Goal: Task Accomplishment & Management: Manage account settings

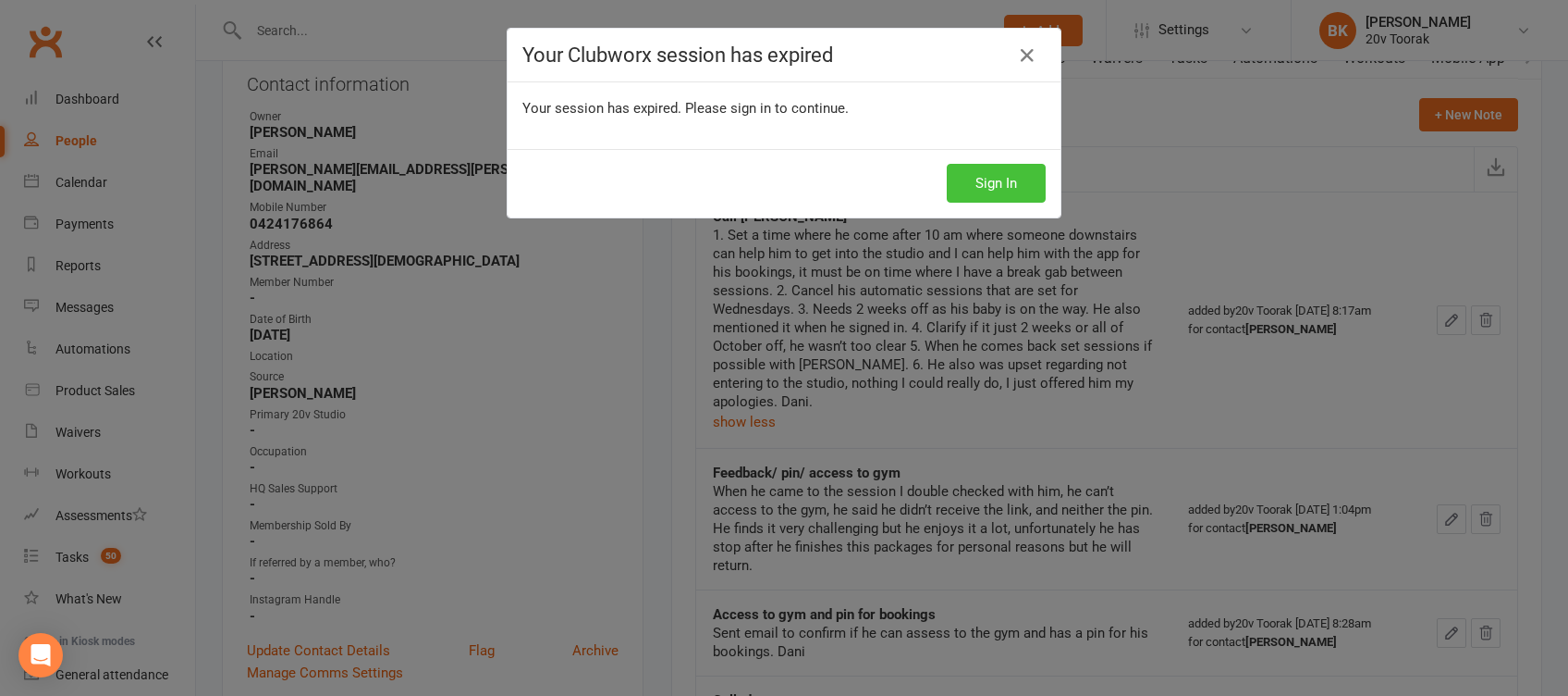
click at [1008, 188] on button "Sign In" at bounding box center [996, 183] width 99 height 39
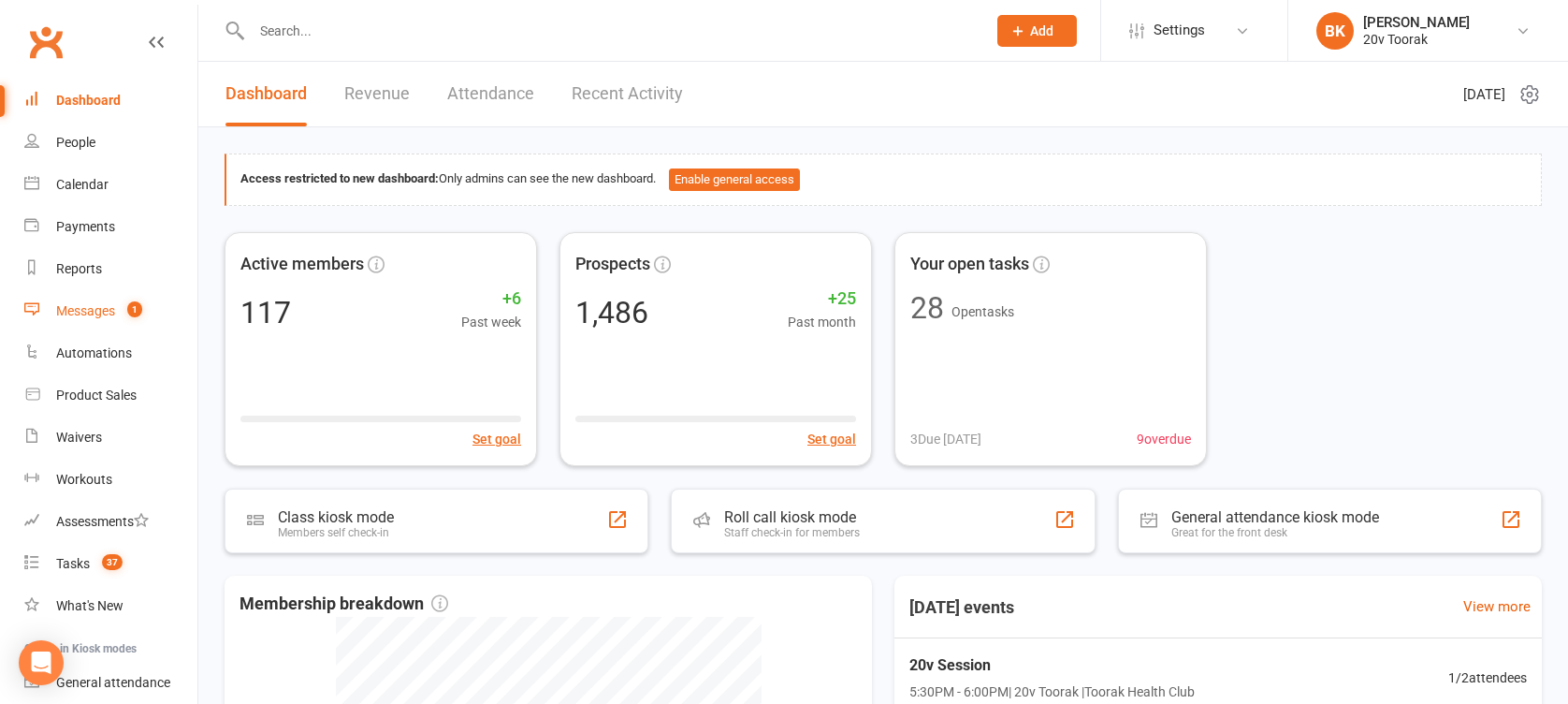
click at [100, 308] on div "Messages" at bounding box center [86, 311] width 59 height 15
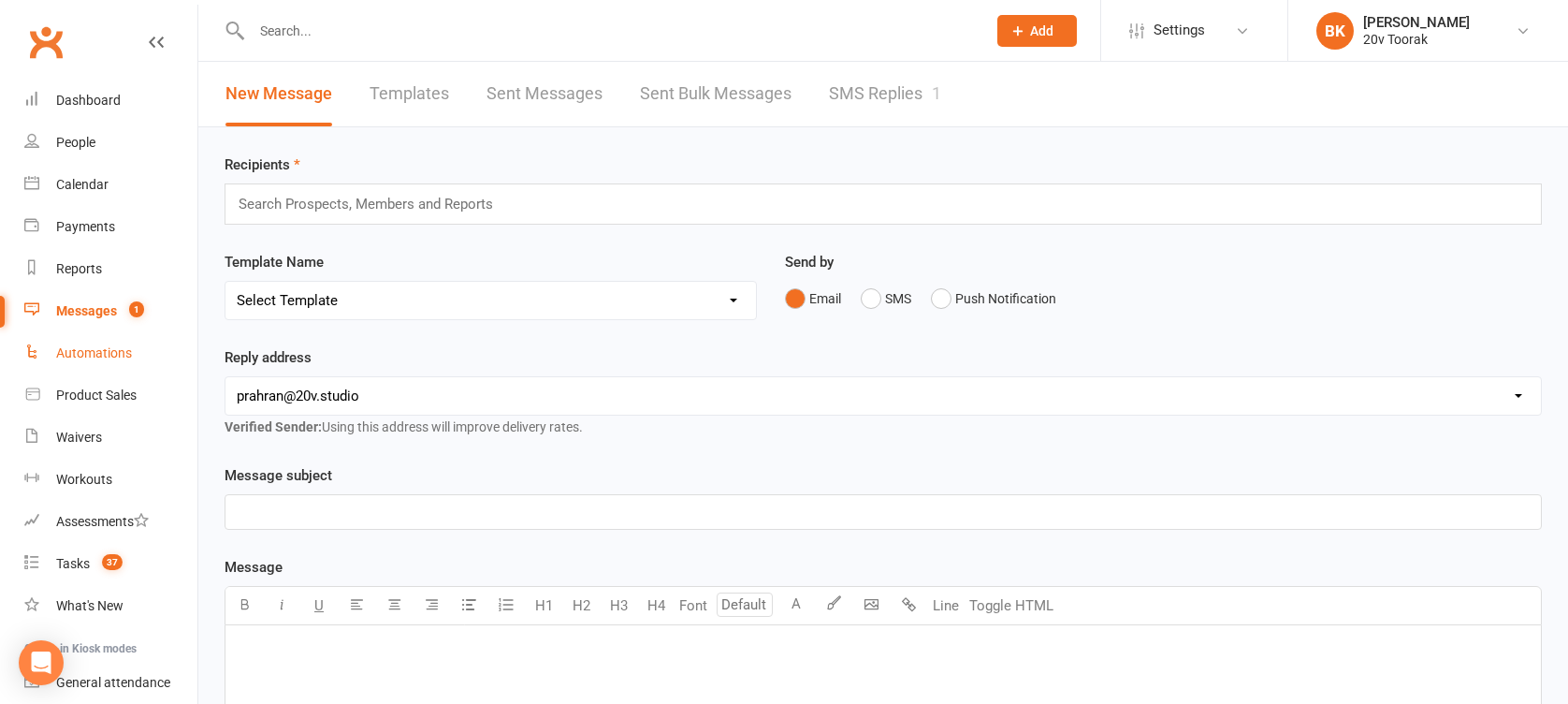
click at [87, 340] on link "Automations" at bounding box center [110, 353] width 173 height 42
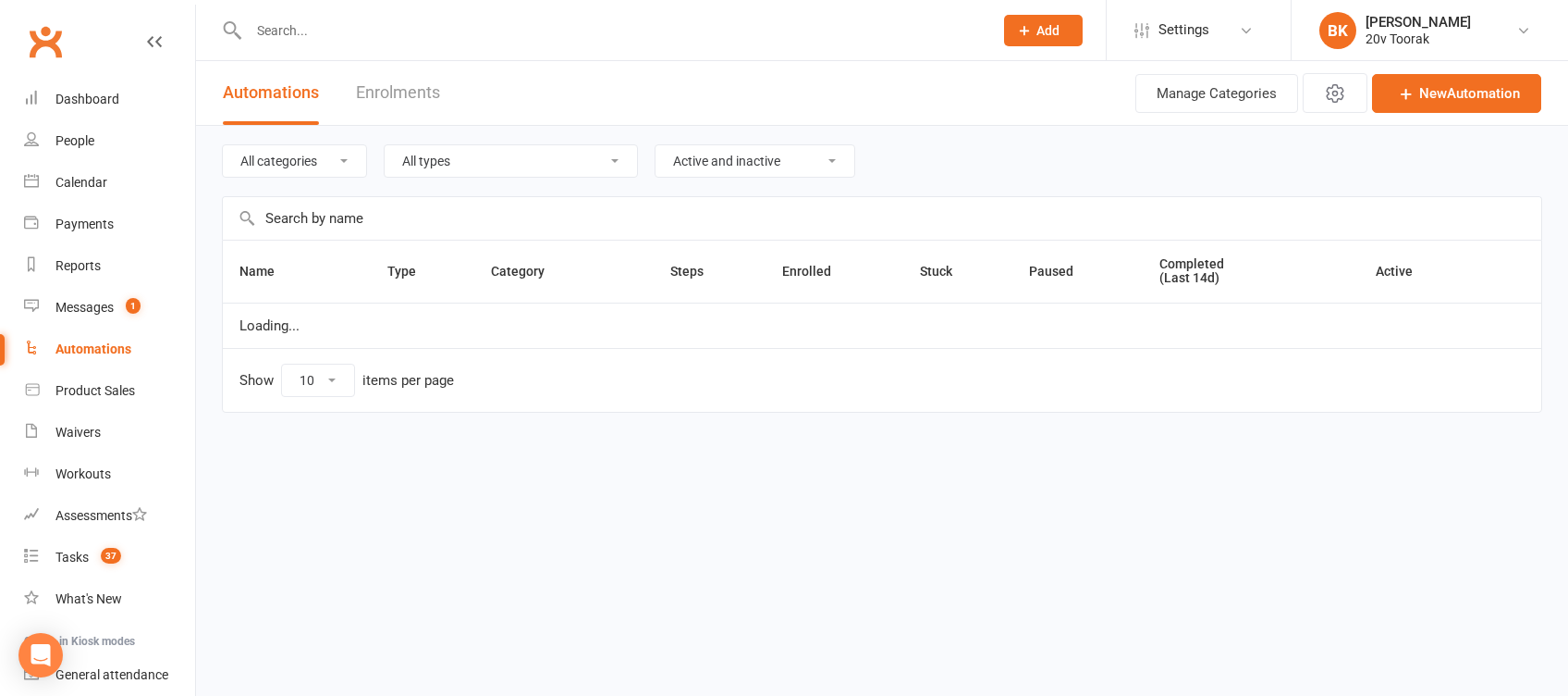
click at [936, 183] on div "All categories Parachute Payment Failure All types Booking Cancelled Booking Du…" at bounding box center [883, 161] width 1321 height 70
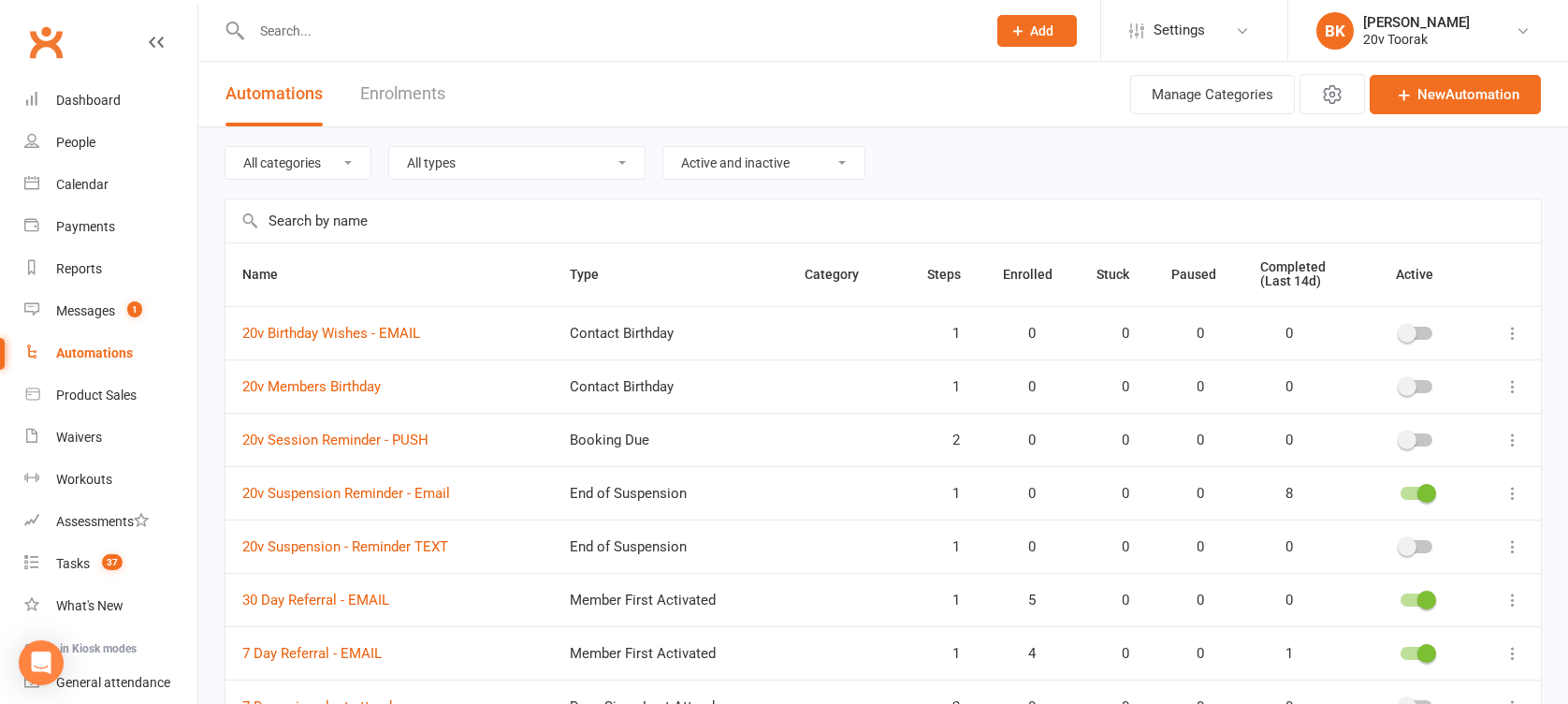
click at [325, 218] on input "text" at bounding box center [884, 220] width 1315 height 43
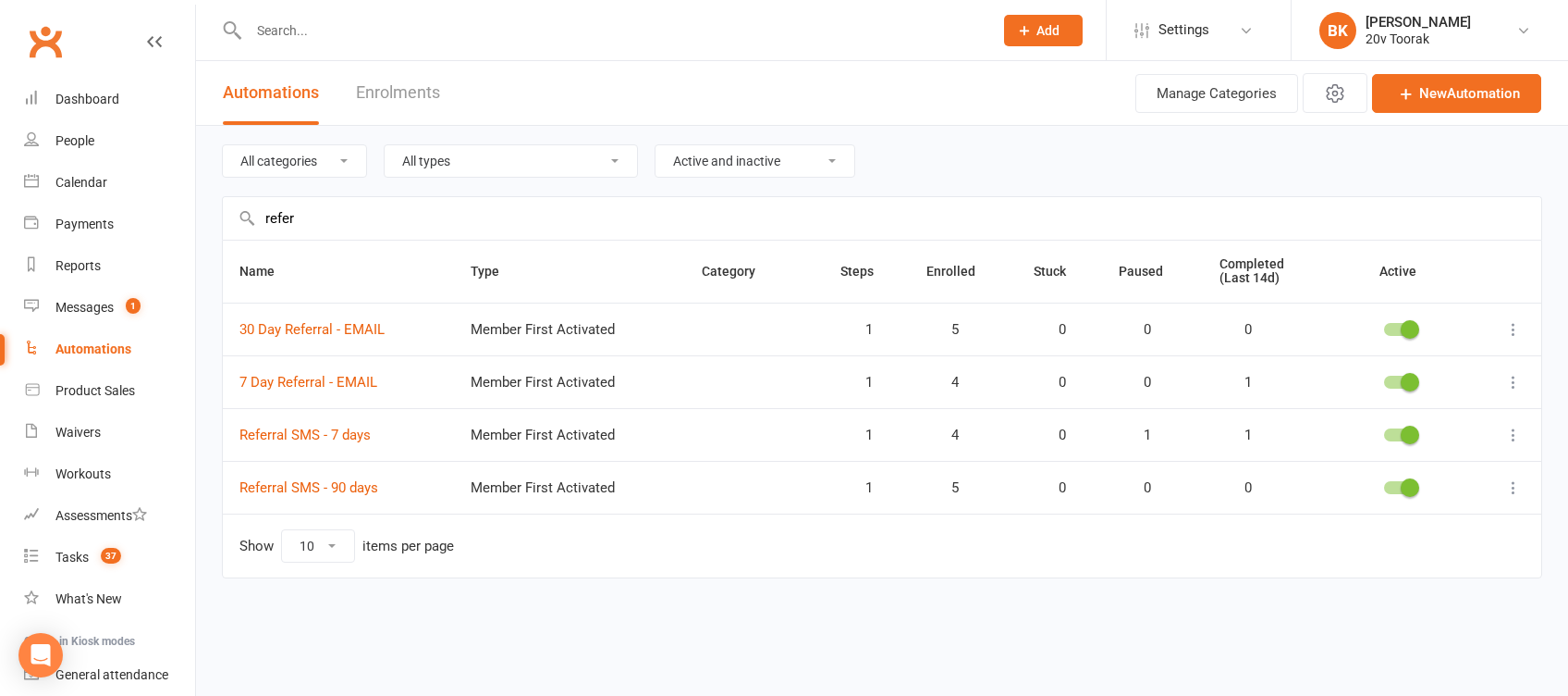
type input "refer"
click at [1513, 432] on icon at bounding box center [1514, 436] width 19 height 19
click at [1387, 466] on link "Edit" at bounding box center [1432, 470] width 183 height 37
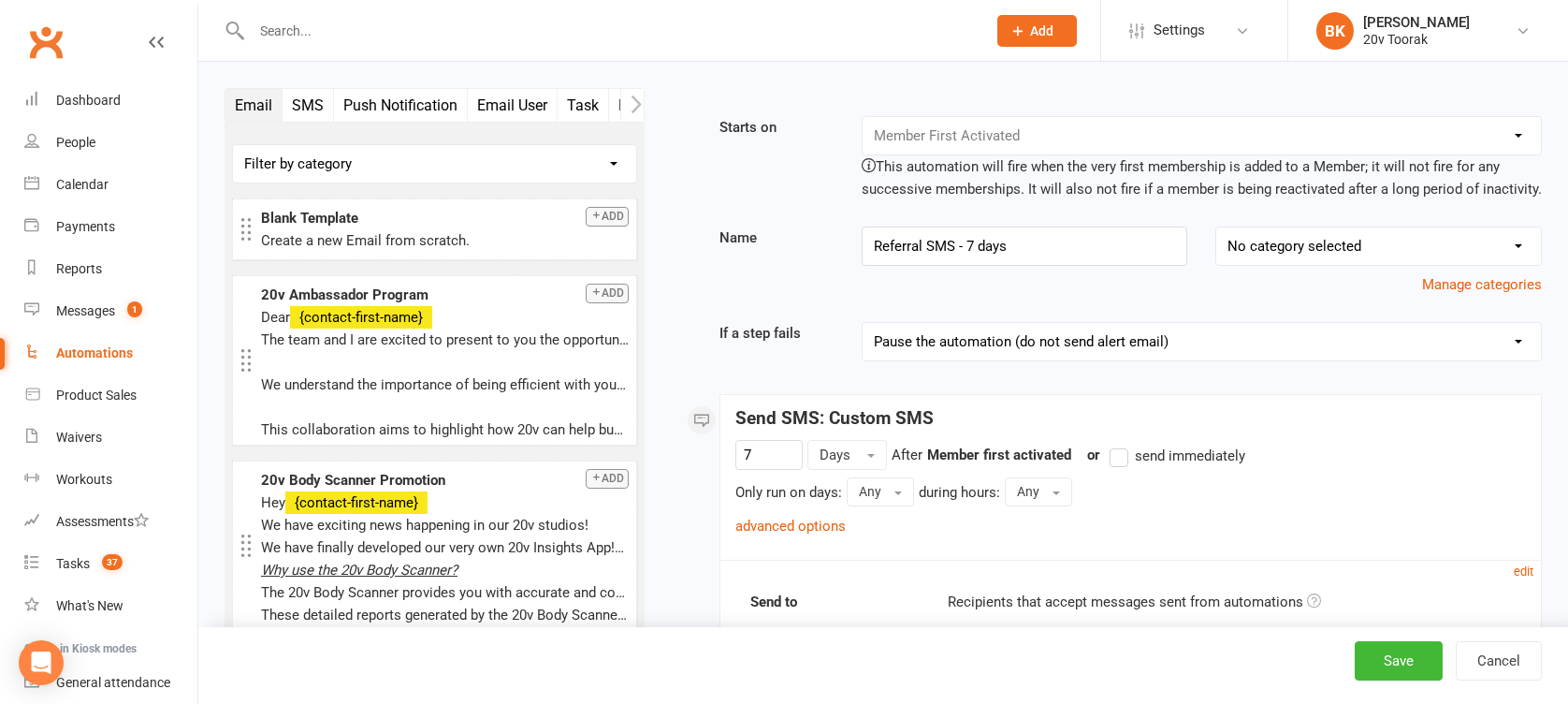
scroll to position [233, 0]
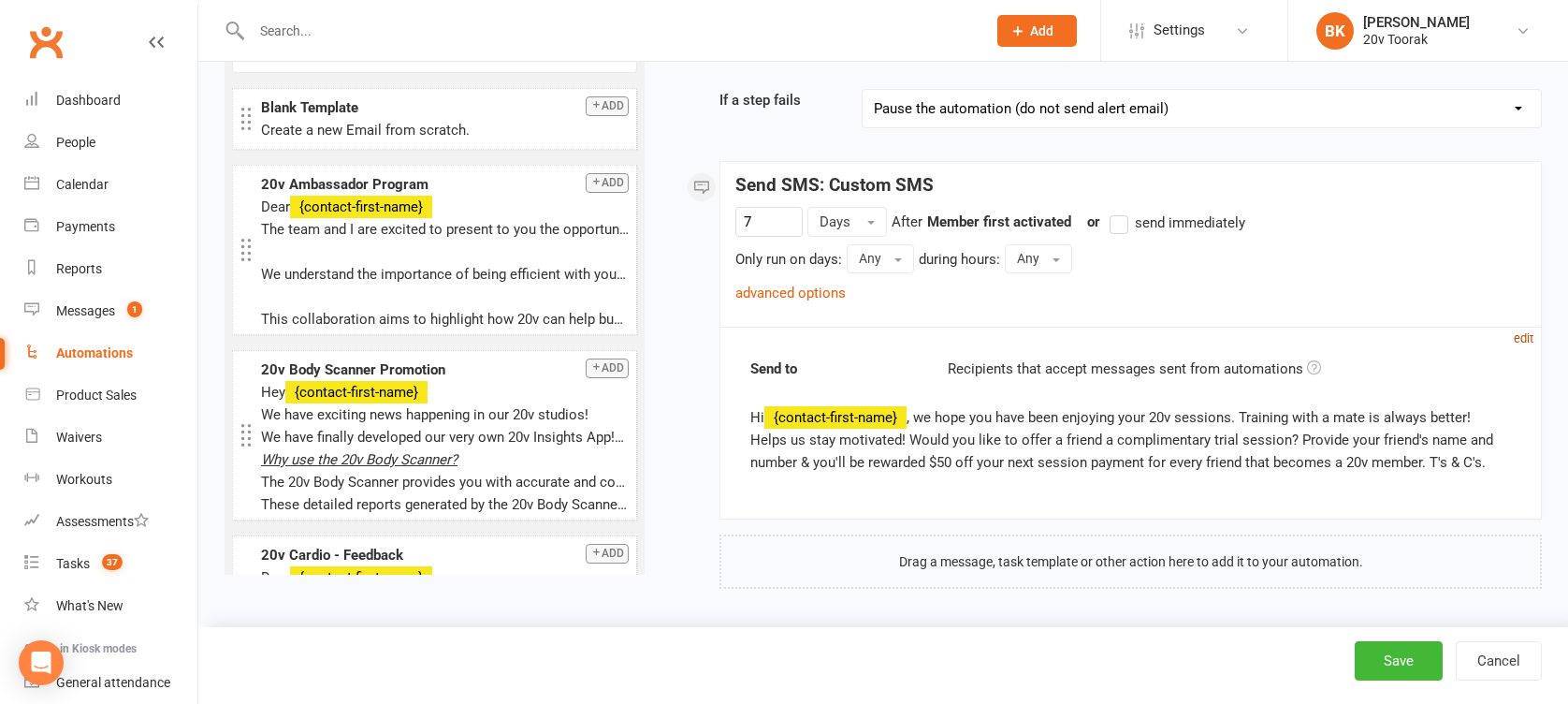
click at [1523, 339] on small "edit" at bounding box center [1523, 338] width 20 height 14
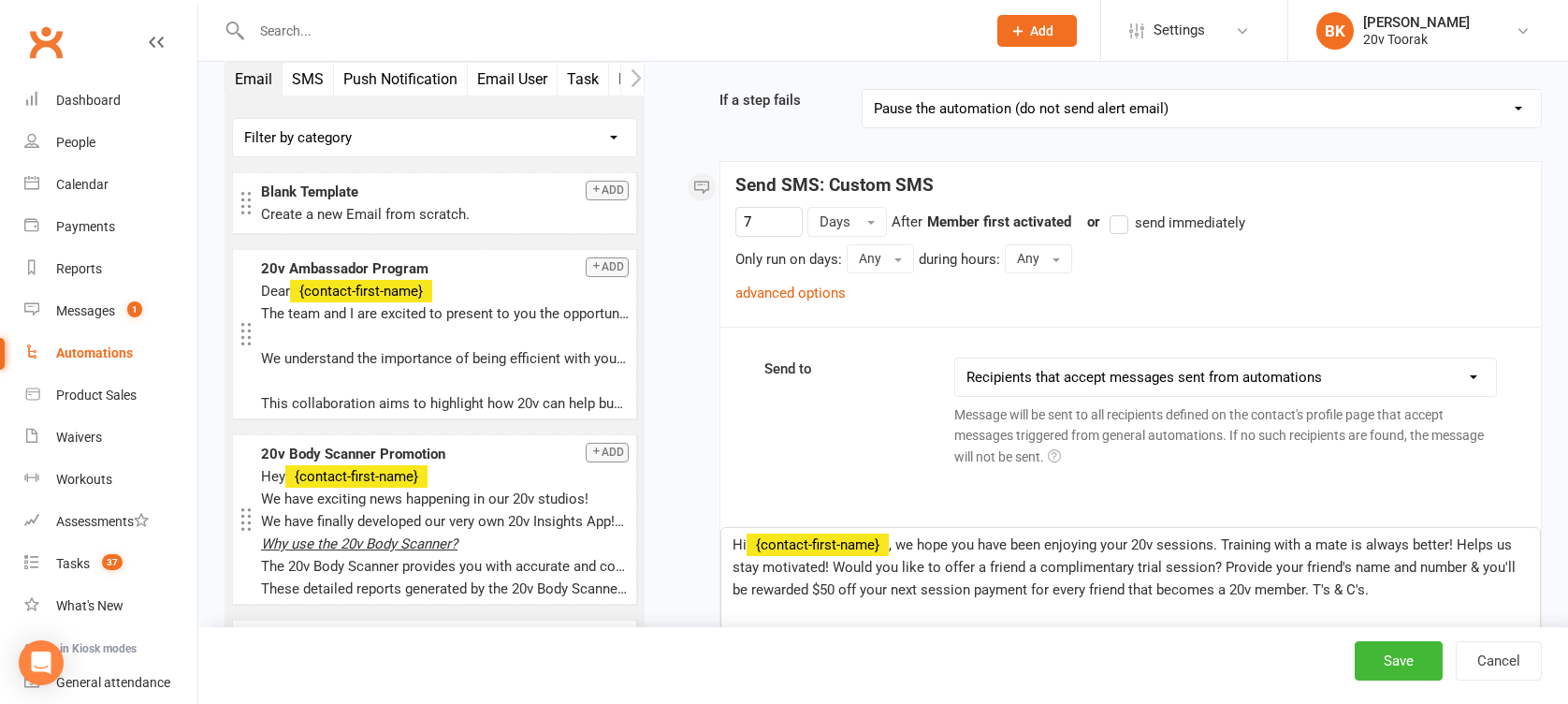
scroll to position [460, 0]
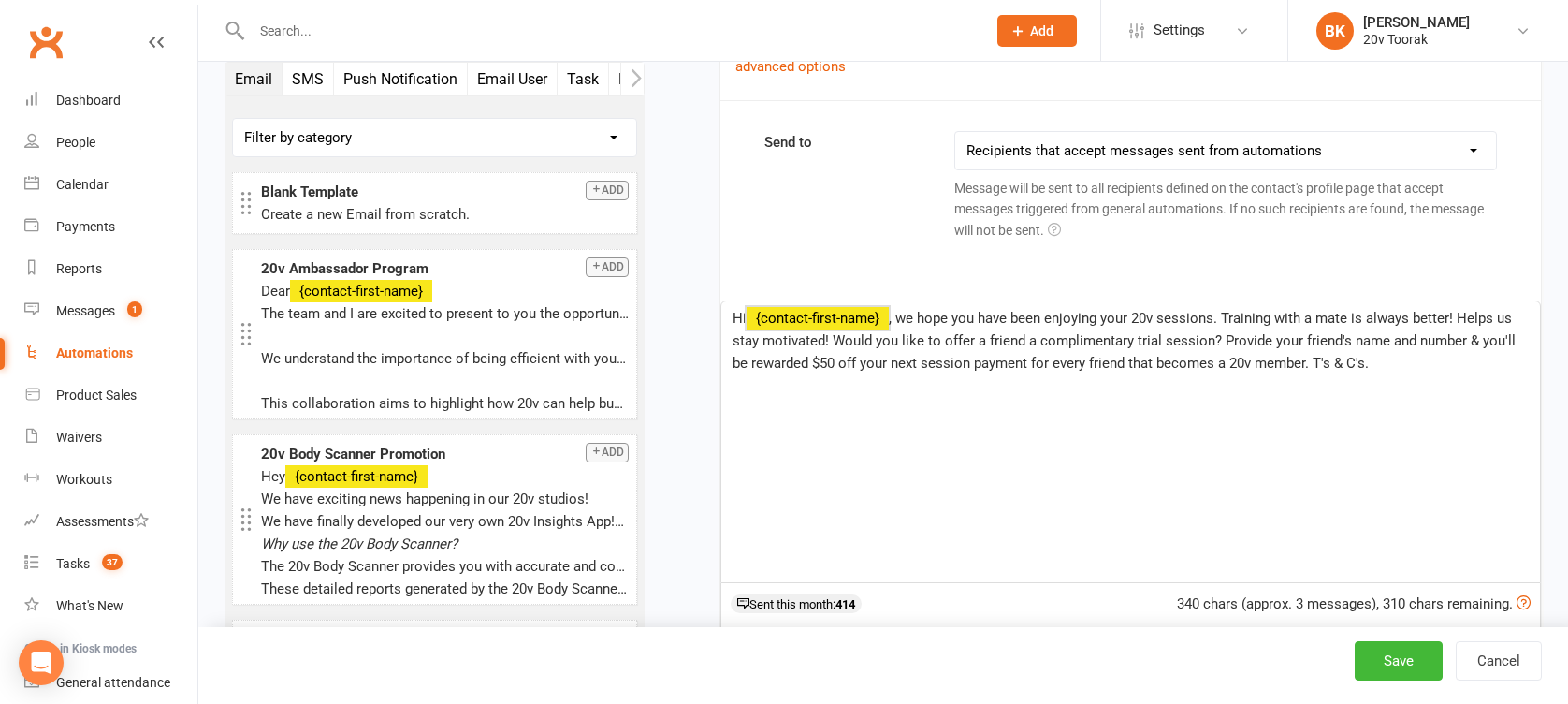
drag, startPoint x: 781, startPoint y: 300, endPoint x: 749, endPoint y: 320, distance: 37.7
click at [749, 320] on div "Hi ﻿ {contact-first-name} , we hope you have been enjoying your 20v sessions. T…" at bounding box center [1130, 442] width 818 height 281
click at [733, 318] on span "Hi" at bounding box center [739, 318] width 14 height 17
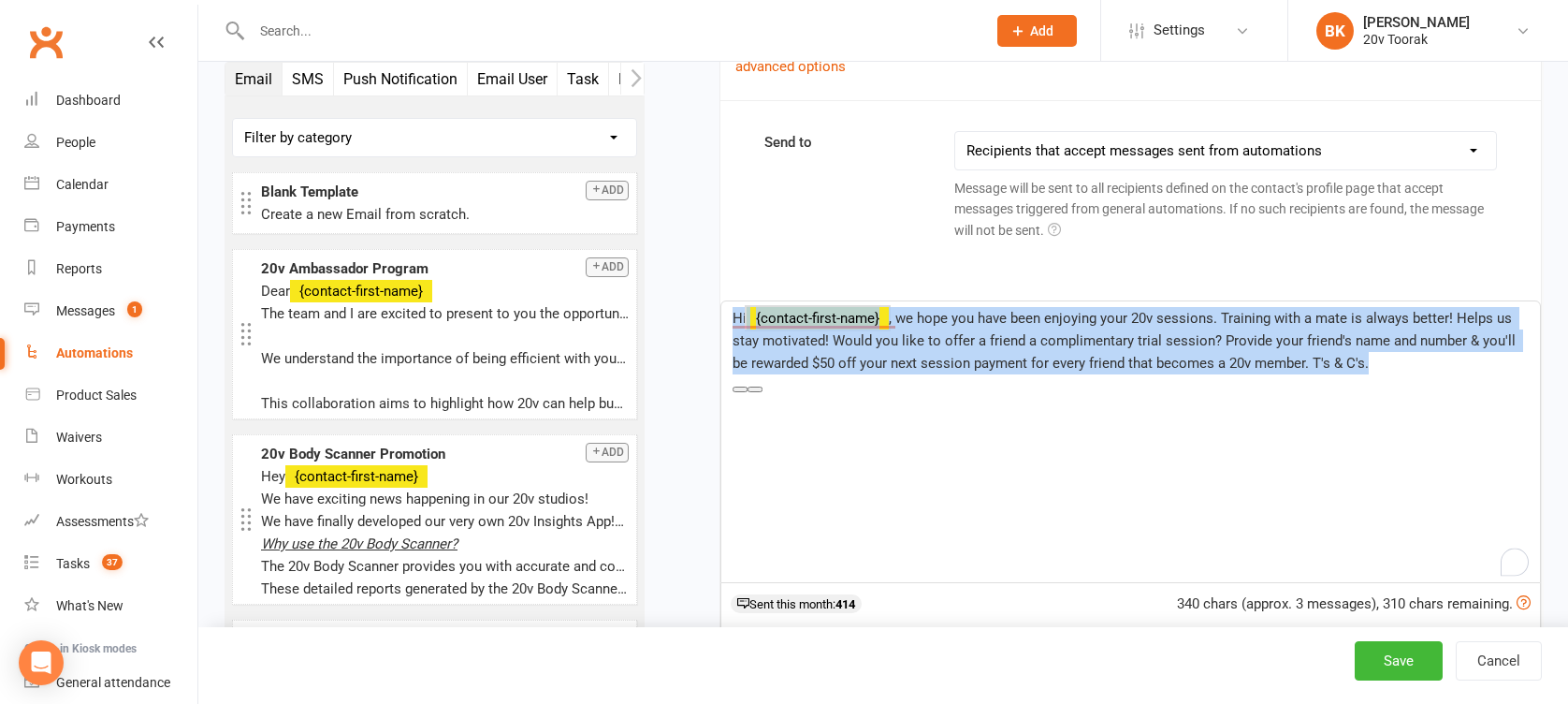
copy p "Hi ﻿ {contact-first-name} , we hope you have been enjoying your 20v sessions. T…"
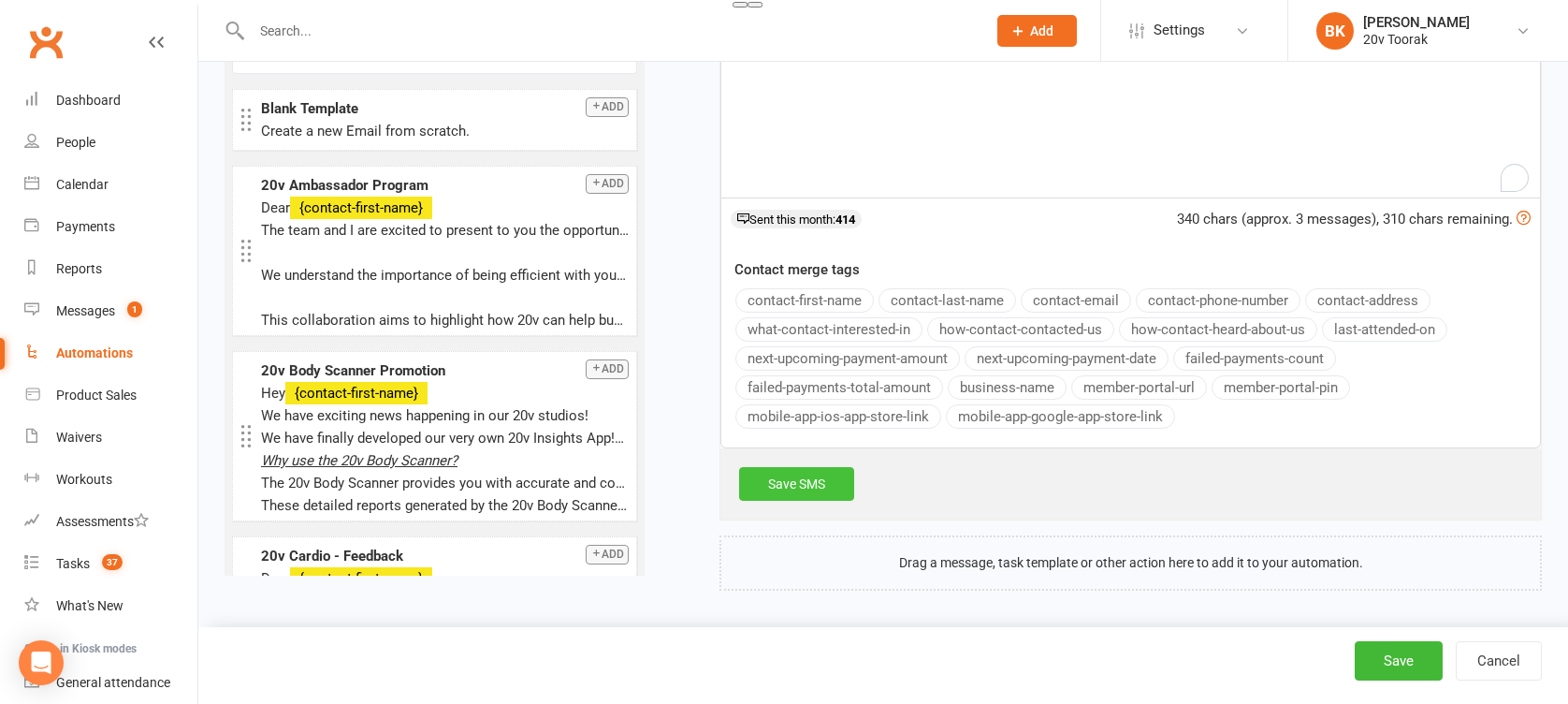
click at [809, 490] on link "Save SMS" at bounding box center [796, 484] width 115 height 34
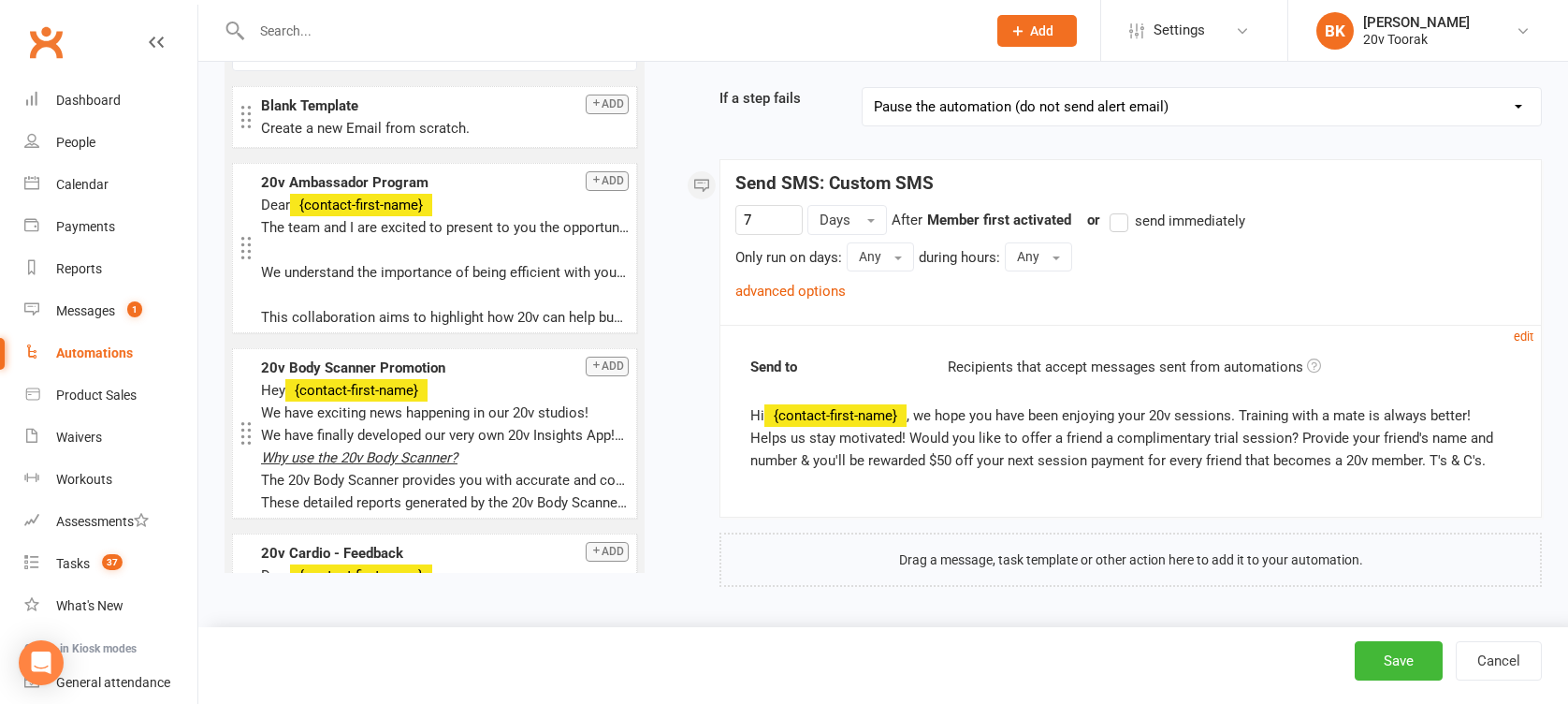
scroll to position [233, 0]
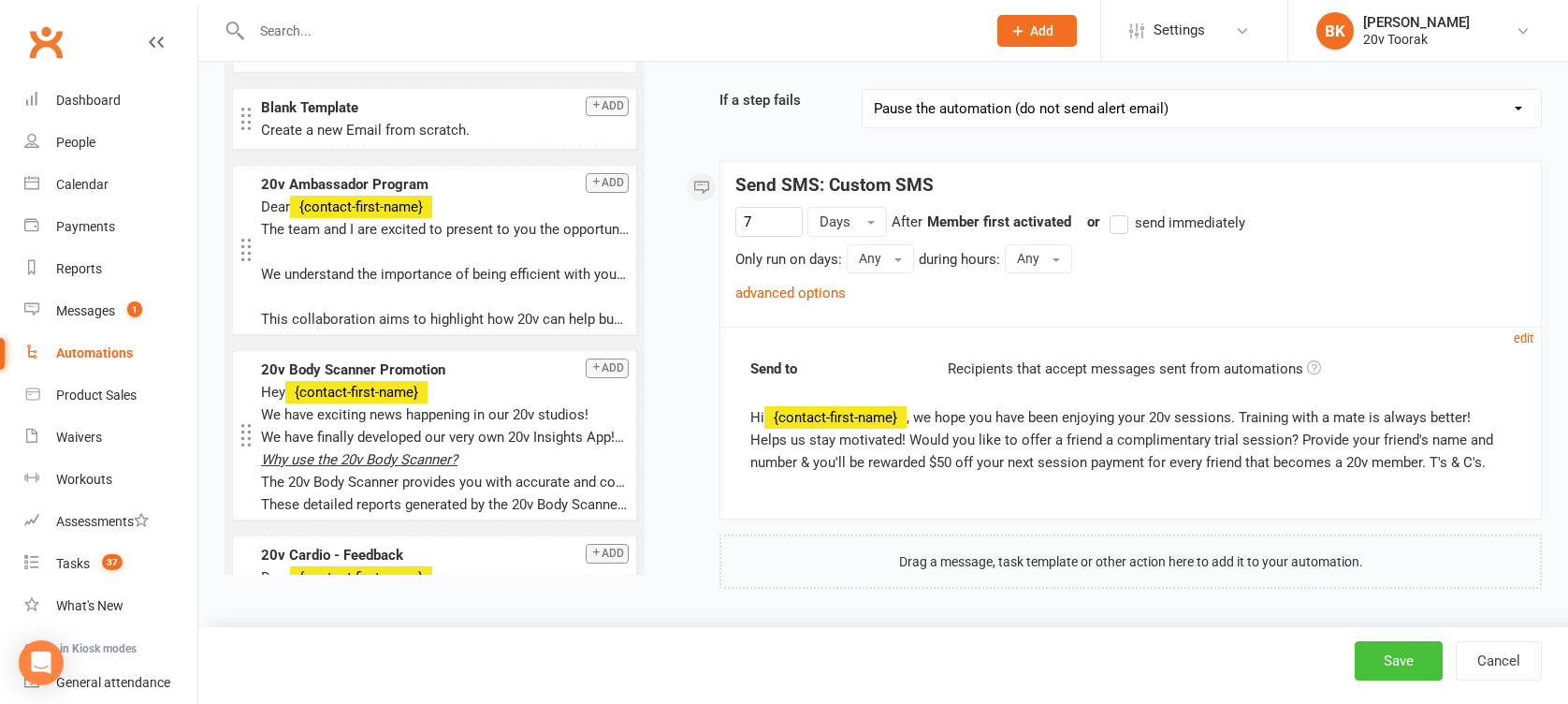
click at [1408, 668] on button "Save" at bounding box center [1399, 660] width 88 height 39
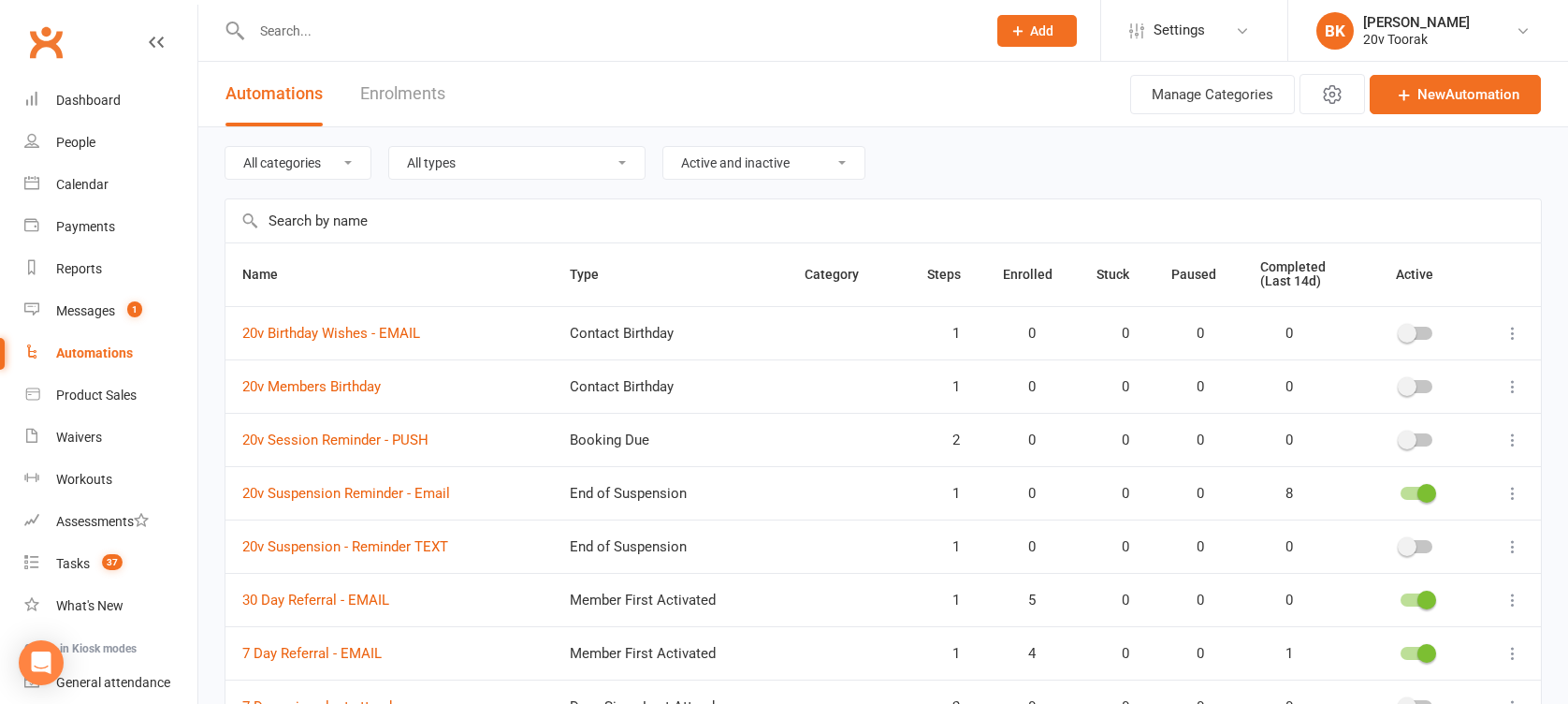
click at [384, 216] on input "text" at bounding box center [884, 220] width 1315 height 43
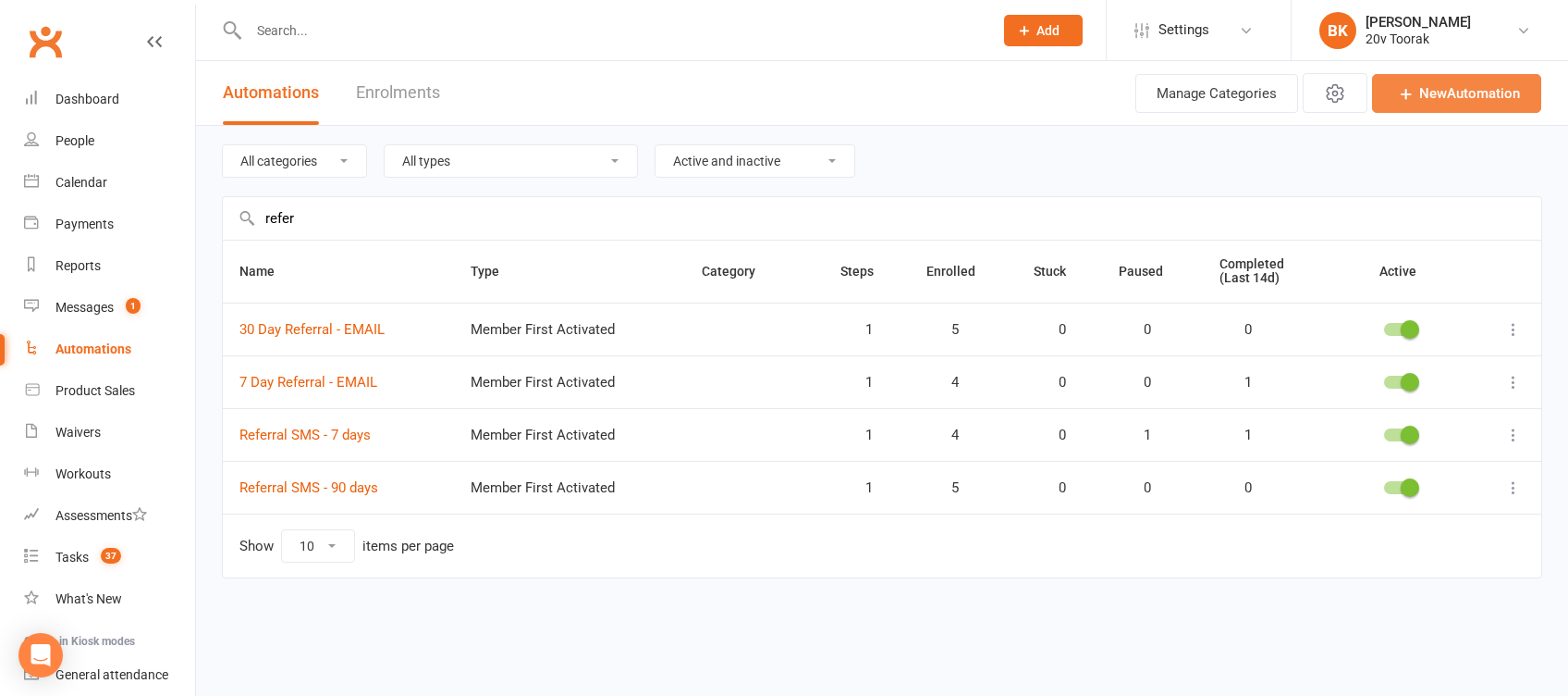
type input "refer"
click at [1471, 89] on link "New Automation" at bounding box center [1456, 93] width 169 height 39
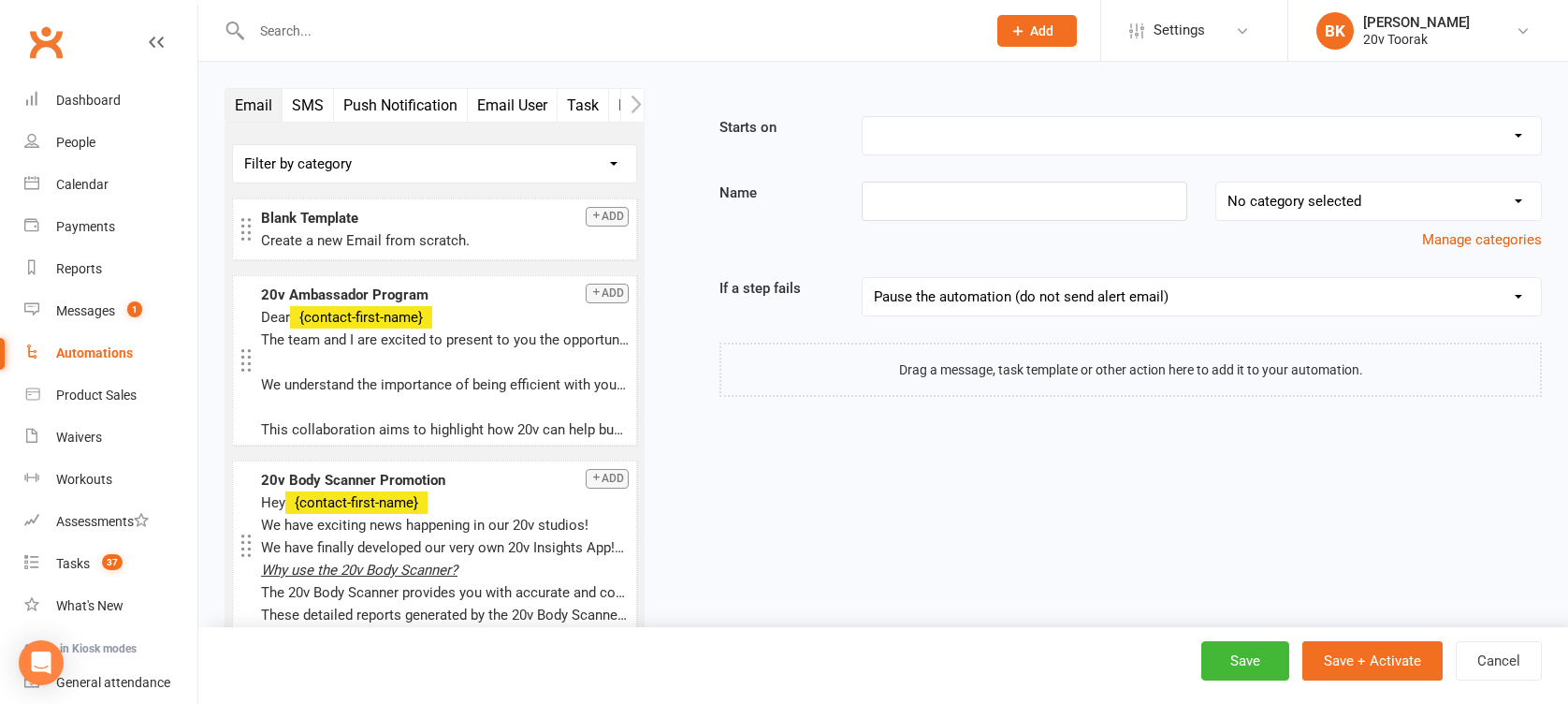
click at [1010, 128] on select "Booking Cancelled Booking Due Booking Late-Cancelled Booking Marked Absent Book…" at bounding box center [1201, 135] width 679 height 37
click at [862, 117] on select "Booking Cancelled Booking Due Booking Late-Cancelled Booking Marked Absent Book…" at bounding box center [1201, 135] width 679 height 37
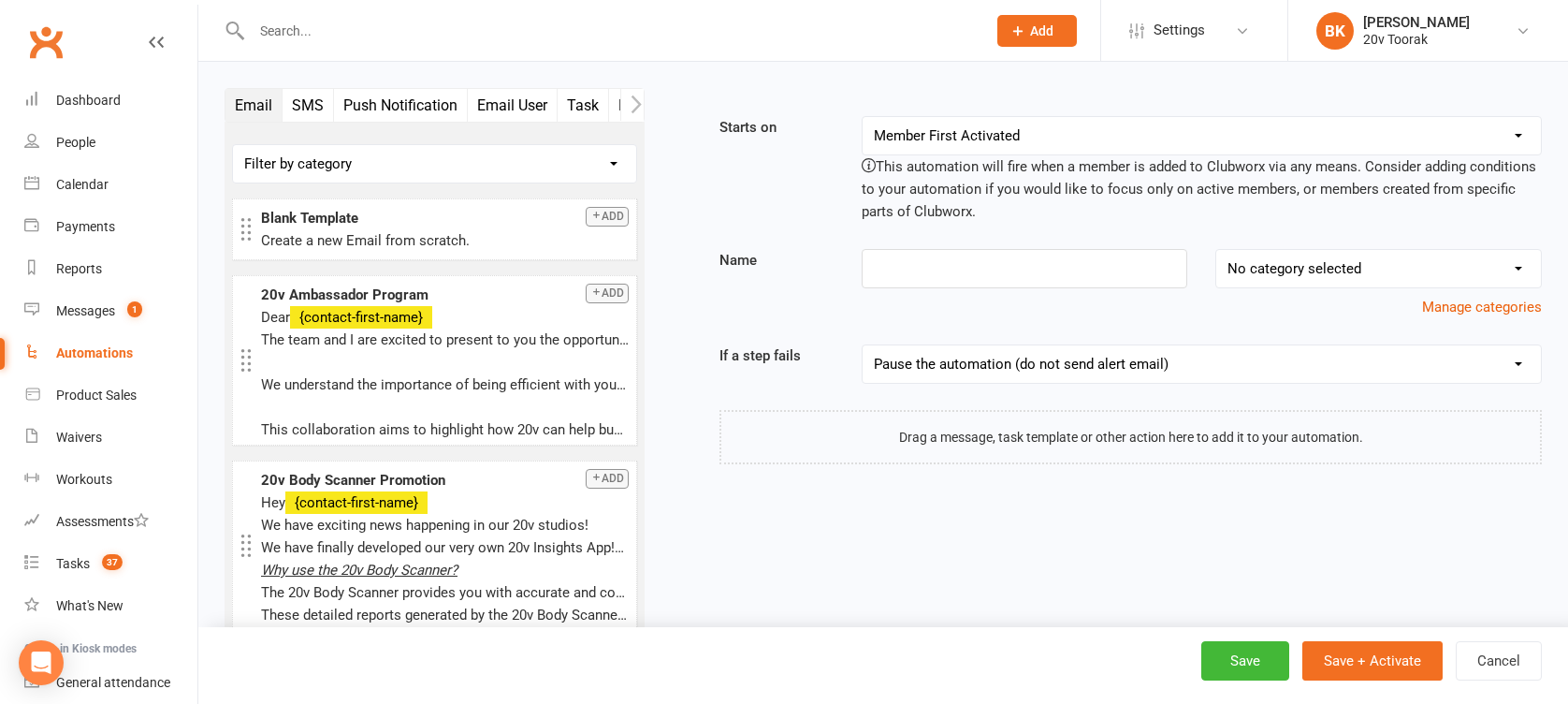
click at [933, 135] on select "Booking Cancelled Booking Due Booking Late-Cancelled Booking Marked Absent Book…" at bounding box center [1201, 135] width 679 height 37
select select "17"
click at [862, 117] on select "Booking Cancelled Booking Due Booking Late-Cancelled Booking Marked Absent Book…" at bounding box center [1201, 135] width 679 height 37
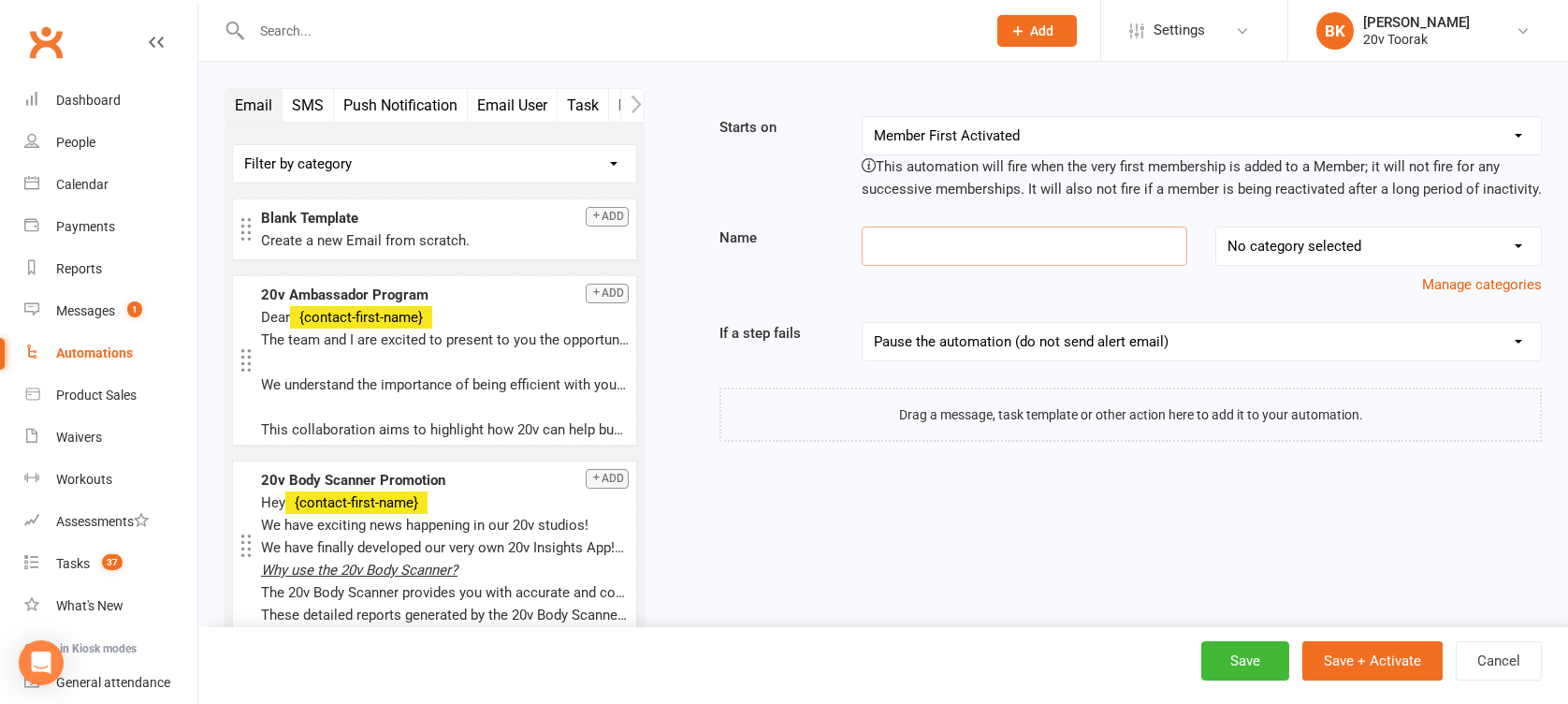
click at [939, 244] on input at bounding box center [1024, 245] width 326 height 39
click at [391, 104] on button "Push Notification" at bounding box center [401, 105] width 134 height 33
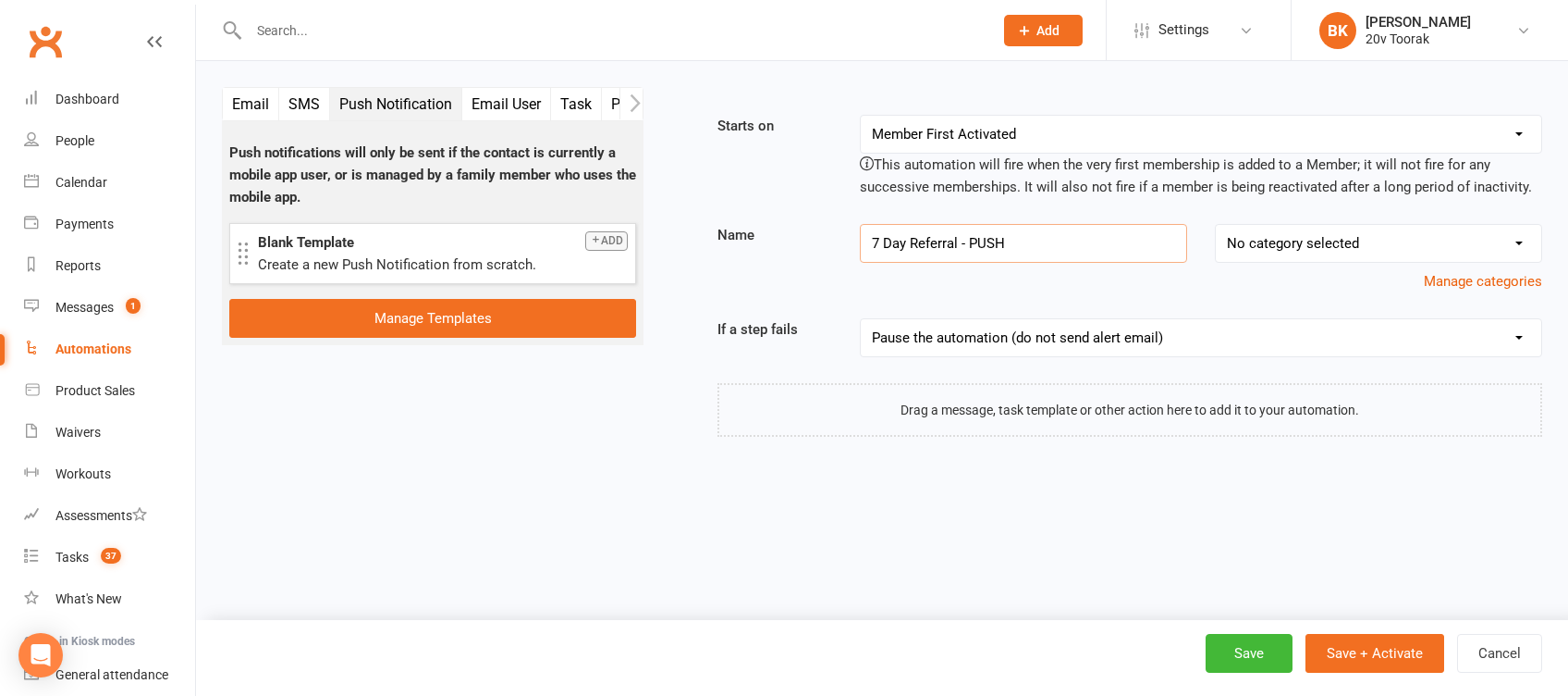
type input "7 Day Referral - PUSH"
click at [622, 241] on button "Add" at bounding box center [607, 241] width 43 height 20
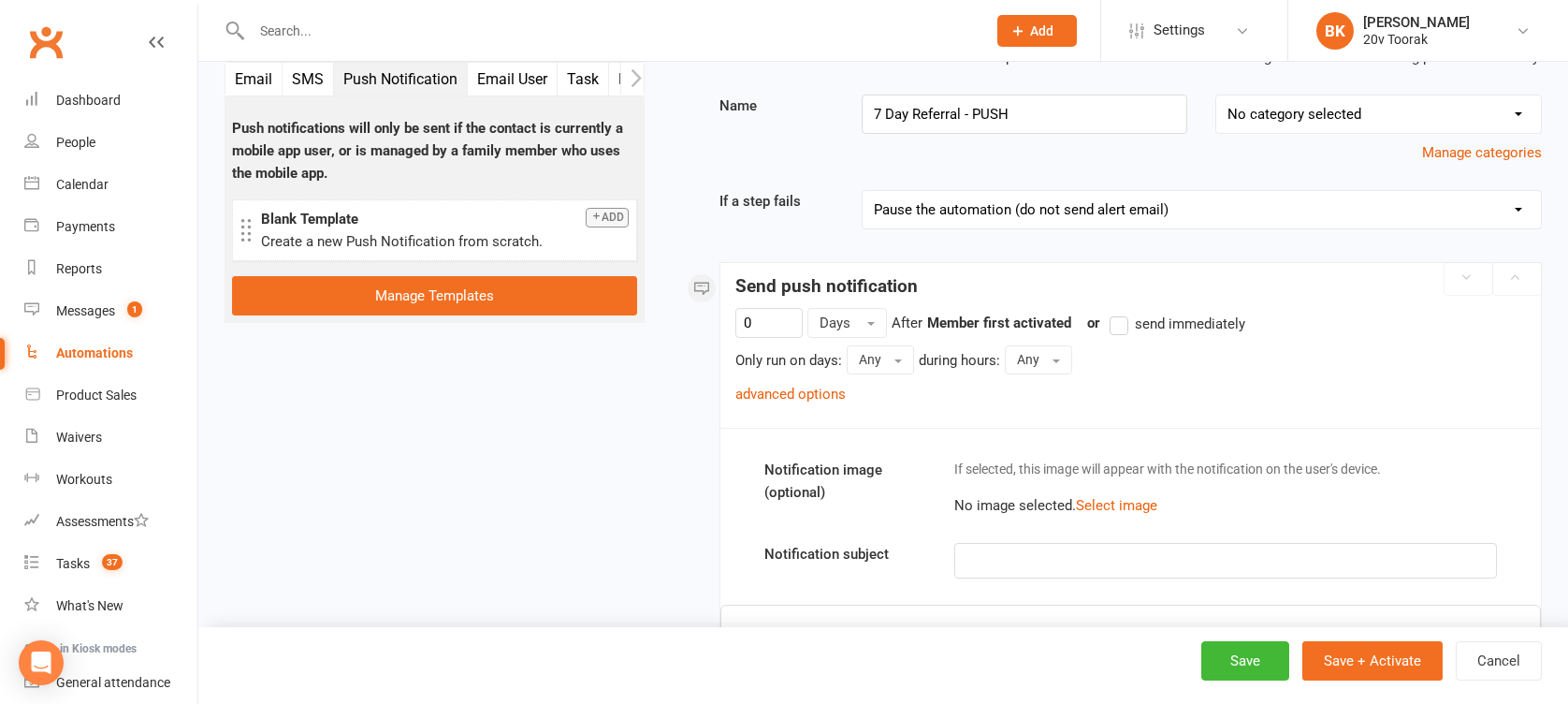
scroll to position [129, 0]
click at [781, 322] on input "0" at bounding box center [769, 325] width 67 height 30
type input "14"
click at [882, 107] on input "7 Day Referral - PUSH" at bounding box center [1024, 117] width 326 height 39
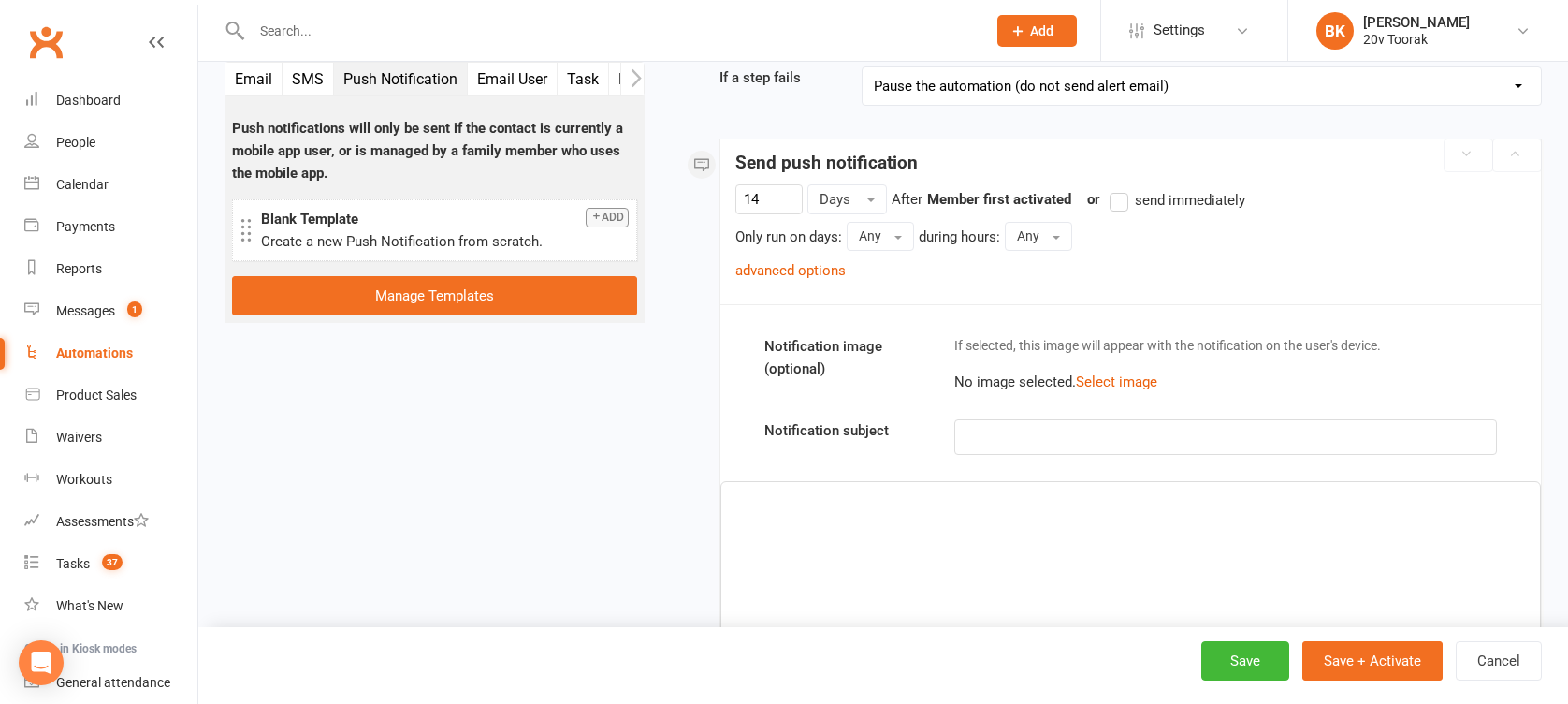
scroll to position [277, 0]
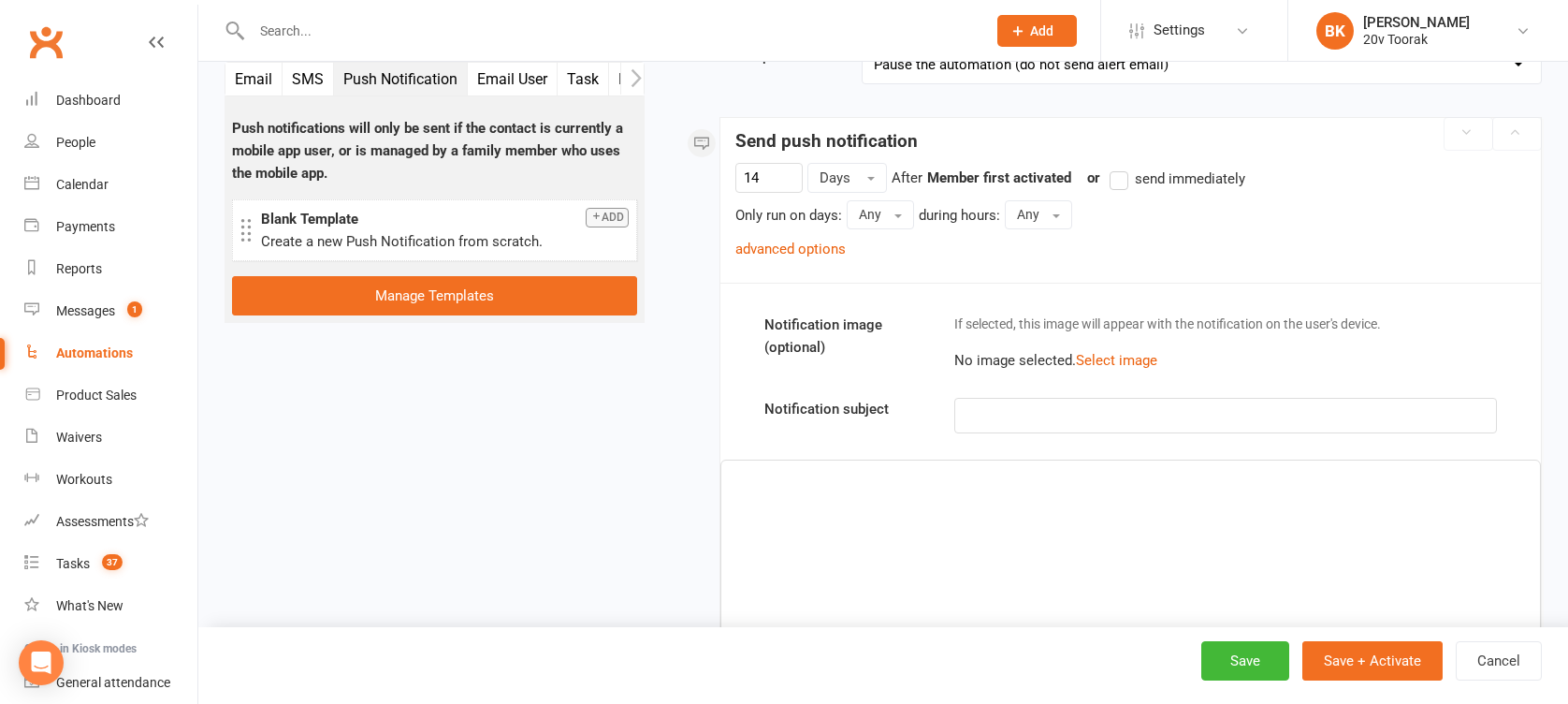
type input "14 Day Referral - PUSH"
click at [1062, 404] on p "﻿" at bounding box center [1225, 415] width 517 height 22
click at [1098, 417] on p "20v Referral" at bounding box center [1225, 415] width 517 height 22
click at [1065, 475] on p "﻿" at bounding box center [1131, 477] width 796 height 22
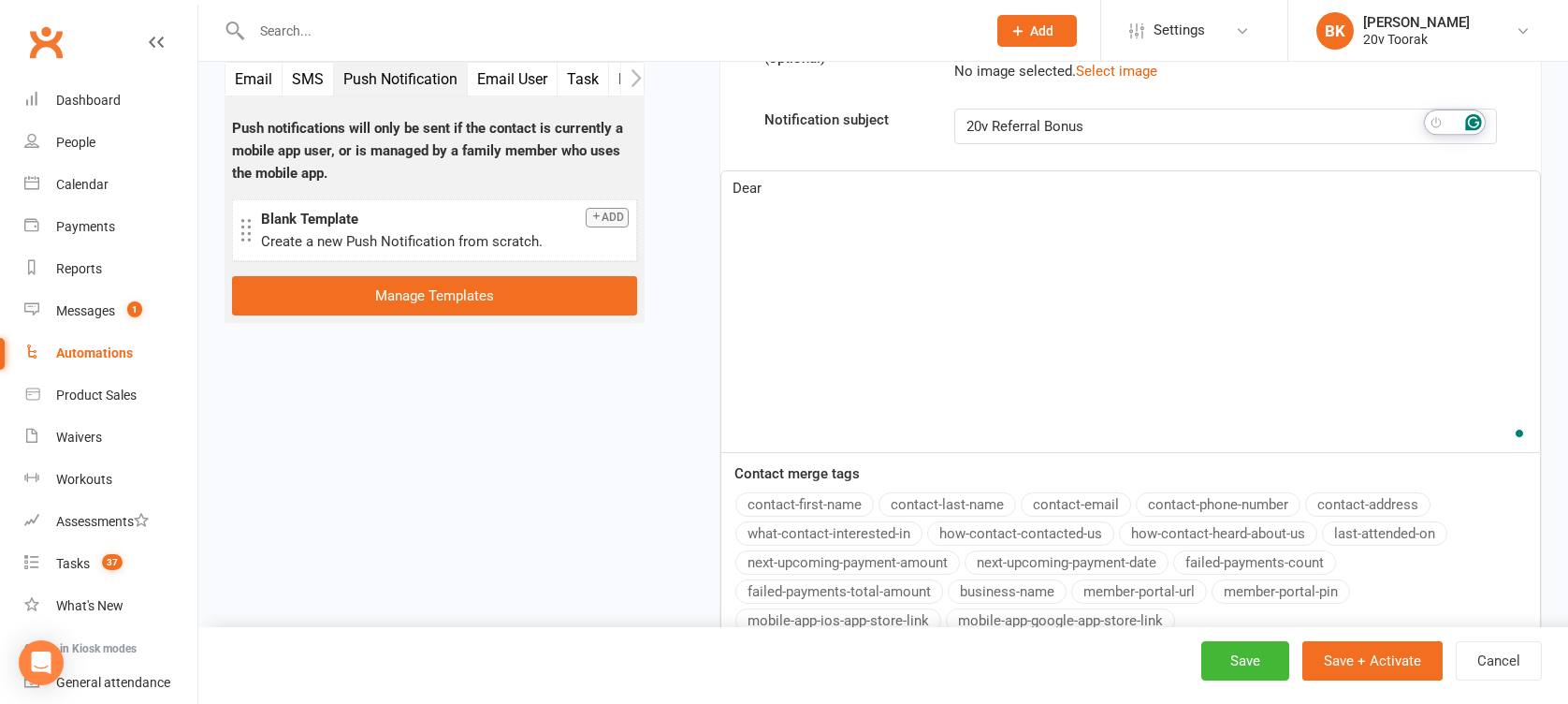
scroll to position [584, 0]
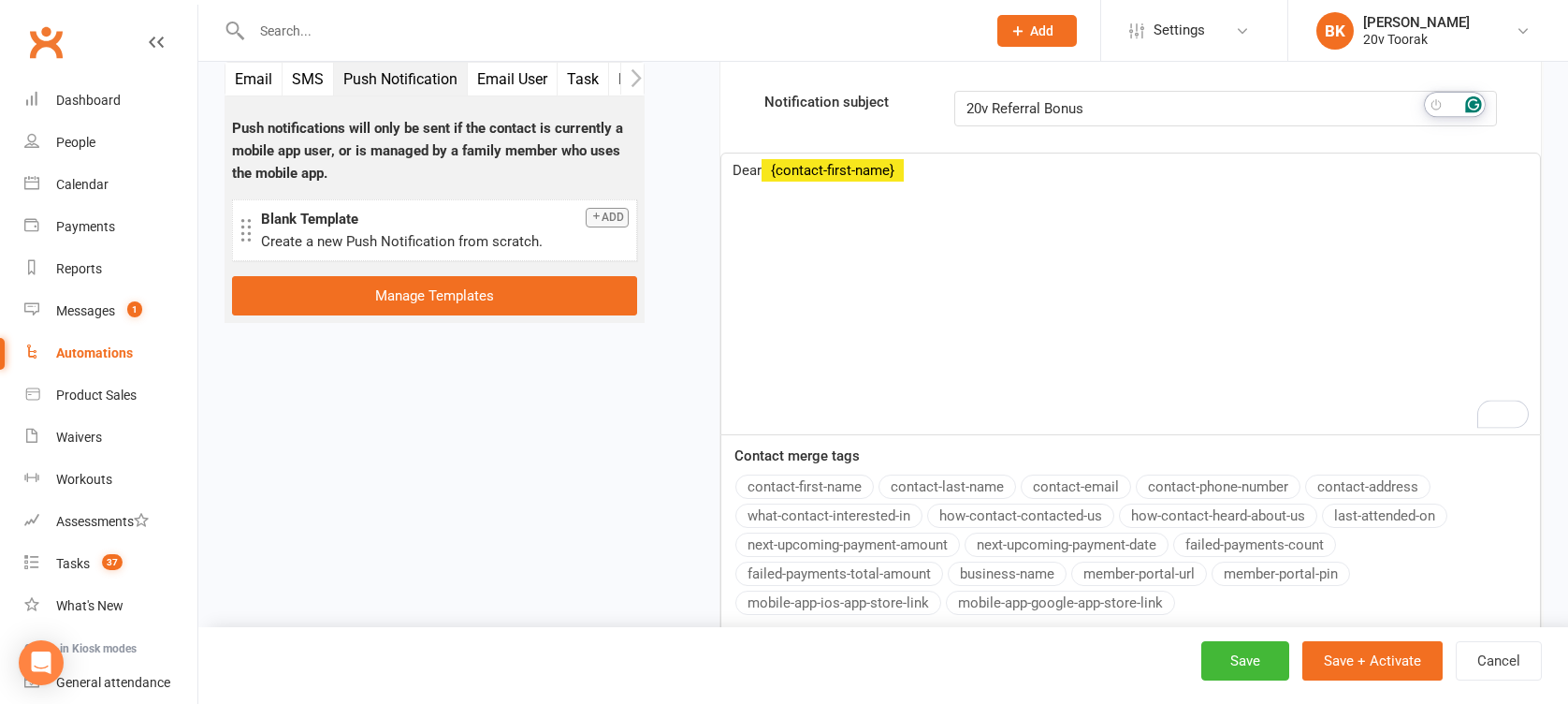
click at [828, 494] on button "contact-first-name" at bounding box center [804, 486] width 139 height 24
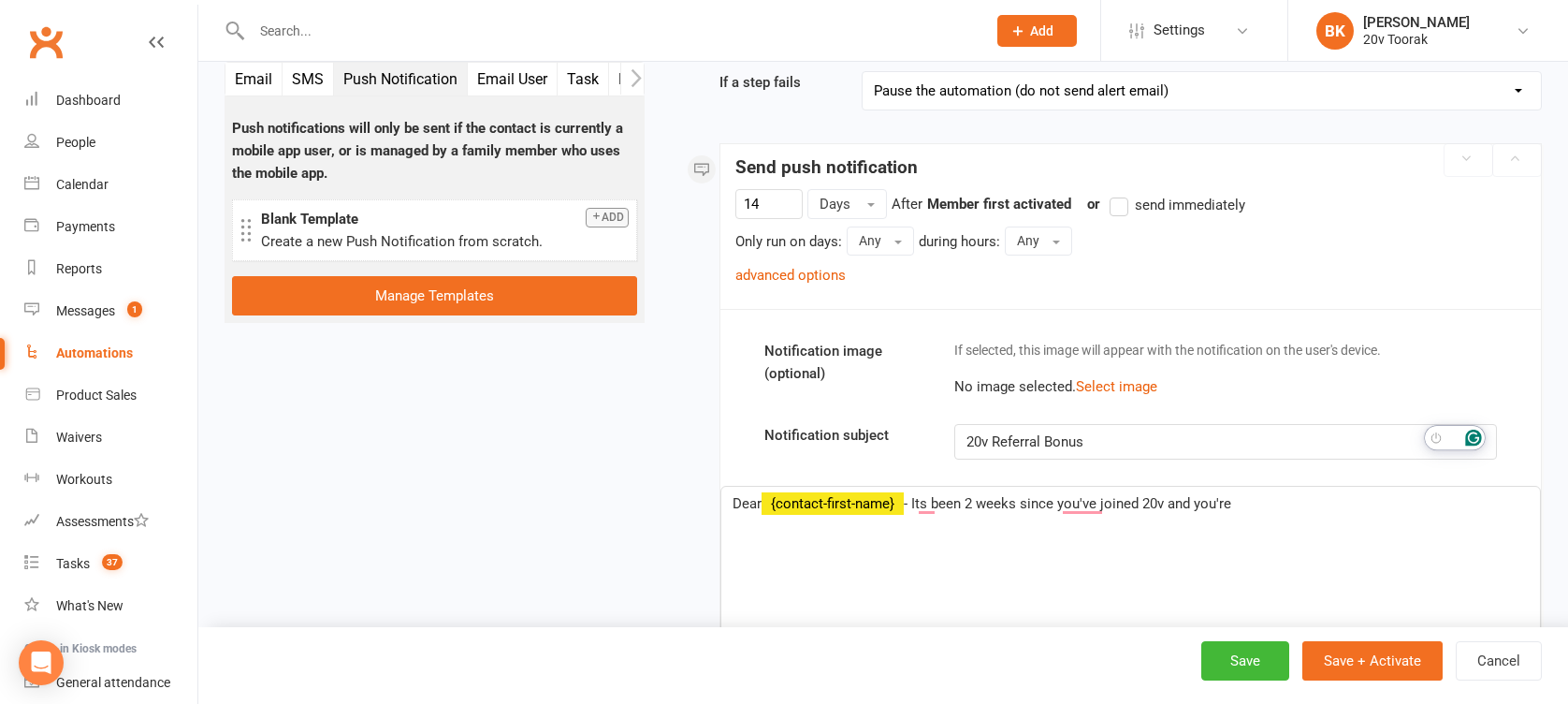
scroll to position [274, 0]
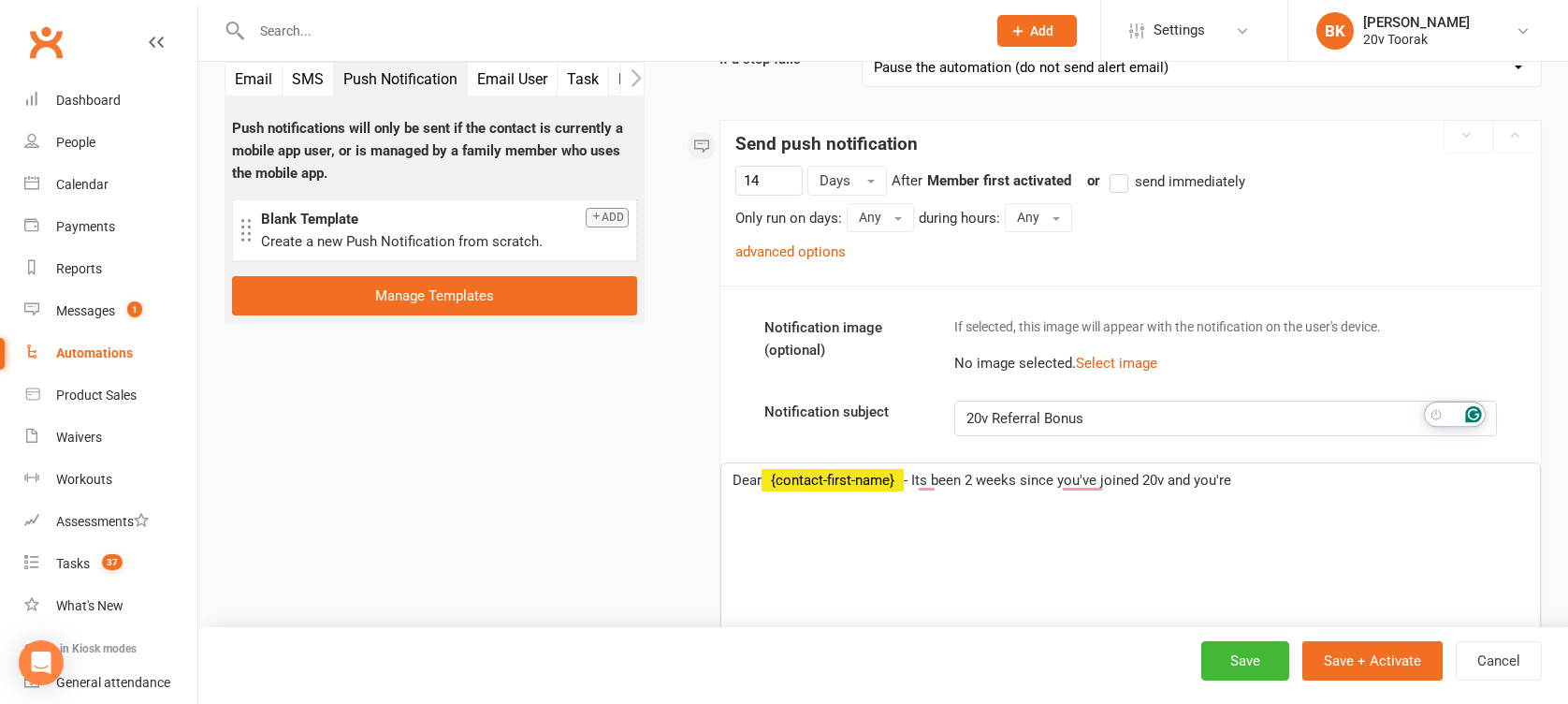
click at [1087, 416] on p "20v Referral Bonus" at bounding box center [1225, 418] width 517 height 22
click at [1087, 419] on span "Two weeks down — time to inspire someone!" at bounding box center [1109, 419] width 284 height 17
drag, startPoint x: 1252, startPoint y: 475, endPoint x: 915, endPoint y: 485, distance: 337.1
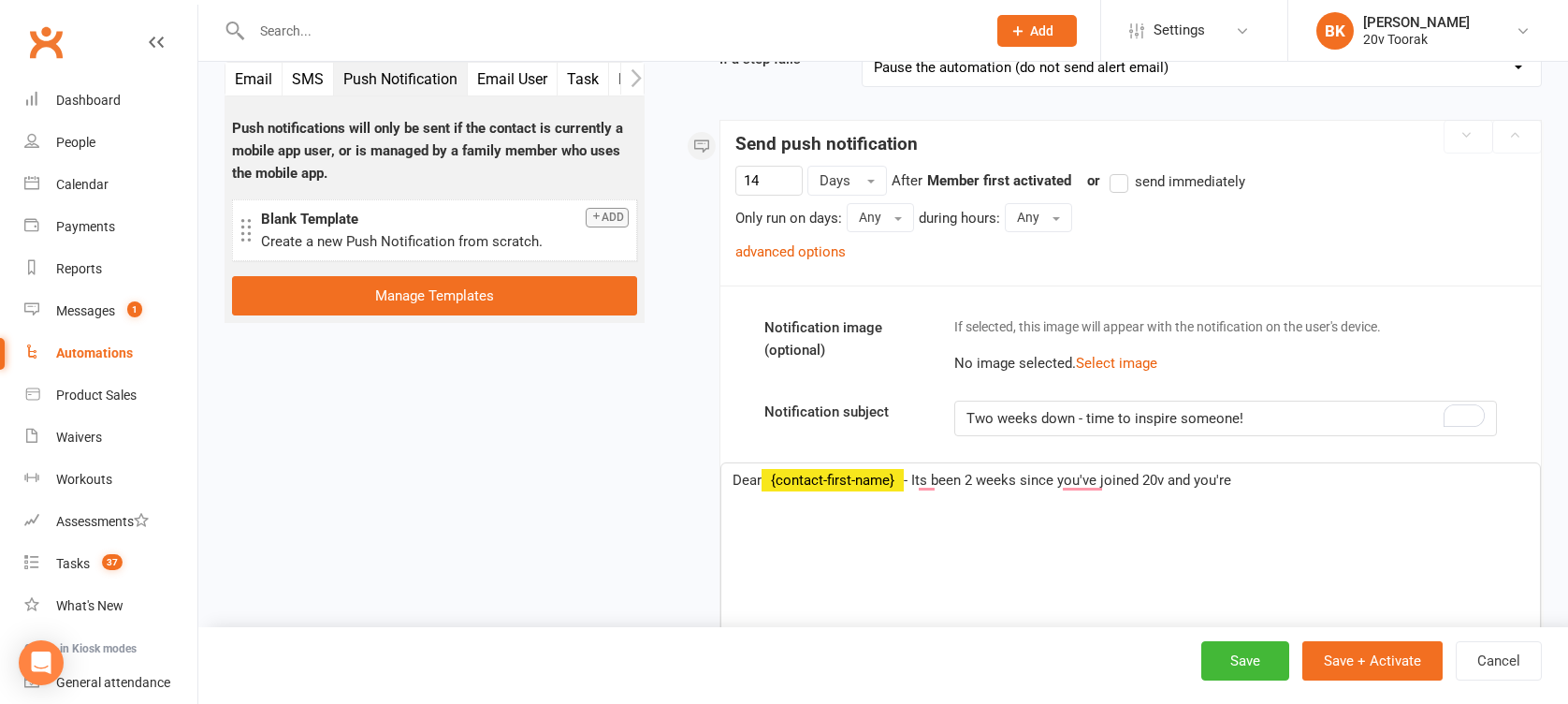
click at [915, 485] on p "Dear ﻿ {contact-first-name} - Its been 2 weeks since you've joined 20v and you'…" at bounding box center [1131, 480] width 796 height 22
click at [815, 478] on p "﻿" at bounding box center [1131, 480] width 796 height 22
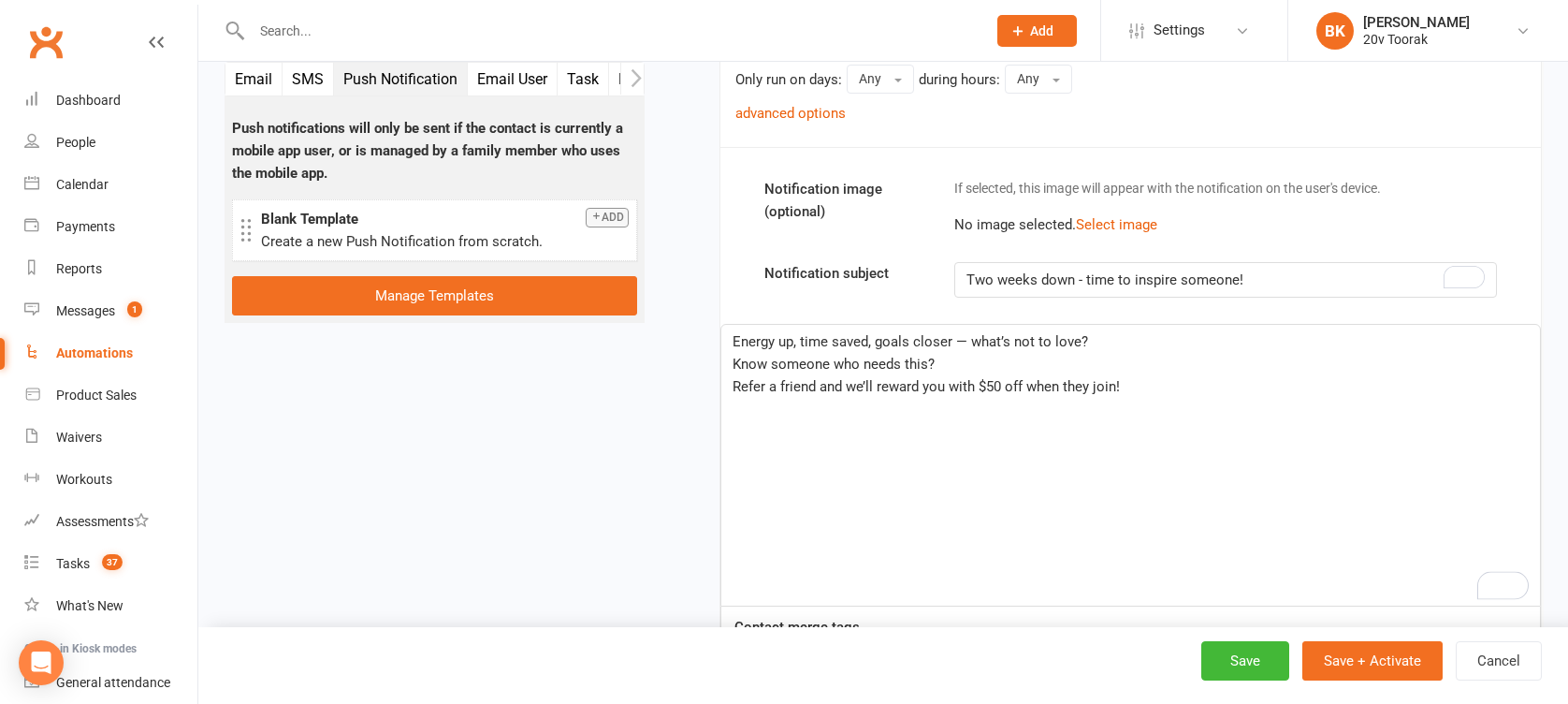
scroll to position [410, 0]
click at [913, 367] on span "Know someone who needs this?" at bounding box center [833, 367] width 202 height 17
click at [1058, 428] on div "Energy up, time saved, goals closer — what’s not to love? Know someone who need…" at bounding box center [1130, 467] width 818 height 281
click at [1148, 407] on div "Energy up, time saved, goals closer — what’s not to love? Know someone who need…" at bounding box center [1130, 467] width 818 height 281
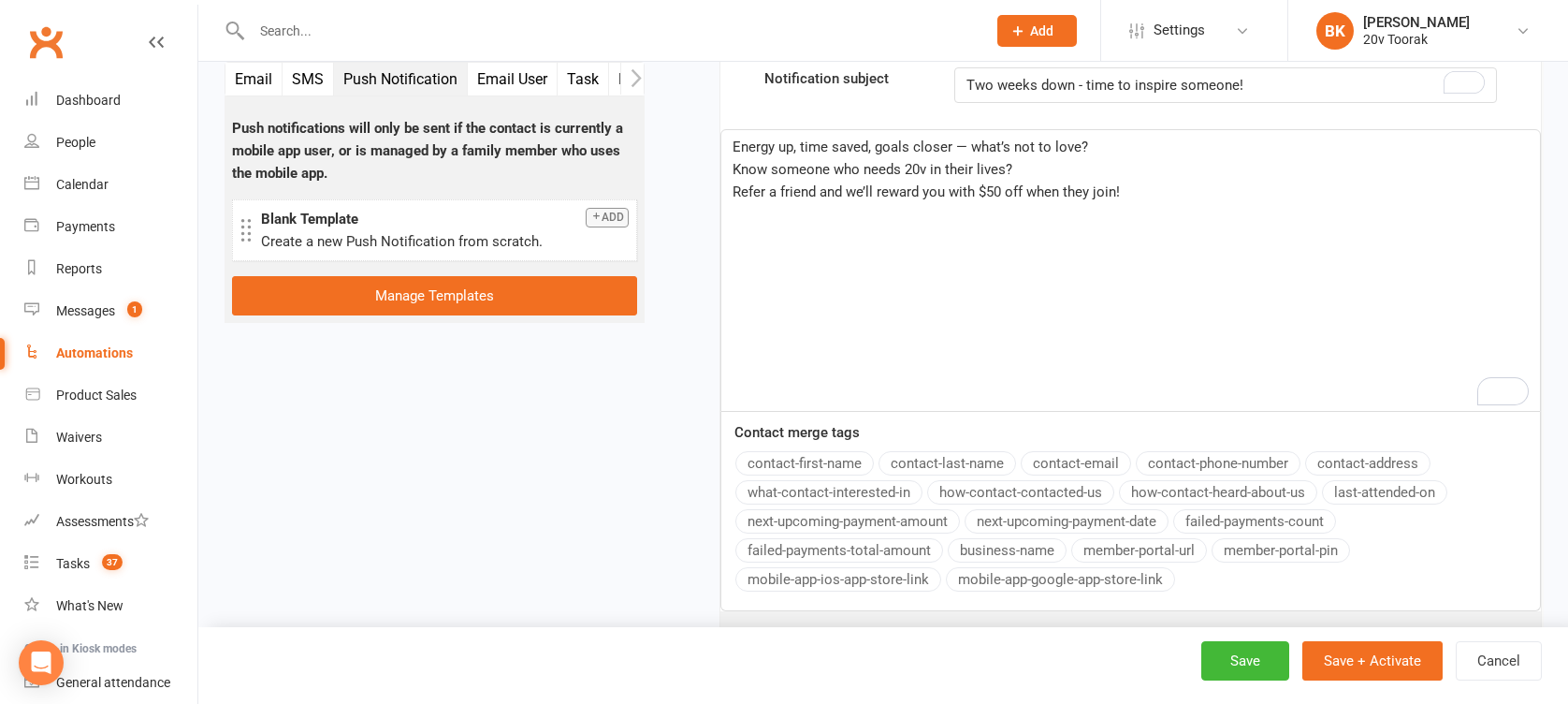
scroll to position [771, 0]
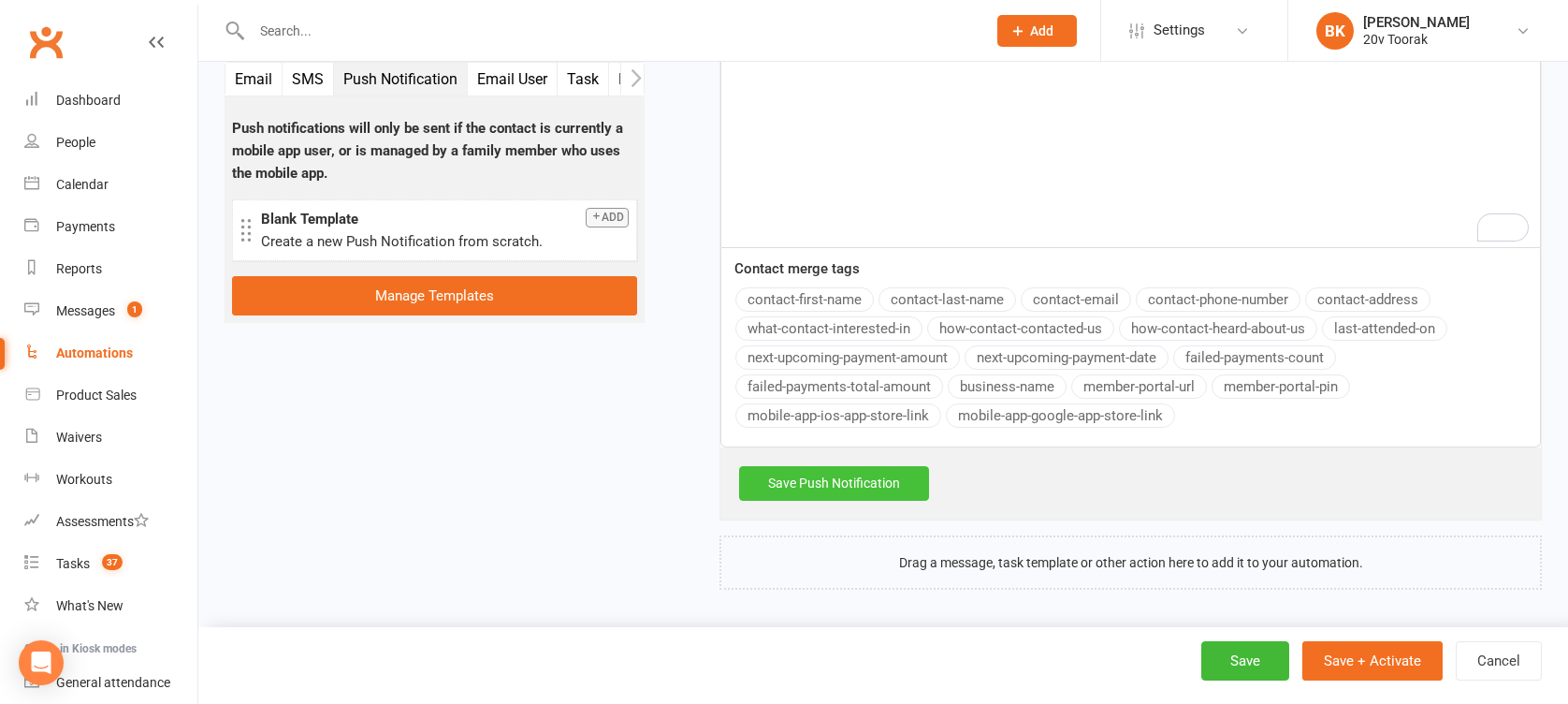
click at [829, 471] on link "Save Push Notification" at bounding box center [834, 483] width 190 height 34
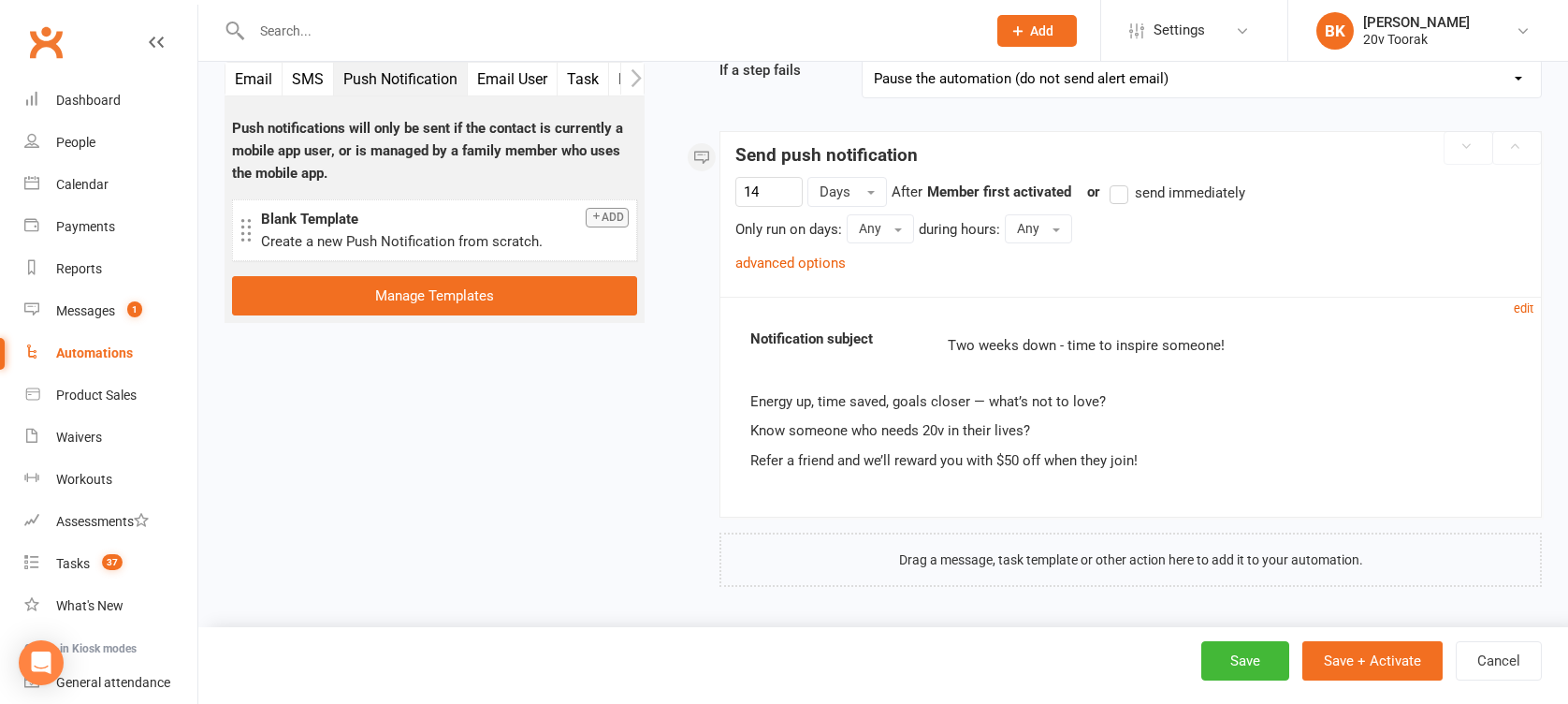
scroll to position [262, 0]
click at [1351, 662] on button "Save + Activate" at bounding box center [1372, 660] width 141 height 39
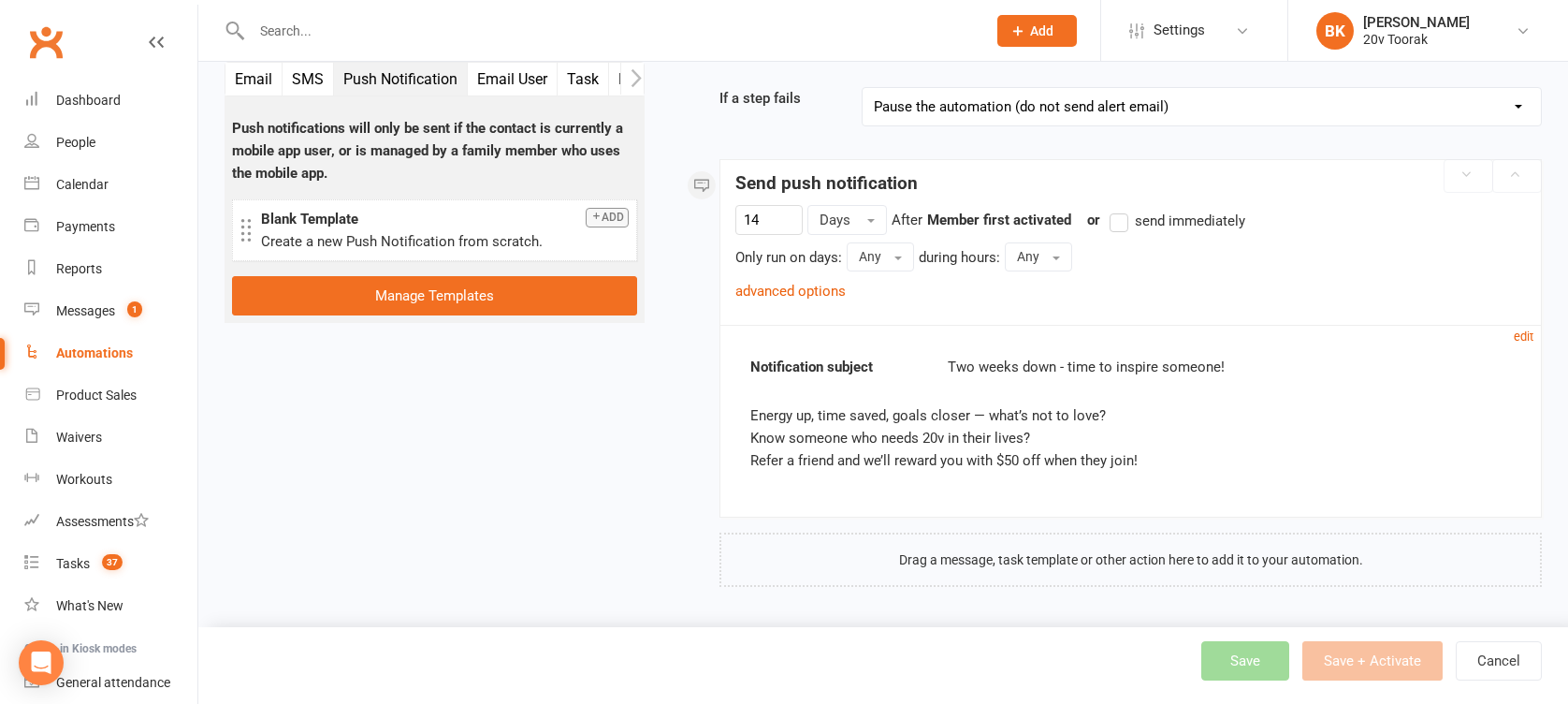
scroll to position [233, 0]
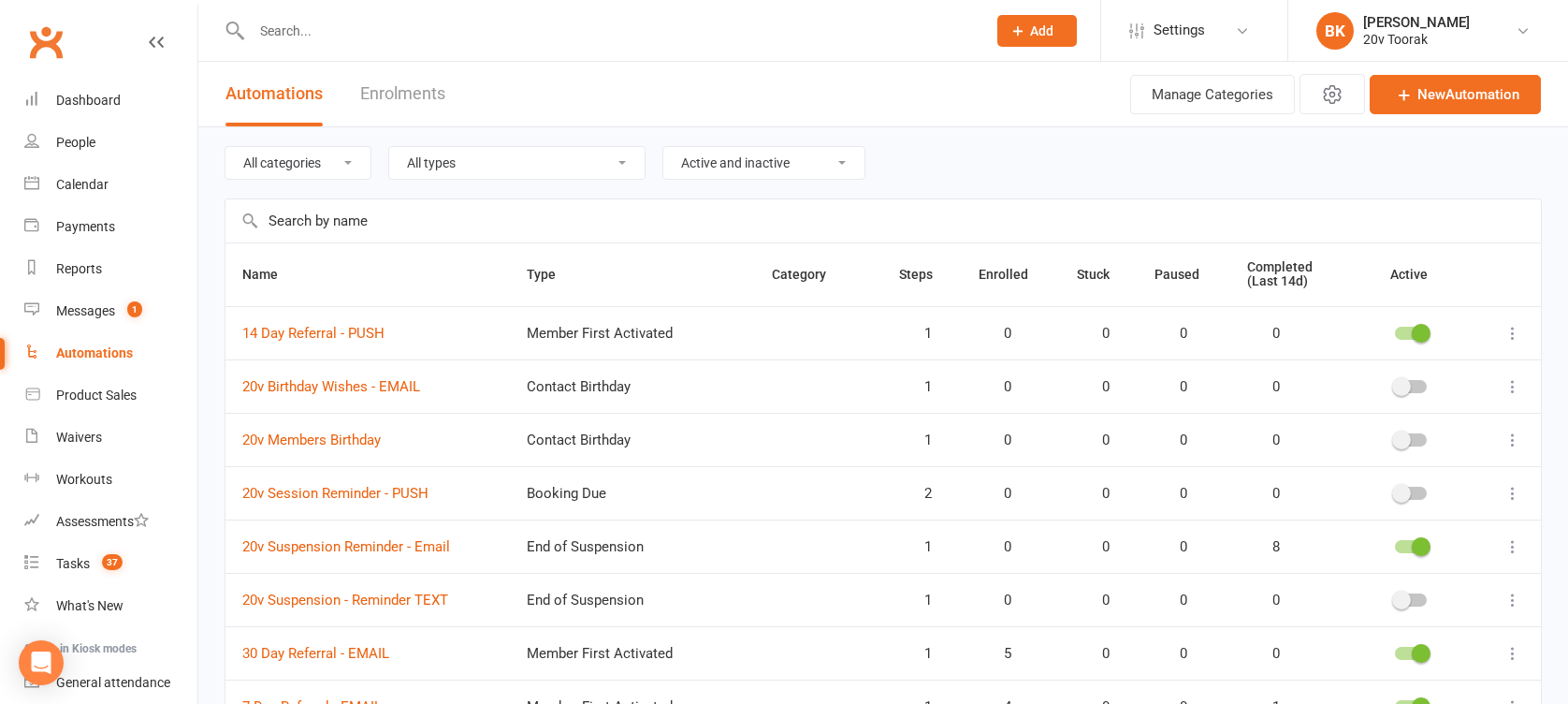
click at [409, 225] on input "text" at bounding box center [884, 220] width 1315 height 43
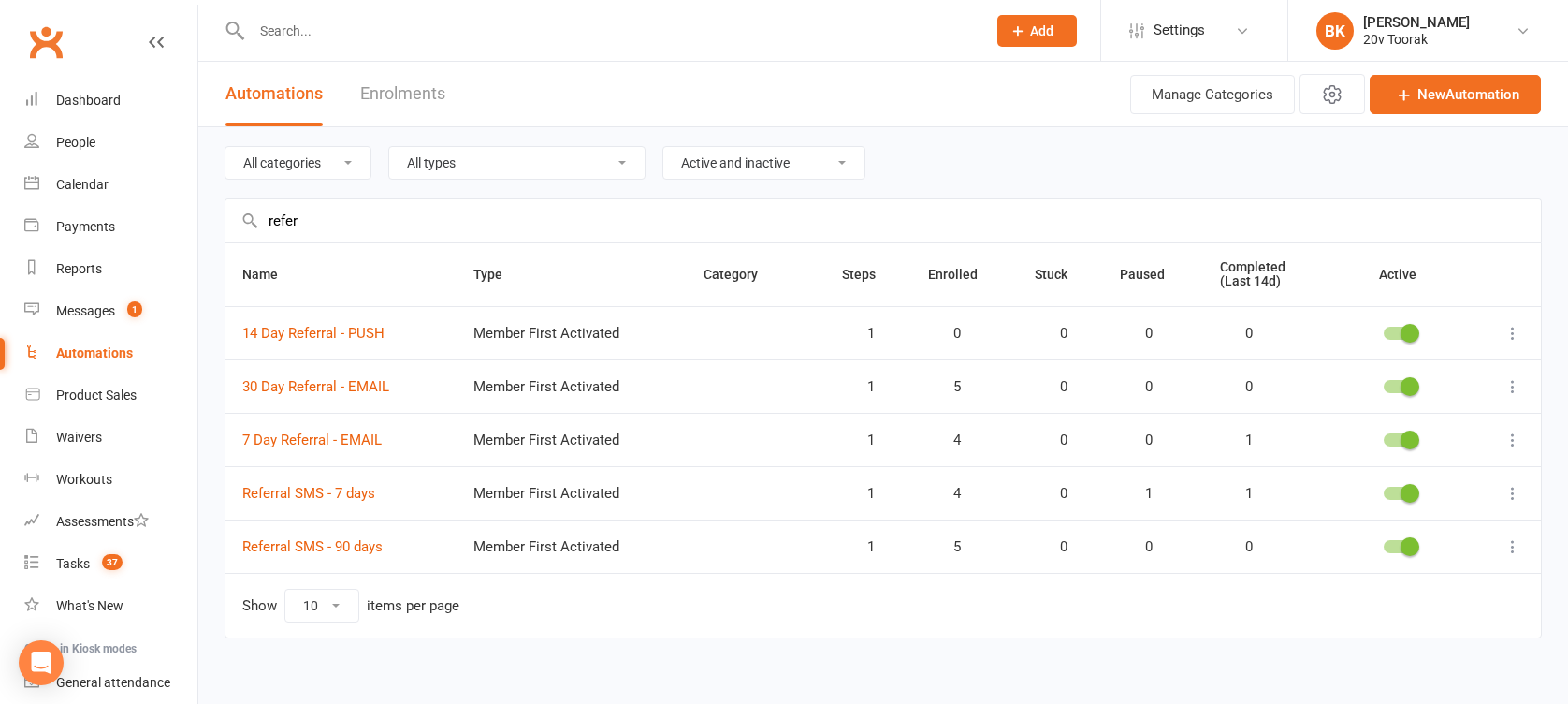
type input "refer"
click at [1402, 496] on span at bounding box center [1410, 493] width 19 height 19
click at [1383, 490] on input "checkbox" at bounding box center [1383, 490] width 0 height 0
click at [1410, 548] on span at bounding box center [1410, 547] width 19 height 19
click at [1383, 544] on input "checkbox" at bounding box center [1383, 544] width 0 height 0
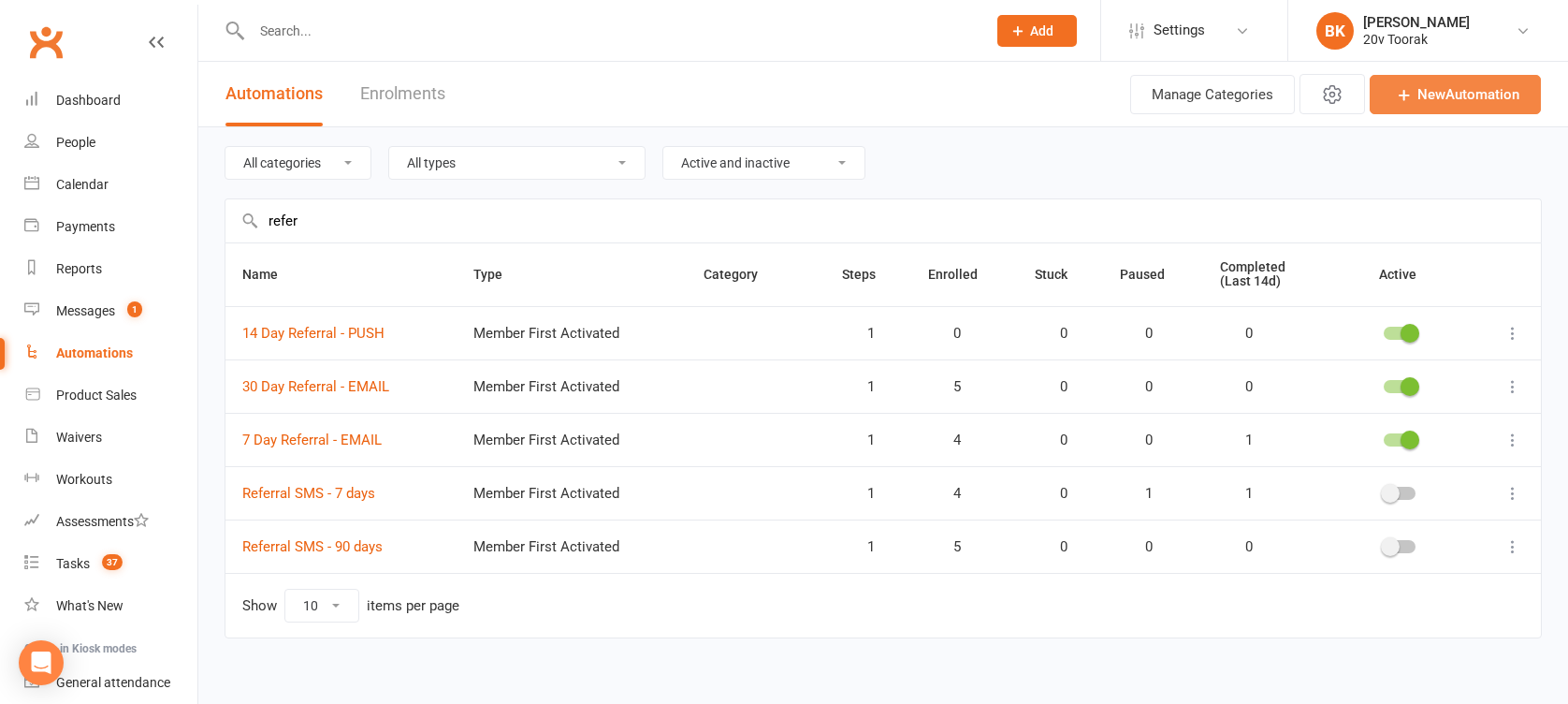
click at [1452, 98] on link "New Automation" at bounding box center [1455, 94] width 171 height 39
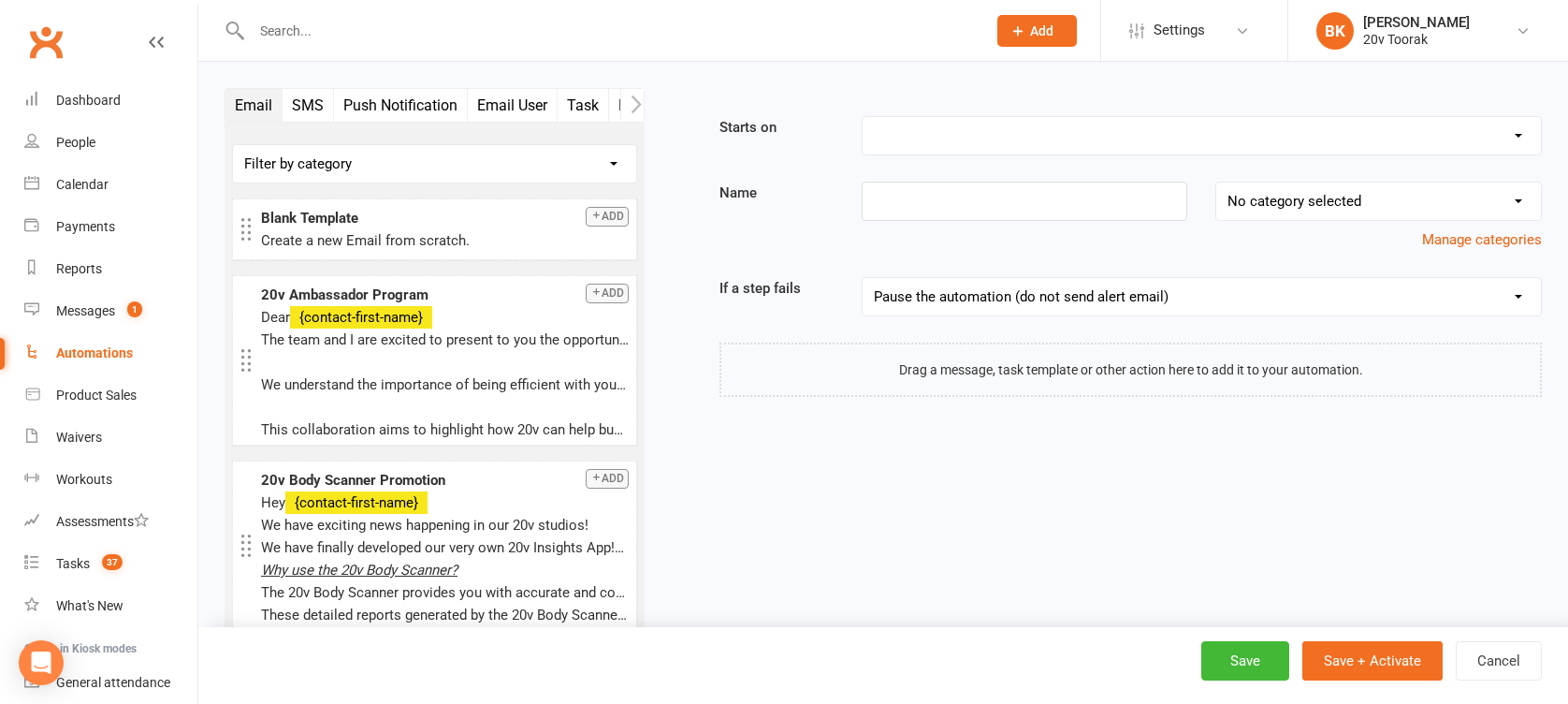
click at [381, 90] on button "Push Notification" at bounding box center [401, 105] width 134 height 33
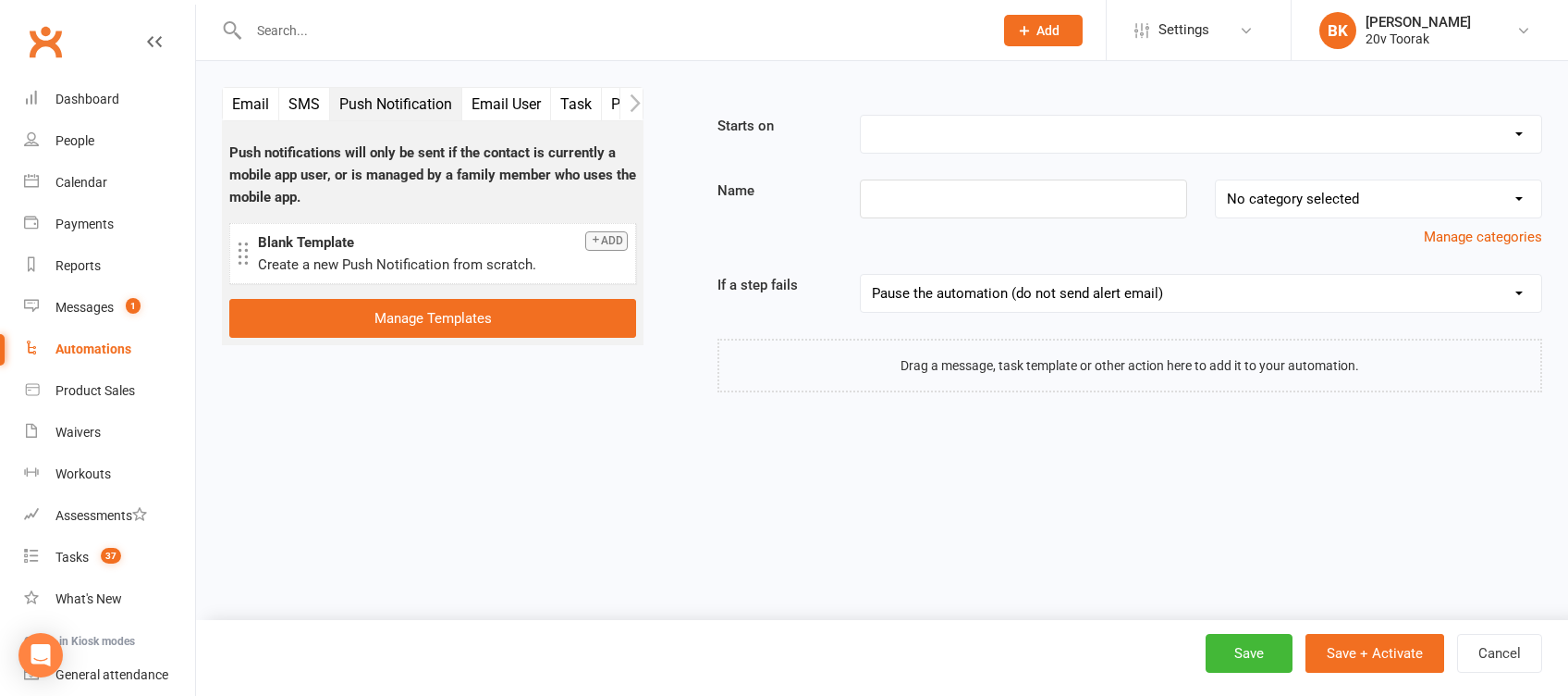
click at [416, 103] on button "Push Notification" at bounding box center [396, 104] width 132 height 32
click at [1046, 150] on select "Booking Cancelled Booking Due Booking Late-Cancelled Booking Marked Absent Book…" at bounding box center [1201, 134] width 680 height 37
click at [87, 136] on div "People" at bounding box center [75, 141] width 39 height 15
click at [1039, 126] on select "Booking Cancelled Booking Due Booking Late-Cancelled Booking Marked Absent Book…" at bounding box center [1201, 134] width 680 height 37
click at [861, 116] on select "Booking Cancelled Booking Due Booking Late-Cancelled Booking Marked Absent Book…" at bounding box center [1201, 134] width 680 height 37
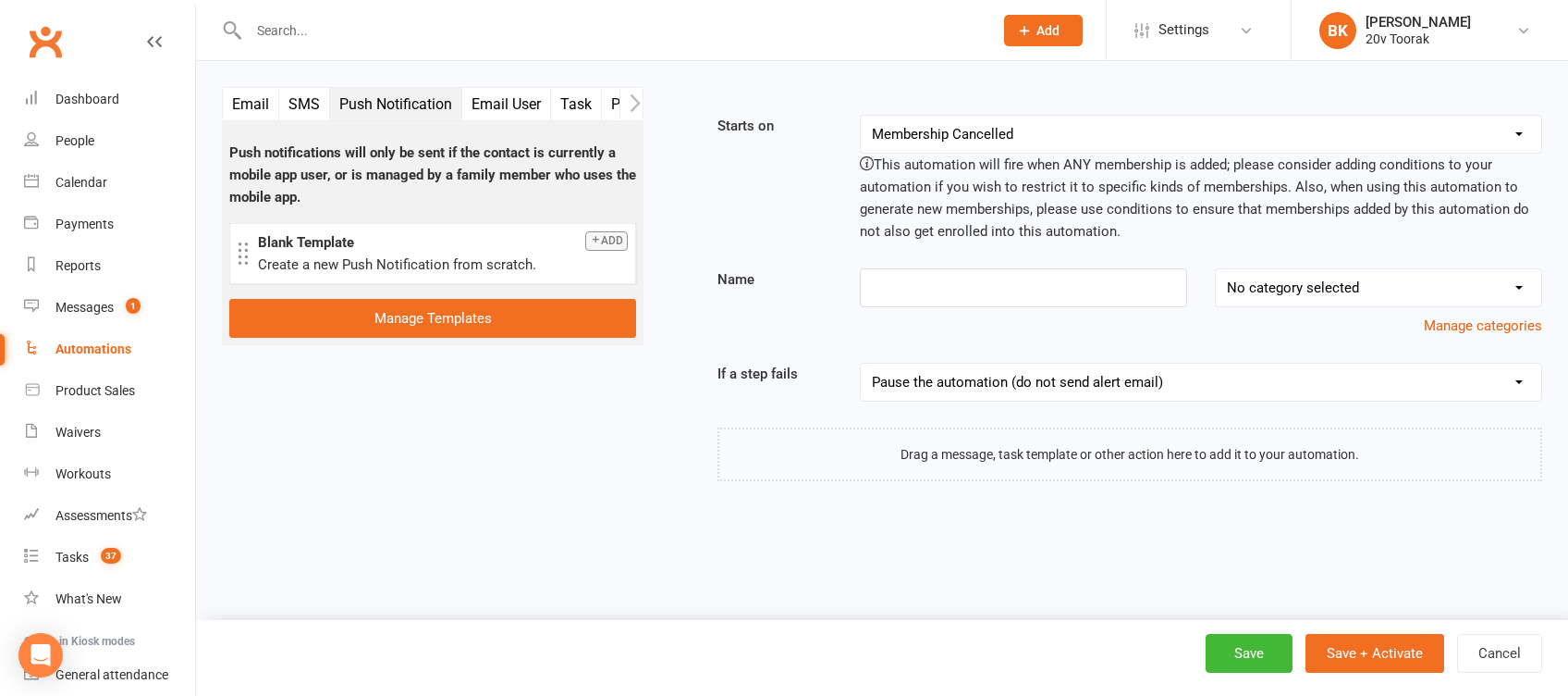
click at [991, 122] on select "Booking Cancelled Booking Due Booking Late-Cancelled Booking Marked Absent Book…" at bounding box center [1201, 134] width 680 height 37
select select "17"
click at [861, 116] on select "Booking Cancelled Booking Due Booking Late-Cancelled Booking Marked Absent Book…" at bounding box center [1201, 134] width 680 height 37
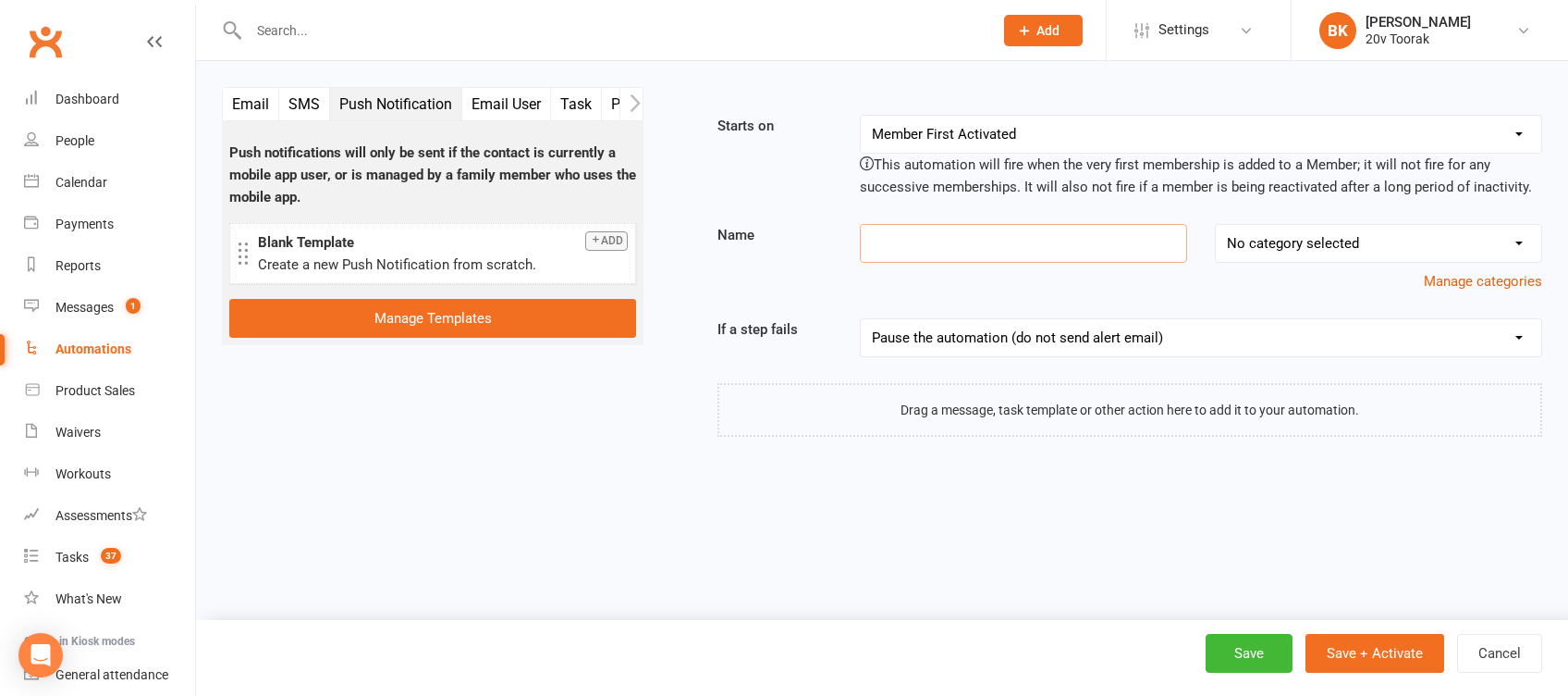
click at [1043, 232] on input at bounding box center [1024, 242] width 327 height 39
click at [99, 357] on link "Automations" at bounding box center [109, 349] width 171 height 42
click at [993, 244] on input "30 Day" at bounding box center [1024, 242] width 327 height 39
type input "30 Day Referral - PUSH"
click at [994, 340] on select "Pause the automation (do not send alert email) Pause the automation and send an…" at bounding box center [1201, 337] width 680 height 37
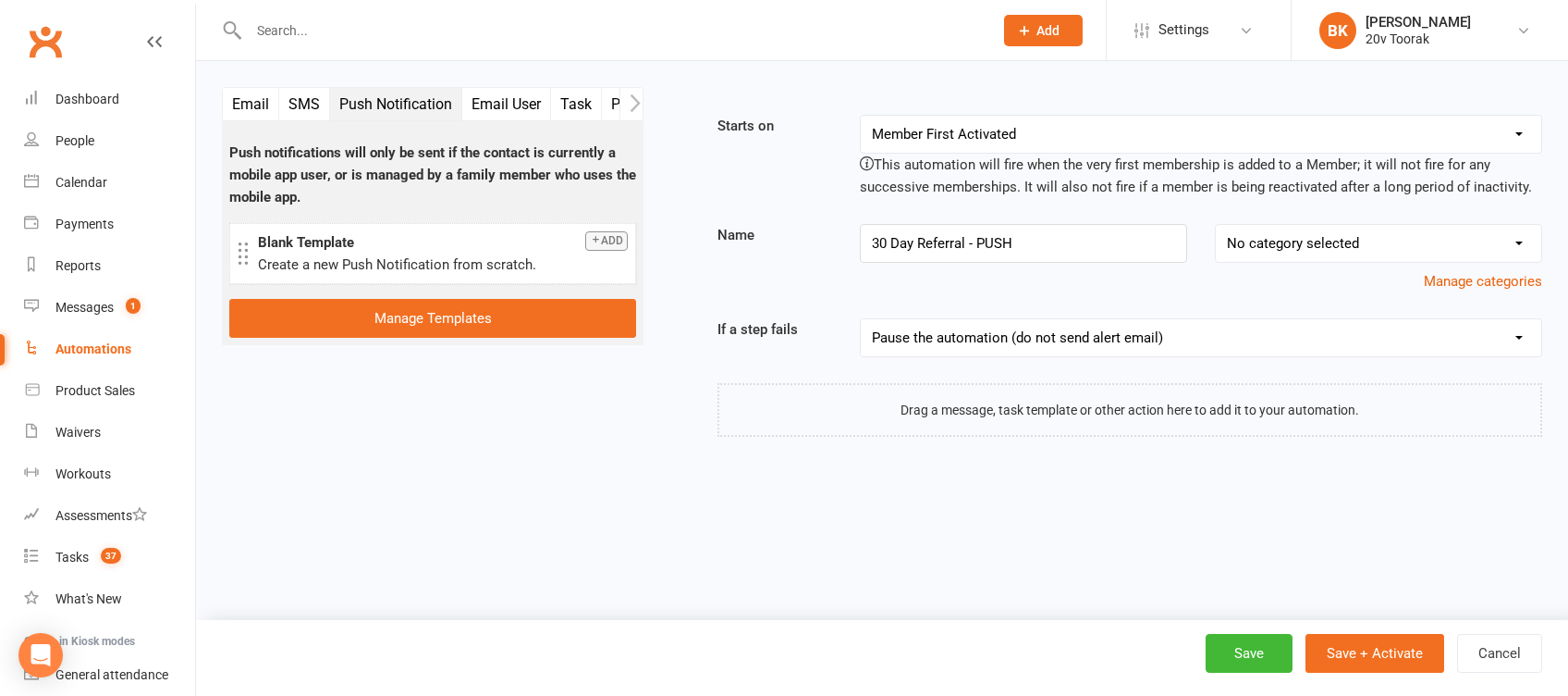
click at [810, 267] on div "Name 30 Day Referral - PUSH No category selected Parachute Payment Failure Mana…" at bounding box center [1130, 258] width 853 height 68
click at [617, 252] on div "Blank Template" at bounding box center [443, 241] width 370 height 22
click at [612, 244] on button "Add" at bounding box center [607, 241] width 43 height 20
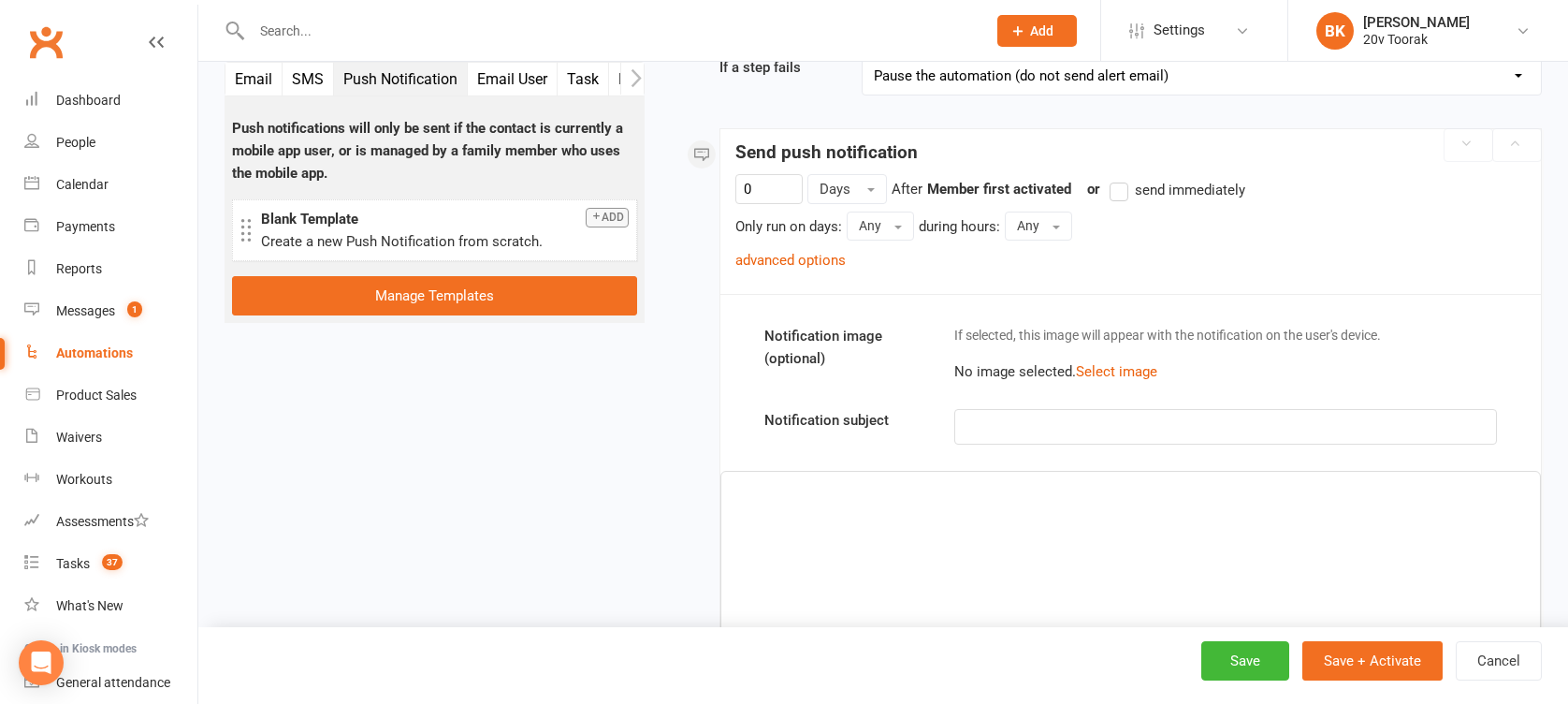
scroll to position [300, 0]
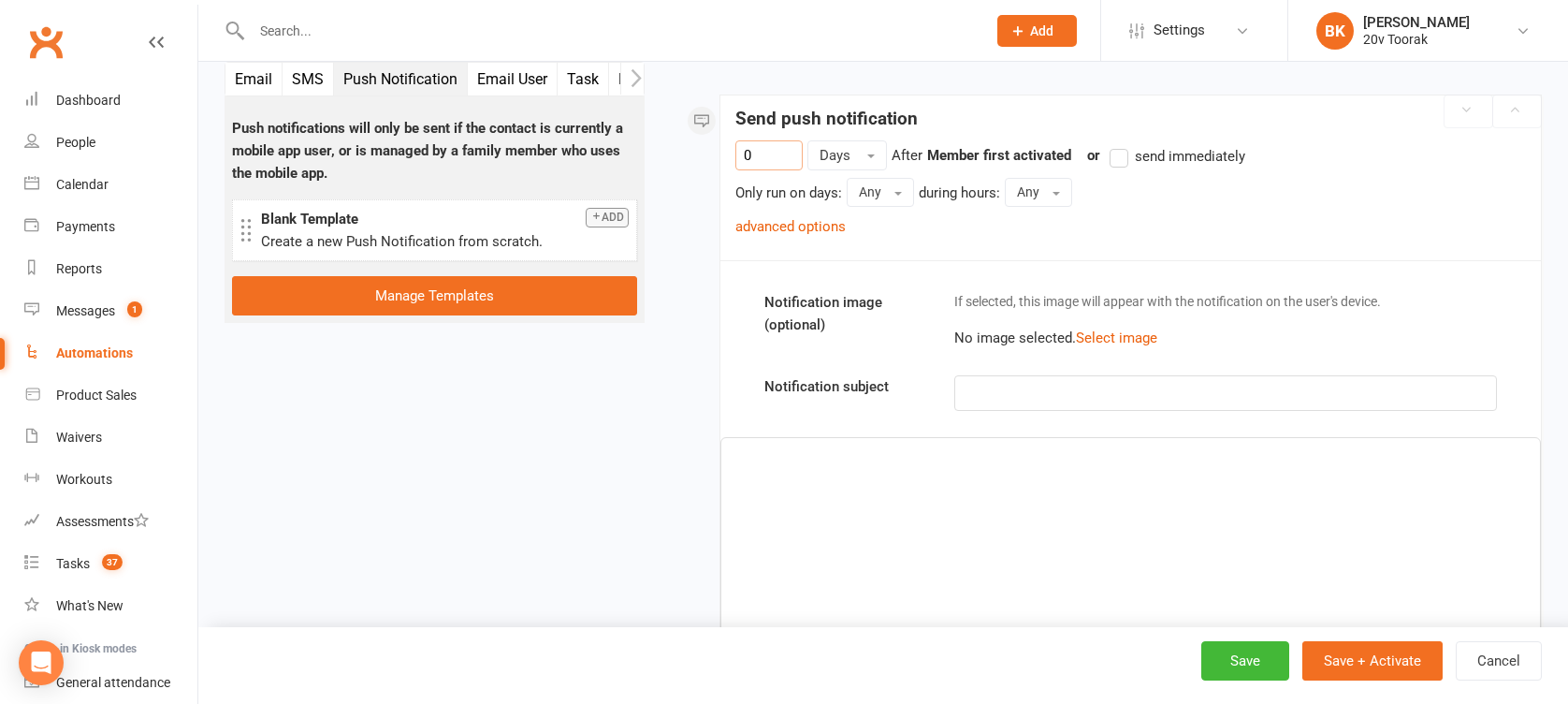
click at [777, 151] on input "0" at bounding box center [769, 155] width 67 height 30
type input "30"
click at [1019, 380] on p "﻿" at bounding box center [1225, 390] width 517 height 22
click at [1009, 392] on p "﻿" at bounding box center [1225, 390] width 517 height 22
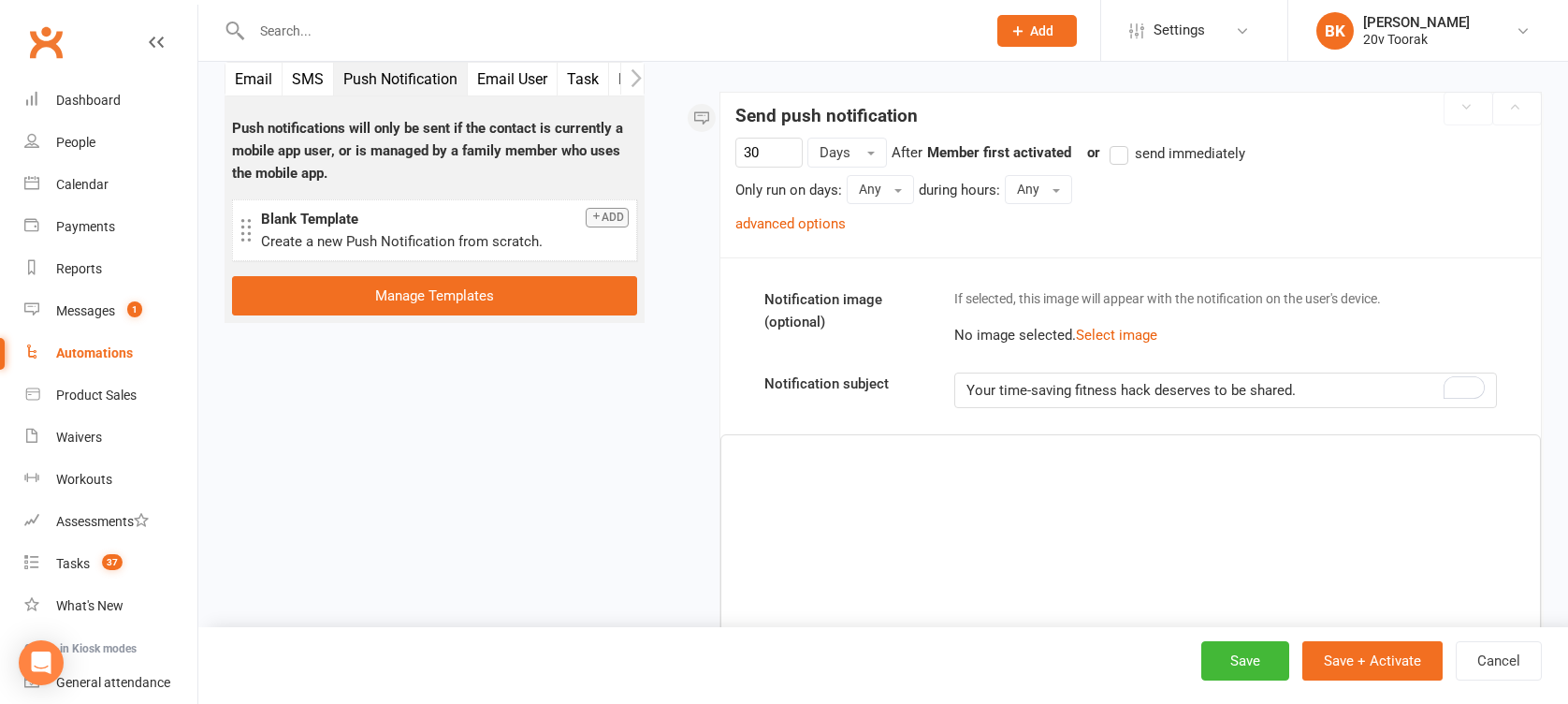
click at [1007, 467] on div "﻿" at bounding box center [1130, 575] width 818 height 281
click at [1342, 376] on div "Your time-saving fitness hack deserves to be shared." at bounding box center [1225, 390] width 540 height 34
click at [1295, 470] on div "﻿" at bounding box center [1130, 575] width 818 height 281
click at [826, 473] on div "﻿" at bounding box center [1130, 575] width 818 height 281
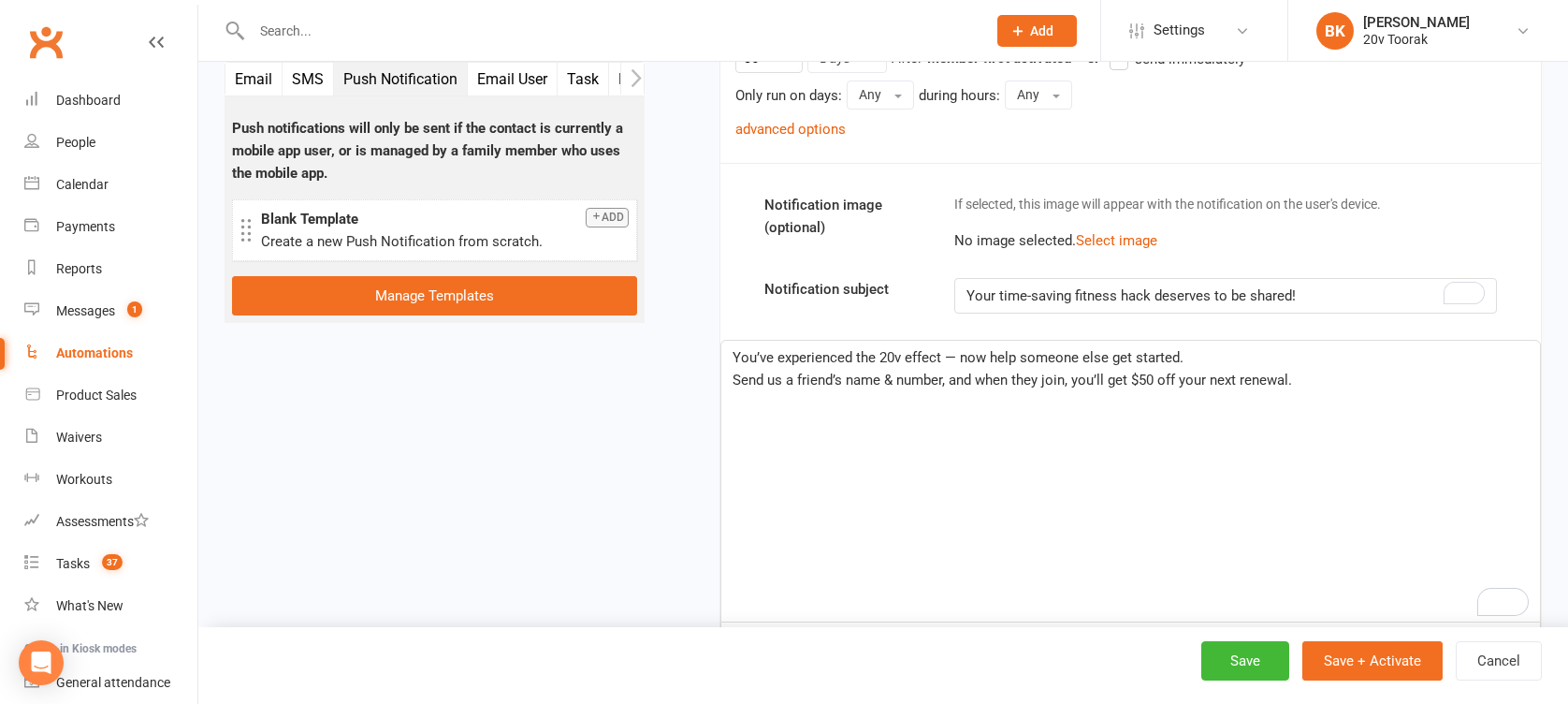
scroll to position [393, 0]
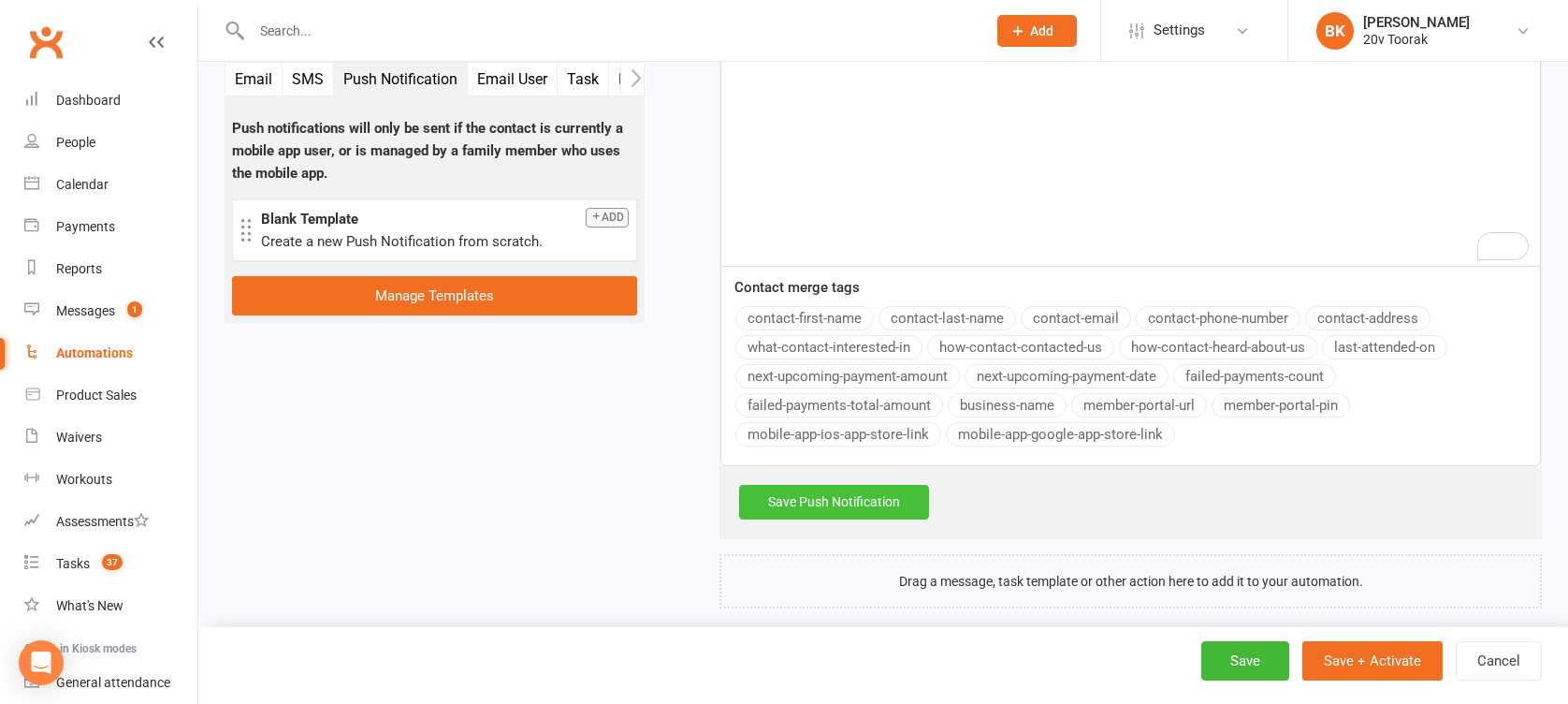
click at [843, 507] on link "Save Push Notification" at bounding box center [834, 501] width 190 height 34
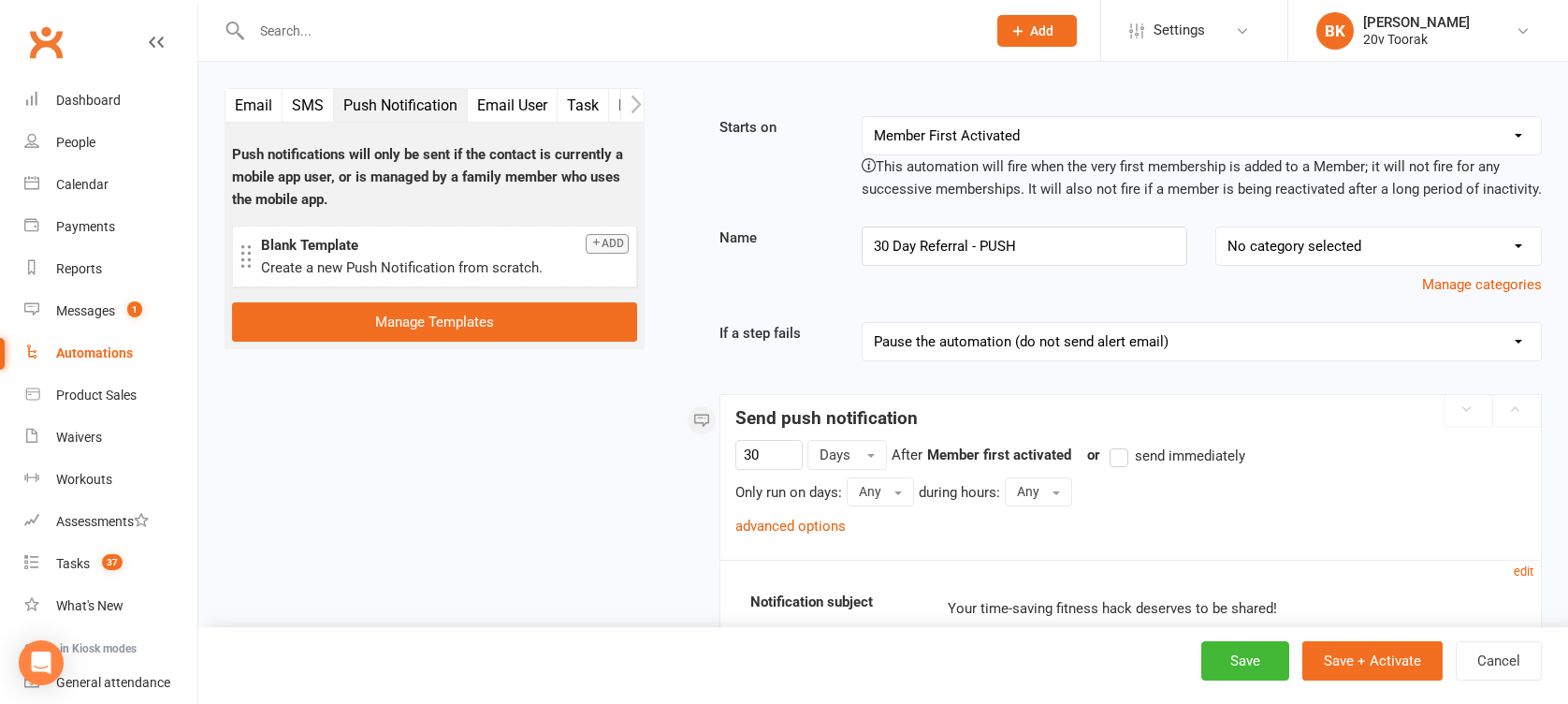
scroll to position [232, 0]
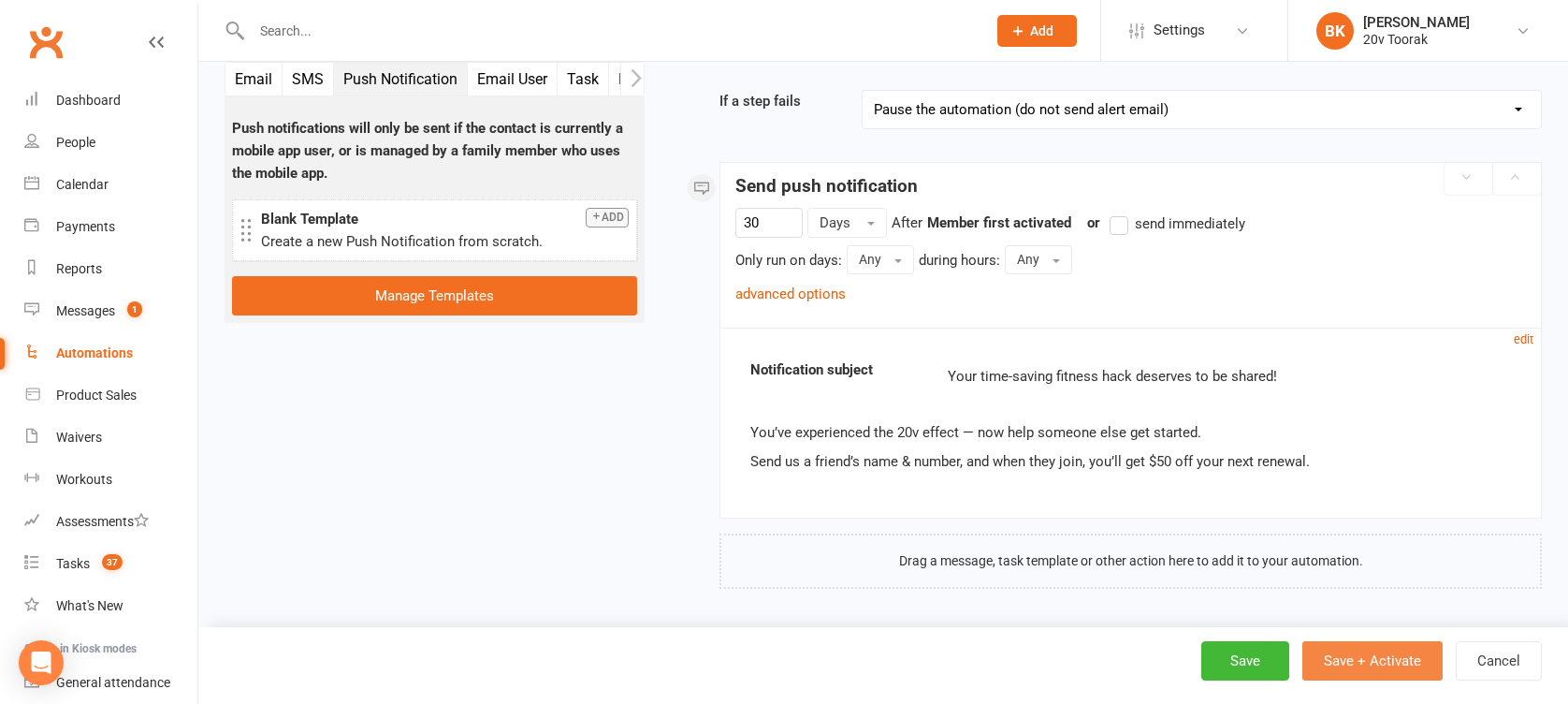
click at [1398, 647] on button "Save + Activate" at bounding box center [1372, 660] width 141 height 39
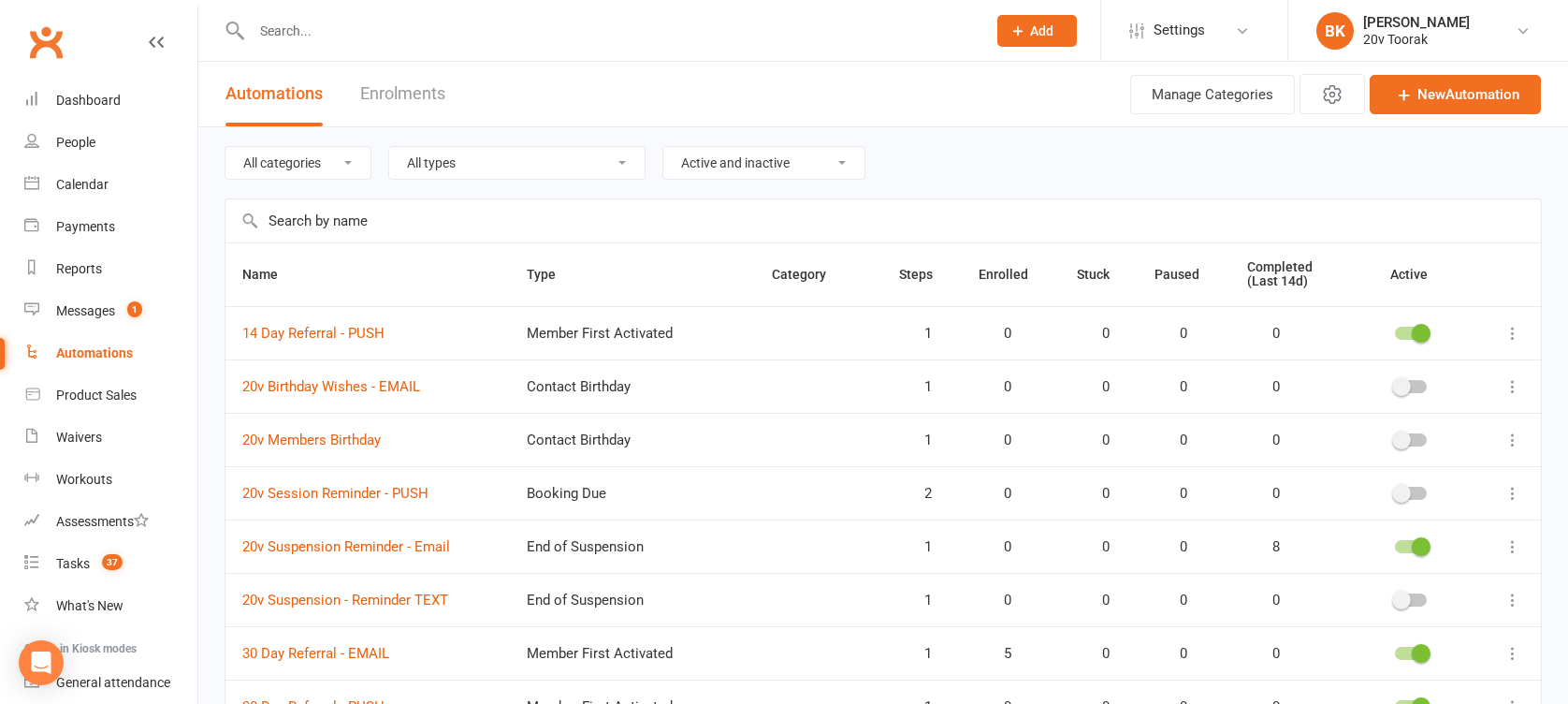
click at [334, 215] on input "text" at bounding box center [884, 220] width 1315 height 43
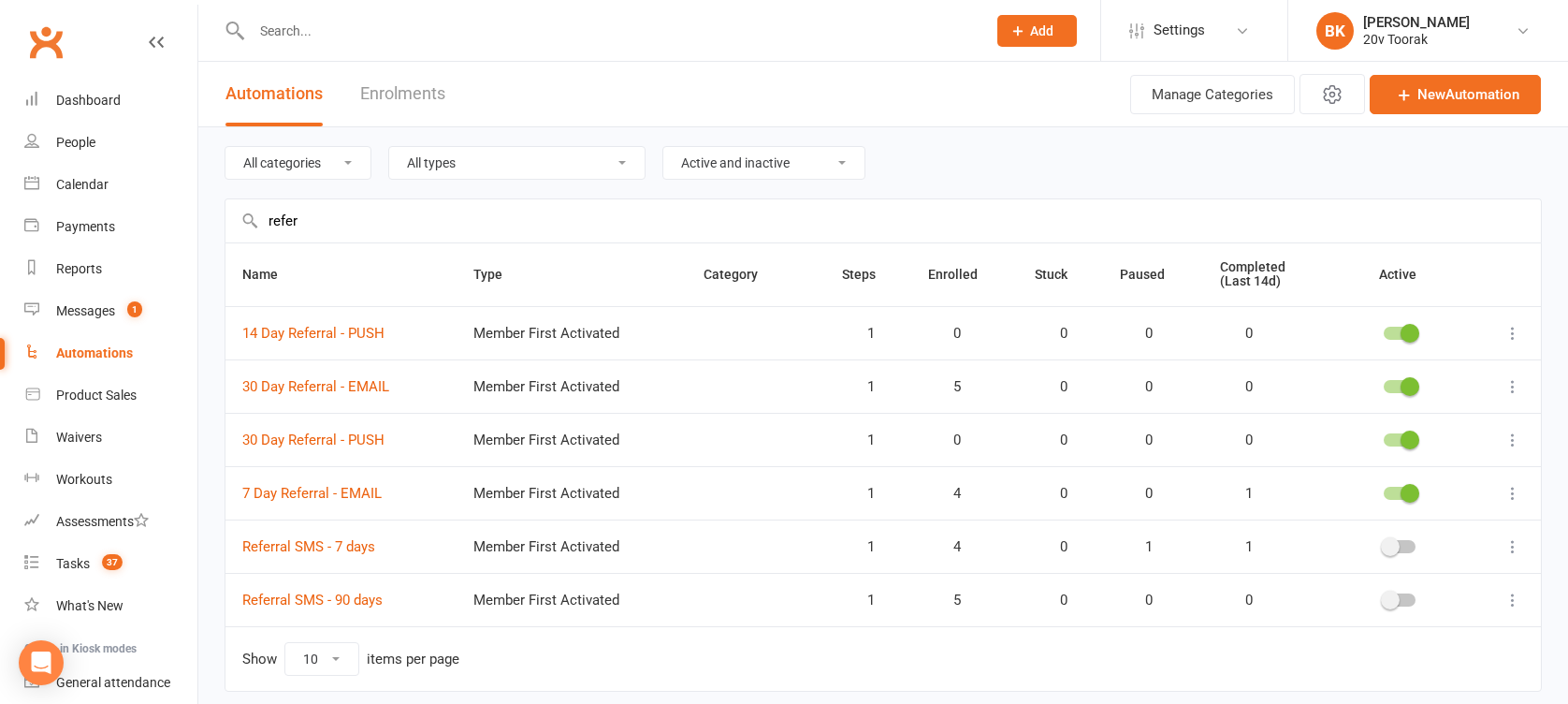
type input "refer"
click at [1460, 104] on link "New Automation" at bounding box center [1455, 94] width 171 height 39
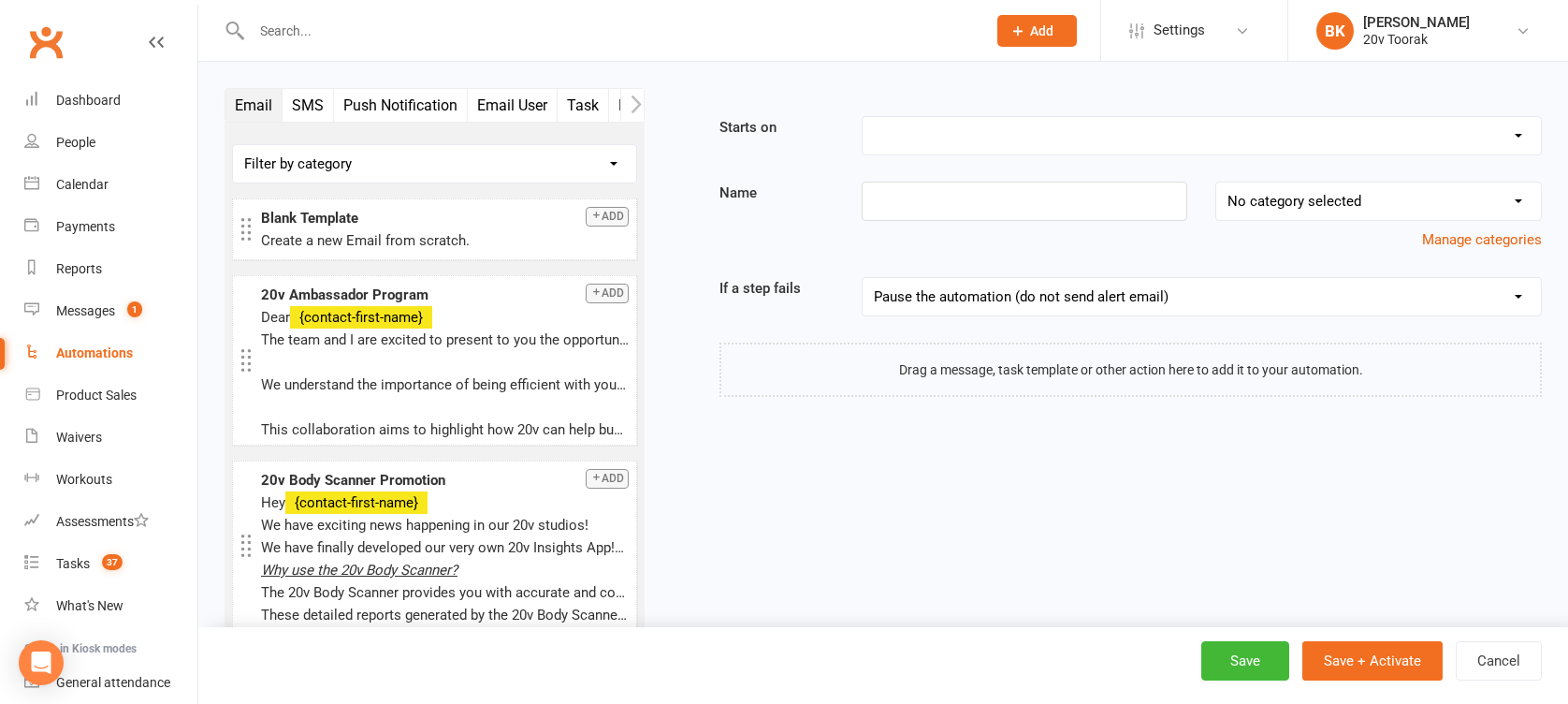
click at [410, 99] on button "Push Notification" at bounding box center [401, 105] width 134 height 33
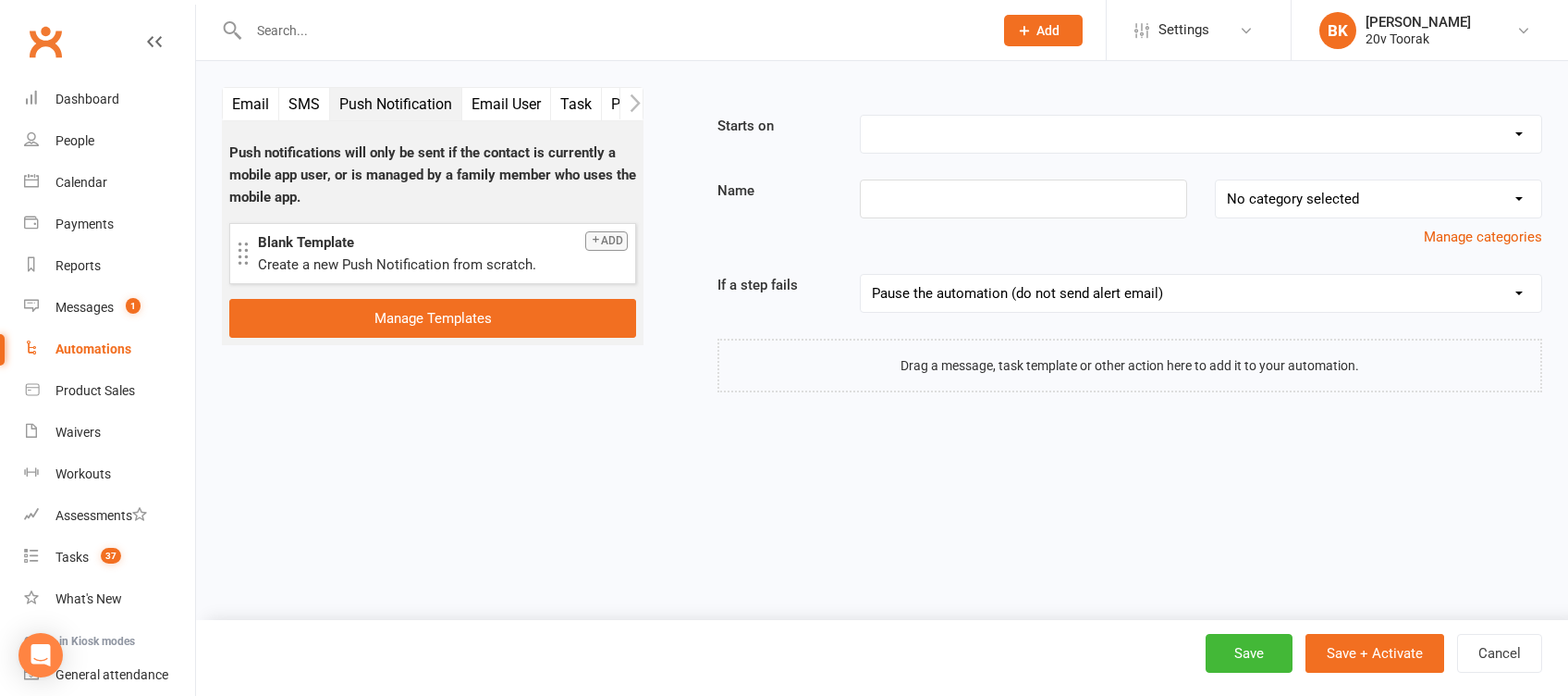
click at [609, 243] on button "Add" at bounding box center [607, 241] width 43 height 20
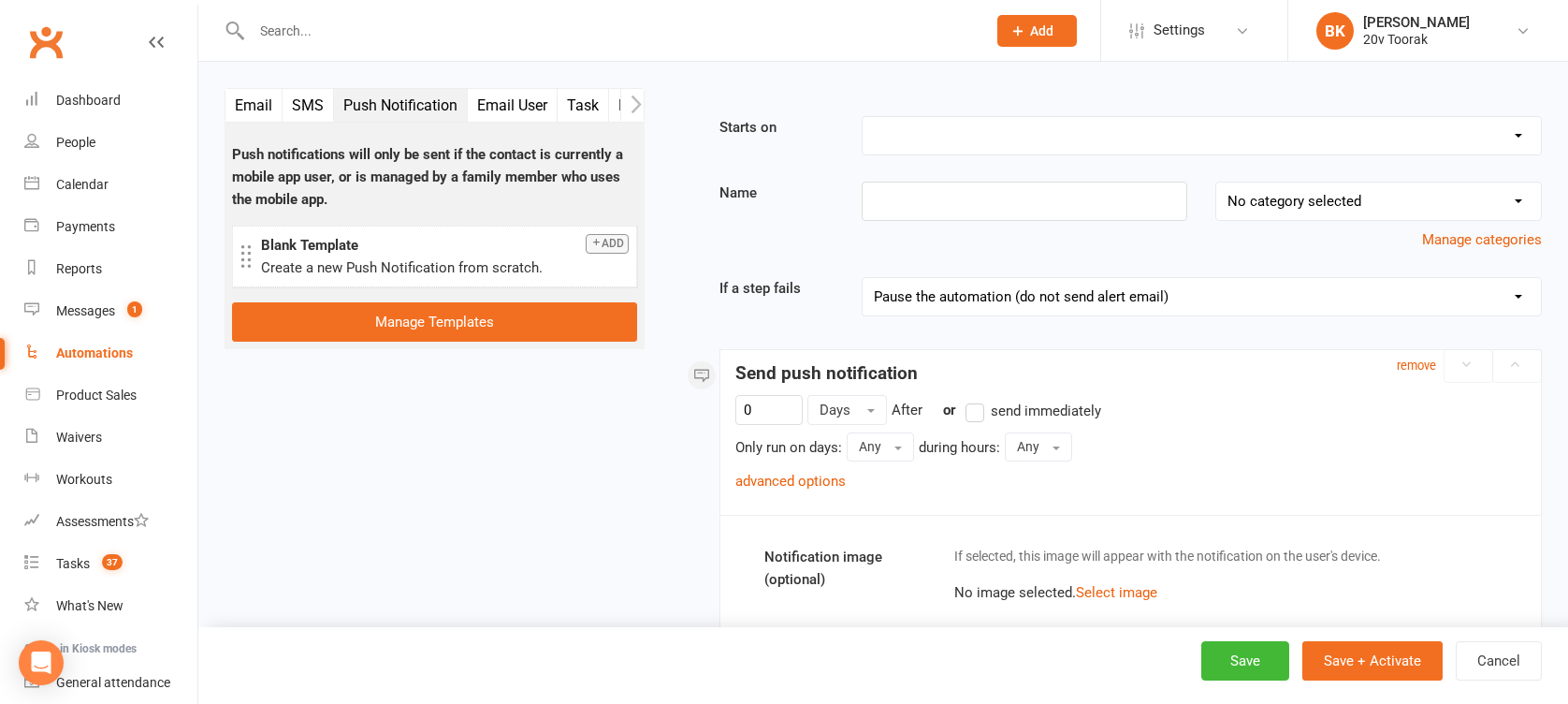
click at [926, 128] on select "Booking Cancelled Booking Due Booking Late-Cancelled Booking Marked Absent Book…" at bounding box center [1201, 135] width 679 height 37
select select "17"
click at [862, 117] on select "Booking Cancelled Booking Due Booking Late-Cancelled Booking Marked Absent Book…" at bounding box center [1201, 135] width 679 height 37
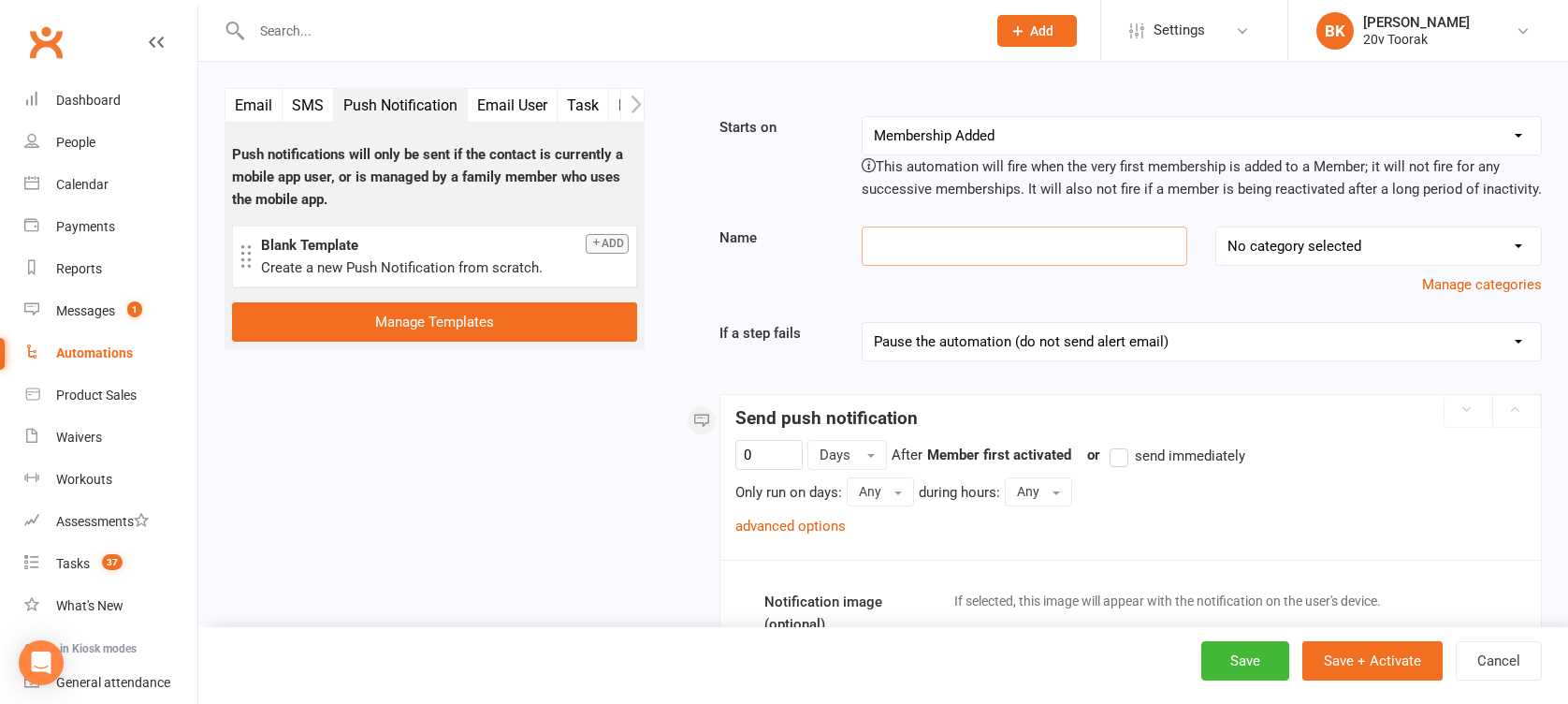
click at [957, 245] on input at bounding box center [1024, 245] width 326 height 39
click at [93, 349] on div "Automations" at bounding box center [95, 353] width 77 height 15
click at [991, 236] on input "90 Day" at bounding box center [1024, 245] width 326 height 39
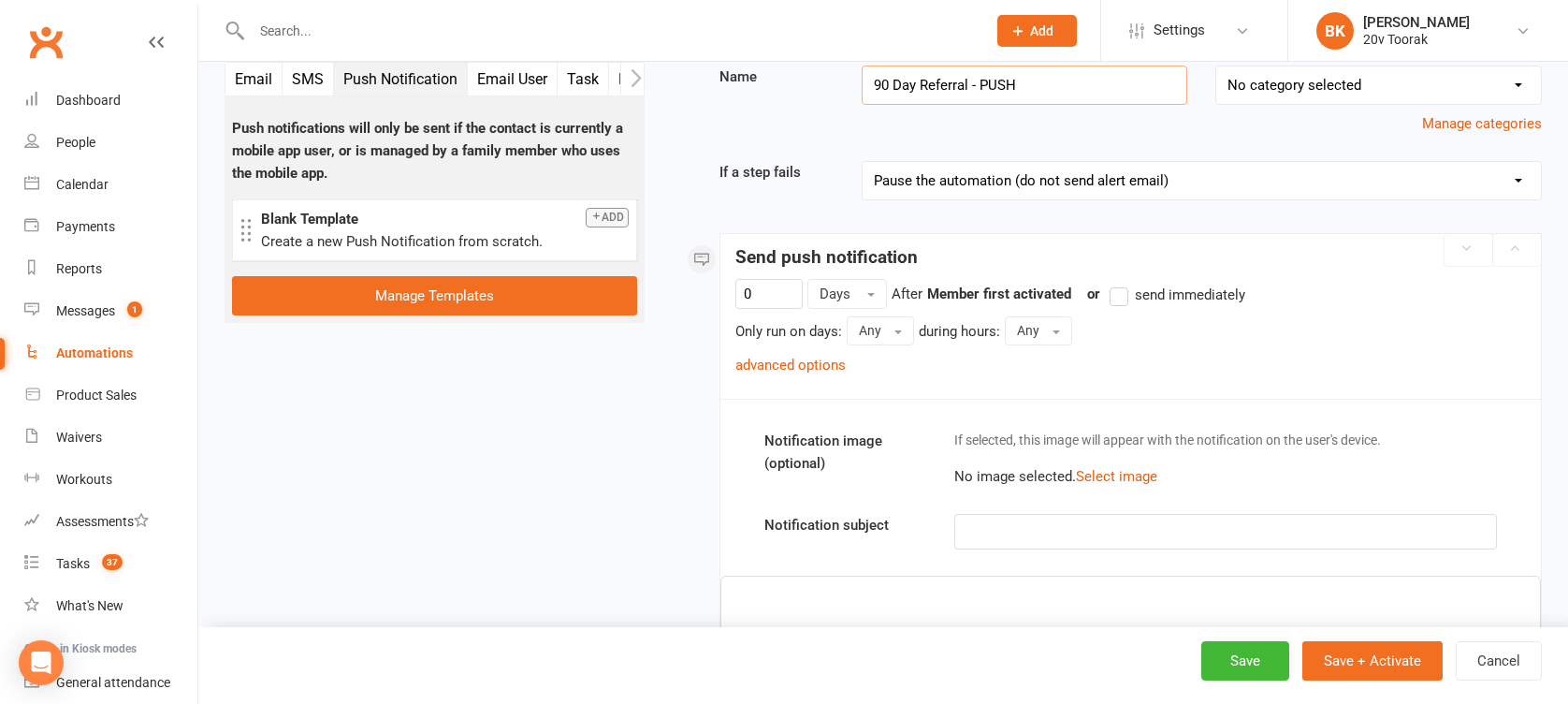
scroll to position [162, 0]
type input "90 Day Referral - PUSH"
click at [782, 290] on input "0" at bounding box center [769, 292] width 67 height 30
type input "90"
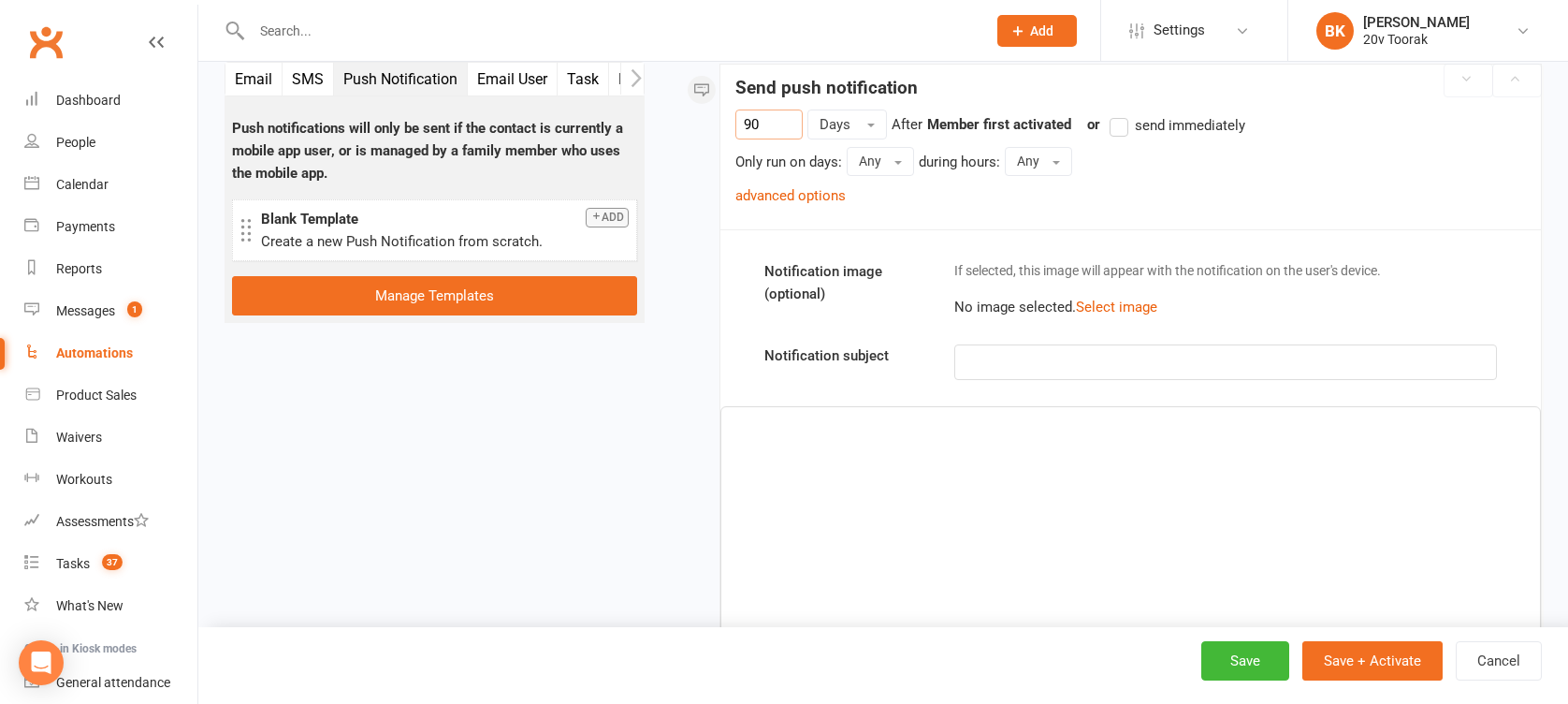
scroll to position [341, 0]
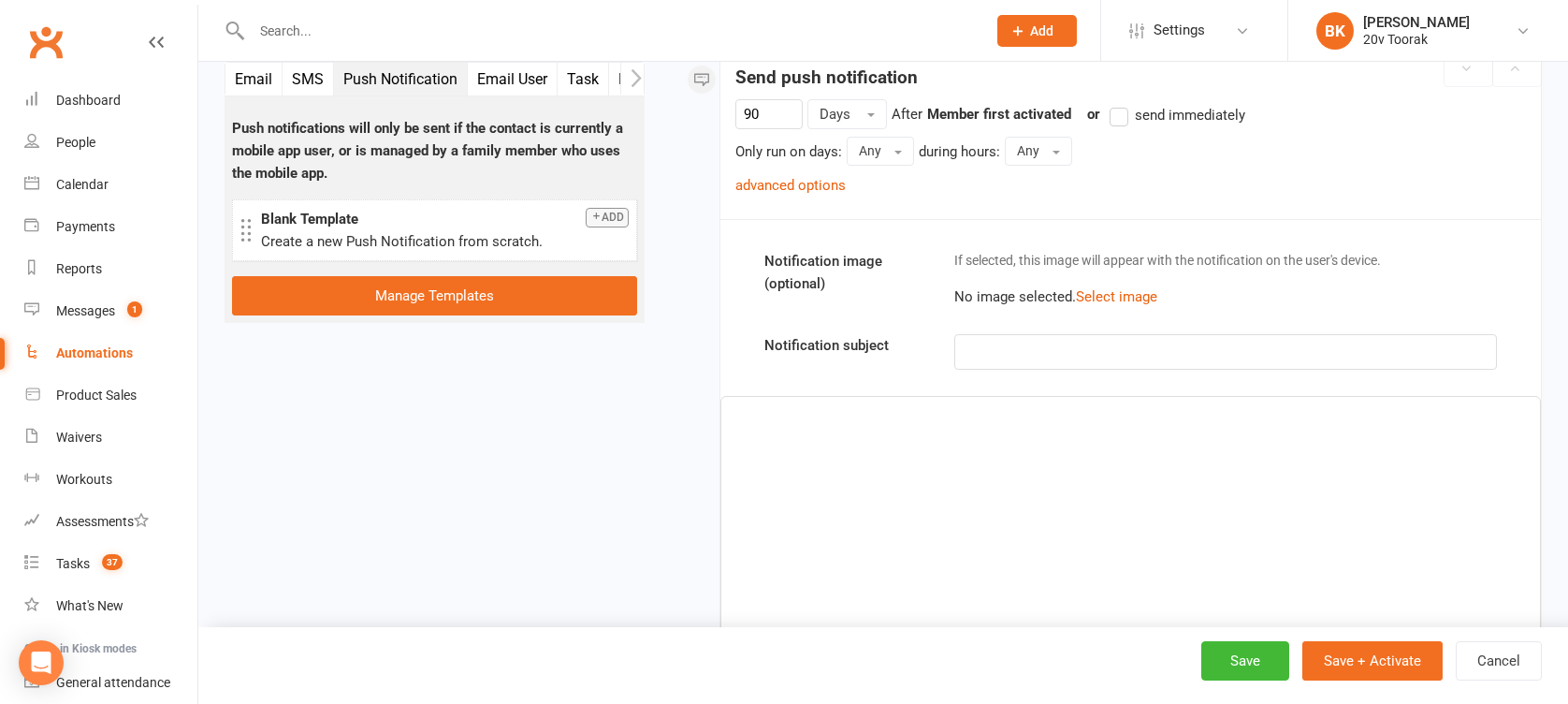
click at [988, 345] on p "﻿" at bounding box center [1225, 352] width 517 height 22
click at [1017, 350] on p "﻿" at bounding box center [1225, 352] width 517 height 22
click at [1021, 441] on div "﻿" at bounding box center [1130, 536] width 818 height 281
click at [1298, 352] on p "You’ve transformed — now inspire someone else." at bounding box center [1225, 352] width 517 height 22
click at [1101, 350] on span "You’ve transformed — now inspire someone else!" at bounding box center [1121, 352] width 308 height 17
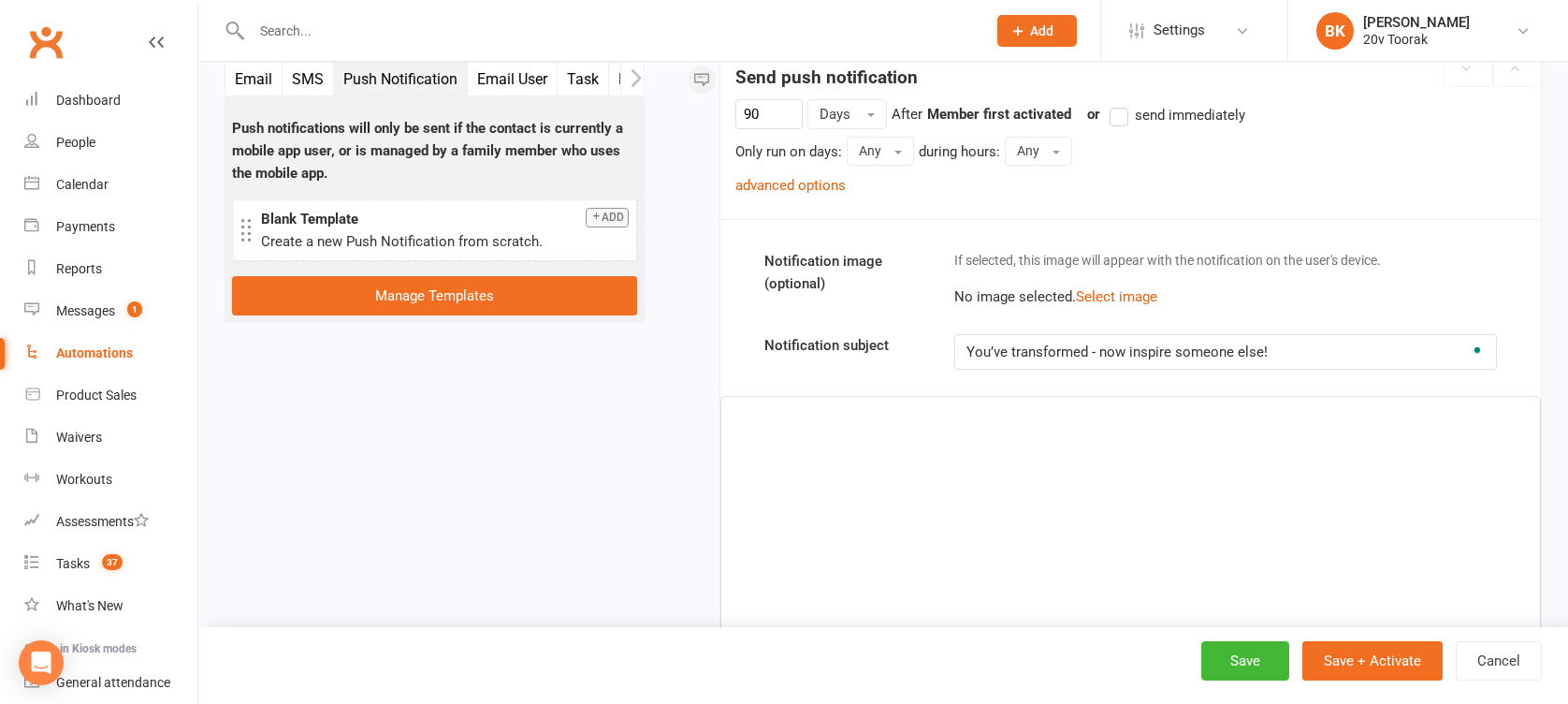
click at [1090, 442] on div "﻿" at bounding box center [1130, 536] width 818 height 281
click at [843, 445] on div "﻿" at bounding box center [1130, 536] width 818 height 281
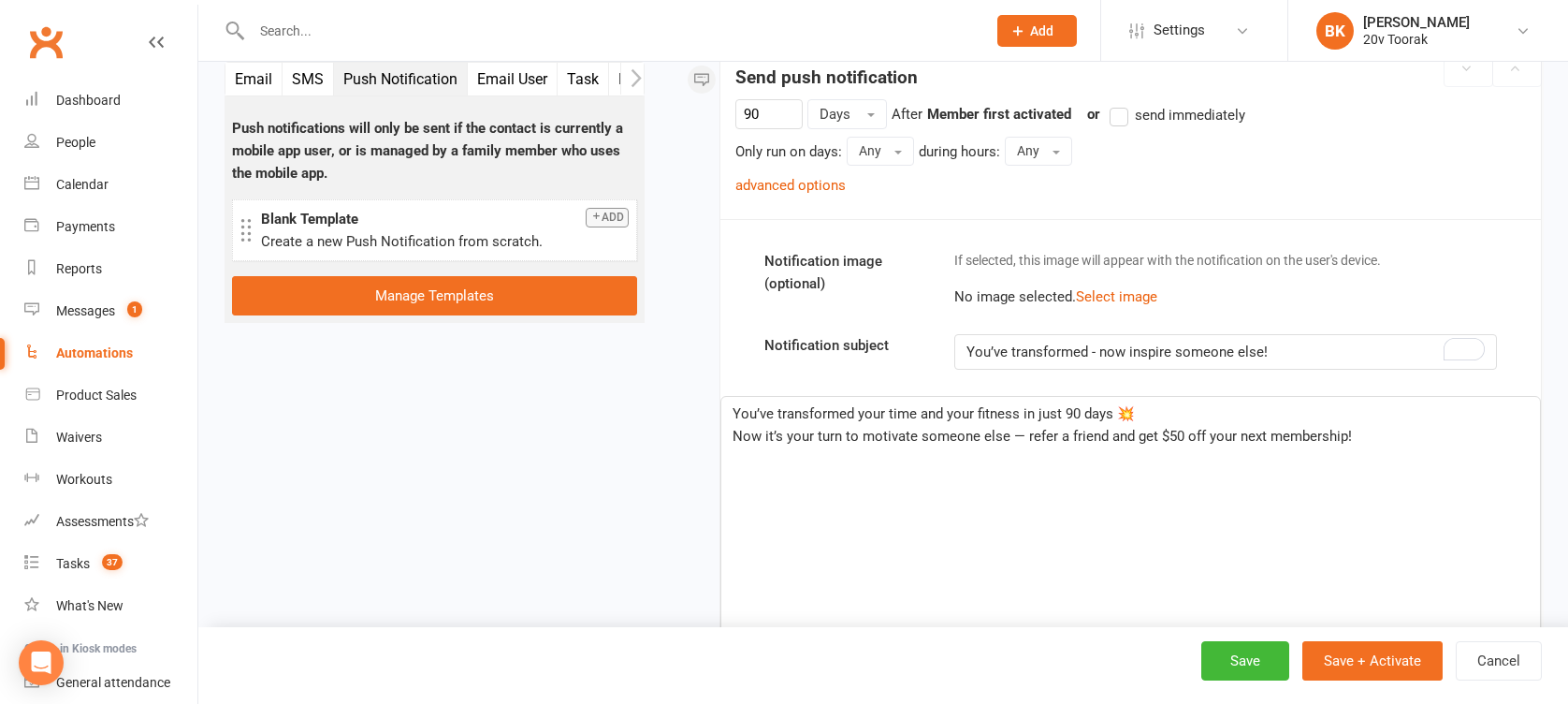
click at [1171, 409] on p "You’ve transformed your time and your fitness in just 90 days 💥" at bounding box center [1131, 413] width 796 height 22
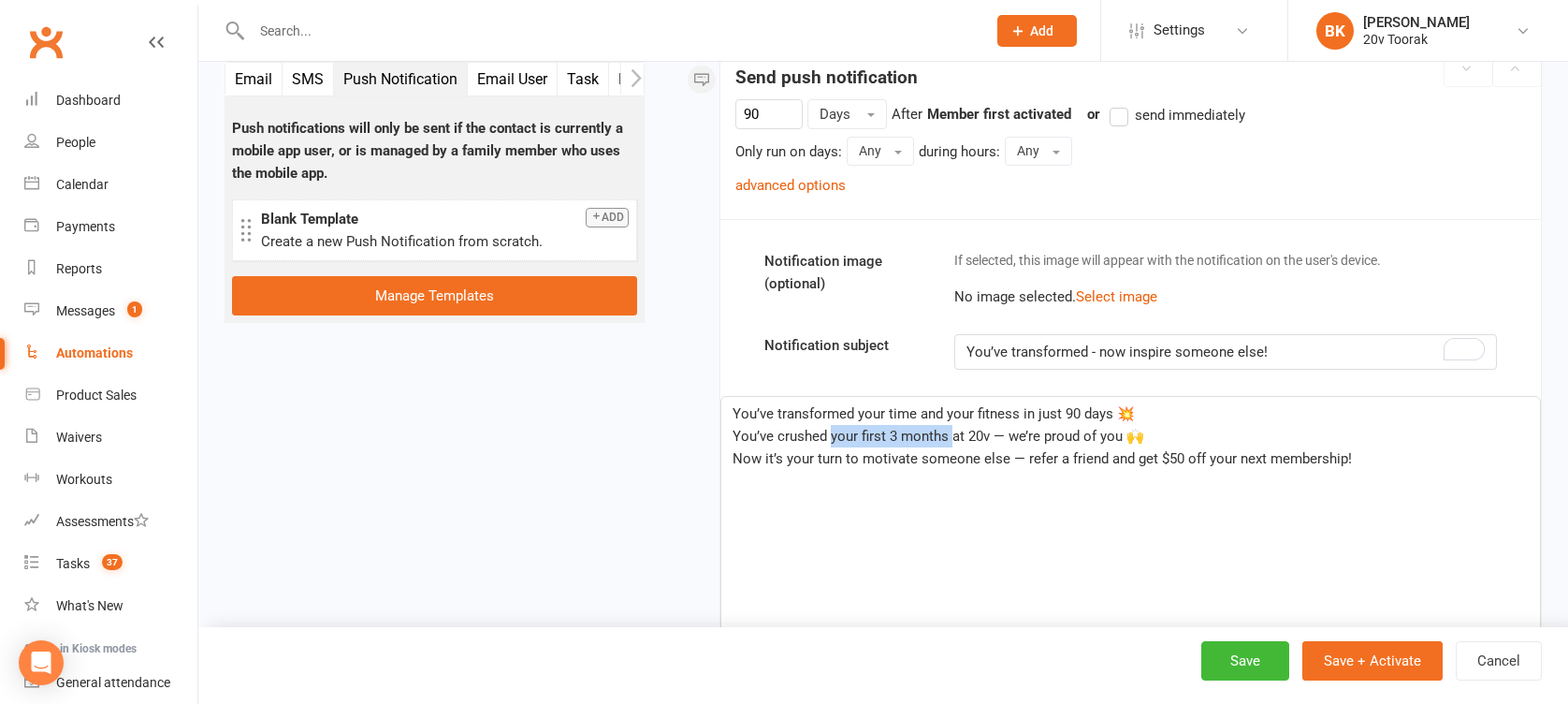
drag, startPoint x: 952, startPoint y: 432, endPoint x: 829, endPoint y: 435, distance: 123.0
click at [829, 435] on span "You’ve crushed your first 3 months at 20v — we’re proud of you 🙌" at bounding box center [938, 437] width 412 height 17
click at [917, 524] on div "You’ve transformed your time and your fitness in just 90 days 💥 You’ve crushed …" at bounding box center [1130, 536] width 818 height 281
drag, startPoint x: 882, startPoint y: 431, endPoint x: 832, endPoint y: 431, distance: 50.0
click at [832, 431] on span "You’ve crushed it at 20v — we’re proud of you 🙌" at bounding box center [884, 437] width 302 height 17
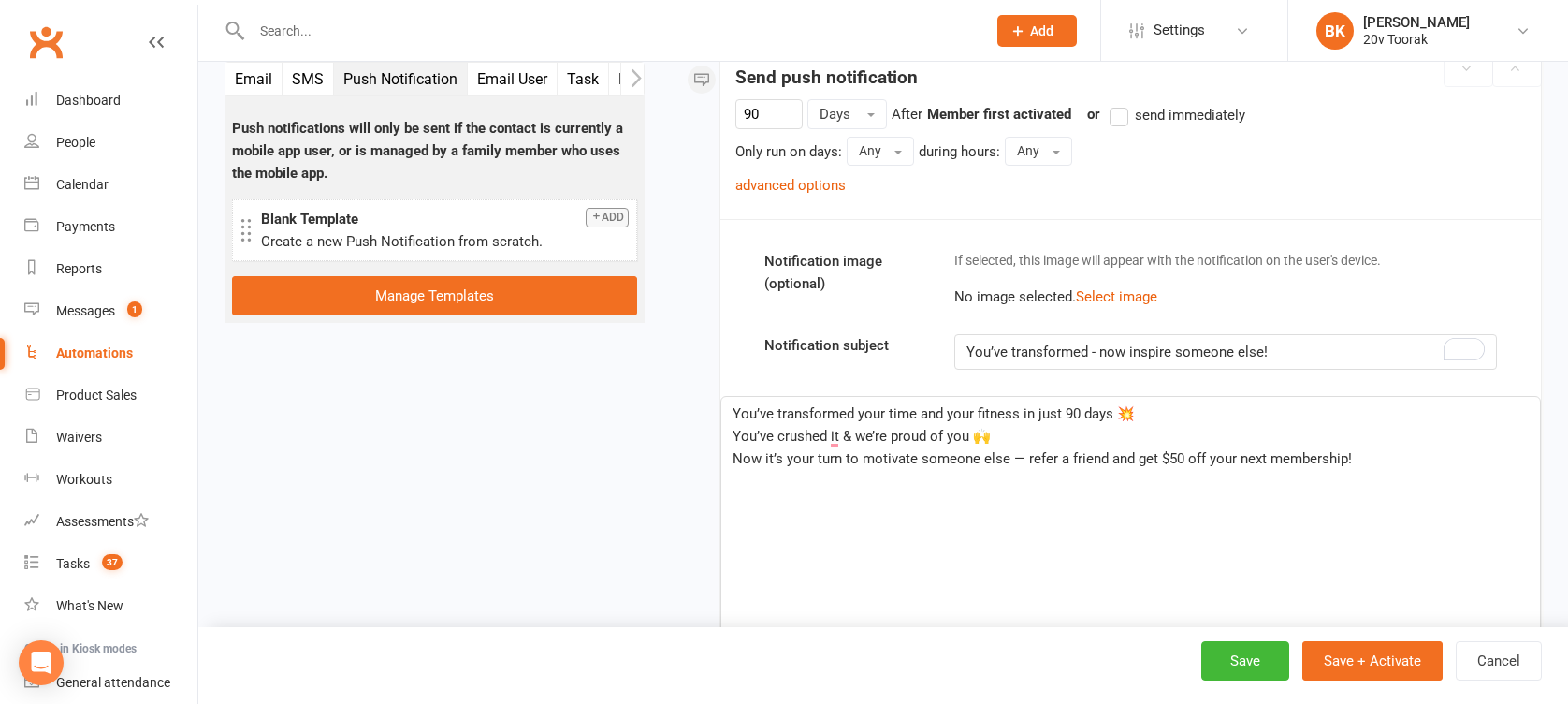
click at [1069, 435] on p "You’ve crushed it & we’re proud of you 🙌" at bounding box center [1131, 436] width 796 height 22
click at [1029, 461] on span "Now it’s your turn to motivate someone else — refer a friend and get $50 off yo…" at bounding box center [1042, 459] width 619 height 17
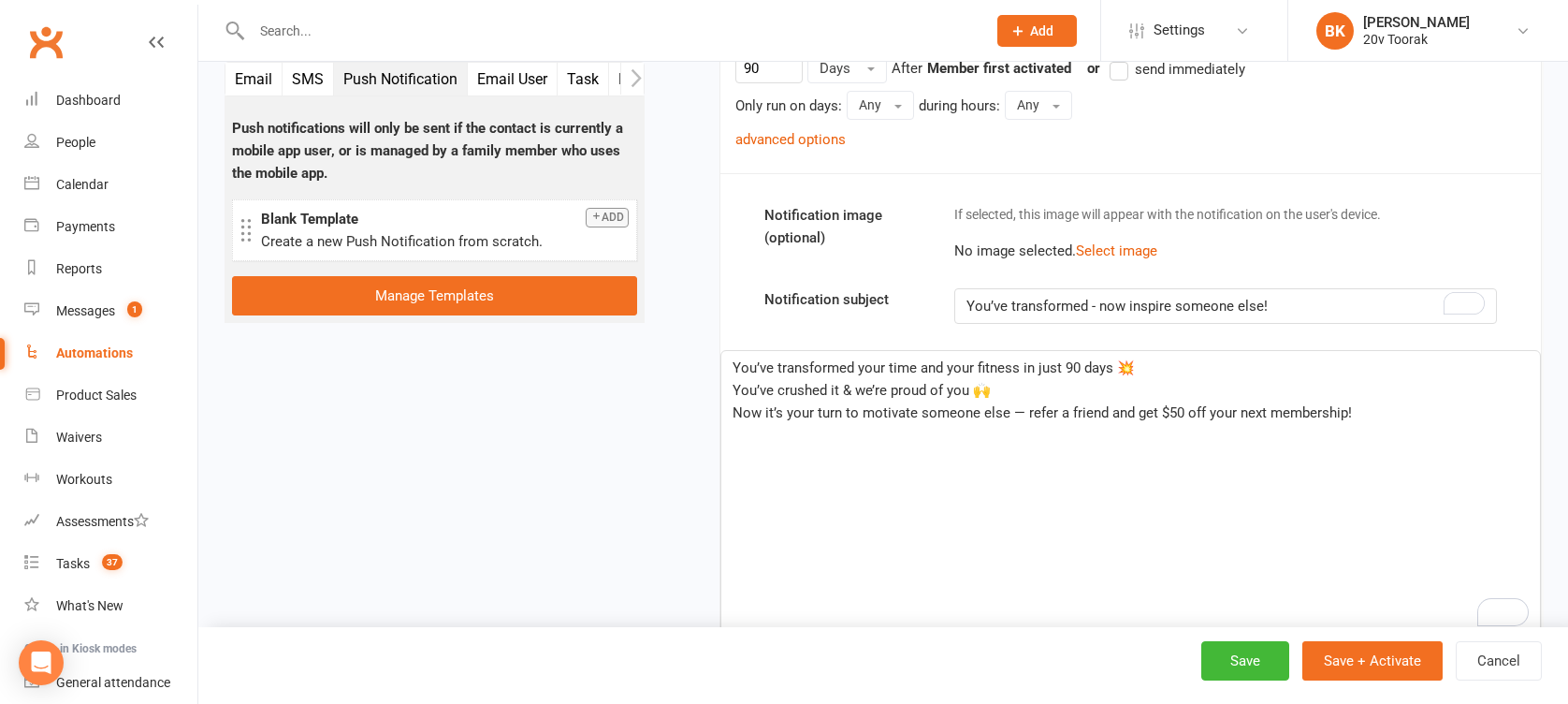
scroll to position [386, 0]
drag, startPoint x: 1010, startPoint y: 411, endPoint x: 1197, endPoint y: 426, distance: 187.6
click at [1197, 426] on div "You’ve transformed your time and your fitness in just 90 days 💥 You’ve crushed …" at bounding box center [1130, 491] width 818 height 281
click at [1216, 490] on div "You’ve transformed your time and your fitness in just 90 days 💥 You’ve crushed …" at bounding box center [1130, 491] width 818 height 281
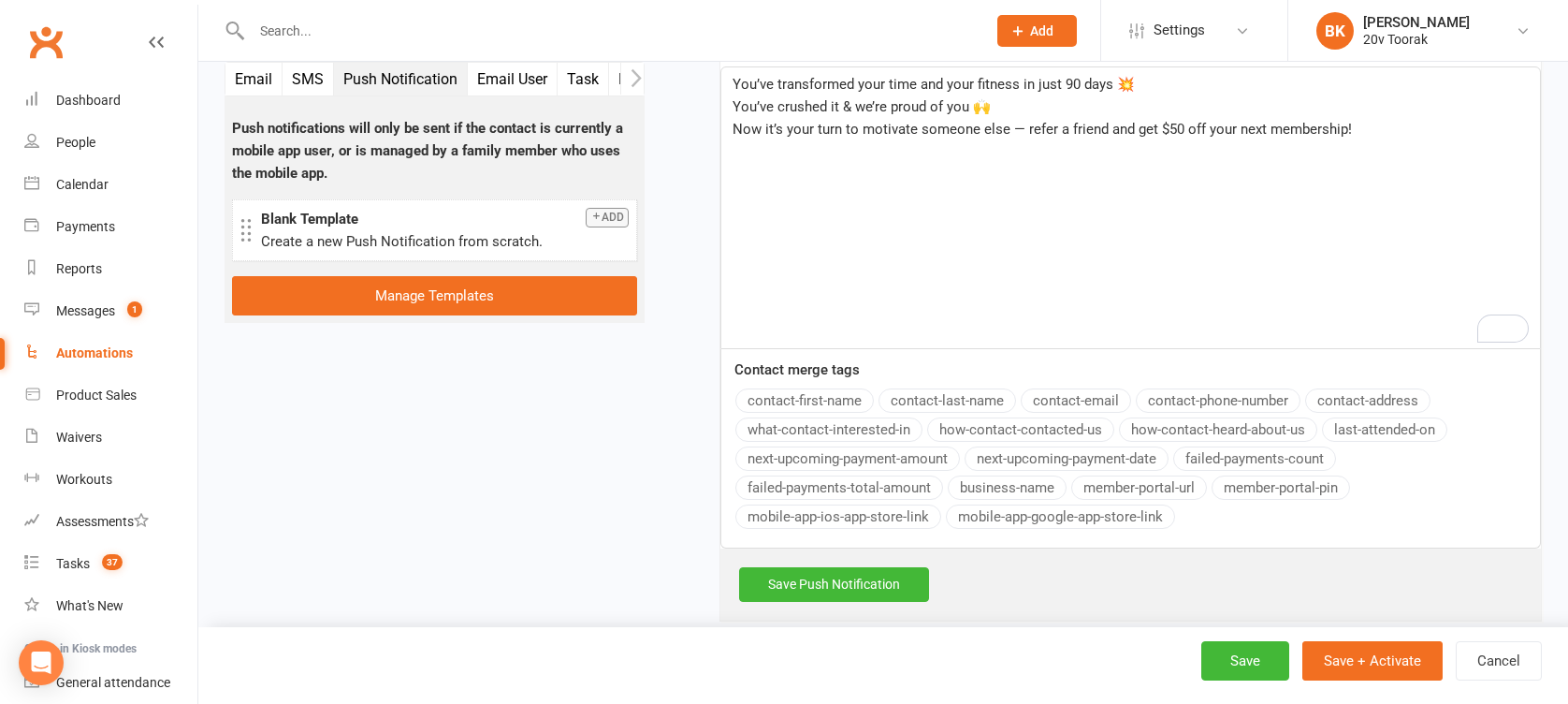
scroll to position [671, 0]
click at [843, 582] on link "Save Push Notification" at bounding box center [834, 582] width 190 height 34
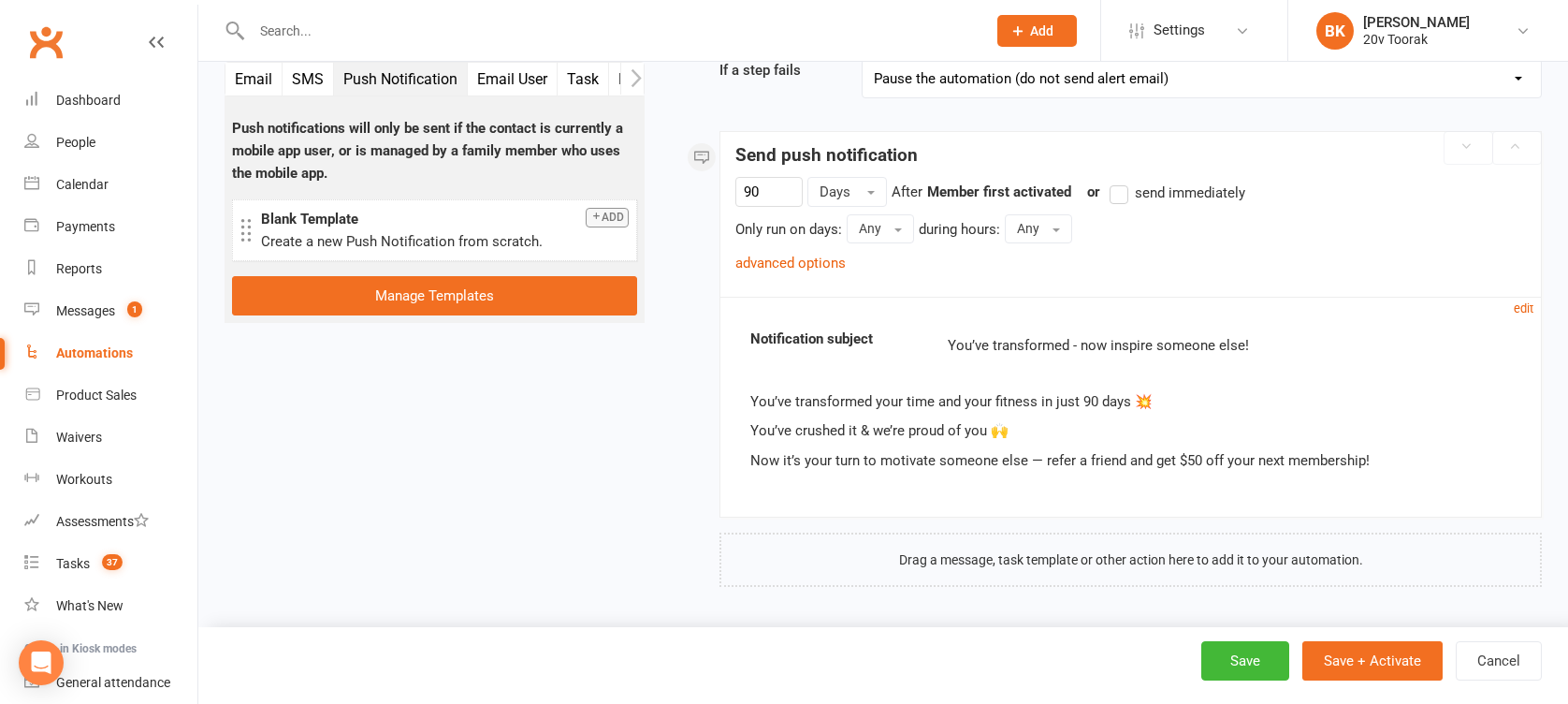
scroll to position [262, 0]
click at [1403, 656] on button "Save + Activate" at bounding box center [1372, 660] width 141 height 39
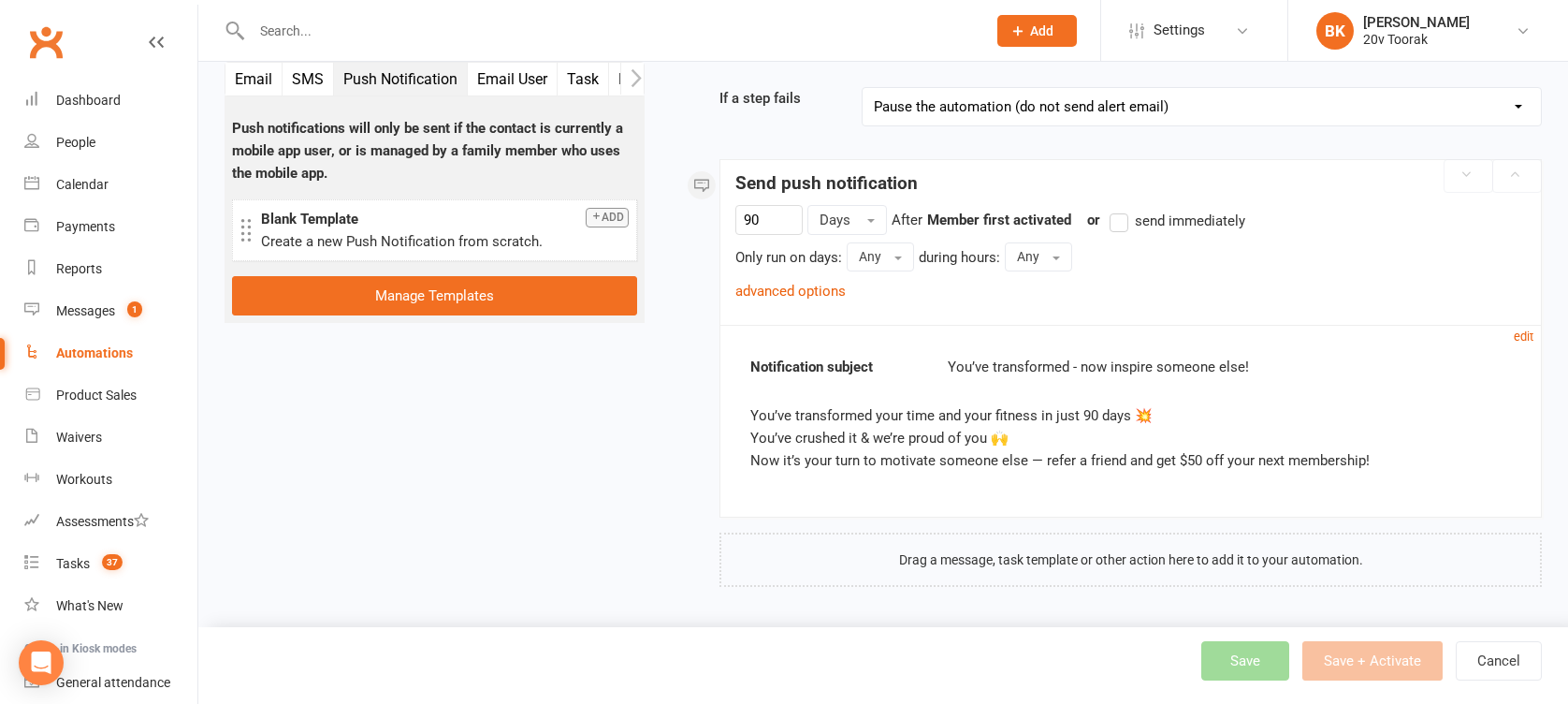
scroll to position [233, 0]
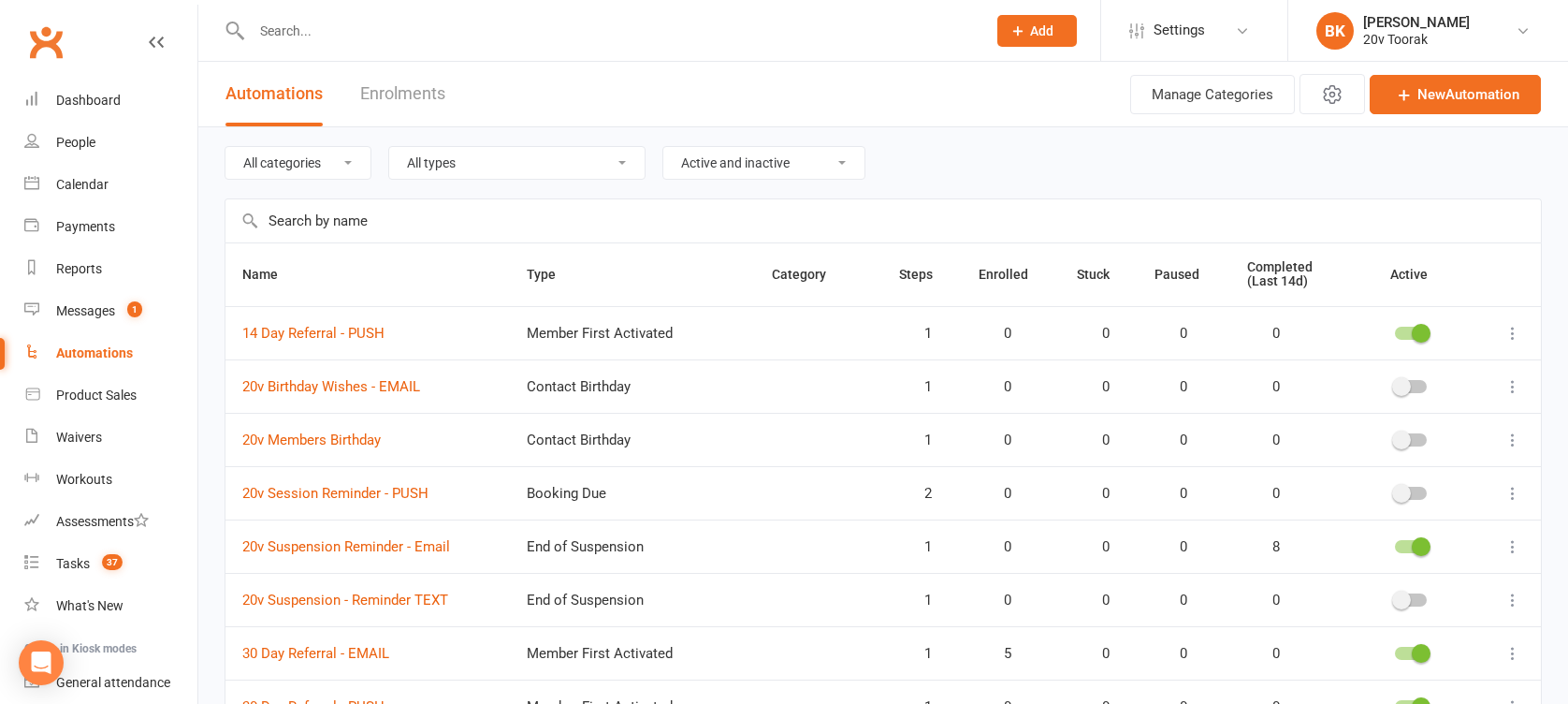
click at [285, 234] on input "text" at bounding box center [884, 220] width 1315 height 43
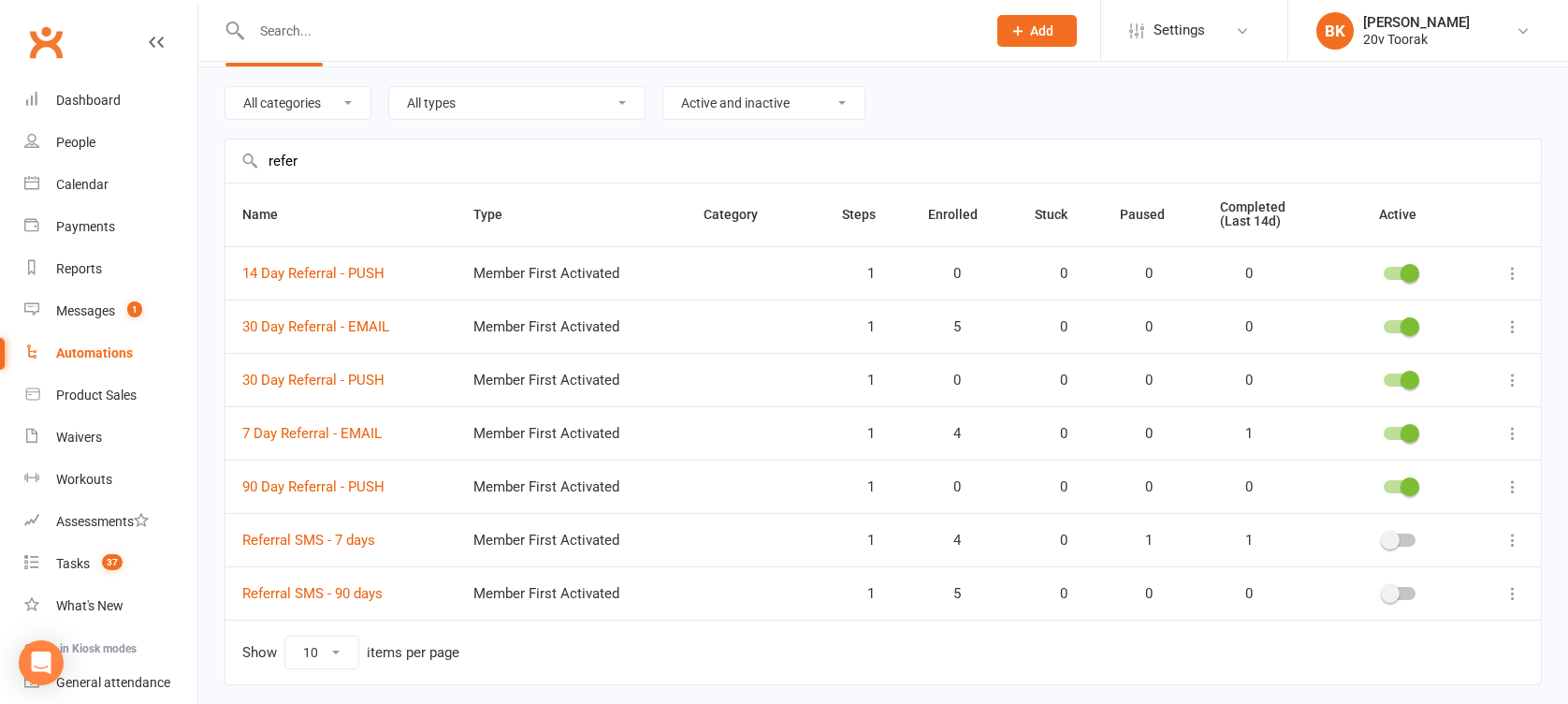
scroll to position [61, 0]
type input "refer"
click at [1508, 535] on icon at bounding box center [1512, 539] width 19 height 19
click at [875, 655] on td "Show 10 25 50 100 items per page" at bounding box center [884, 650] width 1315 height 64
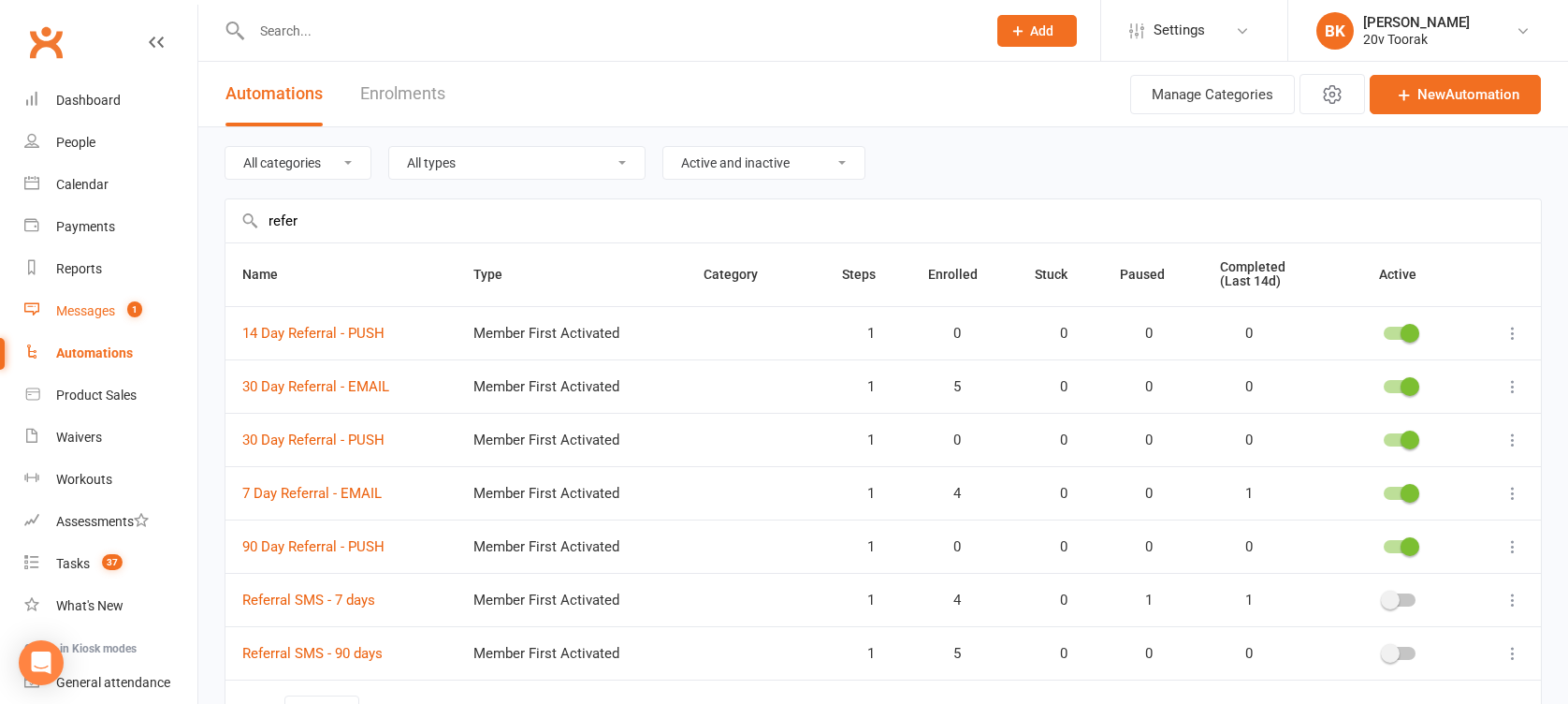
click at [79, 314] on div "Messages" at bounding box center [86, 311] width 59 height 15
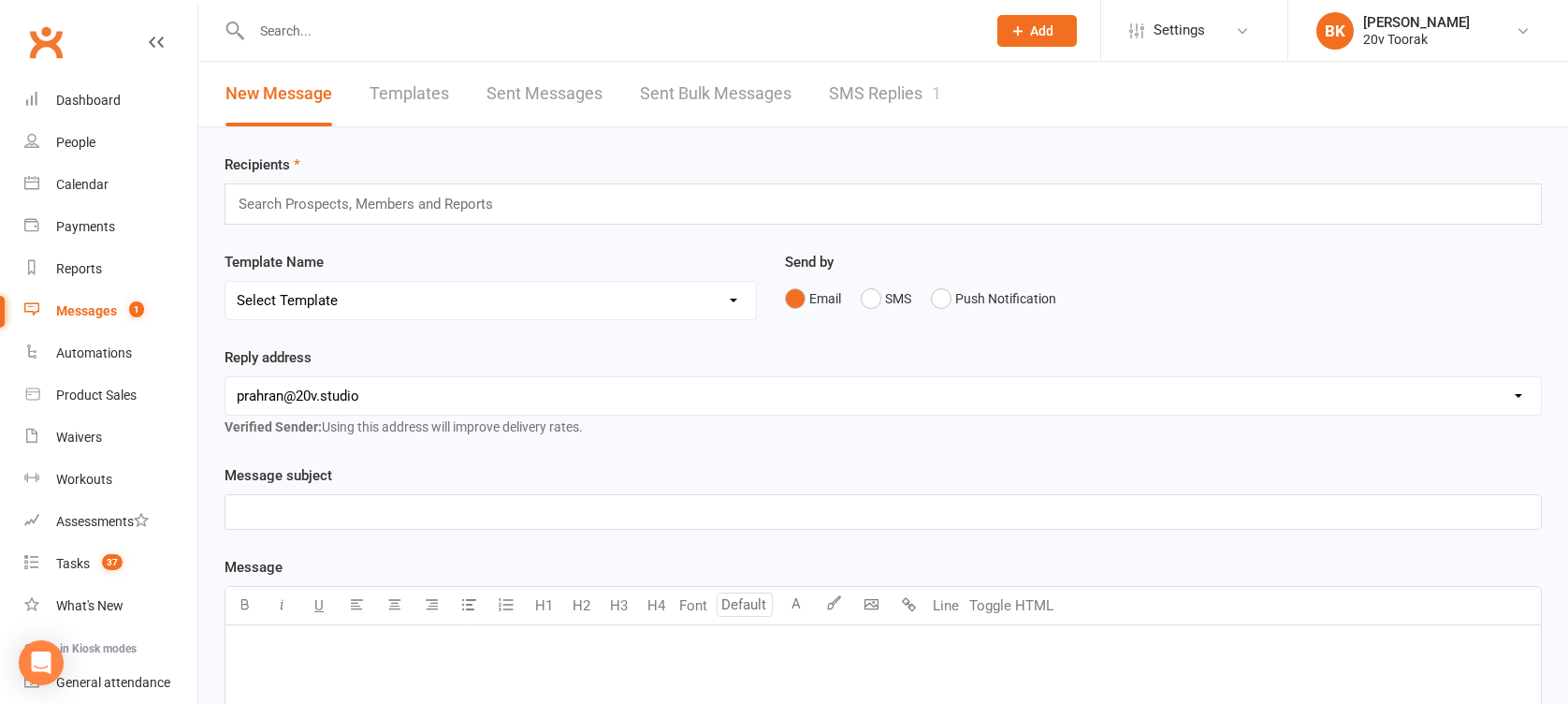
click at [872, 88] on link "SMS Replies 1" at bounding box center [885, 93] width 112 height 64
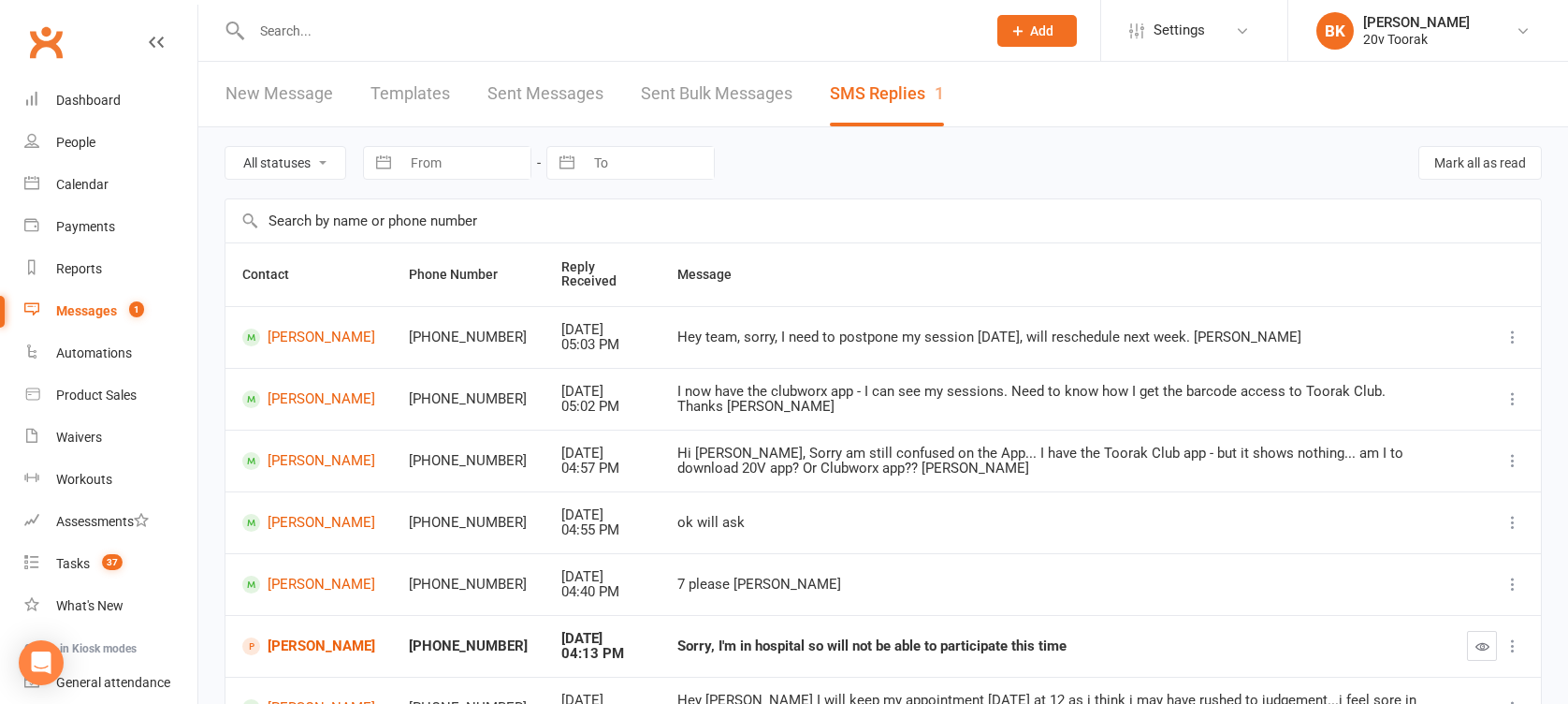
click at [315, 135] on div "All statuses Read only Unread only Navigate forward to interact with the calend…" at bounding box center [884, 163] width 1317 height 71
click at [315, 153] on select "All statuses Read only Unread only" at bounding box center [285, 162] width 120 height 32
select select "unread_only"
click at [226, 147] on select "All statuses Read only Unread only" at bounding box center [285, 162] width 120 height 32
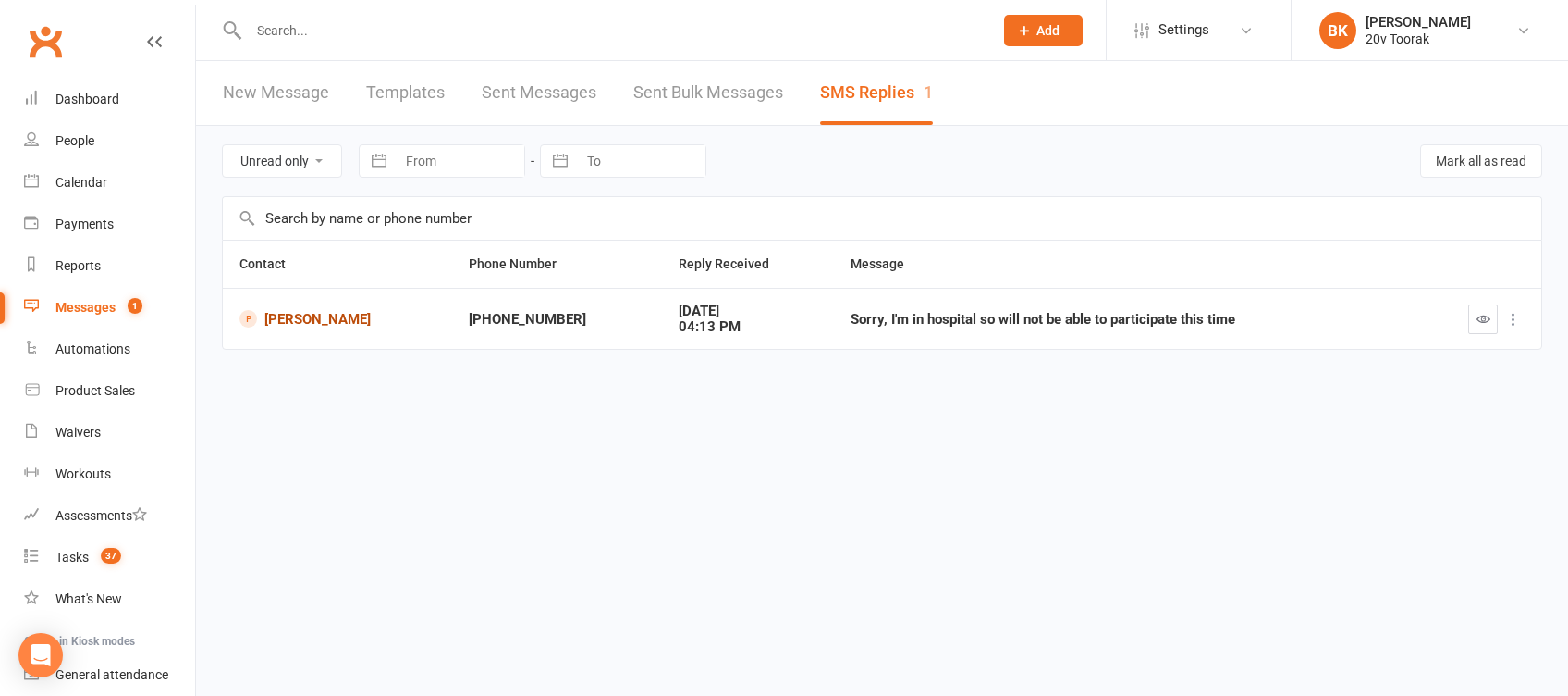
click at [312, 316] on link "Kylie Smith" at bounding box center [337, 318] width 196 height 18
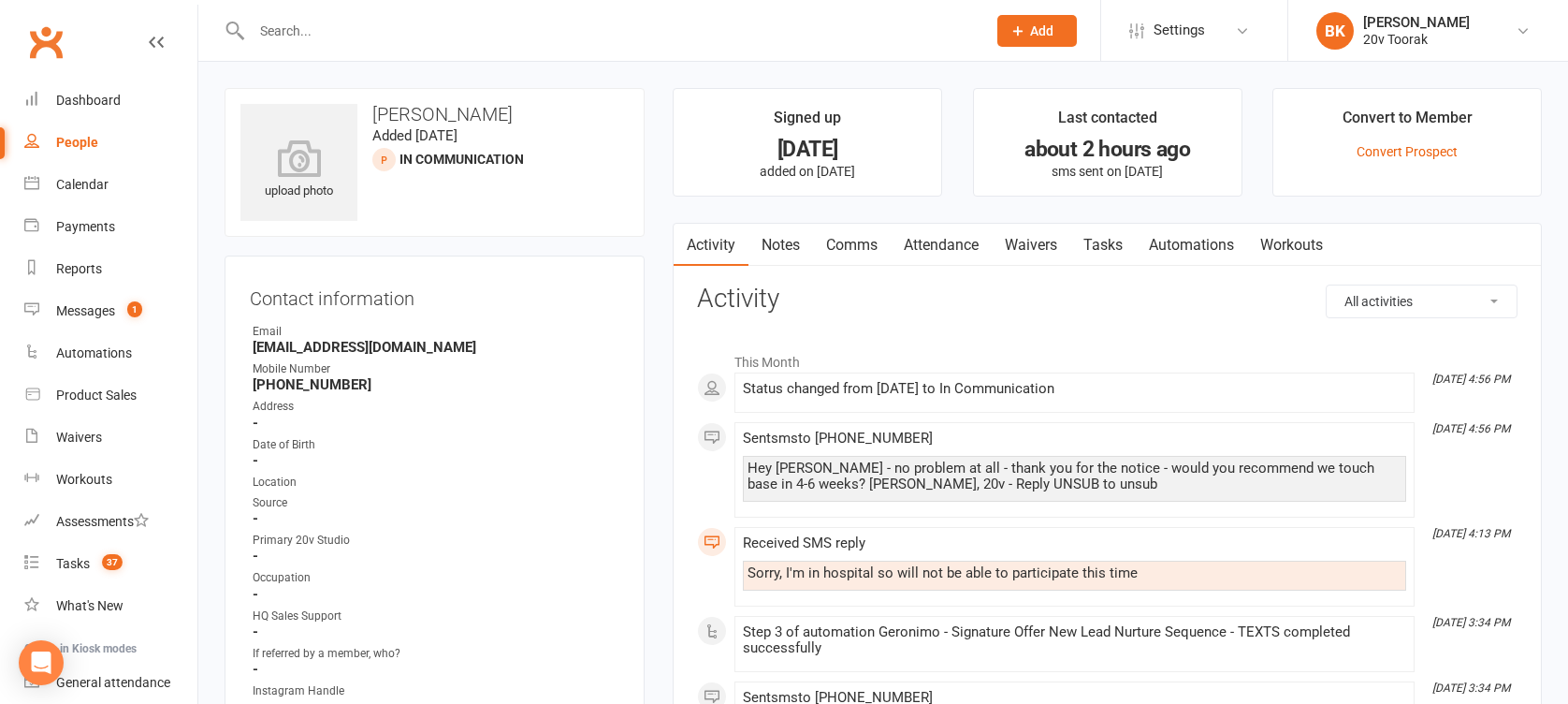
click at [1103, 249] on link "Tasks" at bounding box center [1103, 245] width 65 height 43
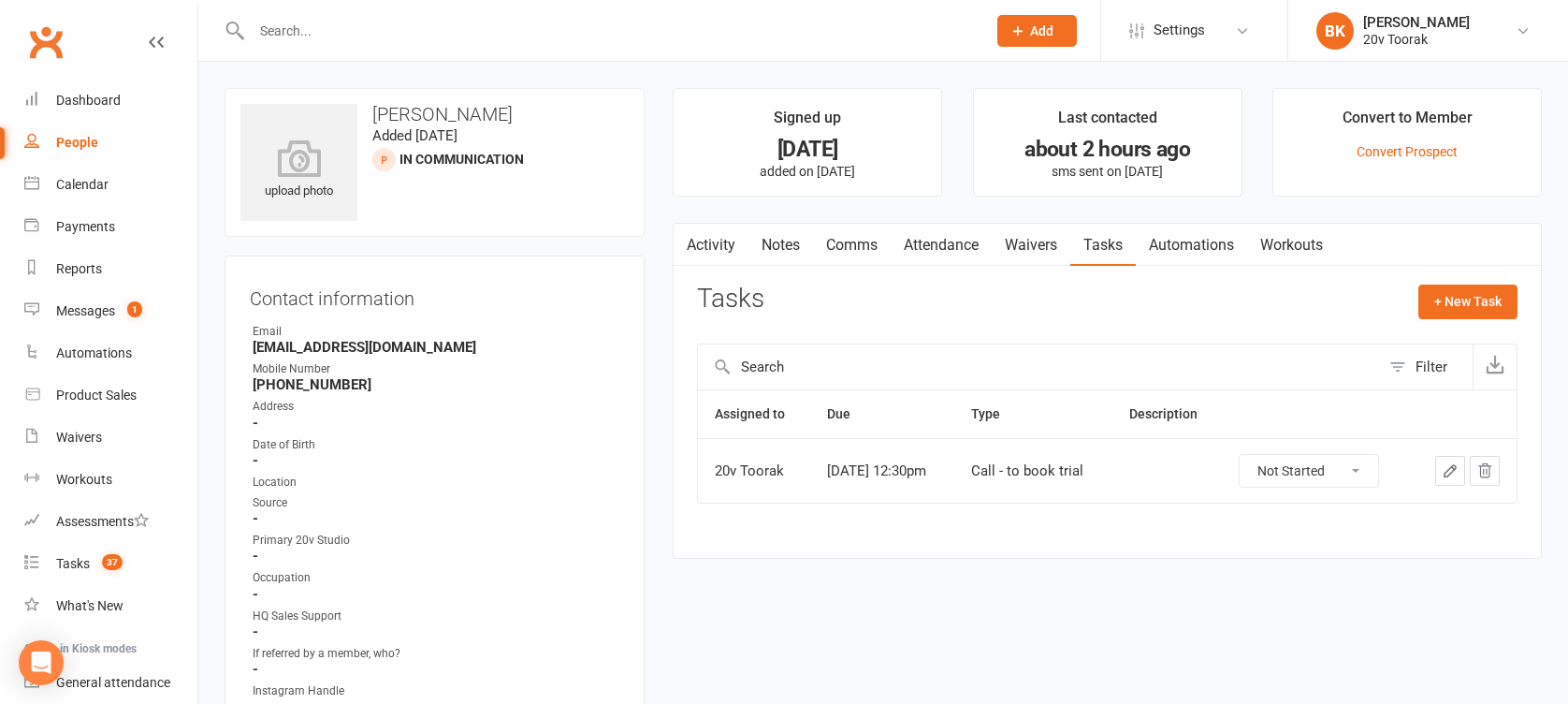
click at [1456, 471] on icon "button" at bounding box center [1450, 471] width 17 height 17
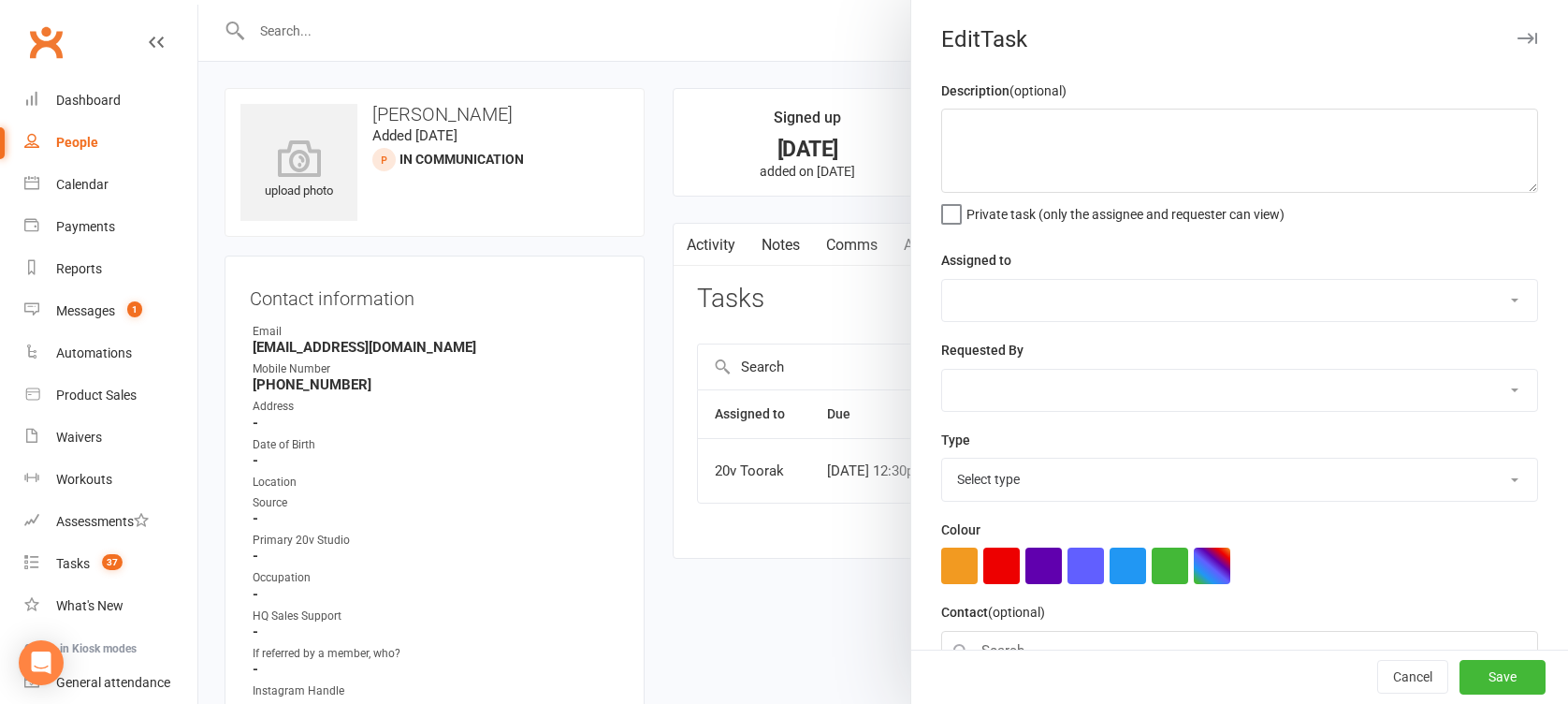
select select "45736"
type input "15 Oct 2025"
type input "12:30pm"
select select "32301"
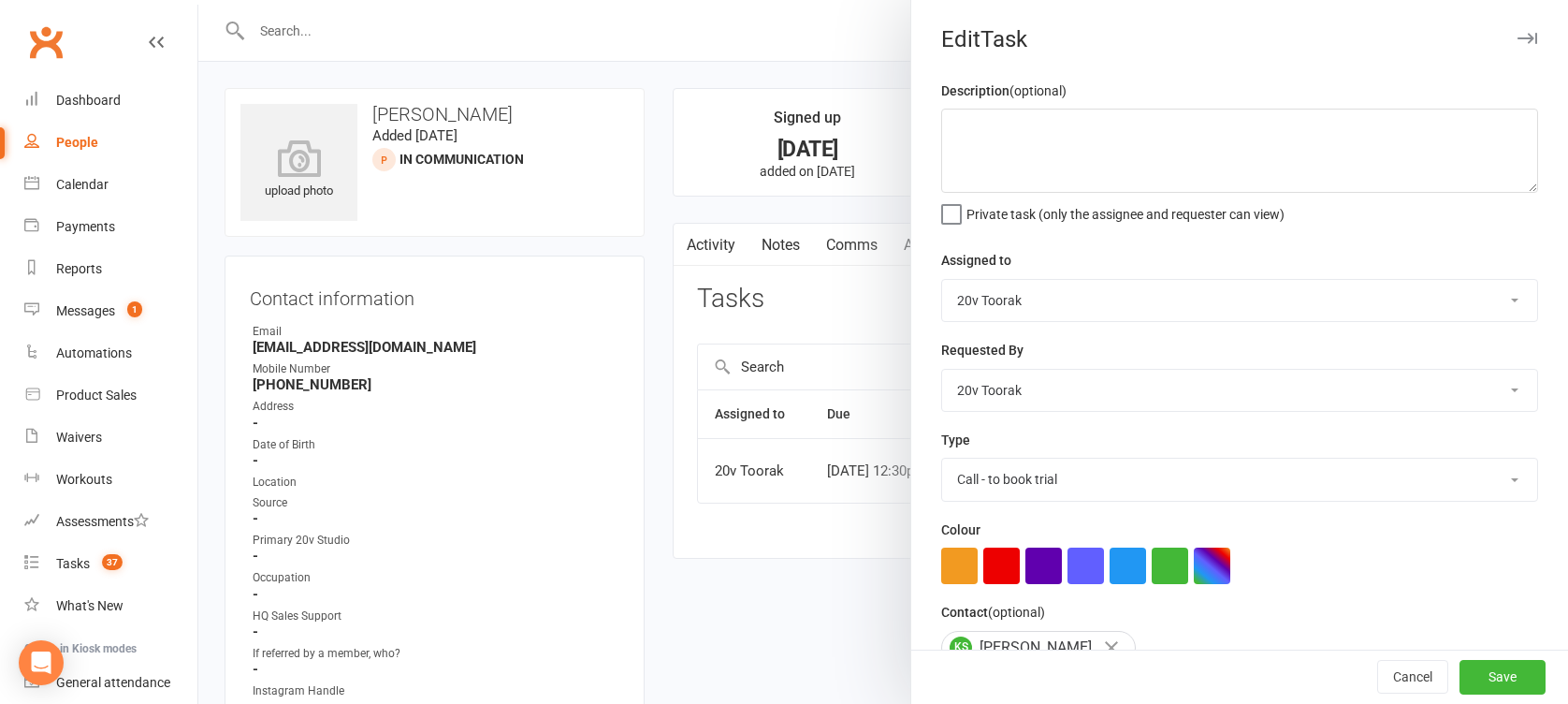
scroll to position [216, 0]
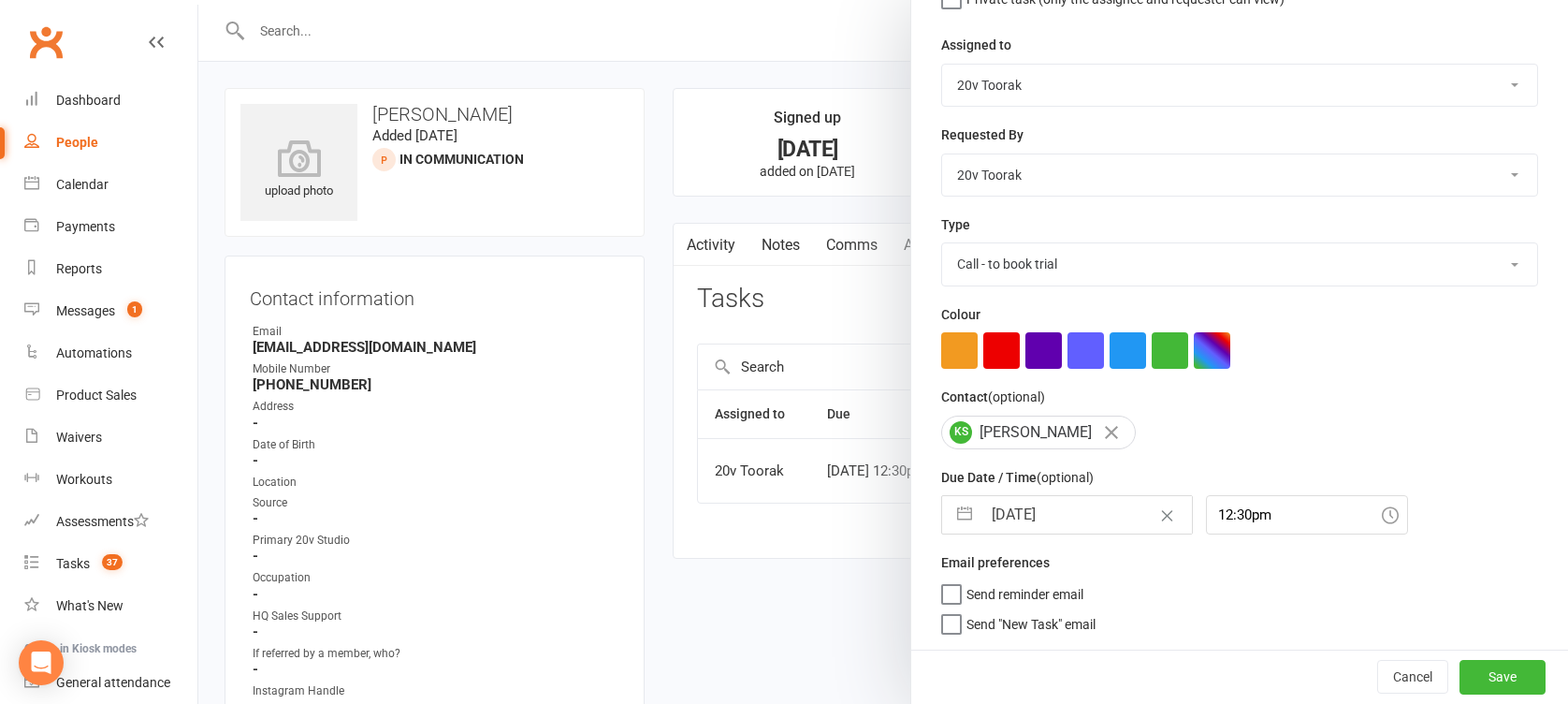
click at [948, 520] on button "button" at bounding box center [964, 514] width 34 height 37
select select "8"
select select "2025"
select select "9"
select select "2025"
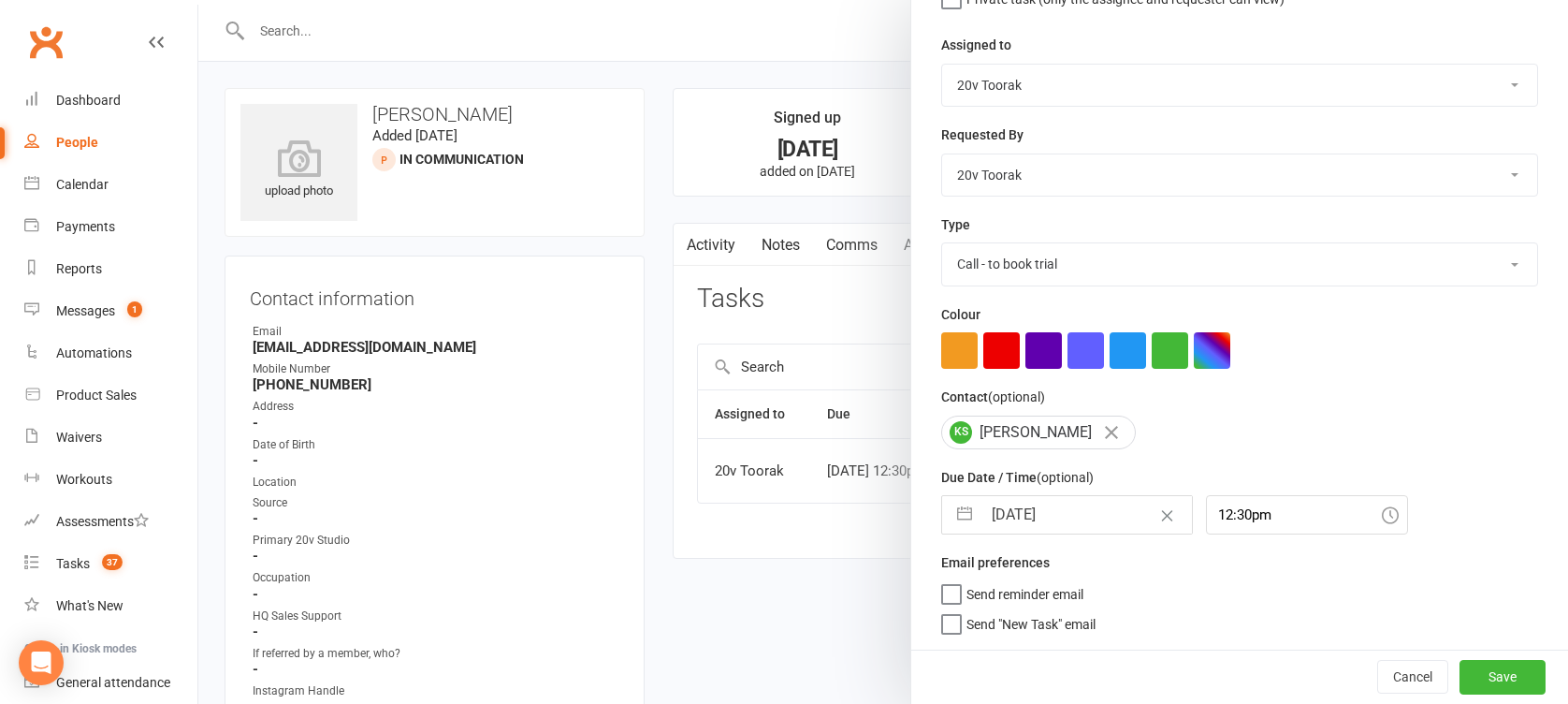
select select "10"
select select "2025"
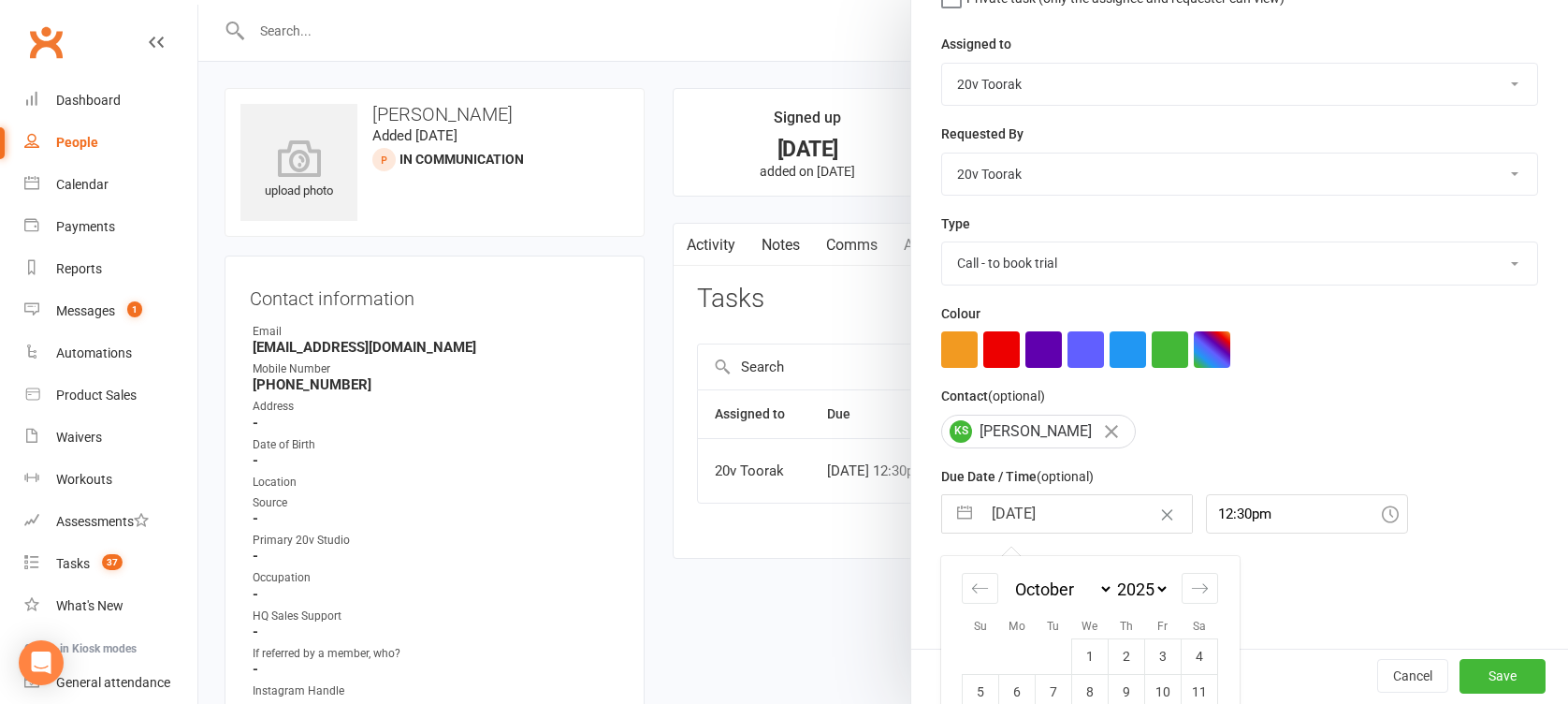
scroll to position [352, 0]
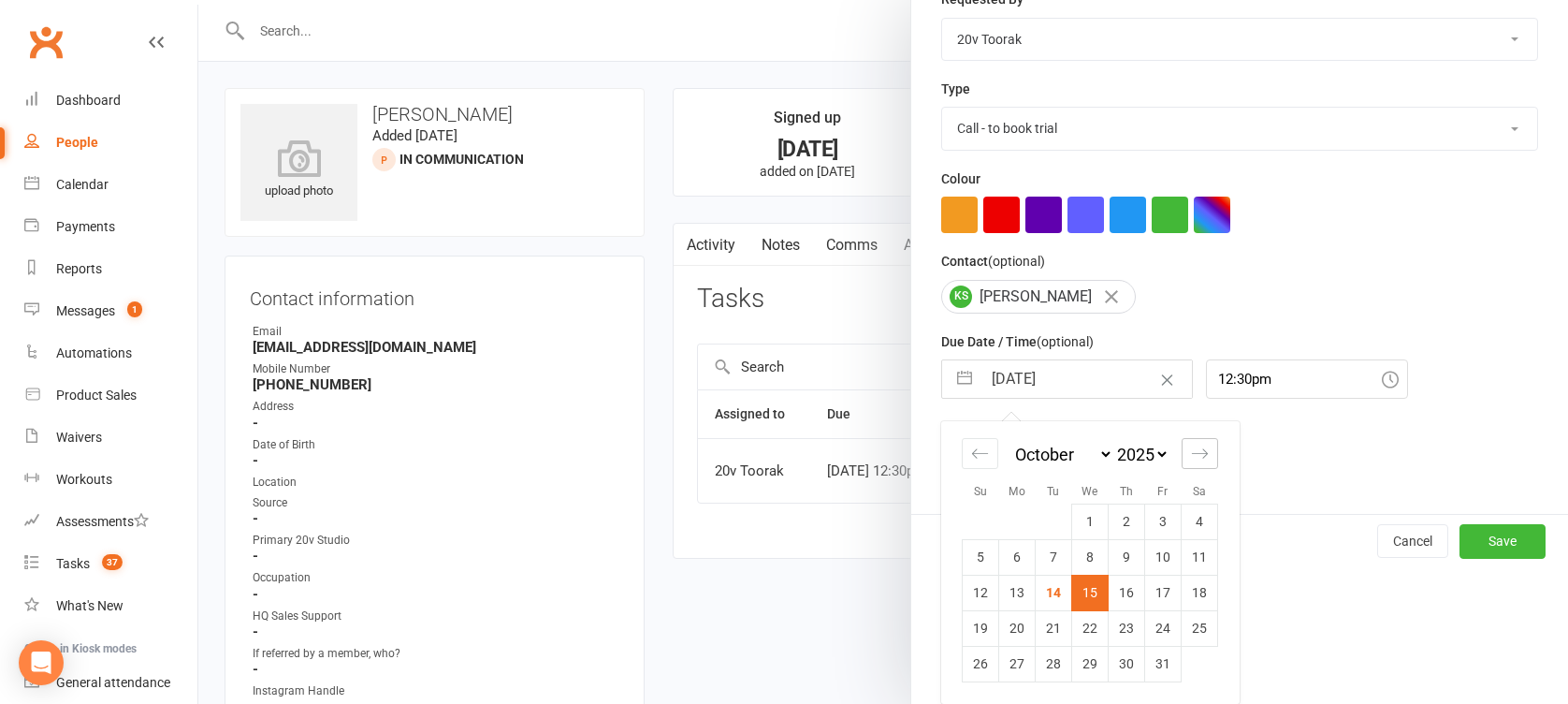
click at [1203, 445] on div "Move forward to switch to the next month." at bounding box center [1199, 453] width 36 height 31
select select "11"
select select "2025"
click at [1010, 564] on td "3" at bounding box center [1018, 556] width 36 height 35
type input "[DATE]"
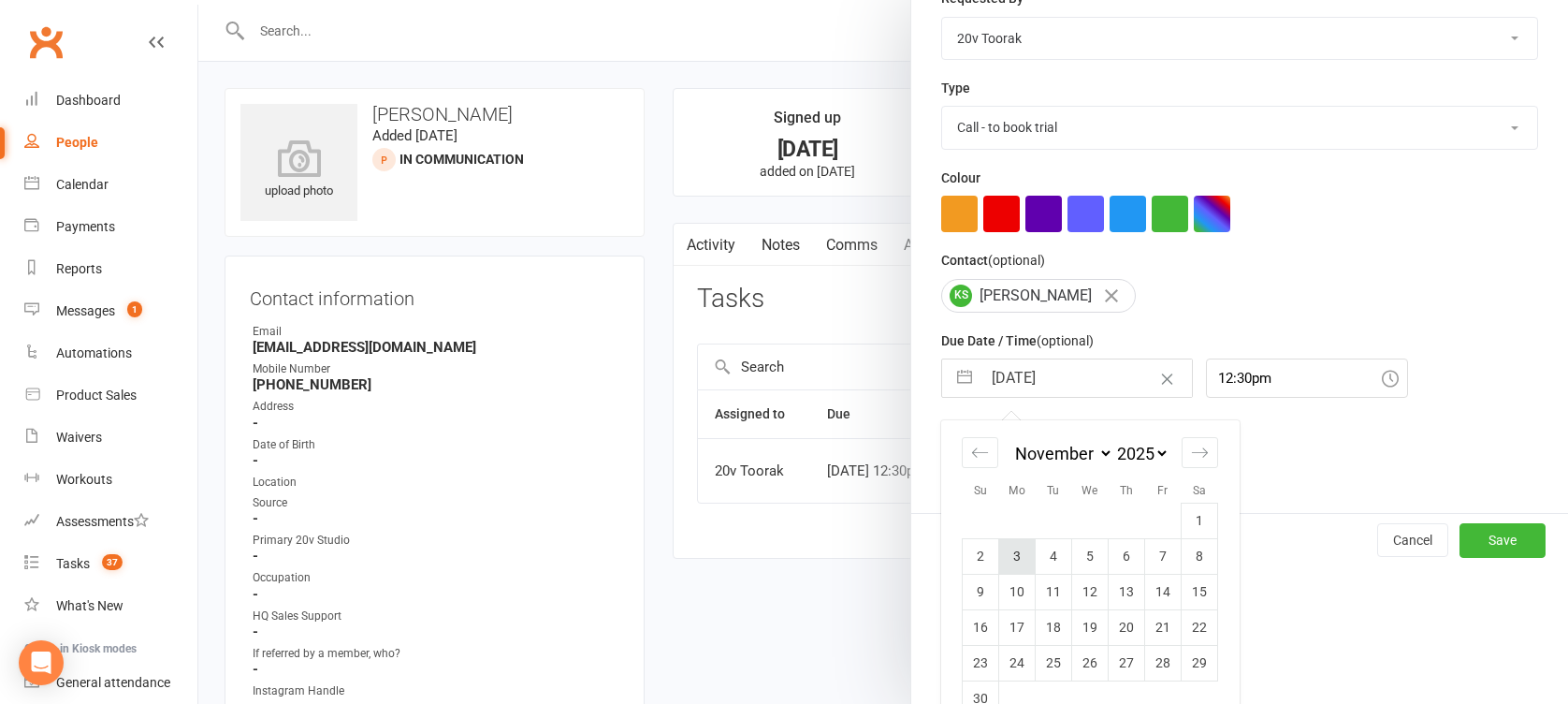
scroll to position [216, 0]
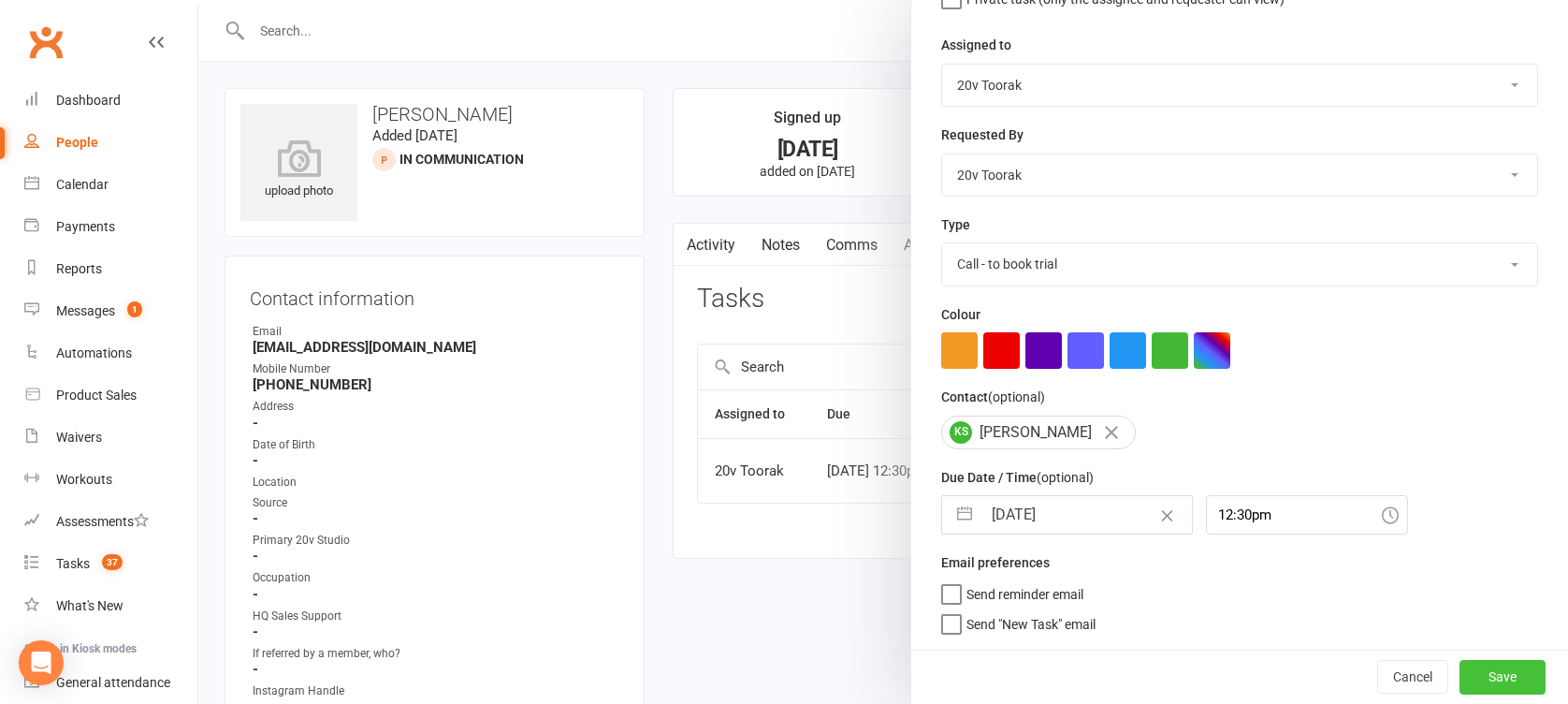
click at [1460, 672] on button "Save" at bounding box center [1503, 676] width 86 height 34
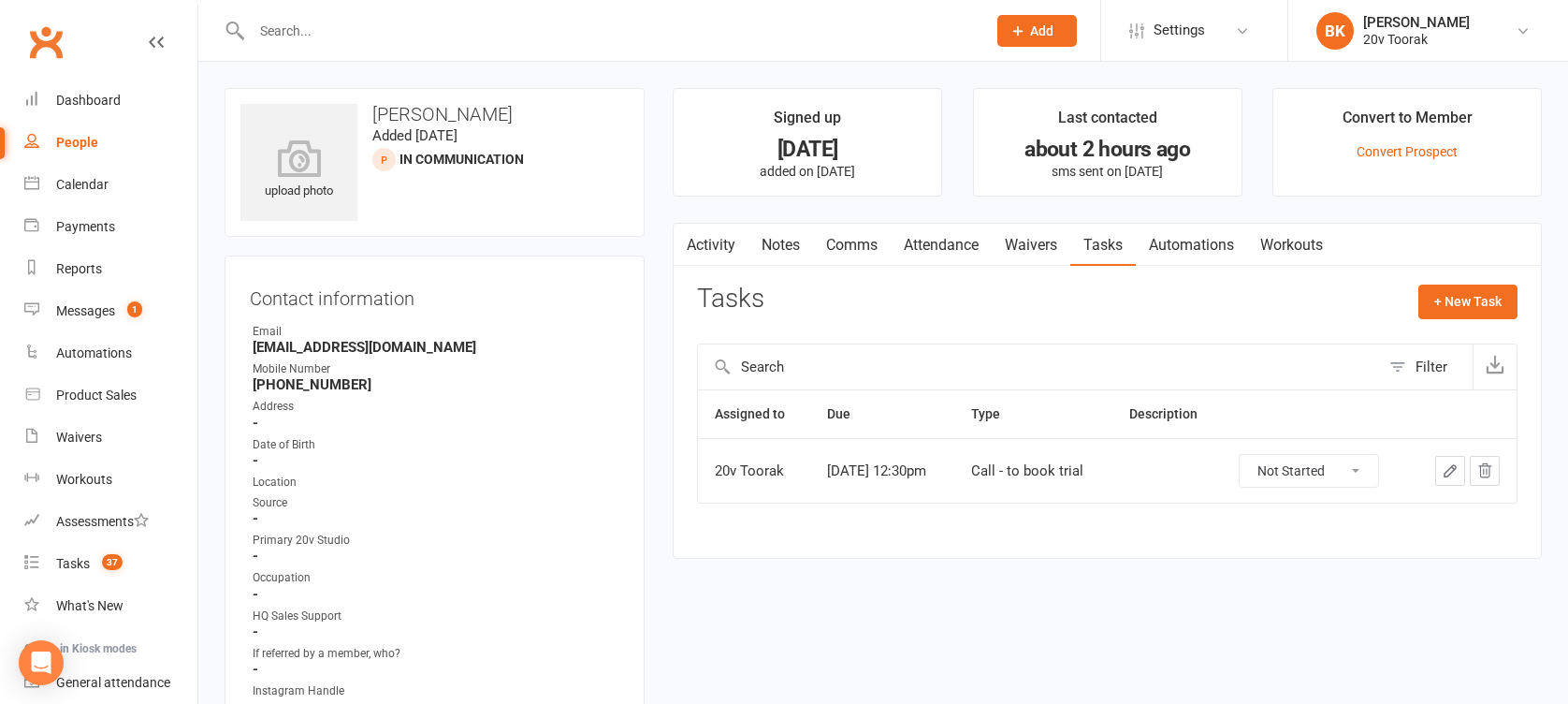
click at [771, 232] on link "Notes" at bounding box center [780, 245] width 64 height 43
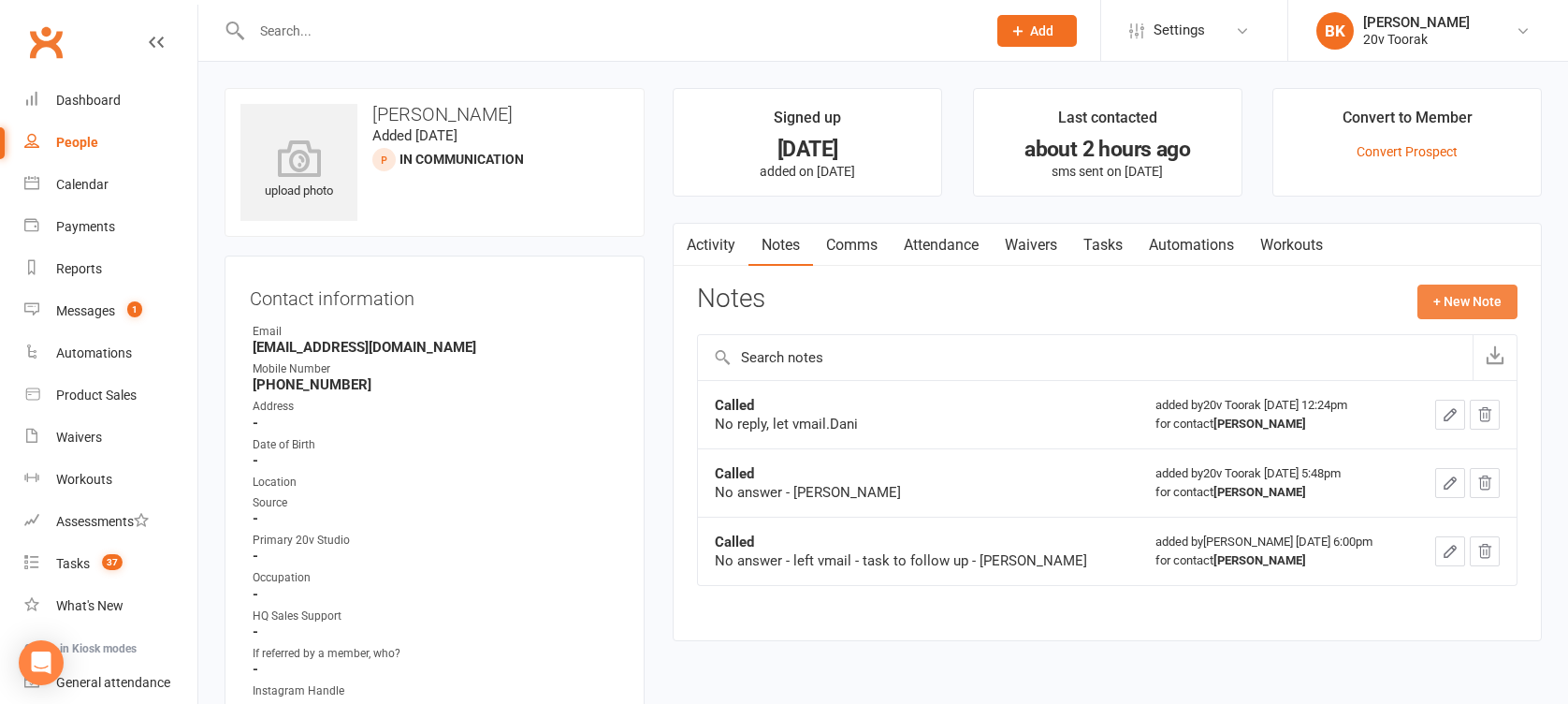
click at [1452, 308] on button "+ New Note" at bounding box center [1467, 301] width 101 height 34
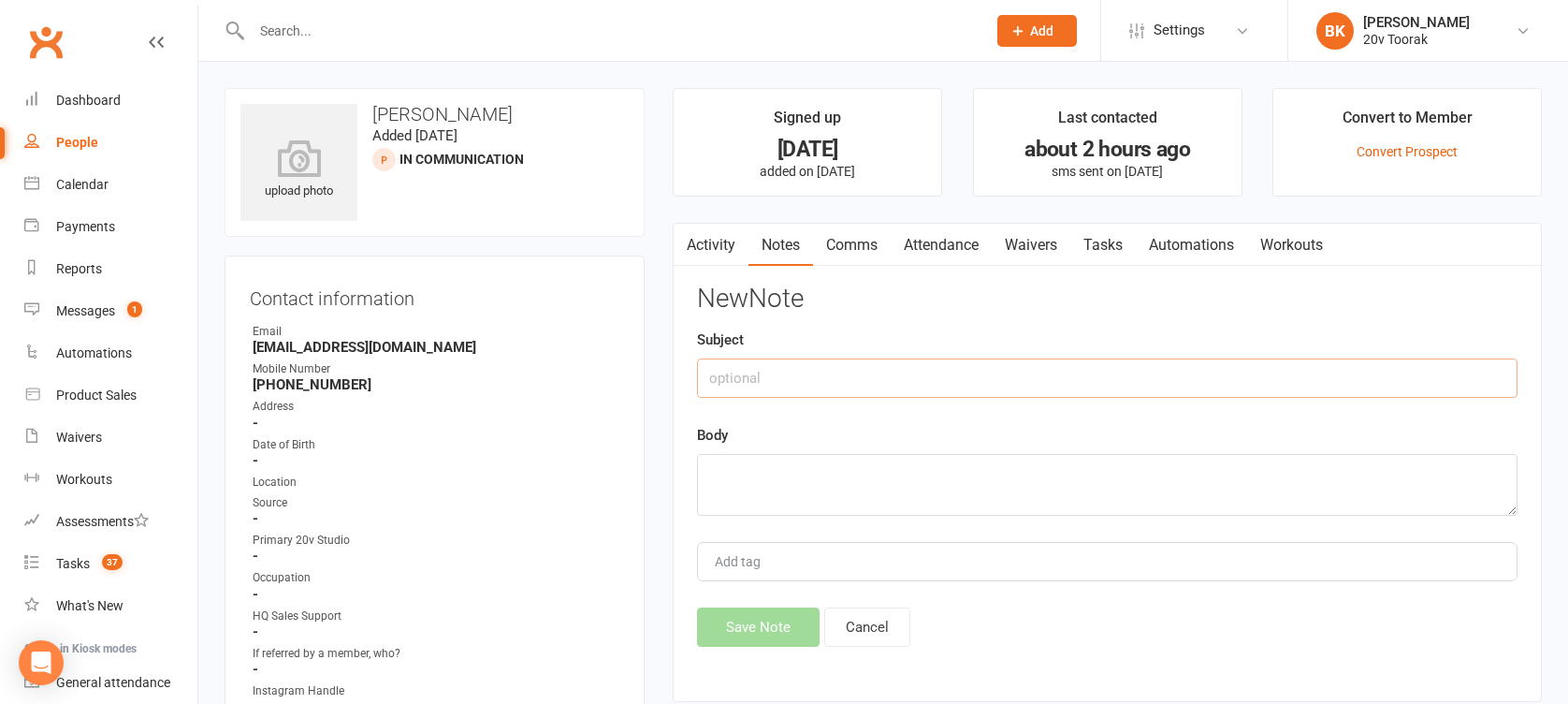
click at [1231, 366] on input "text" at bounding box center [1107, 377] width 820 height 39
type input "In Hospital"
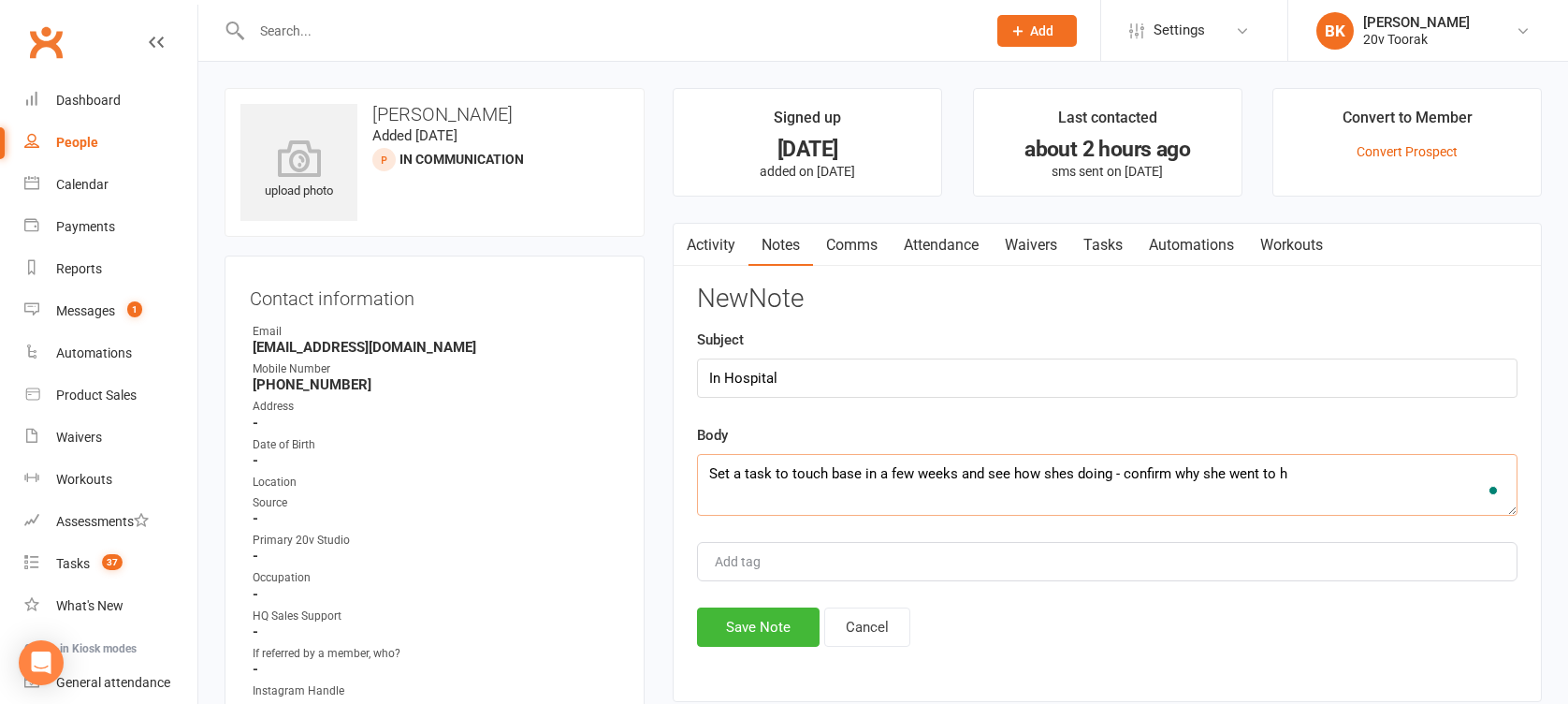
type textarea "Set a task to touch base in a few weeks and see how shes doing - confirm why sh…"
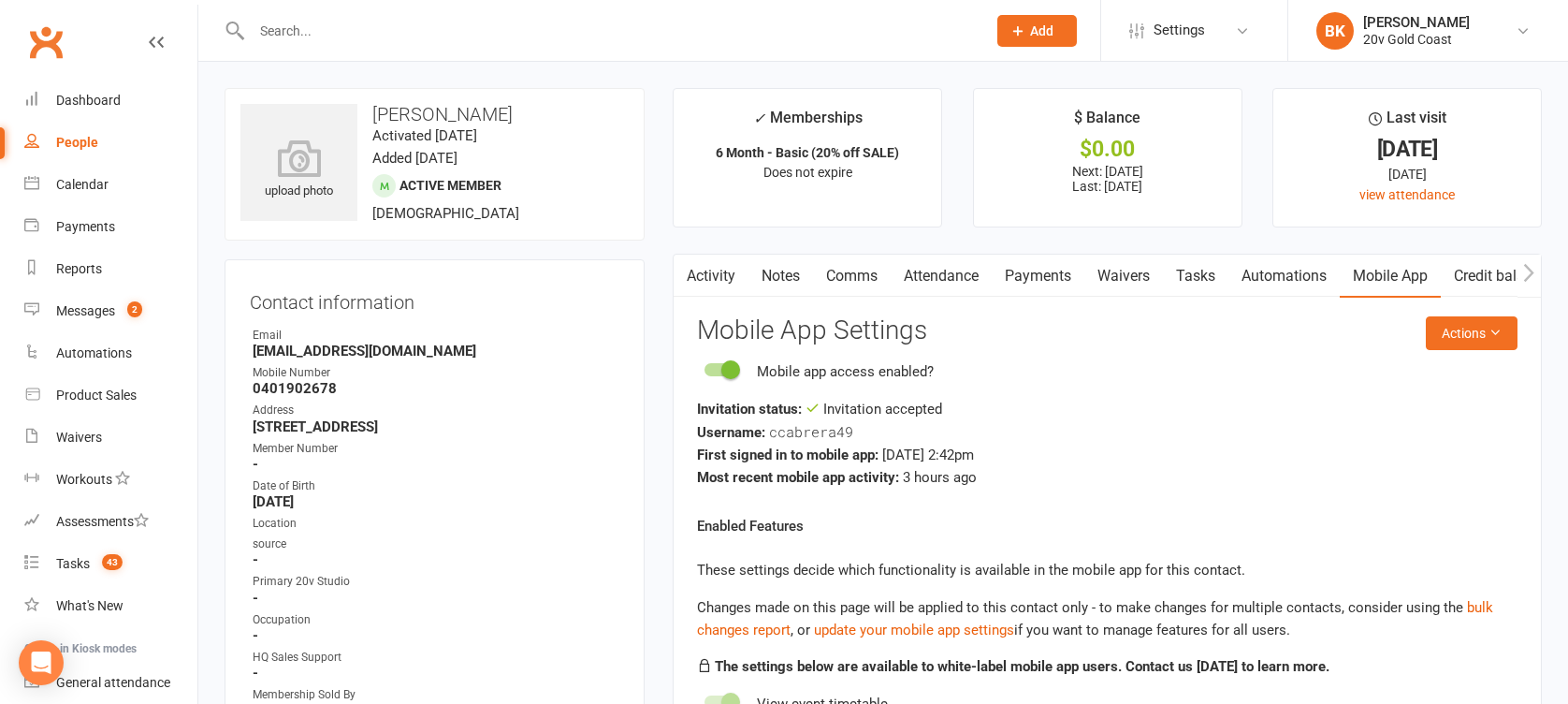
click at [715, 263] on link "Activity" at bounding box center [711, 276] width 75 height 43
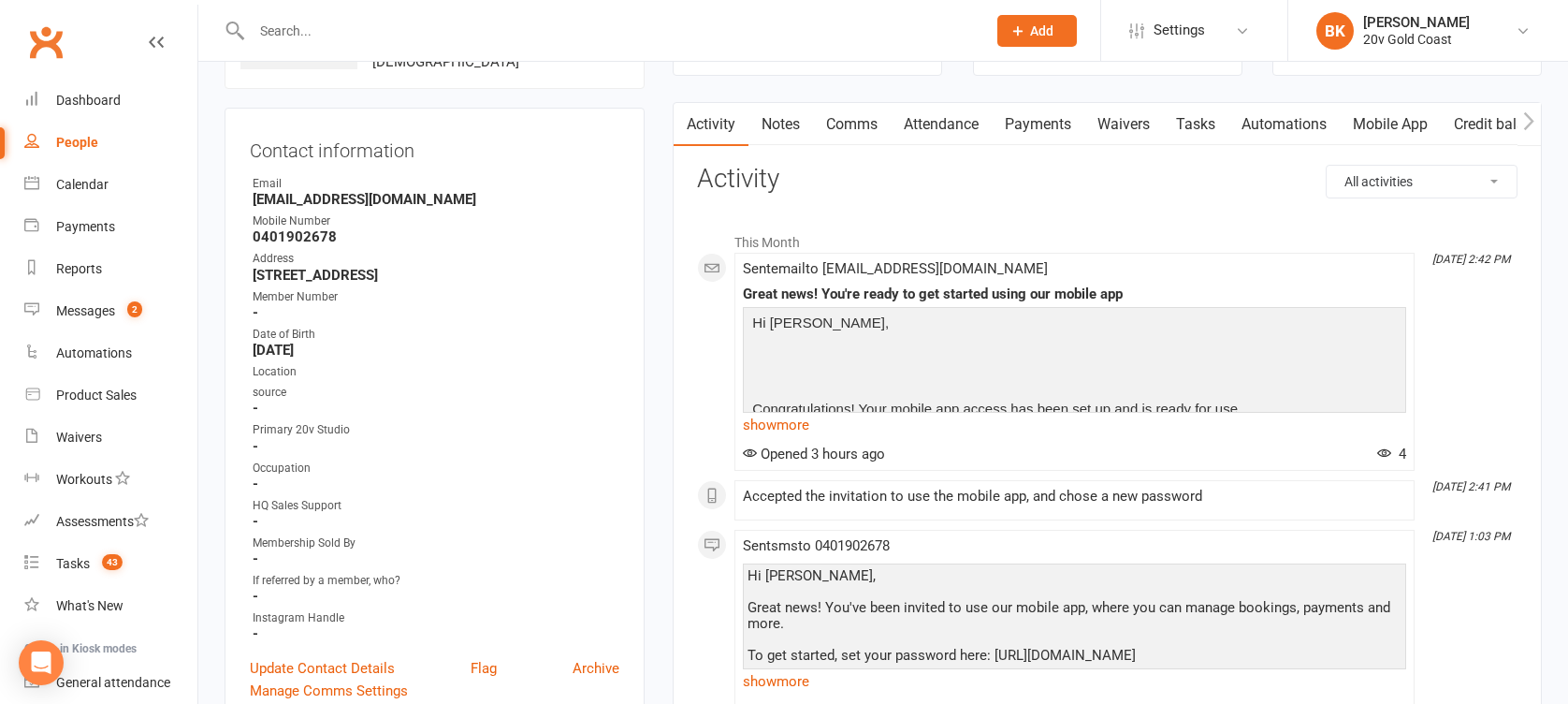
scroll to position [147, 0]
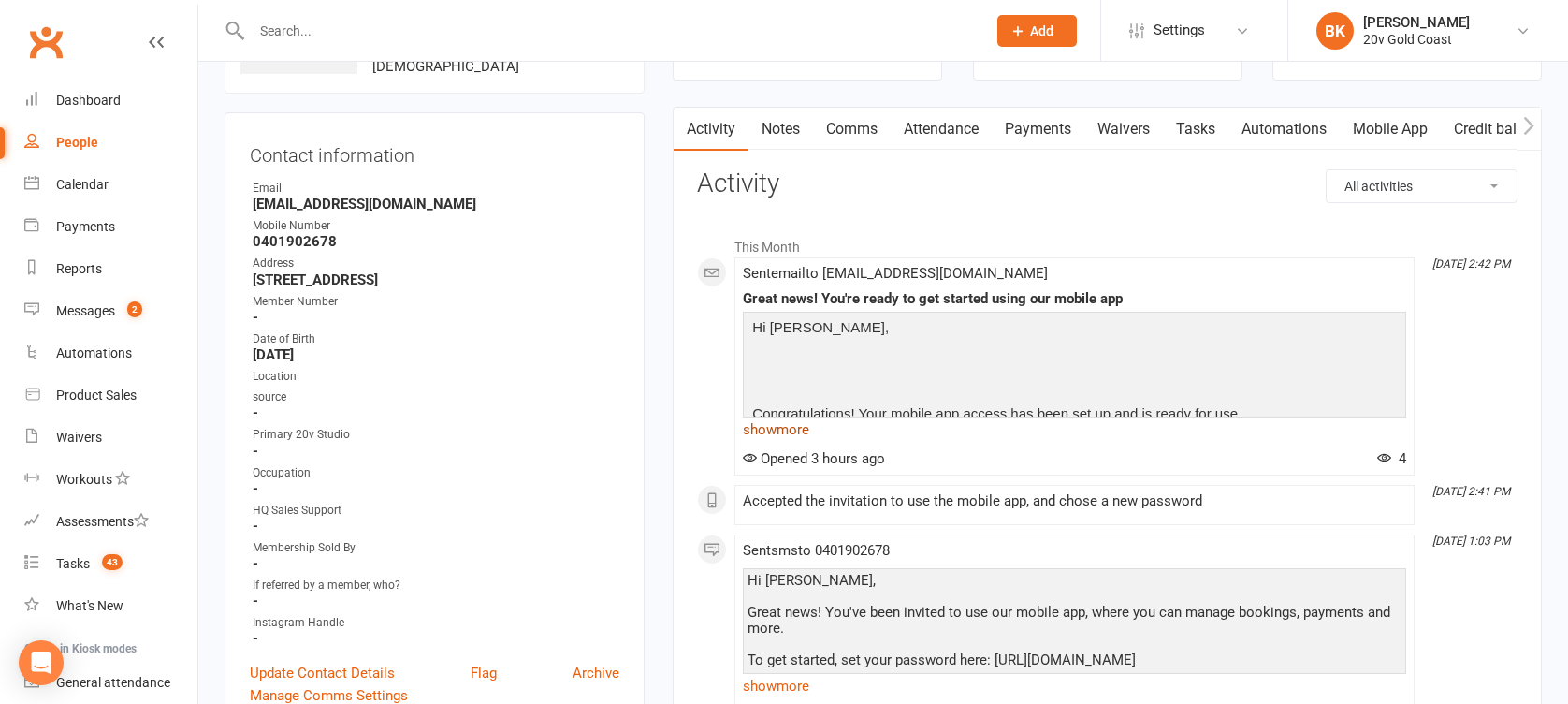
click at [782, 421] on link "show more" at bounding box center [1074, 429] width 663 height 26
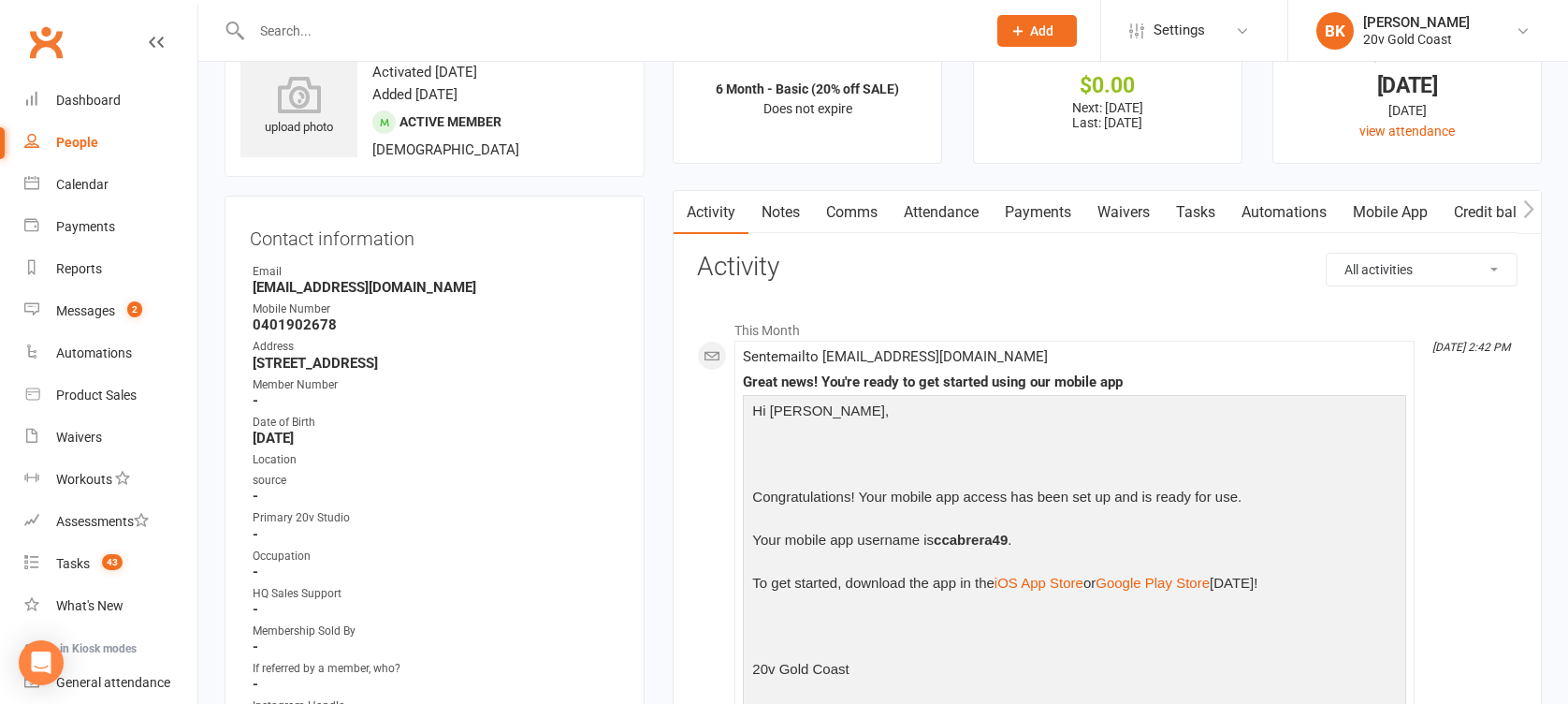
scroll to position [0, 0]
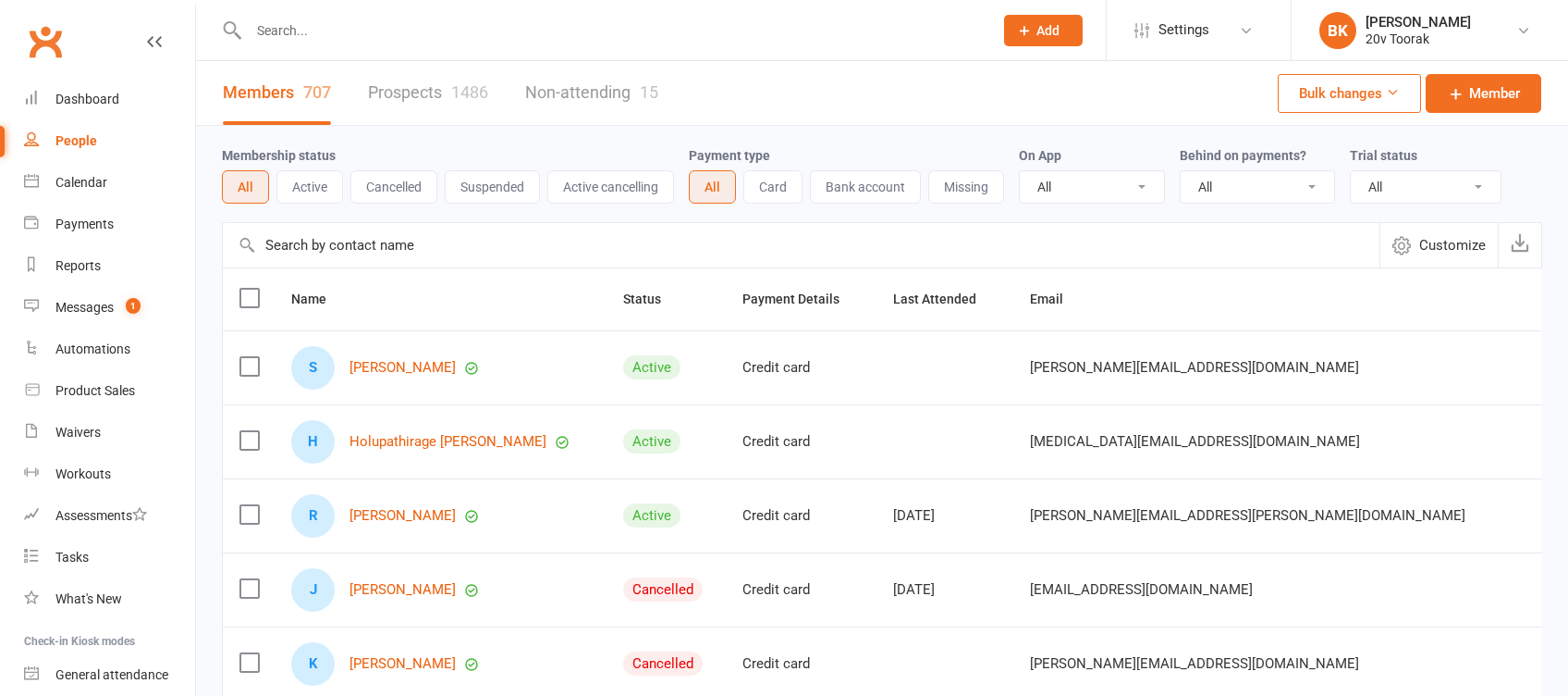
select select "100"
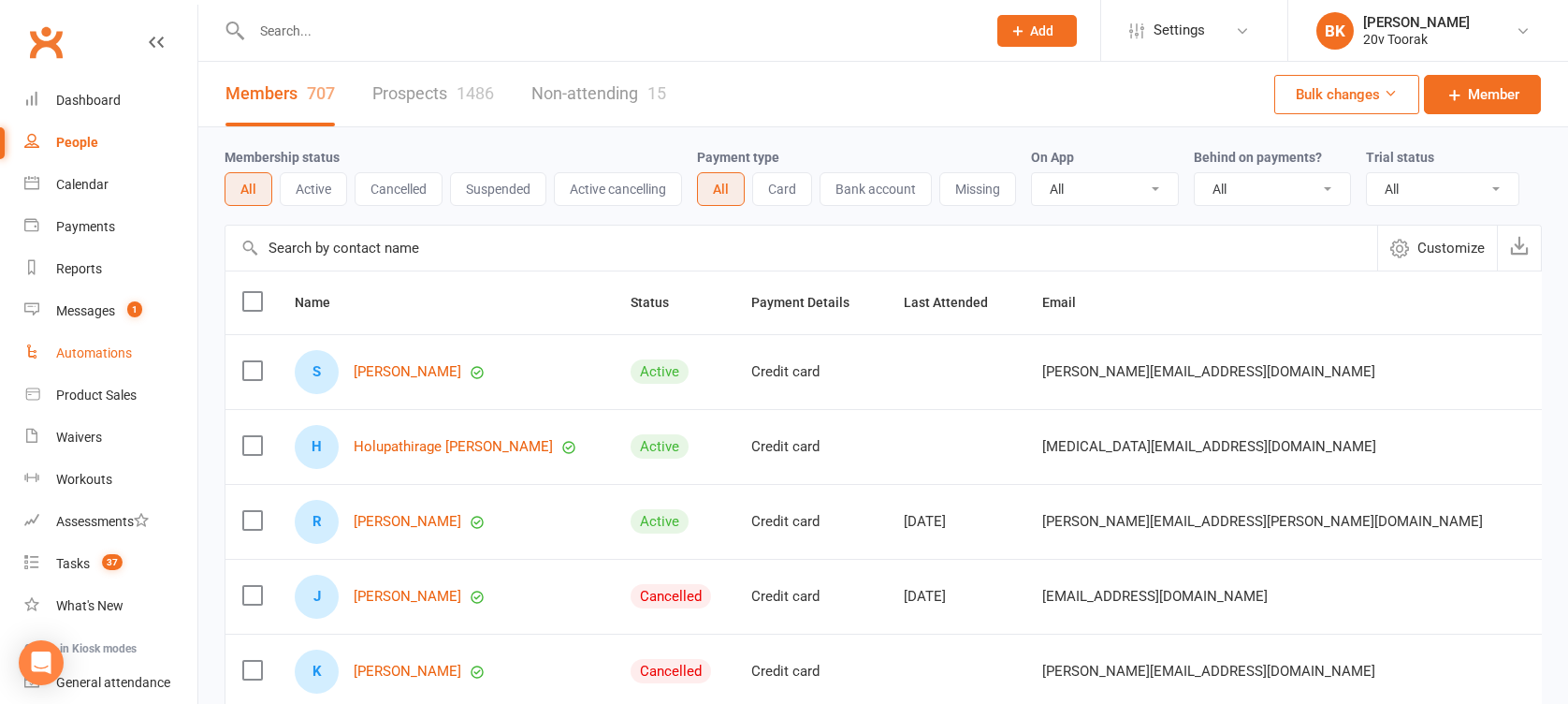
click at [99, 356] on div "Automations" at bounding box center [94, 353] width 76 height 15
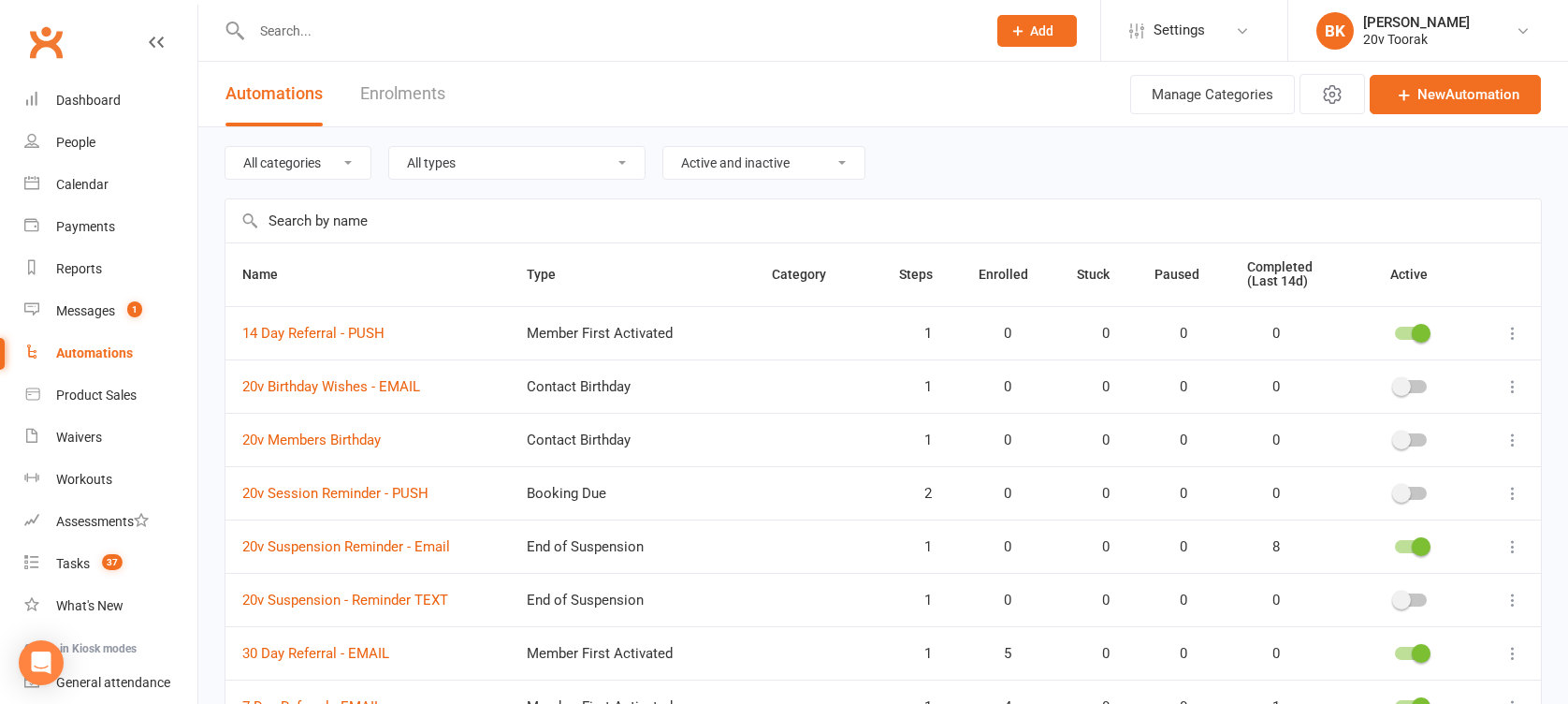
click at [370, 228] on input "text" at bounding box center [884, 220] width 1315 height 43
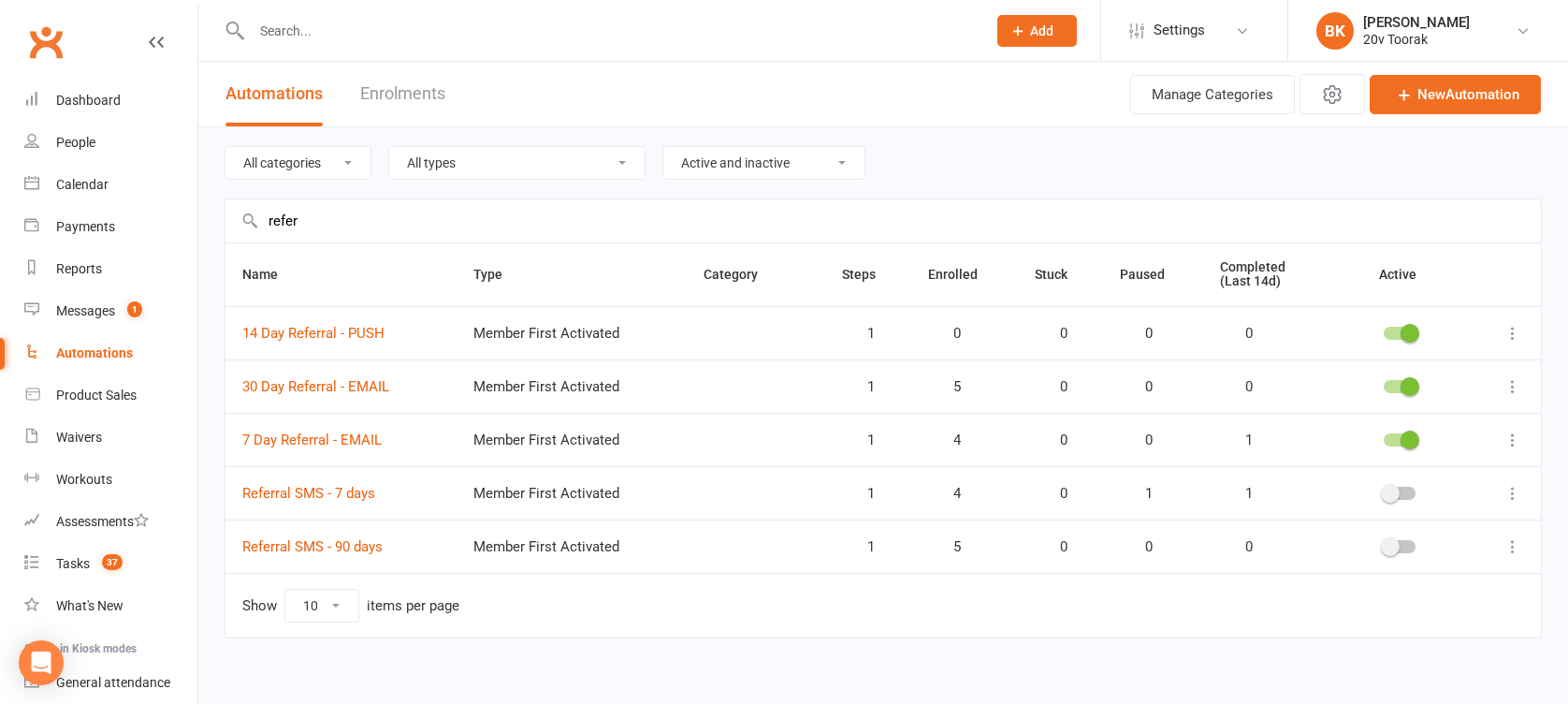
type input "refer"
click at [1395, 34] on div "20v Toorak" at bounding box center [1416, 39] width 106 height 17
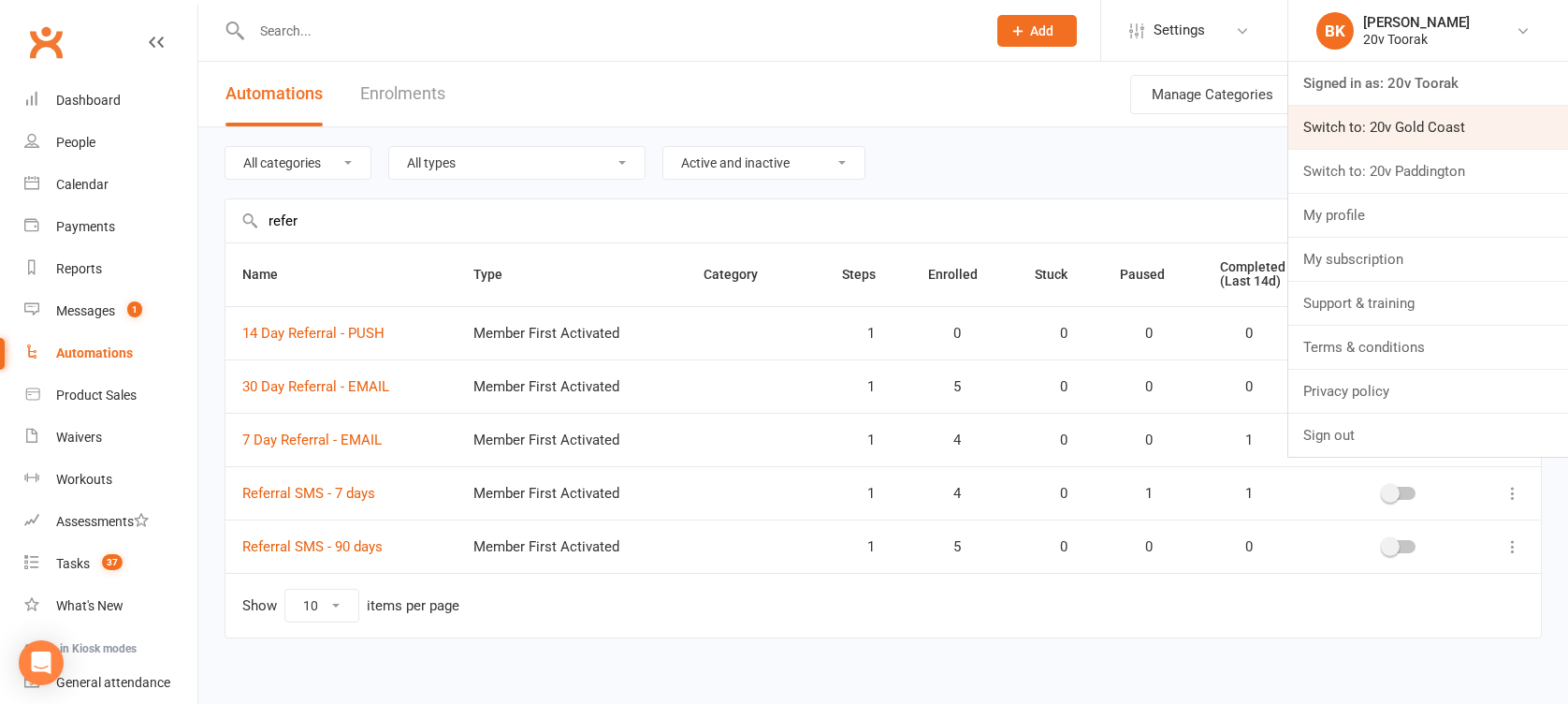
click at [1381, 127] on link "Switch to: 20v Gold Coast" at bounding box center [1428, 126] width 280 height 43
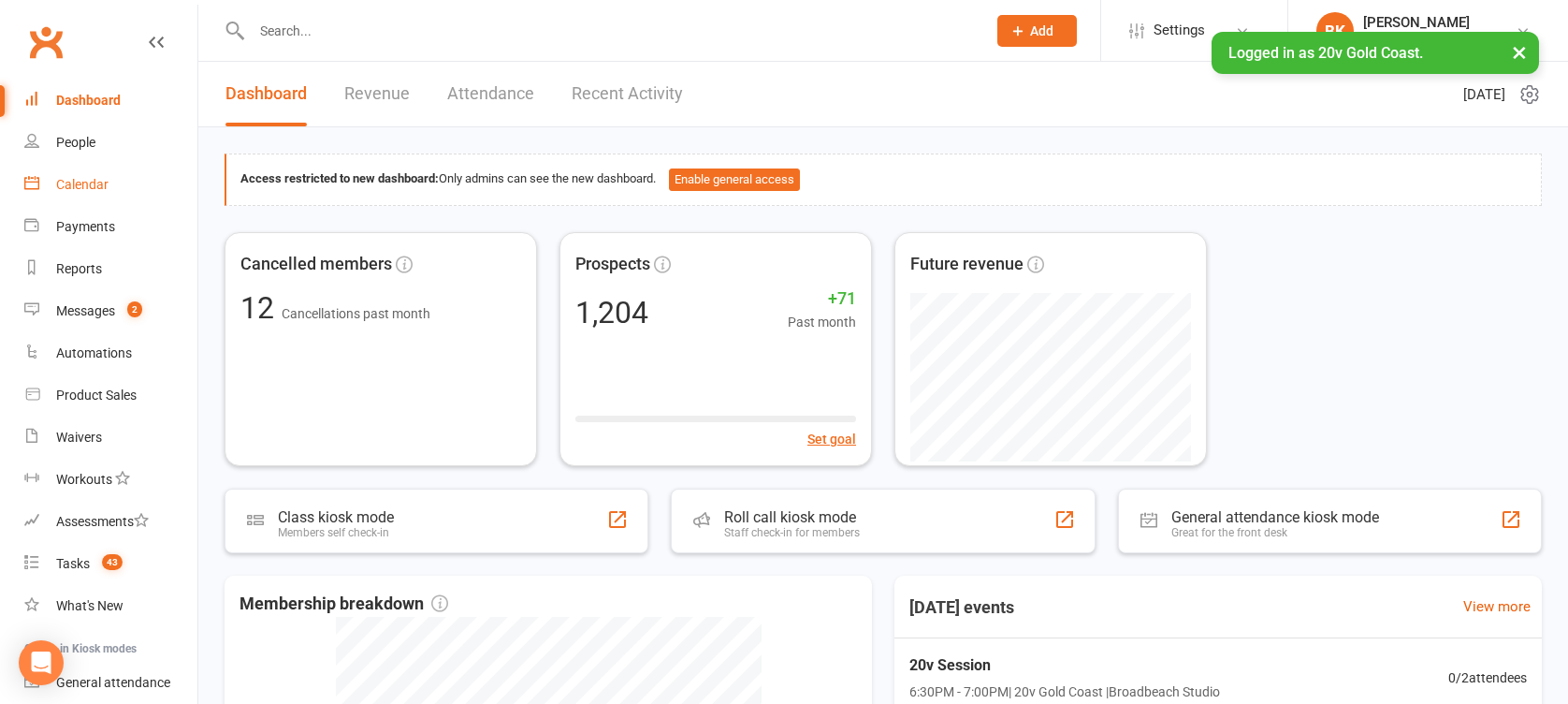
click at [75, 190] on div "Calendar" at bounding box center [82, 185] width 53 height 15
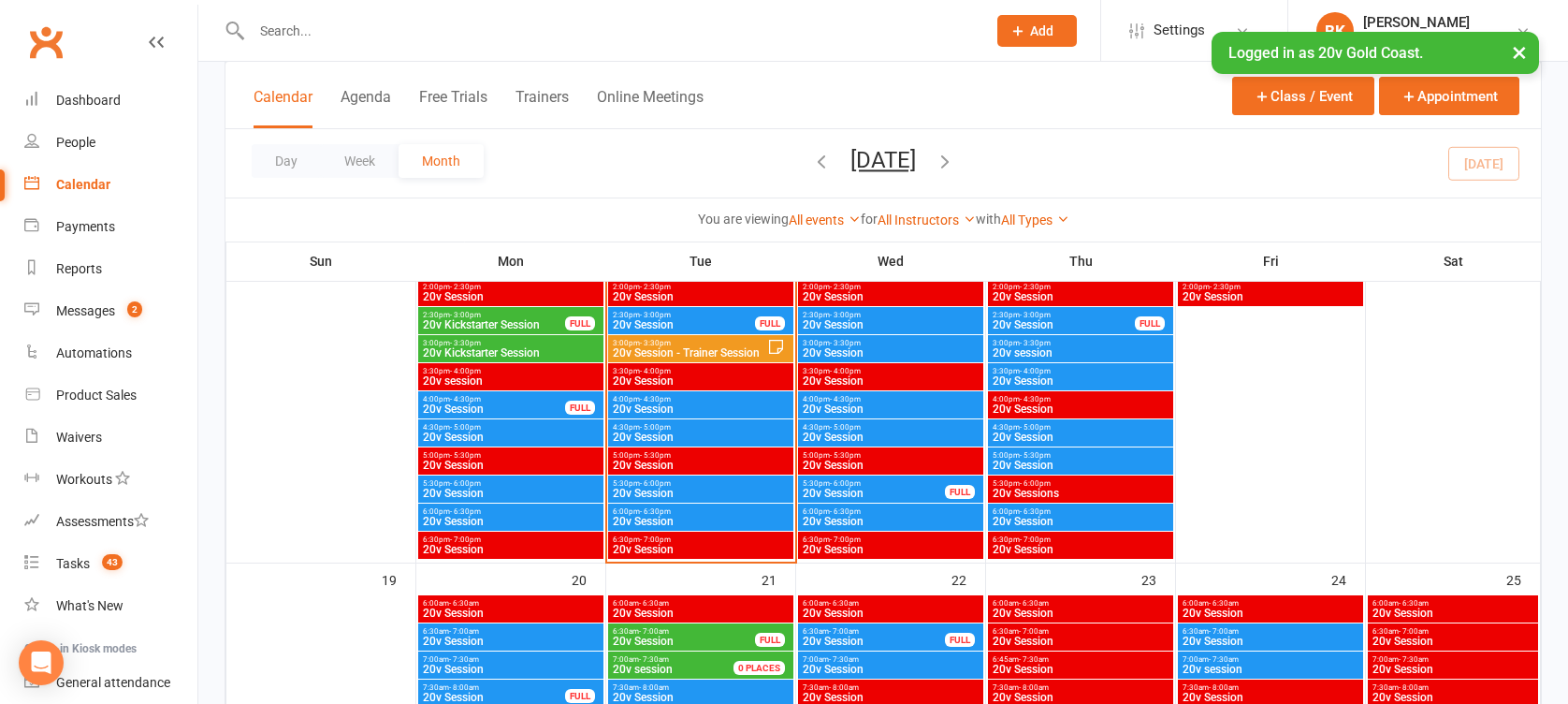
scroll to position [2135, 0]
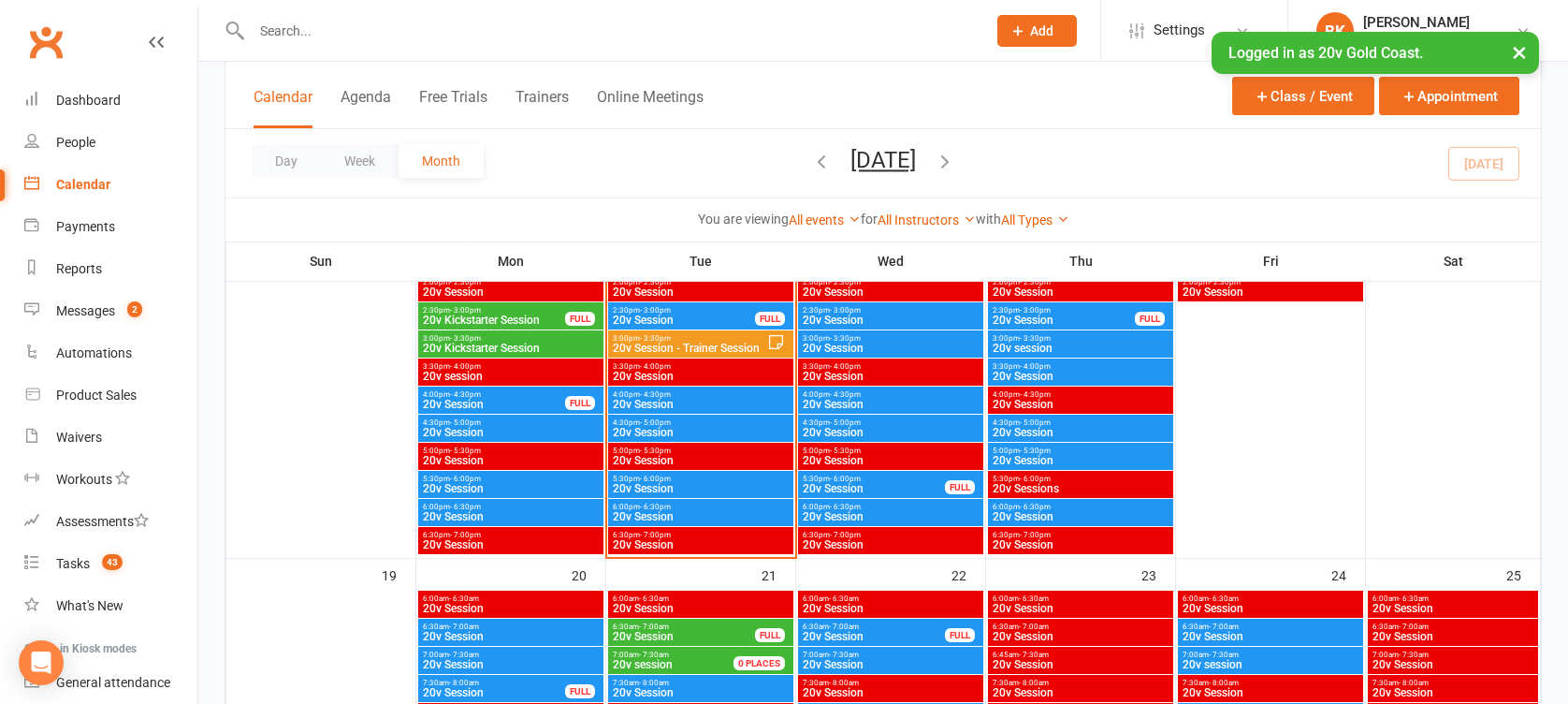
click at [668, 505] on span "- 6:30pm" at bounding box center [655, 507] width 31 height 9
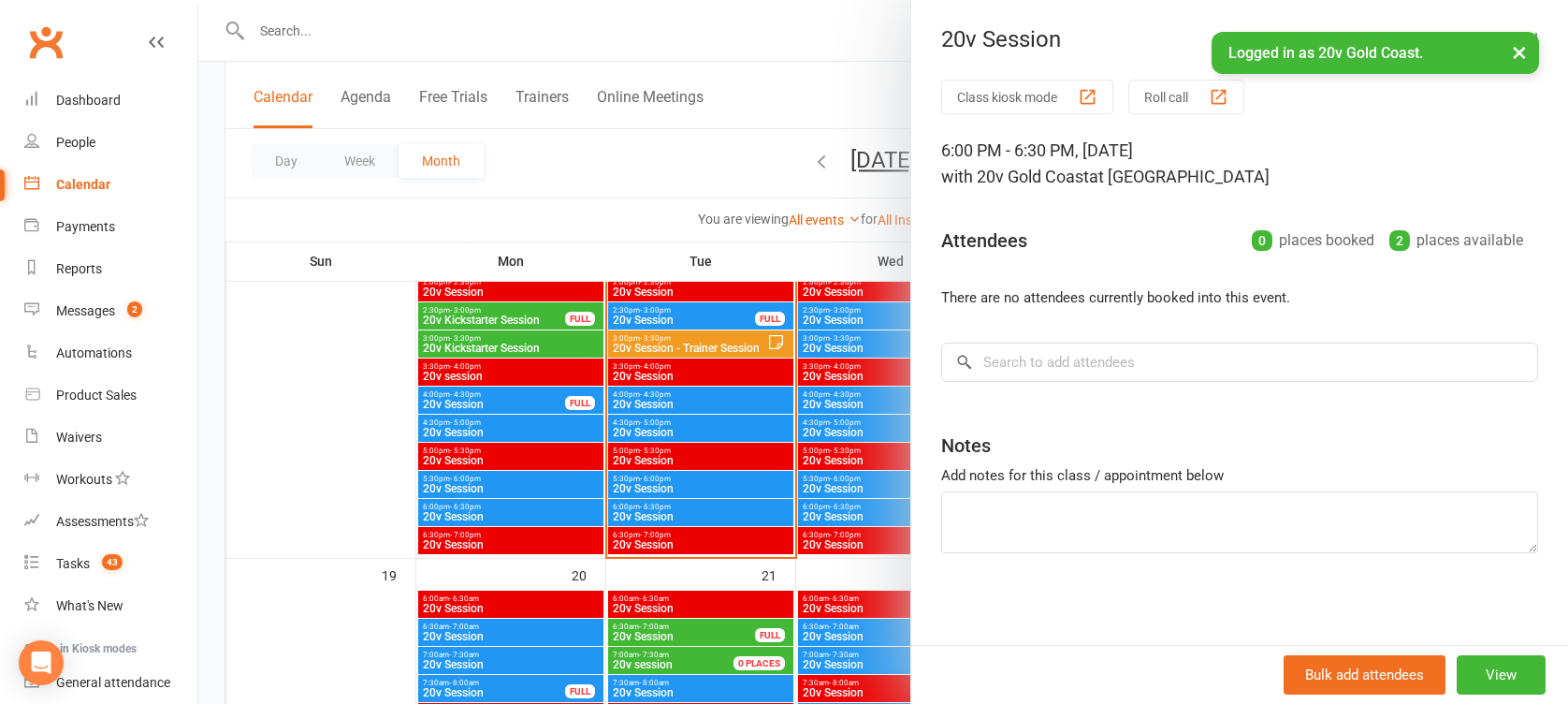
click at [668, 505] on div at bounding box center [883, 352] width 1370 height 704
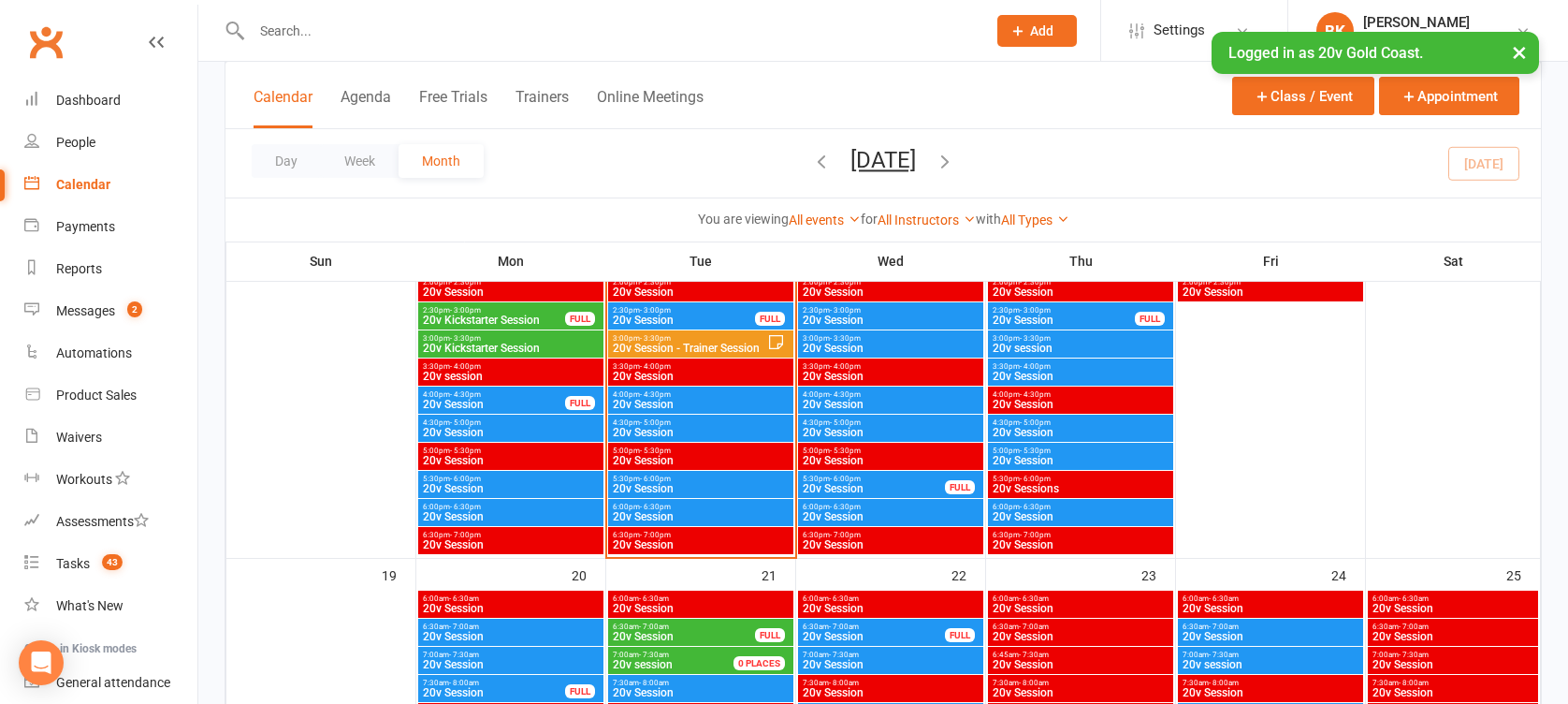
click at [648, 483] on span "20v Session" at bounding box center [701, 488] width 178 height 11
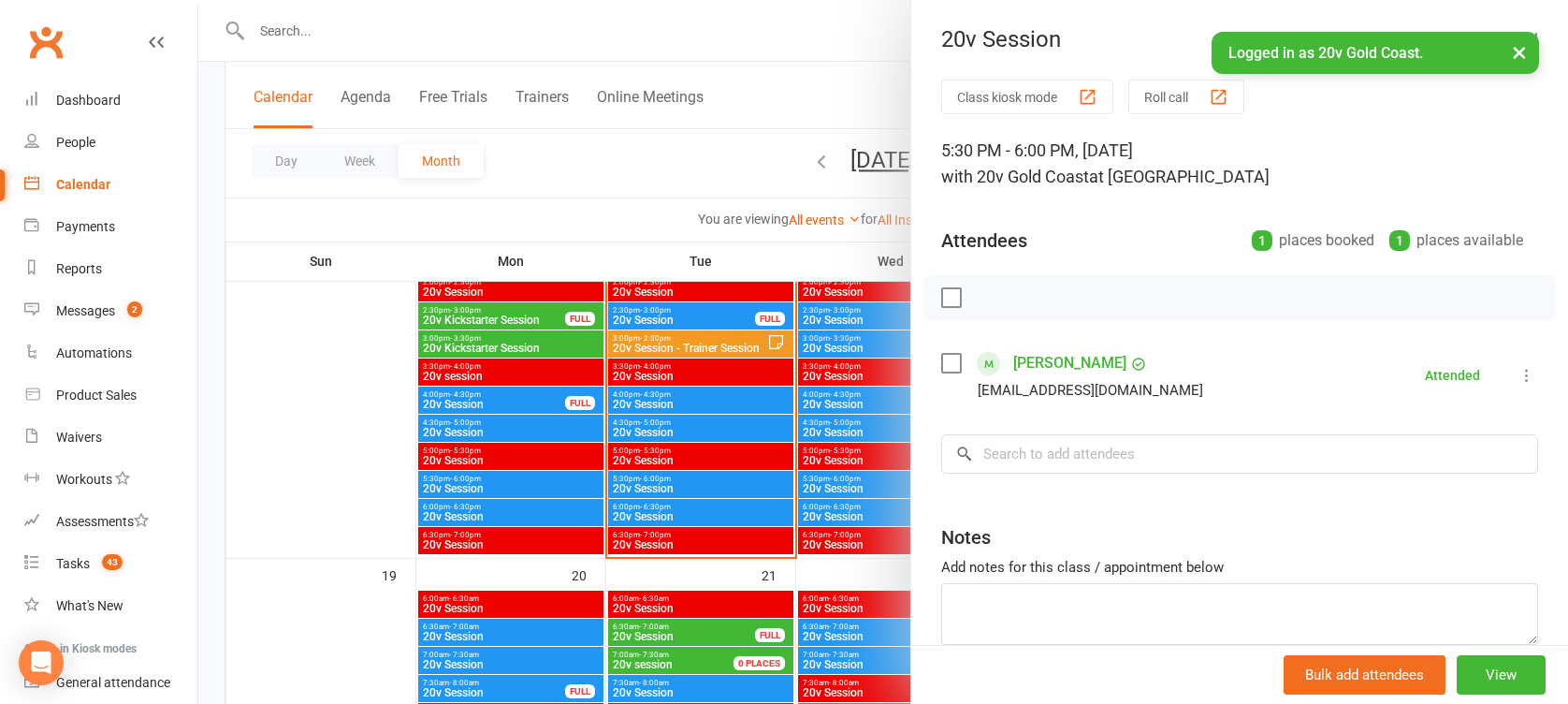
click at [1516, 57] on button "×" at bounding box center [1518, 52] width 34 height 40
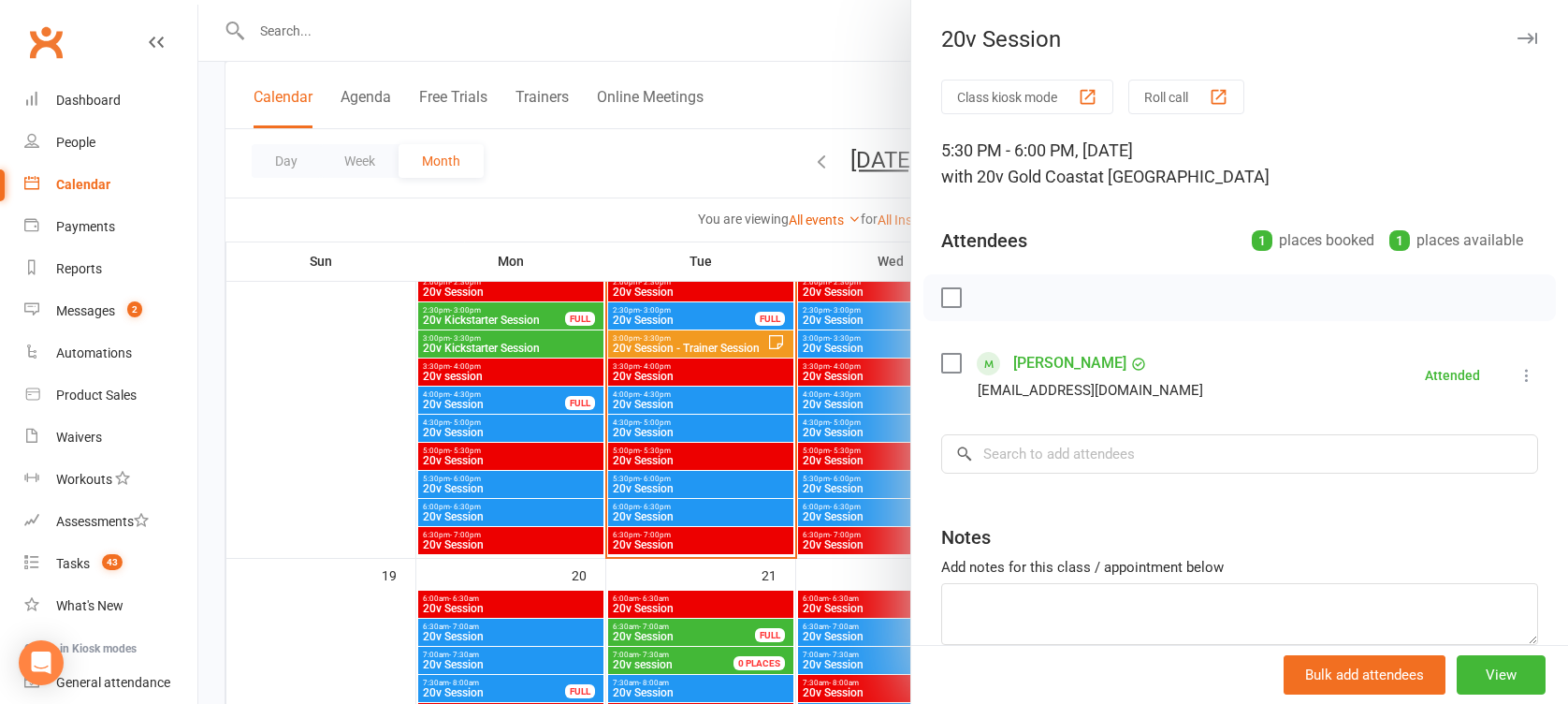
click at [1477, 34] on div "20v Session" at bounding box center [1240, 38] width 657 height 26
click at [1517, 36] on icon "button" at bounding box center [1527, 38] width 20 height 11
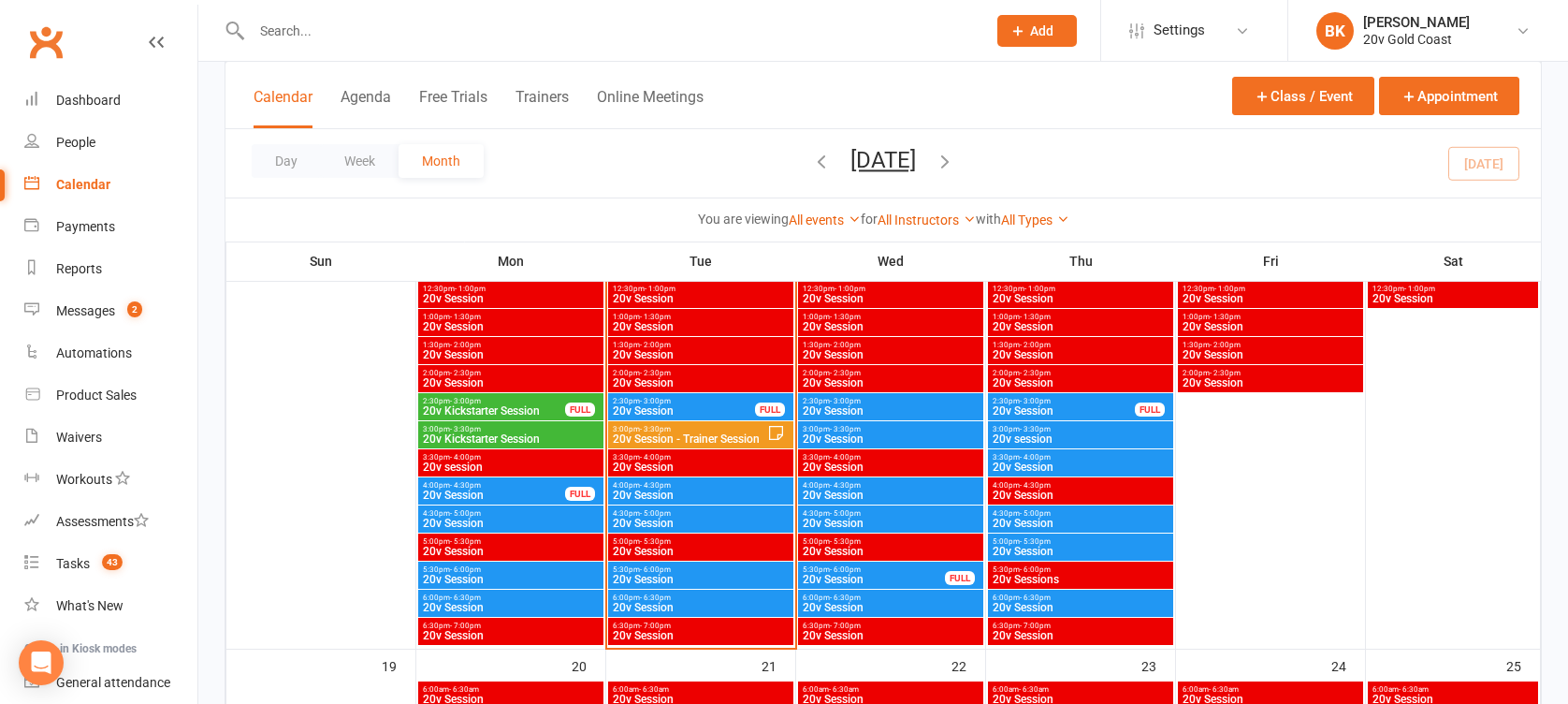
scroll to position [2040, 0]
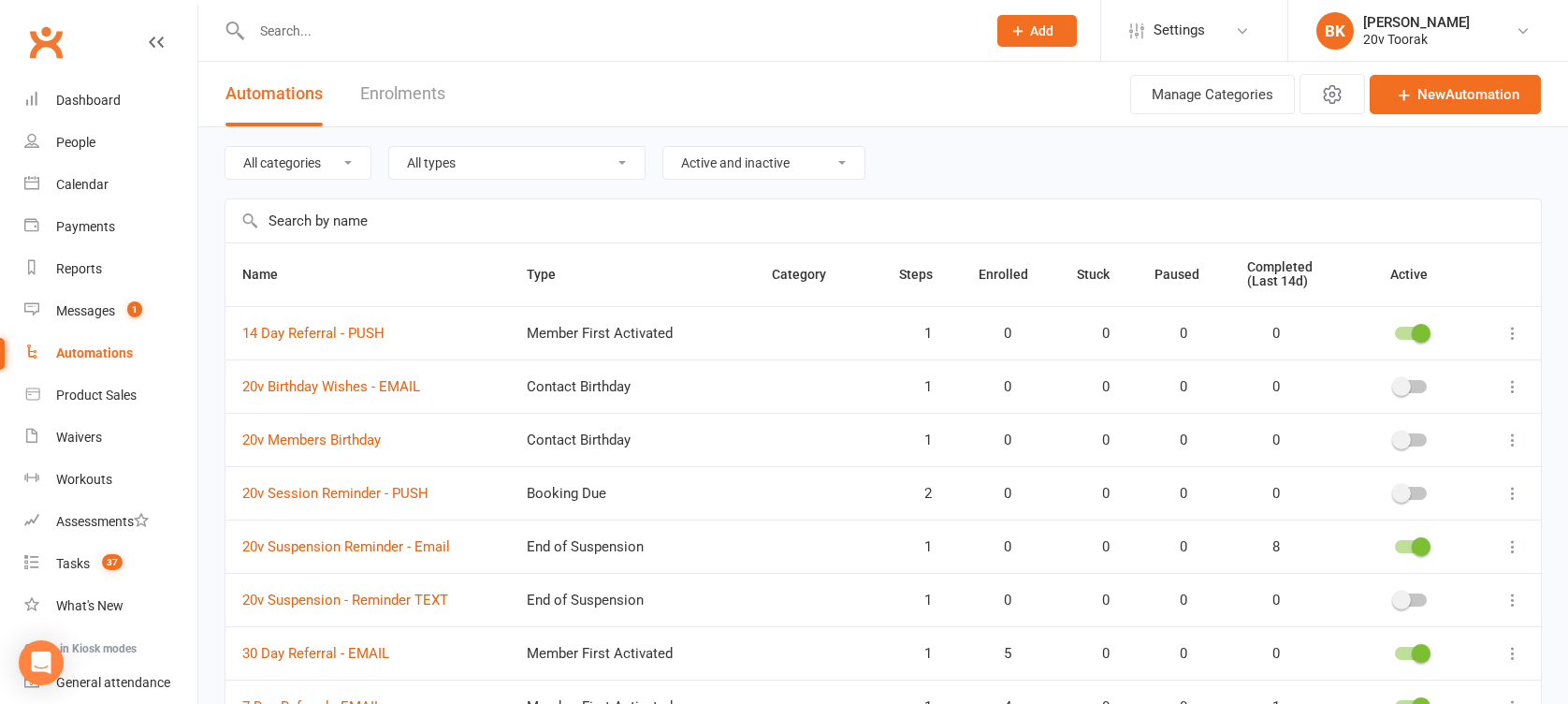
click at [327, 219] on input "text" at bounding box center [884, 220] width 1315 height 43
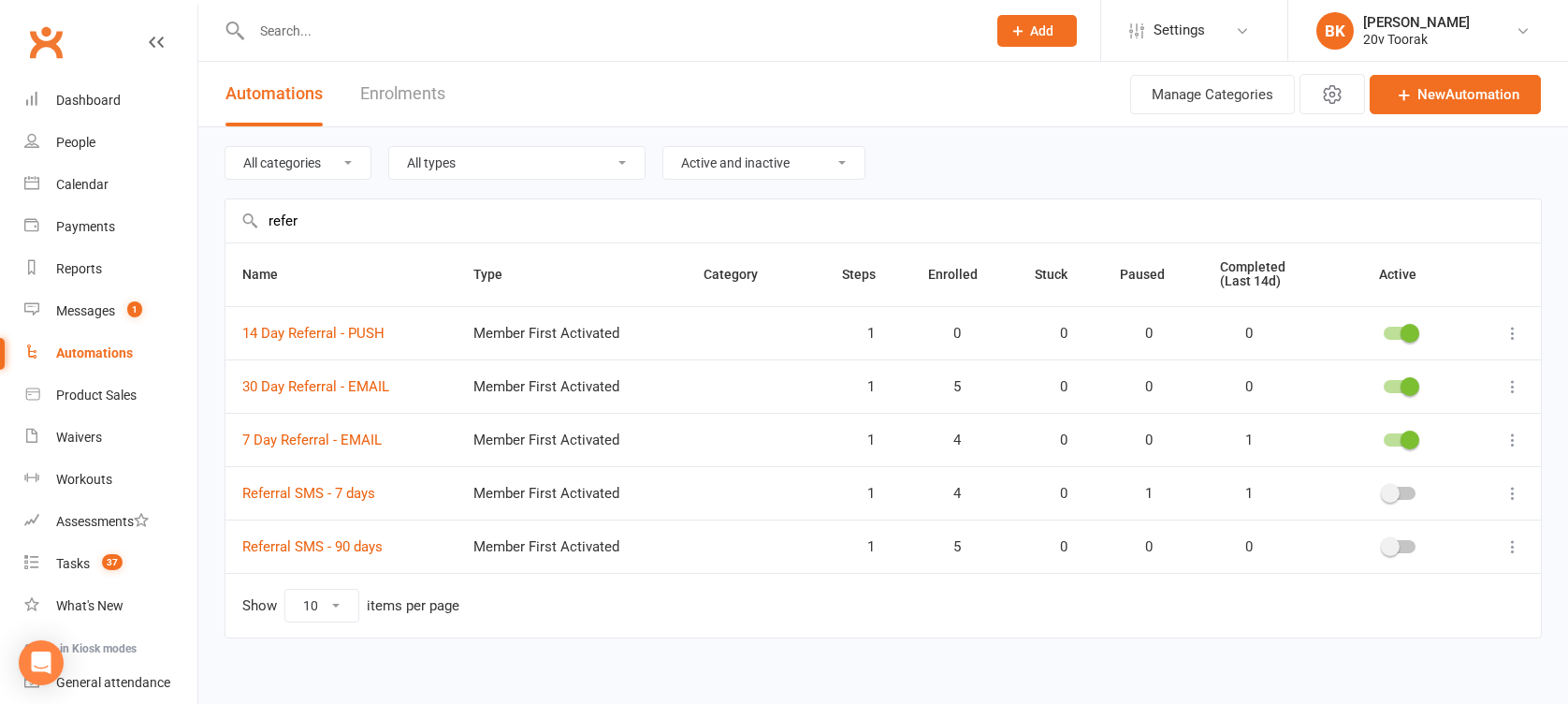
type input "refer"
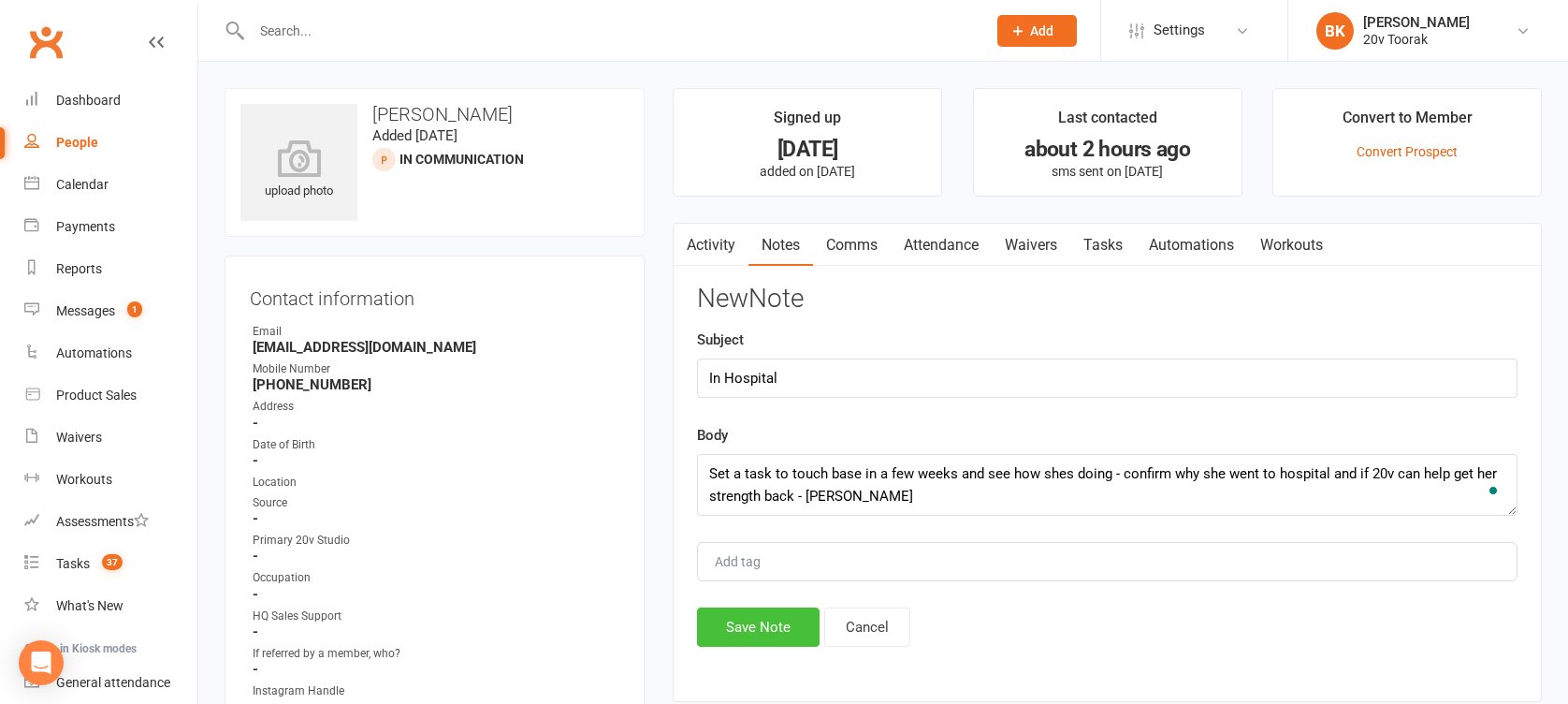
type textarea "Set a task to touch base in a few weeks and see how shes doing - confirm why sh…"
click at [739, 618] on button "Save Note" at bounding box center [758, 626] width 123 height 39
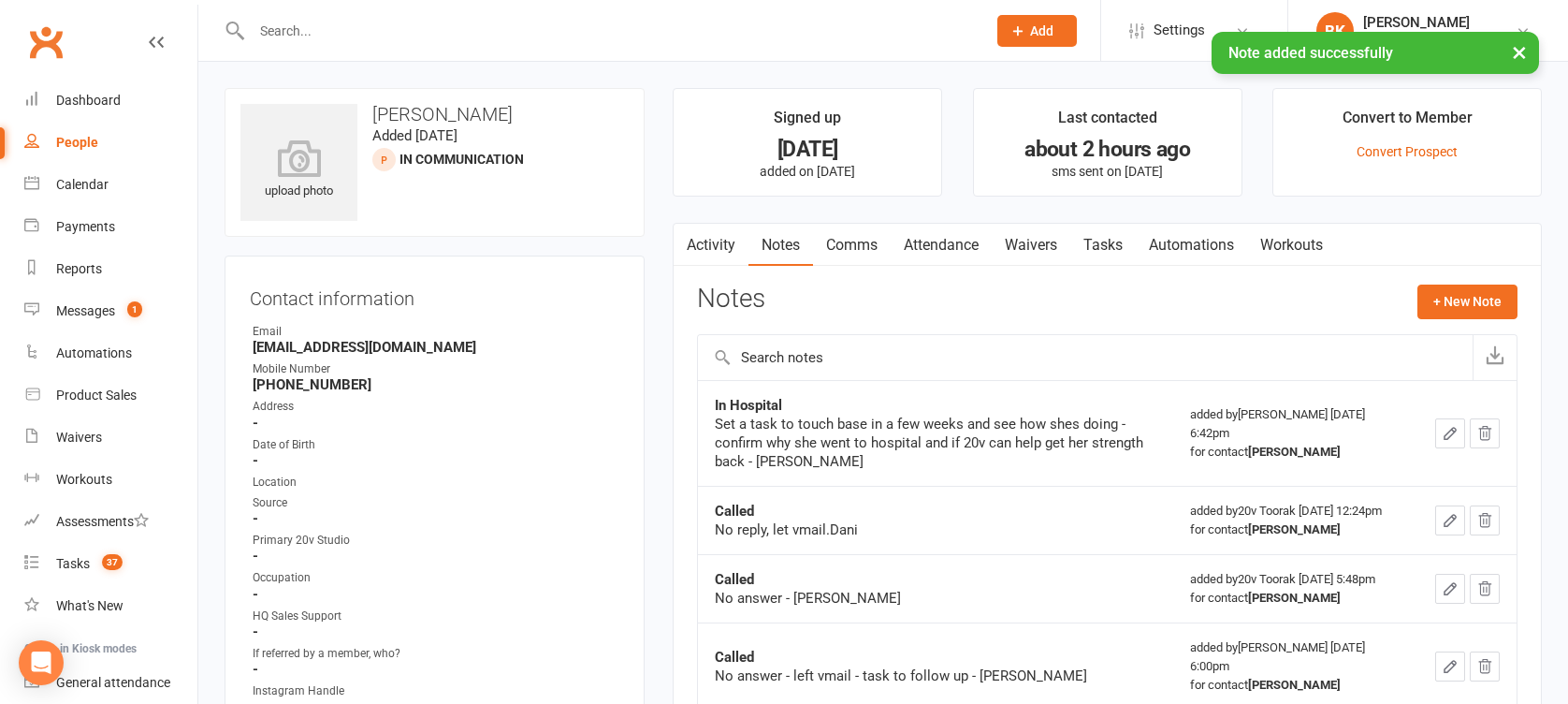
click at [1108, 260] on link "Tasks" at bounding box center [1103, 245] width 65 height 43
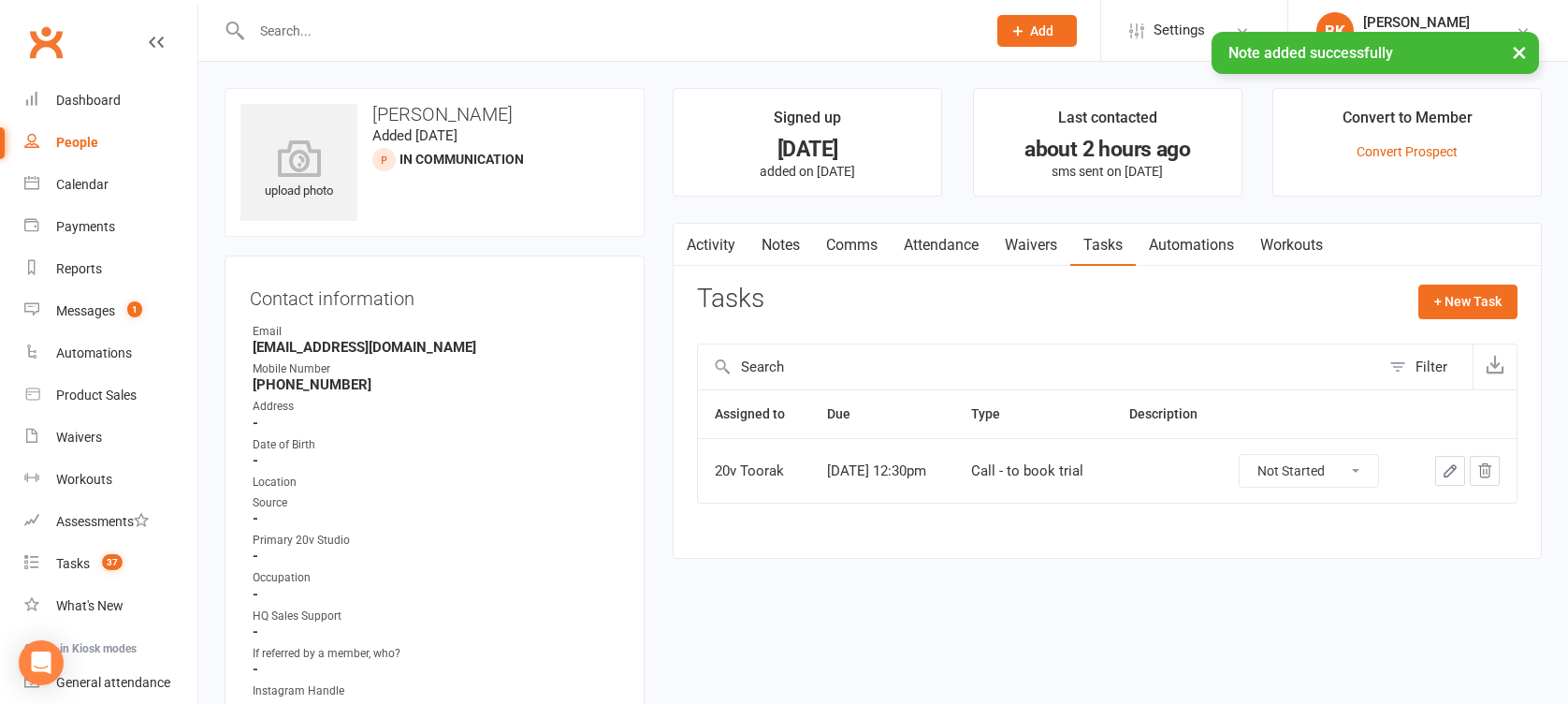
click at [1446, 476] on icon "button" at bounding box center [1450, 471] width 17 height 17
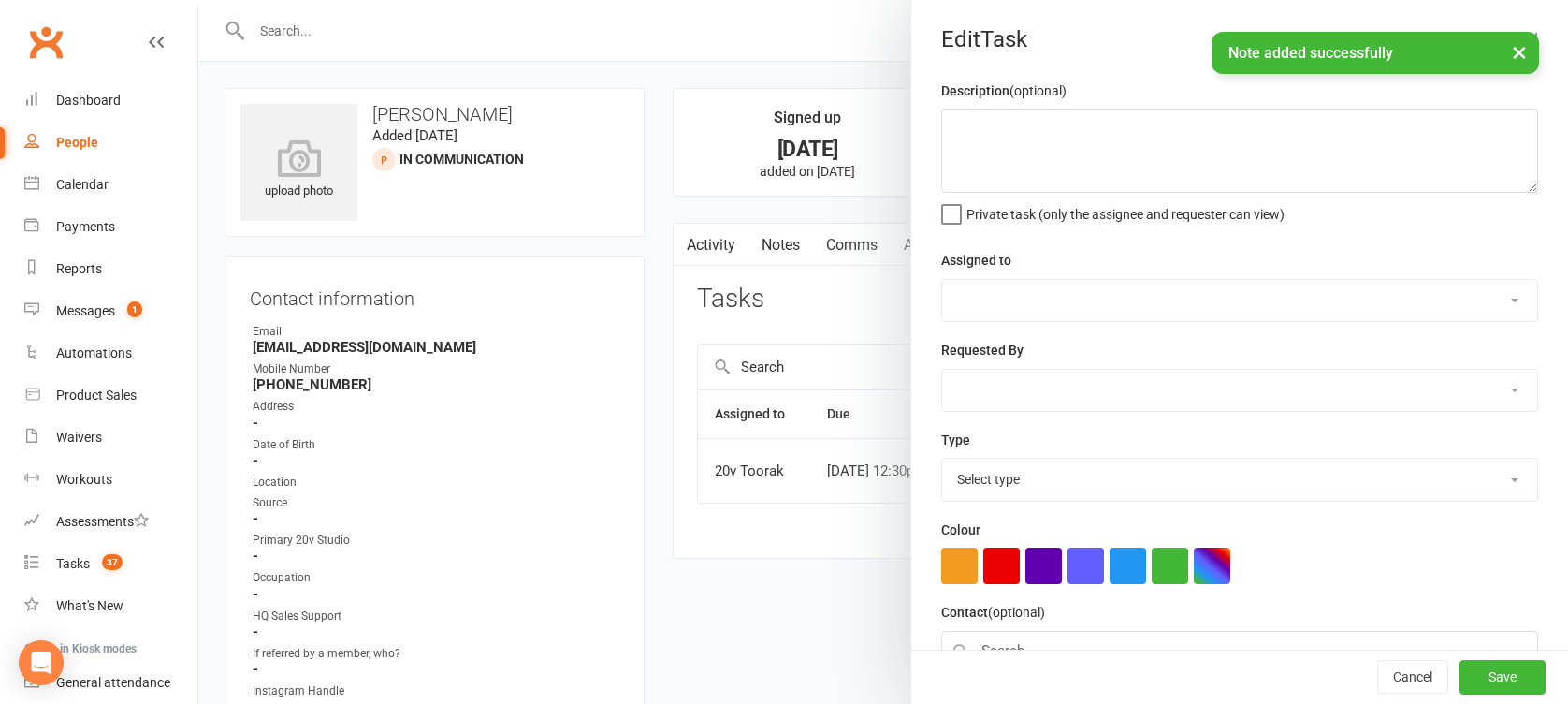
select select "45736"
type input "03 Nov 2025"
type input "12:30pm"
select select "32301"
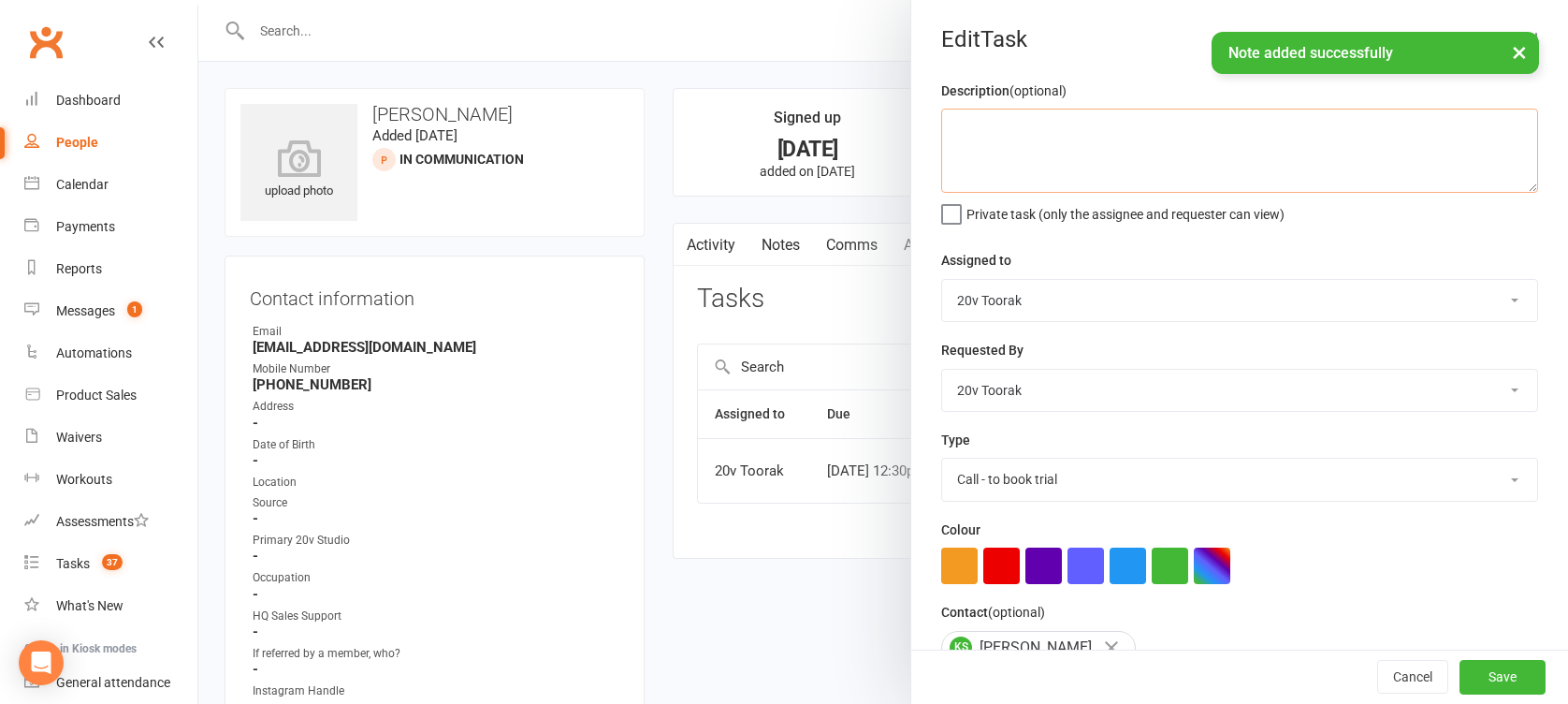
click at [1032, 161] on textarea at bounding box center [1239, 150] width 596 height 84
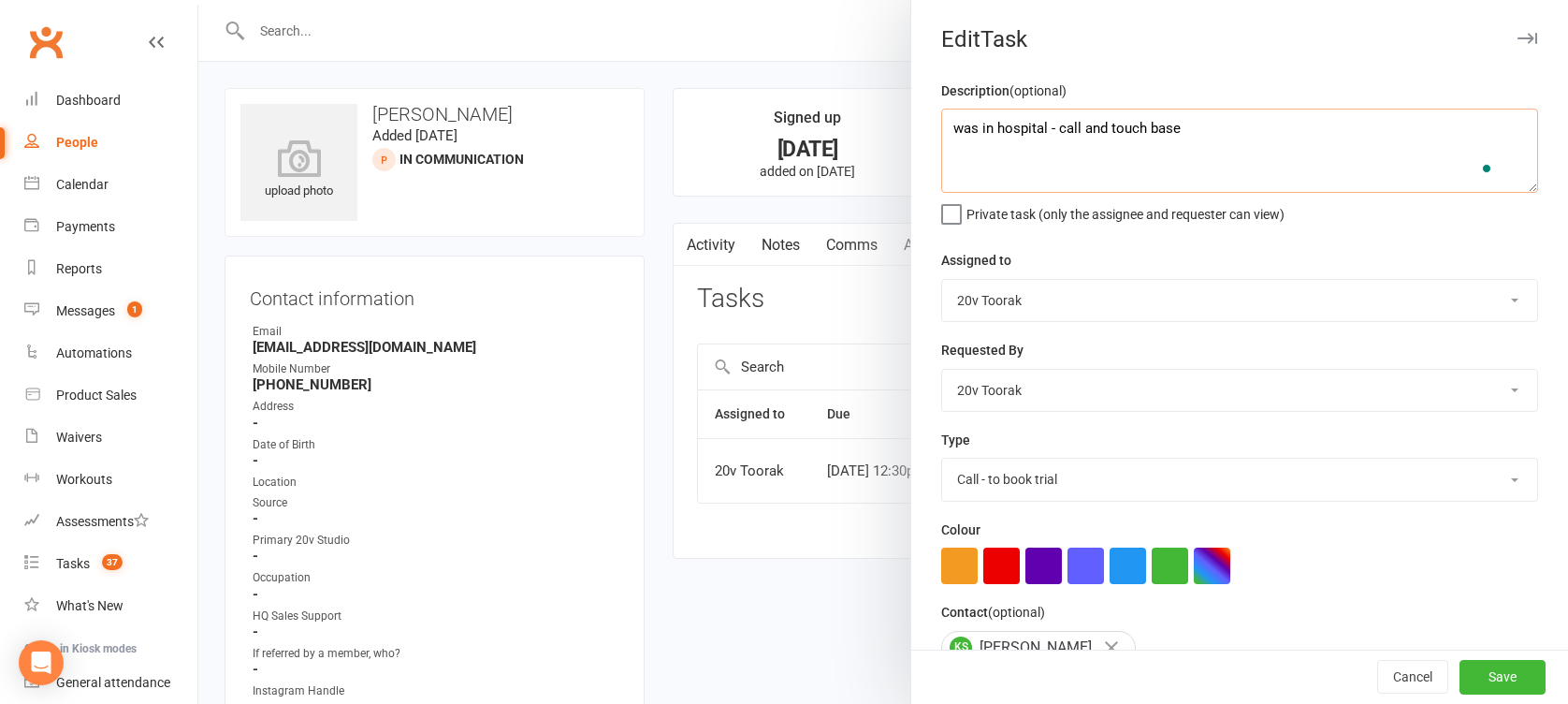
scroll to position [216, 0]
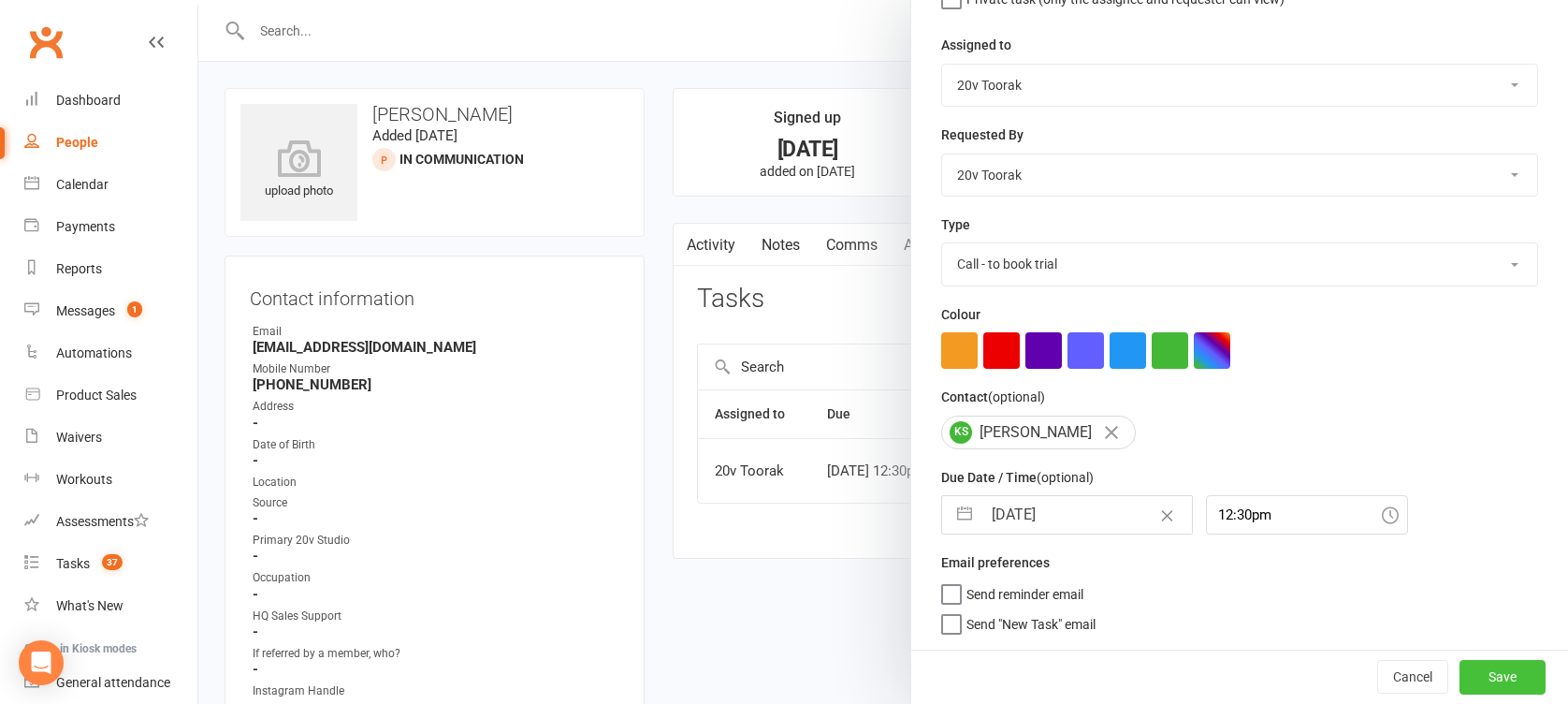
type textarea "was in hospital - call and touch base"
click at [1460, 685] on button "Save" at bounding box center [1503, 676] width 86 height 34
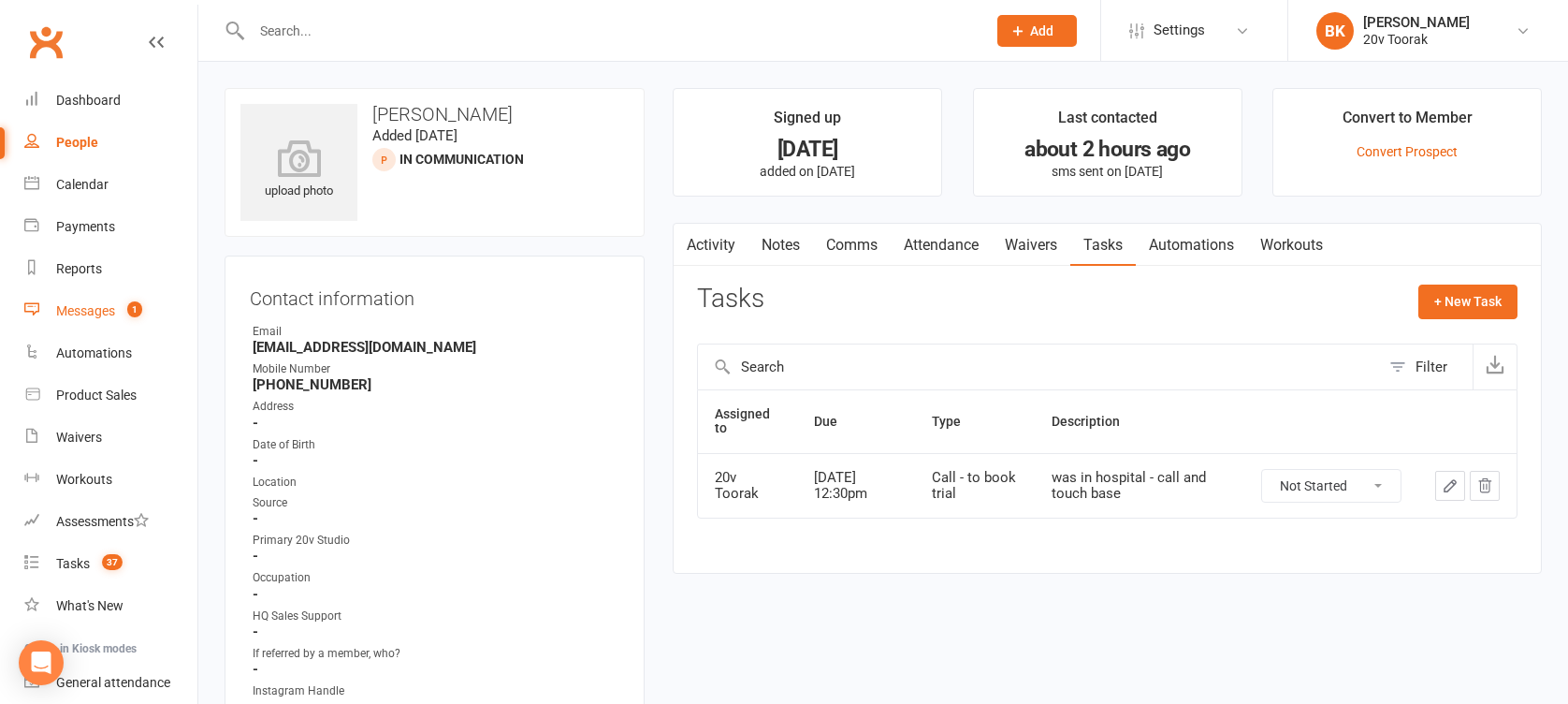
click at [84, 305] on div "Messages" at bounding box center [86, 311] width 59 height 15
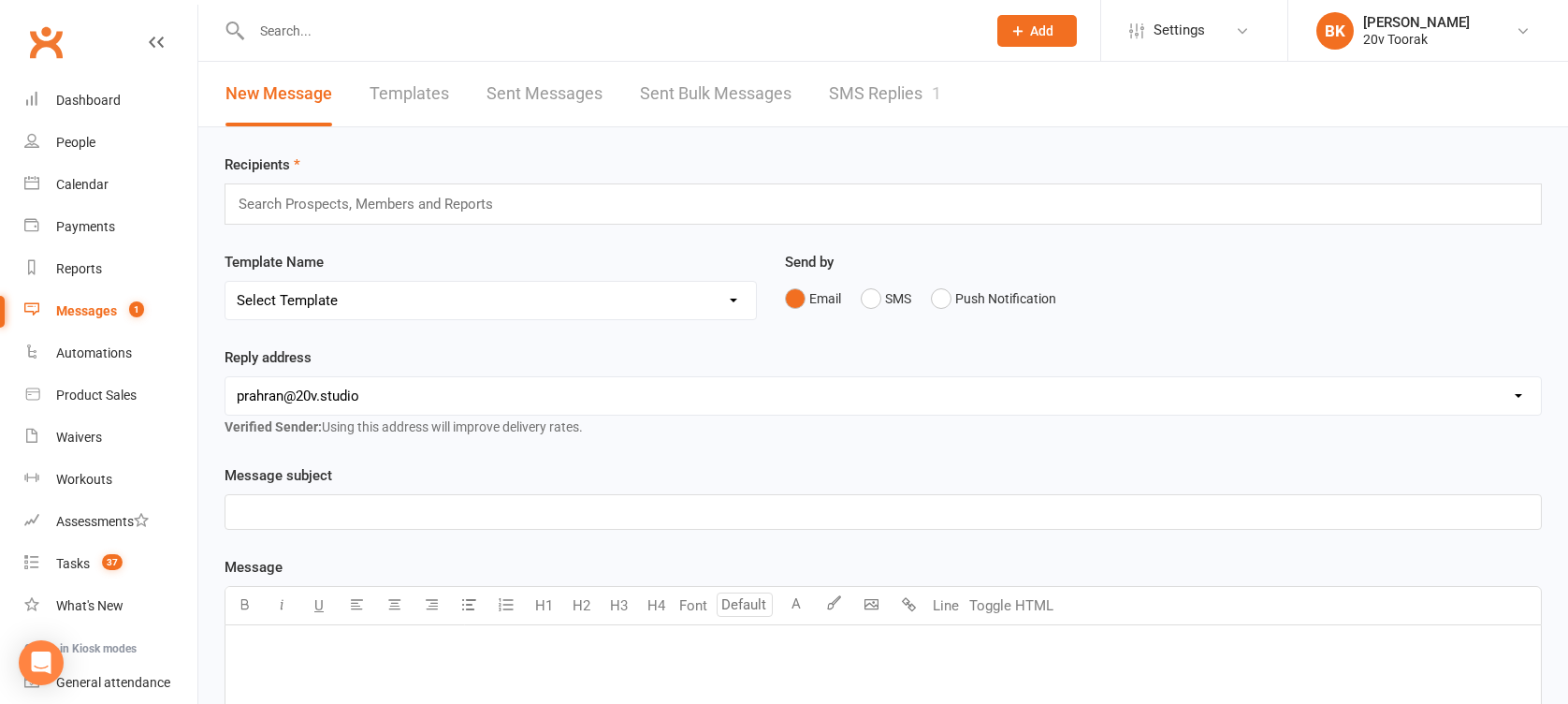
click at [904, 109] on link "SMS Replies 1" at bounding box center [885, 93] width 112 height 64
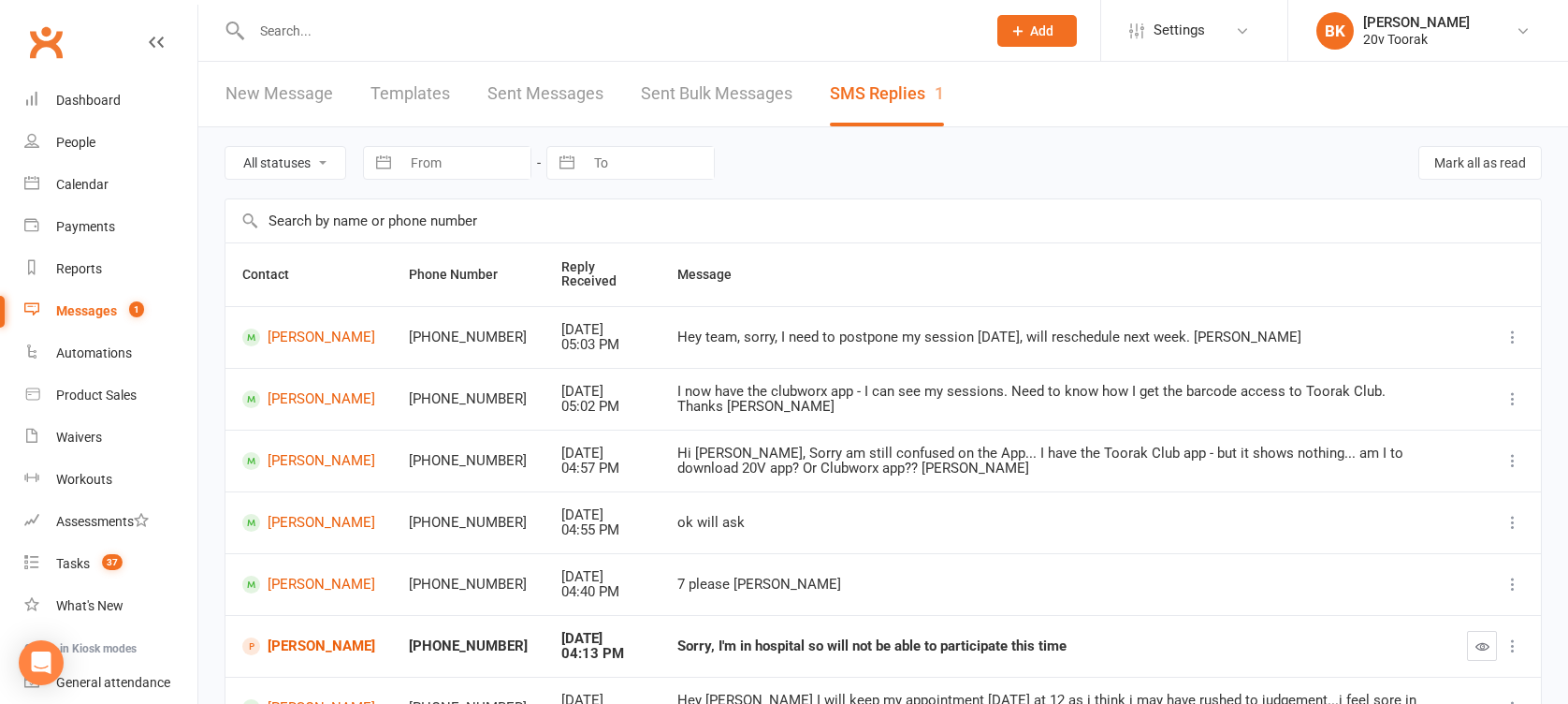
click at [312, 165] on select "All statuses Read only Unread only" at bounding box center [285, 162] width 120 height 32
select select "unread_only"
click at [226, 147] on select "All statuses Read only Unread only" at bounding box center [285, 162] width 120 height 32
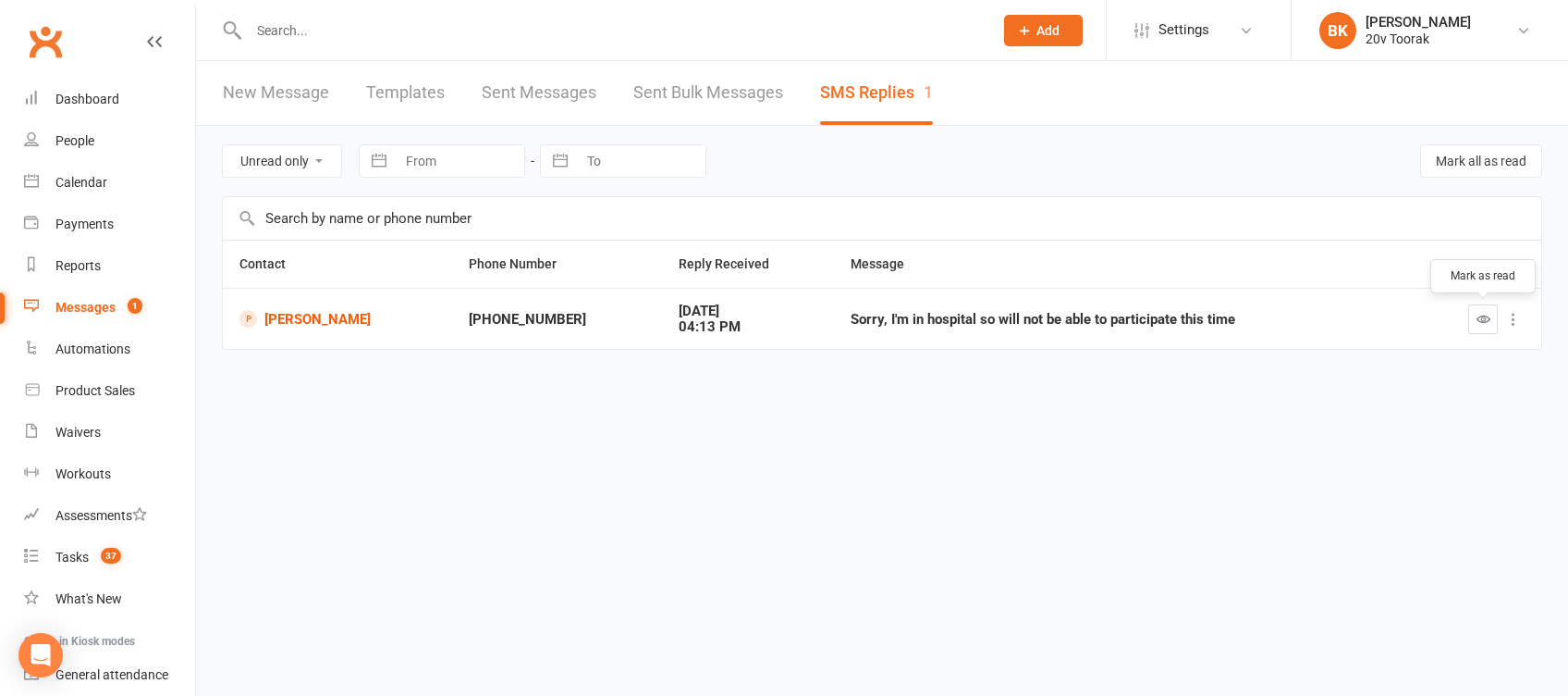
click at [1481, 328] on button "button" at bounding box center [1483, 319] width 29 height 29
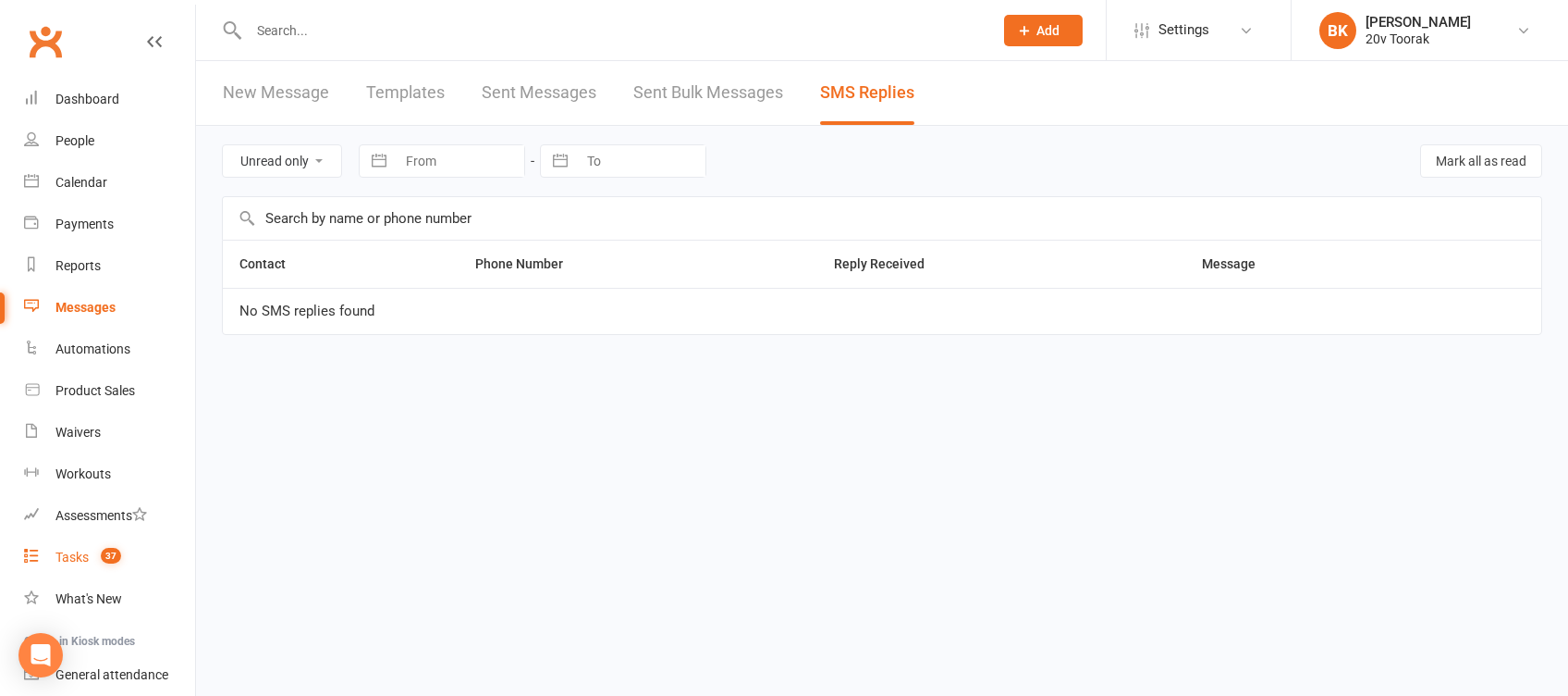
click at [86, 567] on link "Tasks 37" at bounding box center [109, 558] width 171 height 42
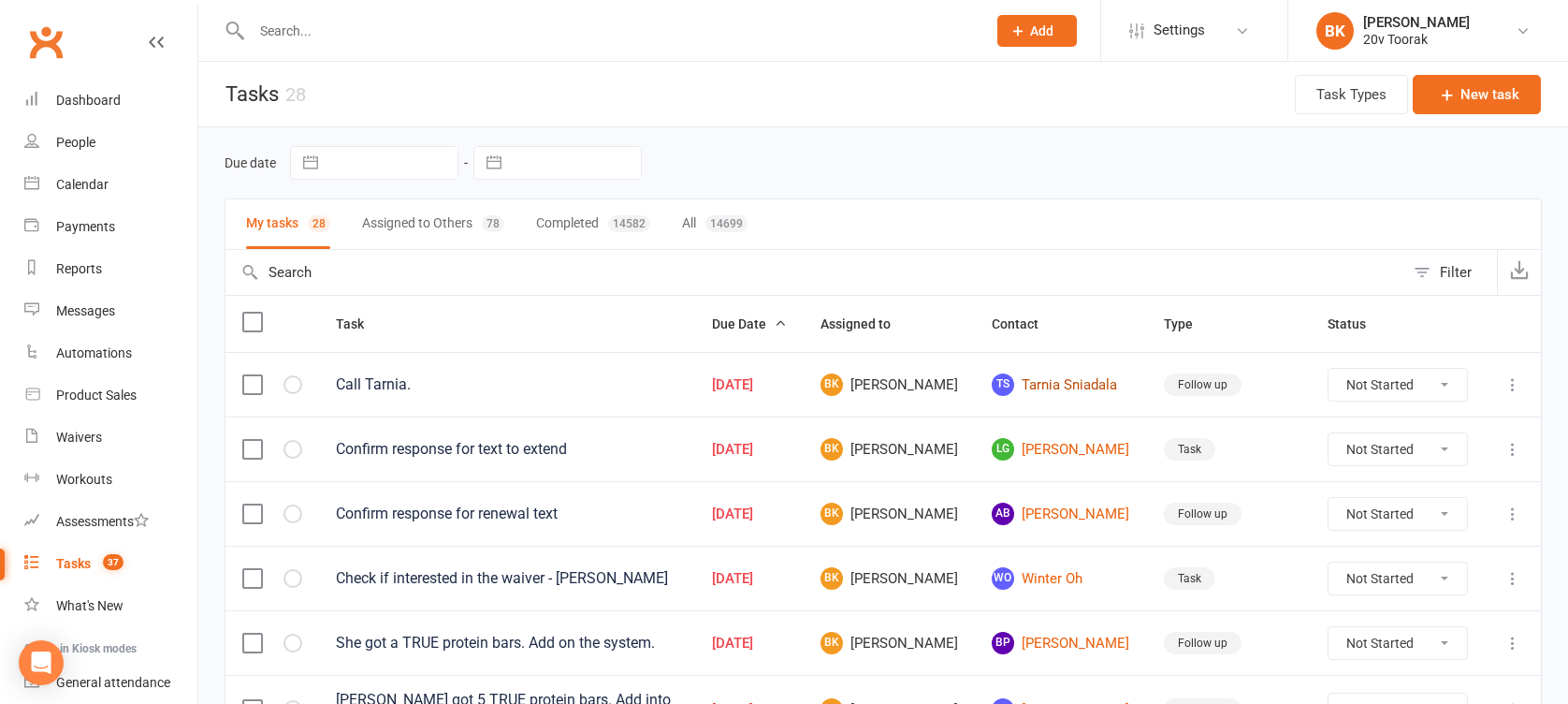
click at [1092, 374] on link "TS Tarnia Sniadala" at bounding box center [1061, 384] width 139 height 22
click at [1400, 375] on select "Not Started In Progress Waiting Complete" at bounding box center [1398, 384] width 139 height 32
click at [1329, 369] on select "Not Started In Progress Waiting Complete" at bounding box center [1398, 384] width 139 height 32
select select "unstarted"
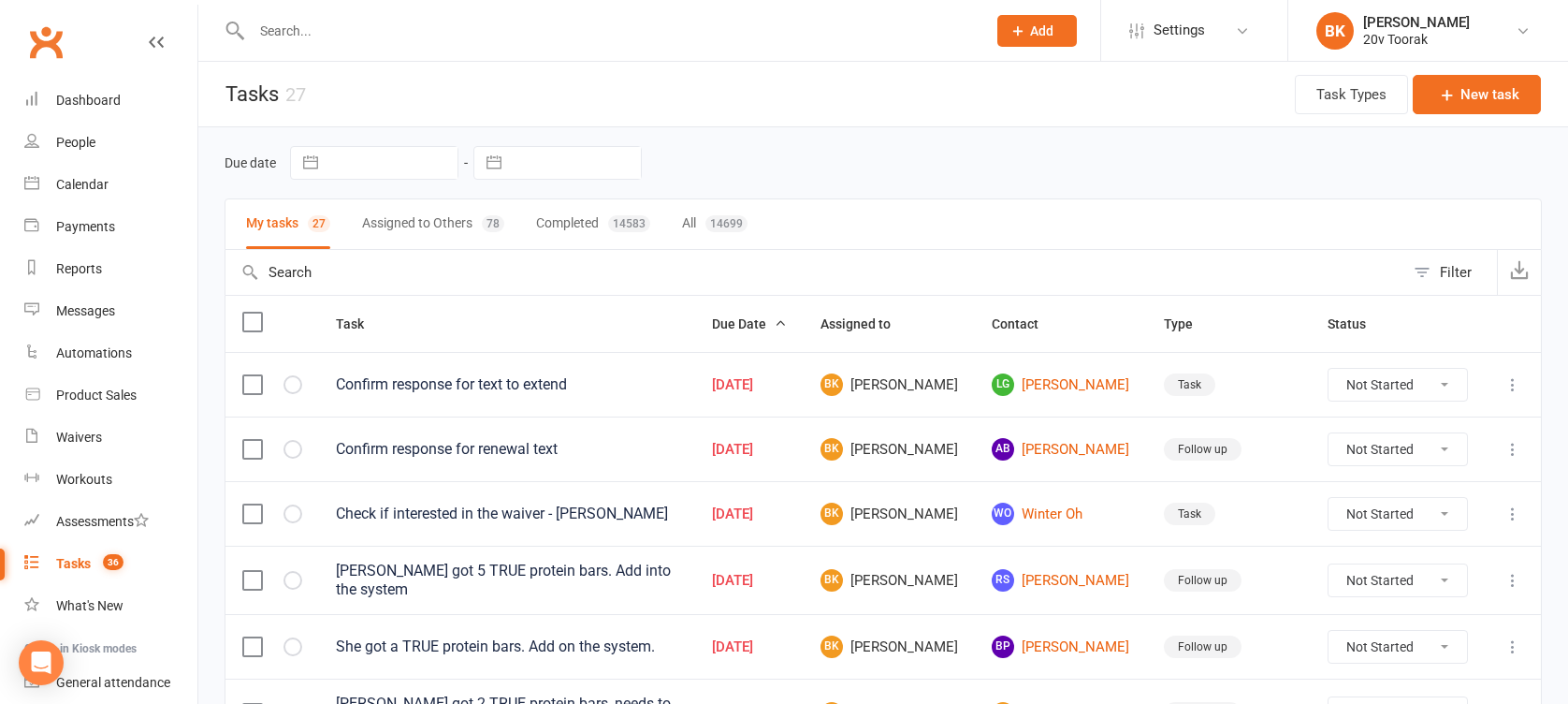
click at [320, 43] on div at bounding box center [599, 31] width 749 height 61
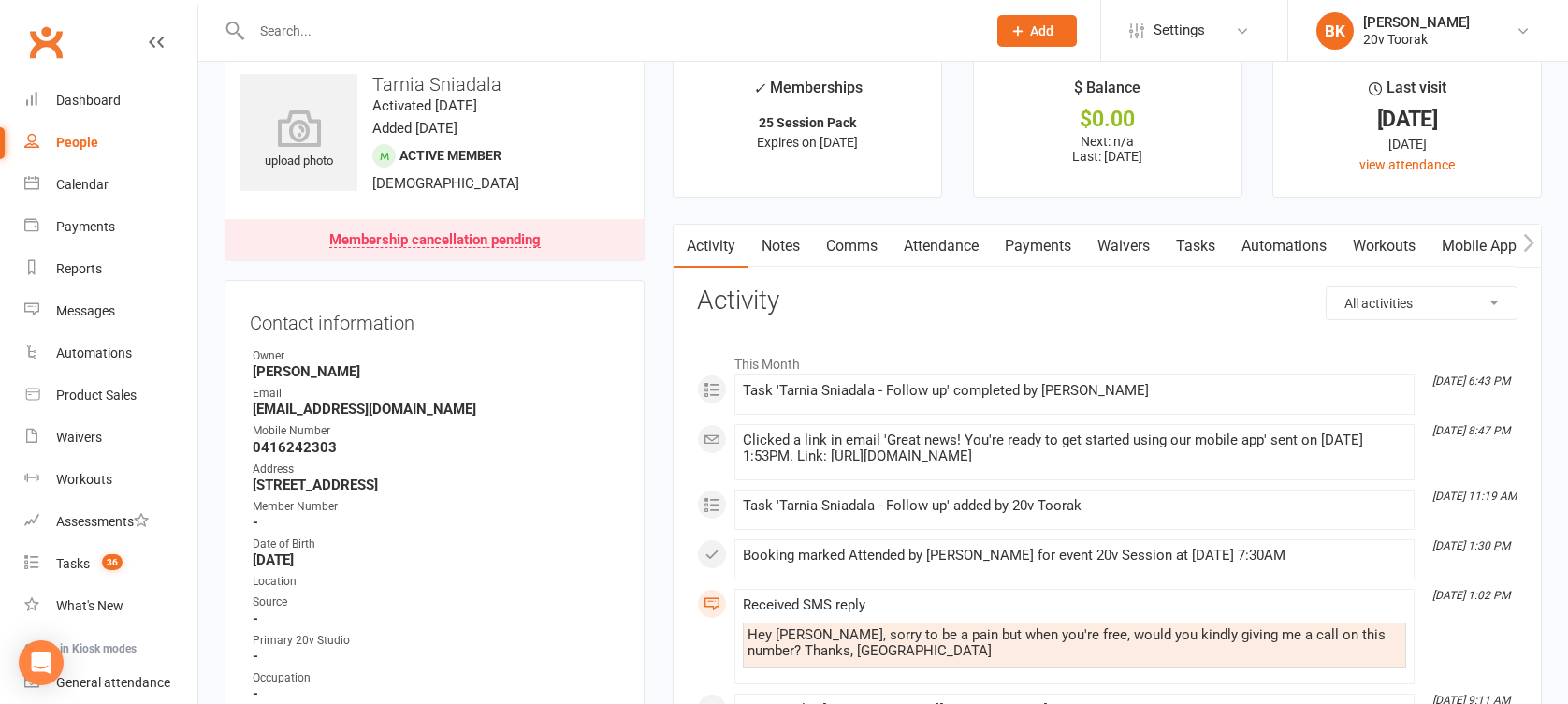
scroll to position [68, 0]
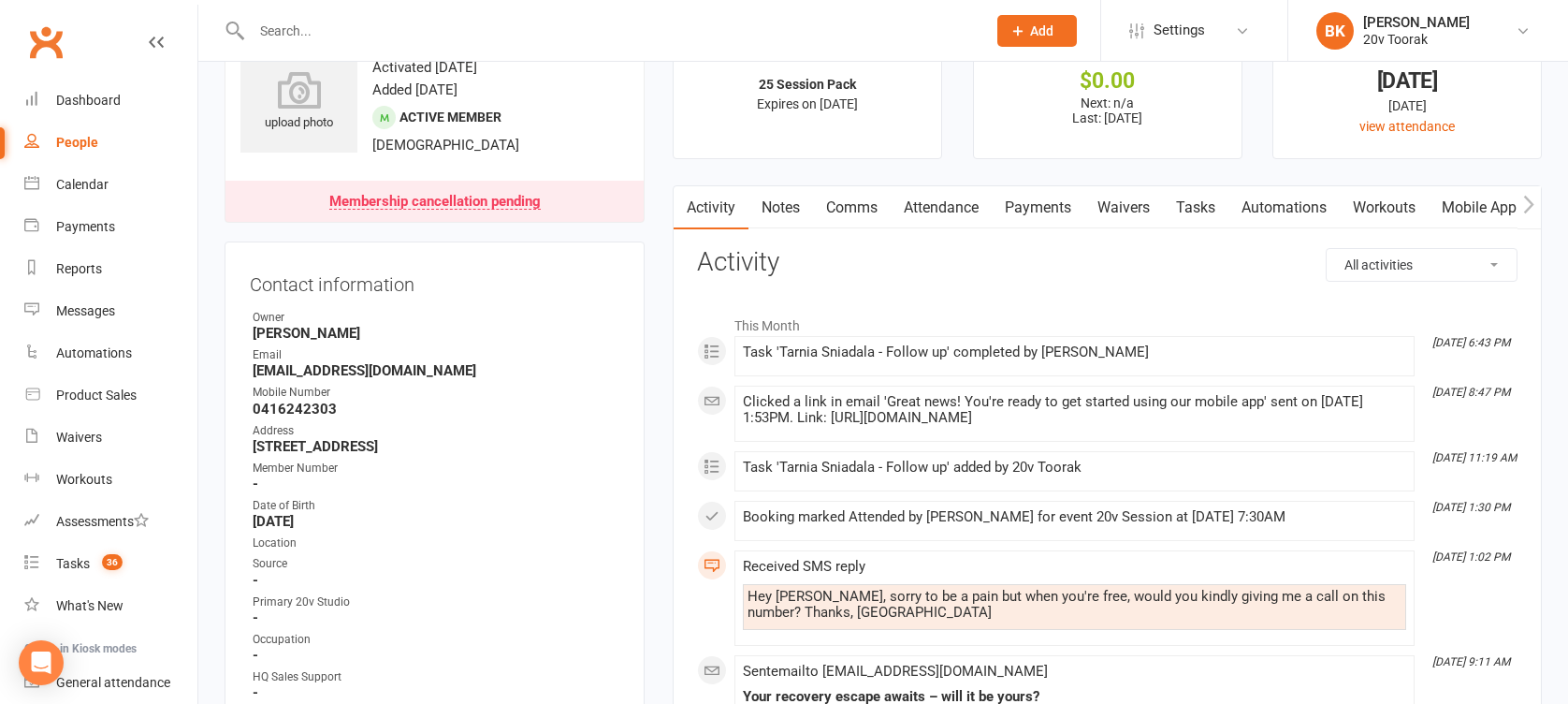
click at [1390, 203] on link "Workouts" at bounding box center [1383, 207] width 89 height 43
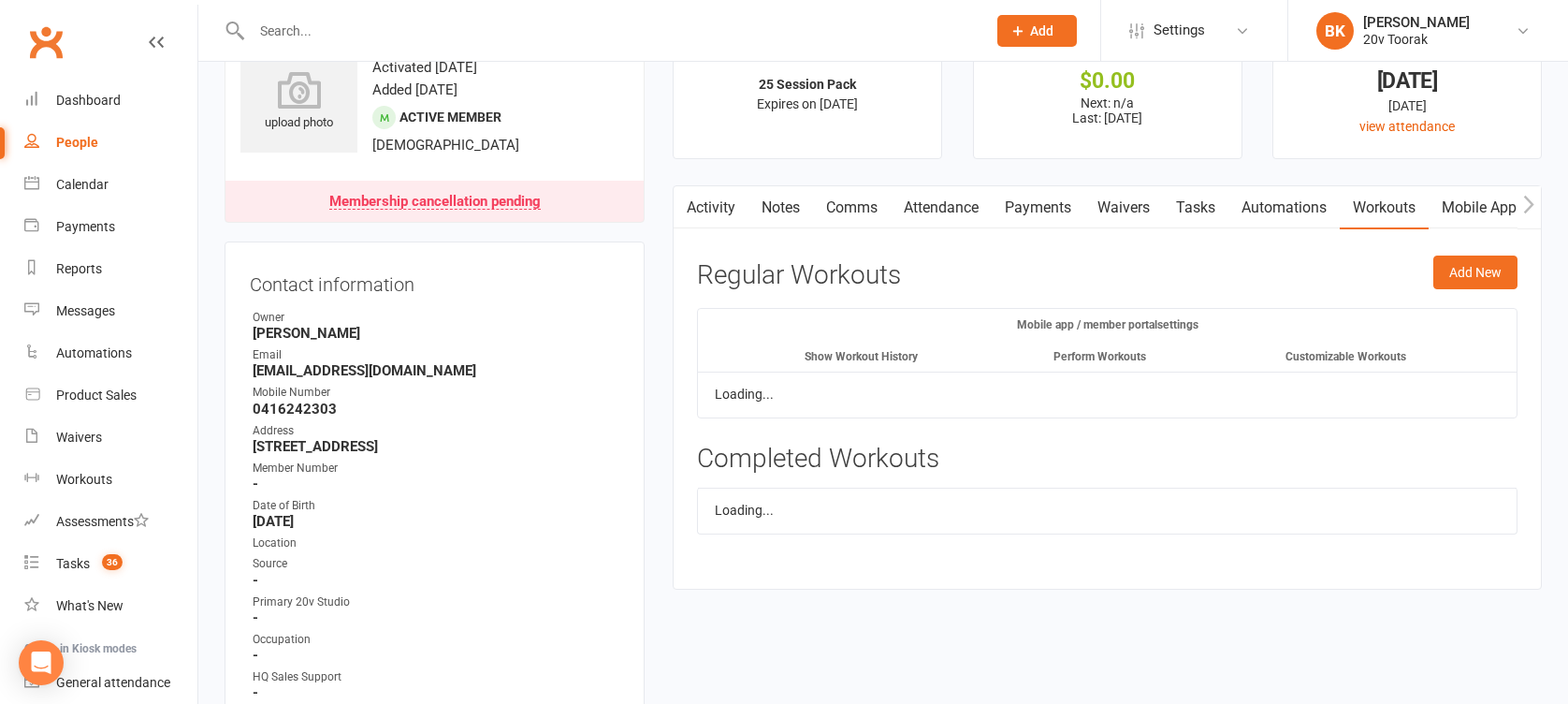
click at [1456, 205] on link "Mobile App" at bounding box center [1479, 207] width 101 height 43
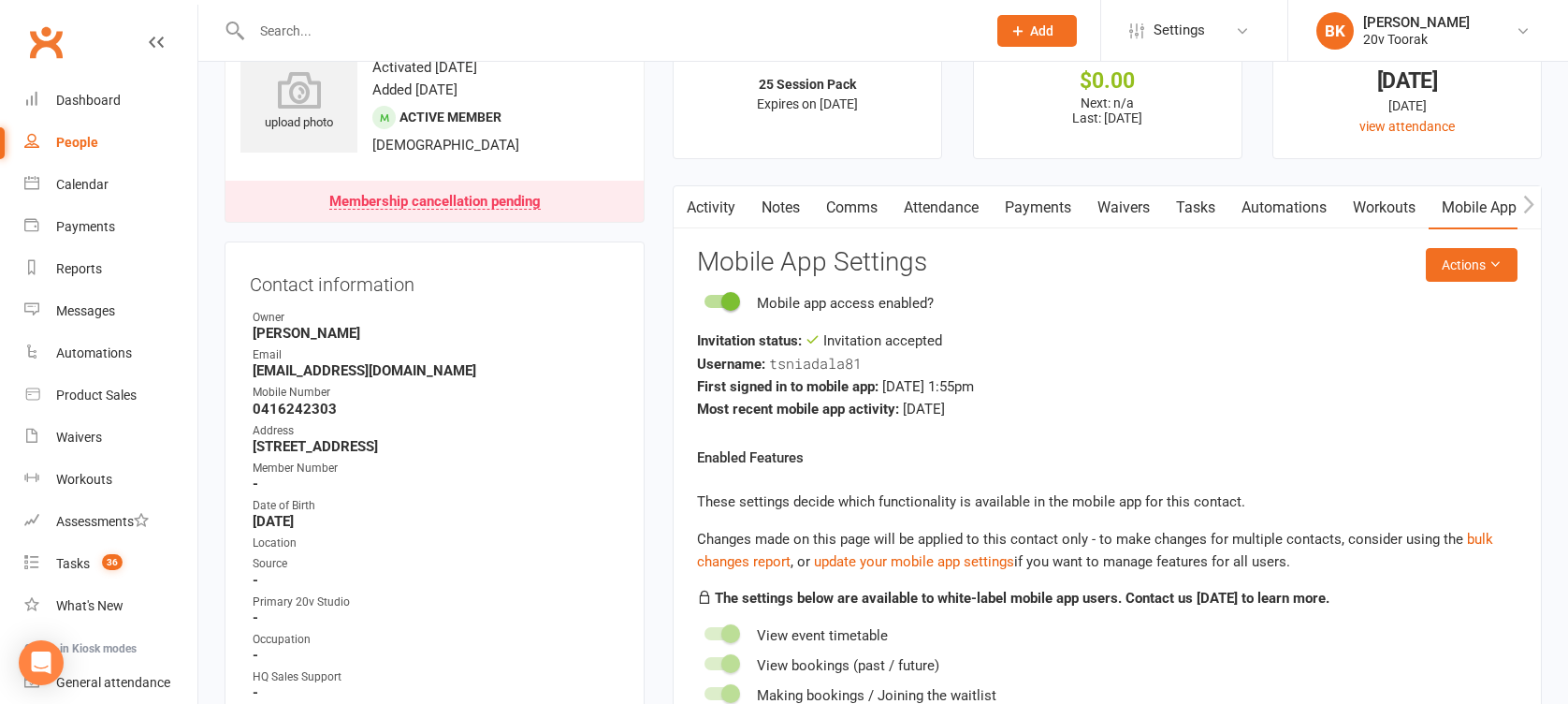
click at [783, 216] on link "Notes" at bounding box center [780, 207] width 64 height 43
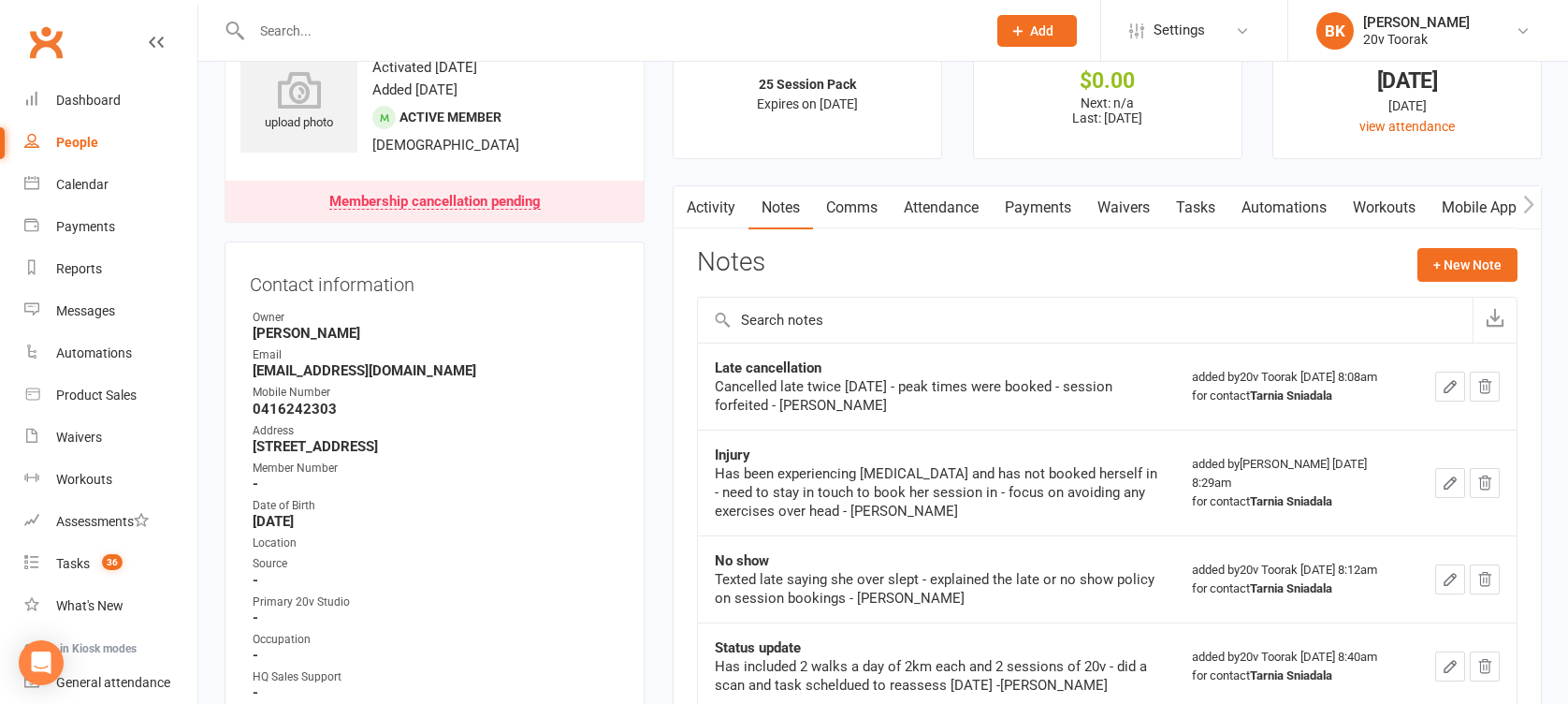
click at [704, 219] on link "Activity" at bounding box center [711, 207] width 75 height 43
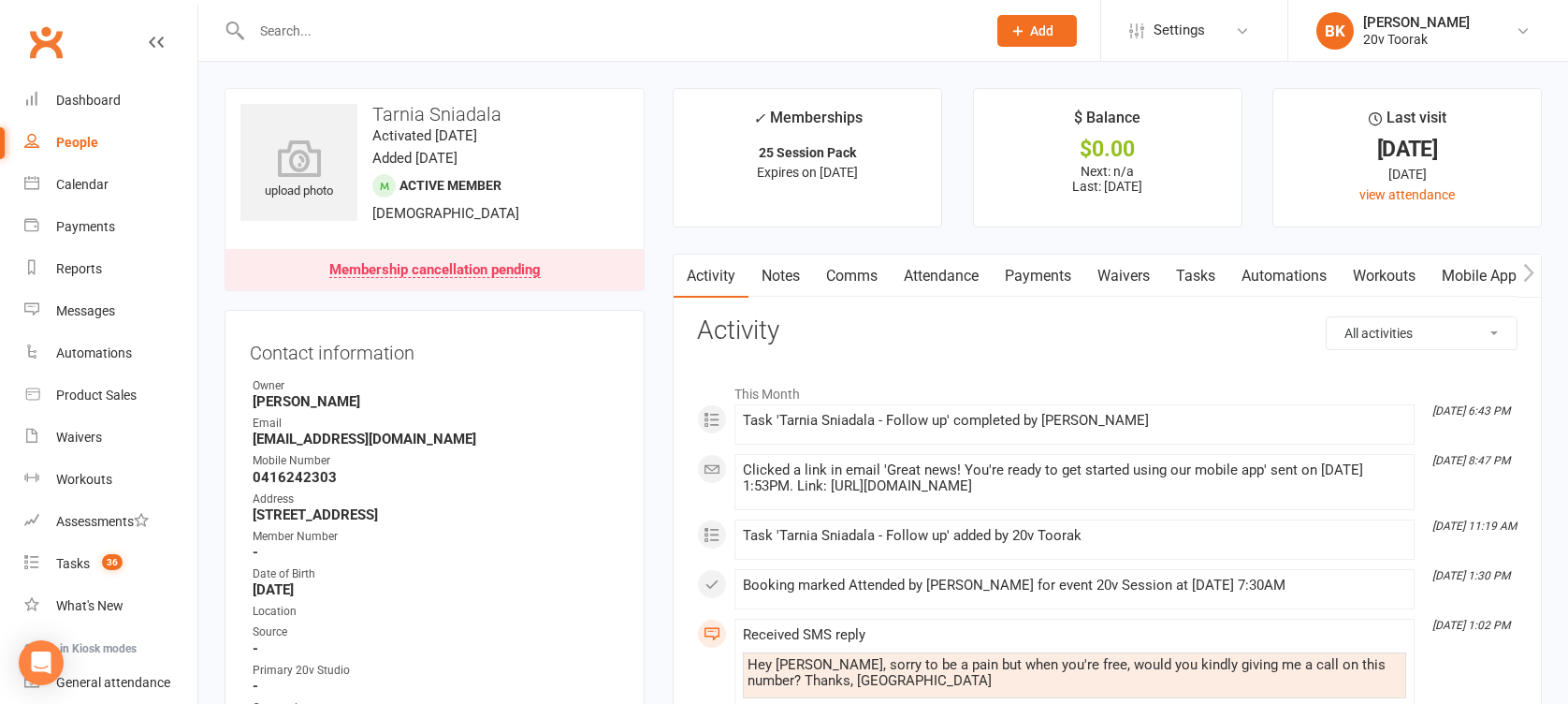
click at [805, 255] on link "Notes" at bounding box center [780, 276] width 64 height 43
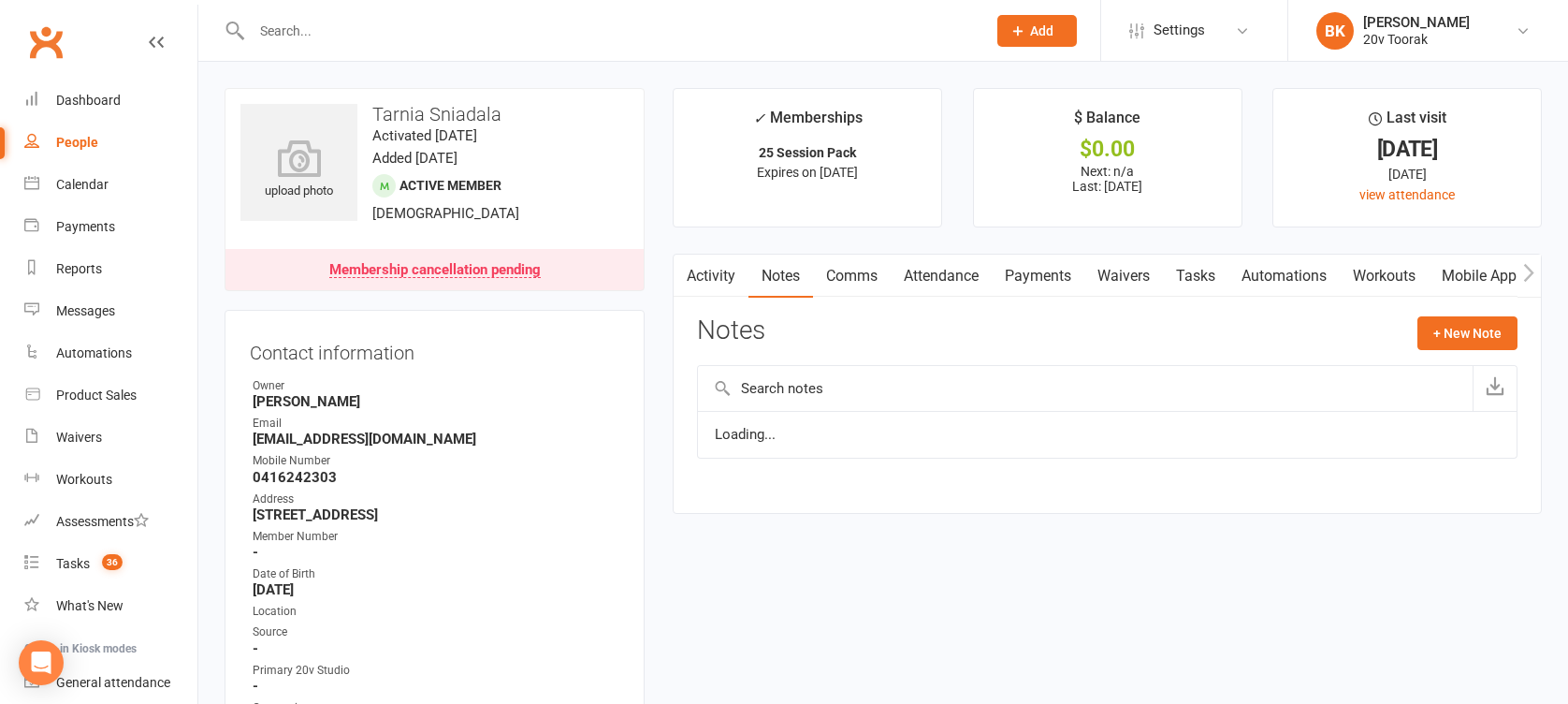
click at [795, 280] on link "Notes" at bounding box center [780, 276] width 64 height 43
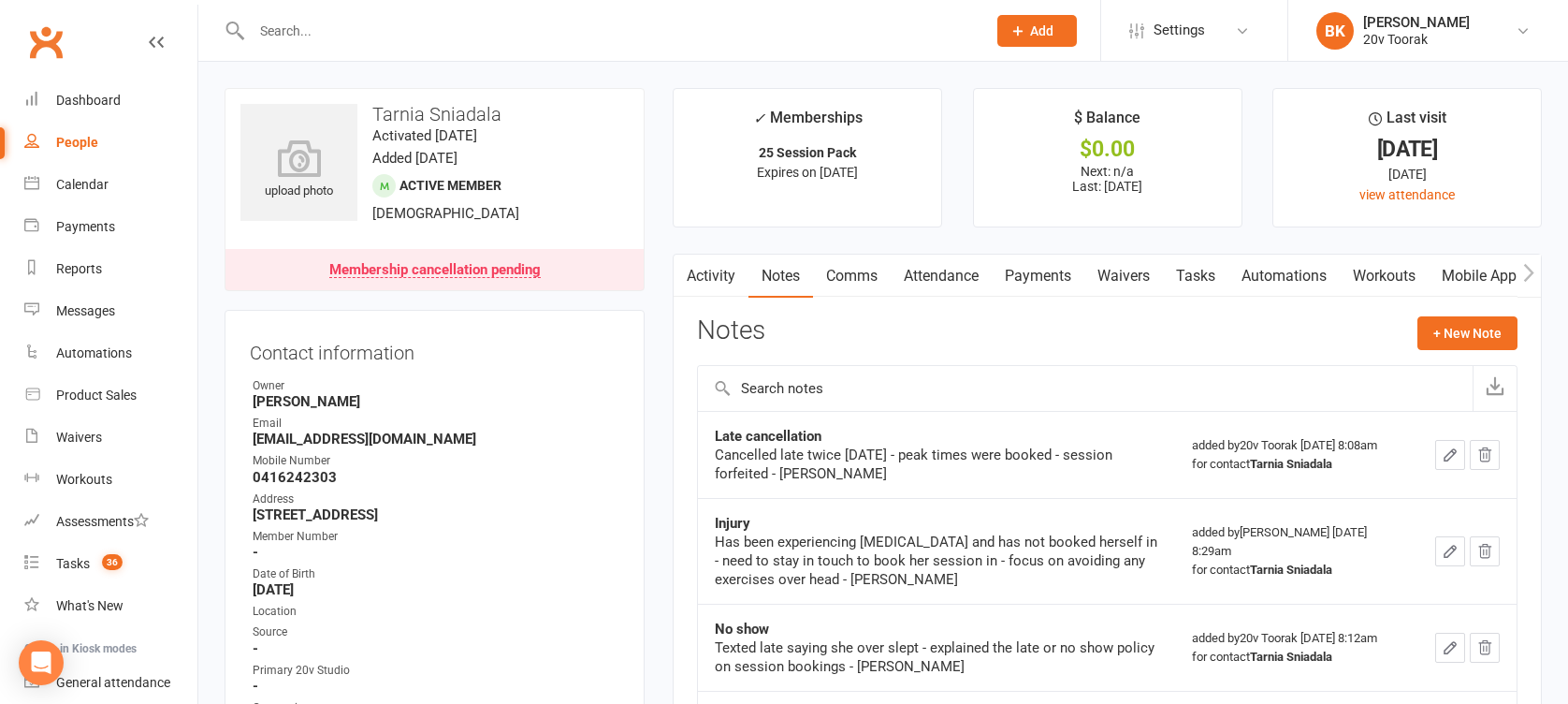
click at [1214, 275] on link "Tasks" at bounding box center [1196, 276] width 65 height 43
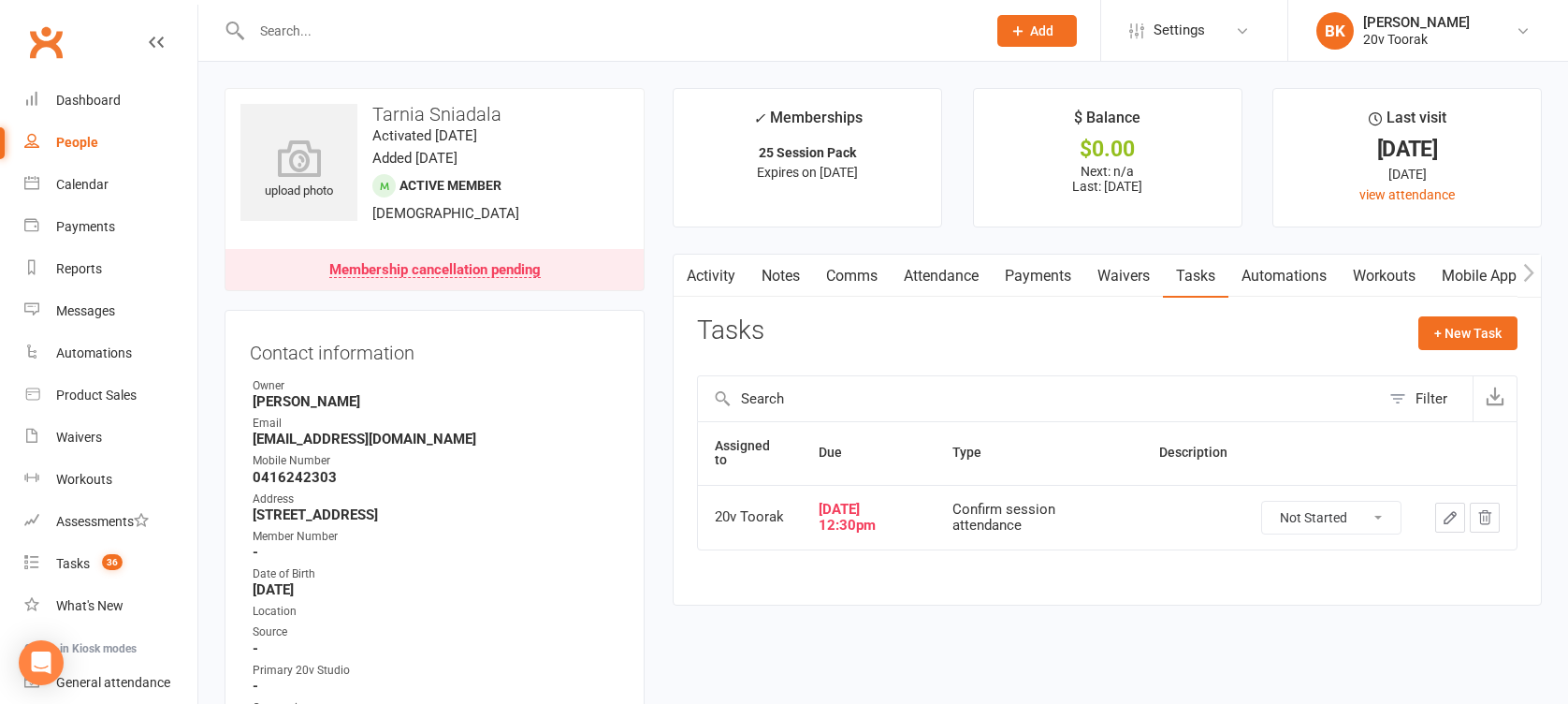
click at [1369, 523] on select "Not Started In Progress Waiting Complete" at bounding box center [1331, 517] width 139 height 32
click at [1262, 502] on select "Not Started In Progress Waiting Complete" at bounding box center [1331, 517] width 139 height 32
select select "unstarted"
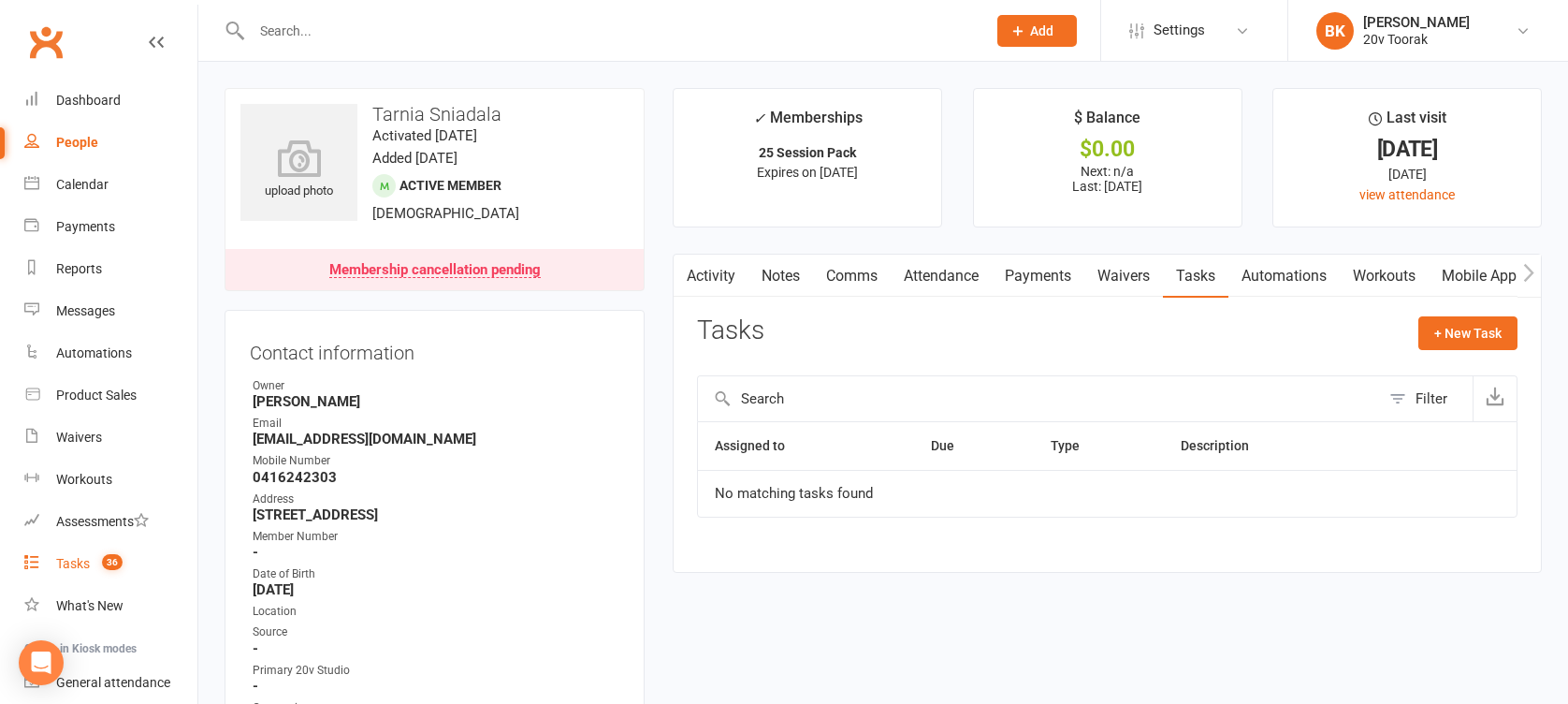
click at [63, 579] on link "Tasks 36" at bounding box center [110, 564] width 173 height 42
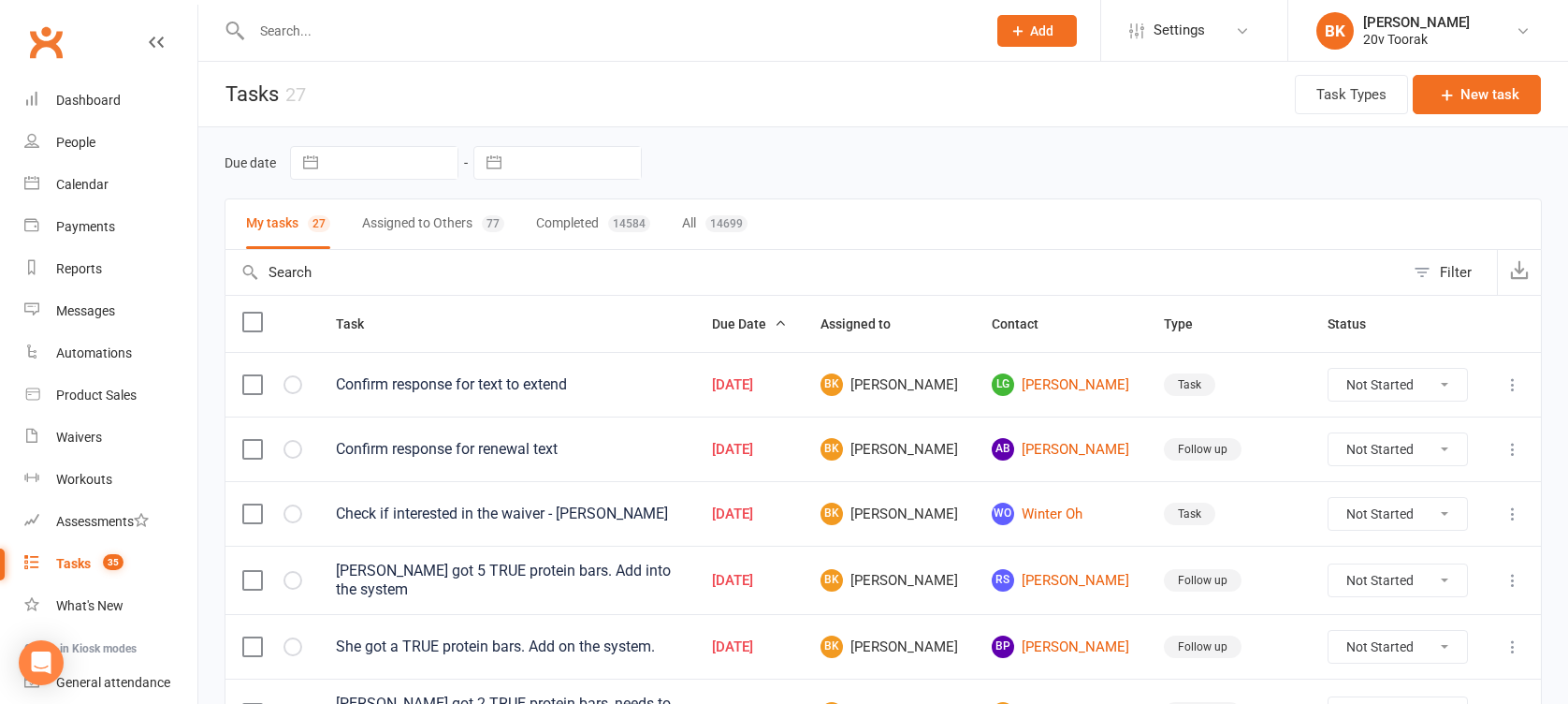
click at [391, 225] on button "Assigned to Others 77" at bounding box center [433, 224] width 143 height 50
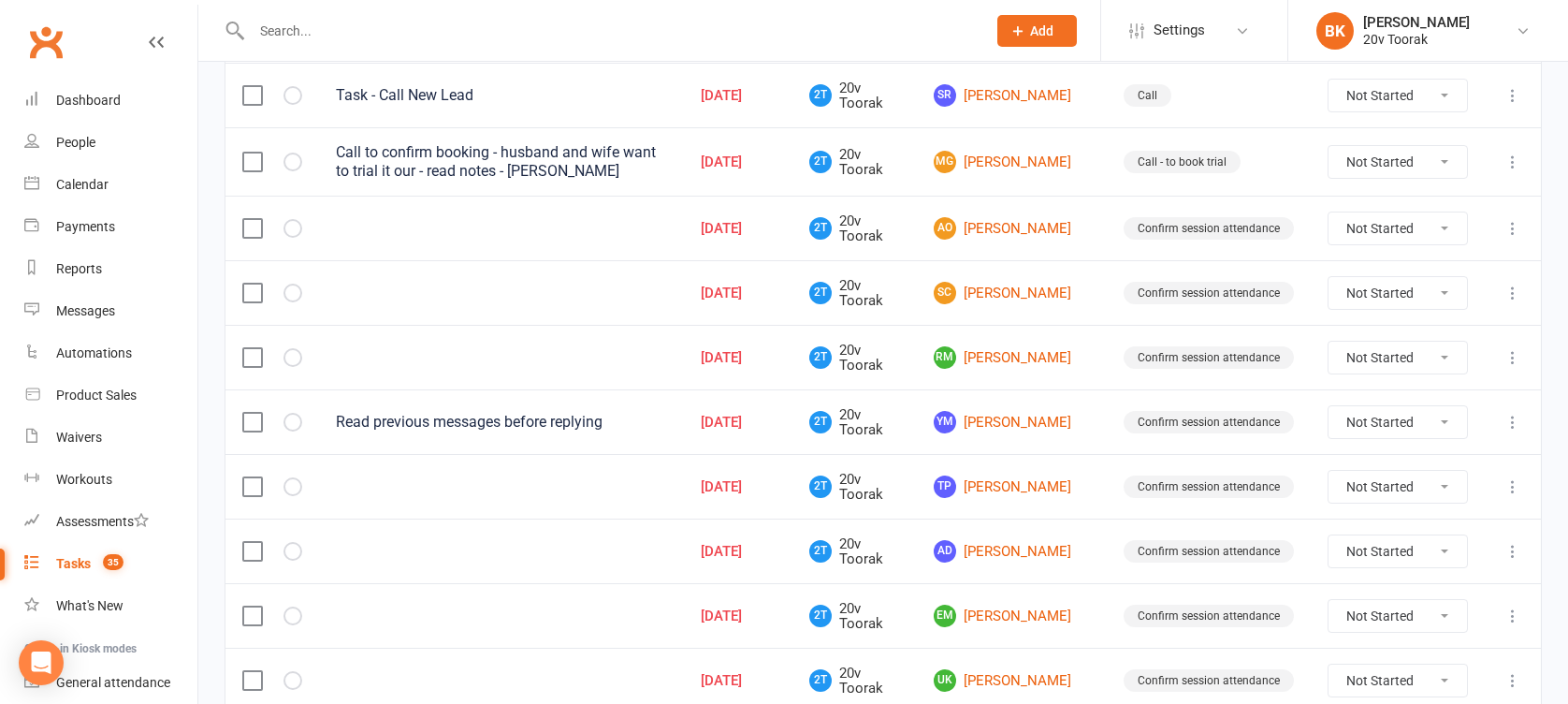
scroll to position [352, 0]
click at [1022, 223] on link "AO [PERSON_NAME]" at bounding box center [1011, 229] width 156 height 22
click at [1018, 284] on link "SC [PERSON_NAME]" at bounding box center [1011, 293] width 156 height 22
click at [1008, 352] on link "RM [PERSON_NAME]" at bounding box center [1011, 358] width 156 height 22
click at [1007, 415] on link "YM [PERSON_NAME]" at bounding box center [1011, 422] width 156 height 22
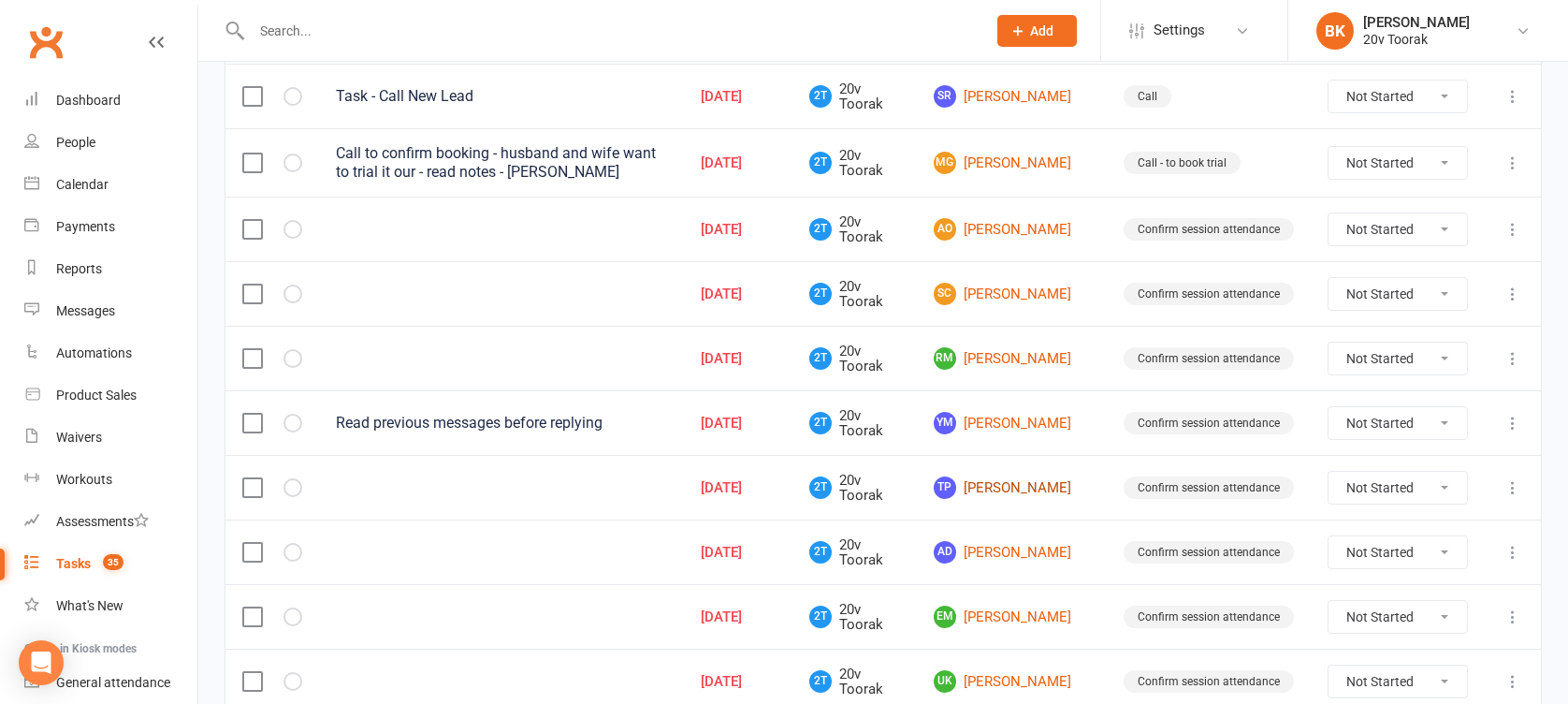
click at [1008, 483] on link "TP [PERSON_NAME]" at bounding box center [1011, 487] width 156 height 22
click at [1010, 554] on link "AD [PERSON_NAME]" at bounding box center [1011, 552] width 156 height 22
click at [1014, 615] on link "EM [PERSON_NAME]" at bounding box center [1011, 616] width 156 height 22
click at [1013, 681] on link "UK [PERSON_NAME]" at bounding box center [1011, 681] width 156 height 22
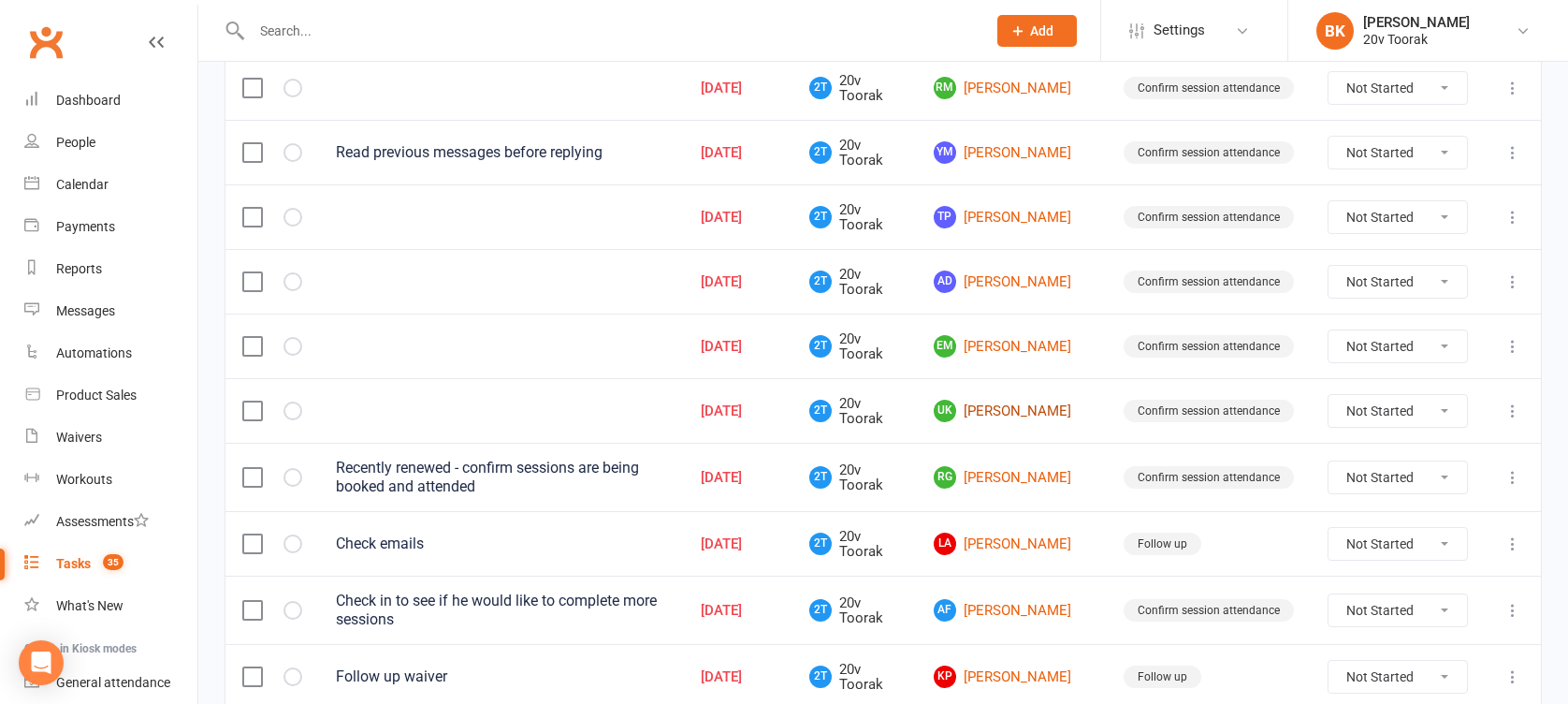
scroll to position [668, 0]
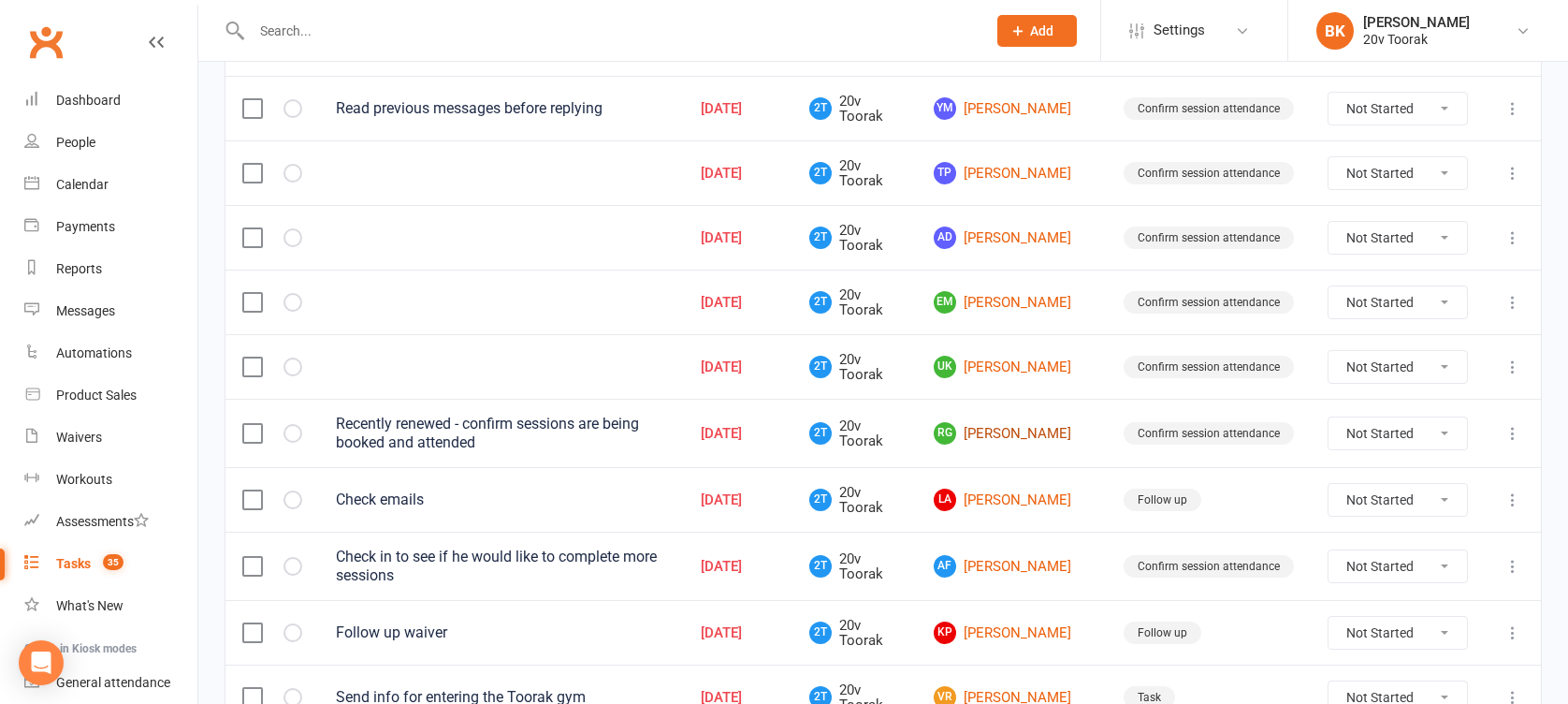
click at [1015, 430] on link "RG [PERSON_NAME]" at bounding box center [1011, 433] width 156 height 22
click at [1009, 556] on link "AF [PERSON_NAME]" at bounding box center [1011, 566] width 156 height 22
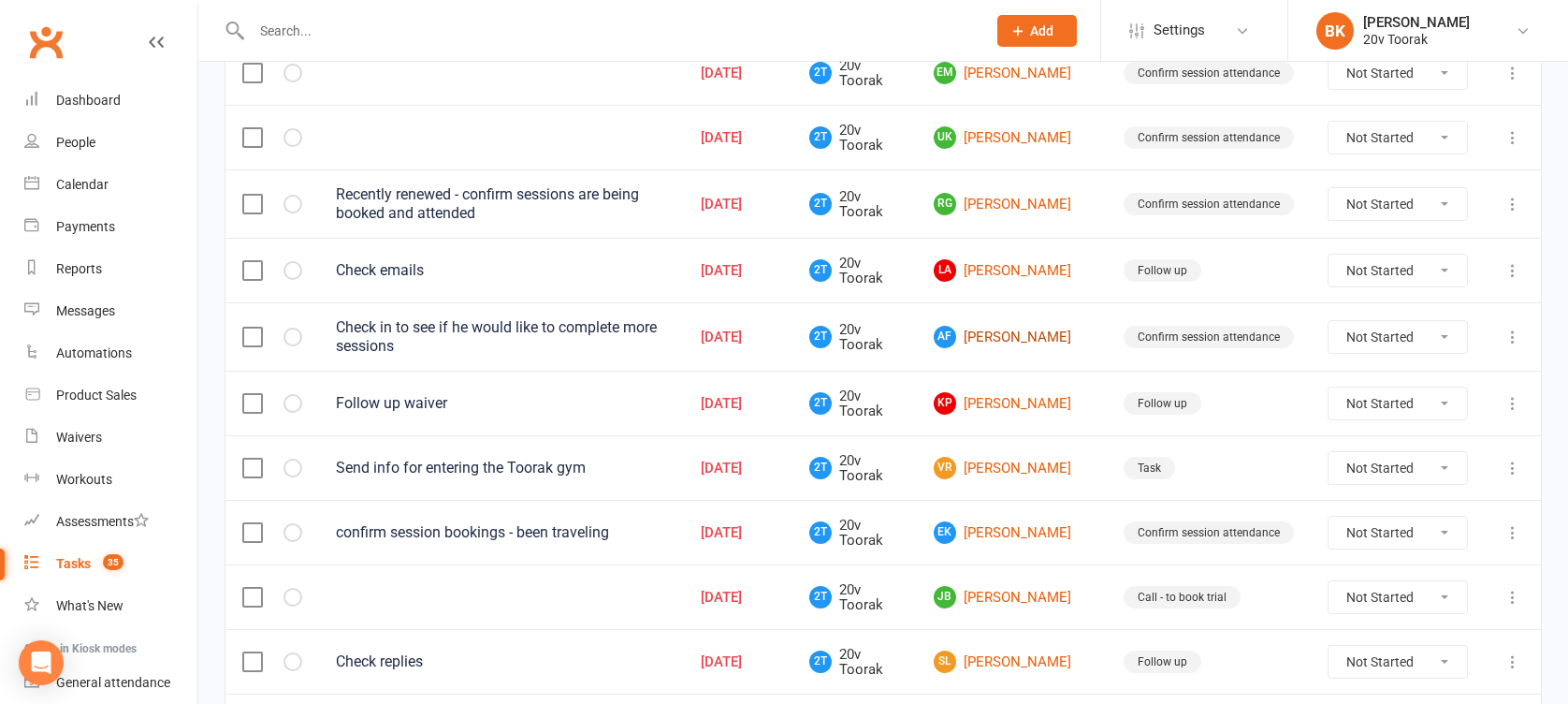
scroll to position [934, 0]
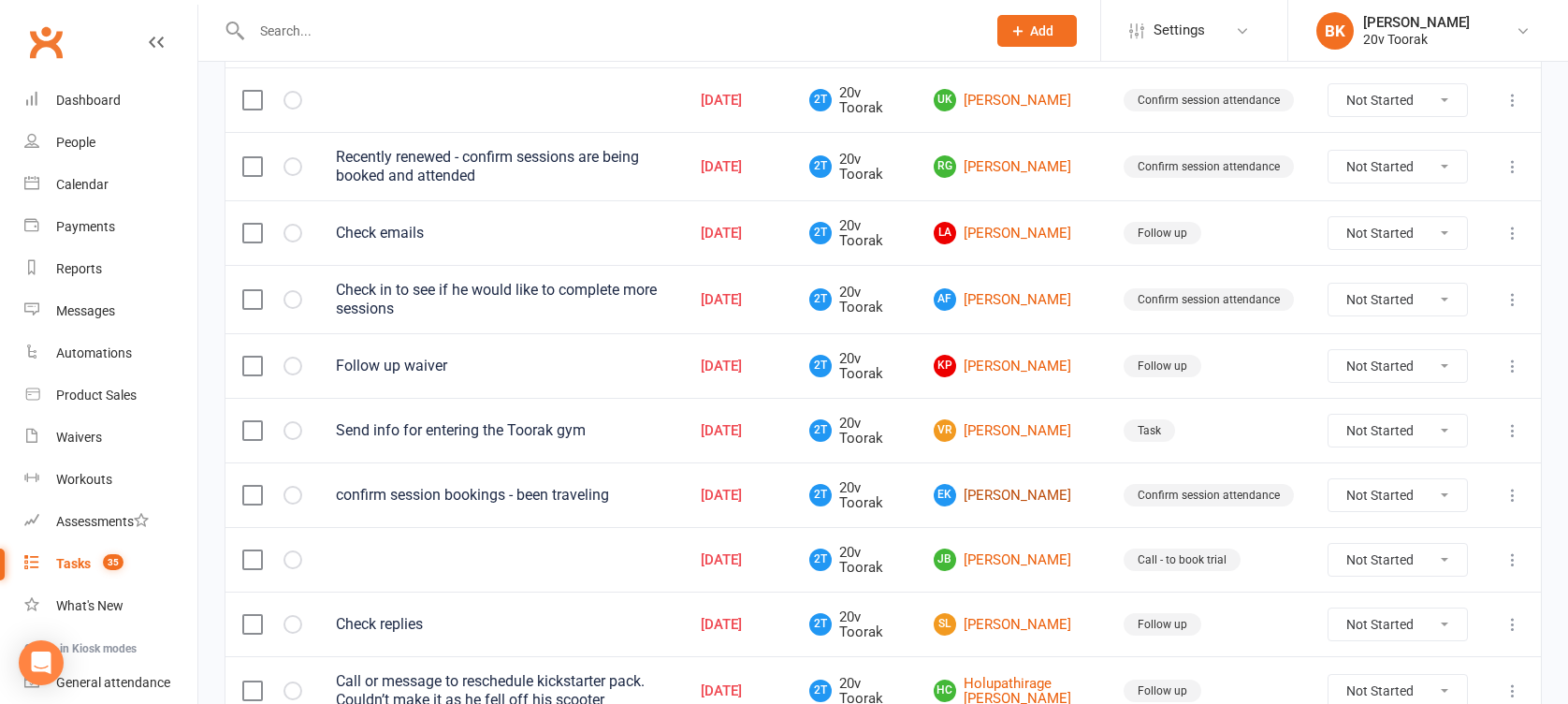
click at [1004, 487] on link "EK [PERSON_NAME]" at bounding box center [1011, 494] width 156 height 22
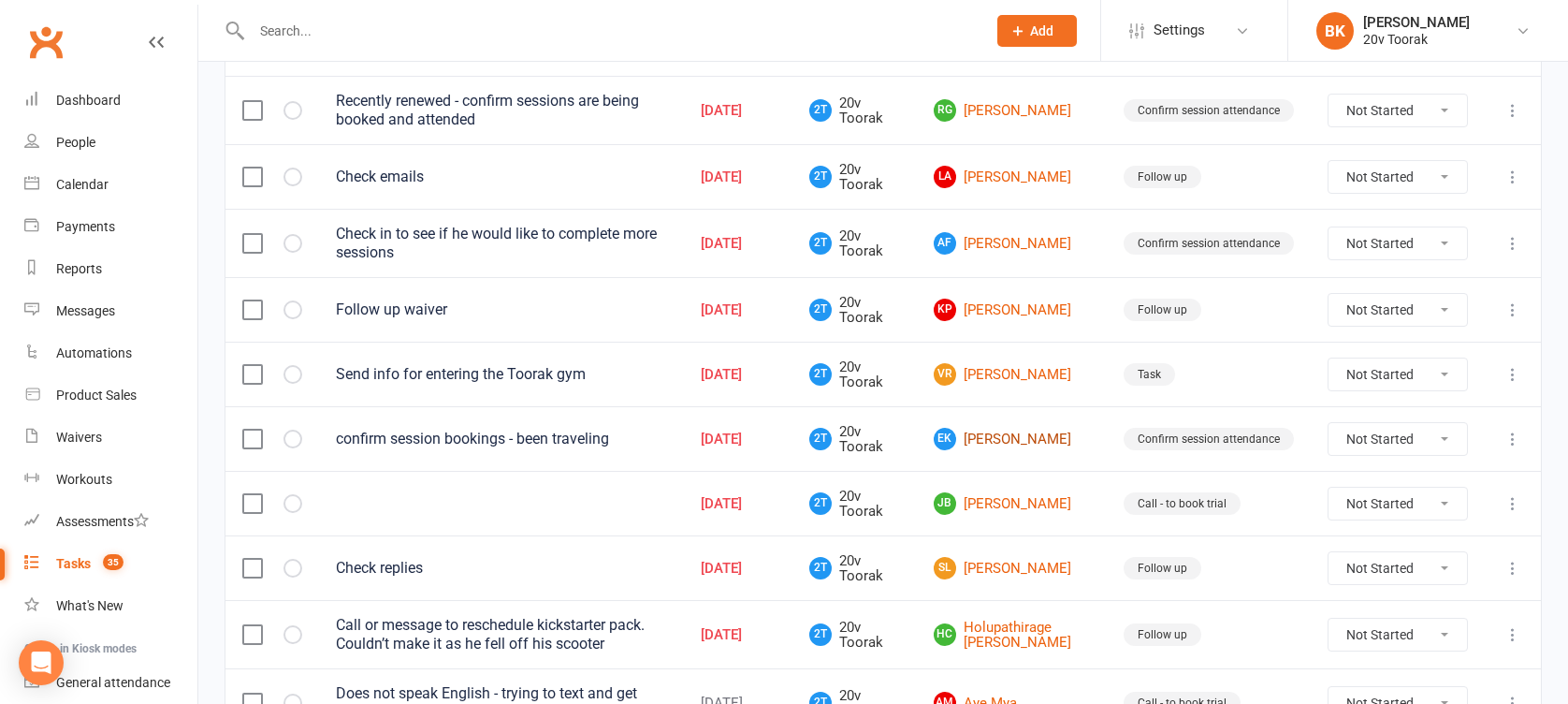
scroll to position [918, 0]
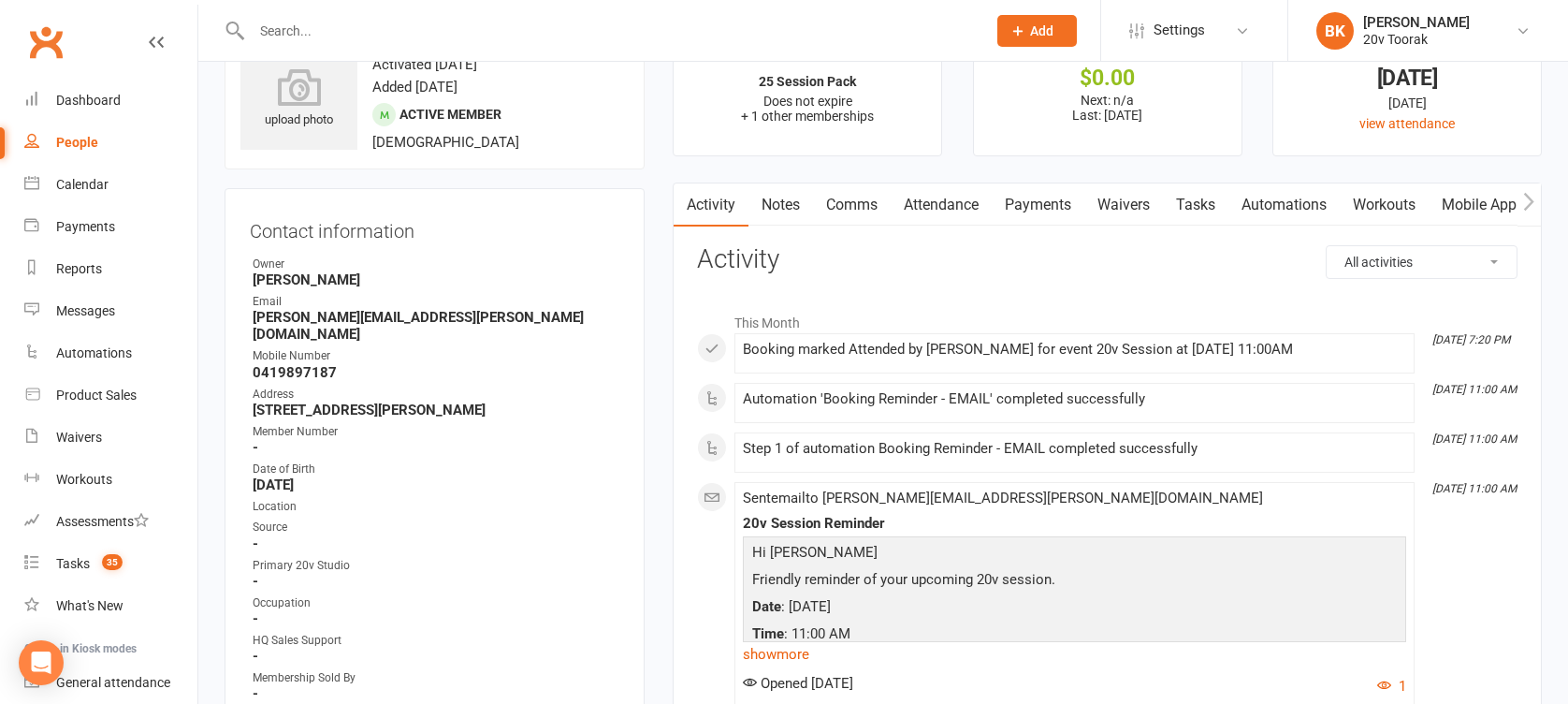
scroll to position [68, 0]
click at [947, 199] on link "Attendance" at bounding box center [941, 207] width 101 height 43
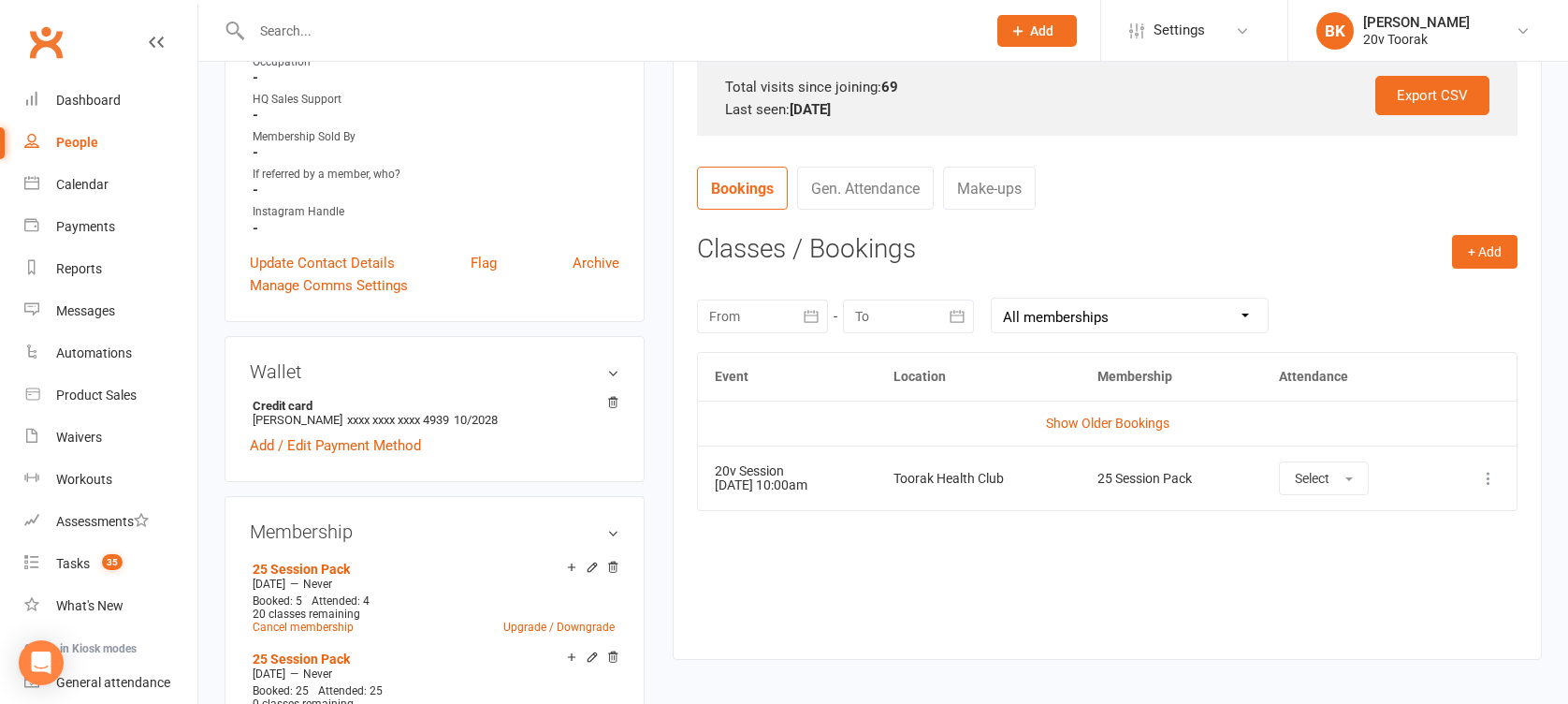
scroll to position [706, 0]
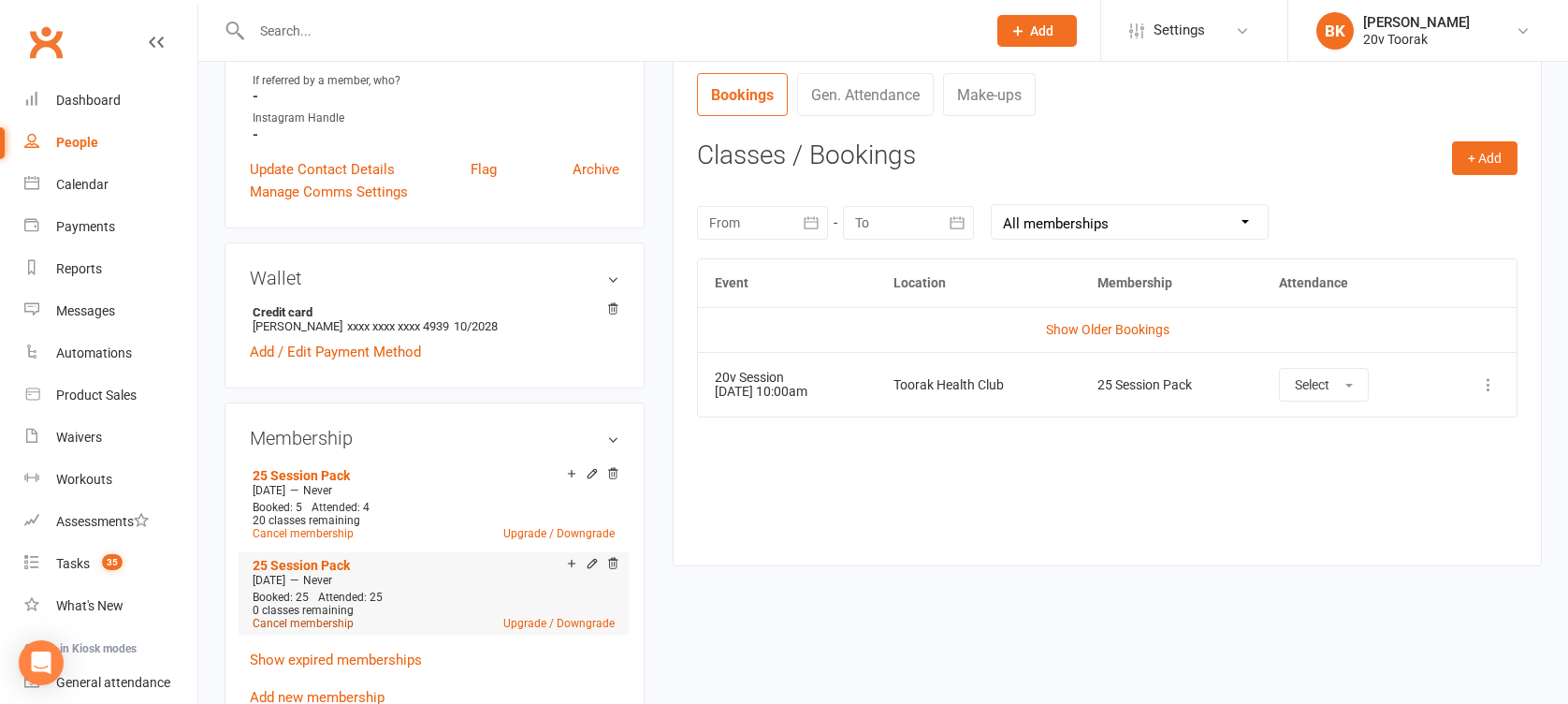
click at [284, 617] on link "Cancel membership" at bounding box center [303, 624] width 101 height 13
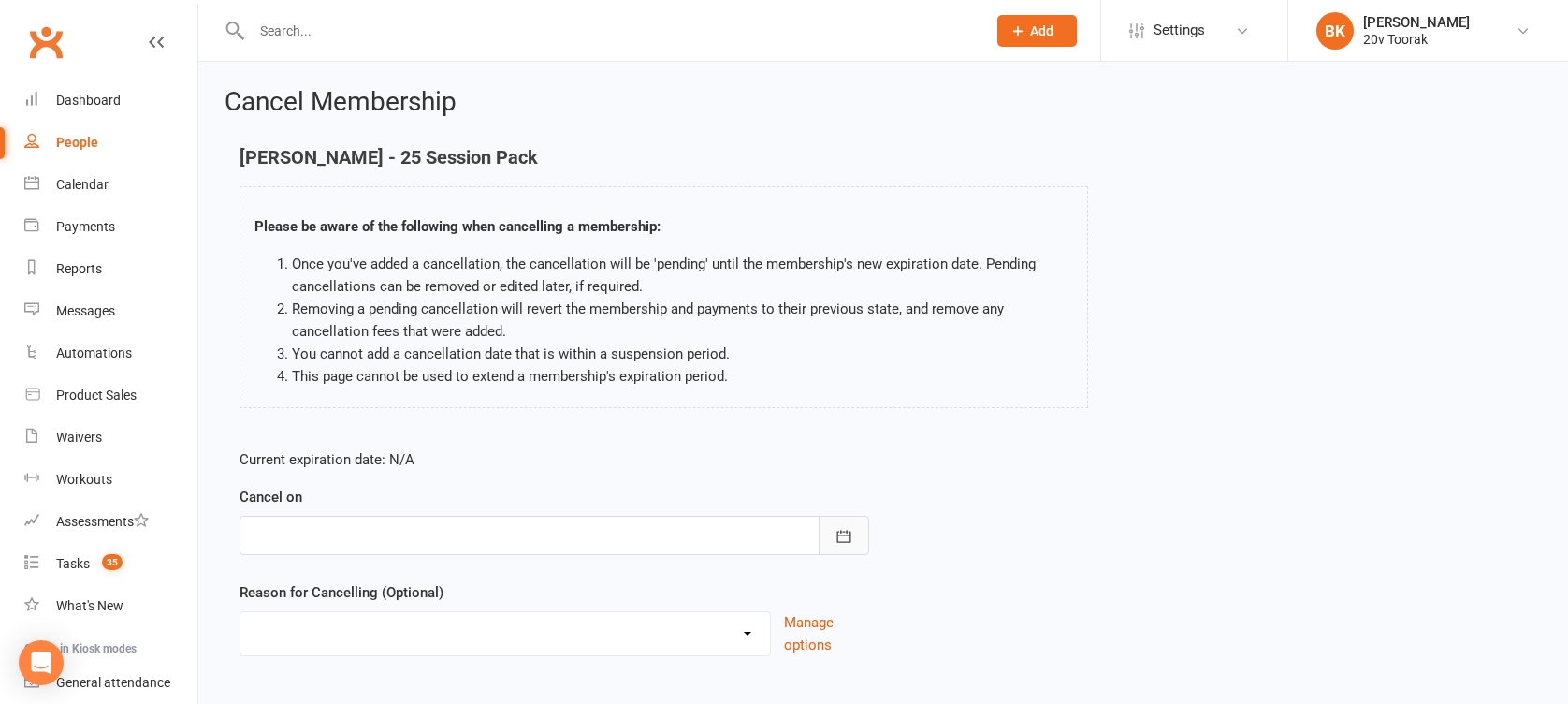
click at [849, 539] on icon "button" at bounding box center [844, 535] width 14 height 12
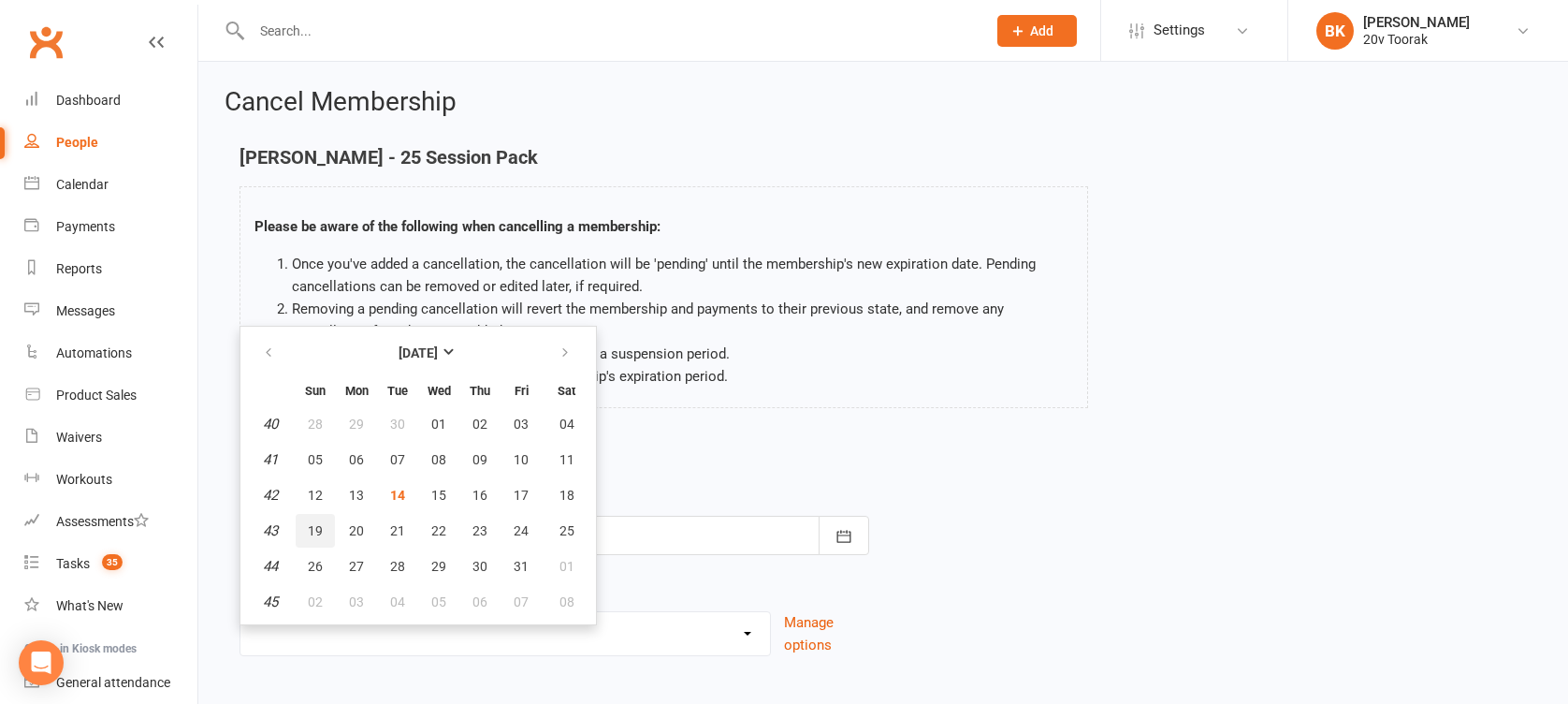
click at [312, 523] on span "19" at bounding box center [316, 531] width 15 height 15
type input "[DATE]"
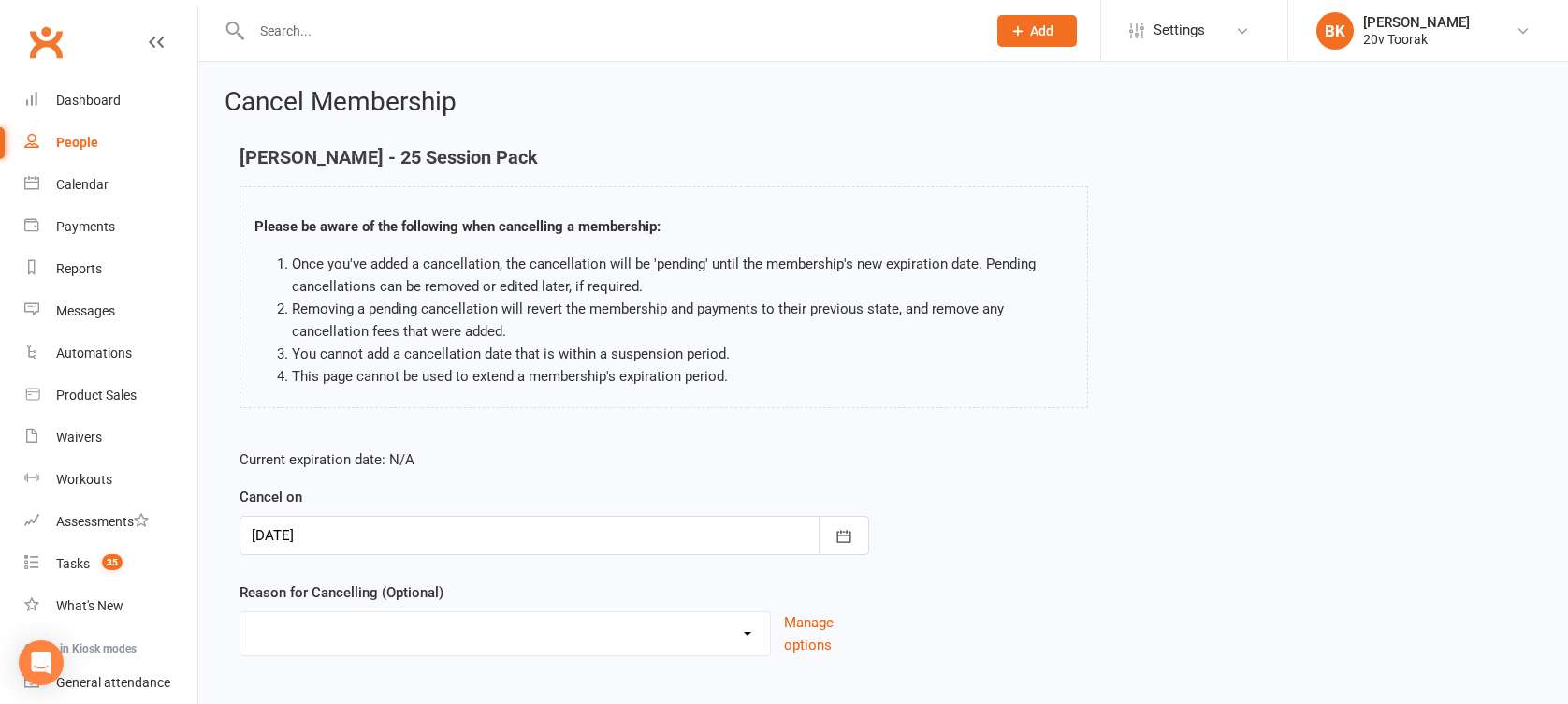
click at [476, 624] on select "Holiday Injury Not Renewing Sessions Complete Sessions Expire Other reason" at bounding box center [504, 630] width 529 height 37
select select "3"
click at [240, 612] on select "Holiday Injury Not Renewing Sessions Complete Sessions Expire Other reason" at bounding box center [504, 630] width 529 height 37
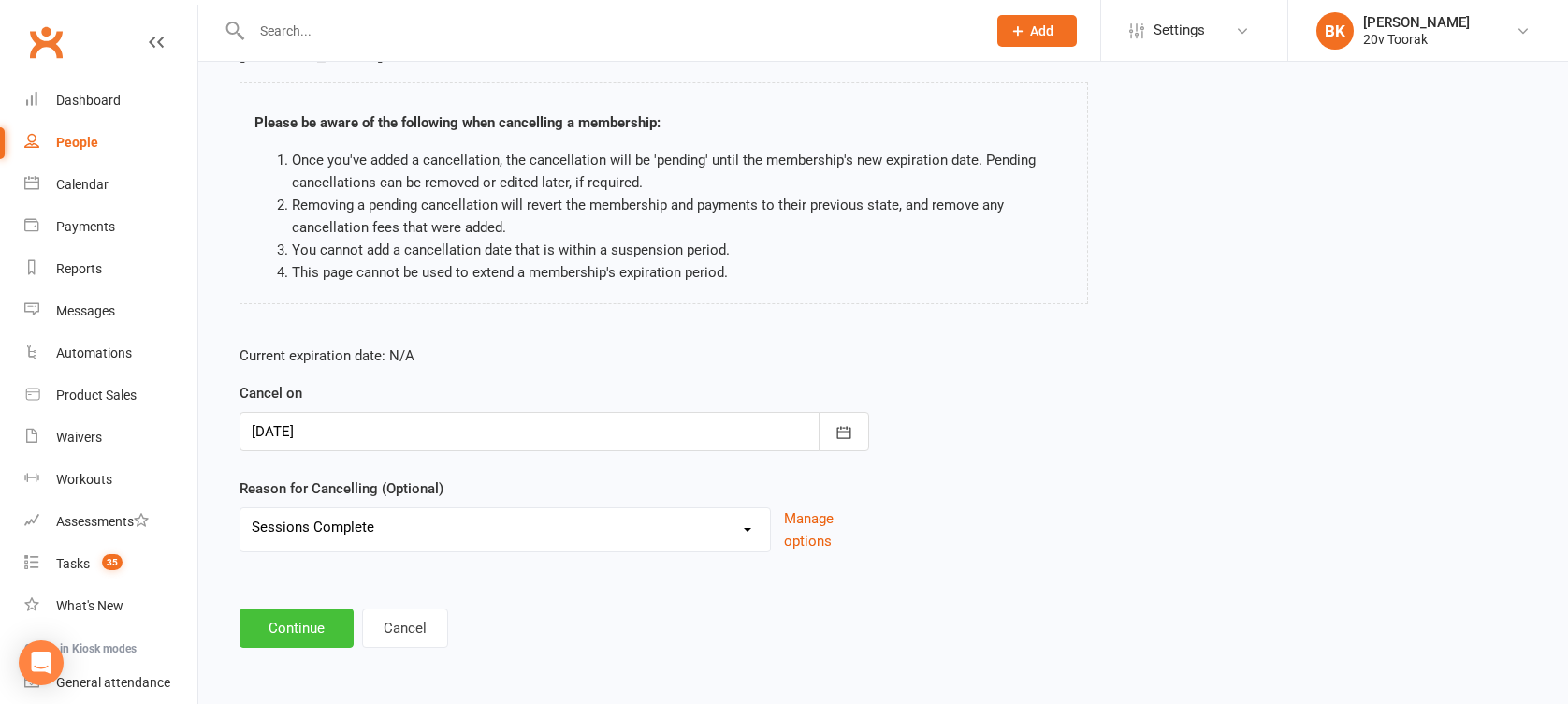
click at [298, 608] on button "Continue" at bounding box center [296, 627] width 114 height 39
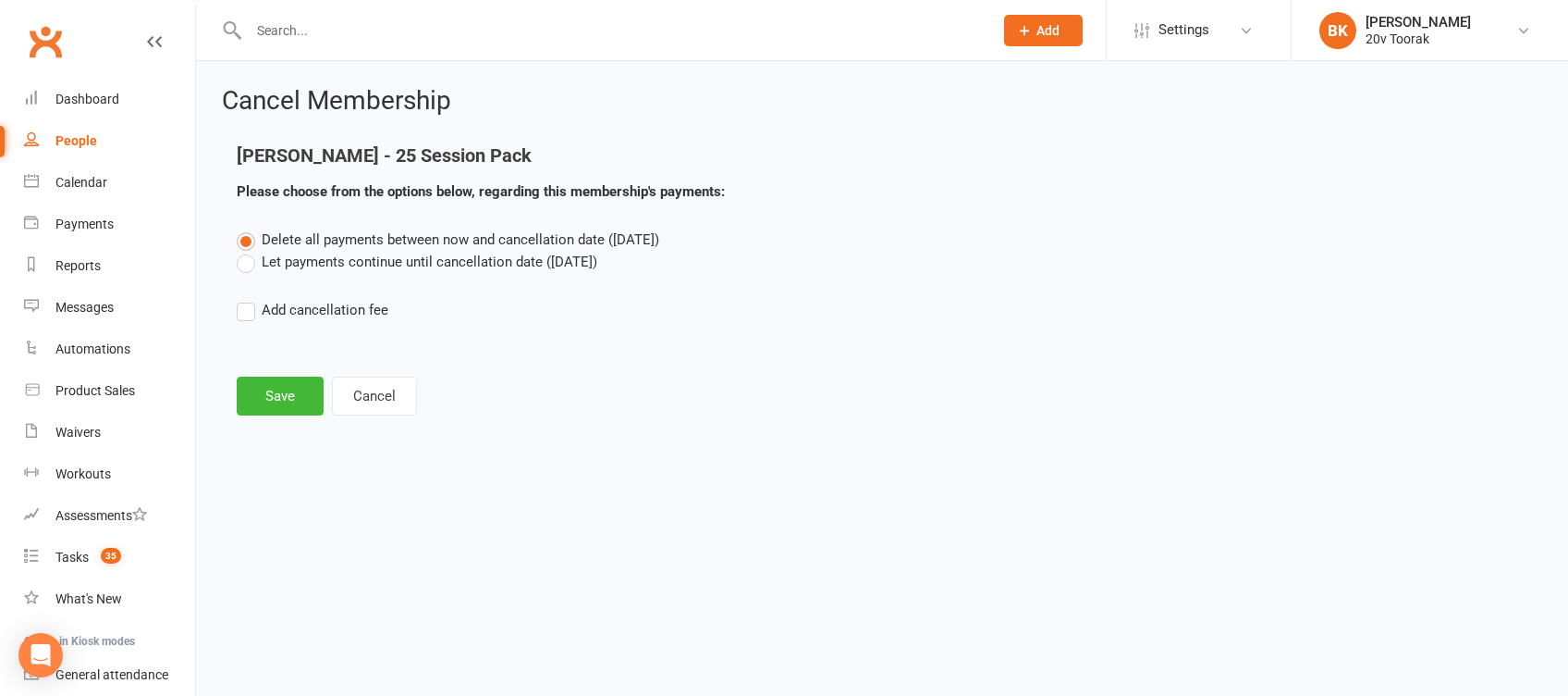
click at [331, 270] on label "Let payments continue until cancellation date ([DATE])" at bounding box center [416, 261] width 361 height 22
click at [249, 251] on input "Let payments continue until cancellation date ([DATE])" at bounding box center [242, 251] width 12 height 0
click at [274, 395] on button "Save" at bounding box center [280, 396] width 87 height 39
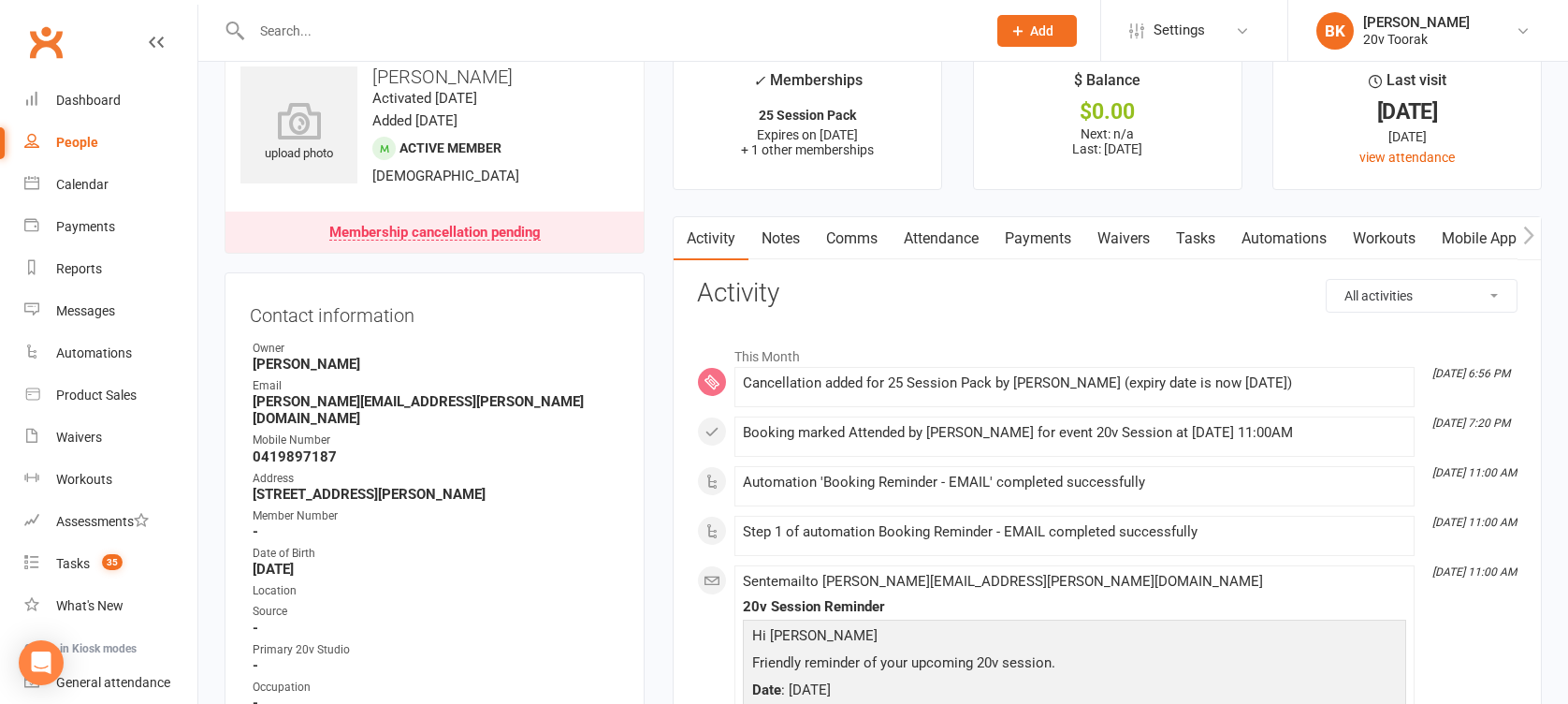
scroll to position [35, 0]
click at [1205, 241] on link "Tasks" at bounding box center [1196, 240] width 65 height 43
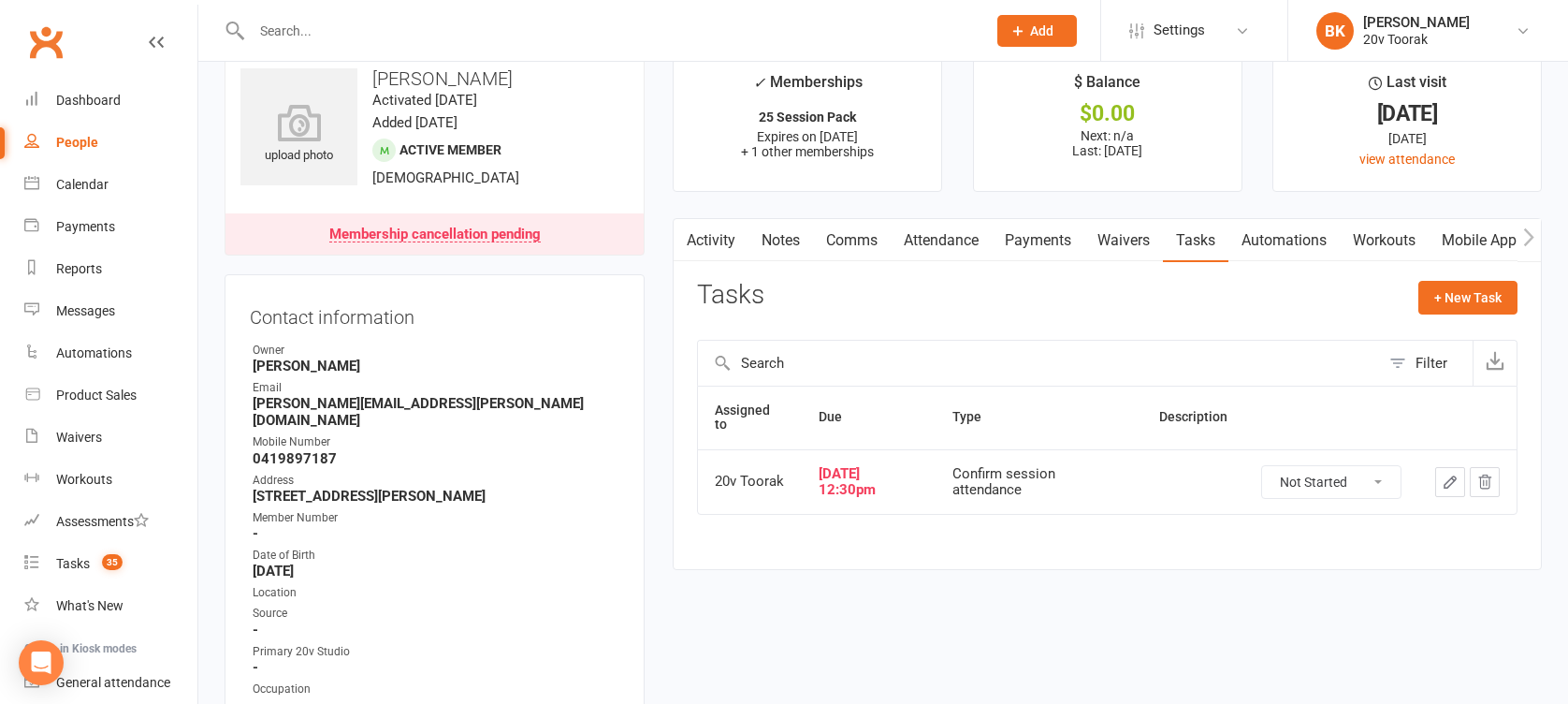
click at [1346, 487] on select "Not Started In Progress Waiting Complete" at bounding box center [1331, 482] width 139 height 32
click at [1262, 466] on select "Not Started In Progress Waiting Complete" at bounding box center [1331, 482] width 139 height 32
select select "unstarted"
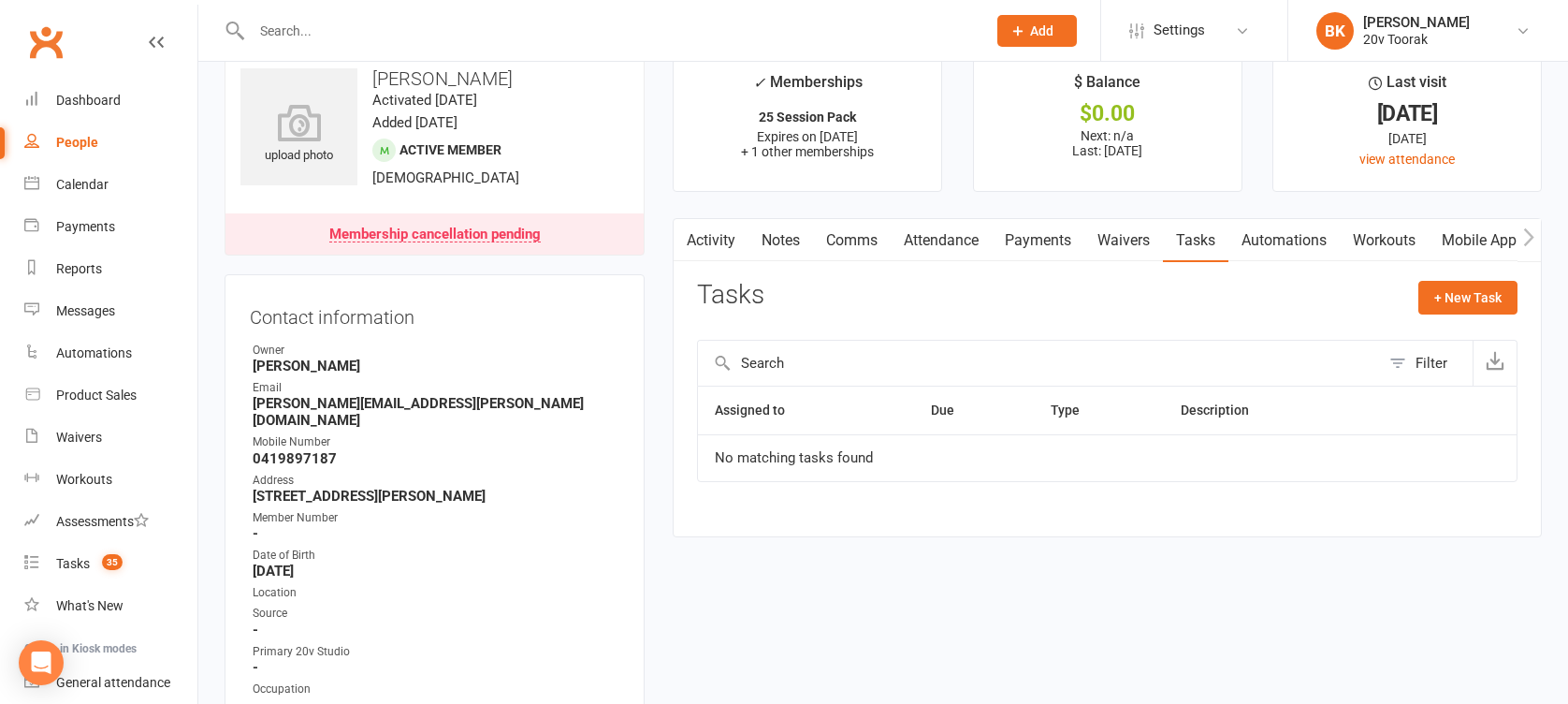
click at [1457, 276] on div "Activity Notes Comms Attendance Payments Waivers Tasks Automations Workouts Mob…" at bounding box center [1108, 377] width 869 height 318
click at [1466, 288] on button "+ New Task" at bounding box center [1468, 297] width 100 height 34
select select "46005"
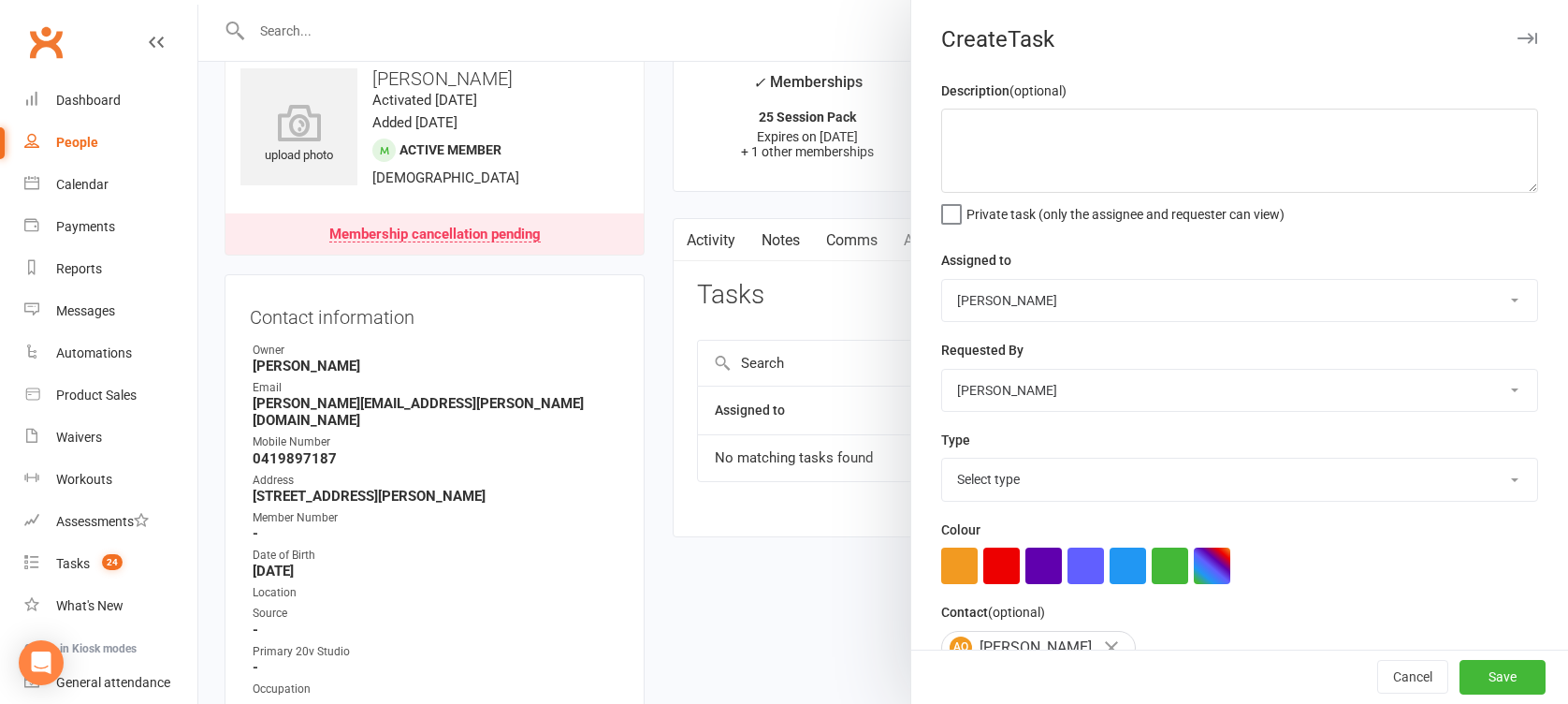
click at [1050, 304] on select "[PERSON_NAME] 20v Toorak [PERSON_NAME] [PERSON_NAME]" at bounding box center [1240, 300] width 595 height 41
select select "45736"
click at [942, 280] on select "[PERSON_NAME] 20v Toorak [PERSON_NAME] [PERSON_NAME]" at bounding box center [1240, 300] width 595 height 41
click at [1013, 468] on select "Select type Call Call - to book trial Confirm session attendance Confirm trial …" at bounding box center [1240, 479] width 595 height 41
select select "29156"
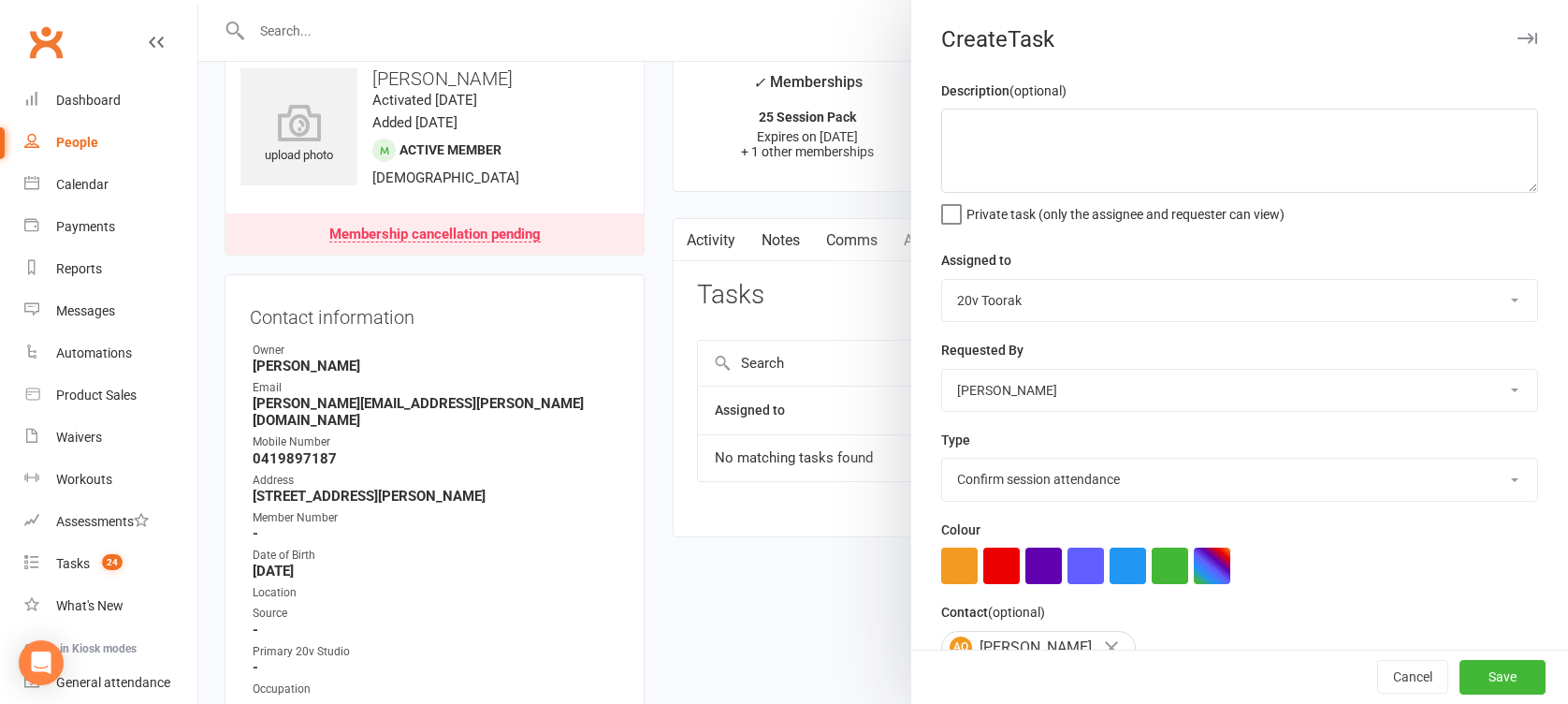
click at [942, 459] on select "Select type Call Call - to book trial Confirm session attendance Confirm trial …" at bounding box center [1240, 479] width 595 height 41
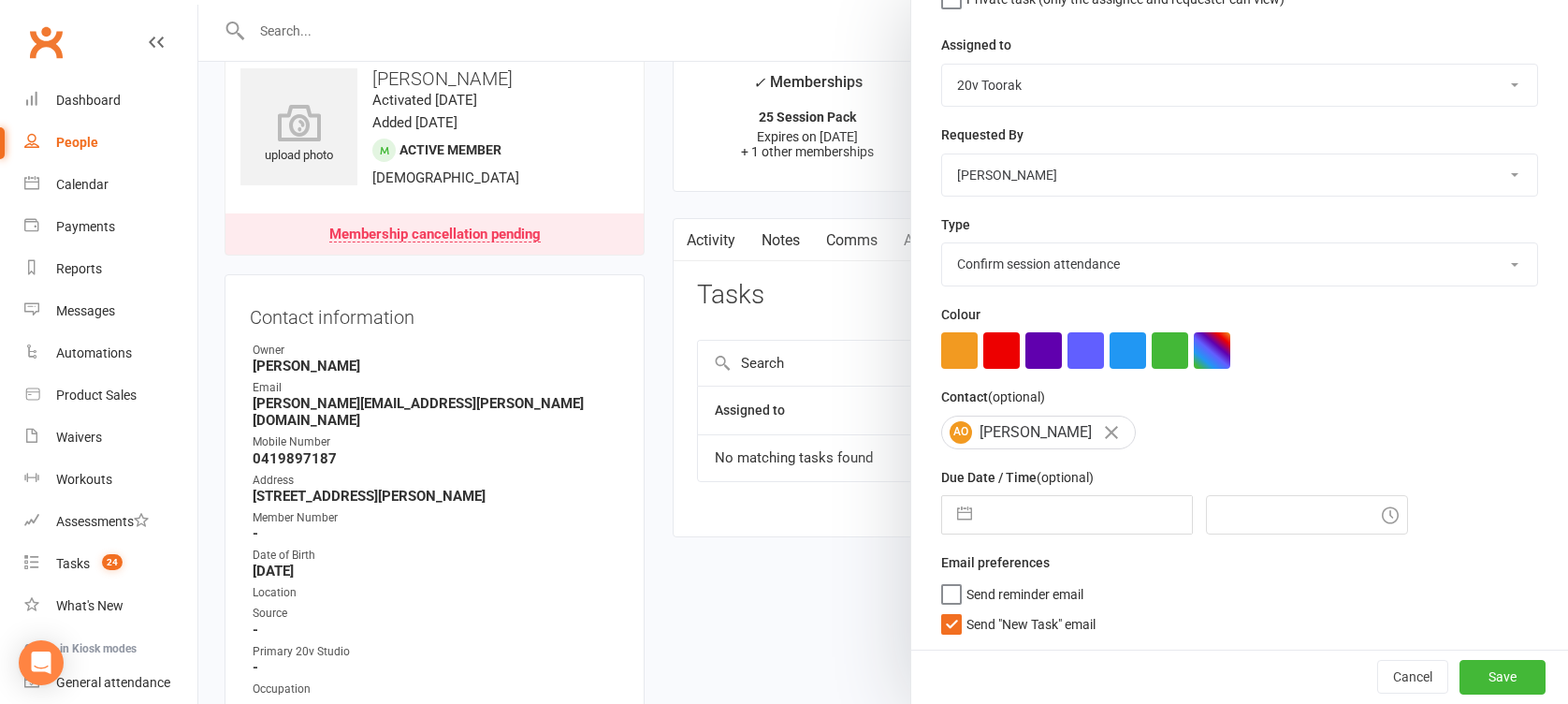
click at [965, 534] on div "Navigate forward to interact with the calendar and select a date. Press the que…" at bounding box center [1066, 514] width 252 height 39
click at [960, 530] on button "button" at bounding box center [964, 514] width 34 height 37
select select "8"
select select "2025"
select select "9"
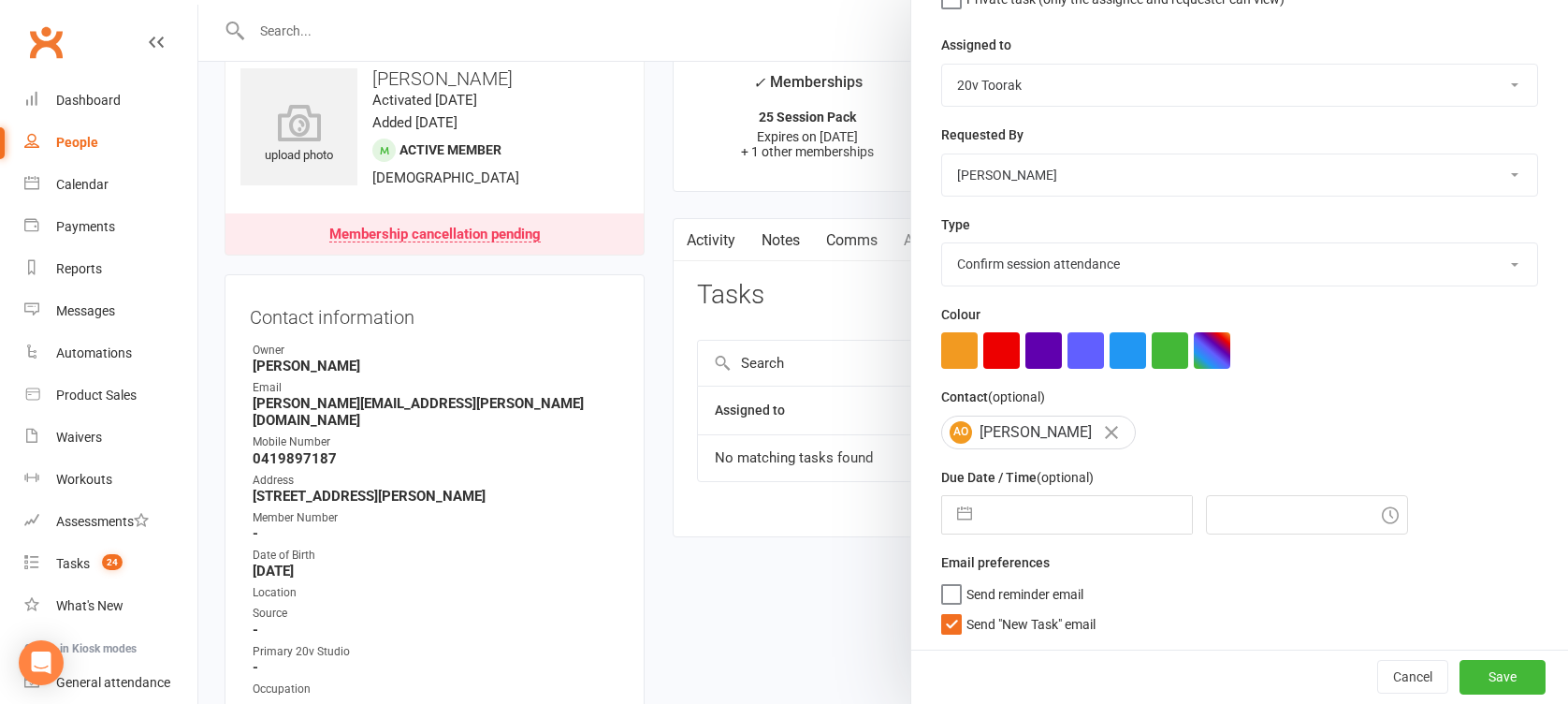
select select "2025"
select select "10"
select select "2025"
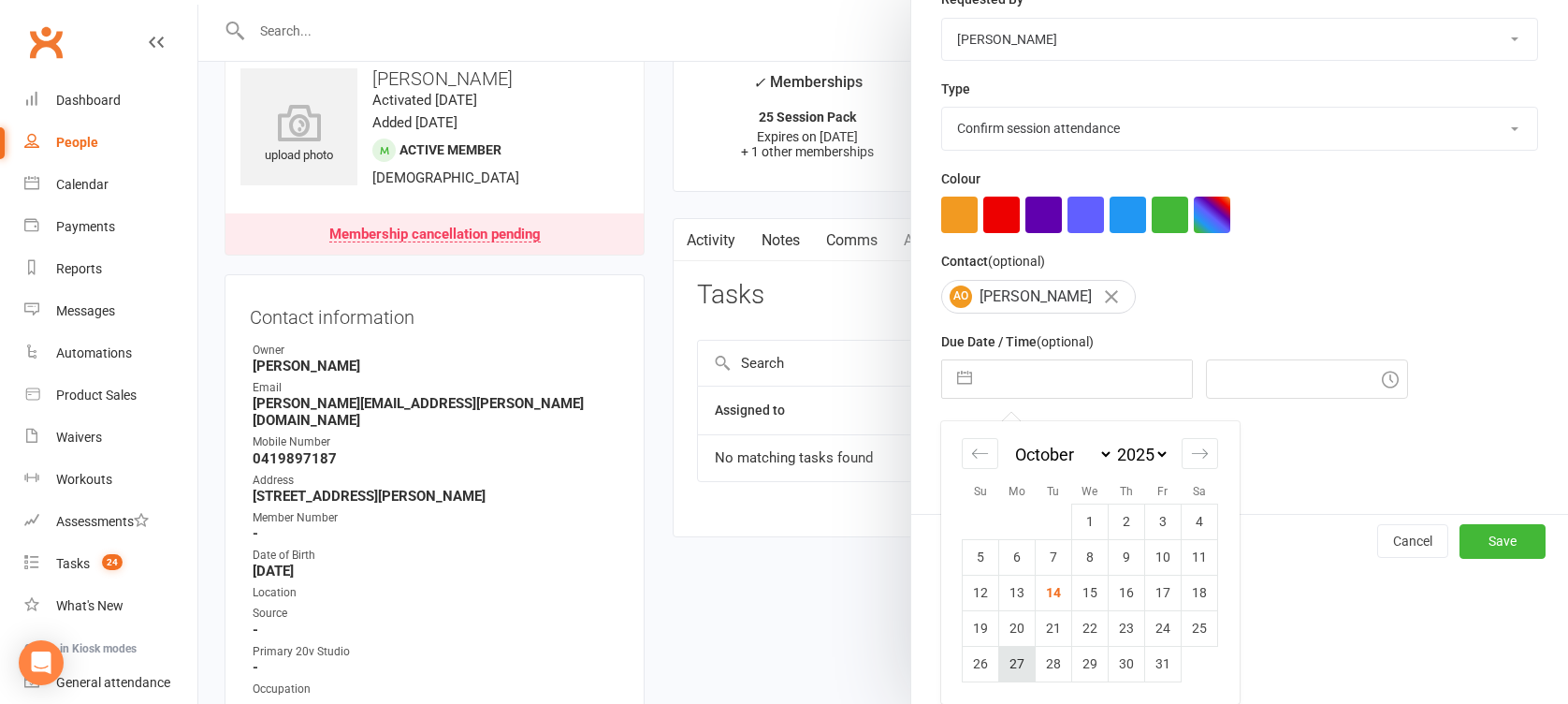
click at [1009, 650] on td "27" at bounding box center [1018, 663] width 36 height 35
type input "[DATE]"
type input "7:00pm"
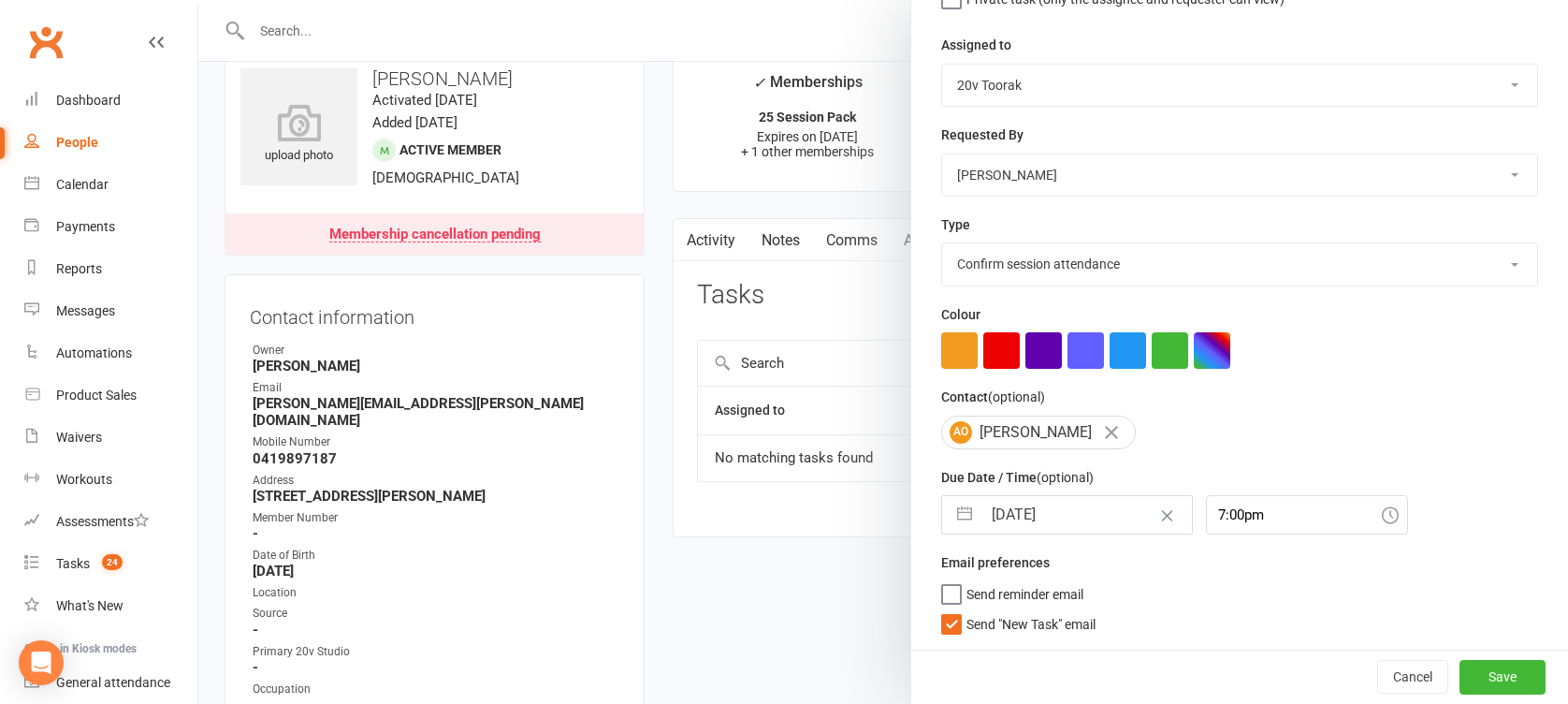
click at [1012, 606] on div "Email preferences Send reminder email Send "New Task" email" at bounding box center [1239, 592] width 596 height 81
click at [1020, 625] on span "Send "New Task" email" at bounding box center [1031, 621] width 129 height 21
click at [1020, 610] on input "Send "New Task" email" at bounding box center [1018, 610] width 154 height 0
click at [1490, 679] on button "Save" at bounding box center [1503, 676] width 86 height 34
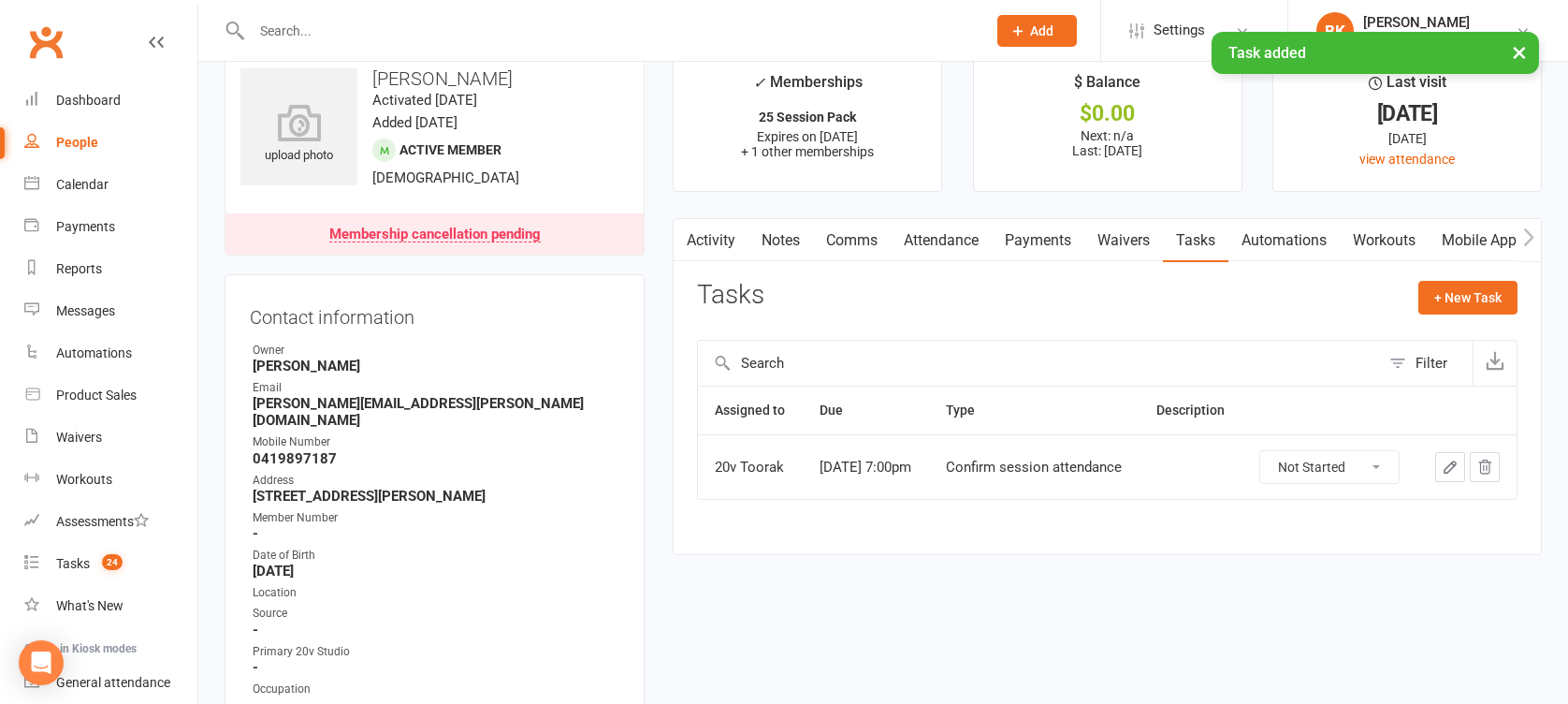
click at [793, 237] on link "Notes" at bounding box center [780, 240] width 64 height 43
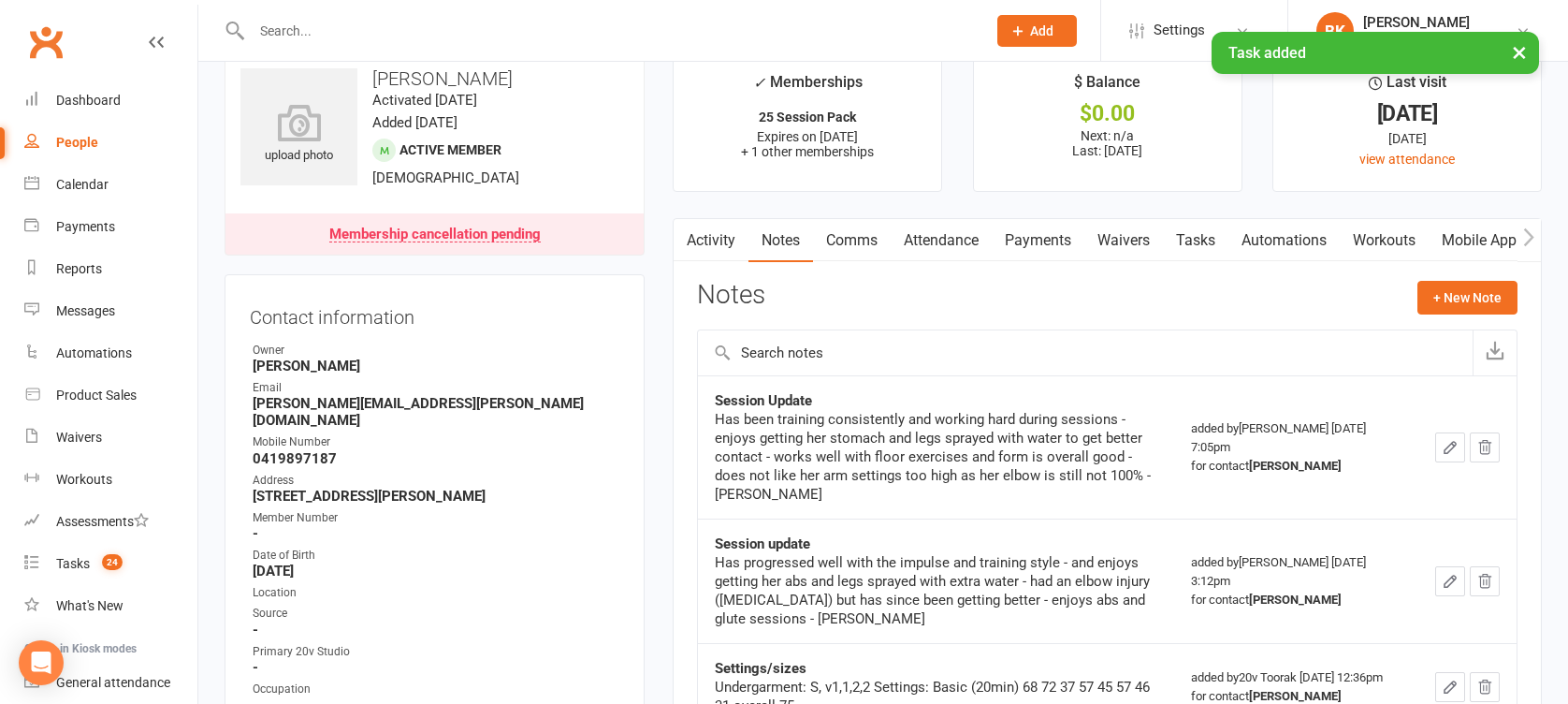
click at [700, 244] on link "Activity" at bounding box center [711, 240] width 75 height 43
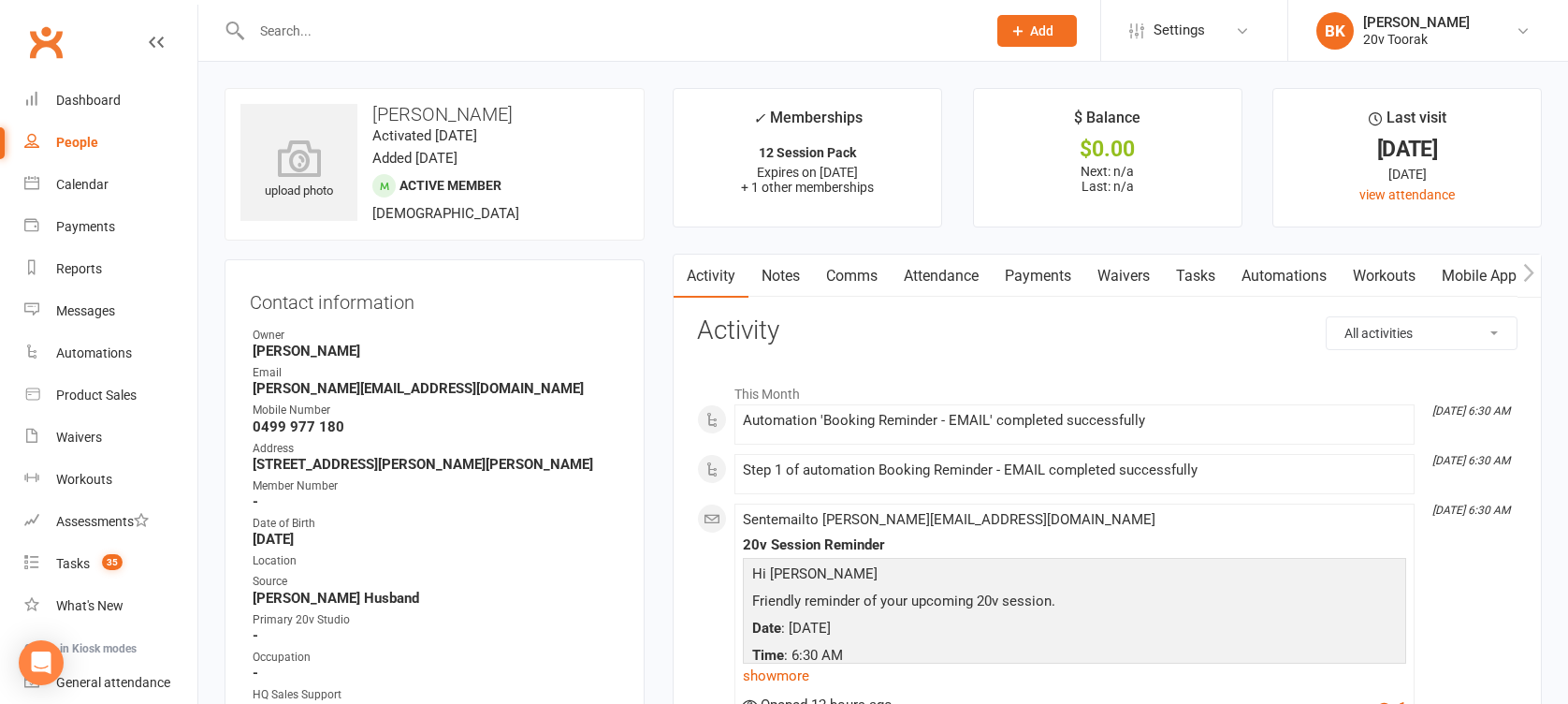
click at [1468, 268] on link "Mobile App" at bounding box center [1479, 276] width 101 height 43
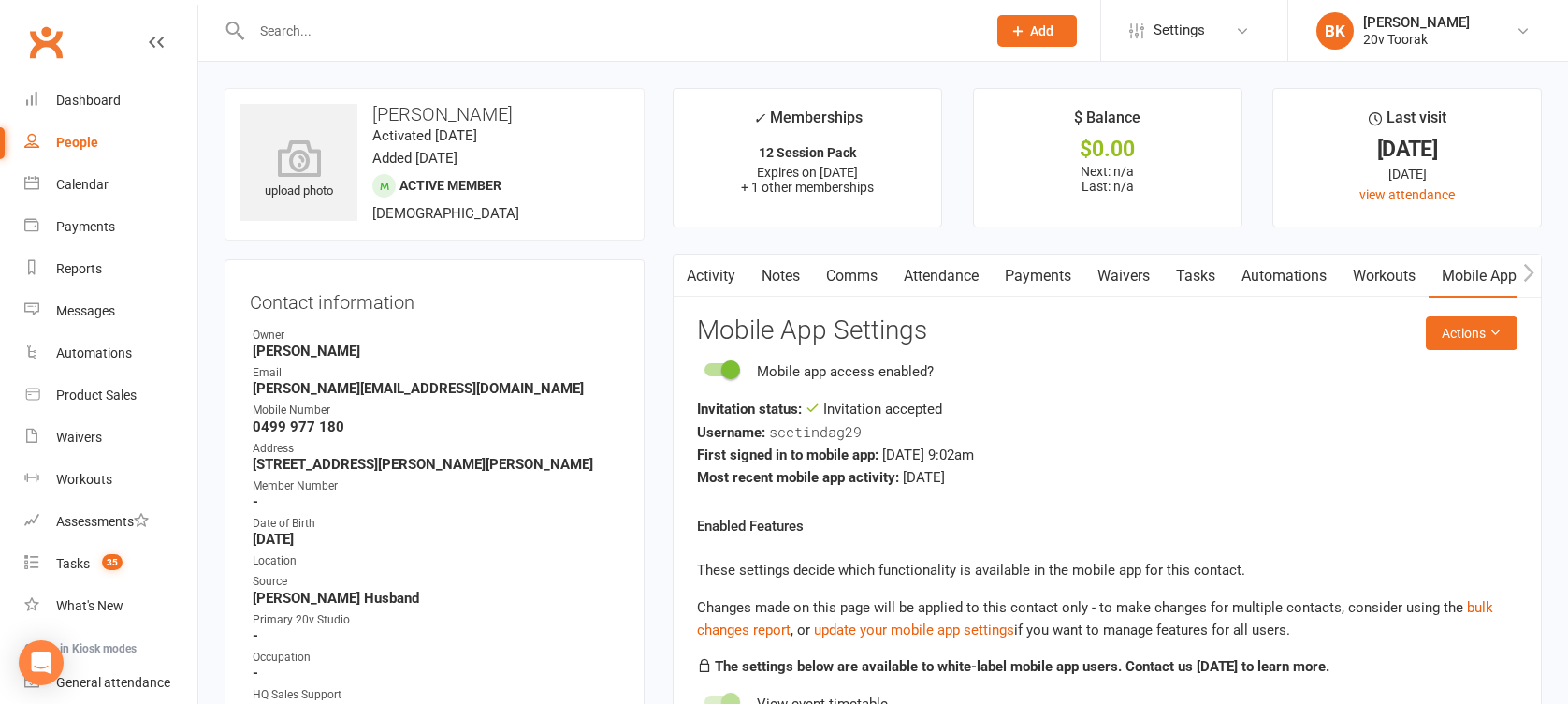
click at [931, 267] on link "Attendance" at bounding box center [941, 276] width 101 height 43
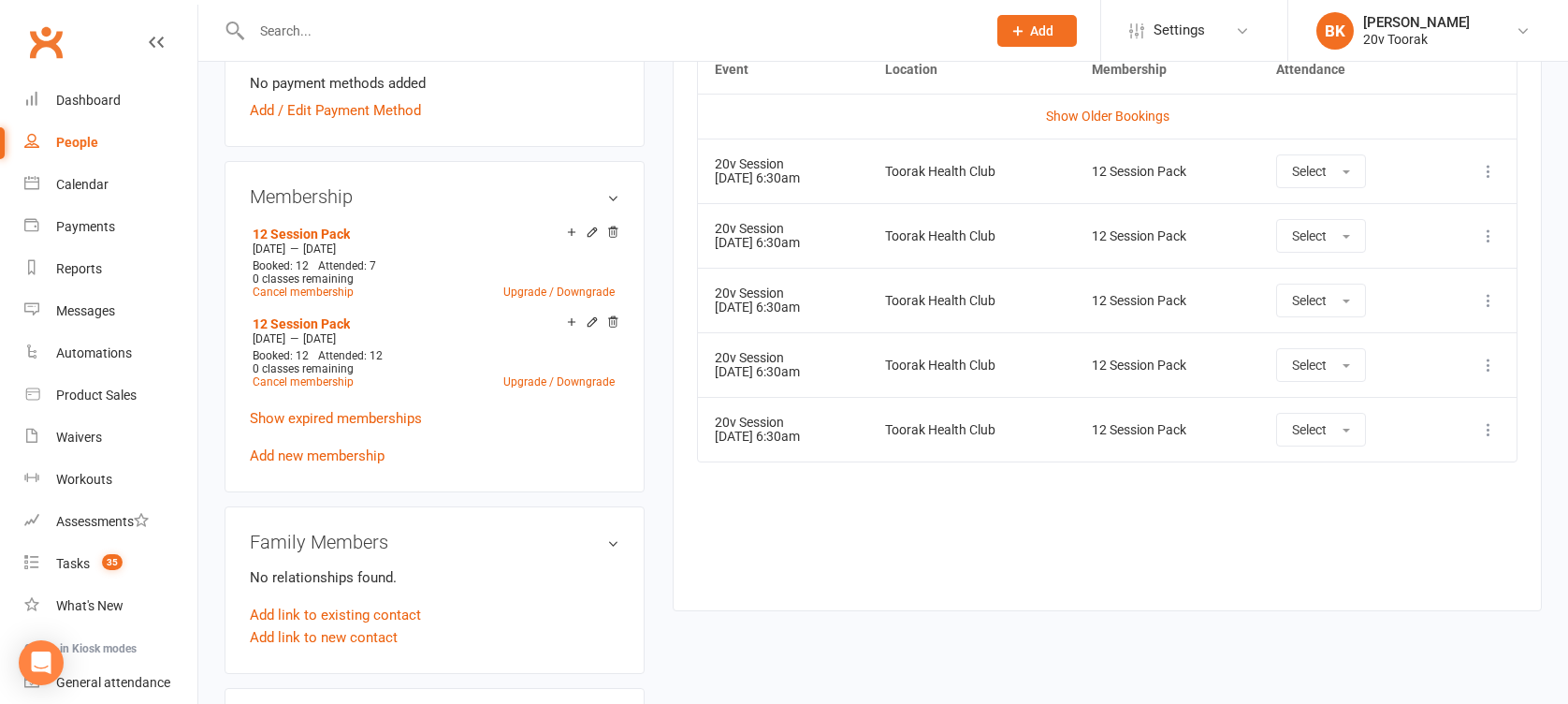
scroll to position [911, 0]
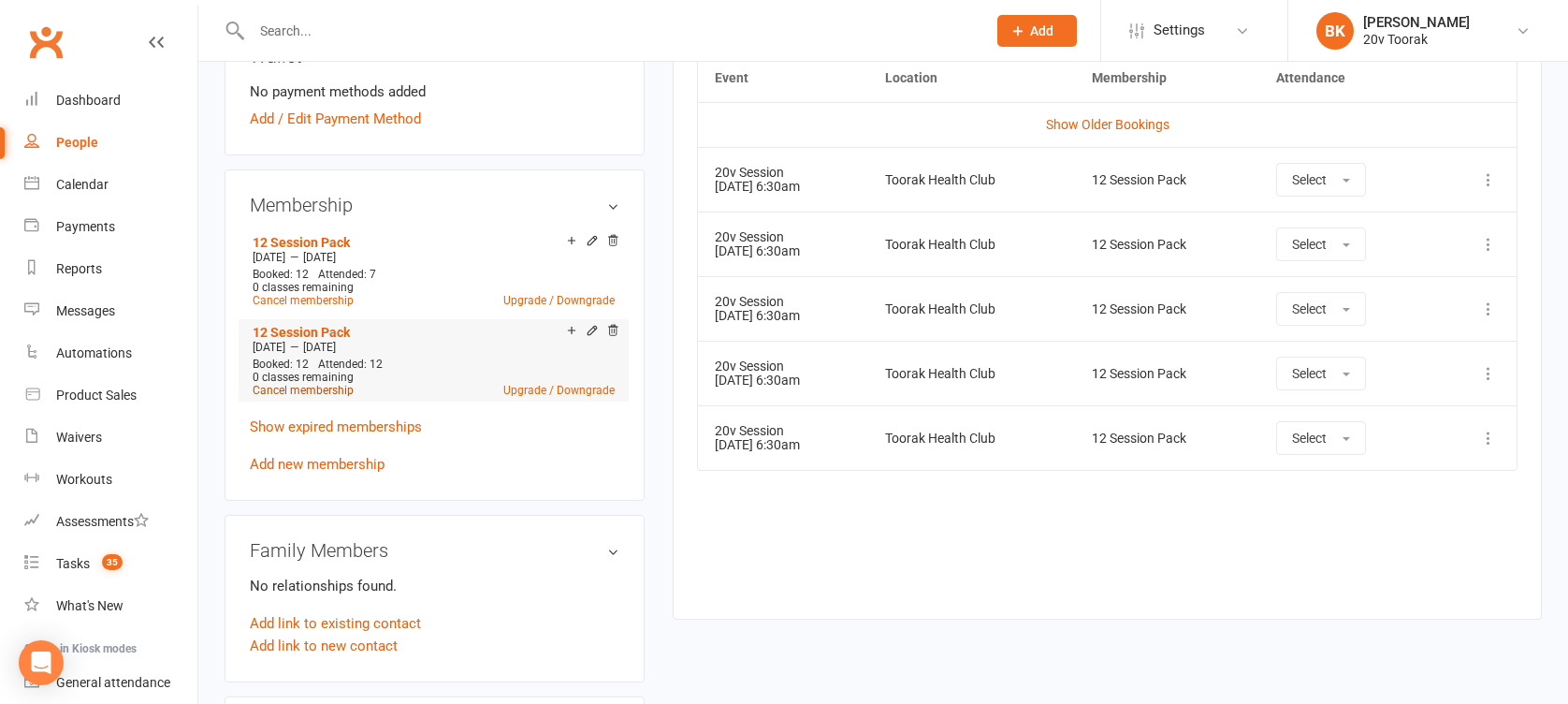
click at [333, 384] on link "Cancel membership" at bounding box center [303, 391] width 101 height 13
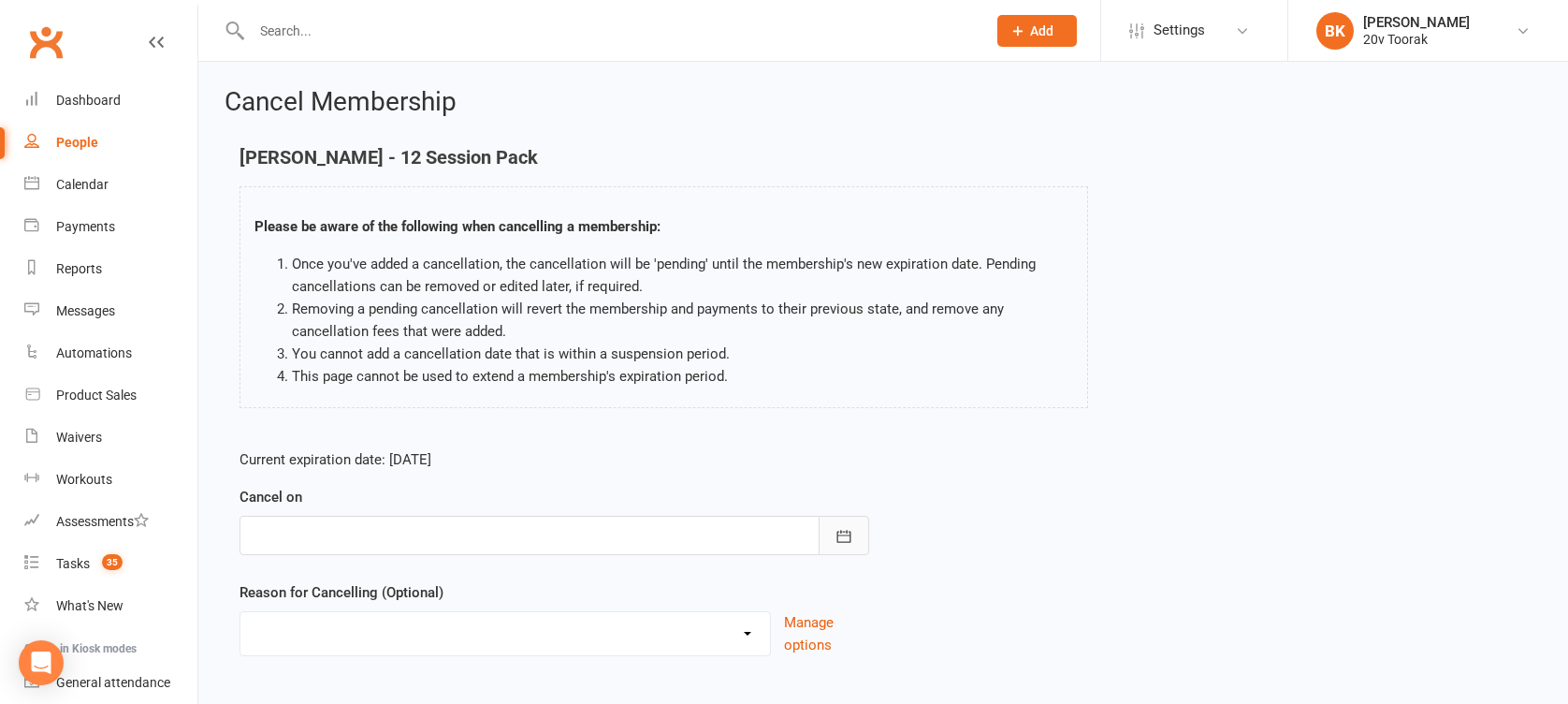
click at [840, 534] on icon "button" at bounding box center [844, 535] width 14 height 12
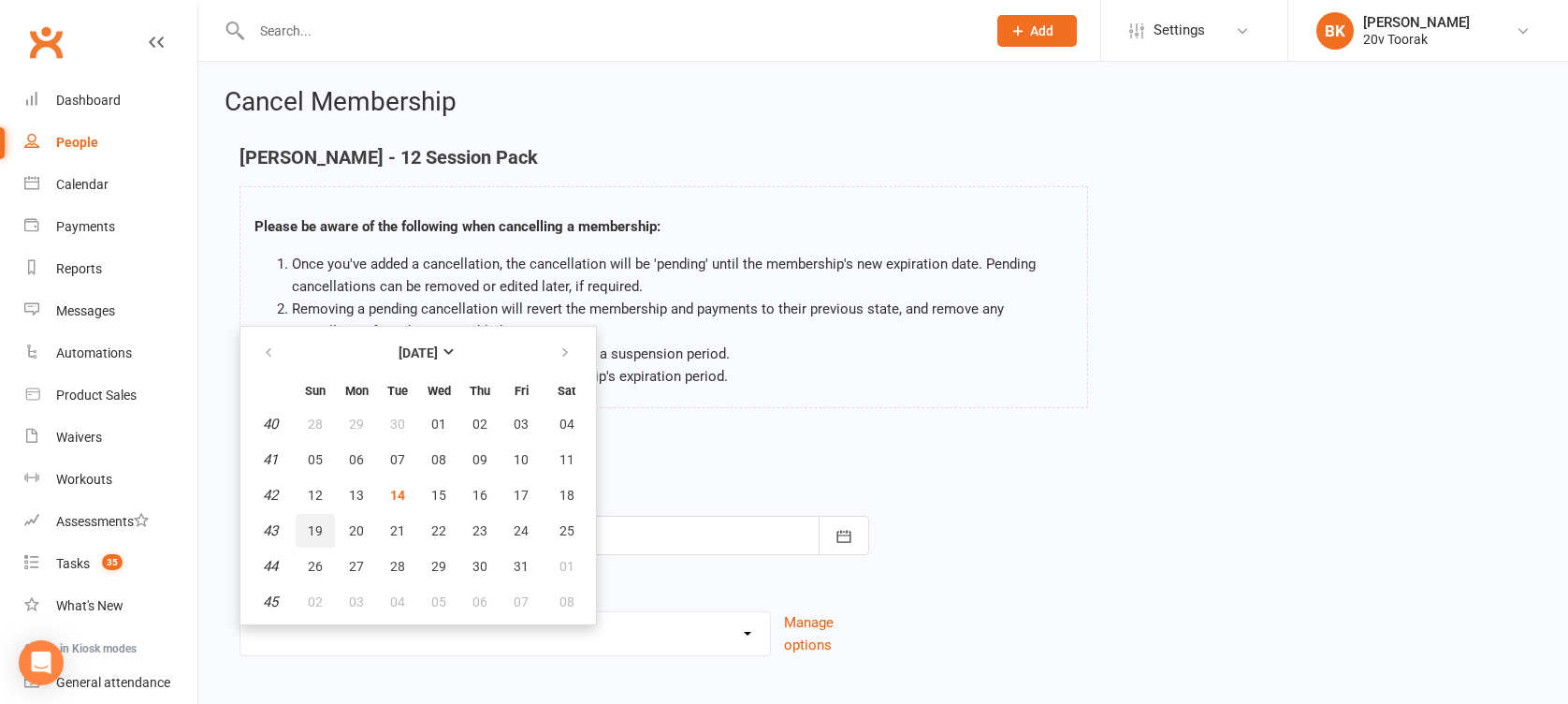
click at [325, 528] on button "19" at bounding box center [315, 531] width 39 height 34
type input "19 Oct 2025"
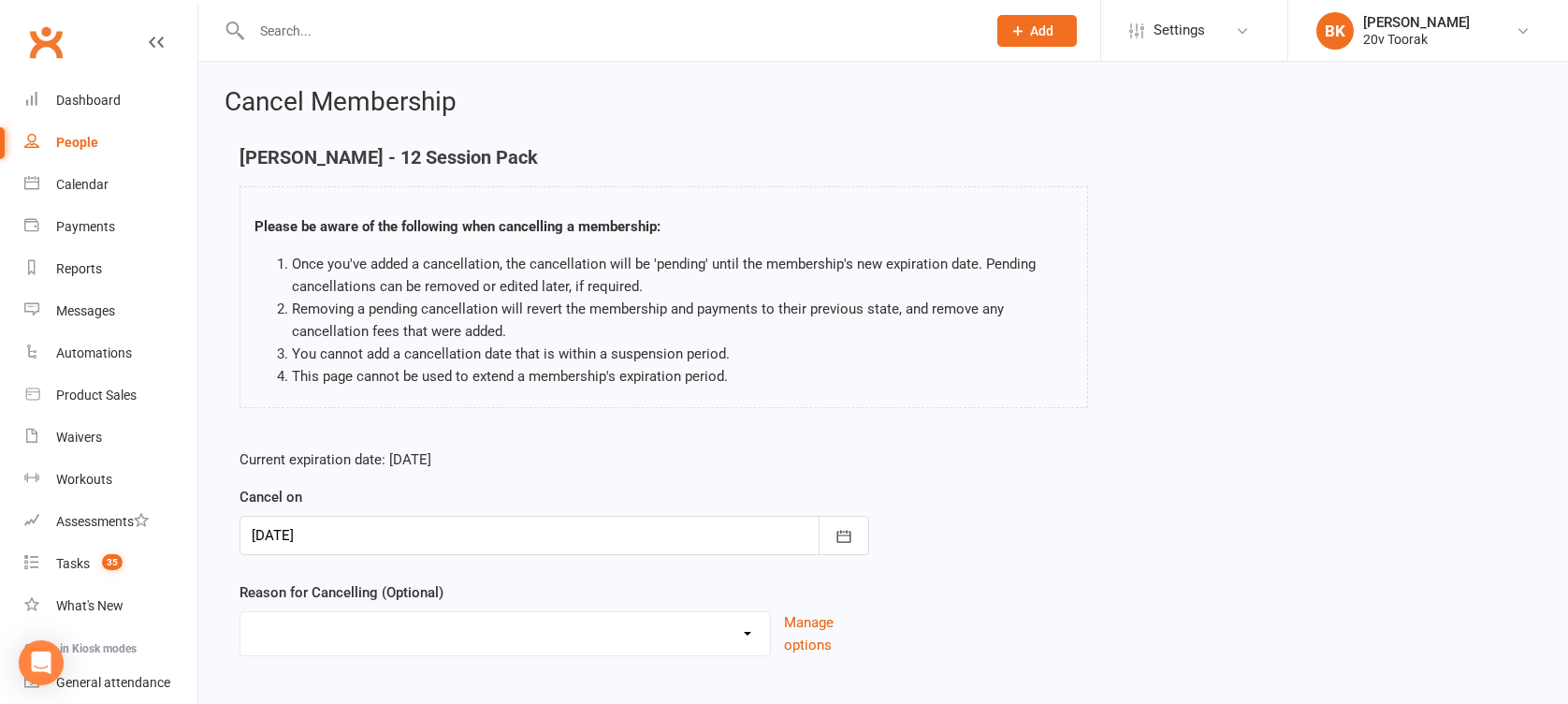
scroll to position [103, 0]
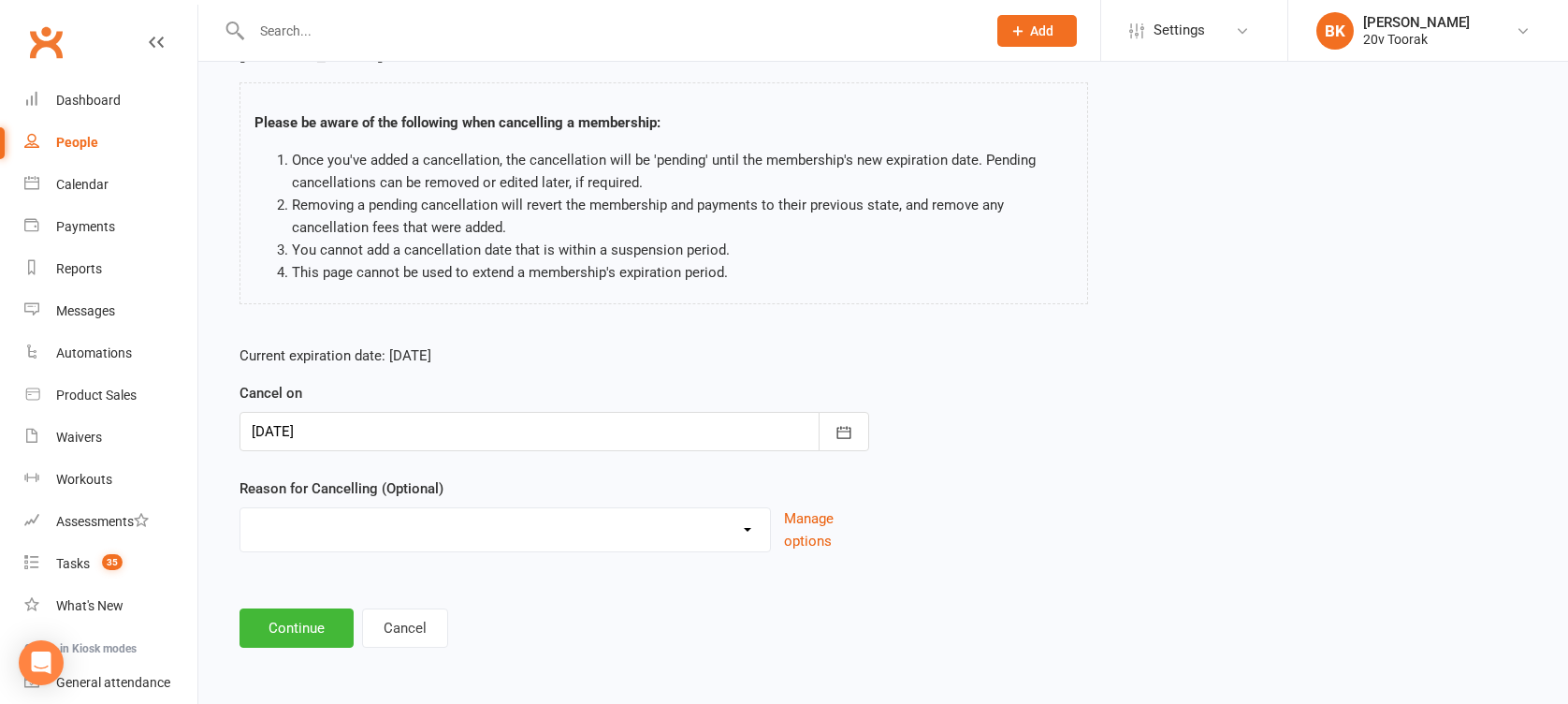
click at [326, 506] on div "Reason for Cancelling (Optional) Holiday Injury Not Renewing Other reason Manag…" at bounding box center [554, 514] width 630 height 75
click at [323, 534] on select "Holiday Injury Not Renewing Other reason" at bounding box center [504, 527] width 529 height 37
click at [319, 516] on select "Holiday Injury Not Renewing Other reason" at bounding box center [504, 527] width 529 height 37
click at [829, 531] on button "Manage options" at bounding box center [826, 530] width 85 height 45
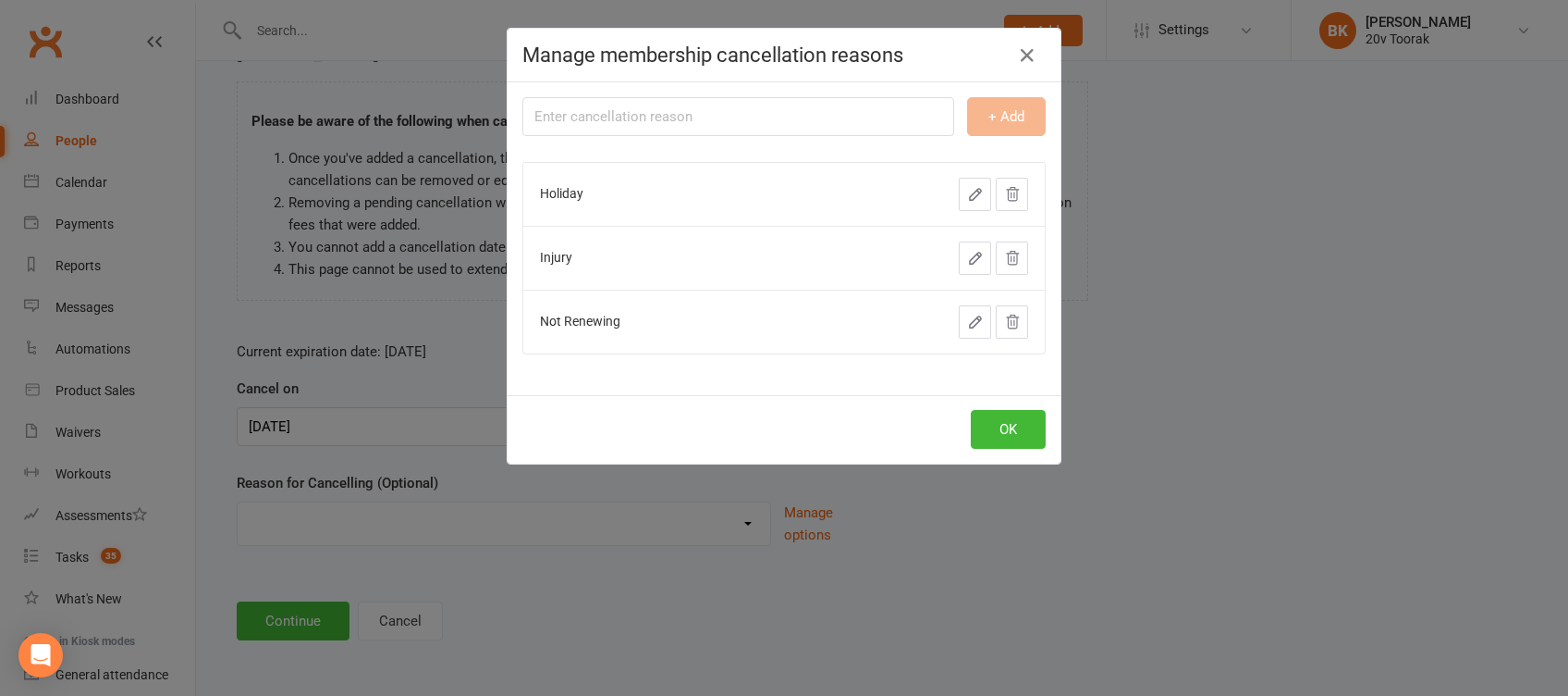
click at [613, 121] on input "text" at bounding box center [738, 116] width 432 height 39
type input "Sessions Complete"
click at [1007, 127] on button "+ Add" at bounding box center [1006, 116] width 79 height 39
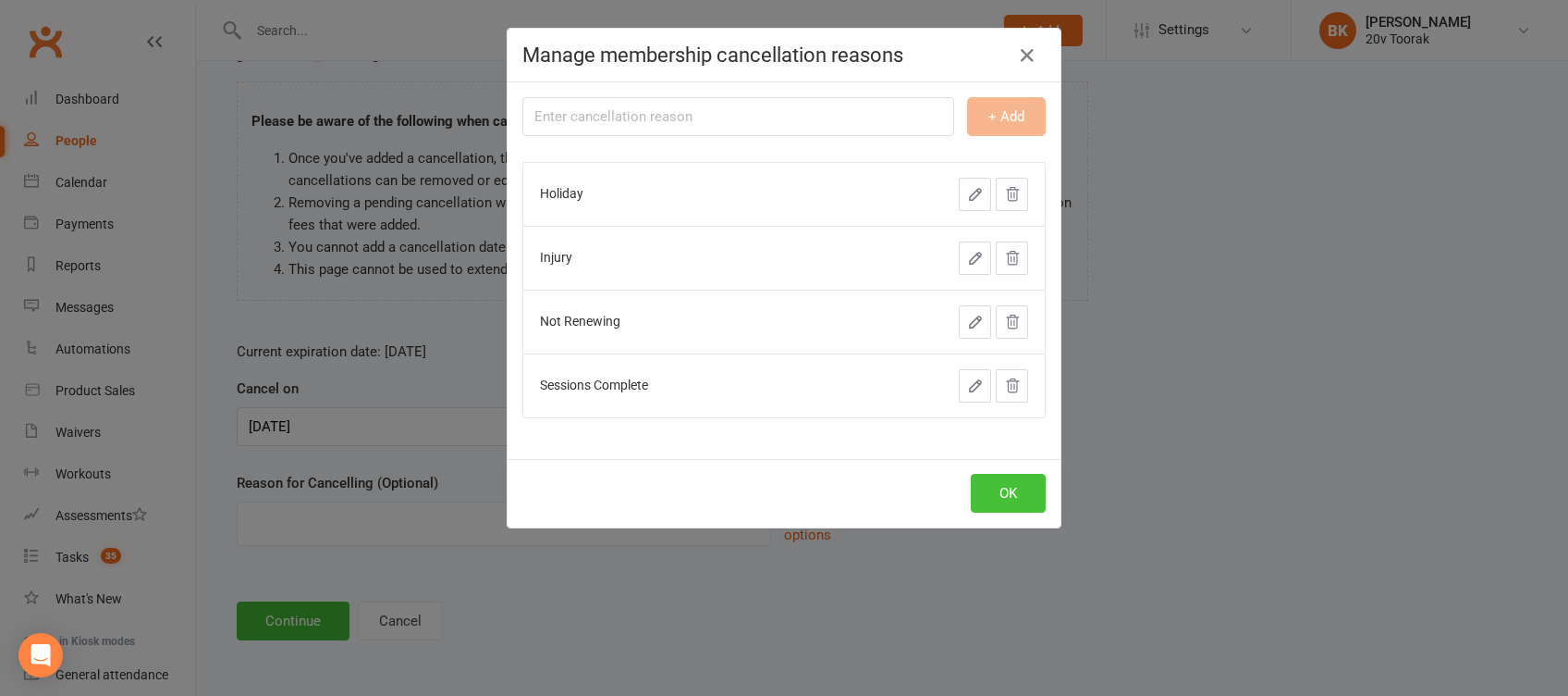
click at [1008, 491] on button "OK" at bounding box center [1008, 492] width 75 height 39
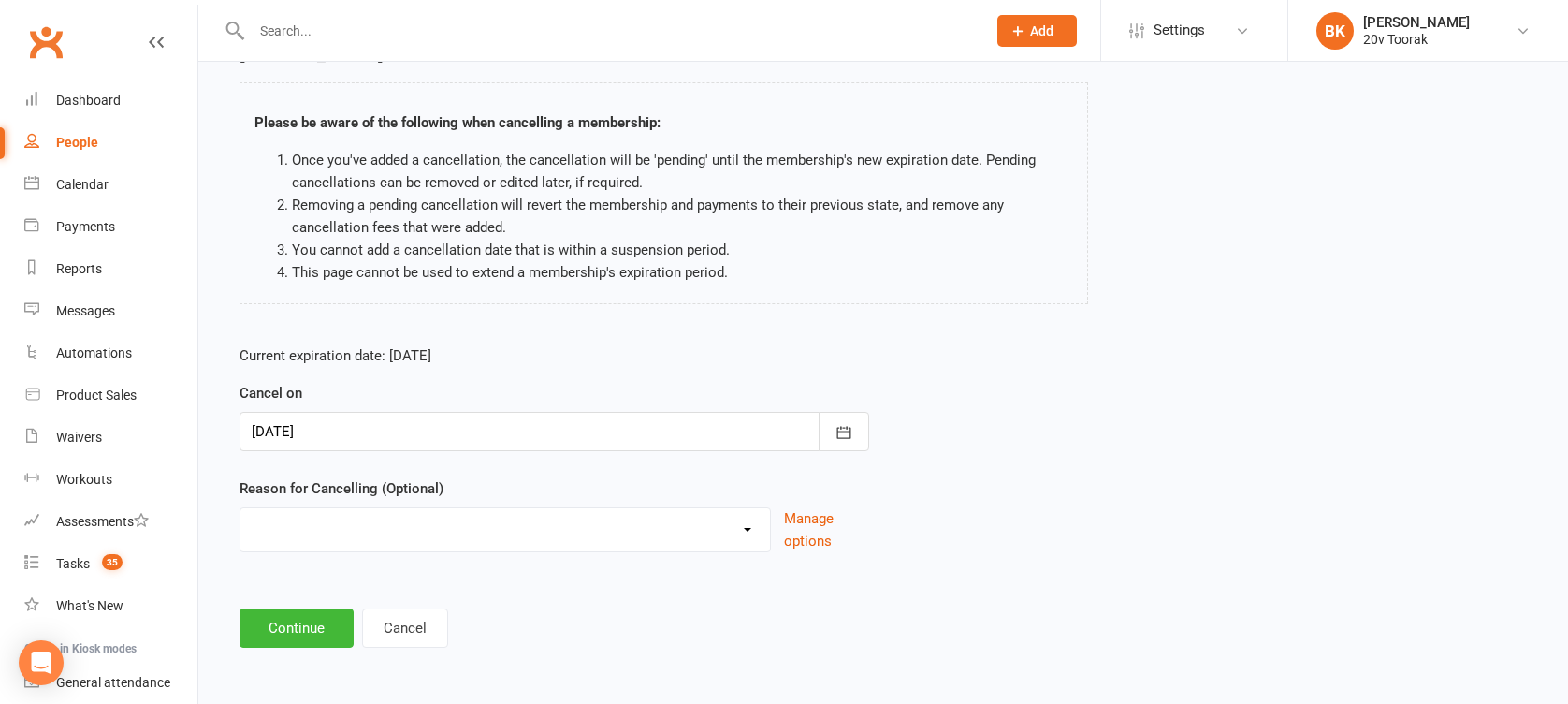
click at [596, 517] on select "Holiday Injury Not Renewing Sessions Complete Other reason" at bounding box center [504, 527] width 529 height 37
click at [806, 523] on button "Manage options" at bounding box center [826, 530] width 85 height 45
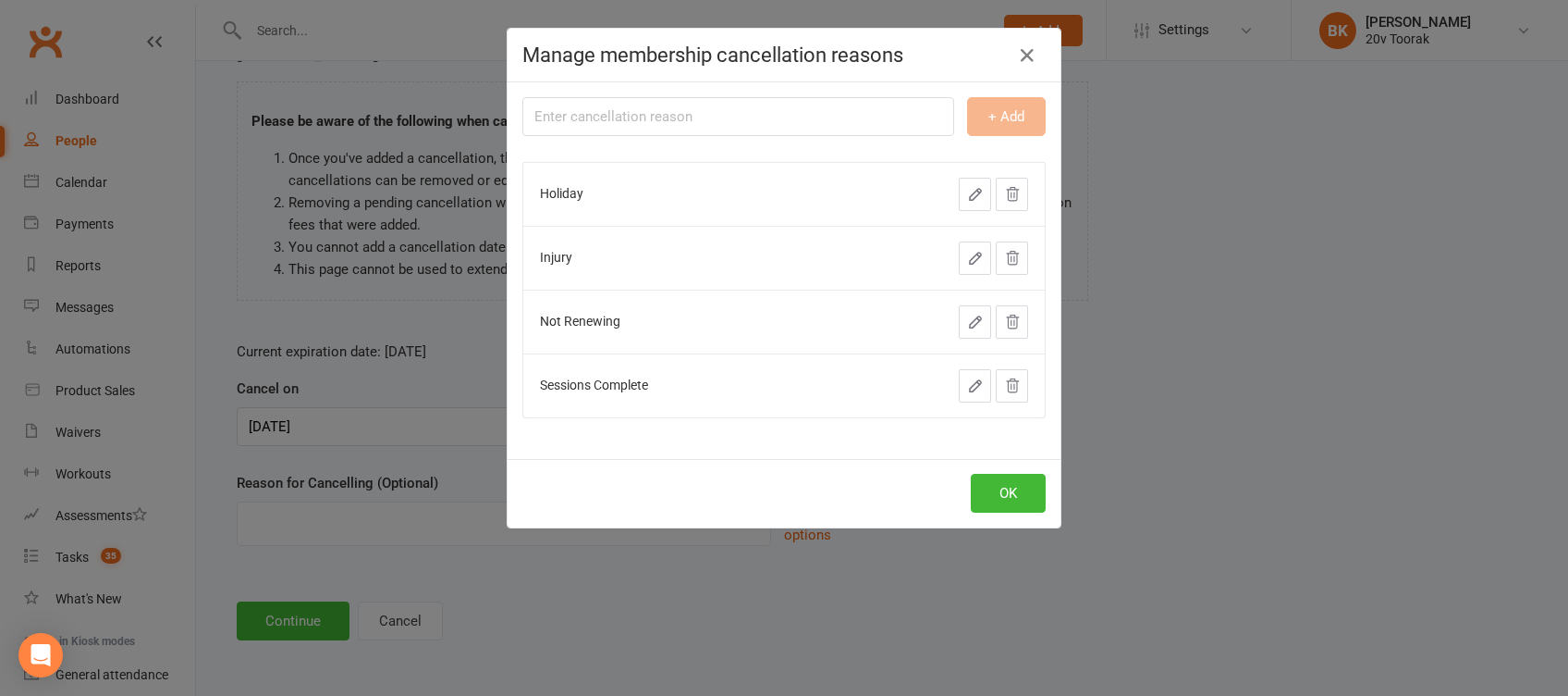
click at [659, 93] on div "+ Add Holiday Injury Not Renewing Sessions Complete" at bounding box center [784, 271] width 553 height 377
click at [660, 125] on input "text" at bounding box center [738, 116] width 432 height 39
type input "Sessions Expire"
click at [1010, 101] on button "+ Add" at bounding box center [1006, 116] width 79 height 39
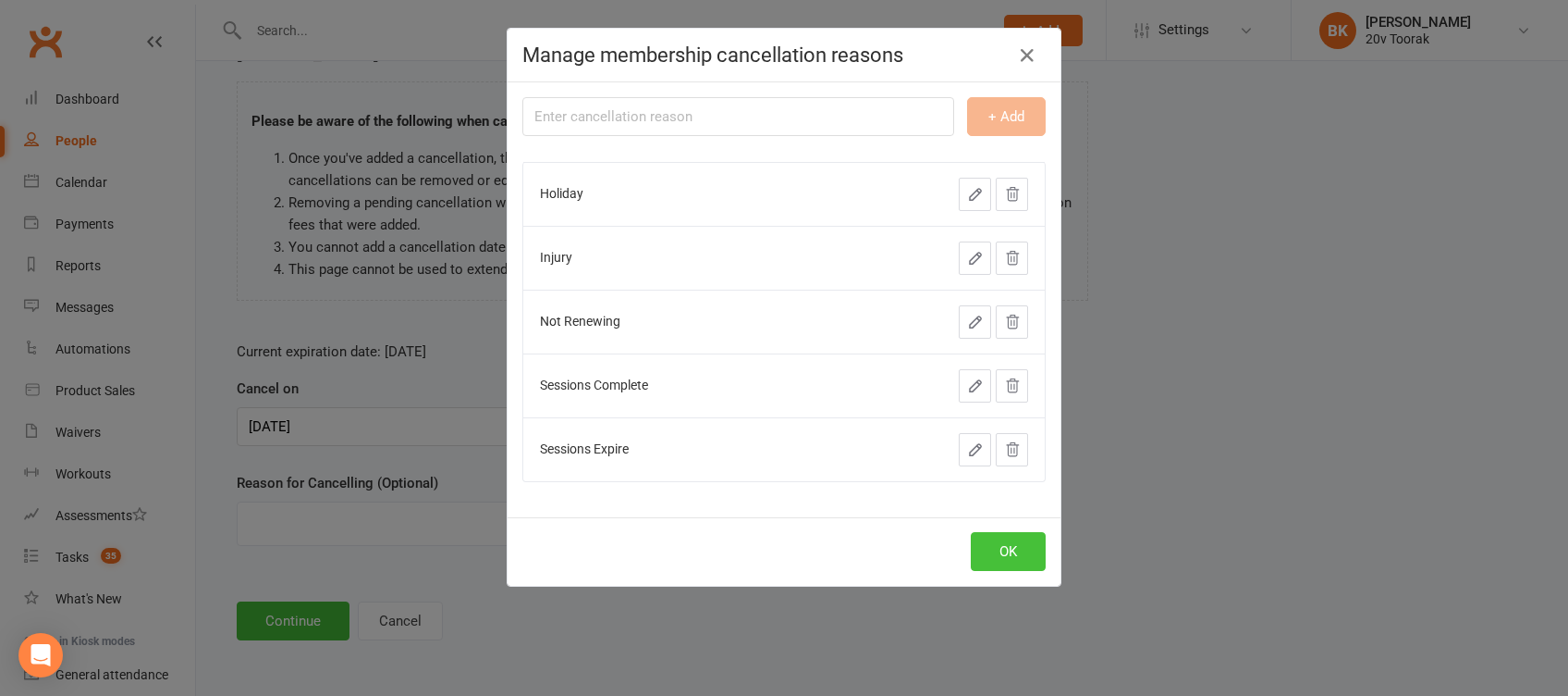
click at [1012, 544] on button "OK" at bounding box center [1008, 551] width 75 height 39
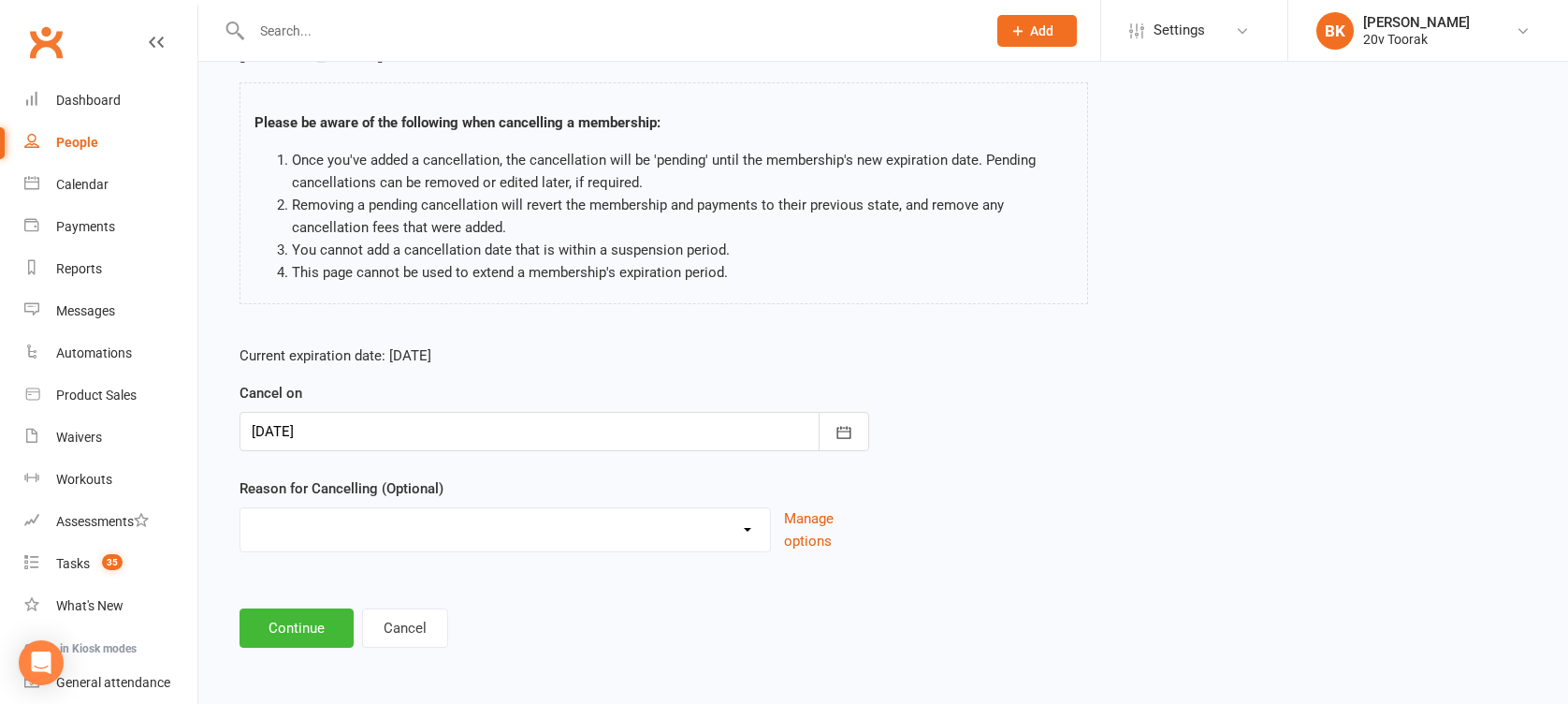
click at [547, 534] on select "Holiday Injury Not Renewing Sessions Complete Sessions Expire Other reason" at bounding box center [504, 527] width 529 height 37
select select "3"
click at [240, 509] on select "Holiday Injury Not Renewing Sessions Complete Sessions Expire Other reason" at bounding box center [504, 527] width 529 height 37
click at [300, 644] on button "Continue" at bounding box center [296, 627] width 114 height 39
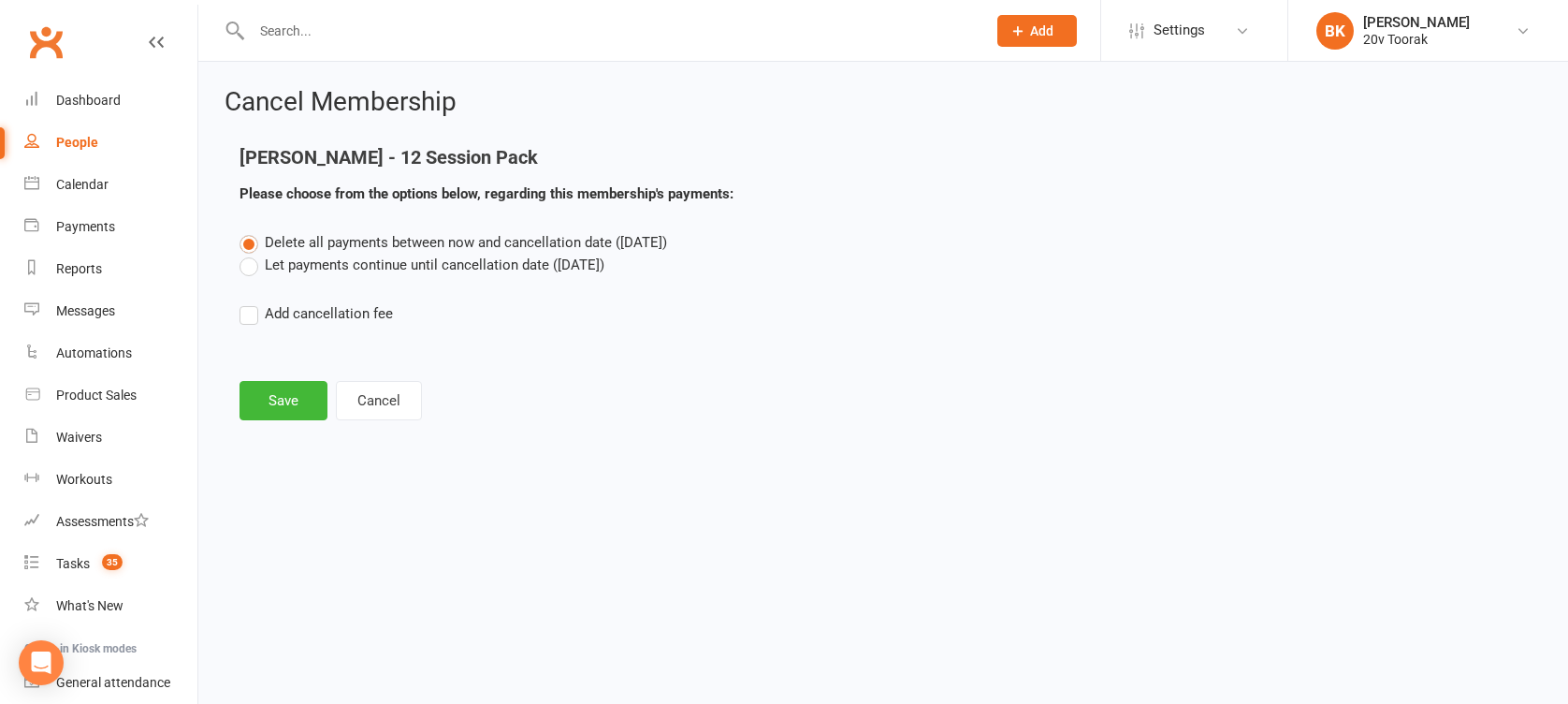
scroll to position [0, 0]
click at [286, 394] on button "Save" at bounding box center [283, 400] width 88 height 39
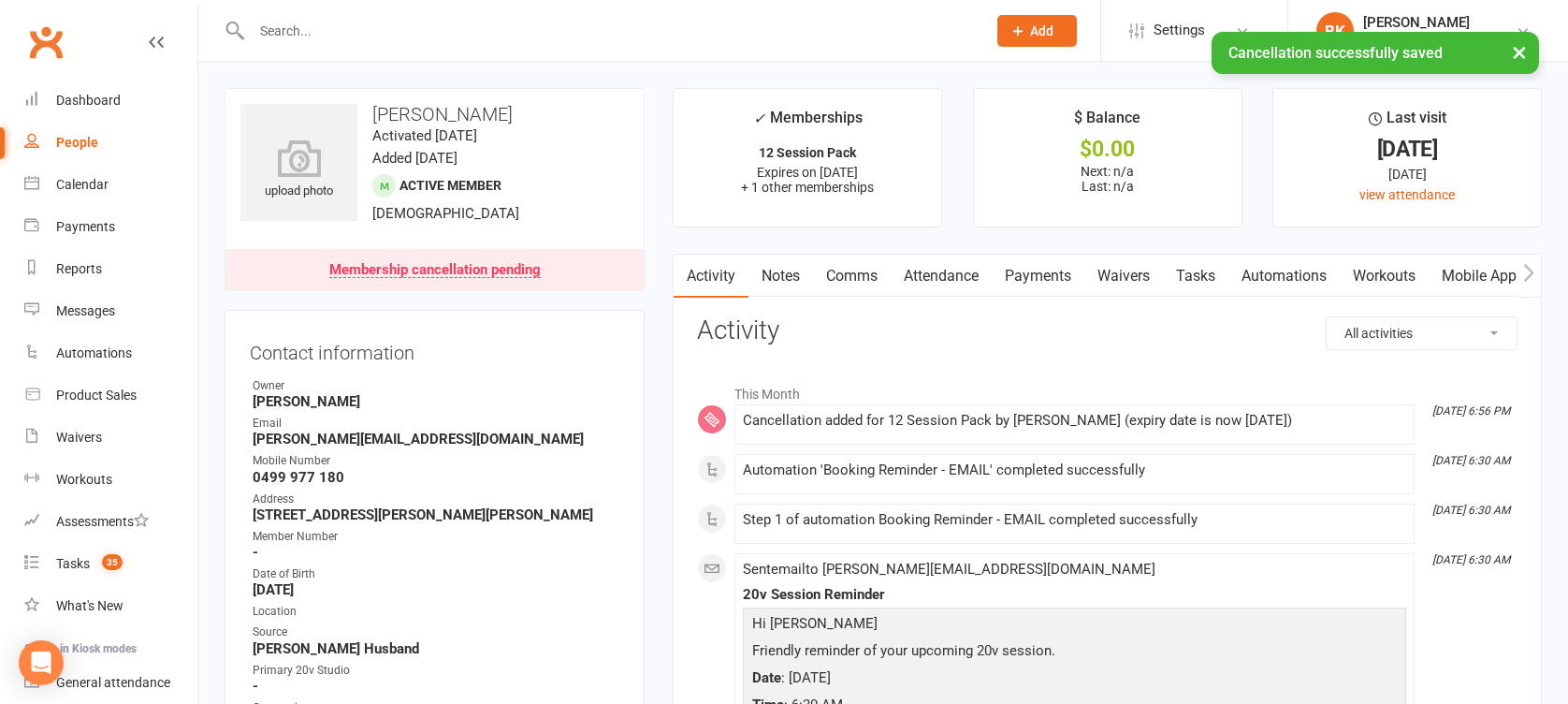
click at [781, 264] on link "Notes" at bounding box center [780, 276] width 64 height 43
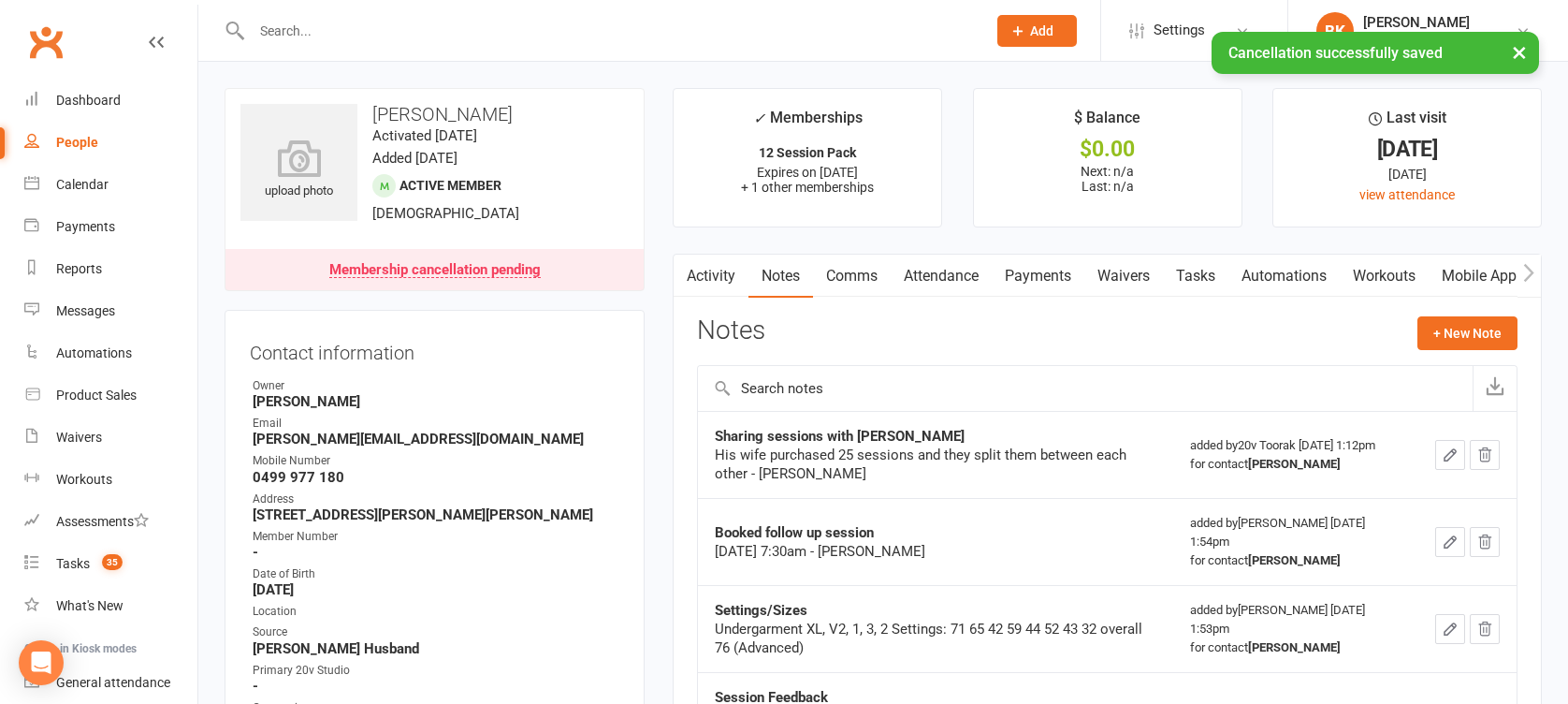
click at [1220, 271] on link "Tasks" at bounding box center [1196, 276] width 65 height 43
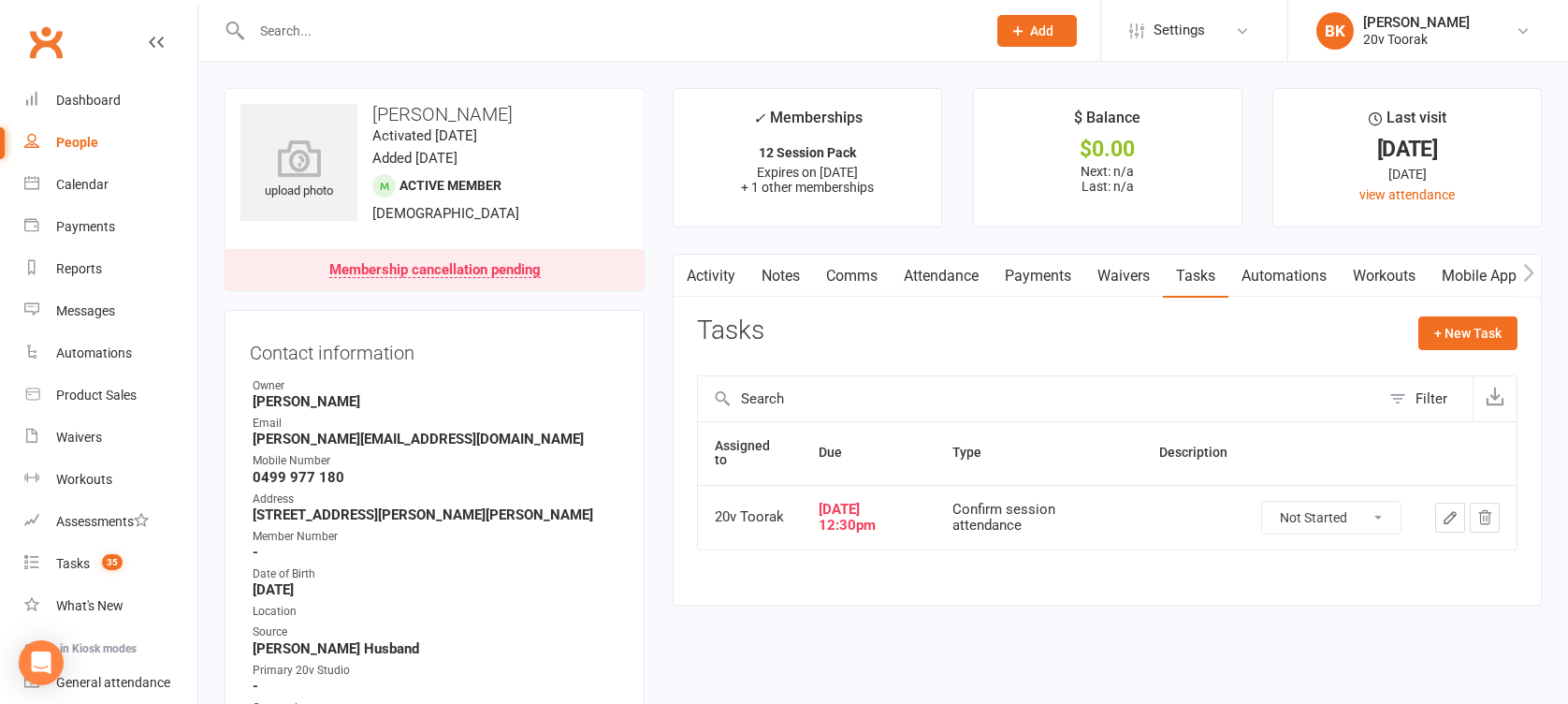
click at [1335, 508] on select "Not Started In Progress Waiting Complete" at bounding box center [1331, 517] width 139 height 32
click at [1262, 502] on select "Not Started In Progress Waiting Complete" at bounding box center [1331, 517] width 139 height 32
select select "unstarted"
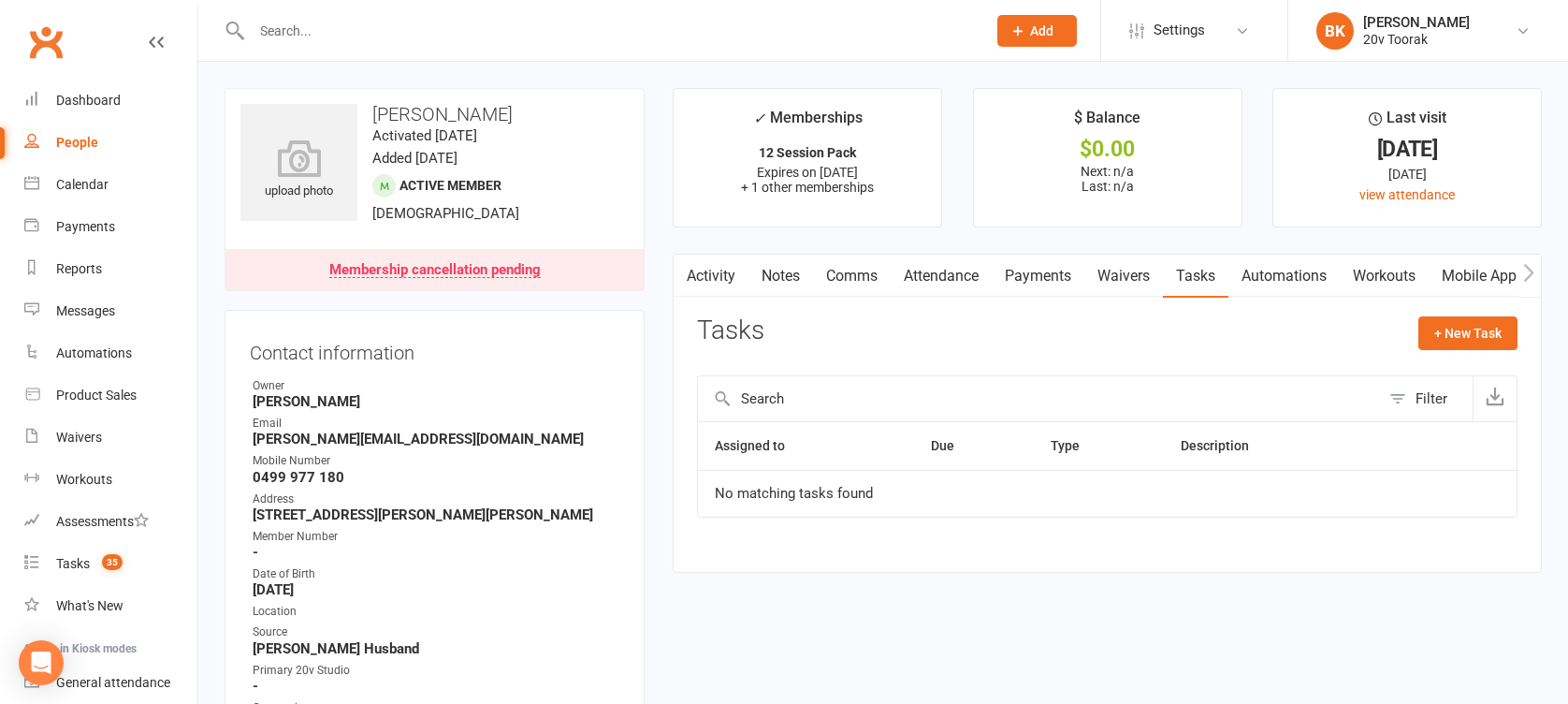
click at [1480, 350] on div "+ New Task" at bounding box center [1468, 338] width 100 height 44
click at [1480, 347] on button "+ New Task" at bounding box center [1468, 332] width 100 height 34
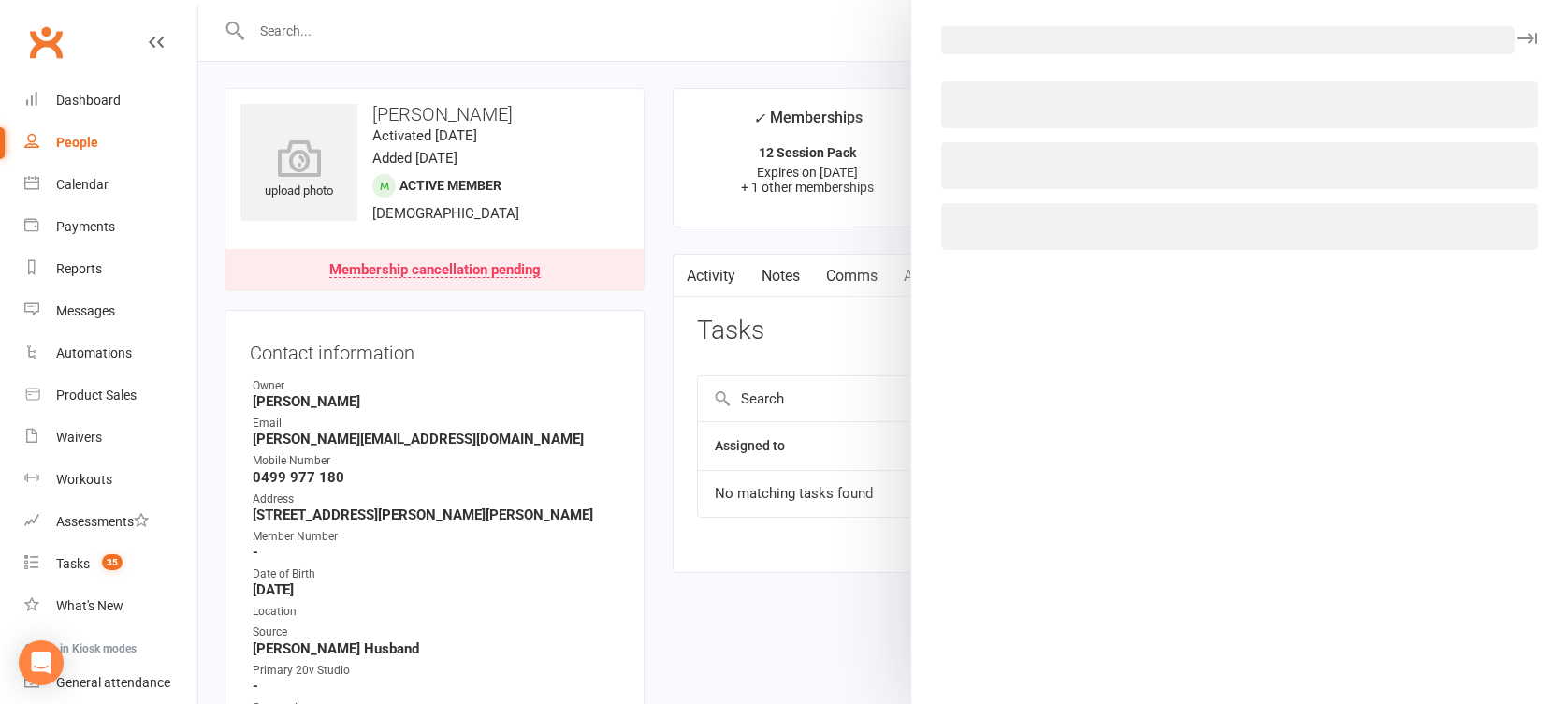
select select "46005"
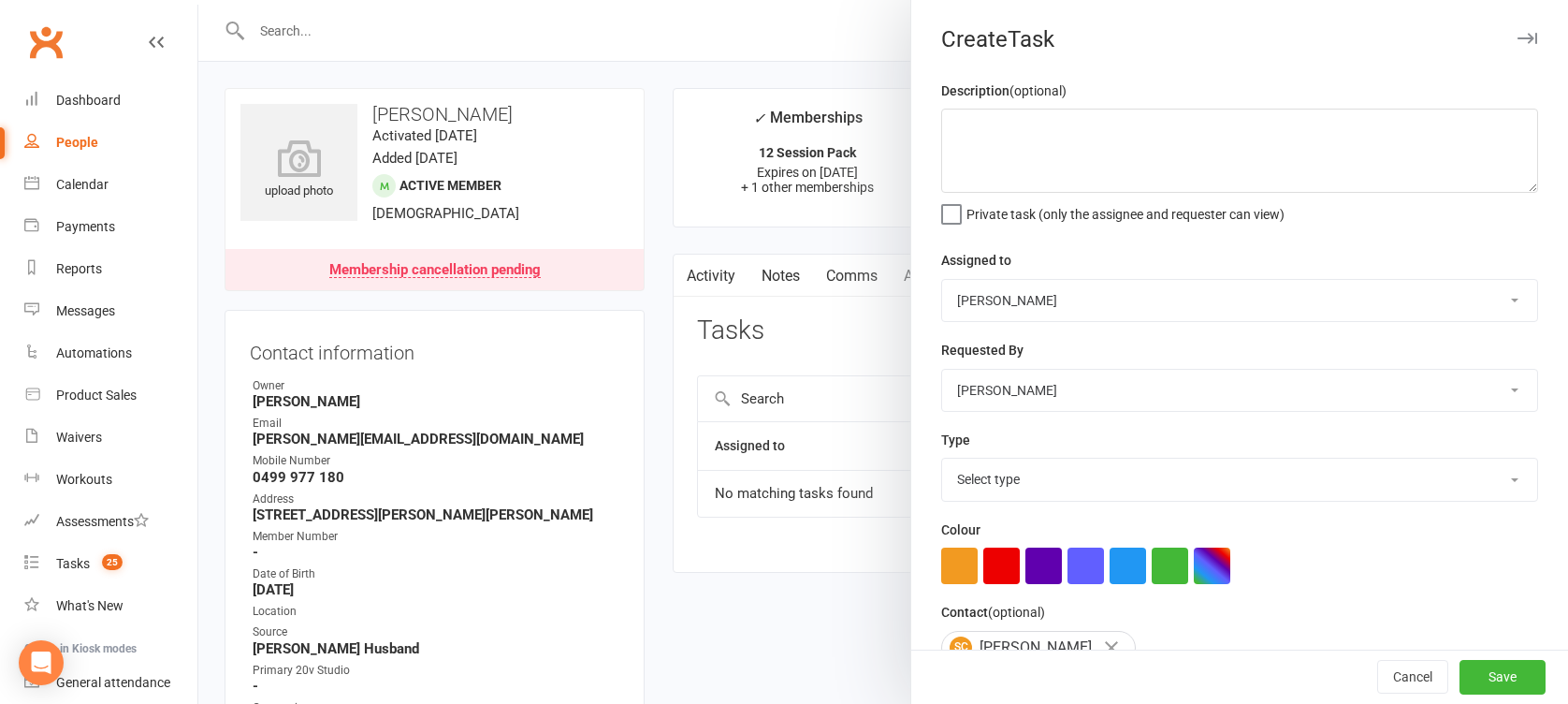
click at [1084, 281] on select "[PERSON_NAME] 20v Toorak [PERSON_NAME] [PERSON_NAME]" at bounding box center [1240, 300] width 595 height 41
select select "45736"
click at [942, 280] on select "[PERSON_NAME] 20v Toorak [PERSON_NAME] [PERSON_NAME]" at bounding box center [1240, 300] width 595 height 41
click at [997, 483] on select "Select type Call Call - to book trial Confirm session attendance Confirm trial …" at bounding box center [1240, 479] width 595 height 41
select select "29156"
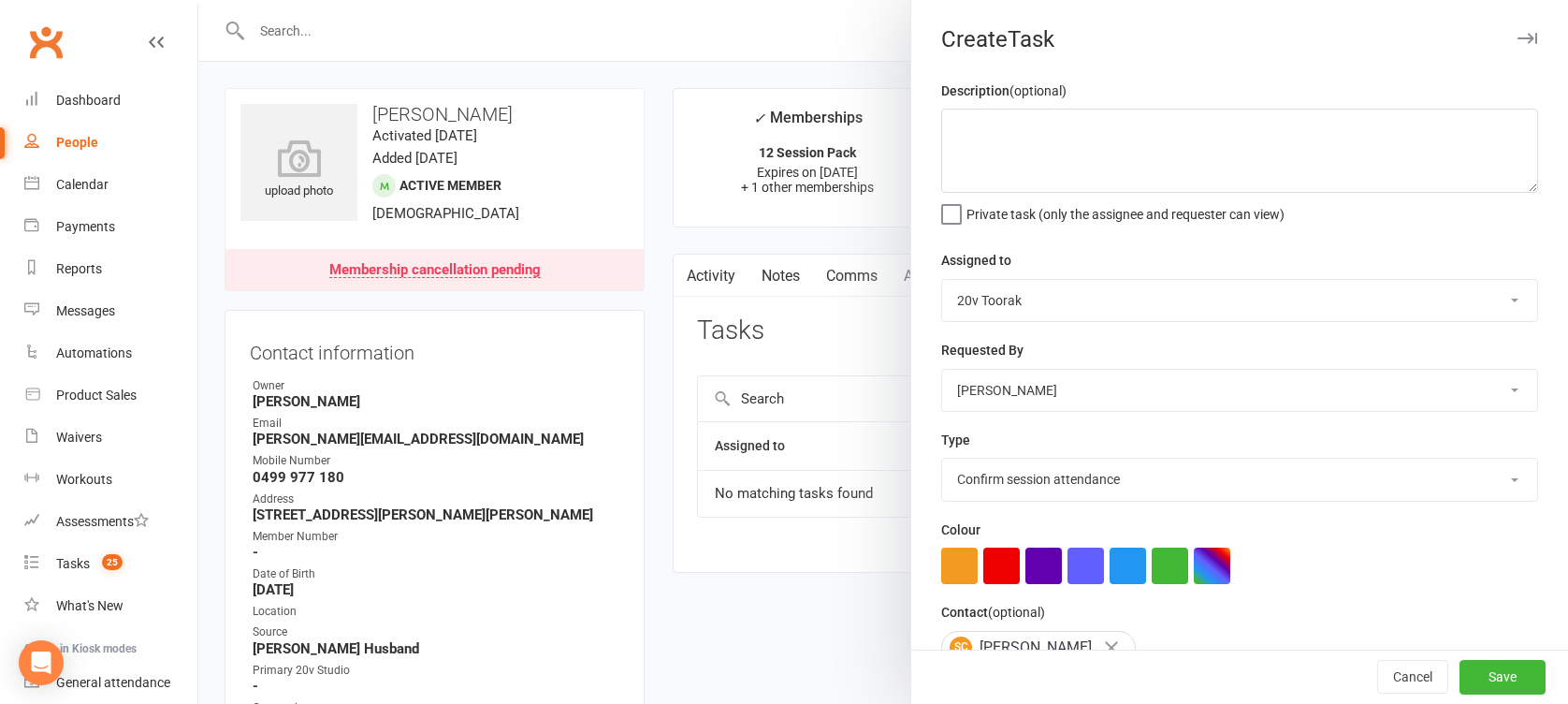
click at [942, 459] on select "Select type Call Call - to book trial Confirm session attendance Confirm trial …" at bounding box center [1240, 479] width 595 height 41
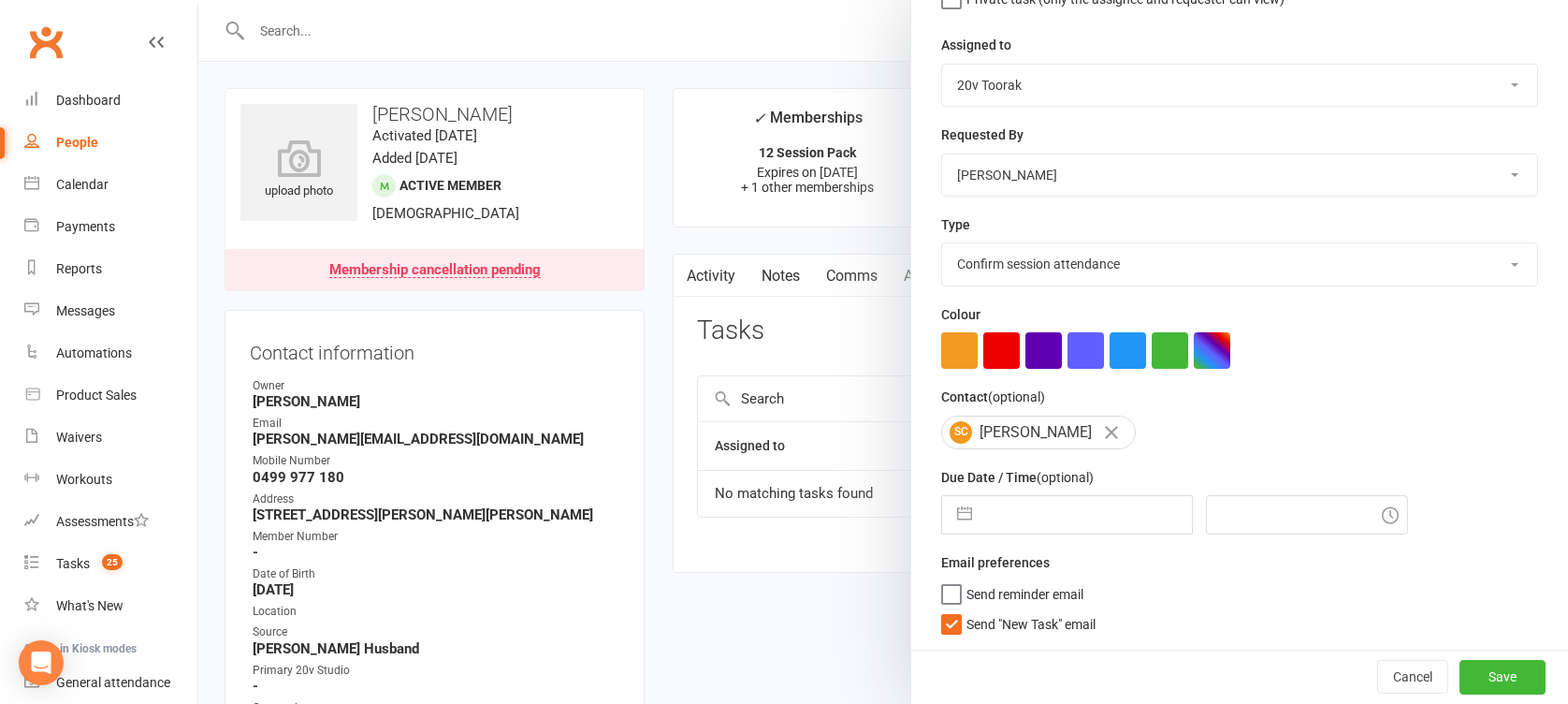
click at [954, 514] on button "button" at bounding box center [964, 514] width 34 height 37
select select "8"
select select "2025"
select select "9"
select select "2025"
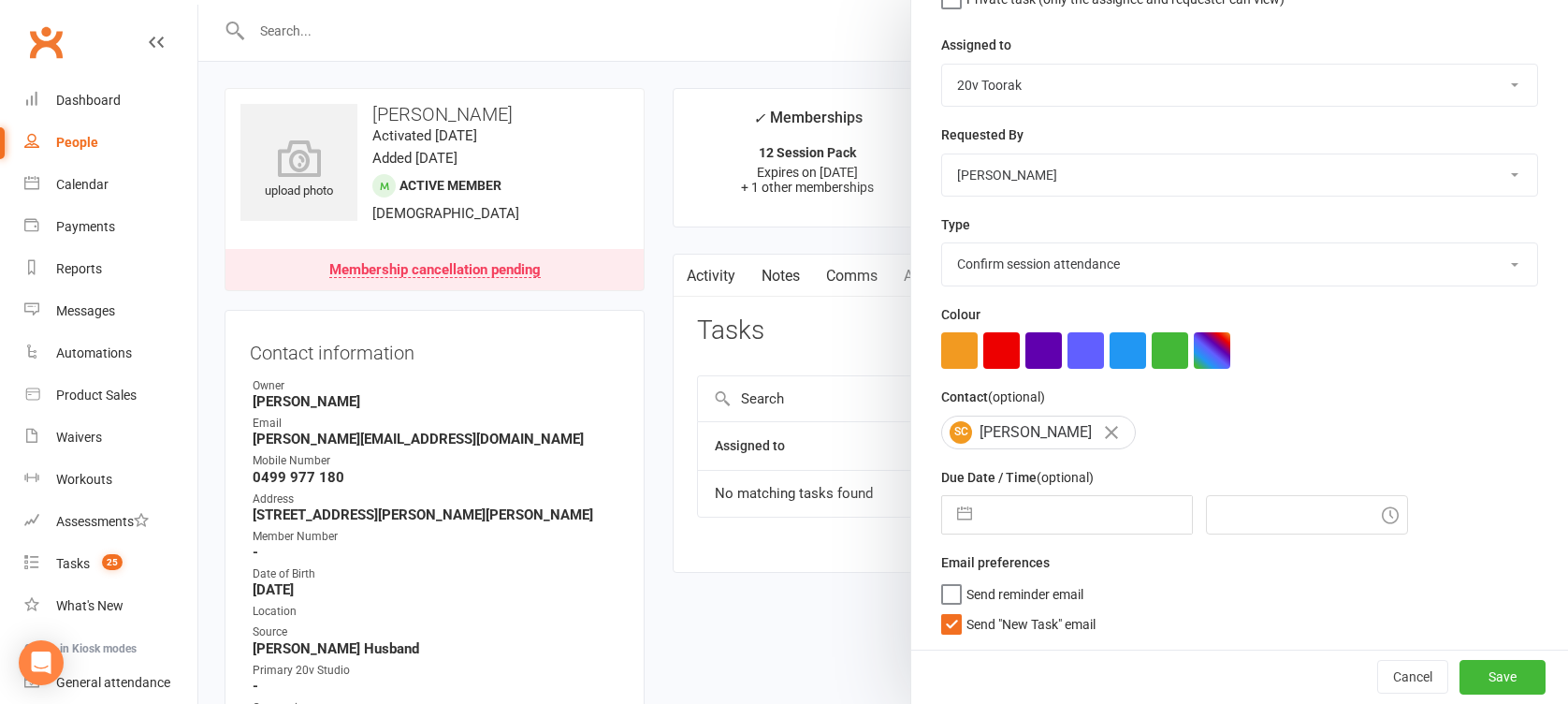
select select "10"
select select "2025"
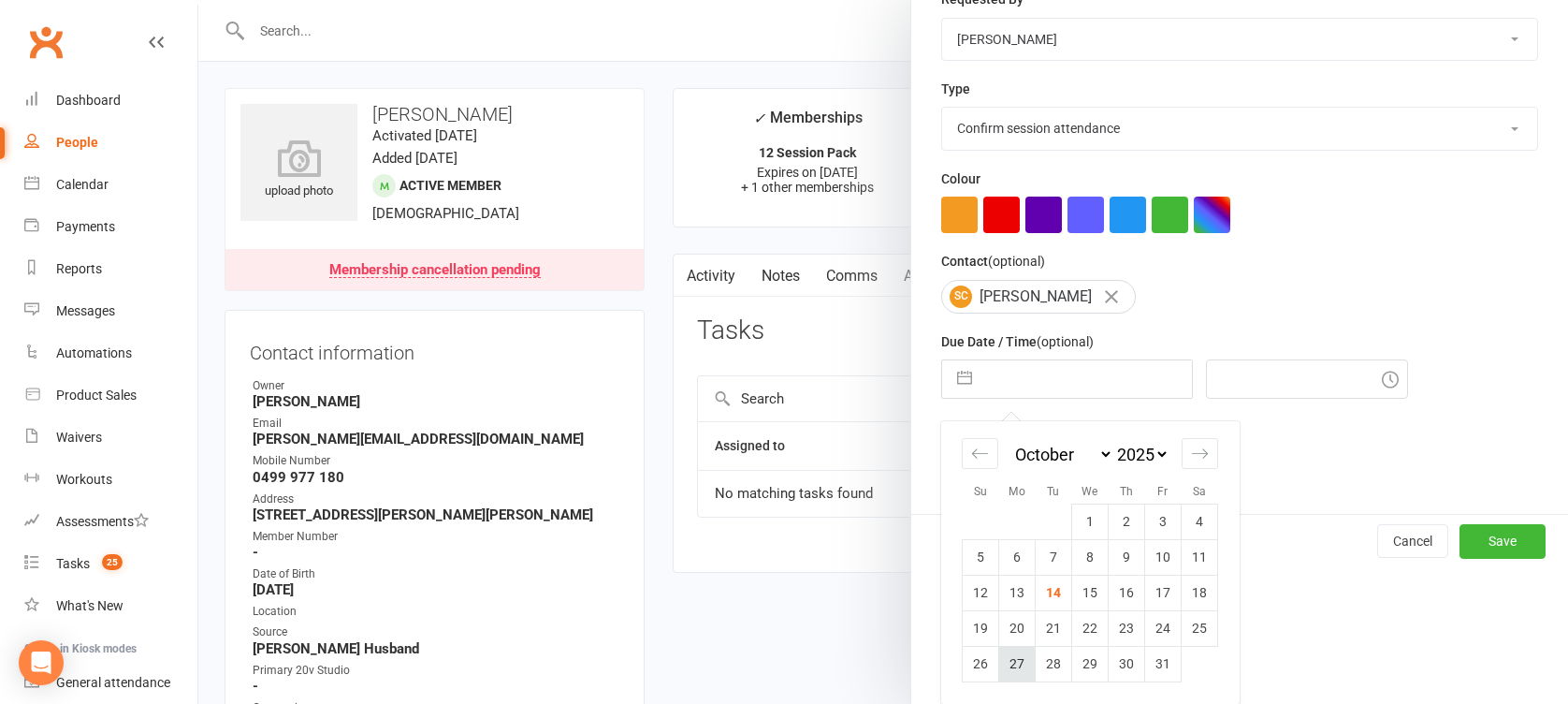
click at [999, 667] on td "27" at bounding box center [1018, 663] width 36 height 35
type input "[DATE]"
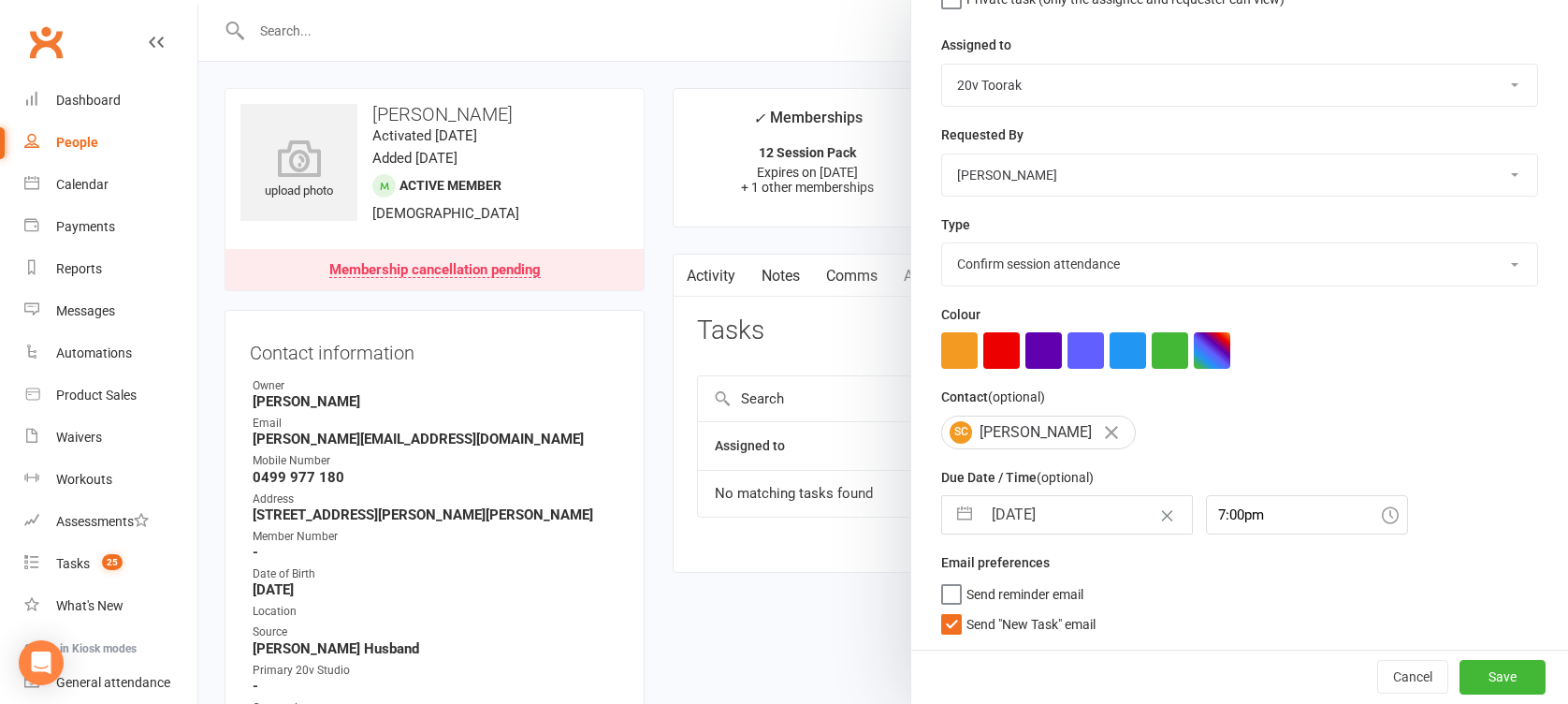
click at [1039, 630] on span "Send "New Task" email" at bounding box center [1031, 621] width 129 height 21
click at [1039, 610] on input "Send "New Task" email" at bounding box center [1018, 610] width 154 height 0
click at [1206, 506] on input "7:00pm" at bounding box center [1307, 514] width 202 height 39
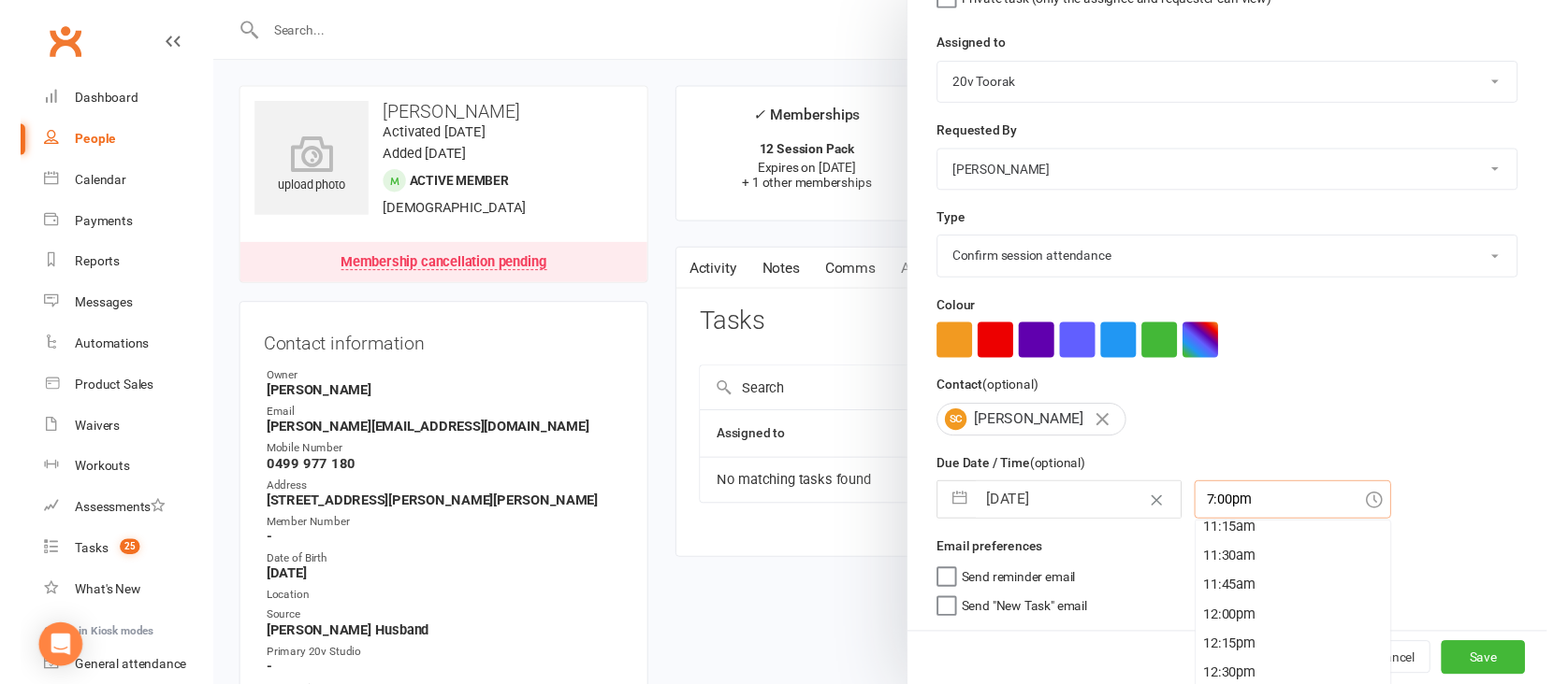
scroll to position [1348, 0]
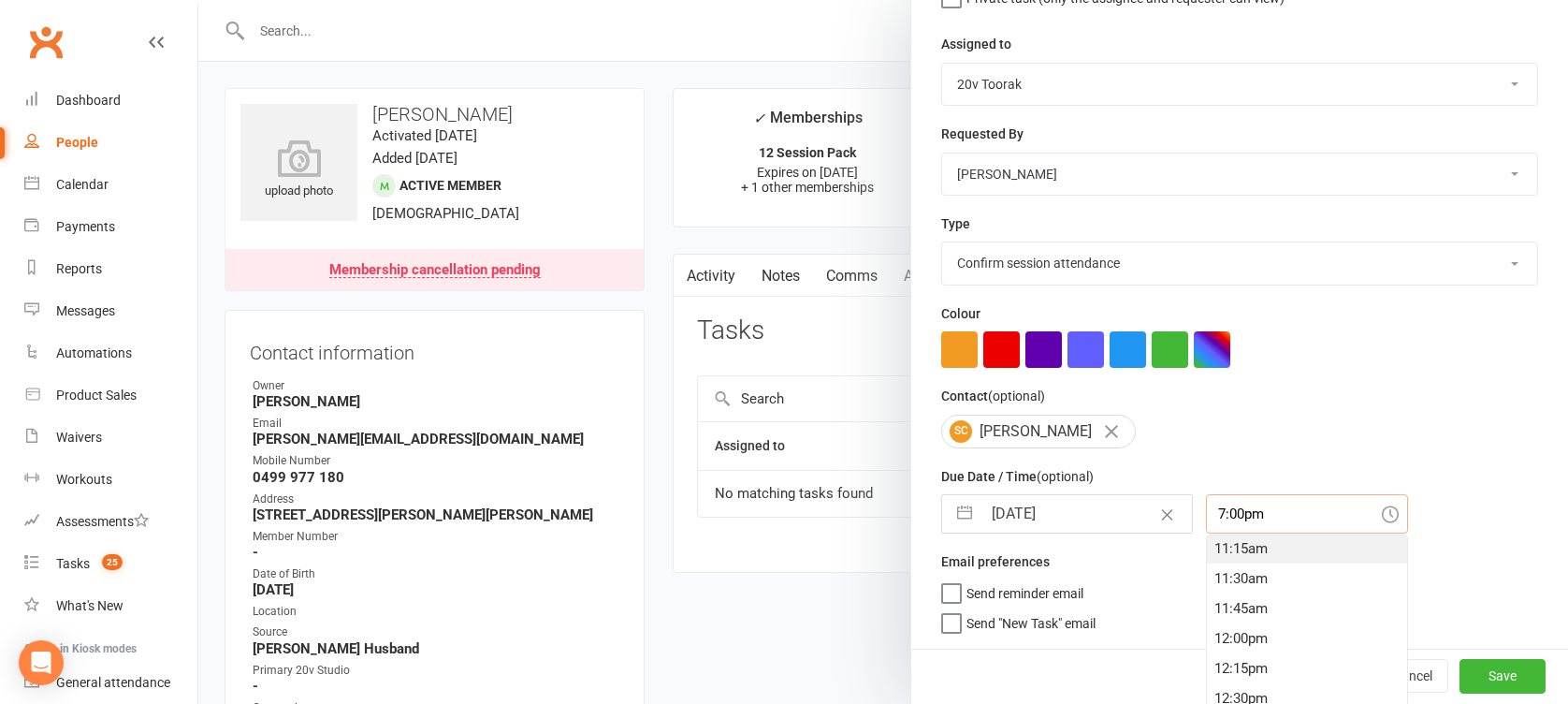
click at [1249, 555] on div "11:15am" at bounding box center [1307, 548] width 200 height 30
type input "11:15am"
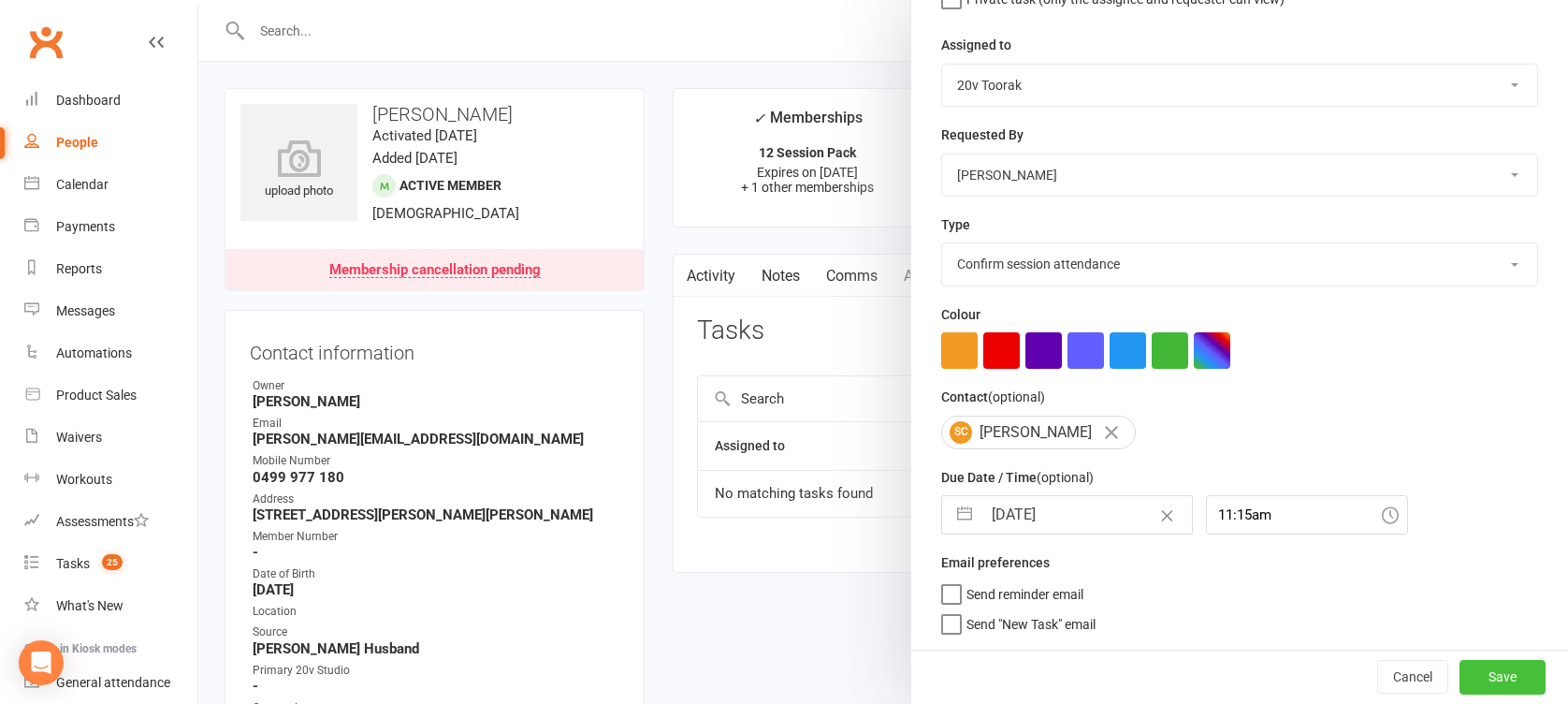
click at [1460, 665] on button "Save" at bounding box center [1503, 676] width 86 height 34
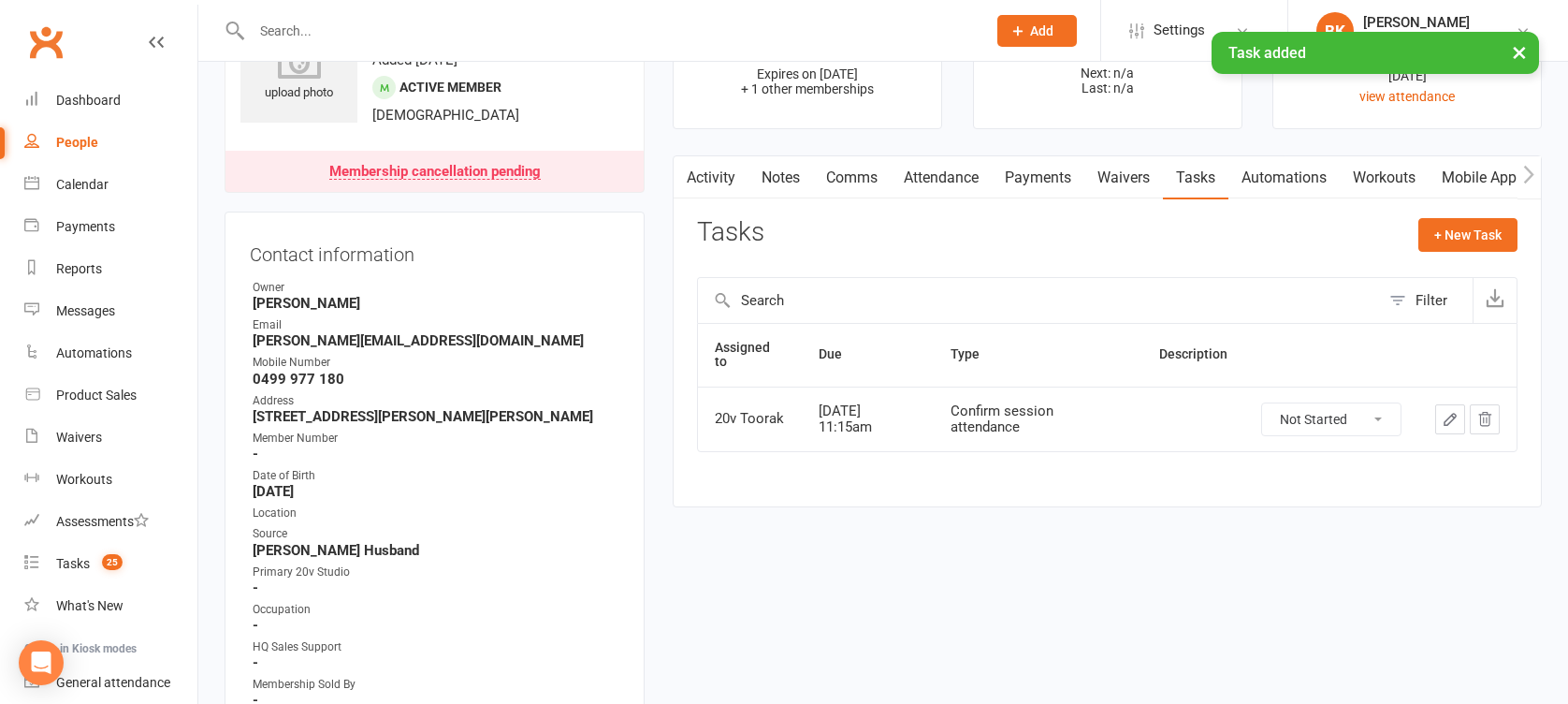
scroll to position [0, 0]
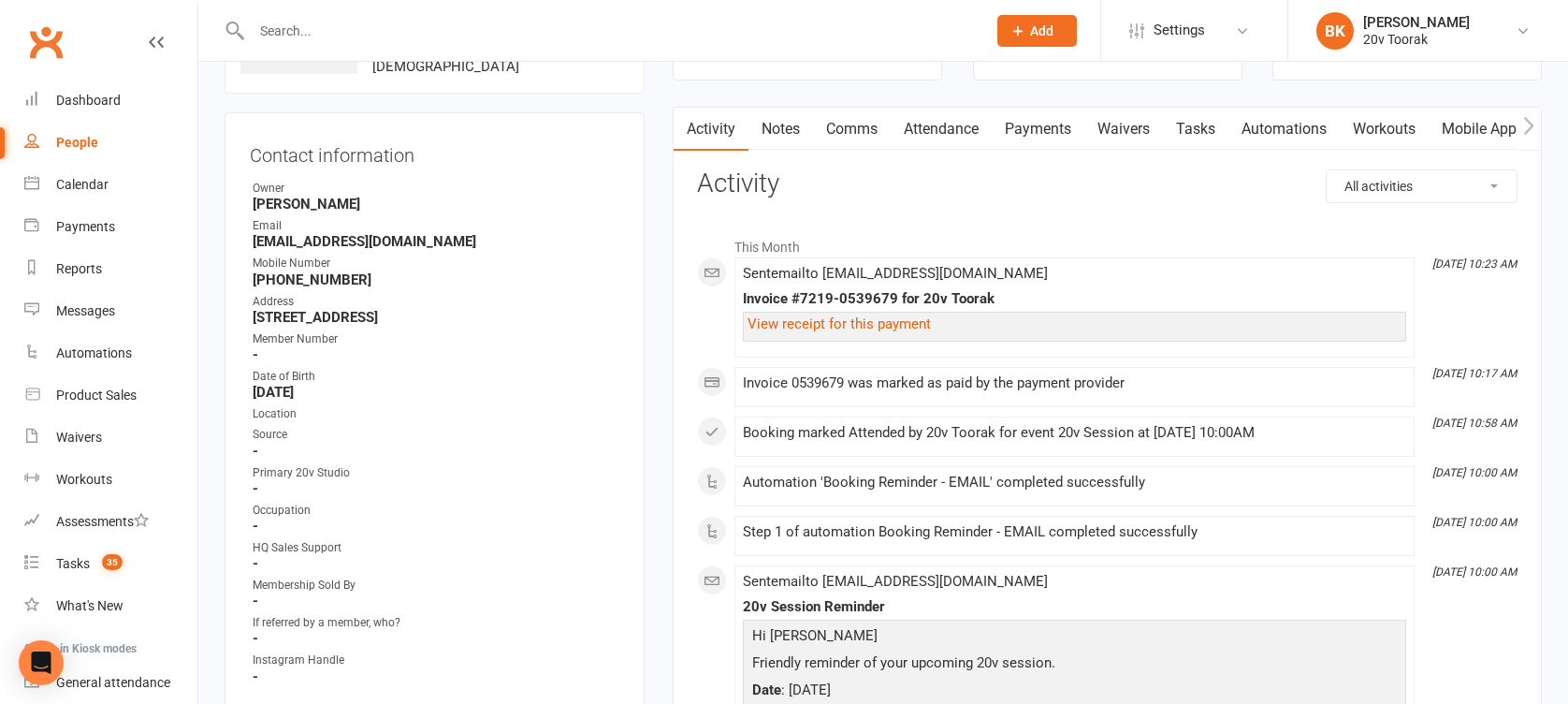
scroll to position [144, 0]
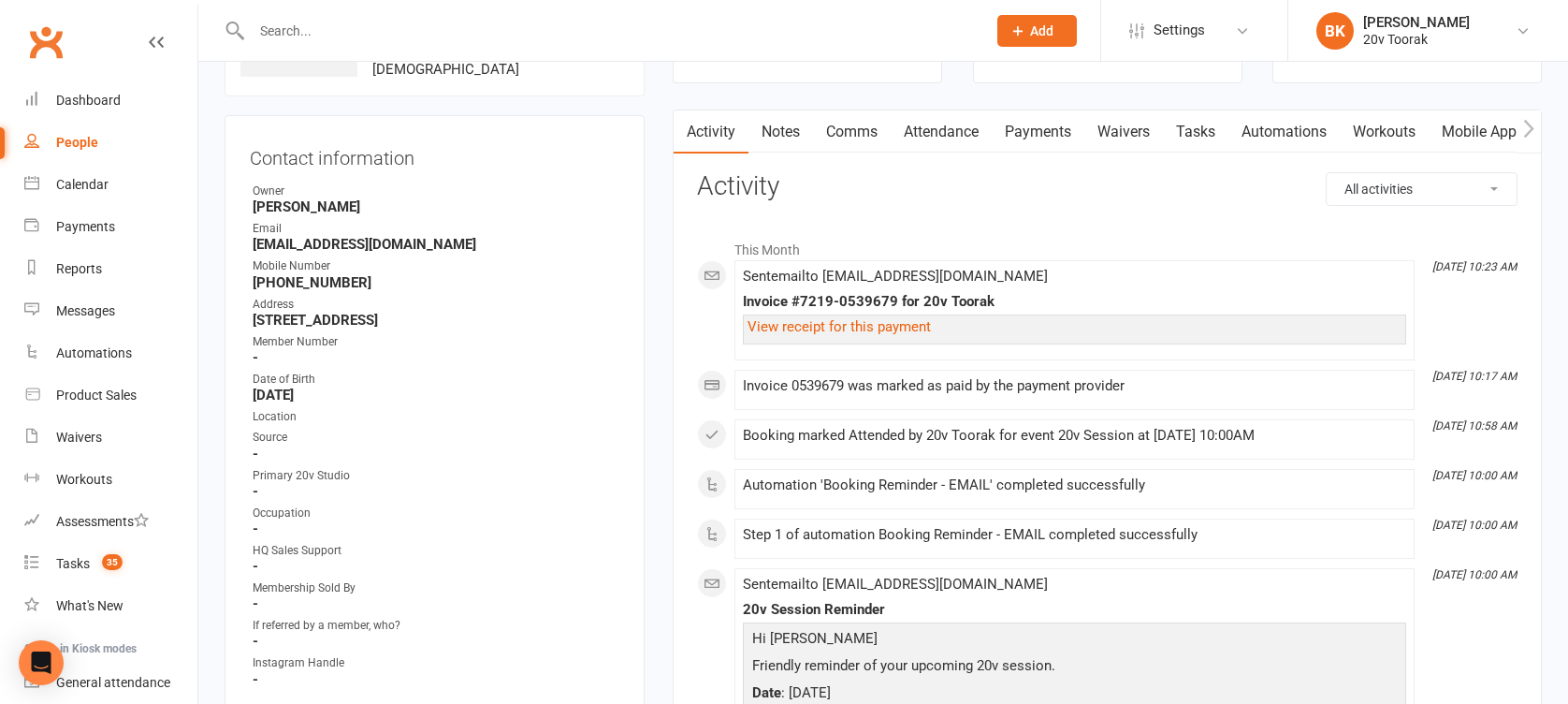
click at [949, 133] on link "Attendance" at bounding box center [941, 131] width 101 height 43
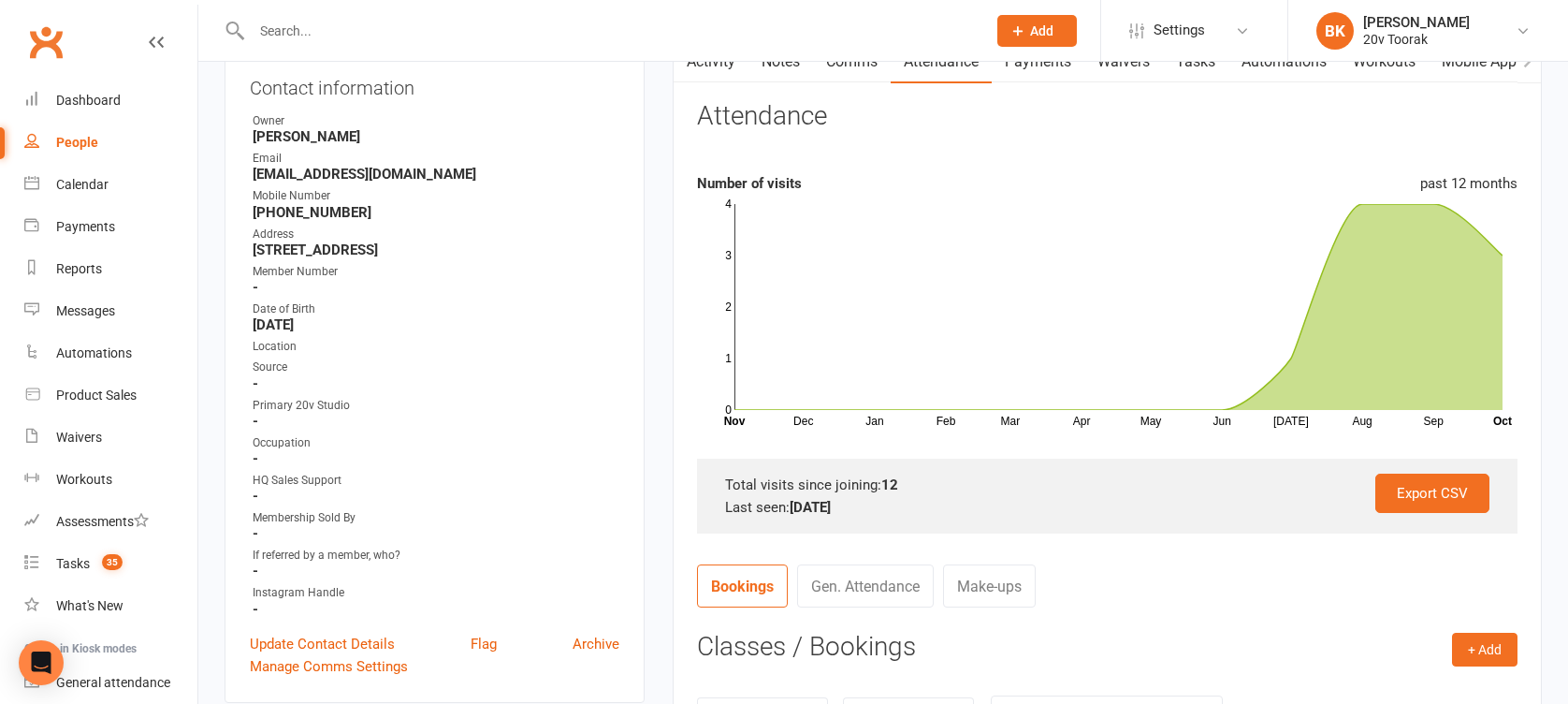
scroll to position [169, 0]
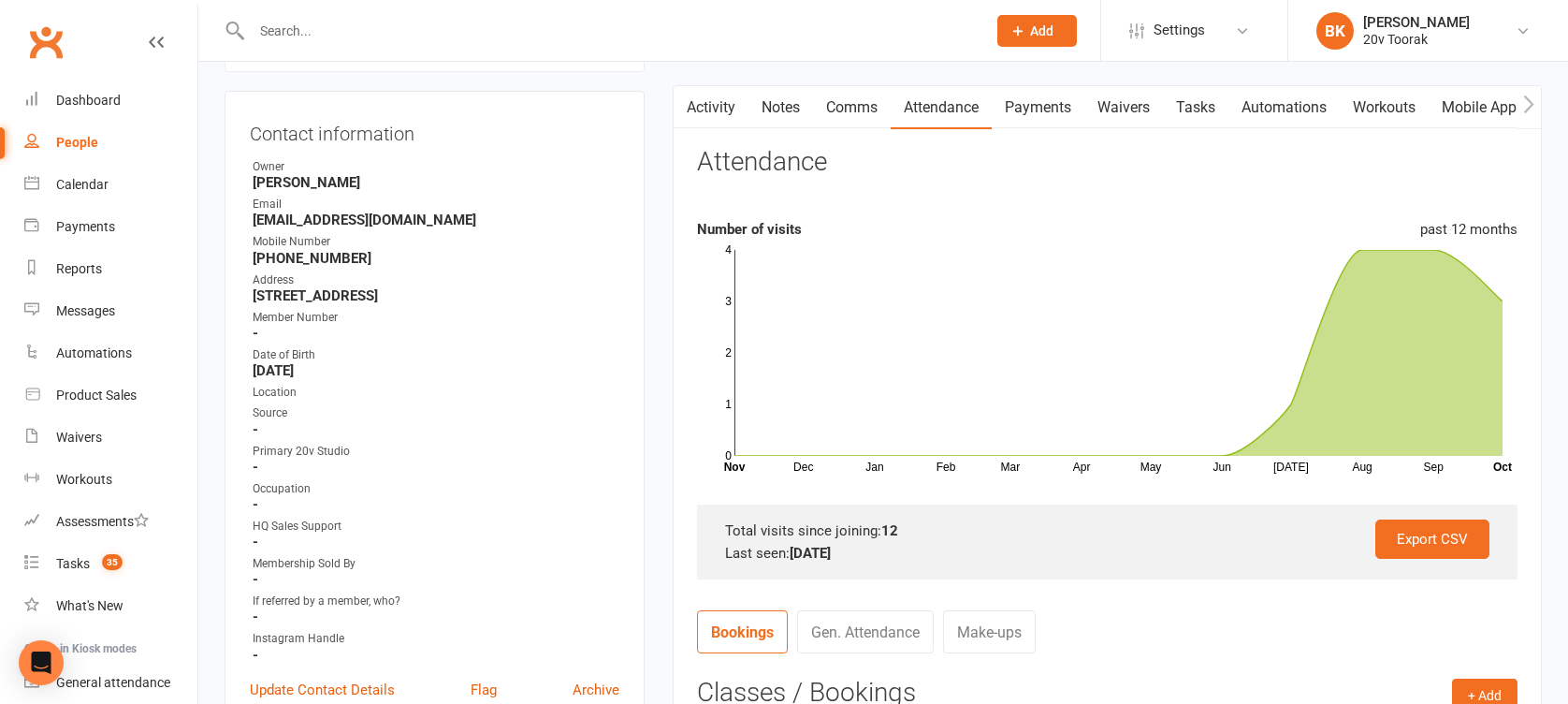
click at [1037, 102] on link "Payments" at bounding box center [1038, 107] width 93 height 43
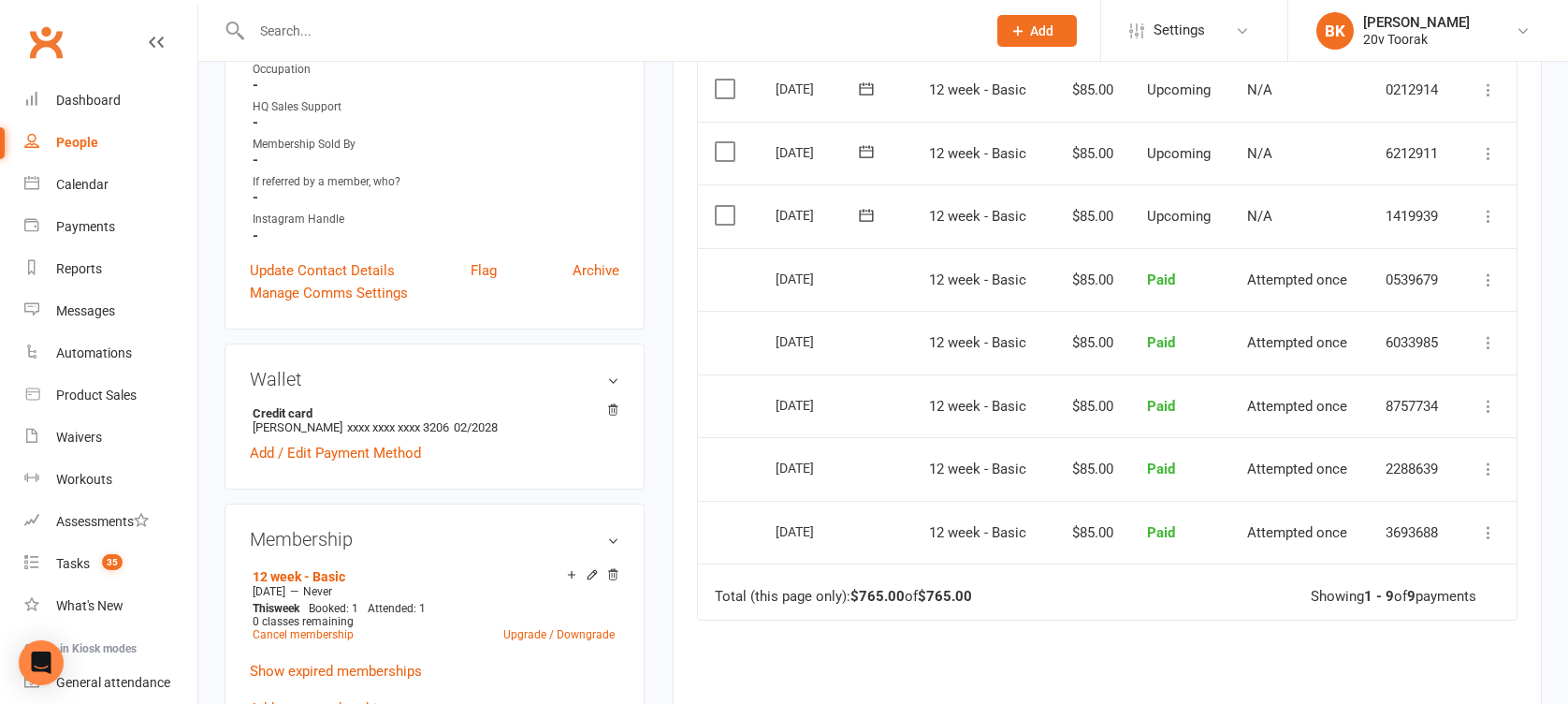
scroll to position [54, 0]
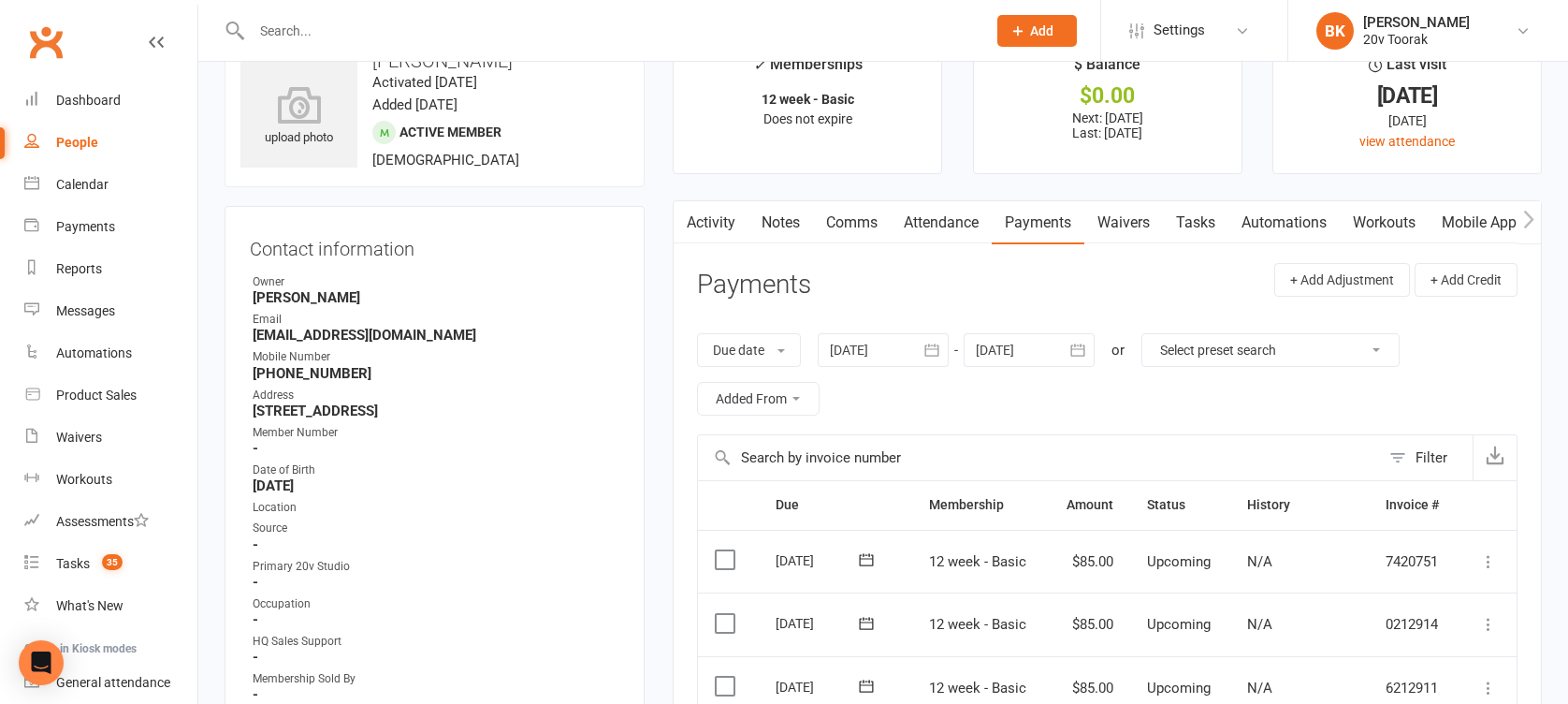
click at [949, 211] on link "Attendance" at bounding box center [941, 222] width 101 height 43
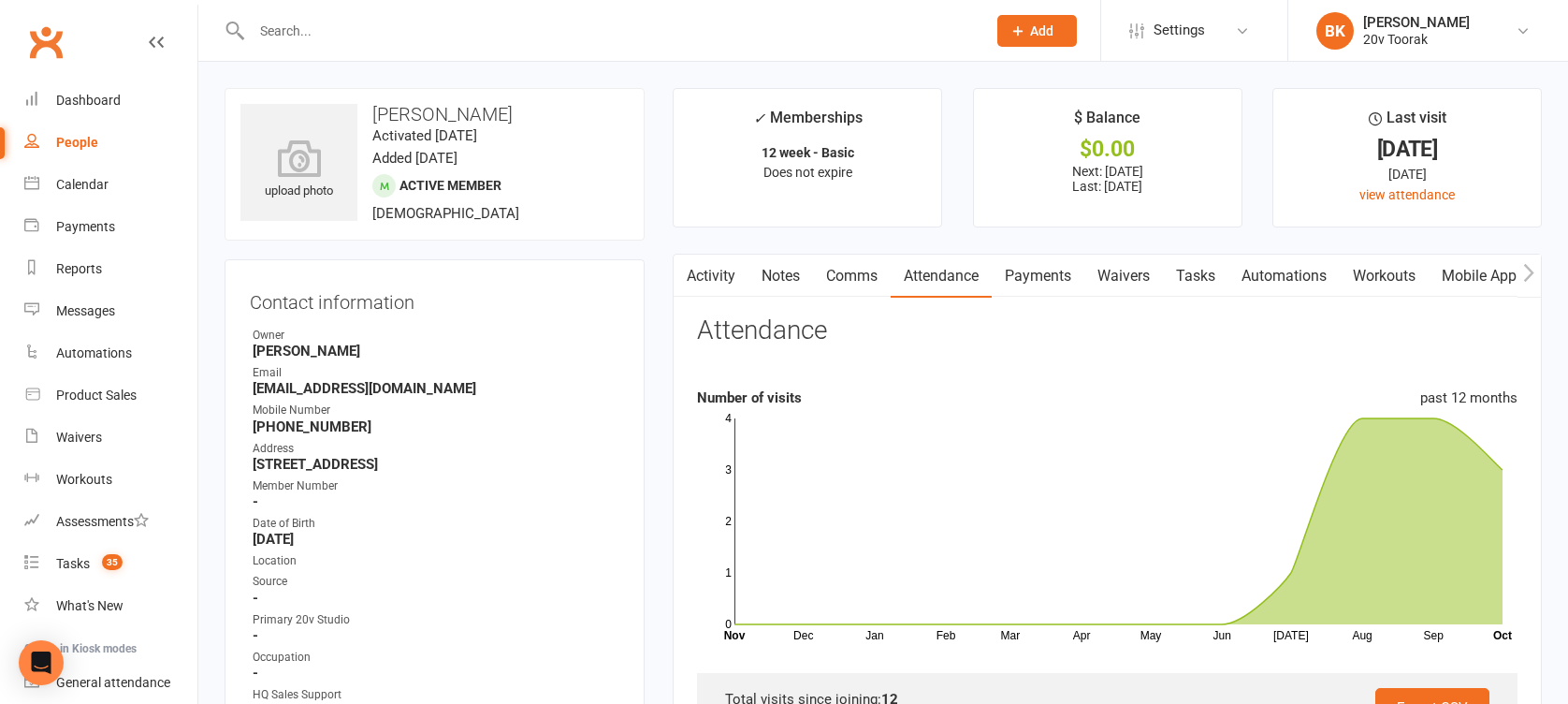
click at [1209, 270] on link "Tasks" at bounding box center [1196, 276] width 65 height 43
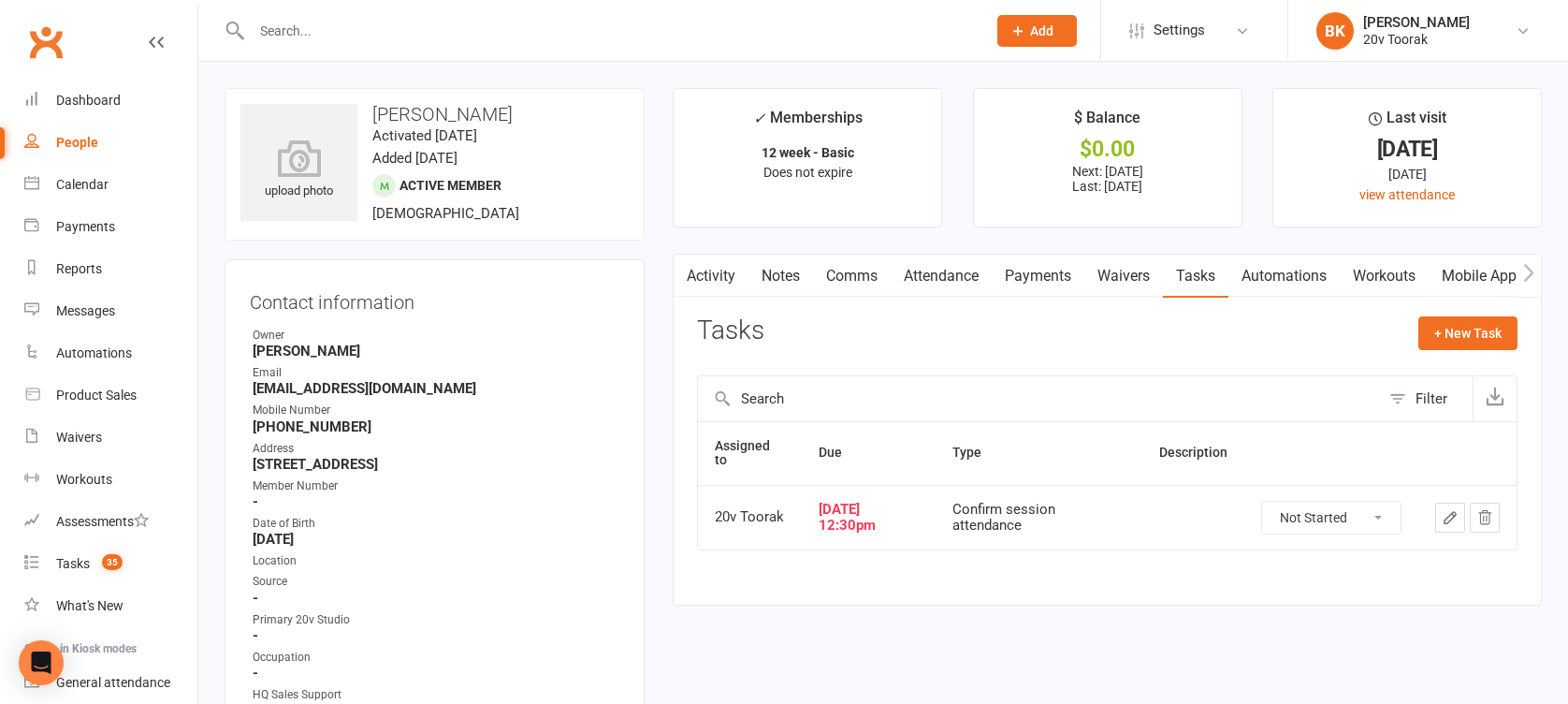
click at [1343, 503] on select "Not Started In Progress Waiting Complete" at bounding box center [1331, 517] width 139 height 32
click at [1262, 502] on select "Not Started In Progress Waiting Complete" at bounding box center [1331, 517] width 139 height 32
select select "unstarted"
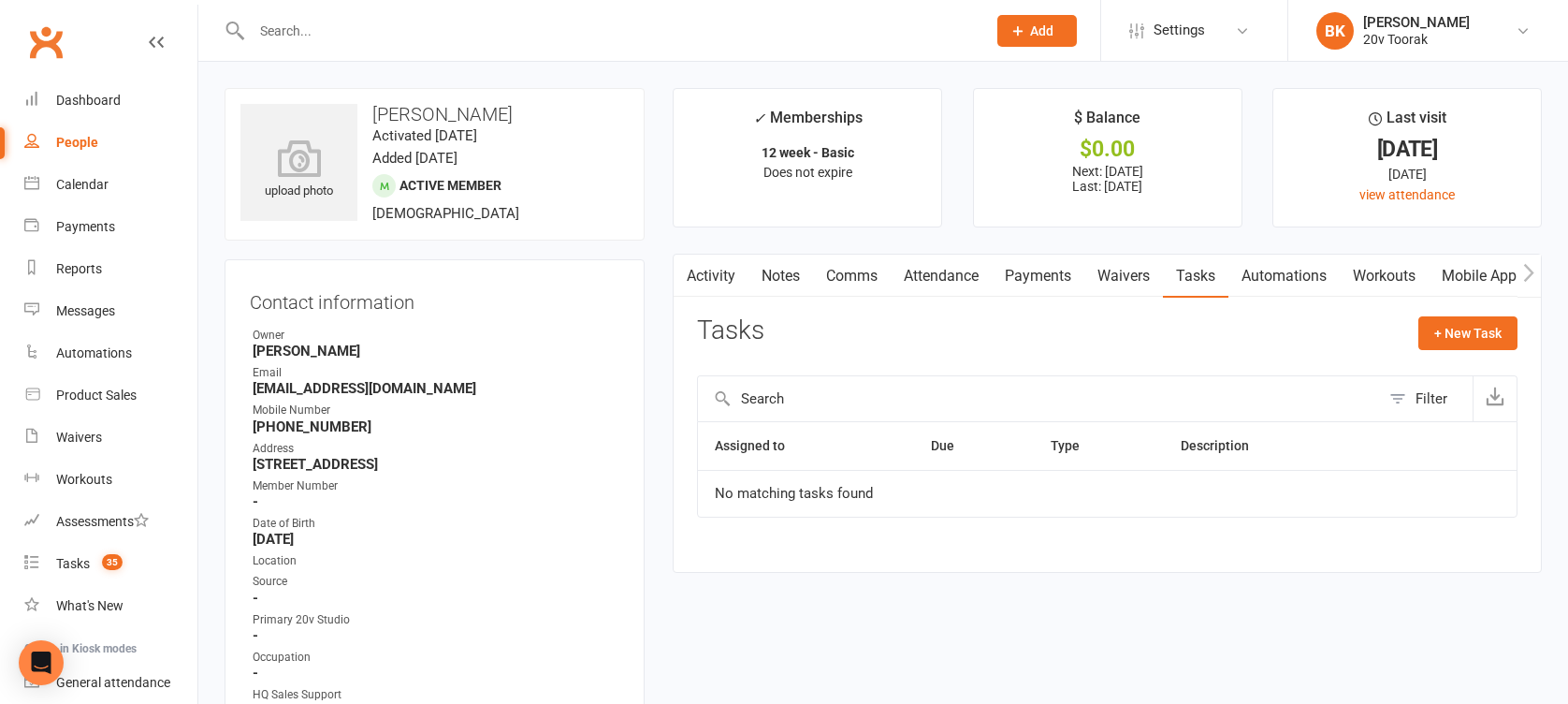
click at [871, 269] on link "Comms" at bounding box center [851, 276] width 78 height 43
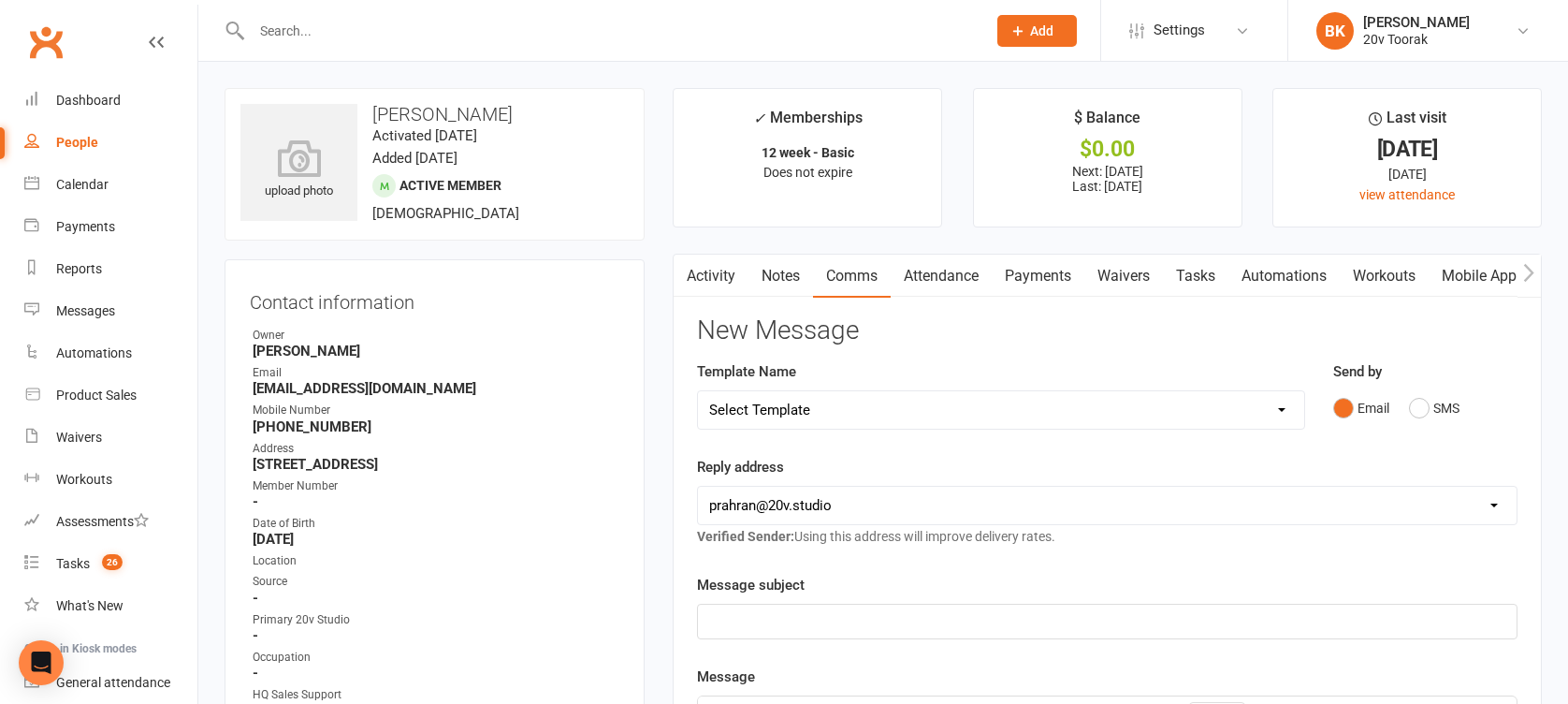
click at [1488, 268] on link "Mobile App" at bounding box center [1479, 276] width 101 height 43
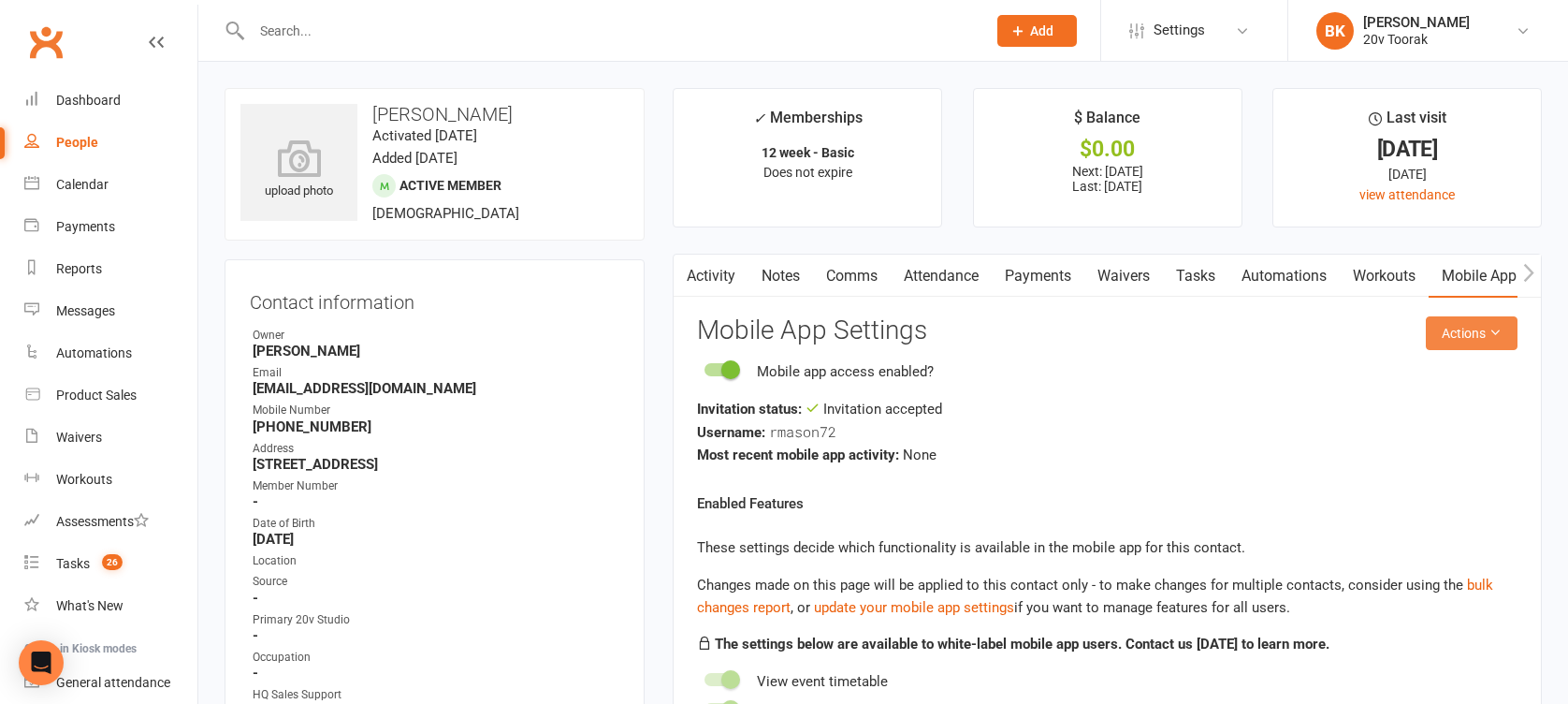
click at [1475, 330] on button "Actions" at bounding box center [1471, 332] width 92 height 34
click at [880, 296] on link "Comms" at bounding box center [851, 276] width 78 height 43
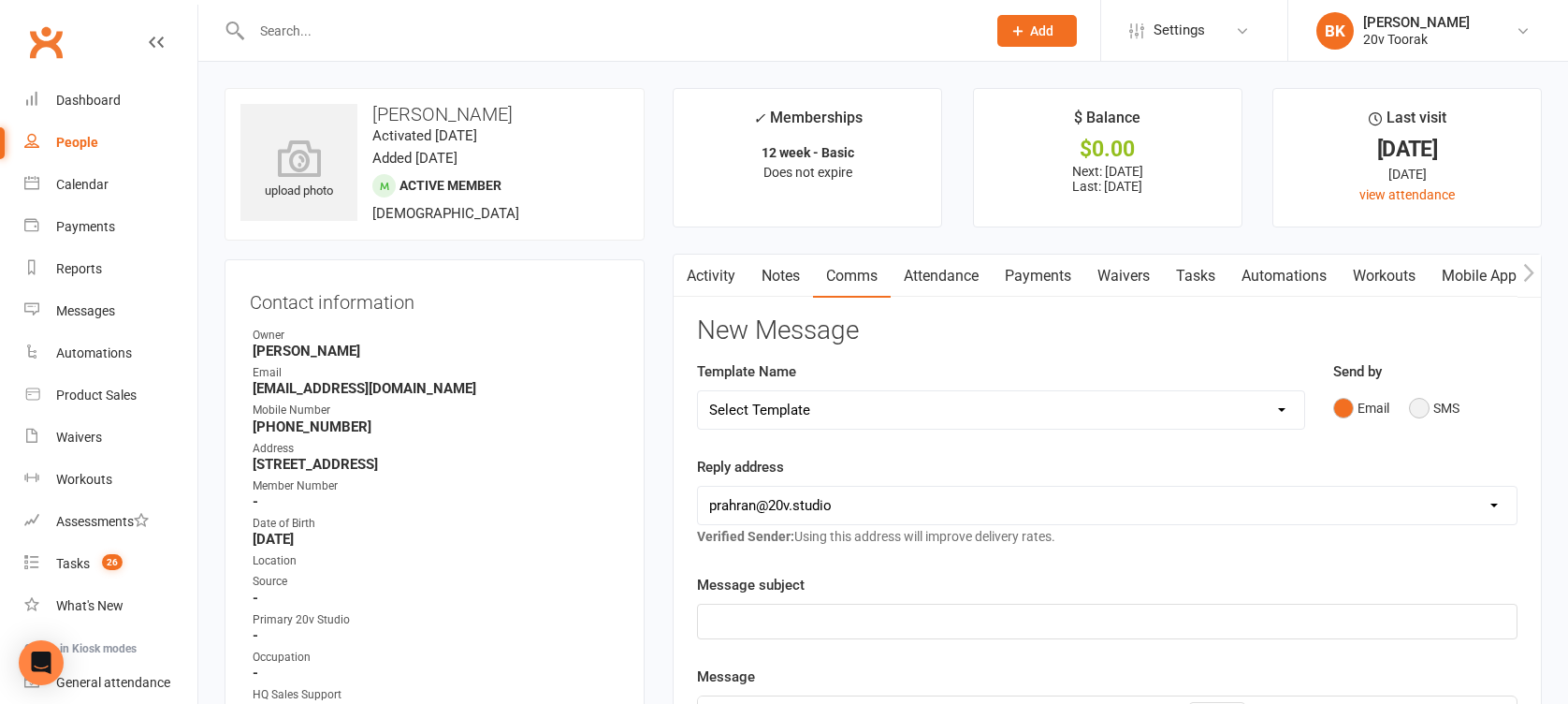
click at [1441, 393] on button "SMS" at bounding box center [1434, 408] width 51 height 35
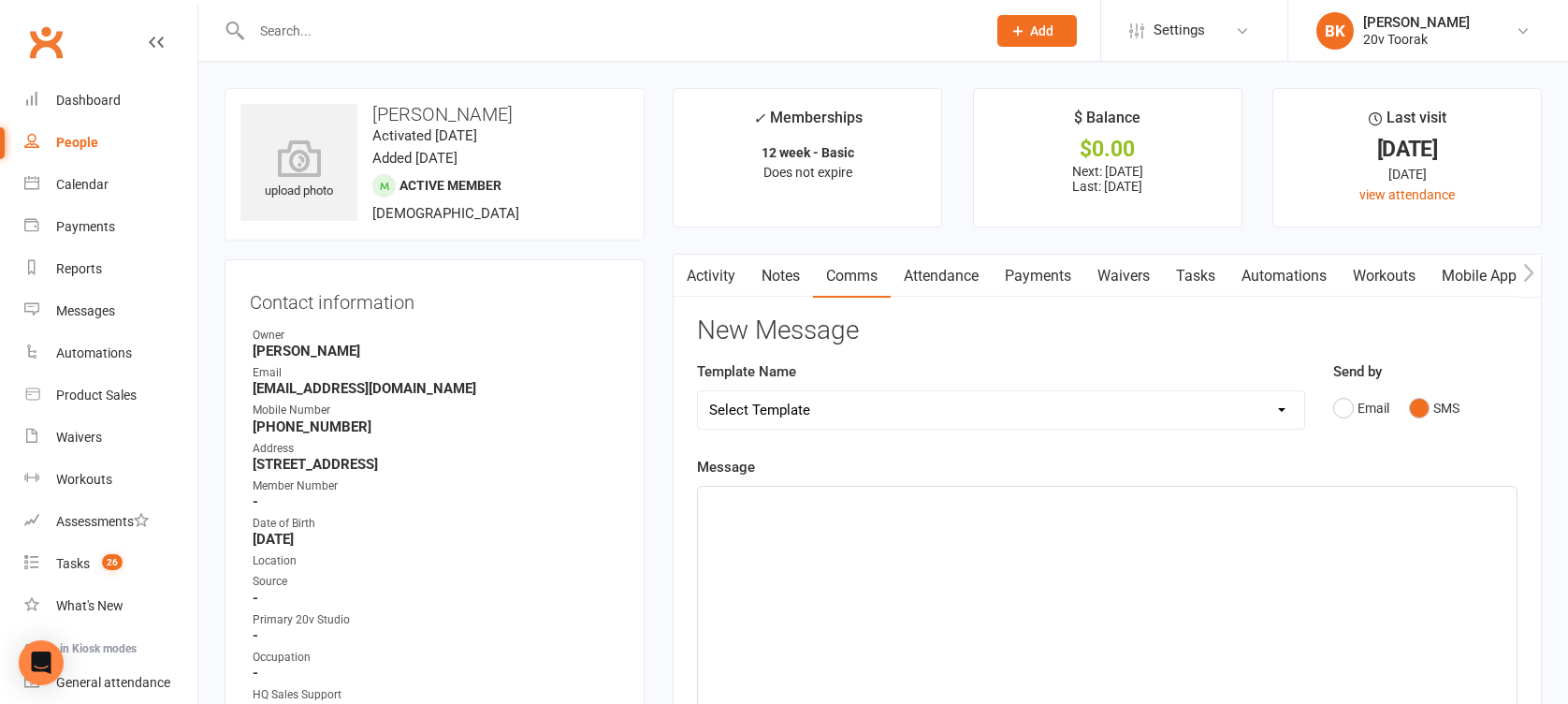
click at [1325, 514] on div "﻿" at bounding box center [1107, 626] width 818 height 281
click at [788, 269] on link "Notes" at bounding box center [780, 276] width 64 height 43
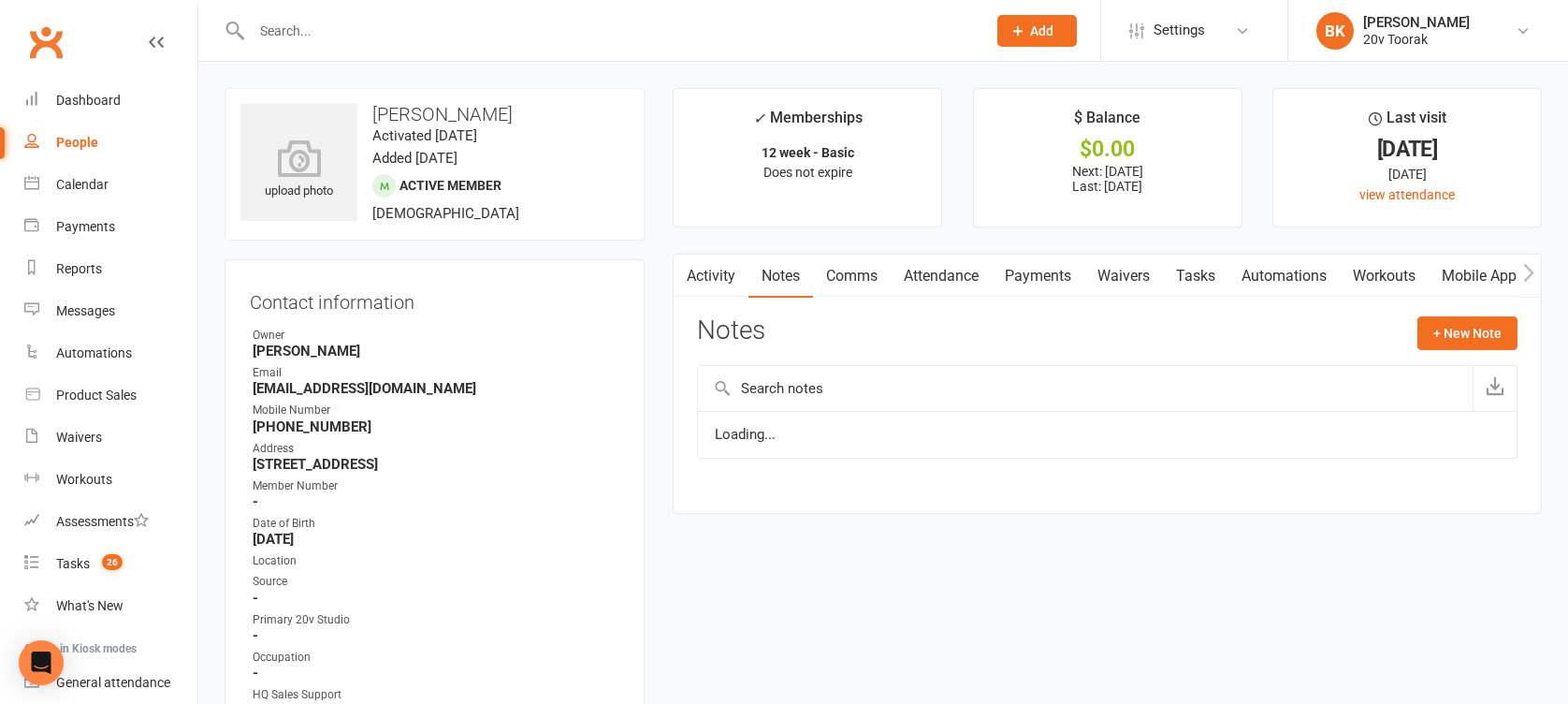
click at [716, 269] on link "Activity" at bounding box center [711, 276] width 75 height 43
click at [1205, 269] on link "Tasks" at bounding box center [1196, 276] width 65 height 43
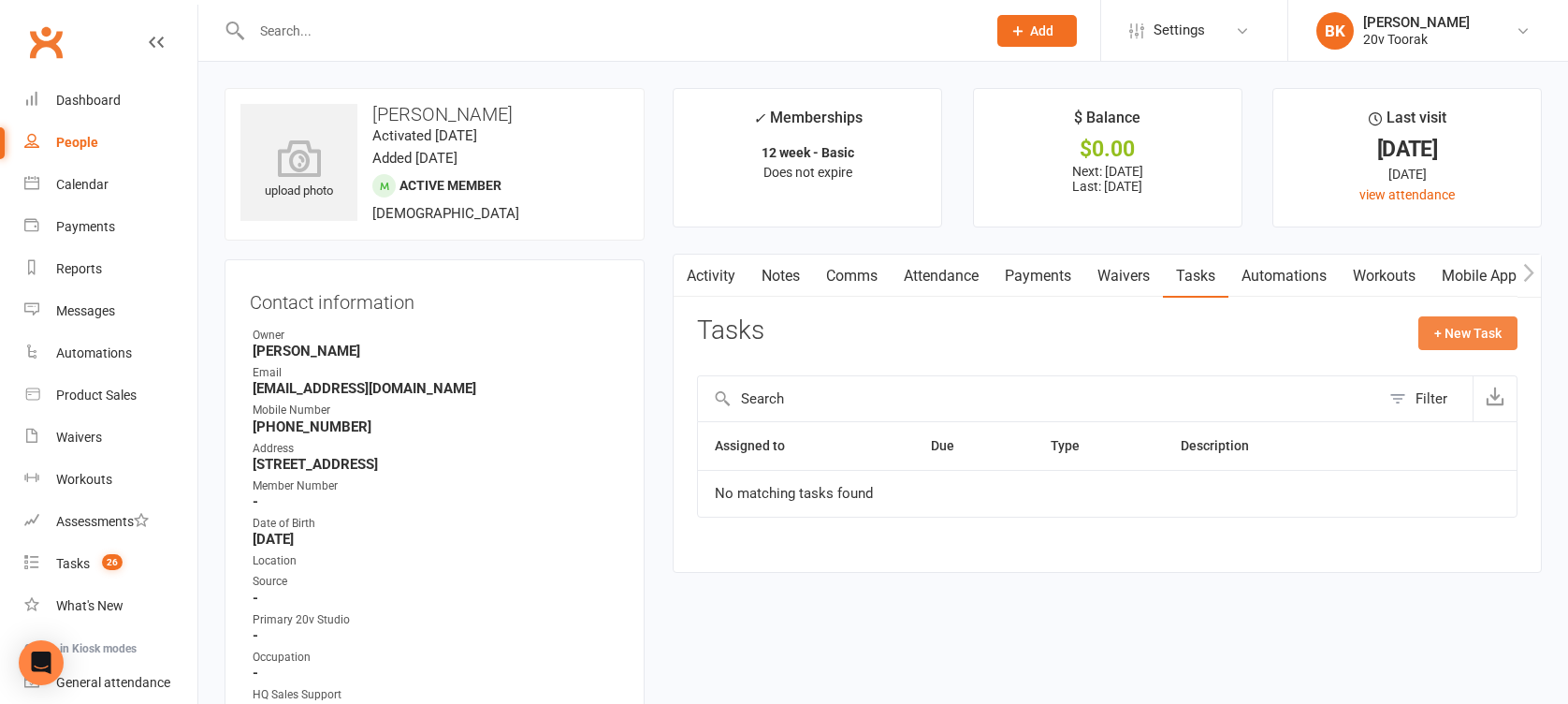
click at [1470, 347] on button "+ New Task" at bounding box center [1468, 332] width 100 height 34
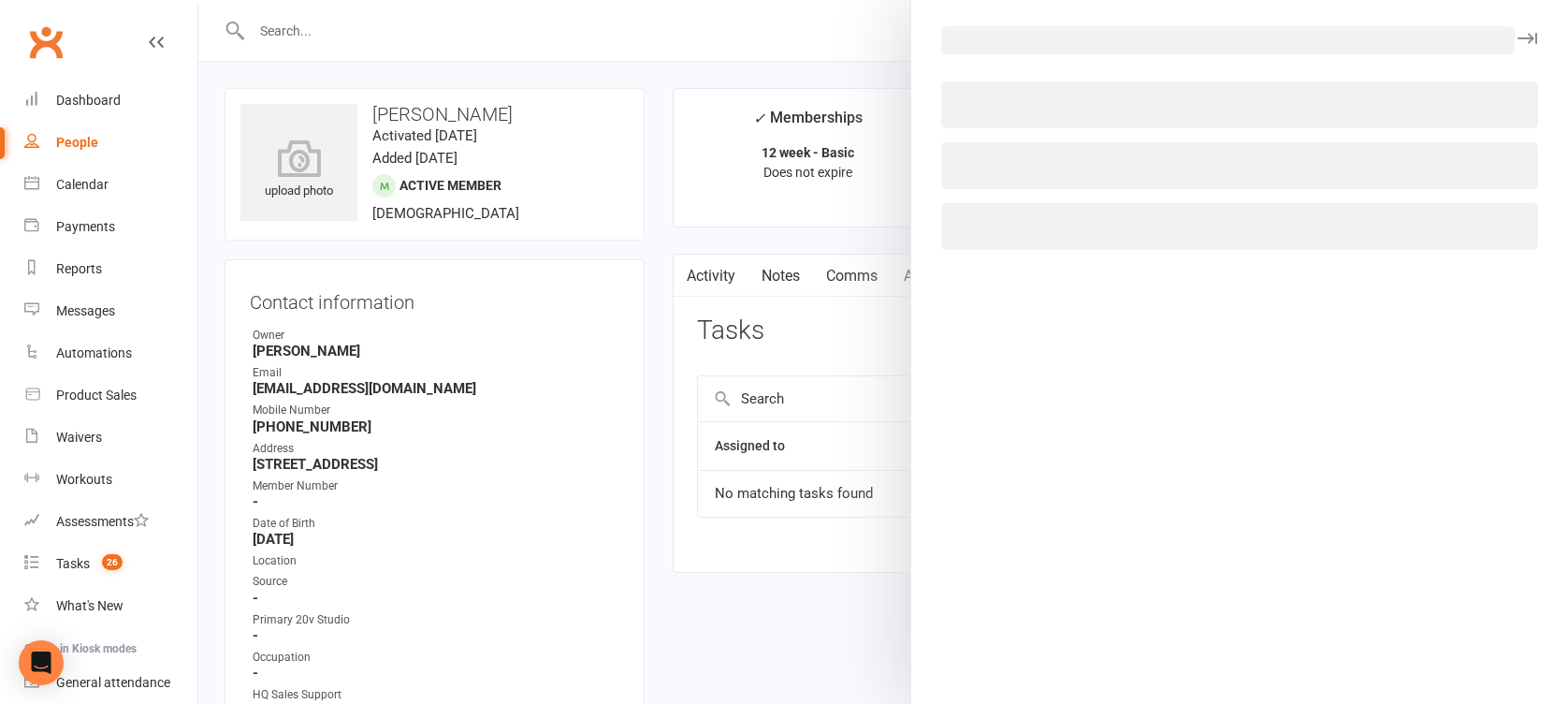
select select "46005"
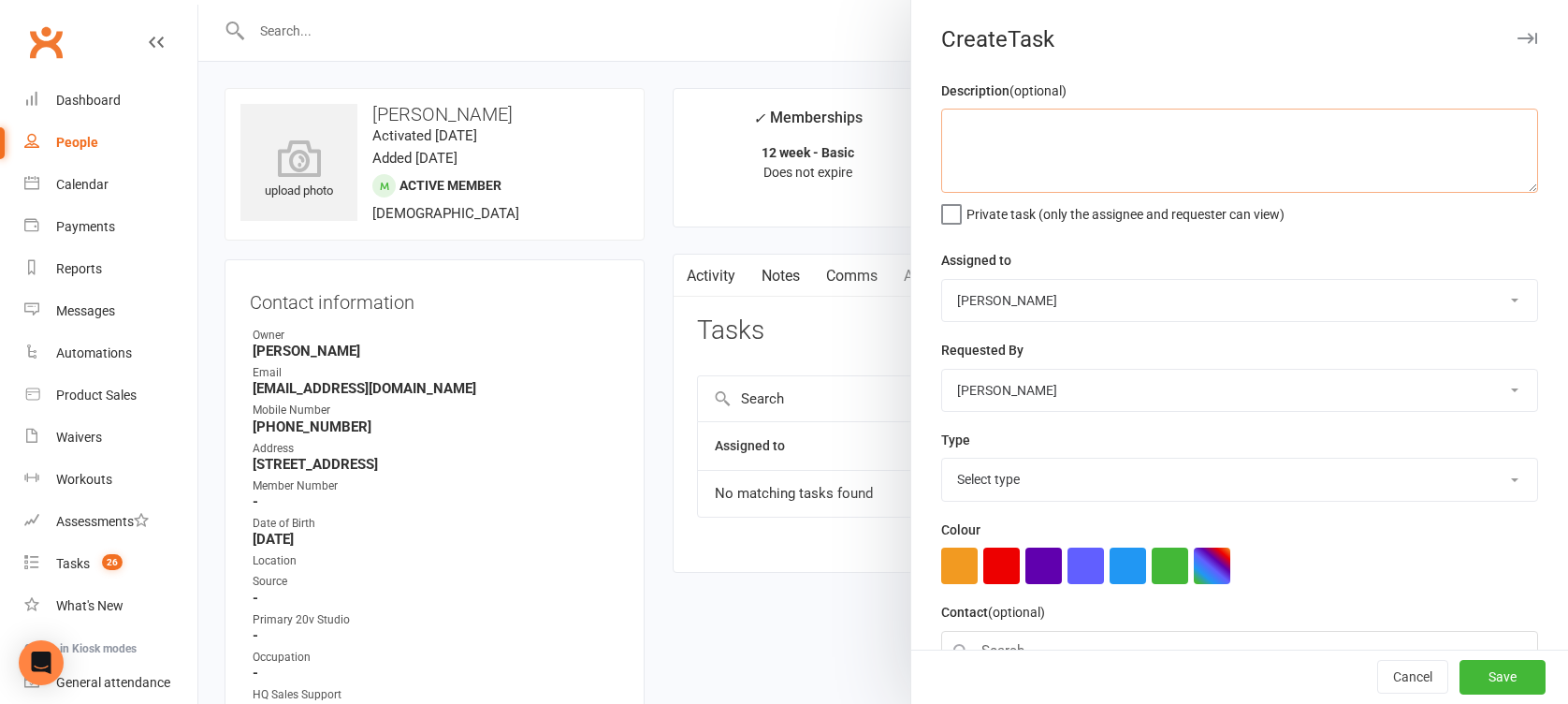
click at [1148, 130] on textarea at bounding box center [1239, 150] width 596 height 84
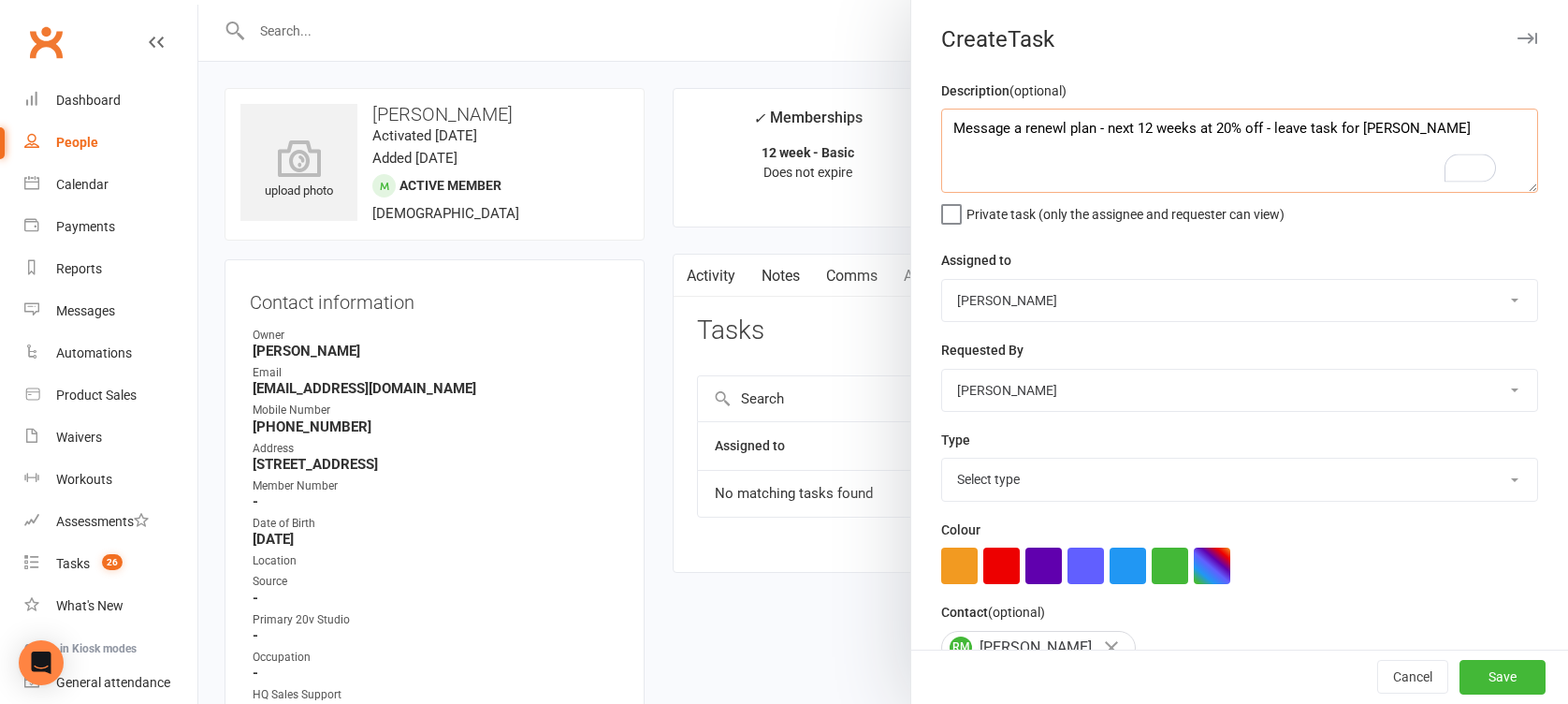
type textarea "Message a renewl plan - next 12 weeks at 20% off - leave task for Byron"
click at [1010, 488] on select "Select type Call Call - to book trial Confirm session attendance Confirm trial …" at bounding box center [1240, 479] width 595 height 41
select select "27772"
click at [942, 459] on select "Select type Call Call - to book trial Confirm session attendance Confirm trial …" at bounding box center [1240, 479] width 595 height 41
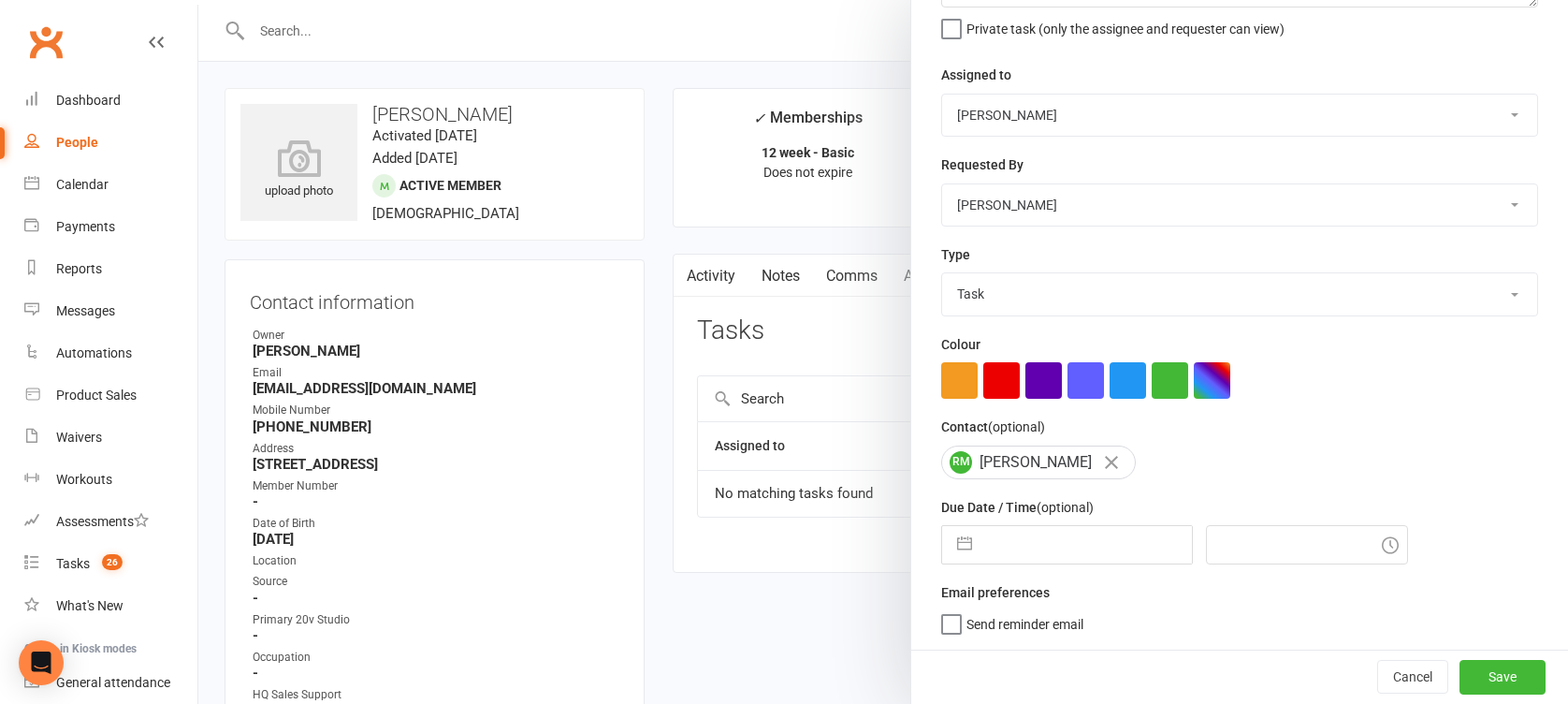
click at [950, 538] on button "button" at bounding box center [964, 544] width 34 height 37
select select "8"
select select "2025"
select select "9"
select select "2025"
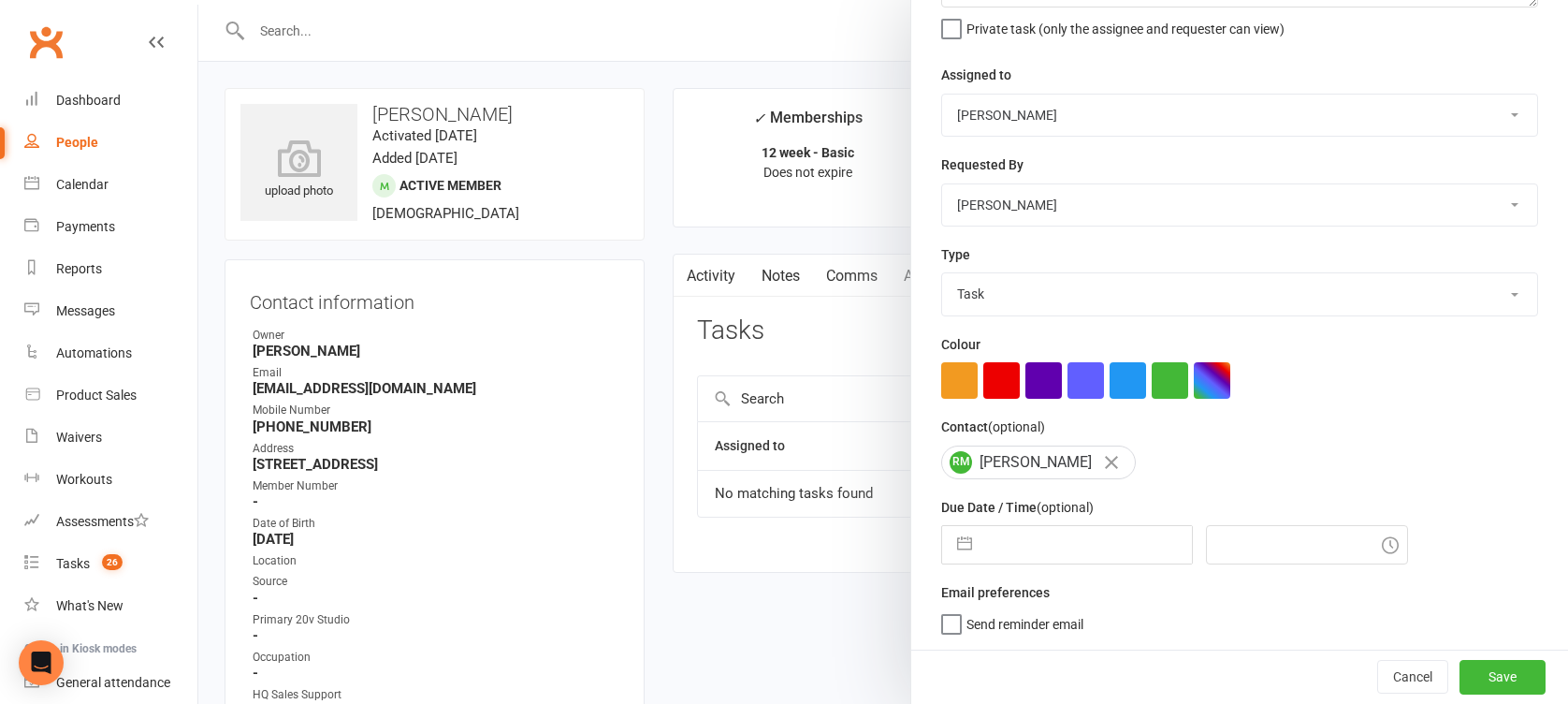
select select "10"
select select "2025"
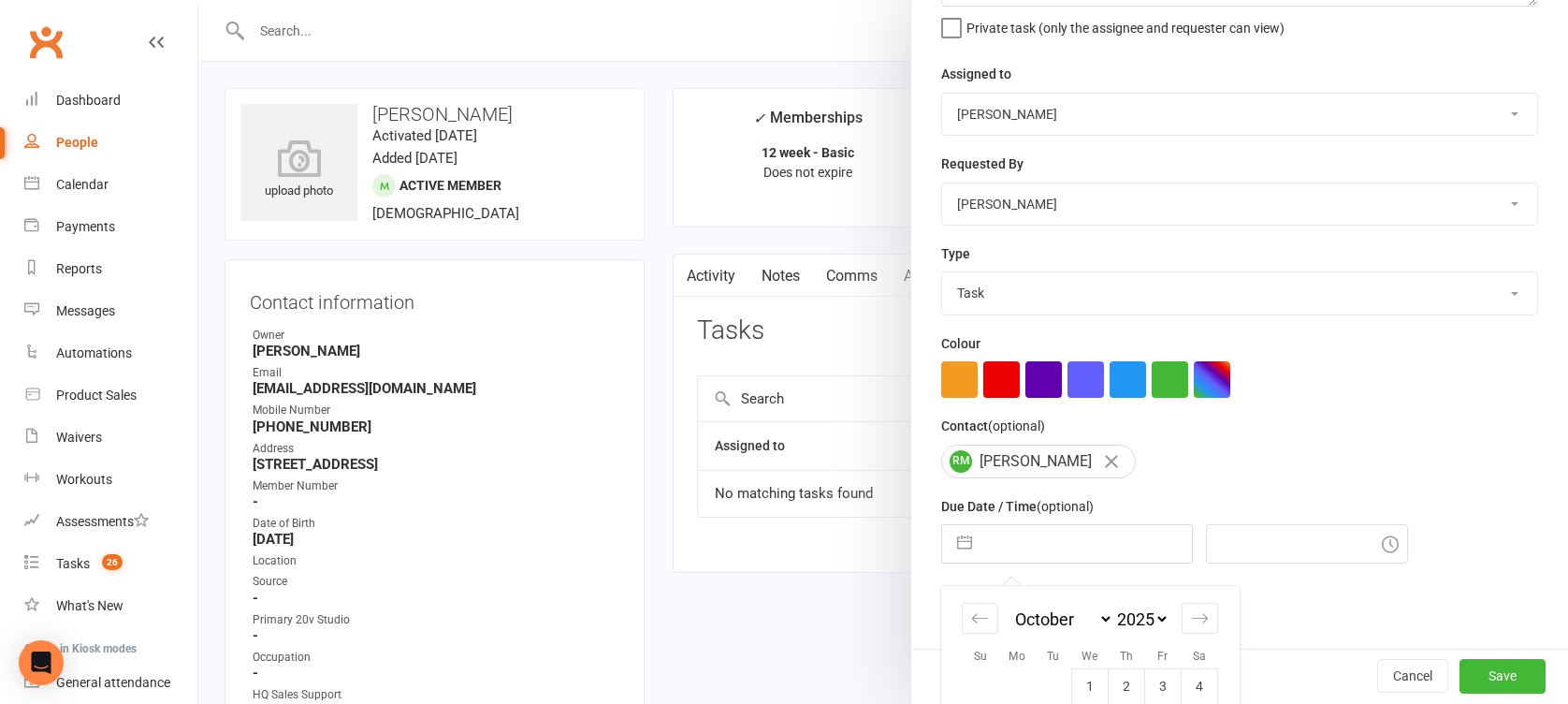
scroll to position [352, 0]
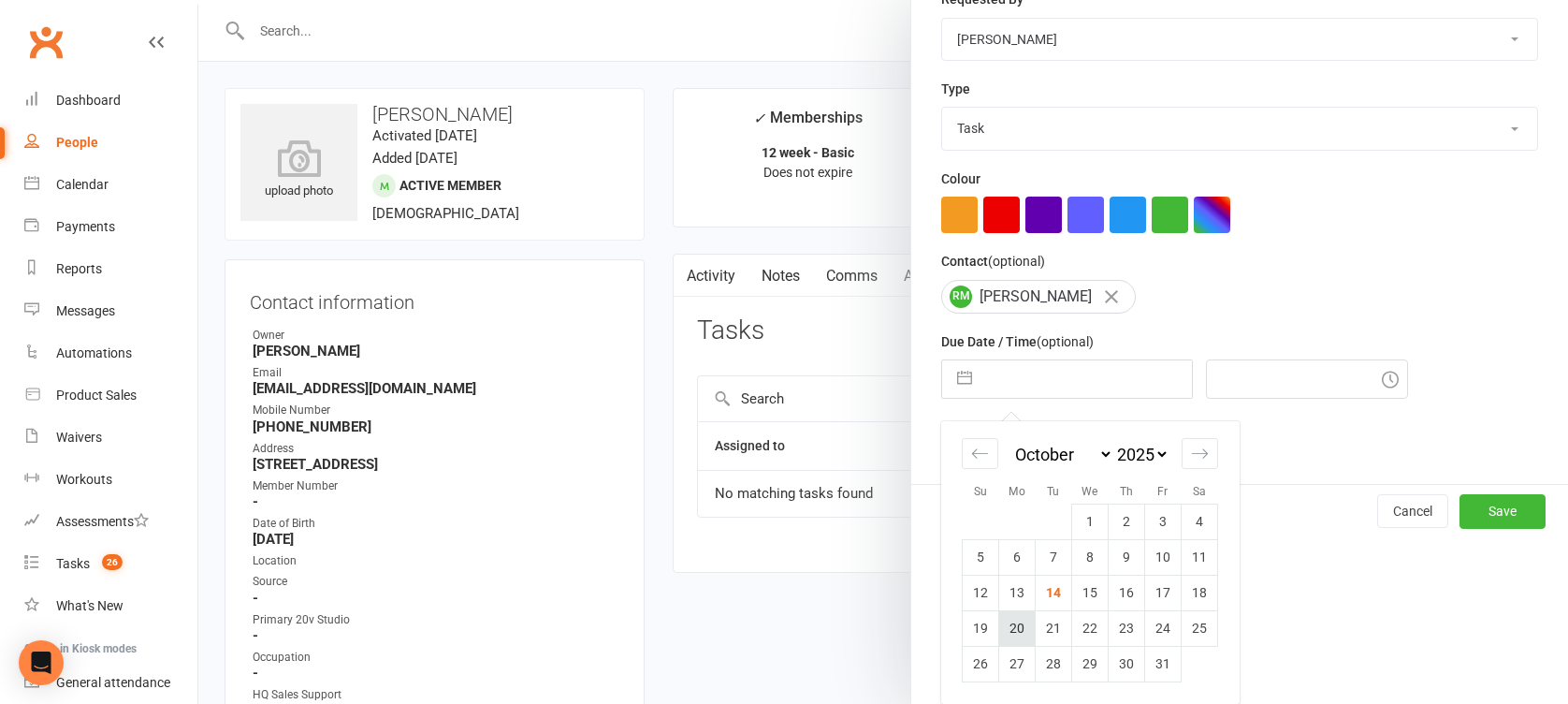
click at [1007, 625] on td "20" at bounding box center [1018, 627] width 36 height 35
type input "20 Oct 2025"
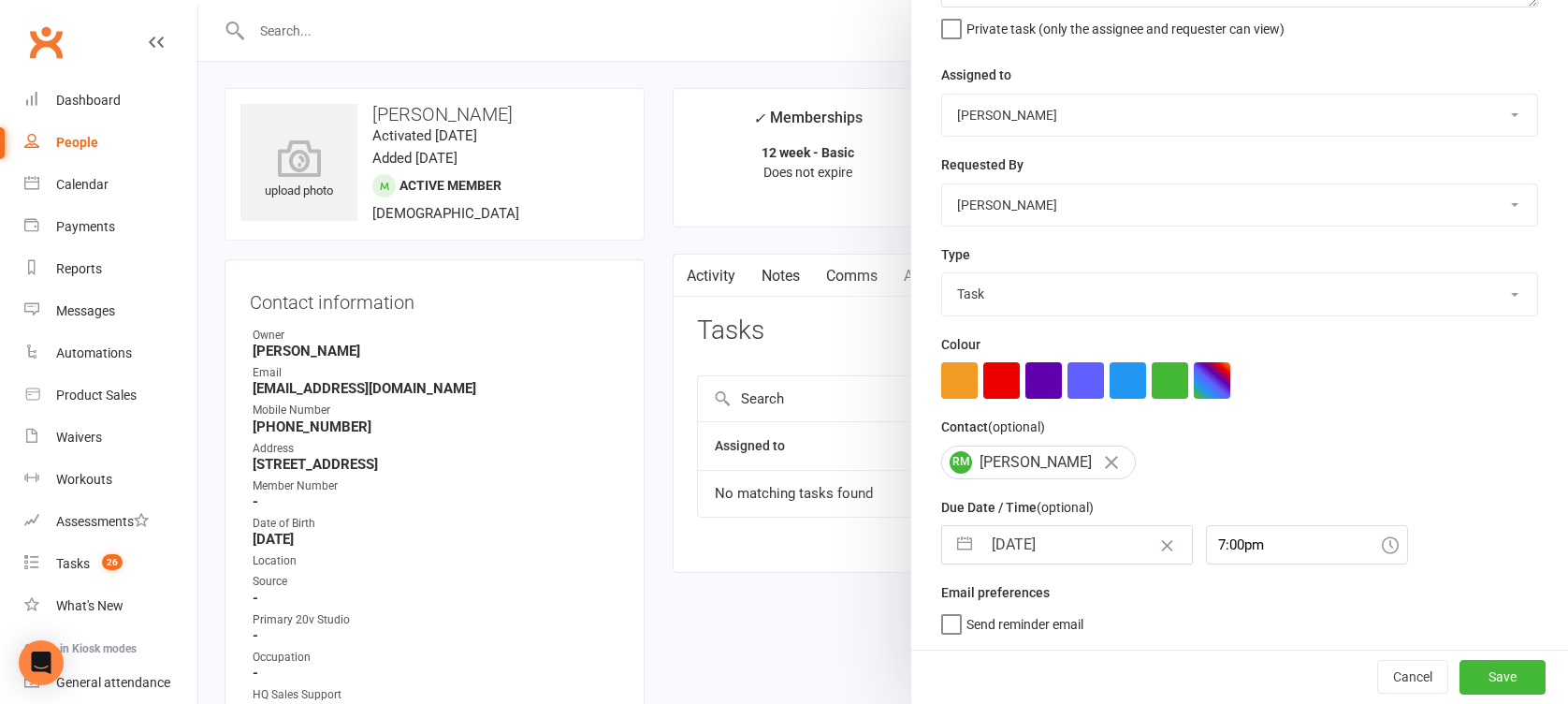
scroll to position [186, 0]
click at [1215, 559] on div "7:00pm" at bounding box center [1307, 544] width 202 height 39
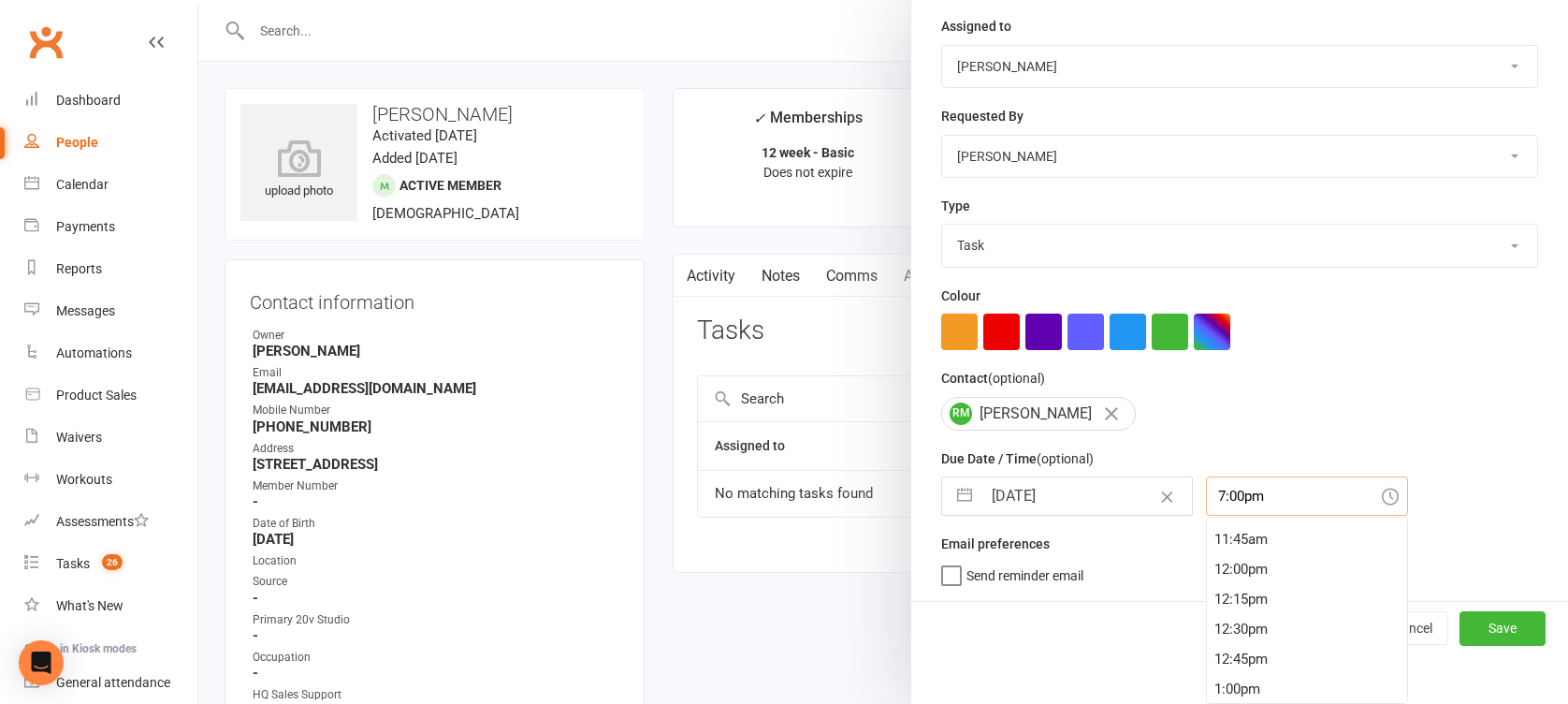
scroll to position [1127, 0]
click at [1215, 581] on div "9:45am" at bounding box center [1307, 573] width 200 height 30
type input "9:45am"
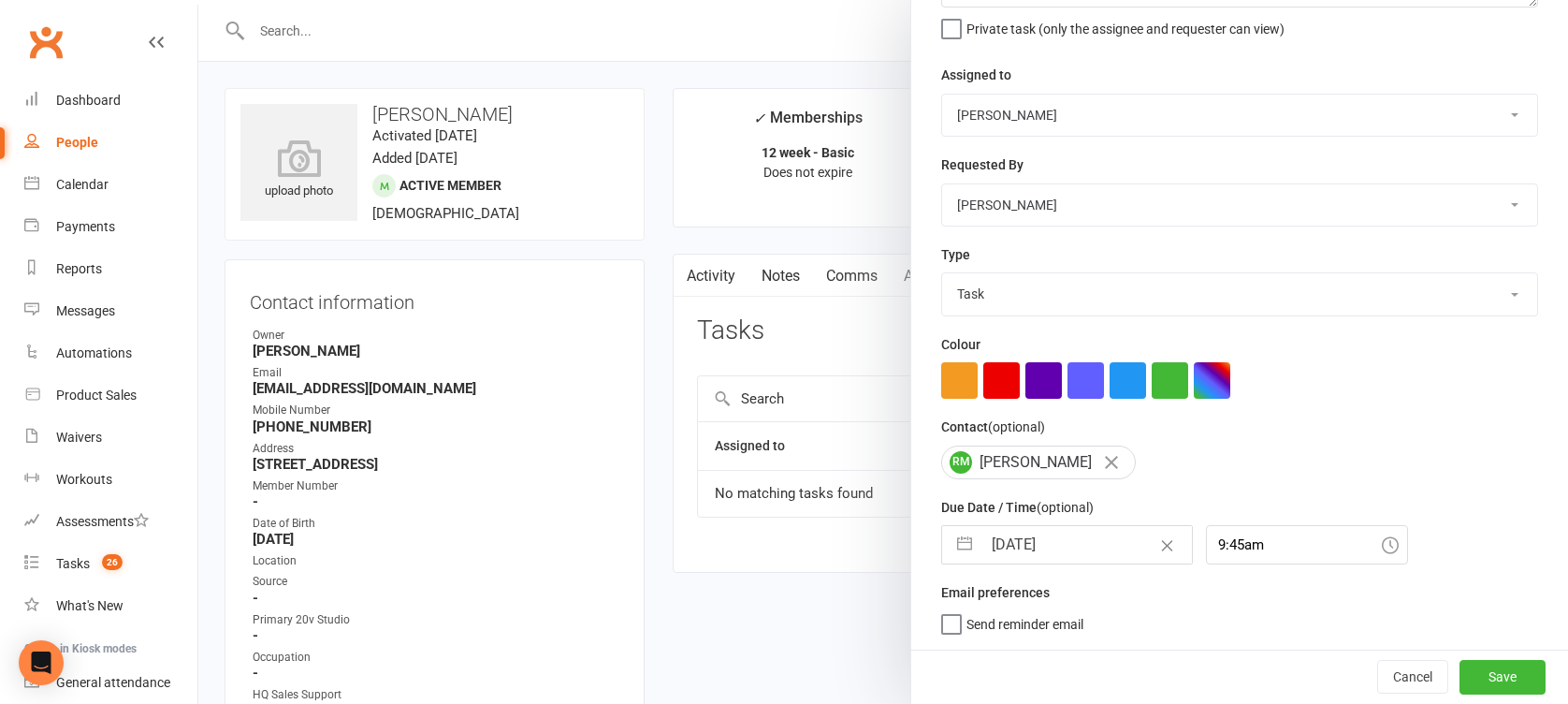
click at [1215, 581] on div "Email preferences Send reminder email" at bounding box center [1239, 607] width 596 height 52
drag, startPoint x: 1215, startPoint y: 581, endPoint x: 1466, endPoint y: 682, distance: 270.6
click at [1466, 682] on button "Save" at bounding box center [1503, 676] width 86 height 34
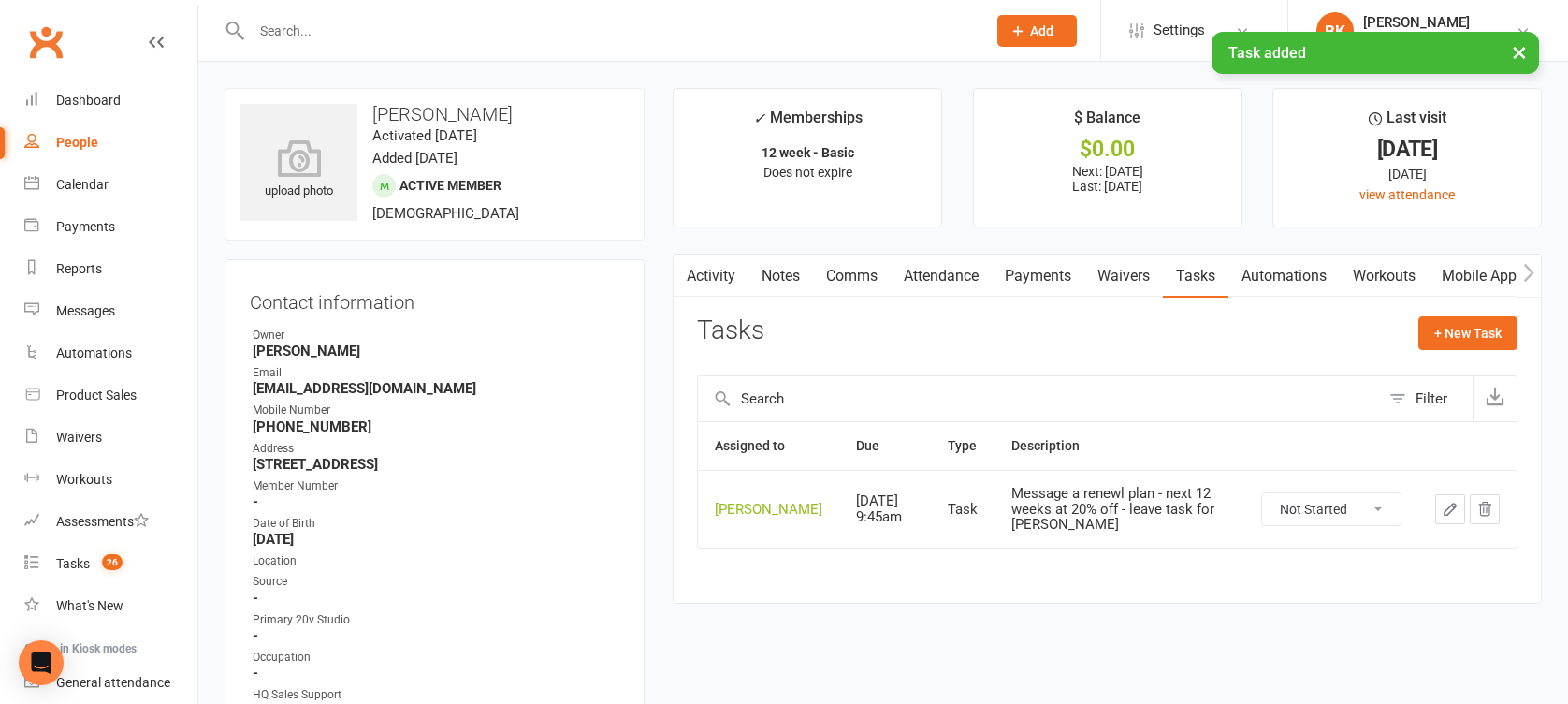
click at [771, 247] on main "✓ Memberships 12 week - Basic Does not expire $ Balance $0.00 Next: 20 Oct 2025…" at bounding box center [1107, 355] width 897 height 534
click at [787, 272] on link "Notes" at bounding box center [780, 276] width 64 height 43
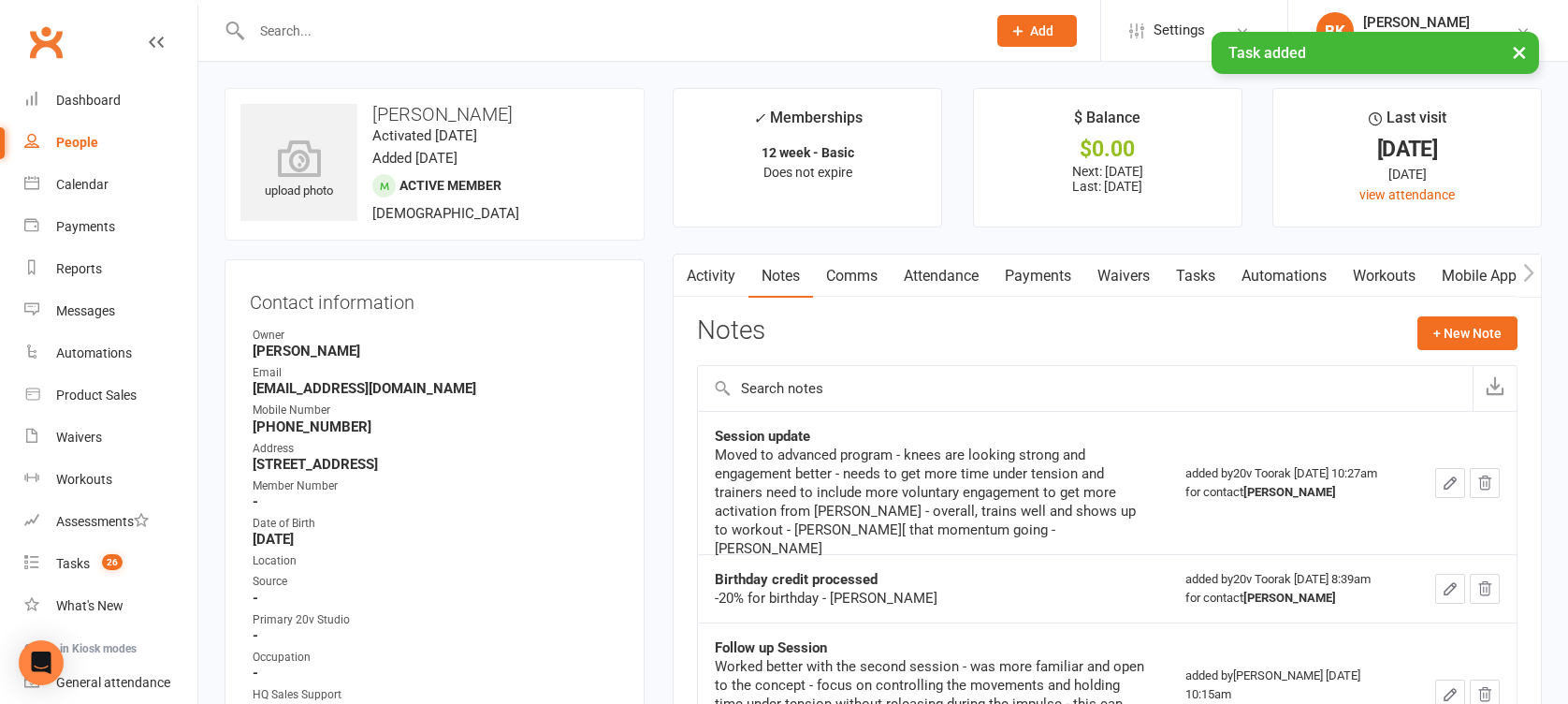
click at [716, 274] on link "Activity" at bounding box center [711, 276] width 75 height 43
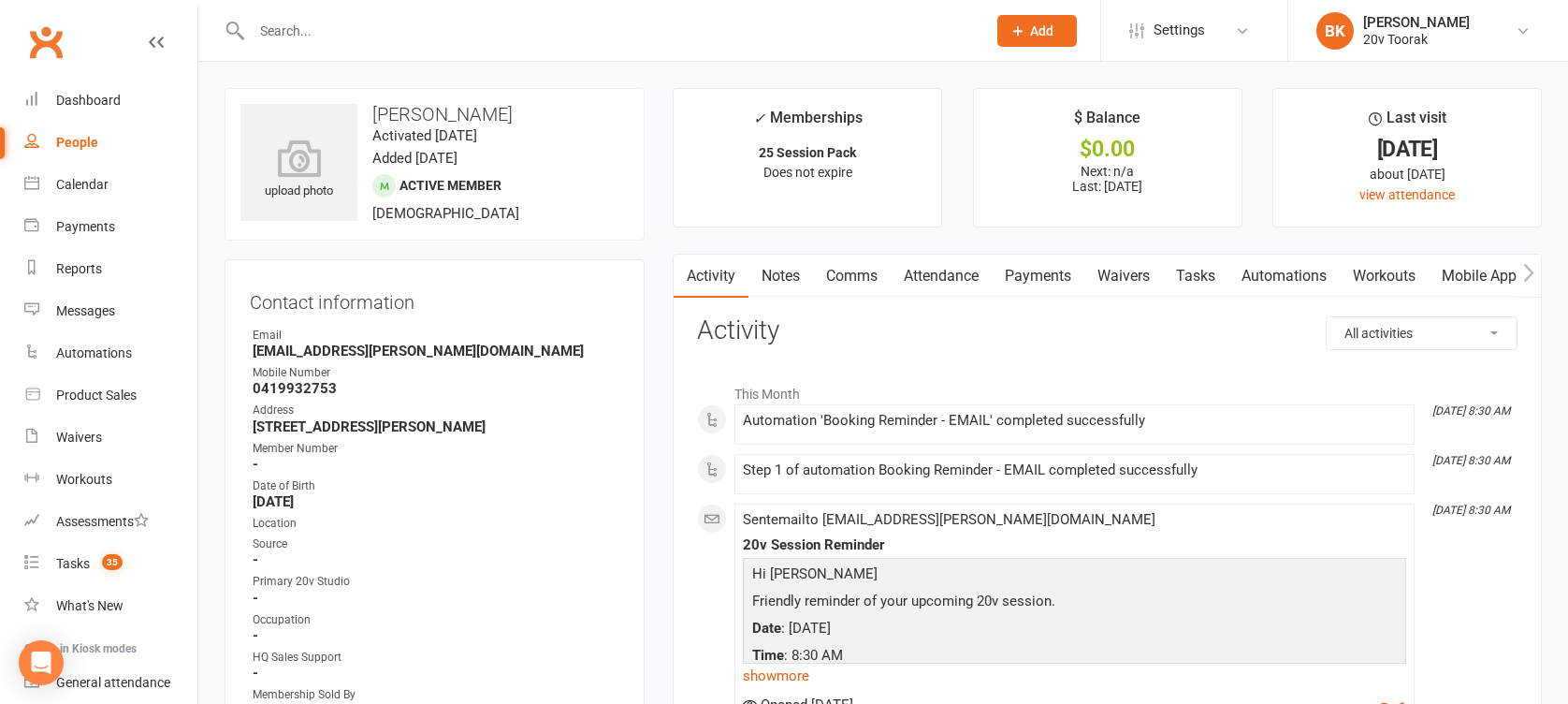
click at [1441, 281] on link "Mobile App" at bounding box center [1479, 276] width 101 height 43
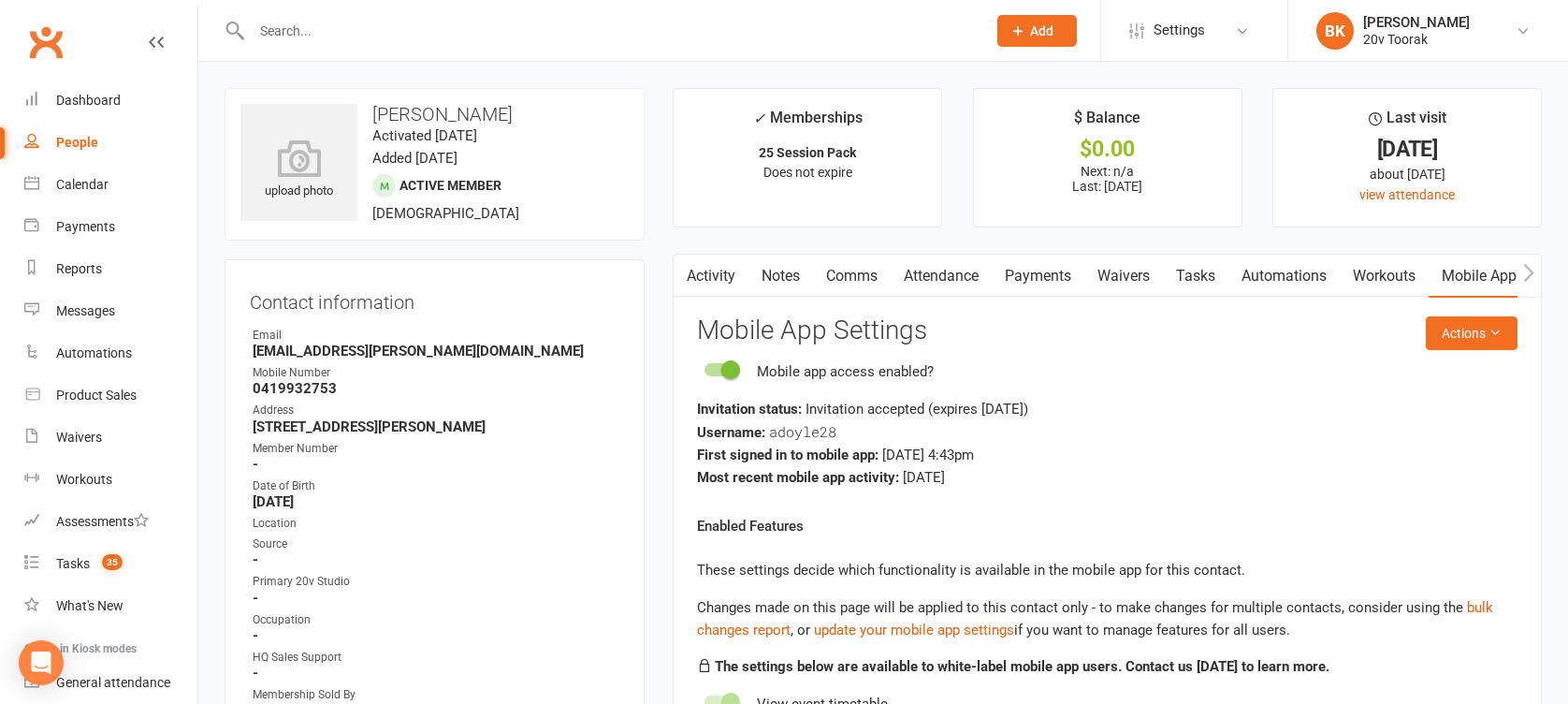
click at [953, 277] on link "Attendance" at bounding box center [941, 276] width 101 height 43
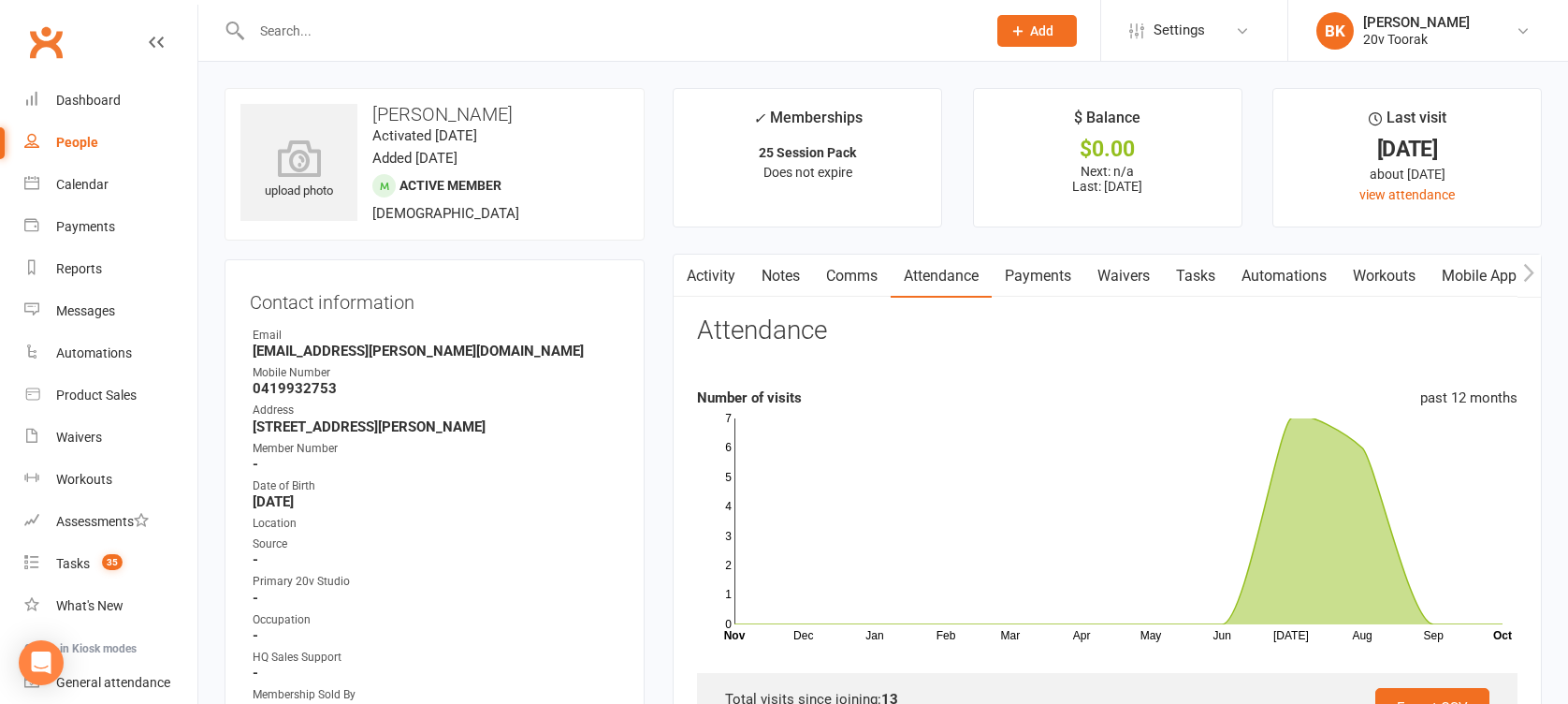
click at [779, 284] on link "Notes" at bounding box center [780, 276] width 64 height 43
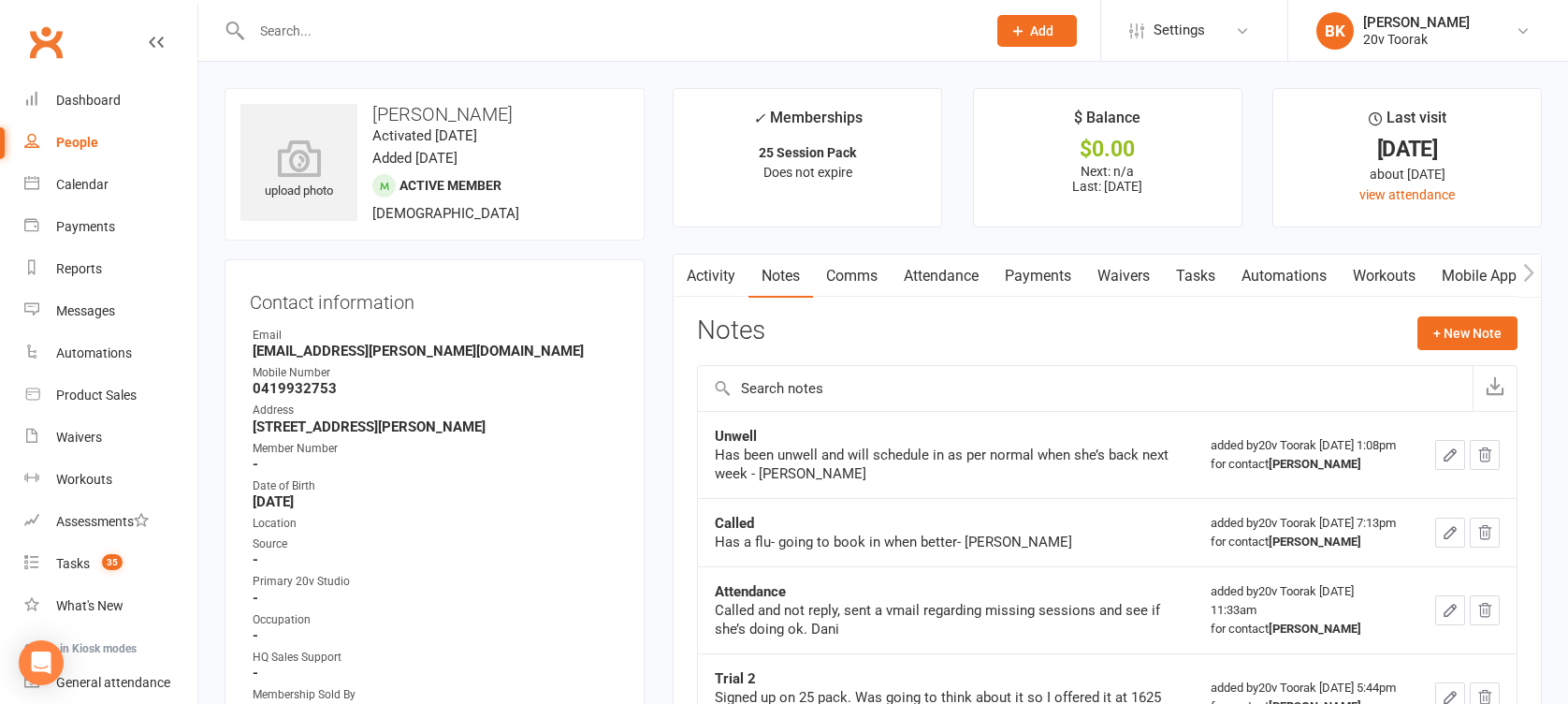
click at [854, 277] on link "Comms" at bounding box center [851, 276] width 78 height 43
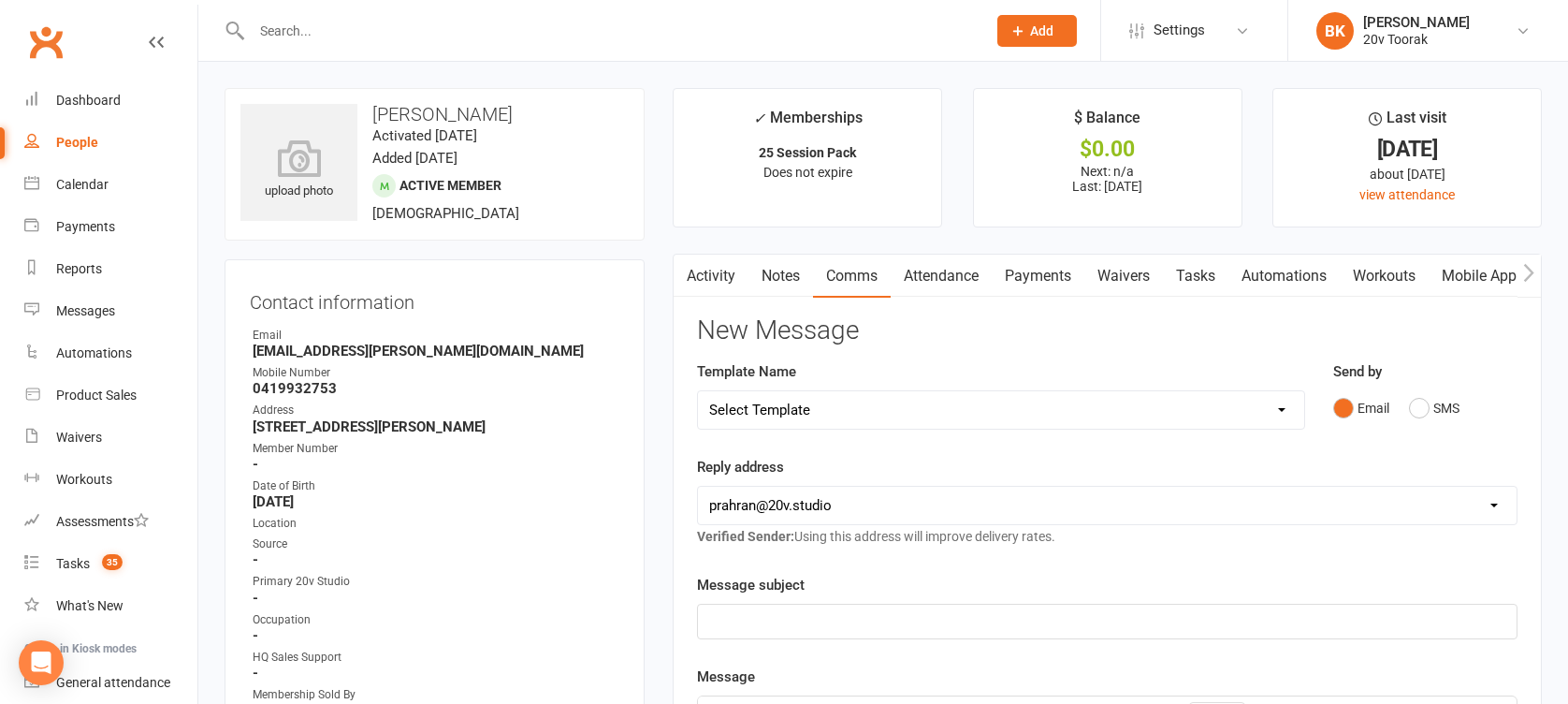
click at [1479, 273] on link "Mobile App" at bounding box center [1479, 276] width 101 height 43
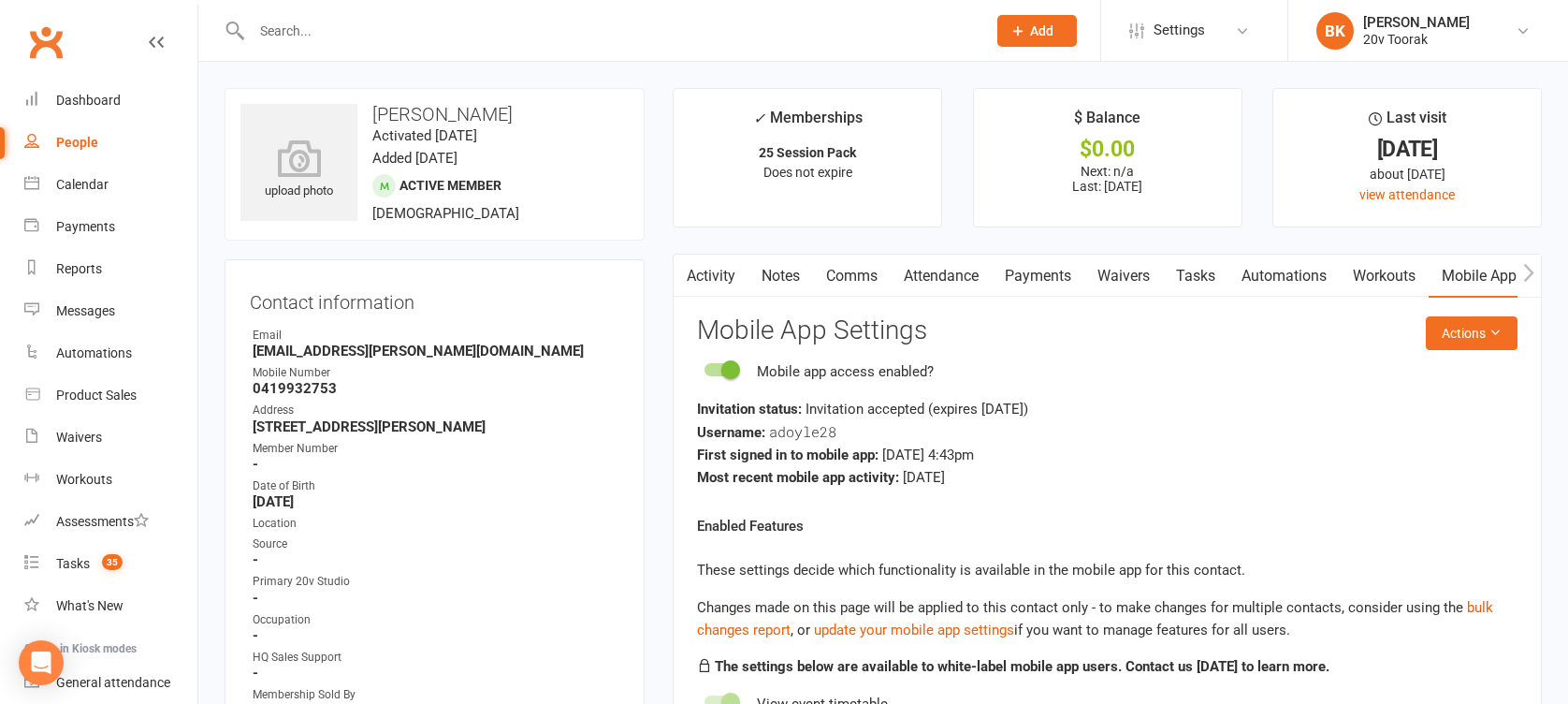
click at [700, 277] on link "Activity" at bounding box center [711, 276] width 75 height 43
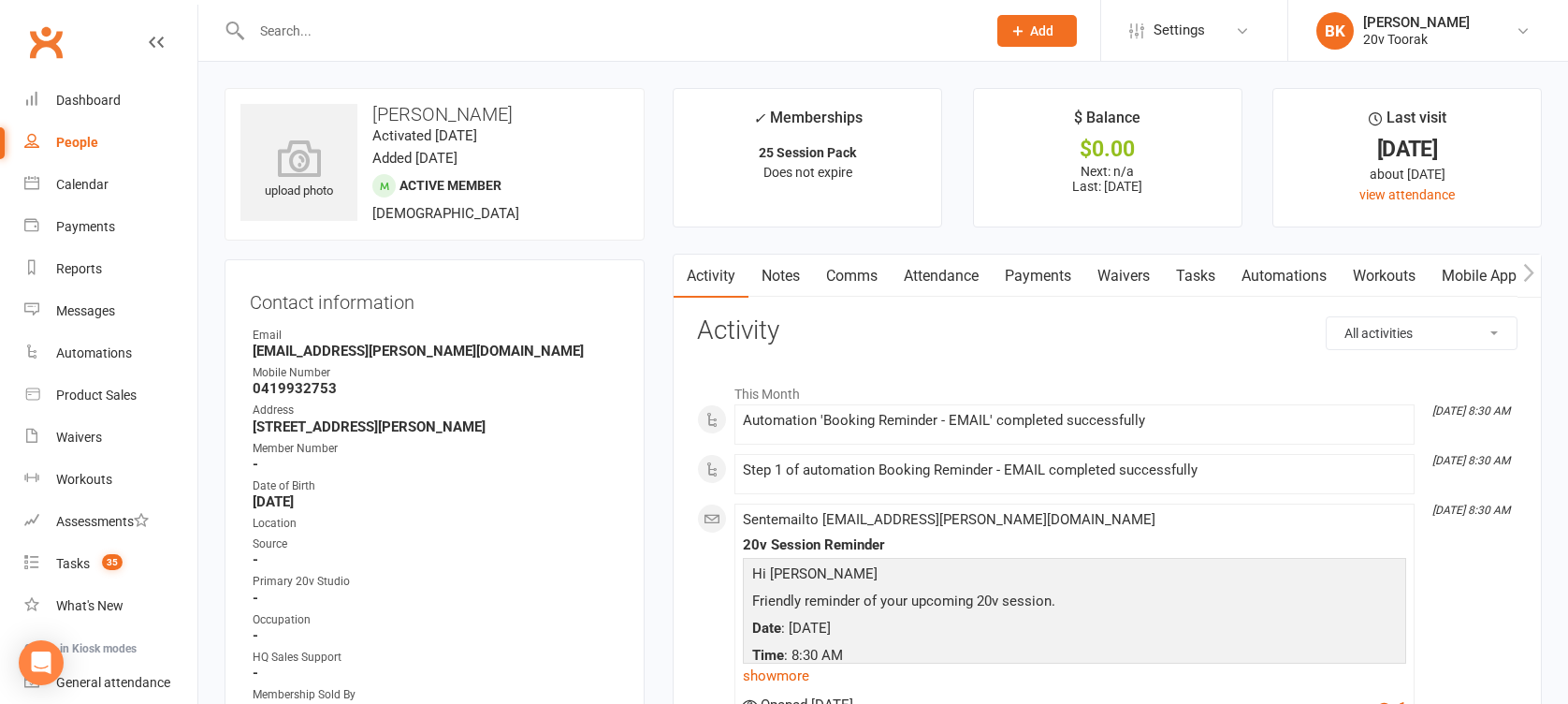
click at [1237, 291] on link "Automations" at bounding box center [1284, 276] width 111 height 43
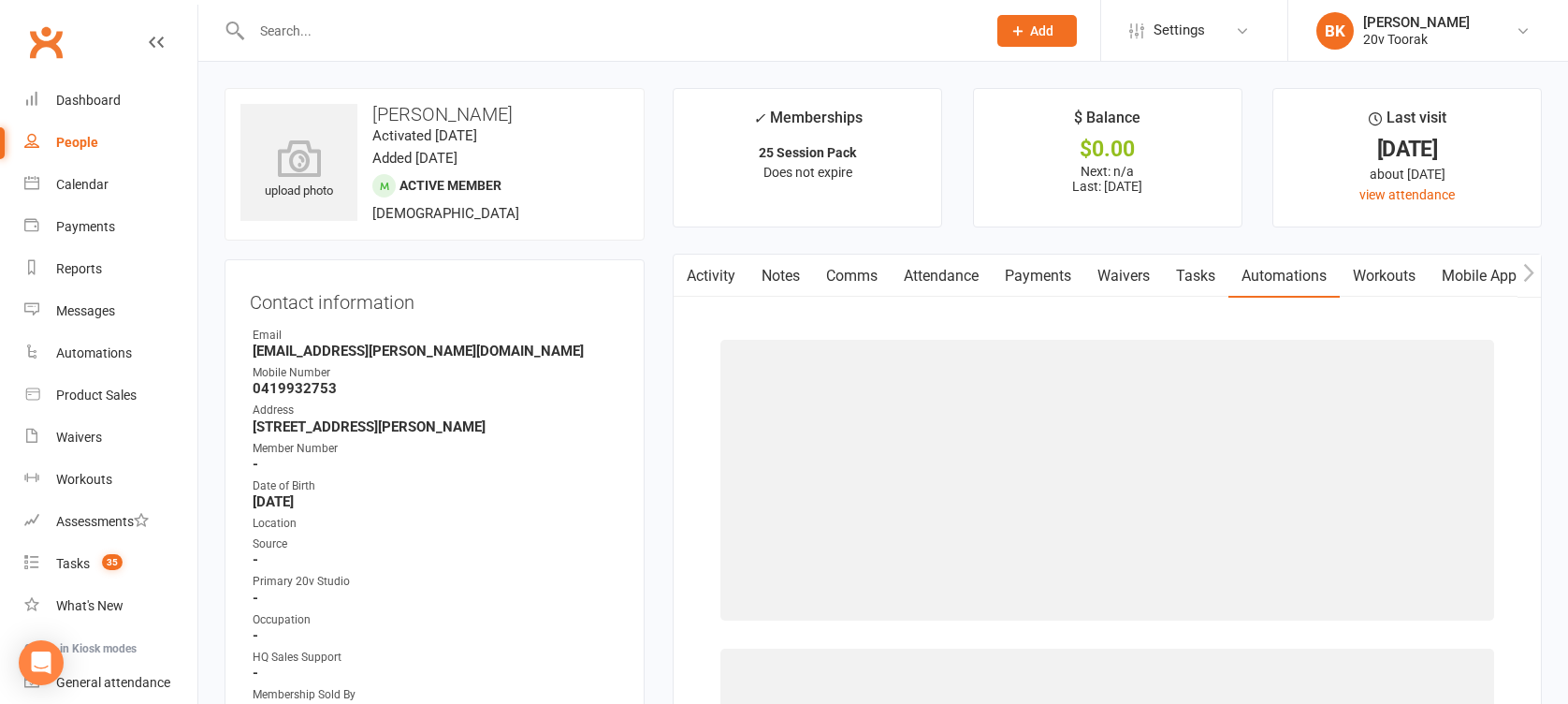
click at [1213, 284] on link "Tasks" at bounding box center [1196, 276] width 65 height 43
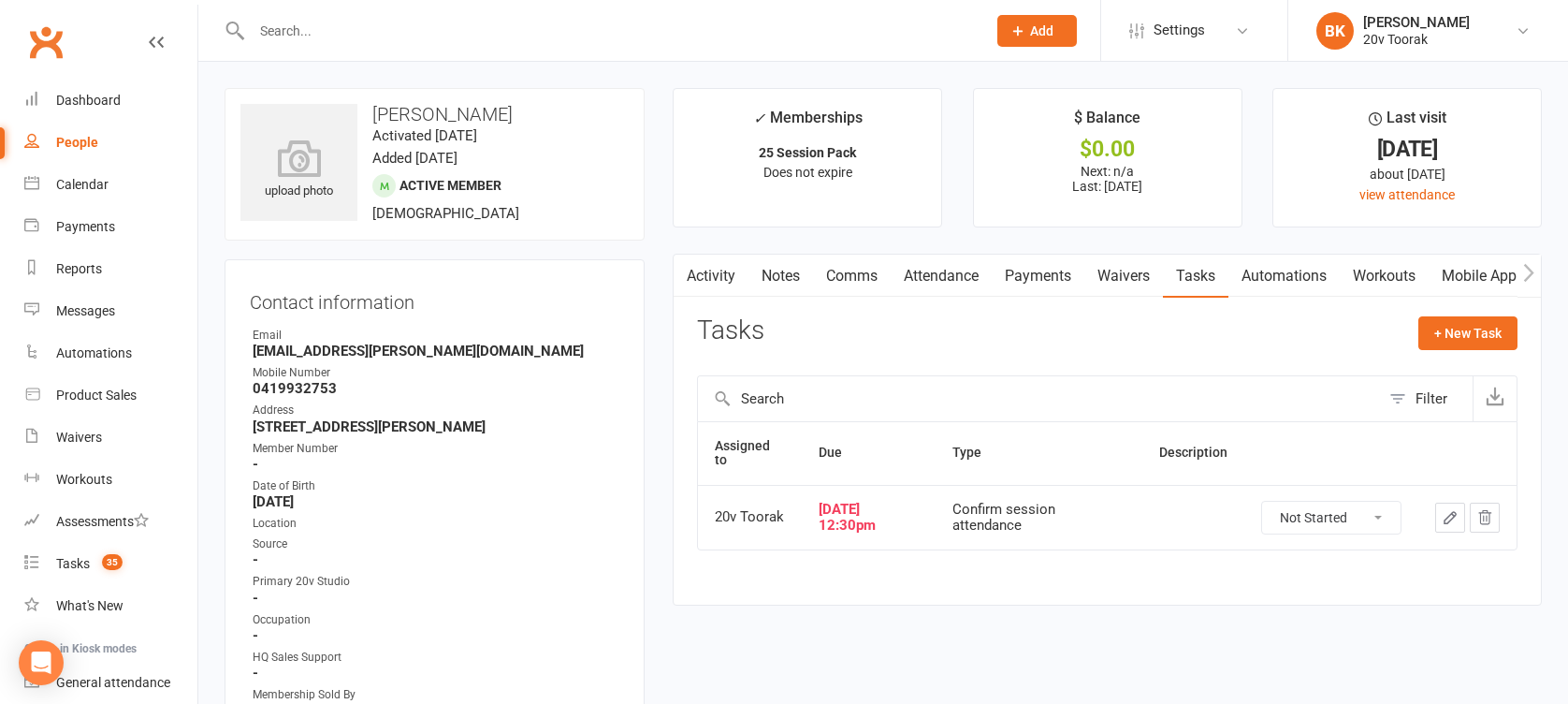
drag, startPoint x: 1325, startPoint y: 511, endPoint x: 1321, endPoint y: 528, distance: 17.5
click at [1325, 511] on select "Not Started In Progress Waiting Complete" at bounding box center [1331, 517] width 139 height 32
click at [1262, 502] on select "Not Started In Progress Waiting Complete" at bounding box center [1331, 517] width 139 height 32
select select "unstarted"
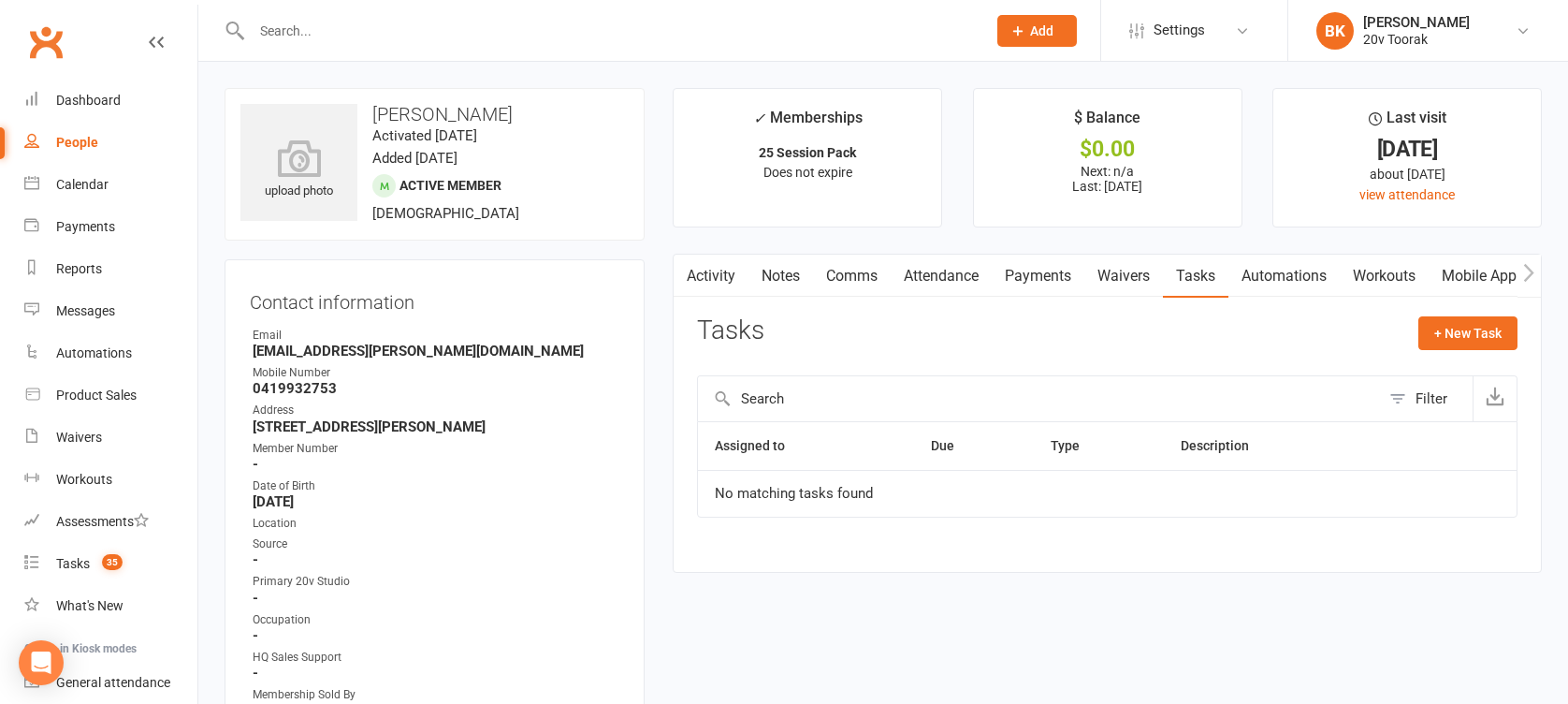
click at [1475, 352] on div "+ New Task" at bounding box center [1468, 338] width 100 height 44
click at [1482, 341] on button "+ New Task" at bounding box center [1468, 332] width 100 height 34
select select "46005"
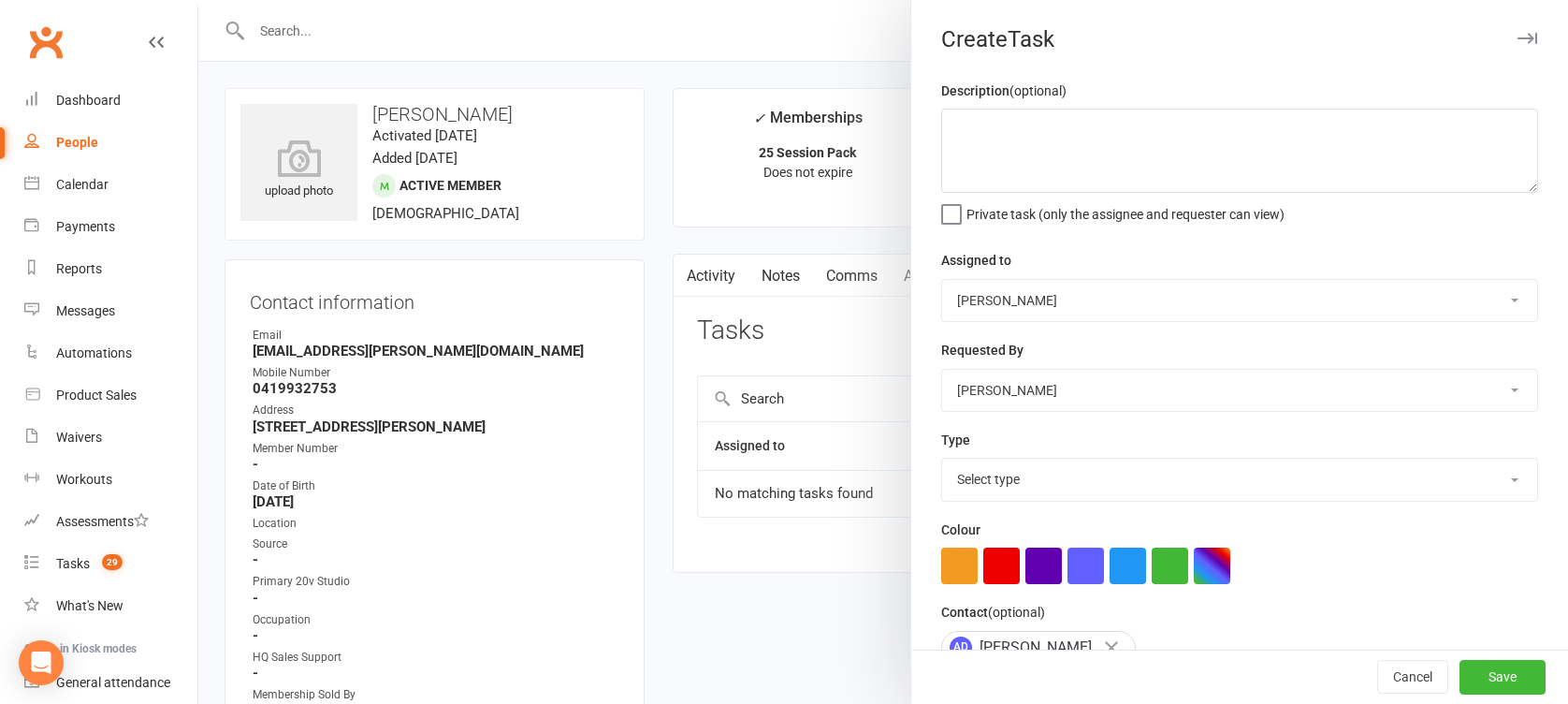
click at [1042, 296] on select "[PERSON_NAME] 20v Toorak [PERSON_NAME] [PERSON_NAME]" at bounding box center [1240, 300] width 595 height 41
select select "45736"
click at [942, 280] on select "[PERSON_NAME] 20v Toorak [PERSON_NAME] [PERSON_NAME]" at bounding box center [1240, 300] width 595 height 41
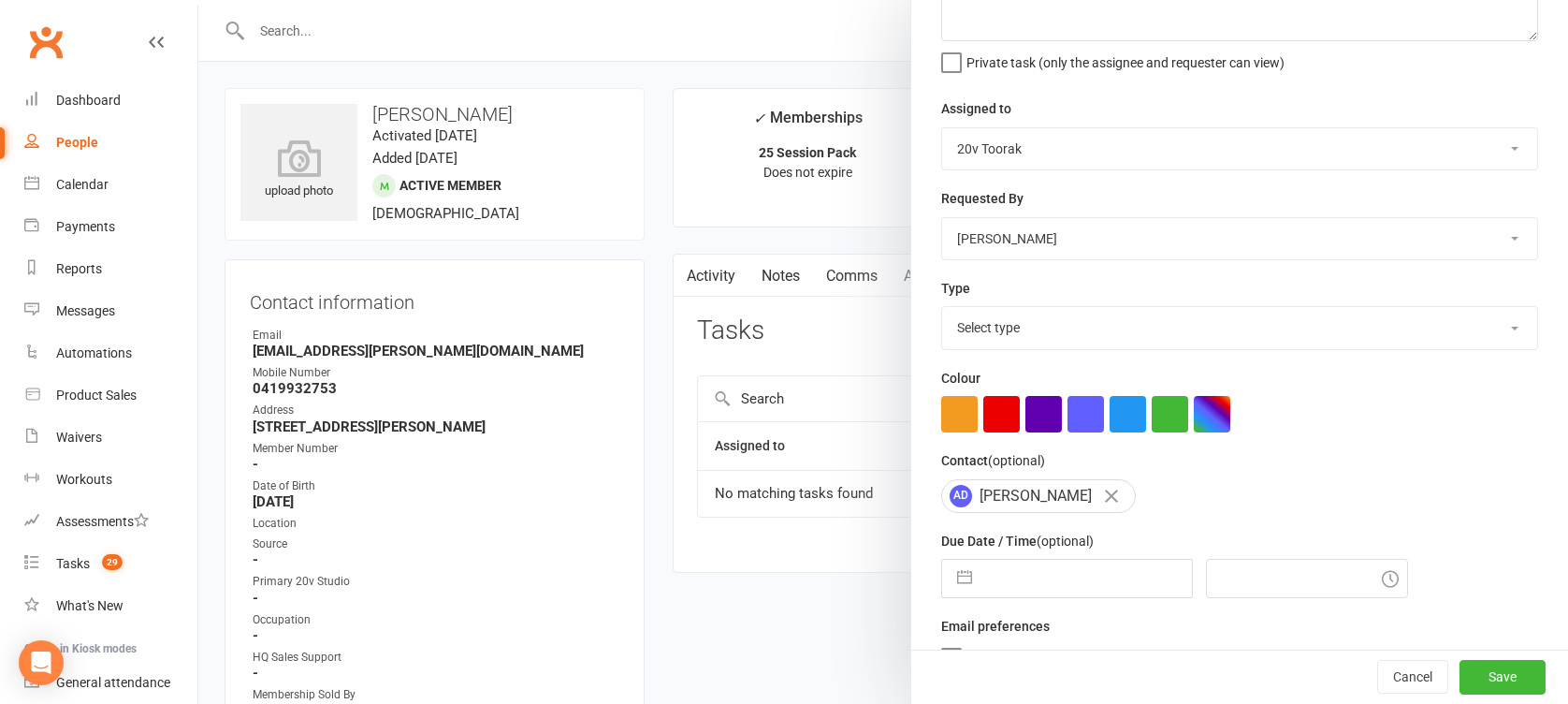
scroll to position [153, 0]
click at [984, 329] on select "Select type Call Call - to book trial Confirm session attendance Confirm trial …" at bounding box center [1240, 326] width 595 height 41
select select "29156"
click at [942, 306] on select "Select type Call Call - to book trial Confirm session attendance Confirm trial …" at bounding box center [1240, 326] width 595 height 41
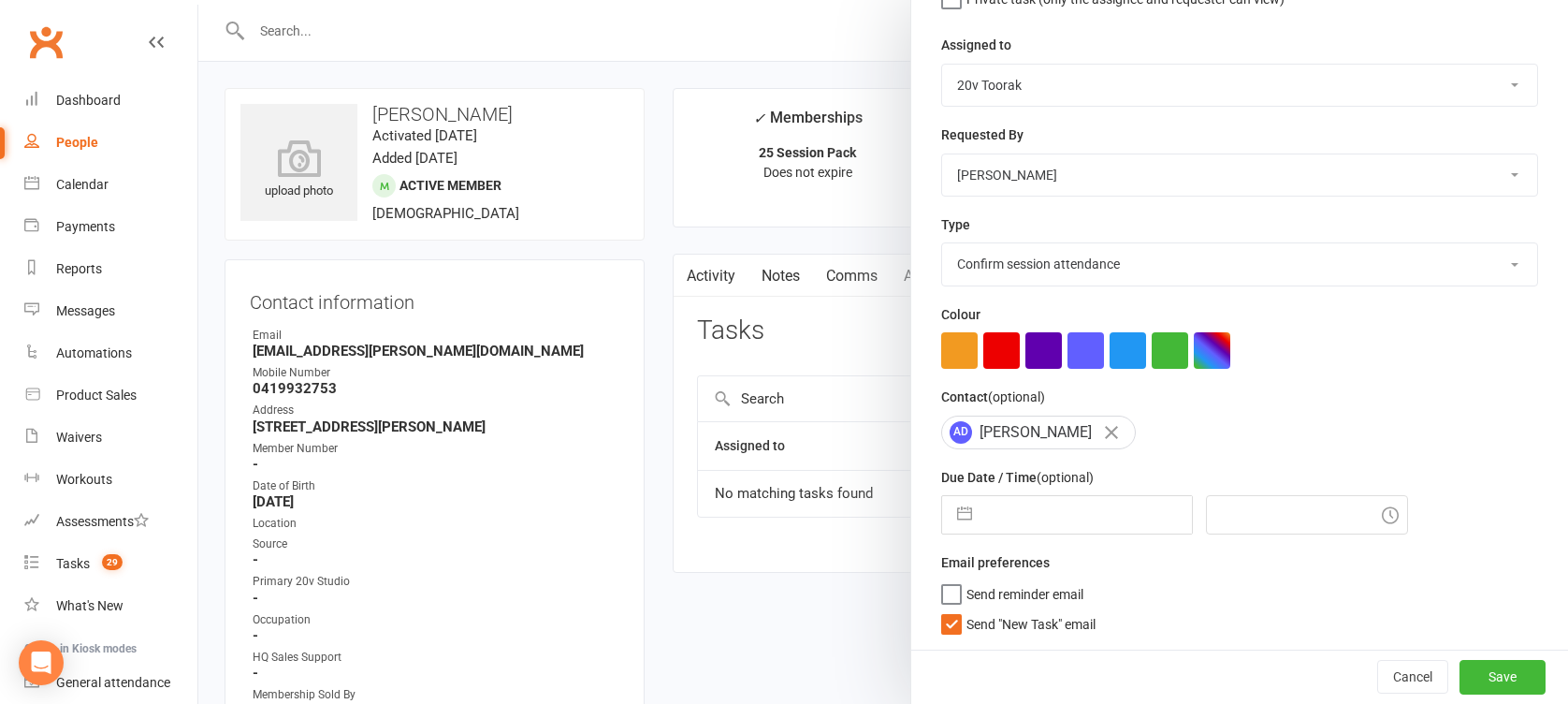
click at [964, 522] on button "button" at bounding box center [964, 514] width 34 height 37
select select "8"
select select "2025"
select select "9"
select select "2025"
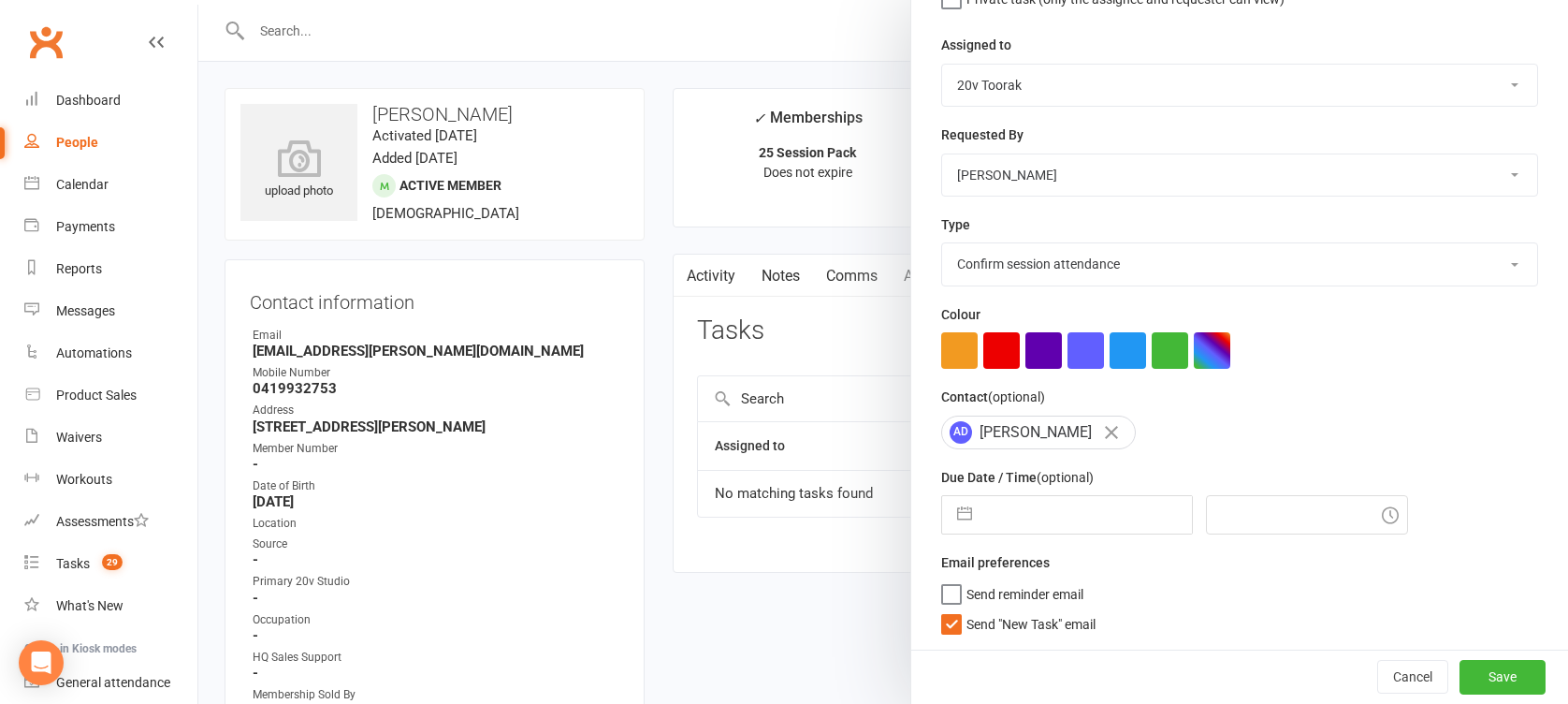
select select "10"
select select "2025"
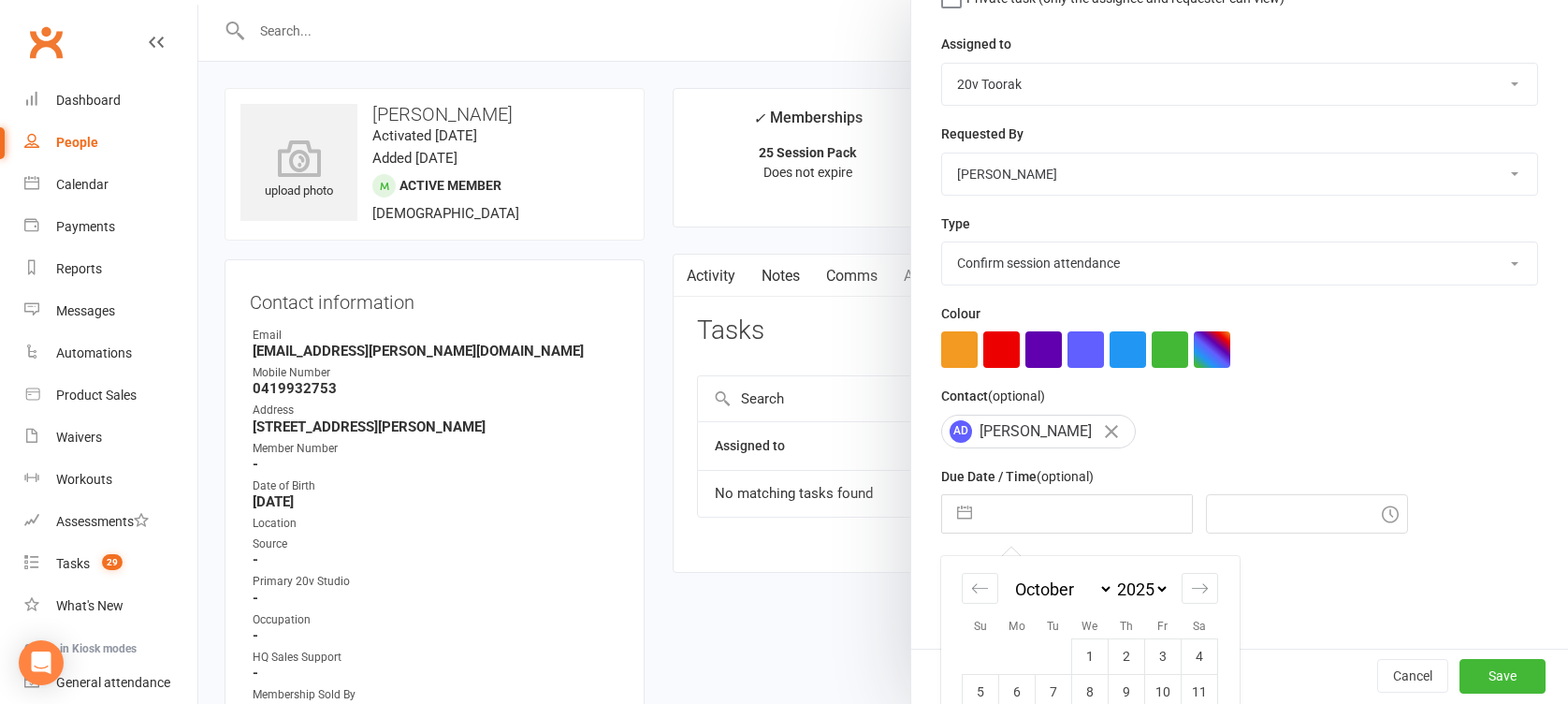
scroll to position [352, 0]
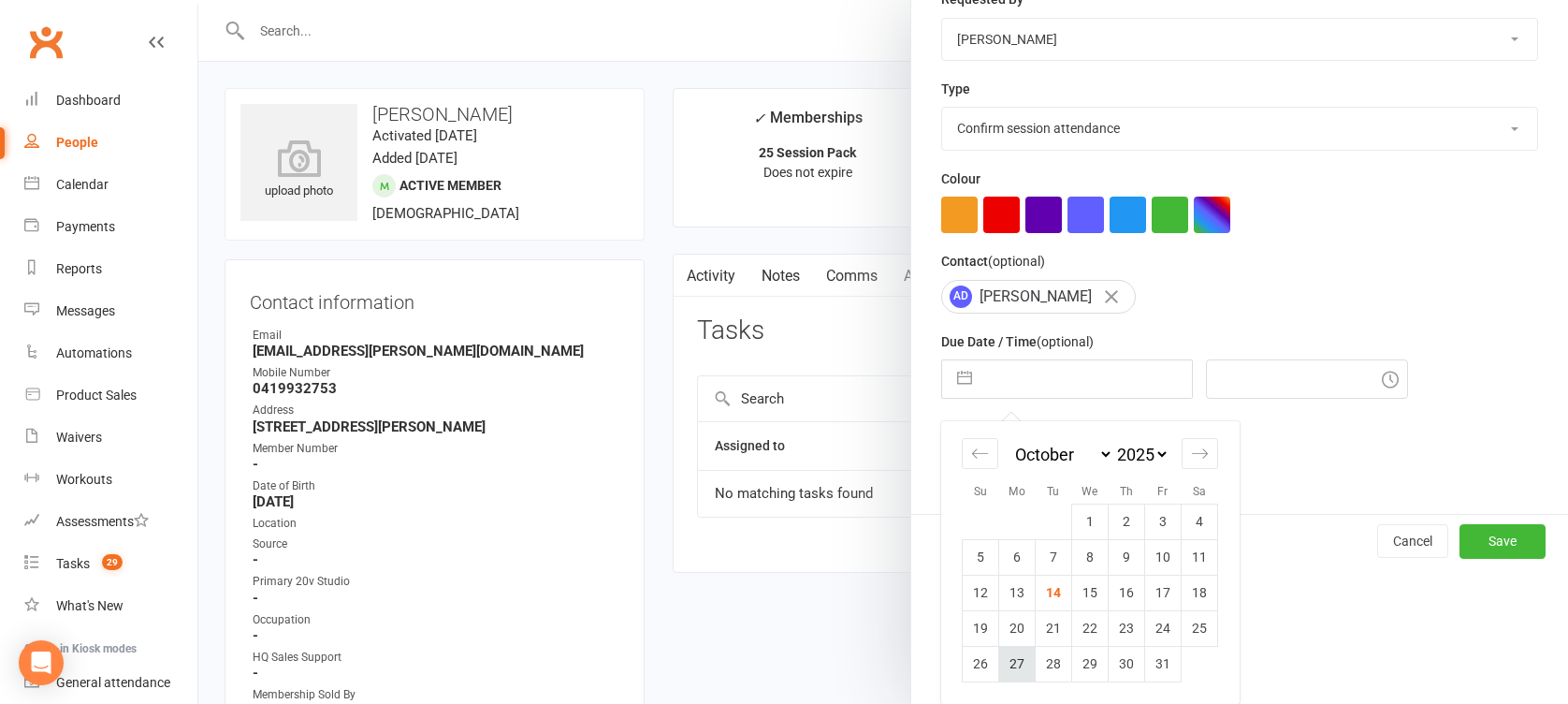
click at [1002, 652] on td "27" at bounding box center [1018, 663] width 36 height 35
type input "[DATE]"
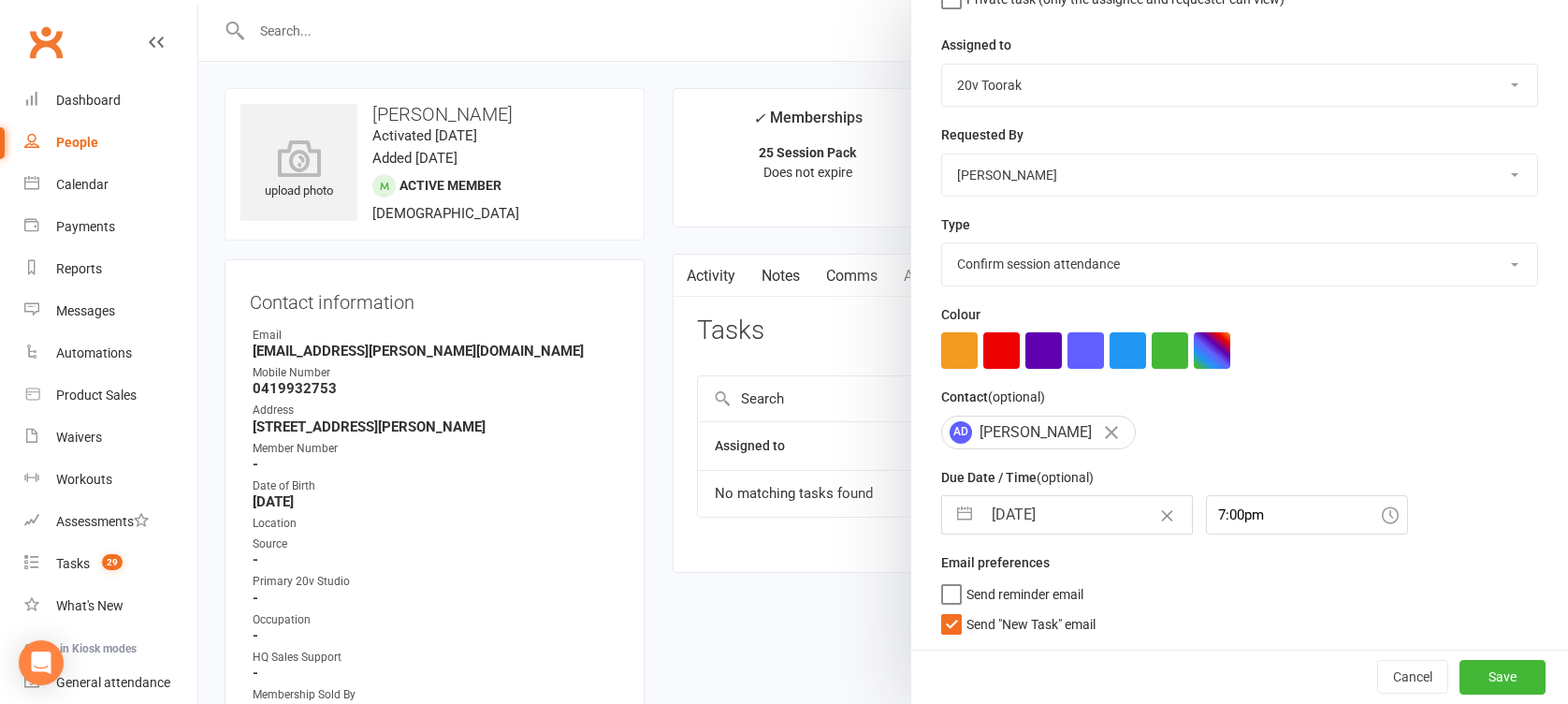
scroll to position [216, 0]
click at [1045, 637] on div "Description (optional) Private task (only the assignee and requester can view) …" at bounding box center [1240, 257] width 657 height 785
click at [1041, 627] on span "Send "New Task" email" at bounding box center [1031, 621] width 129 height 21
click at [1041, 610] on input "Send "New Task" email" at bounding box center [1018, 610] width 154 height 0
click at [1206, 528] on input "7:00pm" at bounding box center [1307, 514] width 202 height 39
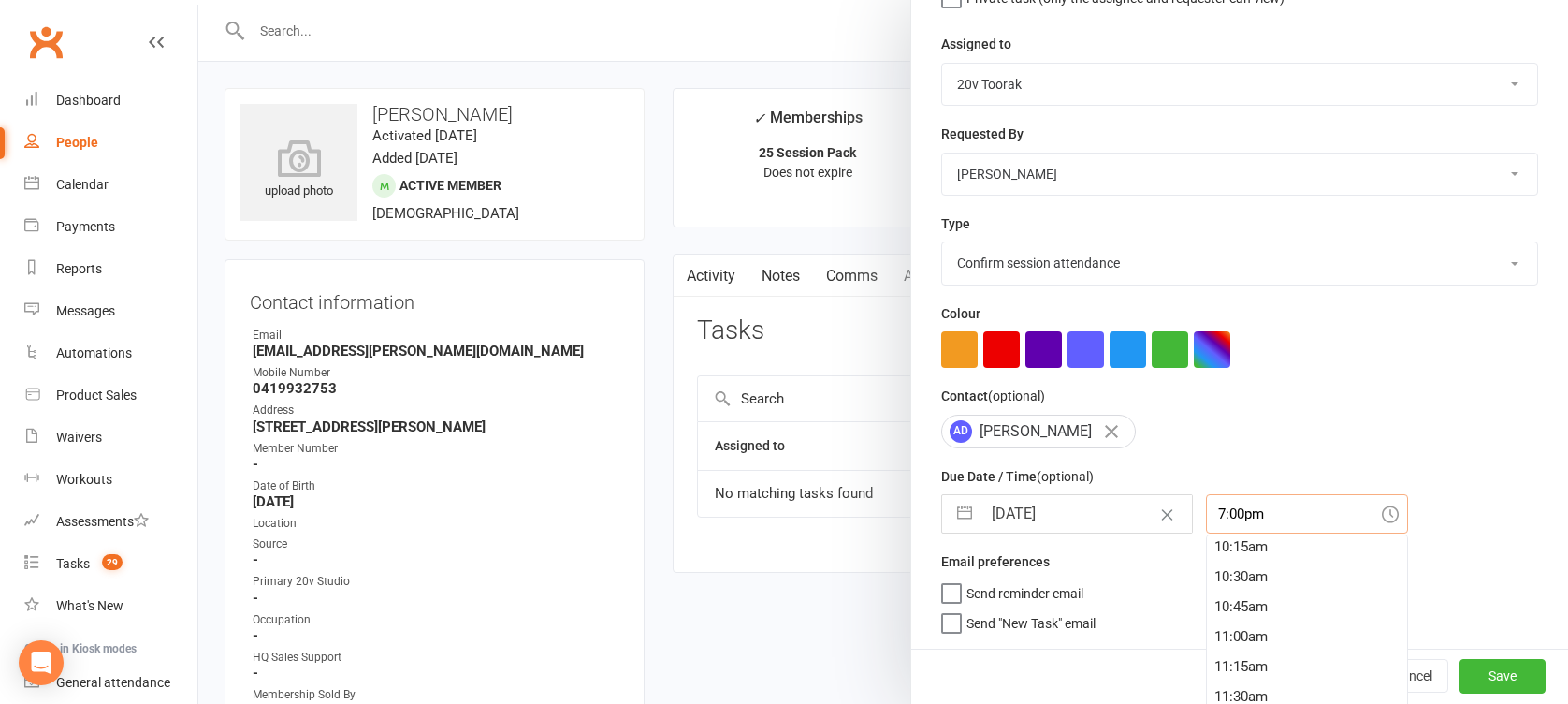
scroll to position [1228, 0]
click at [1208, 550] on div "10:15am" at bounding box center [1307, 550] width 200 height 30
type input "10:15am"
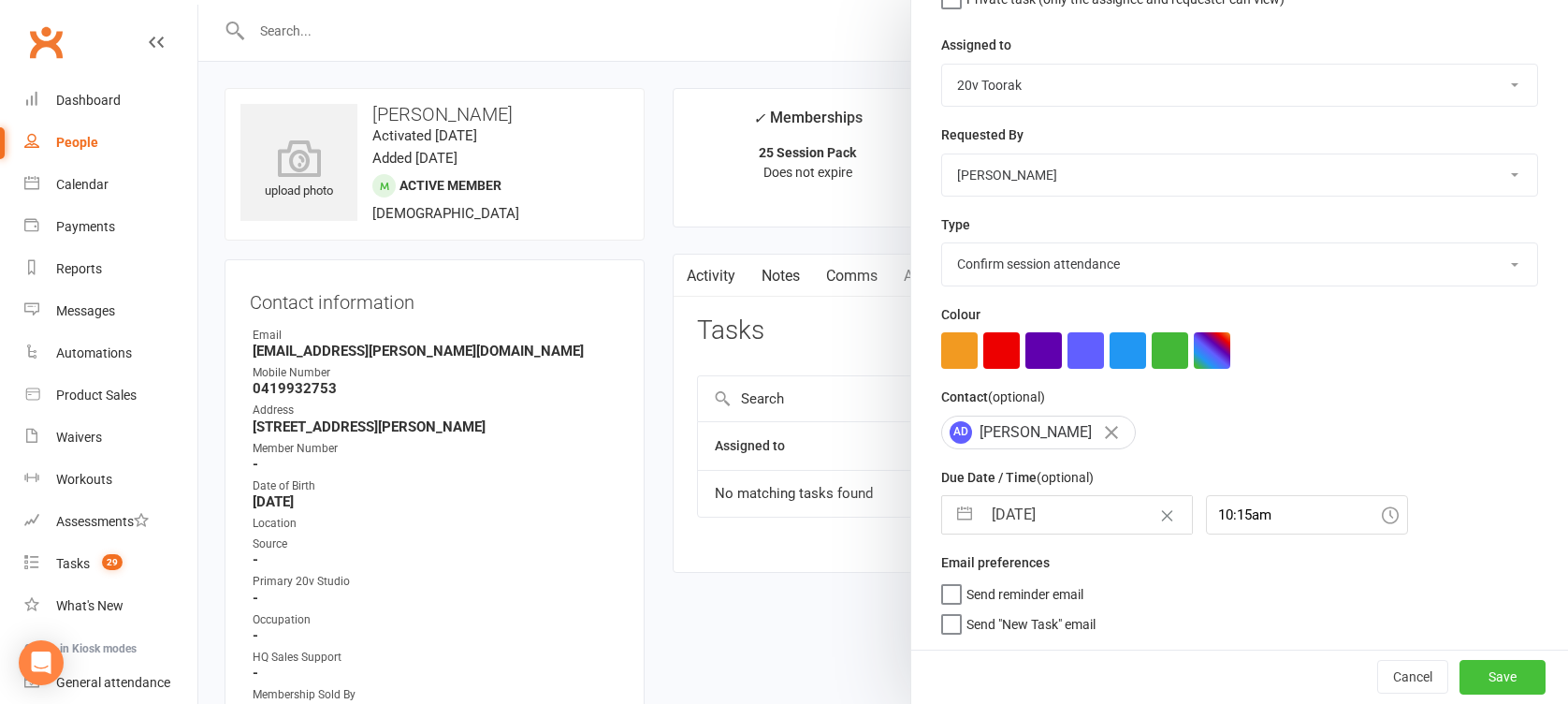
click at [1479, 678] on button "Save" at bounding box center [1503, 676] width 86 height 34
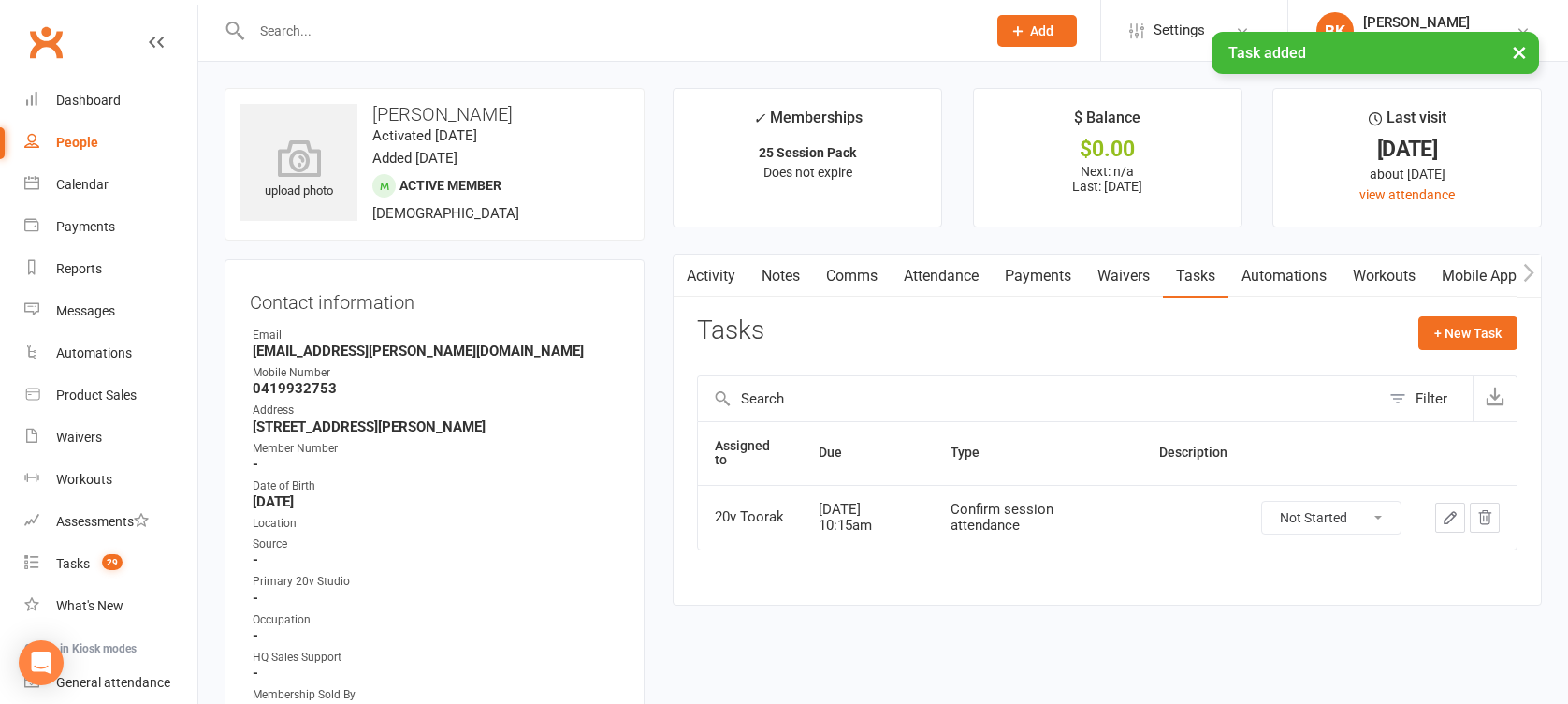
click at [857, 274] on link "Comms" at bounding box center [851, 276] width 78 height 43
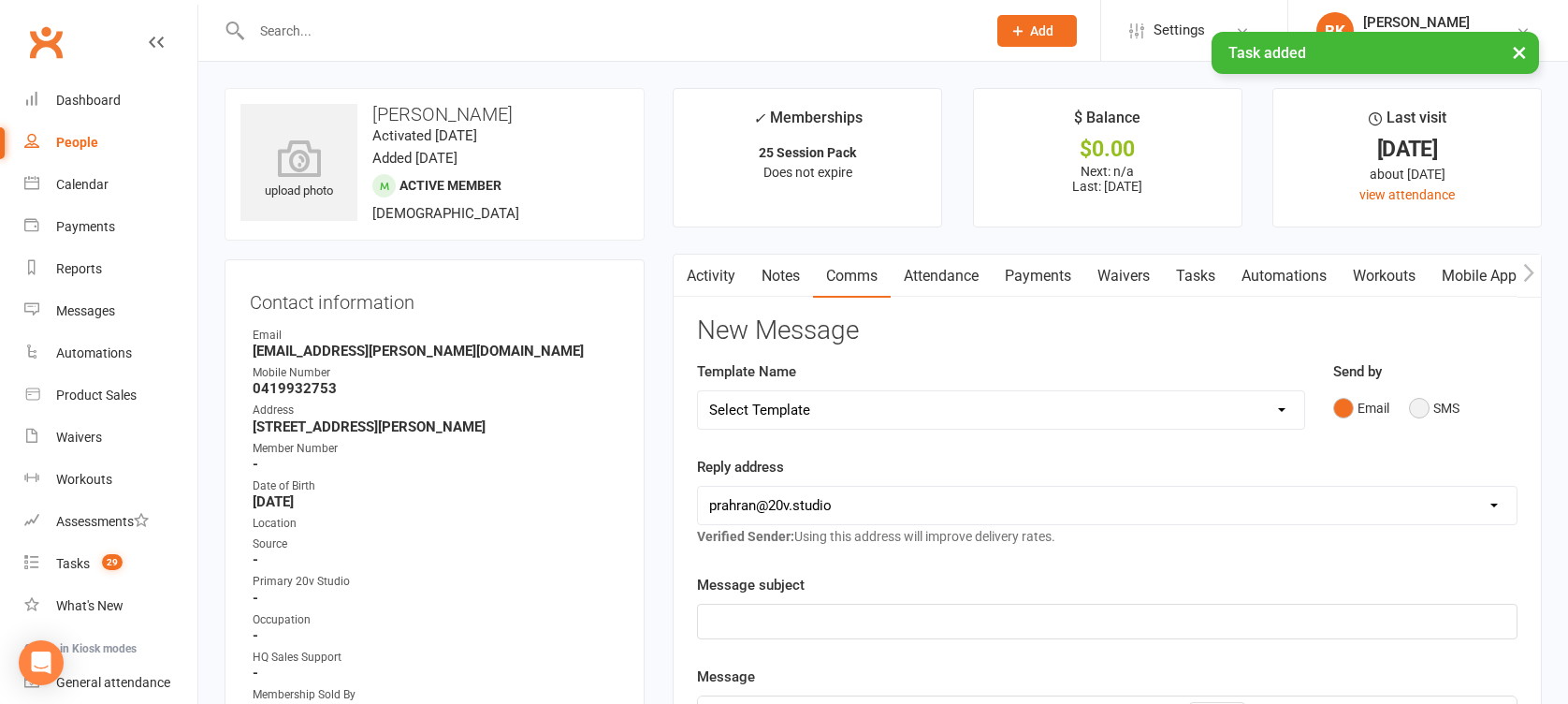
click at [1432, 394] on button "SMS" at bounding box center [1434, 408] width 51 height 35
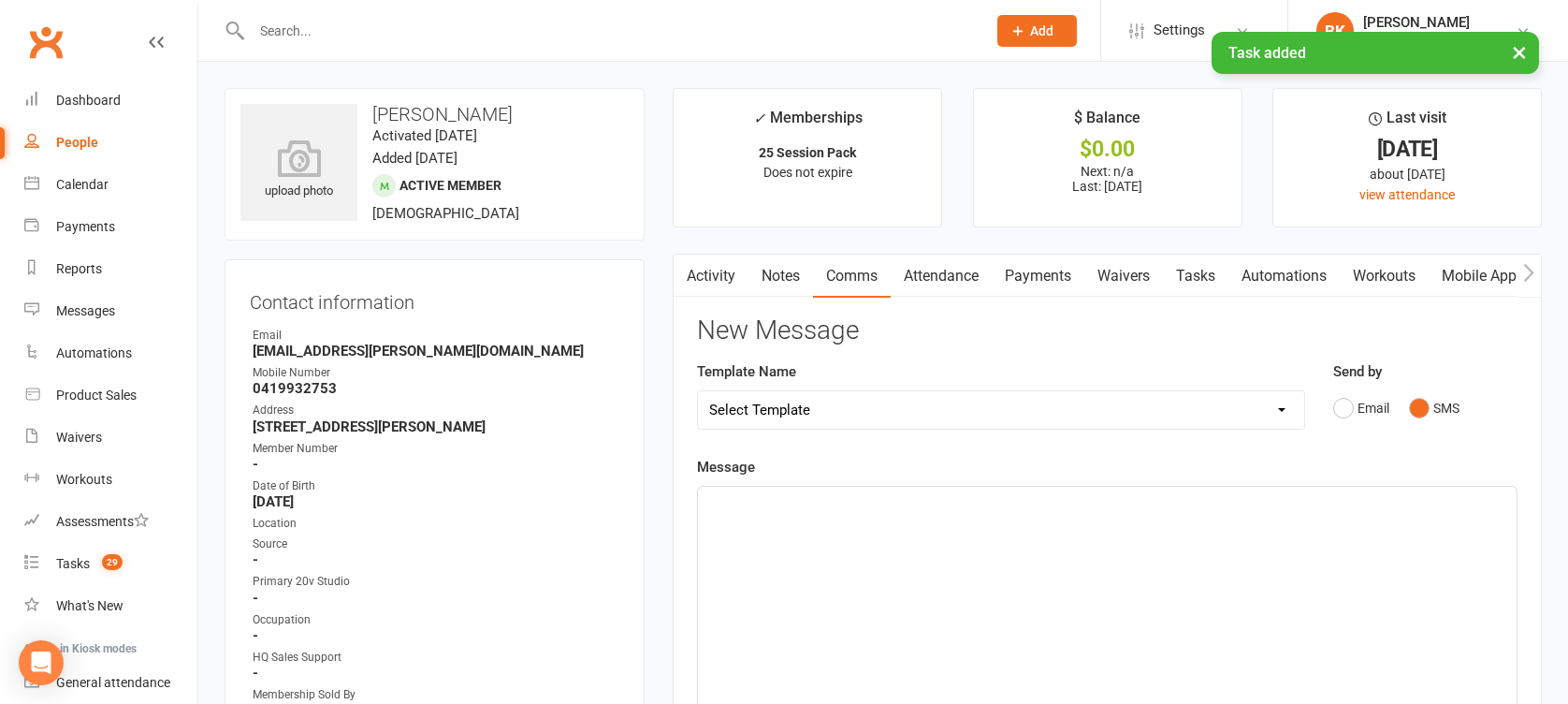
click at [1328, 540] on div "﻿" at bounding box center [1107, 626] width 818 height 281
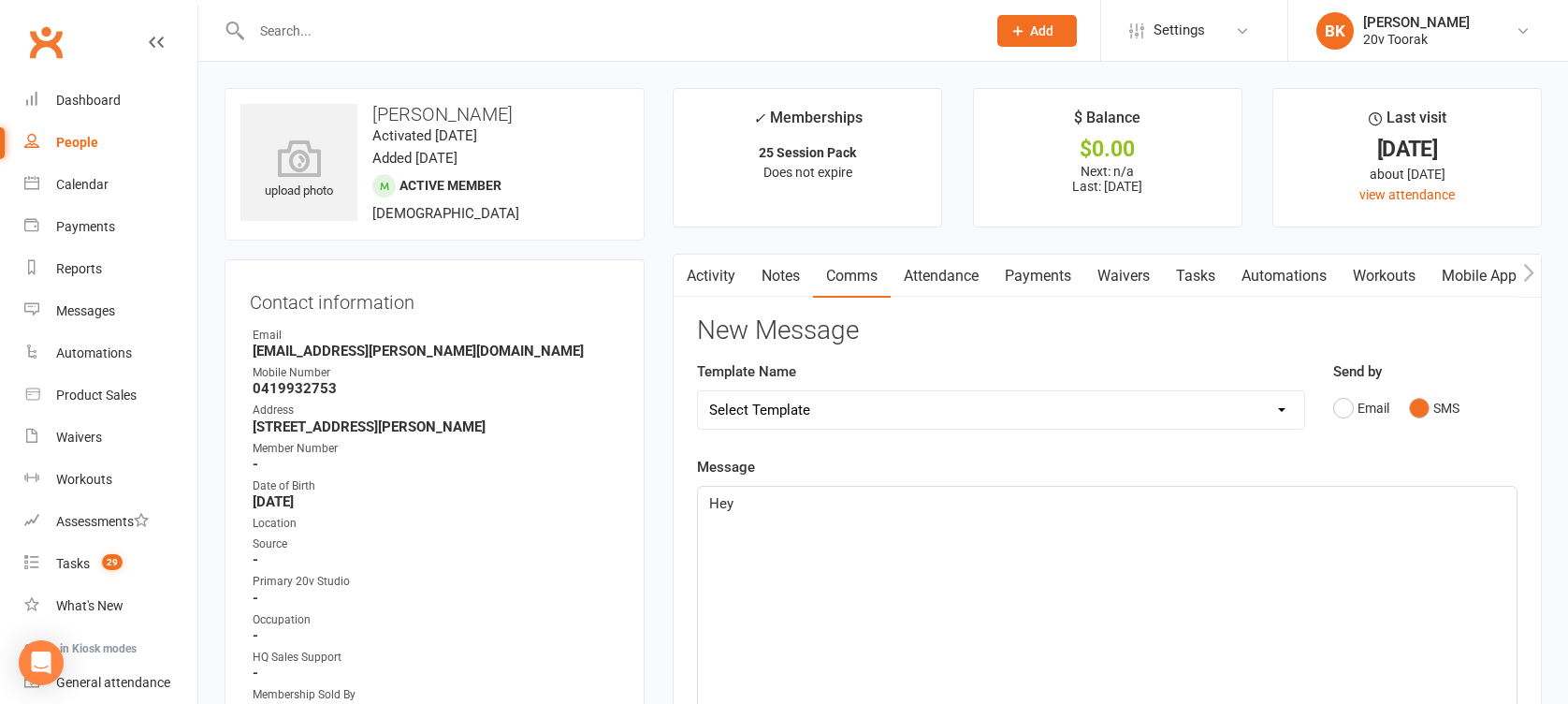
scroll to position [232, 0]
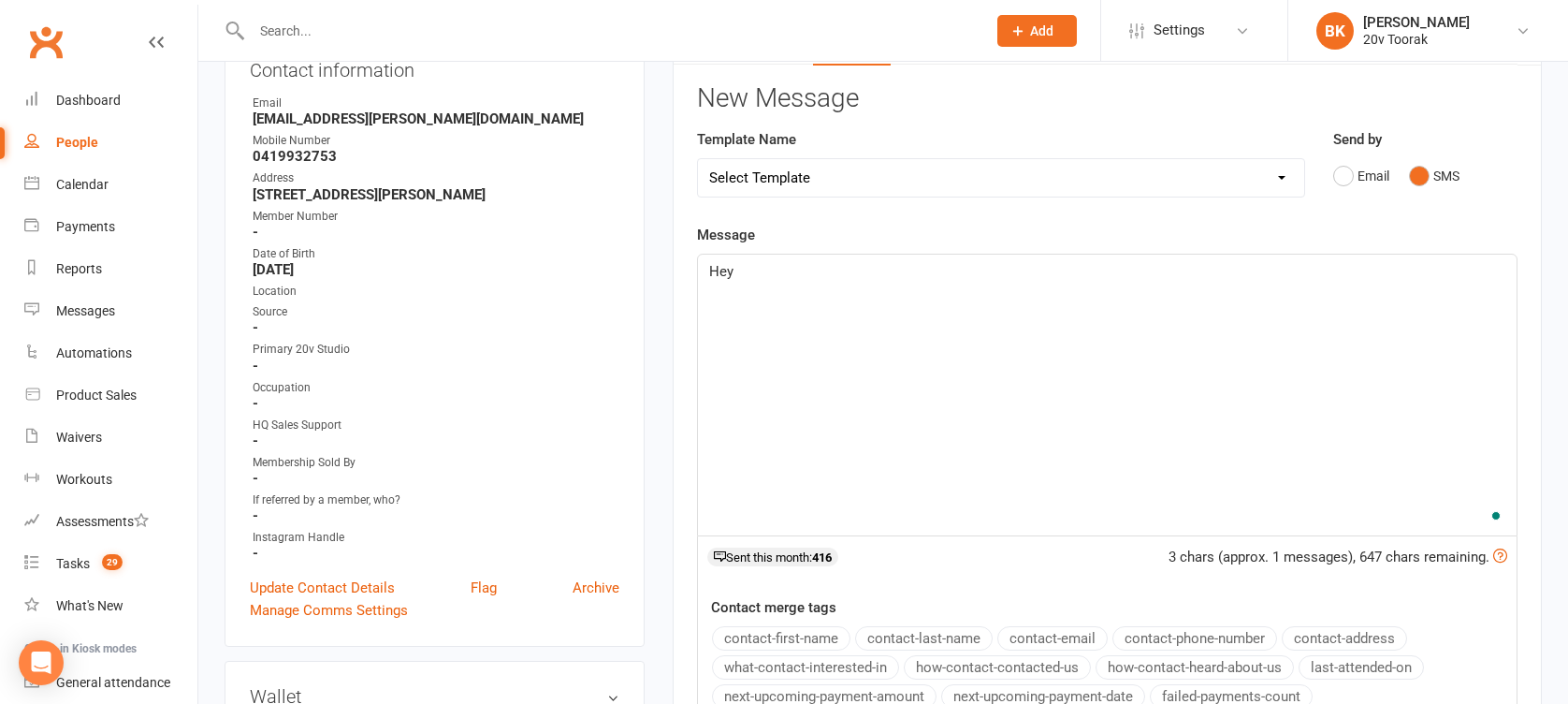
click at [748, 638] on button "contact-first-name" at bounding box center [781, 638] width 139 height 24
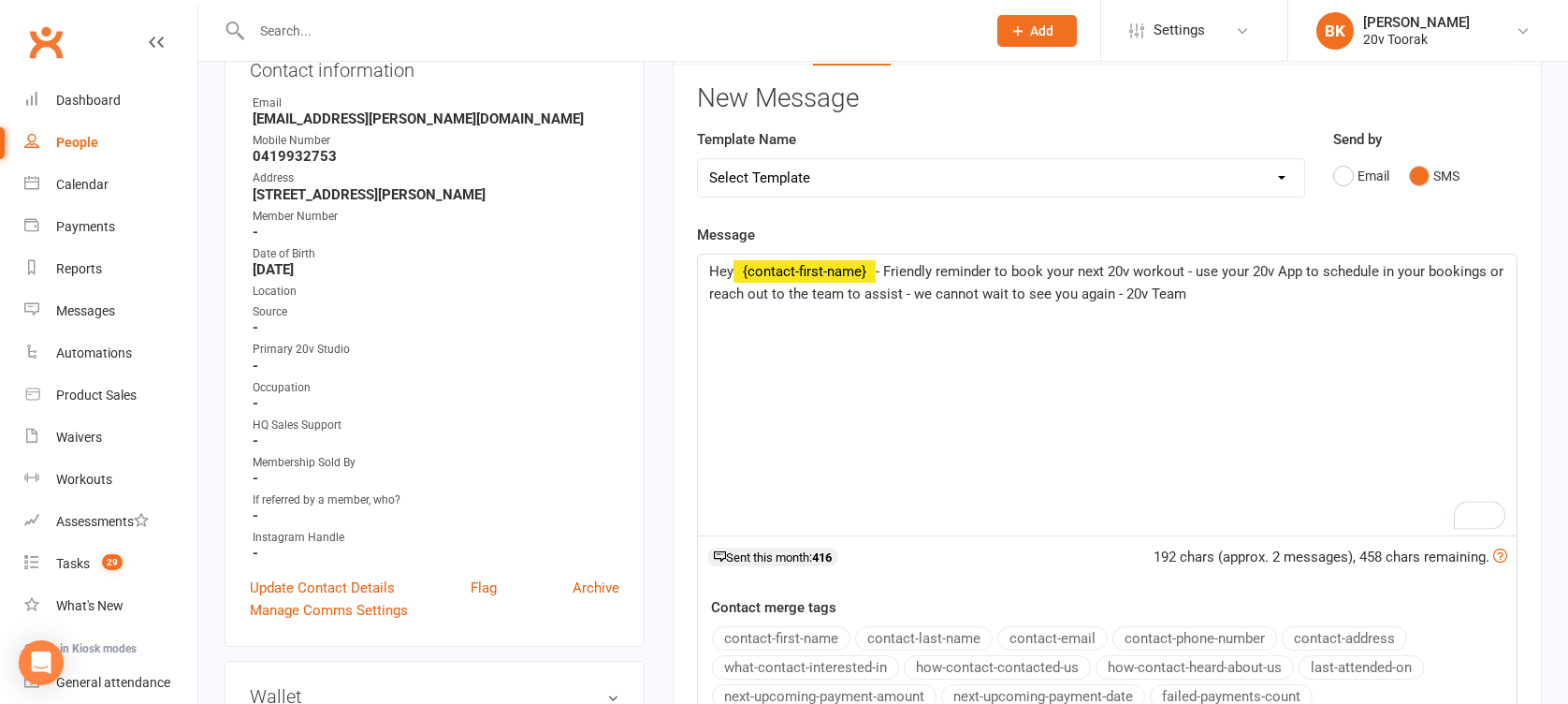
scroll to position [585, 0]
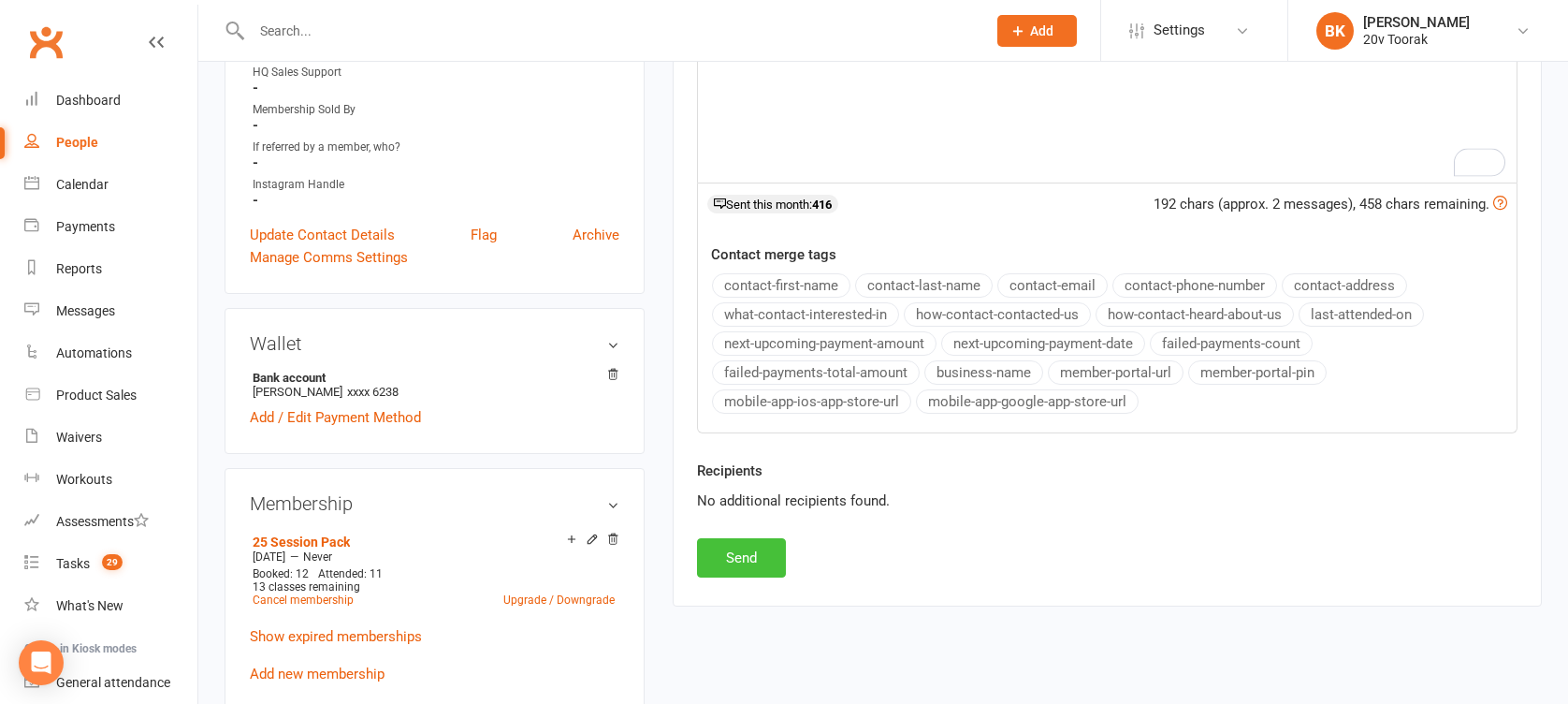
click at [747, 564] on button "Send" at bounding box center [741, 557] width 89 height 39
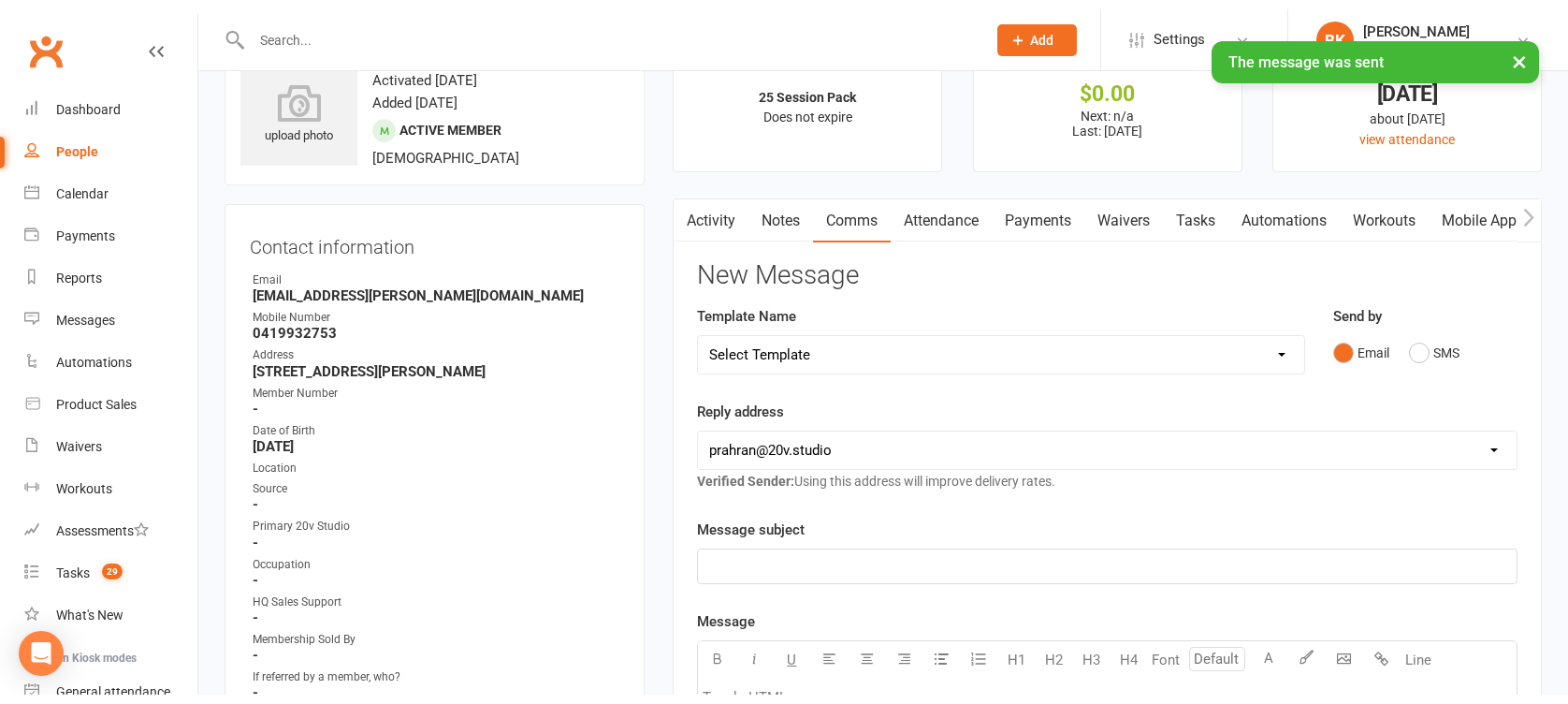
scroll to position [0, 0]
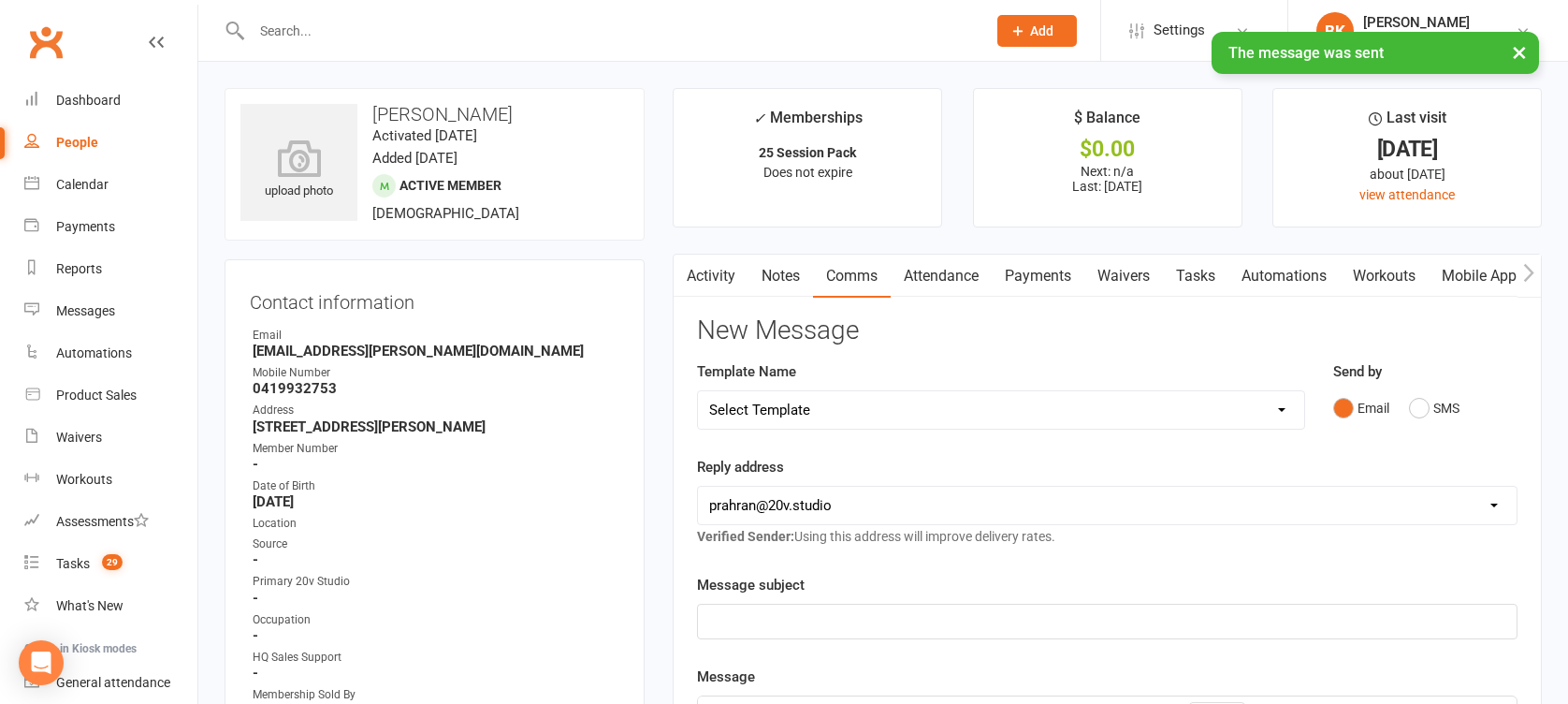
click at [1150, 280] on link "Waivers" at bounding box center [1124, 276] width 78 height 43
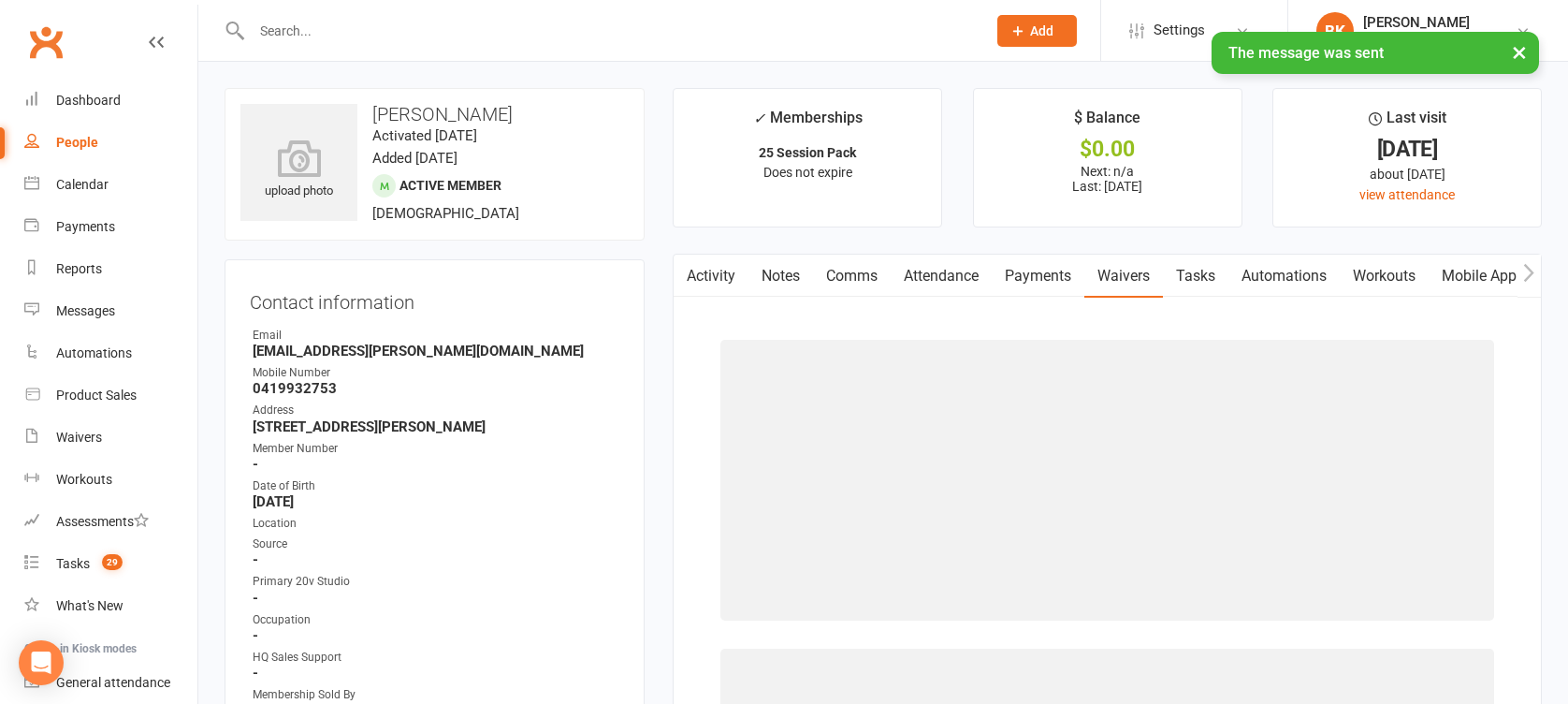
click at [1186, 277] on link "Tasks" at bounding box center [1196, 276] width 65 height 43
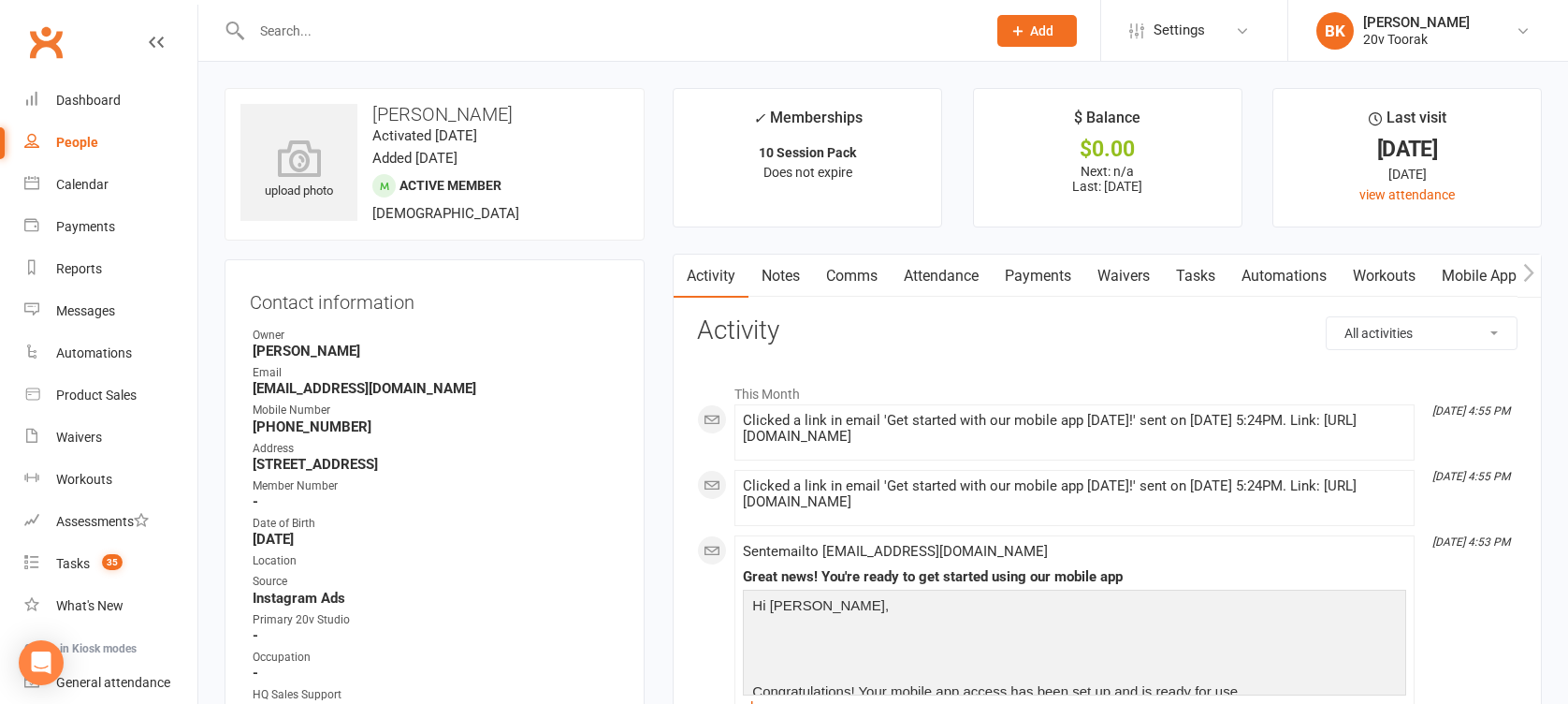
click at [1466, 282] on link "Mobile App" at bounding box center [1479, 276] width 101 height 43
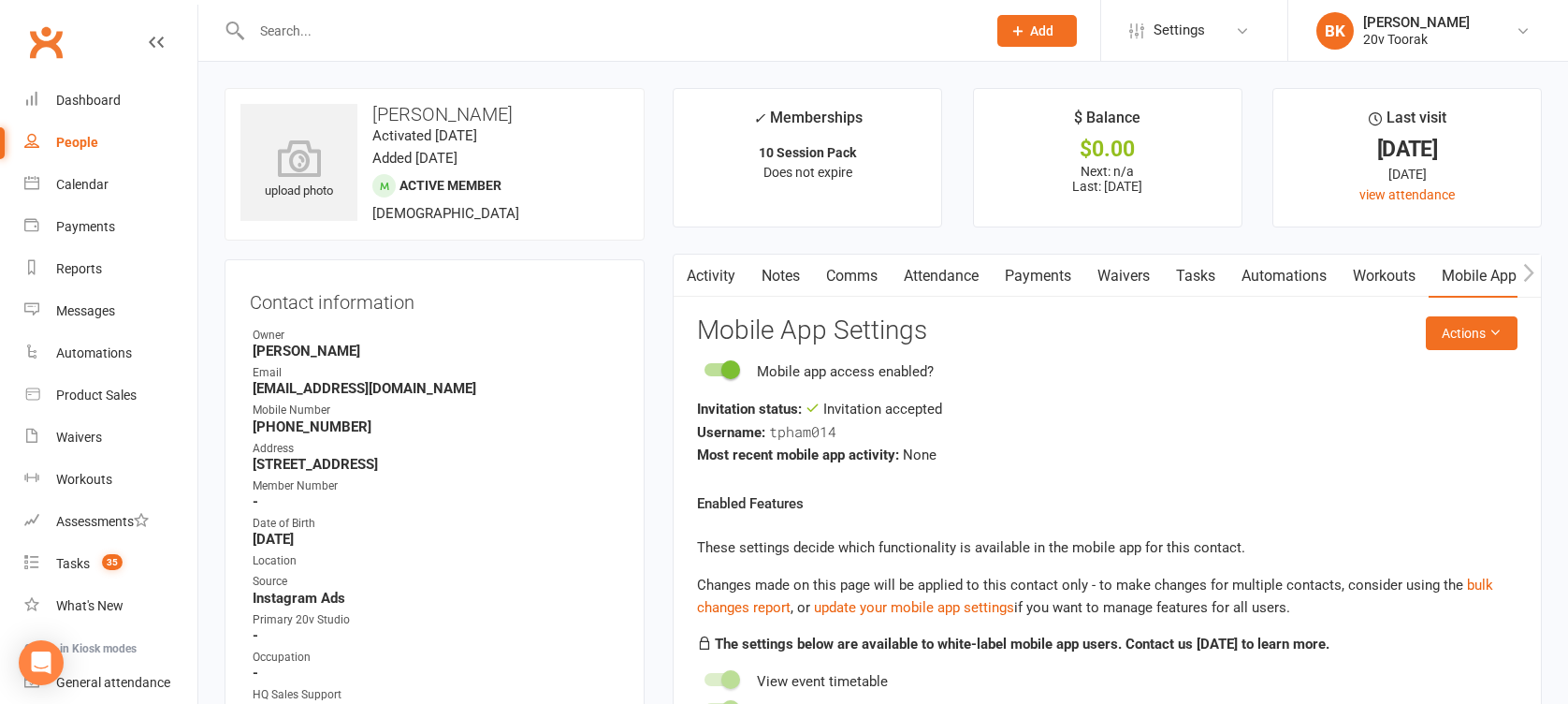
drag, startPoint x: 1182, startPoint y: 441, endPoint x: 1019, endPoint y: 421, distance: 164.2
click at [1019, 421] on div "Username: tpham014" at bounding box center [1107, 432] width 820 height 23
click at [792, 276] on link "Notes" at bounding box center [780, 276] width 64 height 43
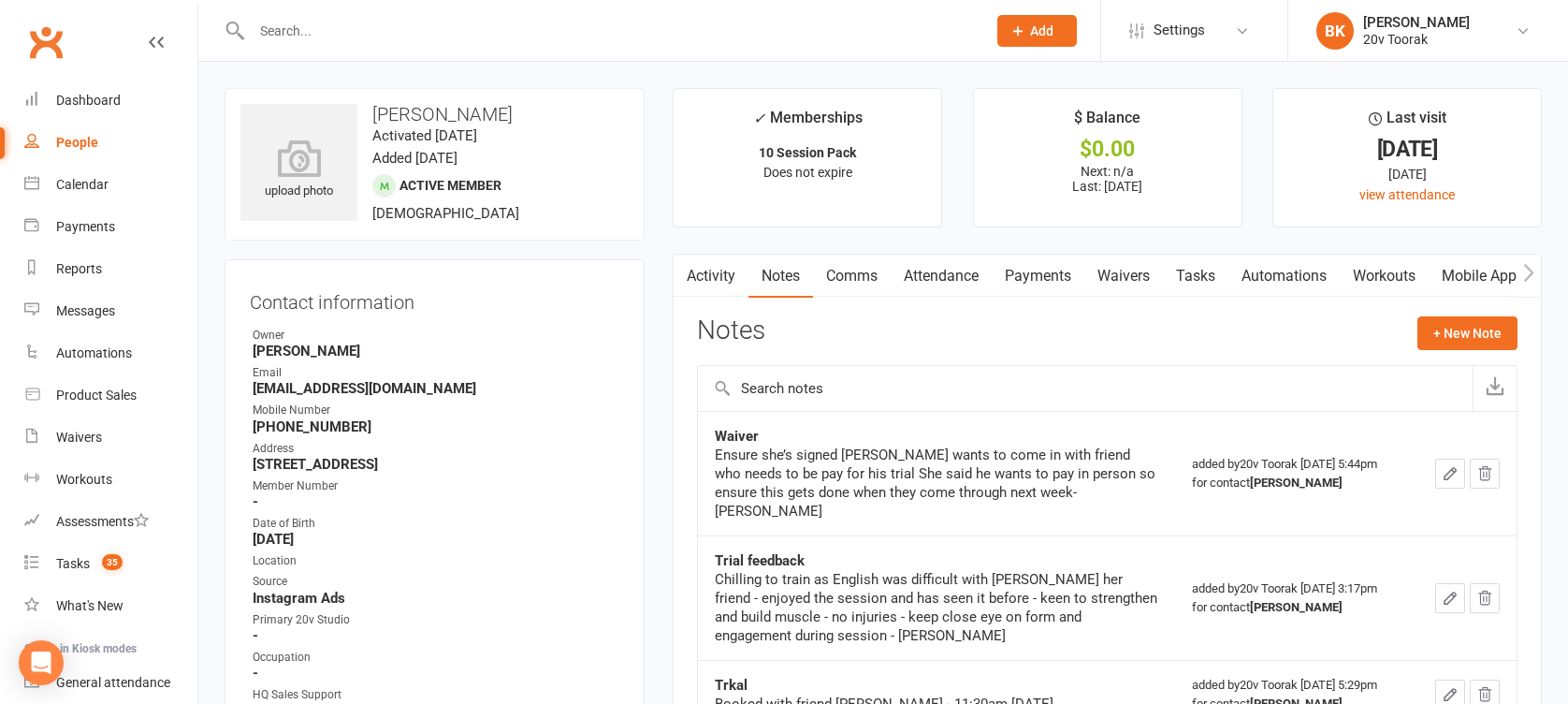
click at [719, 285] on link "Activity" at bounding box center [711, 276] width 75 height 43
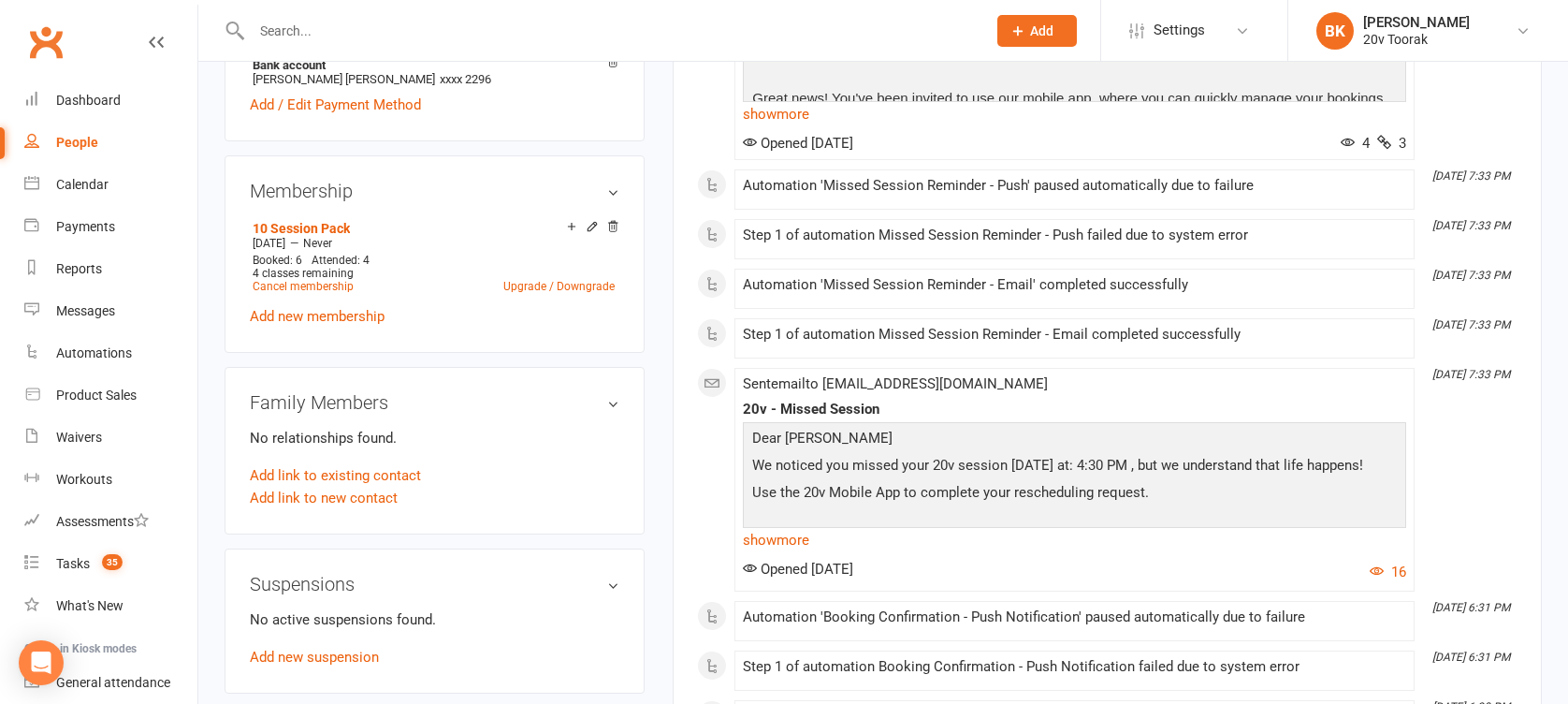
scroll to position [934, 0]
click at [374, 318] on link "Add new membership" at bounding box center [317, 318] width 135 height 17
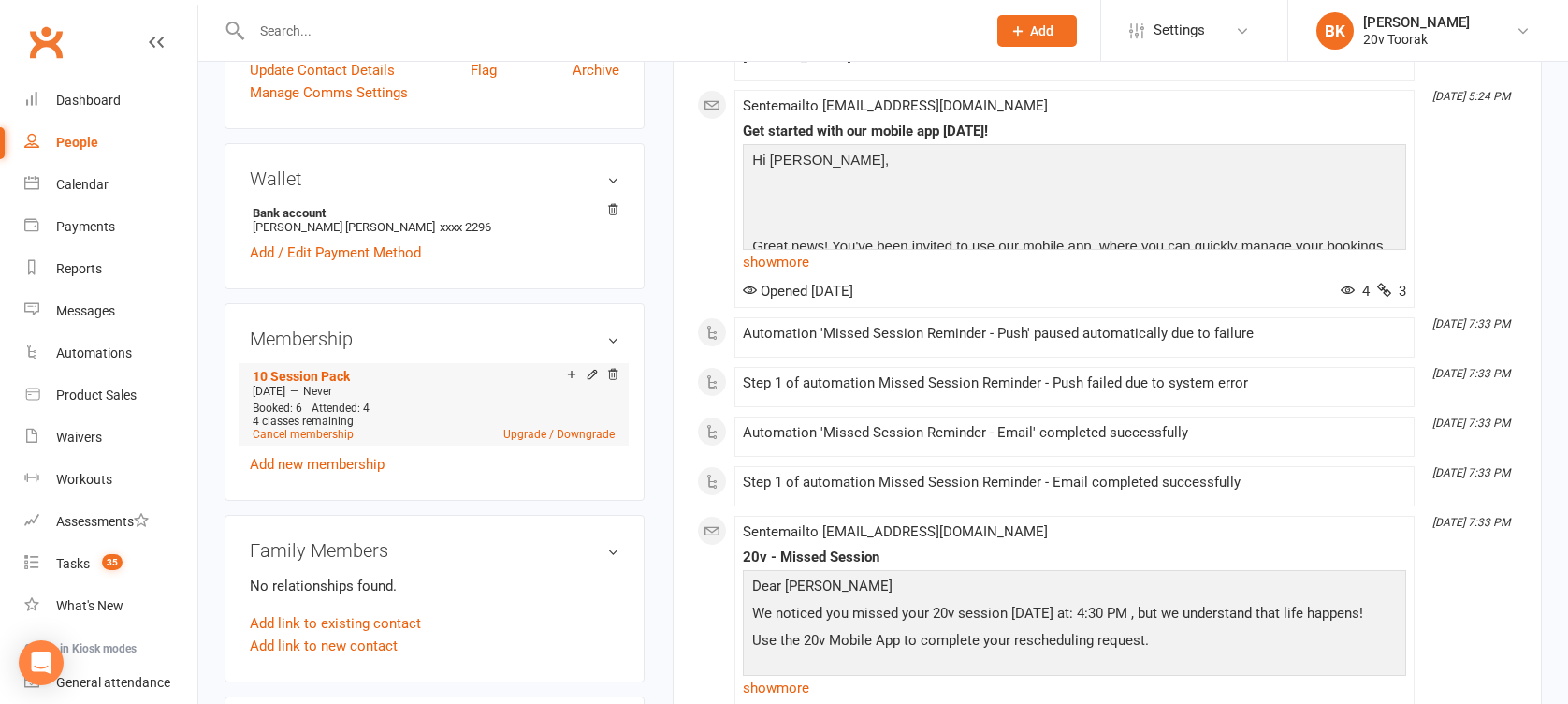
scroll to position [790, 0]
click at [332, 428] on link "Cancel membership" at bounding box center [303, 433] width 101 height 13
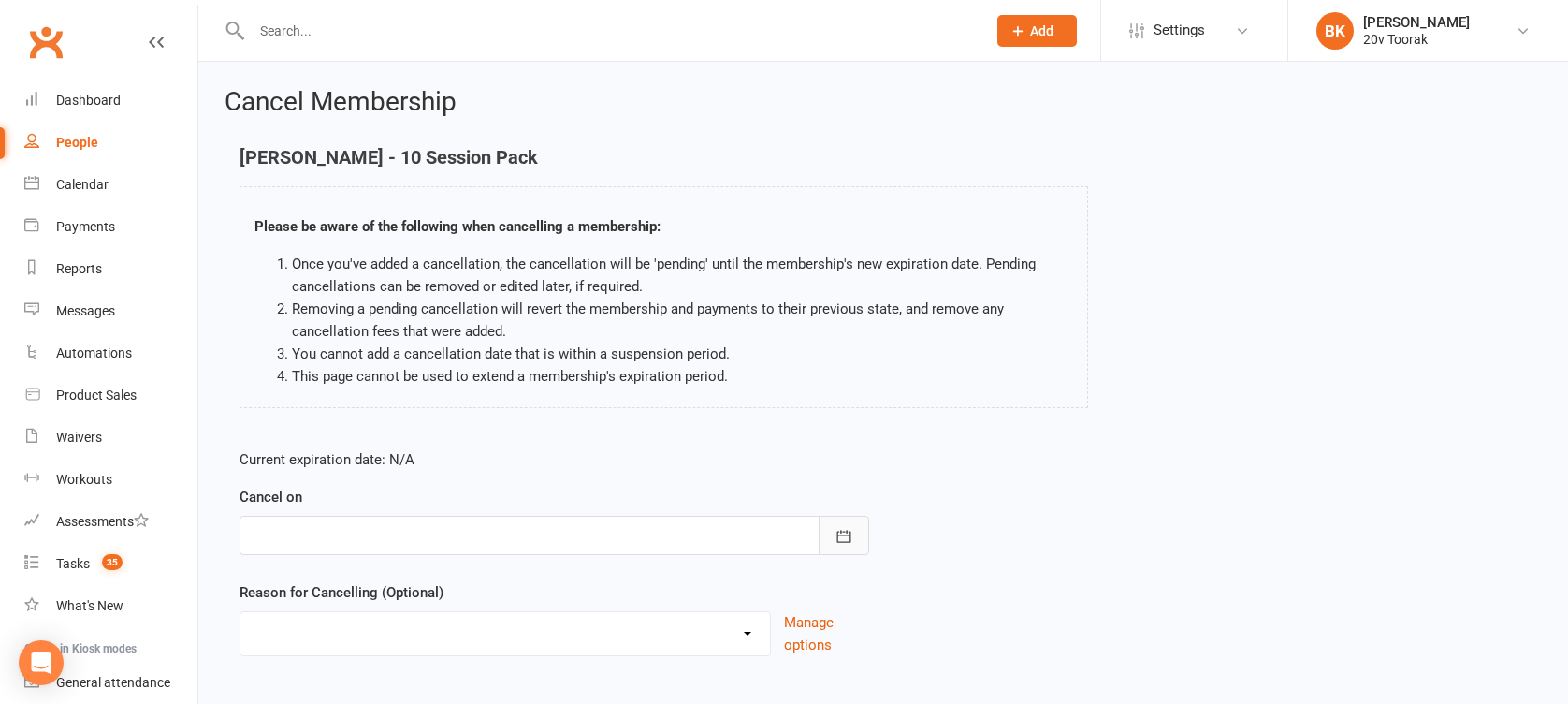
click at [819, 522] on button "button" at bounding box center [843, 534] width 51 height 39
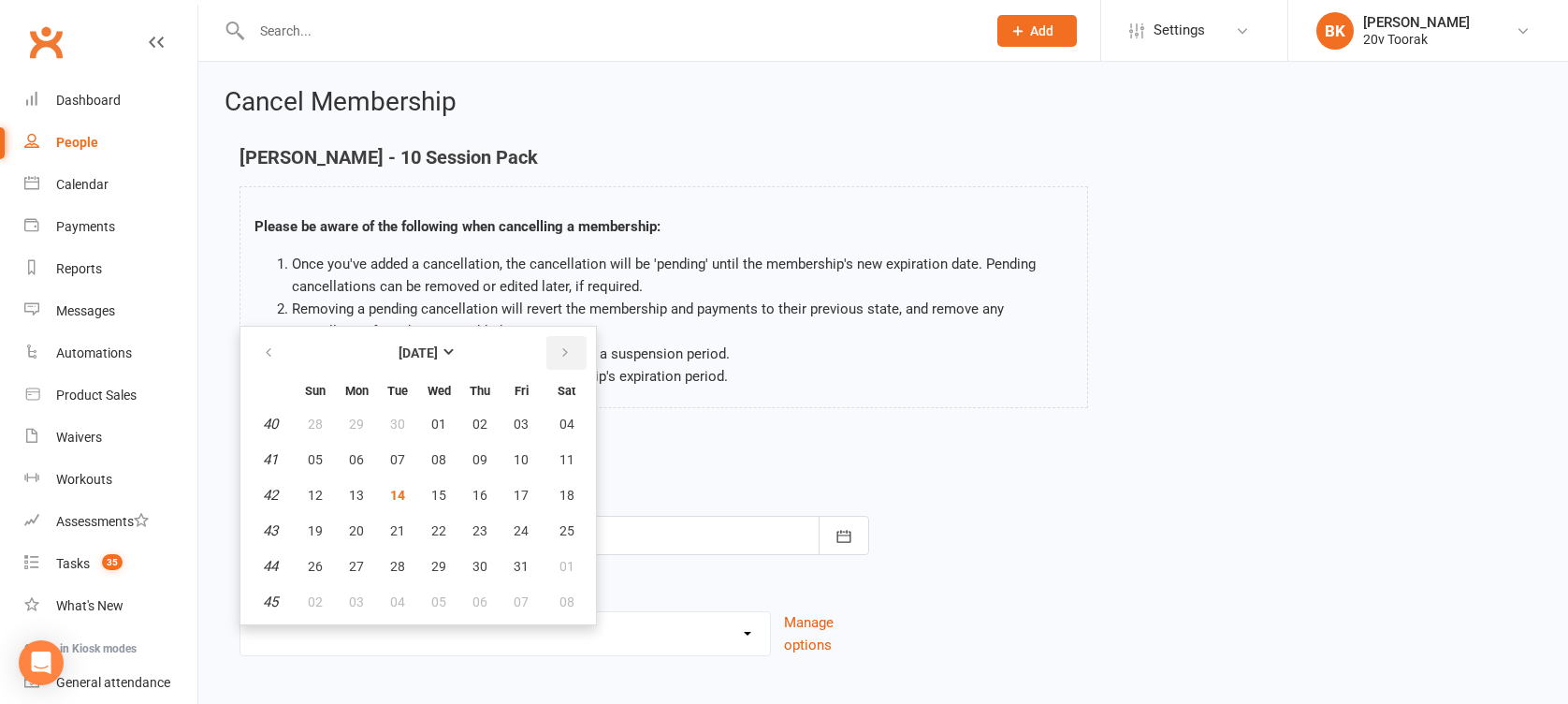
click at [565, 352] on icon "button" at bounding box center [565, 353] width 13 height 15
click at [309, 597] on span "30" at bounding box center [316, 602] width 15 height 15
type input "30 Nov 2025"
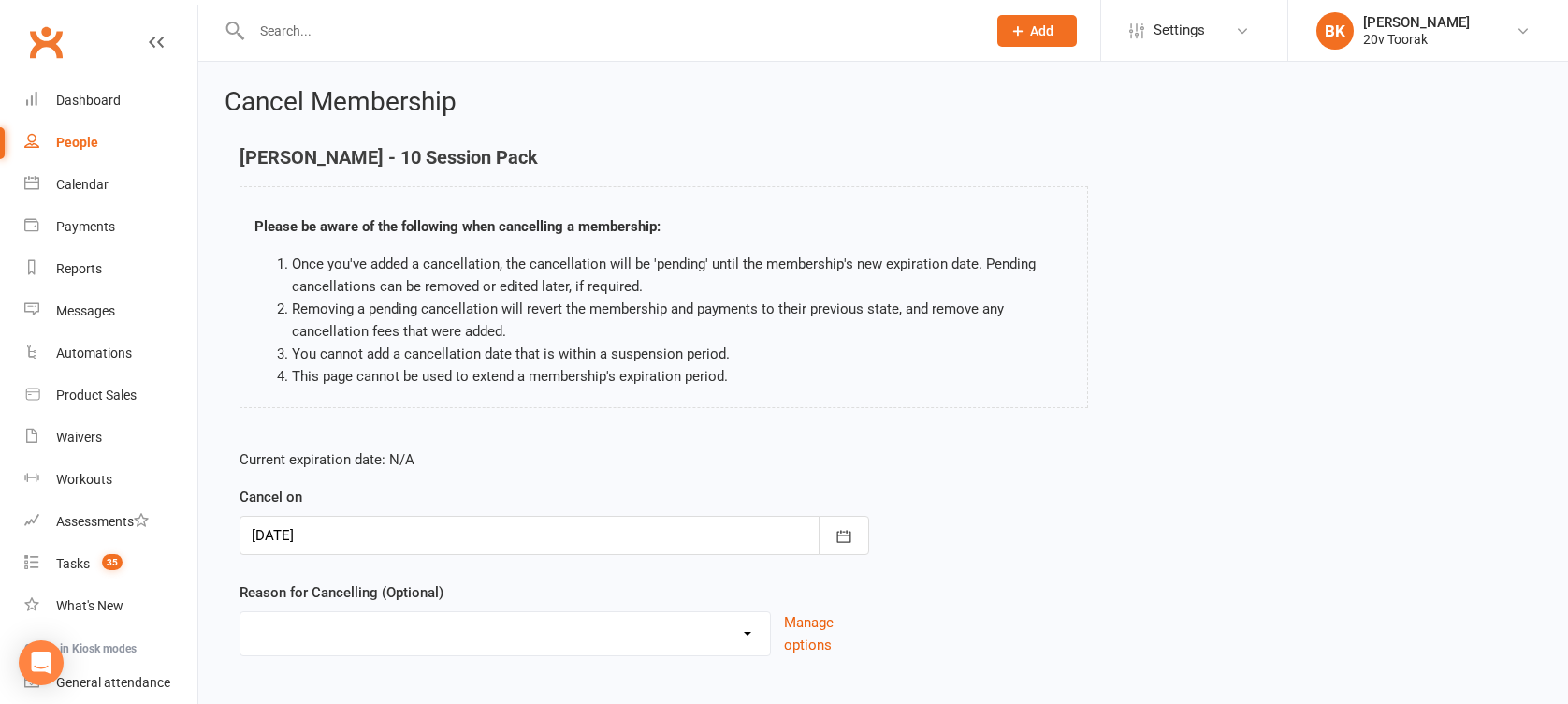
click at [404, 619] on select "Holiday Injury Not Renewing Other reason" at bounding box center [504, 630] width 529 height 37
select select "3"
click at [240, 612] on select "Holiday Injury Not Renewing Other reason" at bounding box center [504, 630] width 529 height 37
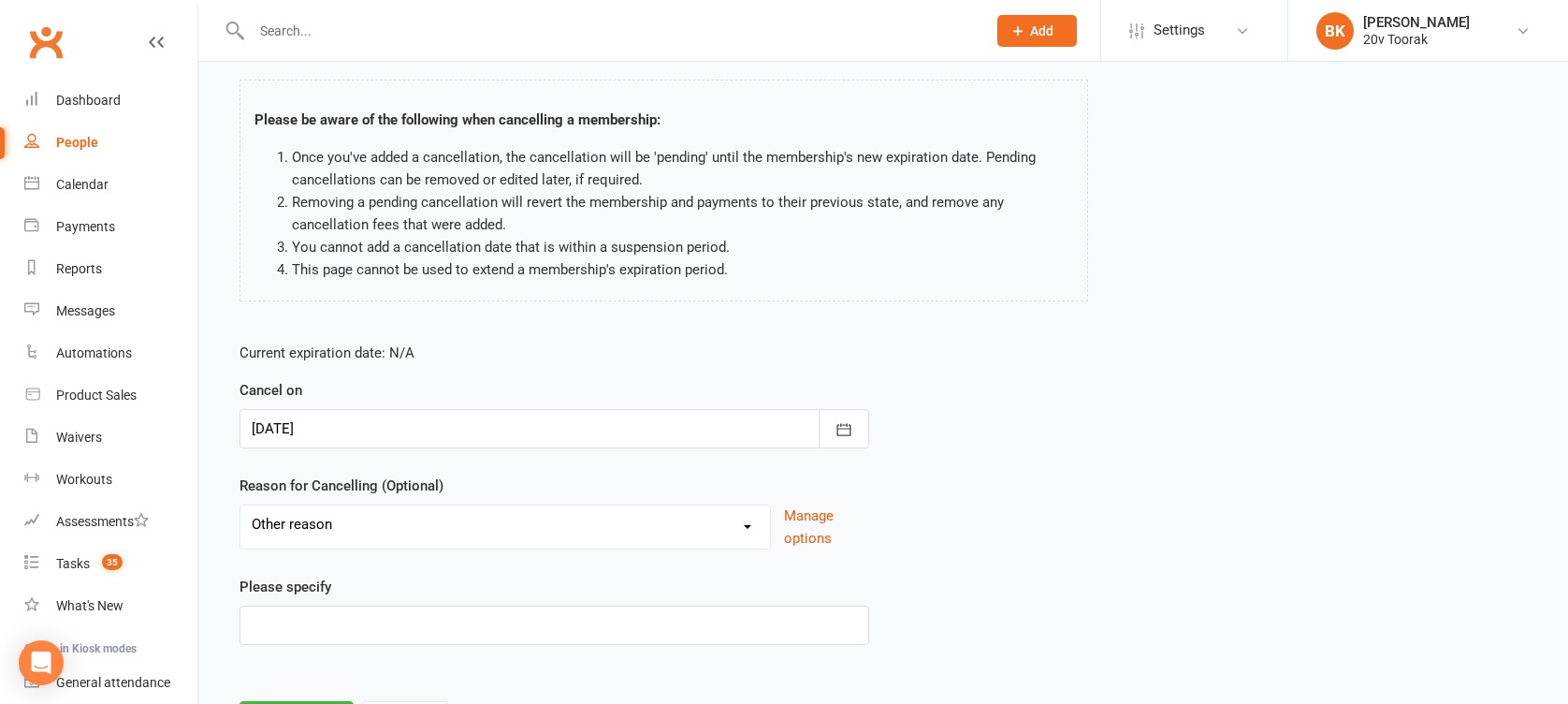
scroll to position [113, 0]
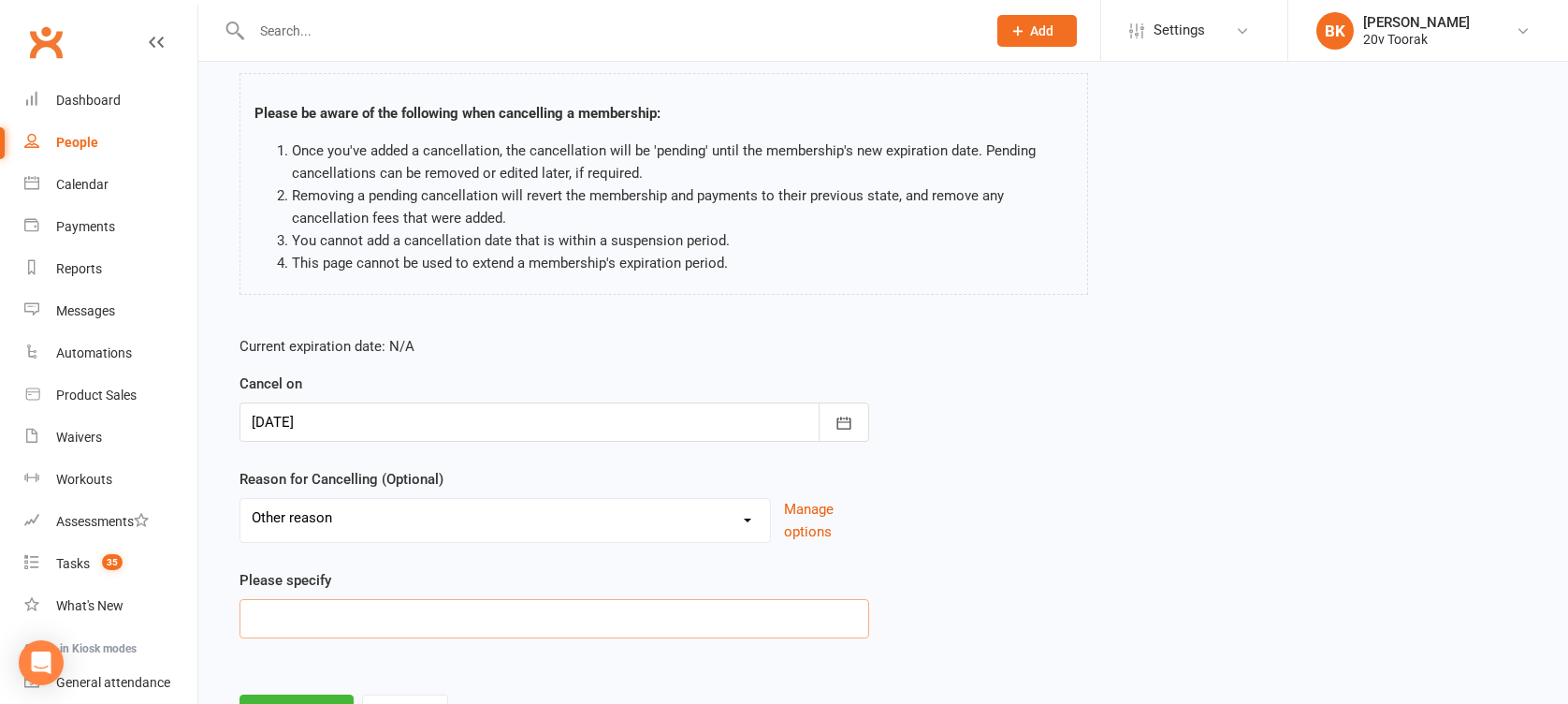
click at [360, 599] on input at bounding box center [554, 618] width 630 height 39
type input "Sessions Expire"
click at [798, 526] on button "Manage options" at bounding box center [826, 520] width 85 height 45
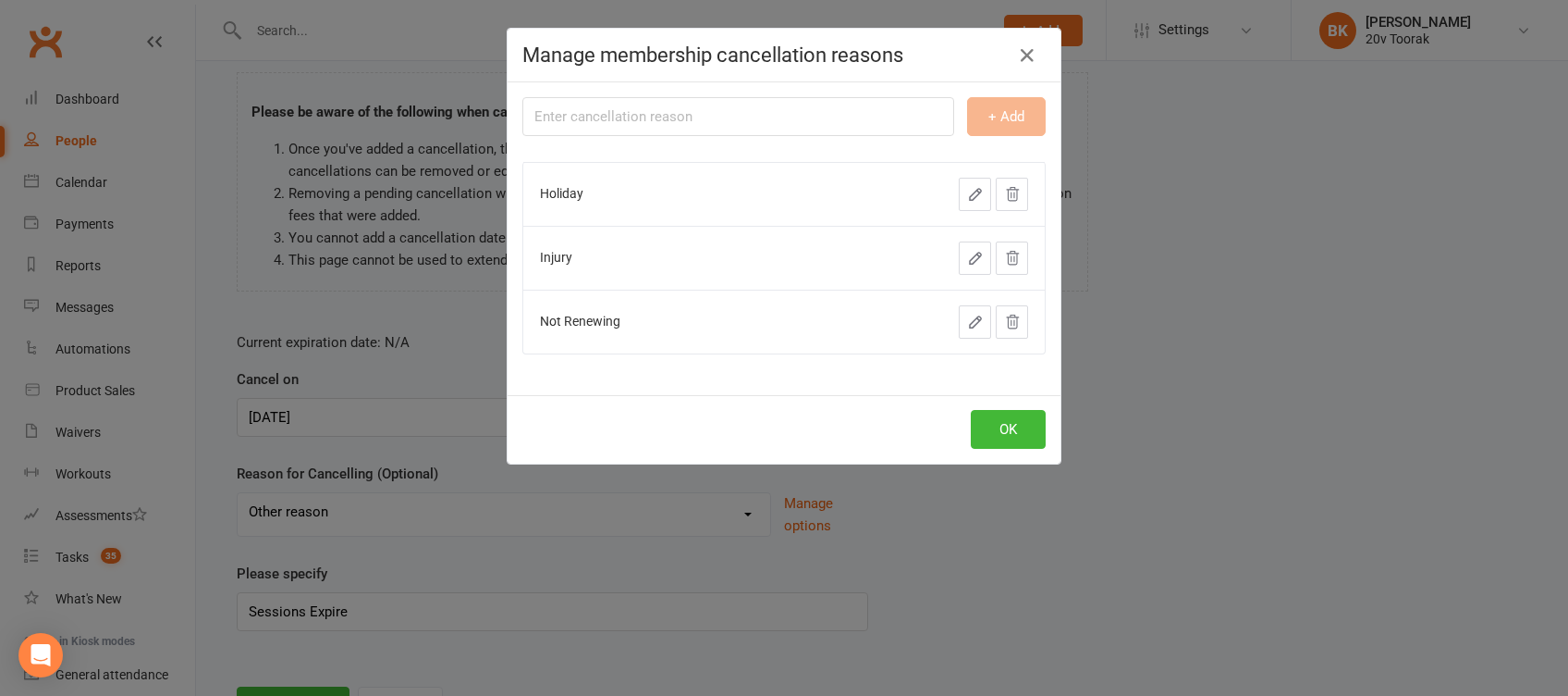
click at [629, 113] on input "text" at bounding box center [738, 116] width 432 height 39
type input "Sessions Expire"
click at [1005, 423] on button "OK" at bounding box center [1008, 429] width 75 height 39
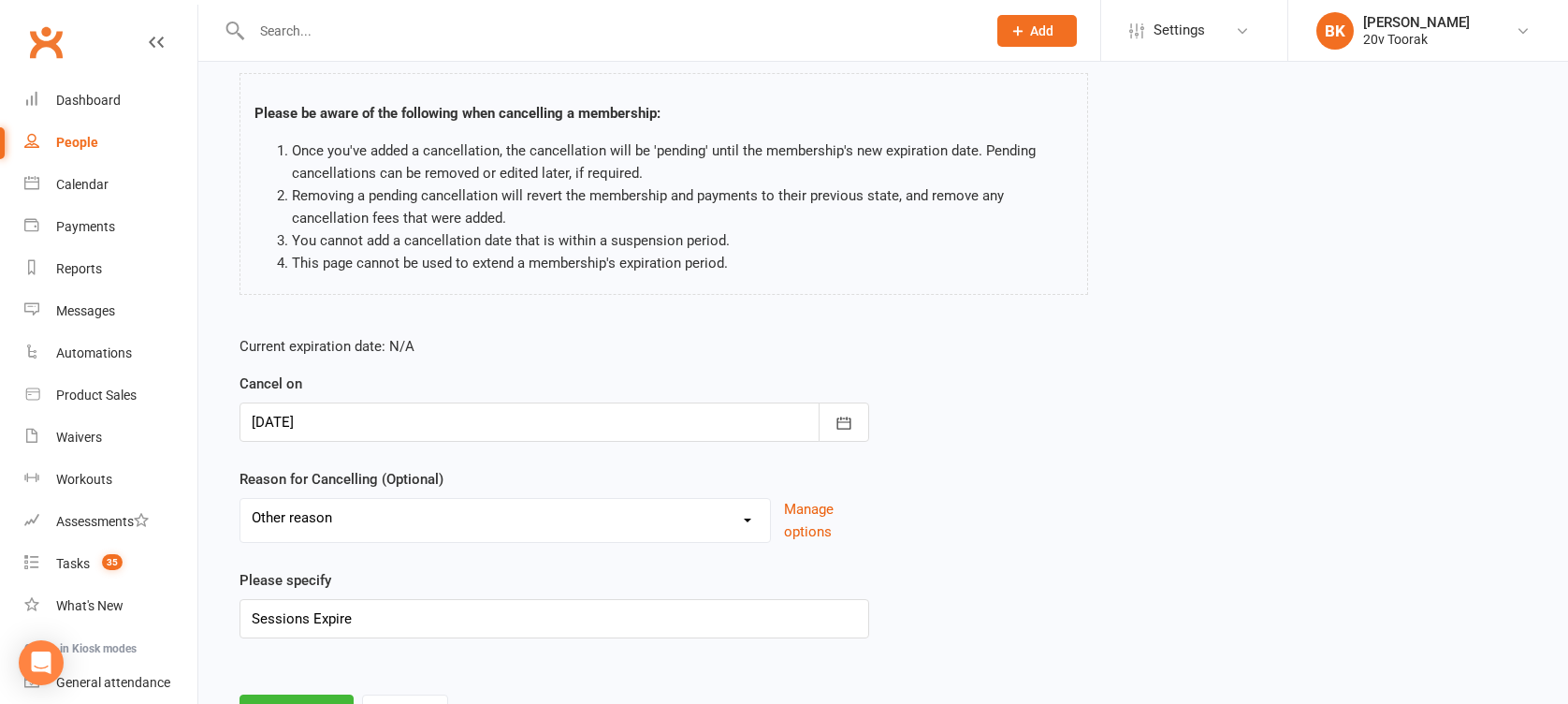
scroll to position [198, 0]
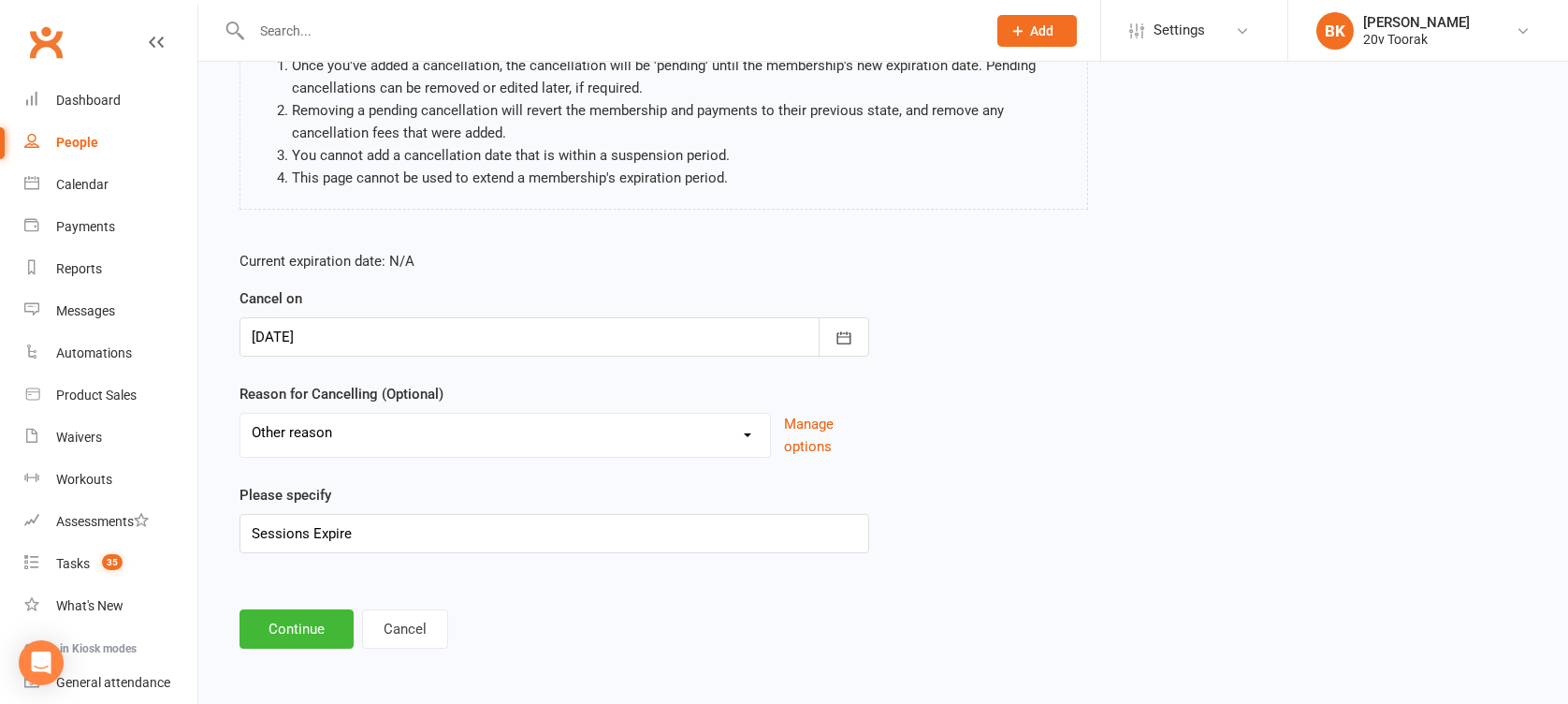
click at [349, 444] on select "Holiday Injury Not Renewing Other reason" at bounding box center [504, 432] width 529 height 37
click at [368, 383] on label "Reason for Cancelling (Optional)" at bounding box center [341, 394] width 204 height 22
click at [299, 612] on button "Continue" at bounding box center [296, 628] width 114 height 39
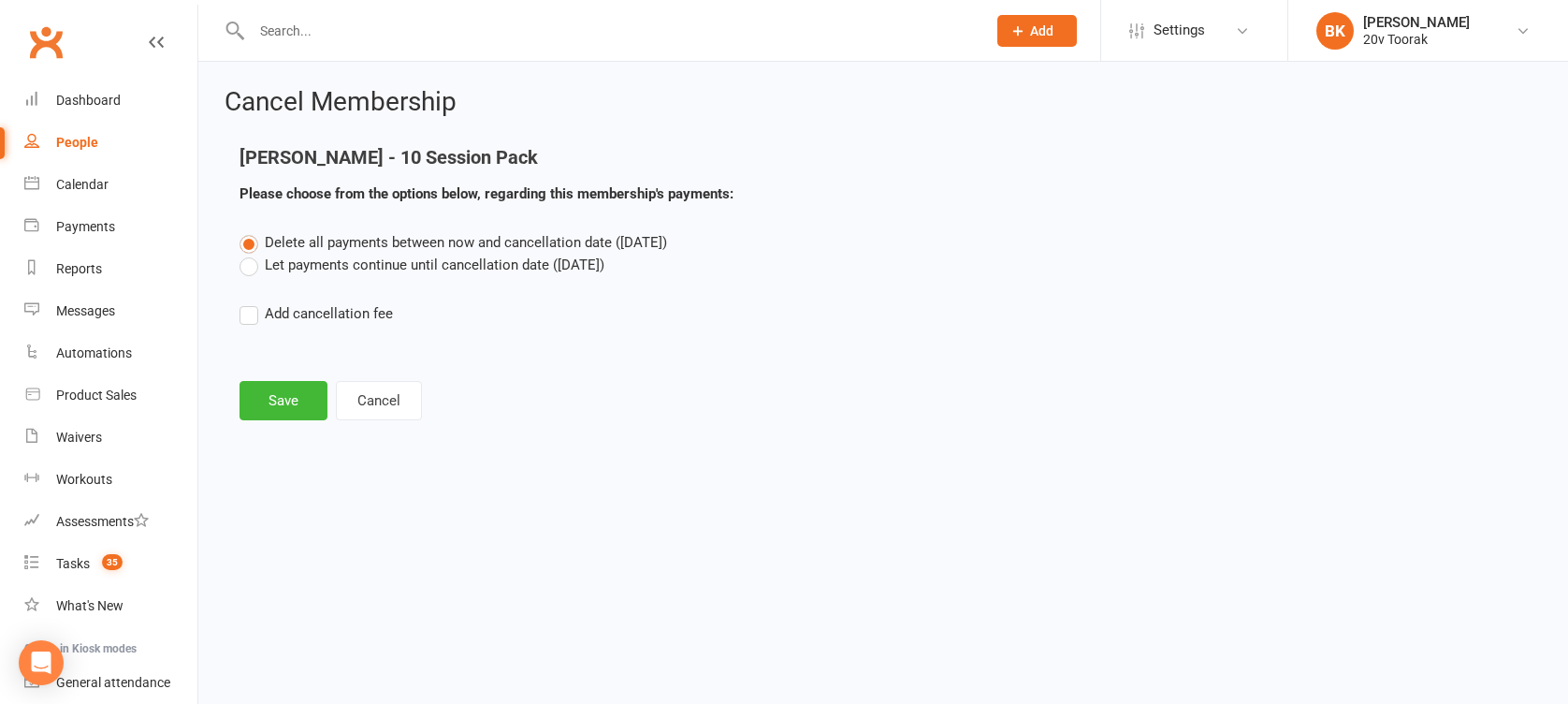
scroll to position [0, 0]
click at [331, 262] on label "Let payments continue until cancellation date (Nov 30, 2025)" at bounding box center [421, 264] width 365 height 22
click at [252, 254] on input "Let payments continue until cancellation date (Nov 30, 2025)" at bounding box center [245, 254] width 12 height 0
click at [279, 405] on button "Save" at bounding box center [283, 400] width 88 height 39
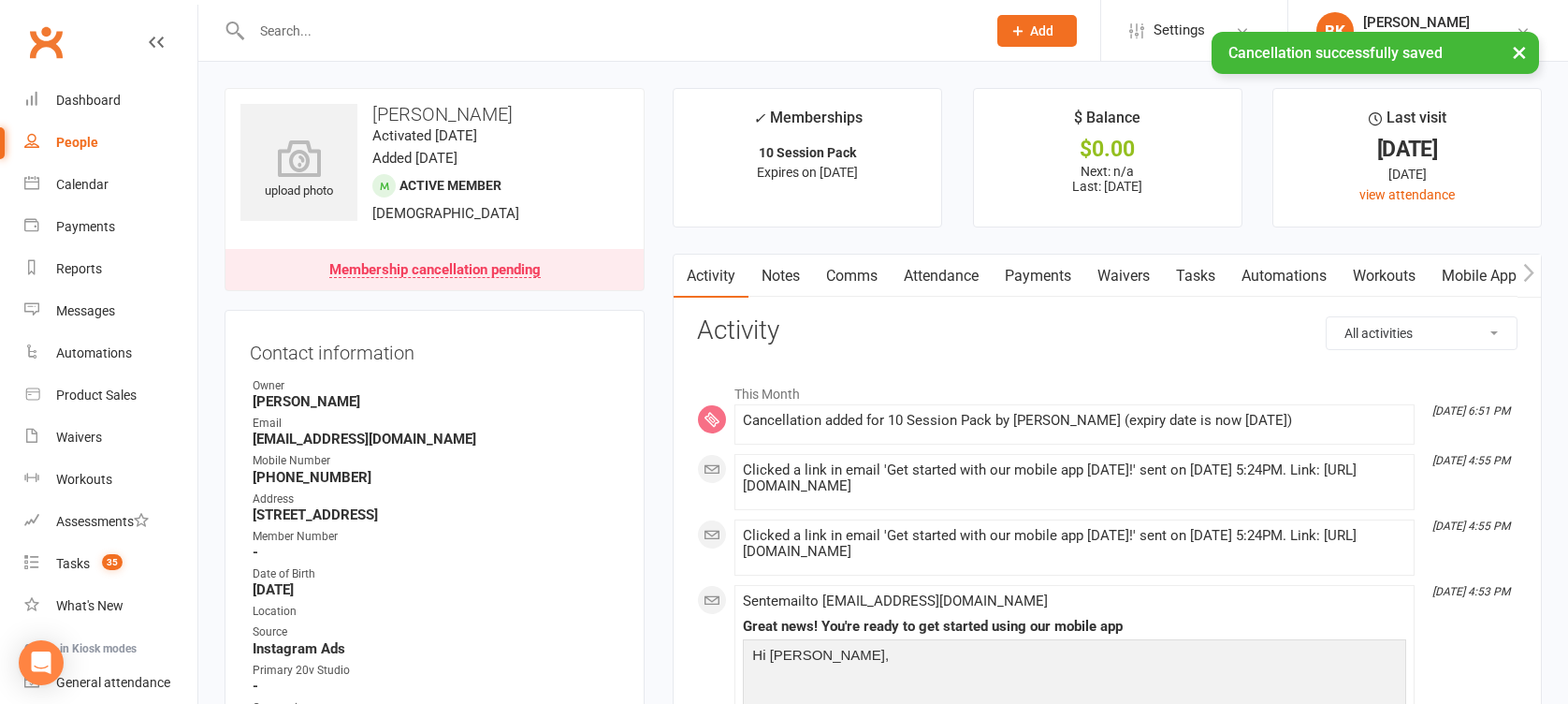
click at [1019, 269] on link "Payments" at bounding box center [1038, 276] width 93 height 43
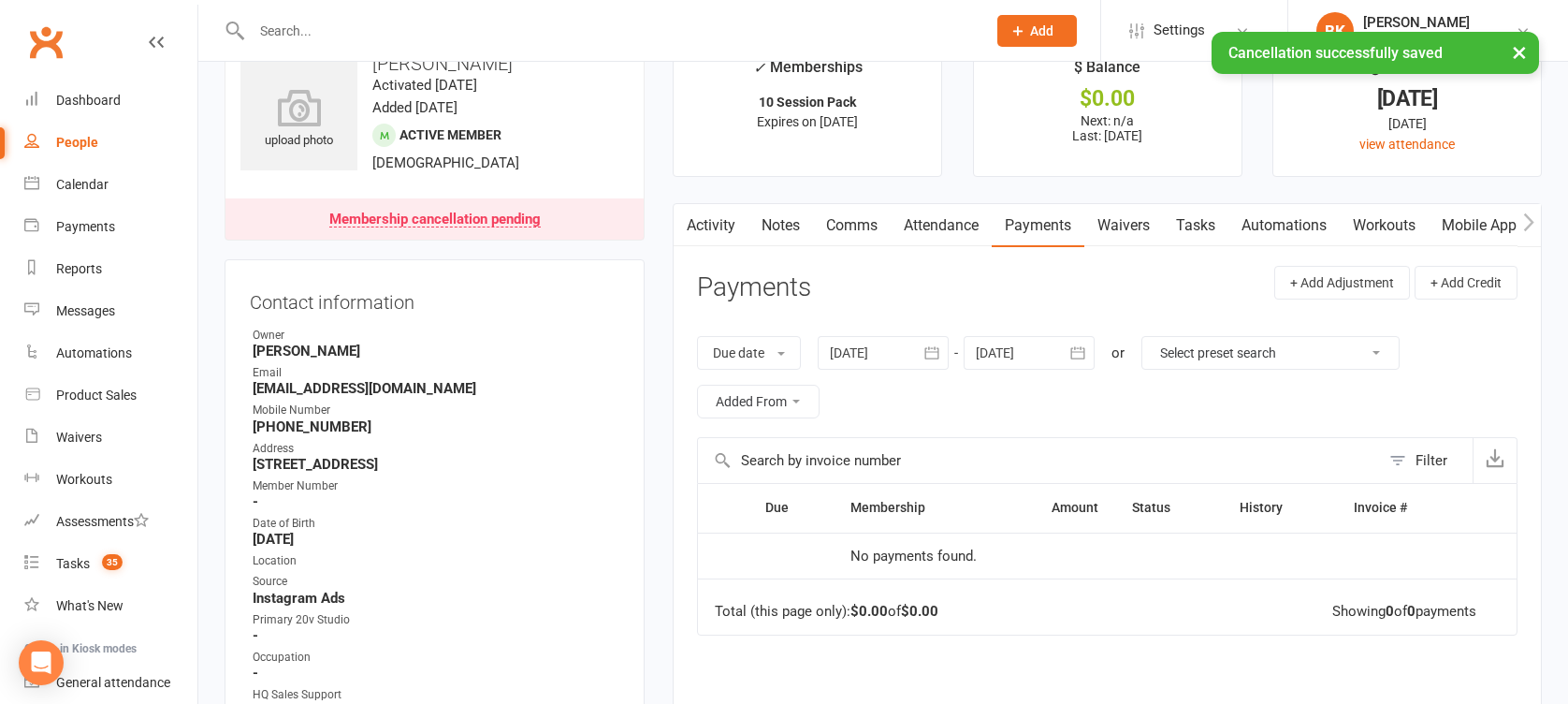
scroll to position [50, 0]
click at [961, 239] on link "Attendance" at bounding box center [941, 226] width 101 height 43
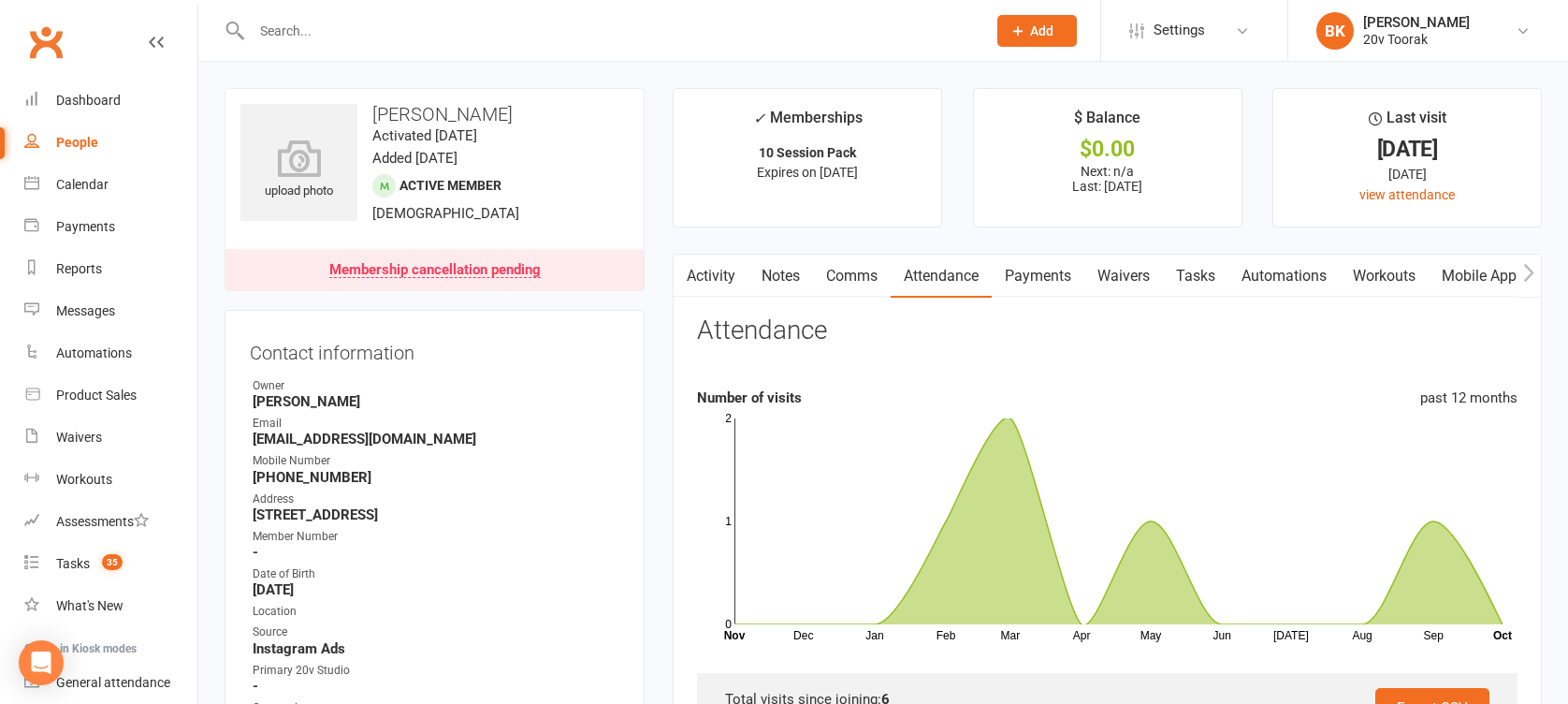
click at [1228, 271] on link "Tasks" at bounding box center [1196, 276] width 65 height 43
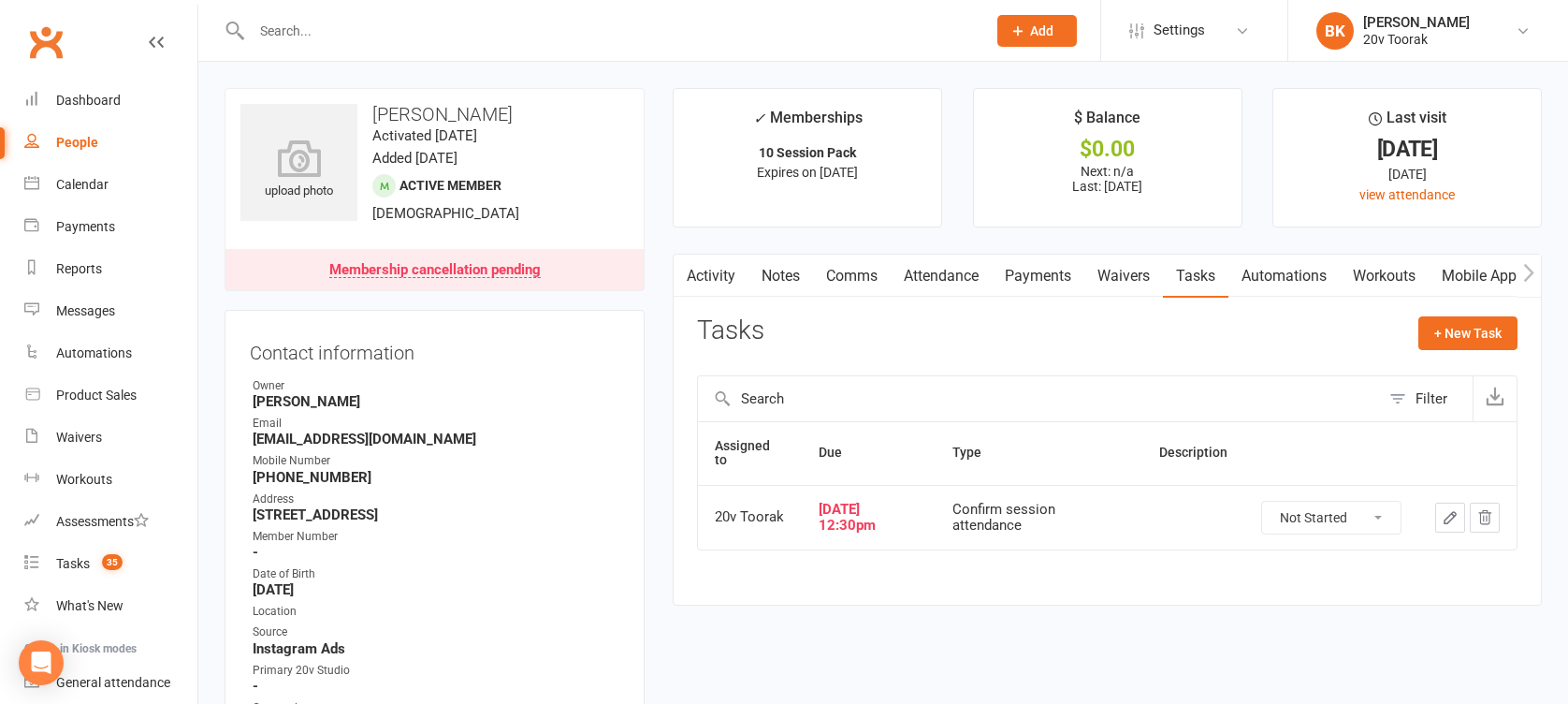
click at [1333, 502] on select "Not Started In Progress Waiting Complete" at bounding box center [1331, 517] width 139 height 32
click at [1262, 502] on select "Not Started In Progress Waiting Complete" at bounding box center [1331, 517] width 139 height 32
select select "unstarted"
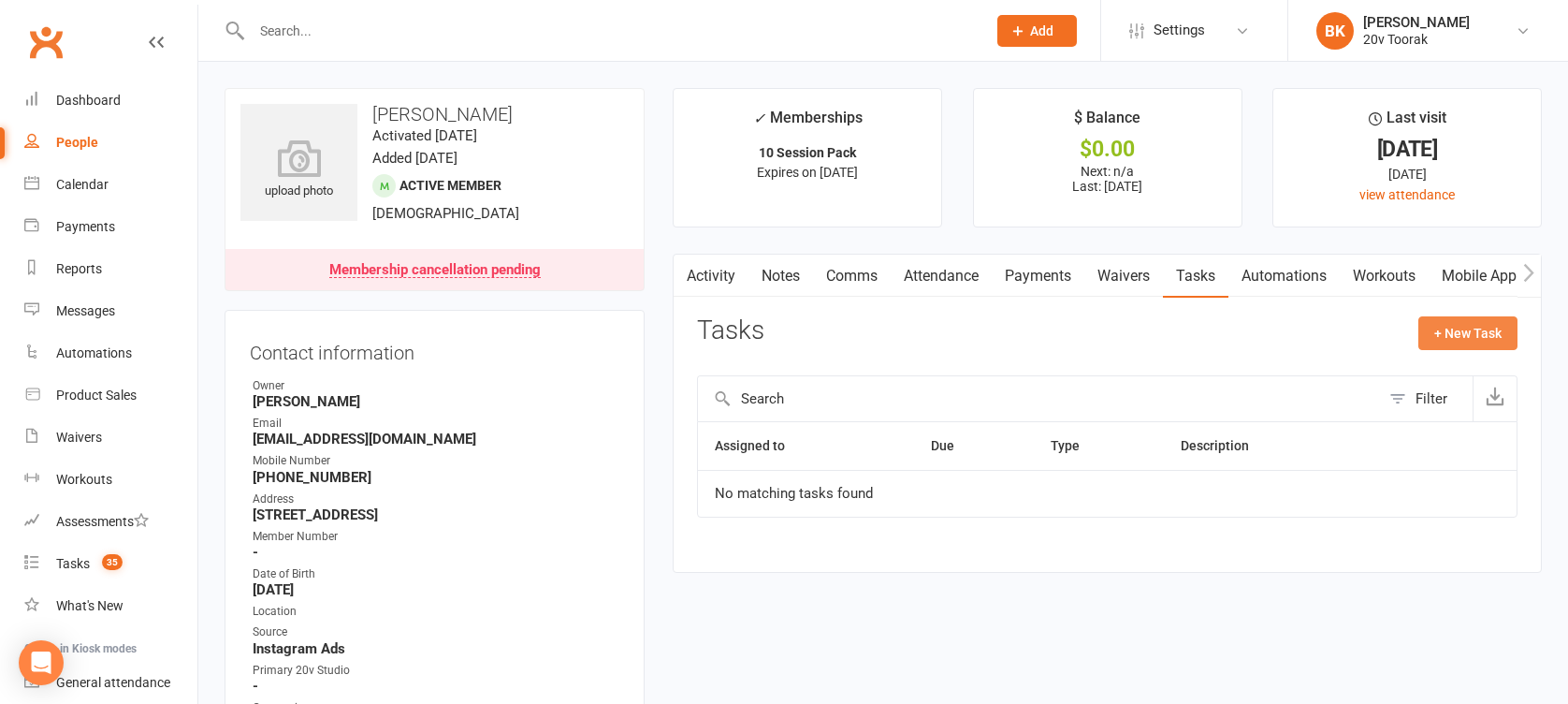
click at [1447, 329] on button "+ New Task" at bounding box center [1468, 332] width 100 height 34
select select "46005"
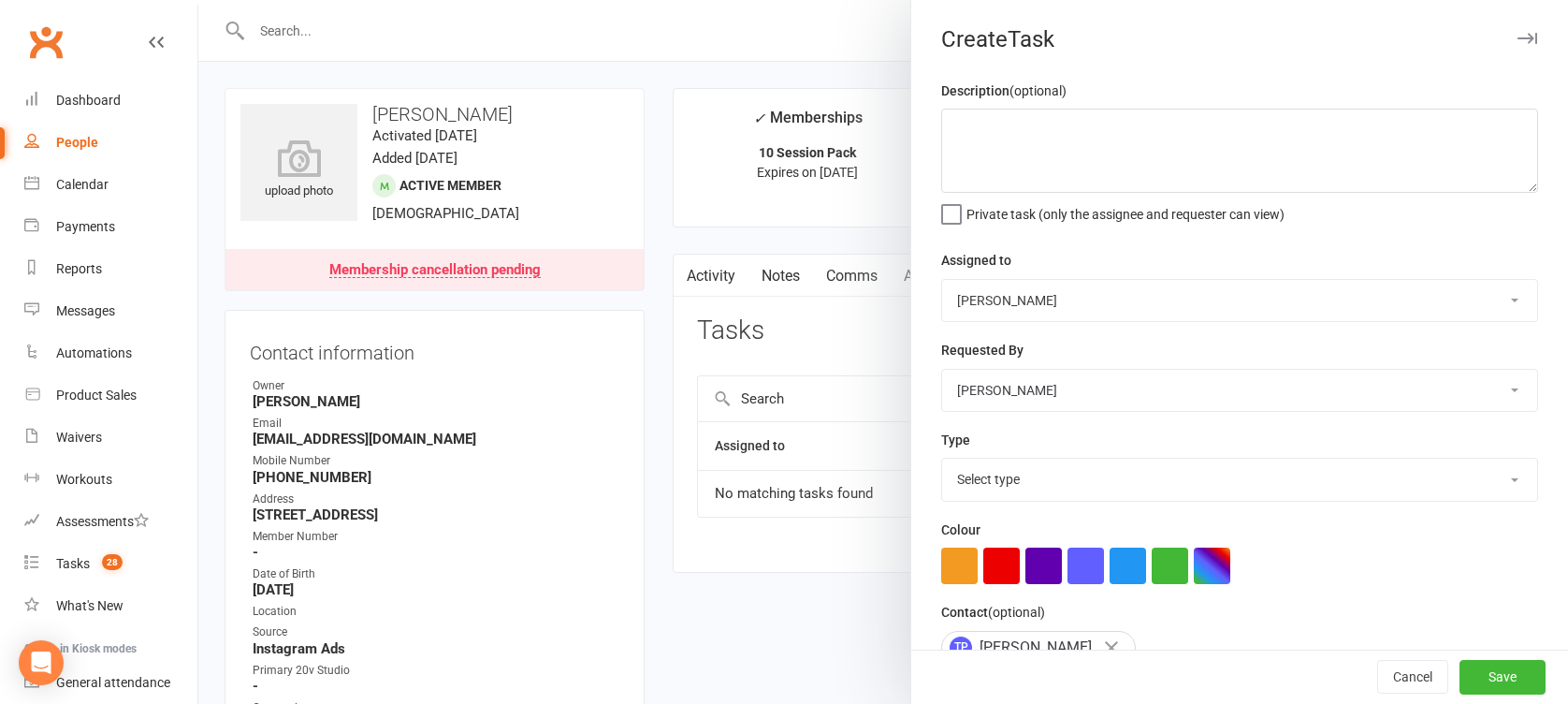
click at [1046, 303] on select "Yu Wang 20v Toorak Byron Kruger Graham Pearson" at bounding box center [1240, 300] width 595 height 41
select select "45736"
click at [942, 280] on select "Yu Wang 20v Toorak Byron Kruger Graham Pearson" at bounding box center [1240, 300] width 595 height 41
click at [1021, 451] on div "Type Select type Call Call - to book trial Confirm session attendance Confirm t…" at bounding box center [1239, 466] width 596 height 73
click at [1008, 485] on select "Select type Call Call - to book trial Confirm session attendance Confirm trial …" at bounding box center [1240, 479] width 595 height 41
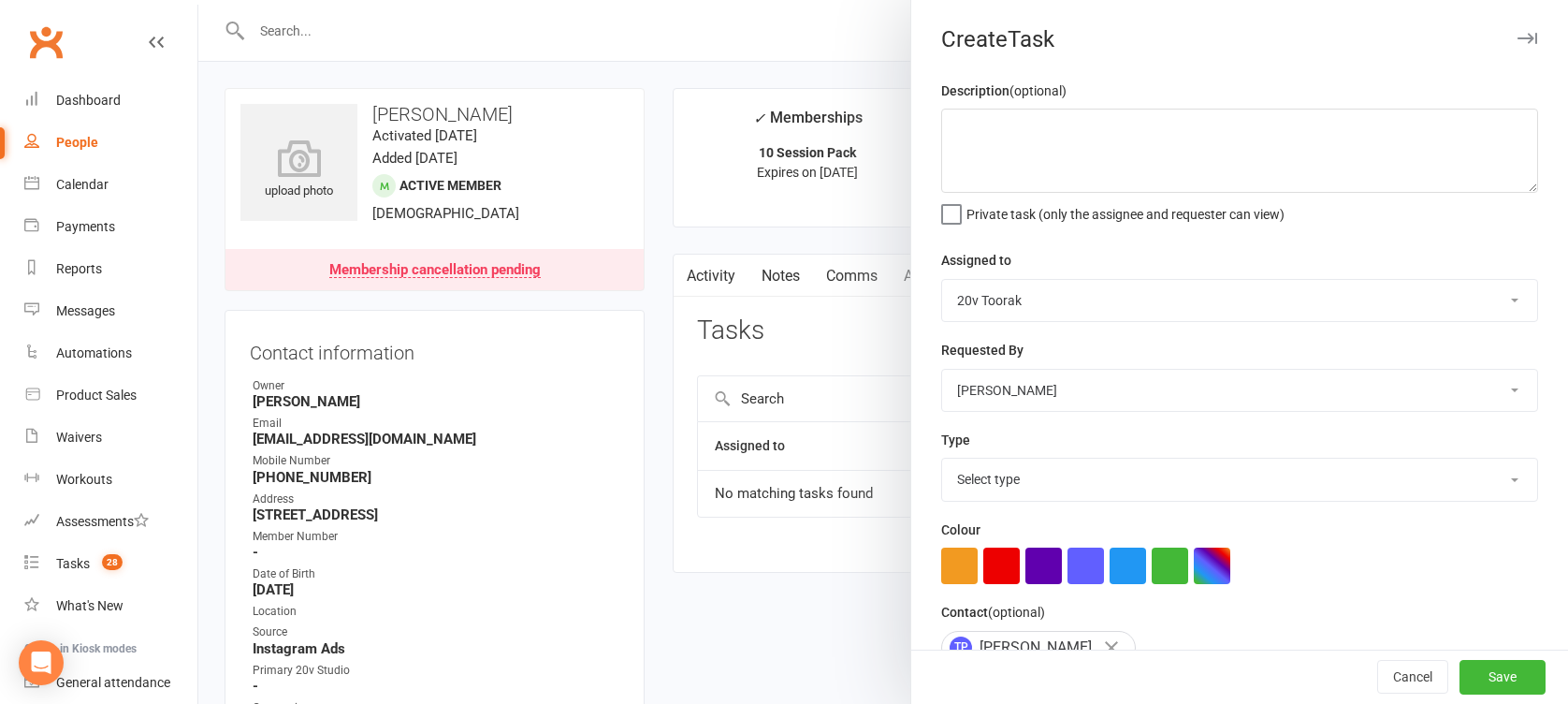
select select "29156"
click at [942, 459] on select "Select type Call Call - to book trial Confirm session attendance Confirm trial …" at bounding box center [1240, 479] width 595 height 41
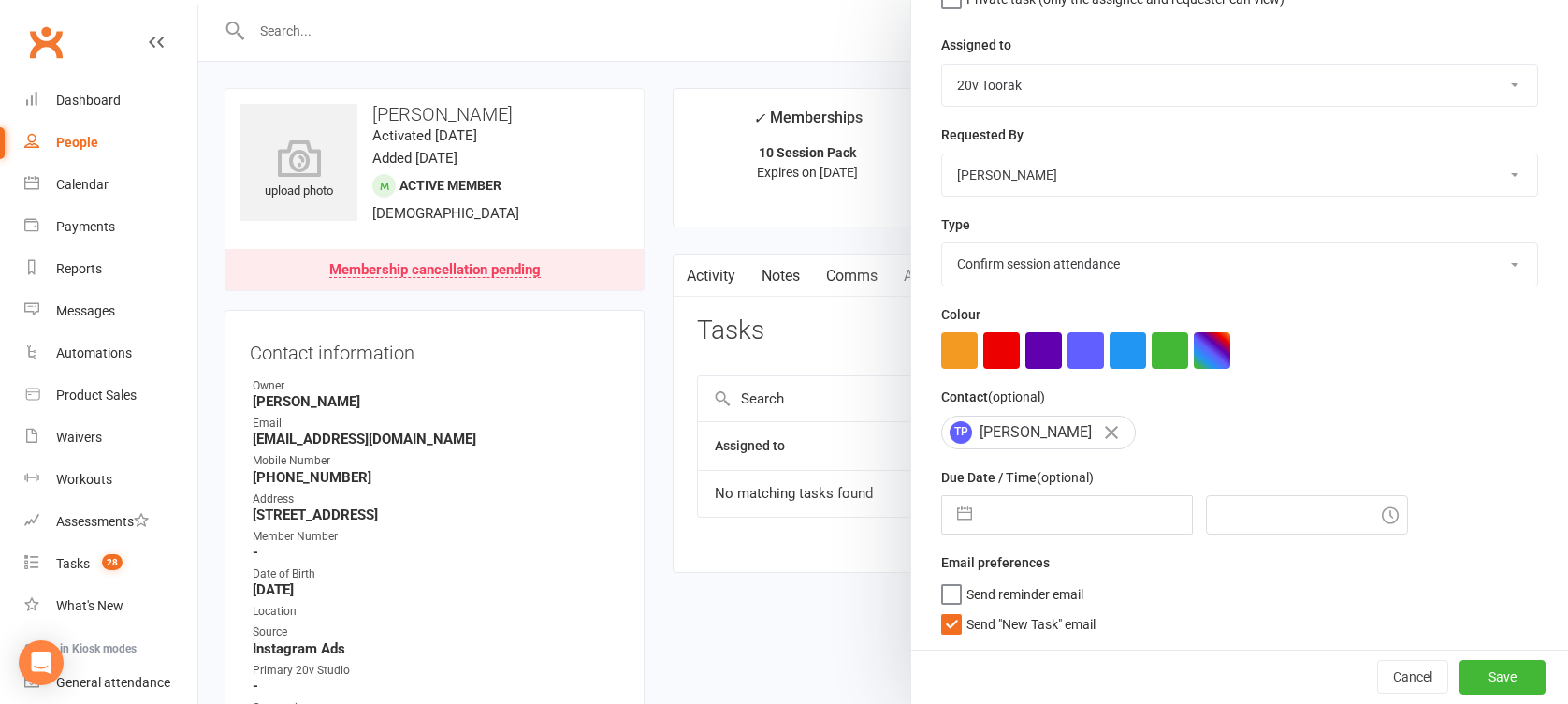
click at [967, 525] on button "button" at bounding box center [964, 514] width 34 height 37
select select "8"
select select "2025"
select select "9"
select select "2025"
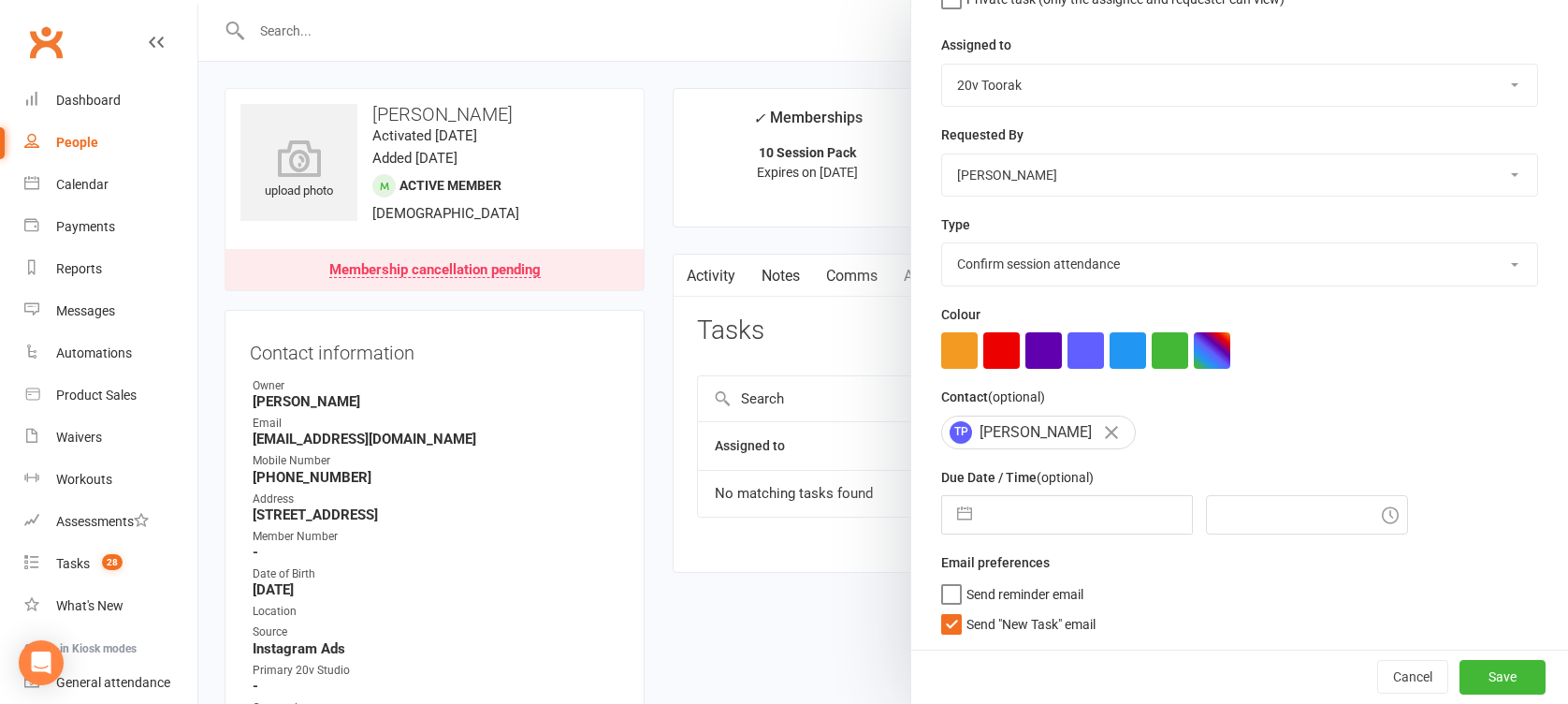
select select "10"
select select "2025"
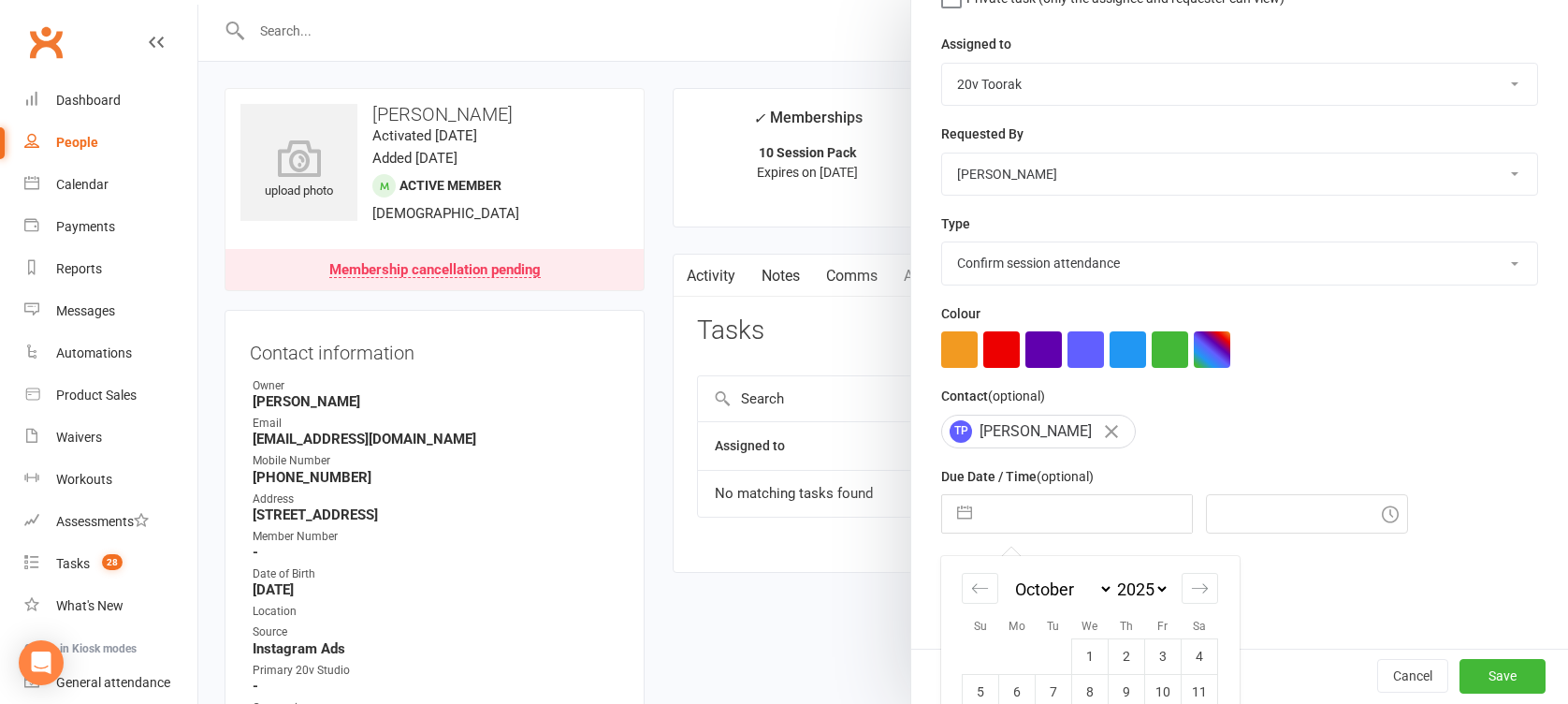
scroll to position [352, 0]
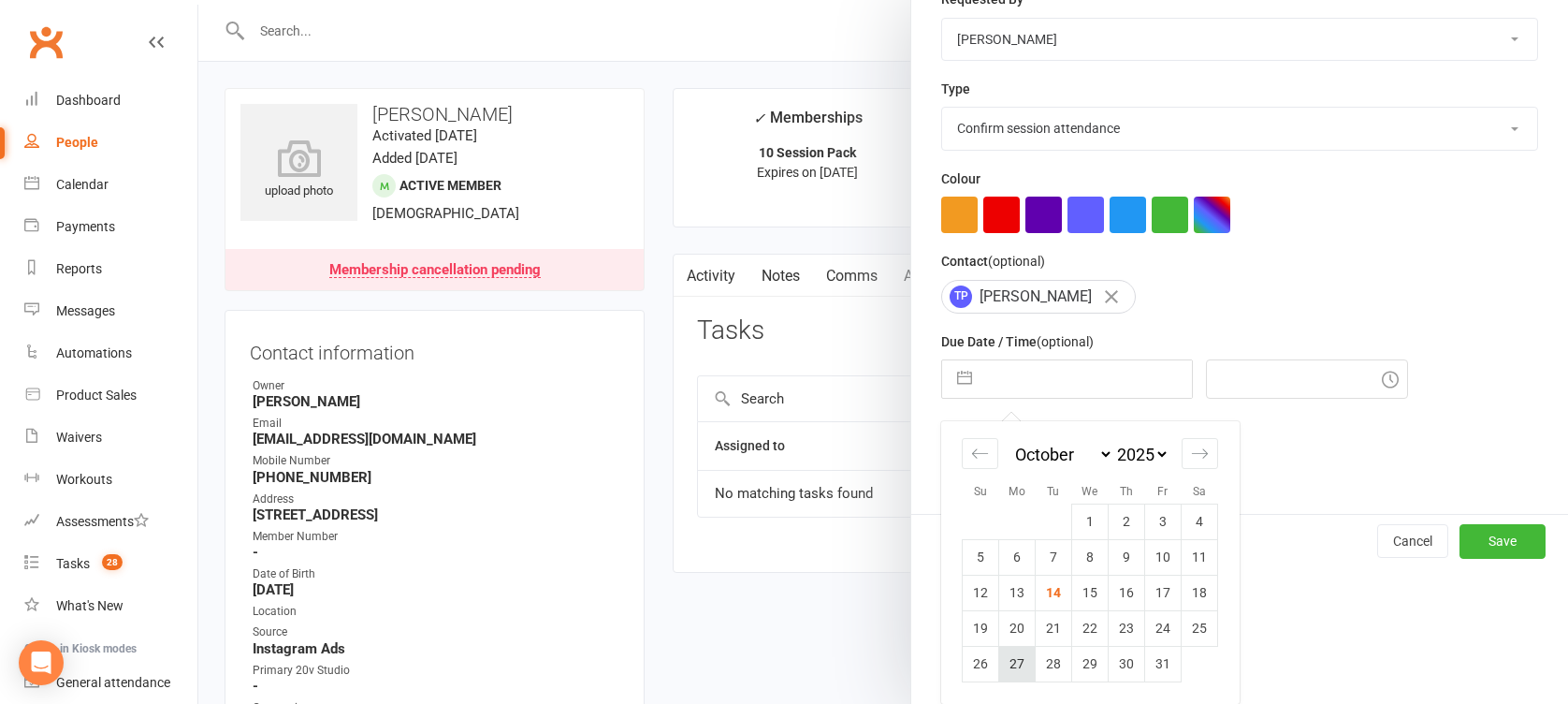
click at [1003, 651] on td "27" at bounding box center [1018, 663] width 36 height 35
type input "27 Oct 2025"
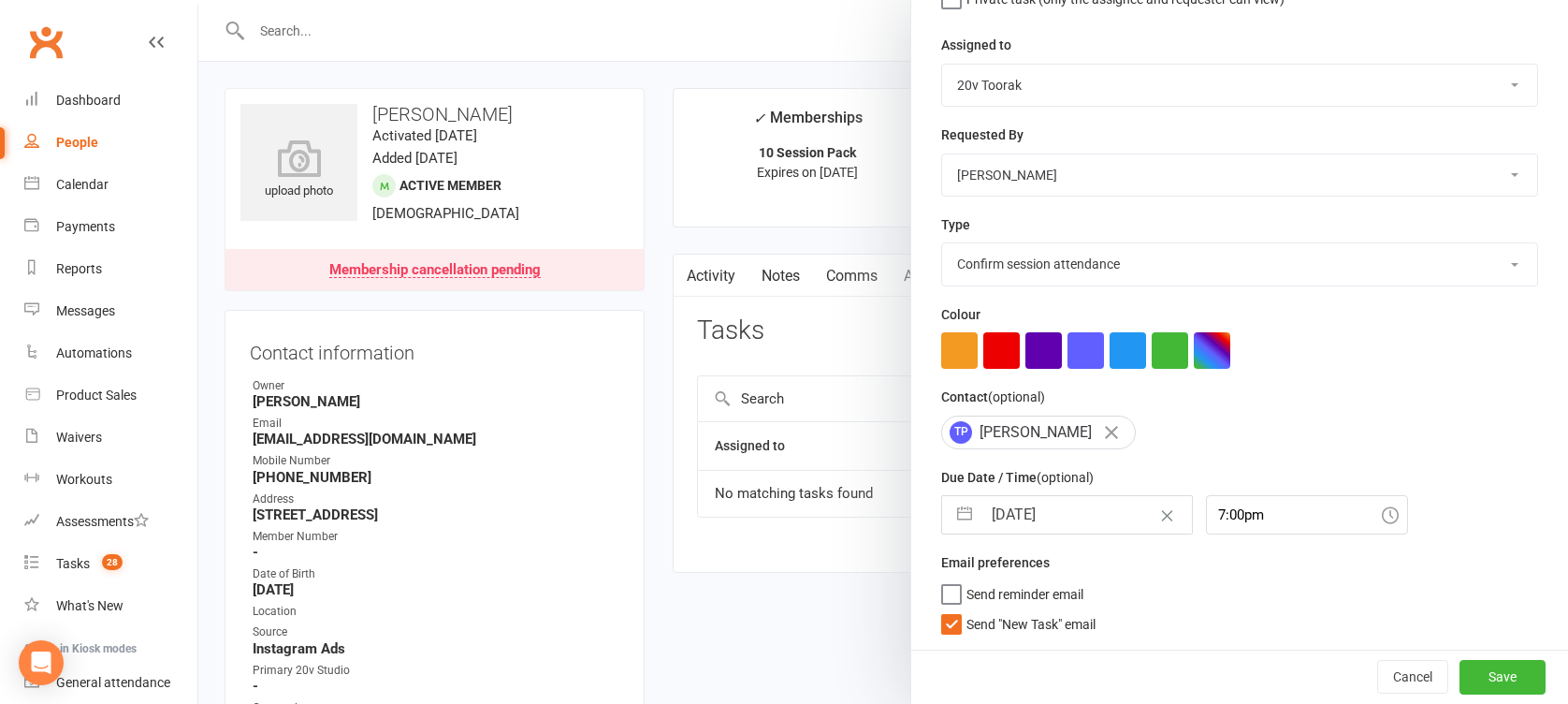
click at [1003, 624] on span "Send "New Task" email" at bounding box center [1031, 621] width 129 height 21
click at [1003, 610] on input "Send "New Task" email" at bounding box center [1018, 610] width 154 height 0
click at [1238, 503] on input "7:00pm" at bounding box center [1307, 514] width 202 height 39
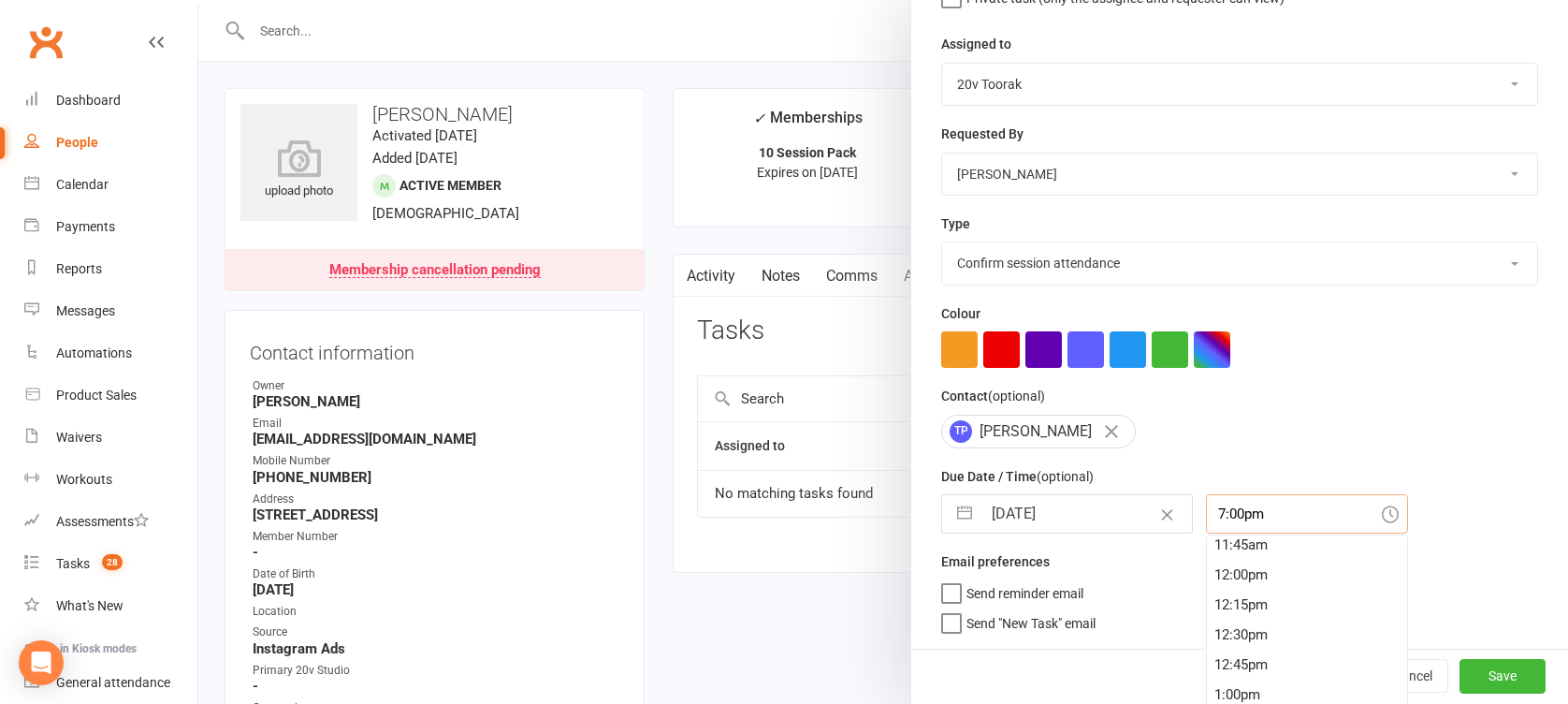
scroll to position [1297, 0]
click at [1228, 604] on div "11:15am" at bounding box center [1307, 601] width 200 height 30
type input "11:15am"
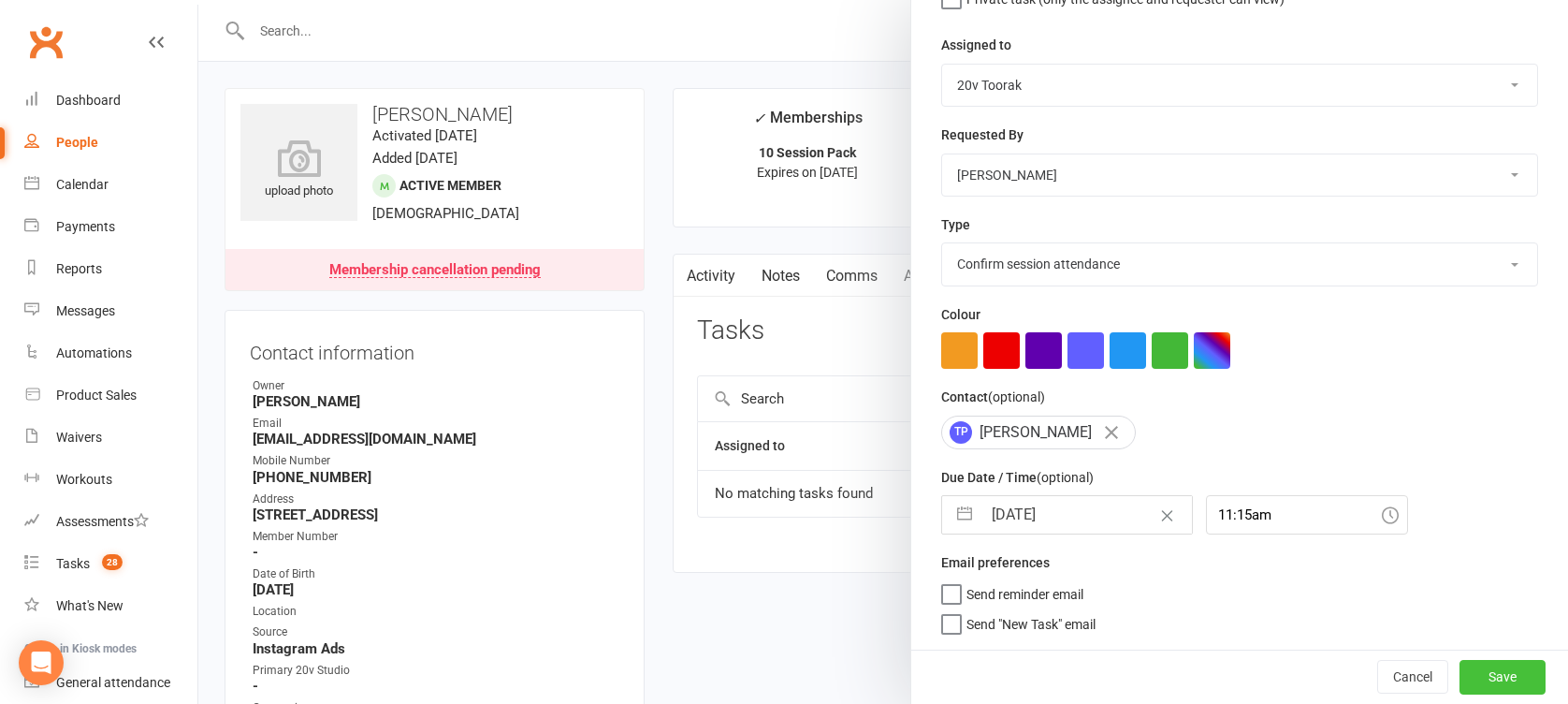
click at [1465, 679] on button "Save" at bounding box center [1503, 676] width 86 height 34
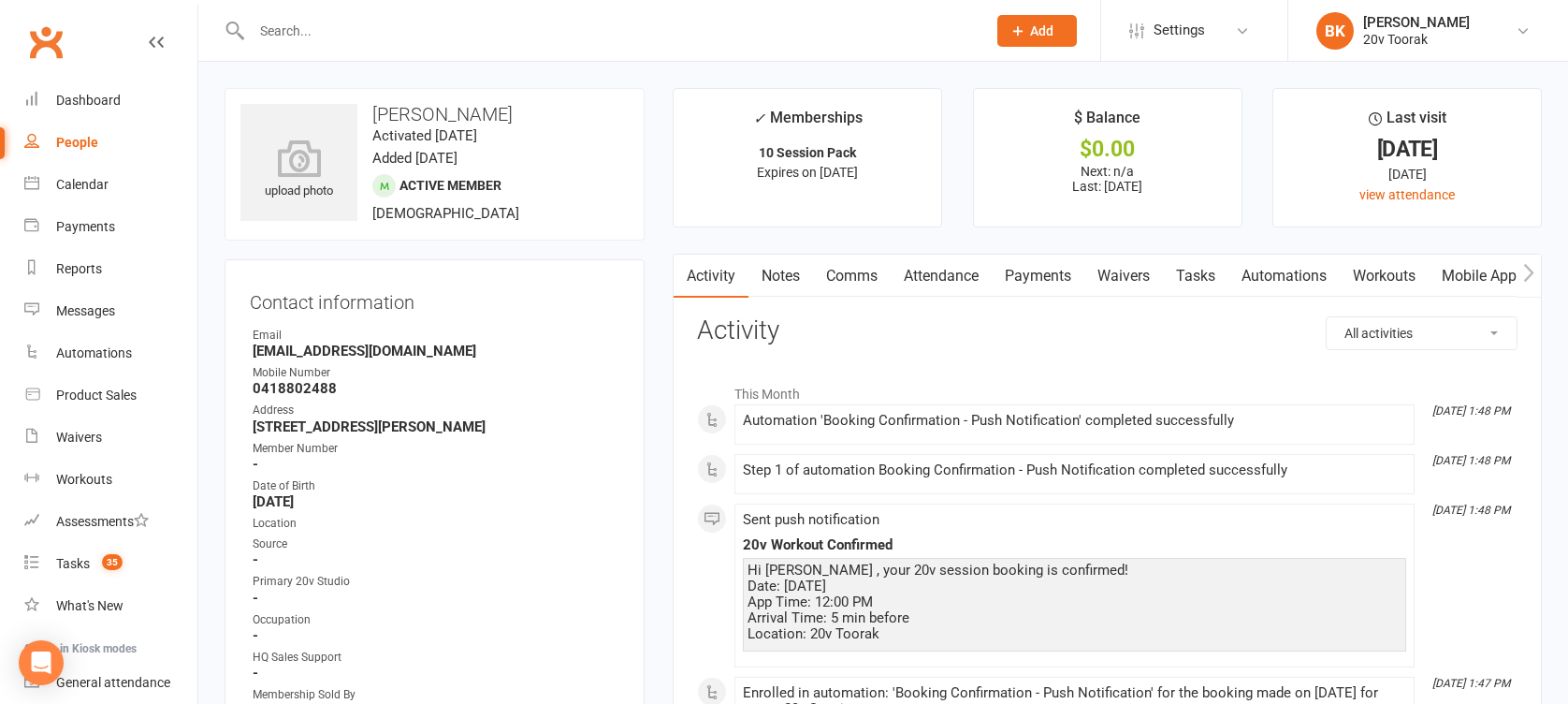
click at [1293, 277] on link "Automations" at bounding box center [1284, 276] width 111 height 43
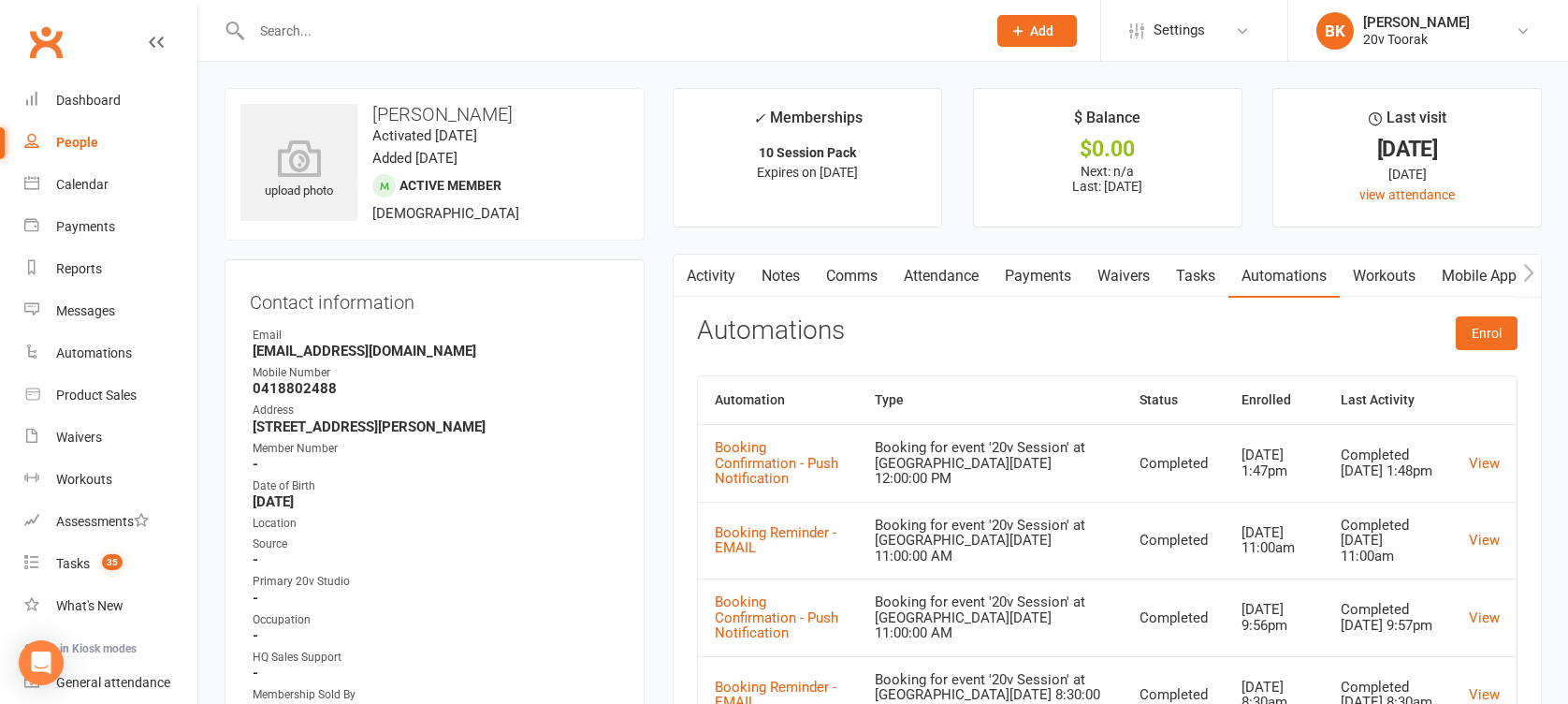
click at [948, 279] on link "Attendance" at bounding box center [941, 276] width 101 height 43
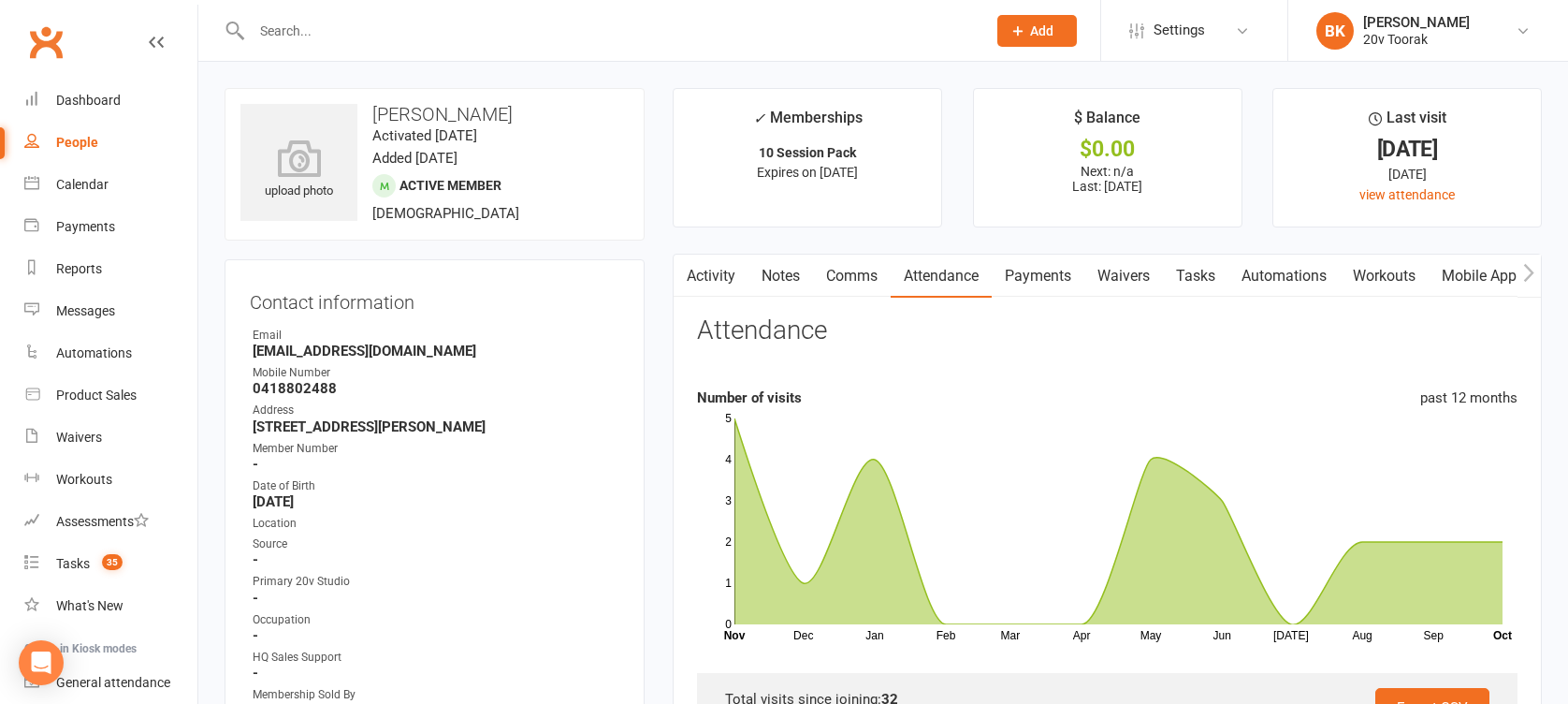
click at [782, 286] on link "Notes" at bounding box center [780, 276] width 64 height 43
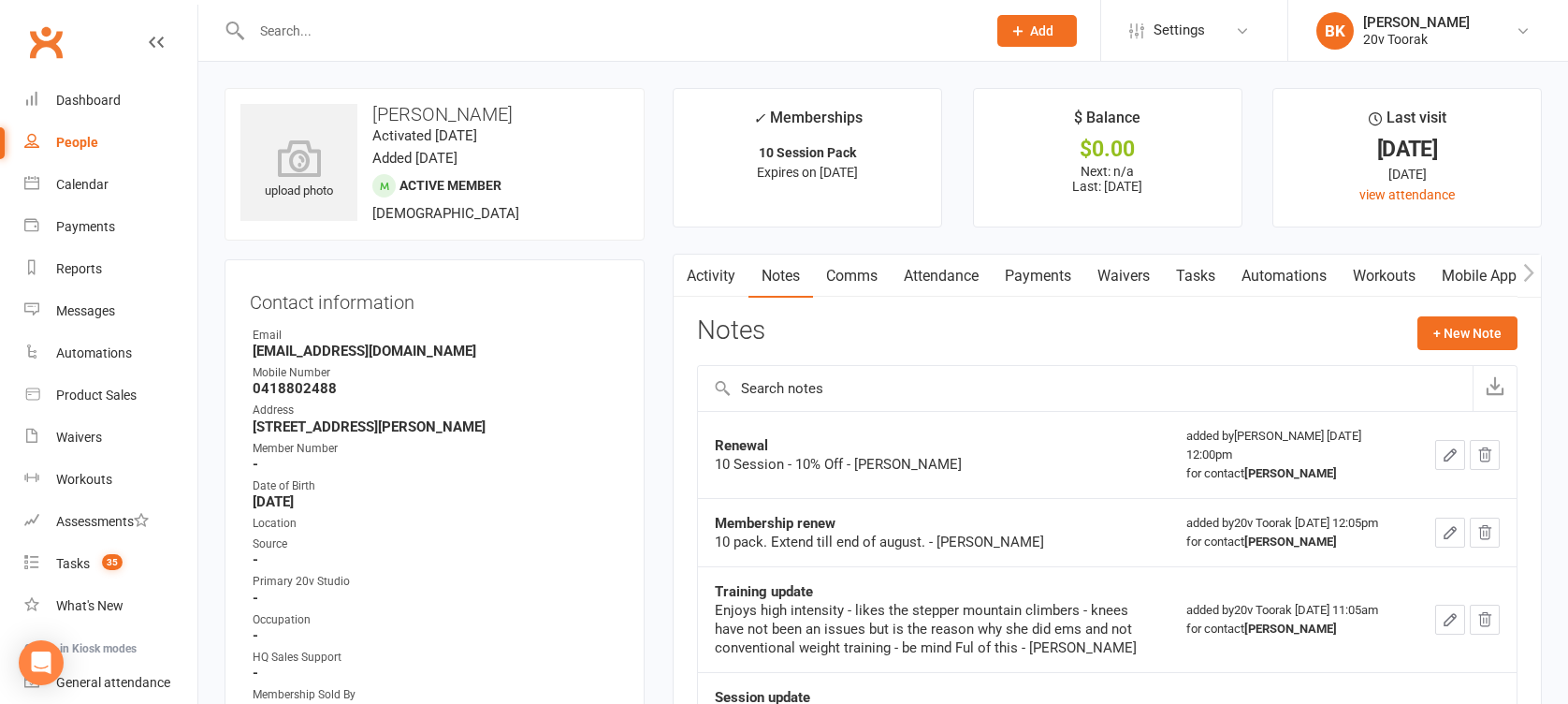
click at [1200, 265] on link "Tasks" at bounding box center [1196, 276] width 65 height 43
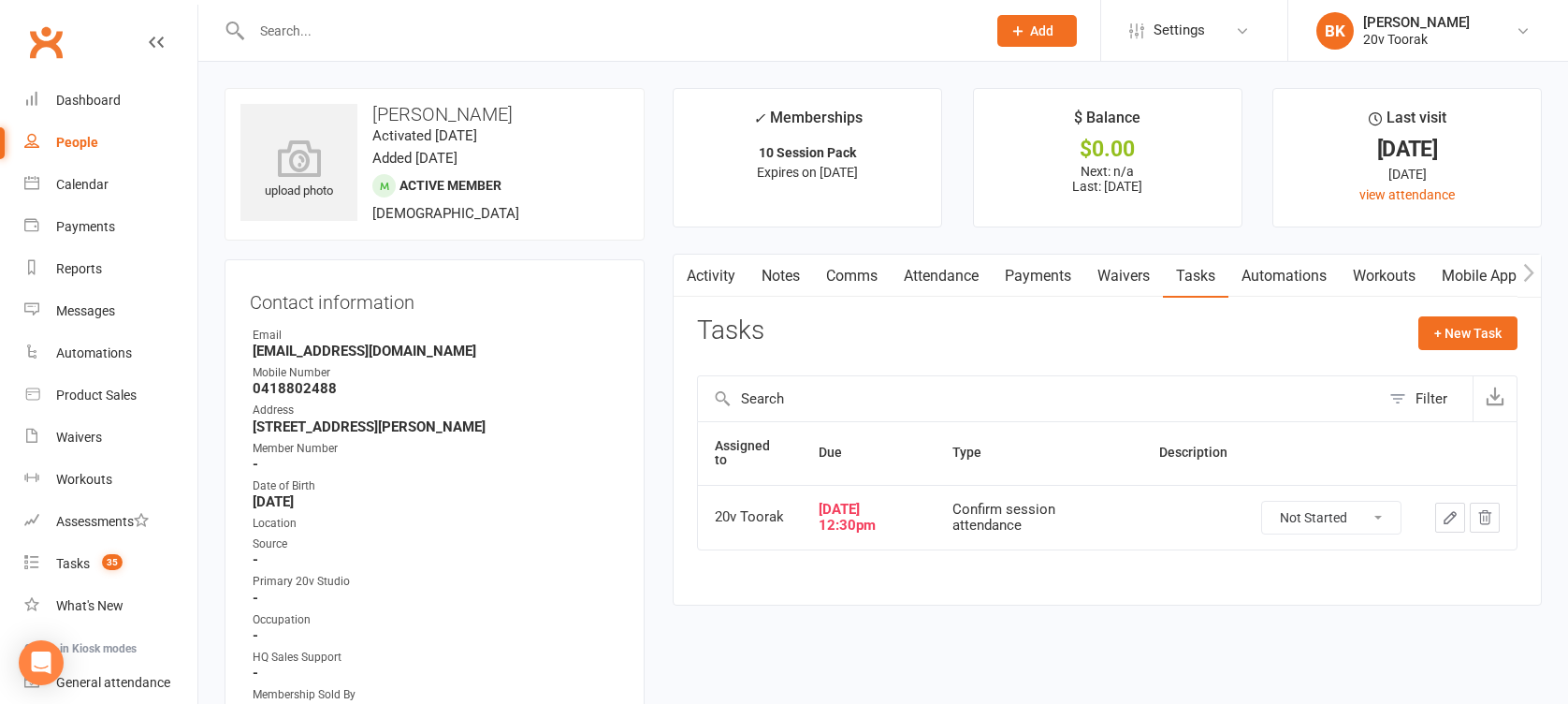
click at [1367, 518] on select "Not Started In Progress Waiting Complete" at bounding box center [1331, 517] width 139 height 32
click at [1262, 502] on select "Not Started In Progress Waiting Complete" at bounding box center [1331, 517] width 139 height 32
select select "unstarted"
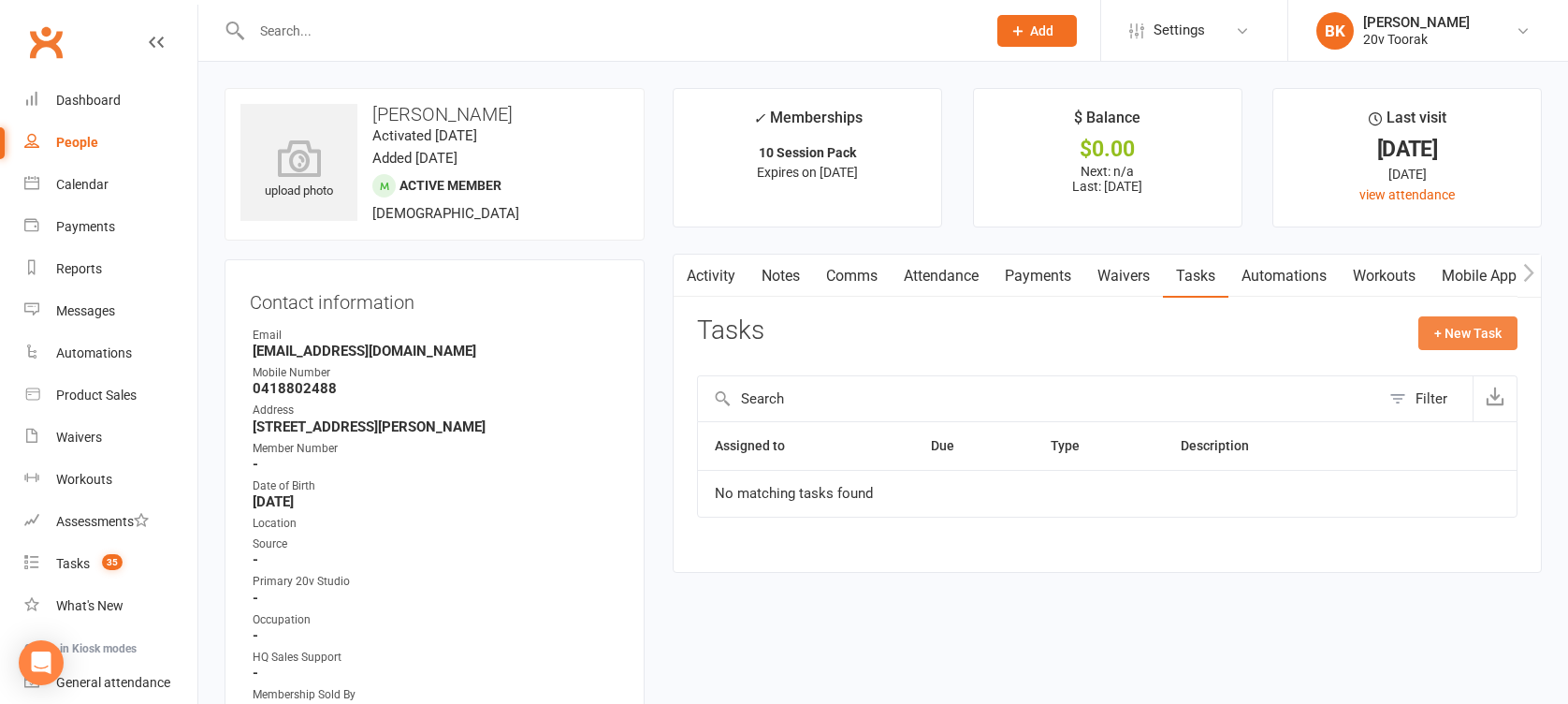
click at [1467, 337] on button "+ New Task" at bounding box center [1468, 332] width 100 height 34
select select "46005"
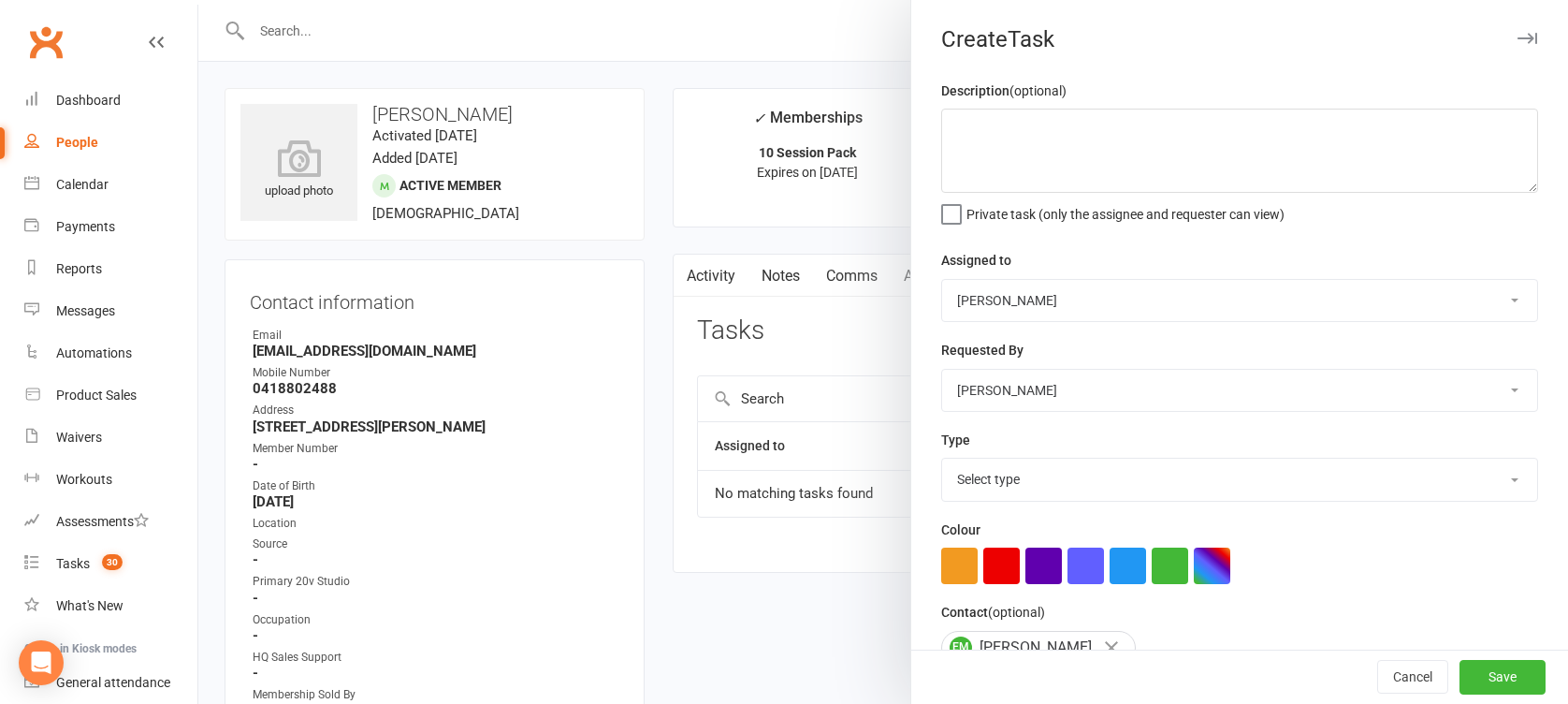
click at [1038, 307] on select "[PERSON_NAME] 20v Toorak [PERSON_NAME] [PERSON_NAME]" at bounding box center [1240, 300] width 595 height 41
select select "45736"
click at [942, 280] on select "[PERSON_NAME] 20v Toorak [PERSON_NAME] [PERSON_NAME]" at bounding box center [1240, 300] width 595 height 41
click at [1009, 484] on select "Select type Call Call - to book trial Confirm session attendance Confirm trial …" at bounding box center [1240, 479] width 595 height 41
select select "29156"
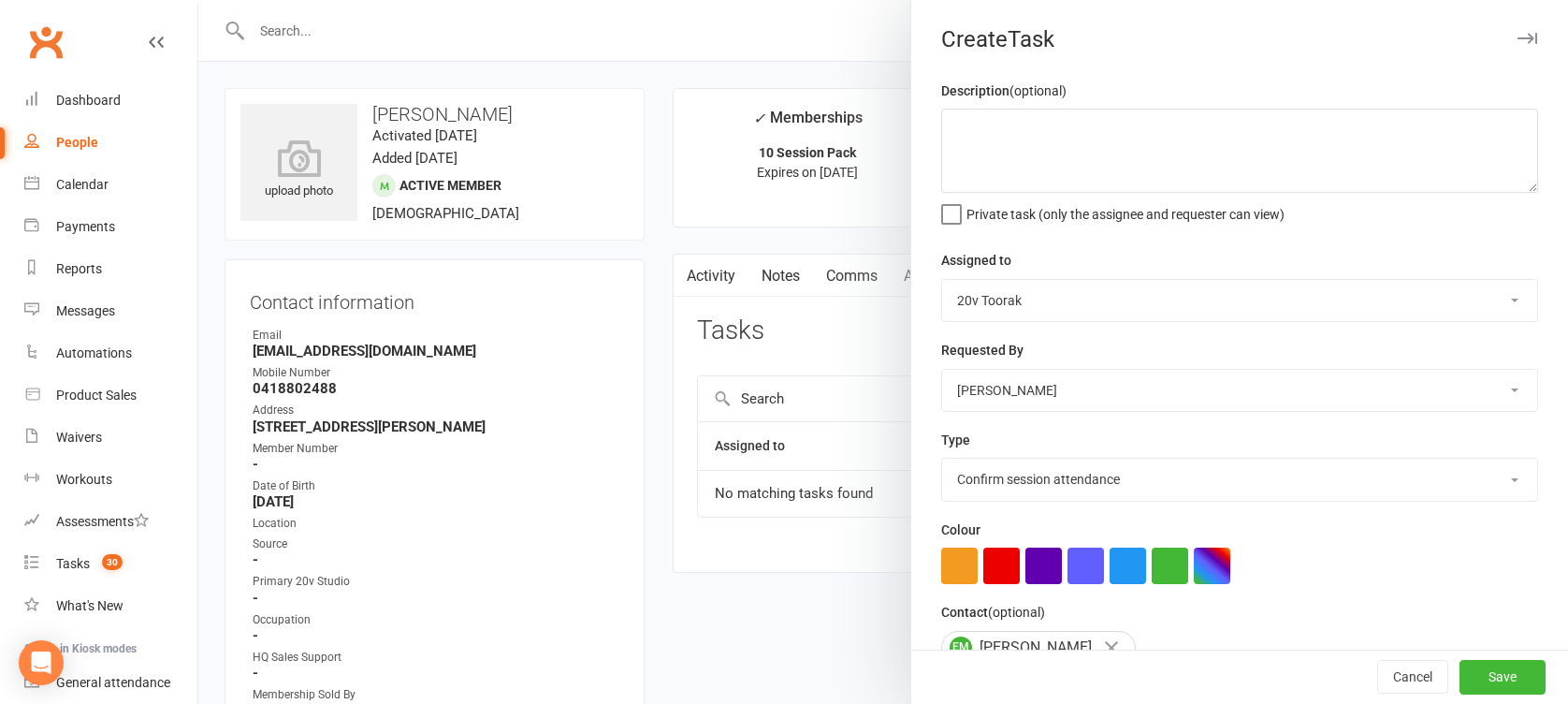
click at [942, 459] on select "Select type Call Call - to book trial Confirm session attendance Confirm trial …" at bounding box center [1240, 479] width 595 height 41
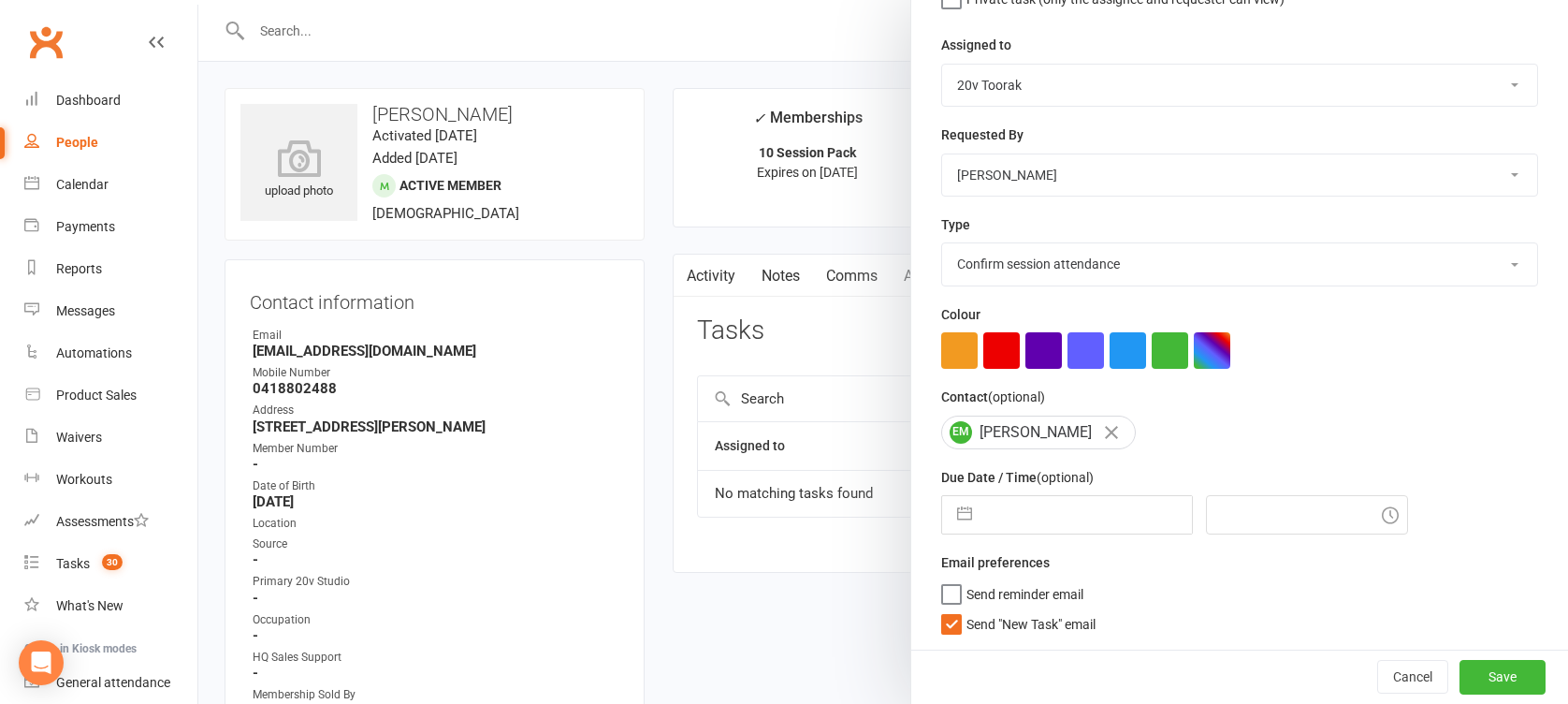
click at [962, 509] on button "button" at bounding box center [964, 514] width 34 height 37
select select "8"
select select "2025"
select select "9"
select select "2025"
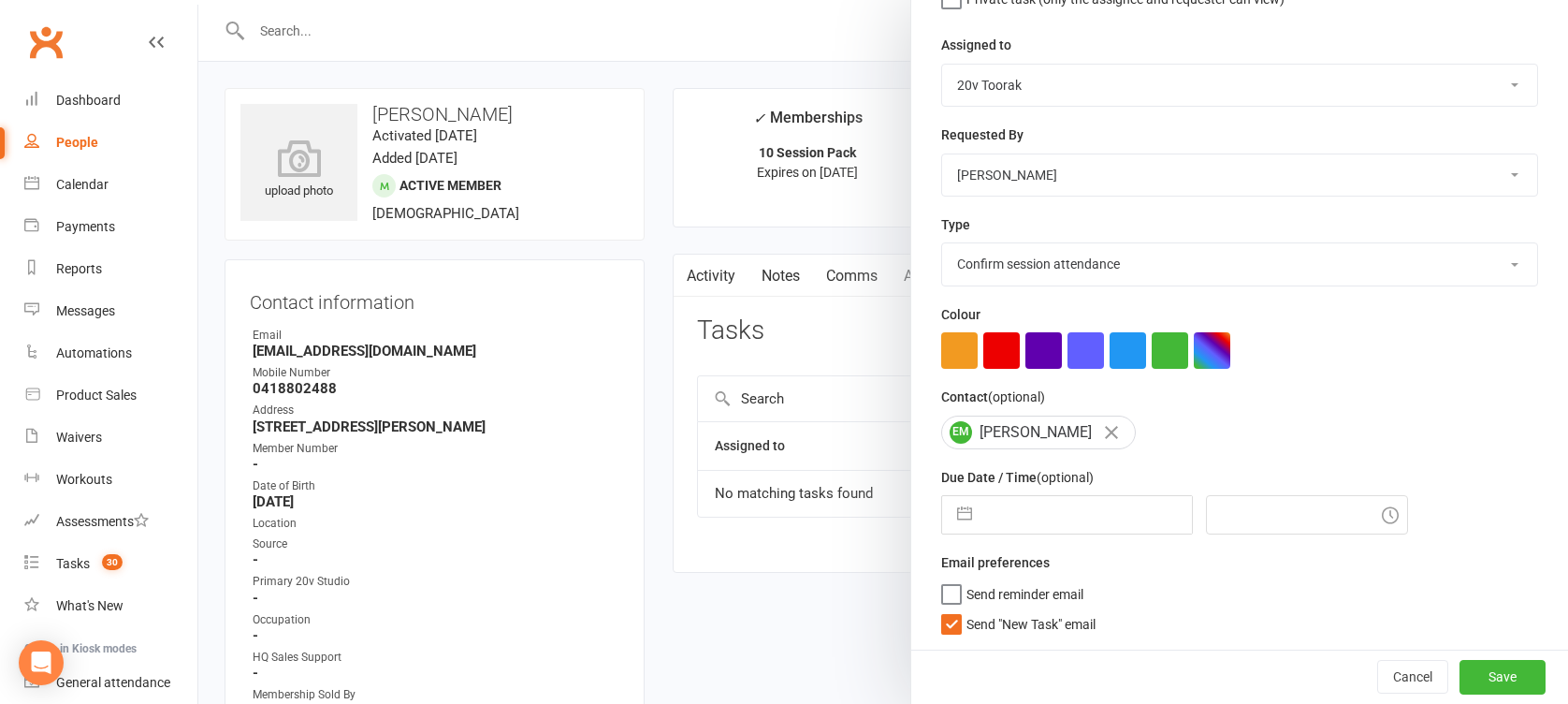
select select "10"
select select "2025"
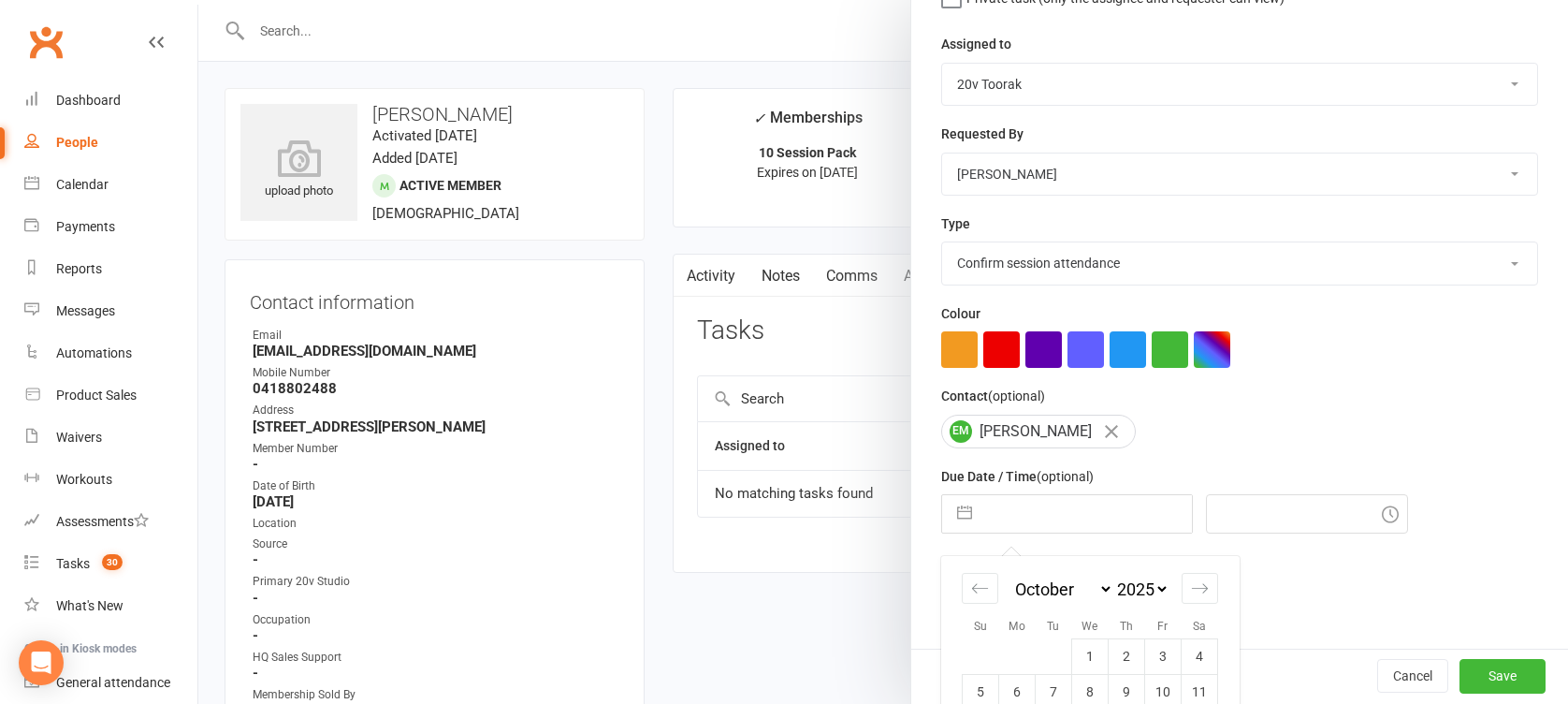
scroll to position [352, 0]
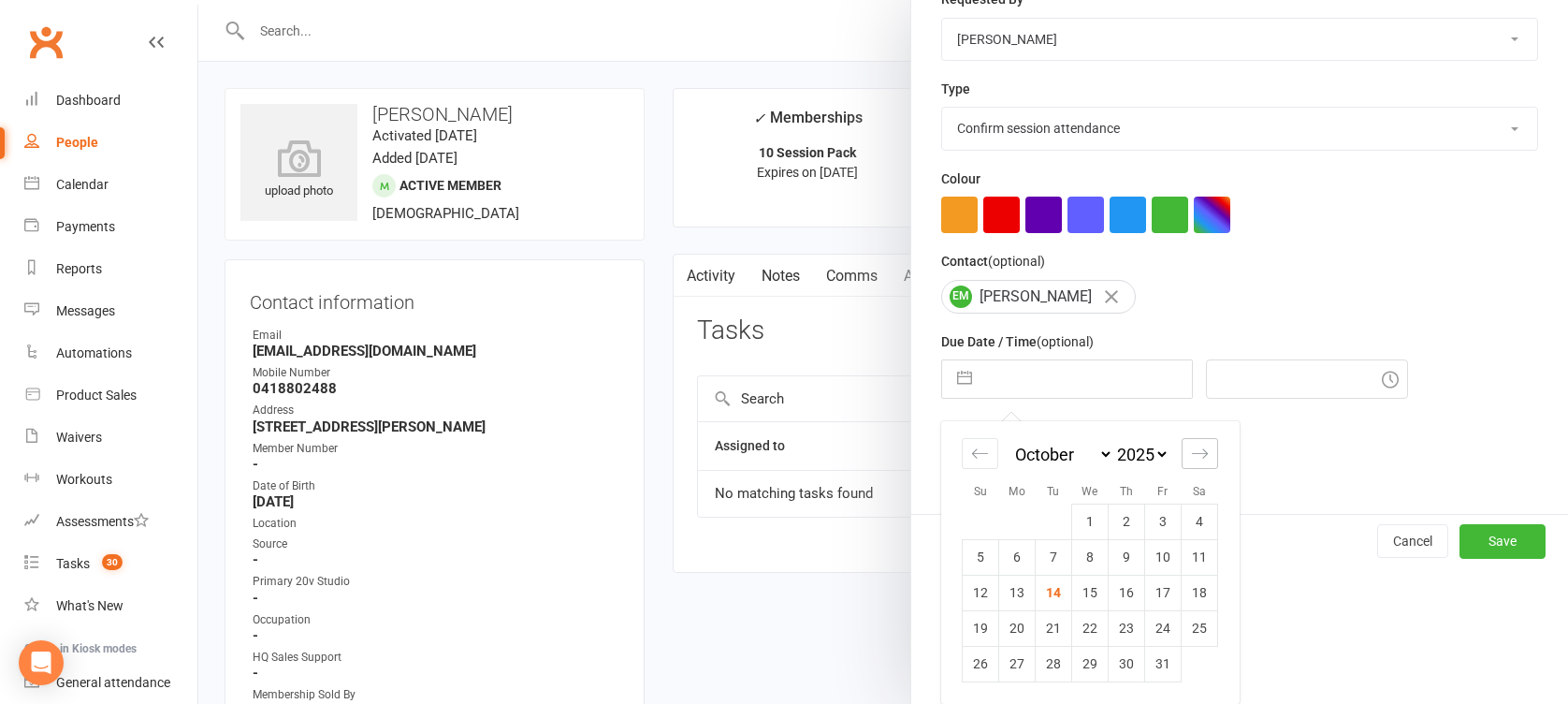
click at [1197, 461] on icon "Move forward to switch to the next month." at bounding box center [1199, 453] width 18 height 18
select select "11"
select select "2025"
click at [1014, 561] on td "3" at bounding box center [1018, 556] width 36 height 35
type input "03 Nov 2025"
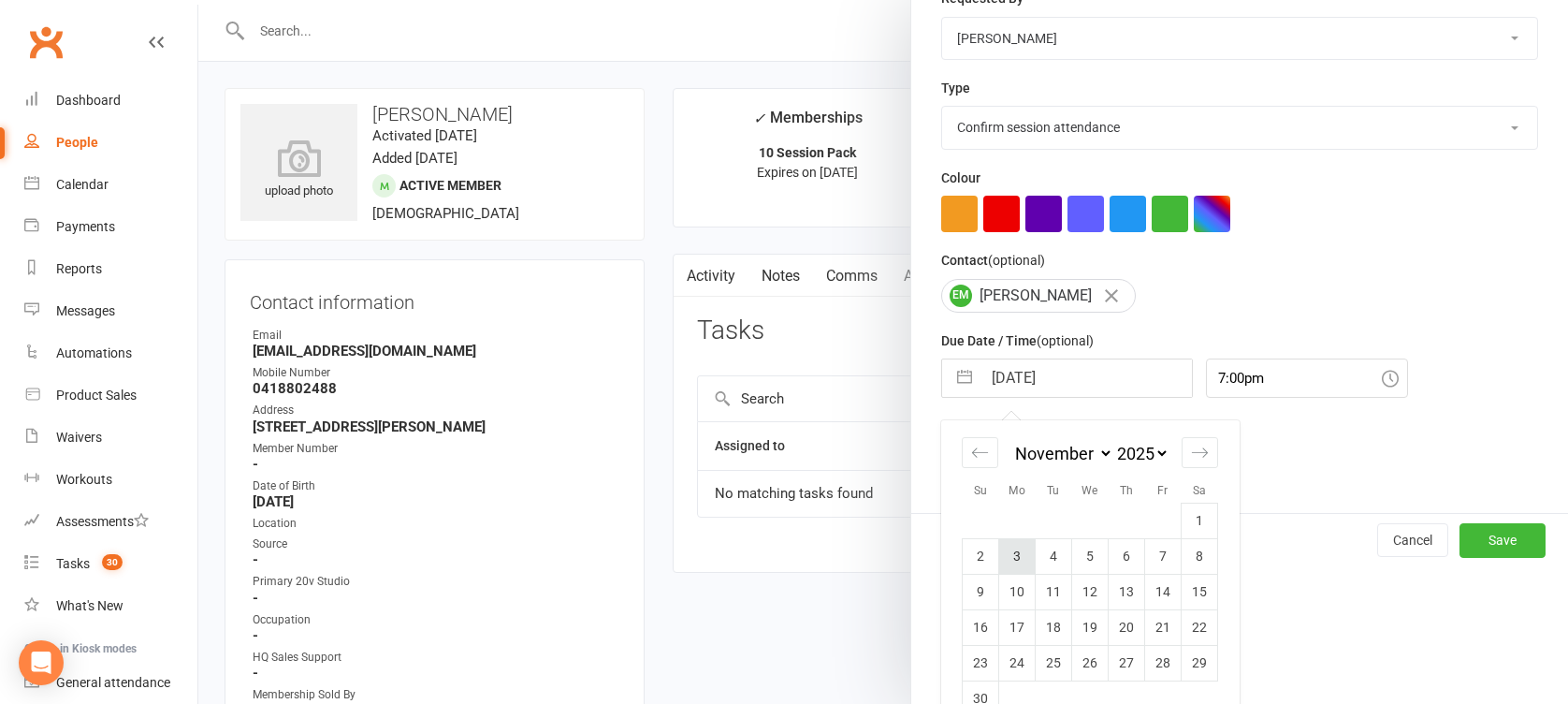
scroll to position [216, 0]
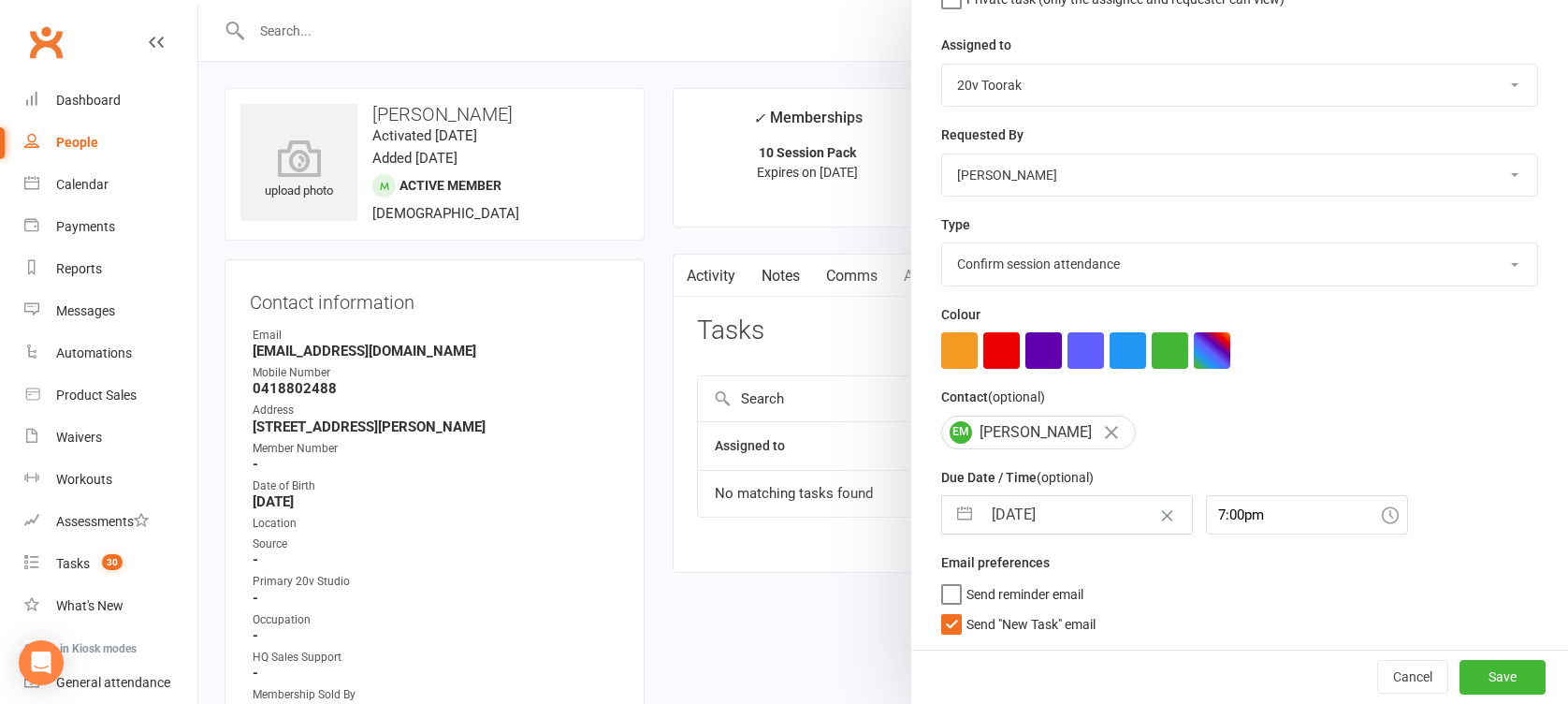
click at [1008, 620] on span "Send "New Task" email" at bounding box center [1031, 621] width 129 height 21
click at [1008, 610] on input "Send "New Task" email" at bounding box center [1018, 610] width 154 height 0
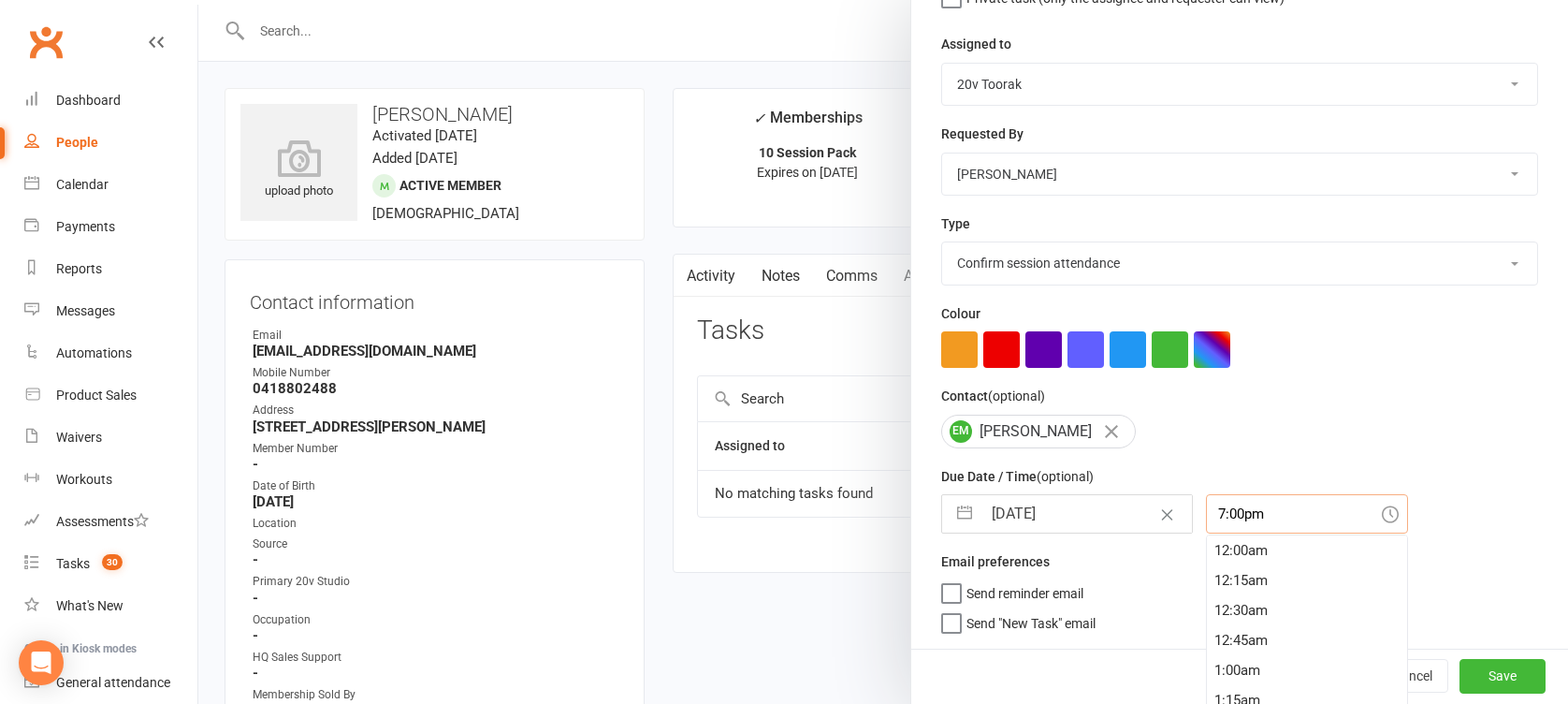
click at [1223, 518] on input "7:00pm" at bounding box center [1307, 513] width 202 height 39
click at [1224, 565] on div "9:30am" at bounding box center [1307, 552] width 200 height 30
type input "9:30am"
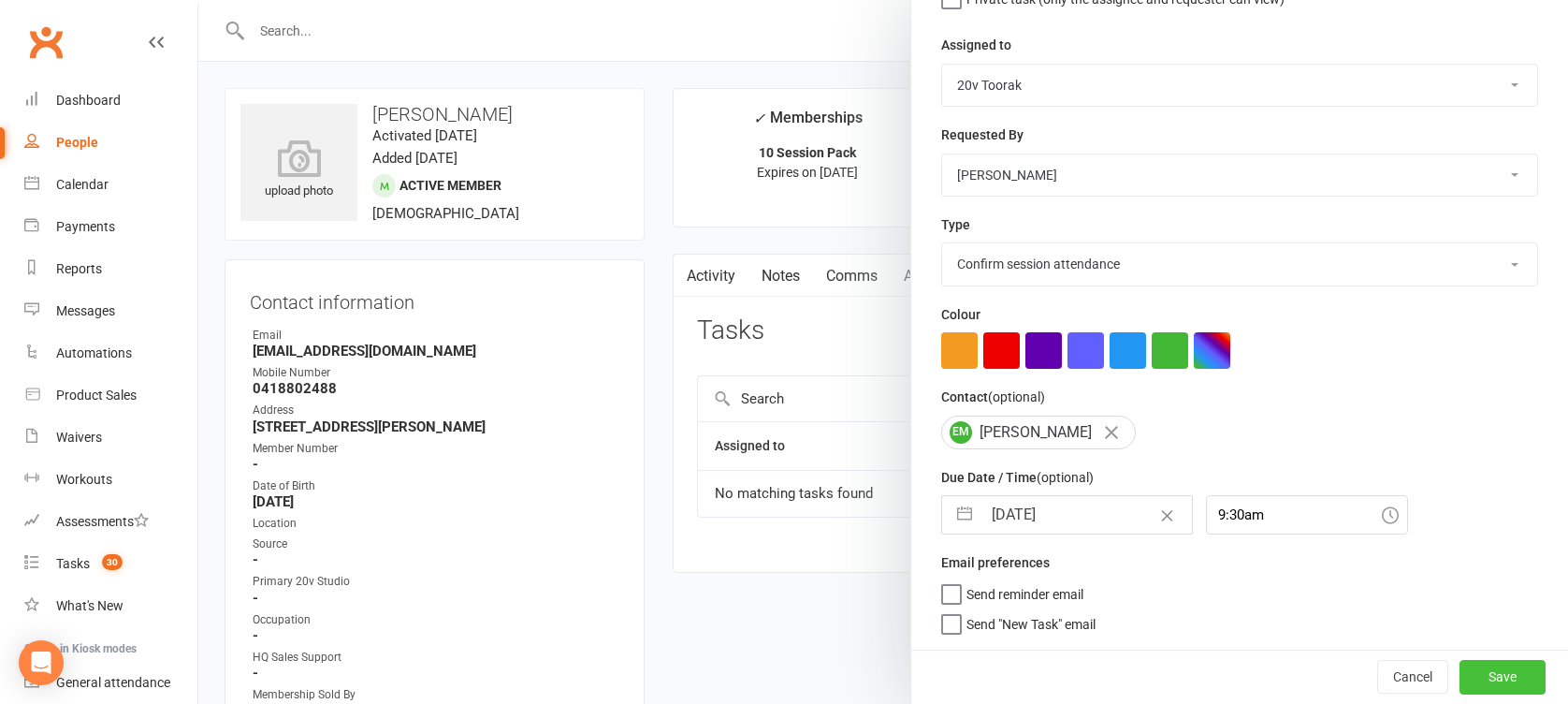
click at [1483, 671] on button "Save" at bounding box center [1503, 676] width 86 height 34
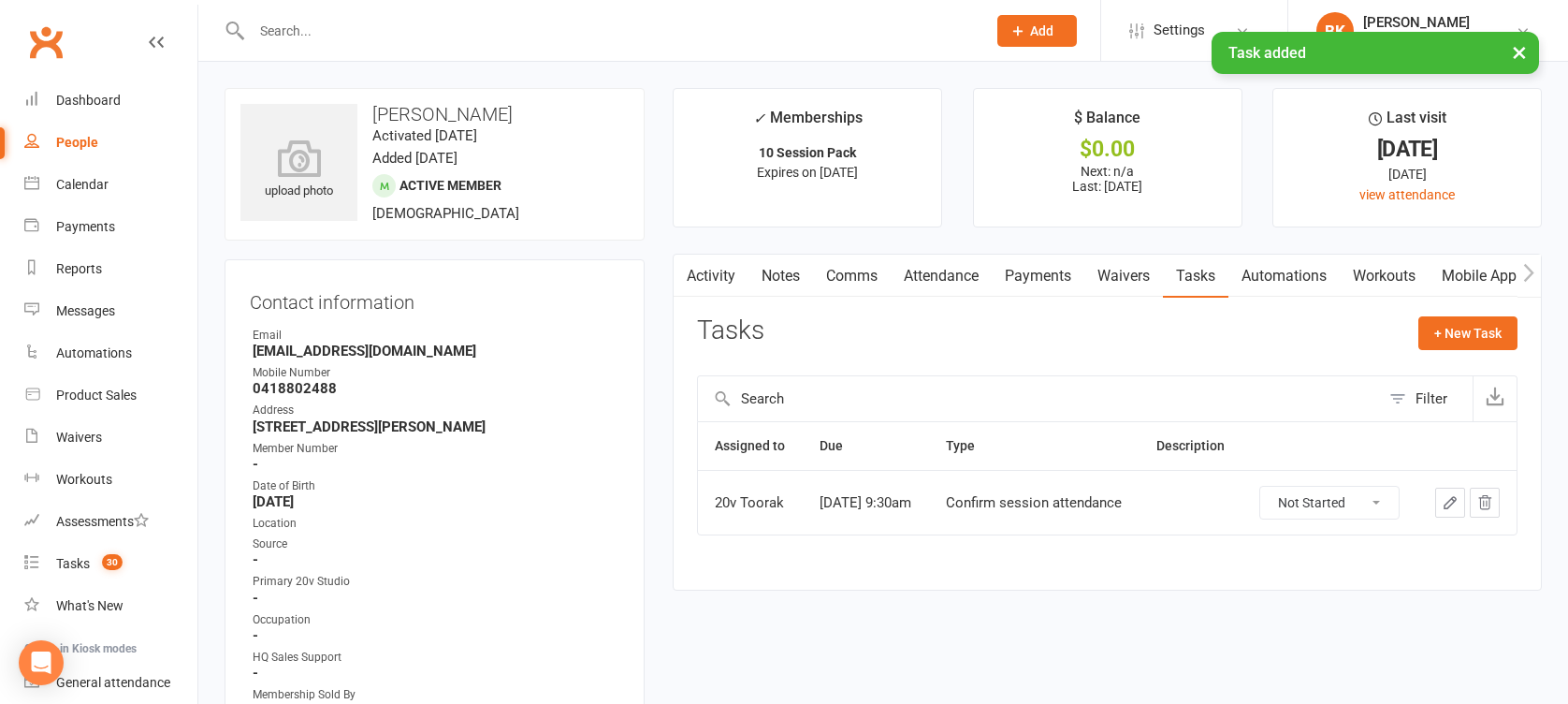
click at [1491, 276] on link "Mobile App" at bounding box center [1479, 276] width 101 height 43
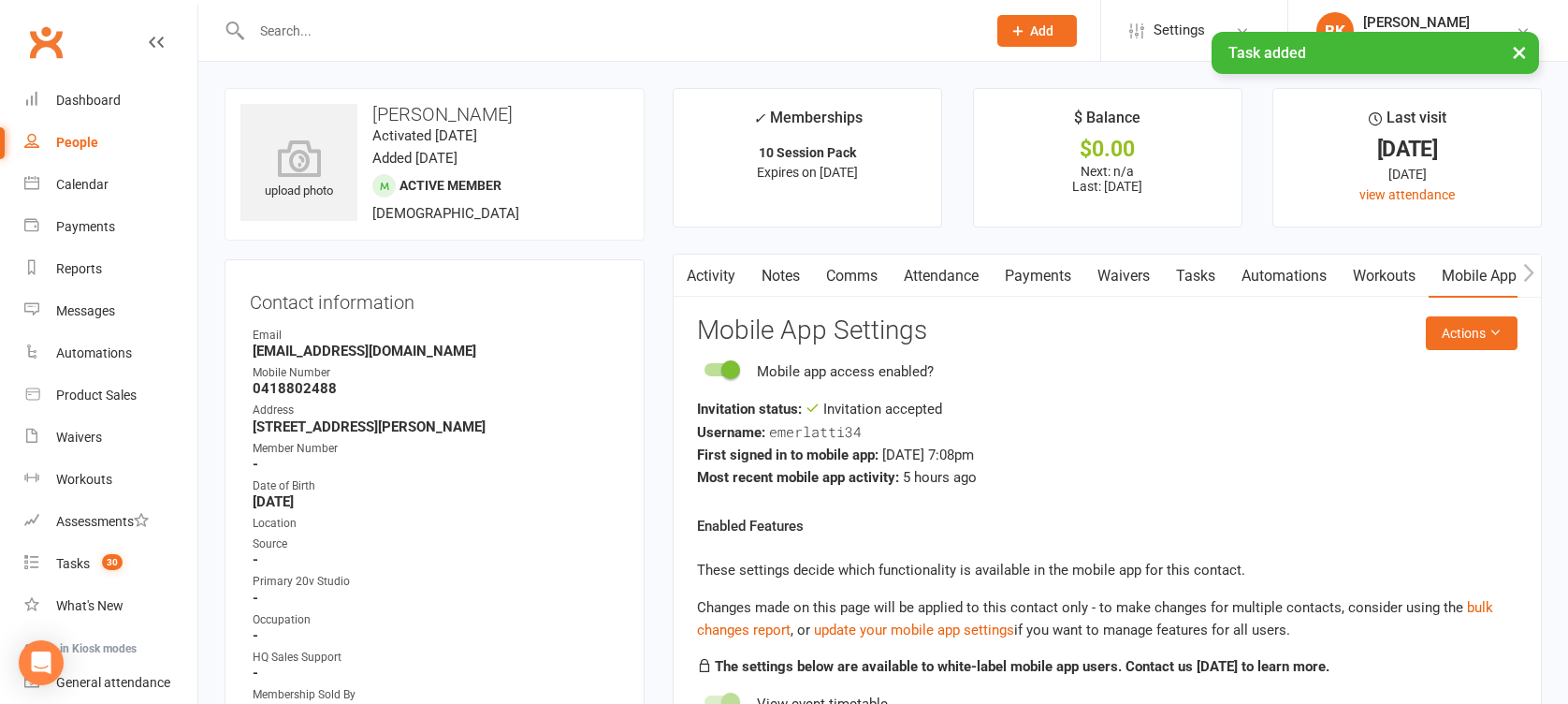
click at [715, 279] on link "Activity" at bounding box center [711, 276] width 75 height 43
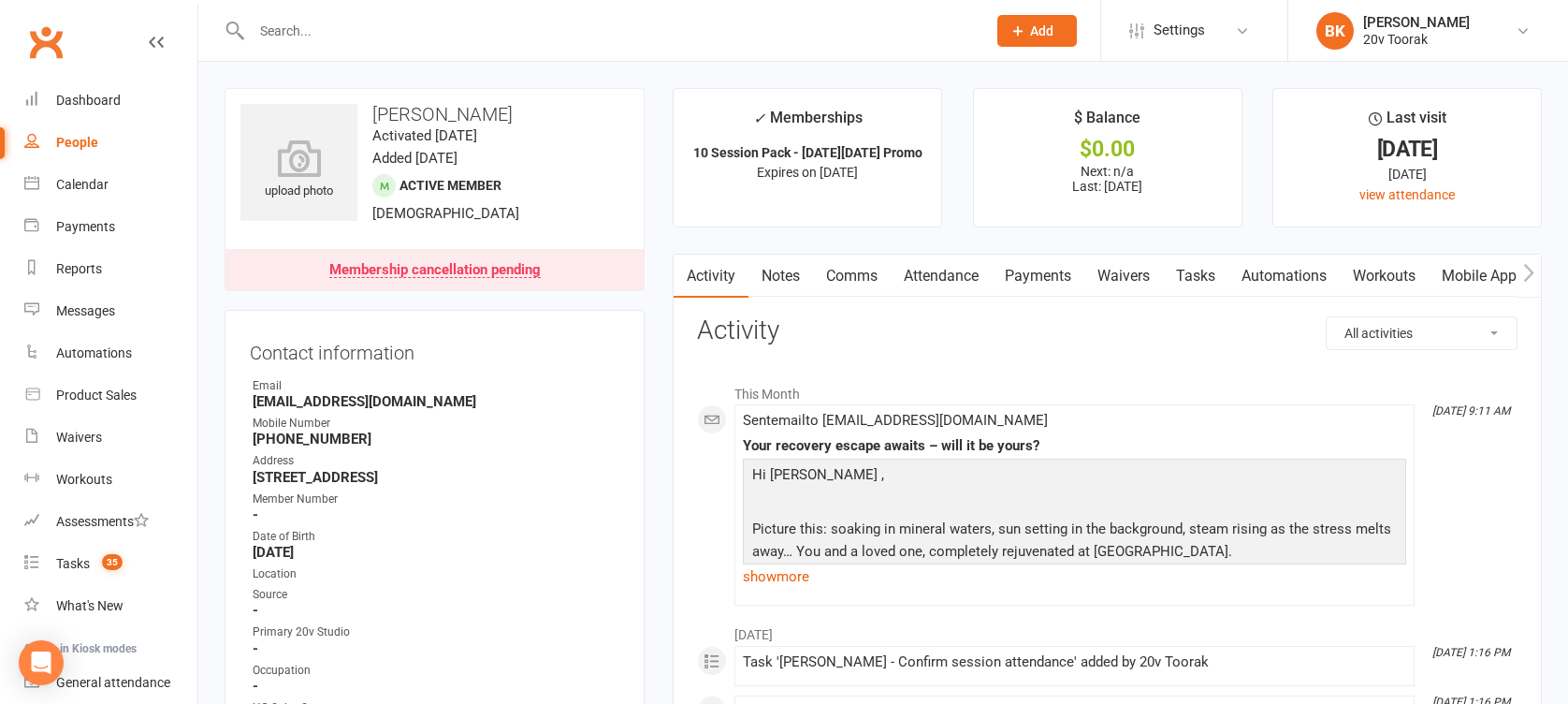
click at [1404, 263] on link "Workouts" at bounding box center [1383, 276] width 89 height 43
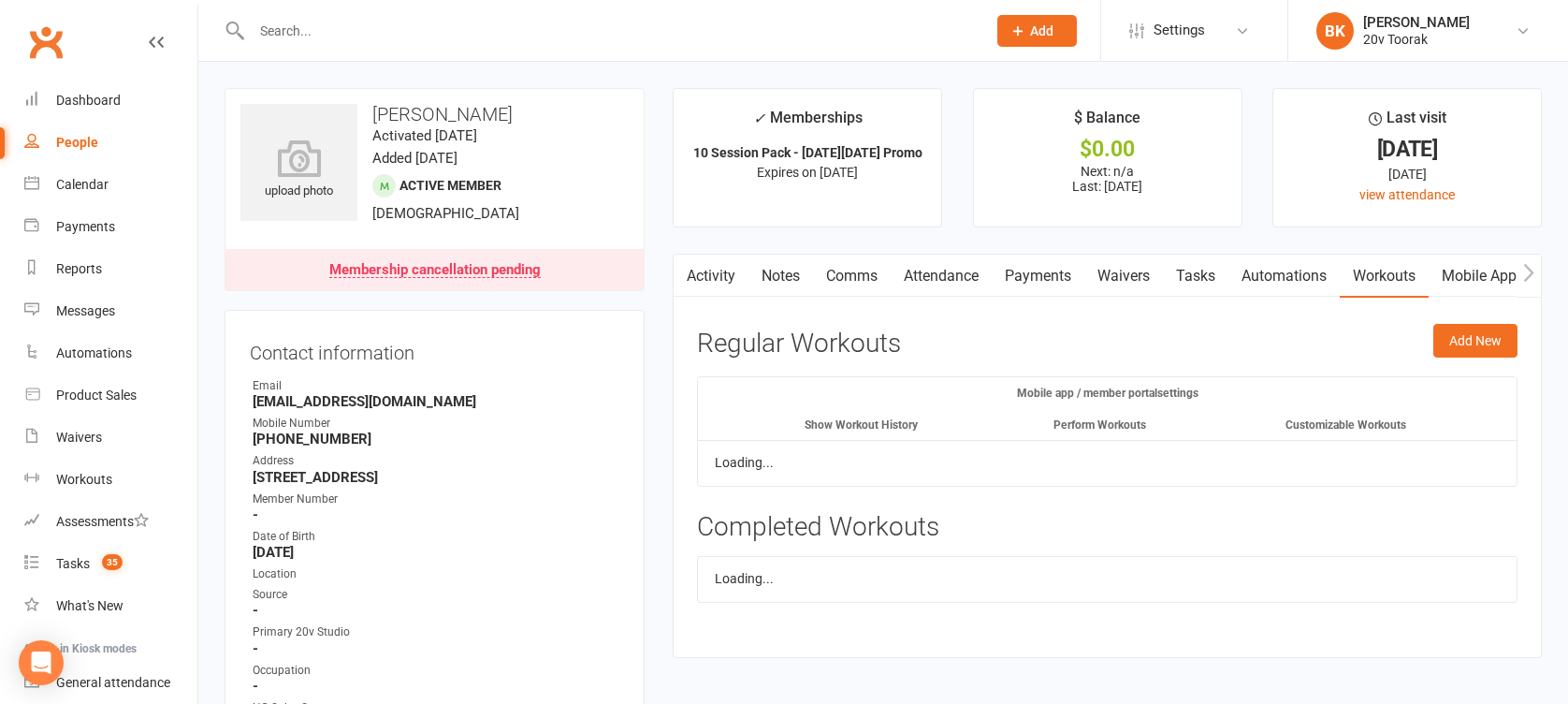
click at [1465, 276] on link "Mobile App" at bounding box center [1479, 276] width 101 height 43
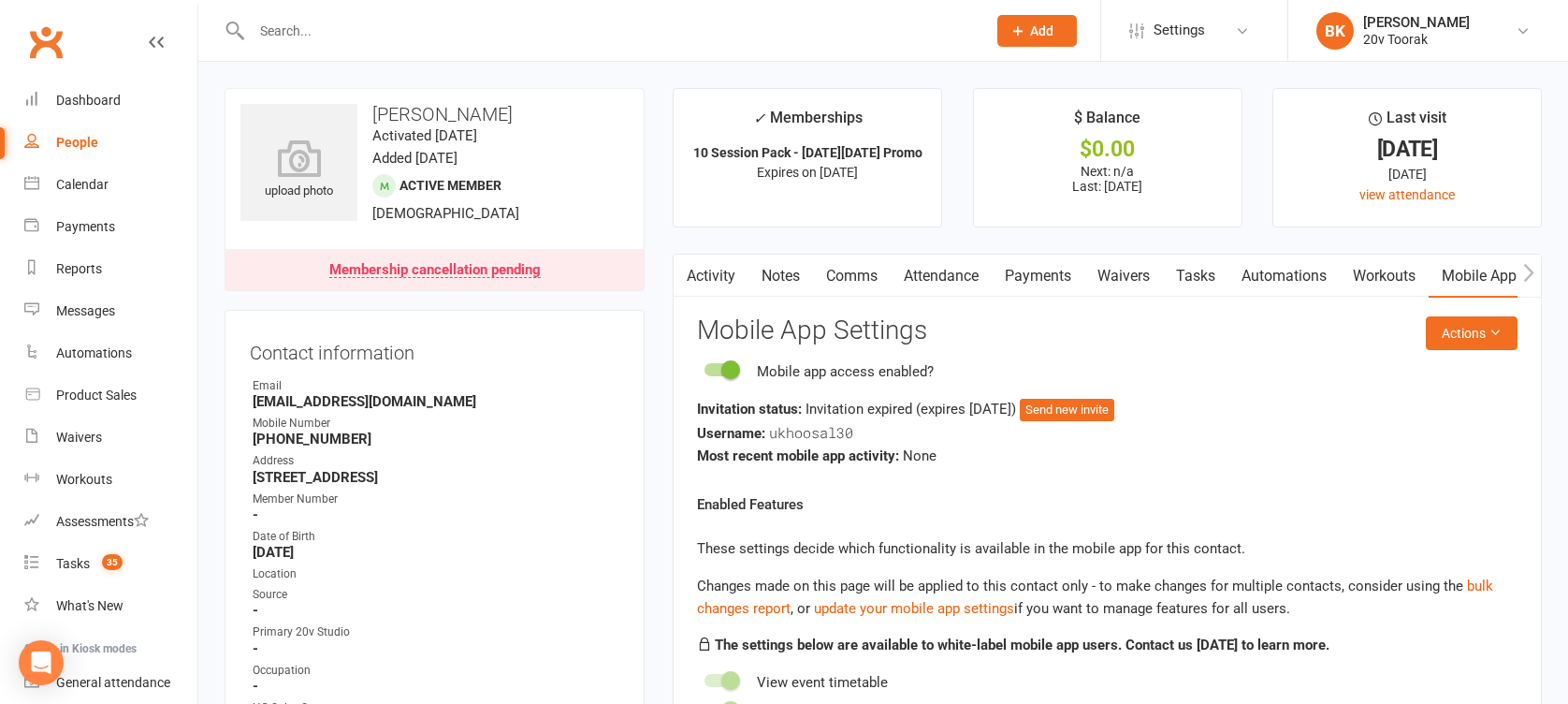
click at [1487, 314] on div "Activity Notes Comms Attendance Payments Waivers Tasks Automations Workouts Mob…" at bounding box center [1108, 591] width 869 height 674
click at [1487, 325] on button "Actions" at bounding box center [1471, 332] width 92 height 34
click at [1374, 403] on link "Send invitation SMS" at bounding box center [1404, 412] width 185 height 37
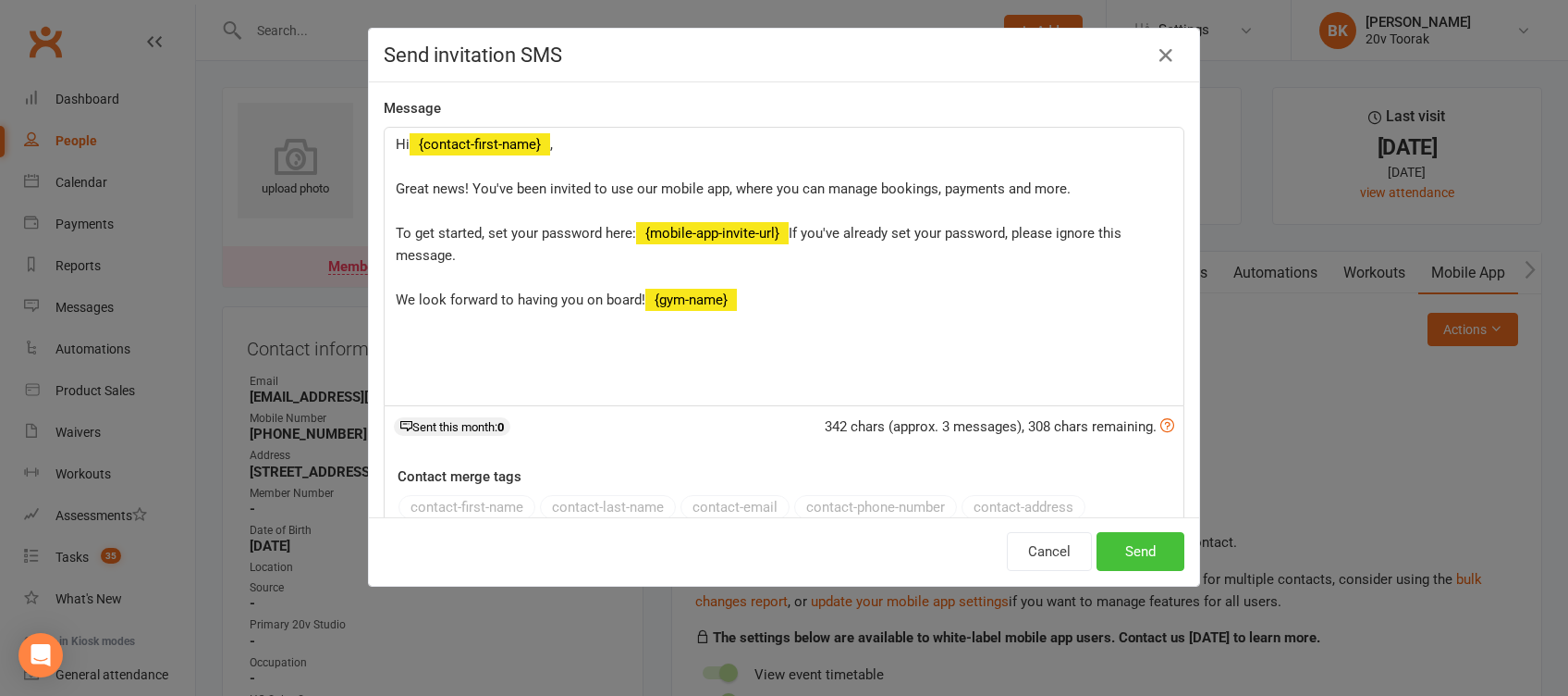
click at [1136, 555] on button "Send" at bounding box center [1140, 551] width 88 height 39
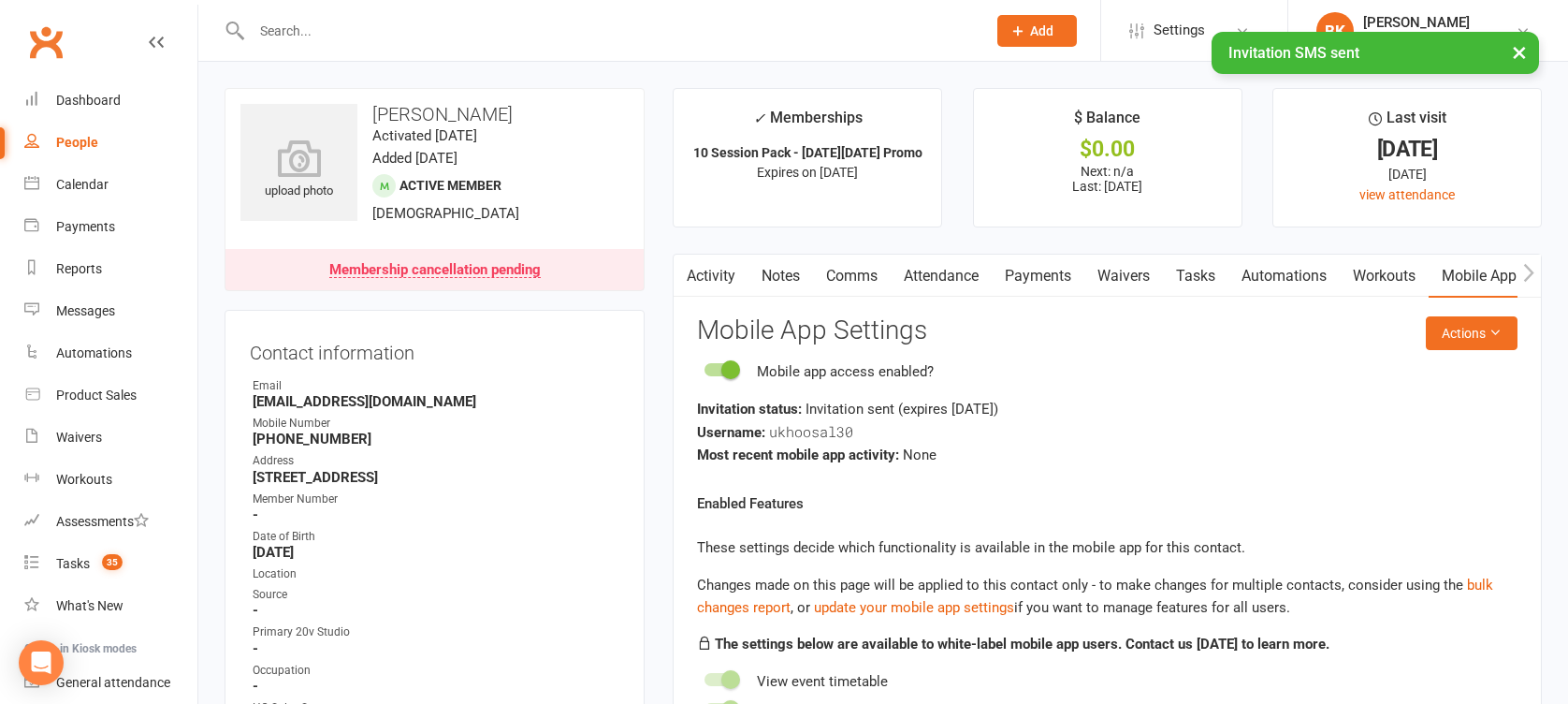
click at [1202, 273] on link "Tasks" at bounding box center [1196, 276] width 65 height 43
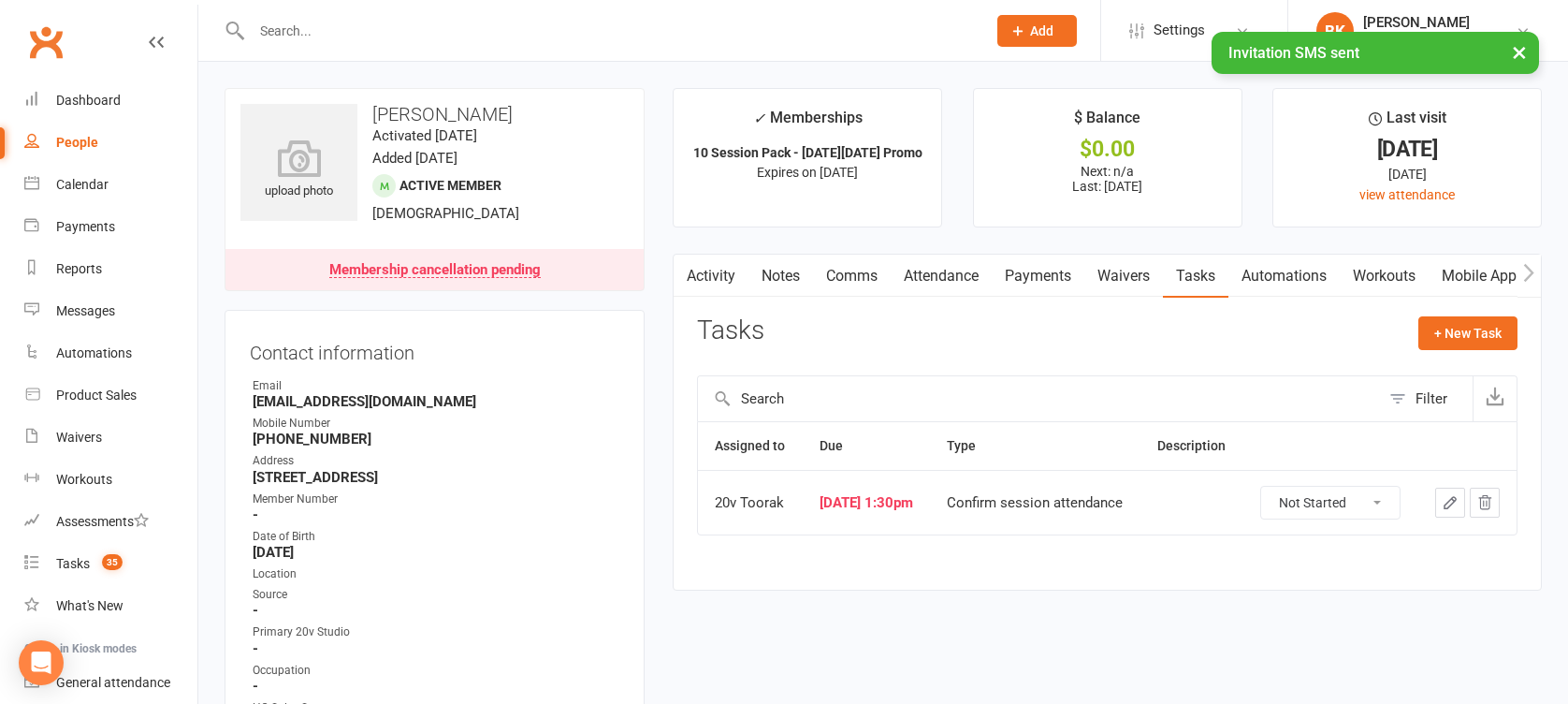
click at [1343, 518] on select "Not Started In Progress Waiting Complete" at bounding box center [1330, 502] width 139 height 32
click at [1262, 500] on select "Not Started In Progress Waiting Complete" at bounding box center [1330, 502] width 139 height 32
select select "unstarted"
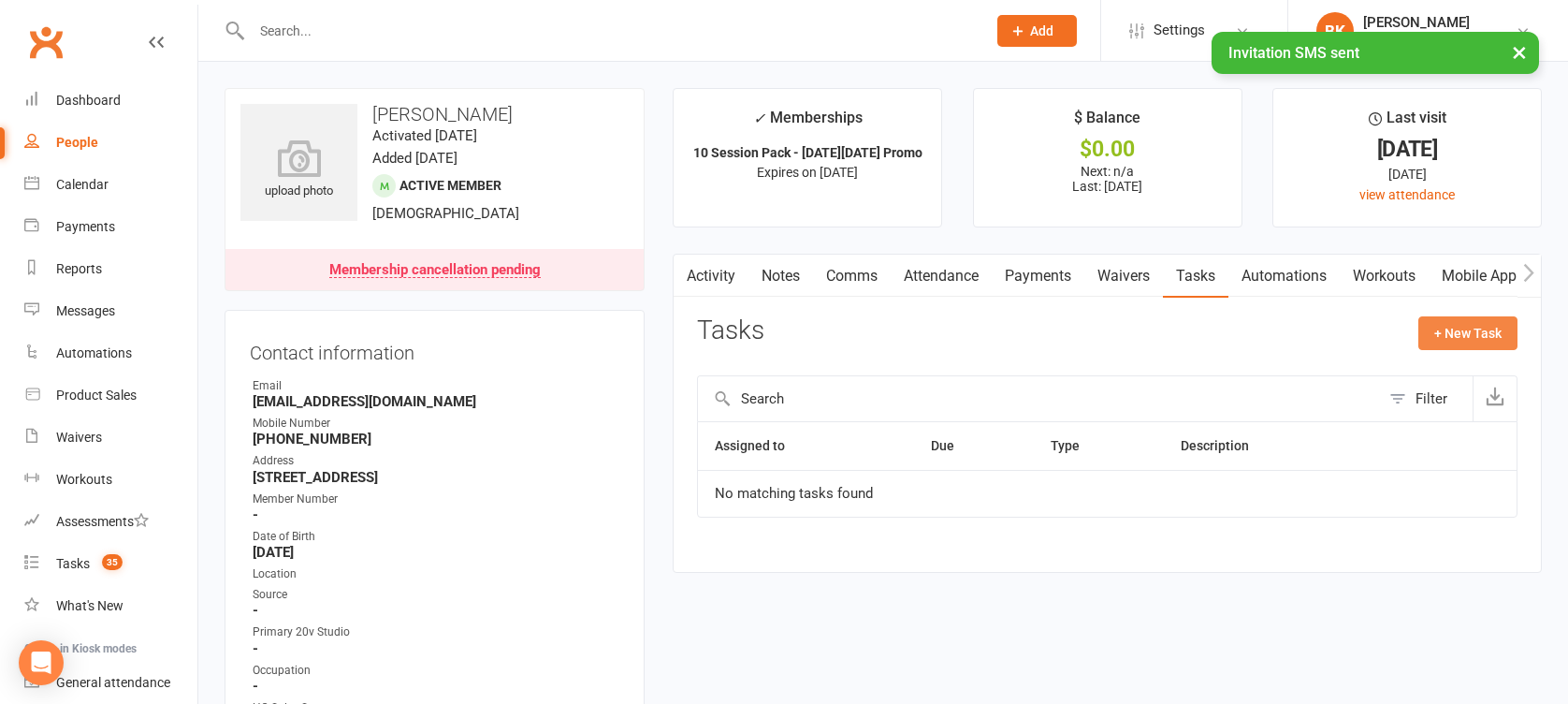
click at [1473, 316] on button "+ New Task" at bounding box center [1468, 332] width 100 height 34
select select "46005"
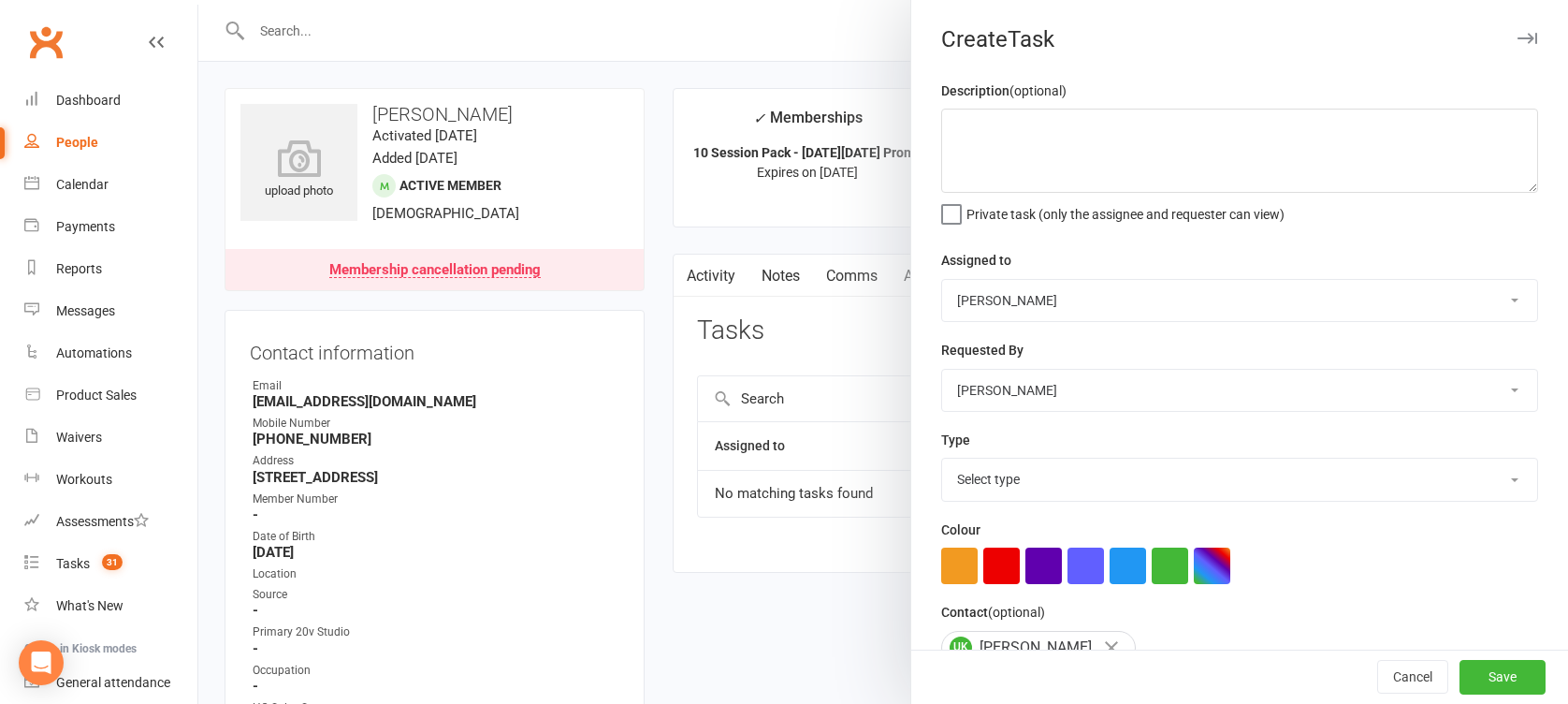
click at [1033, 268] on div "Assigned to [PERSON_NAME] 20v Toorak [PERSON_NAME] [PERSON_NAME]" at bounding box center [1239, 285] width 596 height 73
click at [1009, 292] on select "[PERSON_NAME] 20v Toorak [PERSON_NAME] [PERSON_NAME]" at bounding box center [1240, 300] width 595 height 41
select select "45736"
click at [942, 280] on select "[PERSON_NAME] 20v Toorak [PERSON_NAME] [PERSON_NAME]" at bounding box center [1240, 300] width 595 height 41
click at [976, 461] on select "Select type Call Call - to book trial Confirm session attendance Confirm trial …" at bounding box center [1240, 479] width 595 height 41
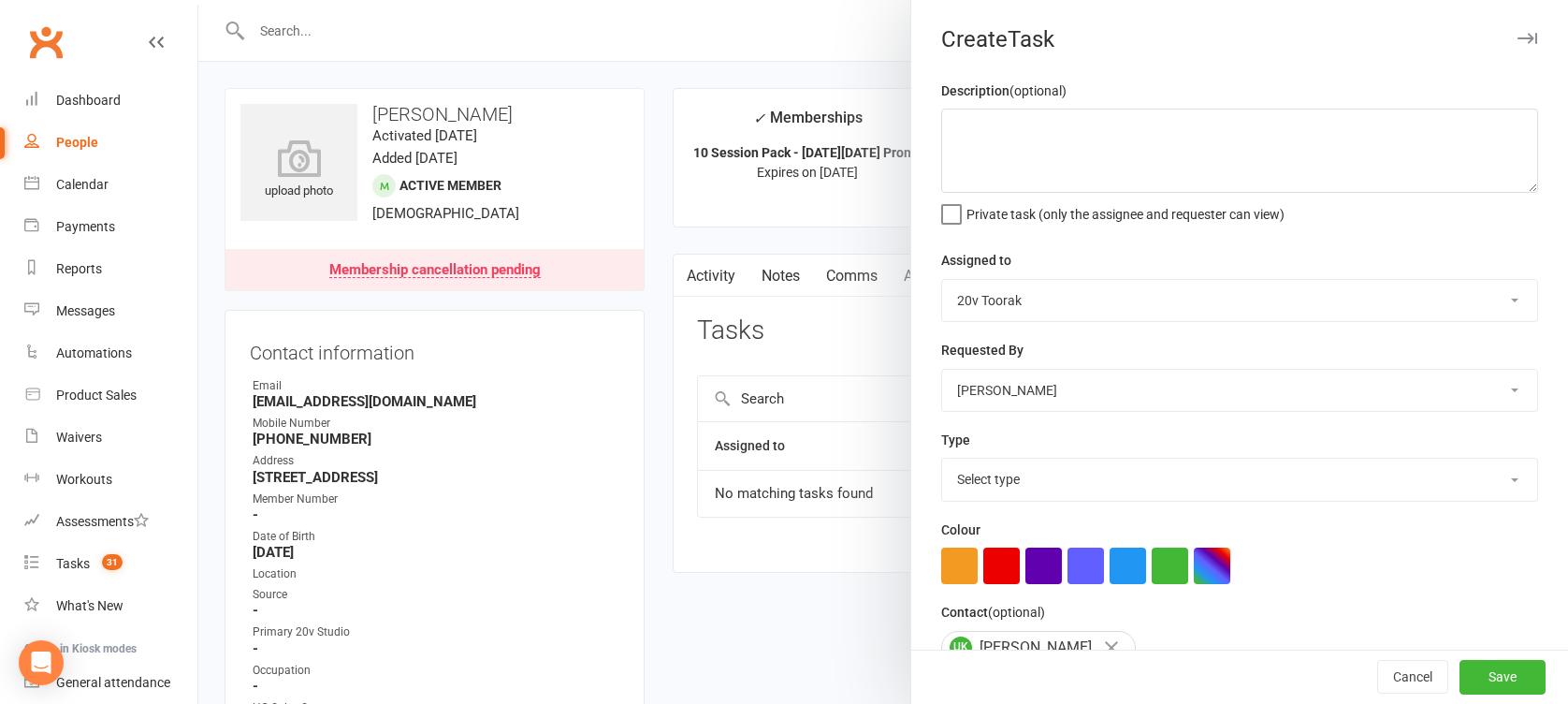
select select "29156"
click at [942, 459] on select "Select type Call Call - to book trial Confirm session attendance Confirm trial …" at bounding box center [1240, 479] width 595 height 41
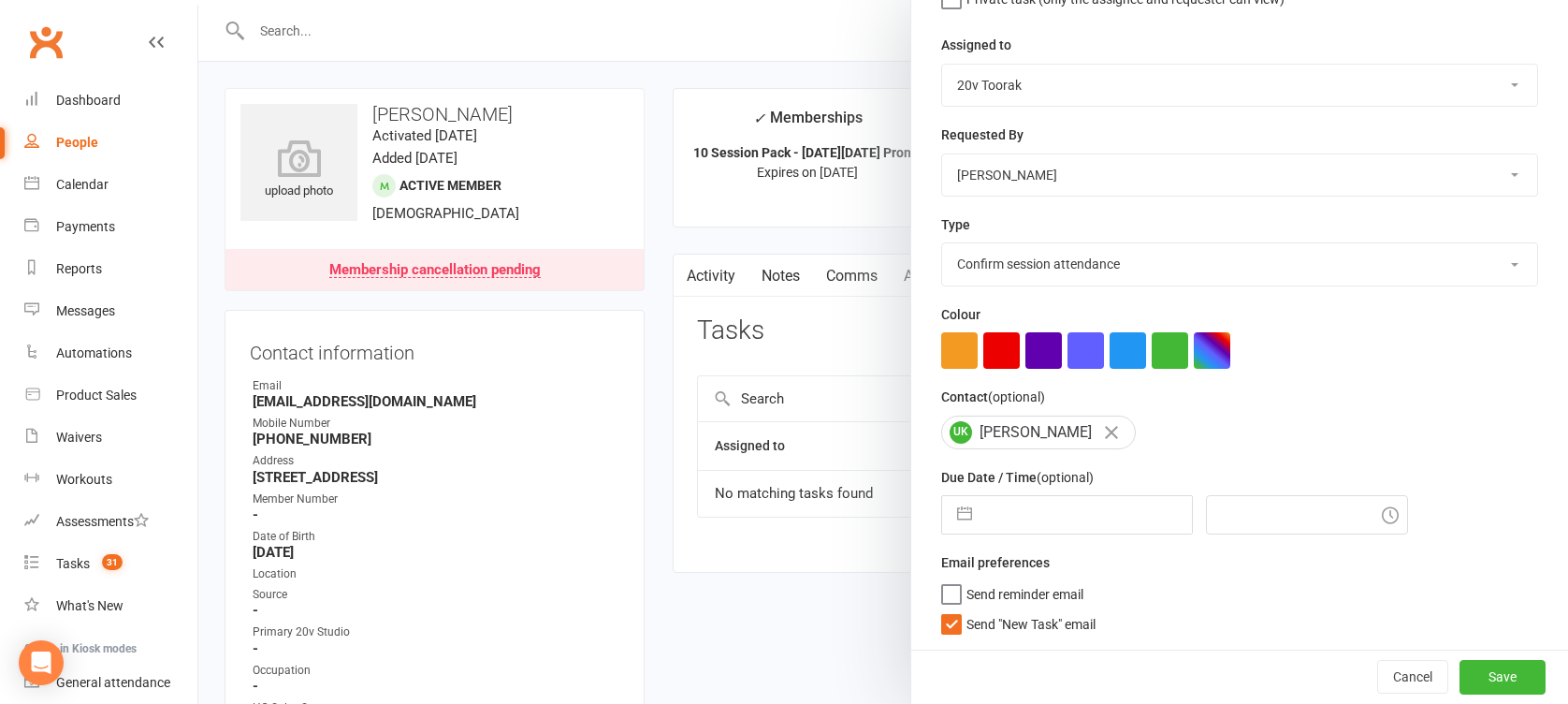
click at [958, 505] on button "button" at bounding box center [964, 514] width 34 height 37
select select "8"
select select "2025"
select select "9"
select select "2025"
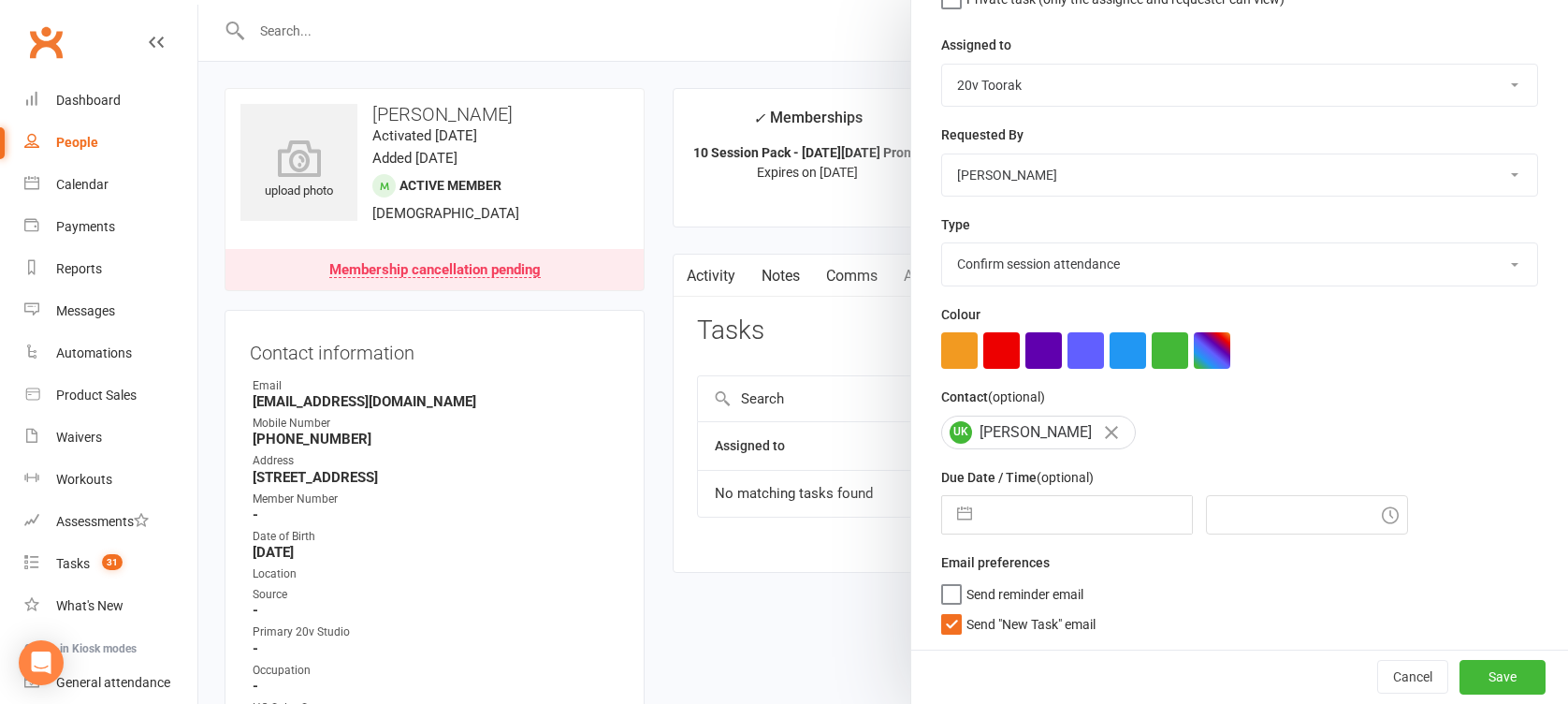
select select "10"
select select "2025"
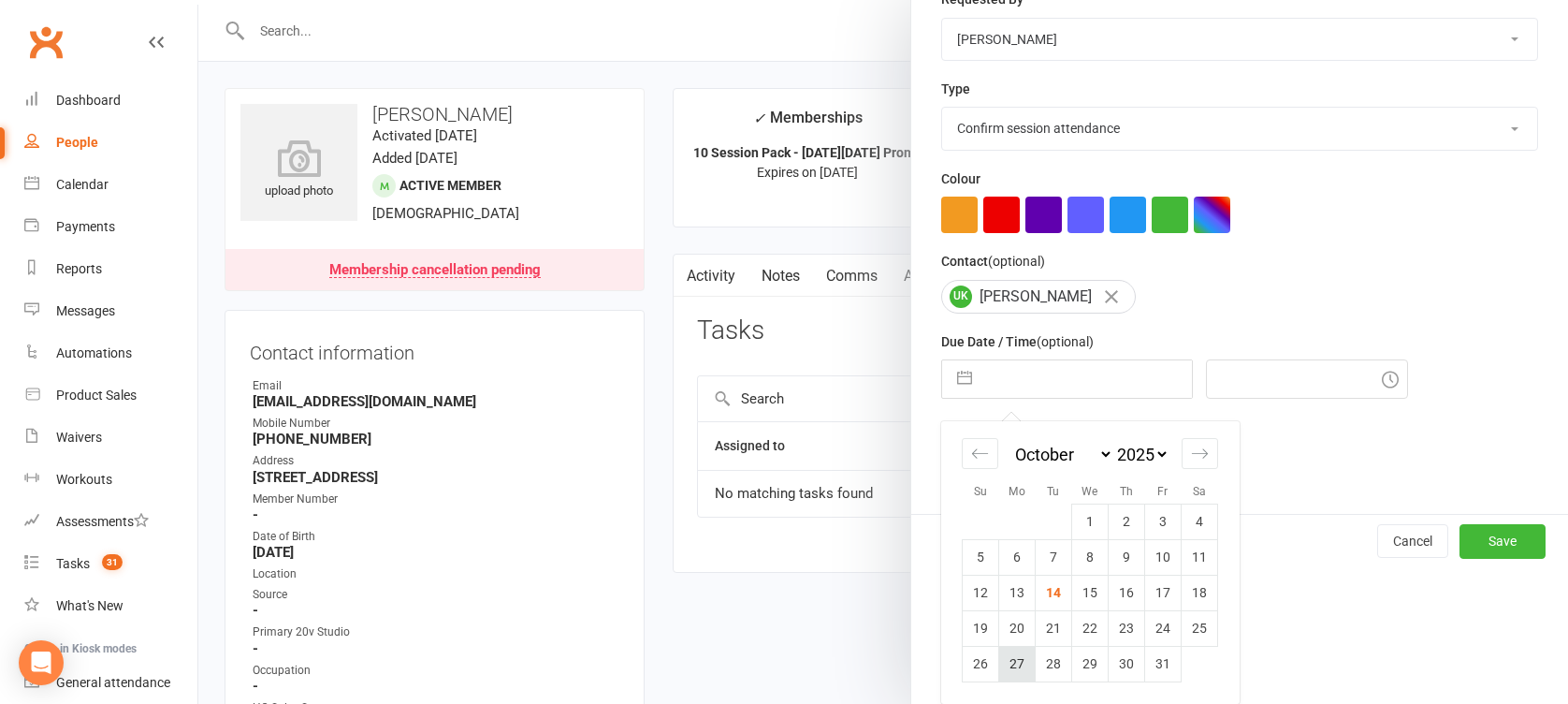
click at [1008, 663] on td "27" at bounding box center [1018, 663] width 36 height 35
type input "[DATE]"
type input "7:00pm"
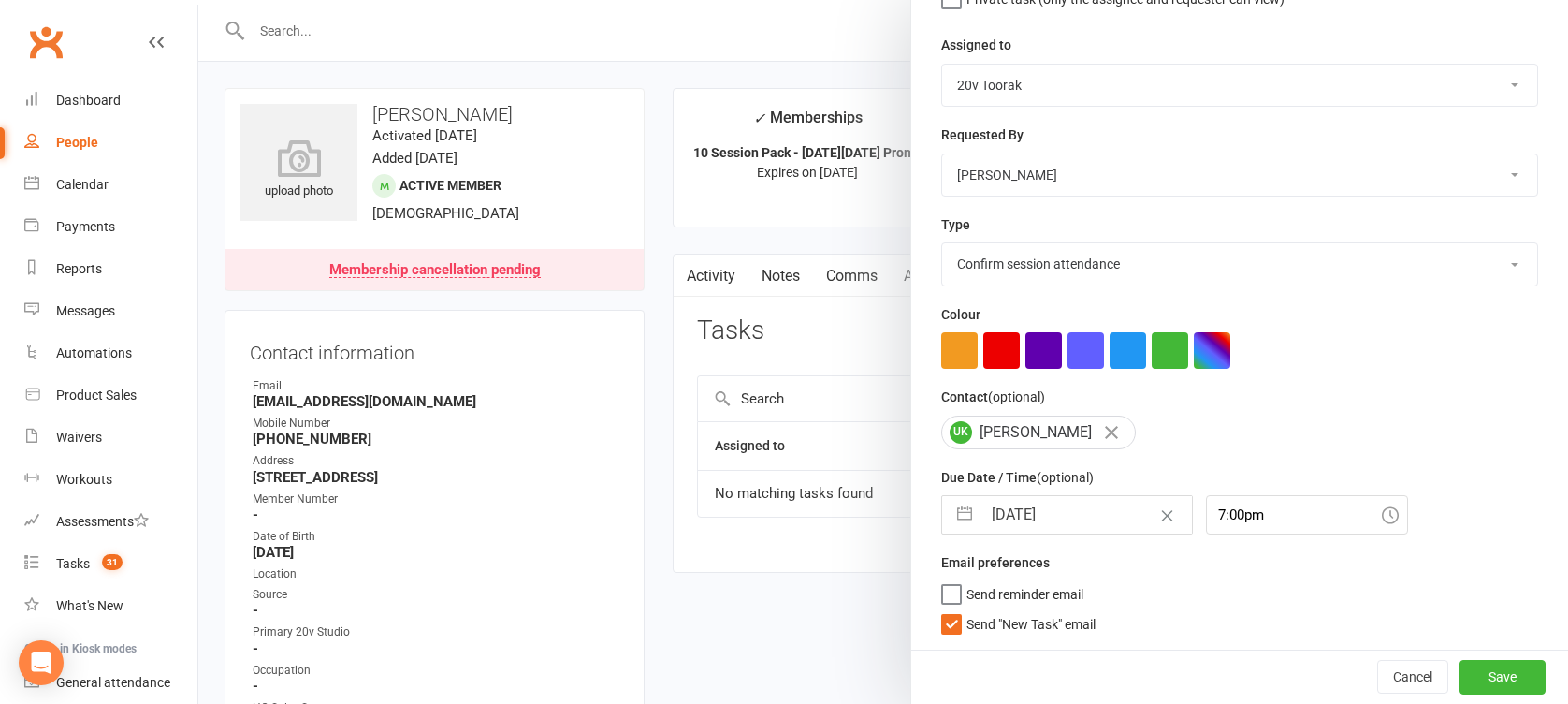
click at [994, 626] on span "Send "New Task" email" at bounding box center [1031, 621] width 129 height 21
click at [994, 610] on input "Send "New Task" email" at bounding box center [1018, 610] width 154 height 0
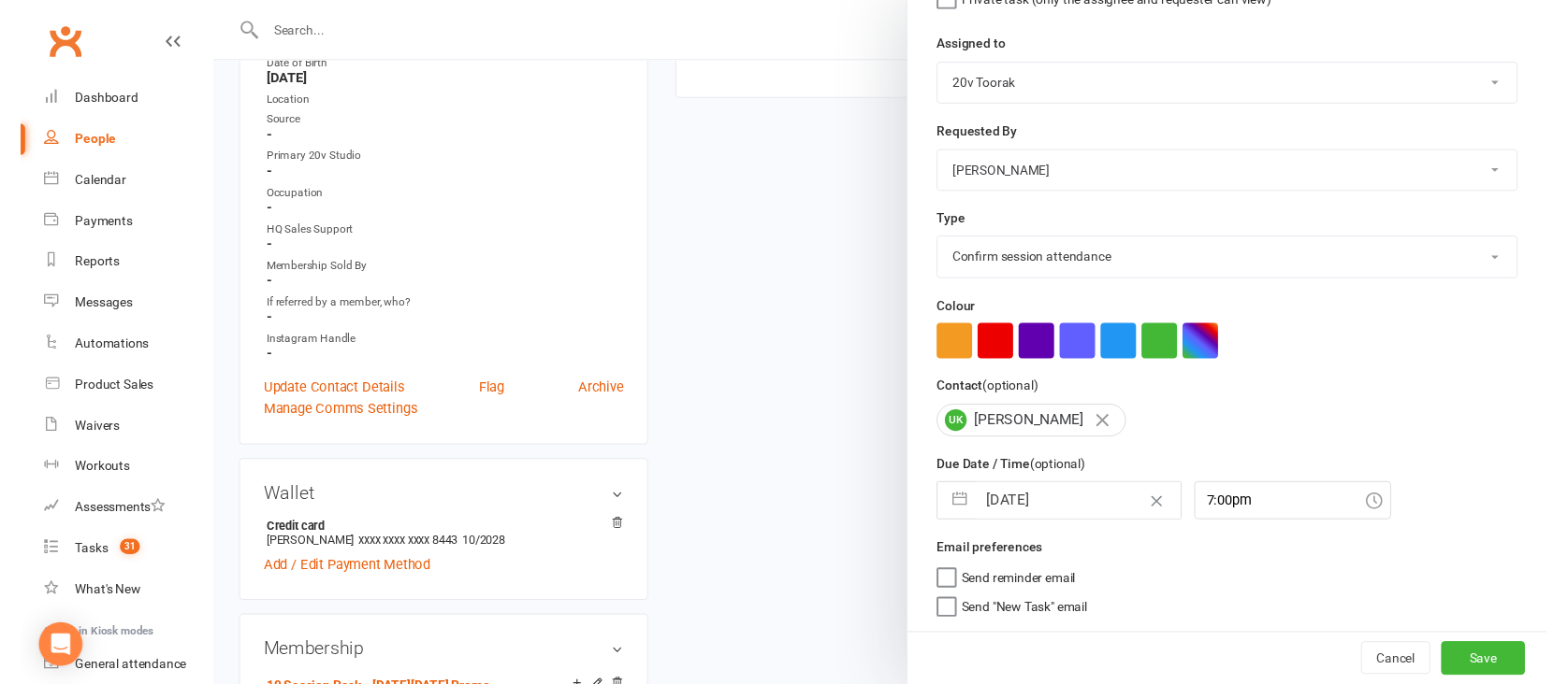
scroll to position [474, 0]
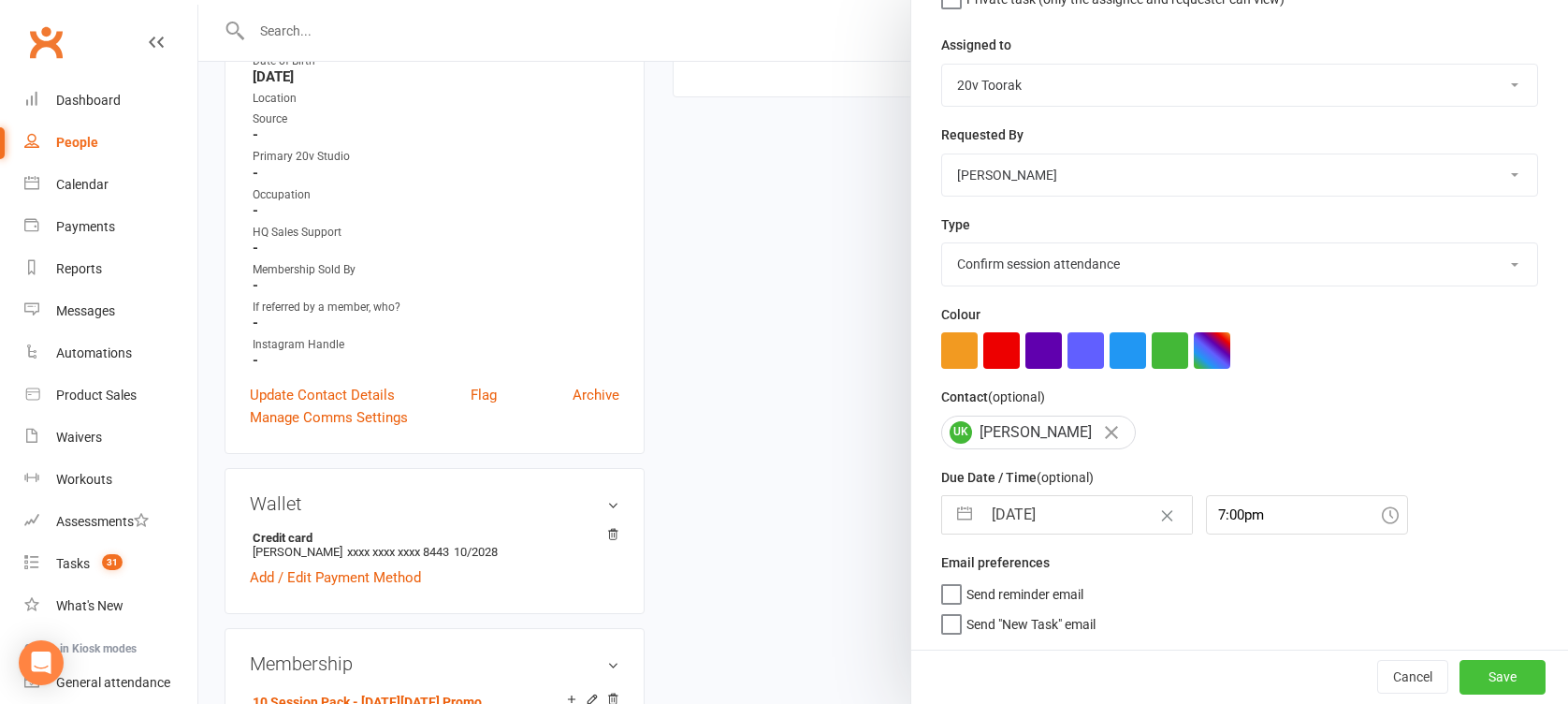
click at [1460, 685] on button "Save" at bounding box center [1503, 676] width 86 height 34
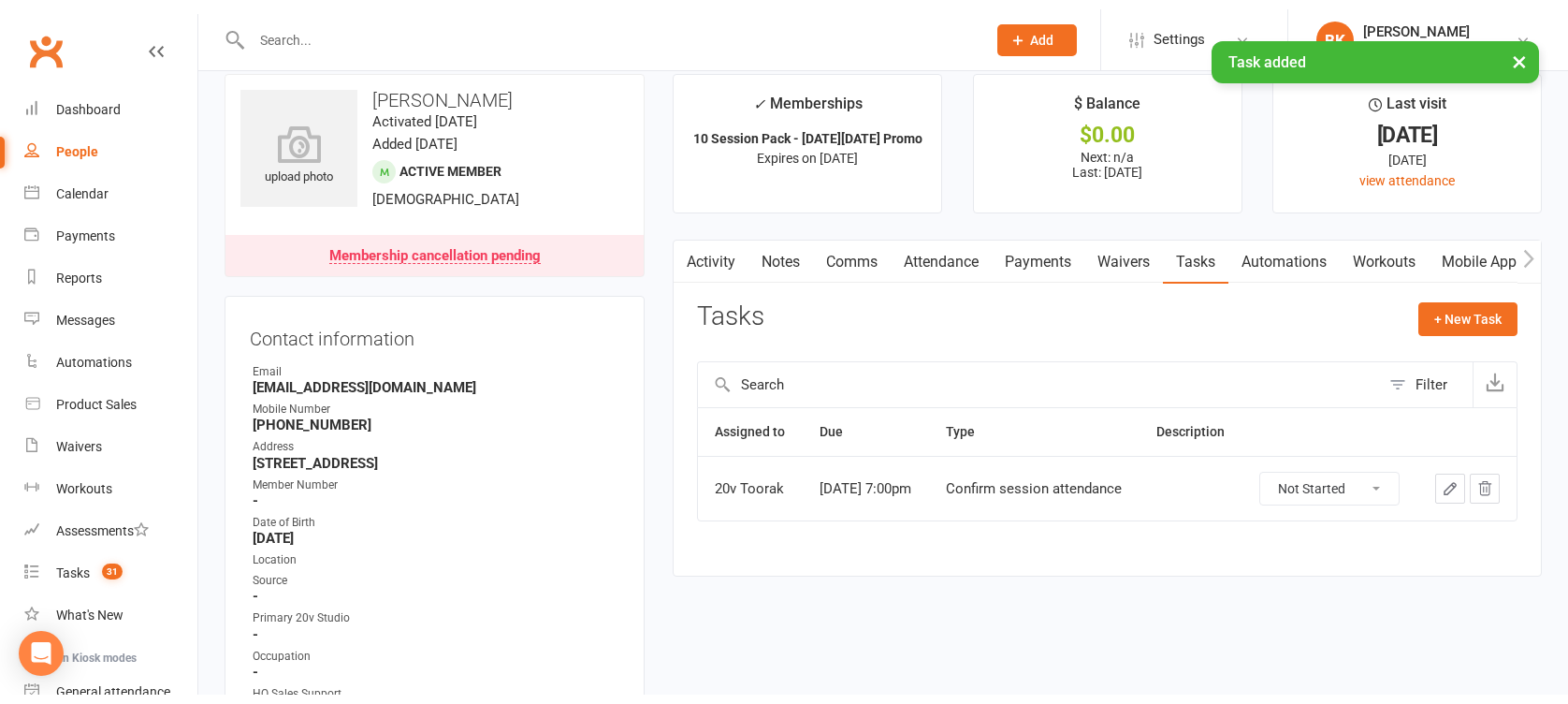
scroll to position [0, 0]
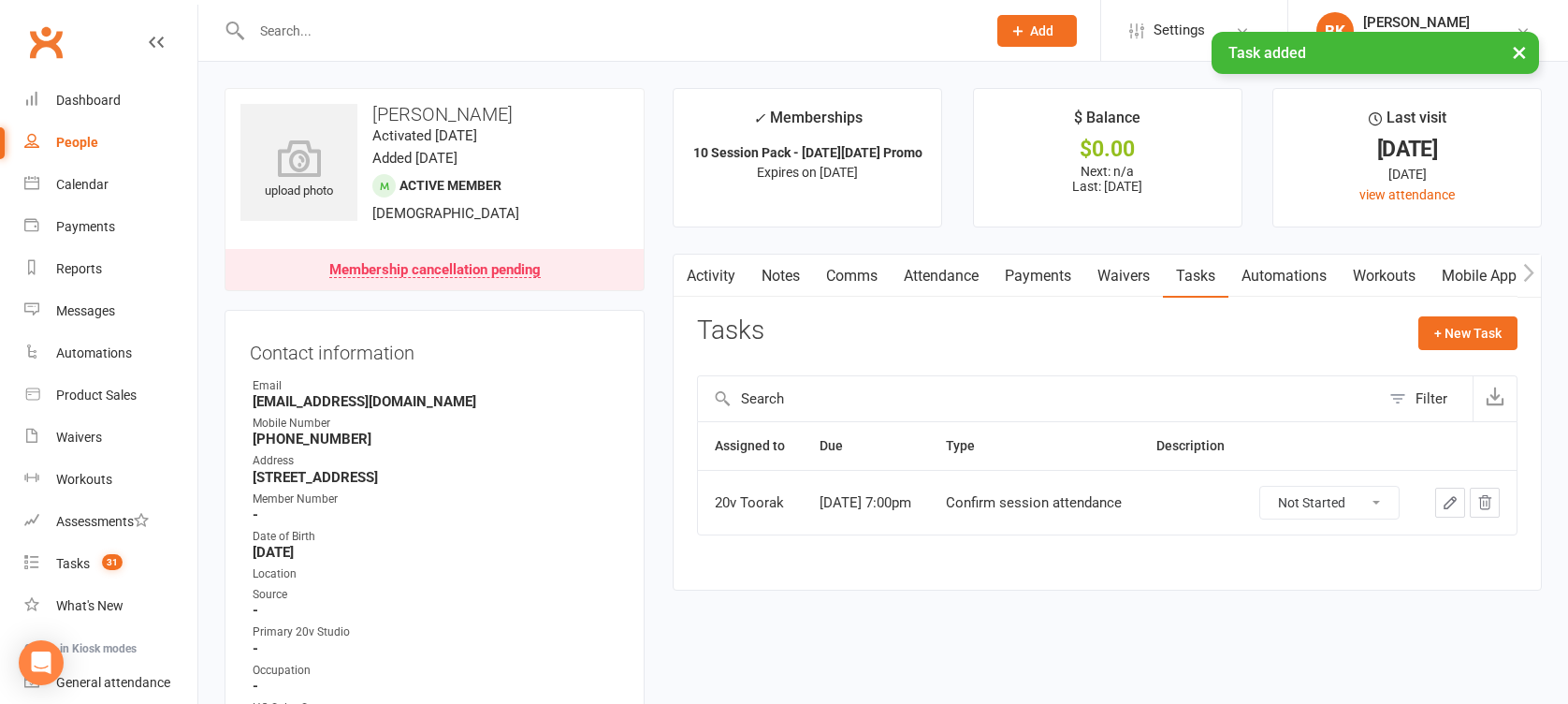
click at [753, 269] on link "Notes" at bounding box center [780, 276] width 64 height 43
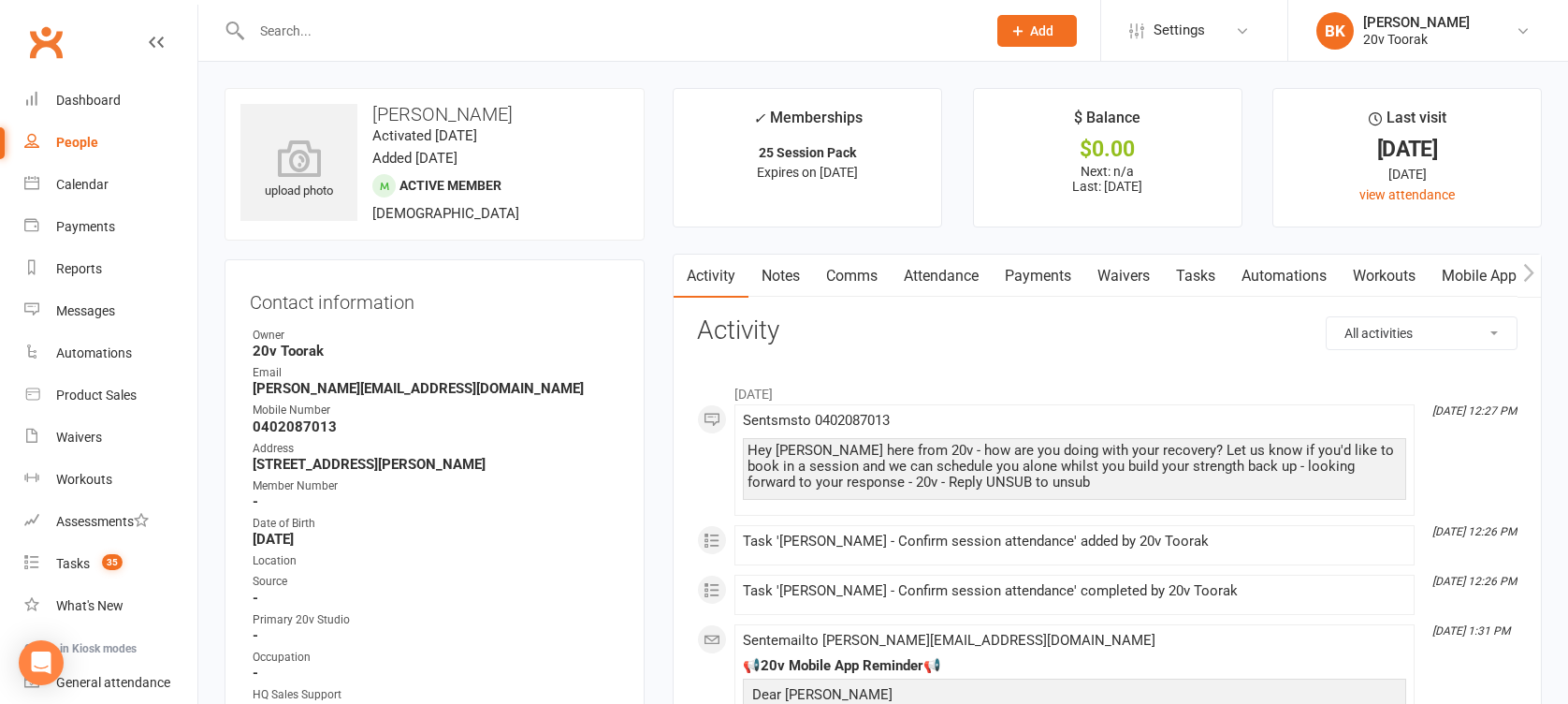
click at [977, 284] on link "Attendance" at bounding box center [941, 276] width 101 height 43
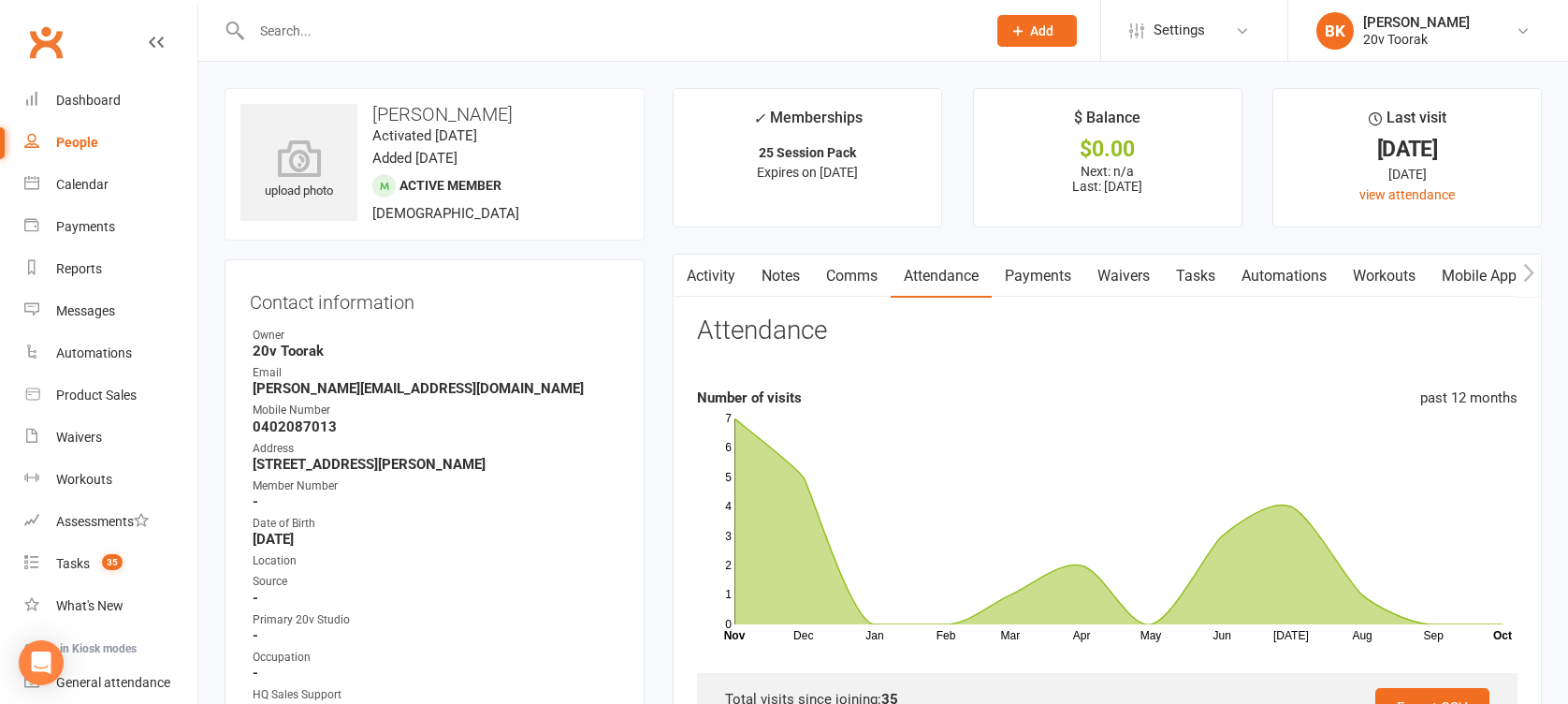
click at [1452, 265] on link "Mobile App" at bounding box center [1479, 276] width 101 height 43
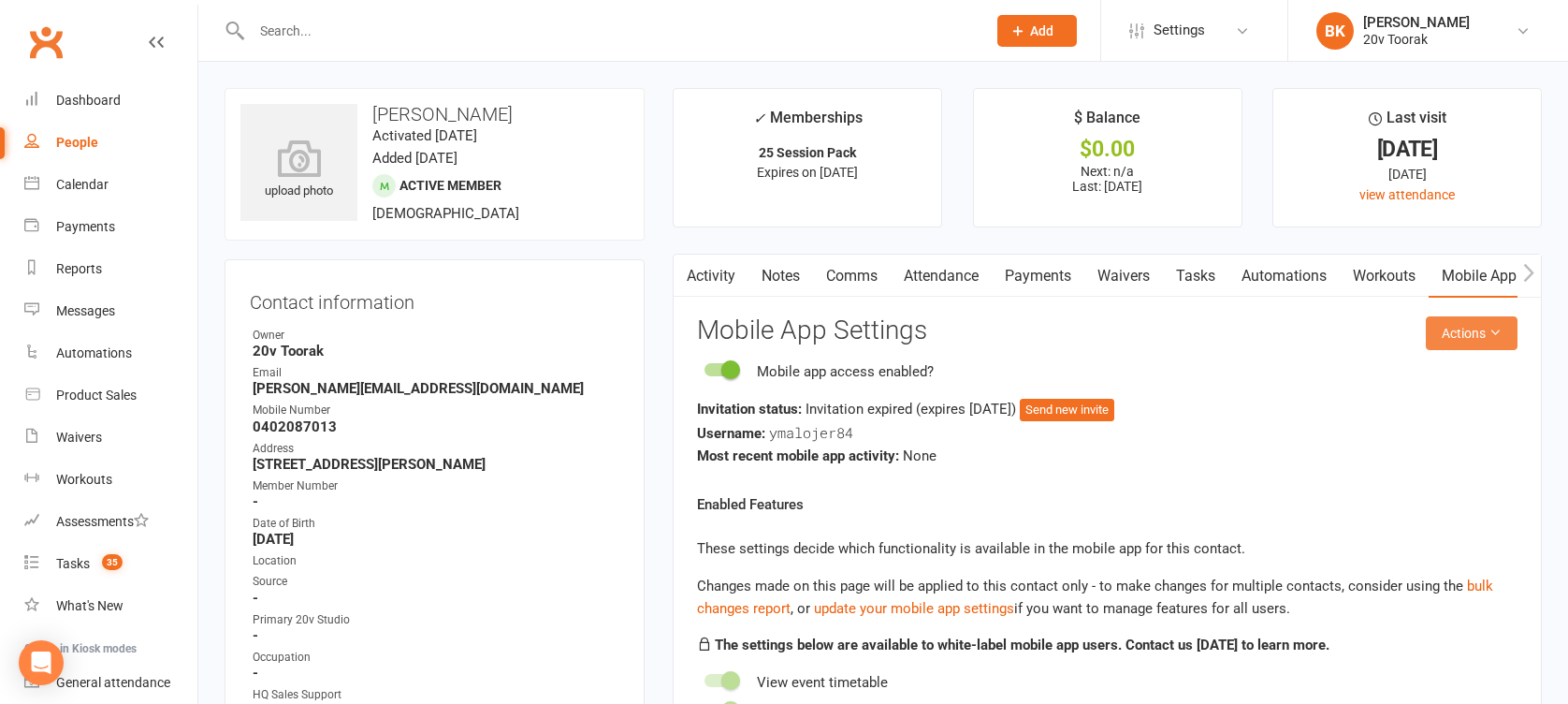
click at [1475, 335] on button "Actions" at bounding box center [1471, 332] width 92 height 34
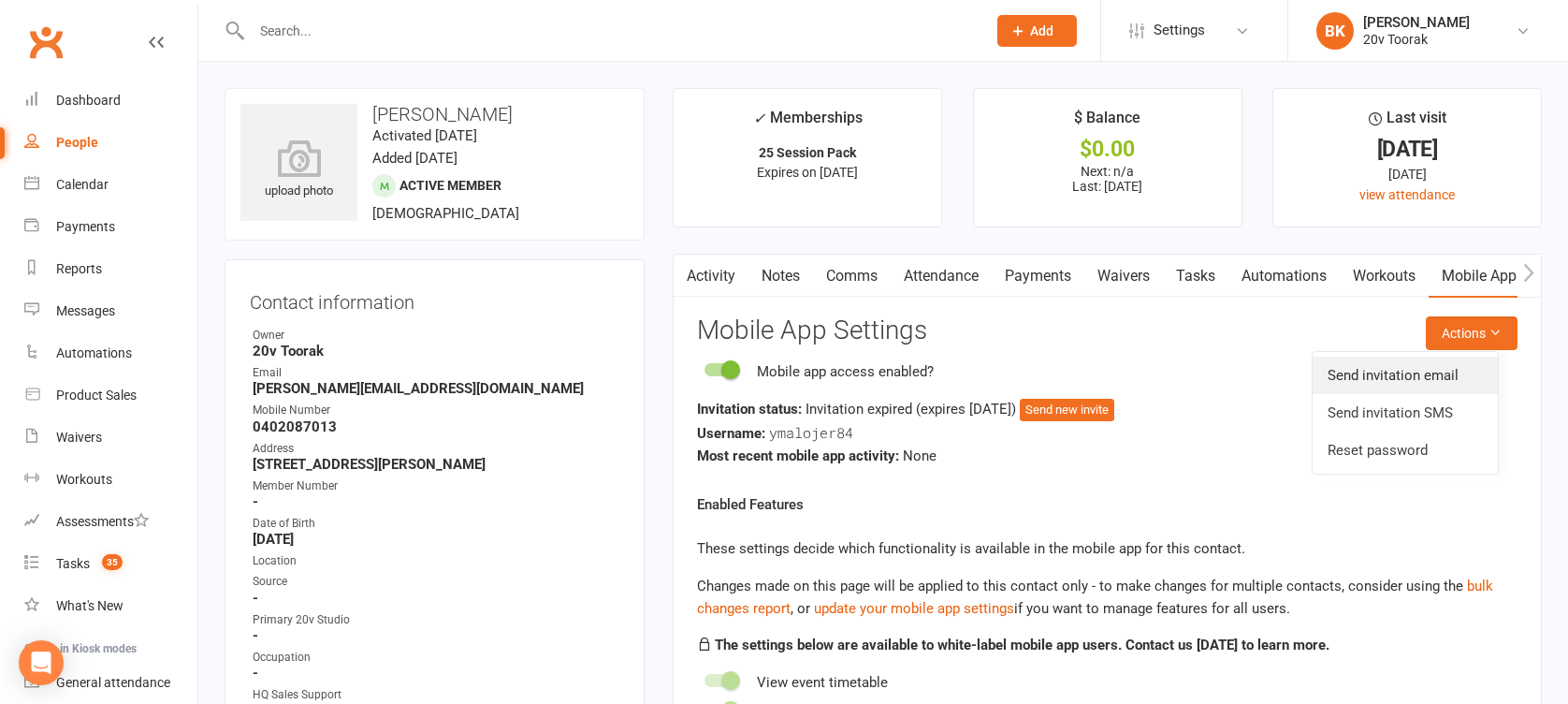
click at [1400, 381] on link "Send invitation email" at bounding box center [1404, 375] width 185 height 37
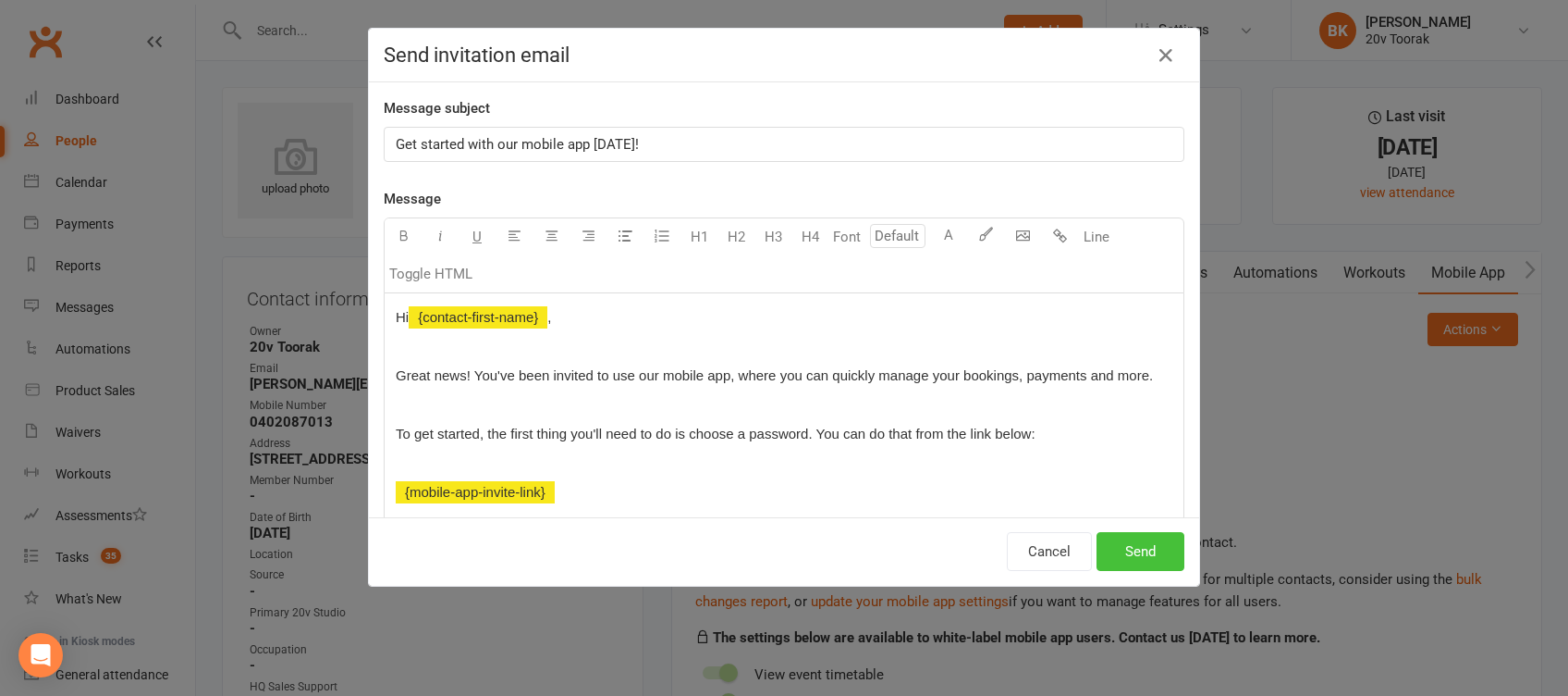
click at [1122, 562] on button "Send" at bounding box center [1140, 551] width 88 height 39
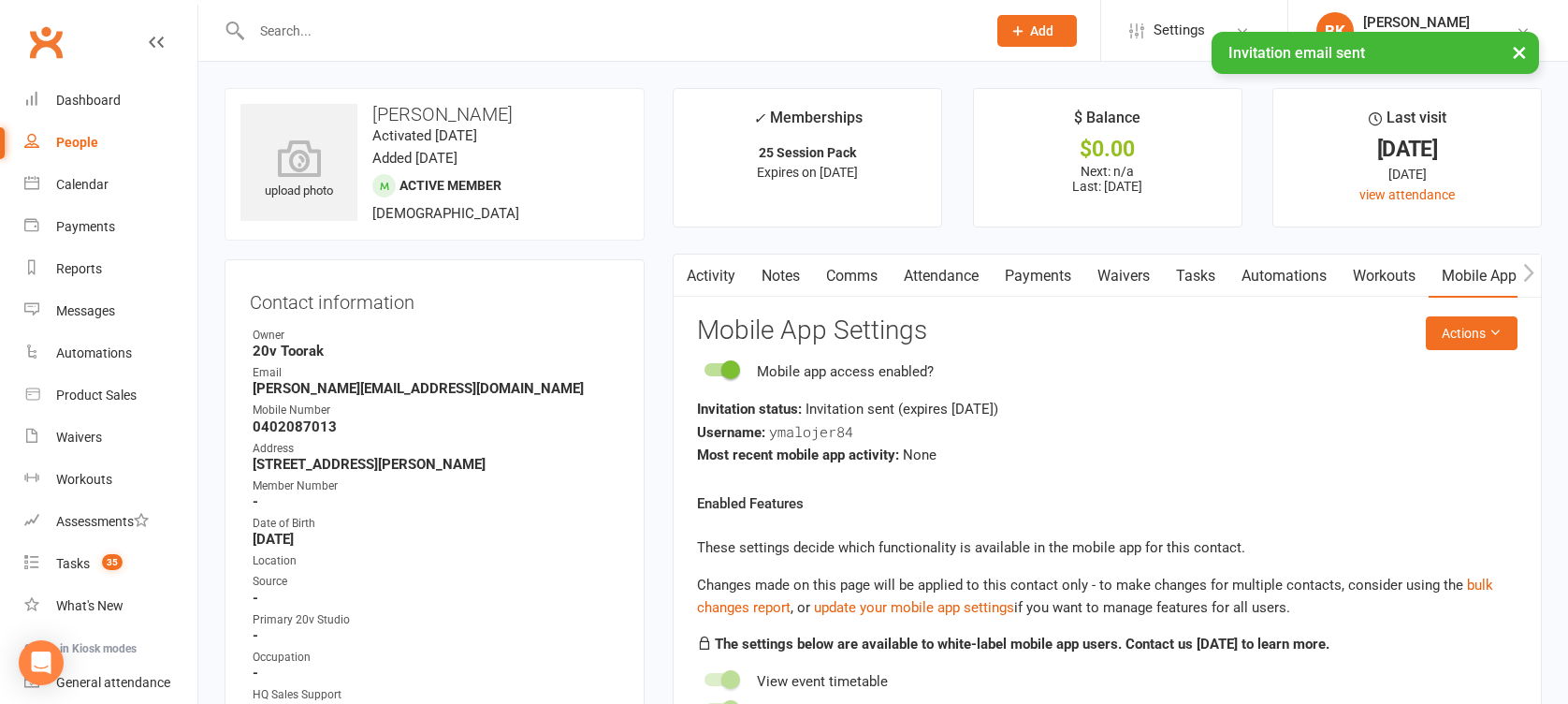
click at [867, 282] on link "Comms" at bounding box center [851, 276] width 78 height 43
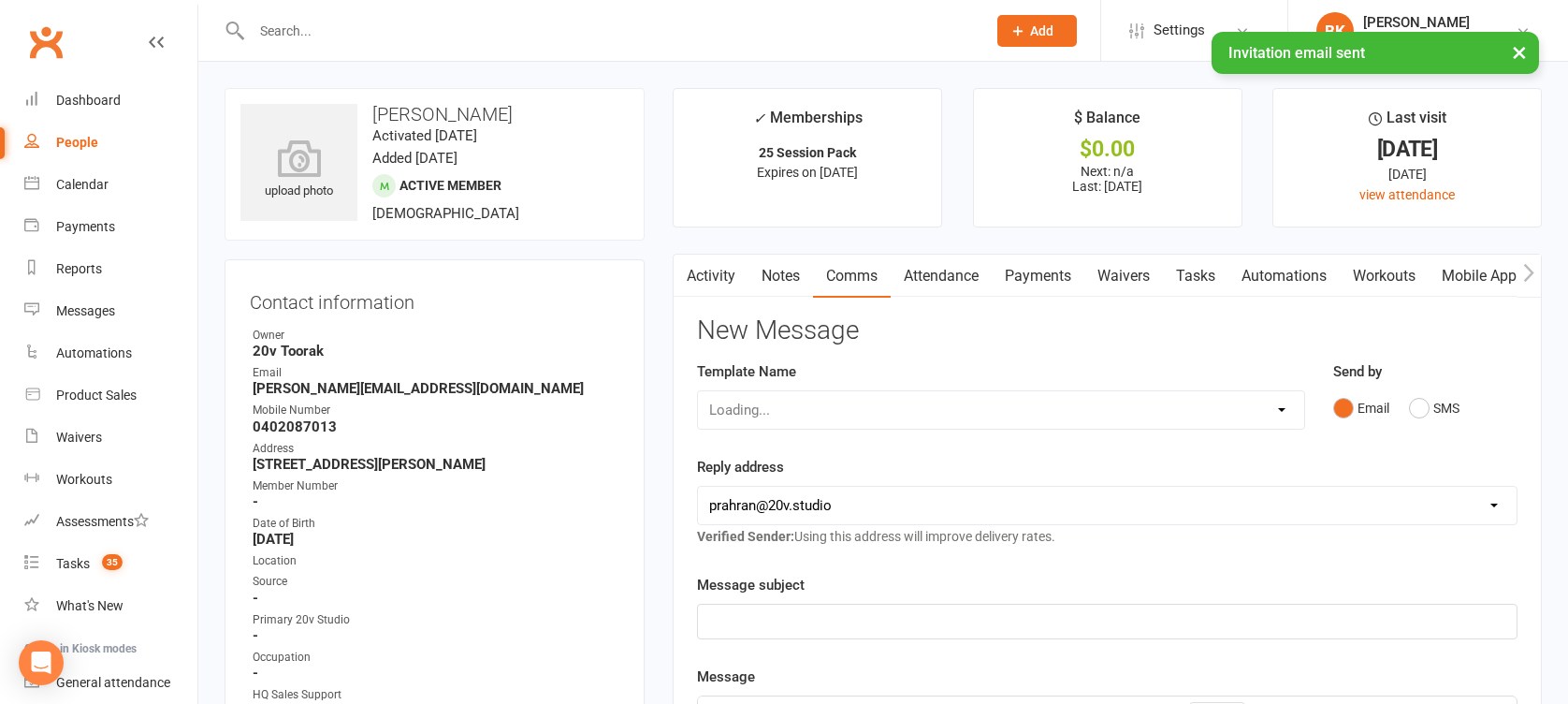
click at [772, 283] on link "Notes" at bounding box center [780, 276] width 64 height 43
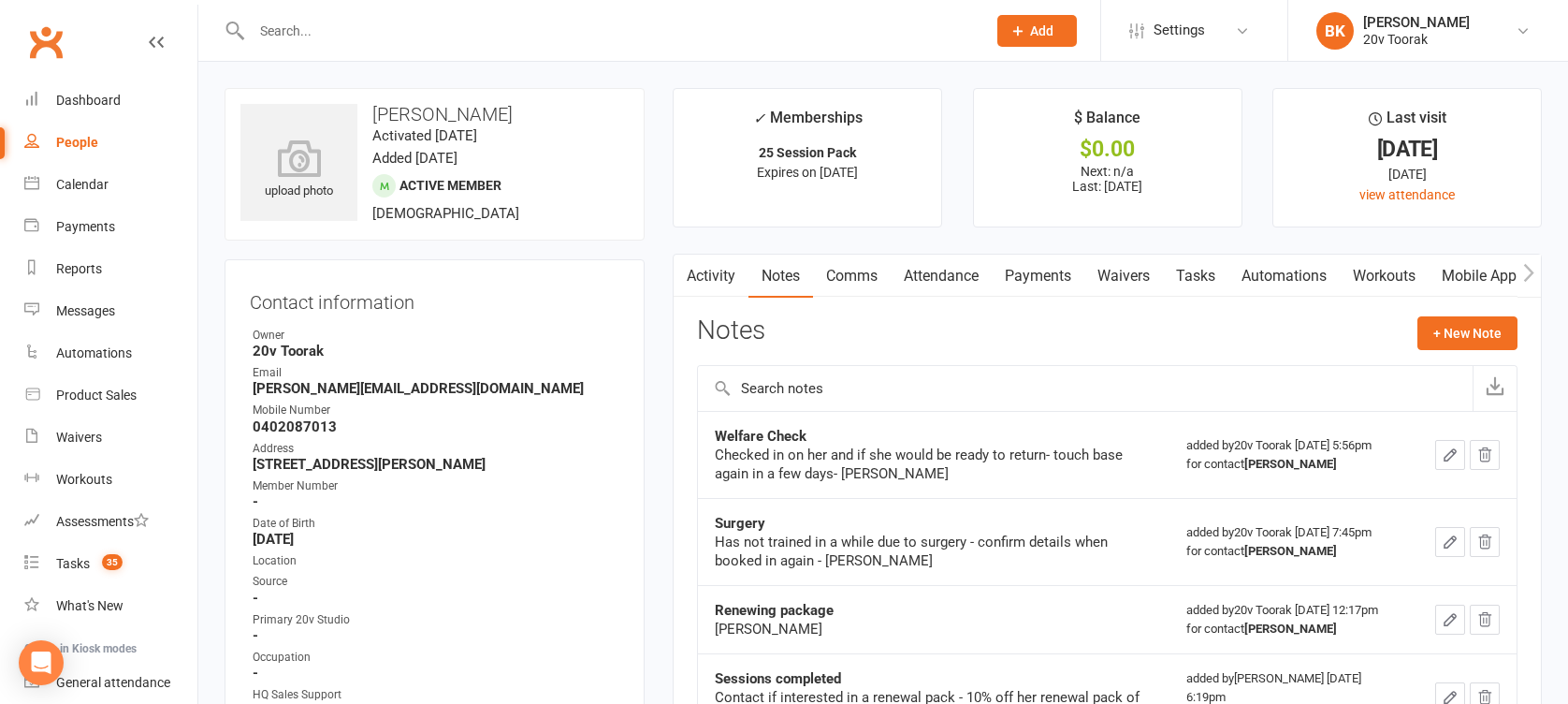
click at [857, 280] on link "Comms" at bounding box center [851, 276] width 78 height 43
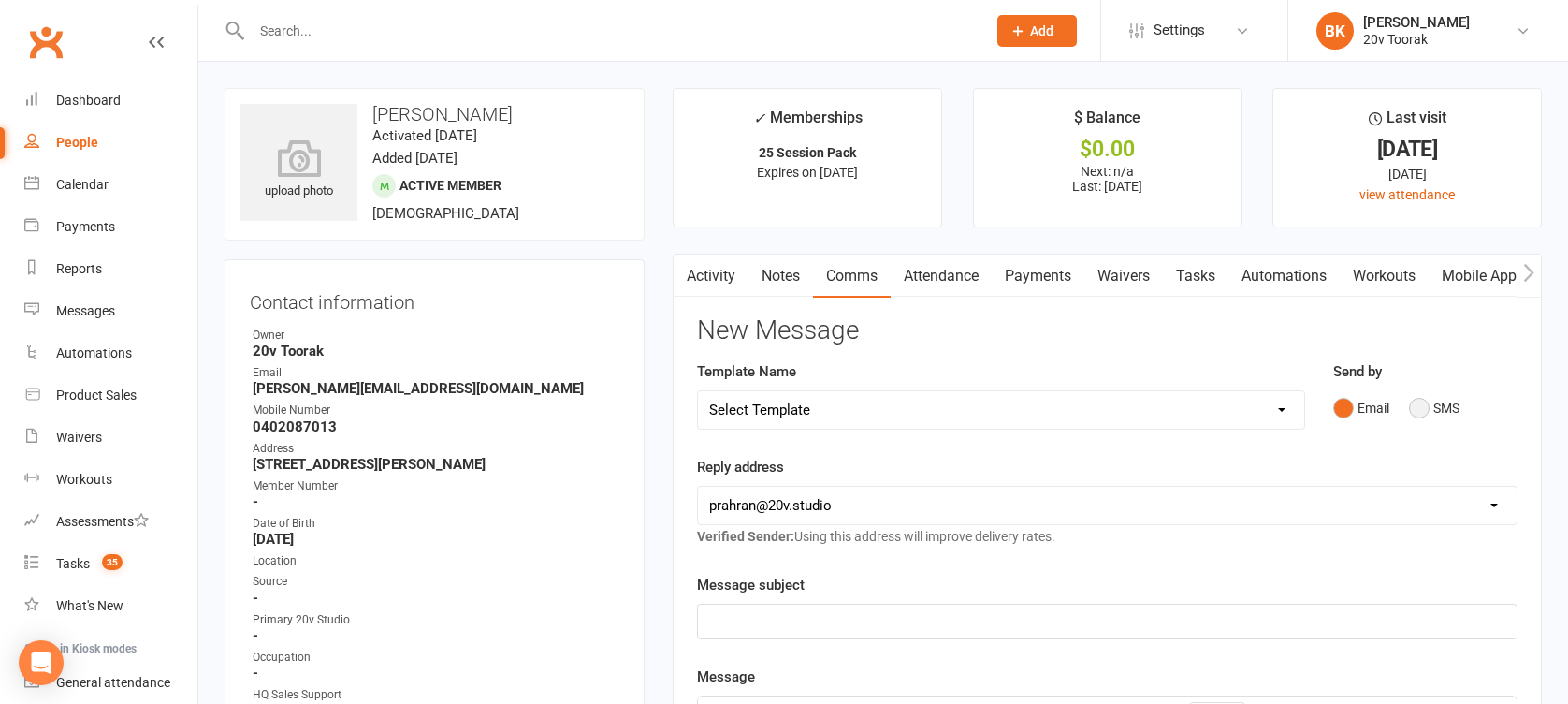
click at [1452, 396] on button "SMS" at bounding box center [1434, 408] width 51 height 35
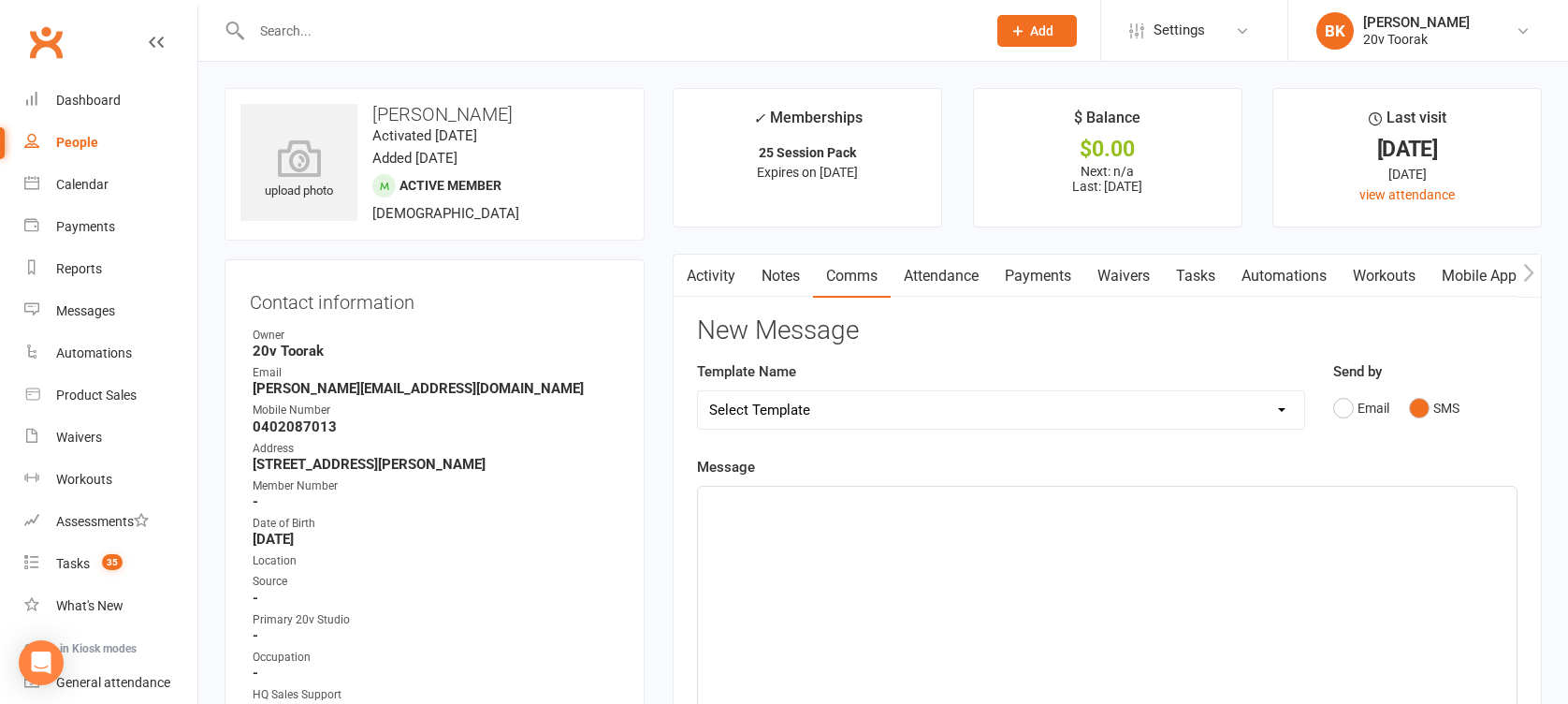
click at [1347, 551] on div "﻿" at bounding box center [1107, 626] width 818 height 281
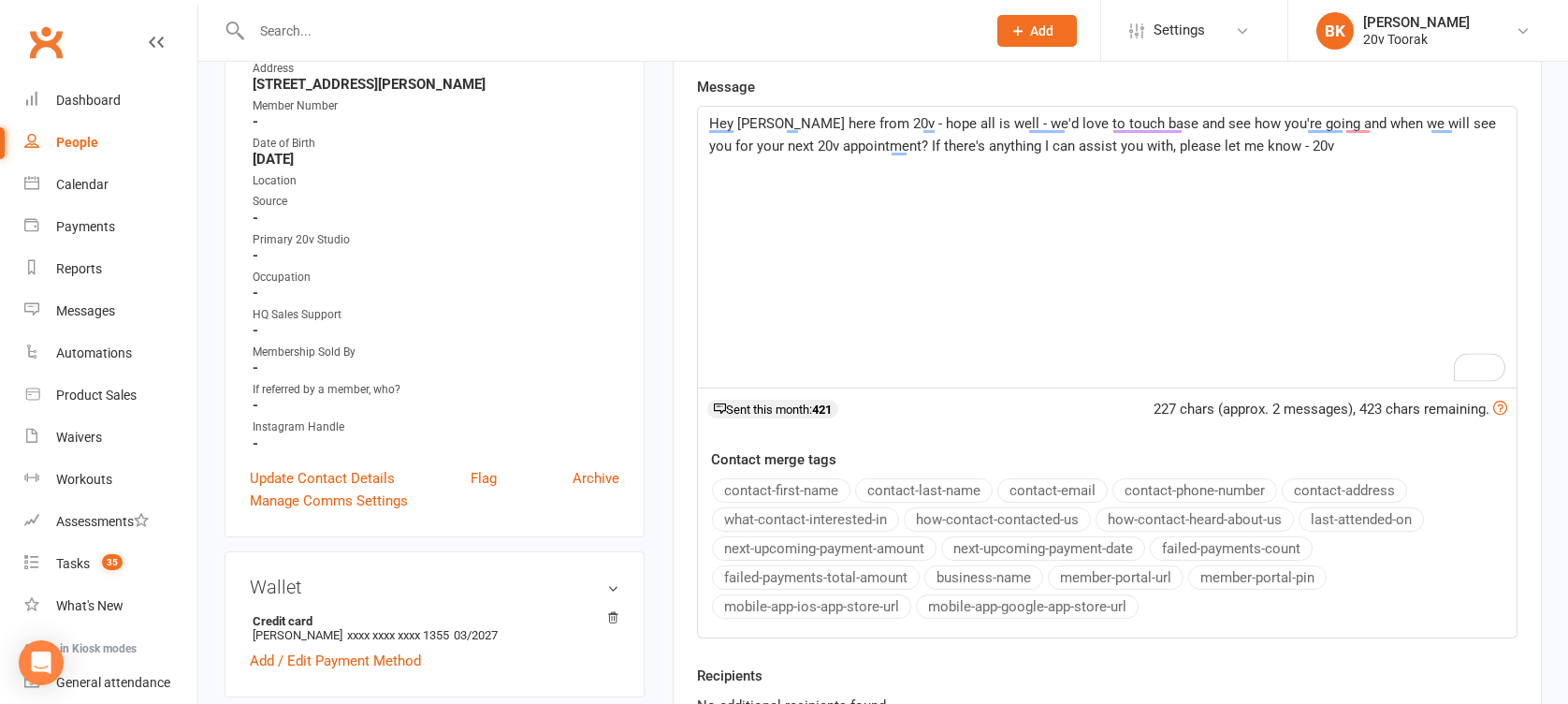
scroll to position [455, 0]
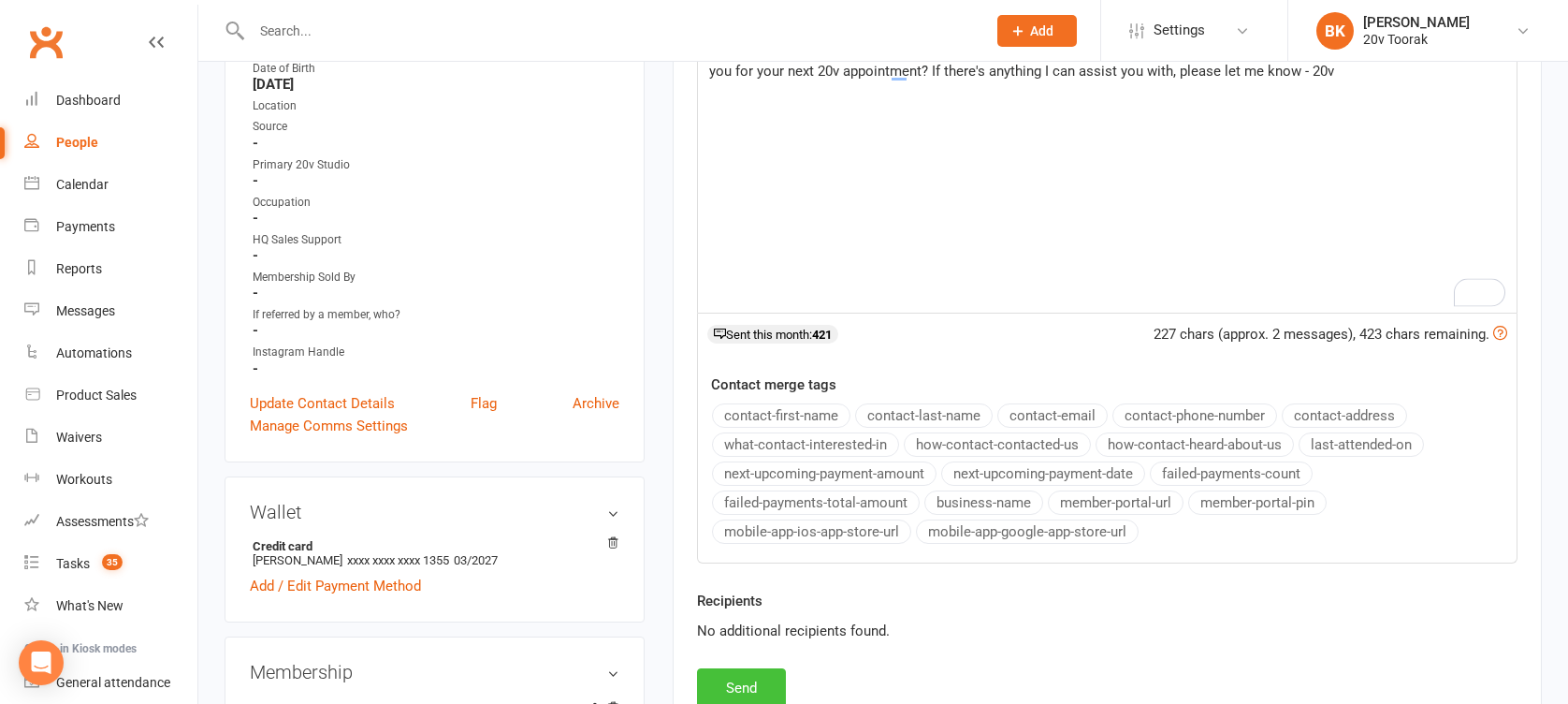
click at [756, 676] on button "Send" at bounding box center [741, 688] width 89 height 39
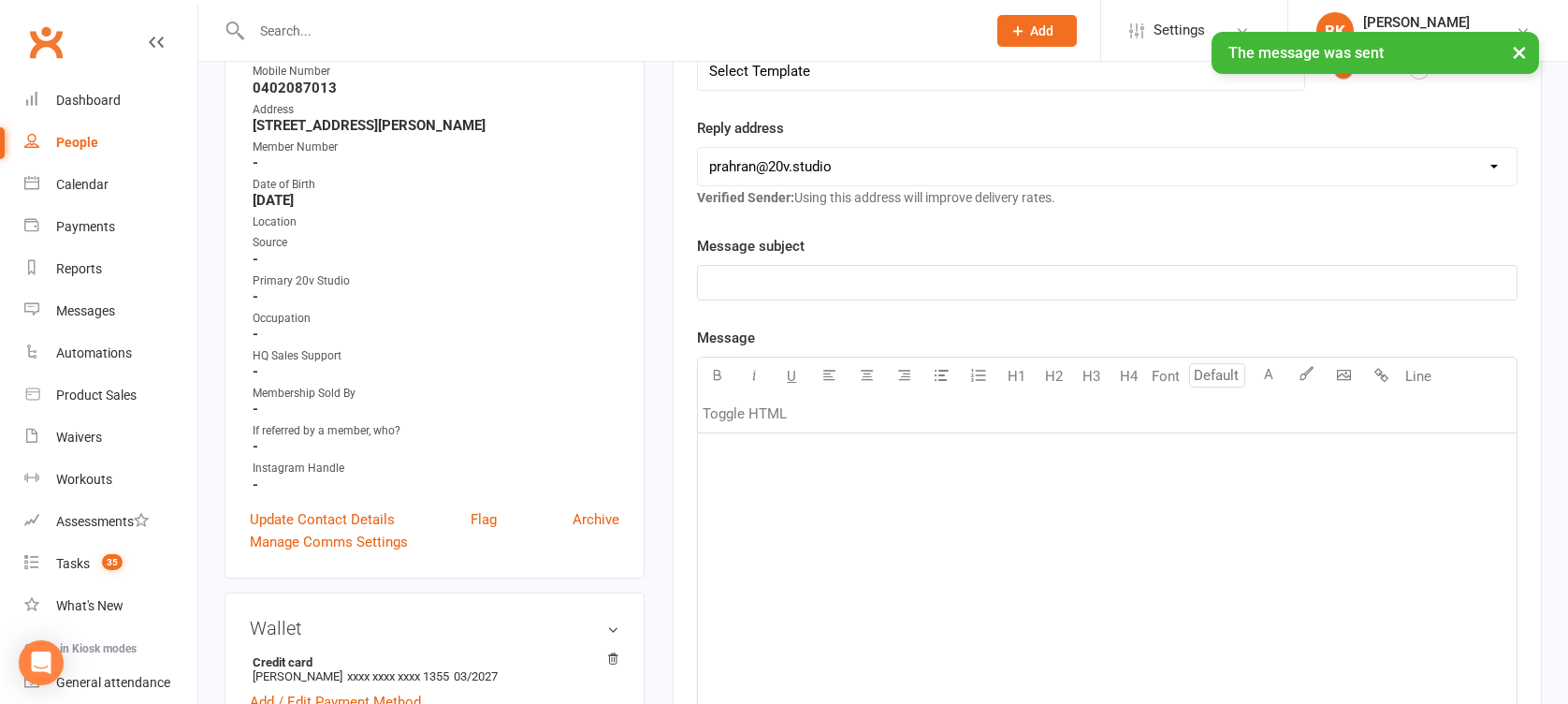
scroll to position [0, 0]
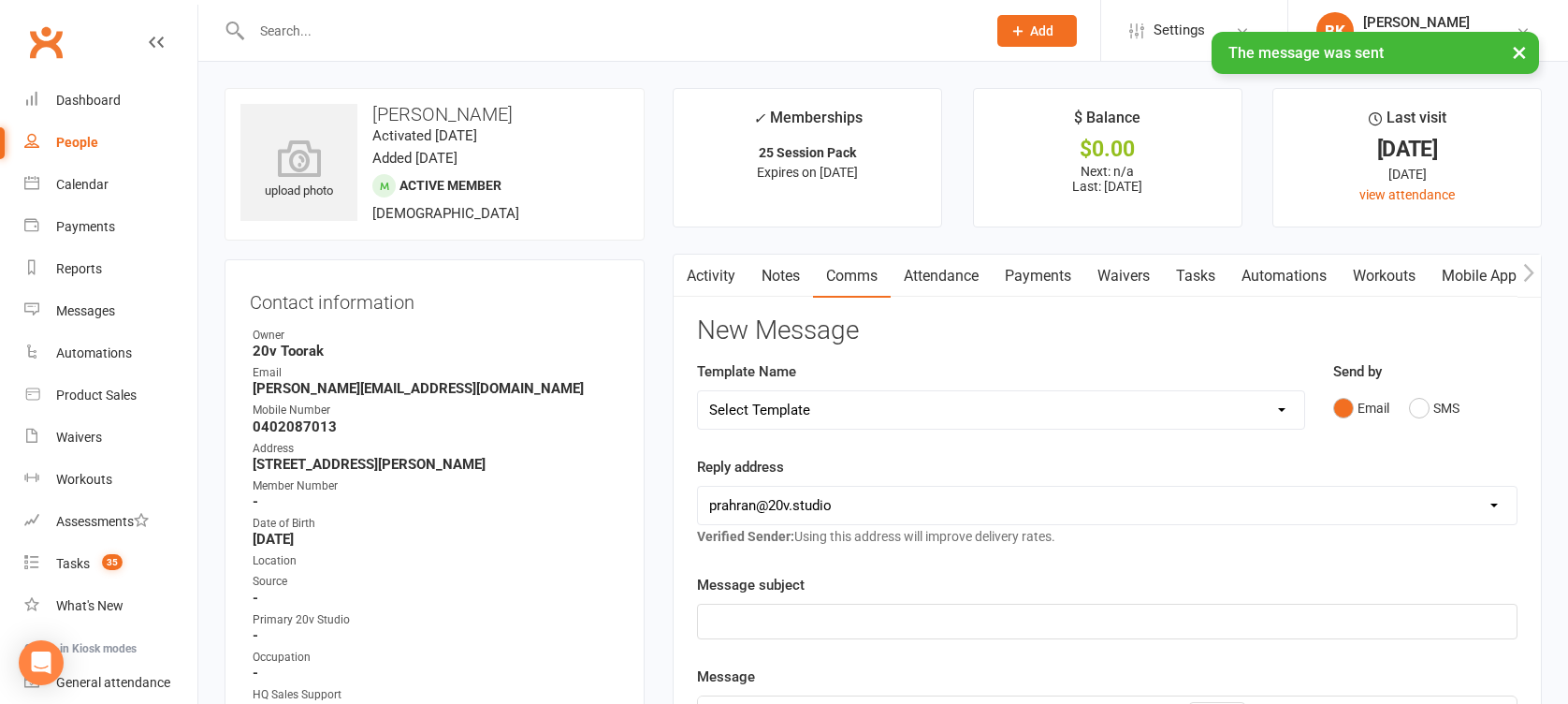
click at [1199, 268] on link "Tasks" at bounding box center [1196, 276] width 65 height 43
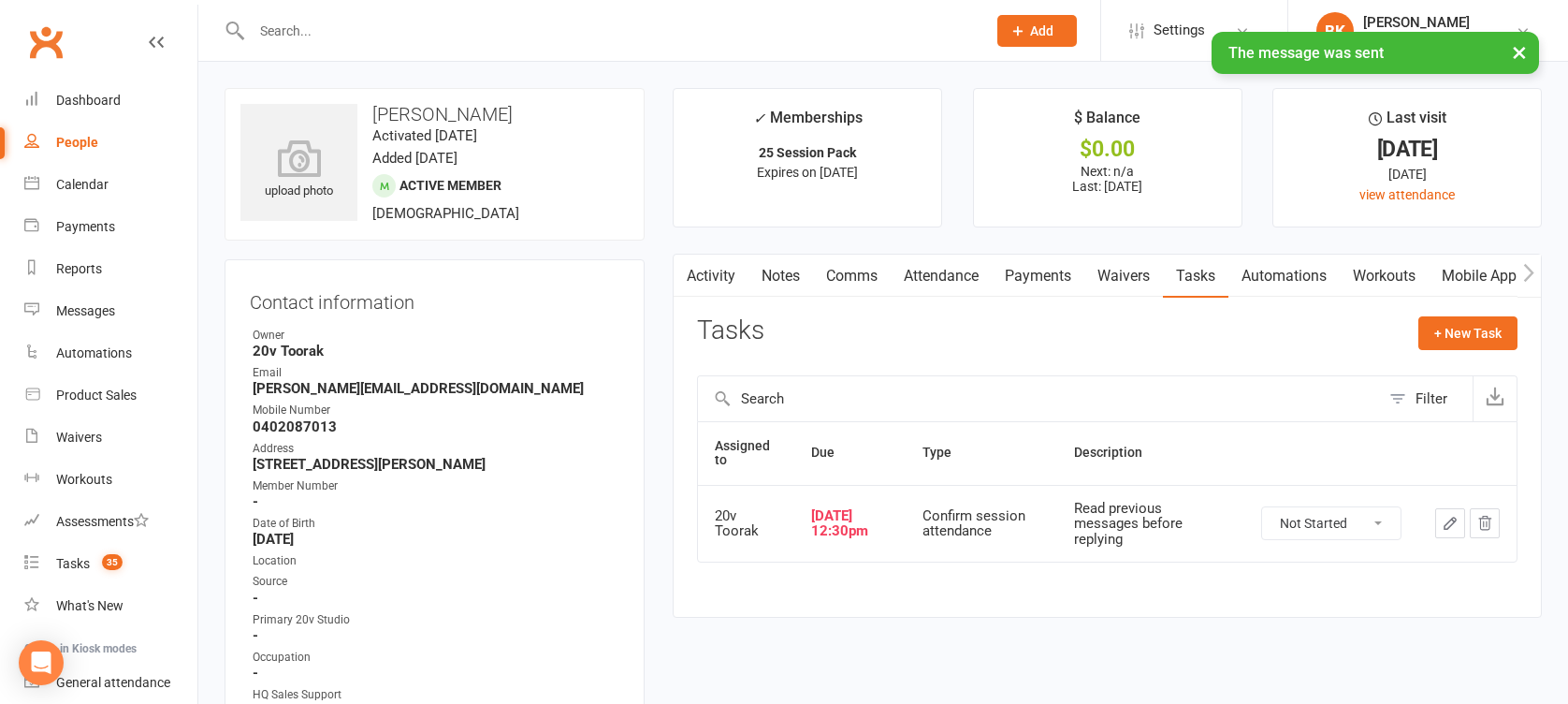
click at [1319, 525] on select "Not Started In Progress Waiting Complete" at bounding box center [1331, 523] width 139 height 32
click at [1262, 508] on select "Not Started In Progress Waiting Complete" at bounding box center [1331, 523] width 139 height 32
select select "unstarted"
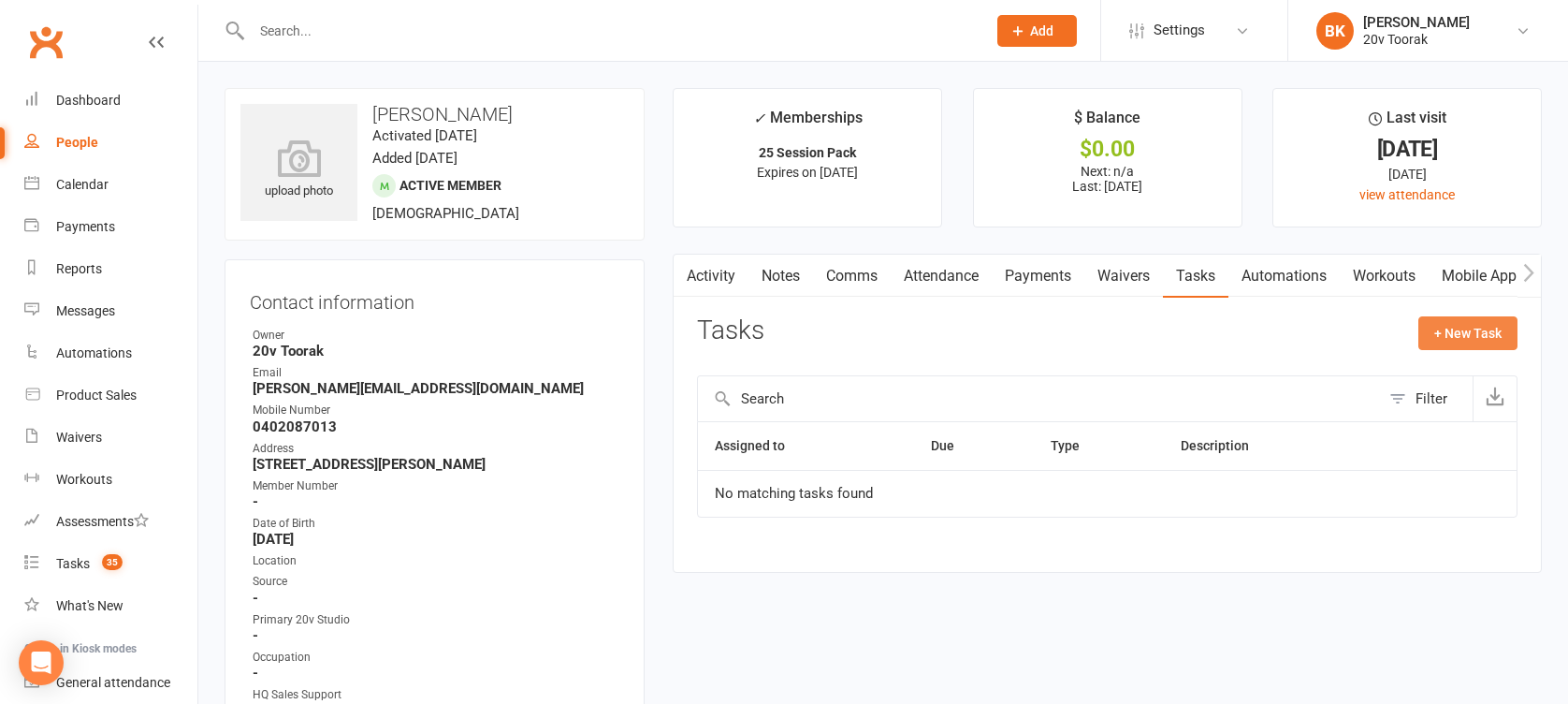
click at [1451, 333] on button "+ New Task" at bounding box center [1468, 332] width 100 height 34
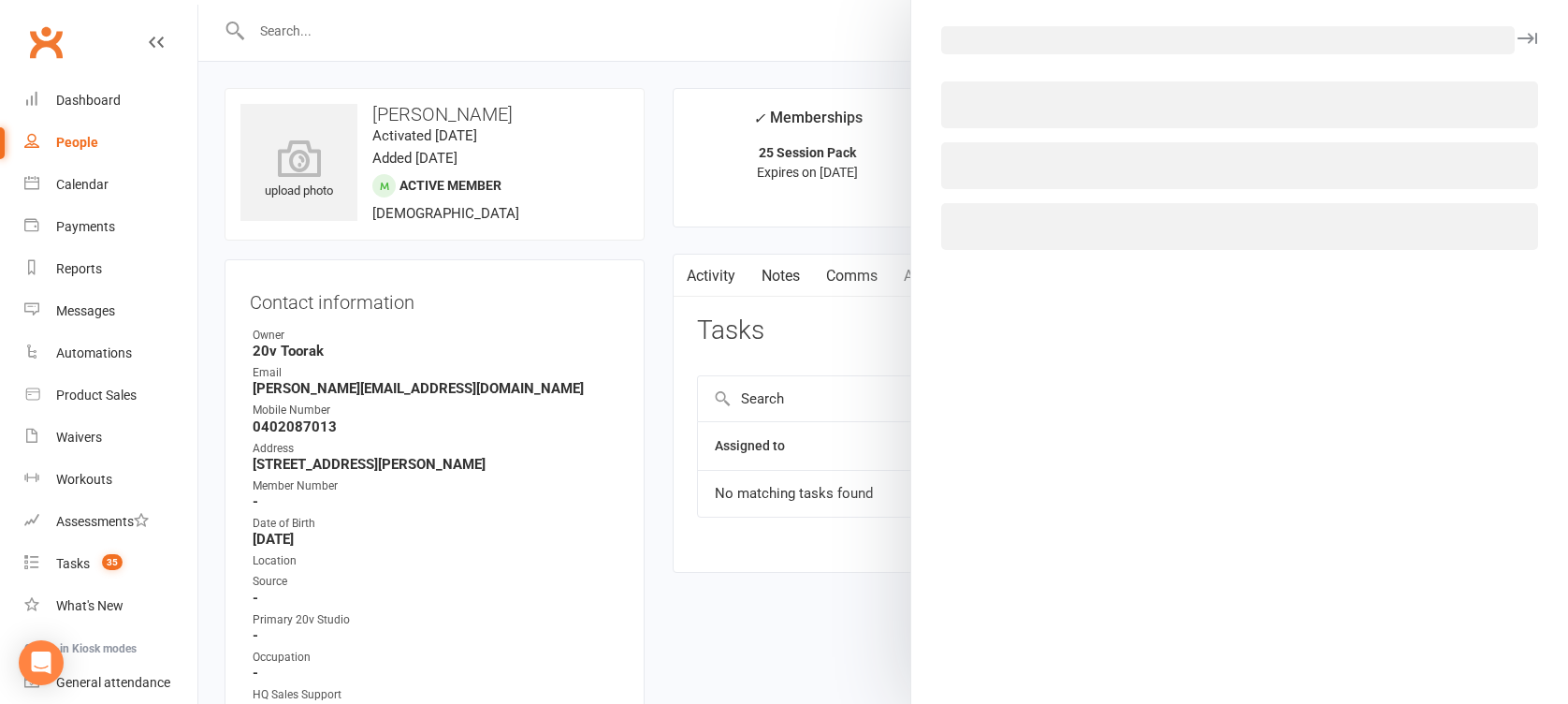
select select "46005"
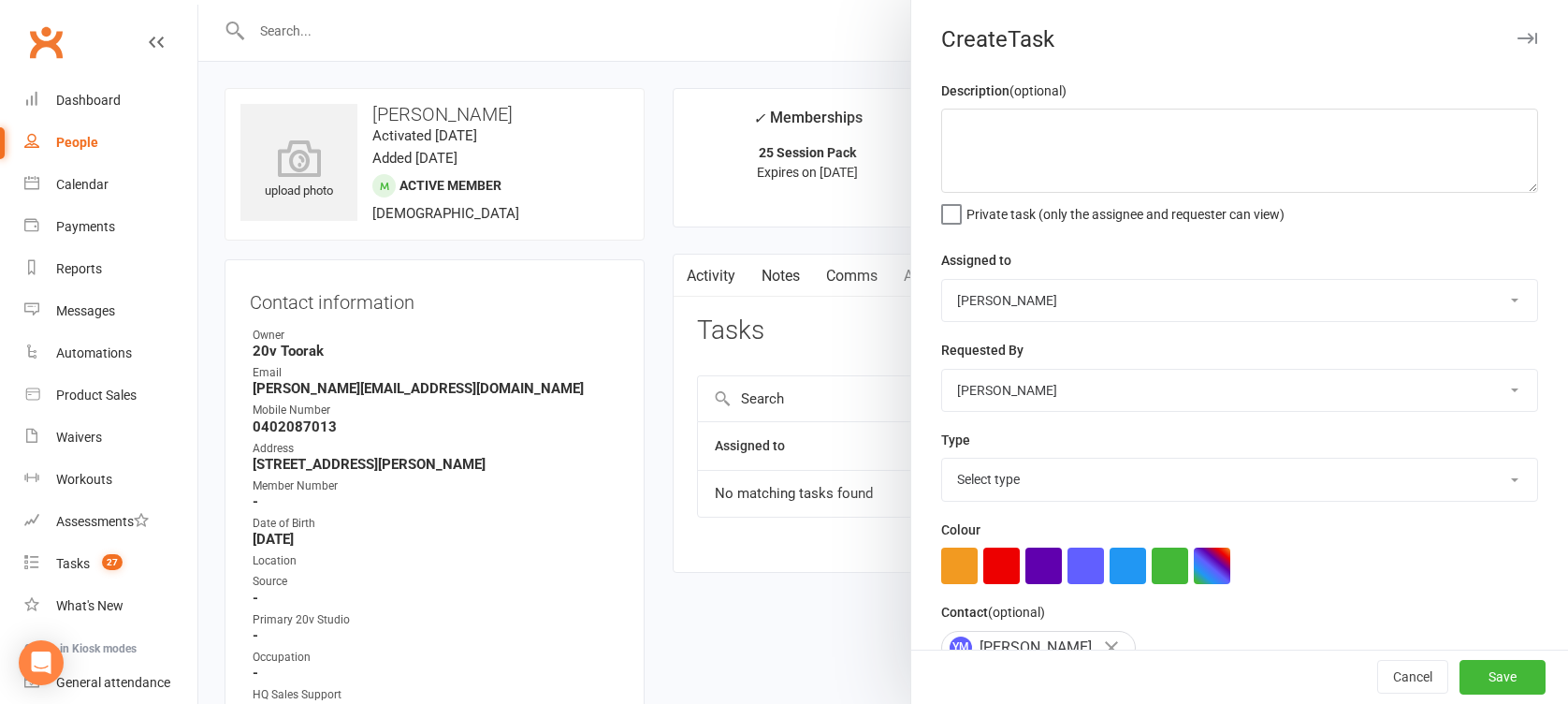
click at [1041, 288] on select "Yu Wang 20v Toorak Byron Kruger Graham Pearson" at bounding box center [1240, 300] width 595 height 41
select select "45736"
click at [942, 280] on select "Yu Wang 20v Toorak Byron Kruger Graham Pearson" at bounding box center [1240, 300] width 595 height 41
click at [992, 472] on select "Select type Call Call - to book trial Confirm session attendance Confirm trial …" at bounding box center [1240, 479] width 595 height 41
select select "29156"
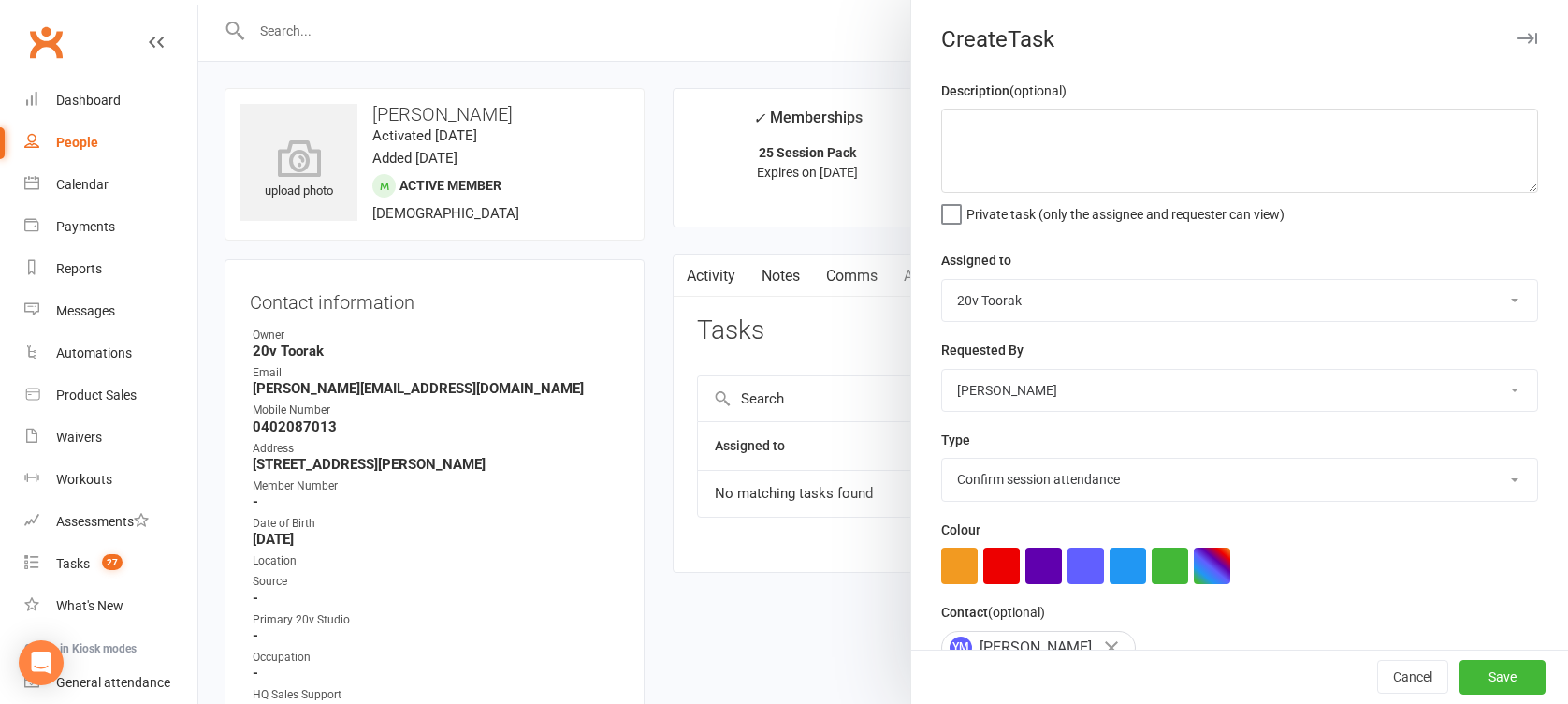
click at [942, 459] on select "Select type Call Call - to book trial Confirm session attendance Confirm trial …" at bounding box center [1240, 479] width 595 height 41
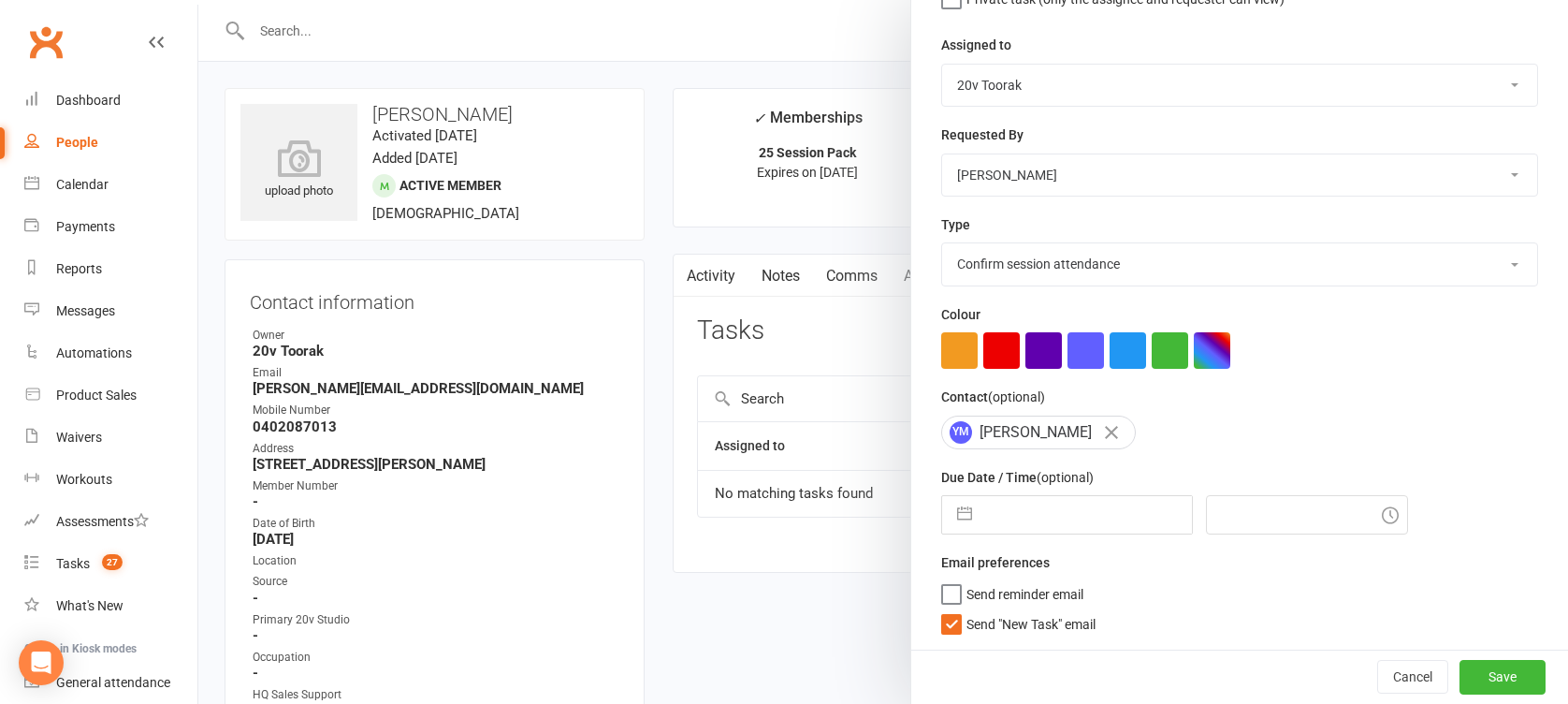
click at [959, 526] on button "button" at bounding box center [964, 514] width 34 height 37
select select "8"
select select "2025"
select select "9"
select select "2025"
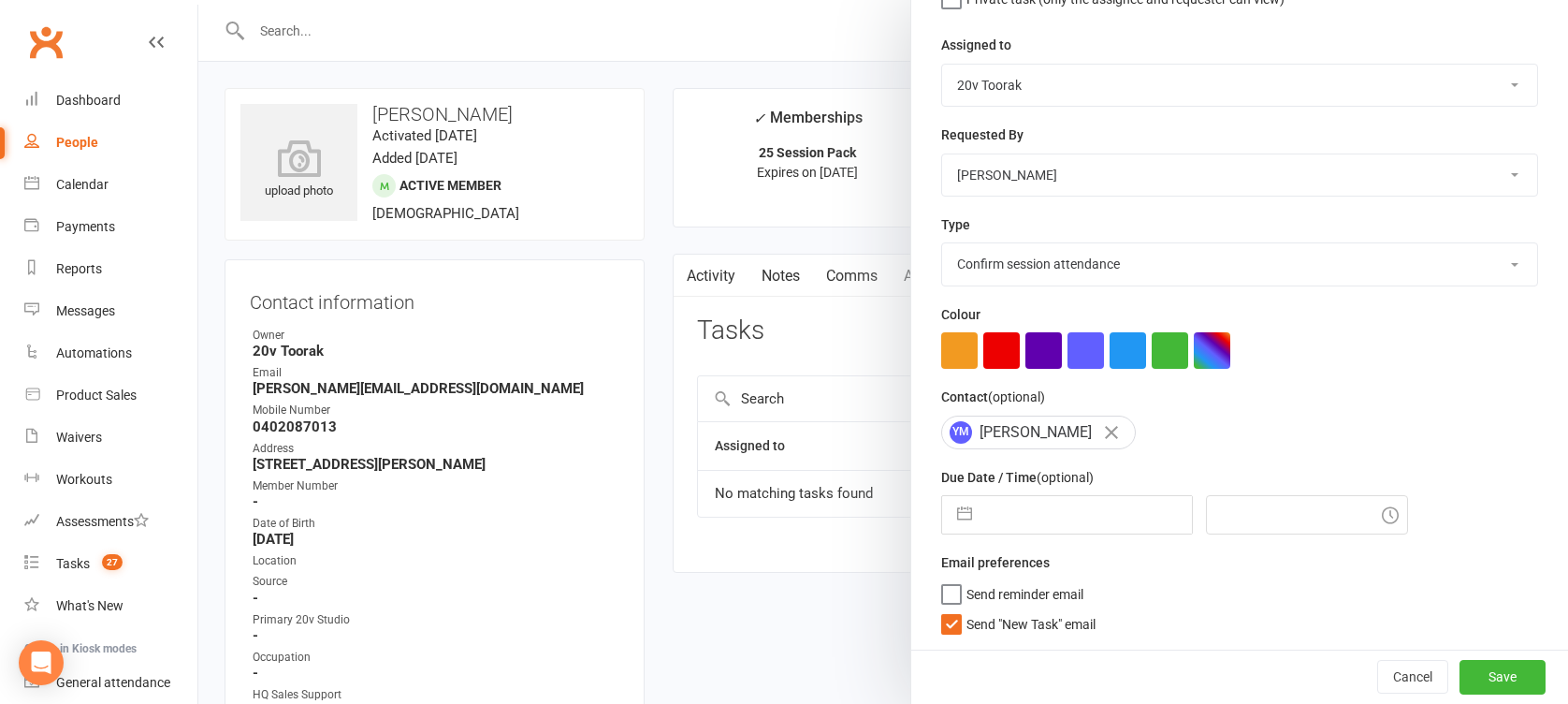
select select "10"
select select "2025"
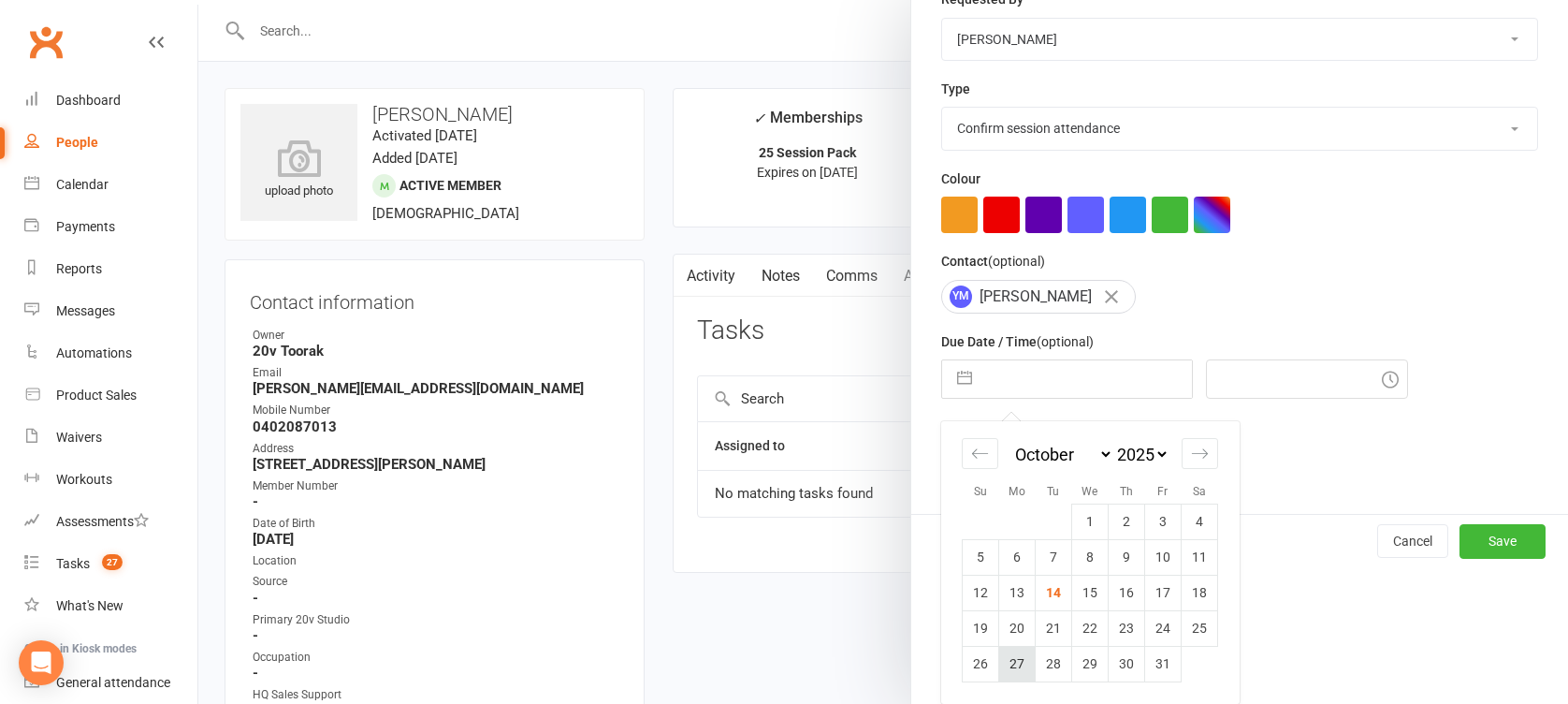
click at [1012, 675] on td "27" at bounding box center [1018, 663] width 36 height 35
type input "27 Oct 2025"
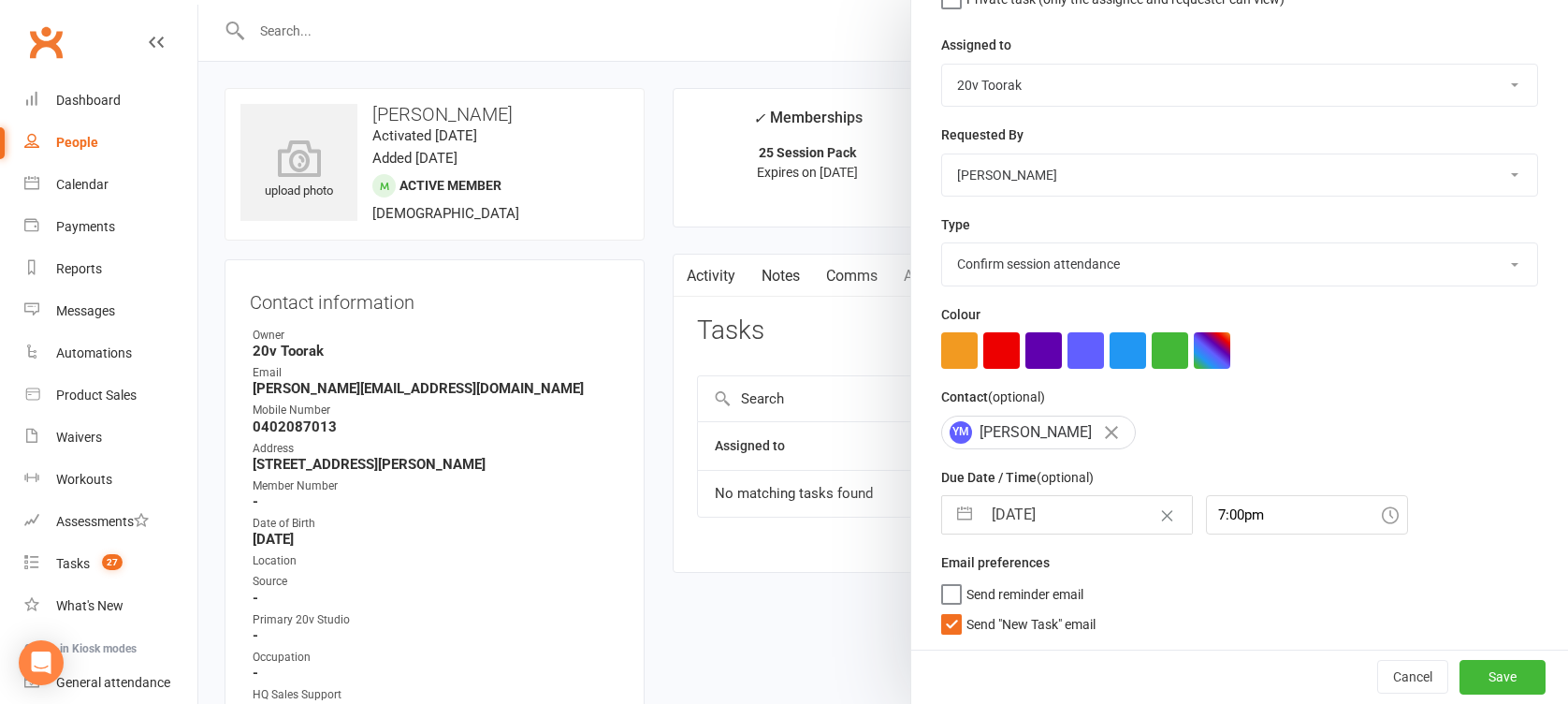
click at [983, 625] on span "Send "New Task" email" at bounding box center [1031, 621] width 129 height 21
click at [983, 610] on input "Send "New Task" email" at bounding box center [1018, 610] width 154 height 0
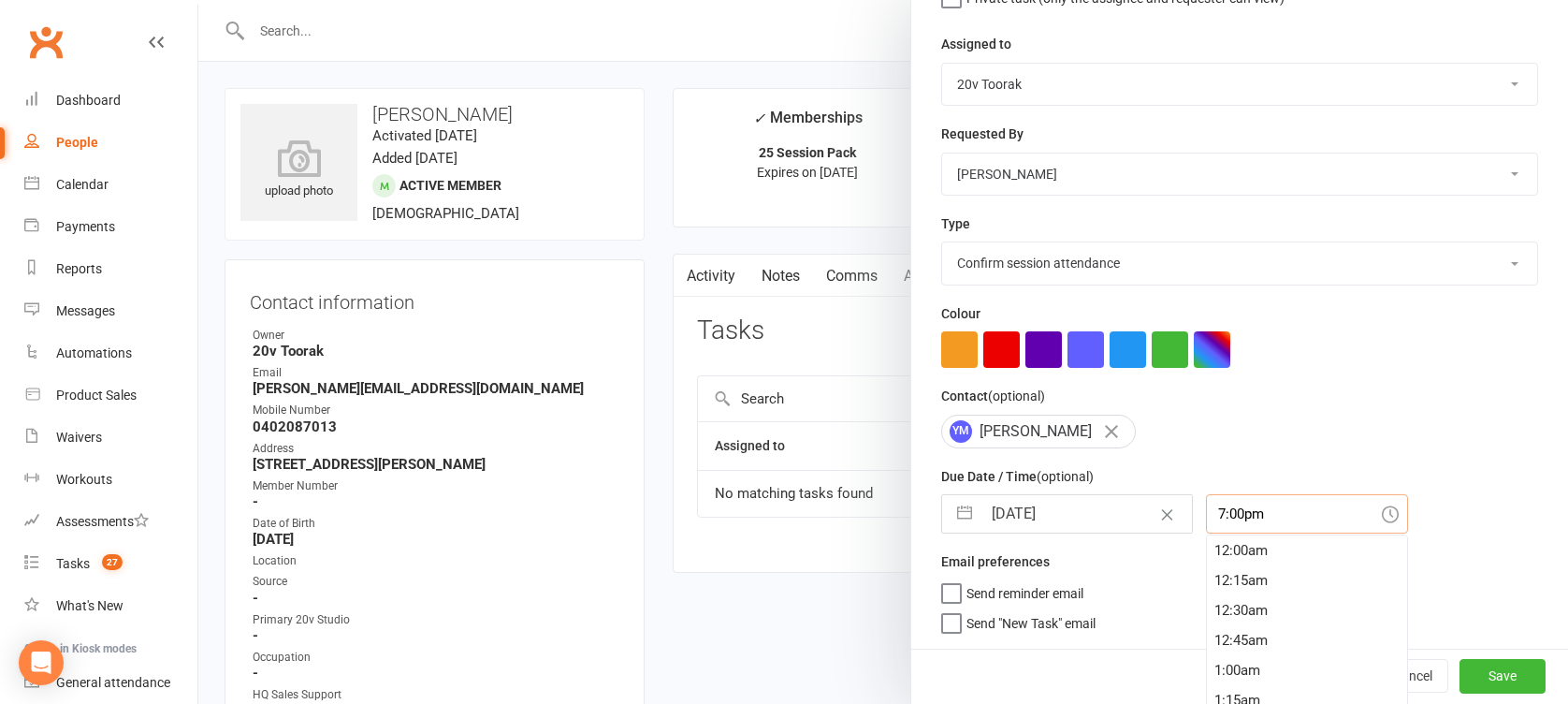
click at [1206, 519] on input "7:00pm" at bounding box center [1307, 513] width 202 height 39
click at [1228, 554] on div "10:15am" at bounding box center [1307, 565] width 200 height 30
type input "10:15am"
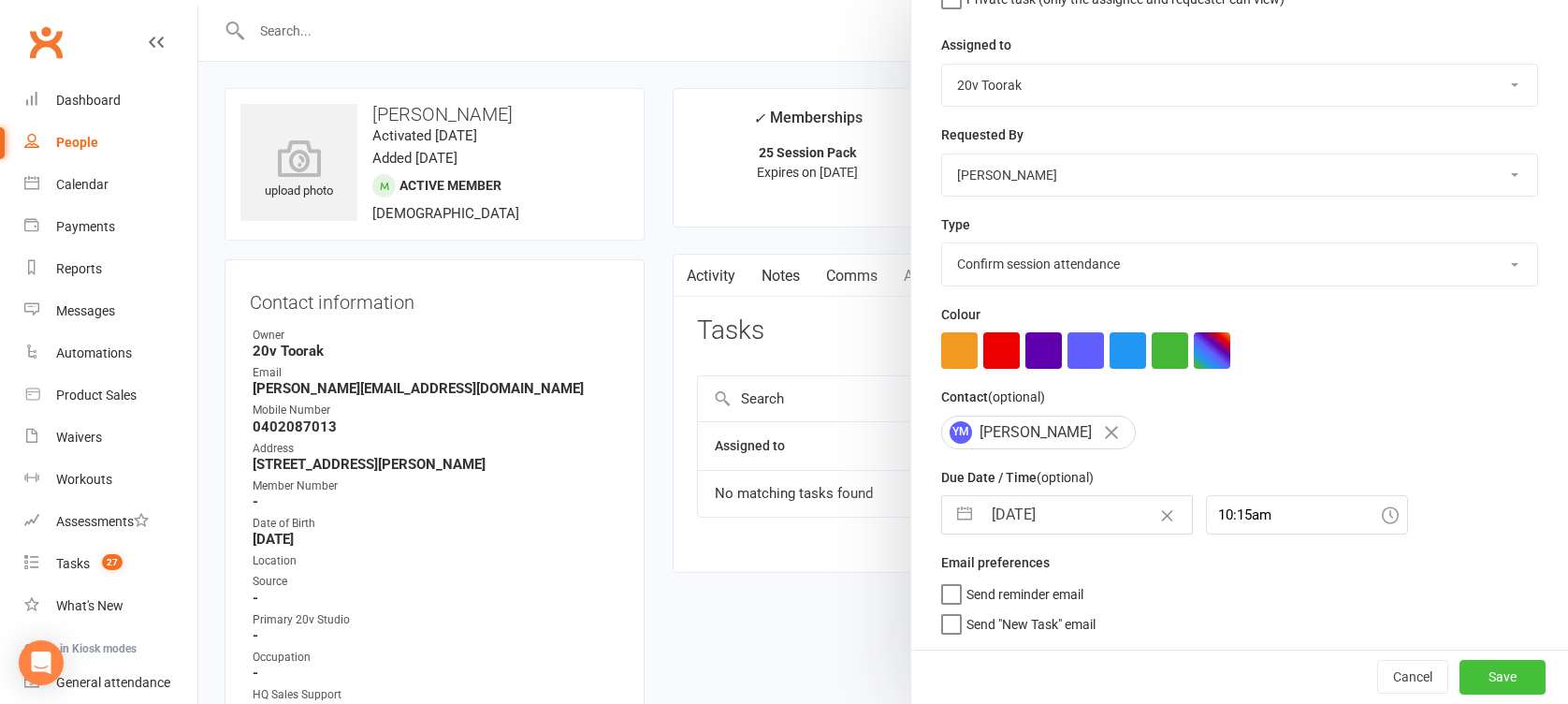
click at [1460, 662] on button "Save" at bounding box center [1503, 676] width 86 height 34
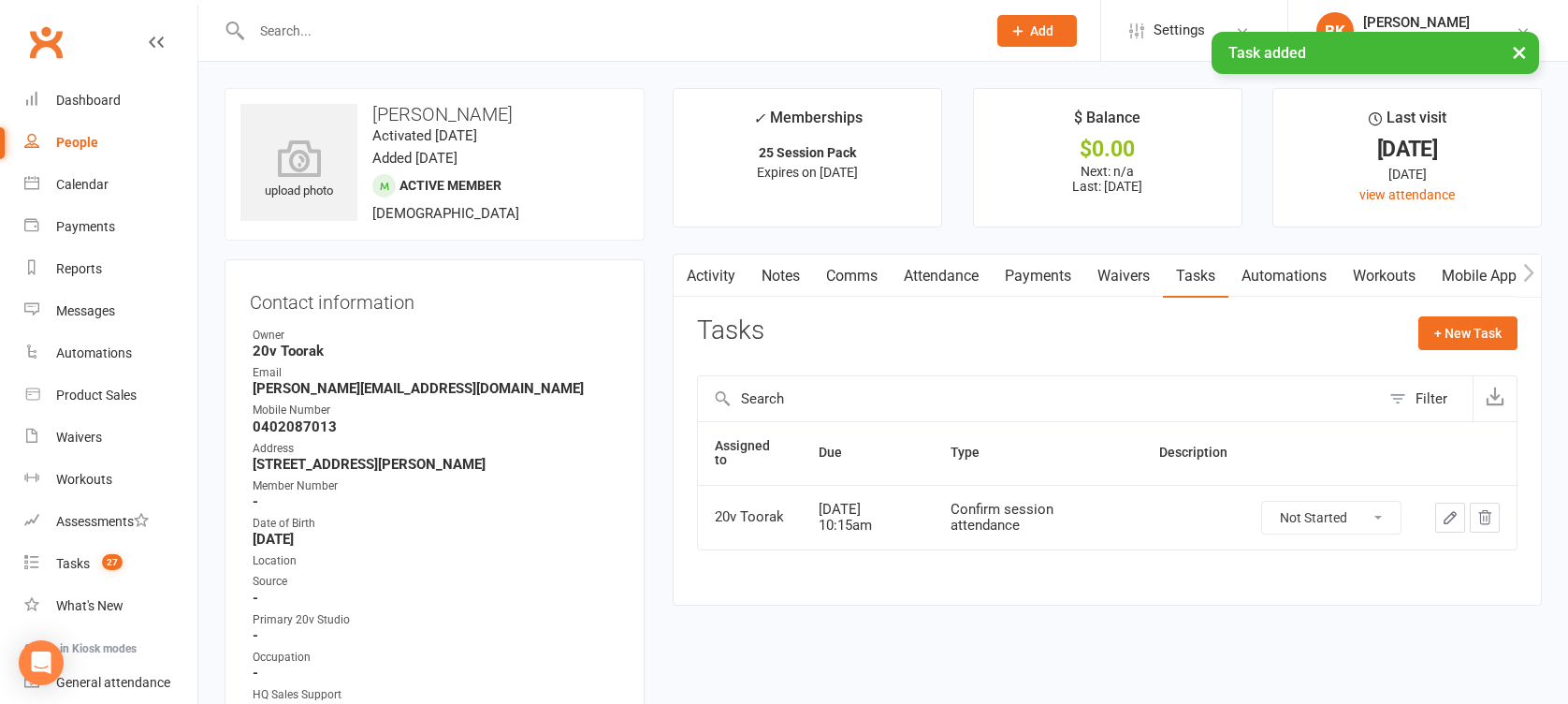
click at [812, 275] on link "Notes" at bounding box center [780, 276] width 64 height 43
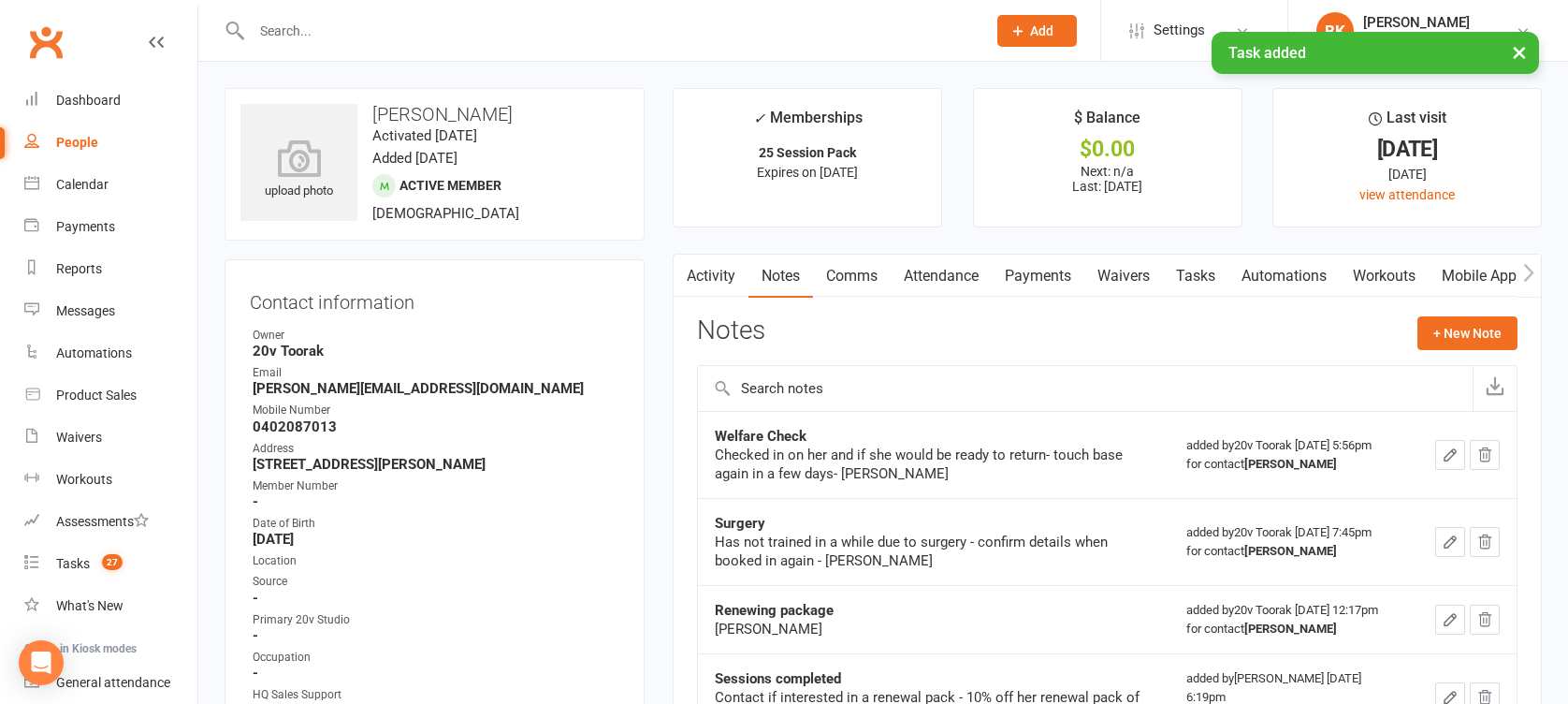
click at [727, 277] on link "Activity" at bounding box center [711, 276] width 75 height 43
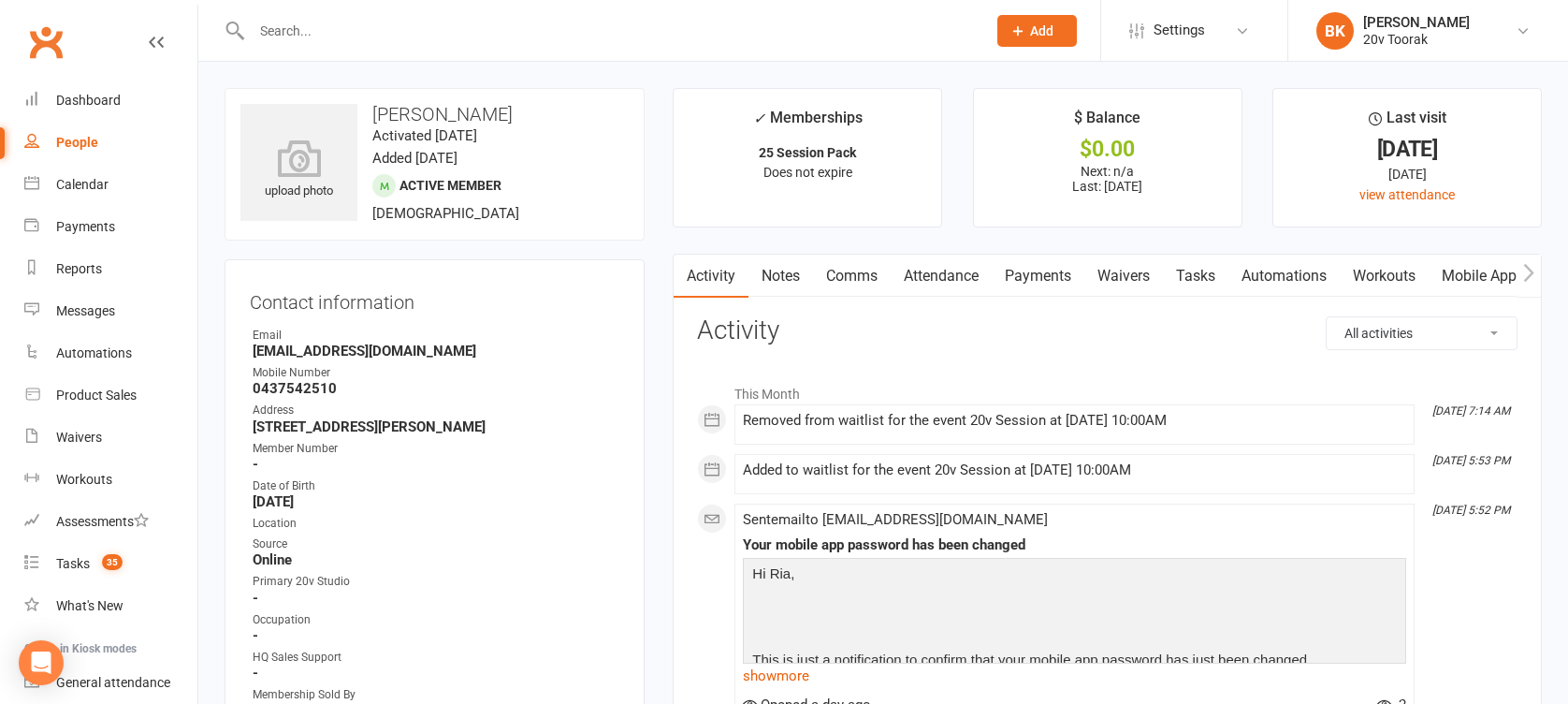
click at [782, 279] on link "Notes" at bounding box center [780, 276] width 64 height 43
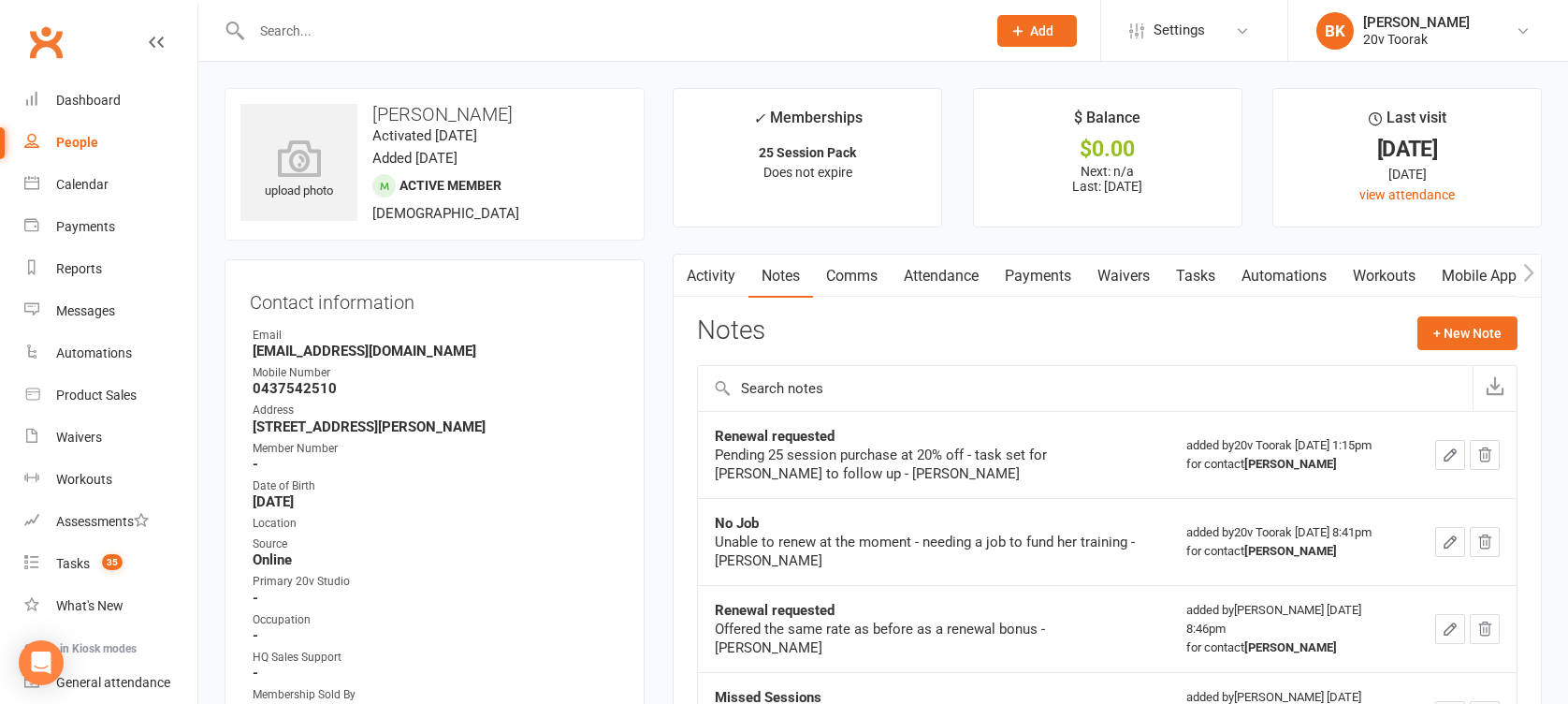
click at [967, 281] on link "Attendance" at bounding box center [941, 276] width 101 height 43
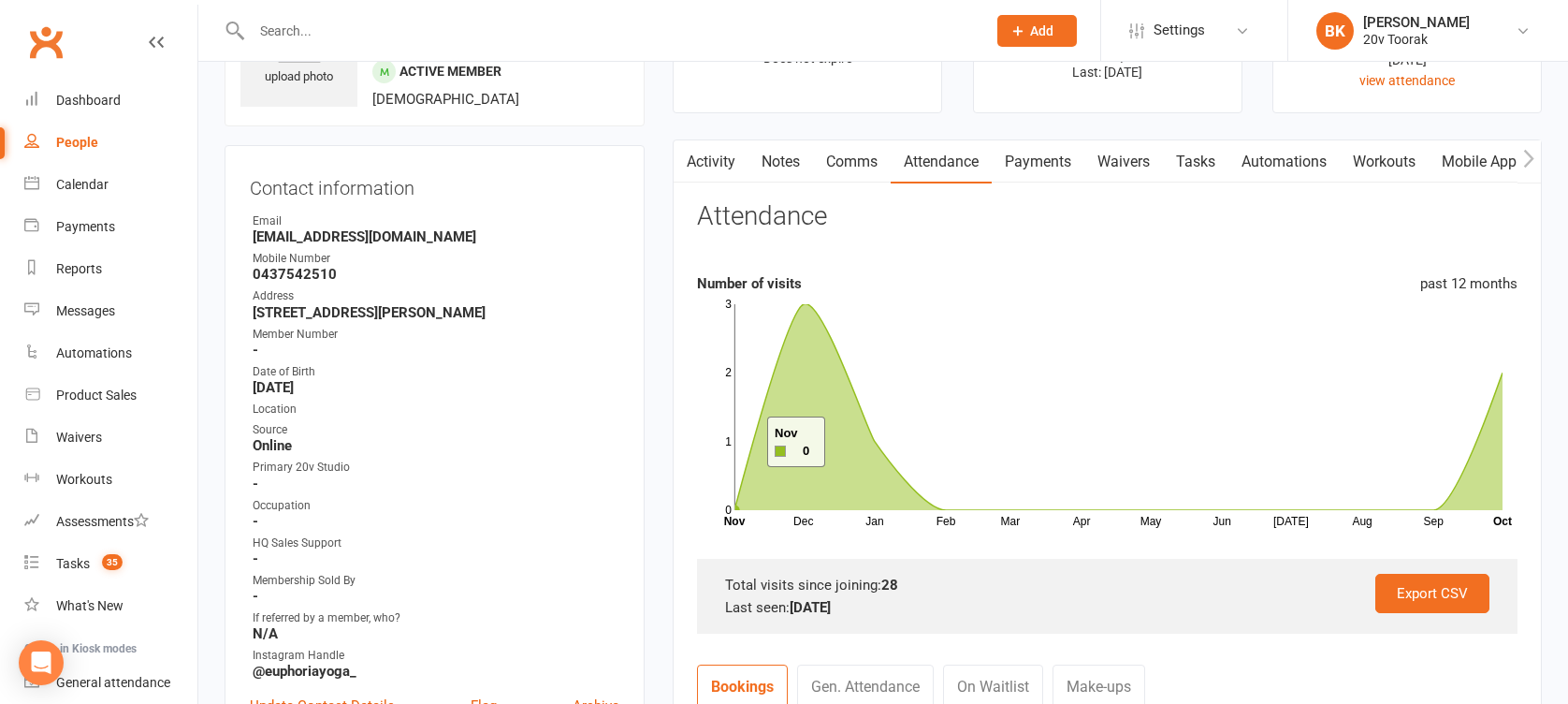
scroll to position [113, 0]
click at [1475, 165] on link "Mobile App" at bounding box center [1479, 163] width 101 height 43
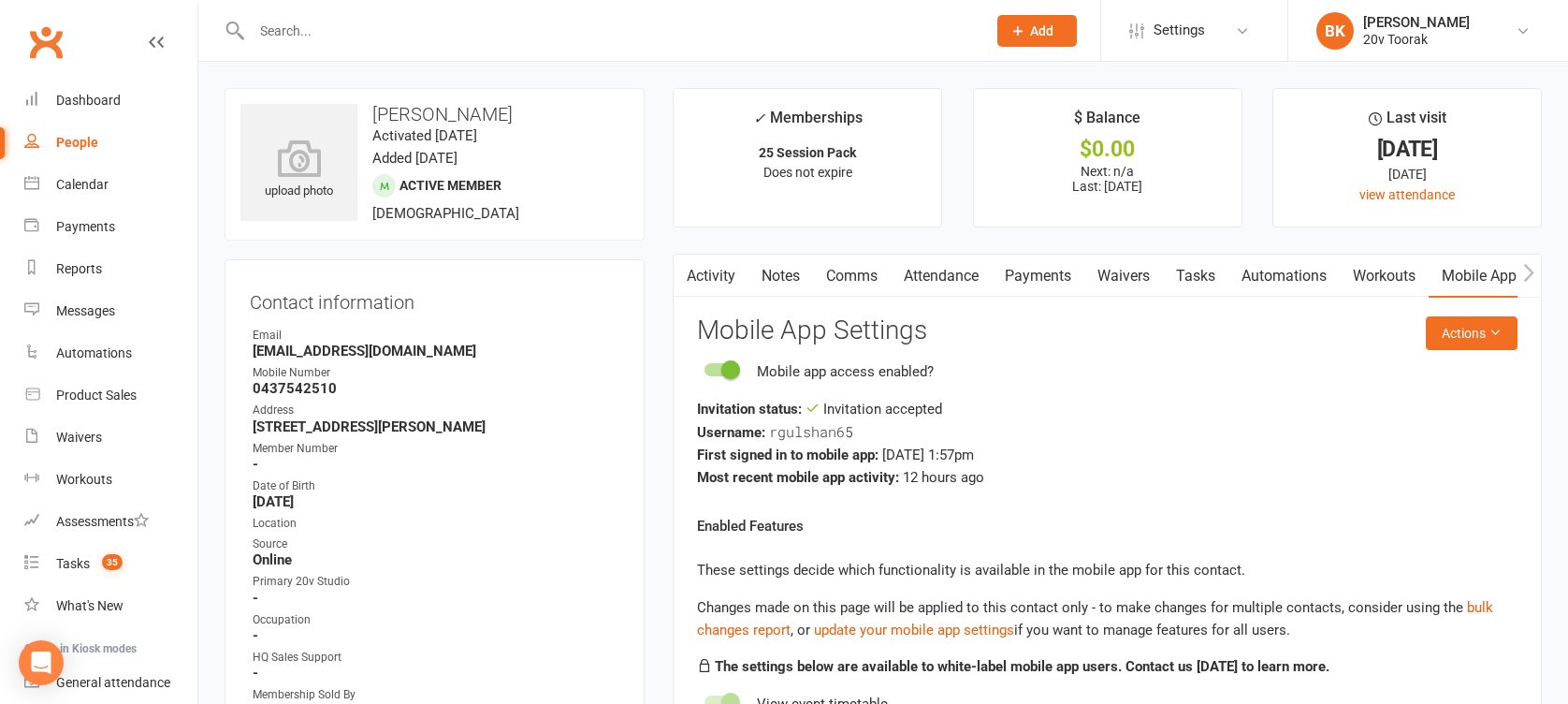
click at [947, 270] on link "Attendance" at bounding box center [941, 276] width 101 height 43
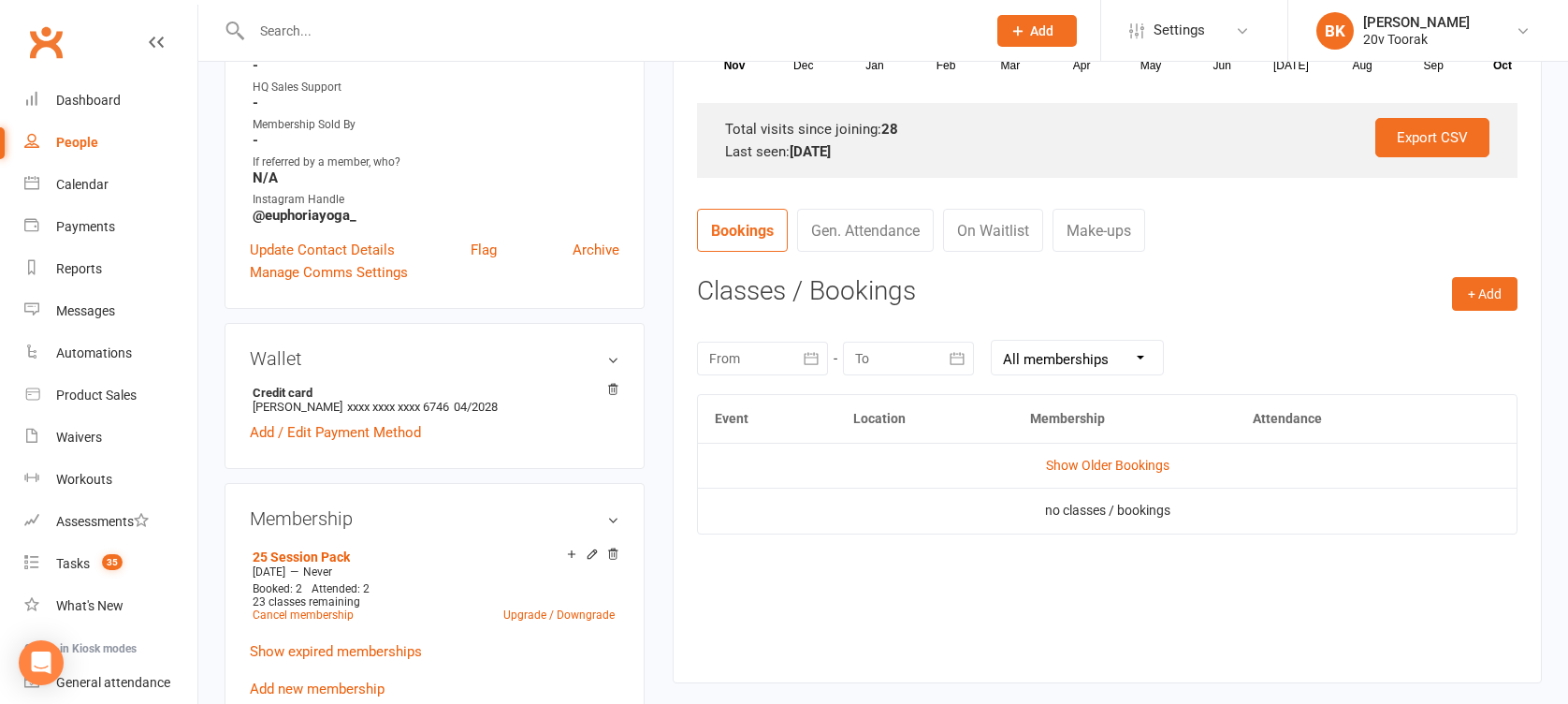
scroll to position [577, 0]
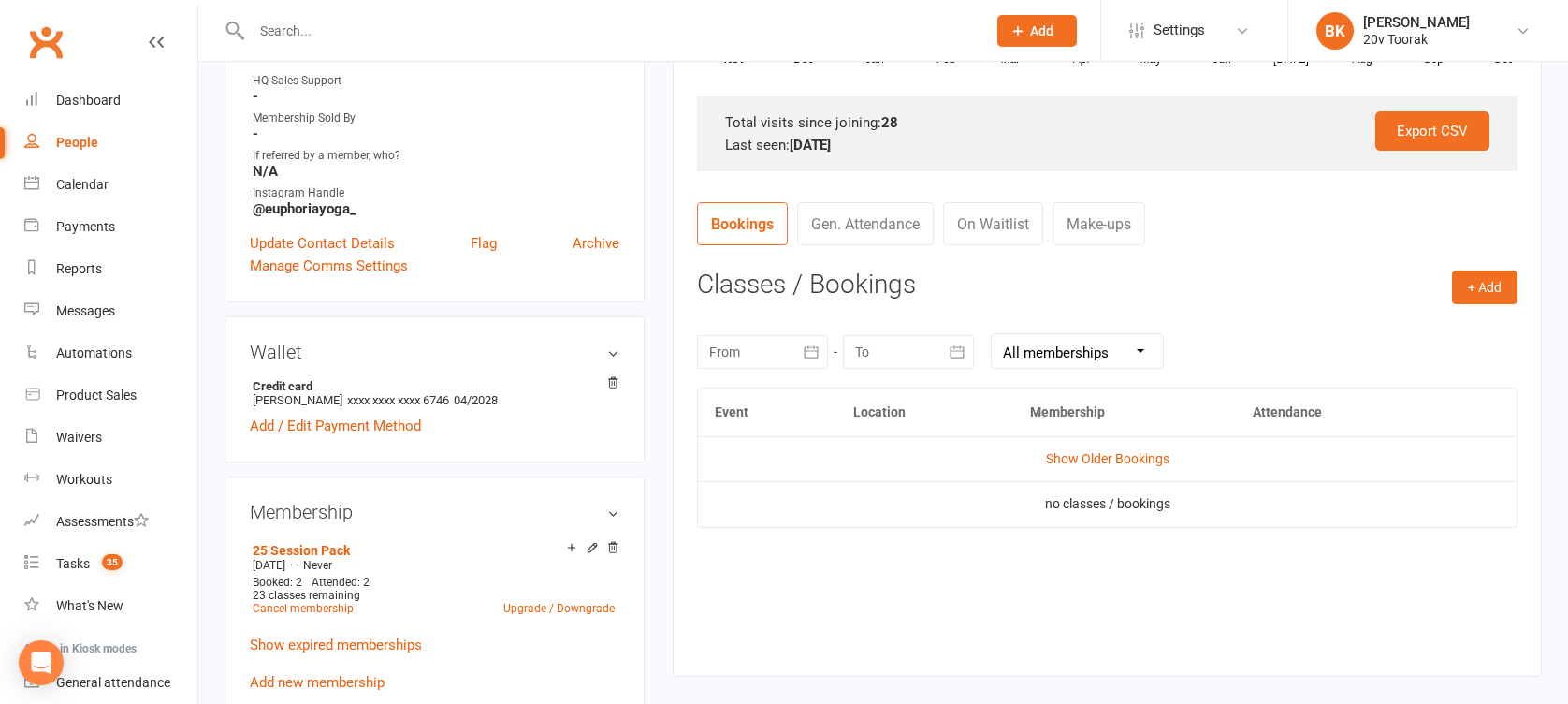
click at [804, 344] on icon "button" at bounding box center [812, 352] width 19 height 19
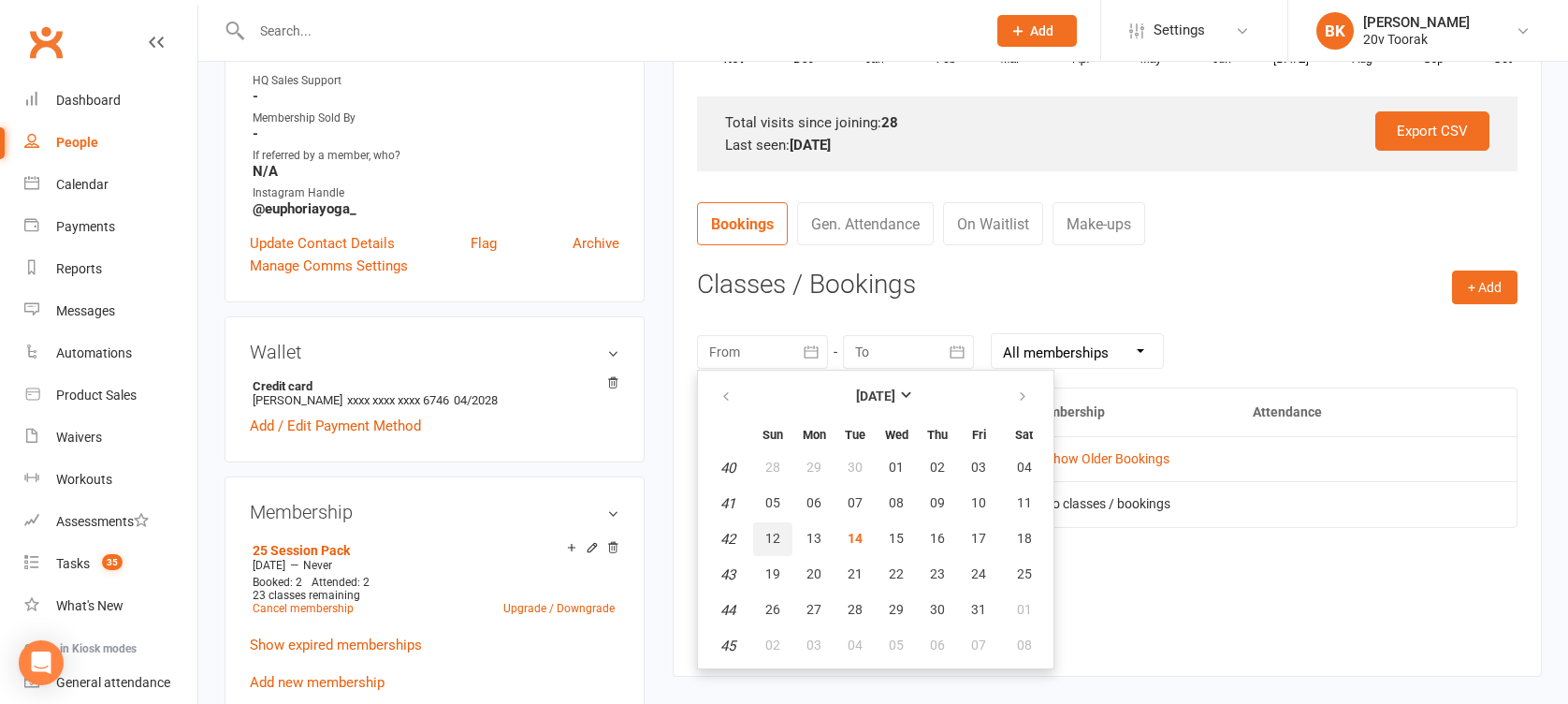
click at [779, 533] on span "12" at bounding box center [773, 538] width 15 height 15
type input "[DATE]"
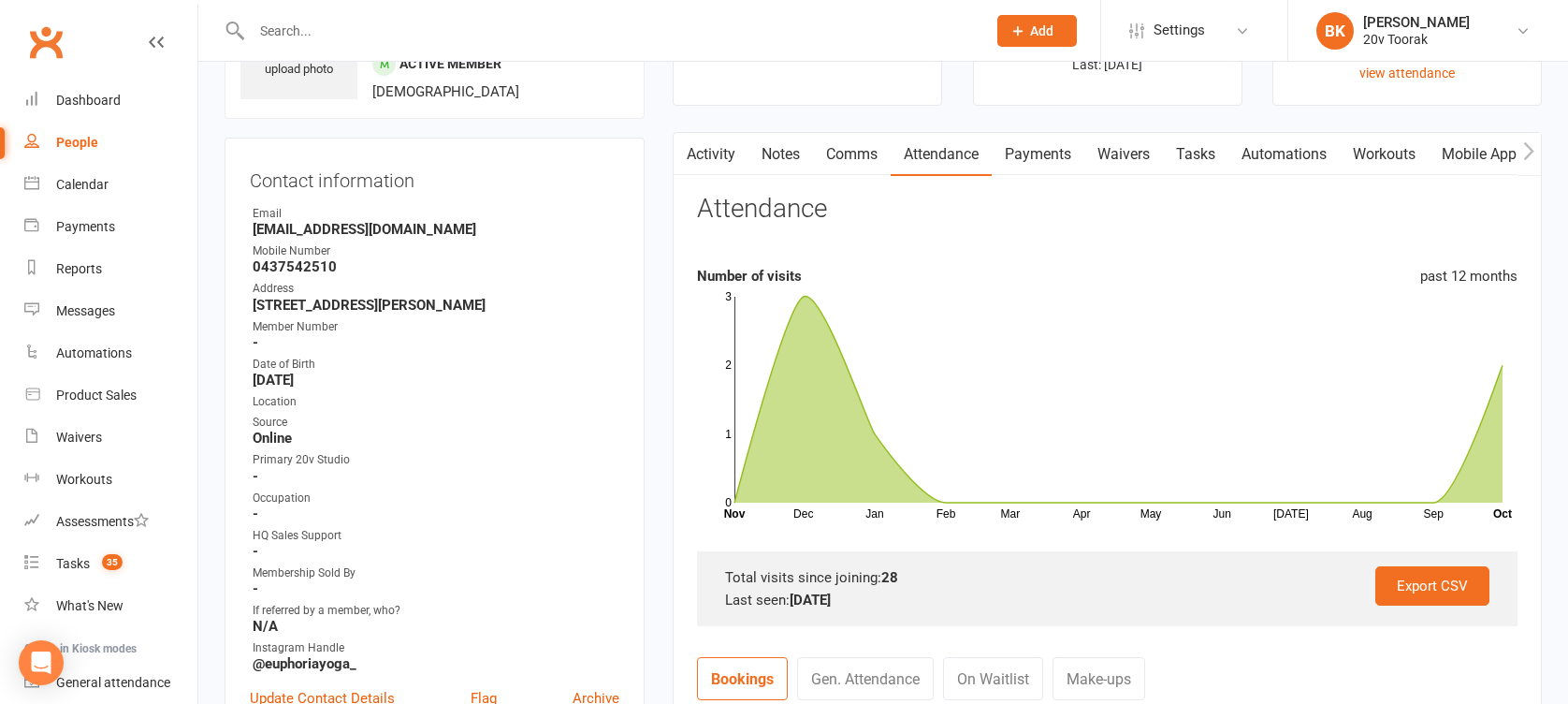
scroll to position [0, 0]
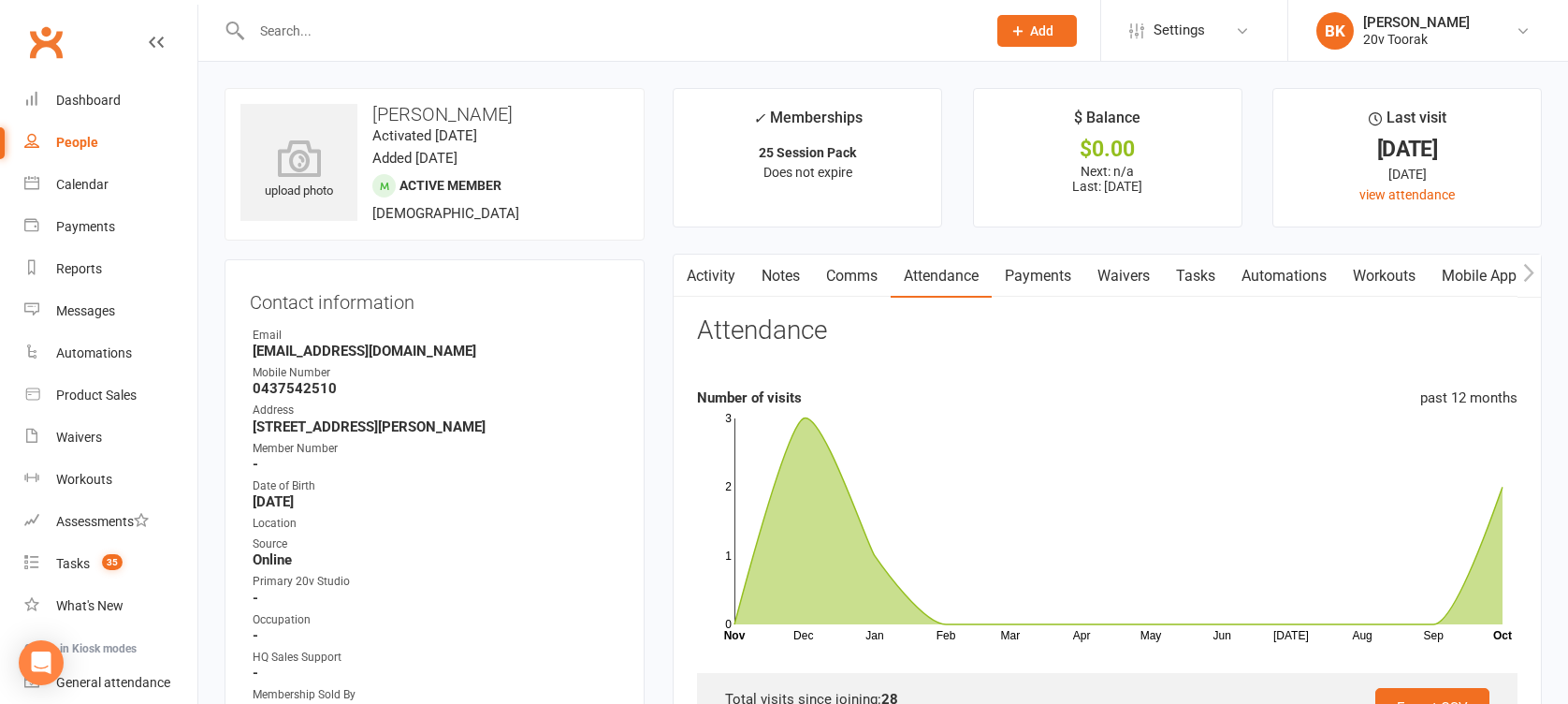
click at [878, 260] on link "Comms" at bounding box center [851, 276] width 78 height 43
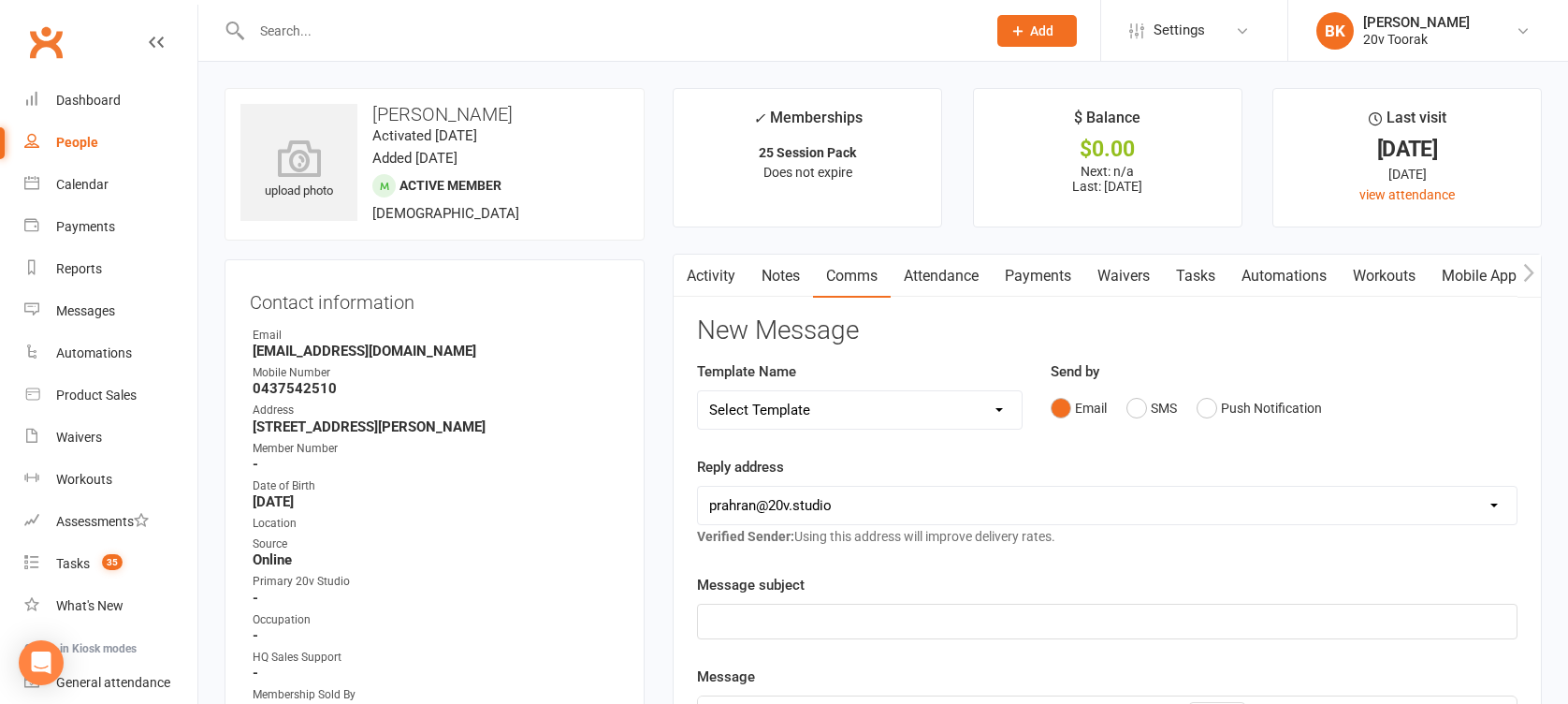
click at [1436, 409] on div "Email SMS Push Notification" at bounding box center [1284, 408] width 467 height 35
click at [1224, 408] on button "Push Notification" at bounding box center [1259, 408] width 125 height 35
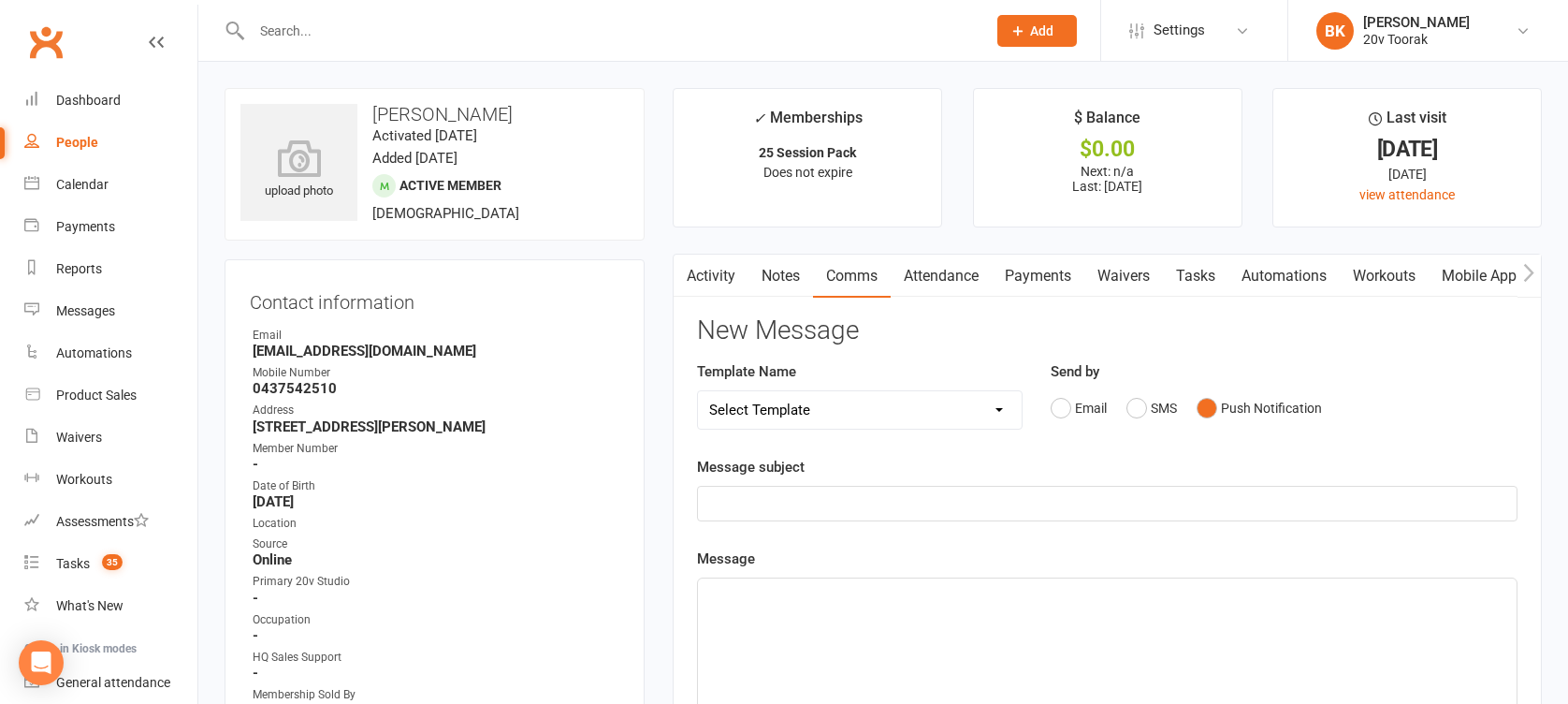
click at [1004, 507] on p "﻿" at bounding box center [1108, 503] width 796 height 22
click at [964, 602] on p "﻿" at bounding box center [1108, 595] width 796 height 22
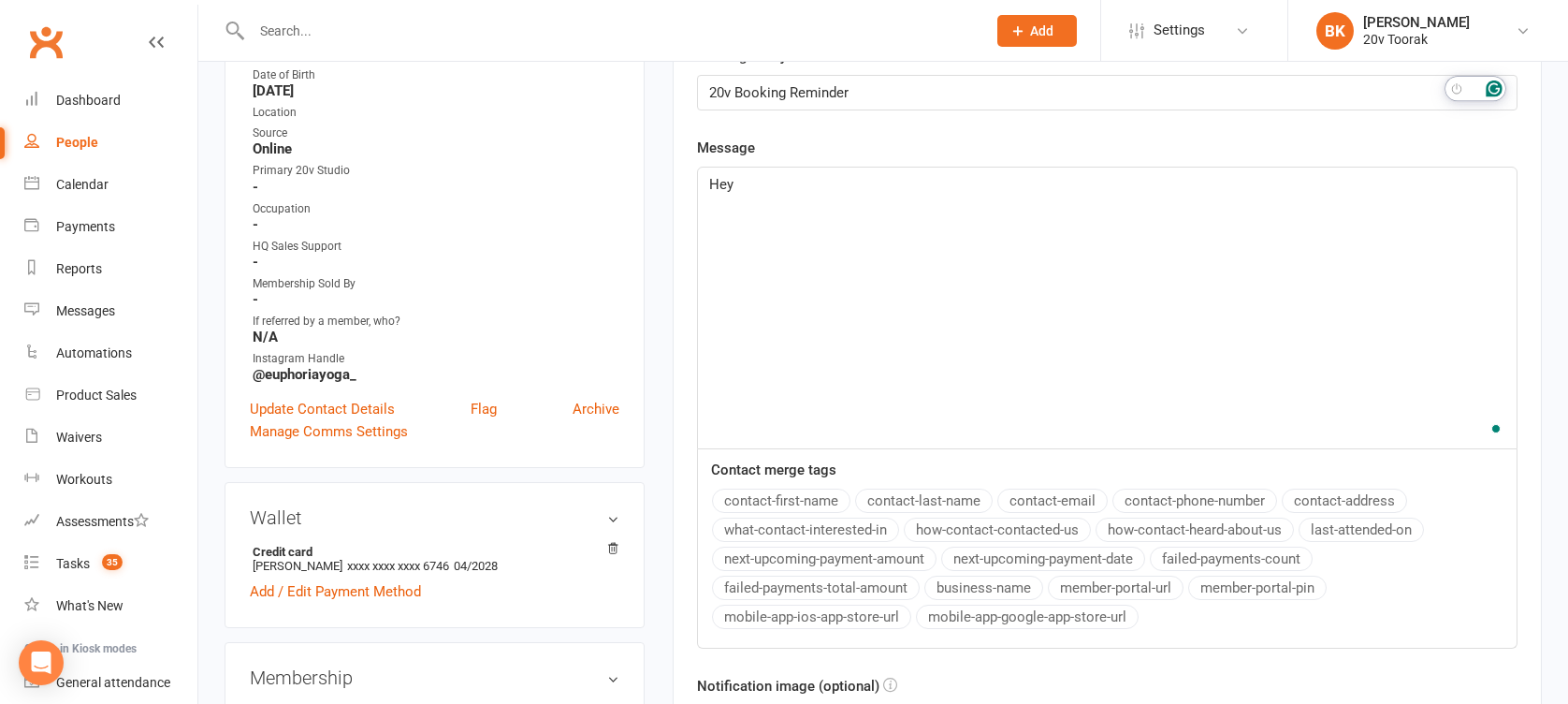
scroll to position [415, 0]
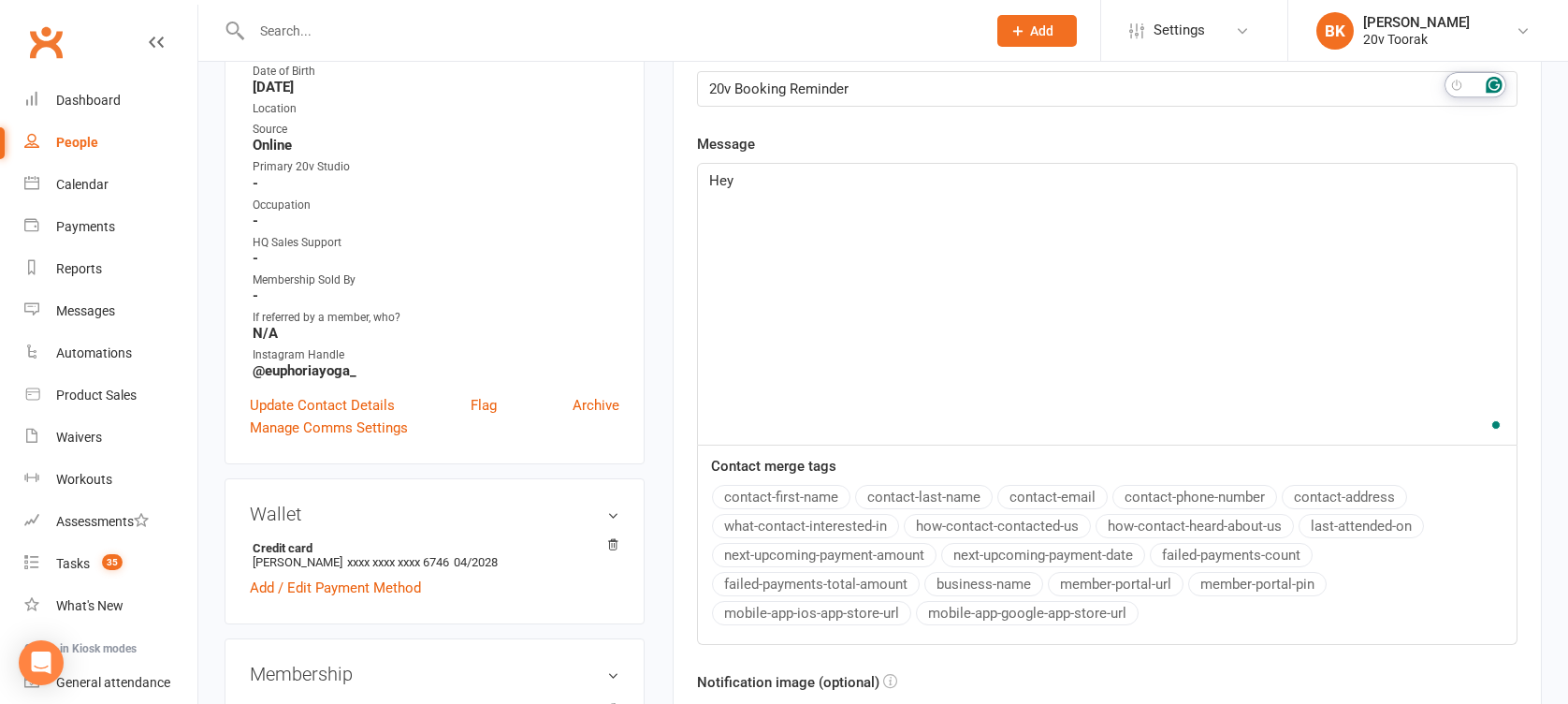
click at [792, 498] on button "contact-first-name" at bounding box center [781, 496] width 139 height 24
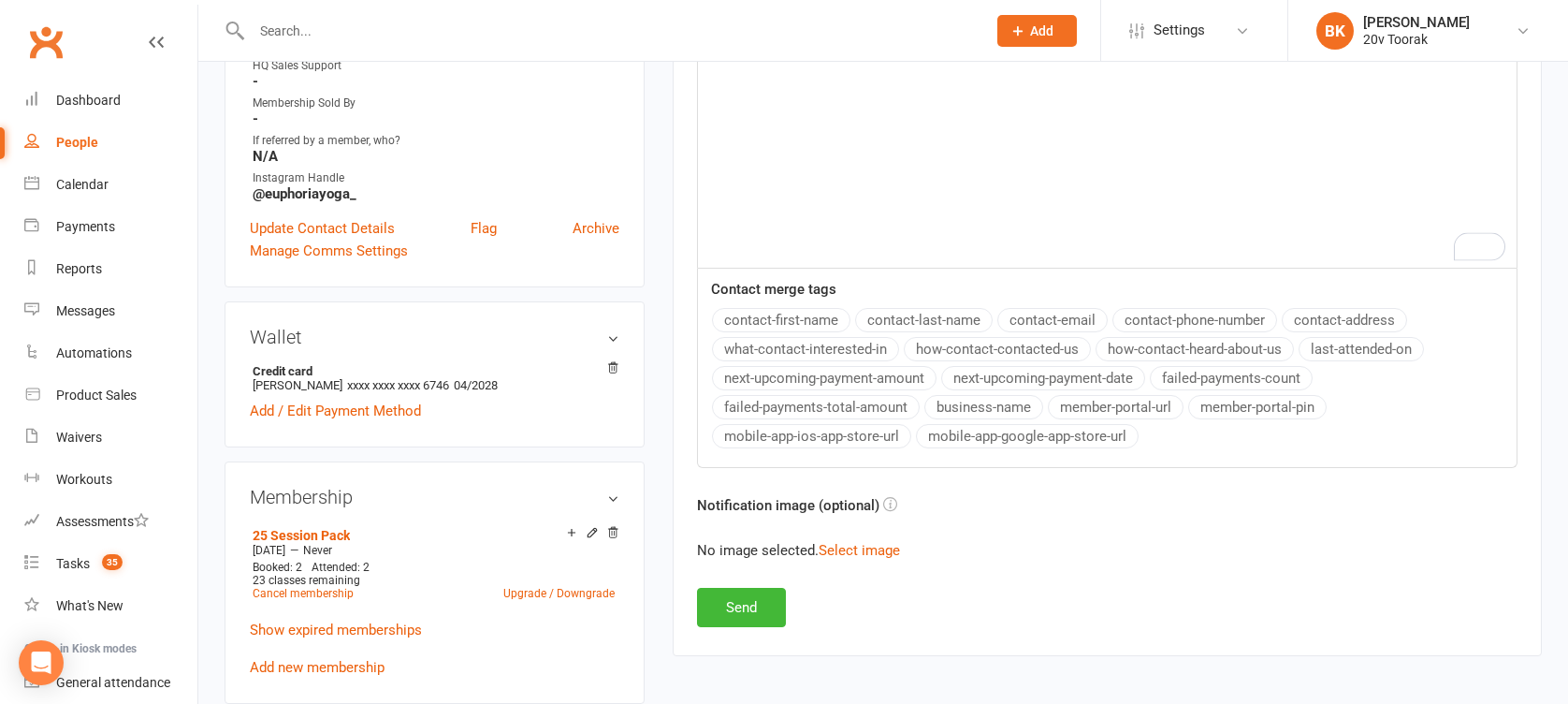
scroll to position [782, 0]
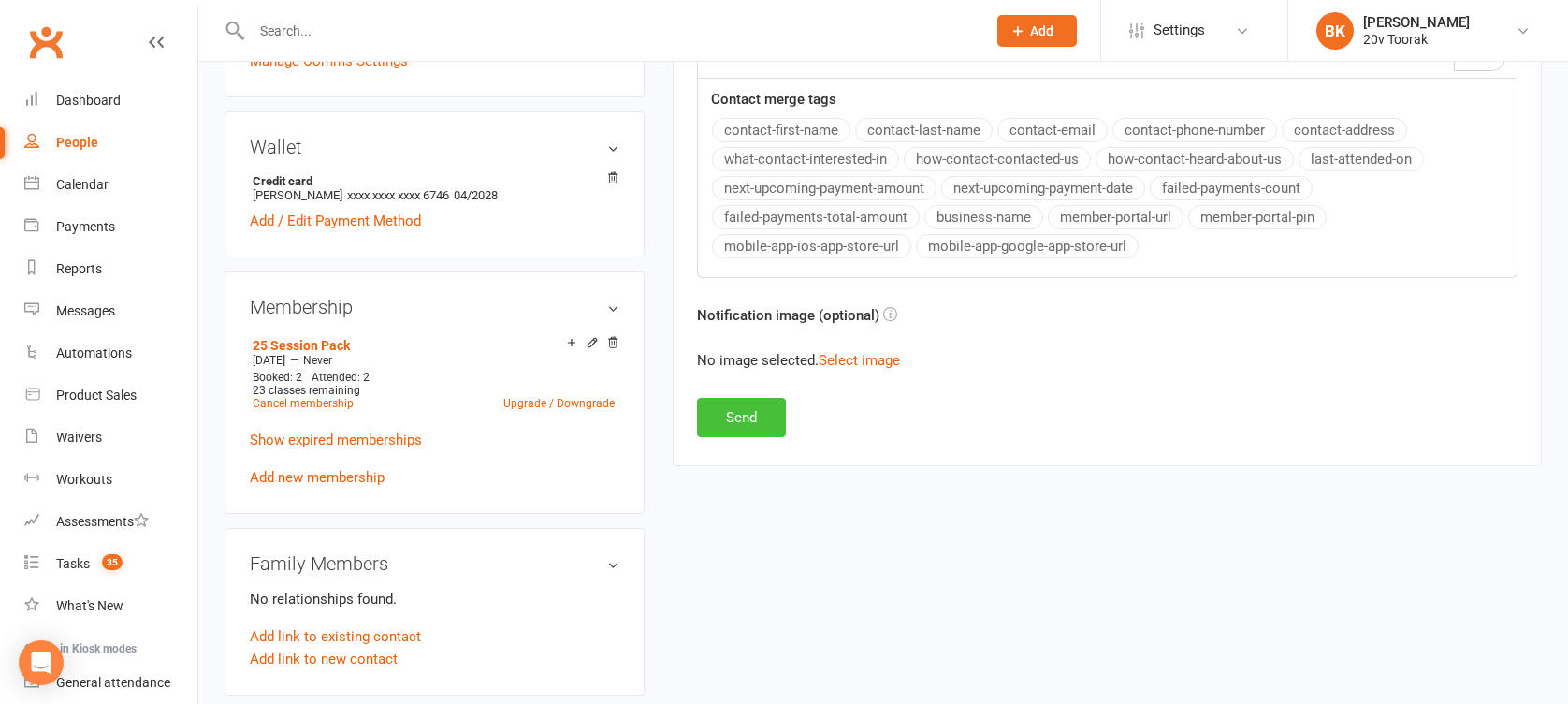
click at [701, 413] on button "Send" at bounding box center [741, 417] width 89 height 39
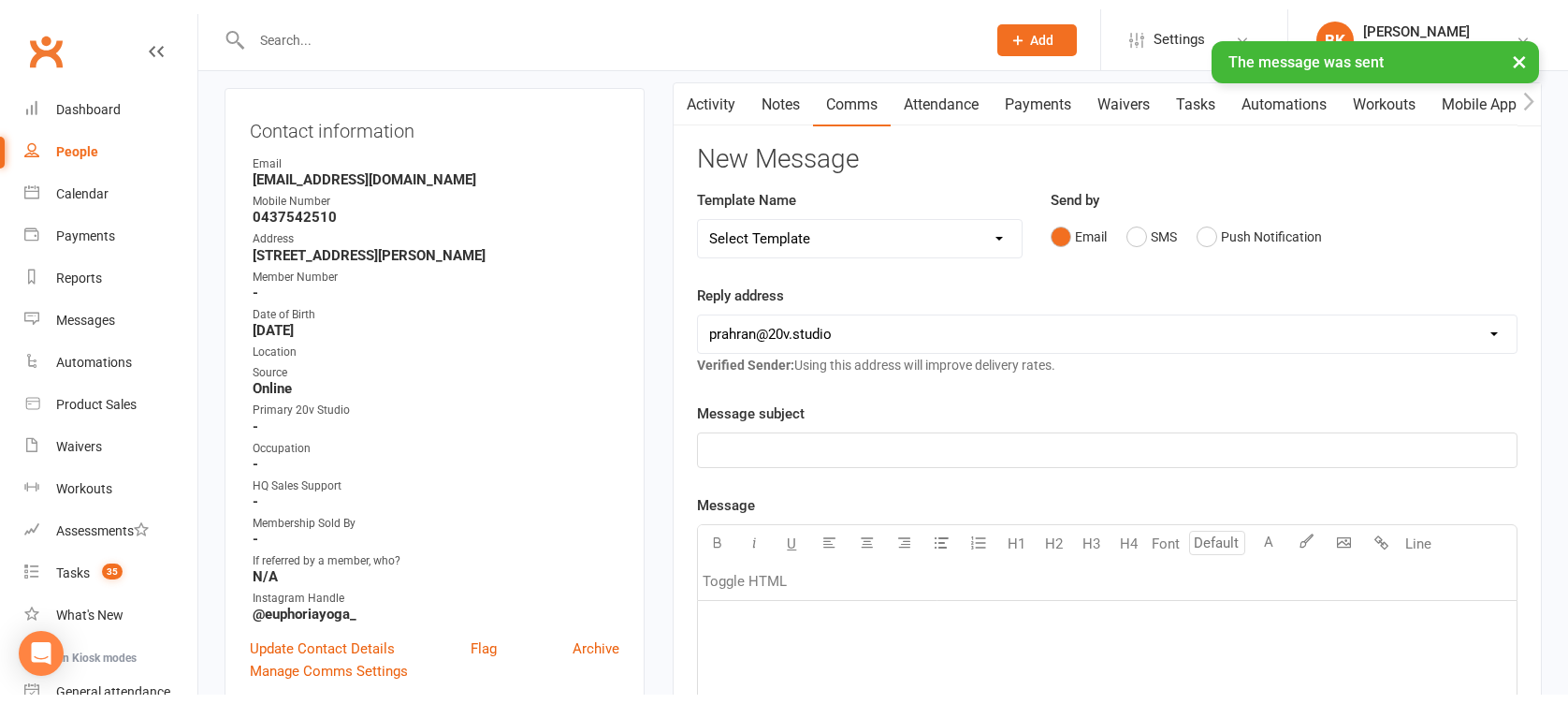
scroll to position [0, 0]
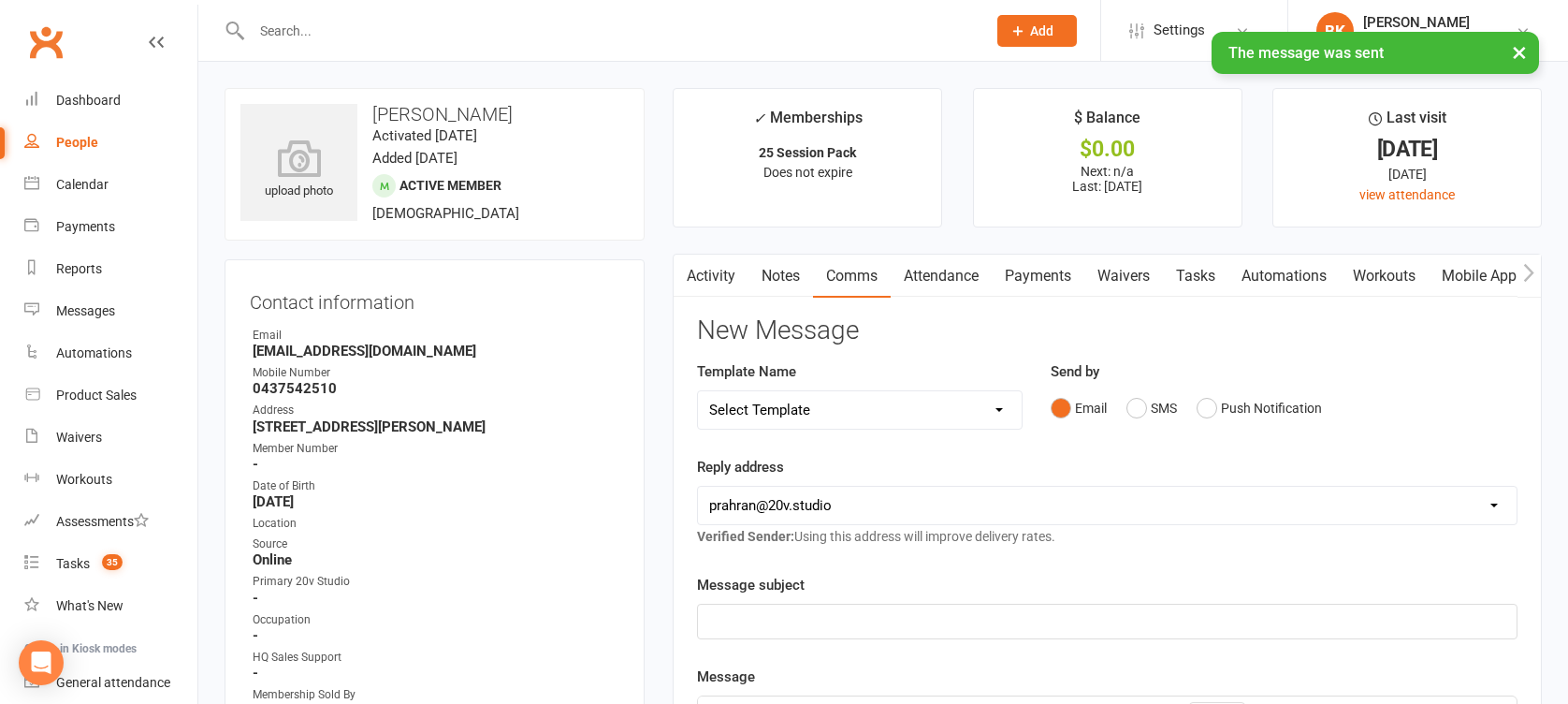
click at [1284, 278] on link "Automations" at bounding box center [1284, 276] width 111 height 43
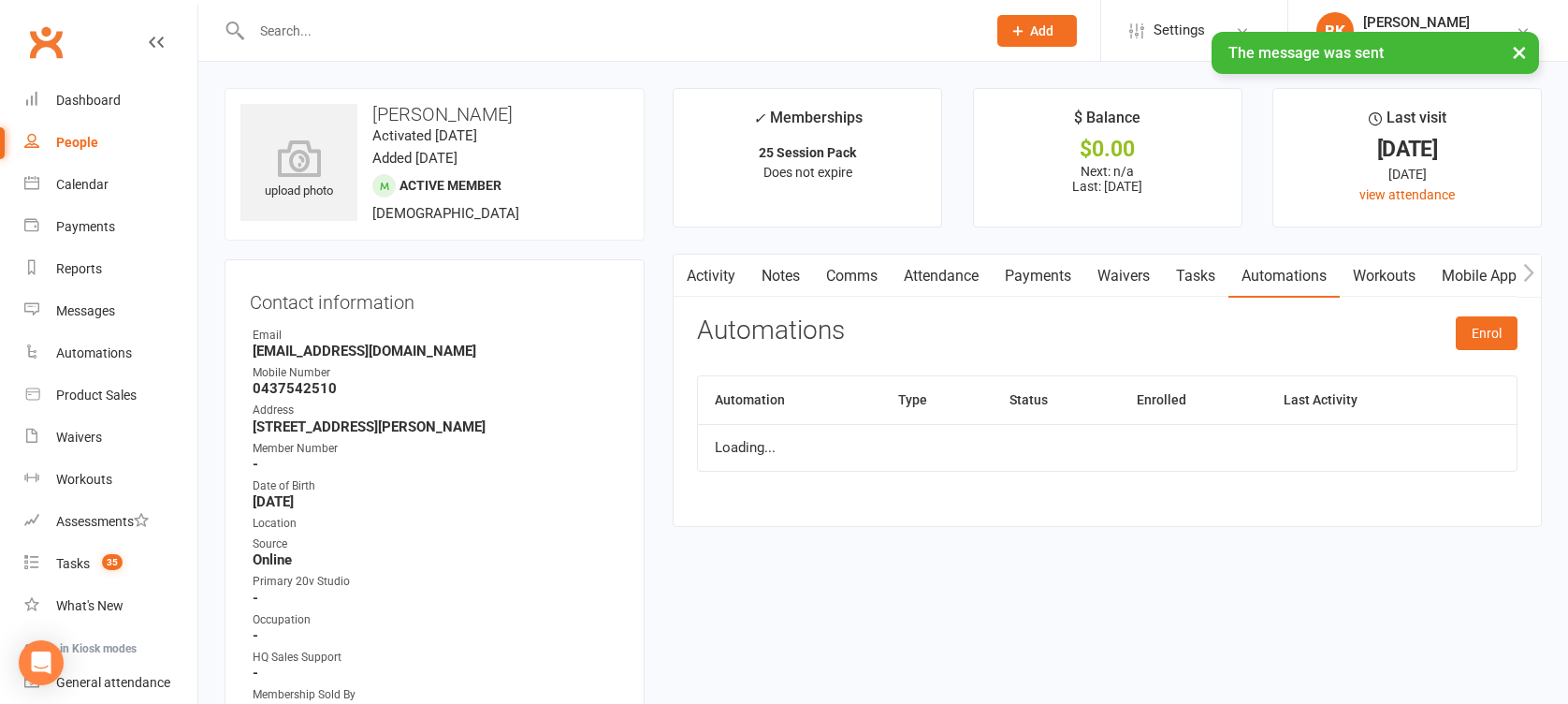
click at [1196, 278] on link "Tasks" at bounding box center [1196, 276] width 65 height 43
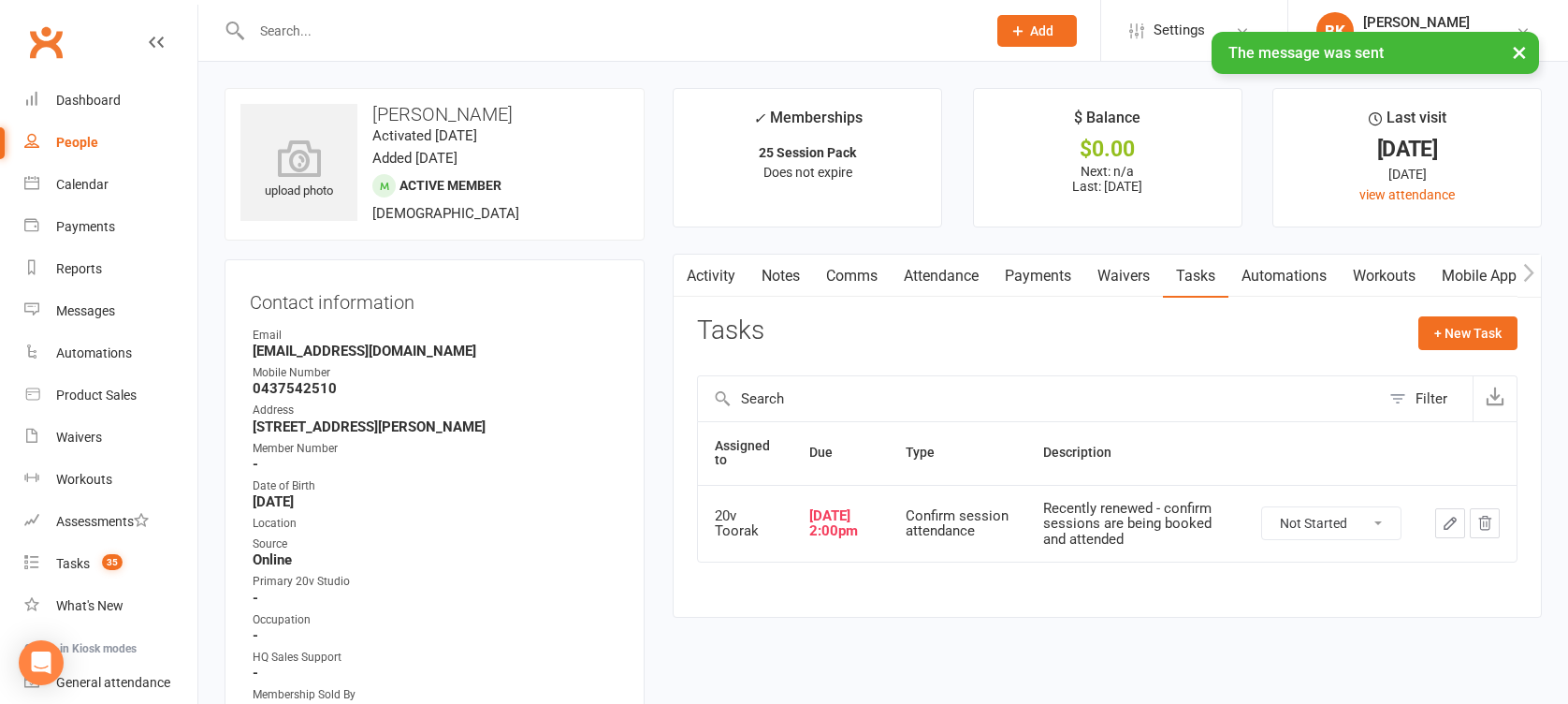
click at [1334, 511] on select "Not Started In Progress Waiting Complete" at bounding box center [1331, 523] width 139 height 32
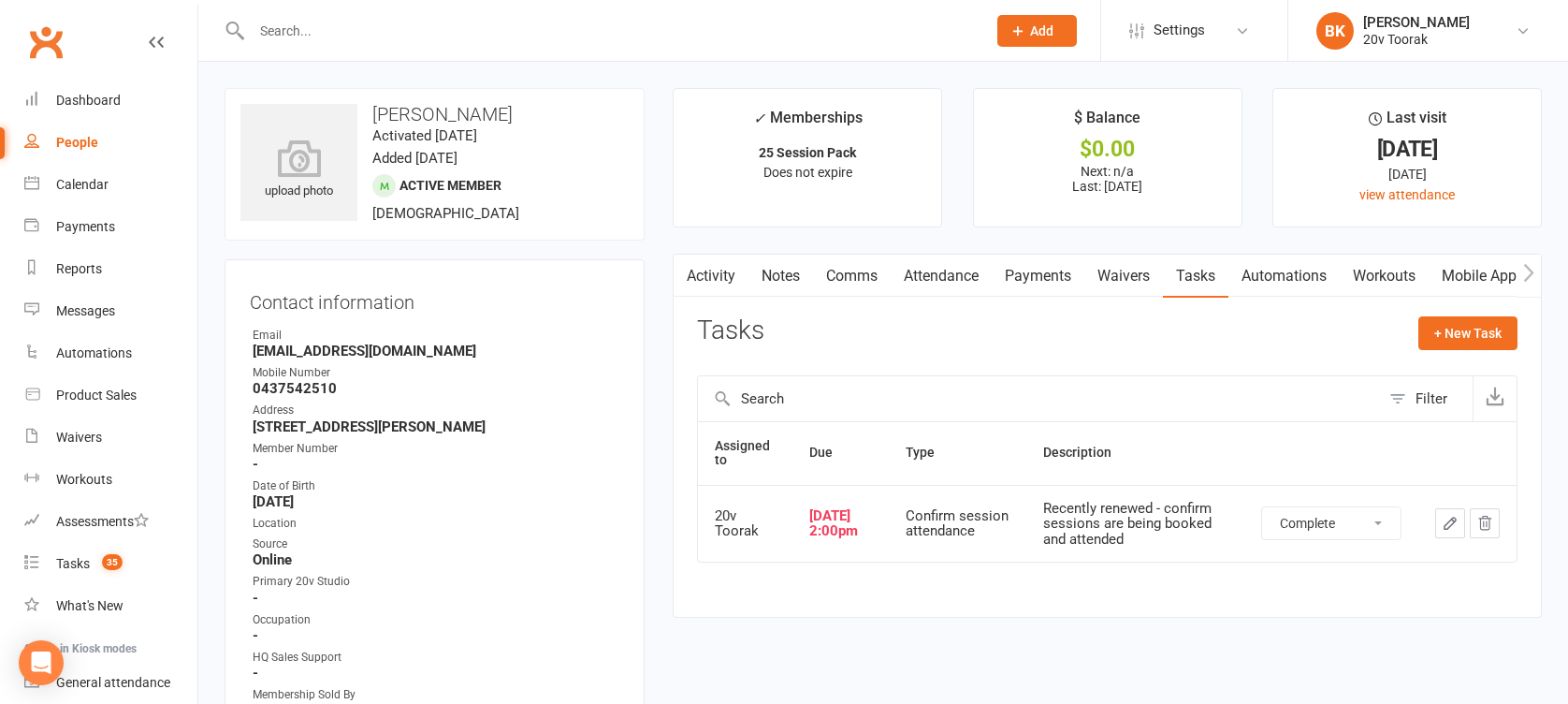
click at [1262, 508] on select "Not Started In Progress Waiting Complete" at bounding box center [1331, 523] width 139 height 32
select select "unstarted"
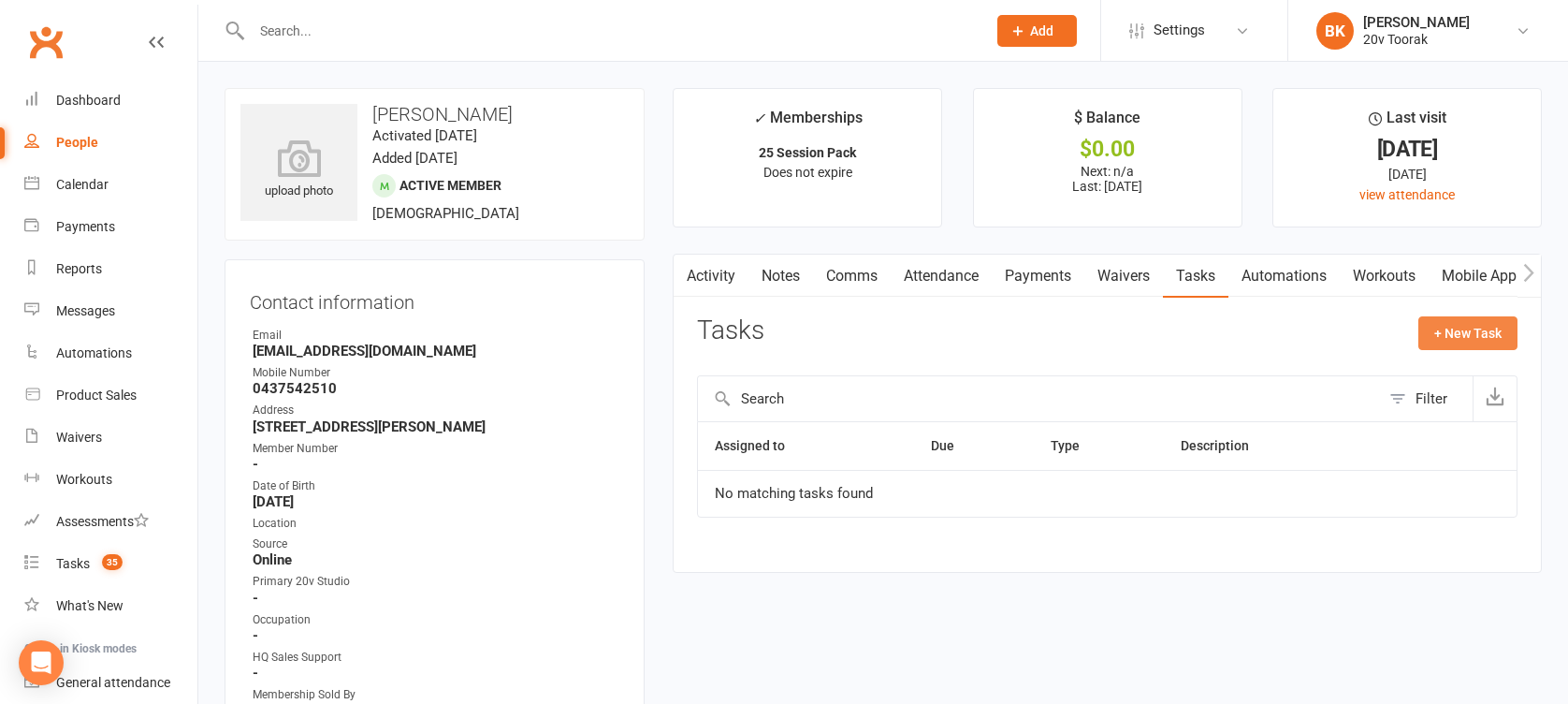
click at [1461, 333] on button "+ New Task" at bounding box center [1468, 332] width 100 height 34
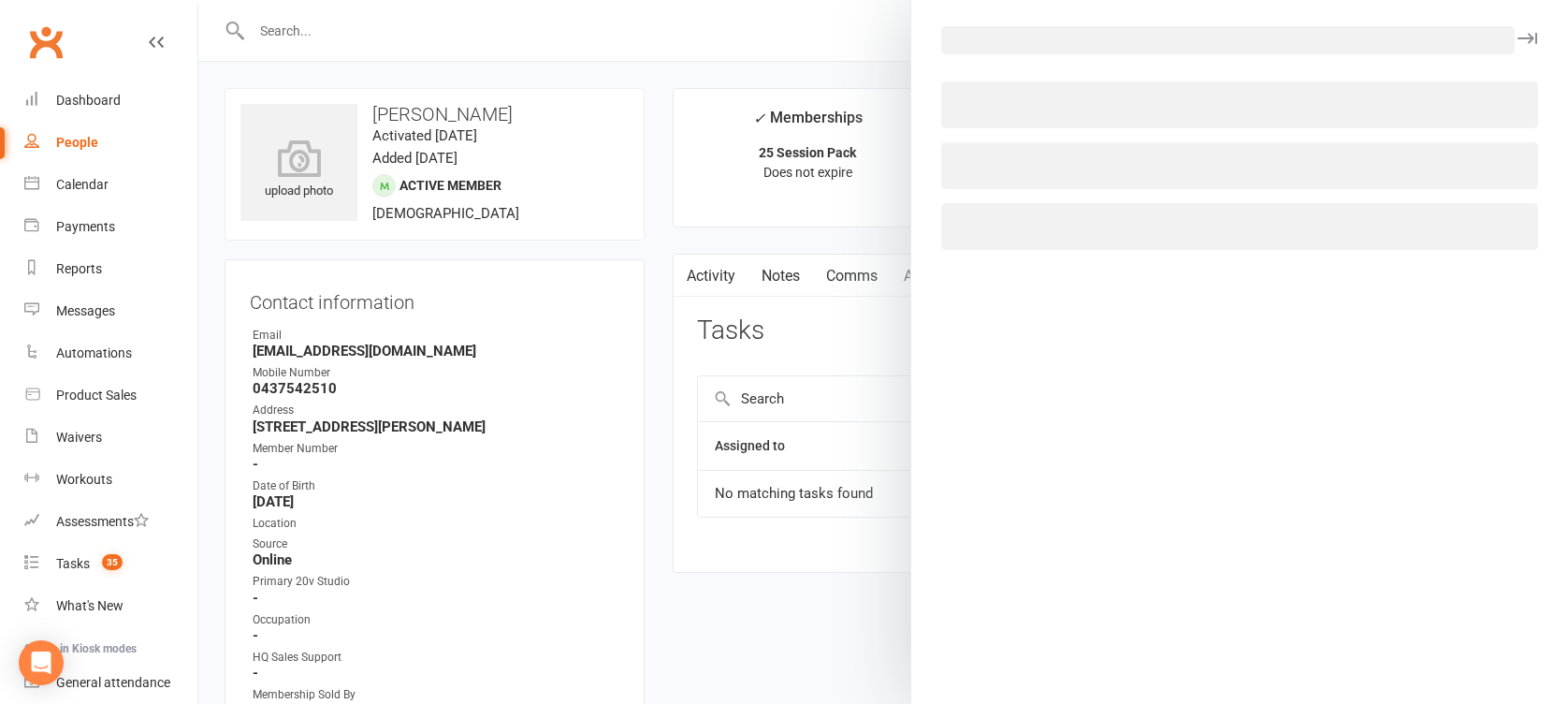
select select "46005"
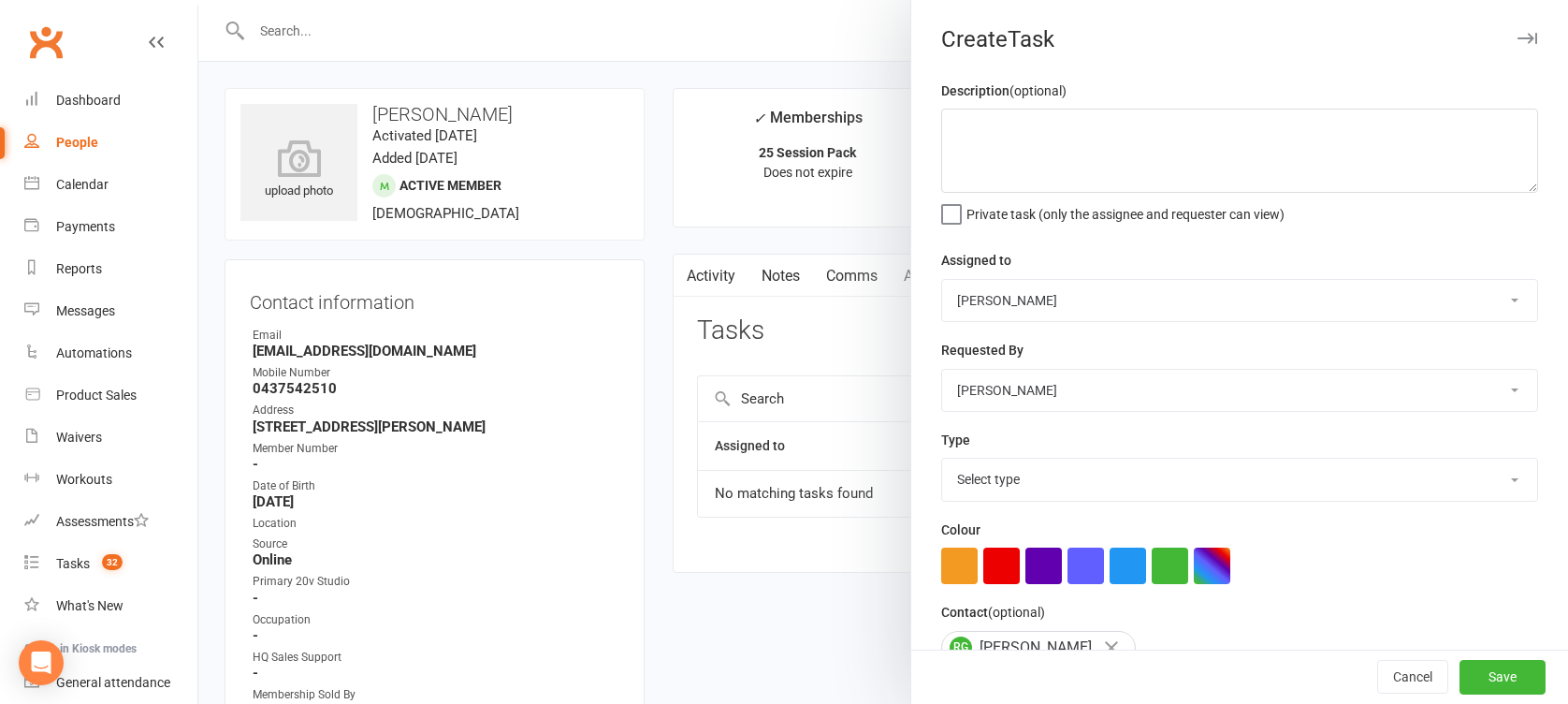
click at [1030, 296] on select "[PERSON_NAME] 20v Toorak [PERSON_NAME] [PERSON_NAME]" at bounding box center [1240, 300] width 595 height 41
select select "45736"
click at [942, 280] on select "[PERSON_NAME] 20v Toorak [PERSON_NAME] [PERSON_NAME]" at bounding box center [1240, 300] width 595 height 41
click at [1017, 467] on select "Select type Call Call - to book trial Confirm session attendance Confirm trial …" at bounding box center [1240, 479] width 595 height 41
select select "29156"
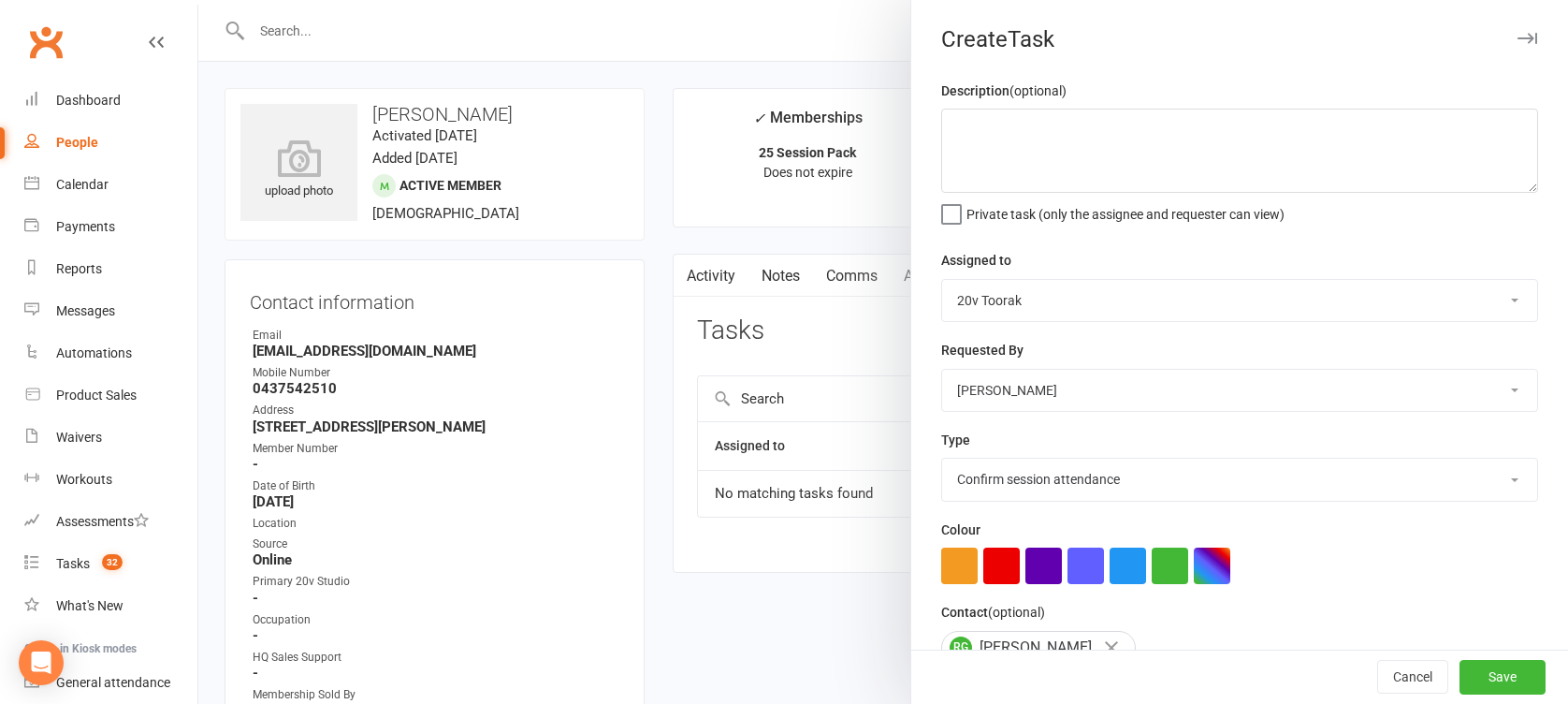
click at [942, 459] on select "Select type Call Call - to book trial Confirm session attendance Confirm trial …" at bounding box center [1240, 479] width 595 height 41
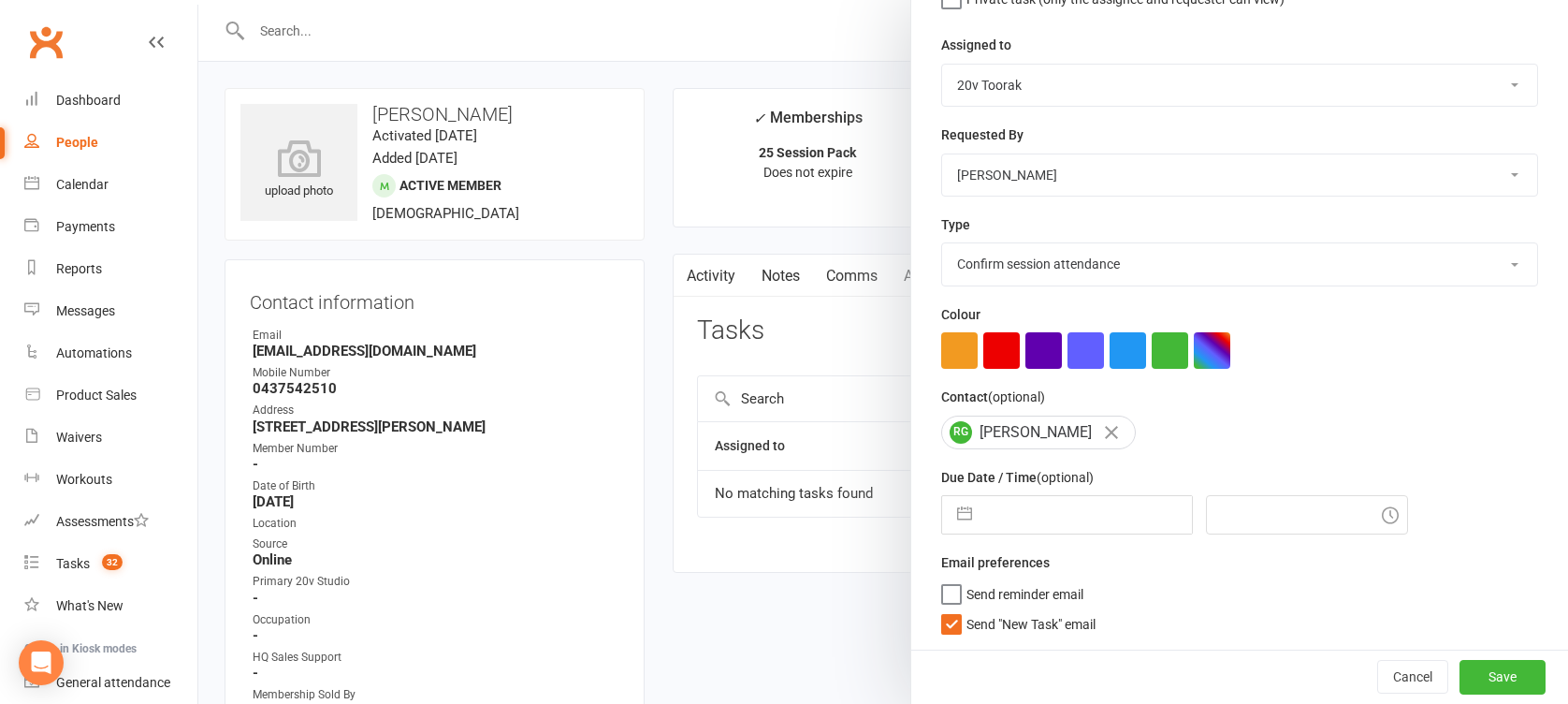
click at [962, 507] on button "button" at bounding box center [964, 514] width 34 height 37
select select "8"
select select "2025"
select select "9"
select select "2025"
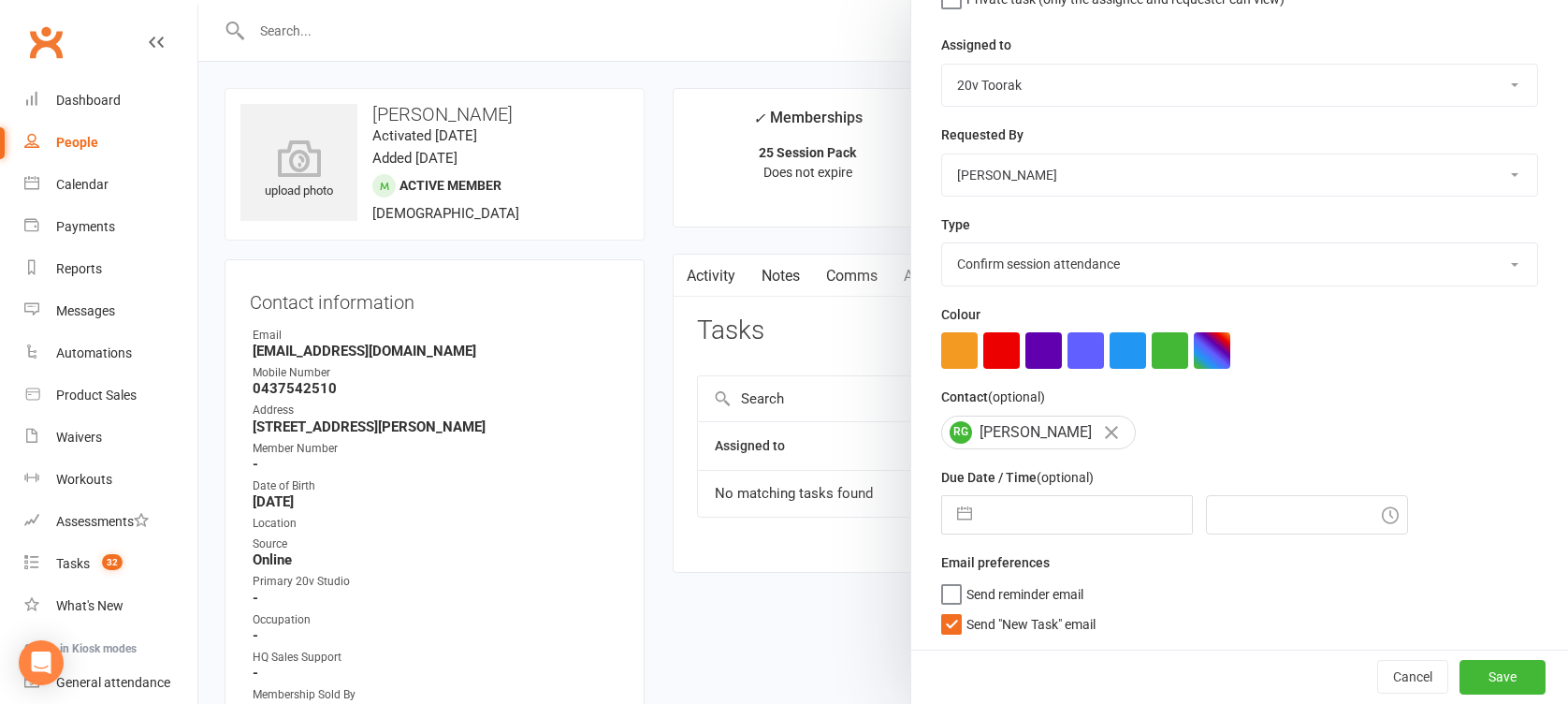
select select "10"
select select "2025"
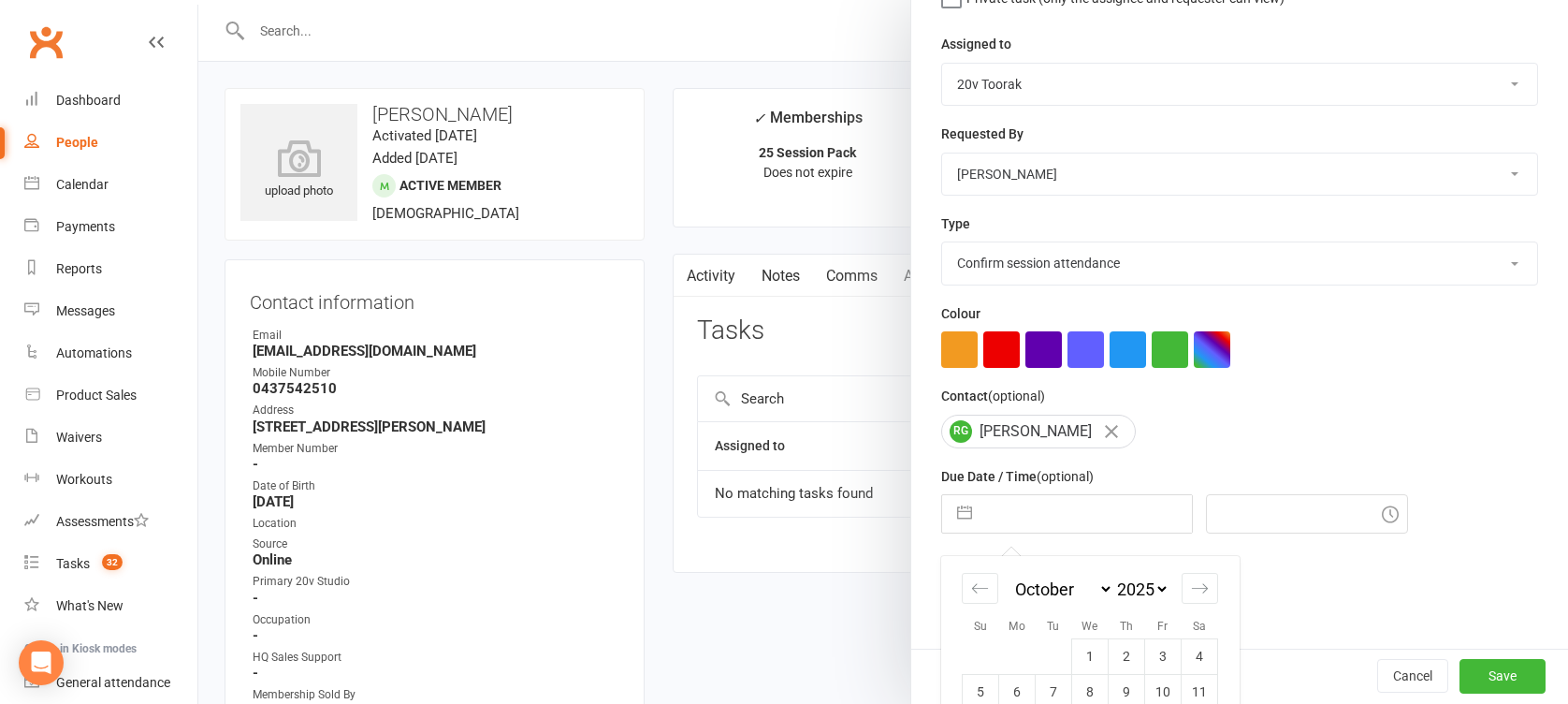
scroll to position [352, 0]
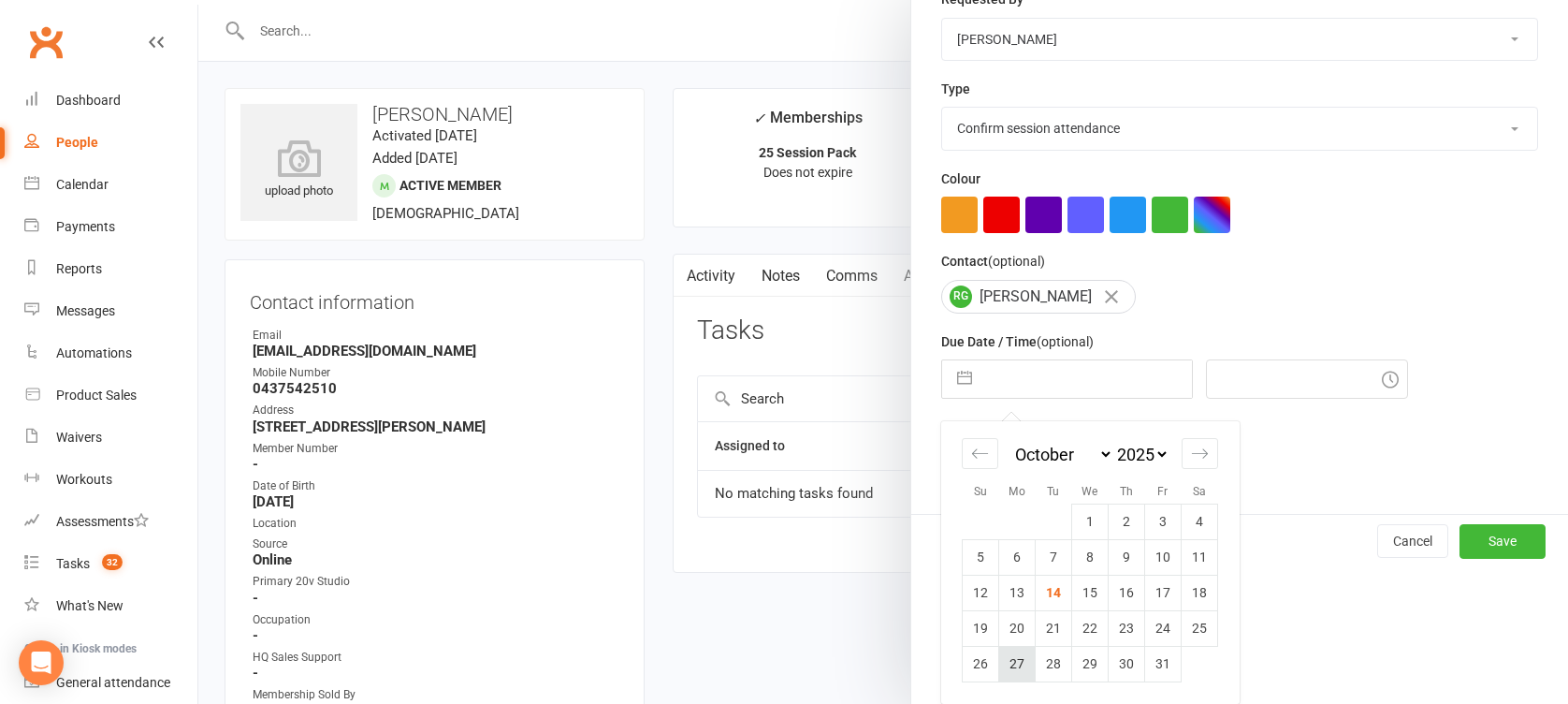
click at [1011, 656] on td "27" at bounding box center [1018, 663] width 36 height 35
type input "[DATE]"
type input "7:00pm"
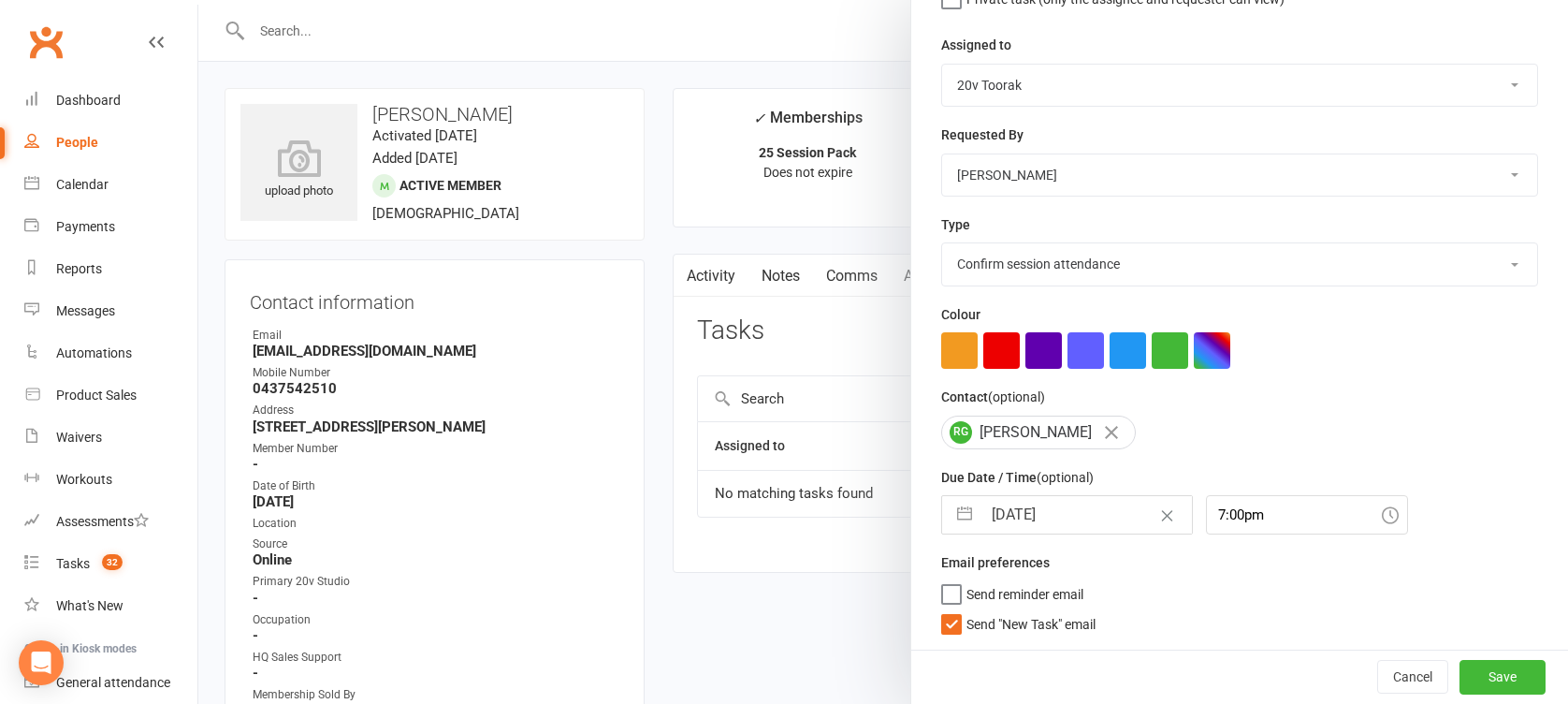
scroll to position [216, 0]
click at [1004, 518] on input "[DATE]" at bounding box center [1086, 514] width 211 height 37
select select "8"
select select "2025"
select select "9"
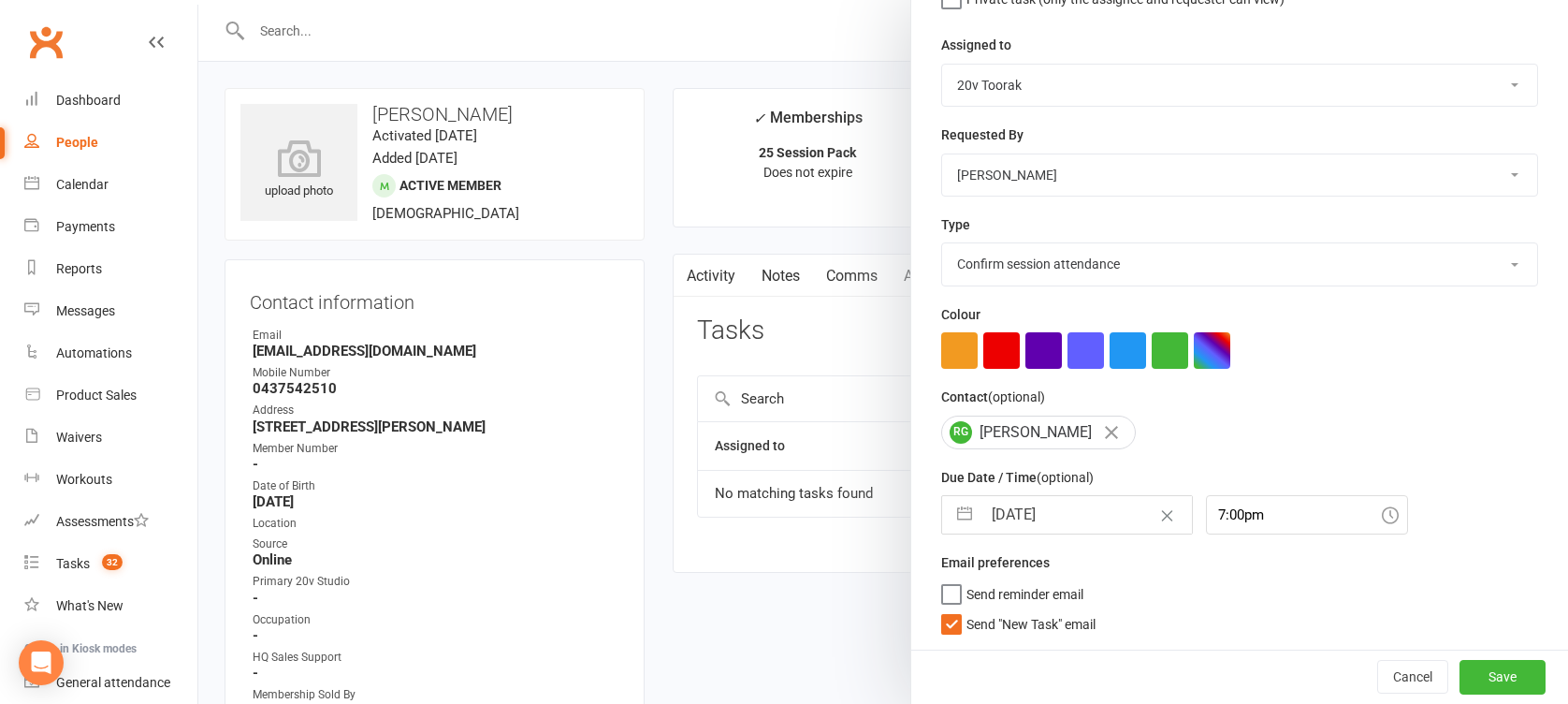
select select "2025"
select select "10"
select select "2025"
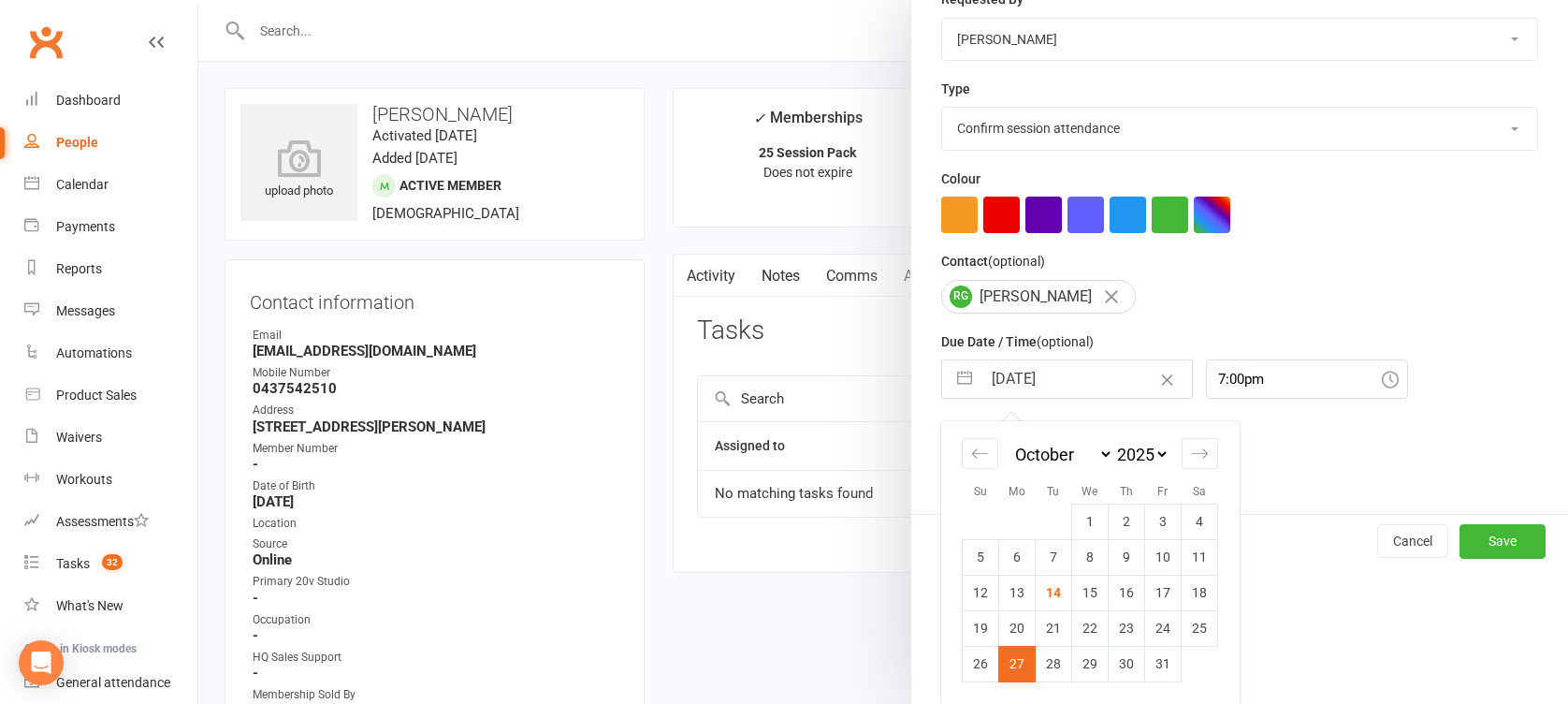
click at [1009, 668] on td "27" at bounding box center [1018, 663] width 36 height 35
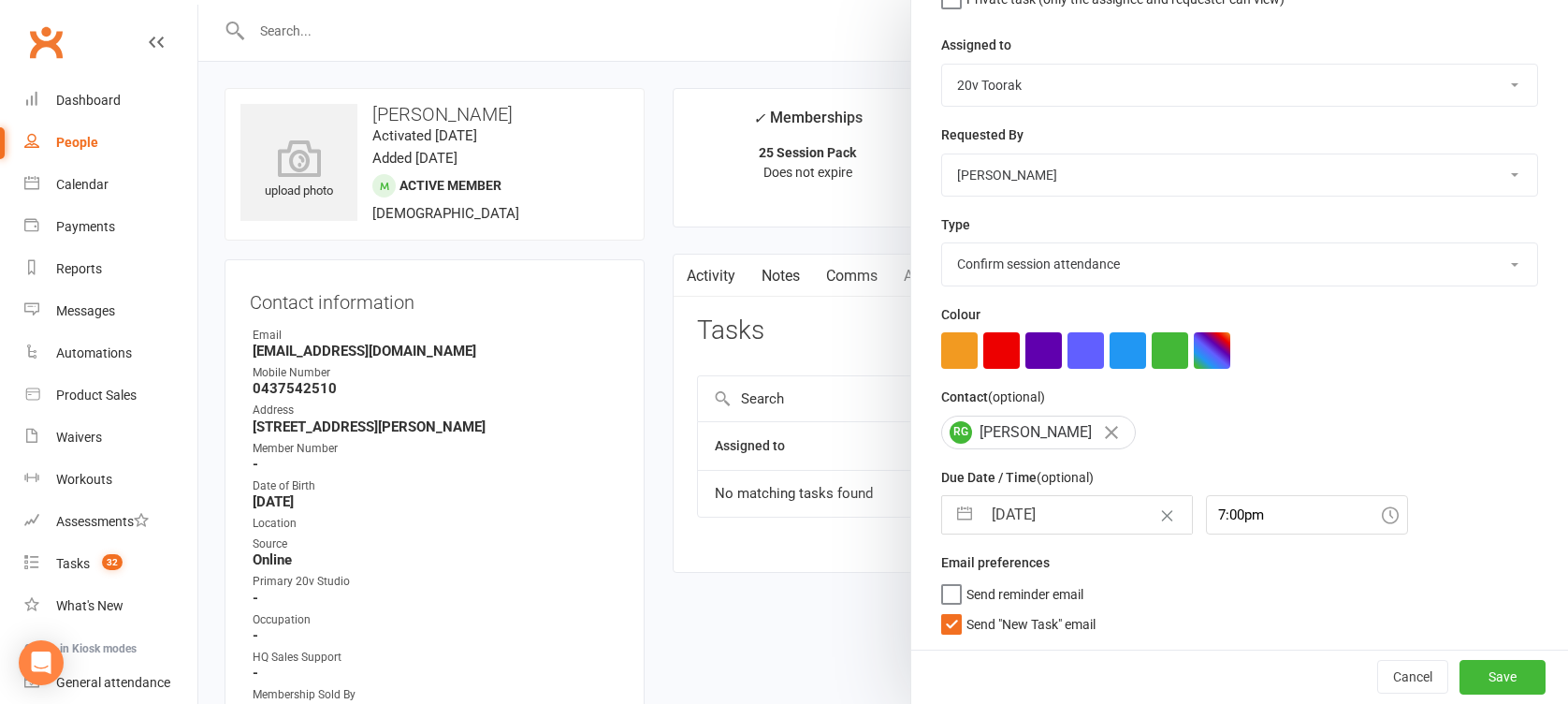
click at [993, 619] on span "Send "New Task" email" at bounding box center [1031, 621] width 129 height 21
click at [993, 610] on input "Send "New Task" email" at bounding box center [1018, 610] width 154 height 0
click at [1213, 519] on input "7:00pm" at bounding box center [1307, 514] width 202 height 39
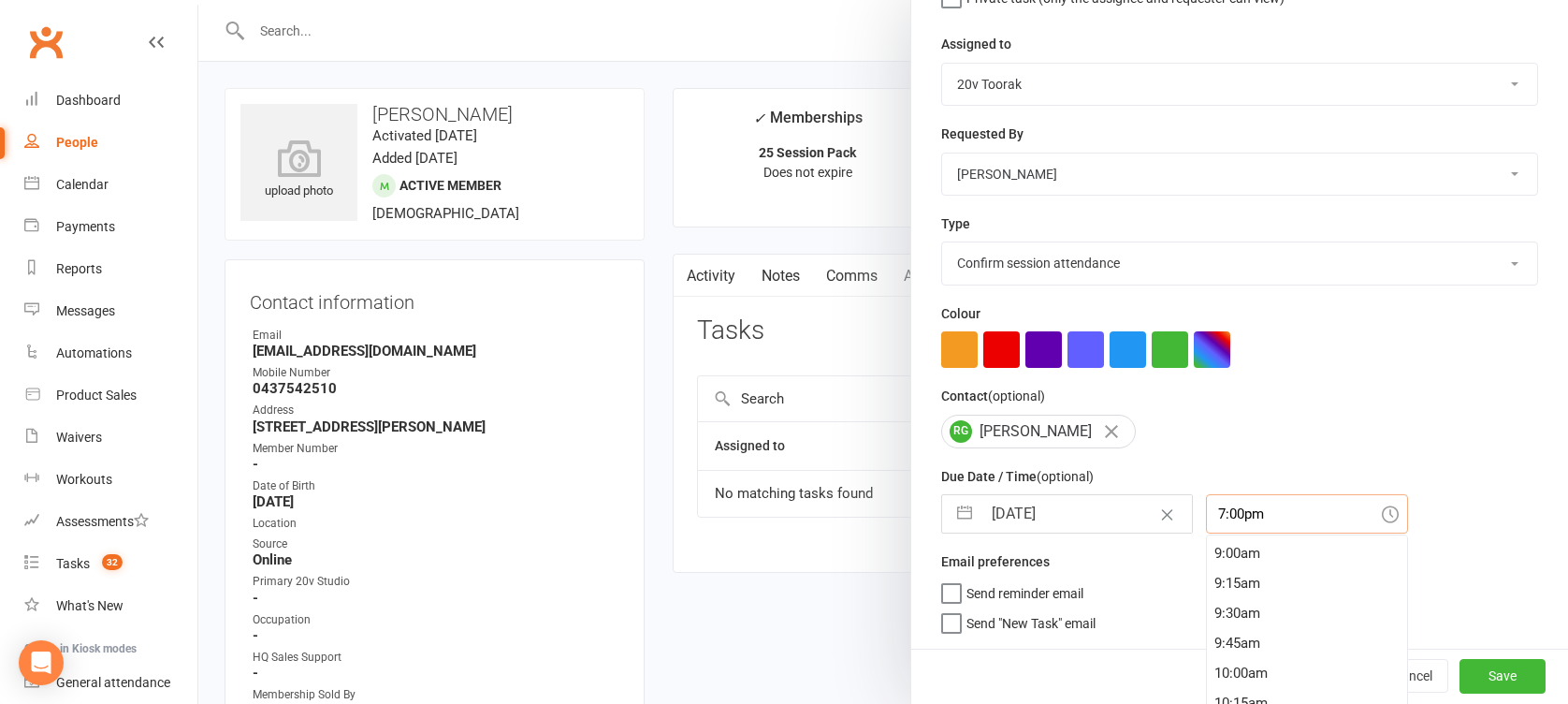
scroll to position [1069, 0]
click at [1227, 613] on div "9:30am" at bounding box center [1307, 619] width 200 height 30
type input "9:30am"
click at [1466, 680] on button "Save" at bounding box center [1503, 676] width 86 height 34
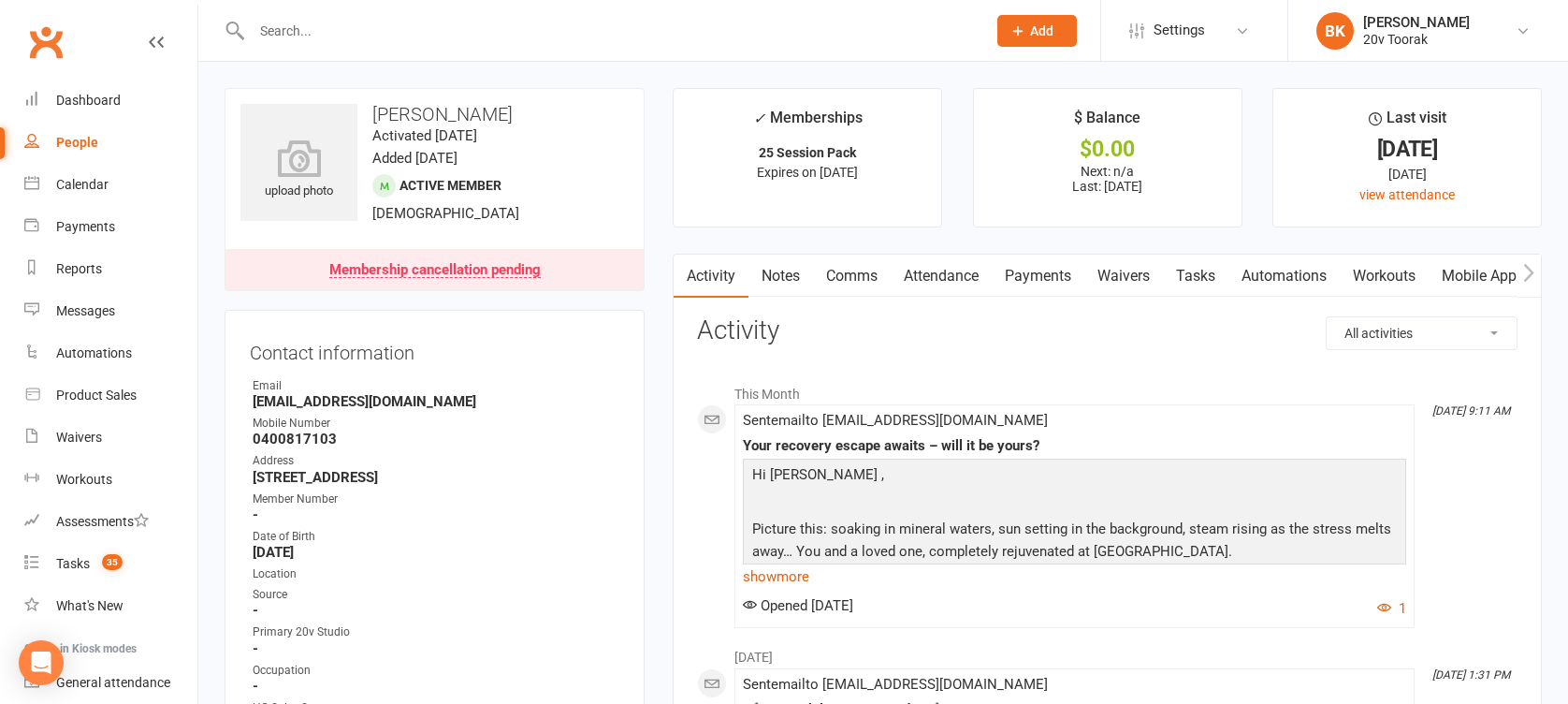
click at [1210, 277] on link "Tasks" at bounding box center [1196, 276] width 65 height 43
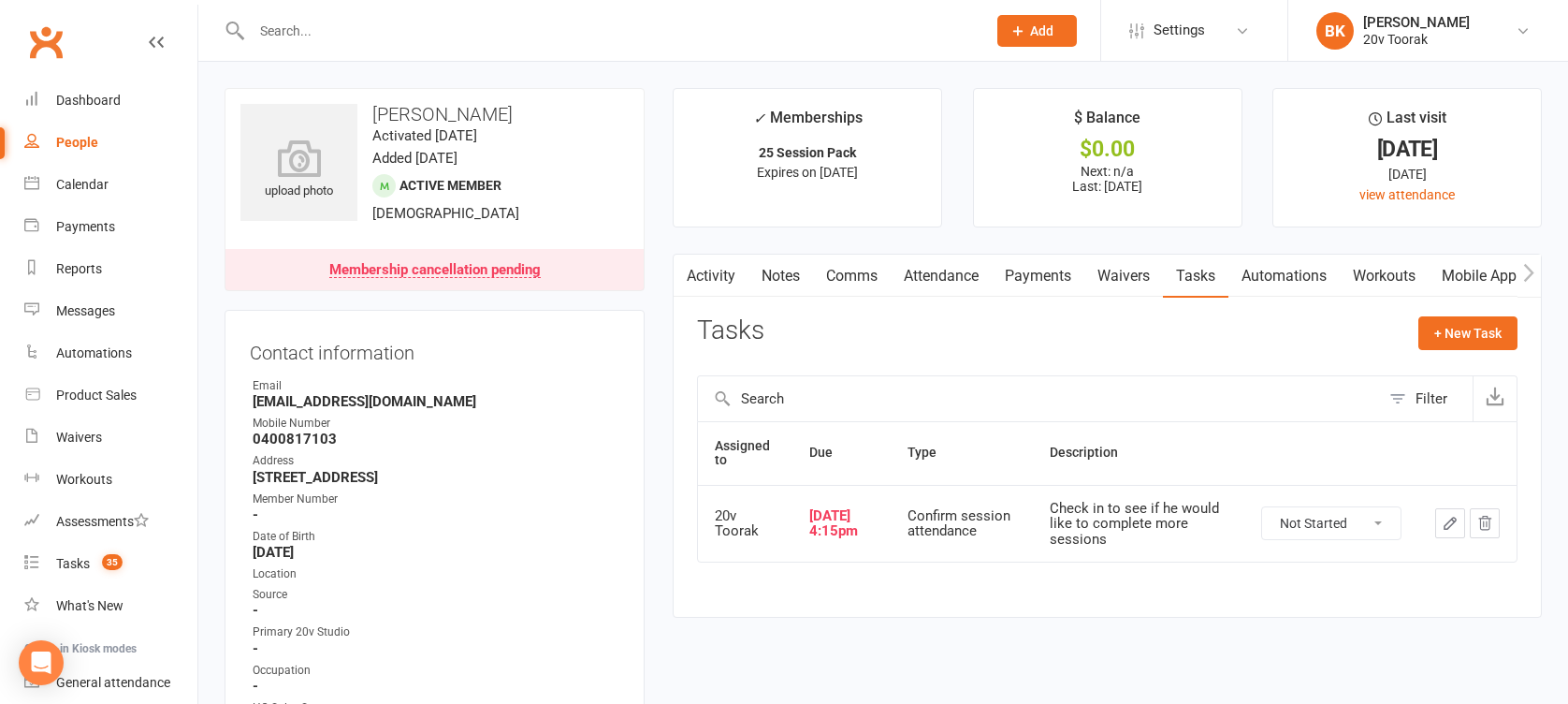
click at [1352, 520] on select "Not Started In Progress Waiting Complete" at bounding box center [1331, 523] width 139 height 32
click at [1262, 508] on select "Not Started In Progress Waiting Complete" at bounding box center [1331, 523] width 139 height 32
select select "unstarted"
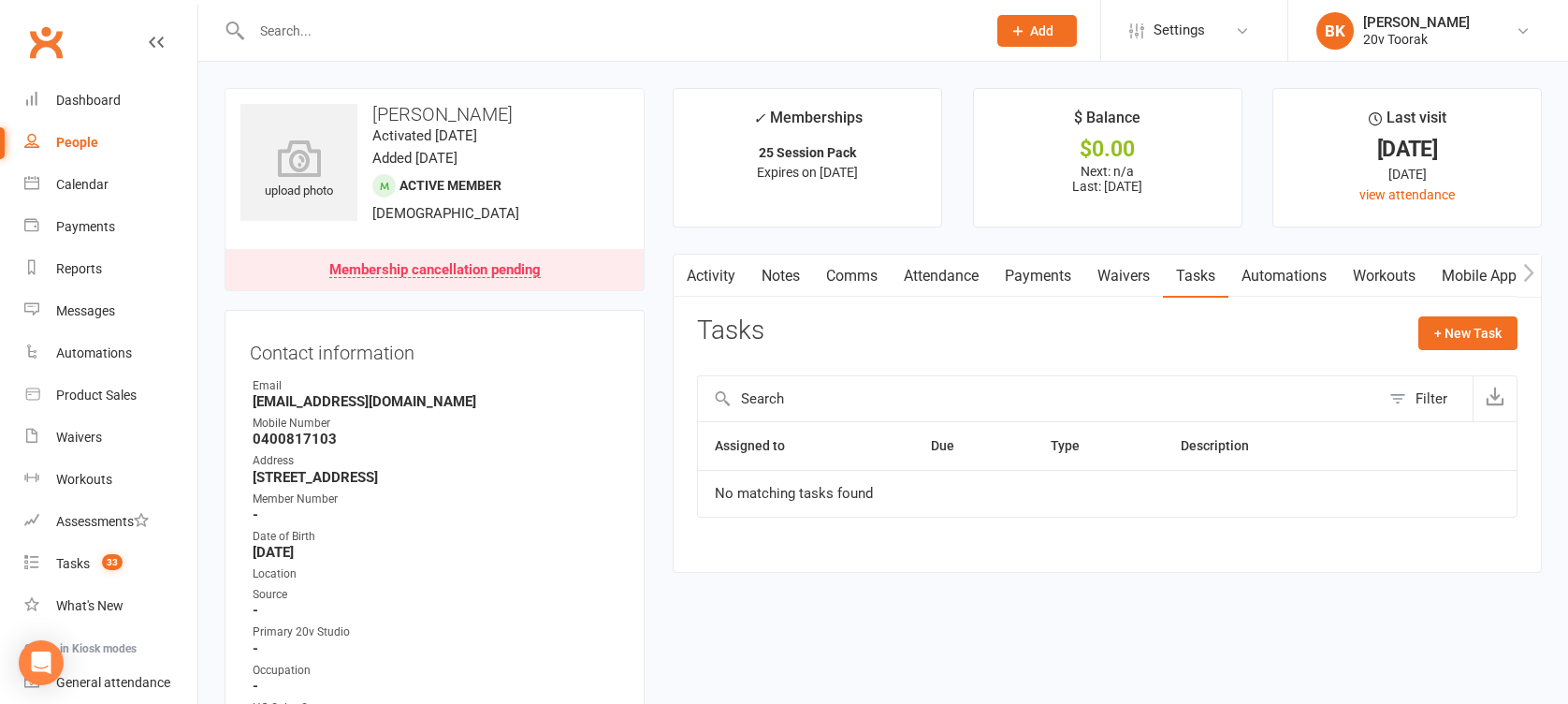
click at [761, 284] on link "Notes" at bounding box center [780, 276] width 64 height 43
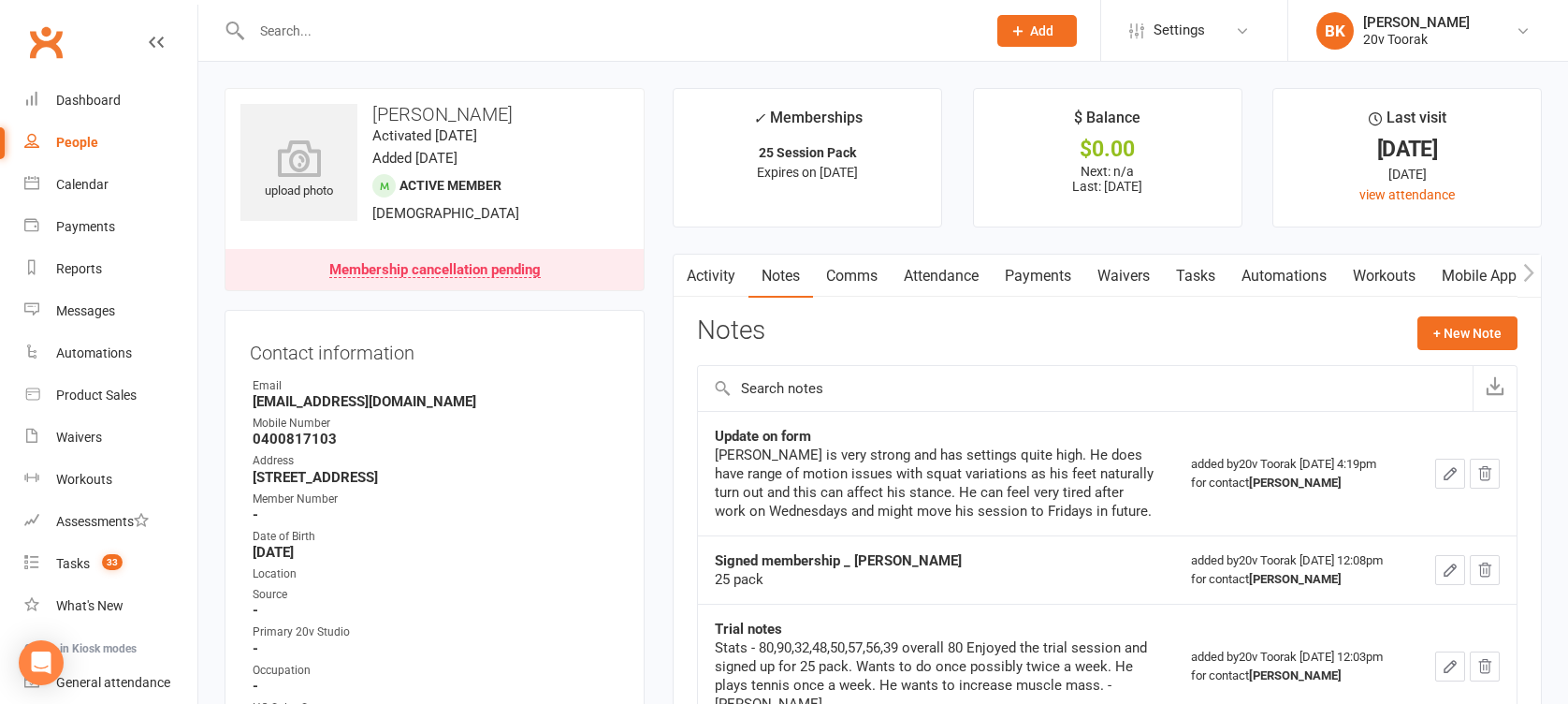
click at [704, 274] on link "Activity" at bounding box center [711, 276] width 75 height 43
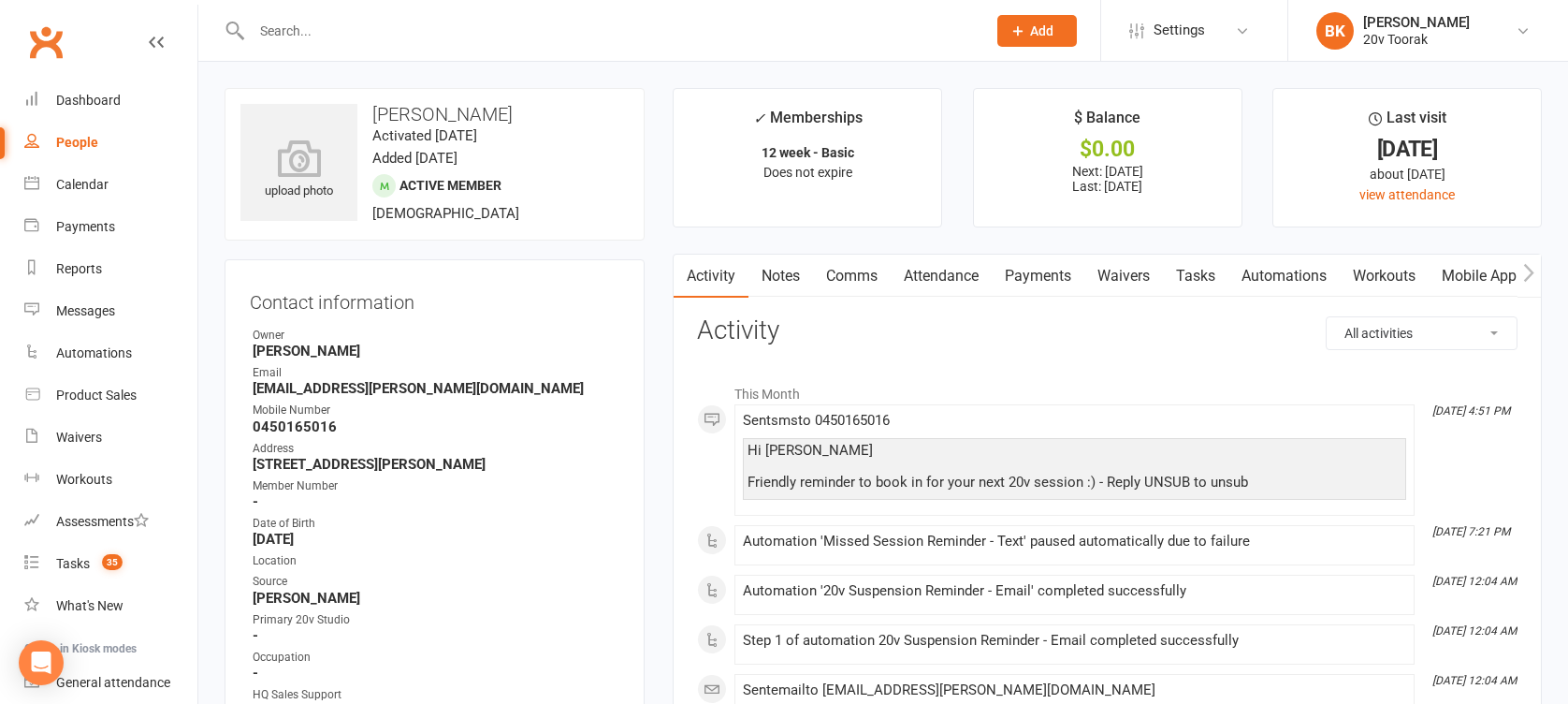
click at [1038, 287] on link "Payments" at bounding box center [1038, 276] width 93 height 43
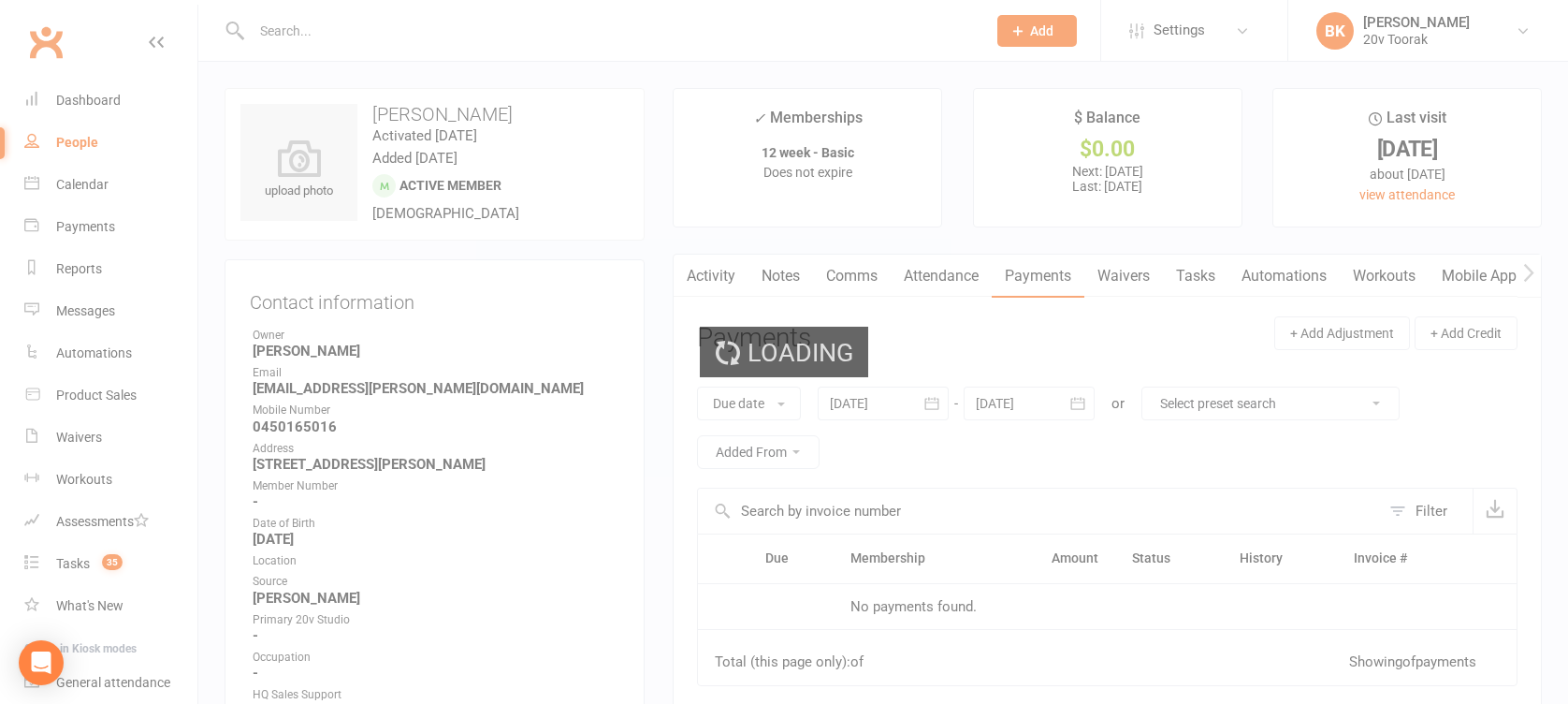
click at [1038, 273] on div "Loading" at bounding box center [784, 352] width 1568 height 704
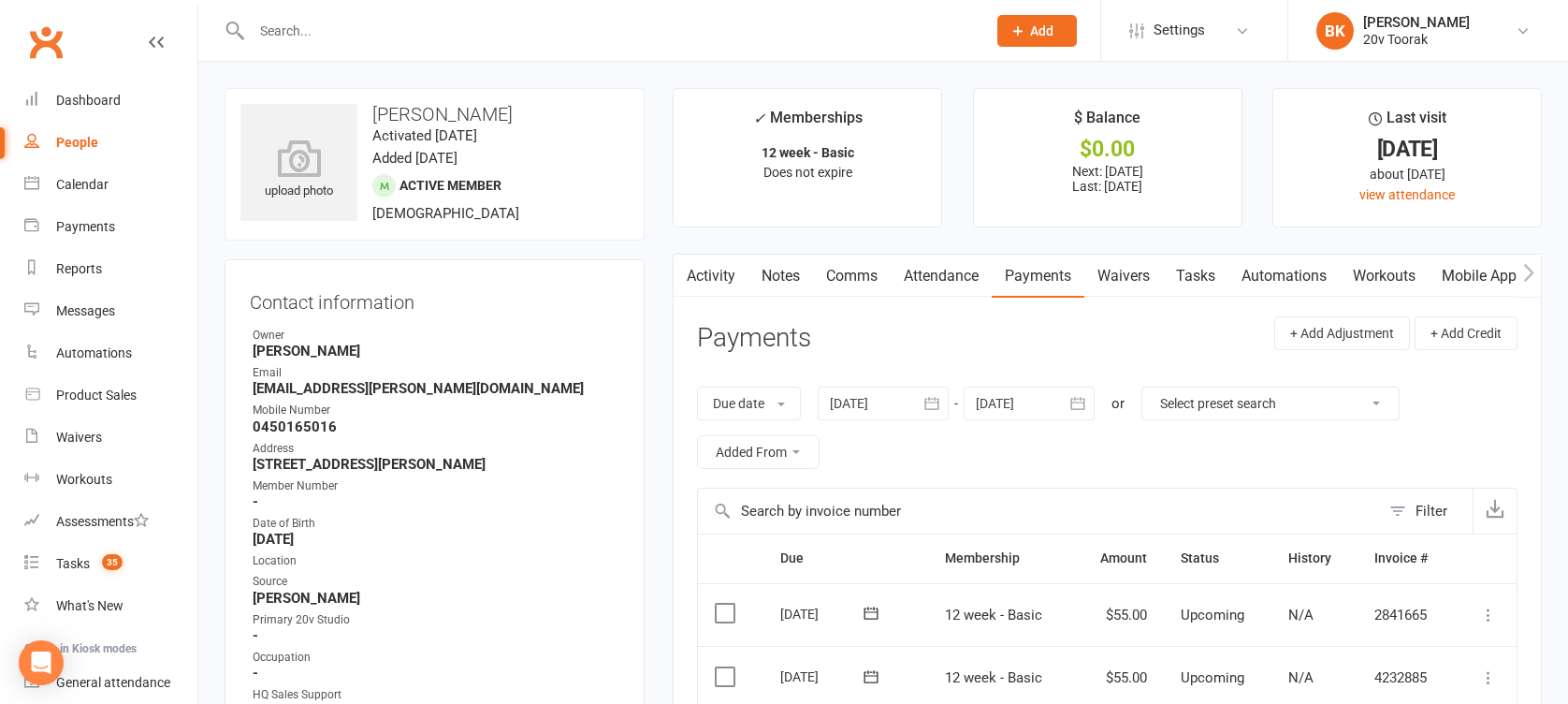
click at [1211, 269] on link "Tasks" at bounding box center [1196, 276] width 65 height 43
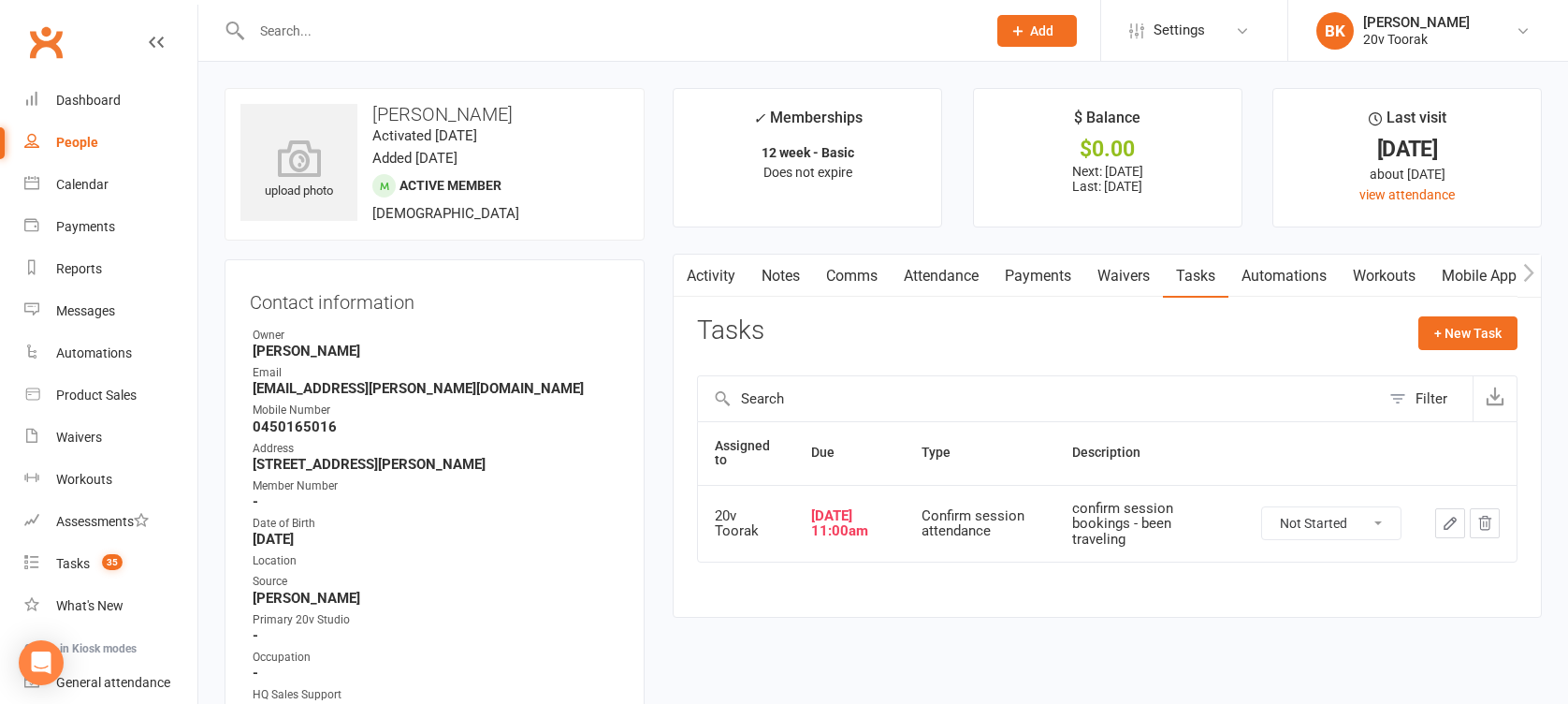
click at [1333, 514] on select "Not Started In Progress Waiting Complete" at bounding box center [1331, 523] width 139 height 32
click at [1262, 508] on select "Not Started In Progress Waiting Complete" at bounding box center [1331, 523] width 139 height 32
select select "unstarted"
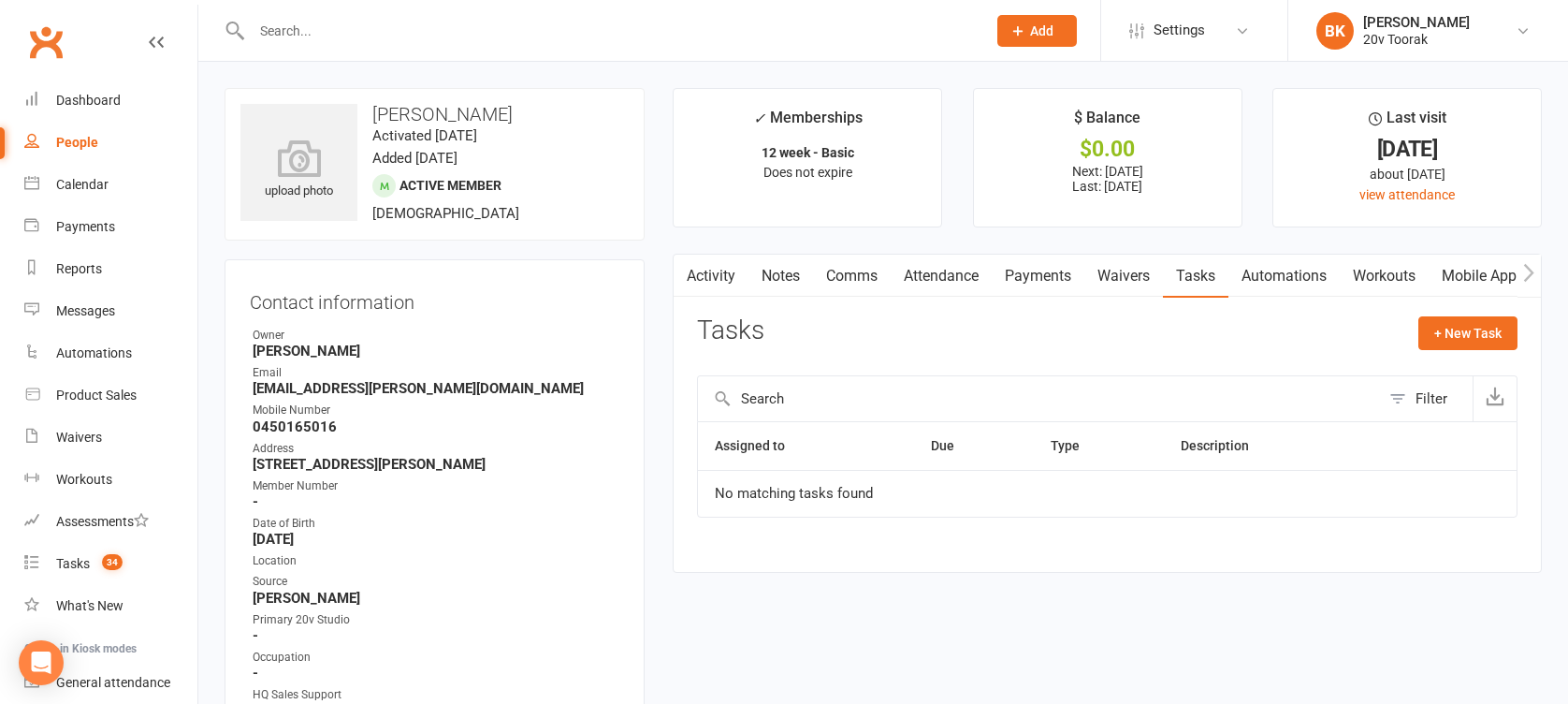
click at [787, 270] on link "Notes" at bounding box center [780, 276] width 64 height 43
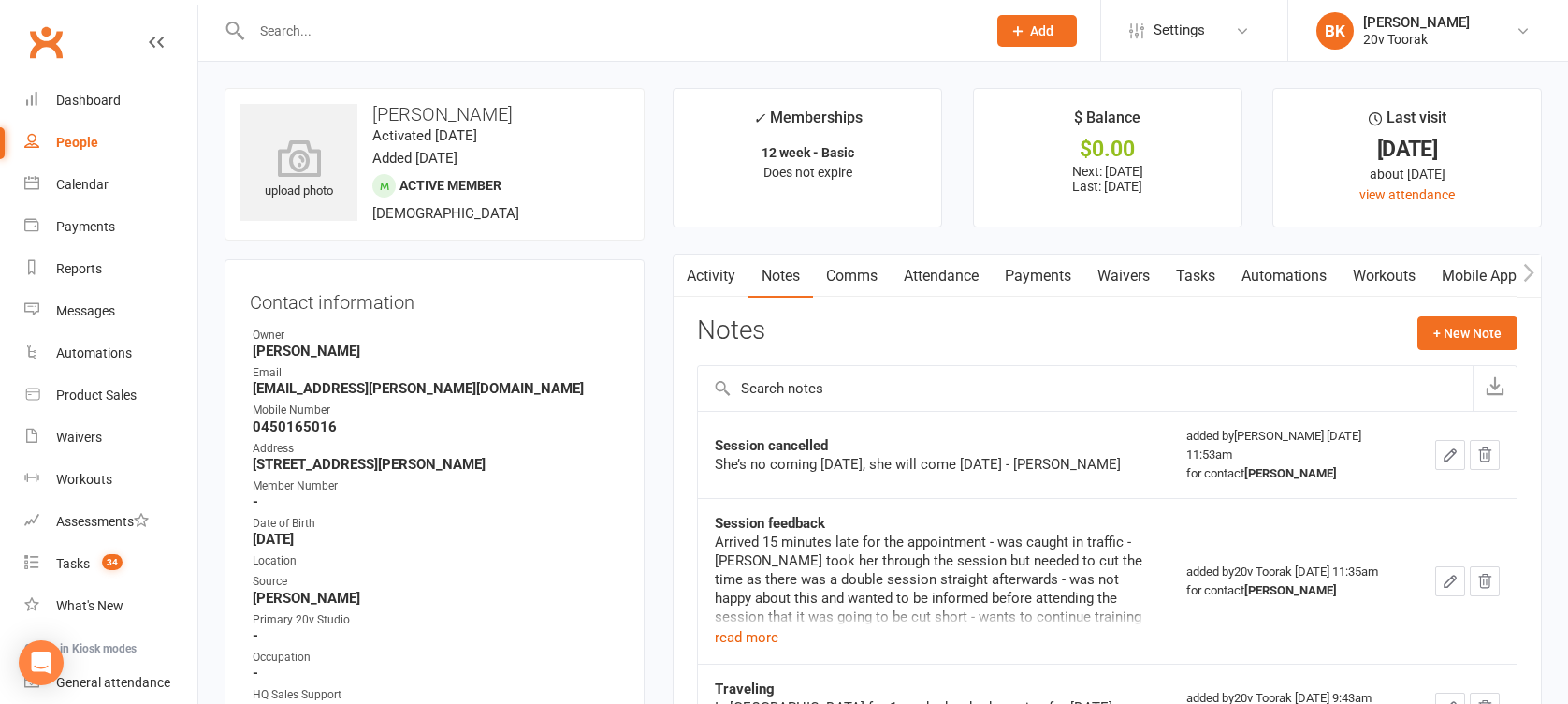
click at [858, 277] on link "Comms" at bounding box center [851, 276] width 78 height 43
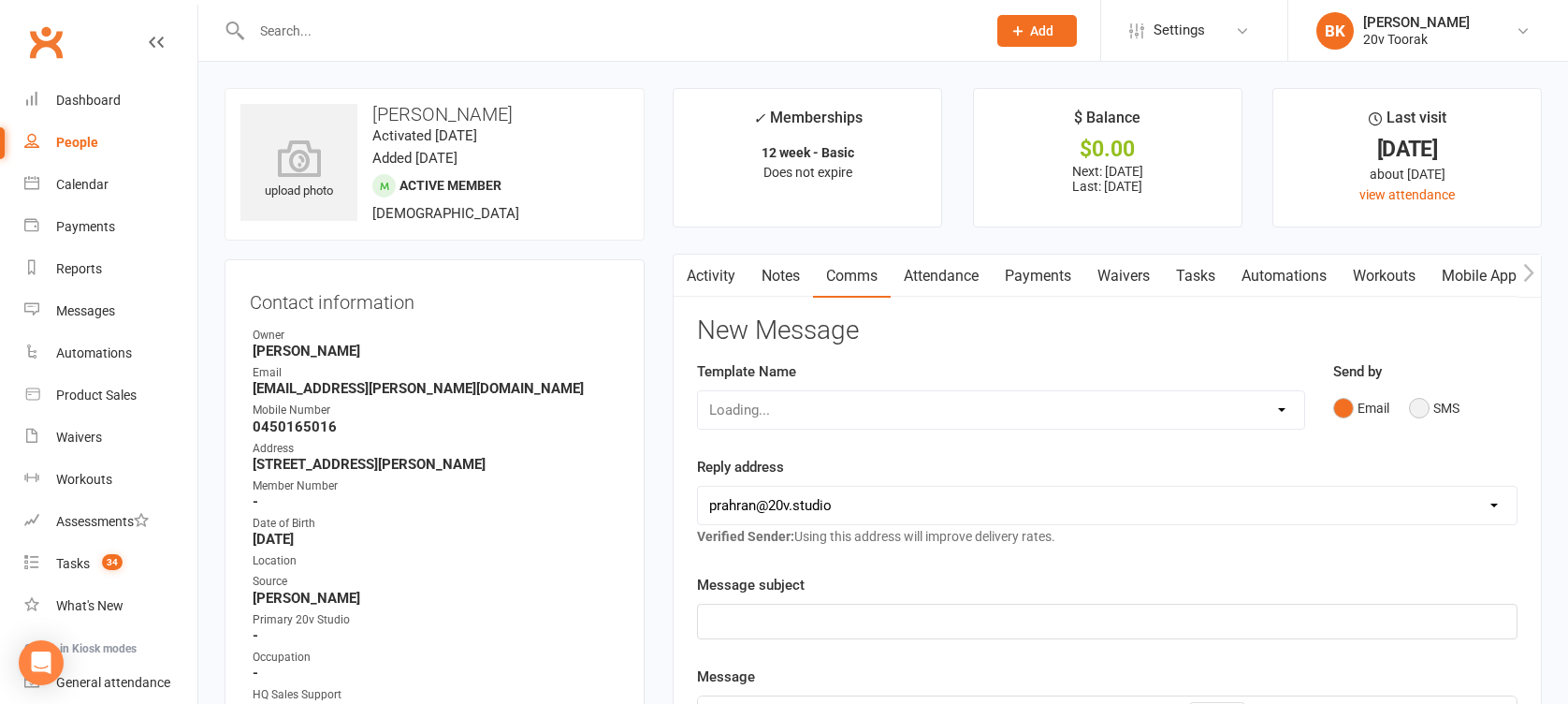
click at [1457, 400] on button "SMS" at bounding box center [1434, 408] width 51 height 35
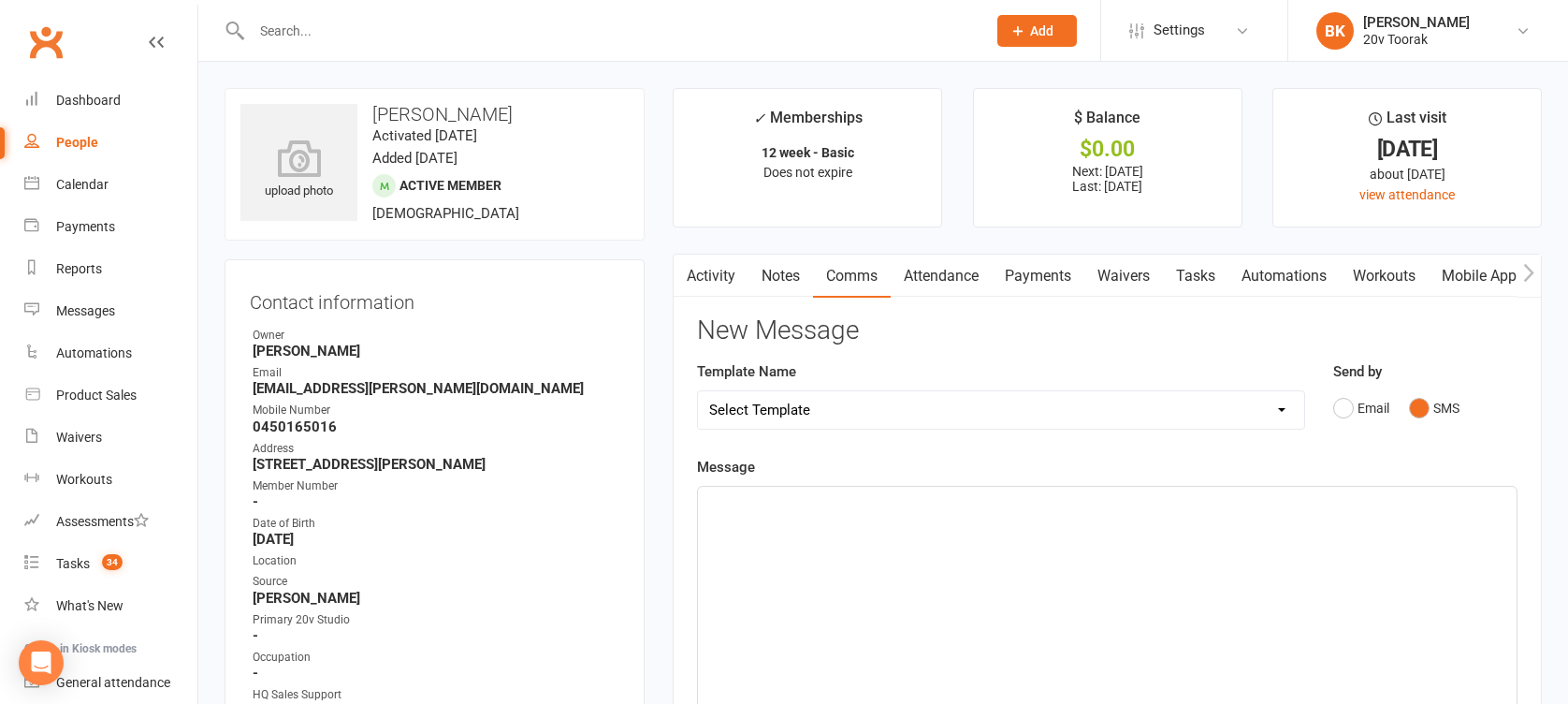
click at [1373, 538] on div "﻿" at bounding box center [1107, 626] width 818 height 281
click at [1478, 269] on link "Mobile App" at bounding box center [1479, 276] width 101 height 43
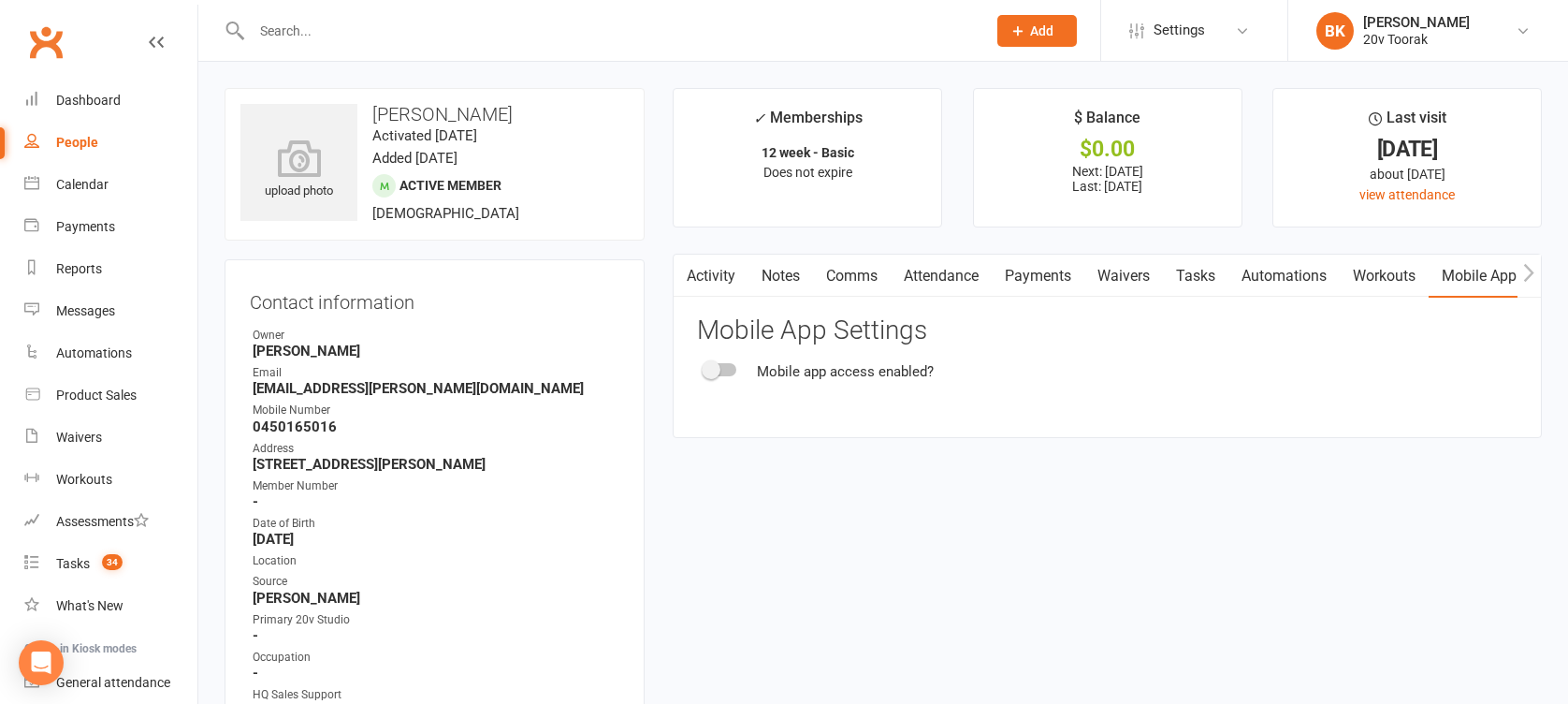
click at [721, 367] on div at bounding box center [720, 370] width 32 height 13
click at [705, 367] on input "checkbox" at bounding box center [705, 367] width 0 height 0
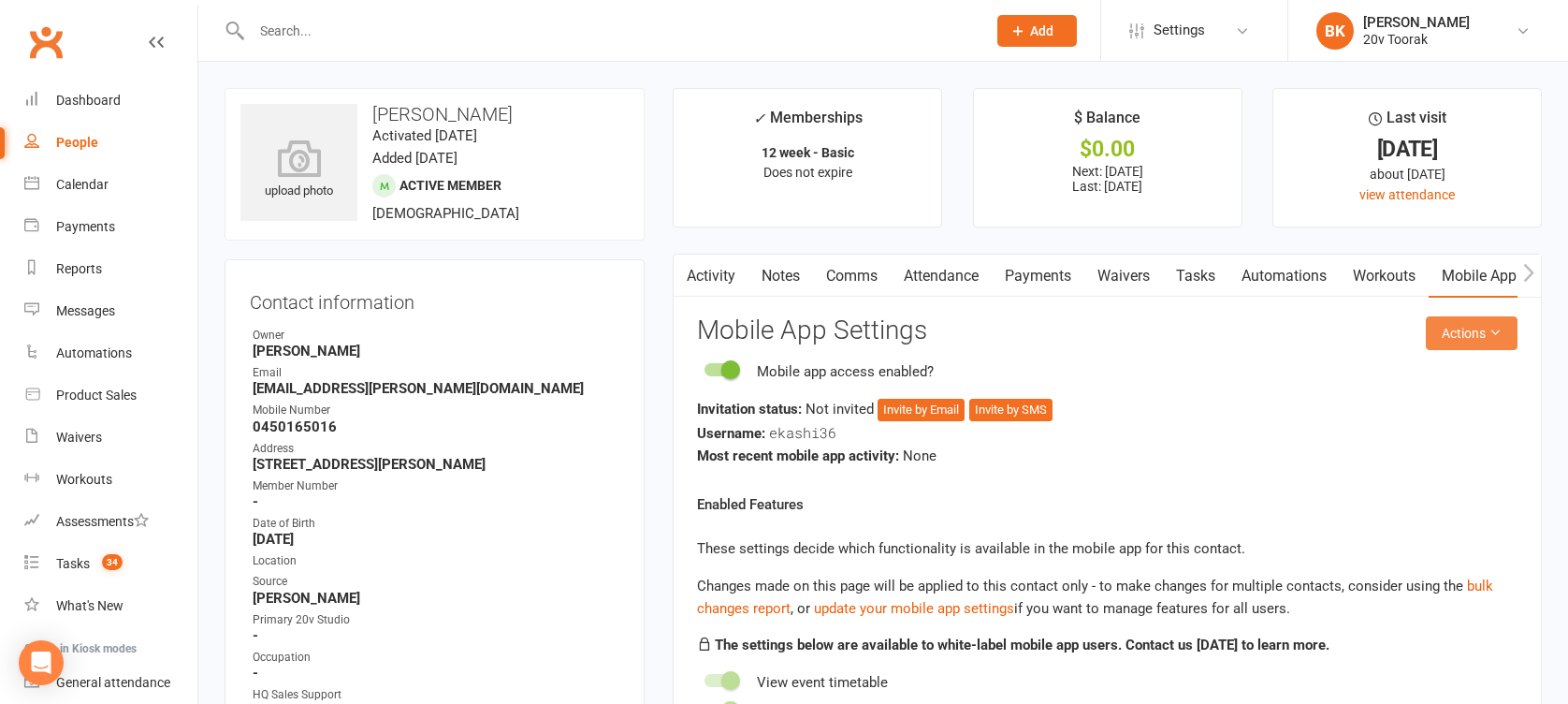
click at [1458, 348] on button "Actions" at bounding box center [1471, 332] width 92 height 34
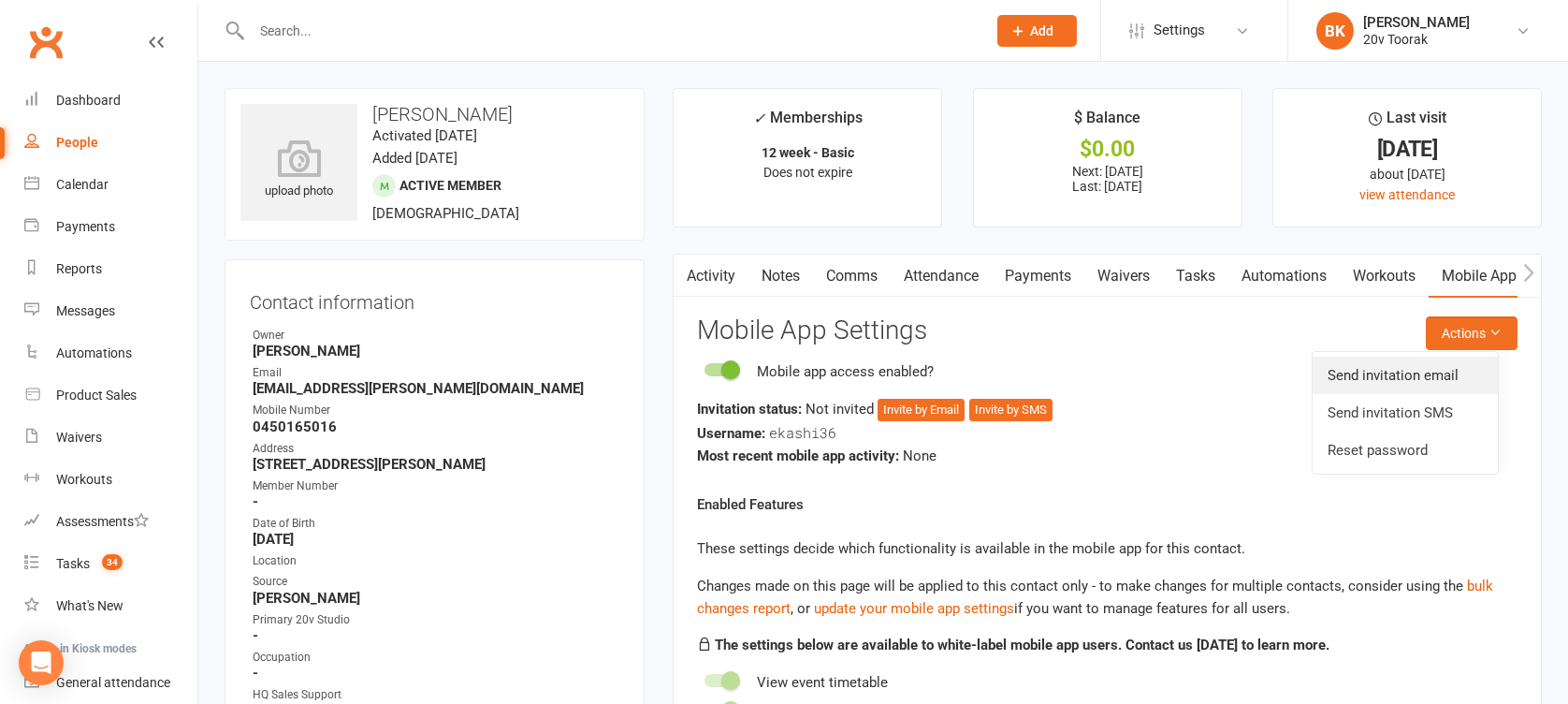
click at [1402, 382] on link "Send invitation email" at bounding box center [1404, 375] width 185 height 37
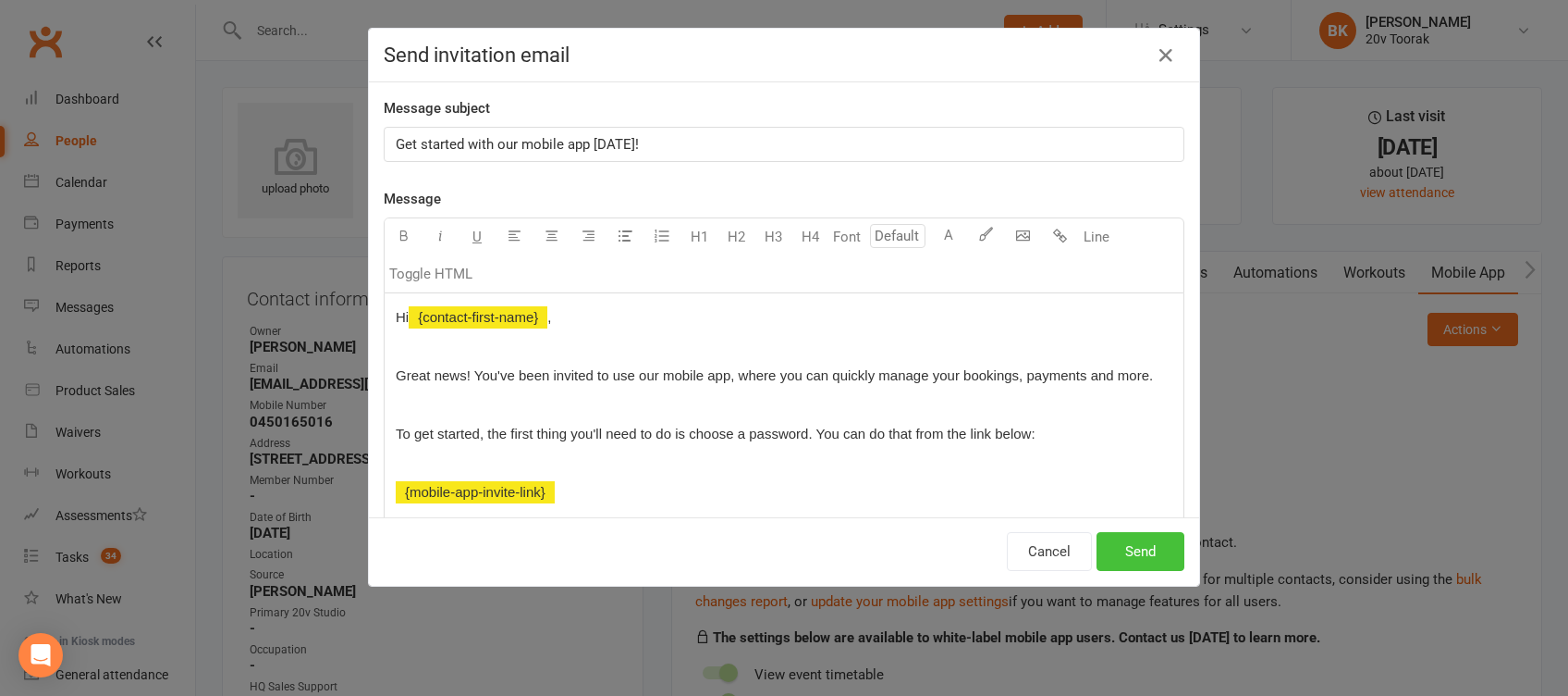
click at [1119, 552] on button "Send" at bounding box center [1140, 551] width 88 height 39
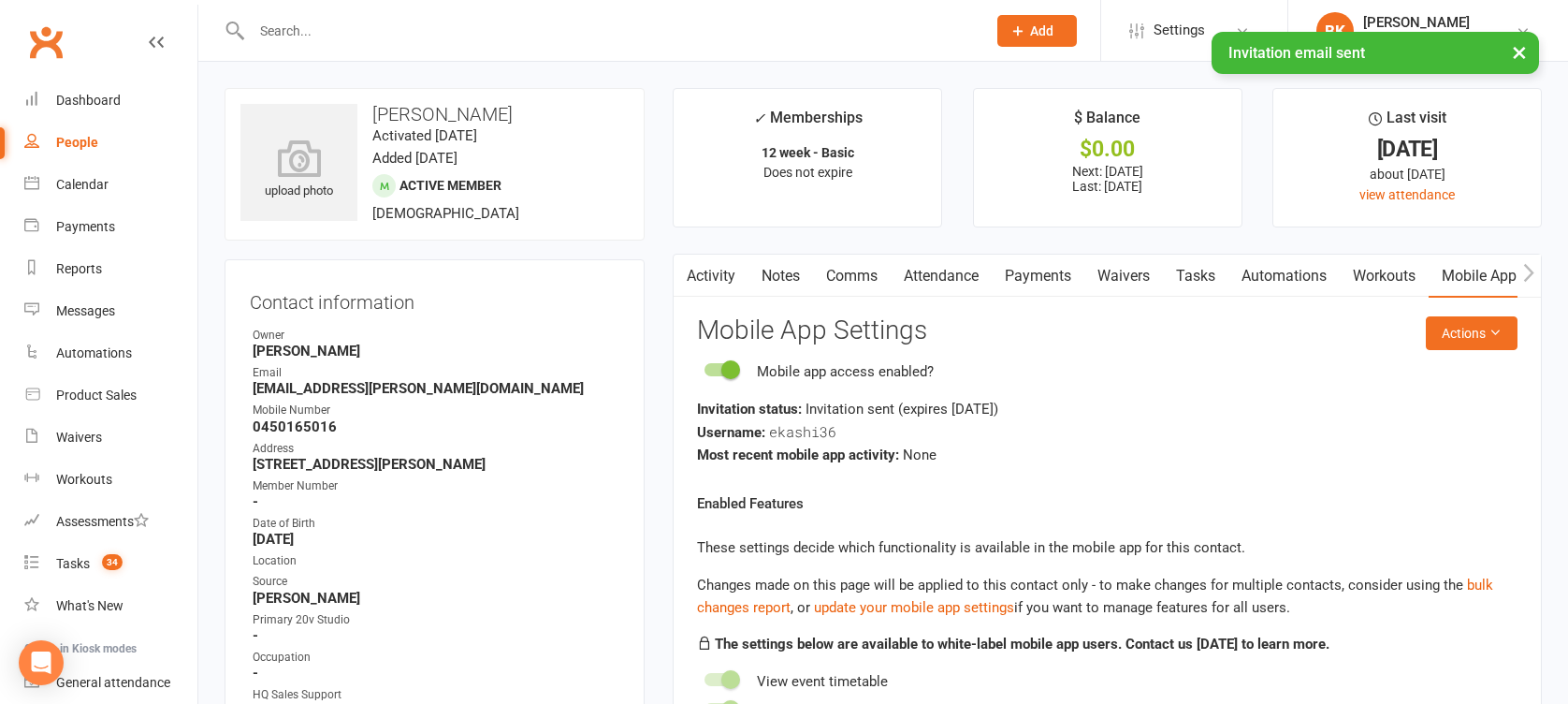
click at [830, 263] on link "Comms" at bounding box center [851, 276] width 78 height 43
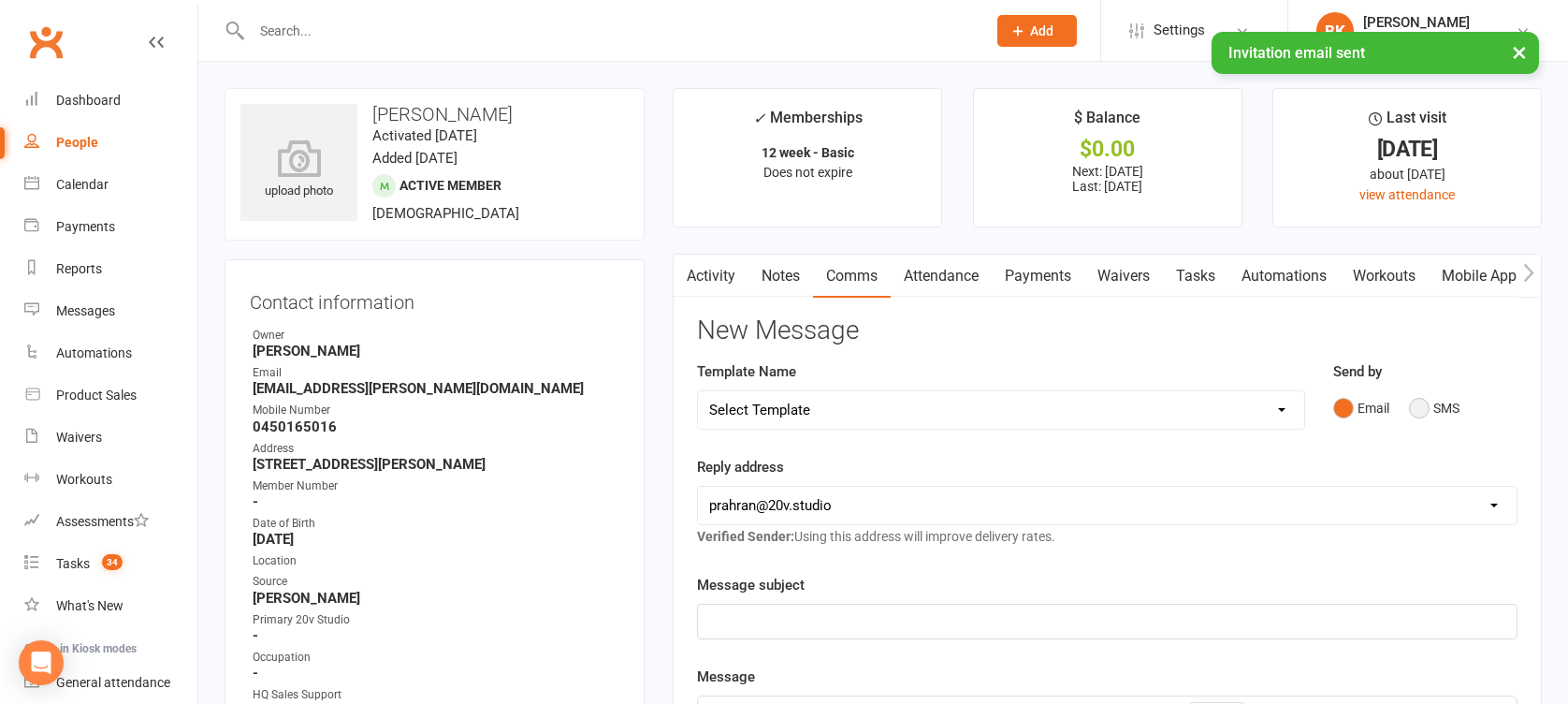
click at [1428, 410] on button "SMS" at bounding box center [1434, 408] width 51 height 35
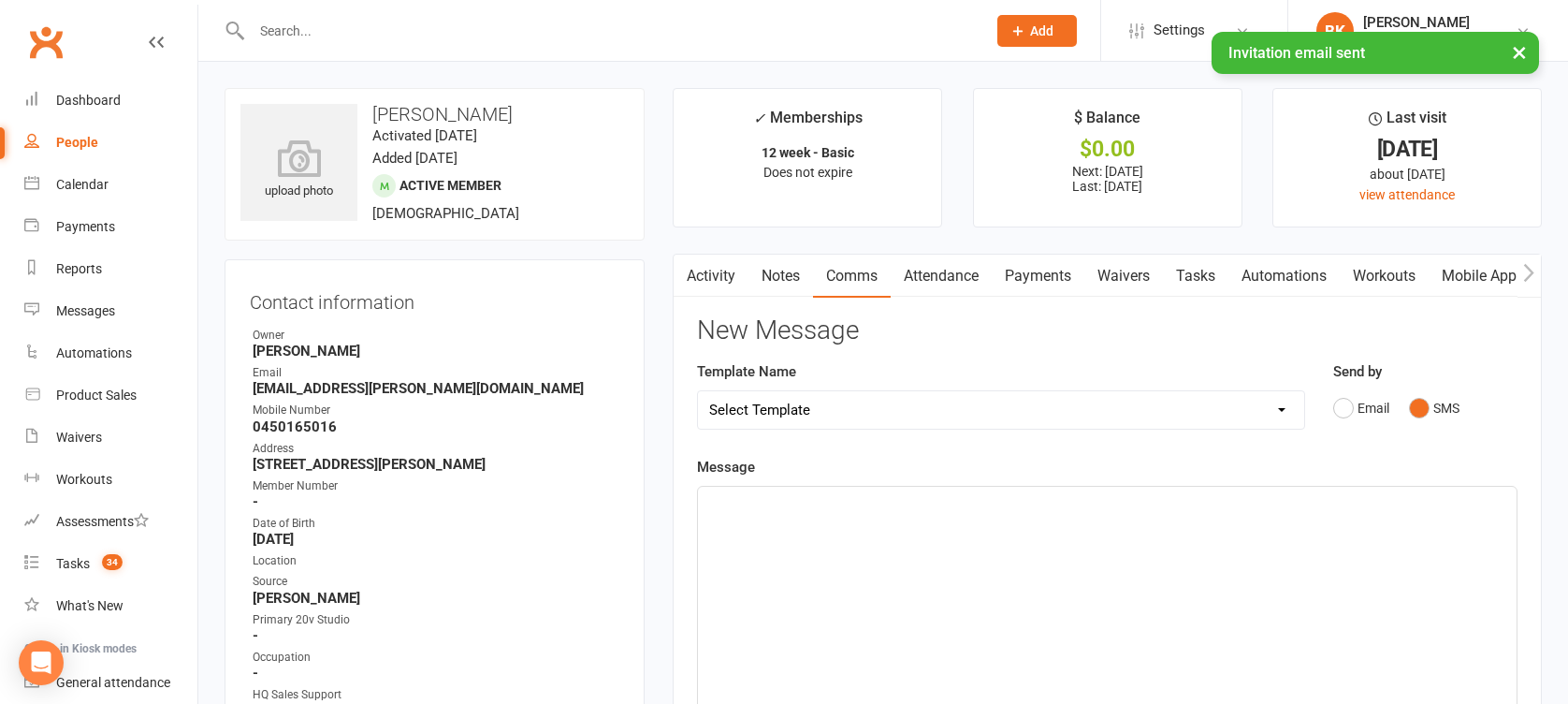
click at [1357, 565] on div "﻿" at bounding box center [1107, 626] width 818 height 281
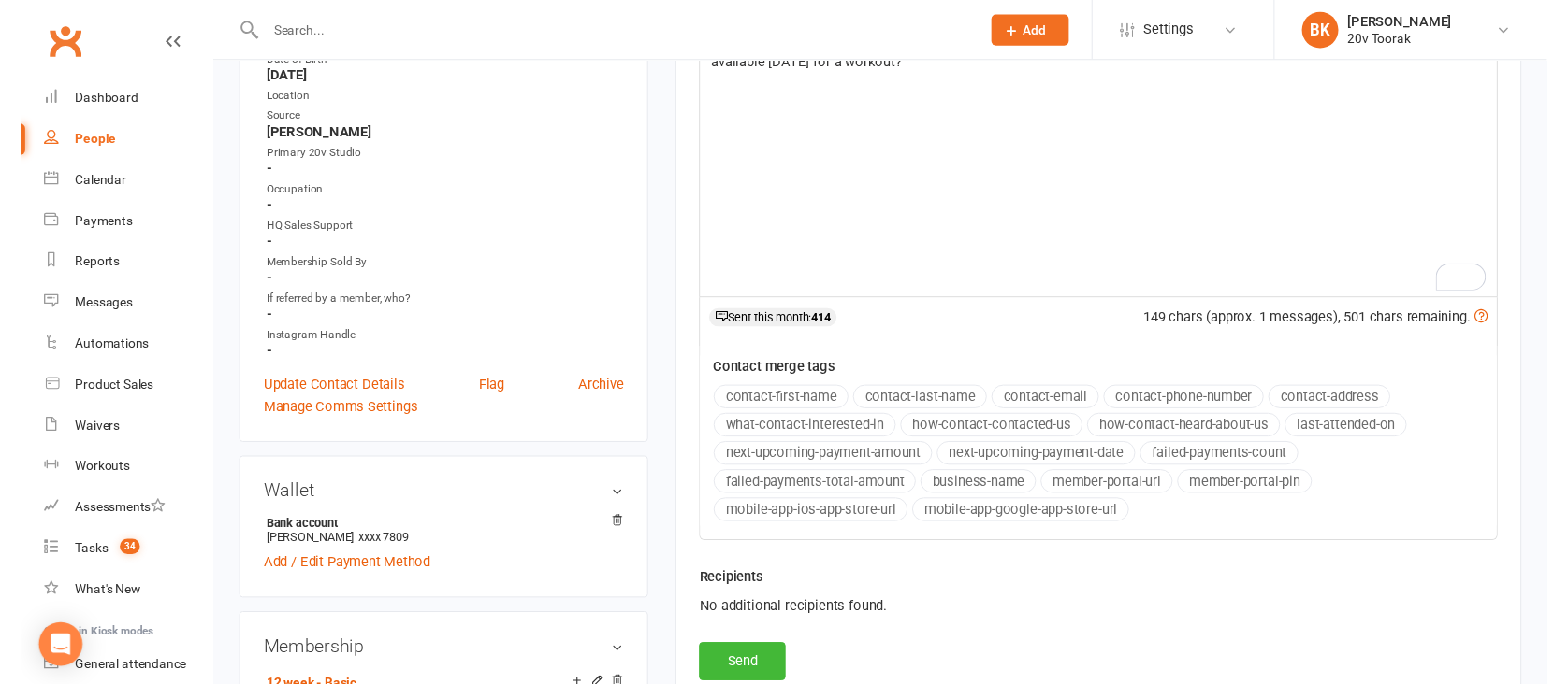
scroll to position [465, 0]
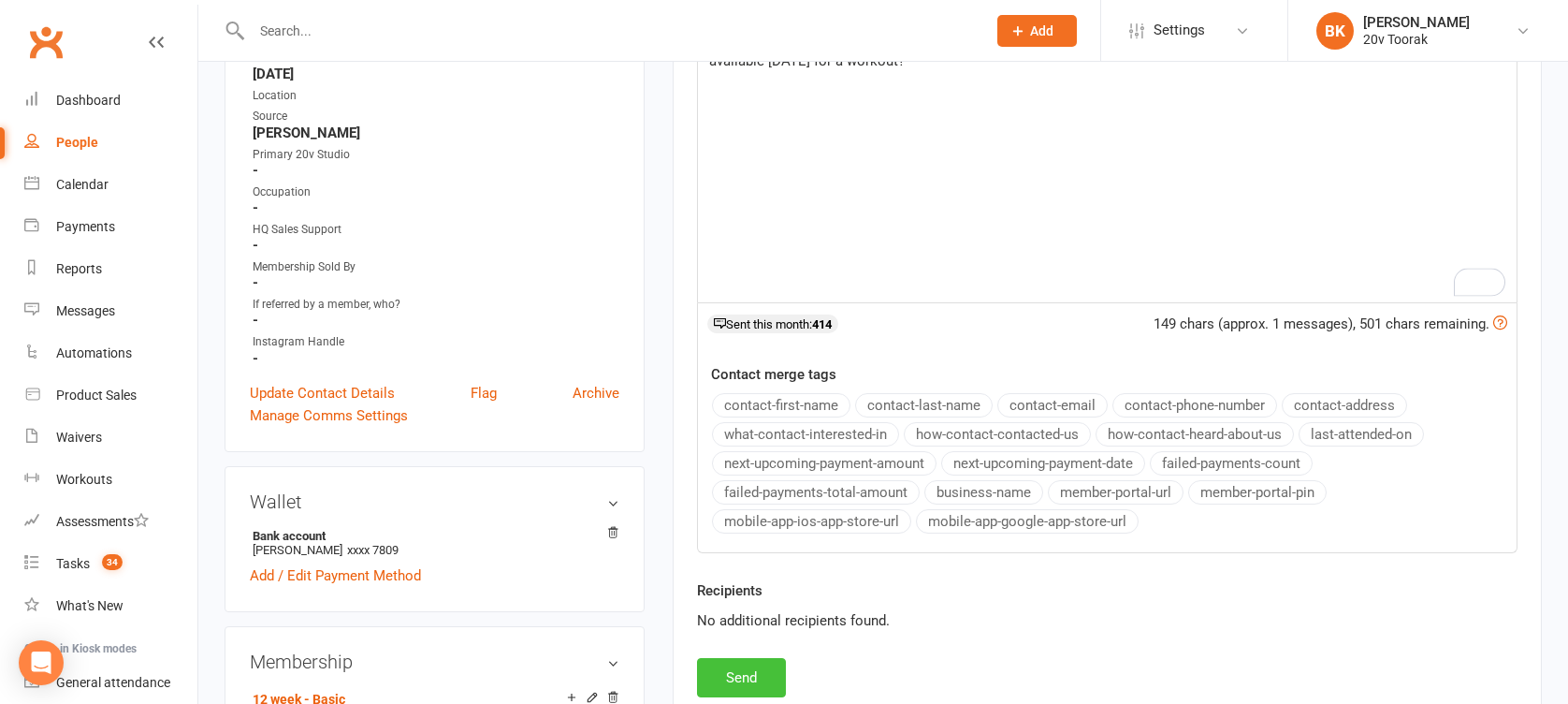
click at [755, 665] on button "Send" at bounding box center [741, 677] width 89 height 39
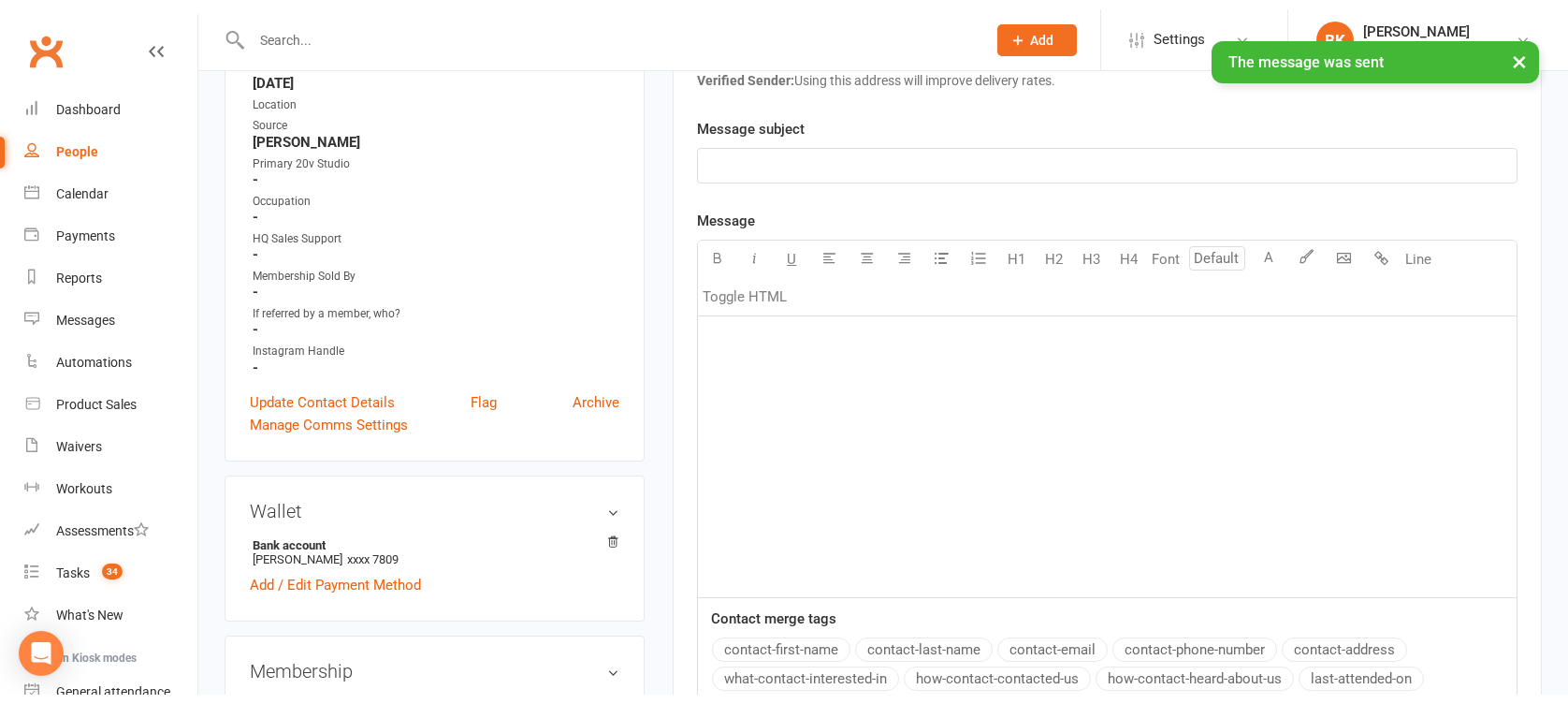
scroll to position [0, 0]
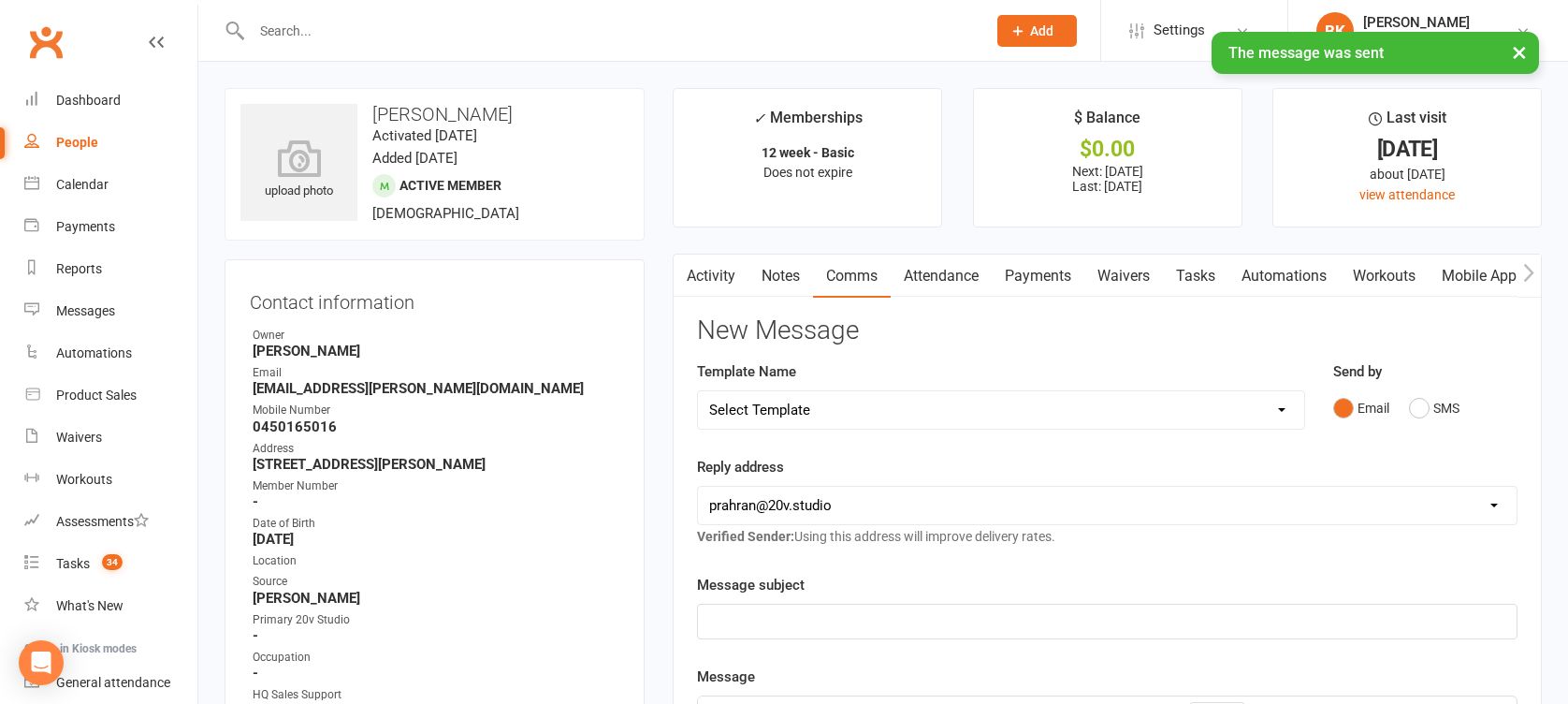
click at [774, 273] on link "Notes" at bounding box center [780, 276] width 64 height 43
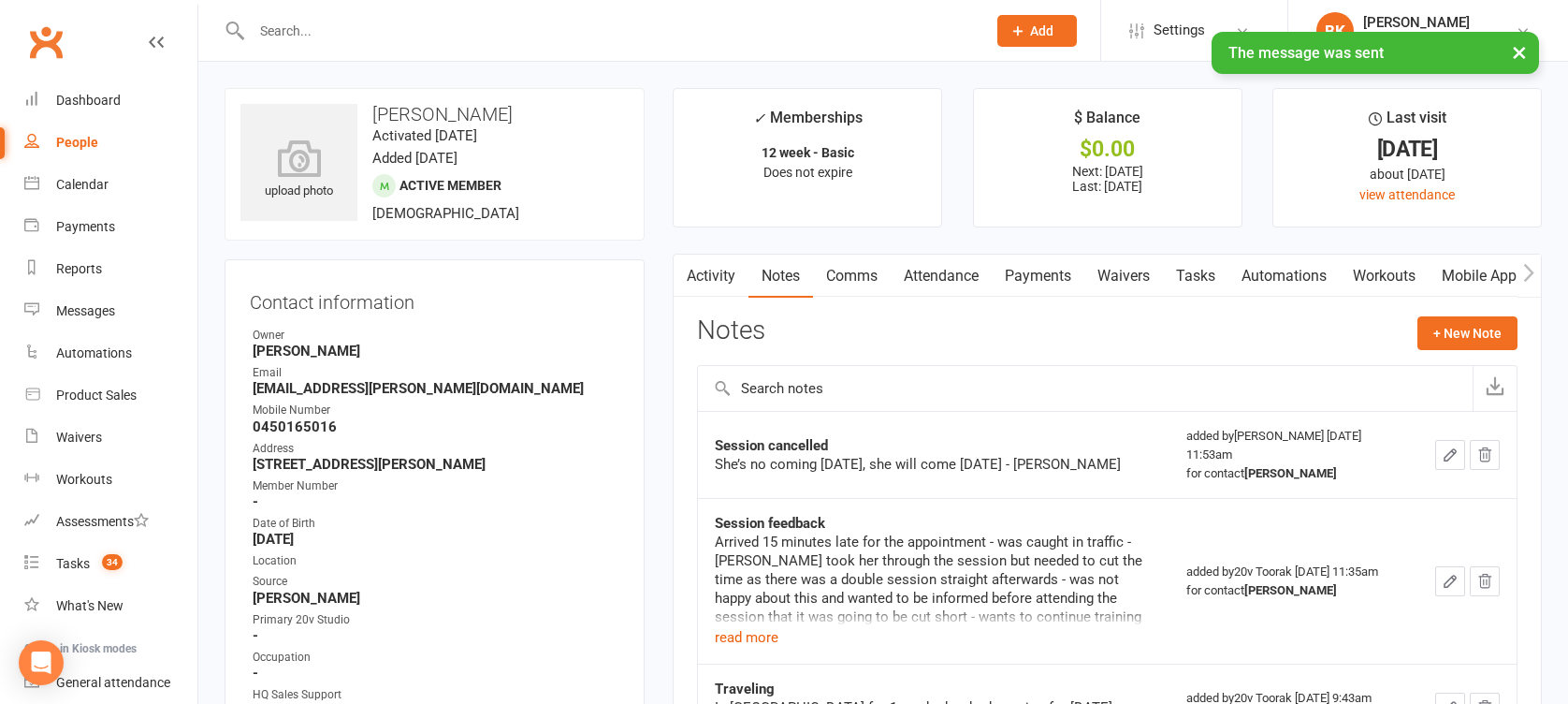
click at [723, 273] on link "Activity" at bounding box center [711, 276] width 75 height 43
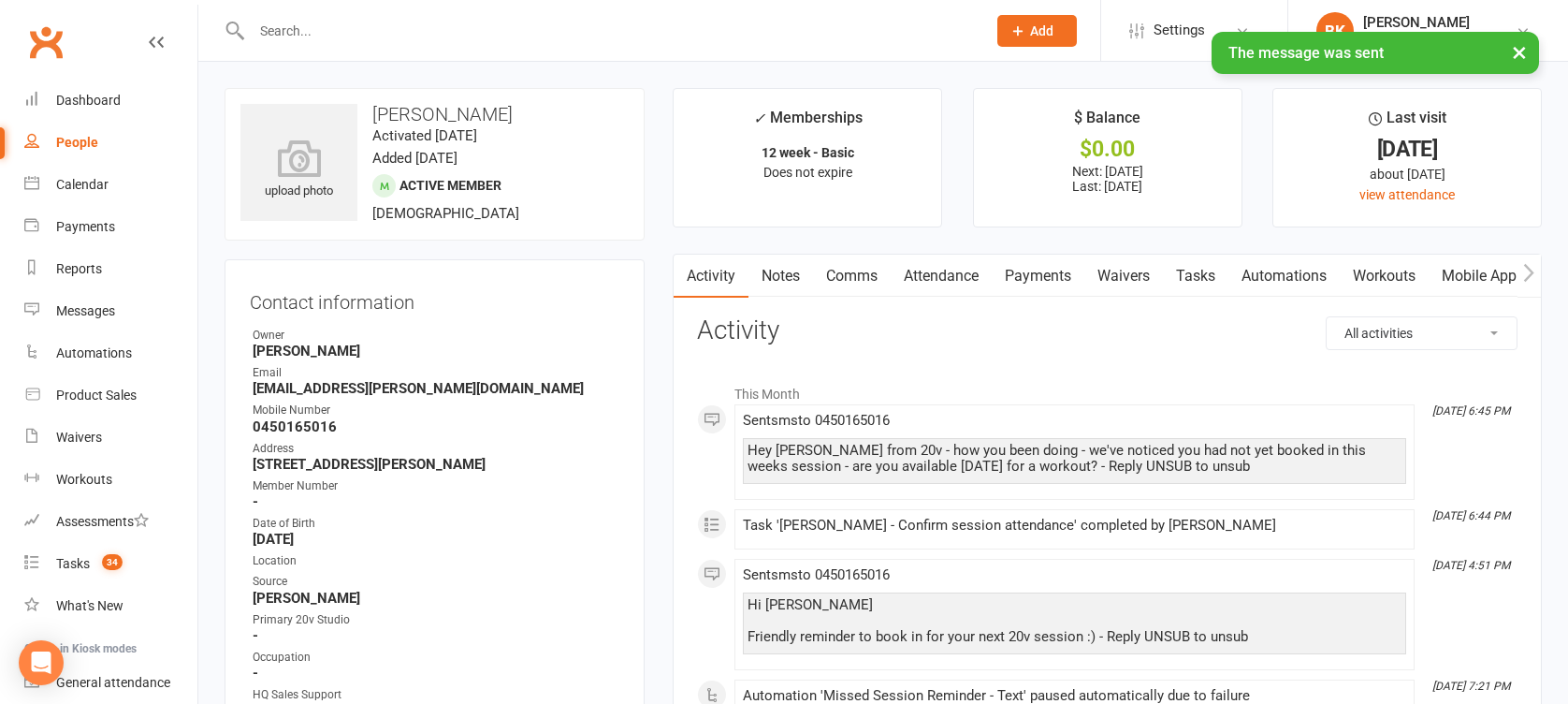
click at [1201, 266] on link "Tasks" at bounding box center [1196, 276] width 65 height 43
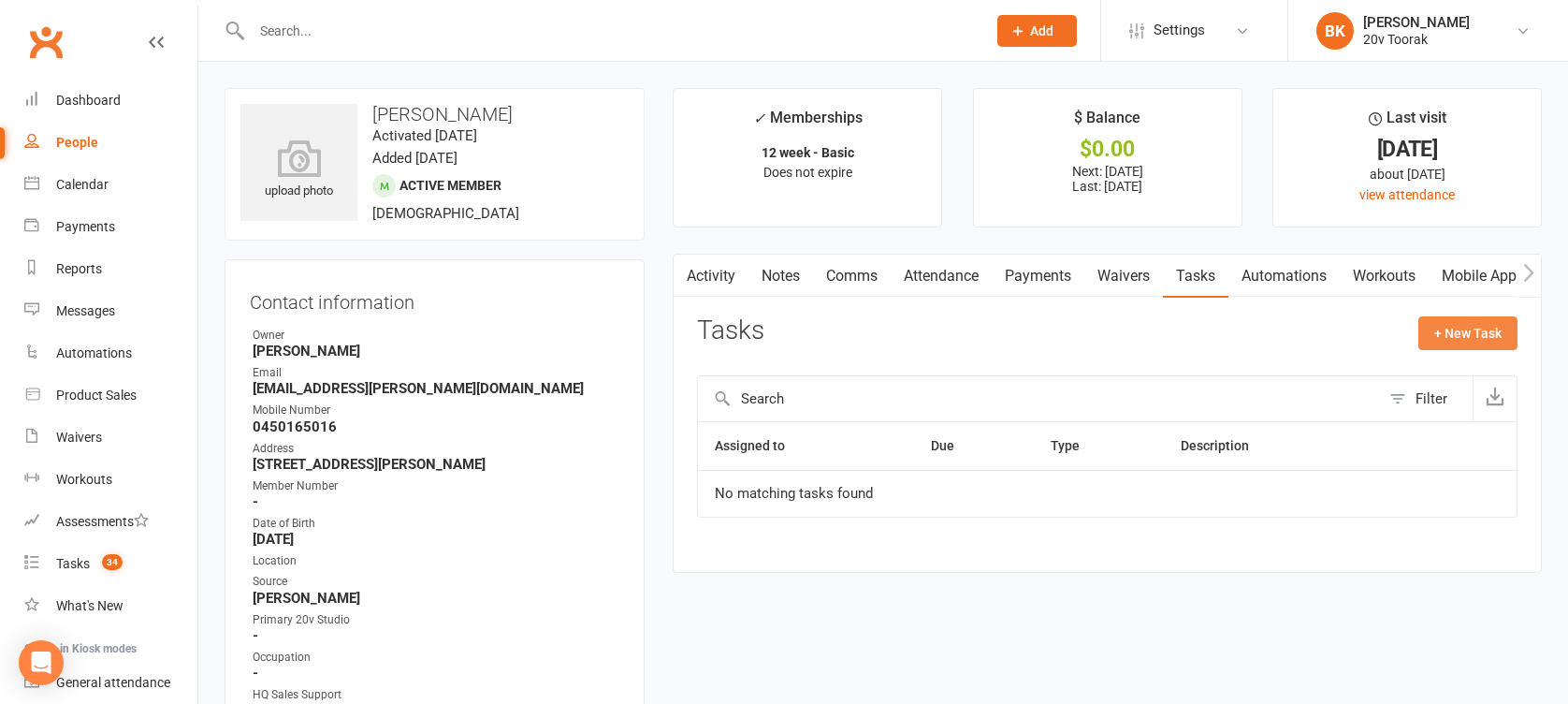
click at [1464, 339] on button "+ New Task" at bounding box center [1468, 332] width 100 height 34
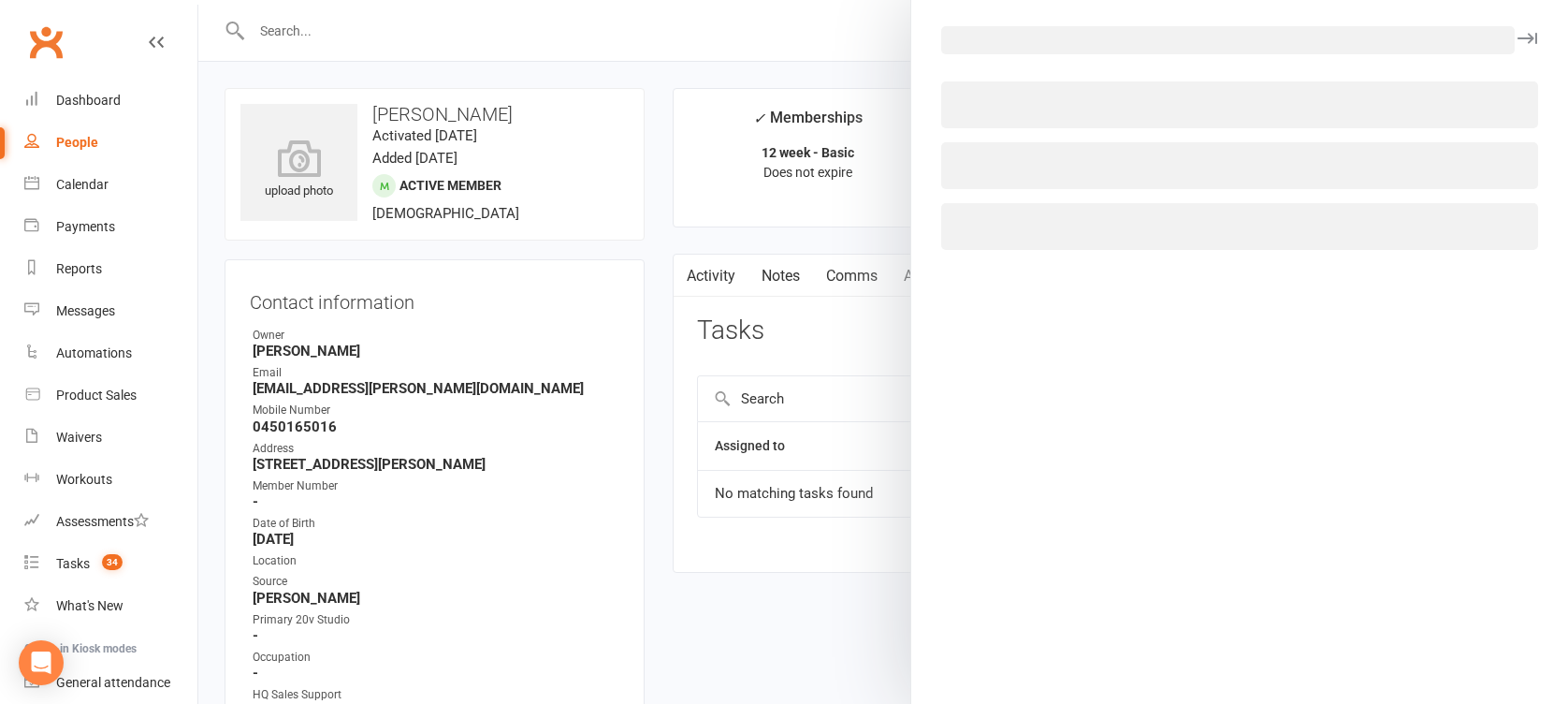
select select "46005"
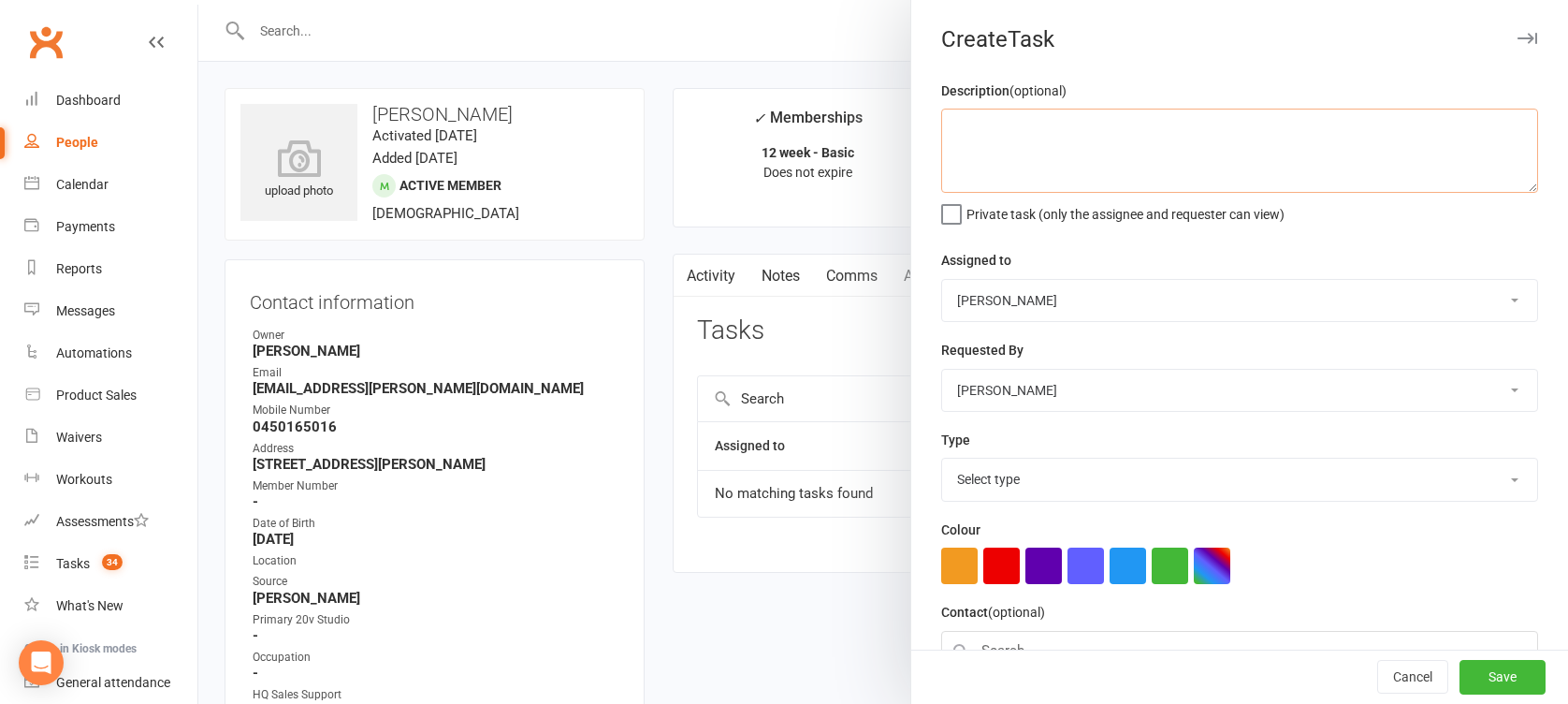
click at [1117, 144] on textarea at bounding box center [1239, 150] width 596 height 84
type textarea "confirm response and call if nothing"
click at [1028, 473] on select "Select type Call Call - to book trial Confirm session attendance Confirm trial …" at bounding box center [1240, 479] width 595 height 41
select select "27772"
click at [942, 459] on select "Select type Call Call - to book trial Confirm session attendance Confirm trial …" at bounding box center [1240, 479] width 595 height 41
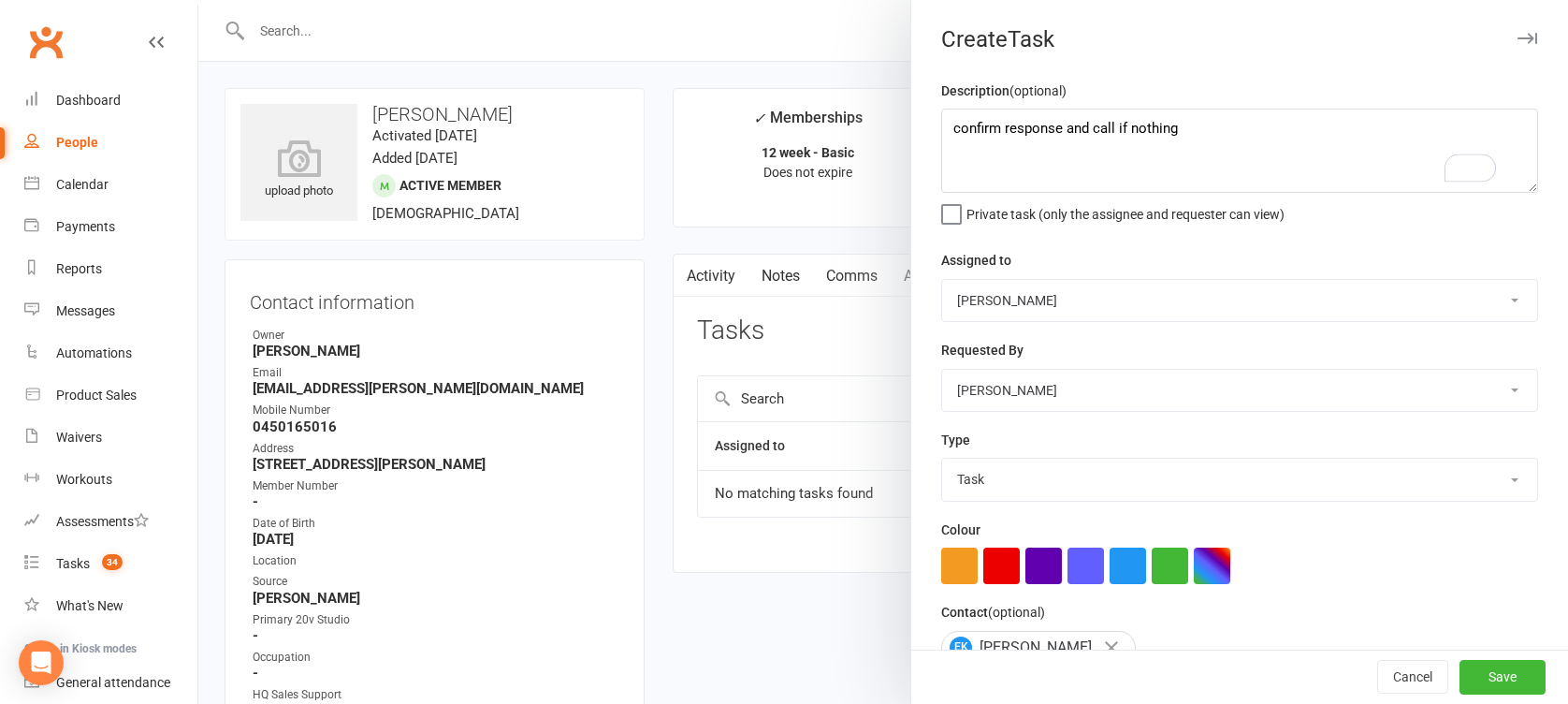
scroll to position [186, 0]
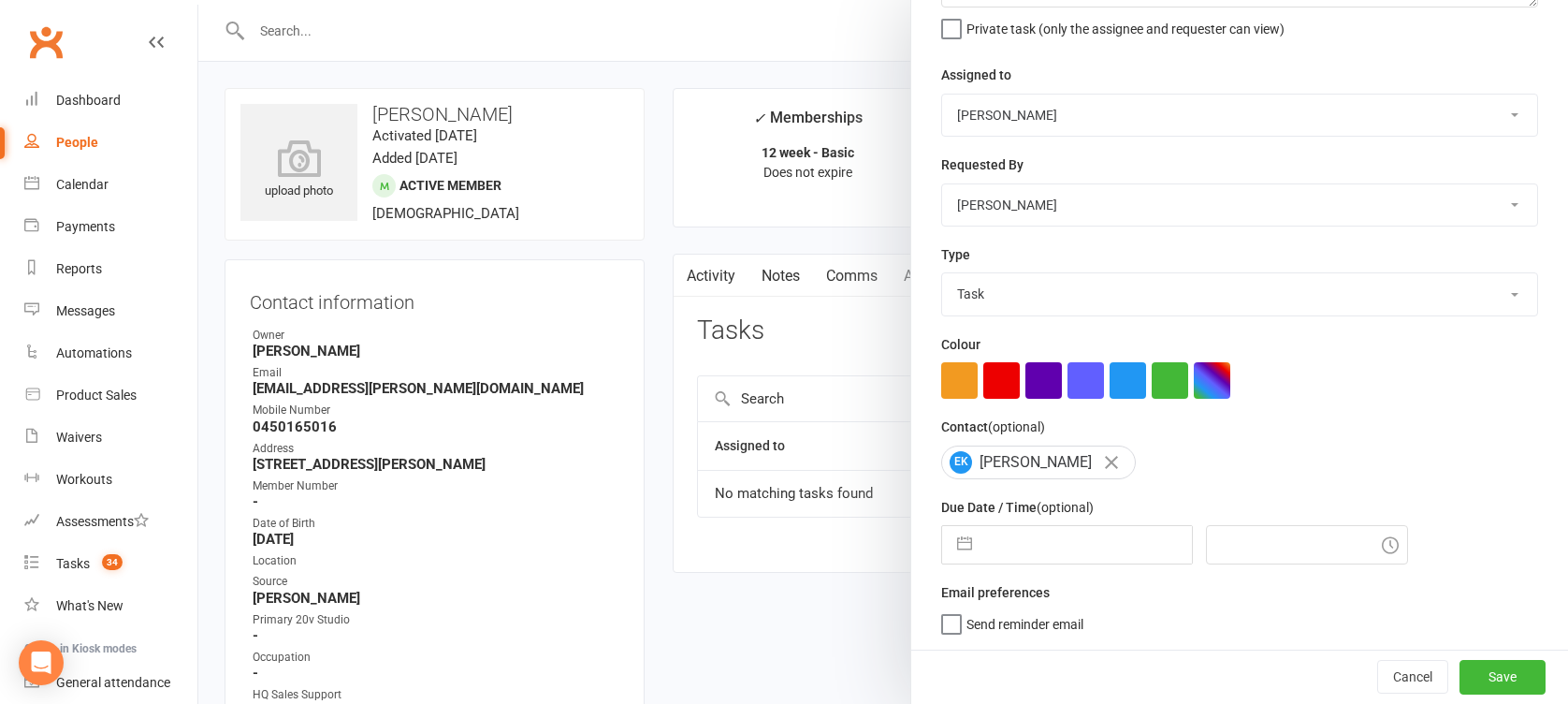
click at [960, 549] on button "button" at bounding box center [964, 544] width 34 height 37
select select "8"
select select "2025"
select select "9"
select select "2025"
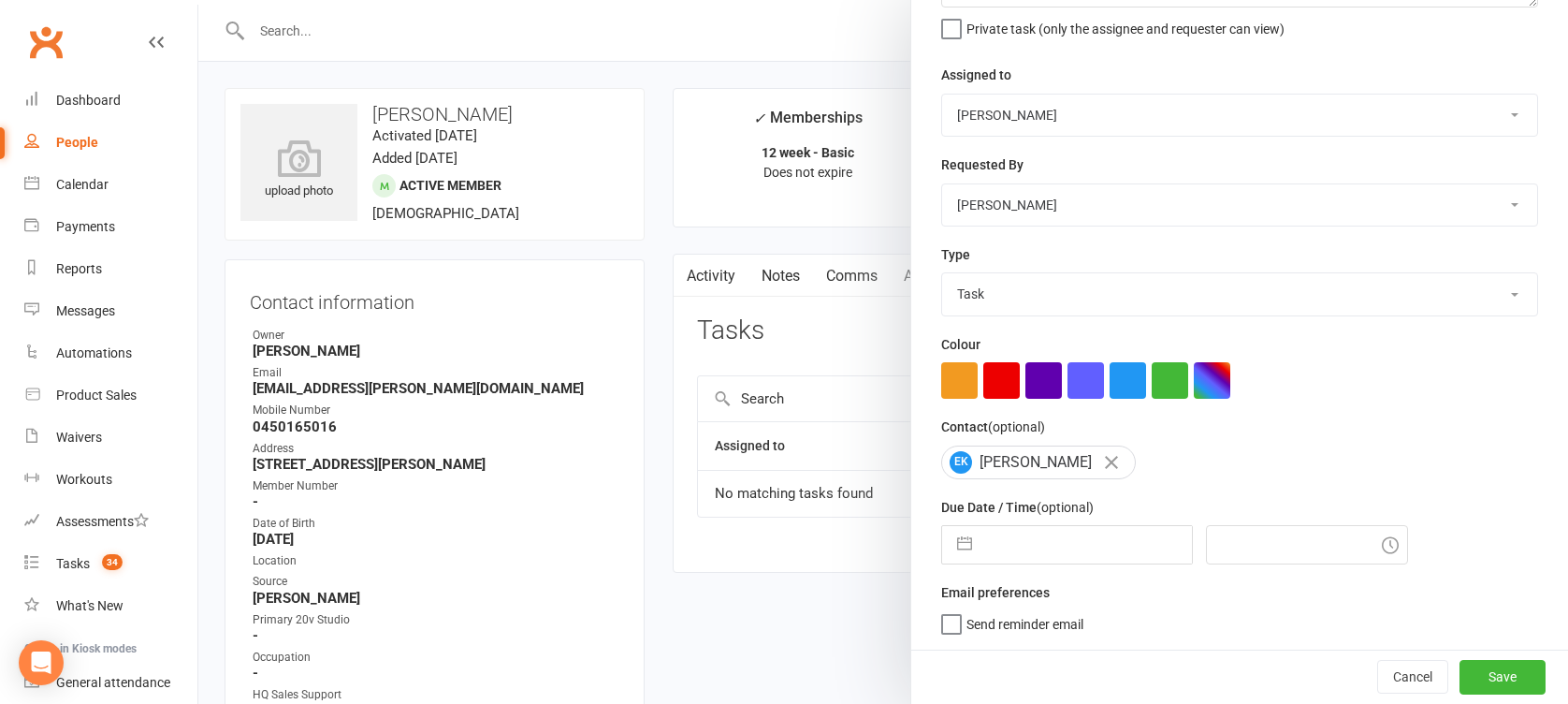
select select "10"
select select "2025"
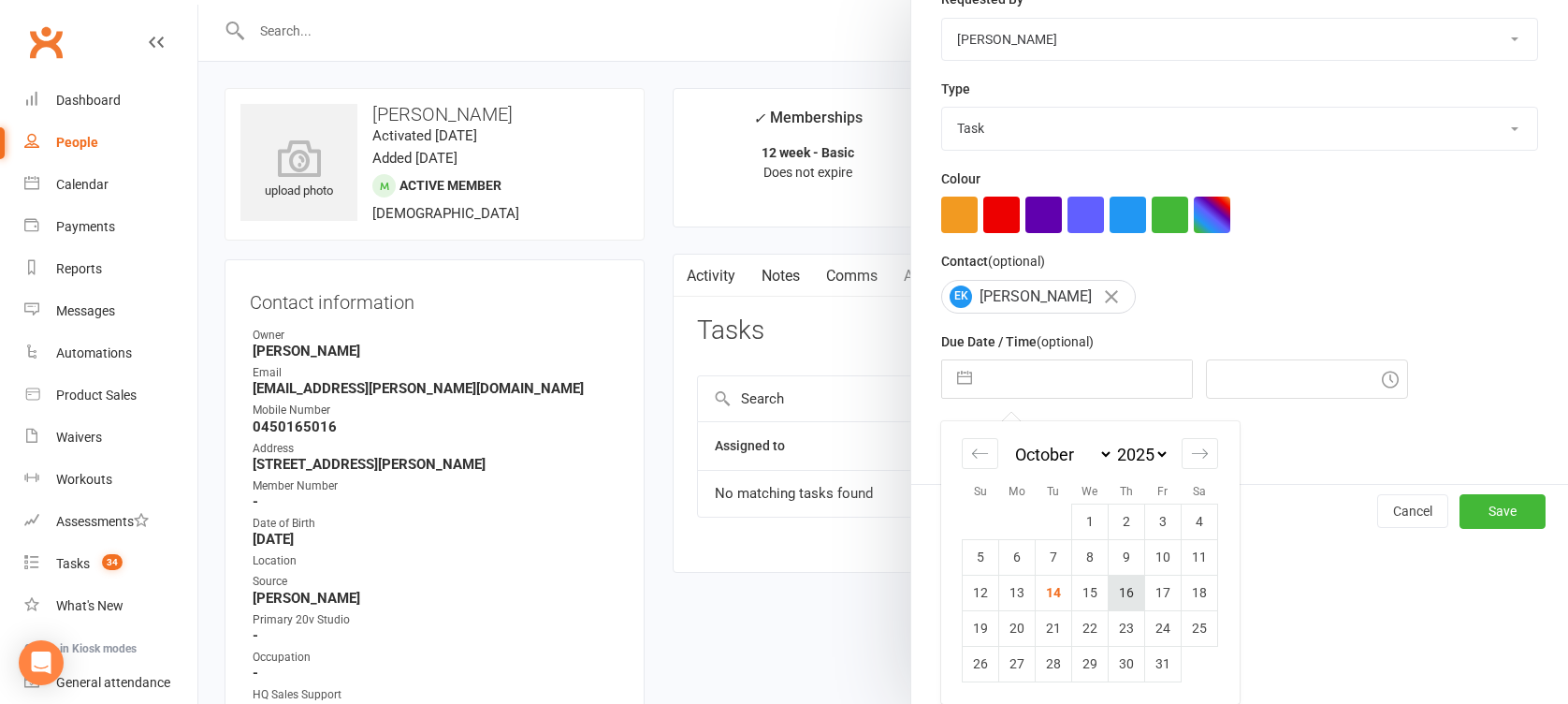
click at [1109, 599] on td "16" at bounding box center [1127, 592] width 36 height 35
type input "16 Oct 2025"
type input "6:45pm"
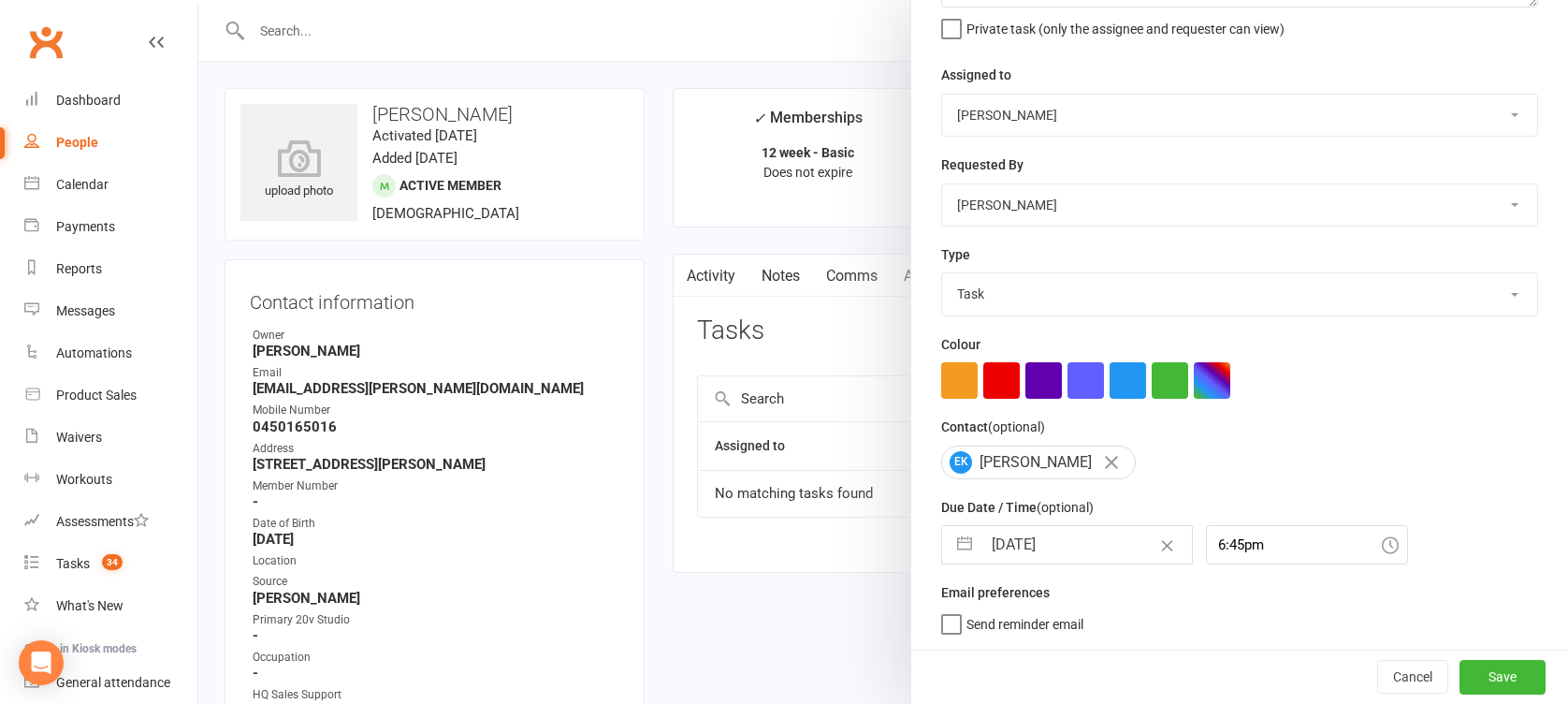
click at [1023, 545] on input "16 Oct 2025" at bounding box center [1086, 544] width 211 height 37
select select "8"
select select "2025"
select select "9"
select select "2025"
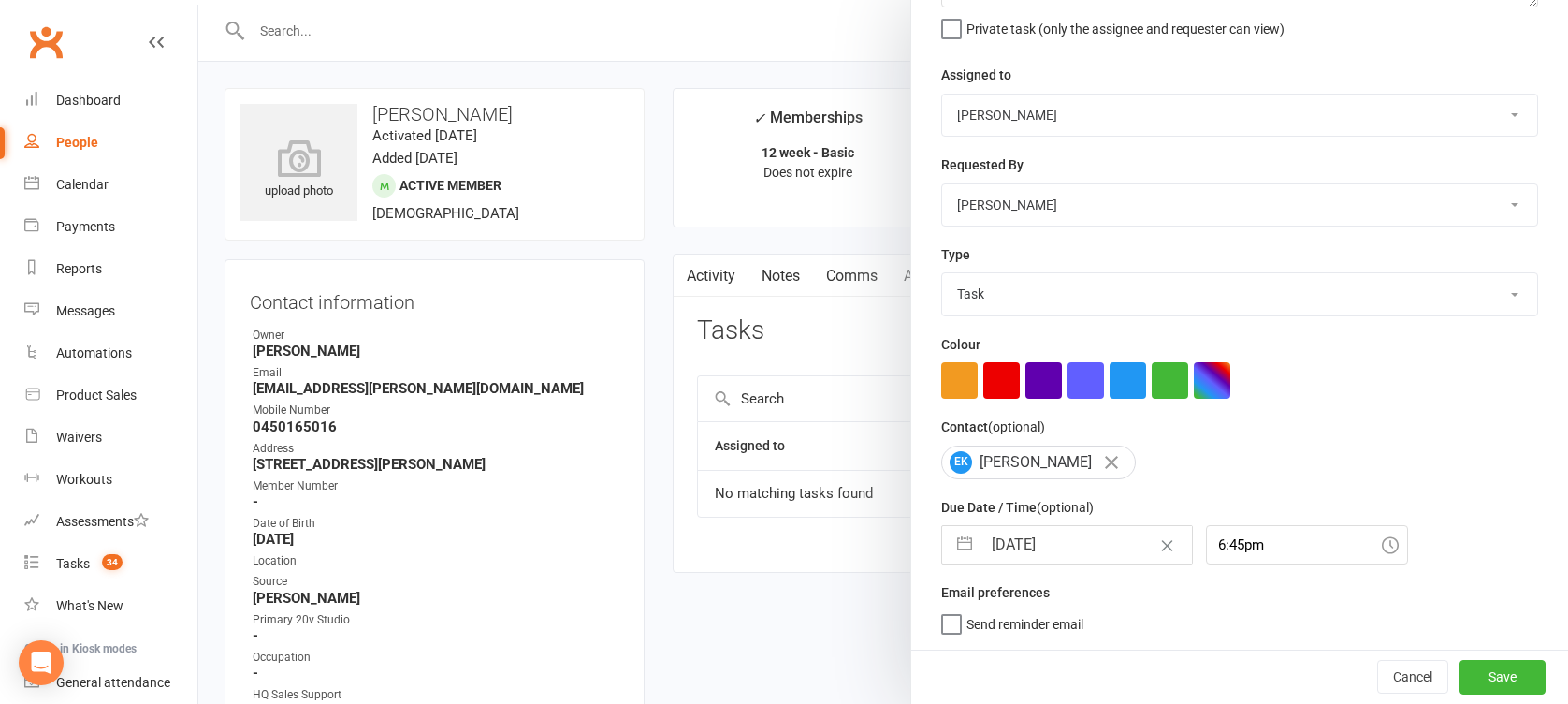
select select "10"
select select "2025"
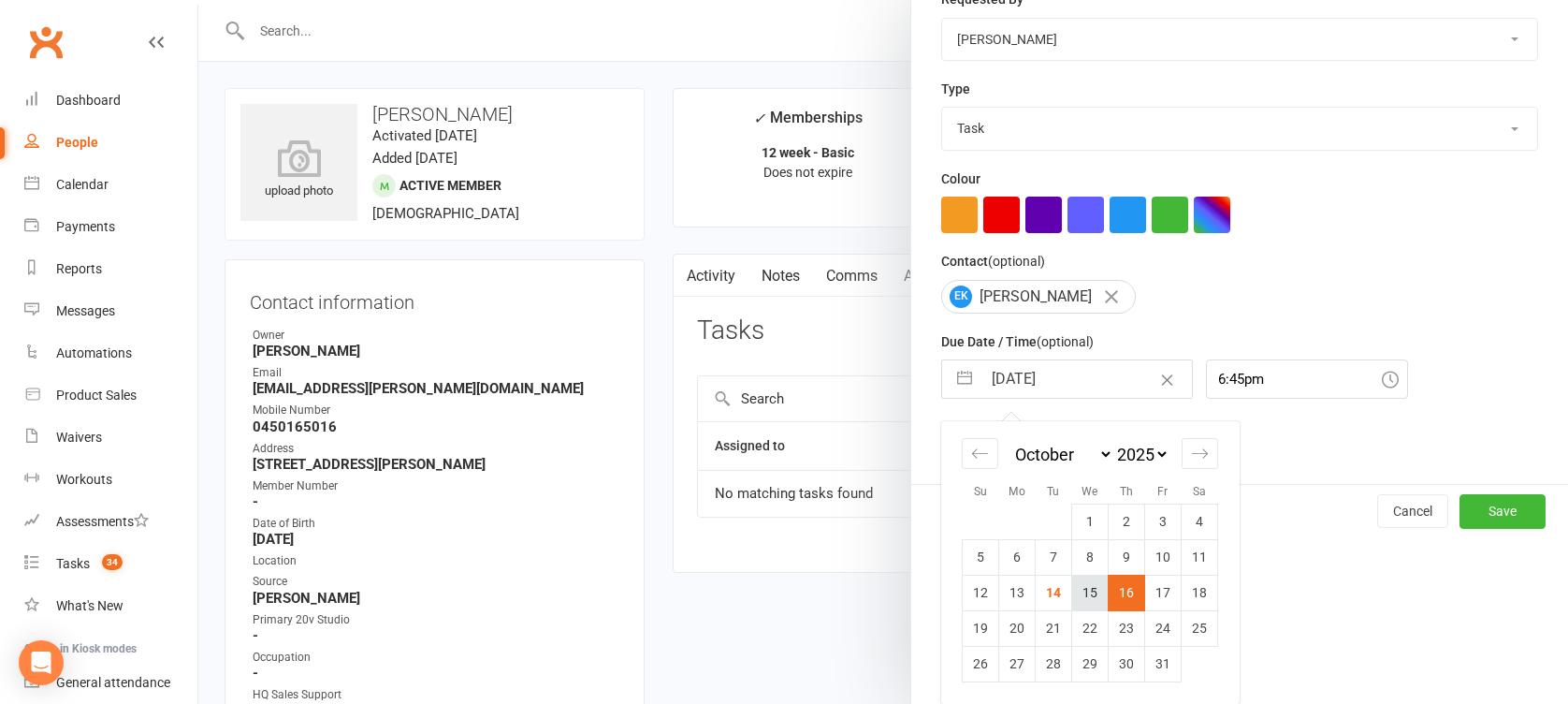
click at [1083, 597] on td "15" at bounding box center [1090, 592] width 36 height 35
type input "15 Oct 2025"
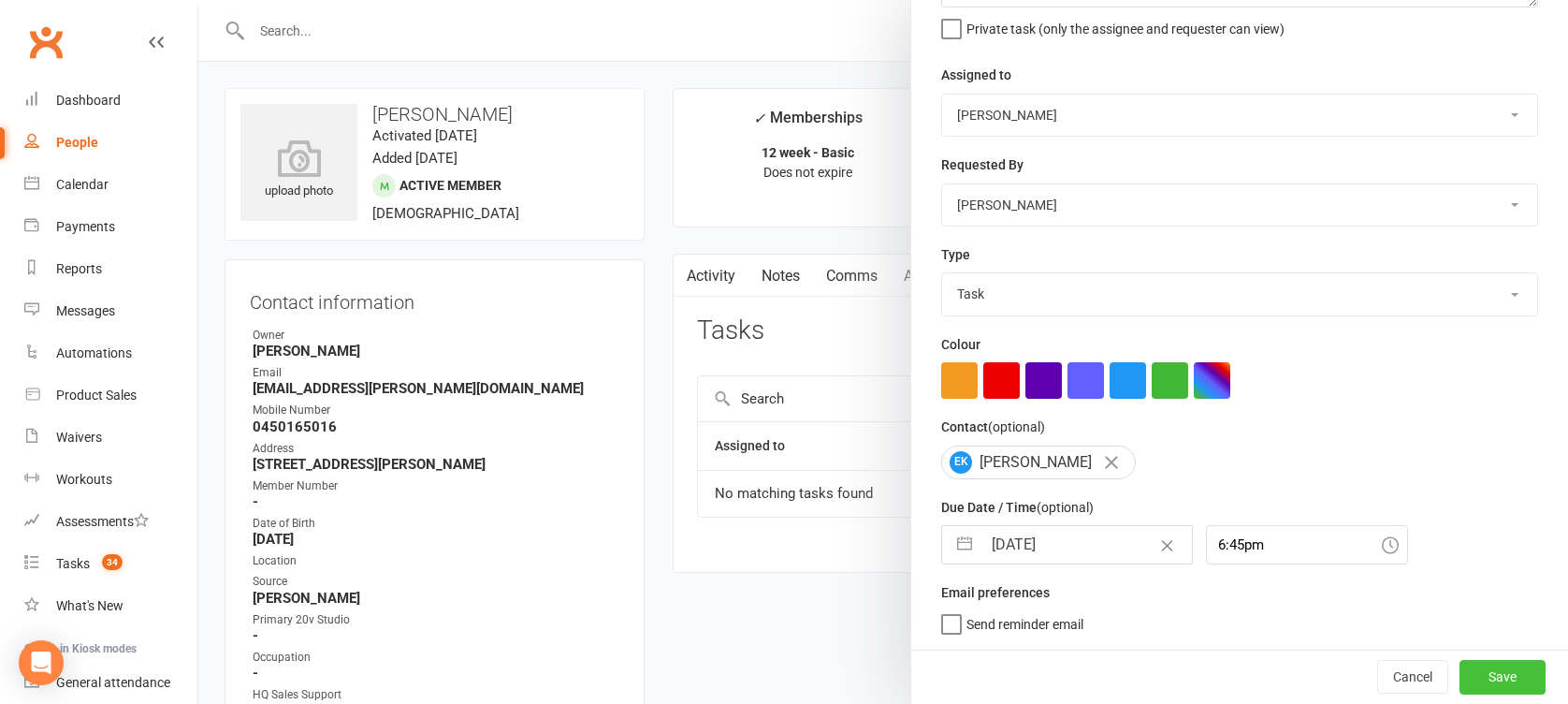
click at [1460, 673] on button "Save" at bounding box center [1503, 676] width 86 height 34
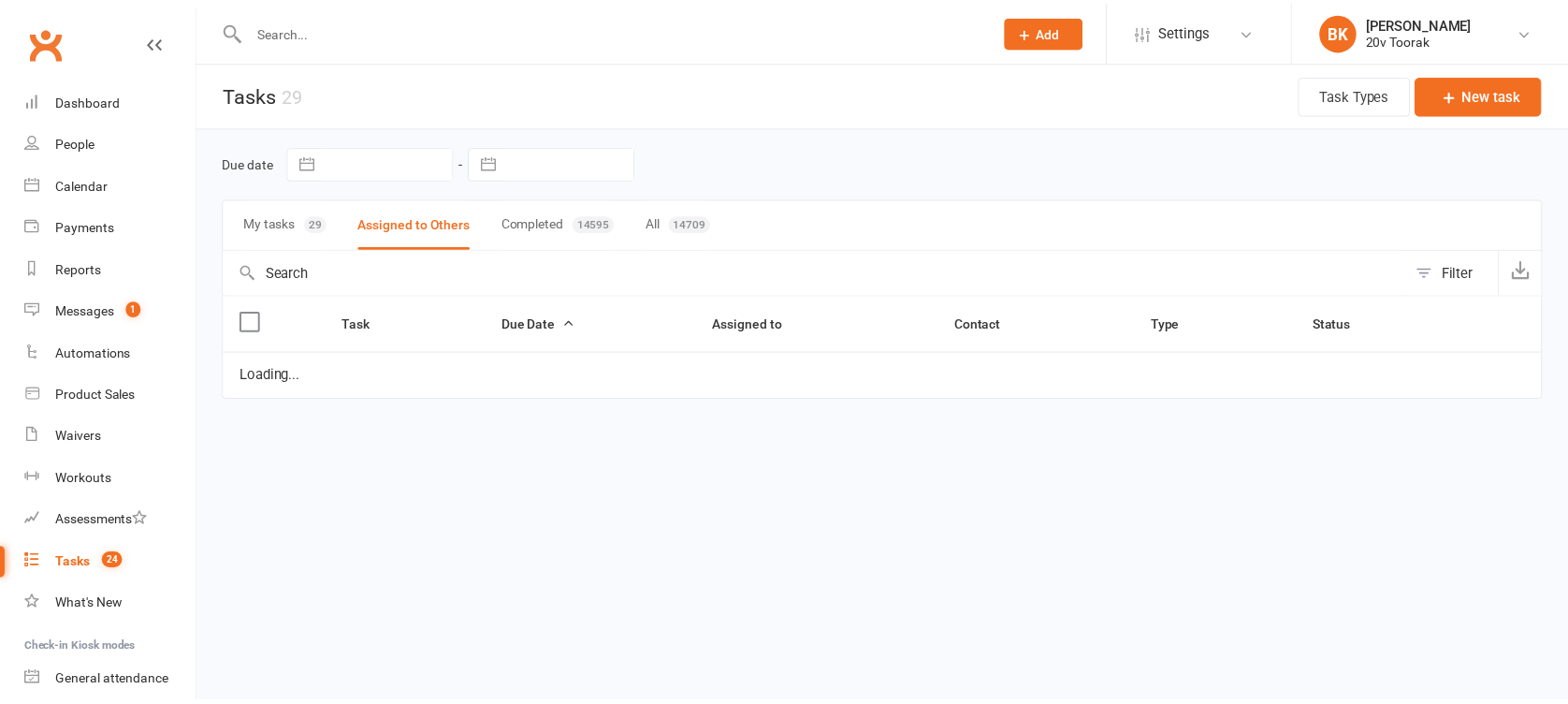
scroll to position [918, 0]
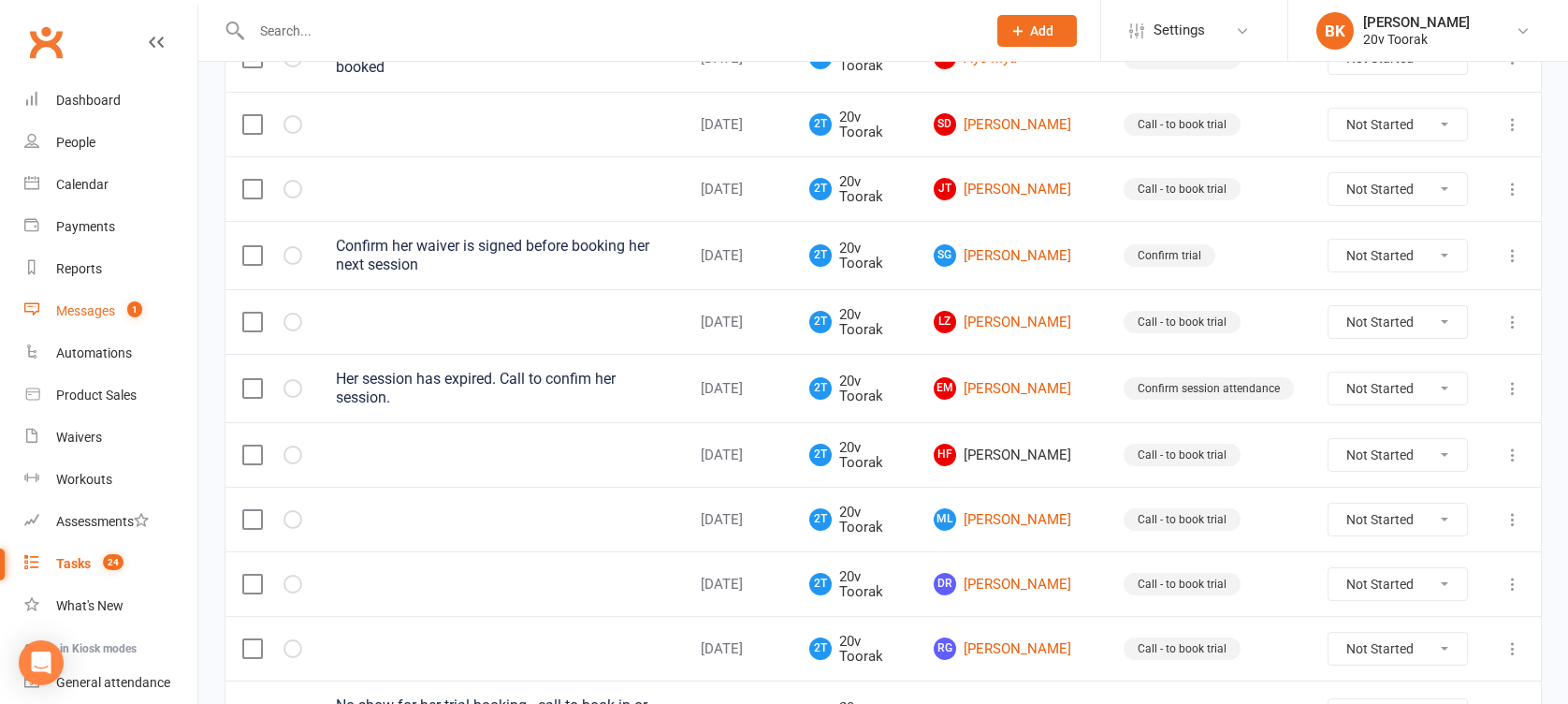
click at [79, 308] on div "Messages" at bounding box center [86, 311] width 59 height 15
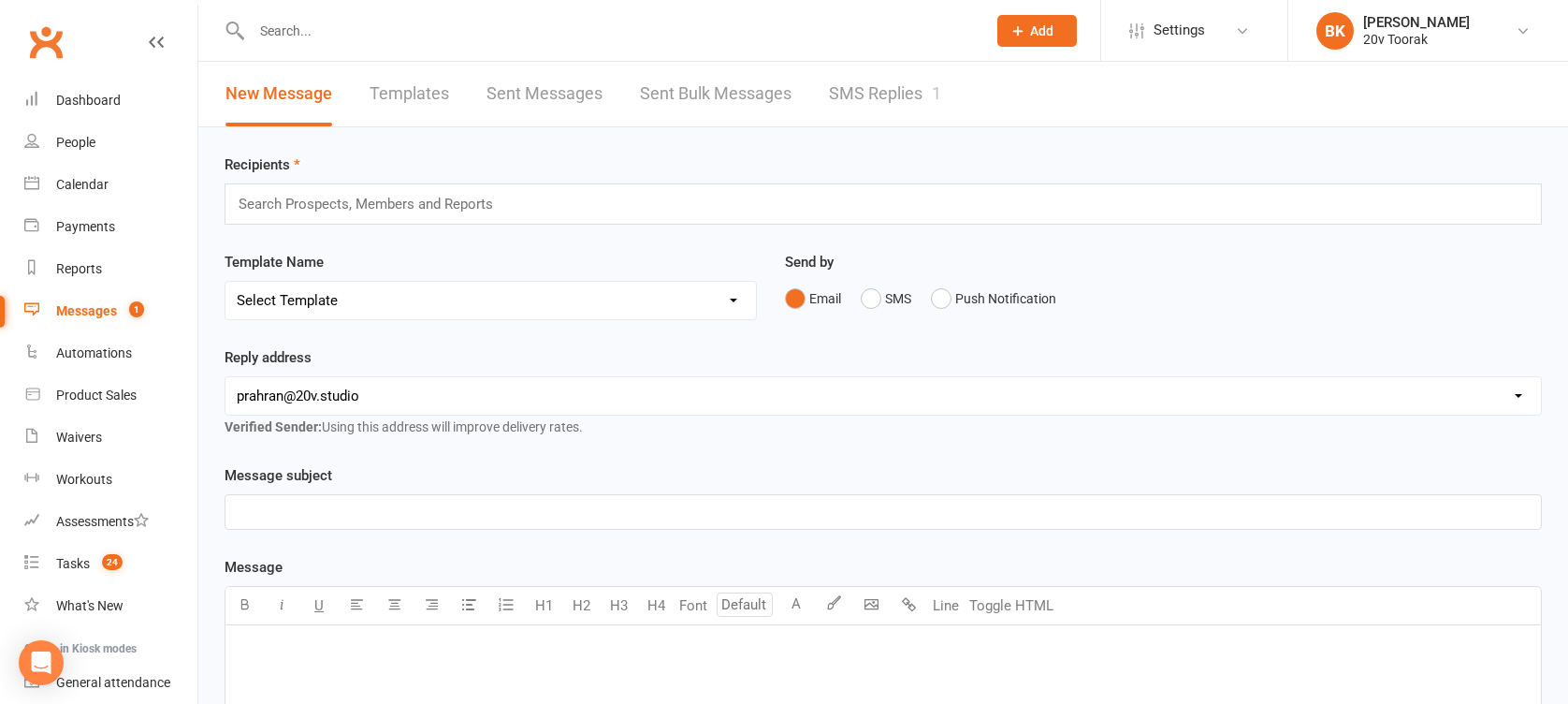
click at [901, 80] on link "SMS Replies 1" at bounding box center [885, 93] width 112 height 64
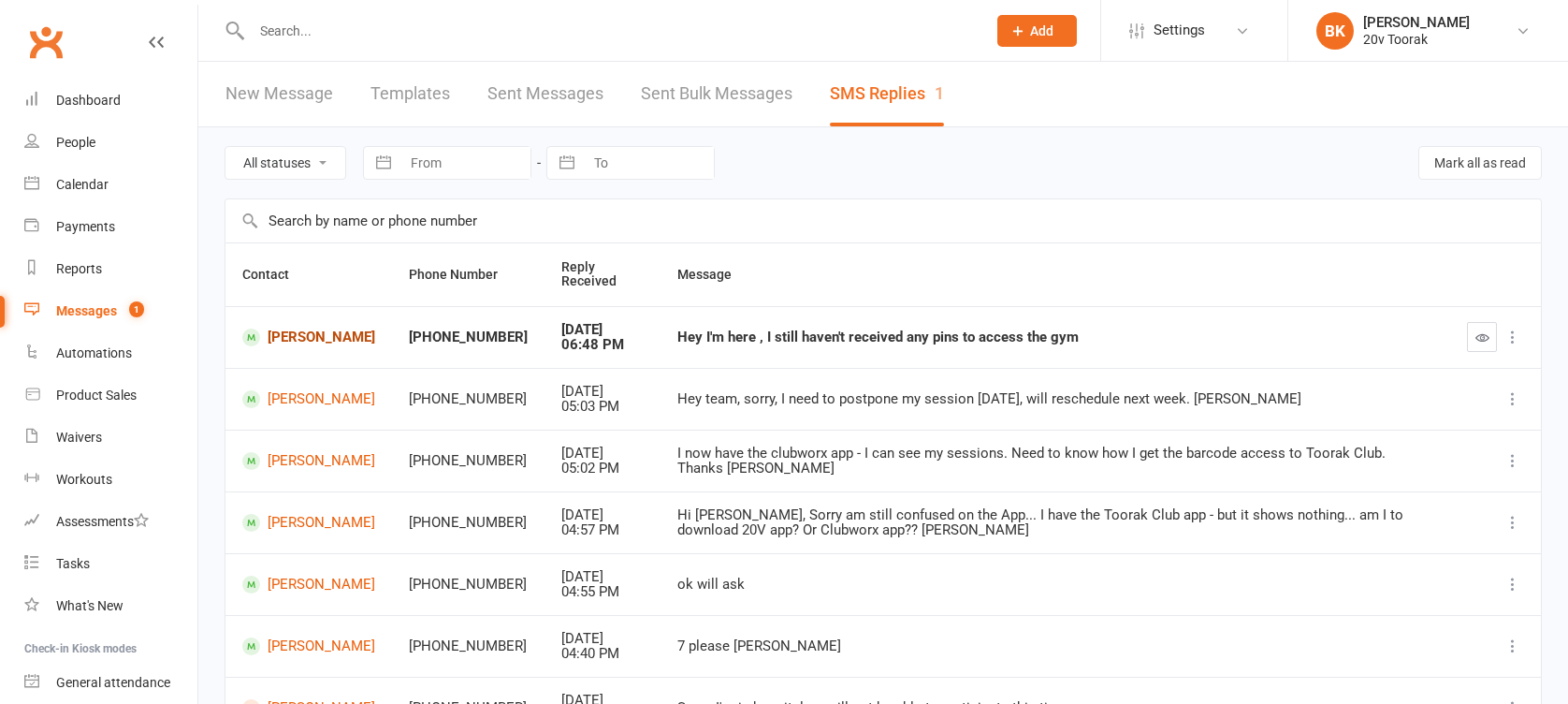
click at [307, 335] on link "[PERSON_NAME]" at bounding box center [308, 337] width 133 height 18
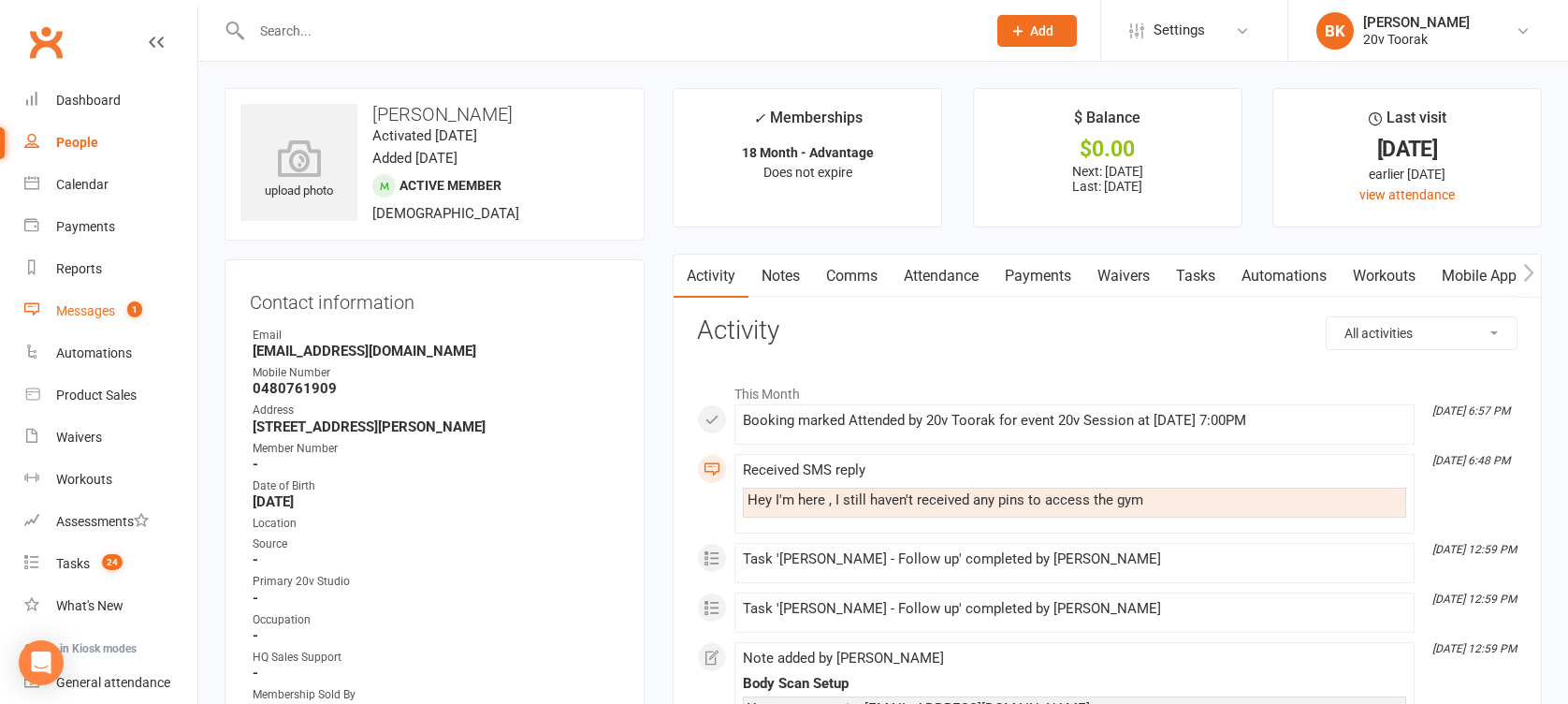
click at [104, 296] on link "Messages 1" at bounding box center [110, 311] width 173 height 42
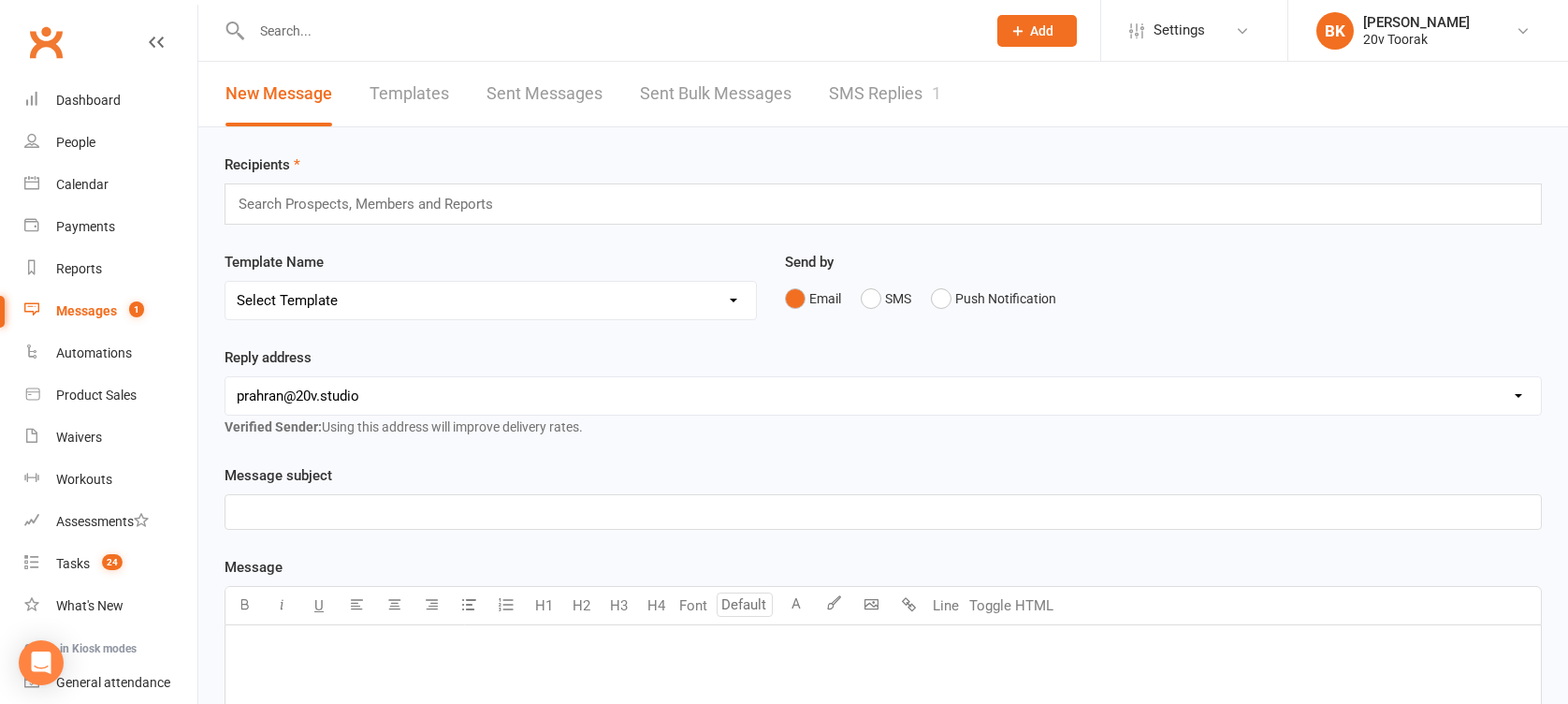
click at [910, 115] on link "SMS Replies 1" at bounding box center [885, 93] width 112 height 64
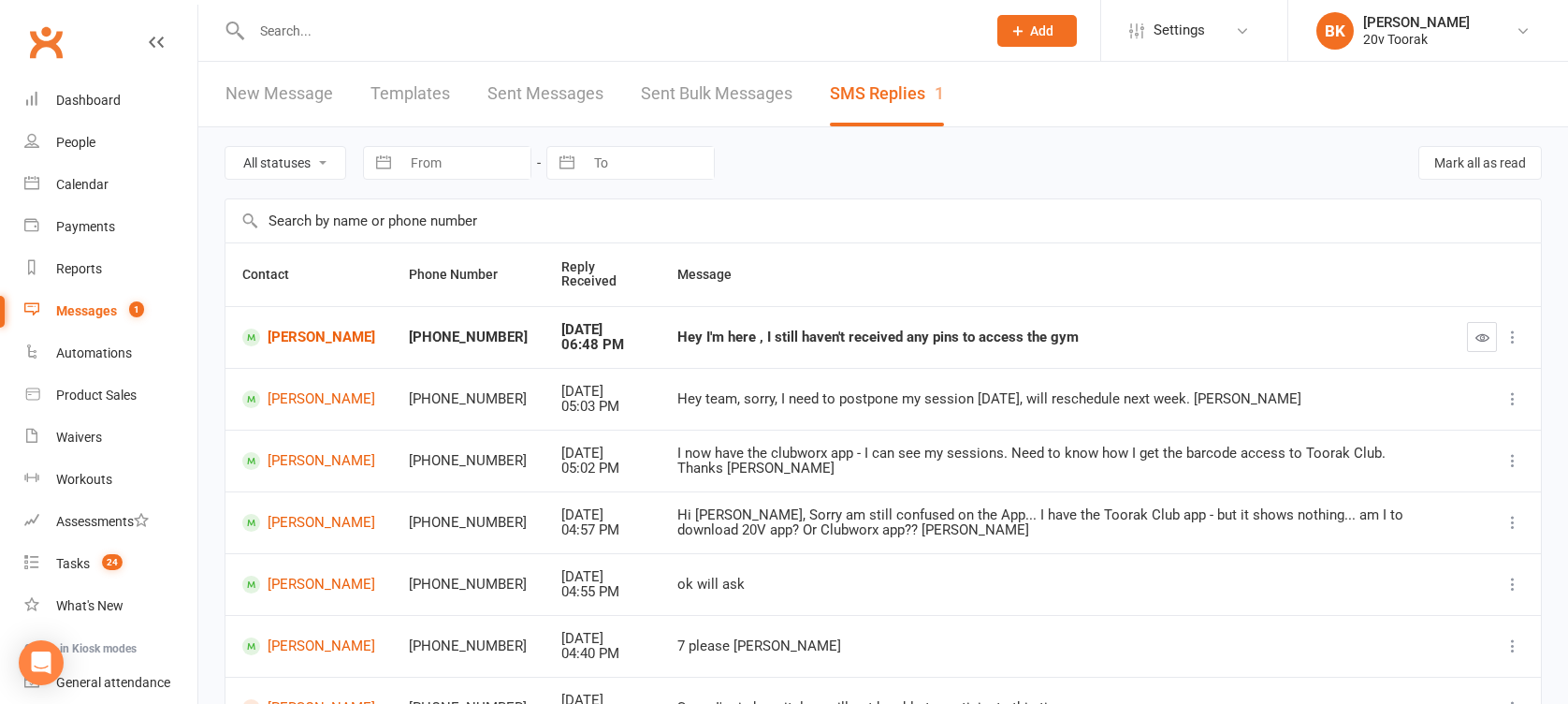
click at [1460, 329] on td at bounding box center [1495, 337] width 91 height 61
click at [1481, 338] on icon "button" at bounding box center [1482, 337] width 14 height 14
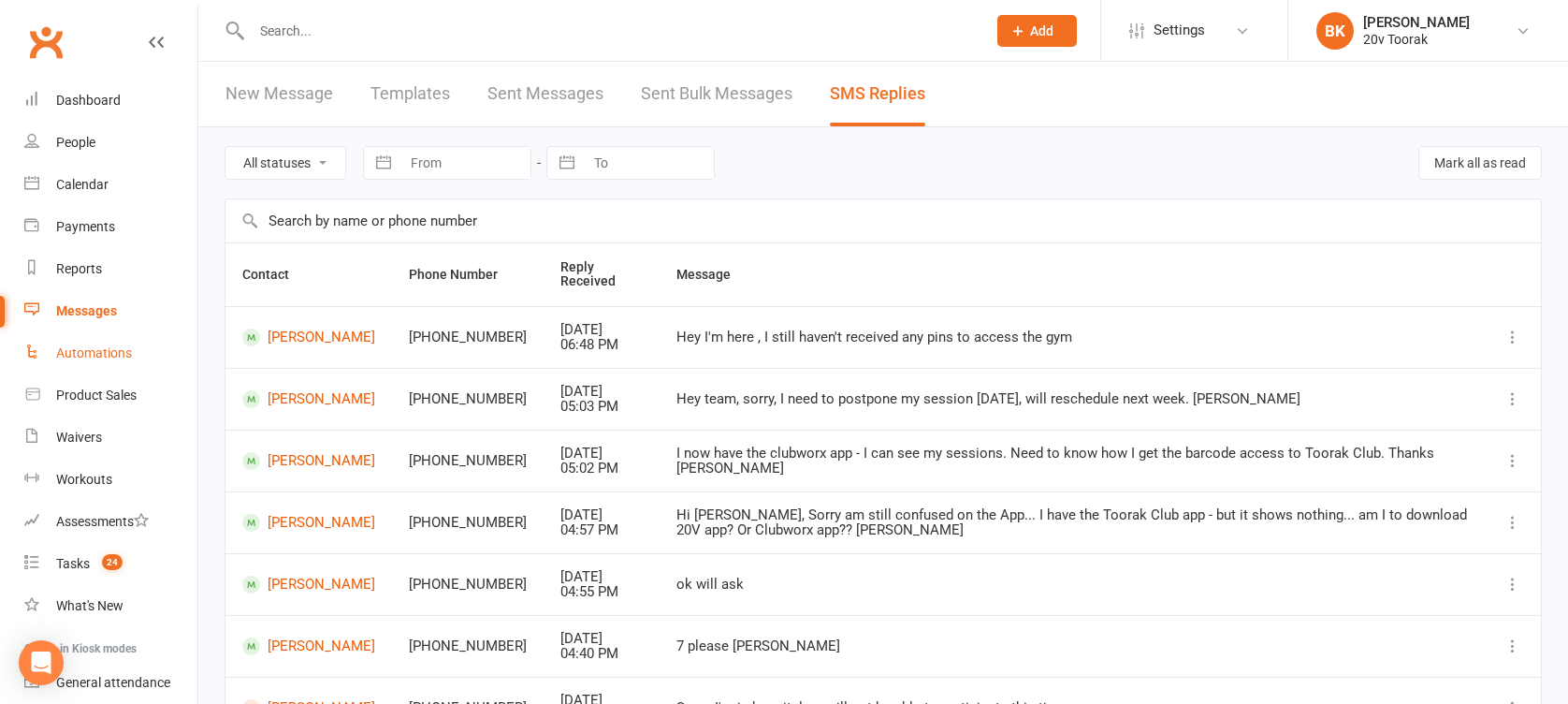
click at [87, 351] on div "Automations" at bounding box center [94, 353] width 76 height 15
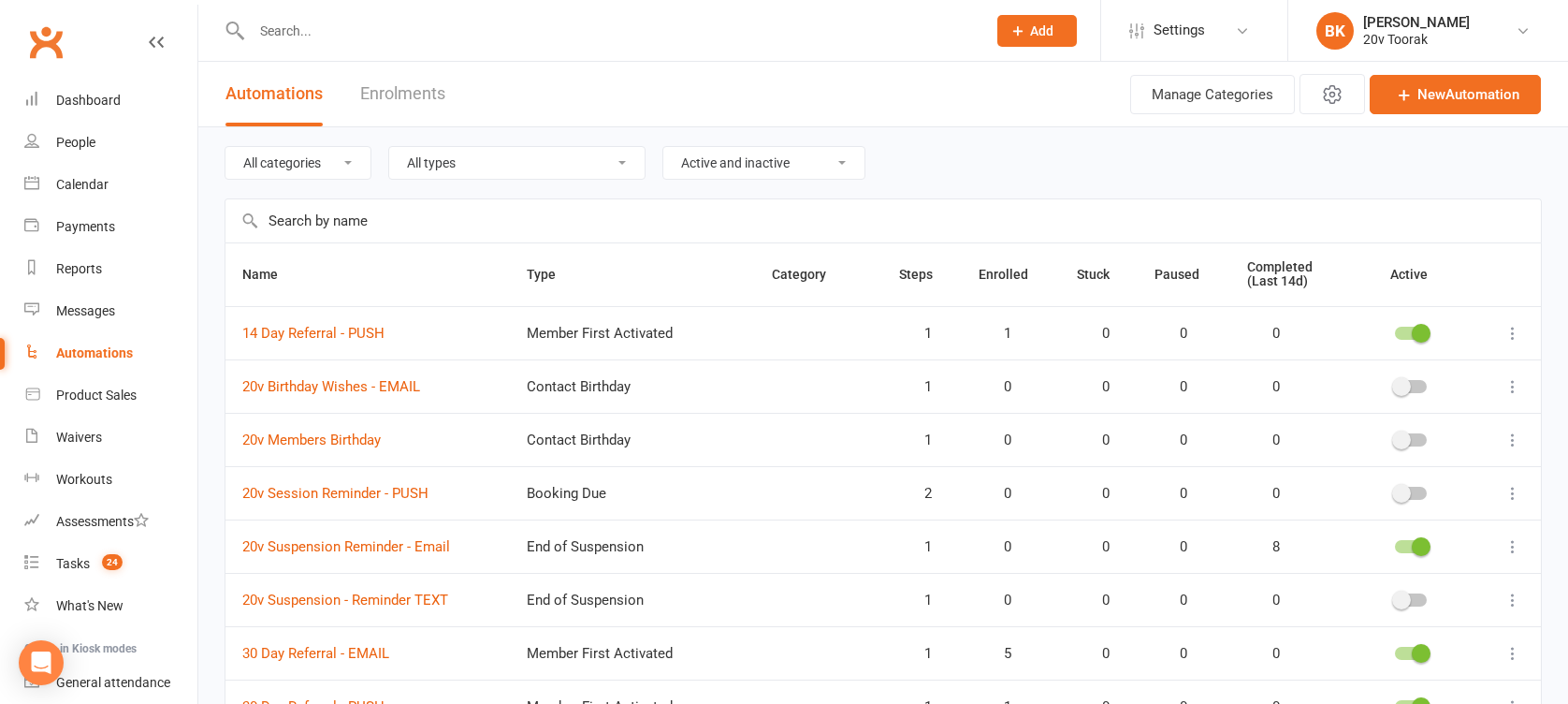
click at [369, 234] on input "text" at bounding box center [884, 220] width 1315 height 43
type input "first"
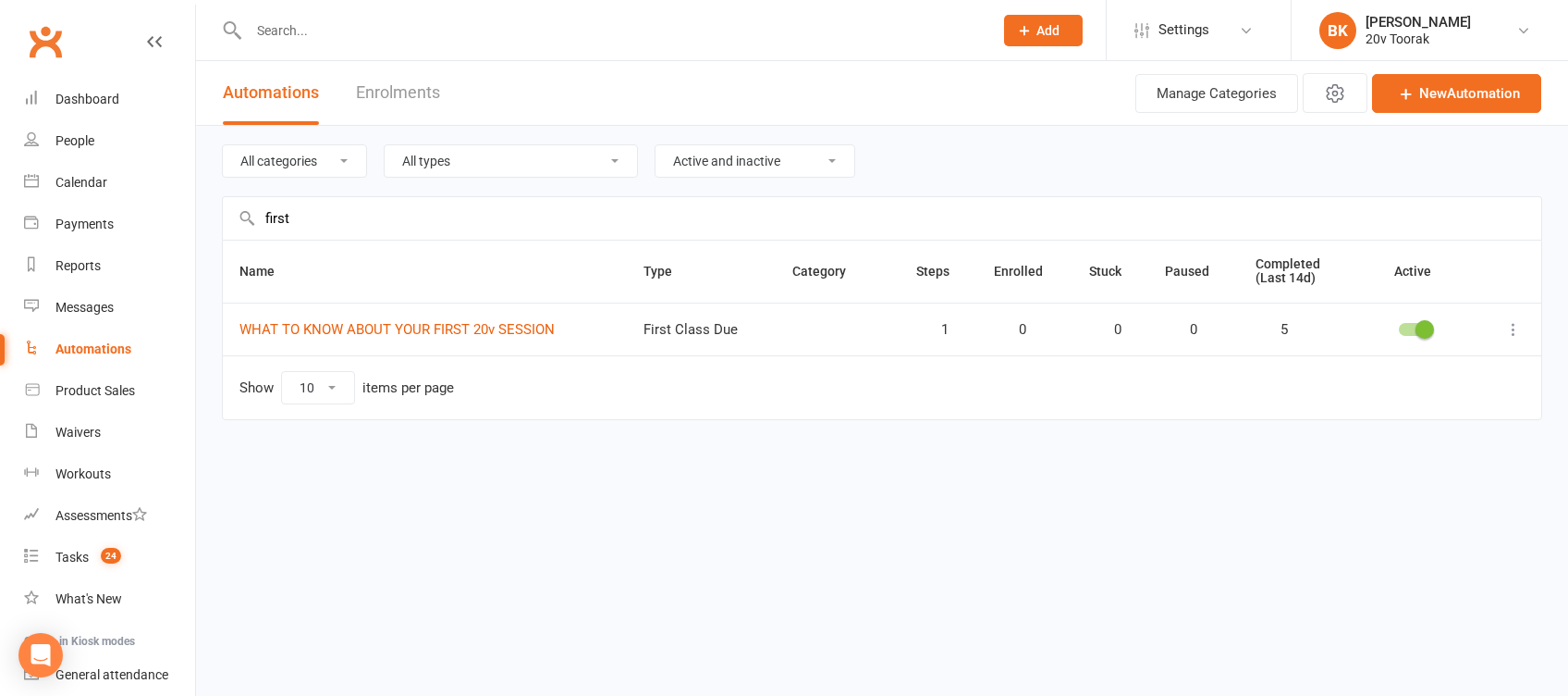
click at [319, 222] on input "first" at bounding box center [883, 218] width 1319 height 43
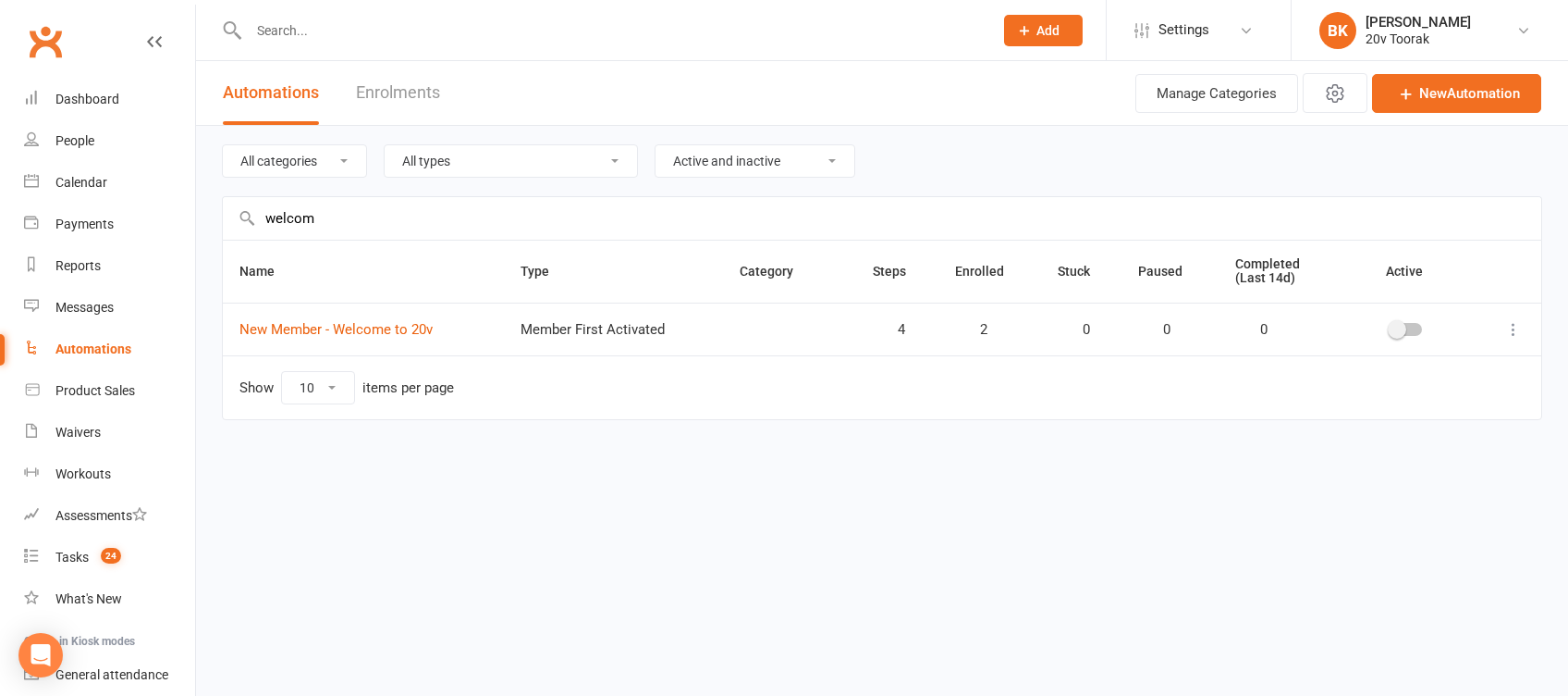
type input "welcom"
click at [1511, 329] on icon at bounding box center [1514, 330] width 19 height 19
click at [1409, 368] on link "Edit" at bounding box center [1432, 364] width 183 height 37
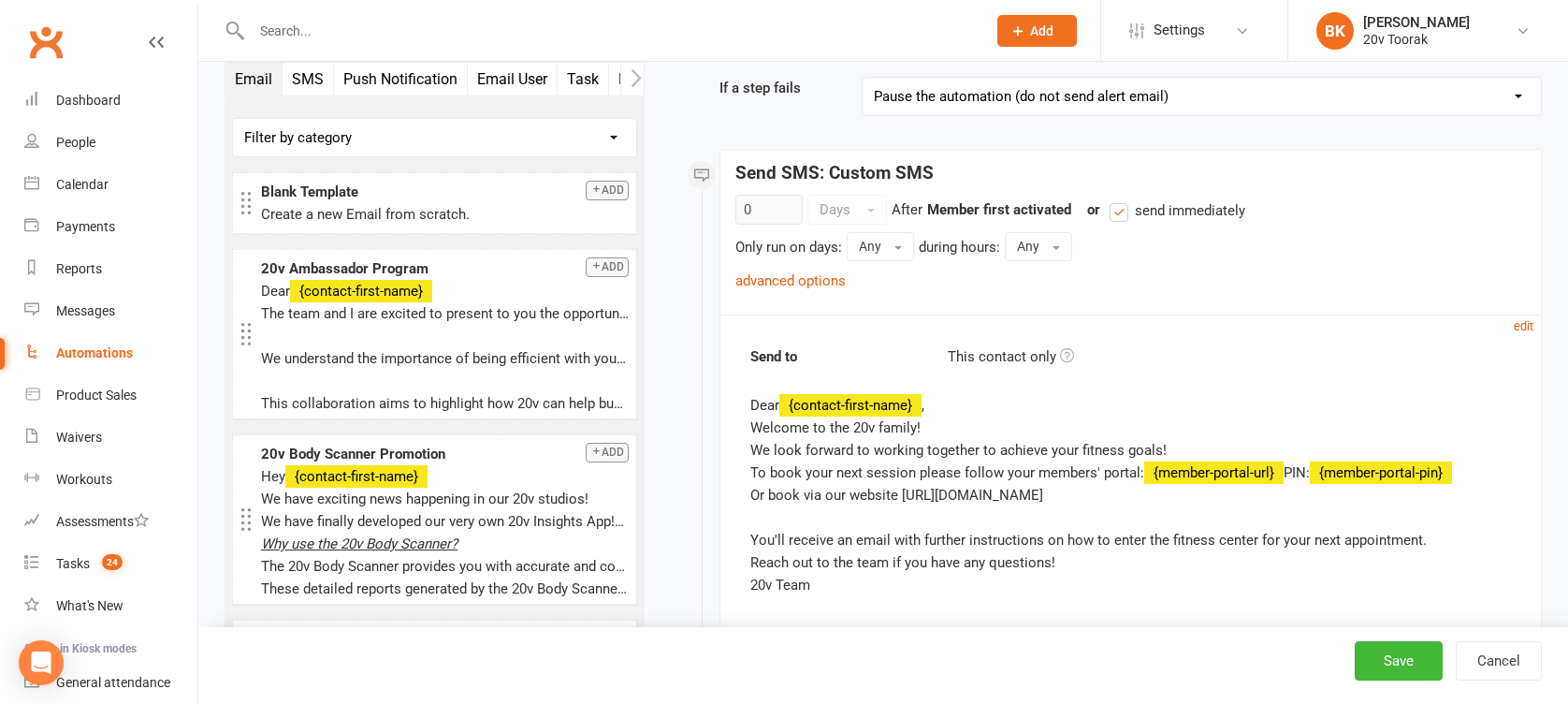
scroll to position [409, 0]
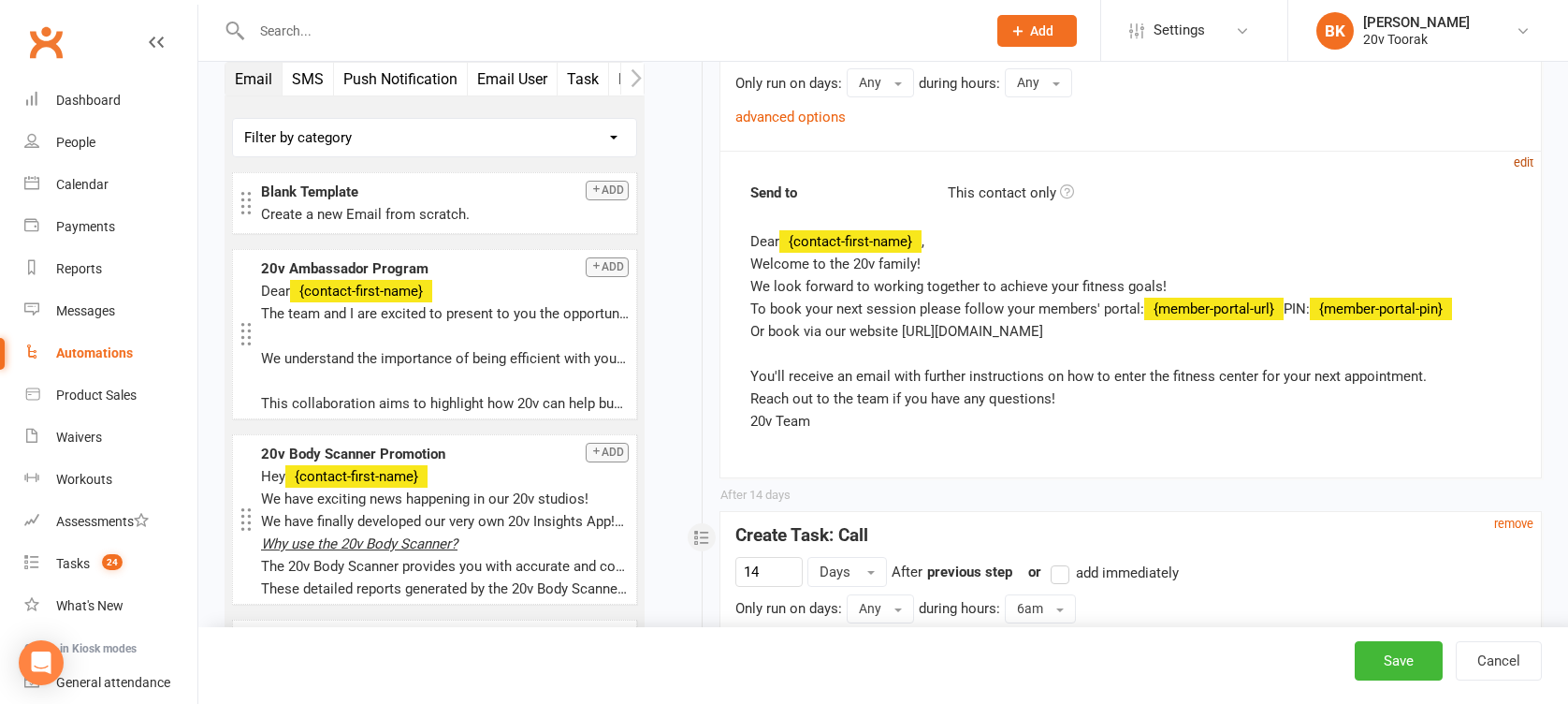
click at [1526, 159] on small "edit" at bounding box center [1523, 162] width 20 height 14
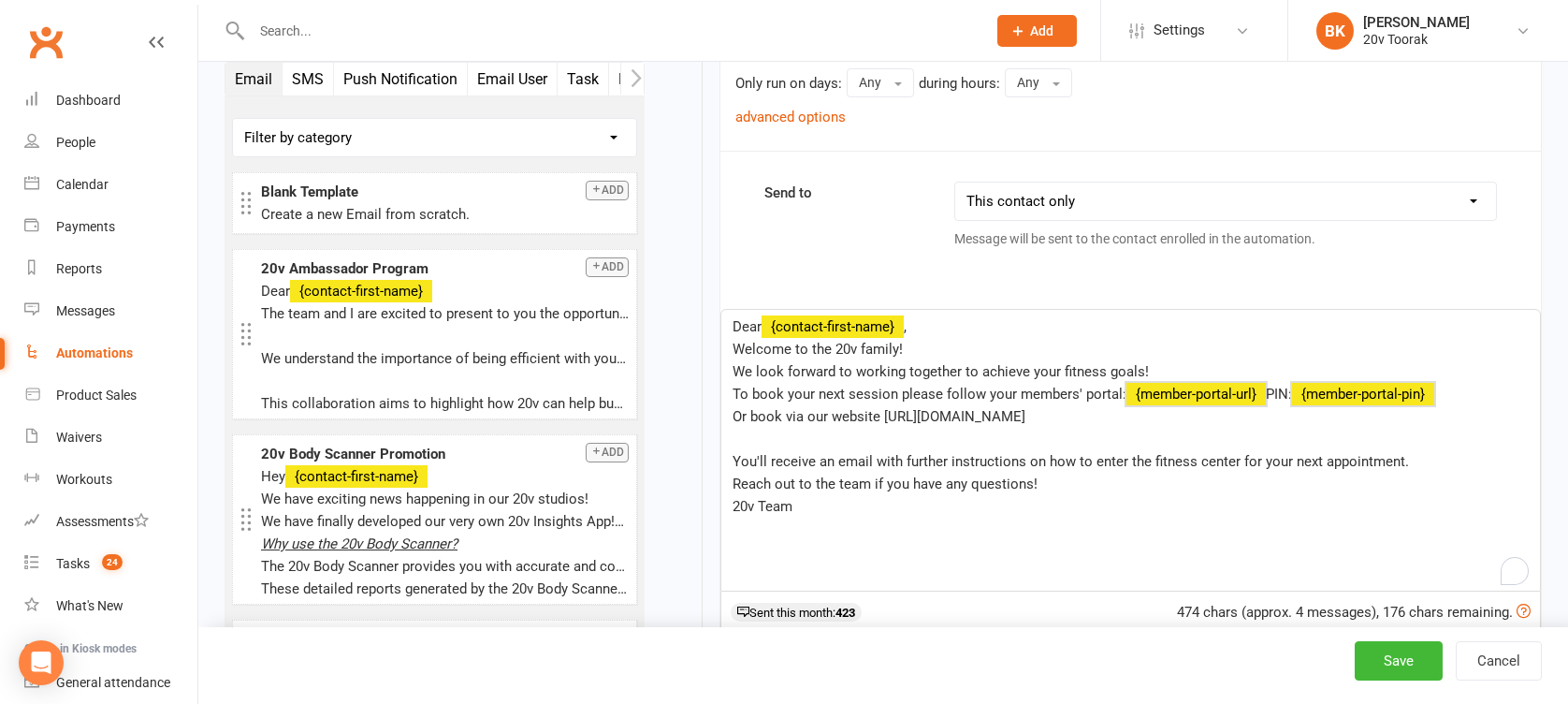
drag, startPoint x: 1133, startPoint y: 413, endPoint x: 725, endPoint y: 397, distance: 408.3
click at [725, 397] on div "Dear ﻿ {contact-first-name} , Welcome to the 20v family! We look forward to wor…" at bounding box center [1130, 449] width 818 height 281
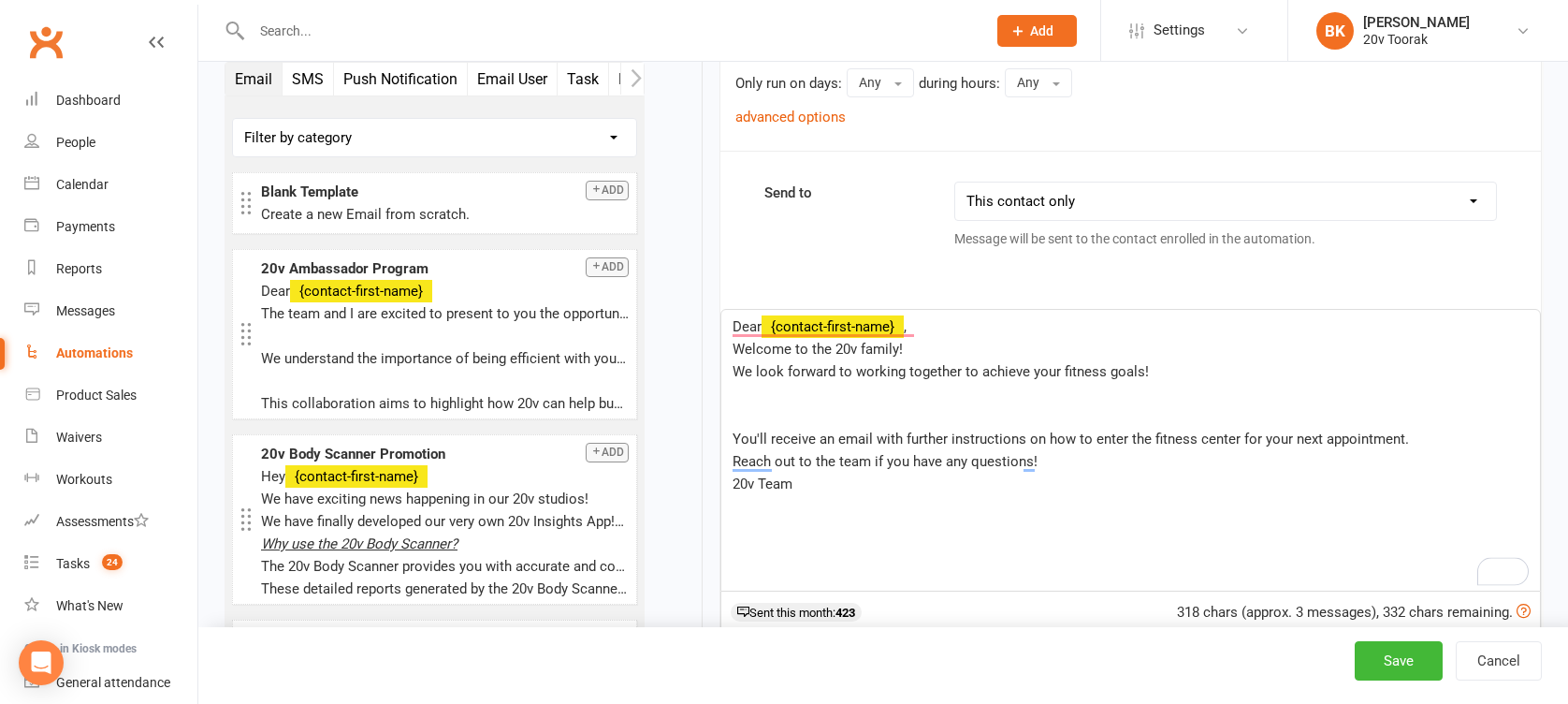
click at [732, 368] on span "We look forward to working together to achieve your fitness goals!" at bounding box center [940, 372] width 416 height 17
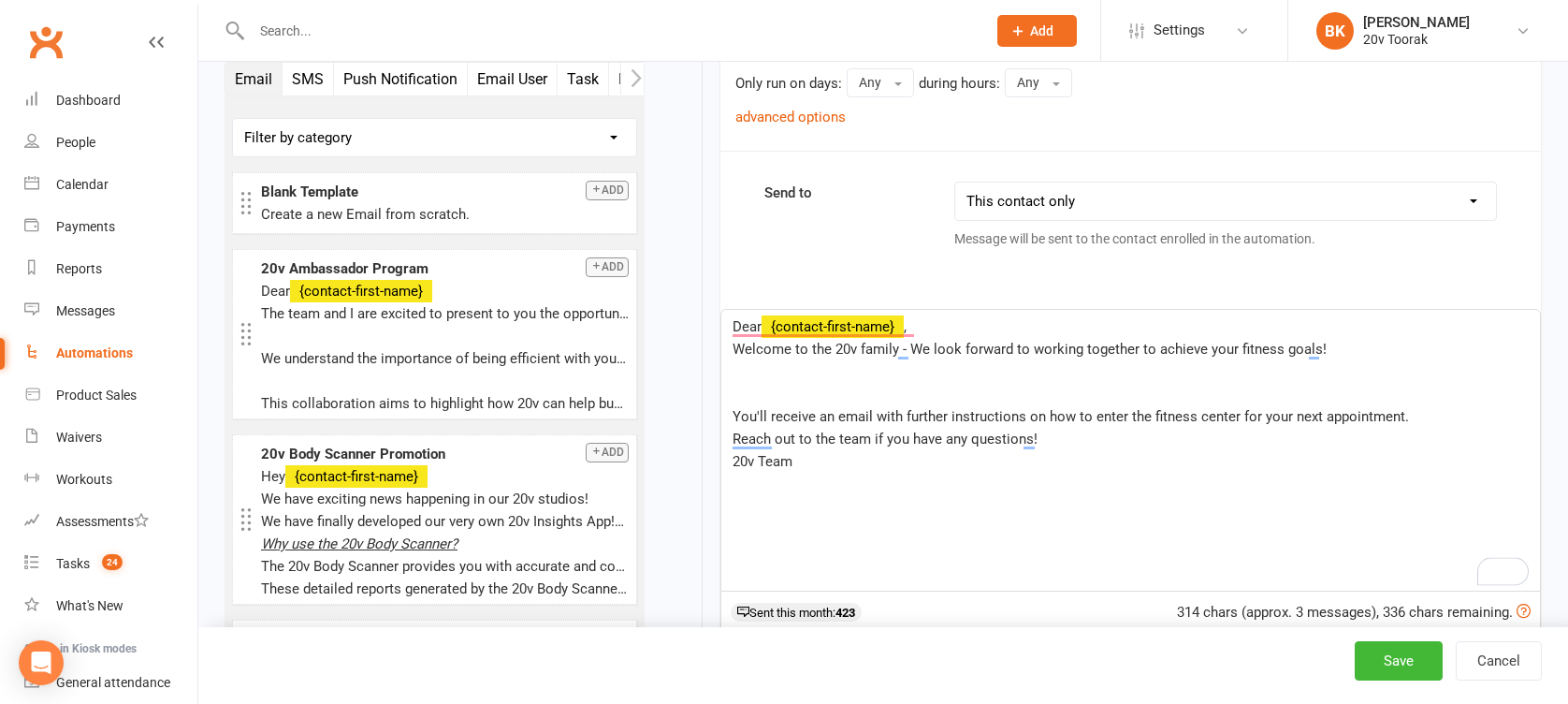
click at [797, 383] on p "﻿" at bounding box center [1131, 394] width 796 height 22
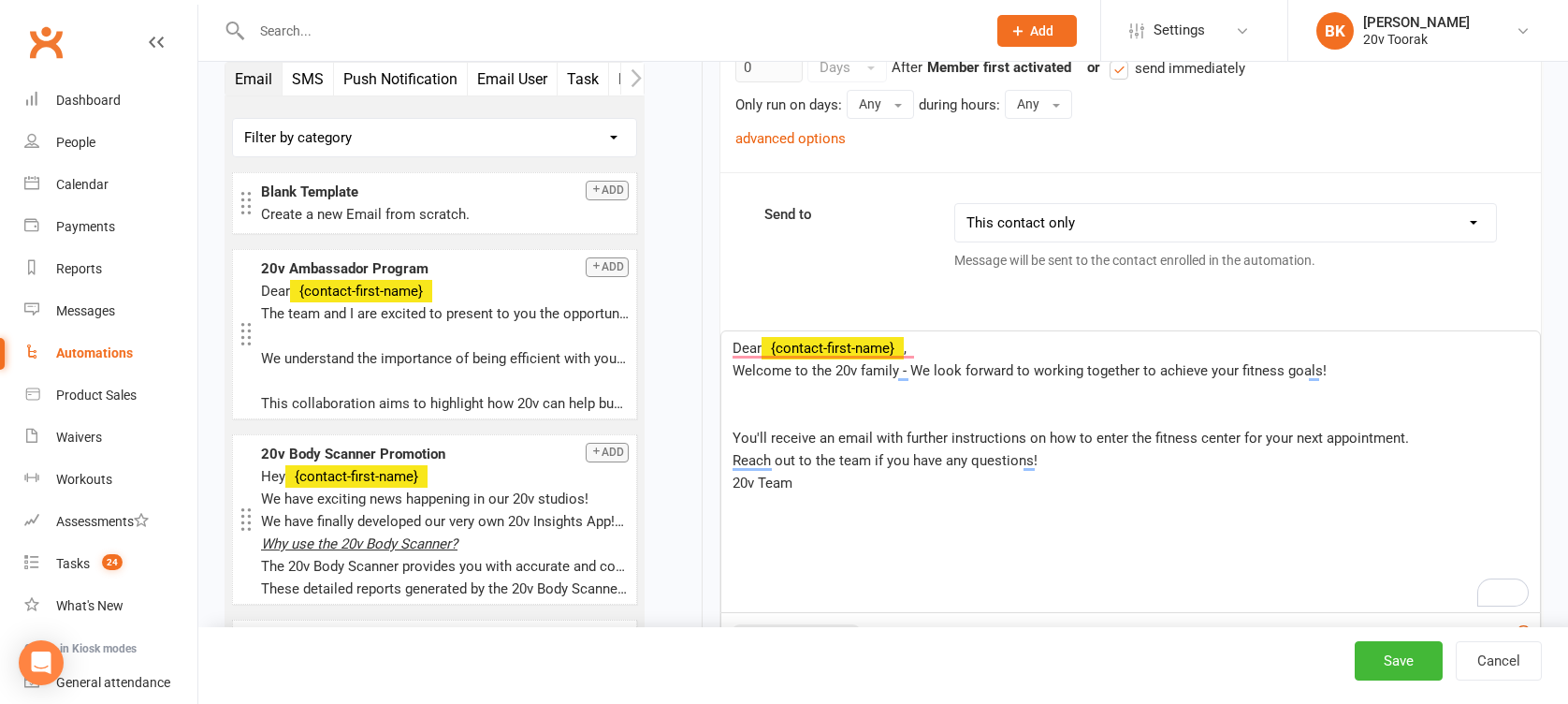
scroll to position [425, 0]
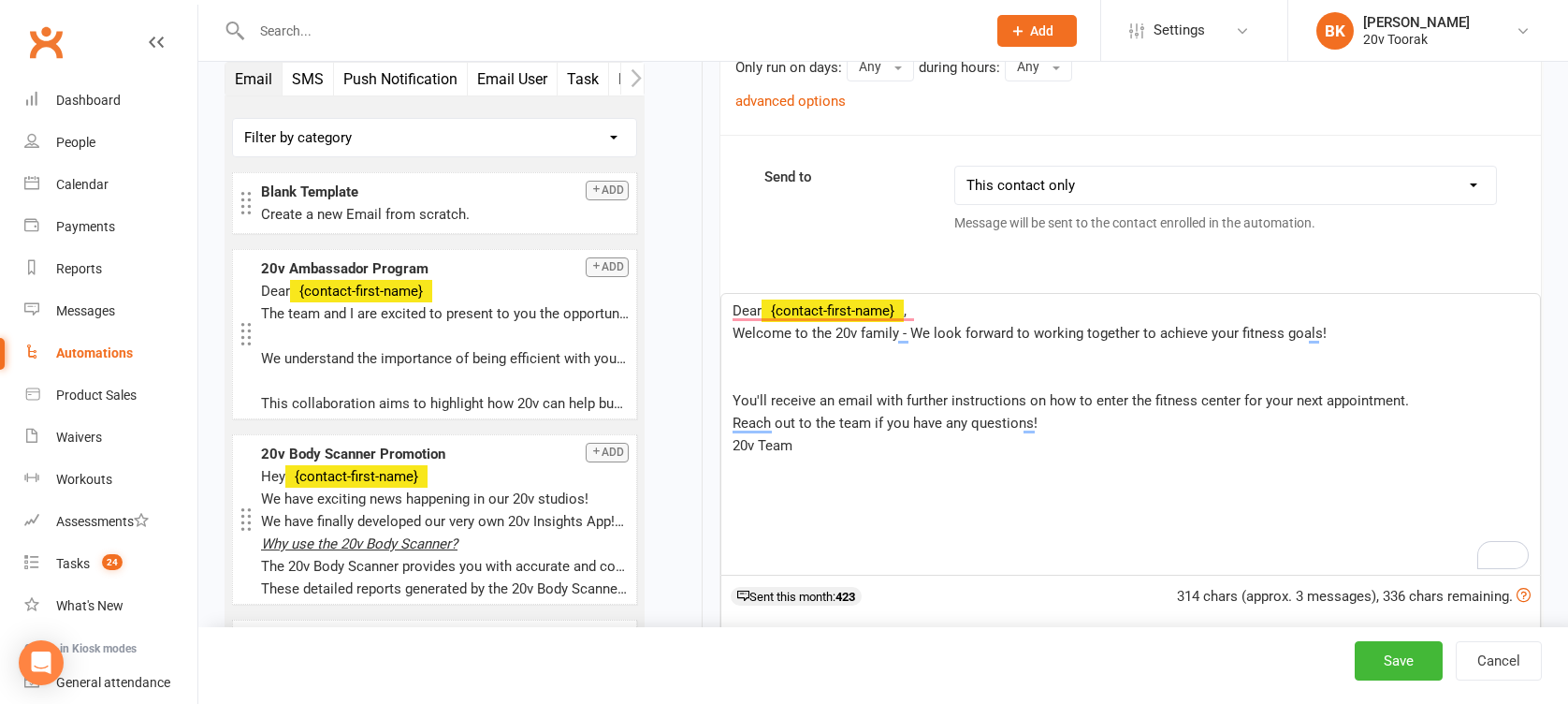
click at [744, 359] on p "﻿" at bounding box center [1131, 355] width 796 height 22
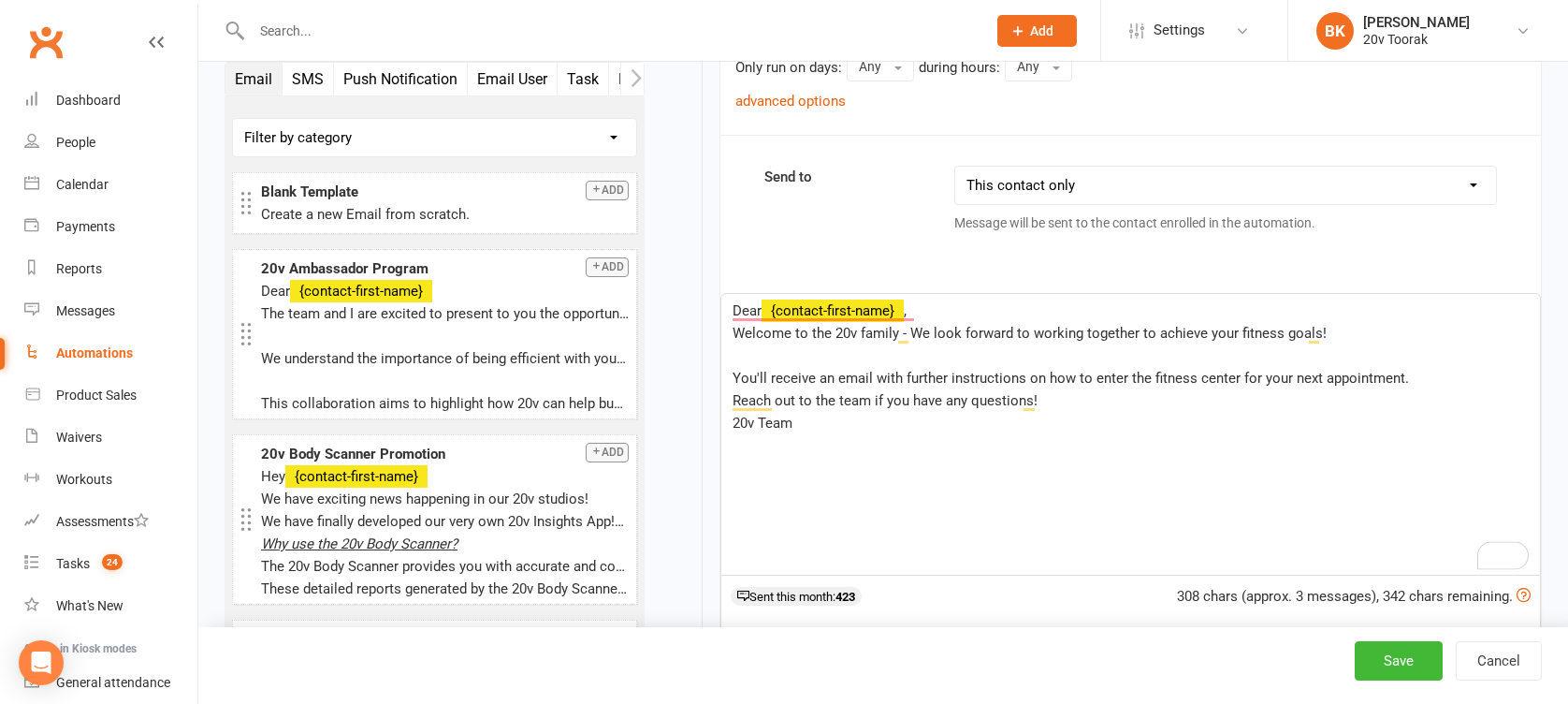
click at [1438, 376] on p "You'll receive an email with further instructions on how to enter the fitness c…" at bounding box center [1131, 377] width 796 height 22
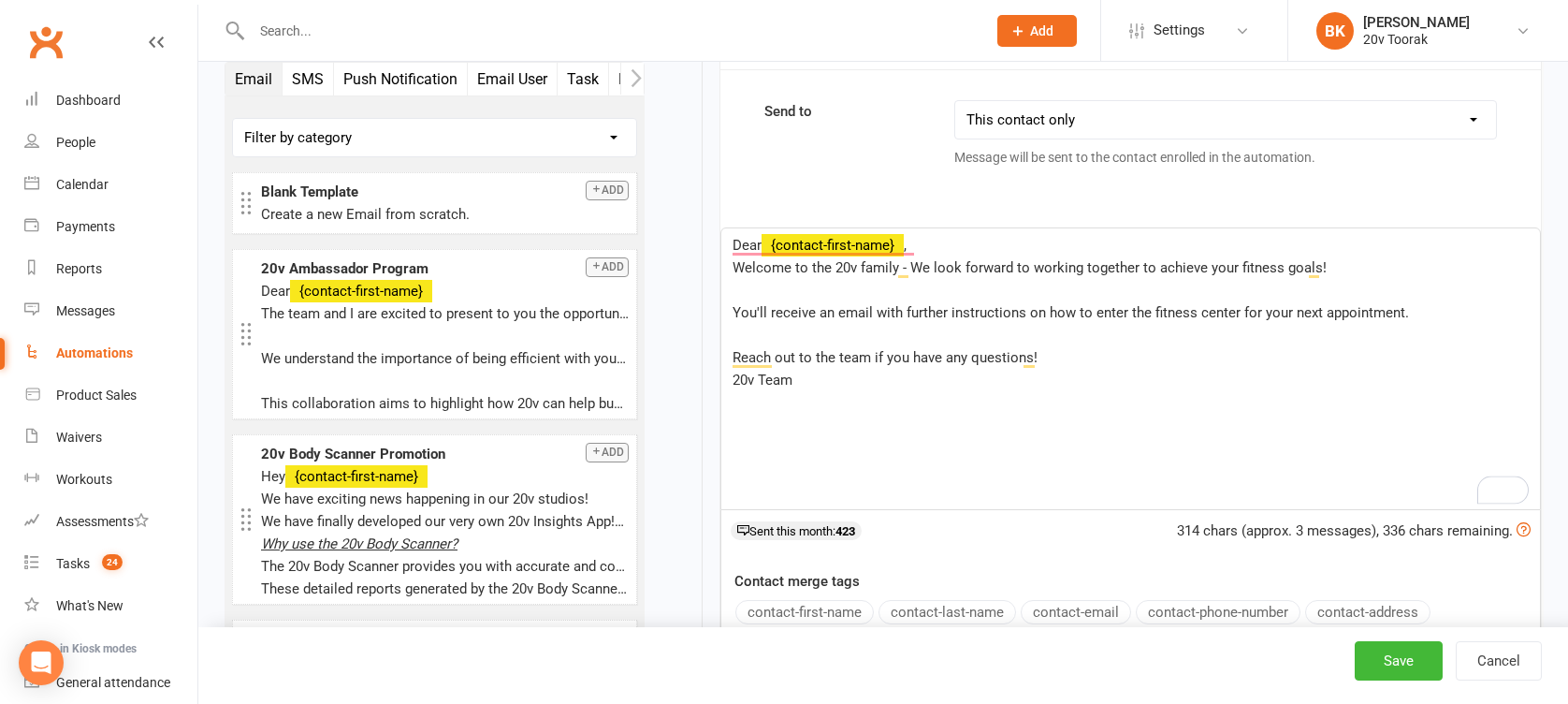
scroll to position [492, 0]
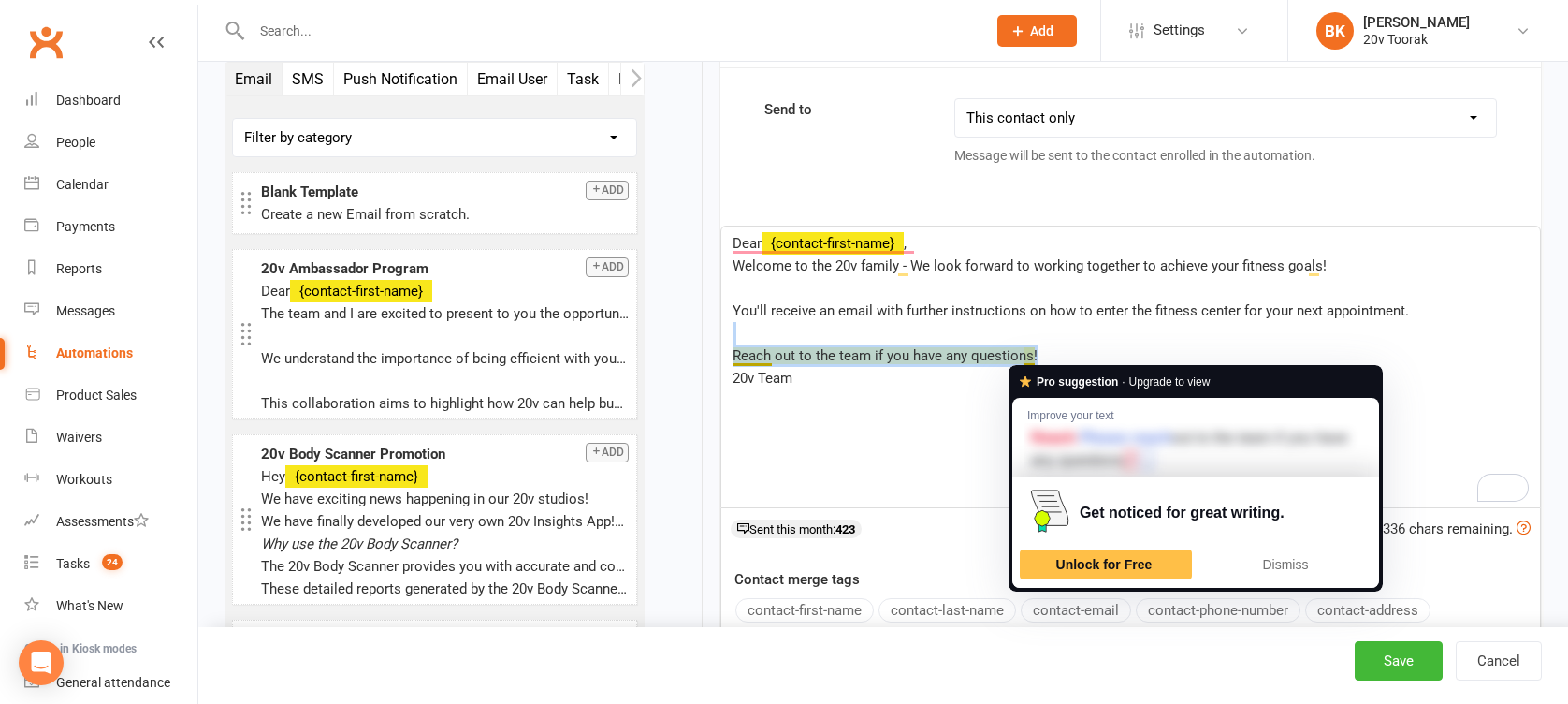
drag, startPoint x: 1048, startPoint y: 354, endPoint x: 1032, endPoint y: 341, distance: 20.6
click at [1032, 341] on div "Dear ﻿ {contact-first-name} , Welcome to the 20v family - We look forward to wo…" at bounding box center [1130, 366] width 818 height 281
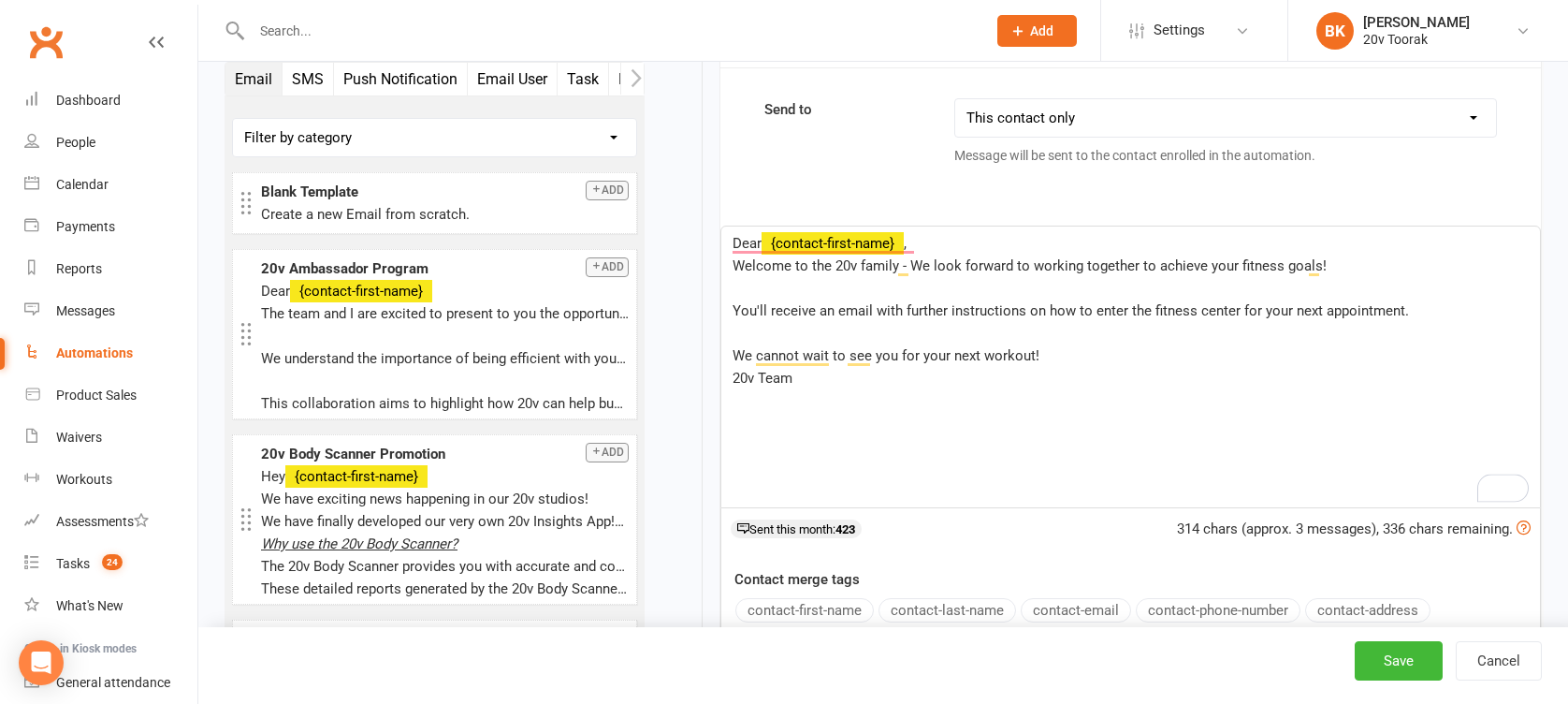
click at [1054, 353] on p "We cannot wait to see you for your next workout!" at bounding box center [1131, 355] width 796 height 22
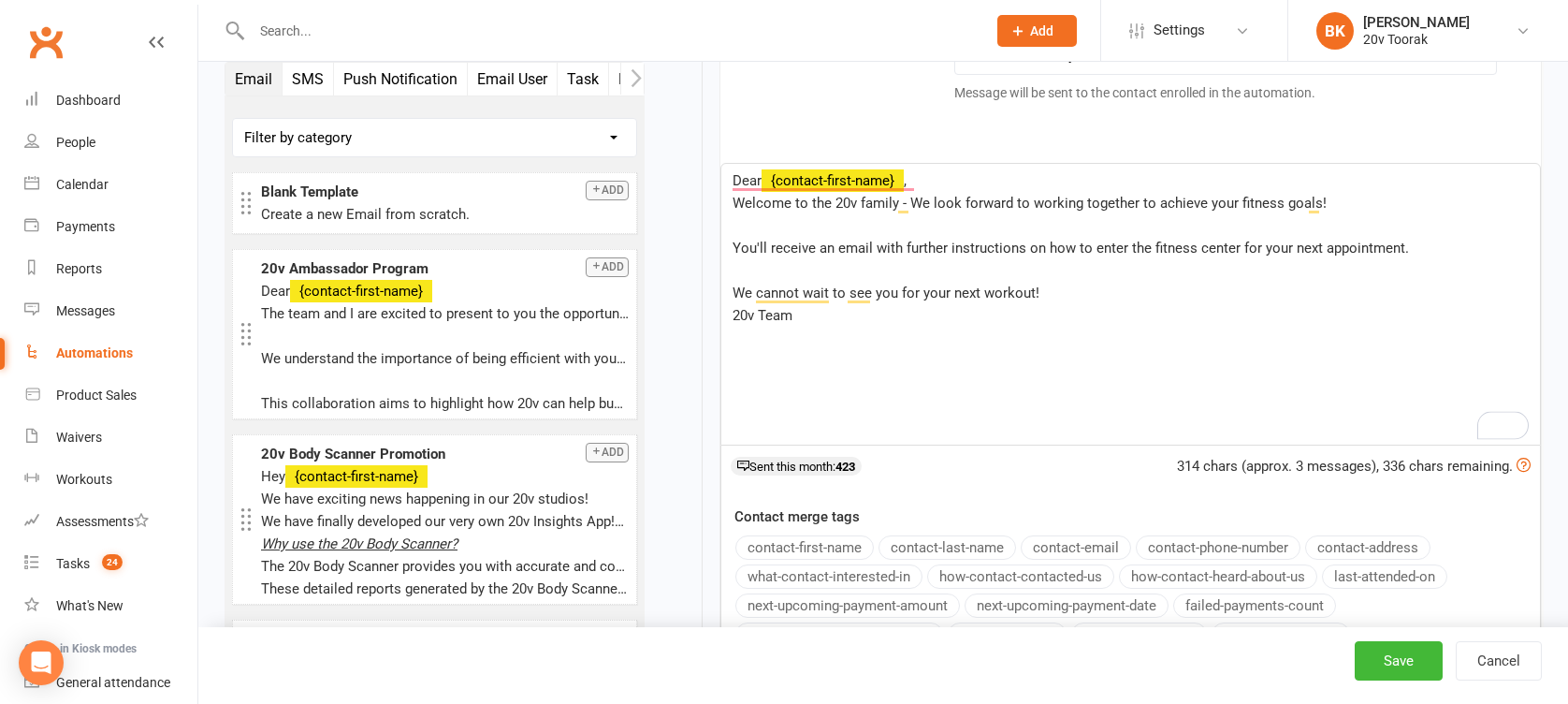
scroll to position [561, 0]
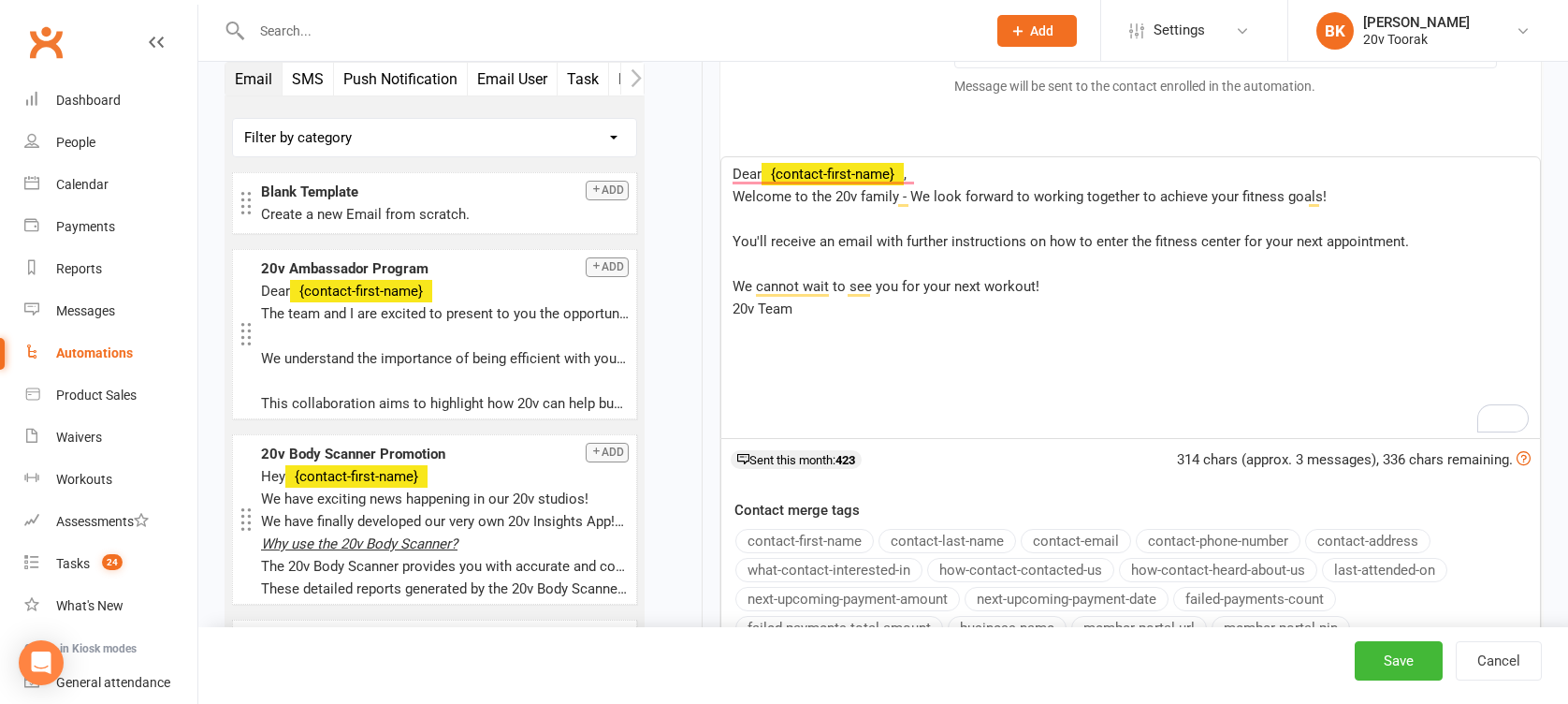
click at [749, 170] on span "Dear" at bounding box center [747, 174] width 29 height 17
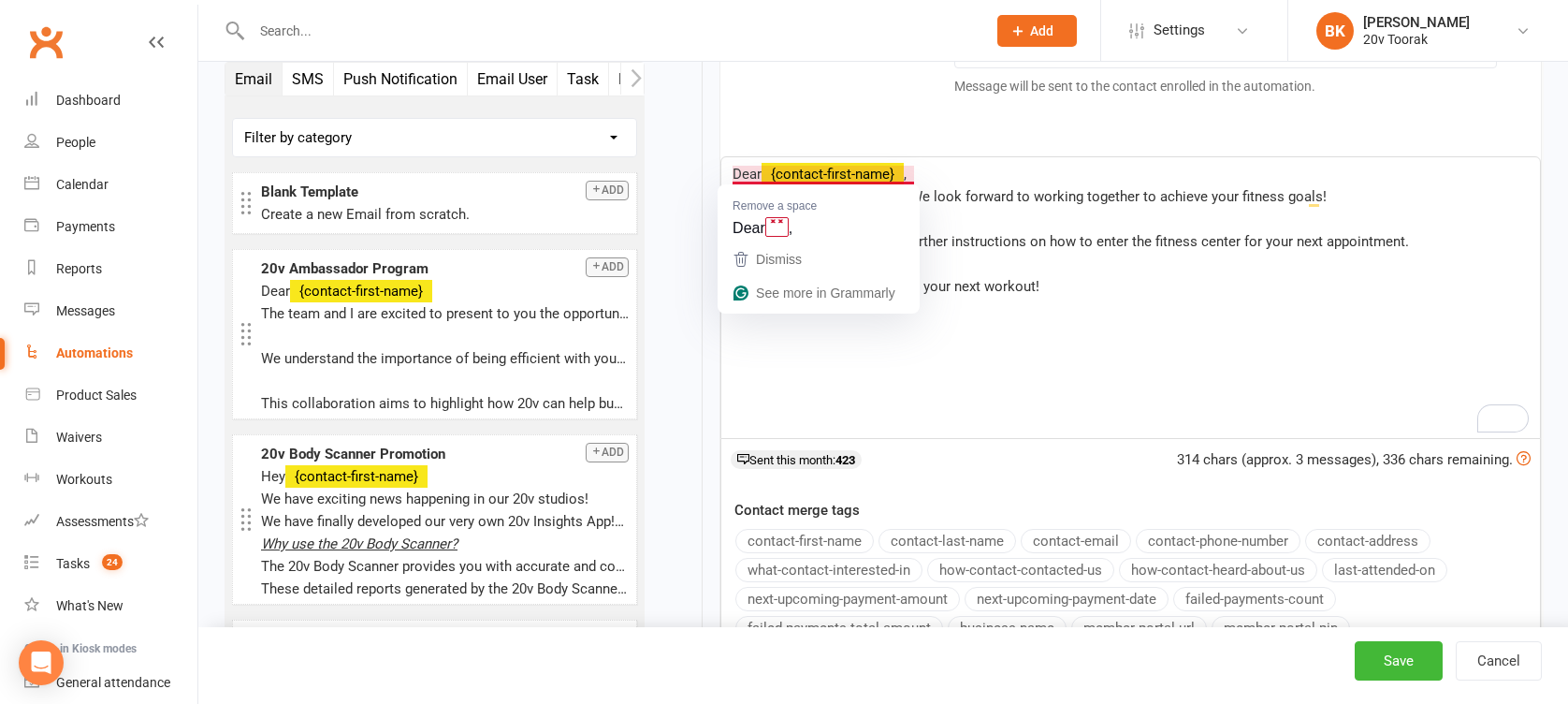
click at [749, 170] on span "Dear" at bounding box center [747, 174] width 29 height 17
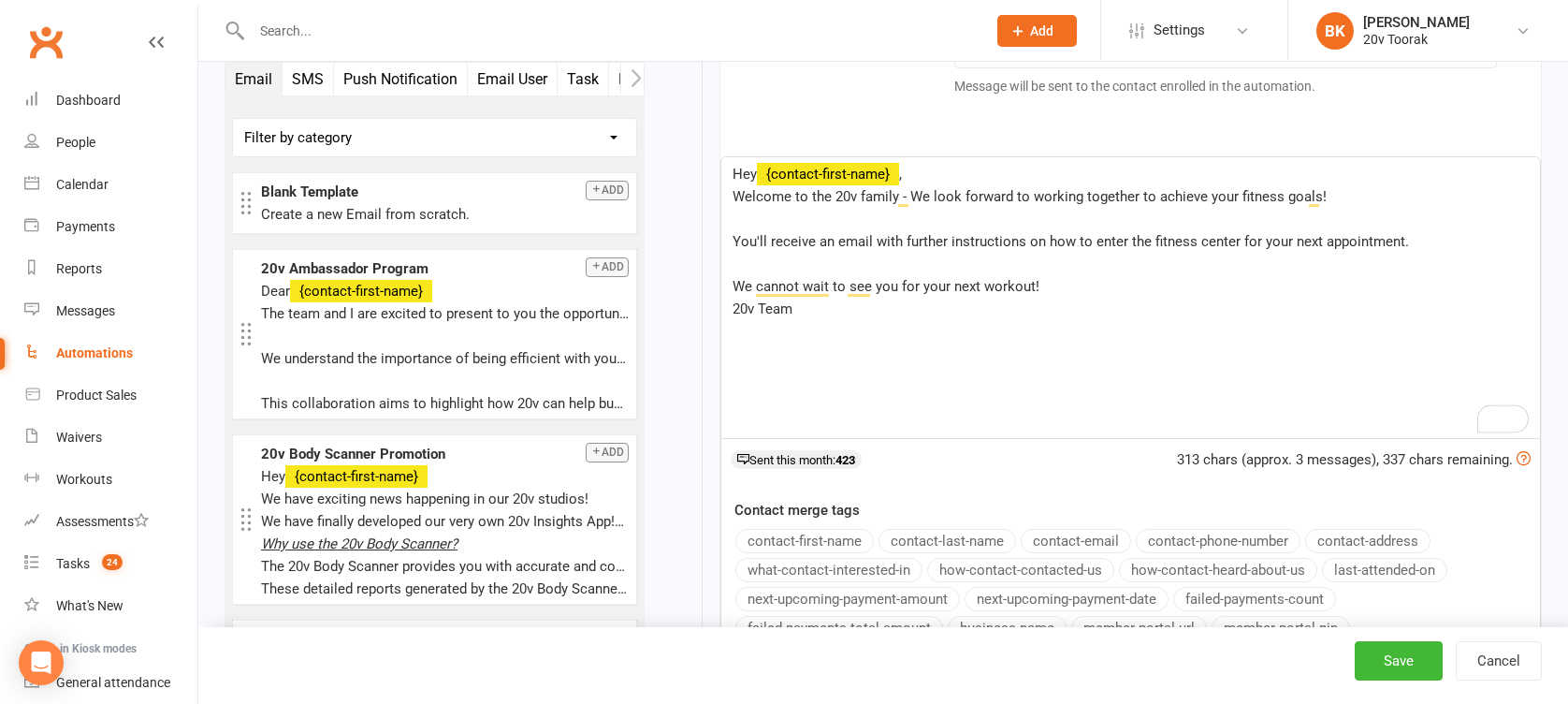
click at [980, 210] on p "﻿" at bounding box center [1131, 218] width 796 height 22
click at [744, 197] on span "Welcome to the 20v family - We look forward to working together to achieve your…" at bounding box center [1029, 196] width 594 height 17
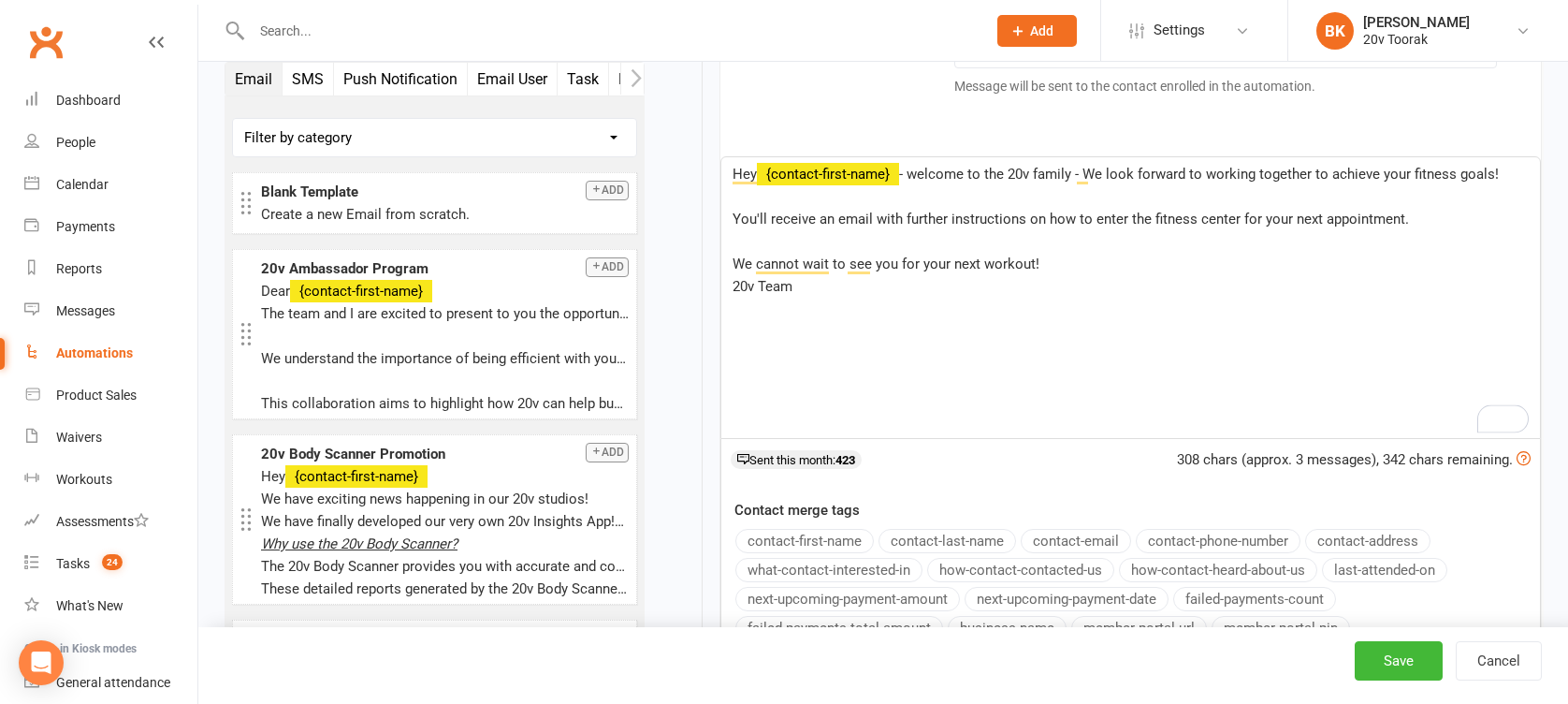
click at [840, 189] on p "﻿" at bounding box center [1131, 195] width 796 height 22
click at [1100, 170] on span "- welcome to the 20v family - We look forward to working together to achieve yo…" at bounding box center [1198, 174] width 599 height 17
click at [1141, 214] on span "You'll receive an email with further instructions on how to enter the fitness c…" at bounding box center [1070, 219] width 677 height 17
click at [1176, 267] on p "We cannot wait to see you for your next workout!" at bounding box center [1131, 263] width 796 height 22
click at [1115, 222] on span "You'll receive an email with further instructions on how to enter the fitness c…" at bounding box center [1070, 219] width 677 height 17
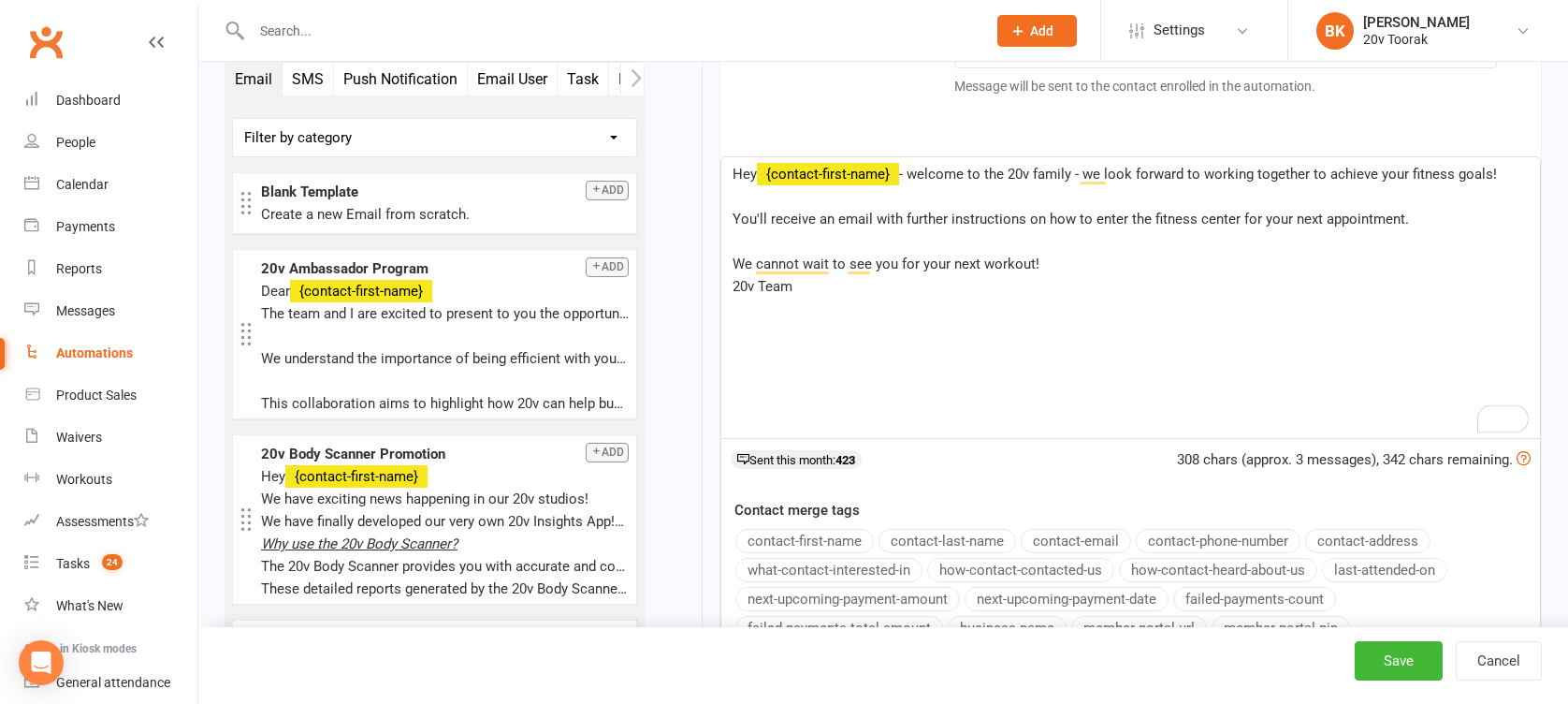
click at [1086, 242] on p "﻿" at bounding box center [1131, 240] width 796 height 22
click at [1042, 198] on p "﻿" at bounding box center [1131, 195] width 796 height 22
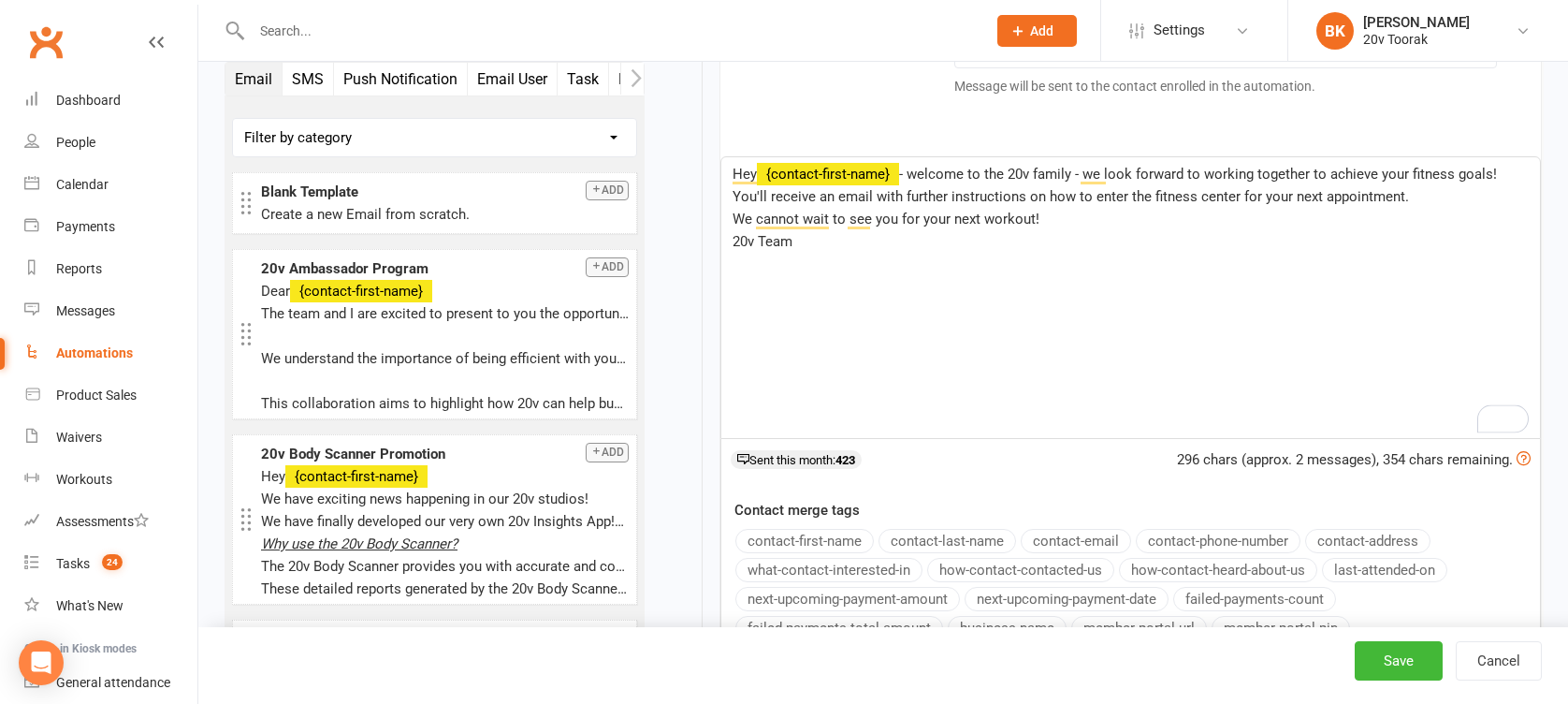
click at [1084, 242] on p "20v Team" at bounding box center [1131, 240] width 796 height 22
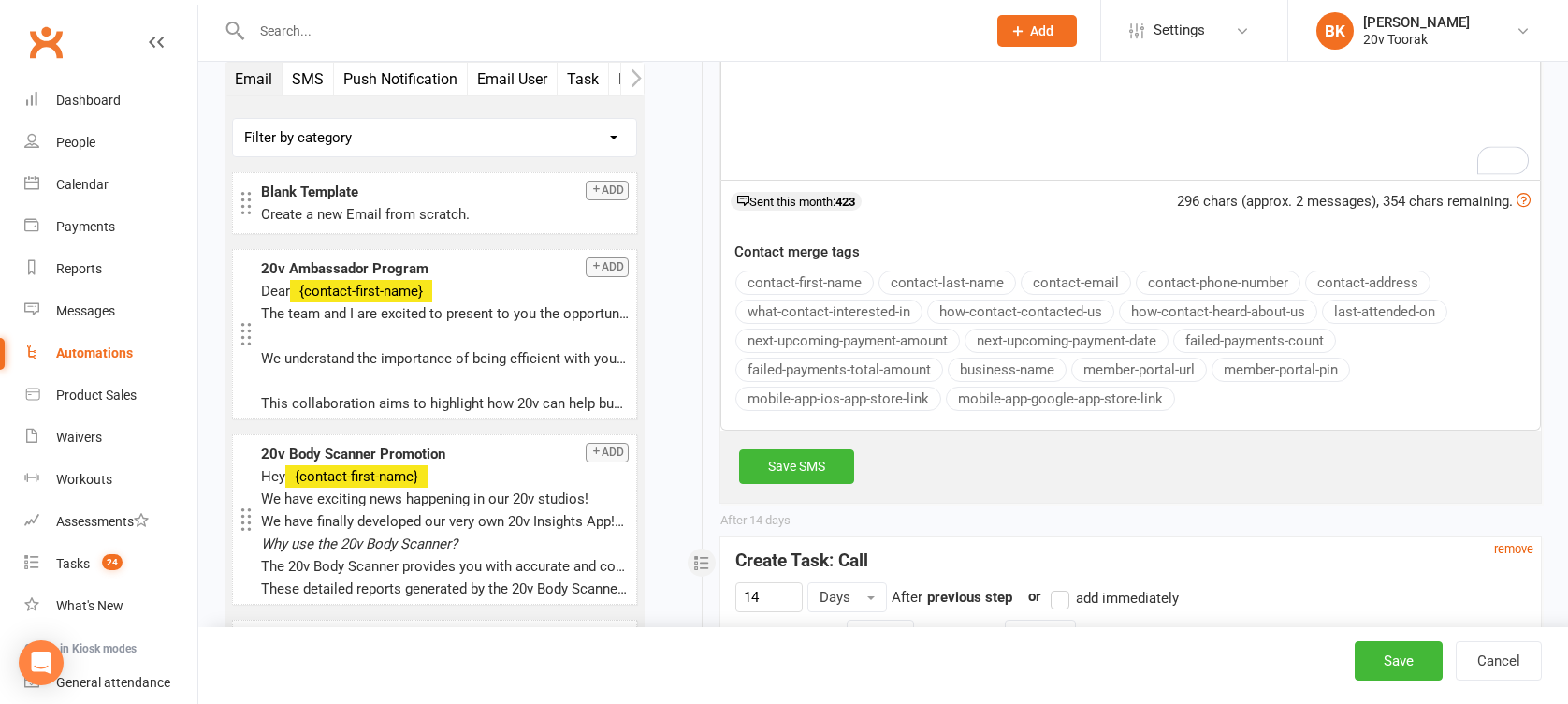
scroll to position [822, 0]
click at [789, 469] on link "Save SMS" at bounding box center [796, 464] width 115 height 34
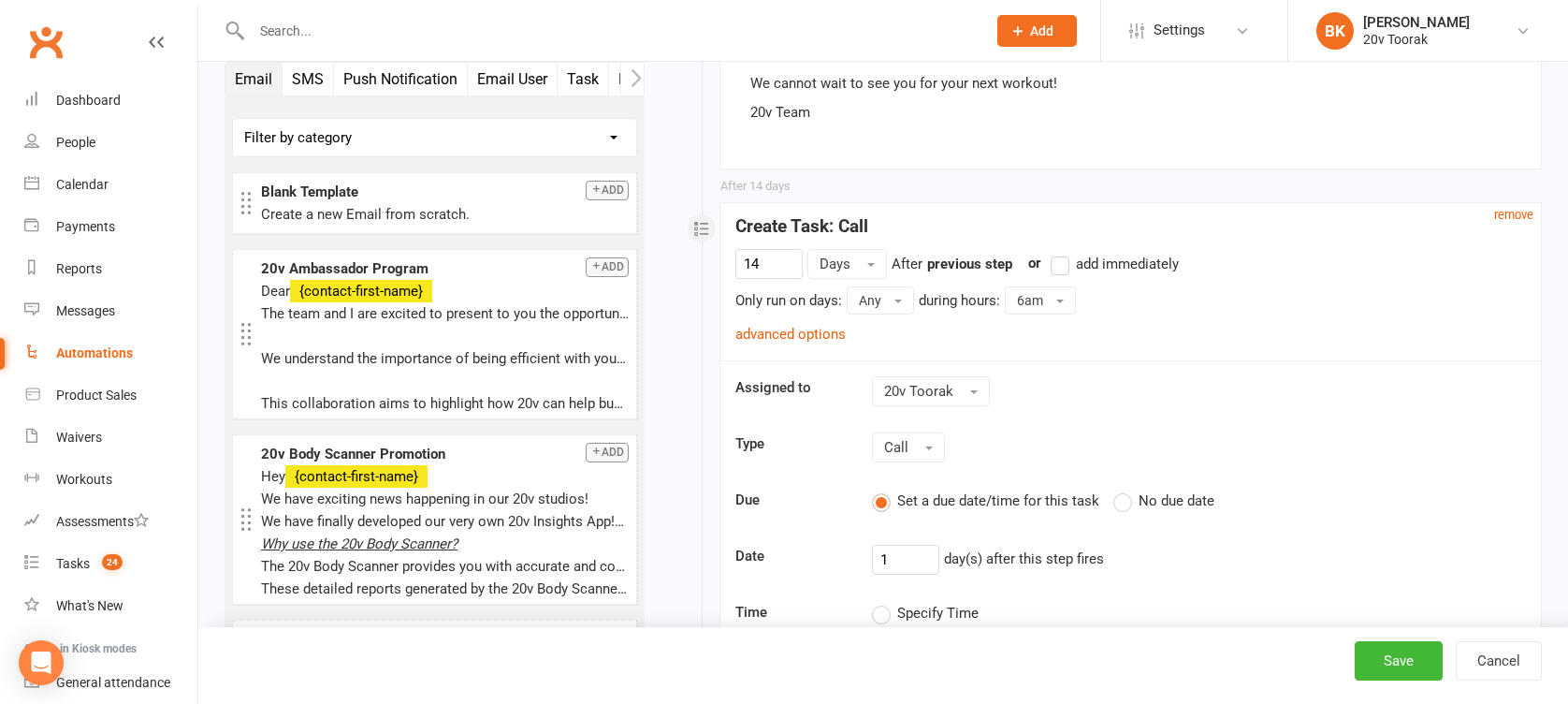
scroll to position [647, 0]
click at [1523, 214] on small "remove" at bounding box center [1513, 216] width 39 height 14
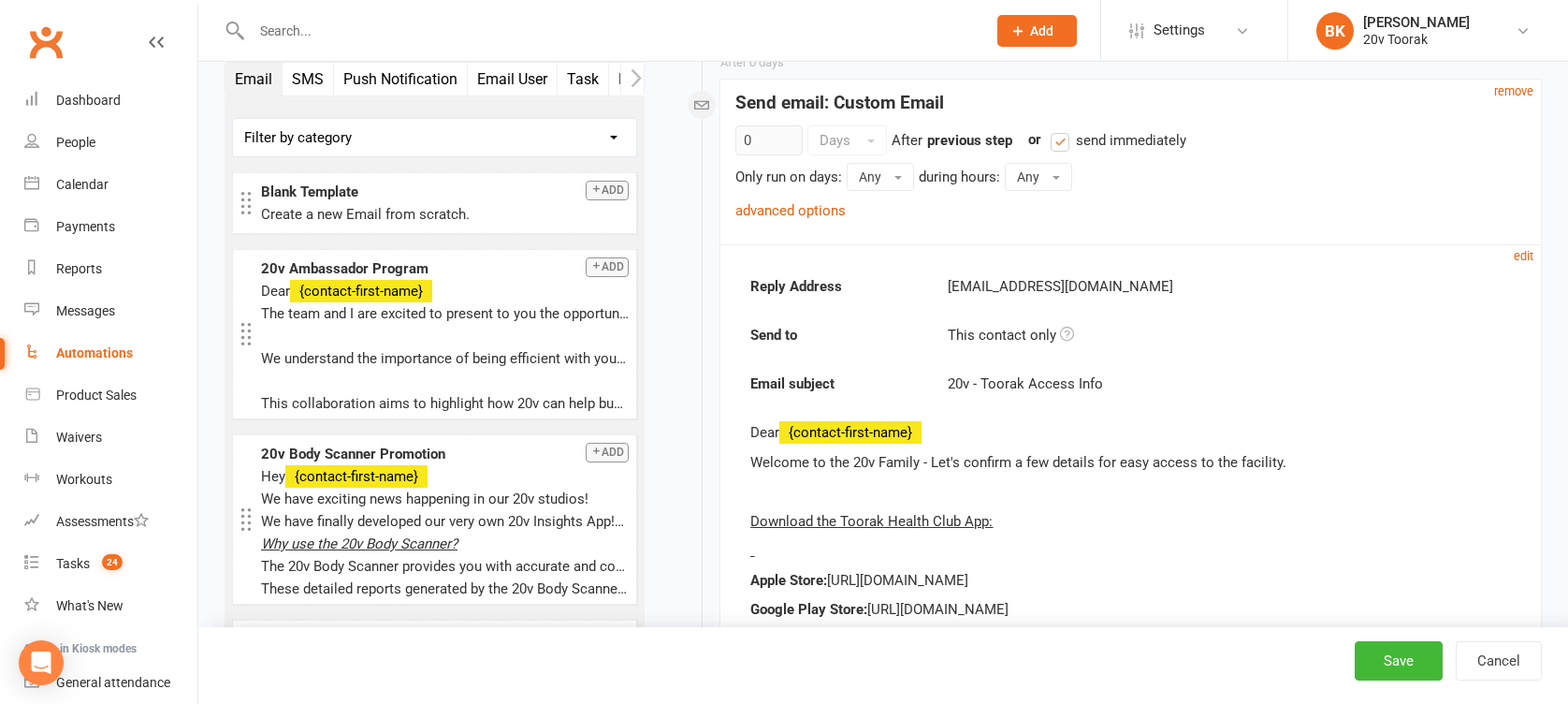
scroll to position [1469, 0]
click at [1526, 246] on div "edit" at bounding box center [1527, 257] width 27 height 22
click at [1526, 252] on small "edit" at bounding box center [1523, 258] width 20 height 14
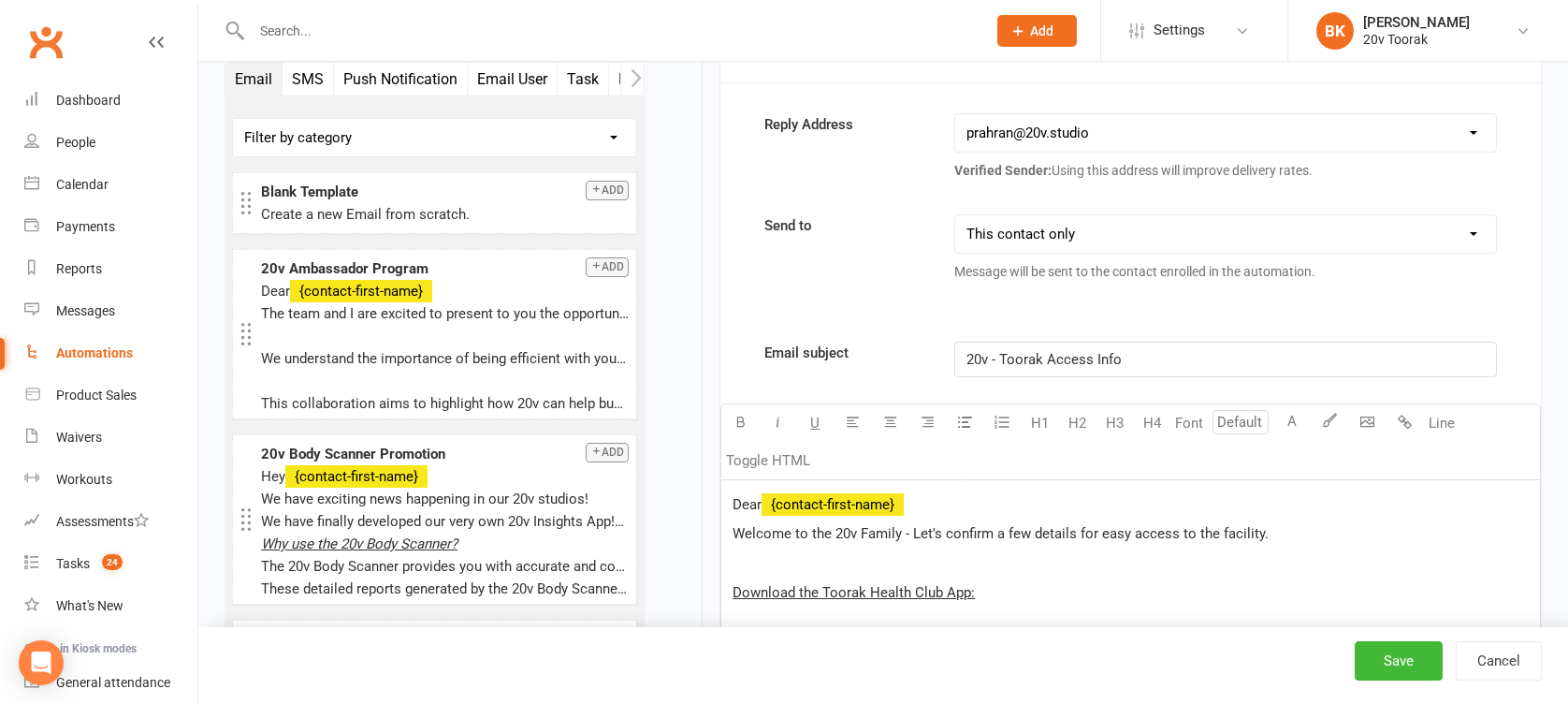
scroll to position [1753, 0]
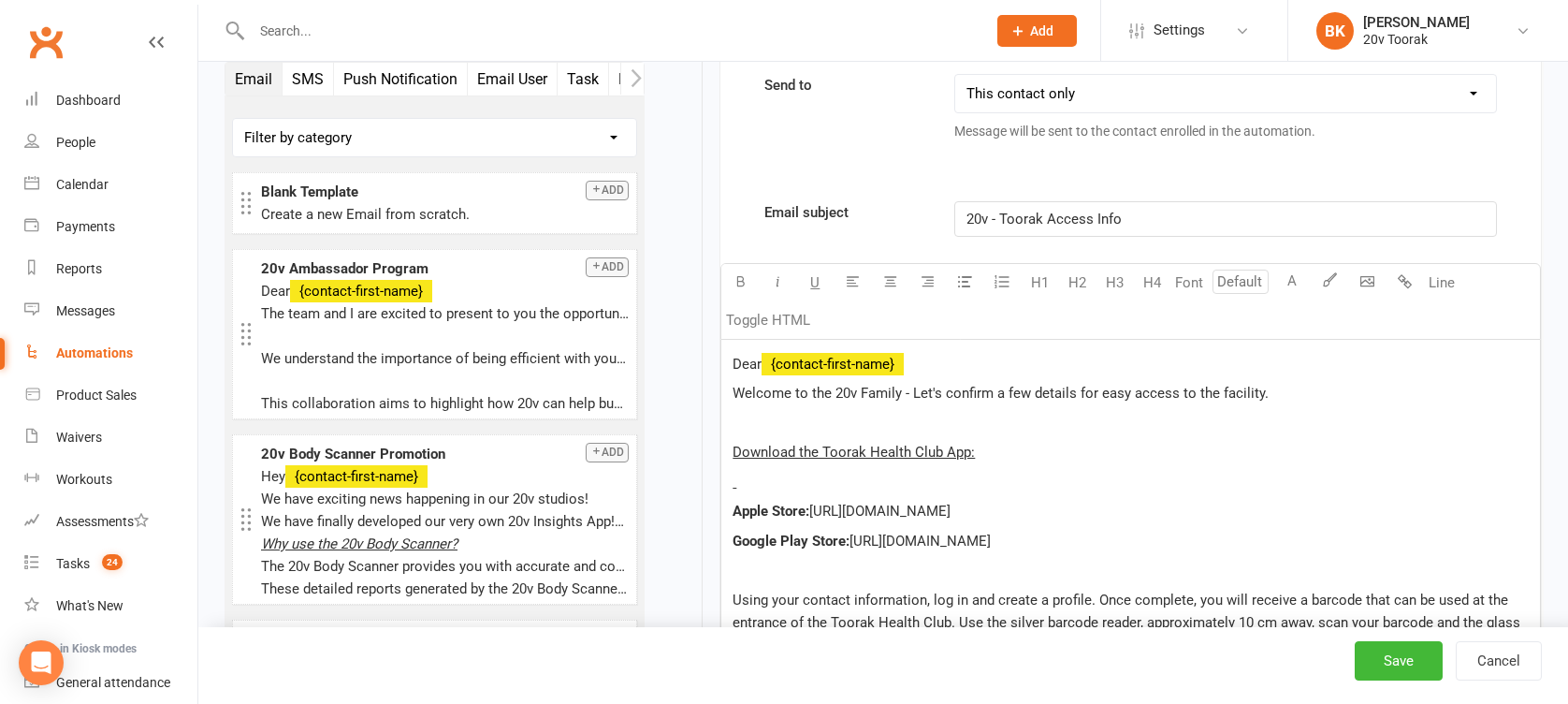
click at [1000, 215] on span "20v - Toorak Access Info" at bounding box center [1044, 219] width 155 height 17
click at [1171, 210] on p "20v Toorak Access Info" at bounding box center [1225, 218] width 517 height 22
click at [1090, 218] on span "20v Toorak Access & Booking Management" at bounding box center [1103, 219] width 272 height 17
click at [1278, 217] on p "20v Toorak Access App & Booking Management" at bounding box center [1225, 218] width 517 height 22
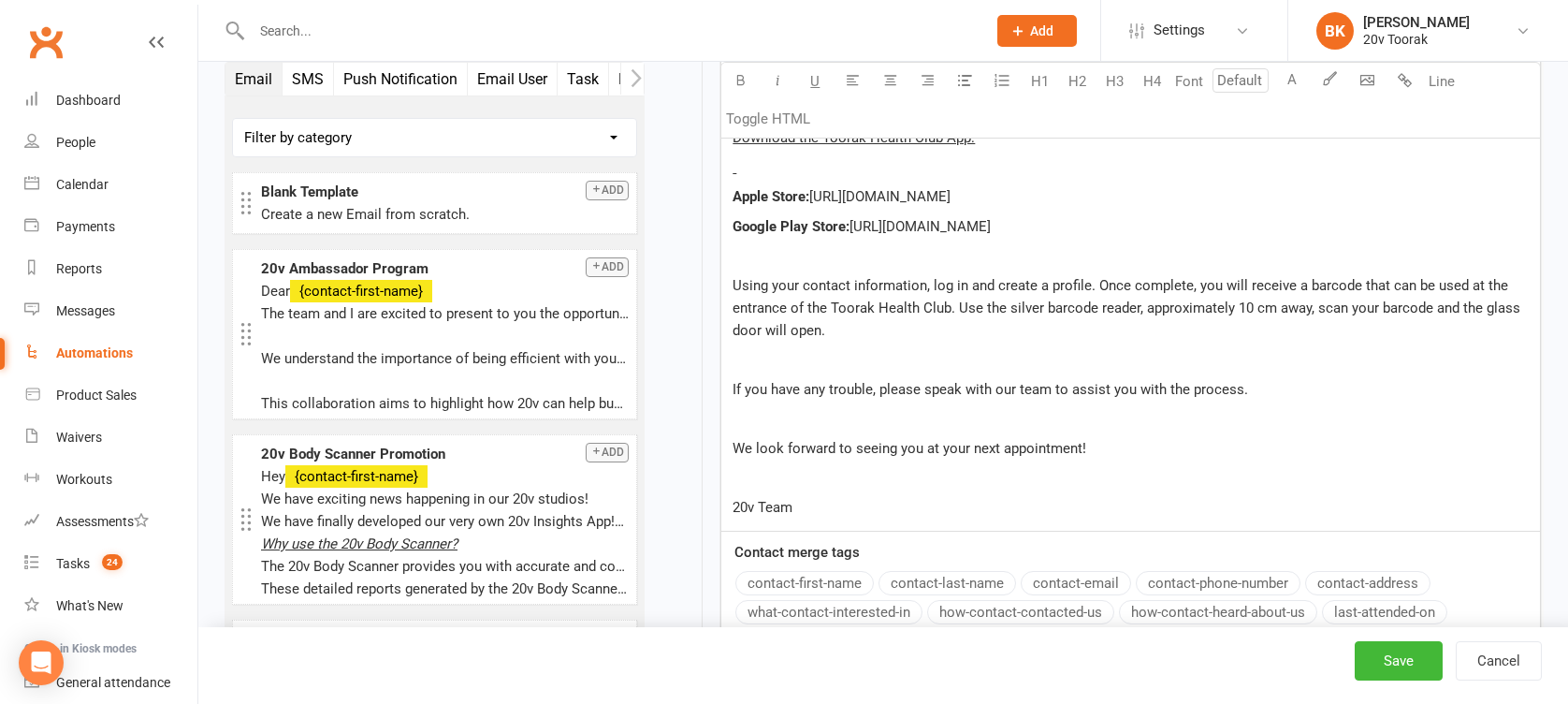
scroll to position [1873, 0]
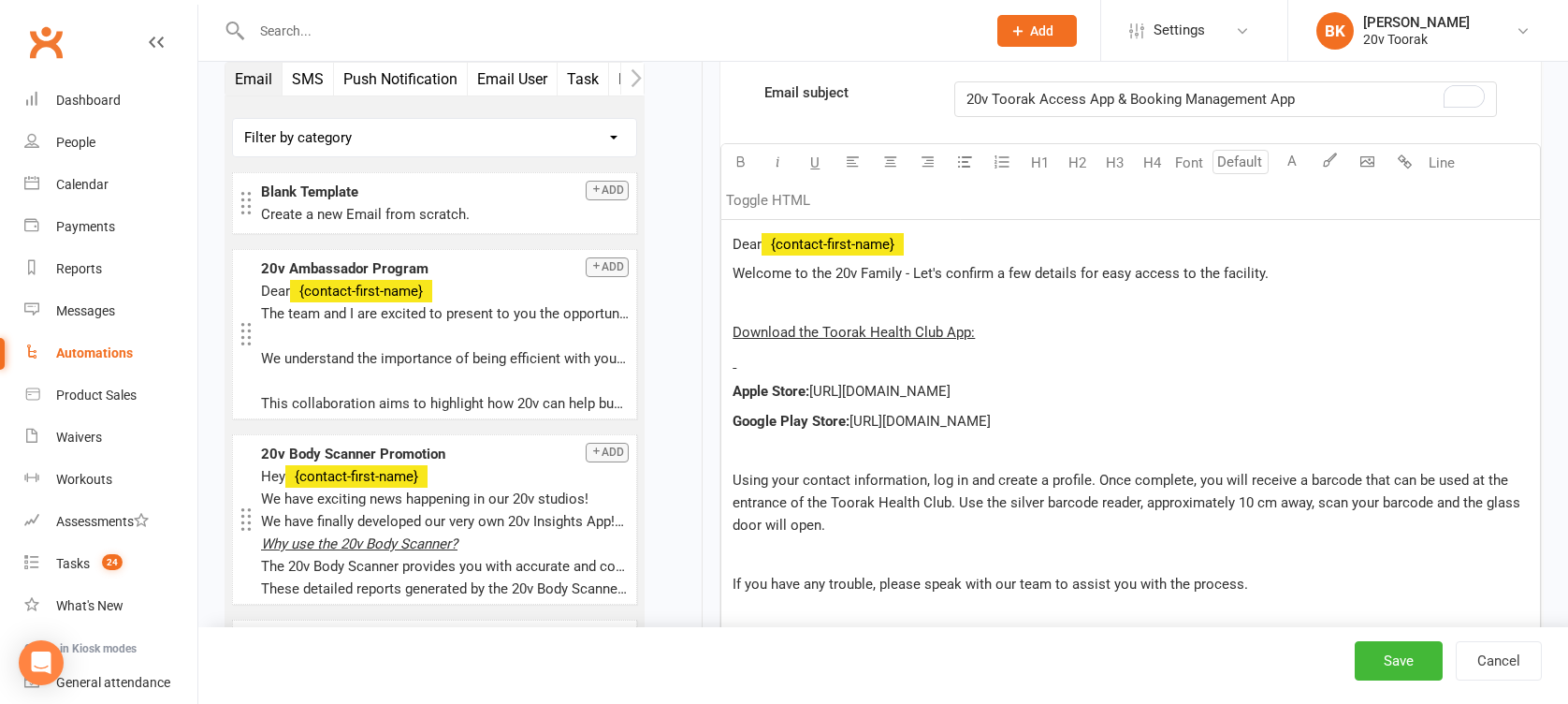
click at [966, 362] on p at bounding box center [1131, 361] width 796 height 22
click at [1084, 322] on p "Download the Toorak Health Club App:" at bounding box center [1131, 331] width 796 height 22
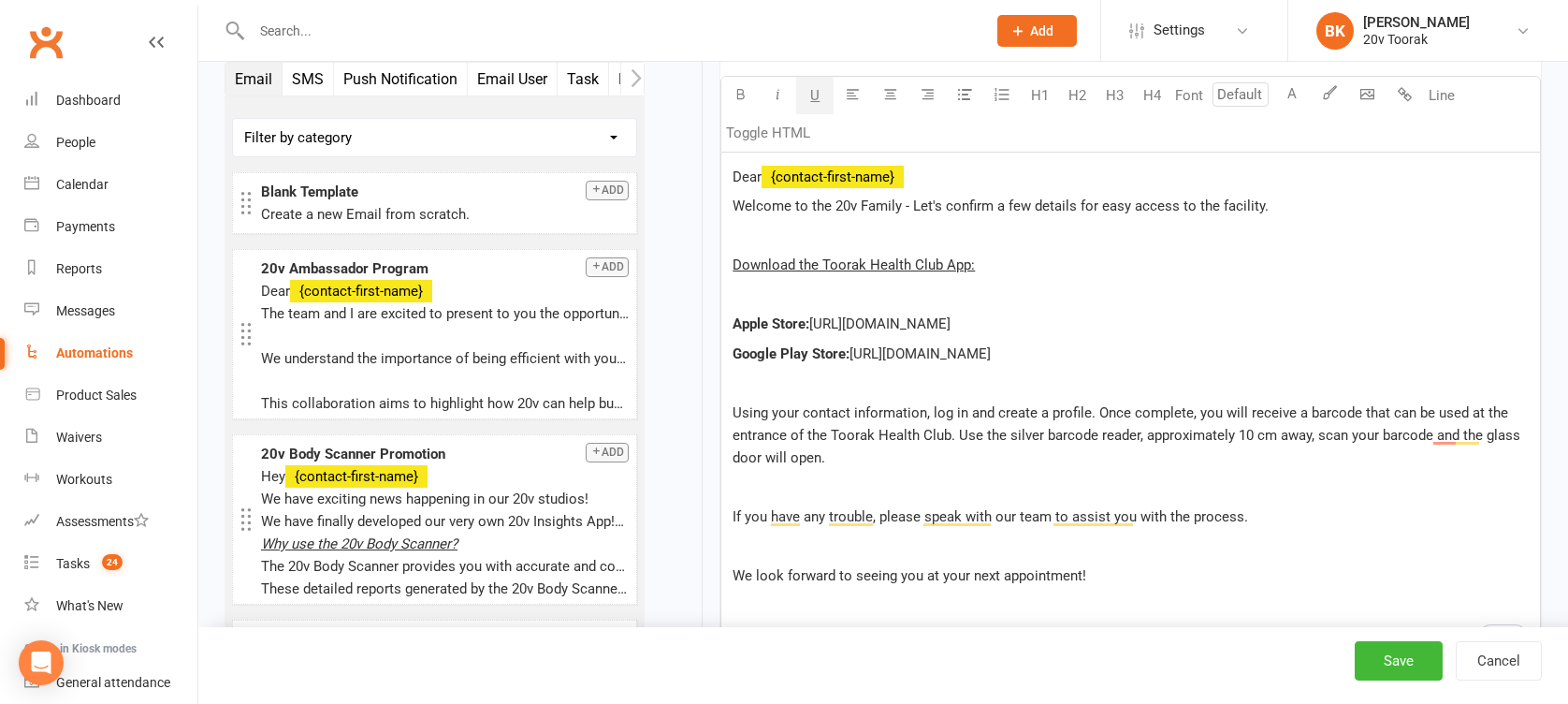
scroll to position [1946, 0]
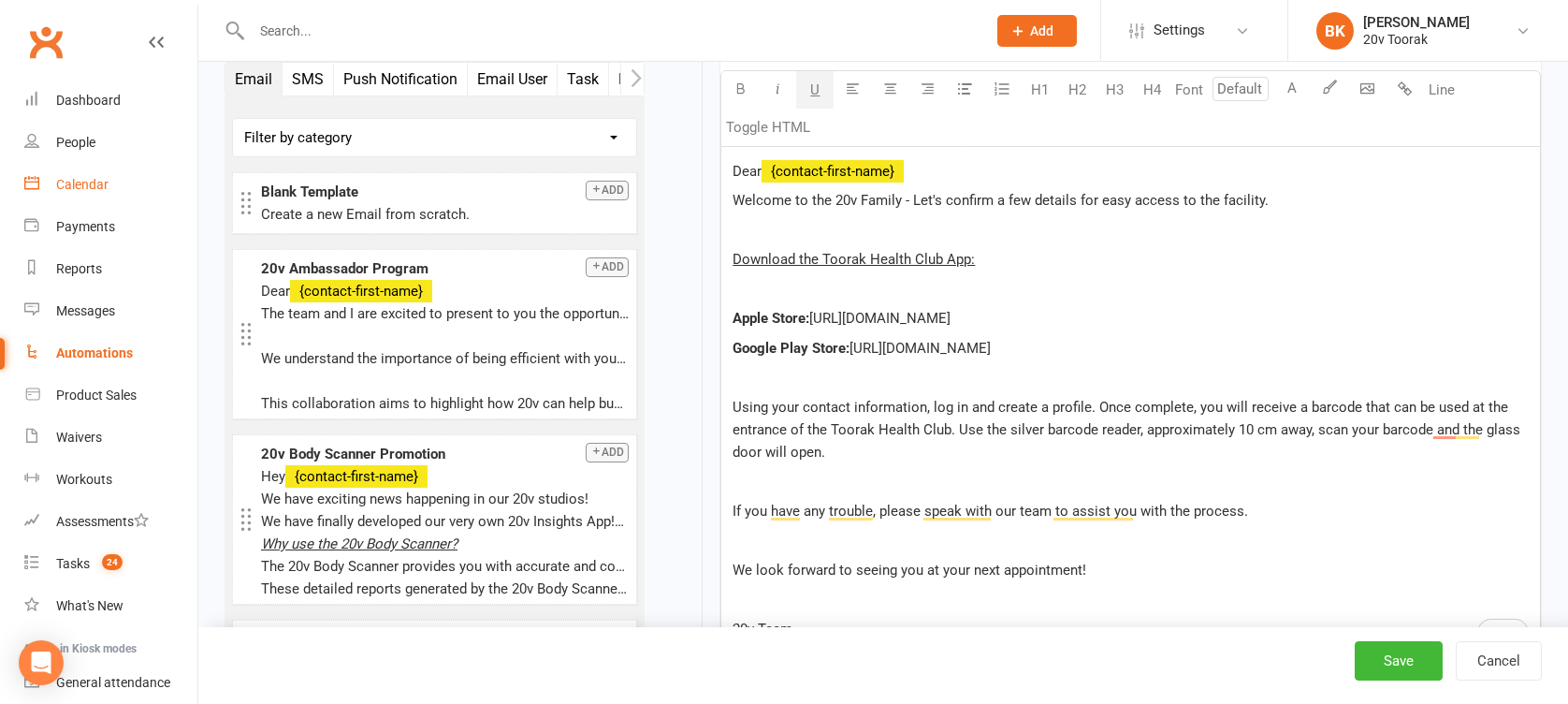
click at [120, 181] on link "Calendar" at bounding box center [110, 185] width 173 height 42
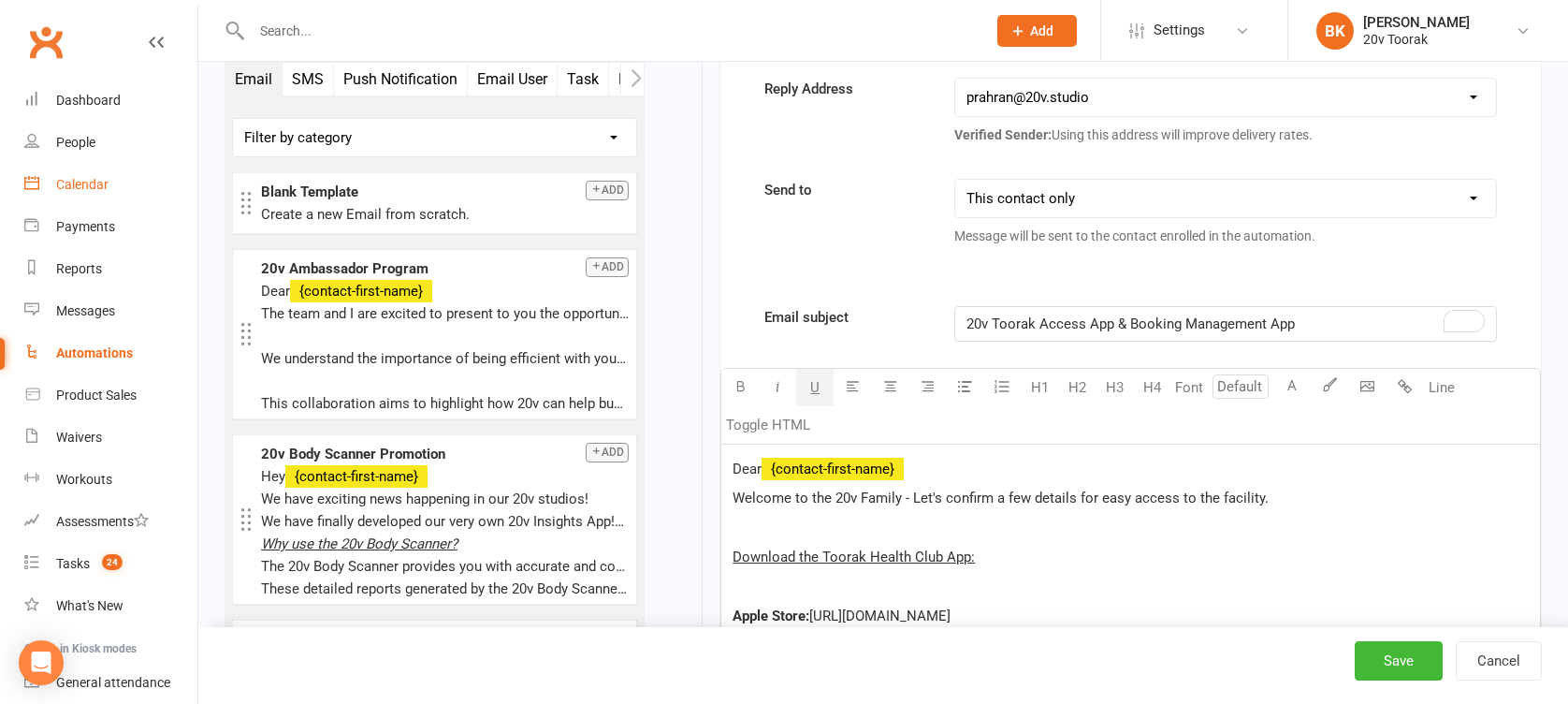
scroll to position [1647, 0]
click at [81, 185] on div "Calendar" at bounding box center [82, 185] width 53 height 15
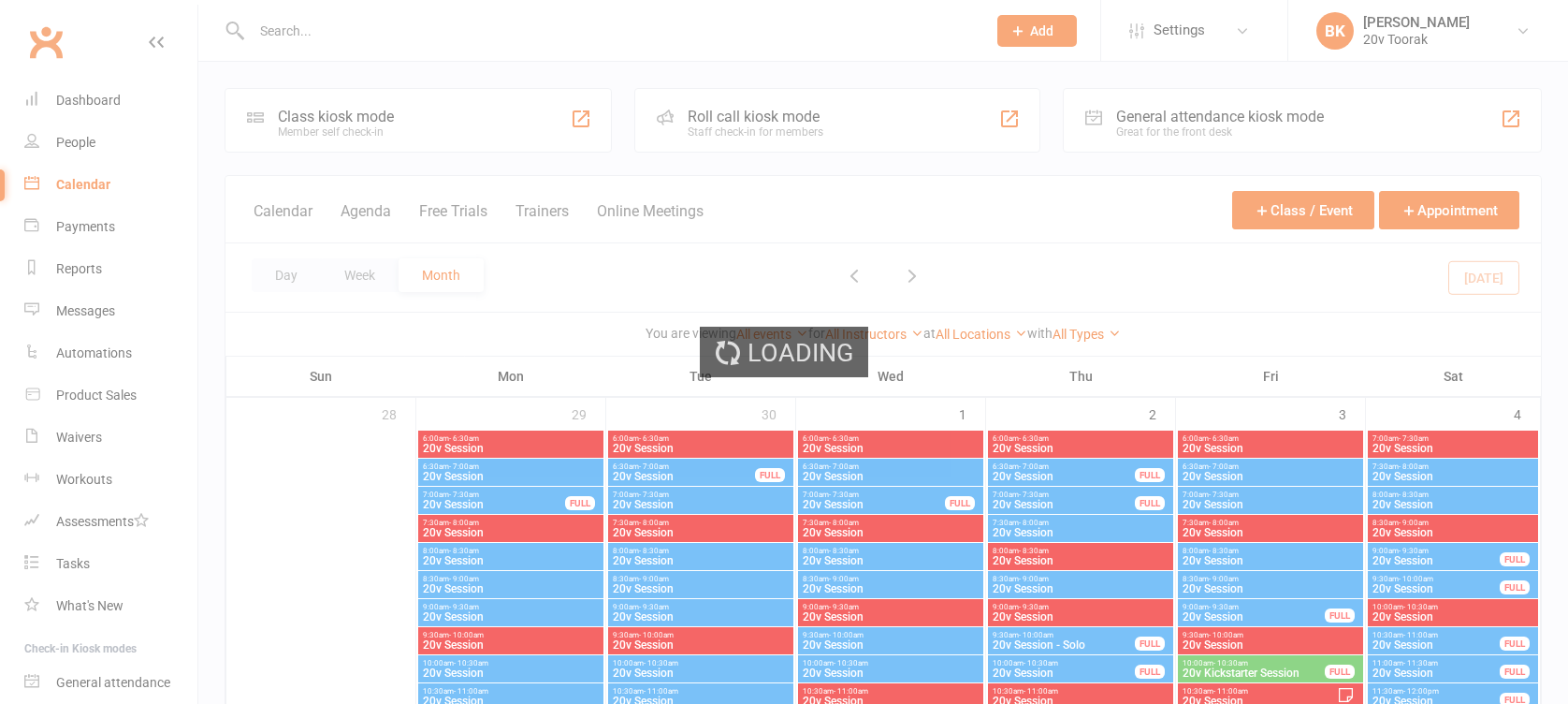
click at [1421, 26] on div "Loading" at bounding box center [784, 352] width 1568 height 704
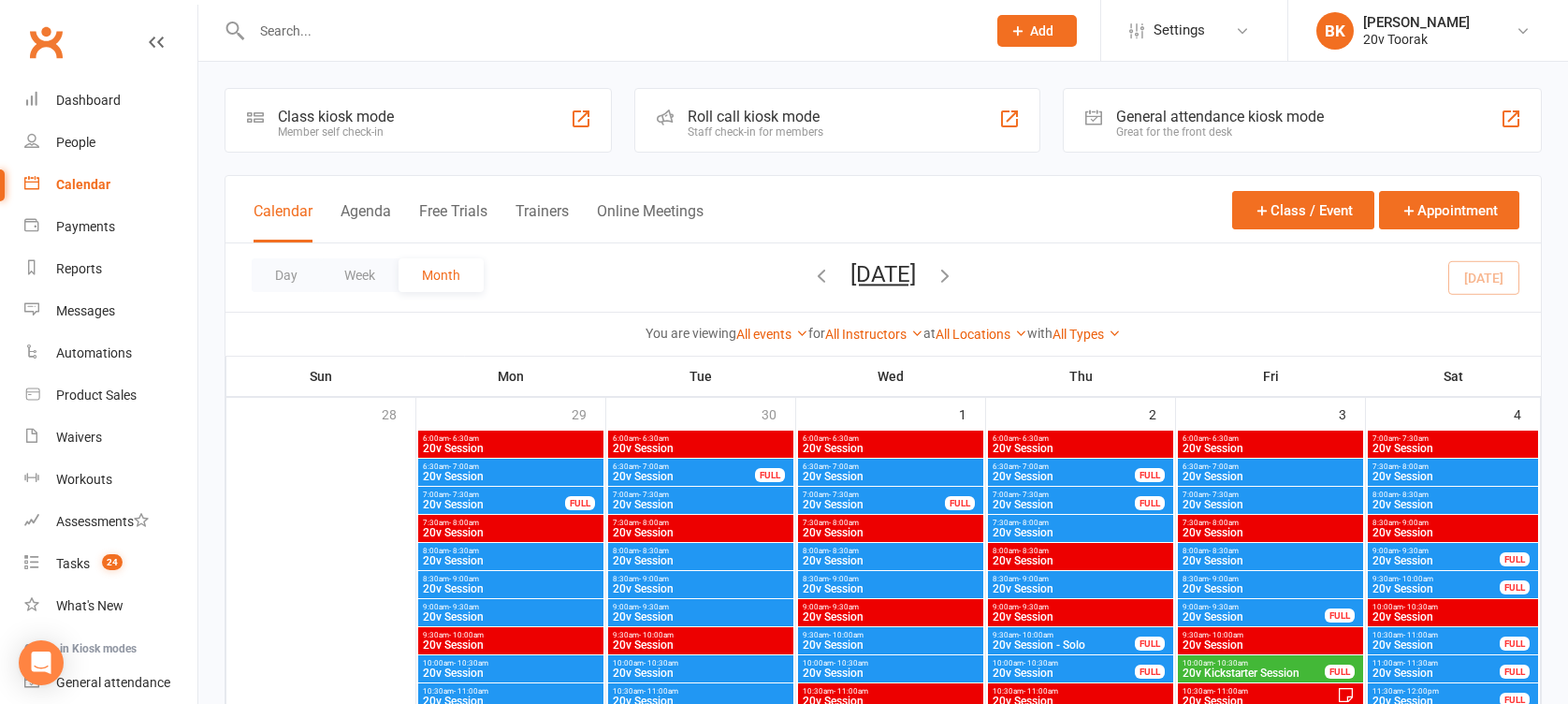
click at [1421, 26] on div "[PERSON_NAME]" at bounding box center [1416, 23] width 106 height 17
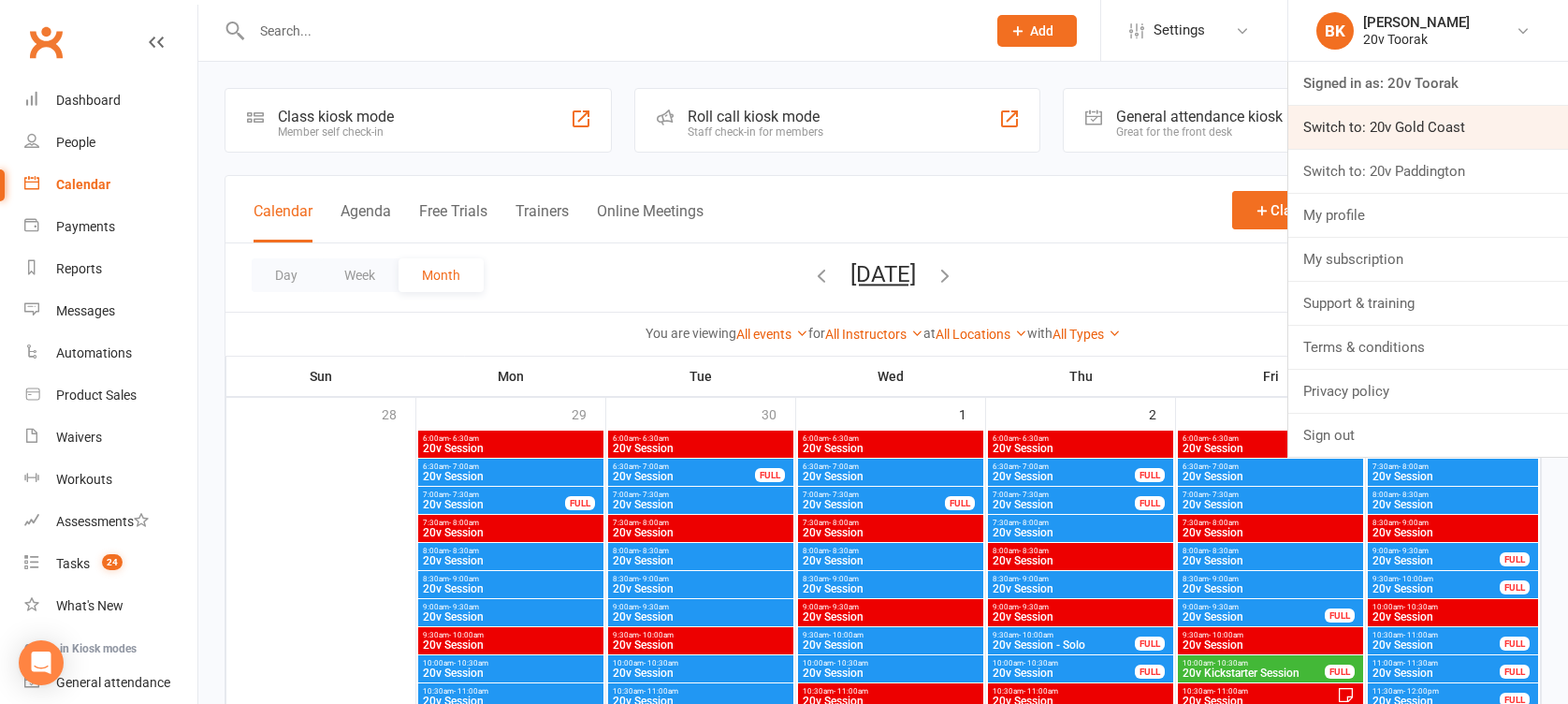
click at [1407, 118] on link "Switch to: 20v Gold Coast" at bounding box center [1428, 126] width 280 height 43
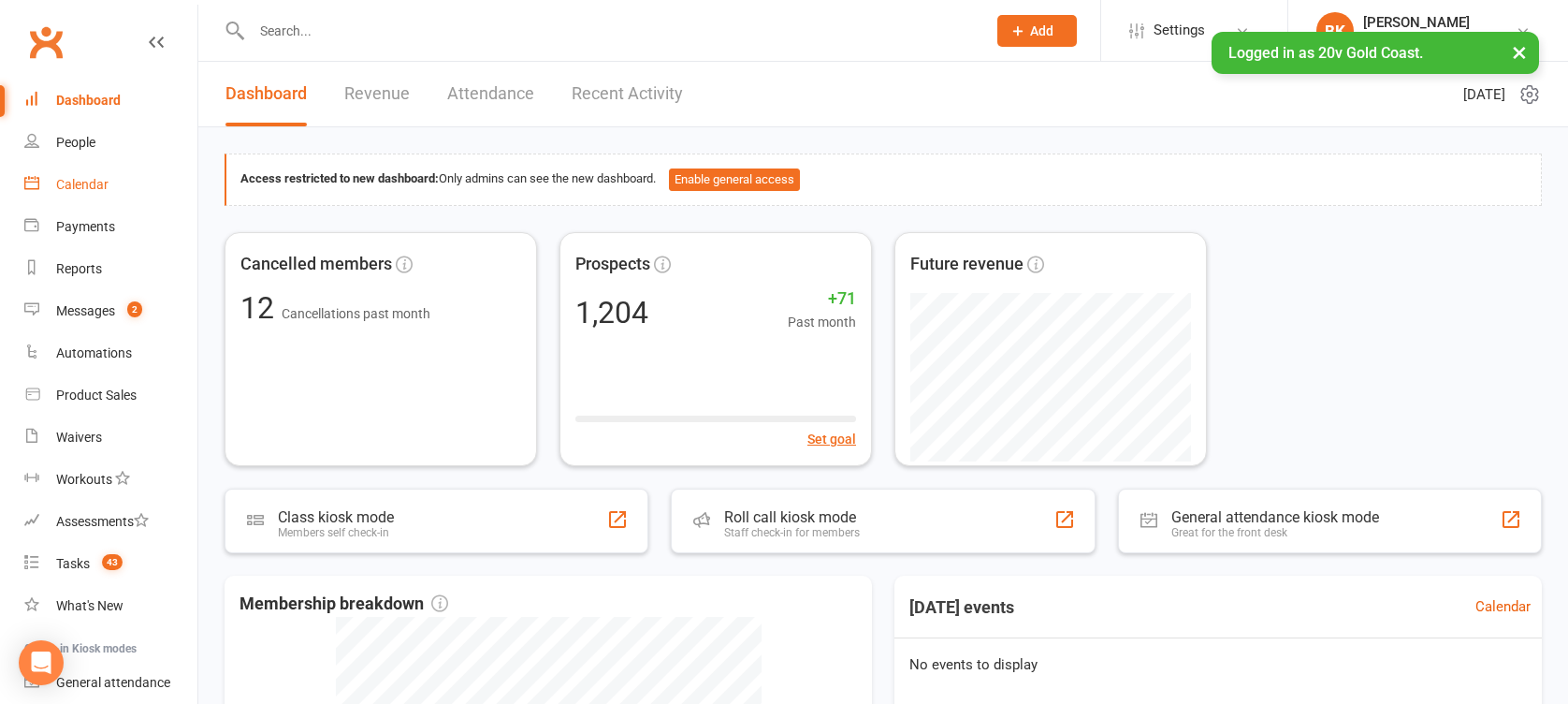
click at [137, 174] on link "Calendar" at bounding box center [110, 185] width 173 height 42
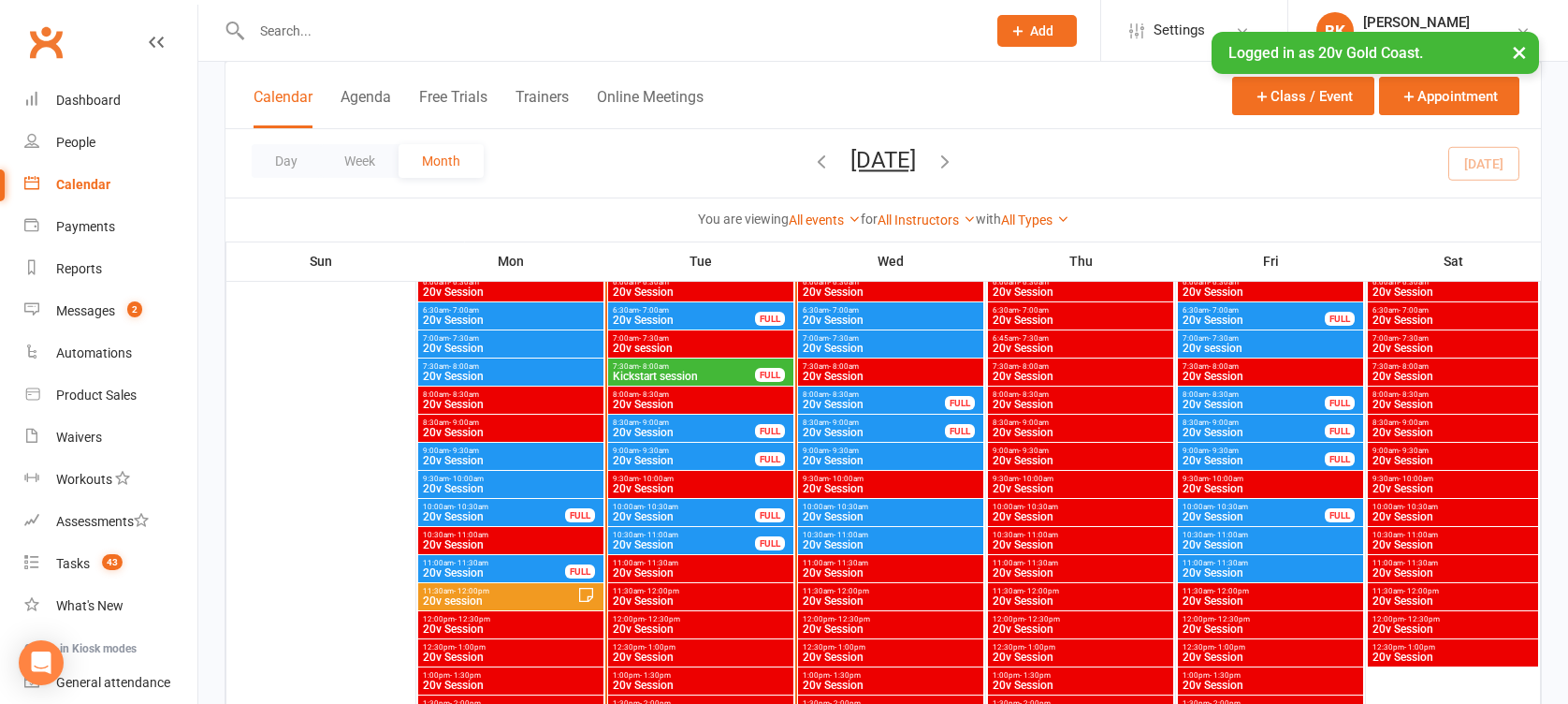
scroll to position [1673, 0]
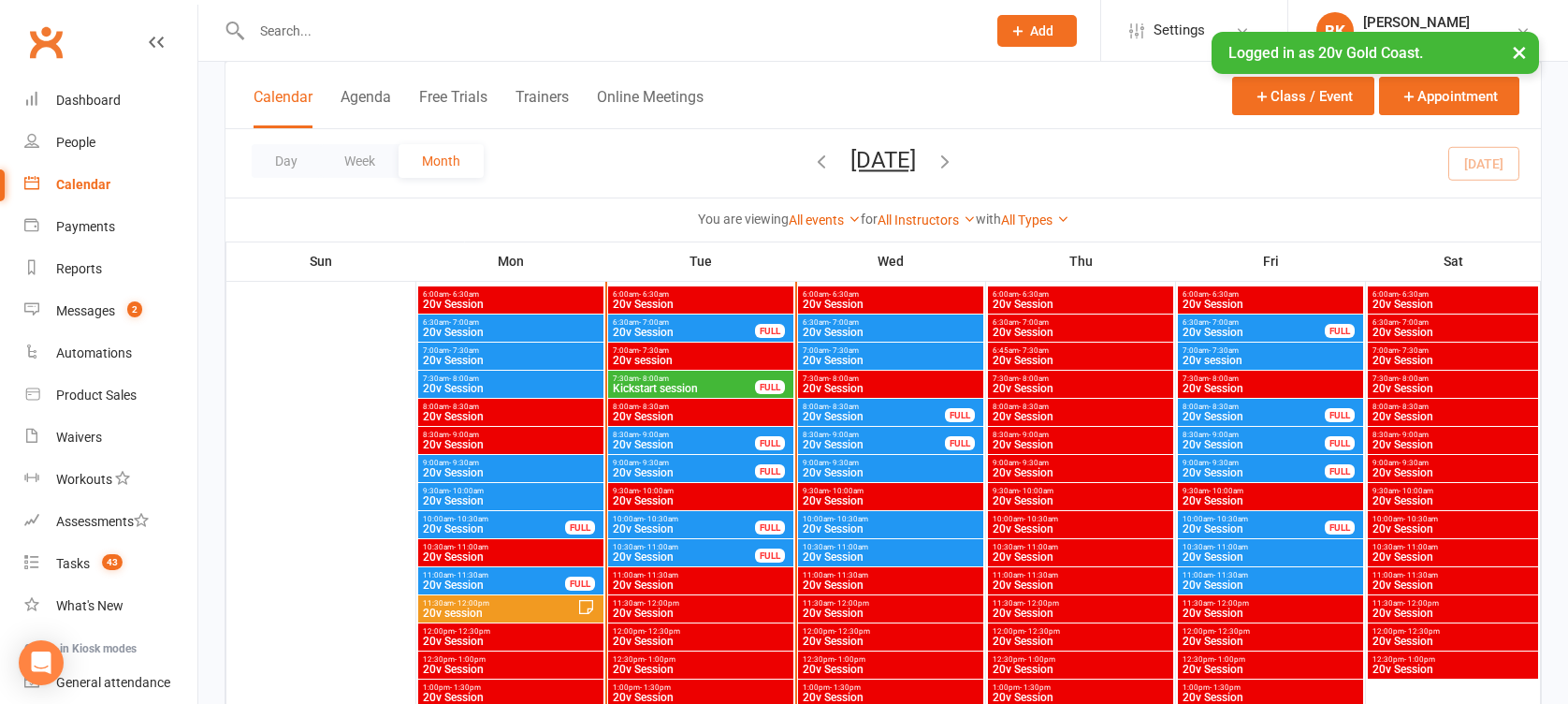
click at [923, 324] on span "6:30am - 7:00am" at bounding box center [891, 322] width 178 height 9
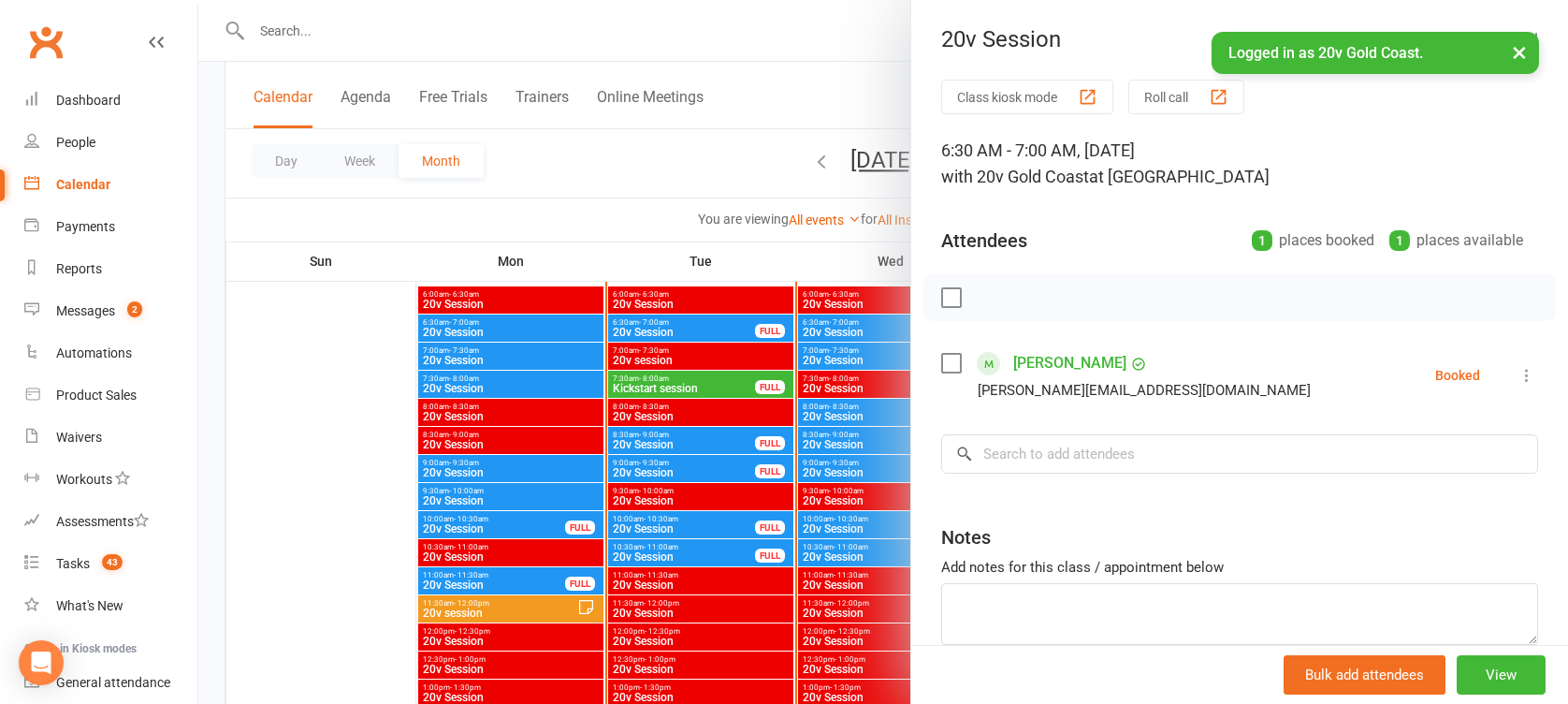
click at [884, 325] on div at bounding box center [883, 352] width 1370 height 704
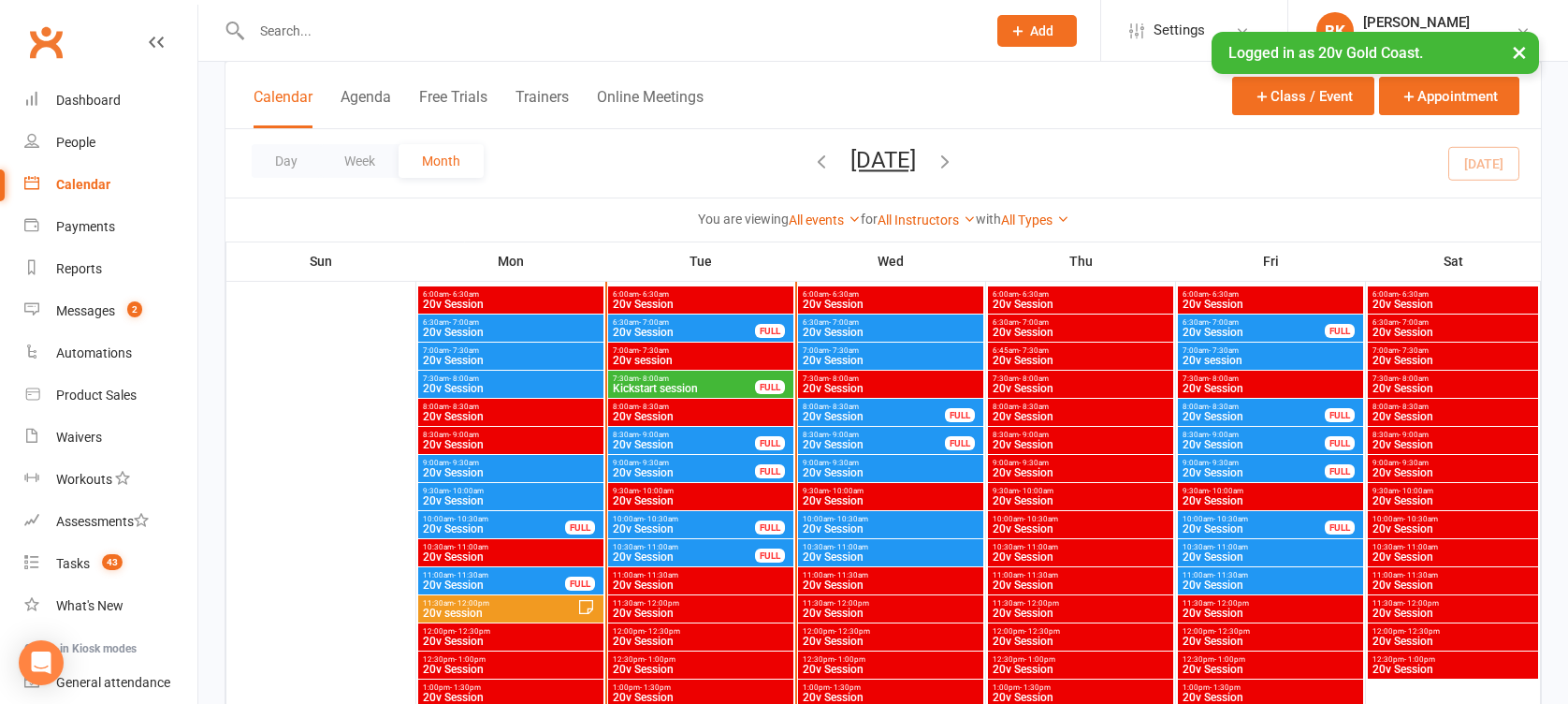
click at [883, 352] on span "7:00am - 7:30am" at bounding box center [891, 351] width 178 height 9
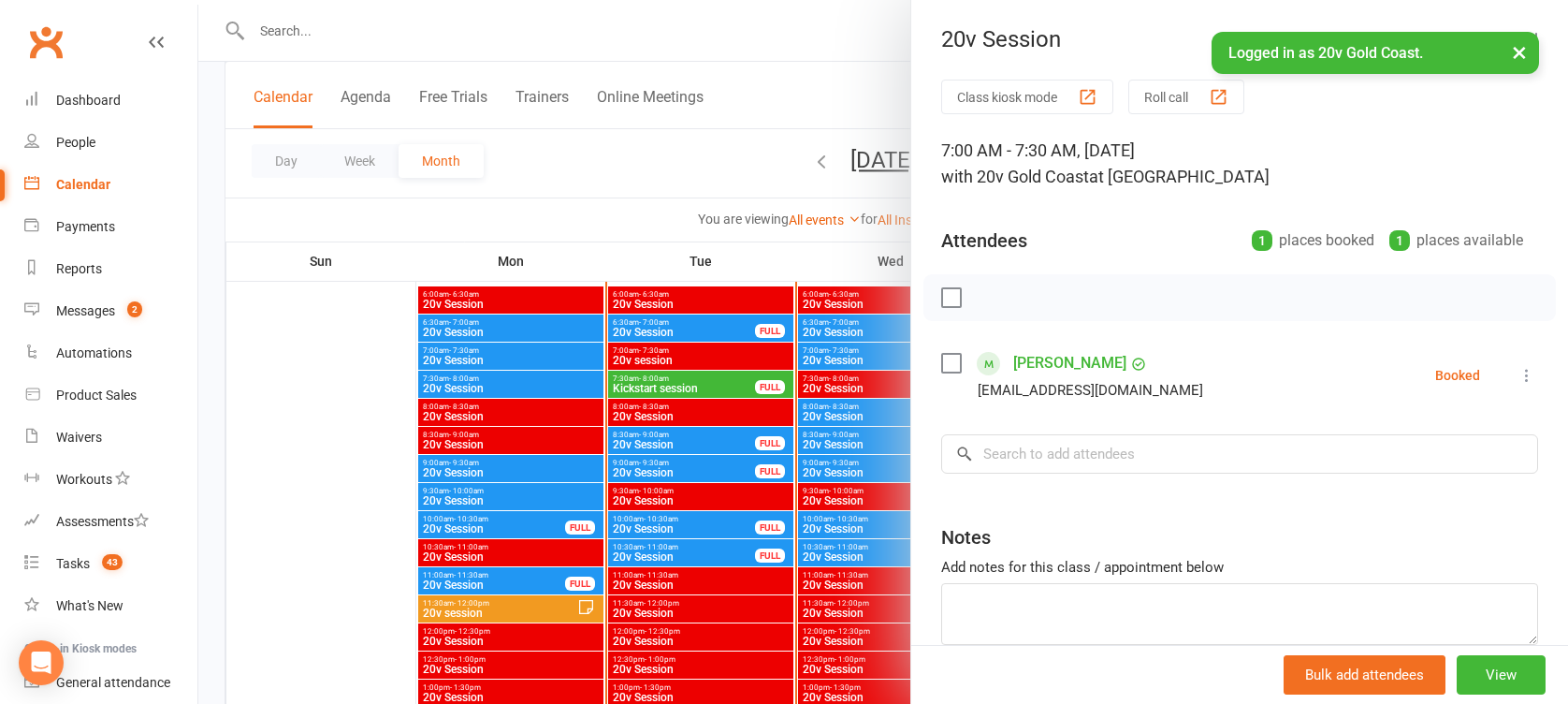
click at [864, 352] on div at bounding box center [883, 352] width 1370 height 704
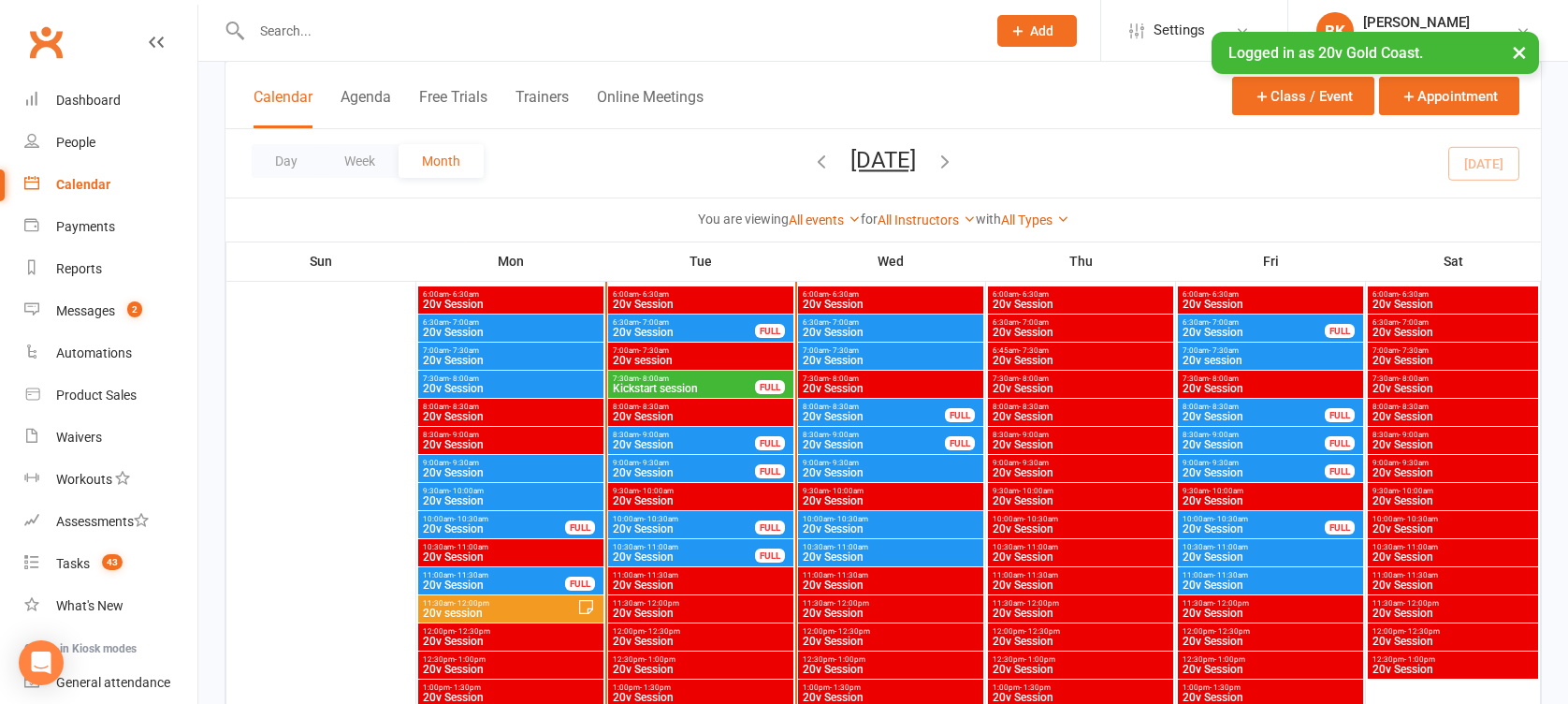
click at [860, 411] on span "20v Session" at bounding box center [874, 417] width 144 height 11
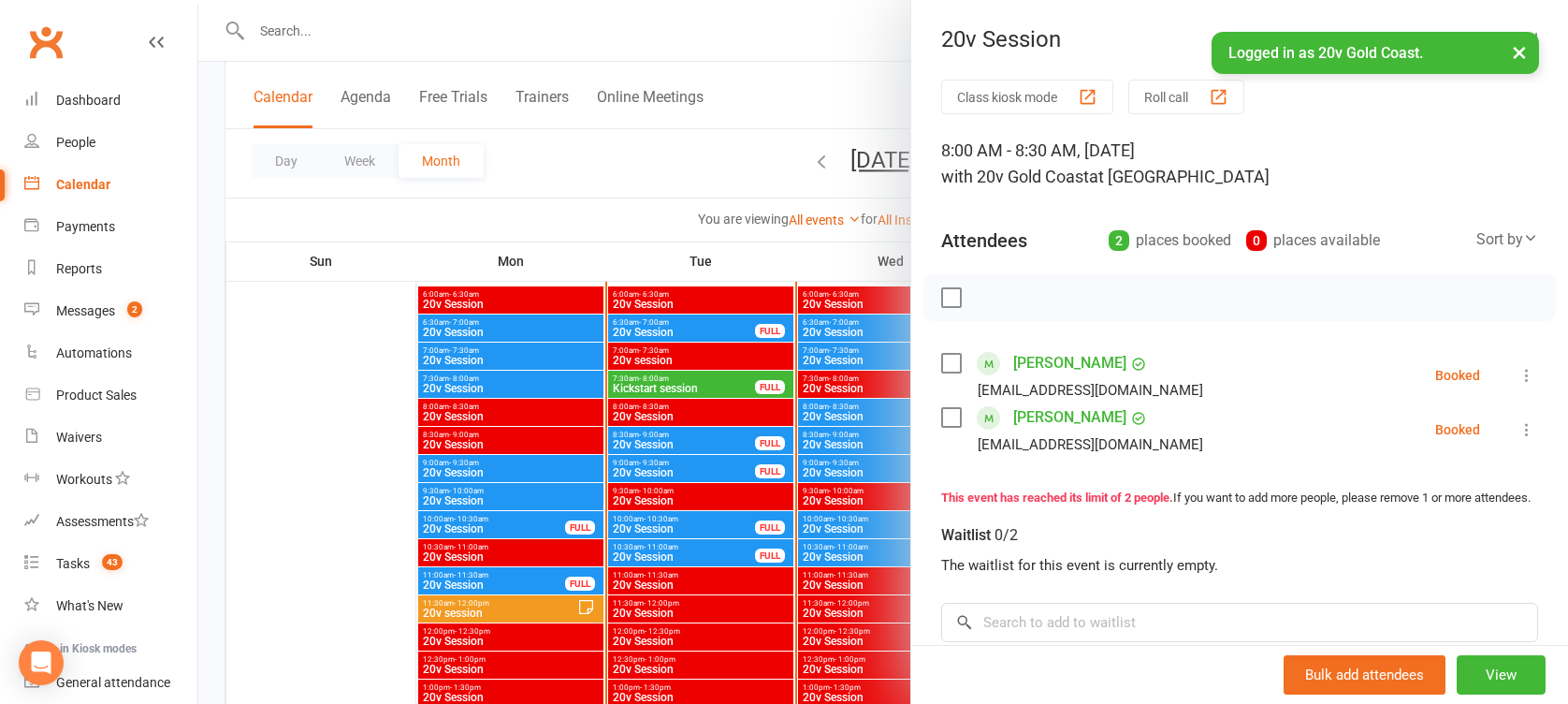
click at [860, 409] on div at bounding box center [883, 352] width 1370 height 704
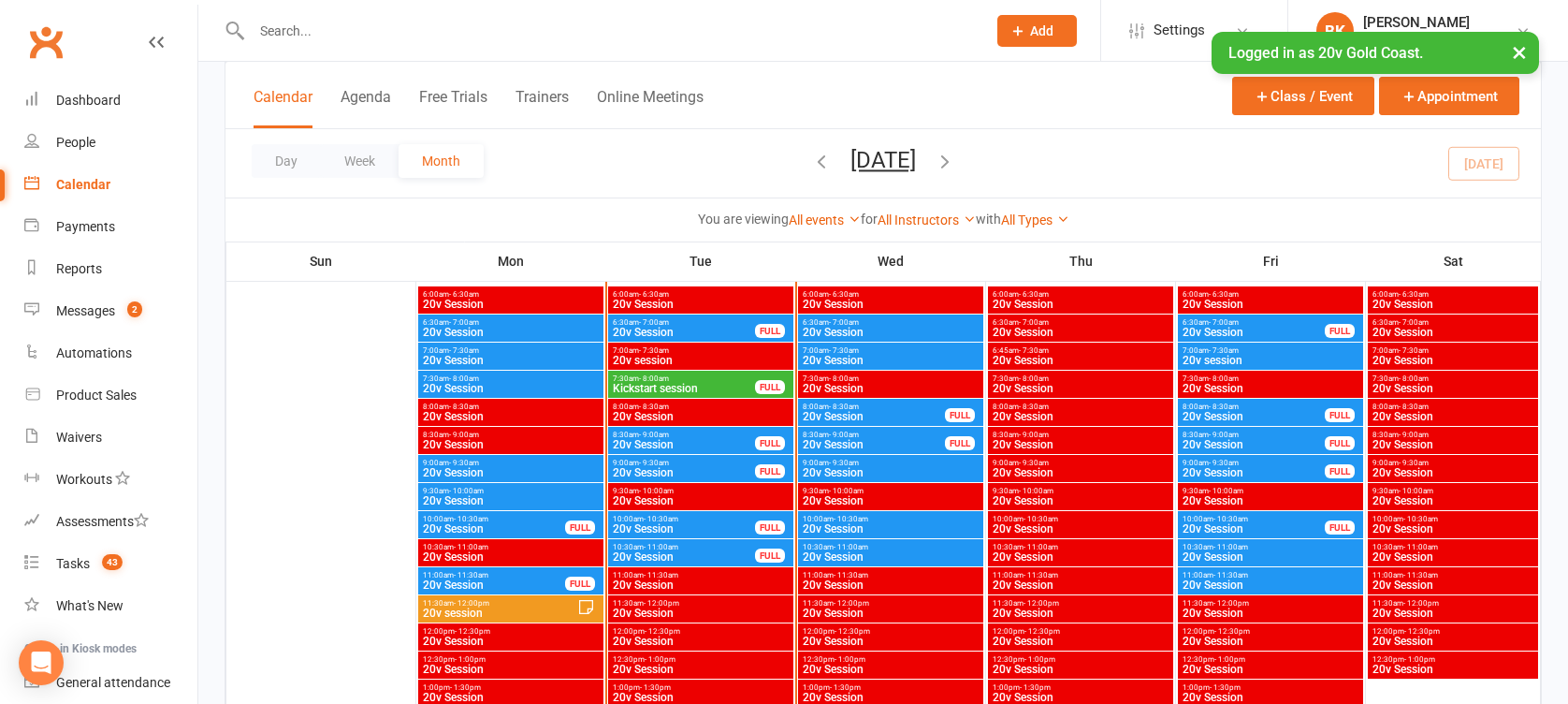
click at [857, 470] on span "20v Session" at bounding box center [891, 473] width 178 height 11
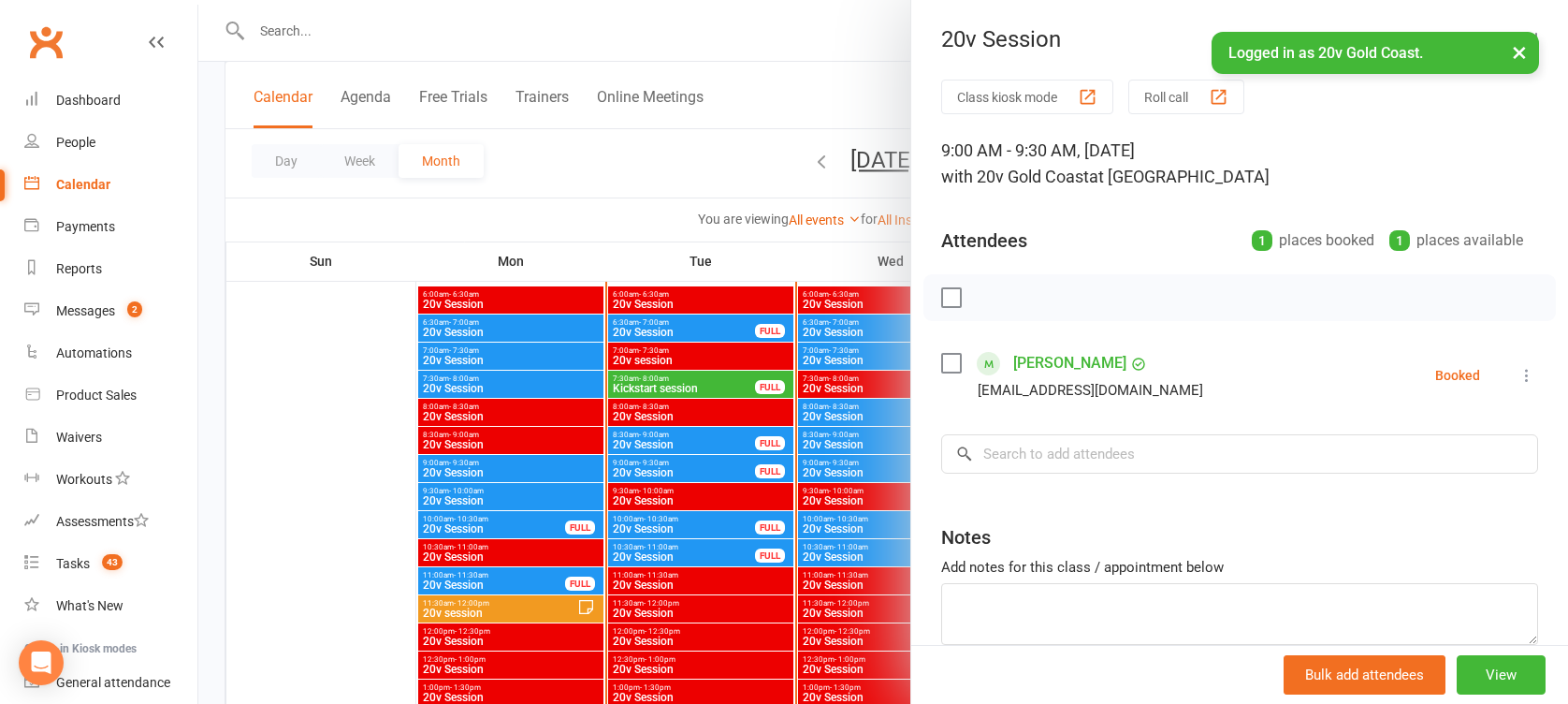
click at [857, 470] on div at bounding box center [883, 352] width 1370 height 704
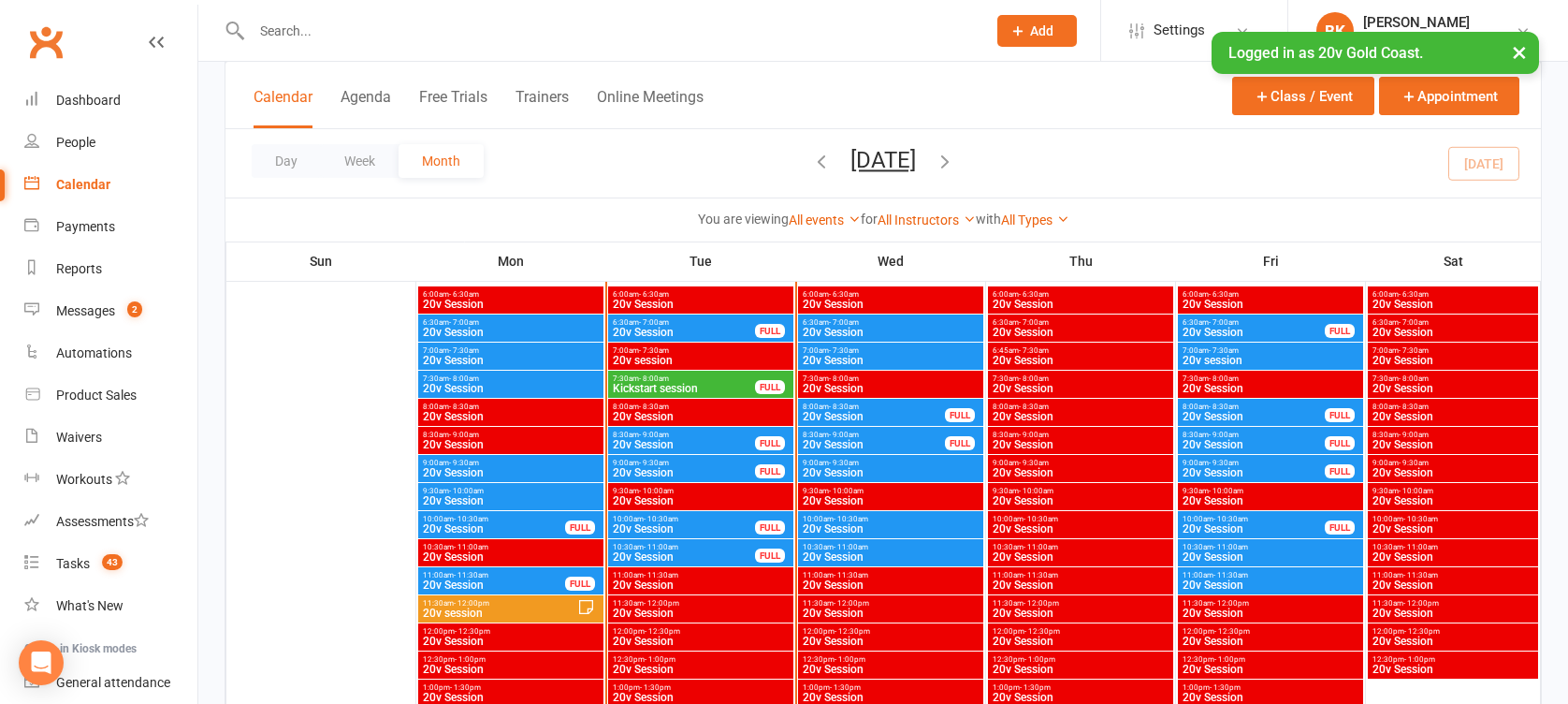
click at [866, 516] on span "- 10:30am" at bounding box center [851, 518] width 34 height 9
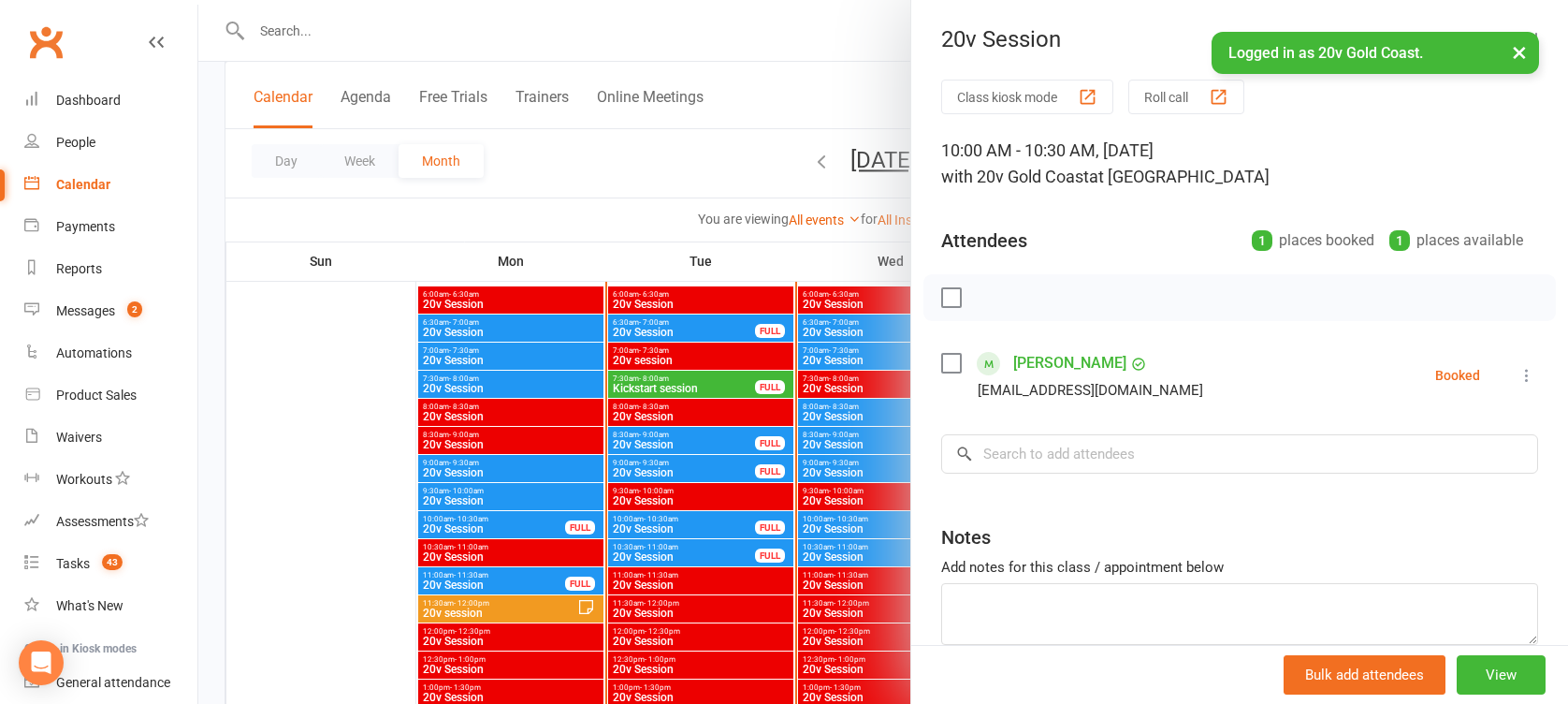
click at [866, 516] on div at bounding box center [883, 352] width 1370 height 704
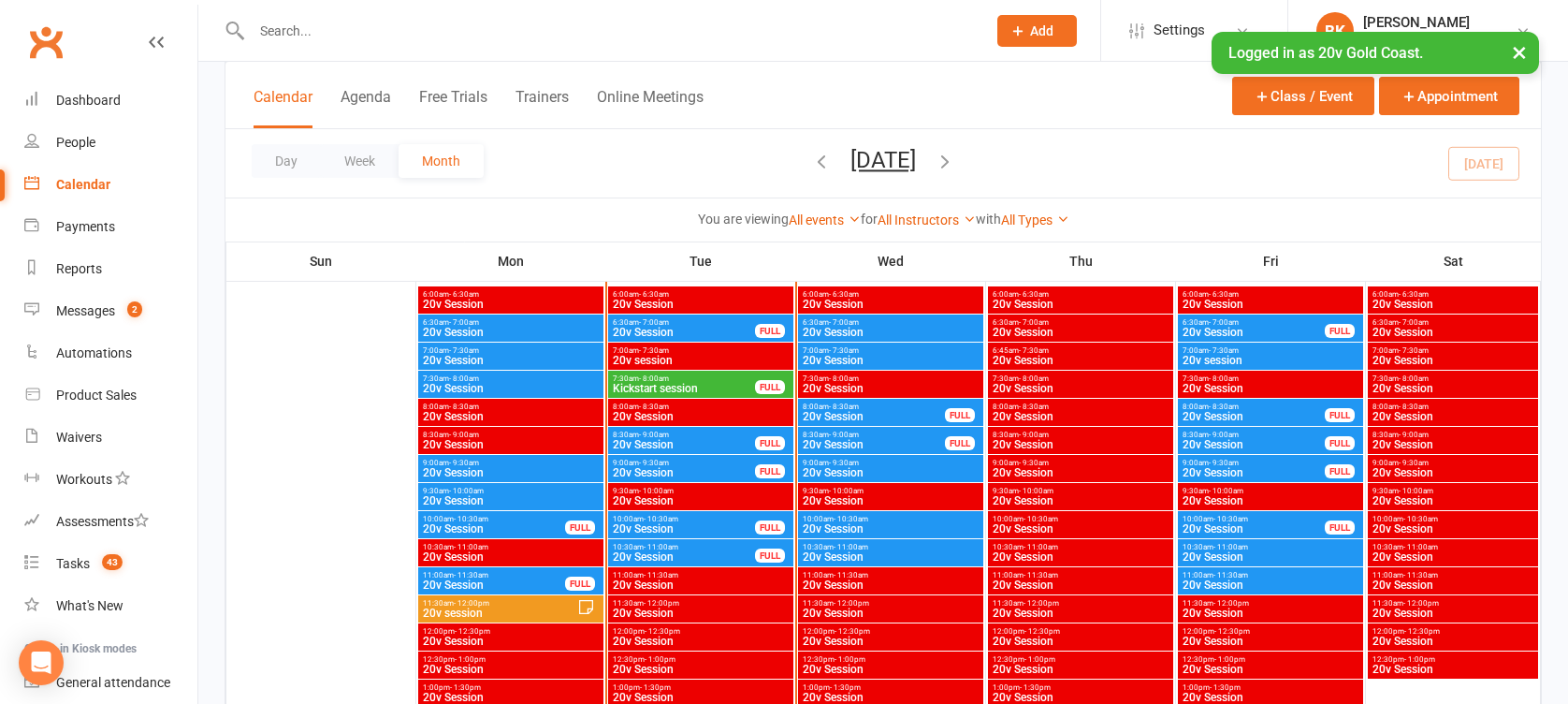
click at [878, 560] on span "20v Session" at bounding box center [891, 557] width 178 height 11
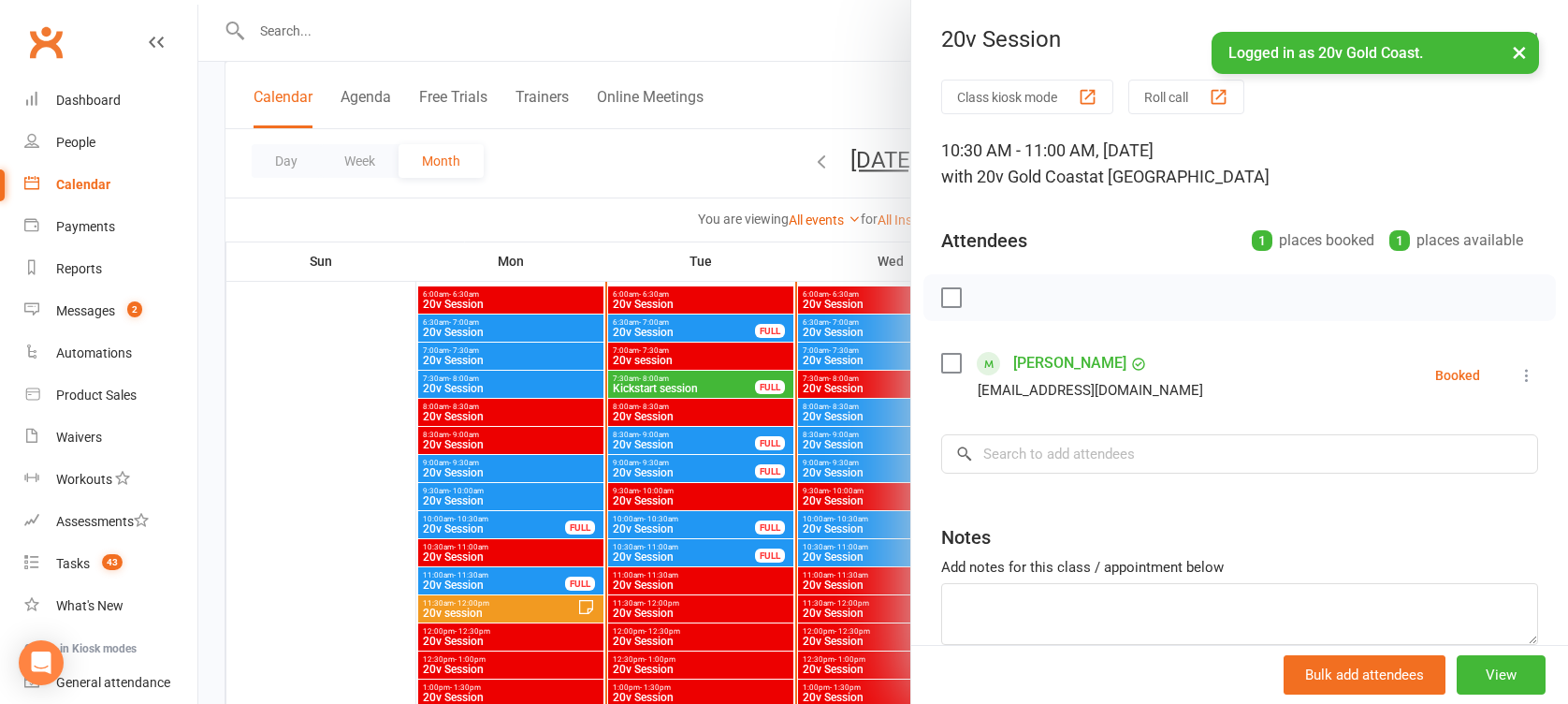
click at [855, 551] on div at bounding box center [883, 352] width 1370 height 704
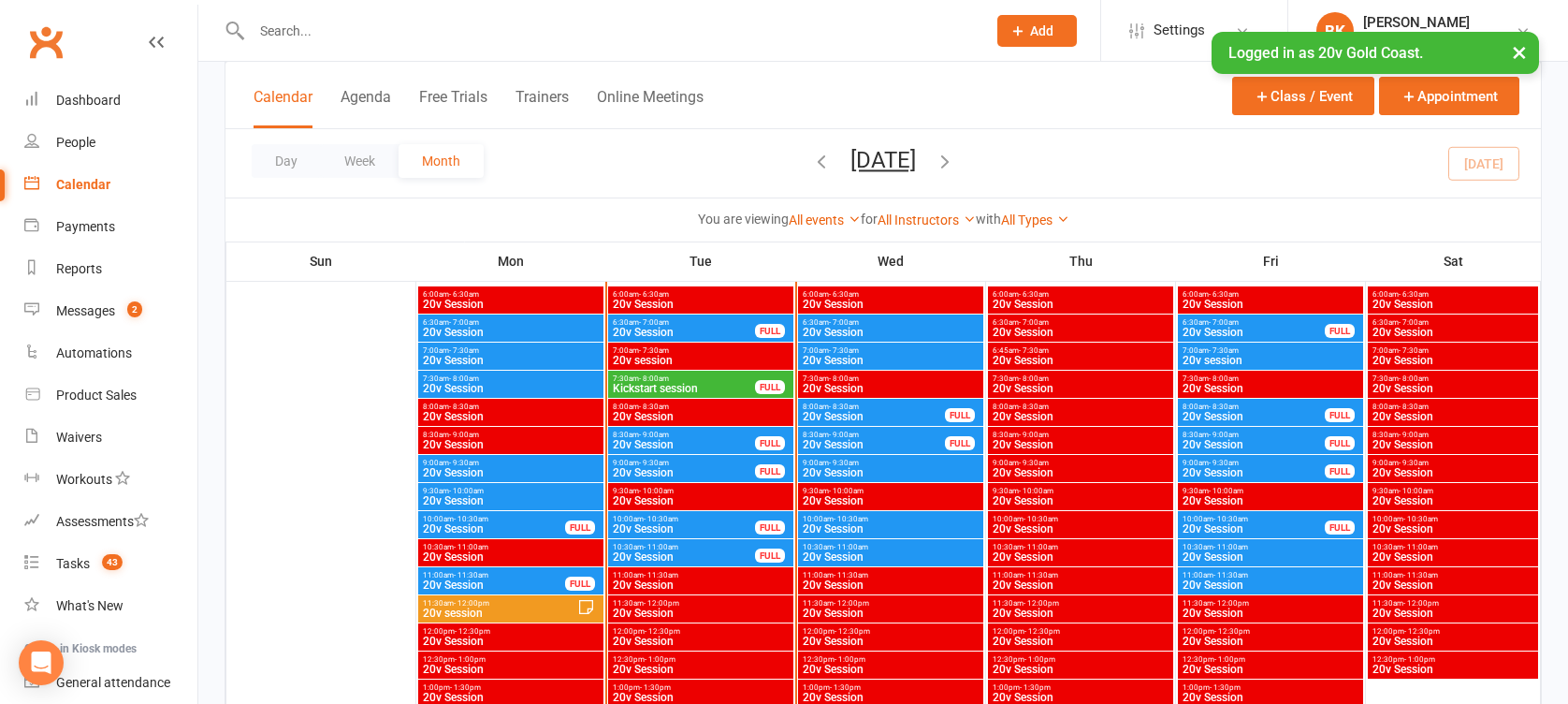
click at [885, 345] on div "7:00am - 7:30am 20v Session" at bounding box center [890, 356] width 185 height 27
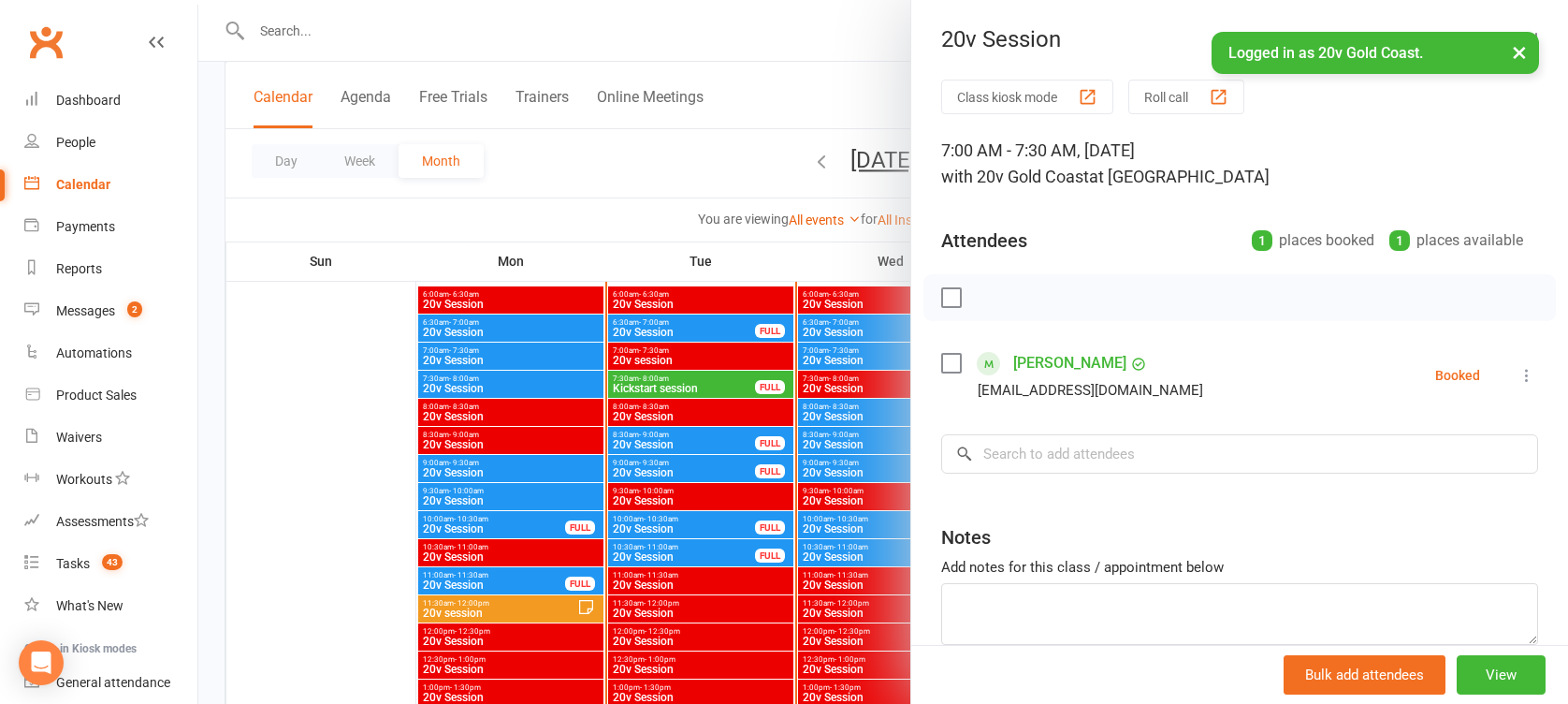
click at [868, 351] on div at bounding box center [883, 352] width 1370 height 704
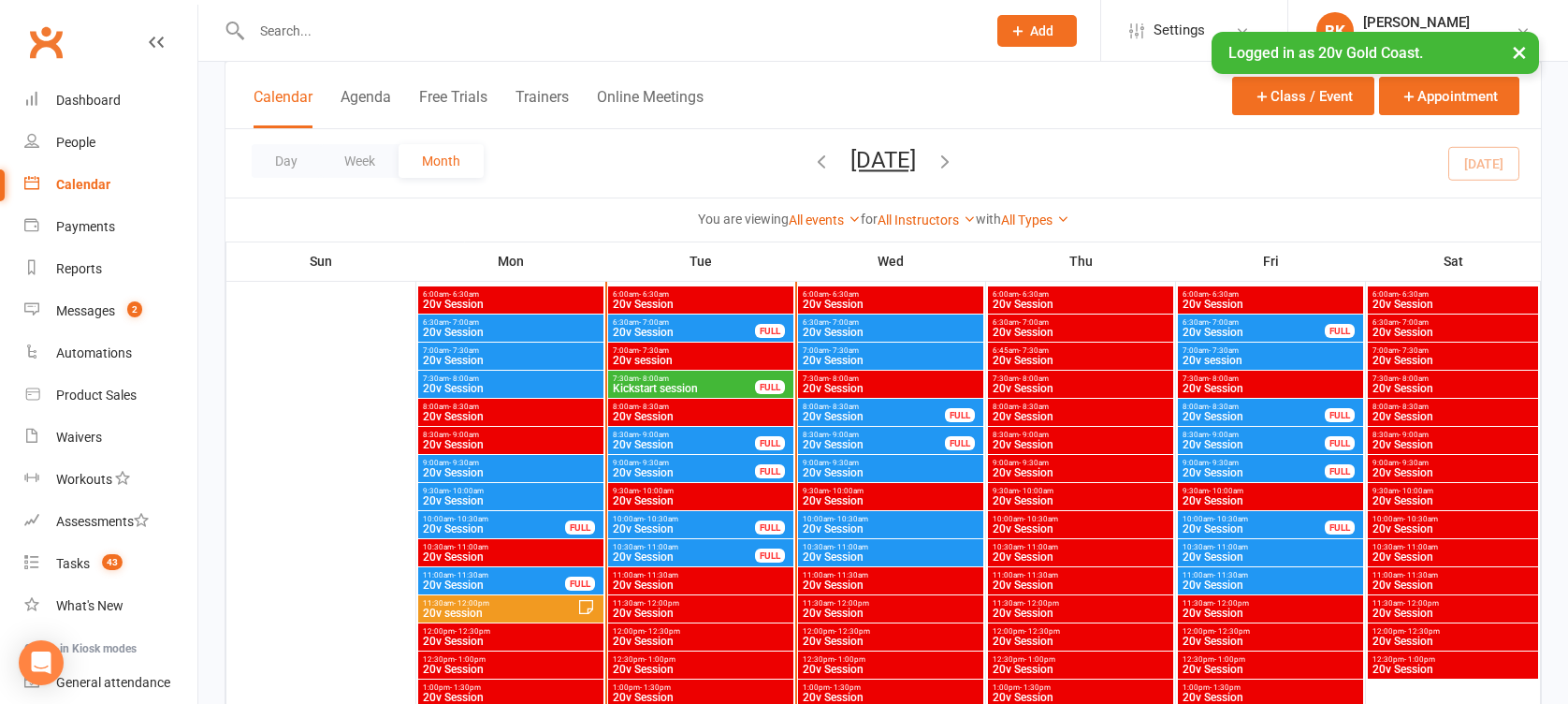
click at [868, 351] on span "7:00am - 7:30am" at bounding box center [891, 351] width 178 height 9
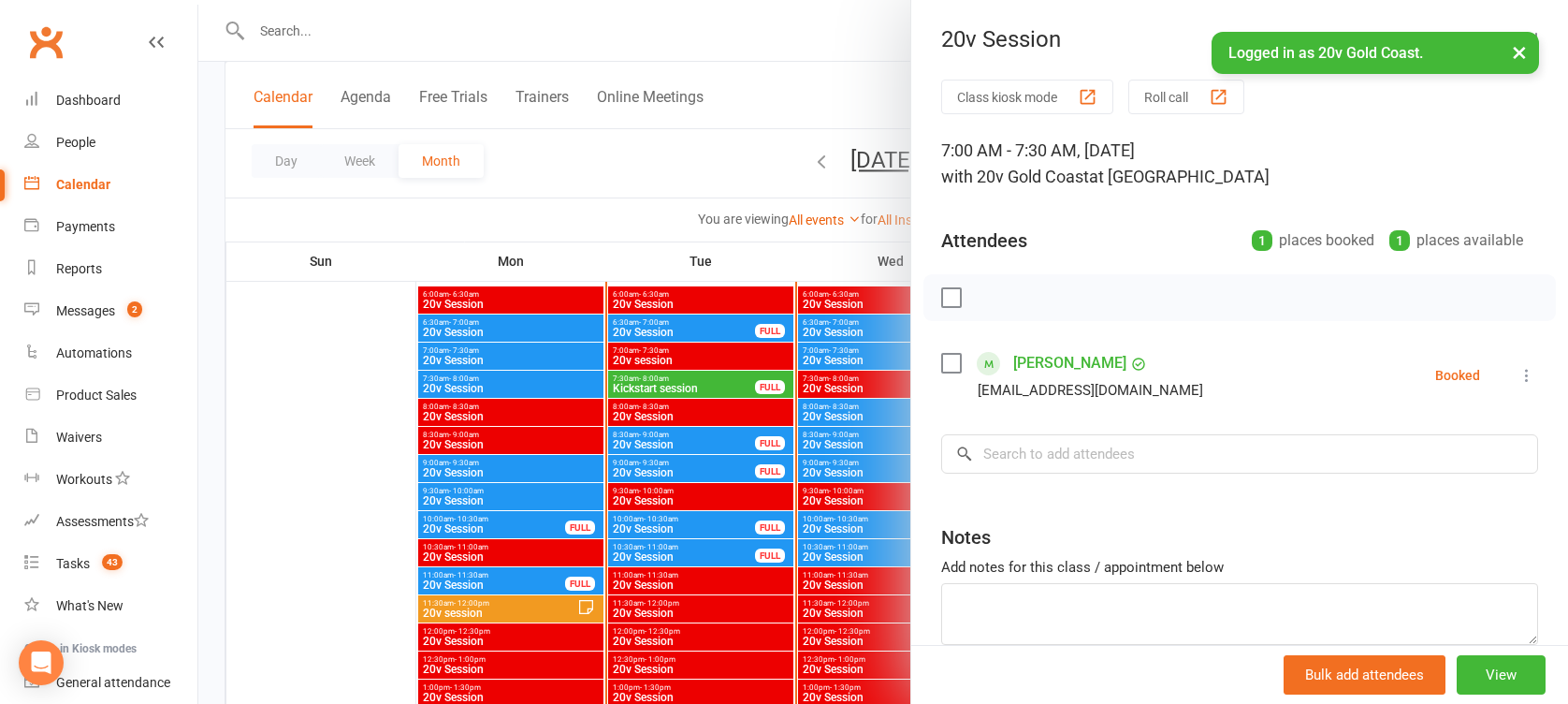
click at [1066, 366] on link "[PERSON_NAME]" at bounding box center [1069, 363] width 113 height 30
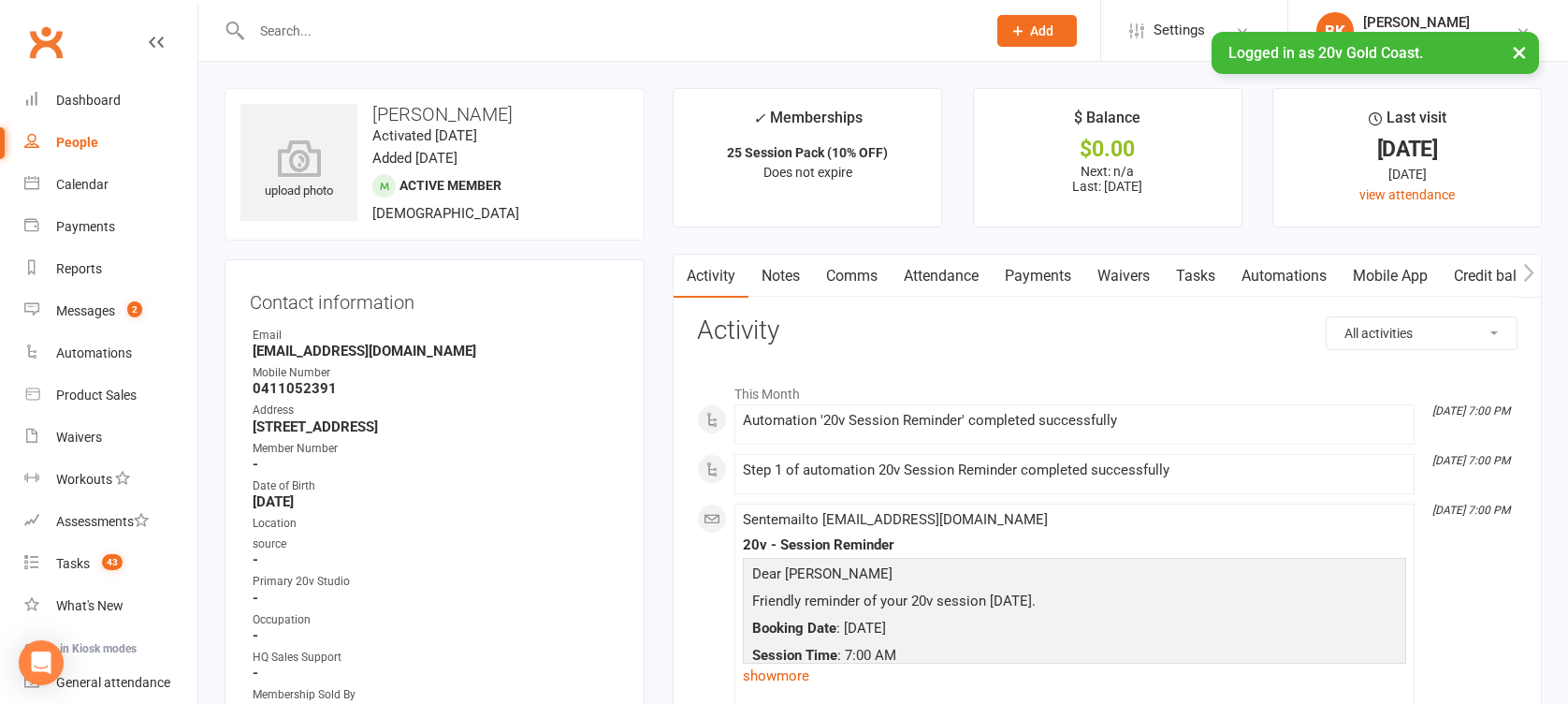
click at [790, 280] on link "Notes" at bounding box center [780, 276] width 64 height 43
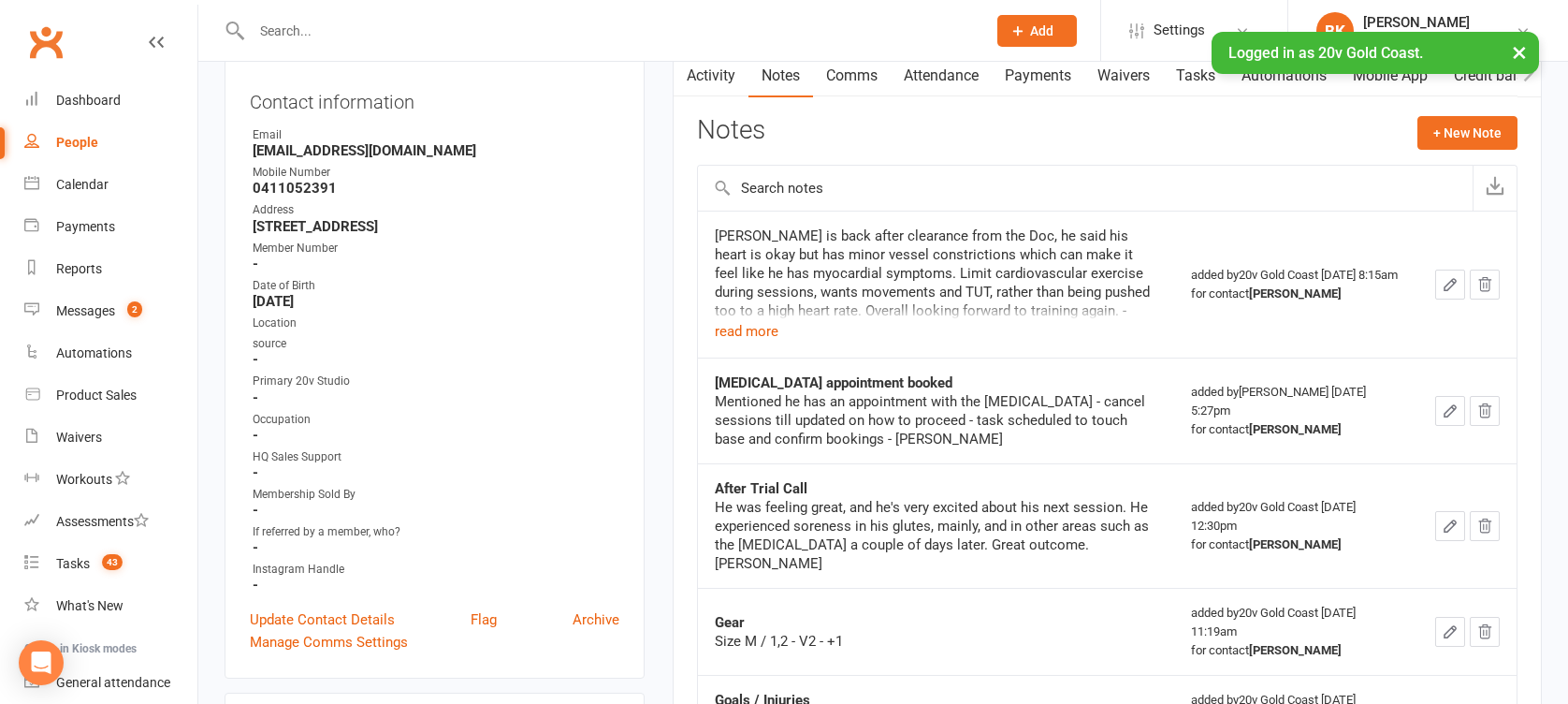
scroll to position [158, 0]
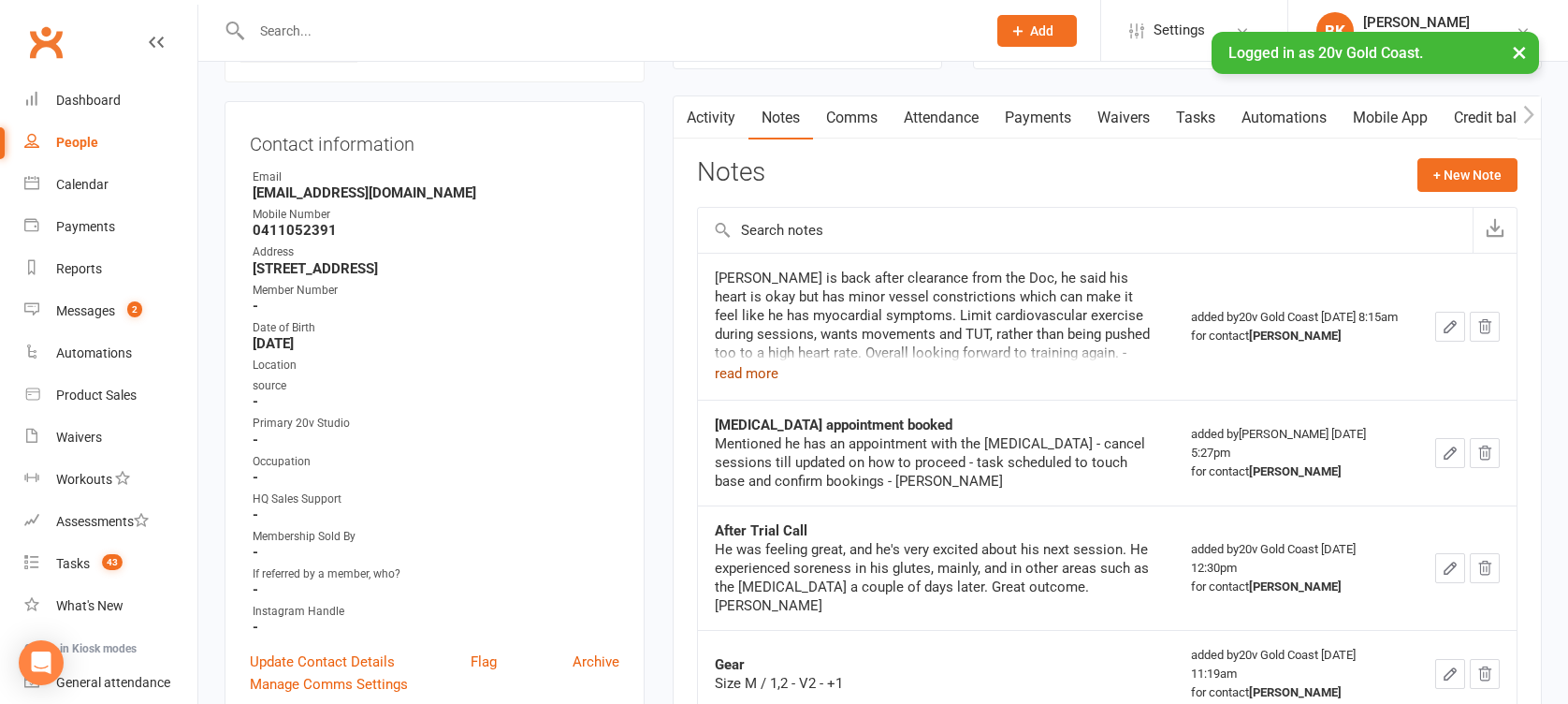
click at [745, 380] on button "read more" at bounding box center [747, 373] width 63 height 22
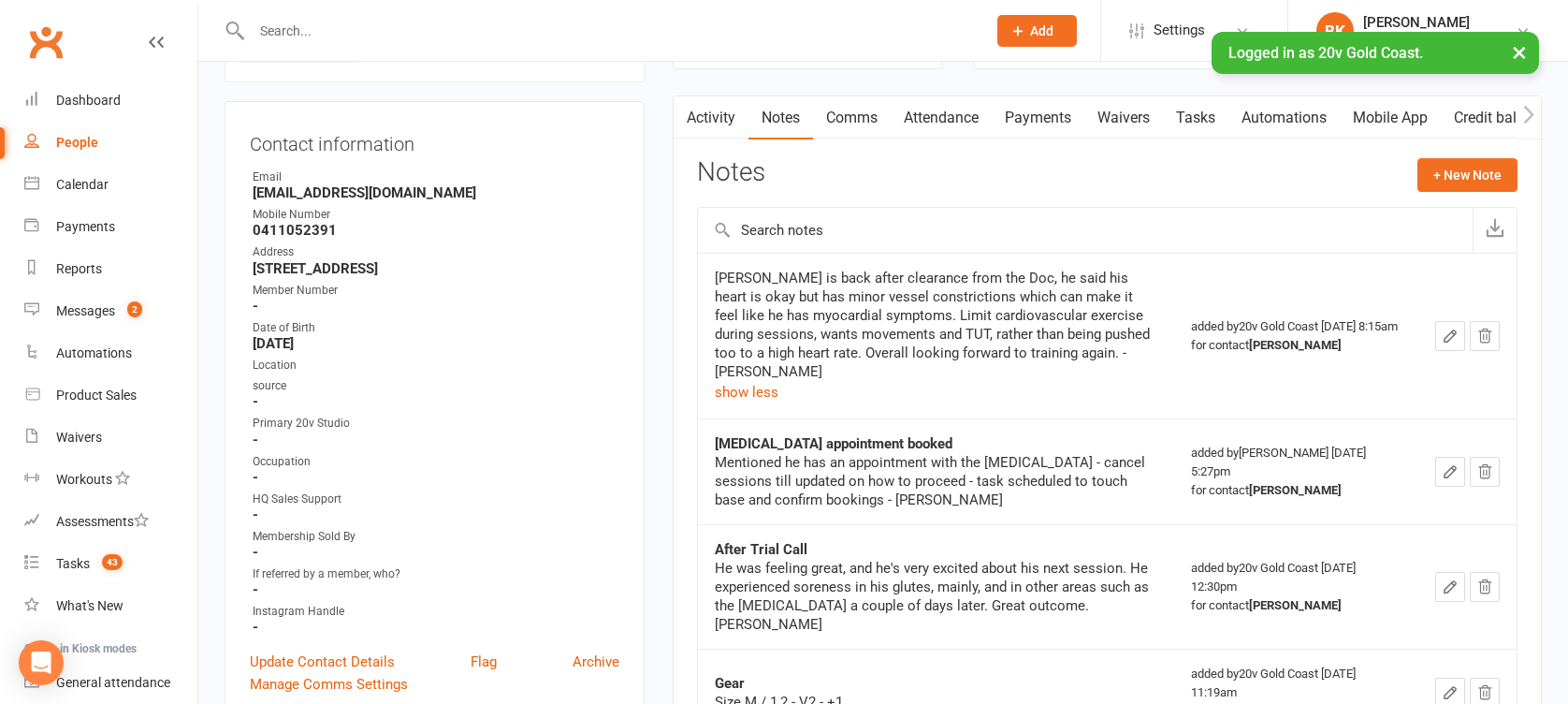
click at [674, 349] on div "Activity Notes Comms Attendance Payments Waivers Tasks Automations Mobile App C…" at bounding box center [1108, 558] width 869 height 926
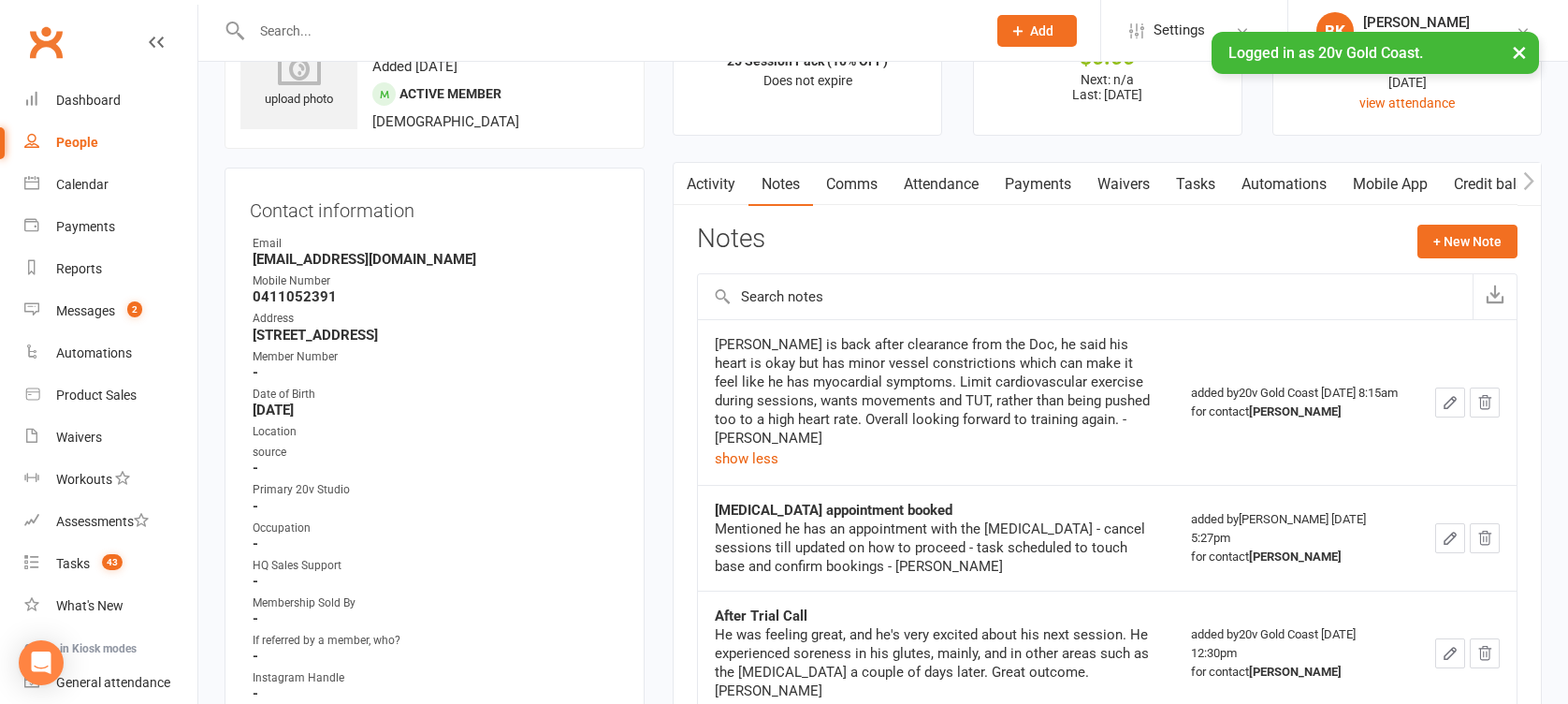
scroll to position [0, 0]
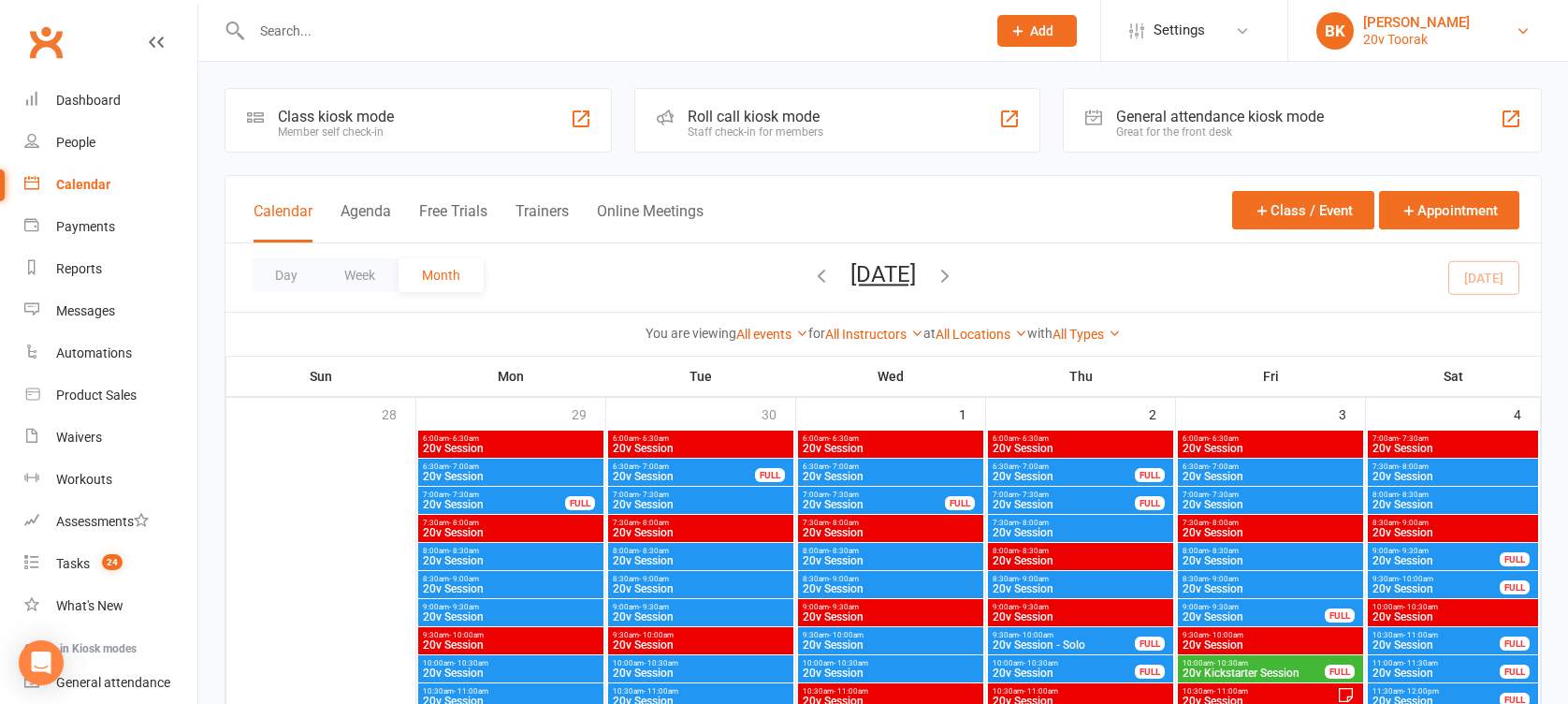
click at [1419, 36] on div "20v Toorak" at bounding box center [1416, 39] width 106 height 17
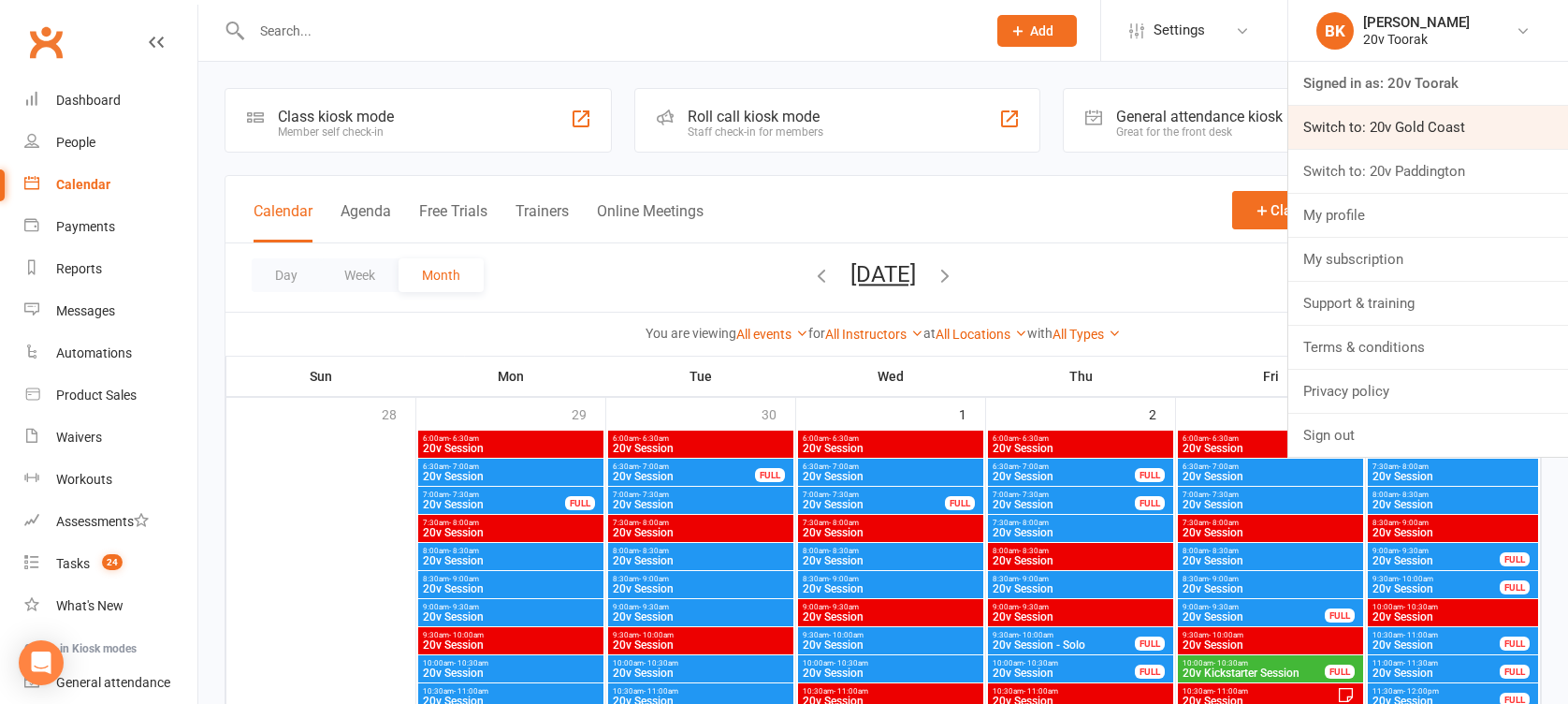
click at [1371, 129] on link "Switch to: 20v Gold Coast" at bounding box center [1428, 126] width 280 height 43
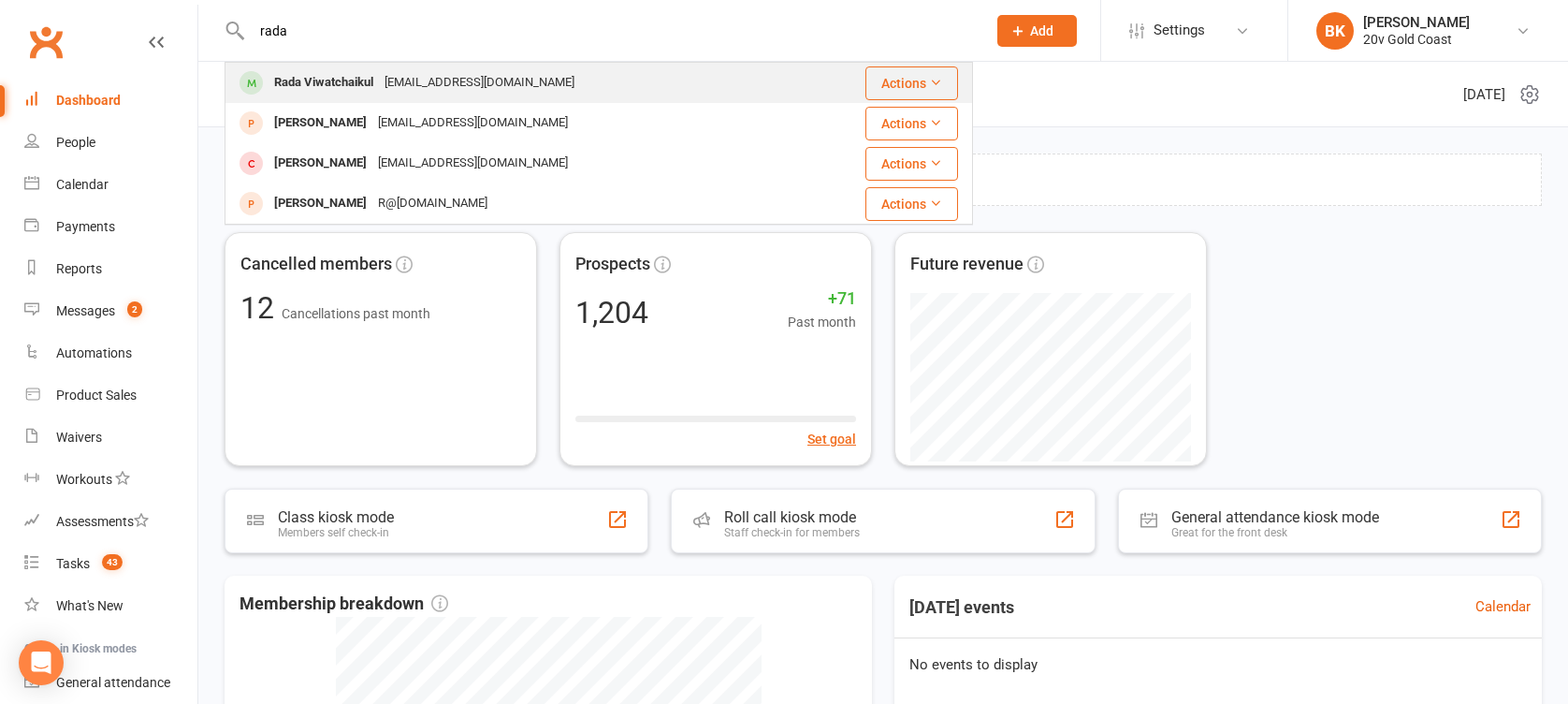
type input "rada"
click at [289, 89] on div "Rada Viwatchaikul" at bounding box center [323, 82] width 110 height 27
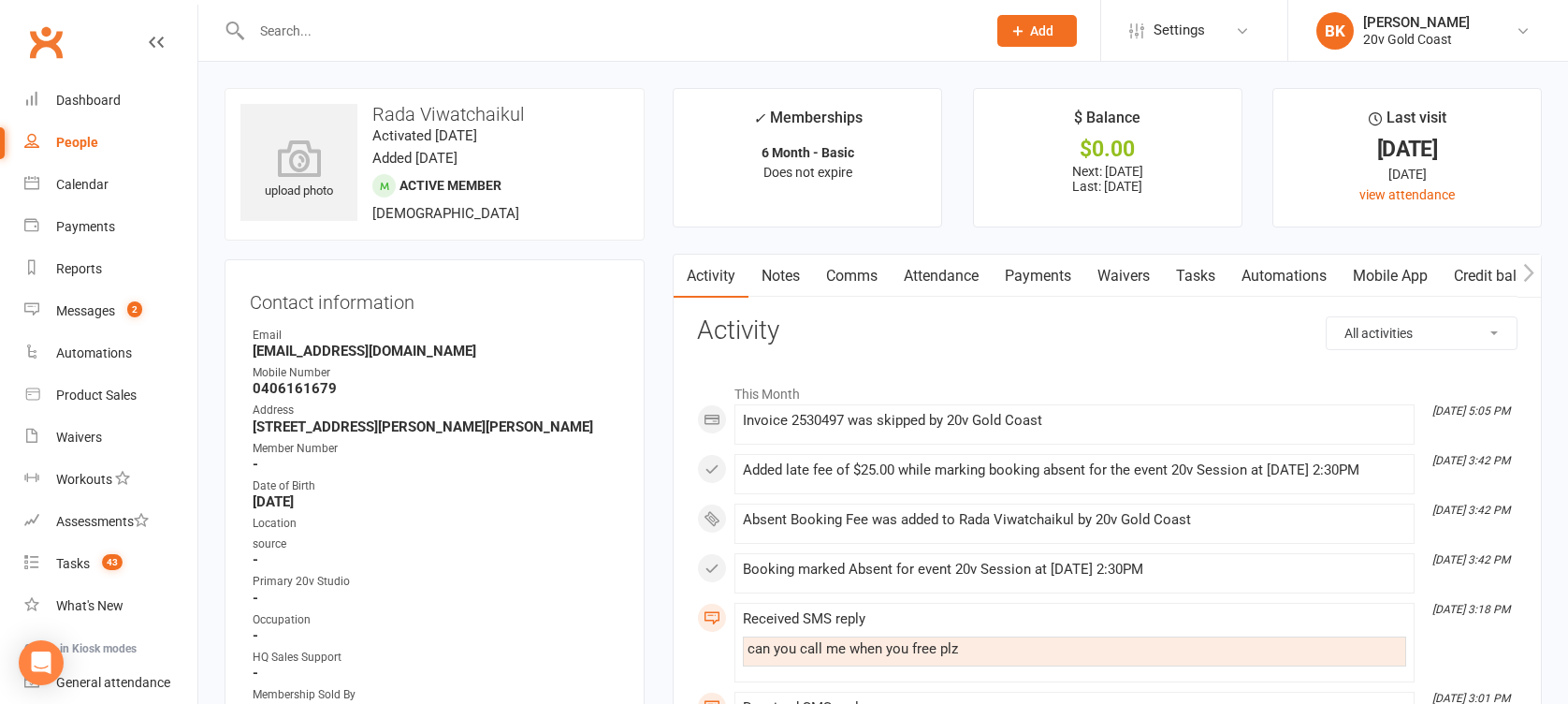
click at [1145, 284] on link "Waivers" at bounding box center [1124, 276] width 78 height 43
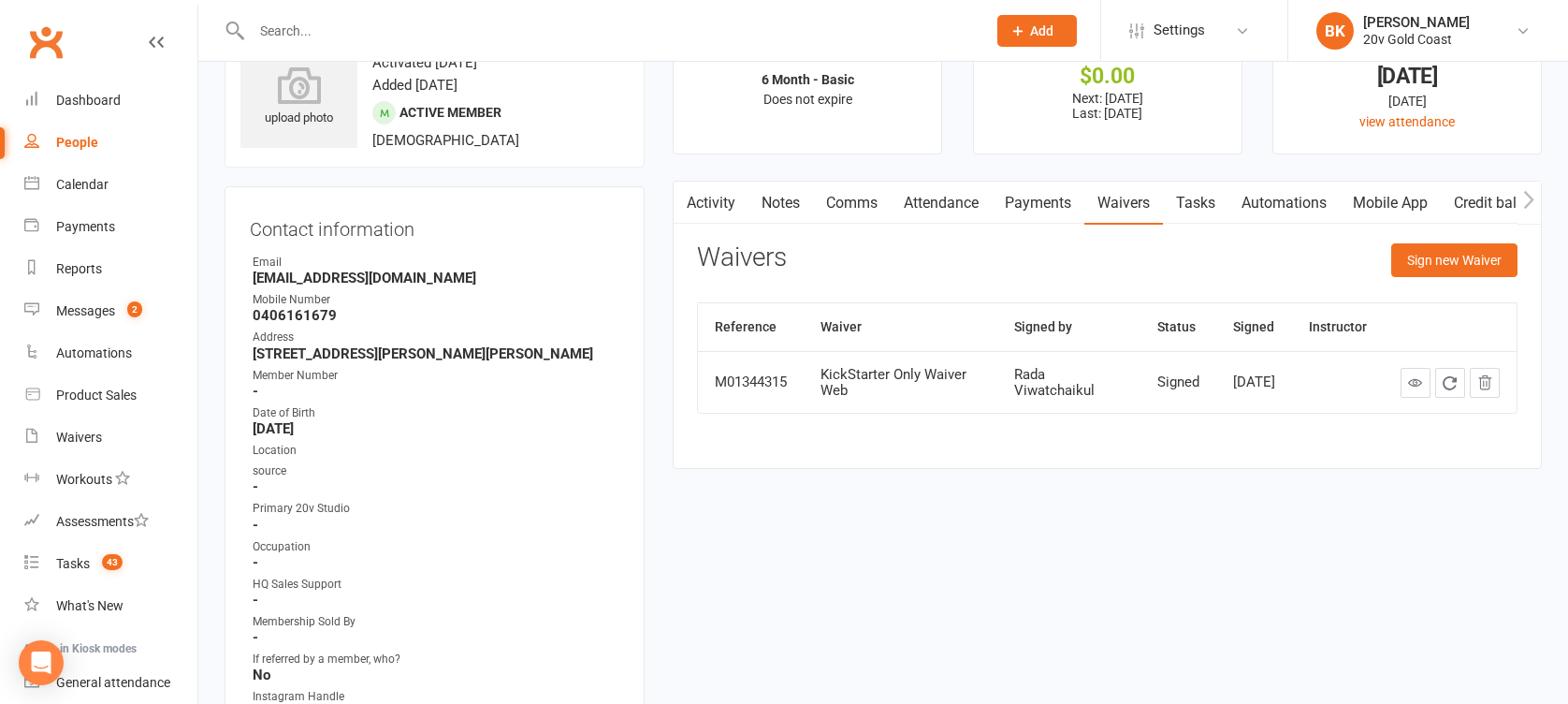
scroll to position [22, 0]
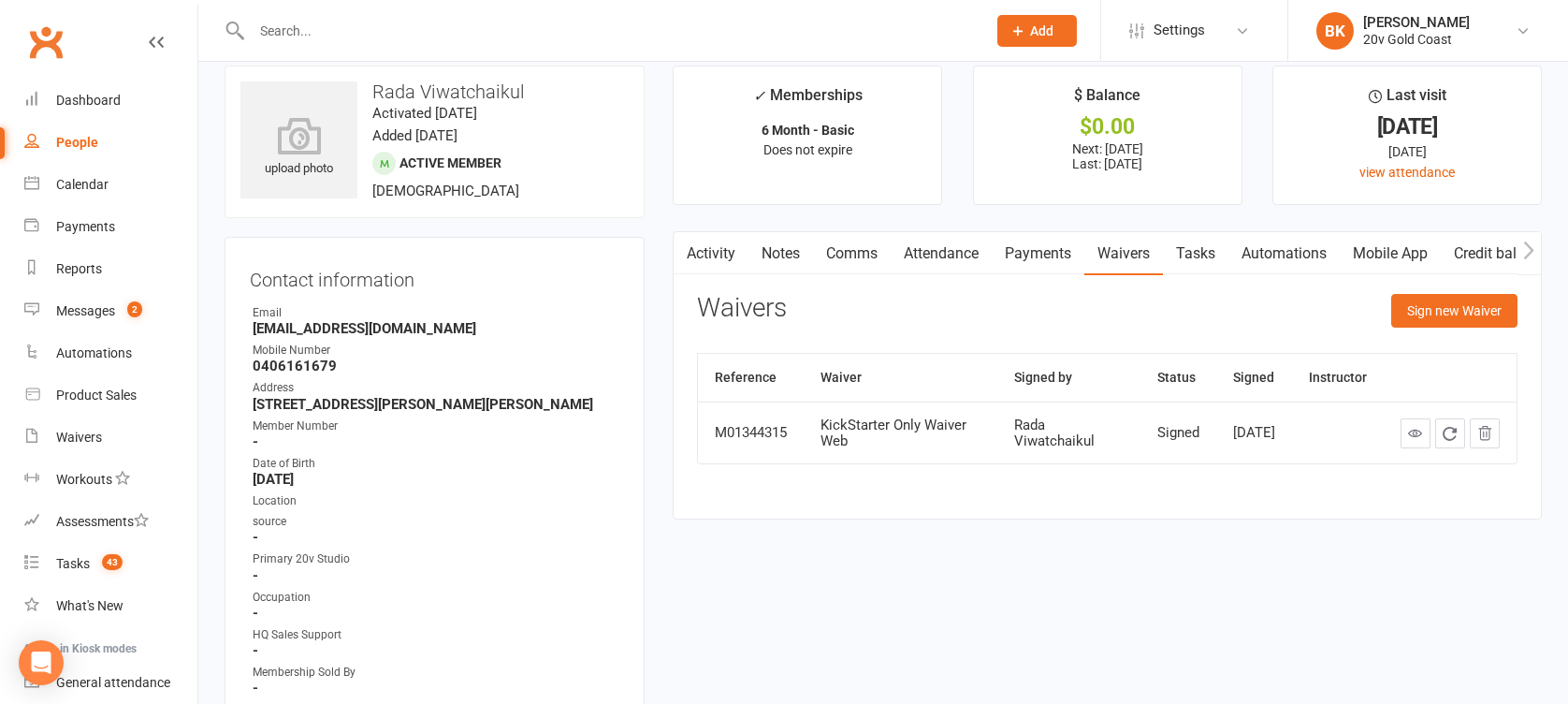
click at [790, 259] on link "Notes" at bounding box center [780, 253] width 64 height 43
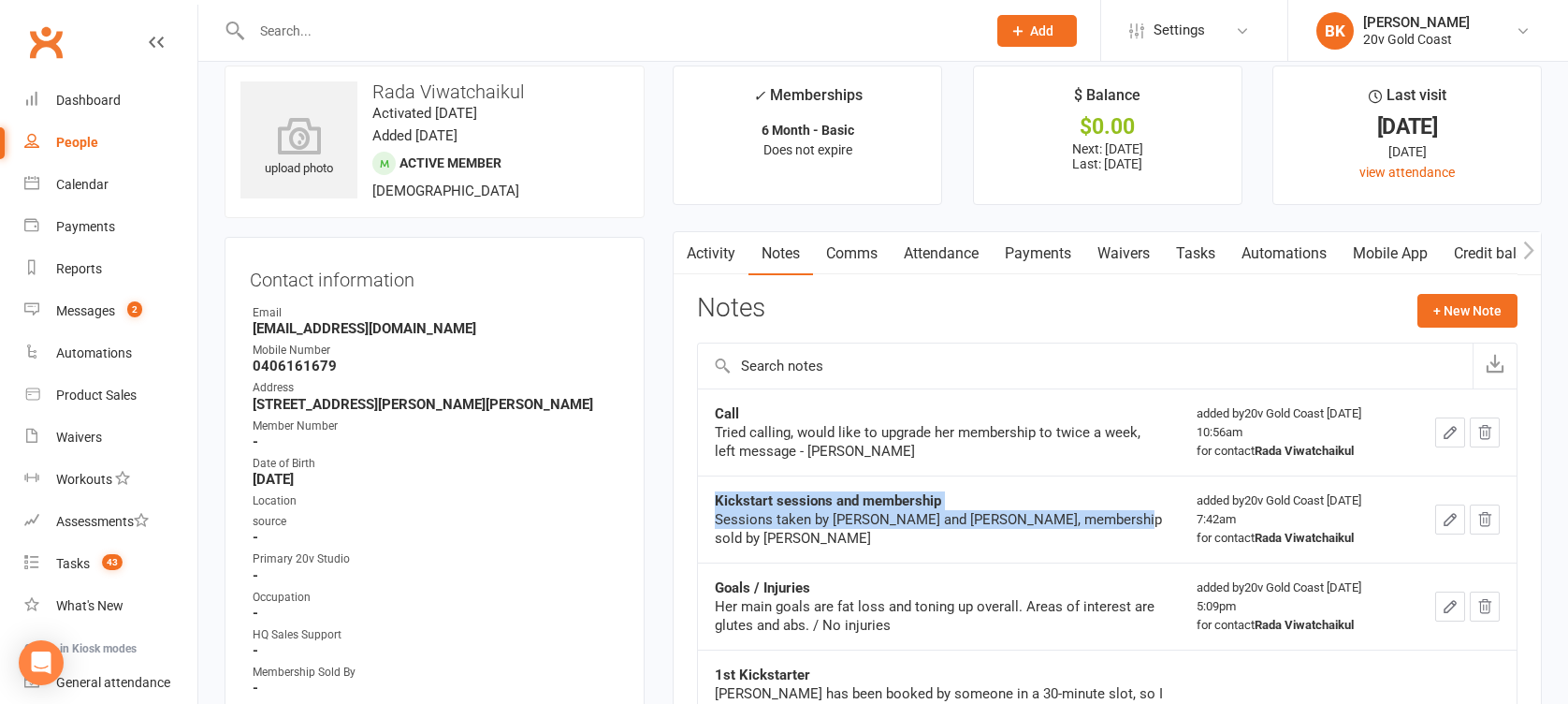
drag, startPoint x: 1123, startPoint y: 523, endPoint x: 708, endPoint y: 510, distance: 415.2
click at [708, 510] on td "Kickstart sessions and membership Sessions taken by [PERSON_NAME] and [PERSON_N…" at bounding box center [938, 518] width 482 height 87
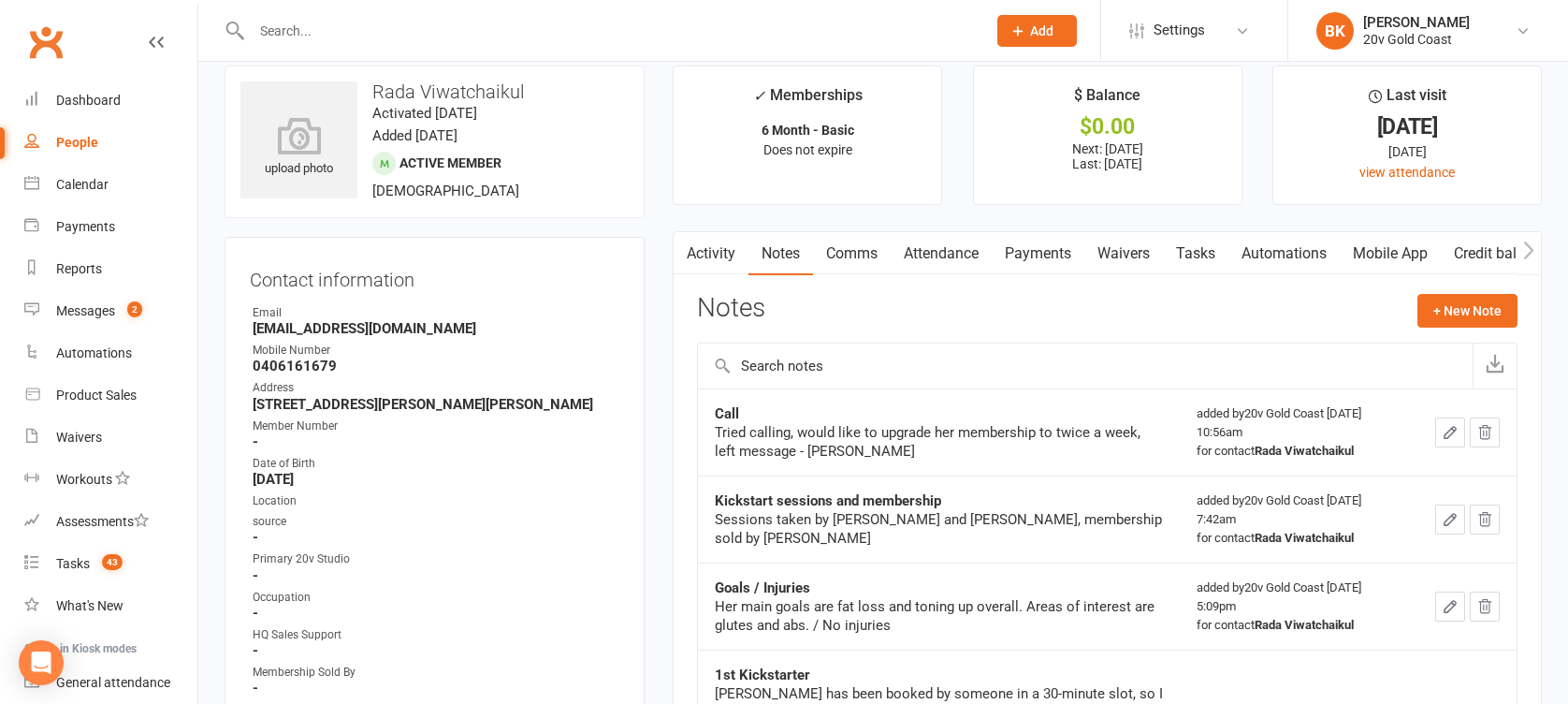
drag, startPoint x: 708, startPoint y: 510, endPoint x: 682, endPoint y: 469, distance: 48.5
click at [682, 469] on div "Activity Notes Comms Attendance Payments Waivers Tasks Automations Mobile App C…" at bounding box center [1108, 551] width 869 height 640
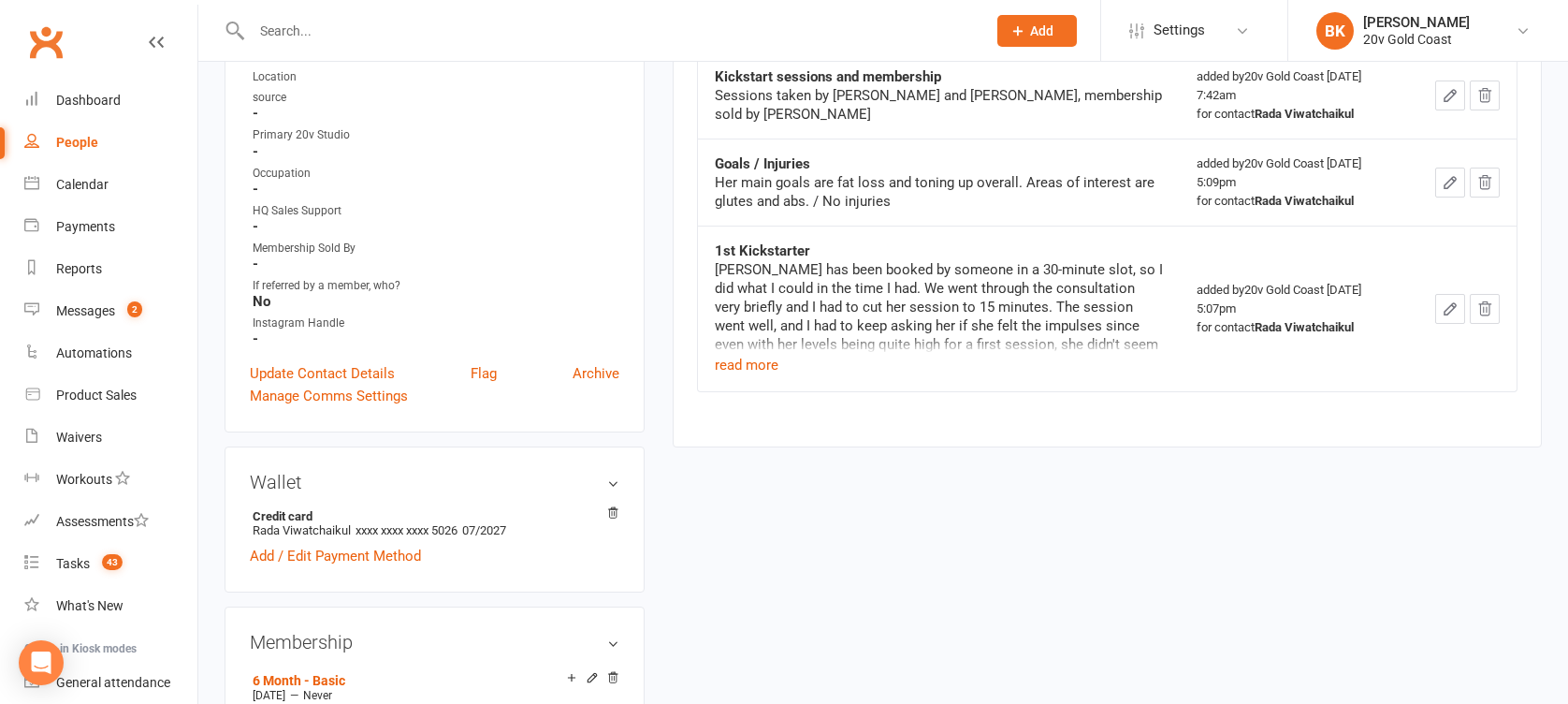
scroll to position [442, 0]
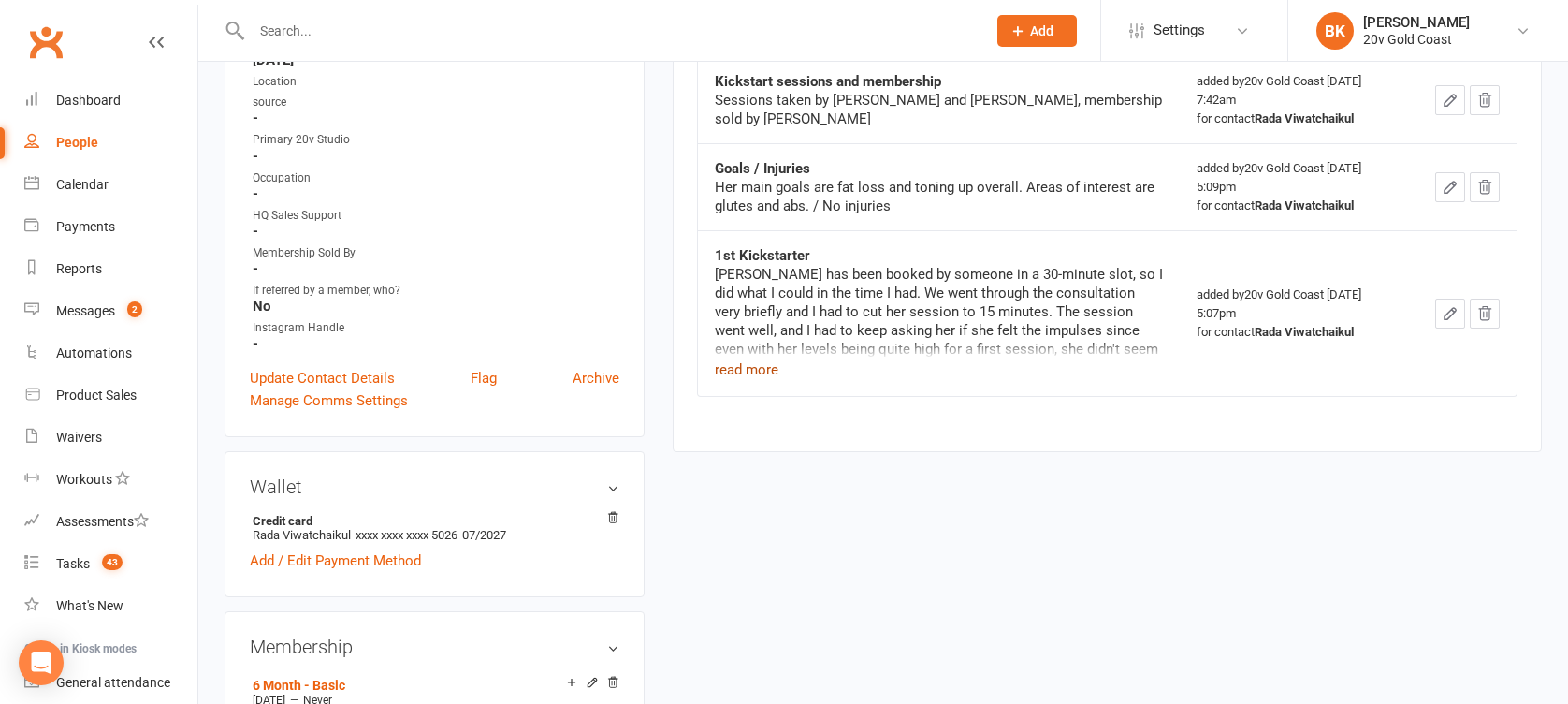
click at [723, 376] on button "read more" at bounding box center [747, 369] width 63 height 22
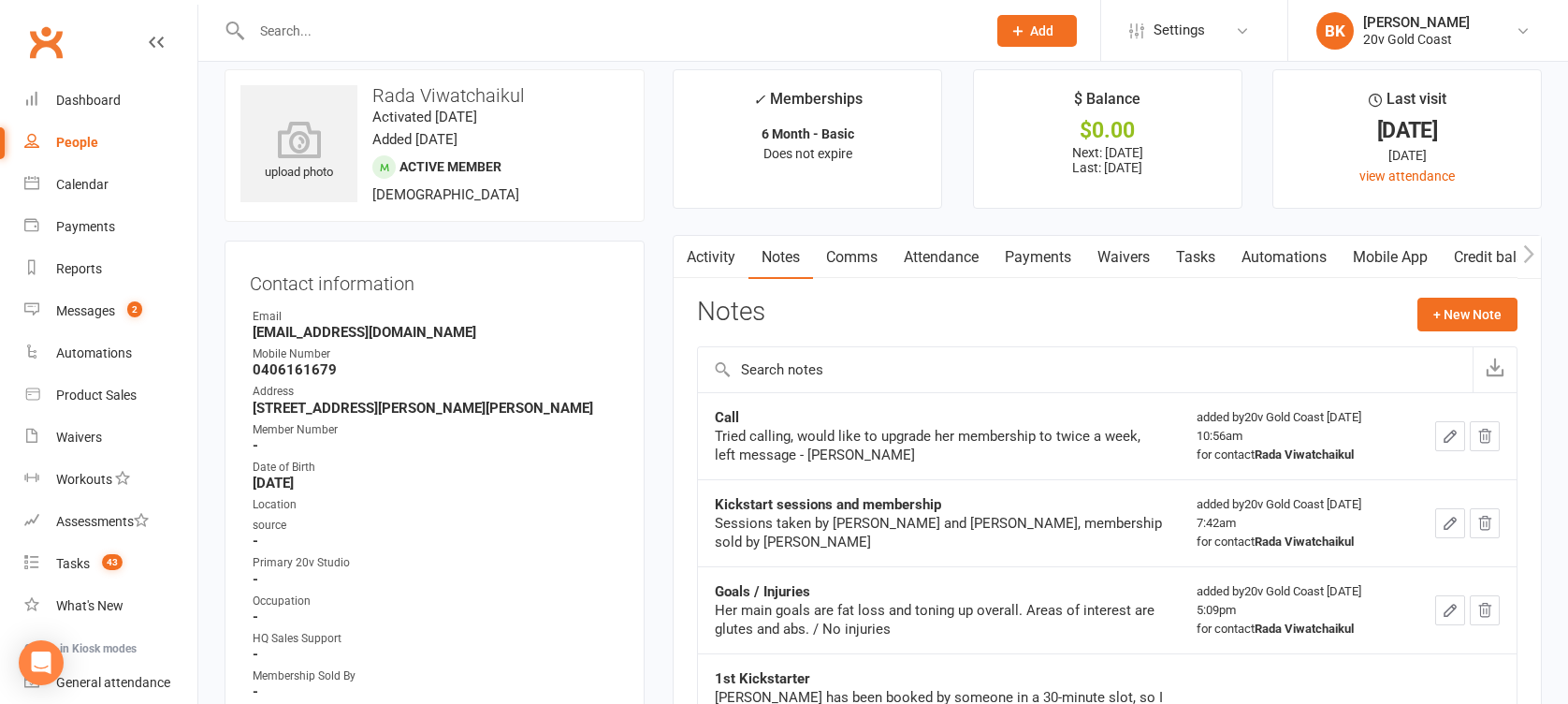
scroll to position [17, 0]
click at [1144, 262] on link "Waivers" at bounding box center [1124, 259] width 78 height 43
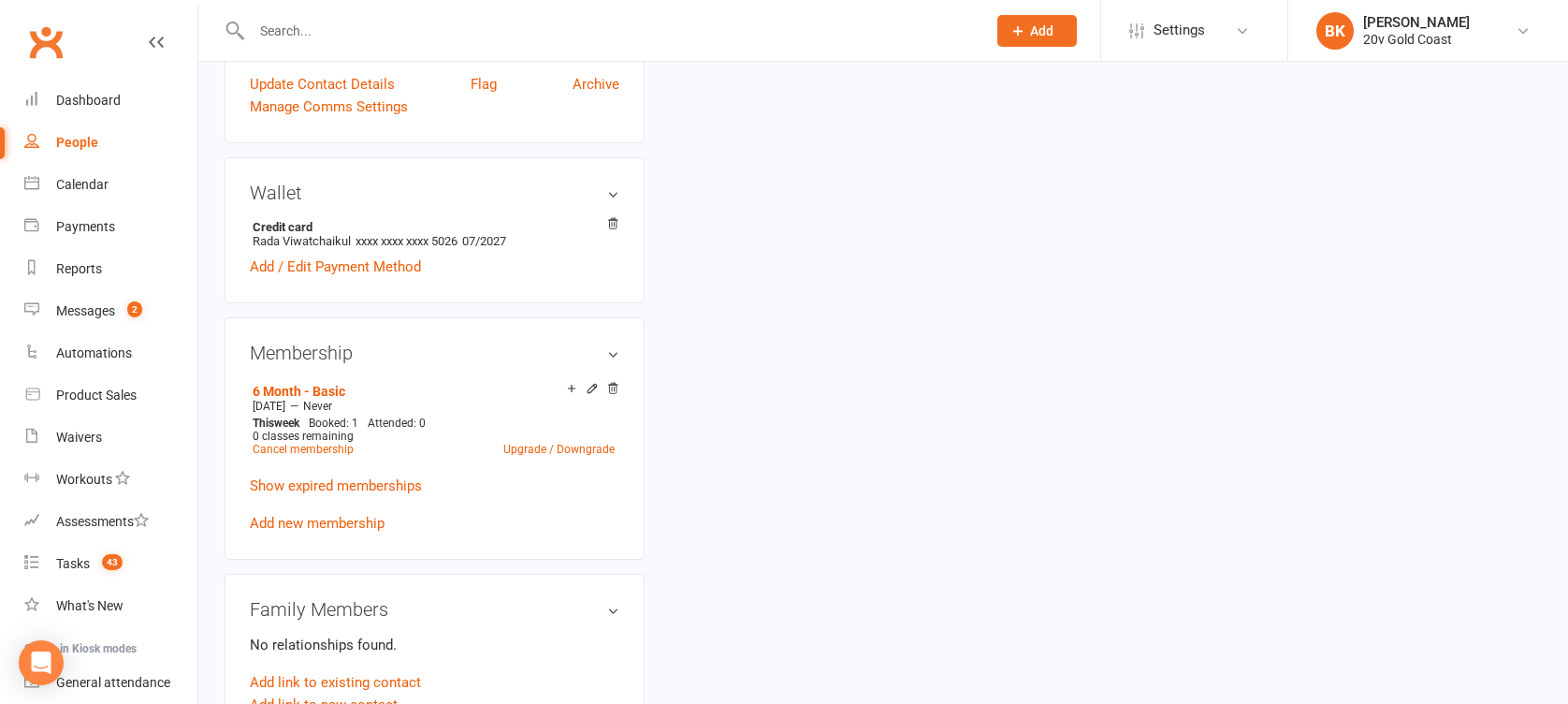
scroll to position [746, 0]
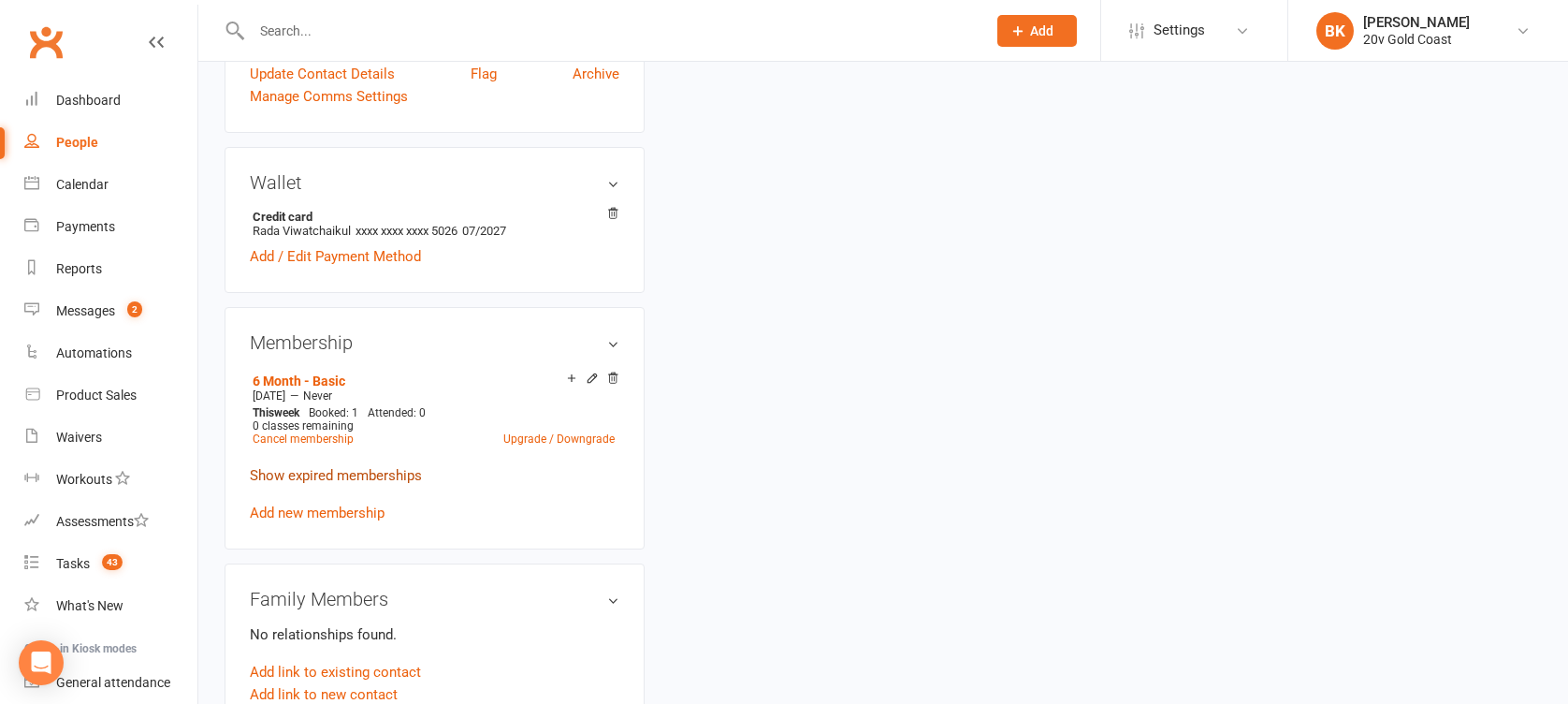
click at [415, 474] on link "Show expired memberships" at bounding box center [336, 476] width 172 height 17
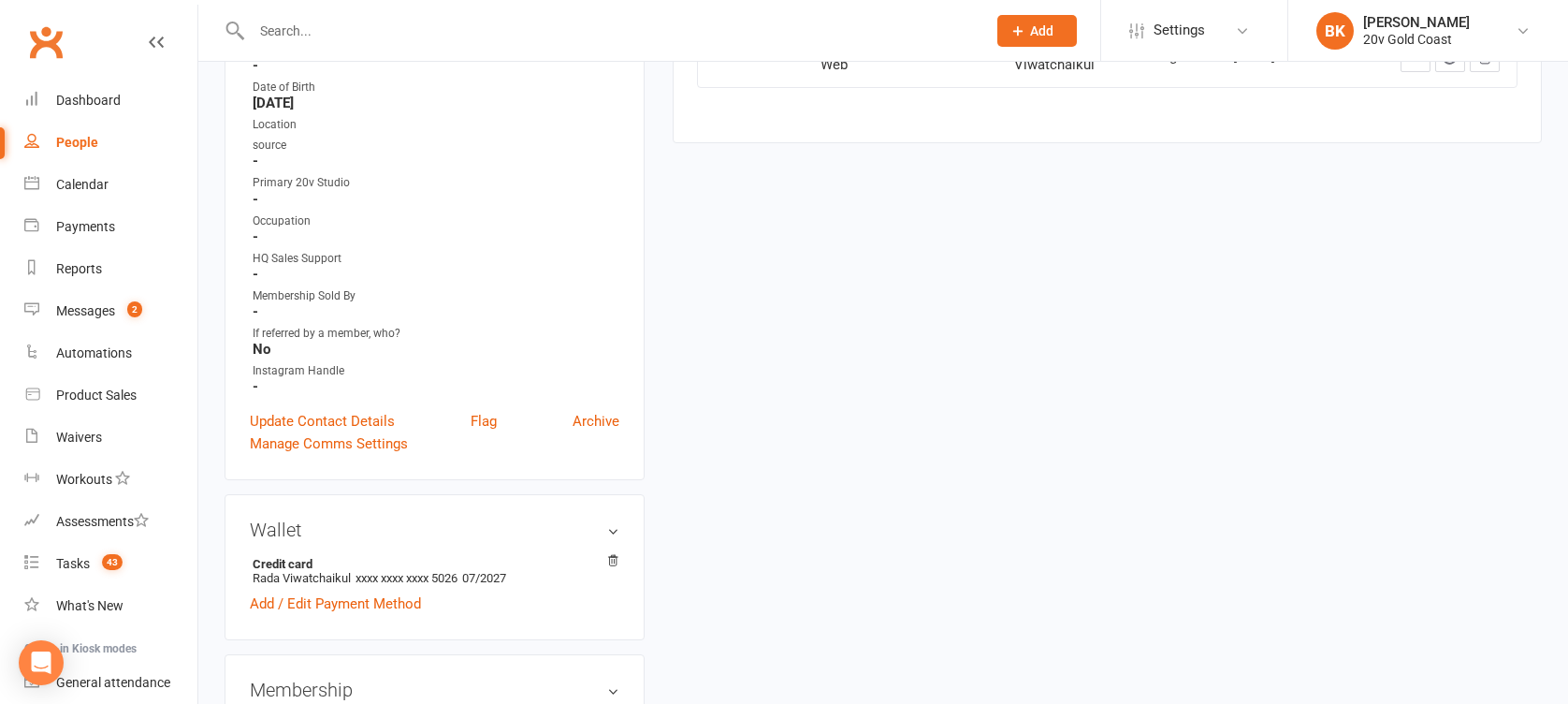
scroll to position [0, 0]
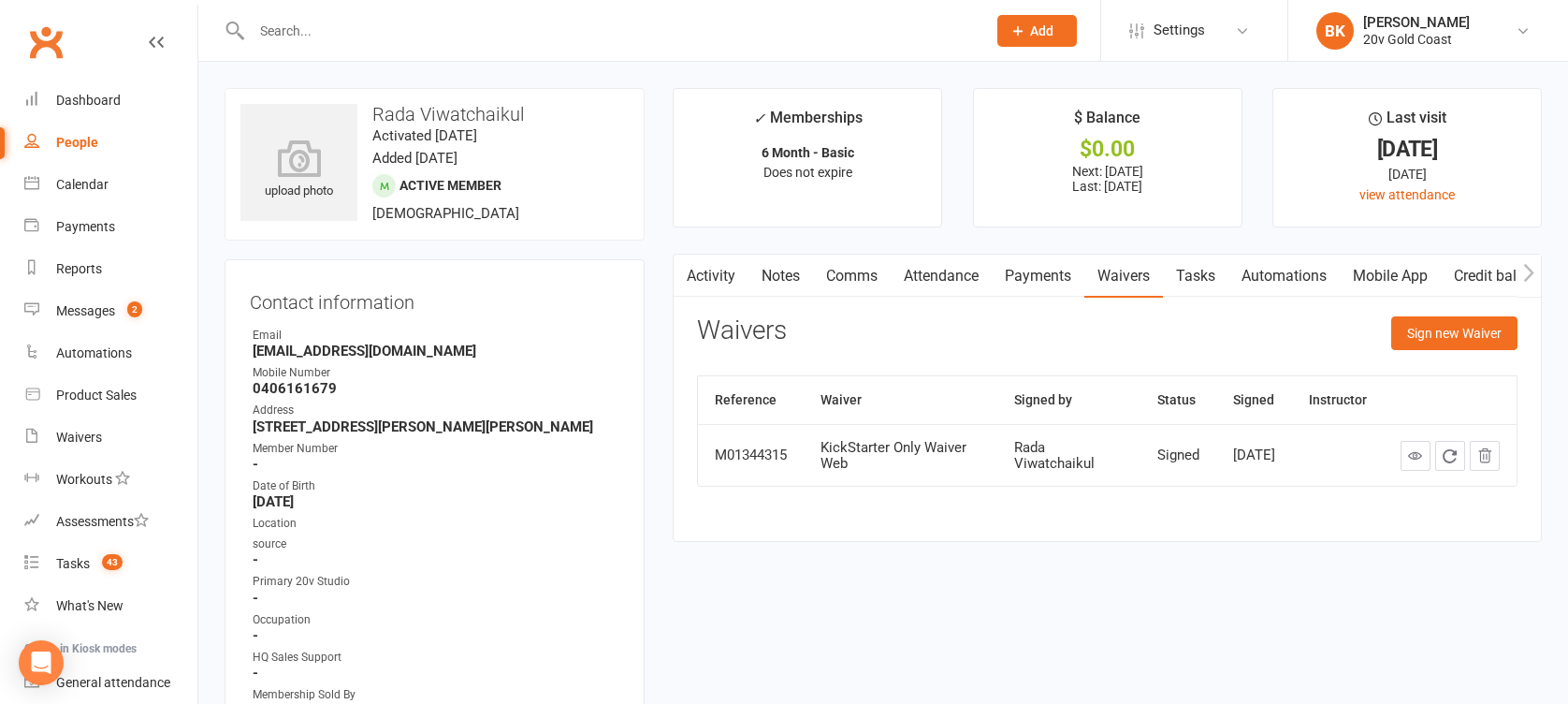
click at [713, 283] on link "Activity" at bounding box center [711, 276] width 75 height 43
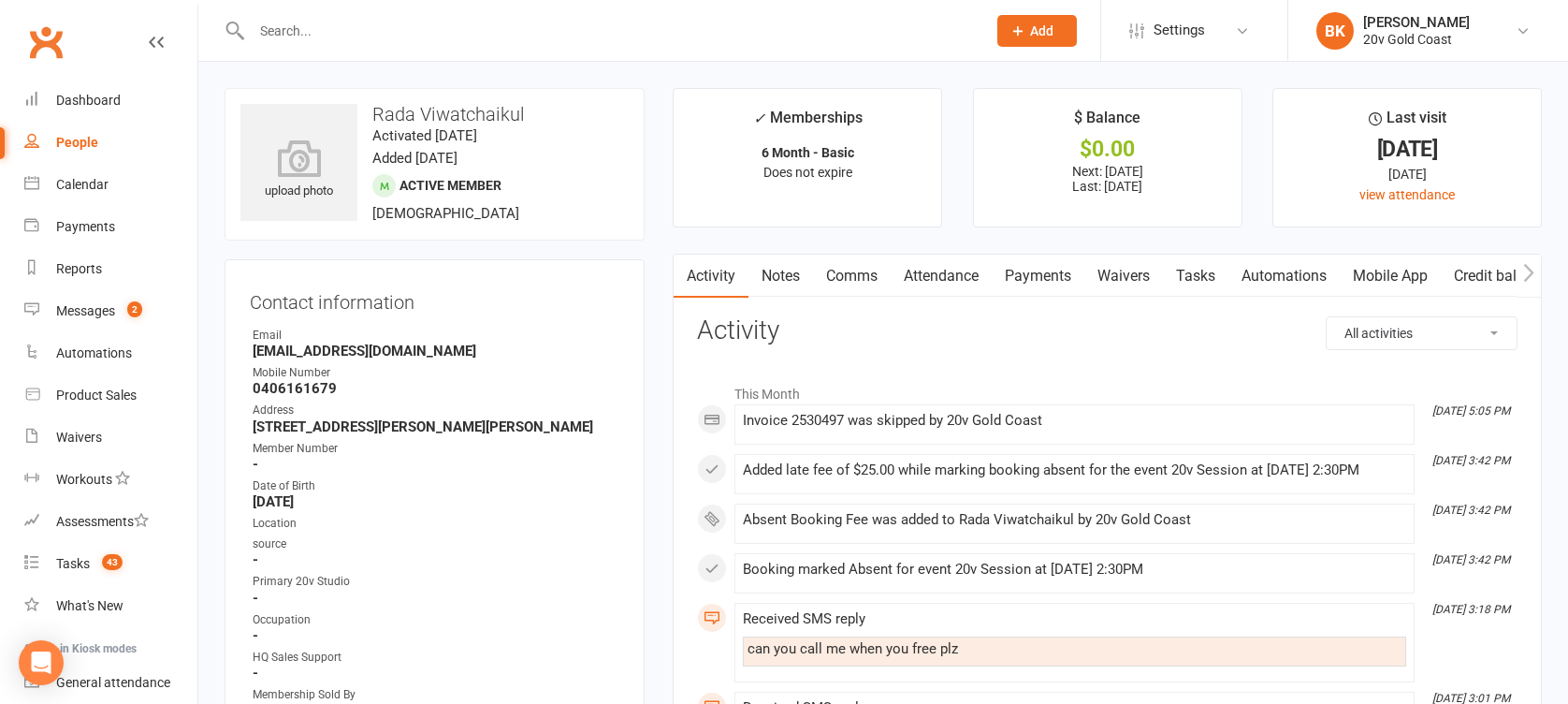
click at [777, 279] on link "Notes" at bounding box center [780, 276] width 64 height 43
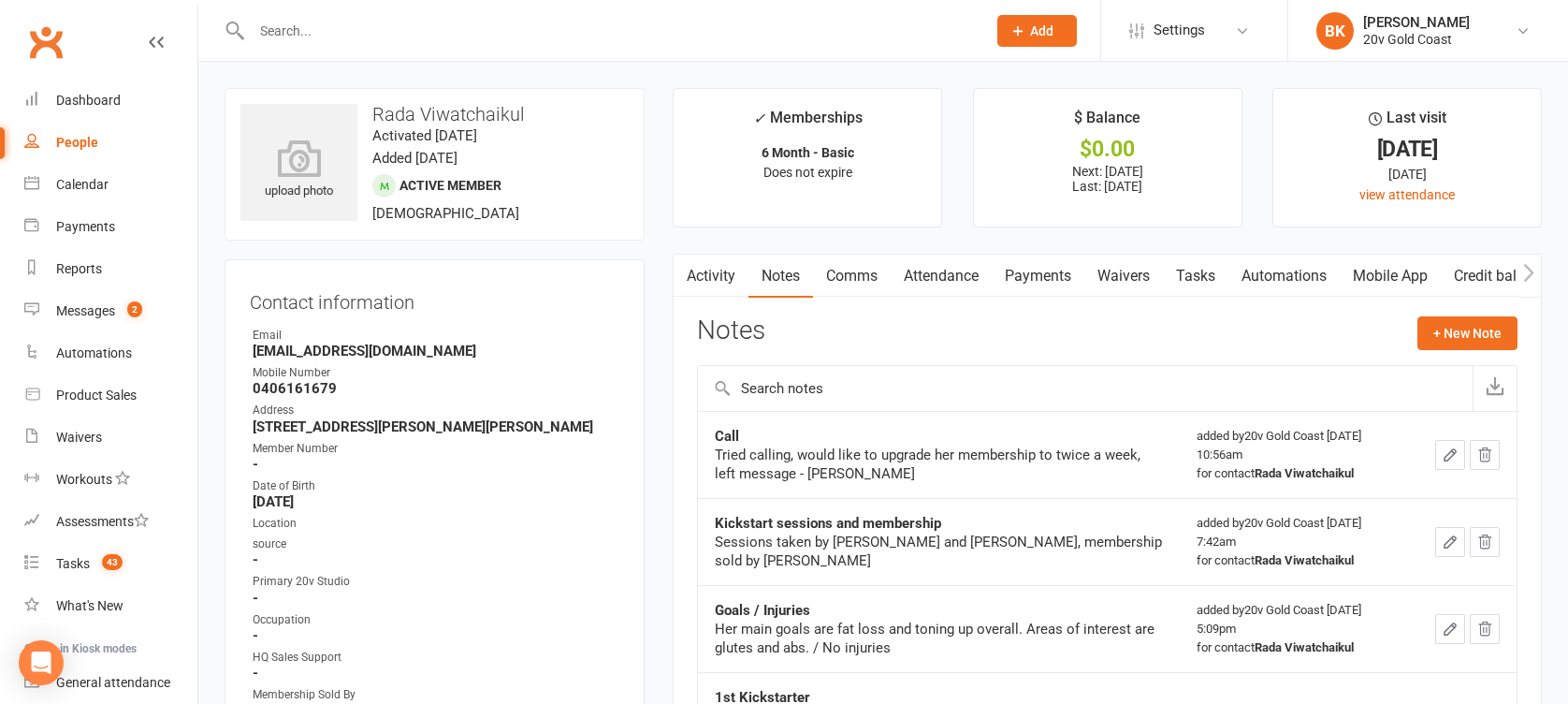
click at [720, 281] on link "Activity" at bounding box center [711, 276] width 75 height 43
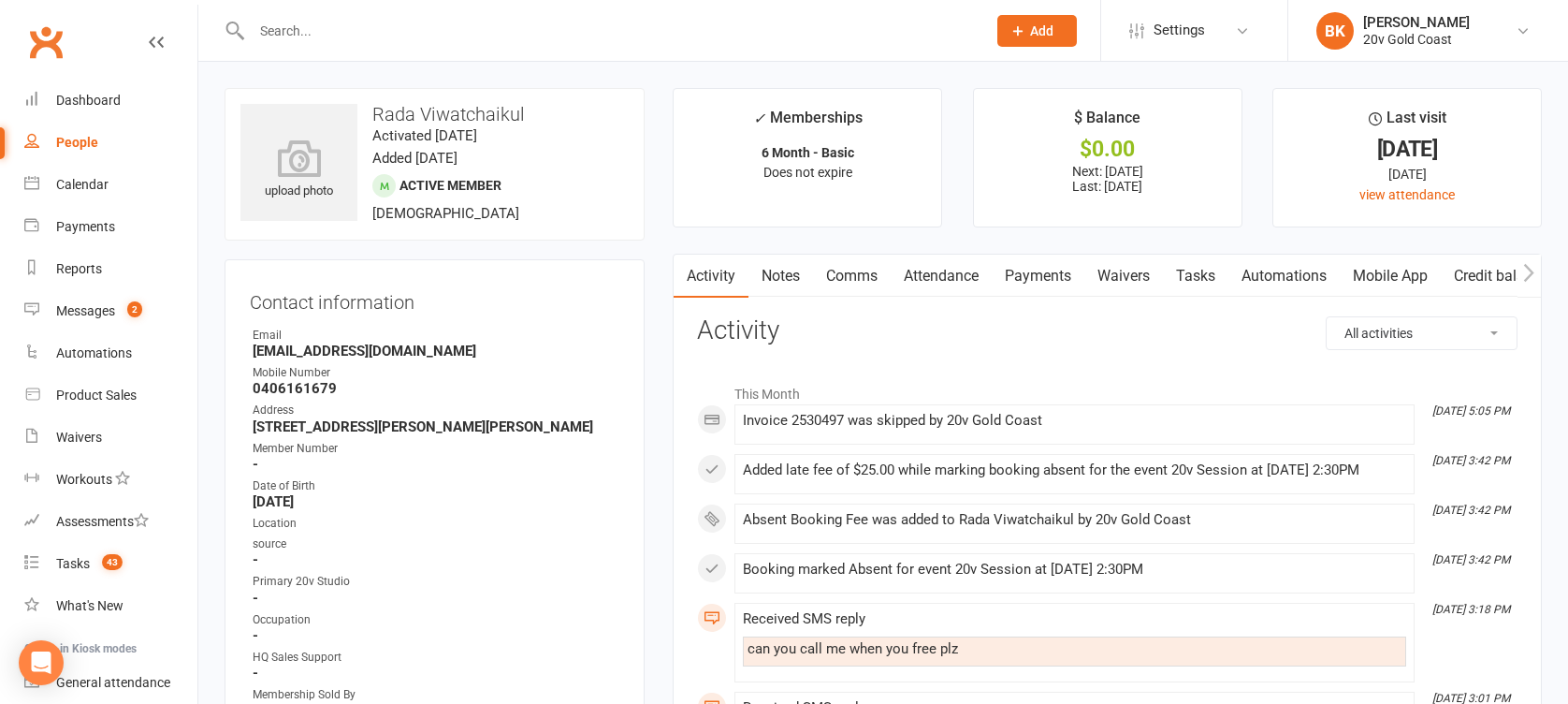
click at [1014, 280] on link "Payments" at bounding box center [1038, 276] width 93 height 43
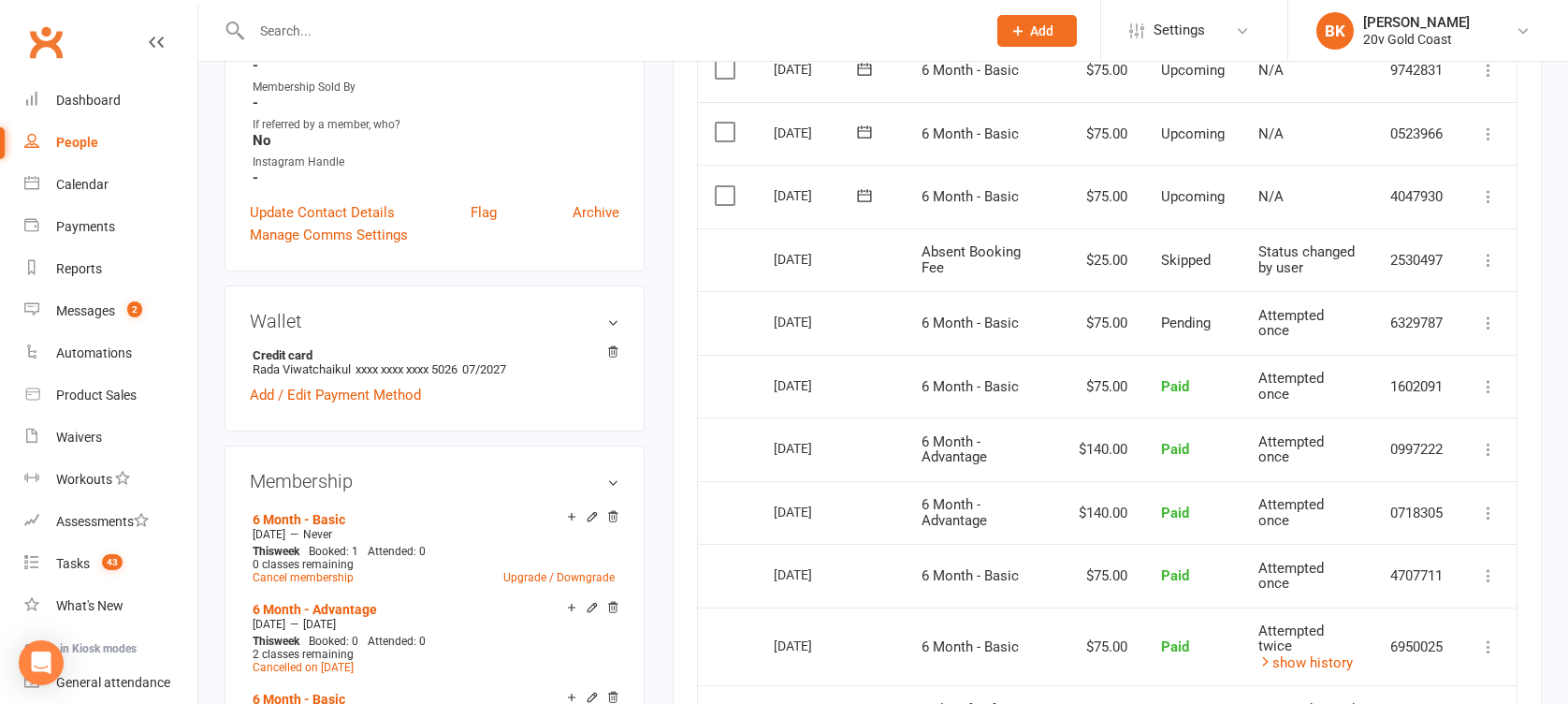
scroll to position [608, 0]
click at [678, 380] on div "Activity Notes Comms Attendance Payments Waivers Tasks Automations Mobile App C…" at bounding box center [1108, 360] width 869 height 1429
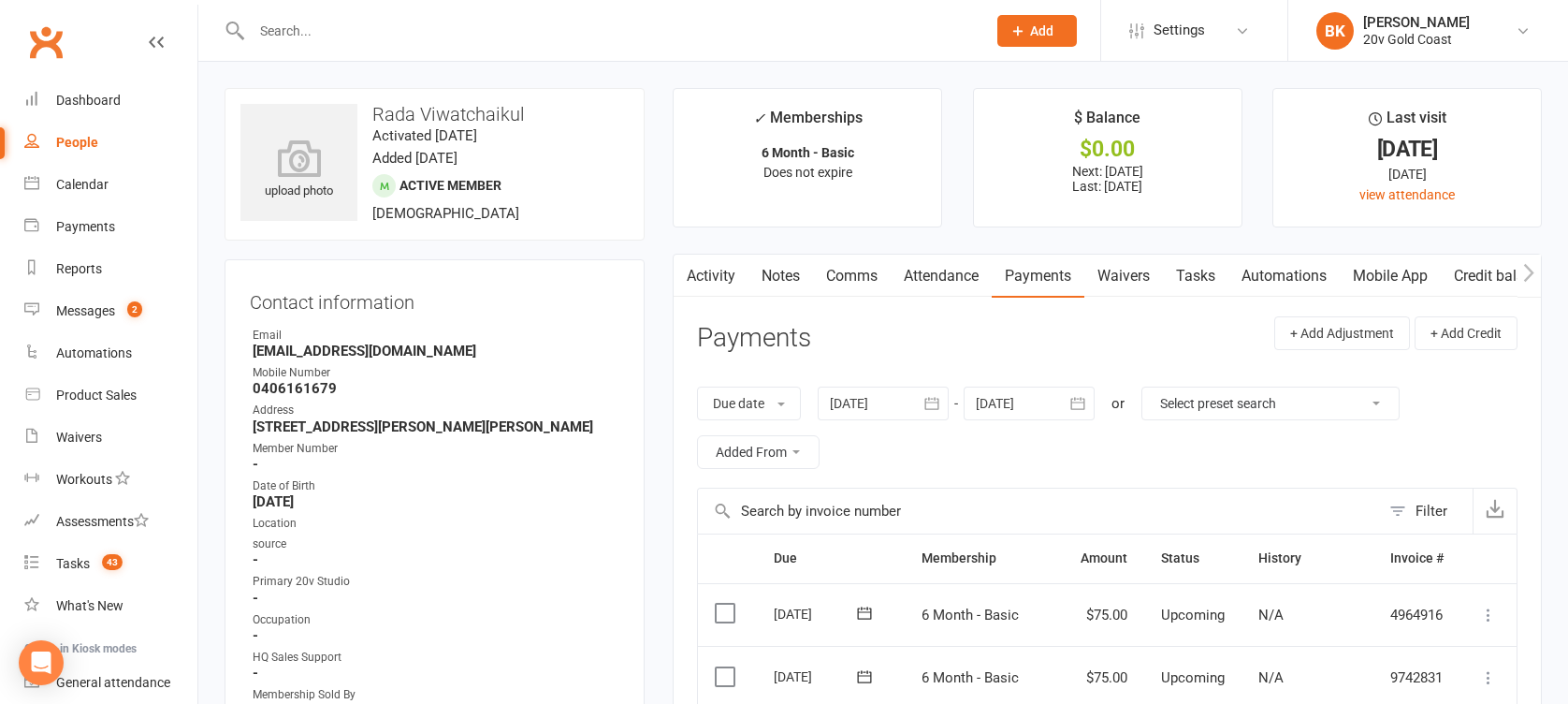
click at [767, 266] on link "Notes" at bounding box center [780, 276] width 64 height 43
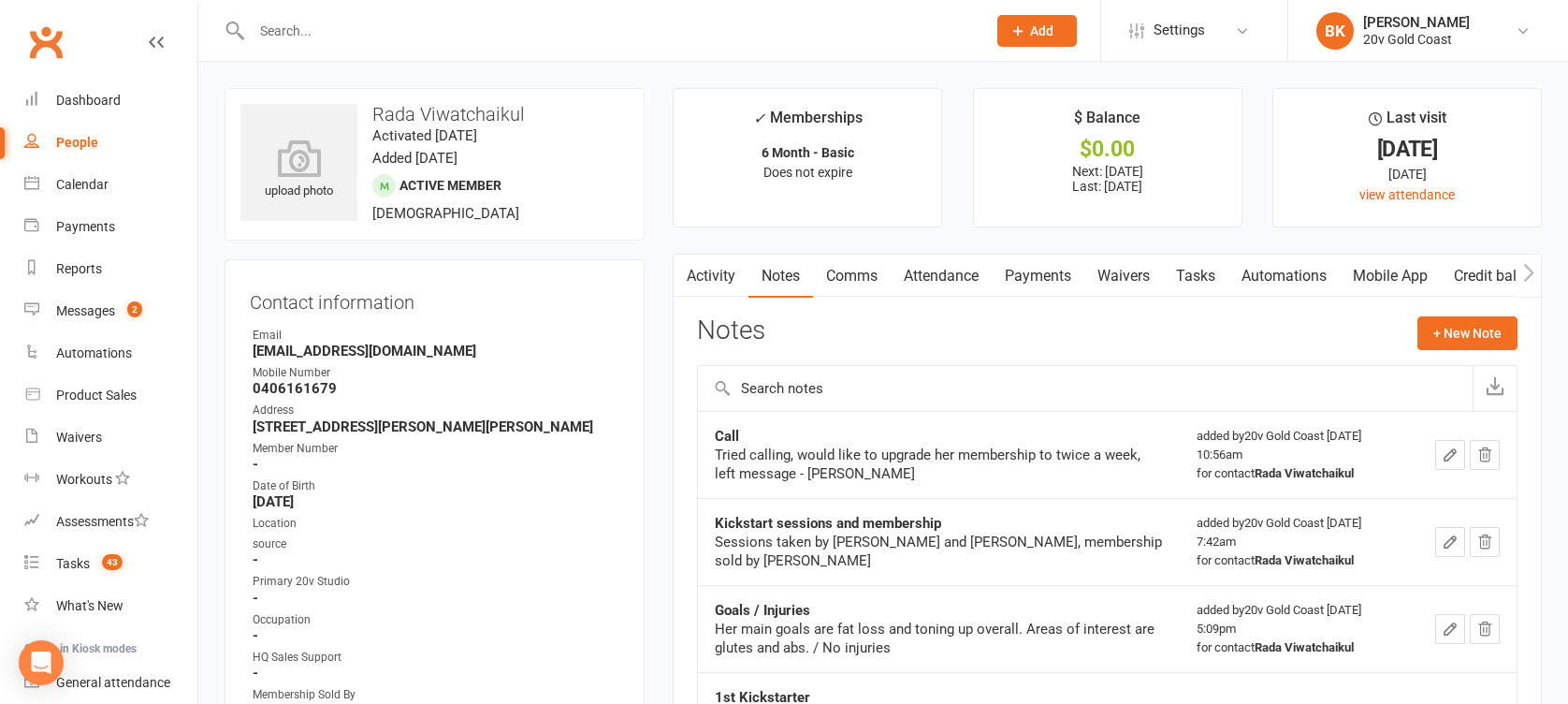
click at [713, 277] on link "Activity" at bounding box center [711, 276] width 75 height 43
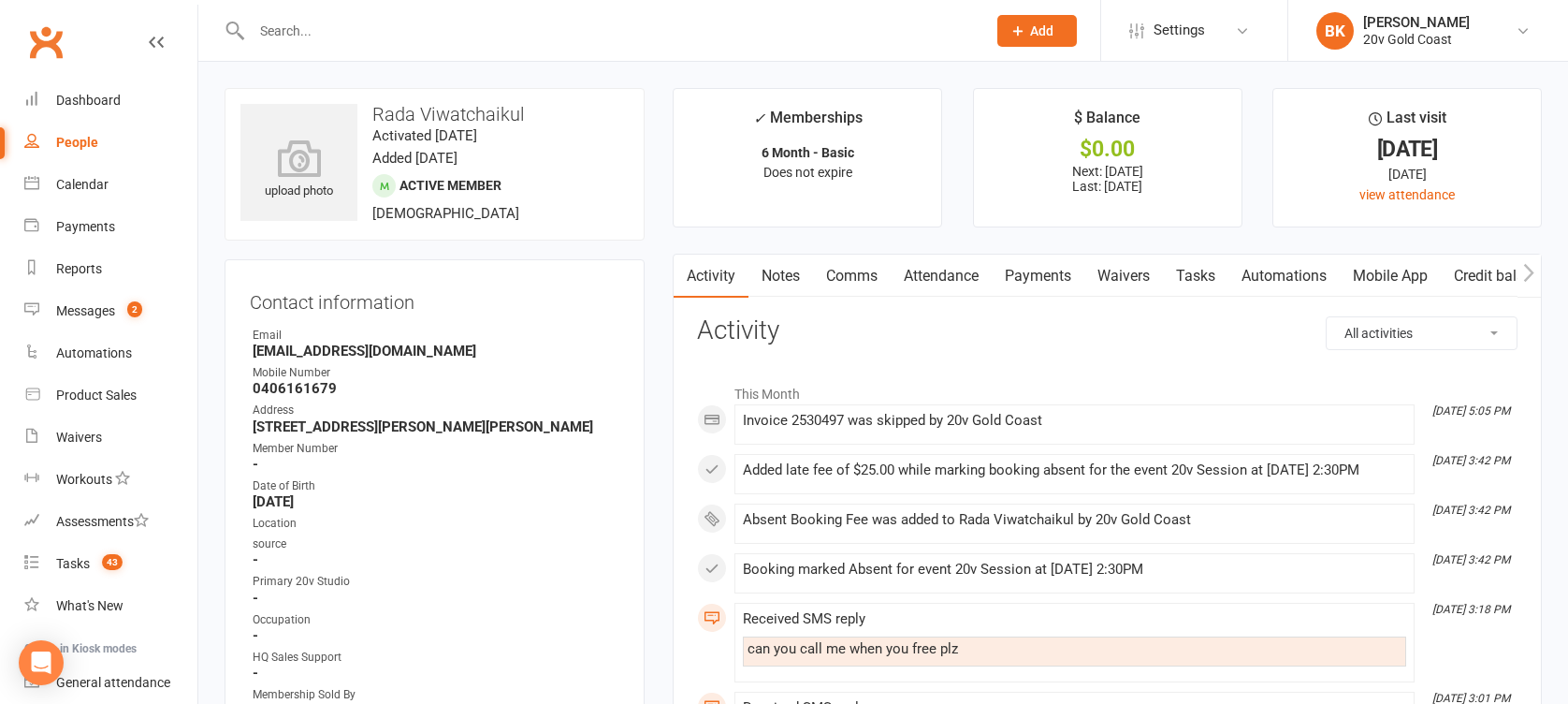
click at [1405, 292] on link "Mobile App" at bounding box center [1390, 276] width 101 height 43
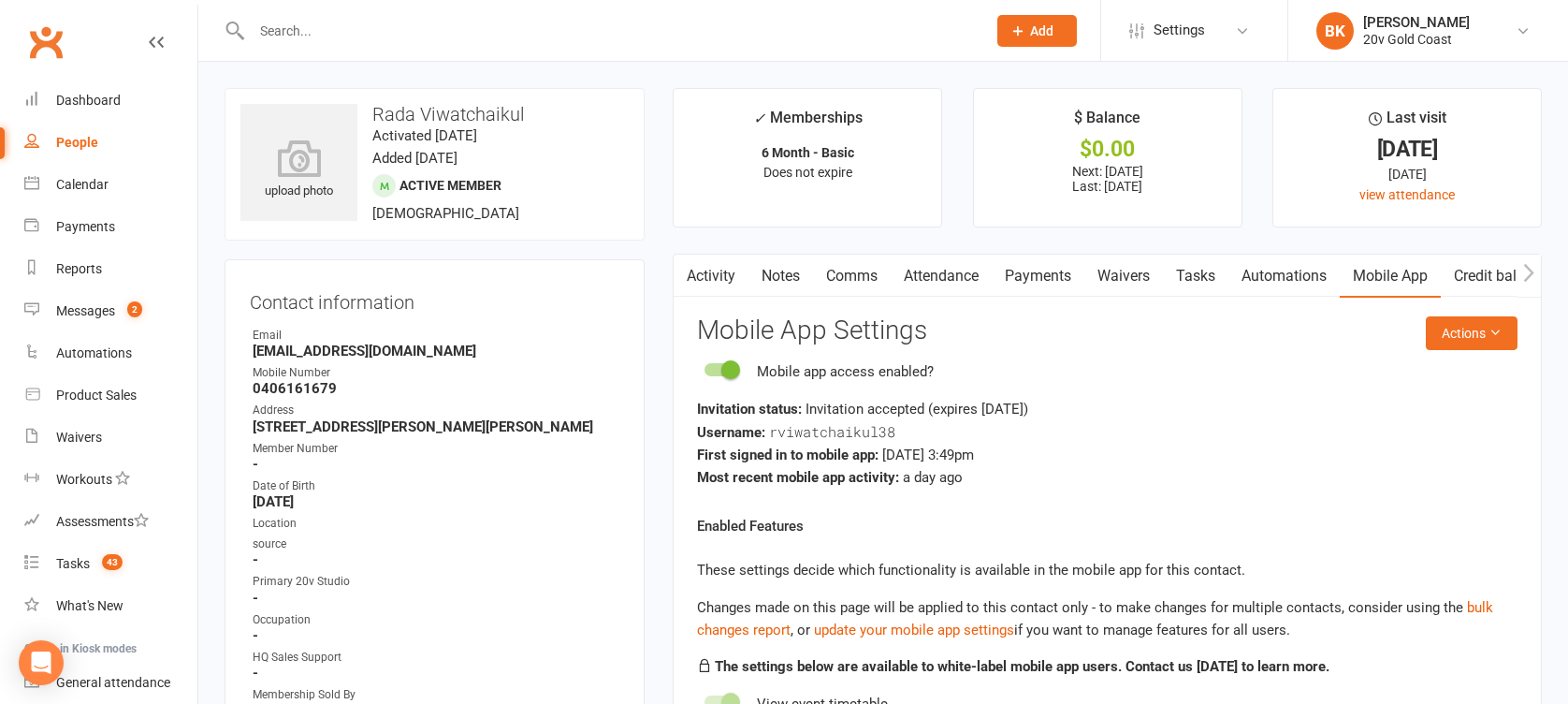
click at [784, 286] on link "Notes" at bounding box center [780, 276] width 64 height 43
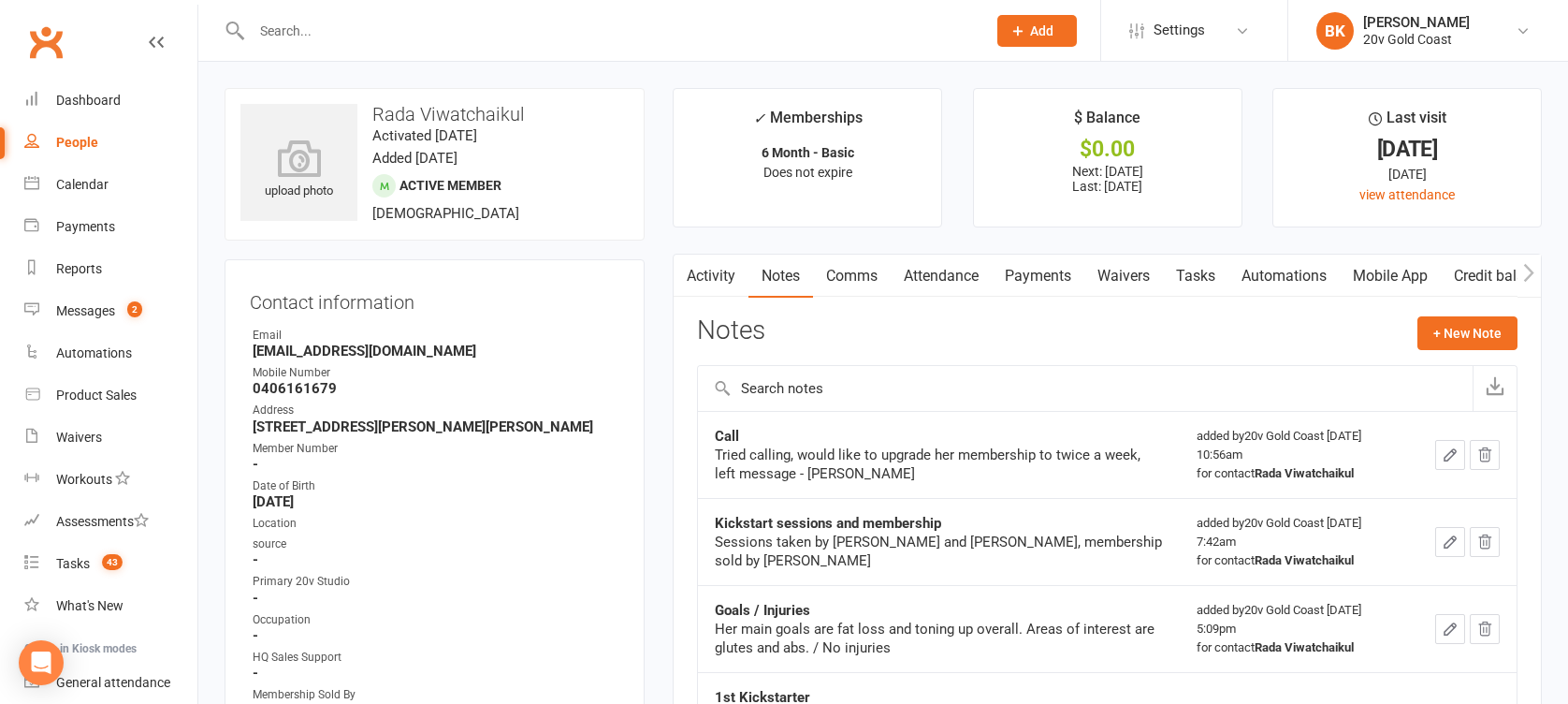
click at [712, 267] on link "Activity" at bounding box center [711, 276] width 75 height 43
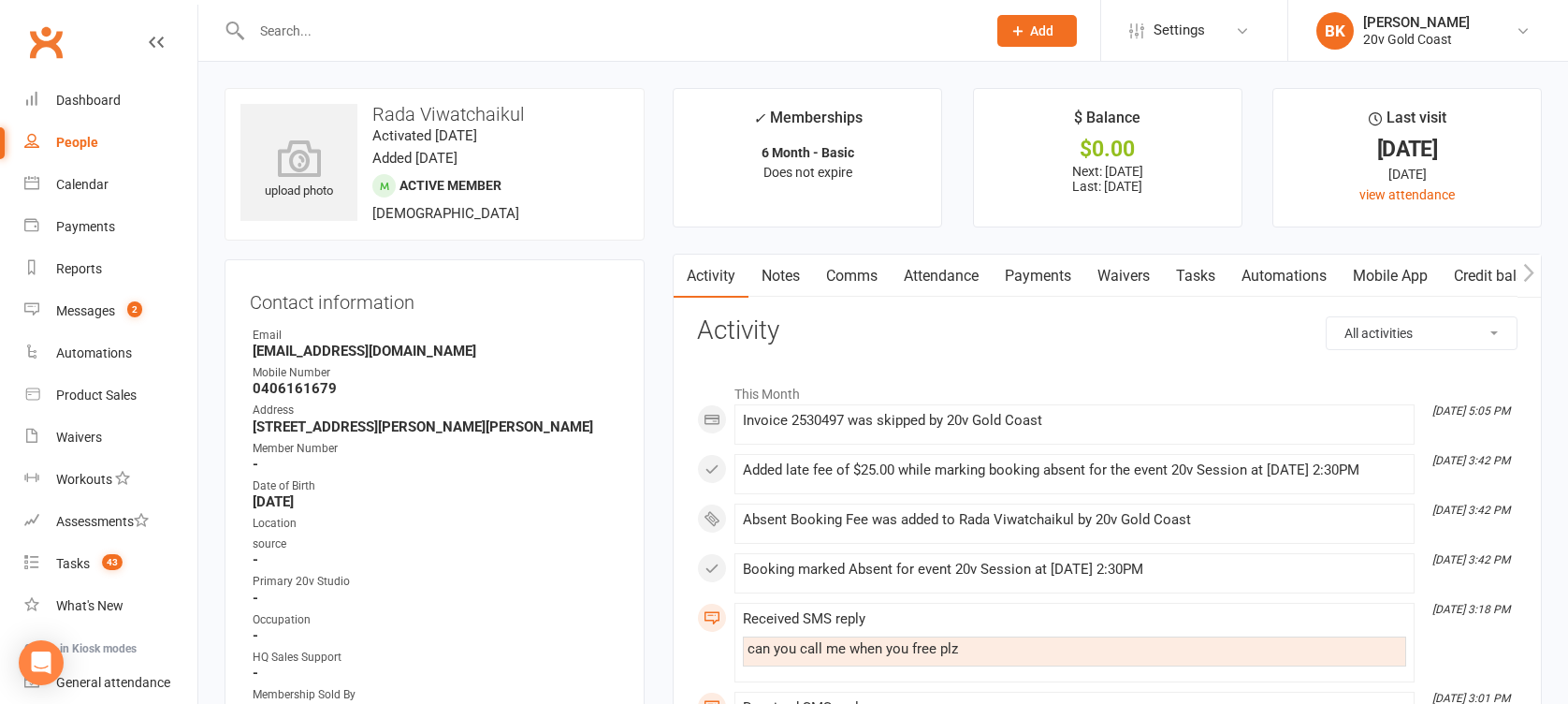
click at [111, 293] on link "Messages 2" at bounding box center [110, 311] width 173 height 42
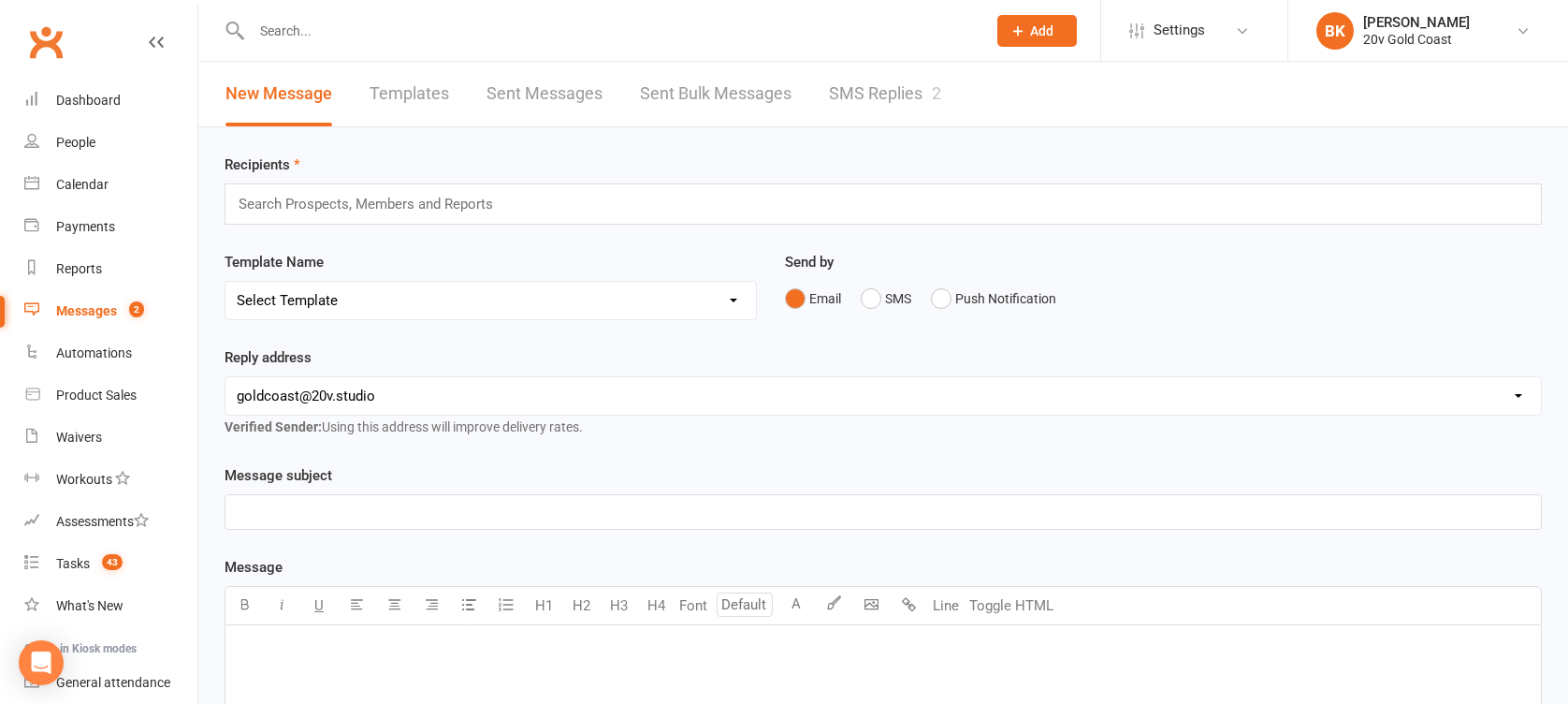
click at [842, 95] on link "SMS Replies 2" at bounding box center [885, 93] width 112 height 64
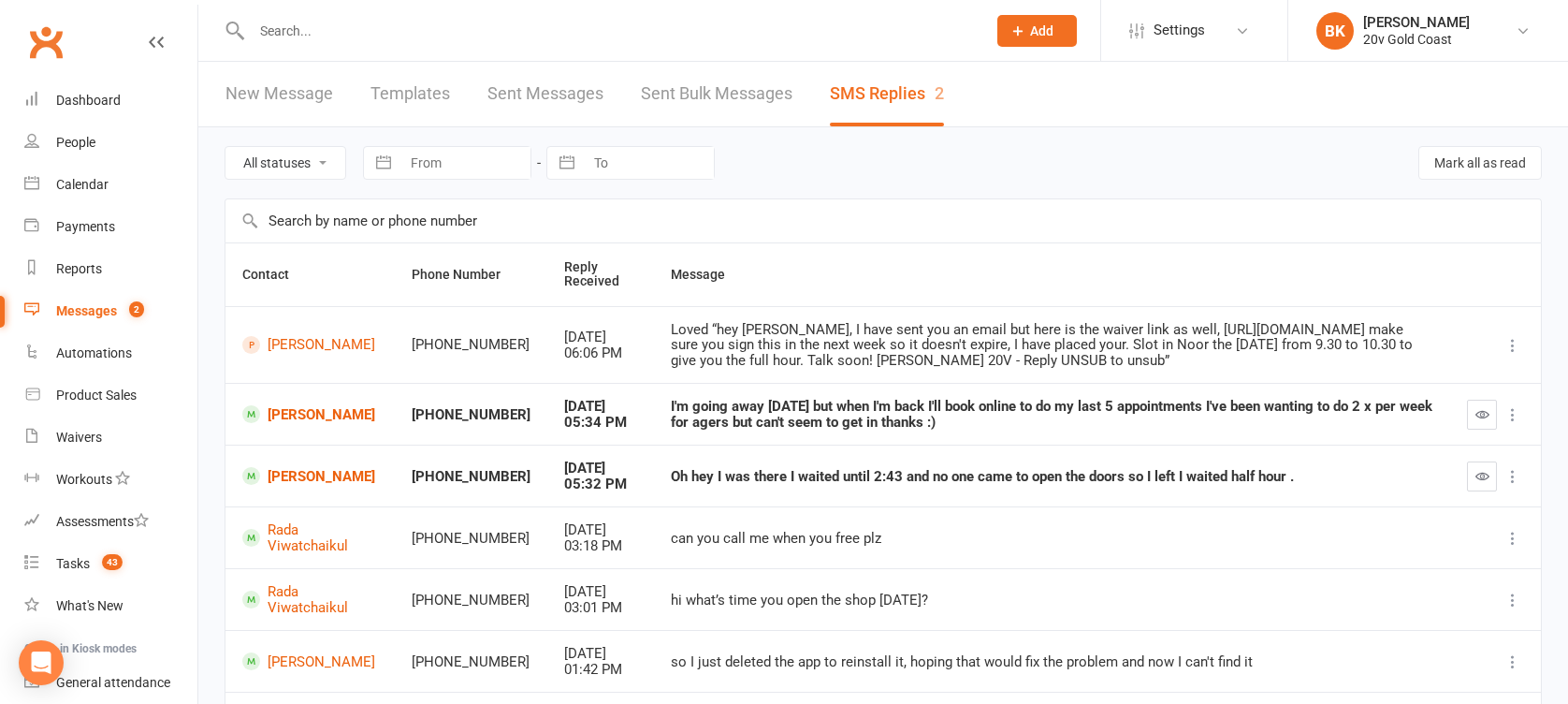
click at [747, 162] on div "All statuses Read only Unread only Navigate forward to interact with the calend…" at bounding box center [884, 163] width 1317 height 71
click at [308, 423] on link "[PERSON_NAME]" at bounding box center [310, 414] width 136 height 18
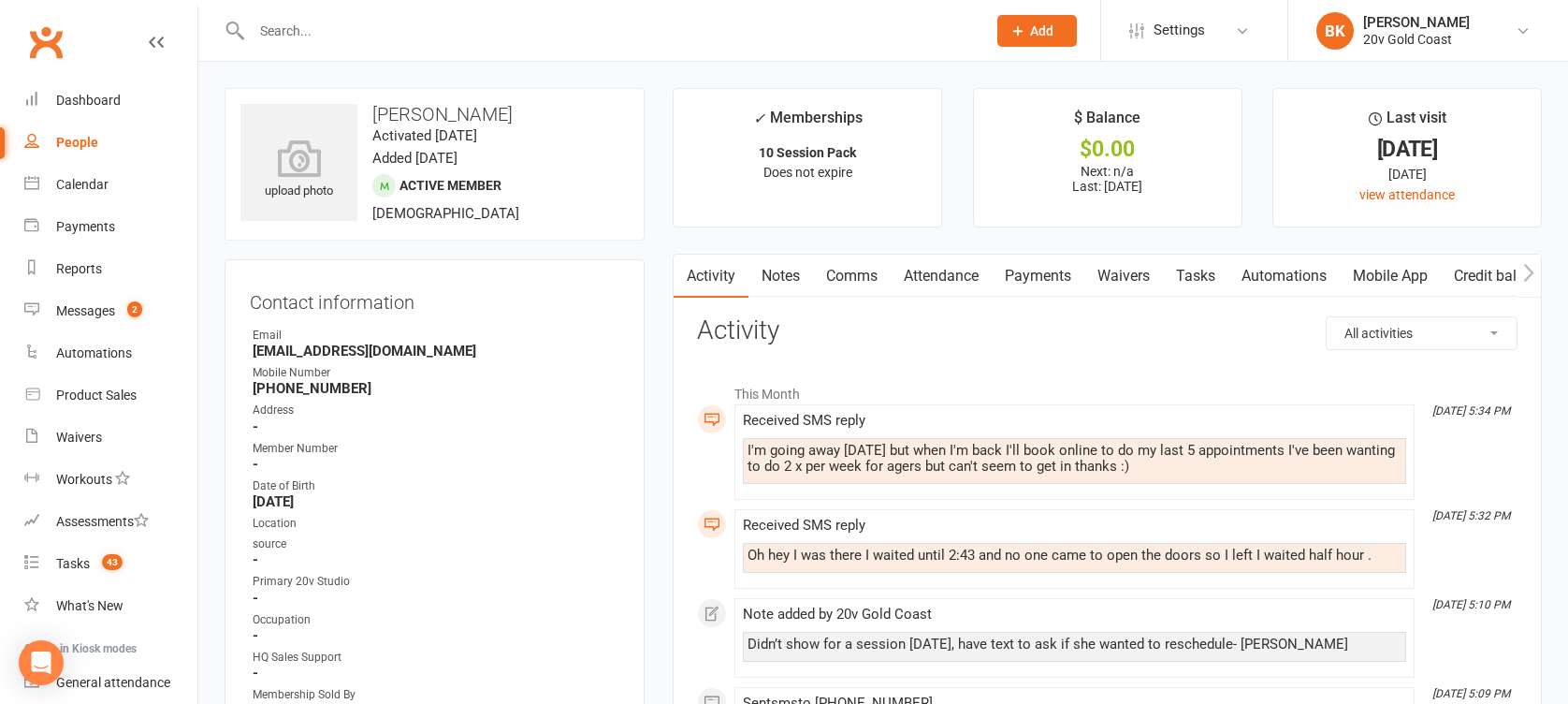
click at [862, 282] on link "Comms" at bounding box center [851, 276] width 78 height 43
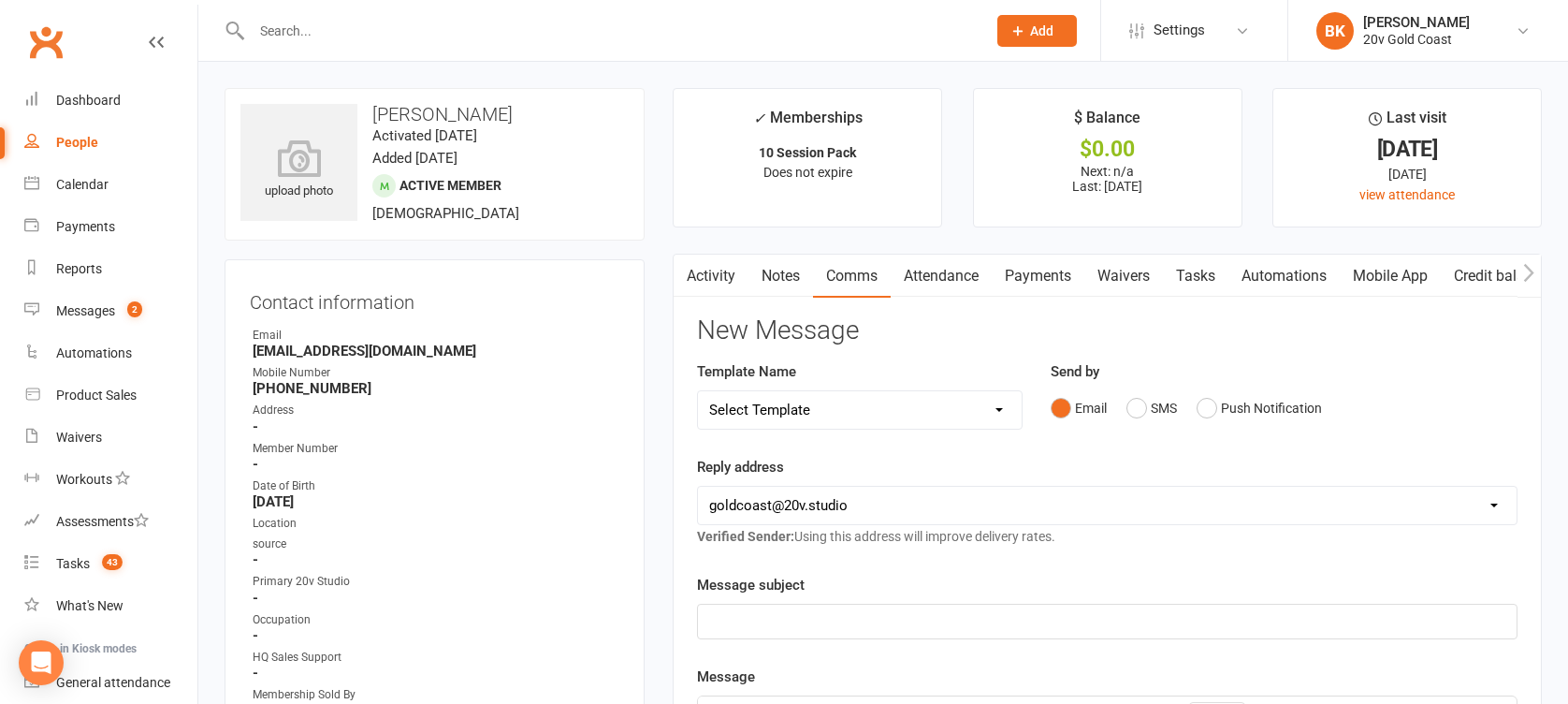
click at [1423, 405] on div "Email SMS Push Notification" at bounding box center [1284, 408] width 467 height 35
click at [1134, 418] on button "SMS" at bounding box center [1152, 408] width 51 height 35
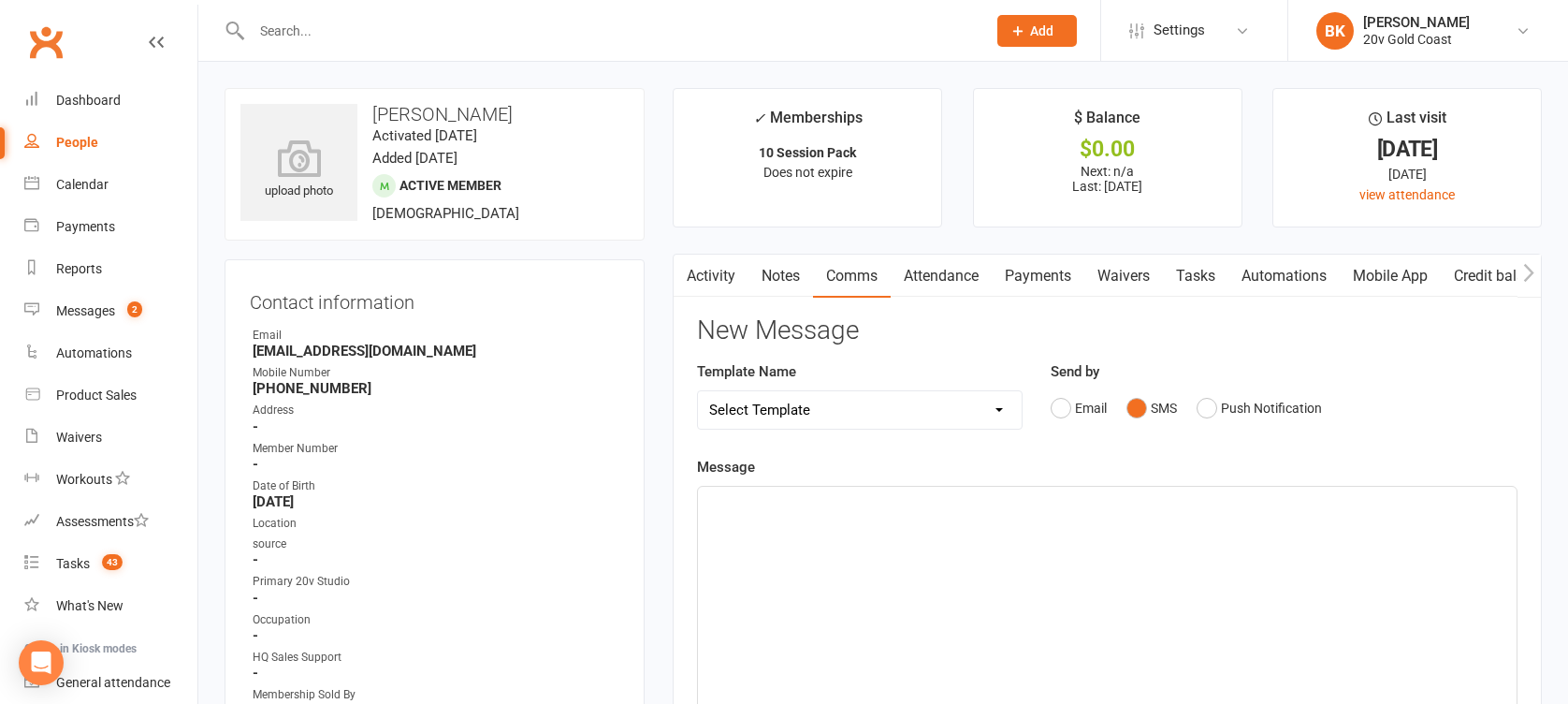
click at [1131, 534] on div "﻿" at bounding box center [1107, 626] width 818 height 281
click at [701, 267] on link "Activity" at bounding box center [711, 276] width 75 height 43
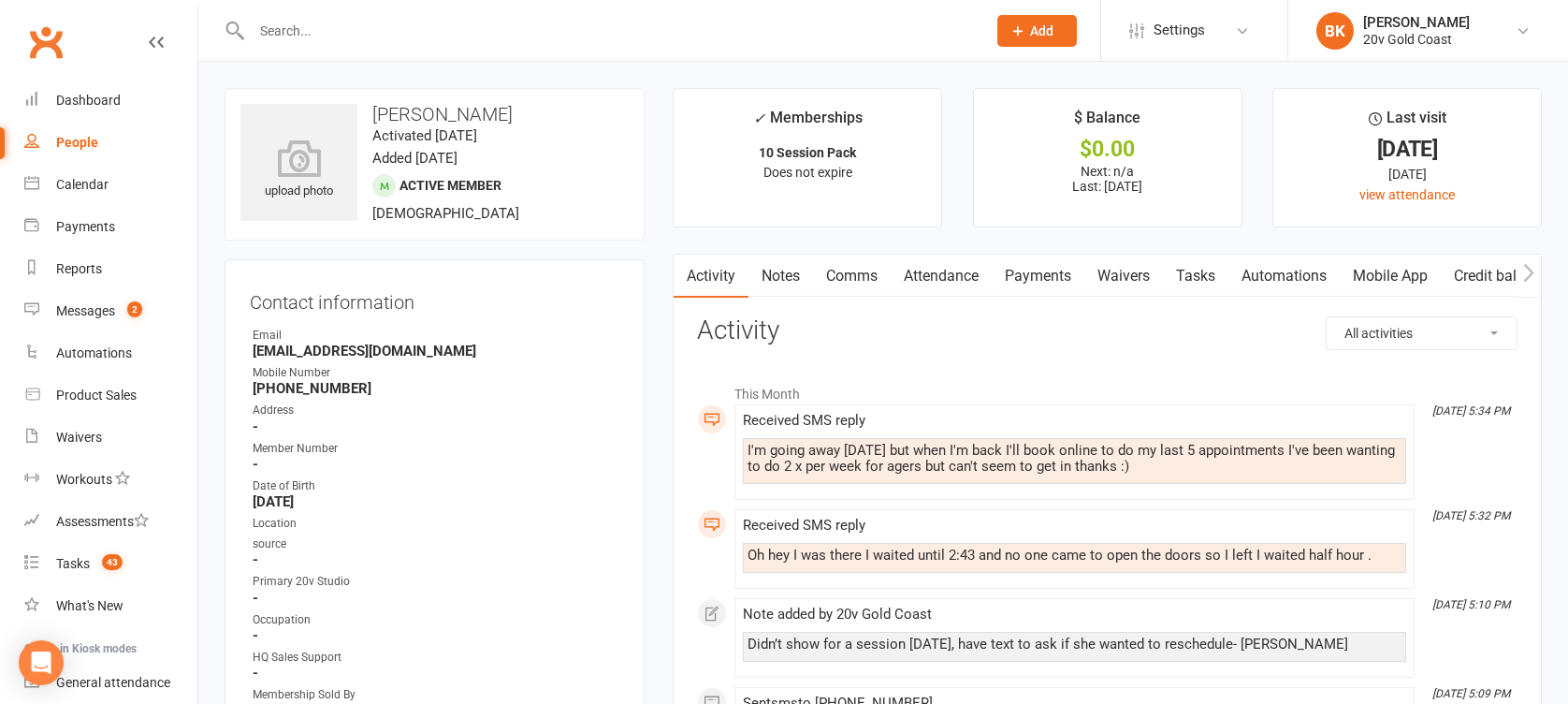
click at [954, 279] on link "Attendance" at bounding box center [941, 276] width 101 height 43
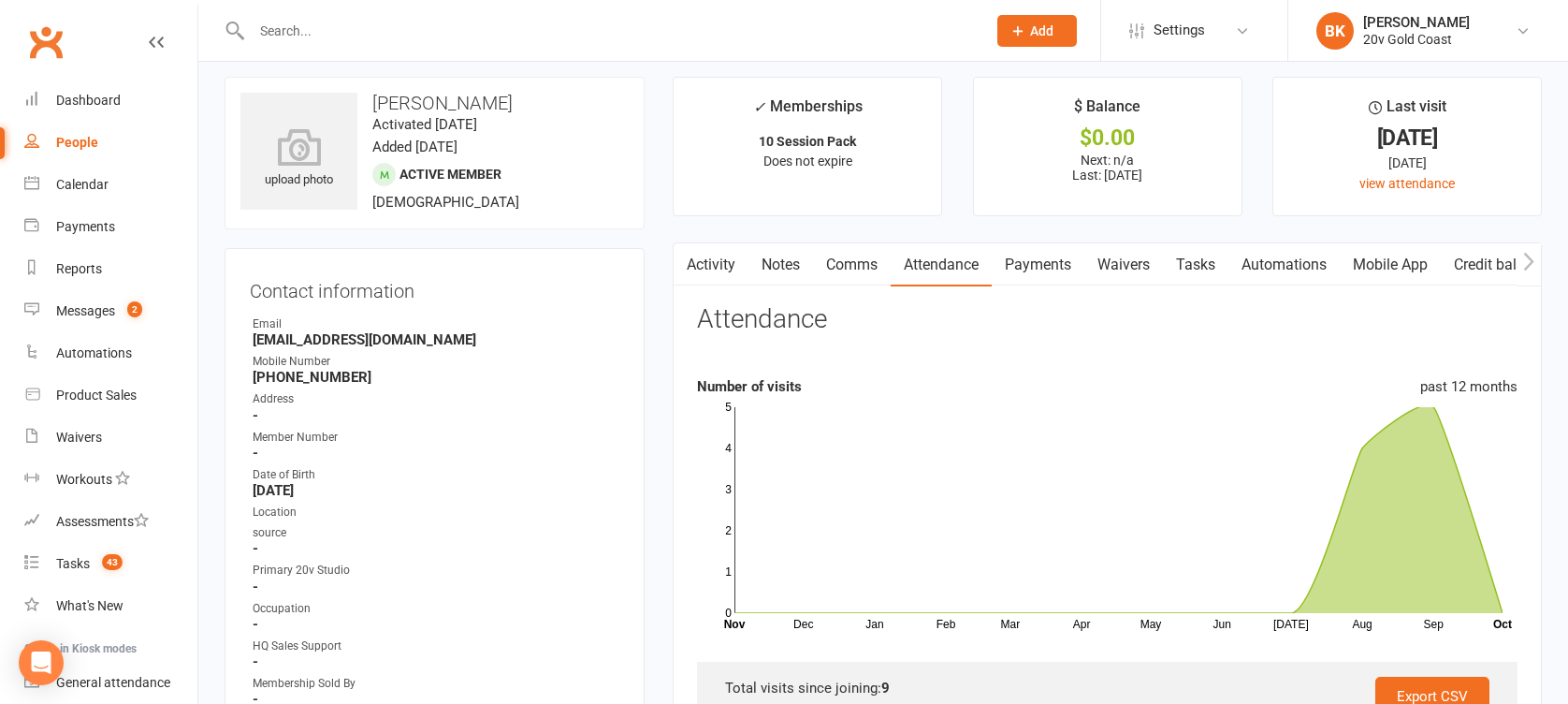
scroll to position [5, 0]
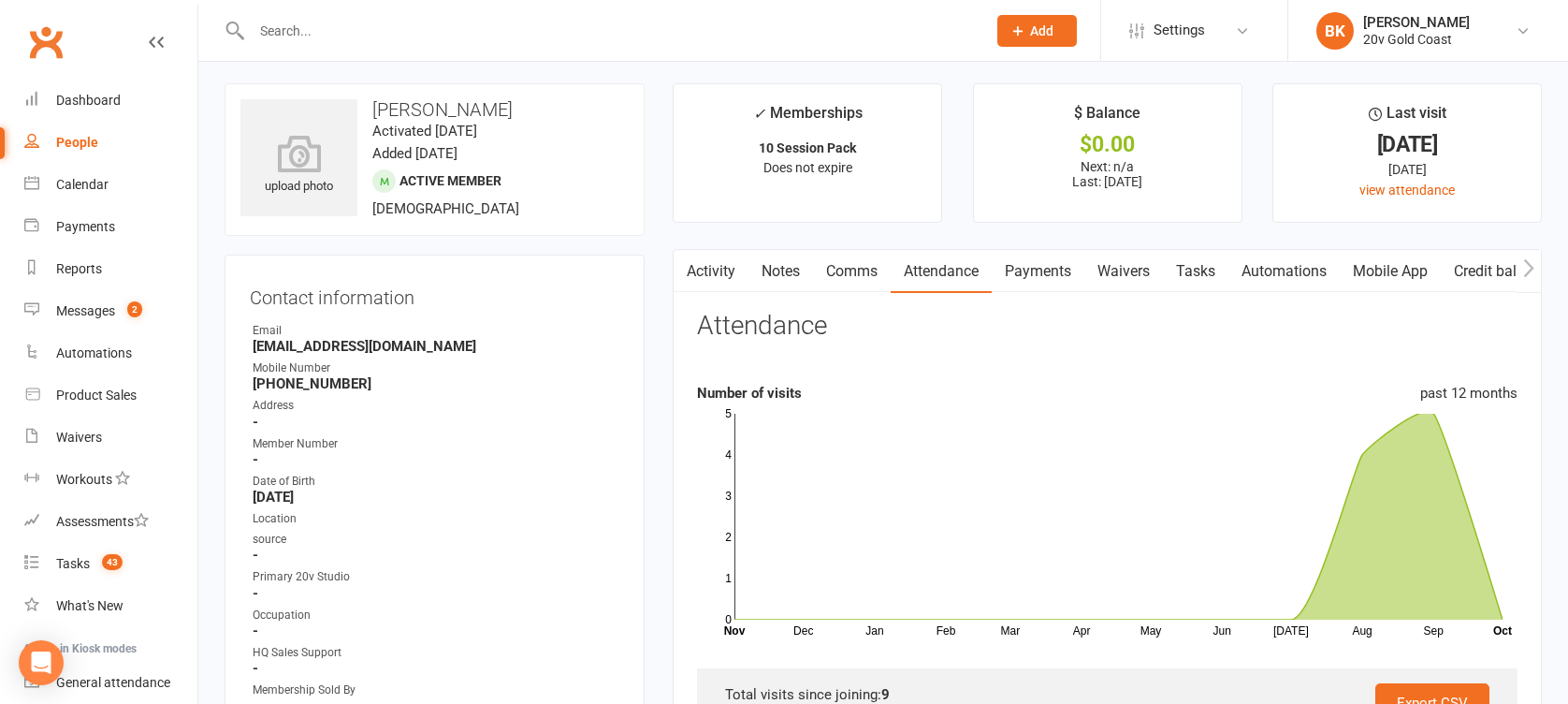
click at [1081, 285] on link "Payments" at bounding box center [1038, 271] width 93 height 43
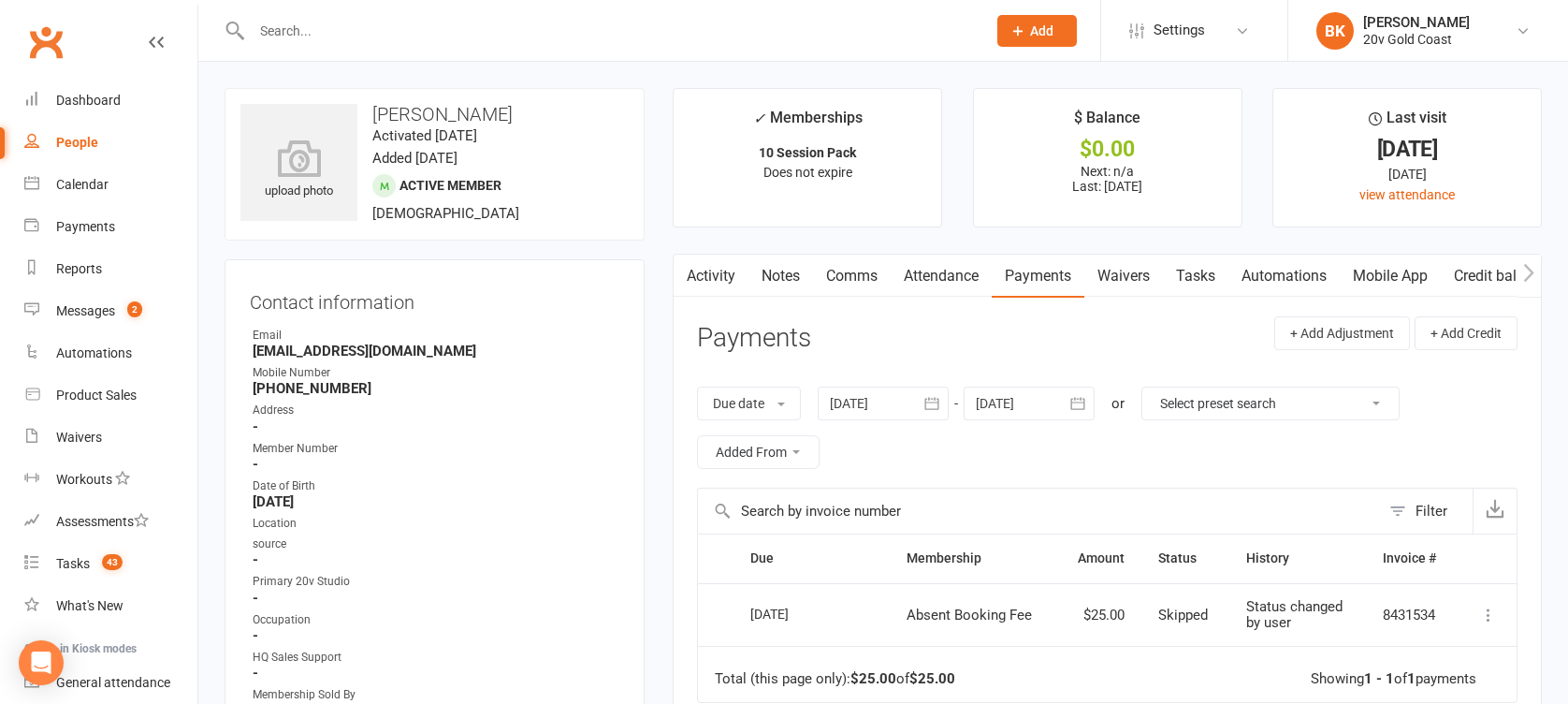
click at [715, 273] on link "Activity" at bounding box center [711, 276] width 75 height 43
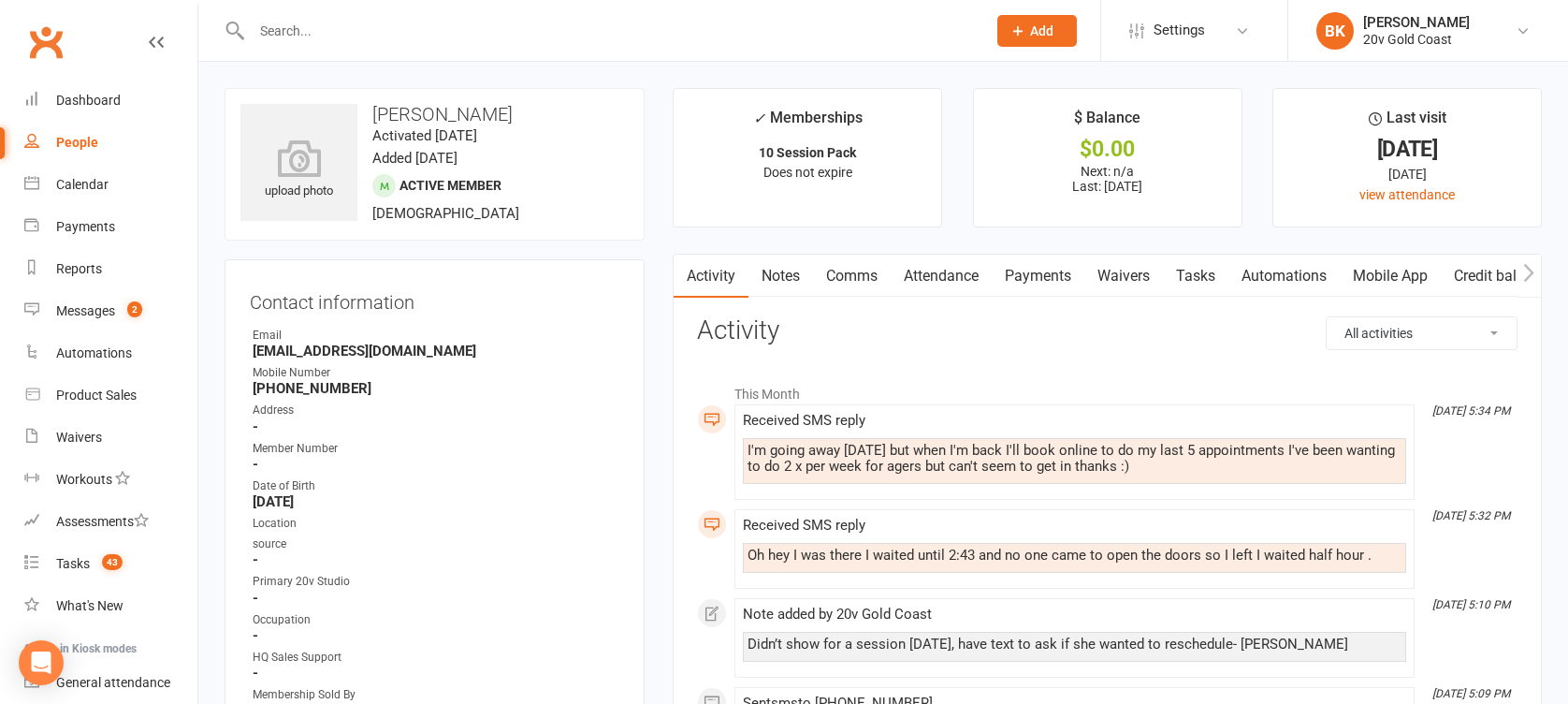
click at [294, 38] on input "text" at bounding box center [609, 31] width 727 height 26
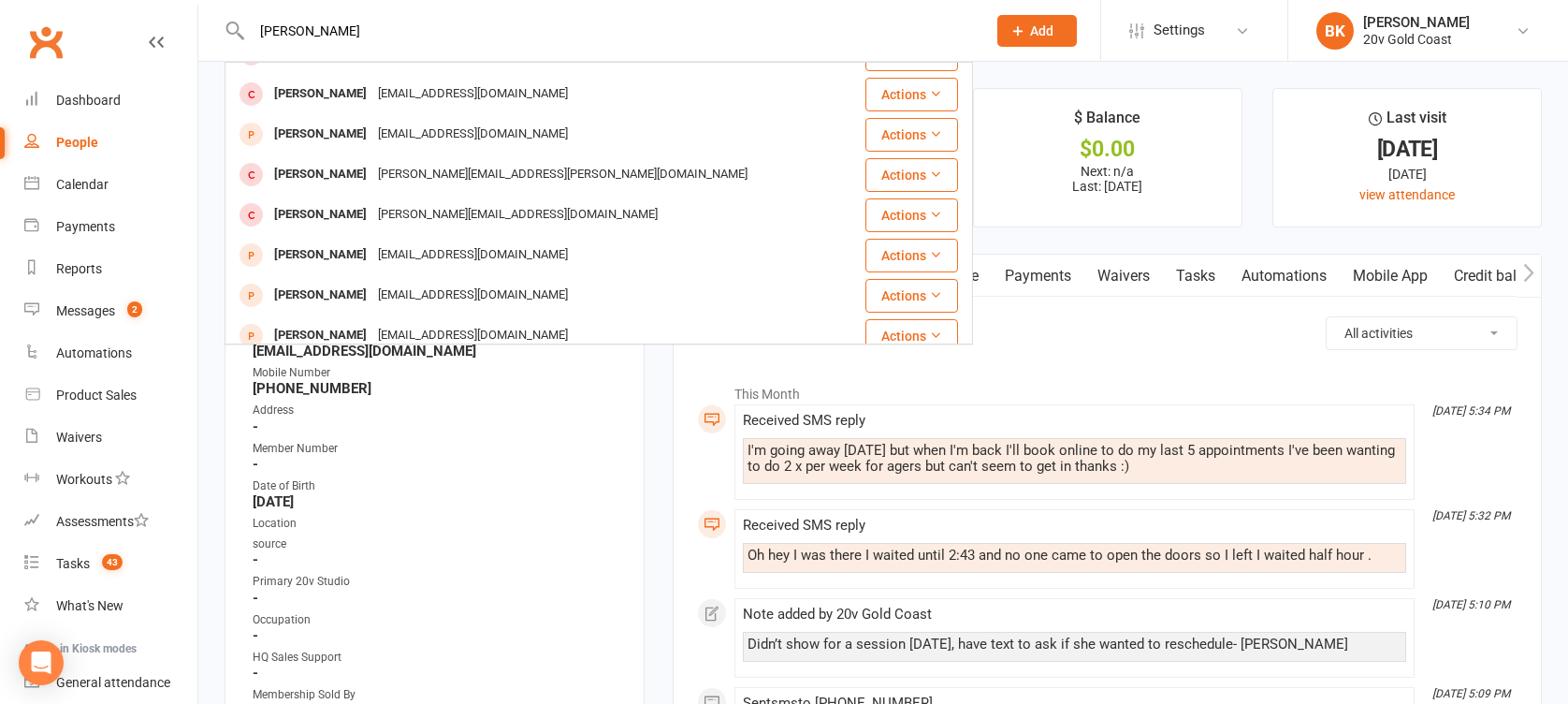
scroll to position [274, 0]
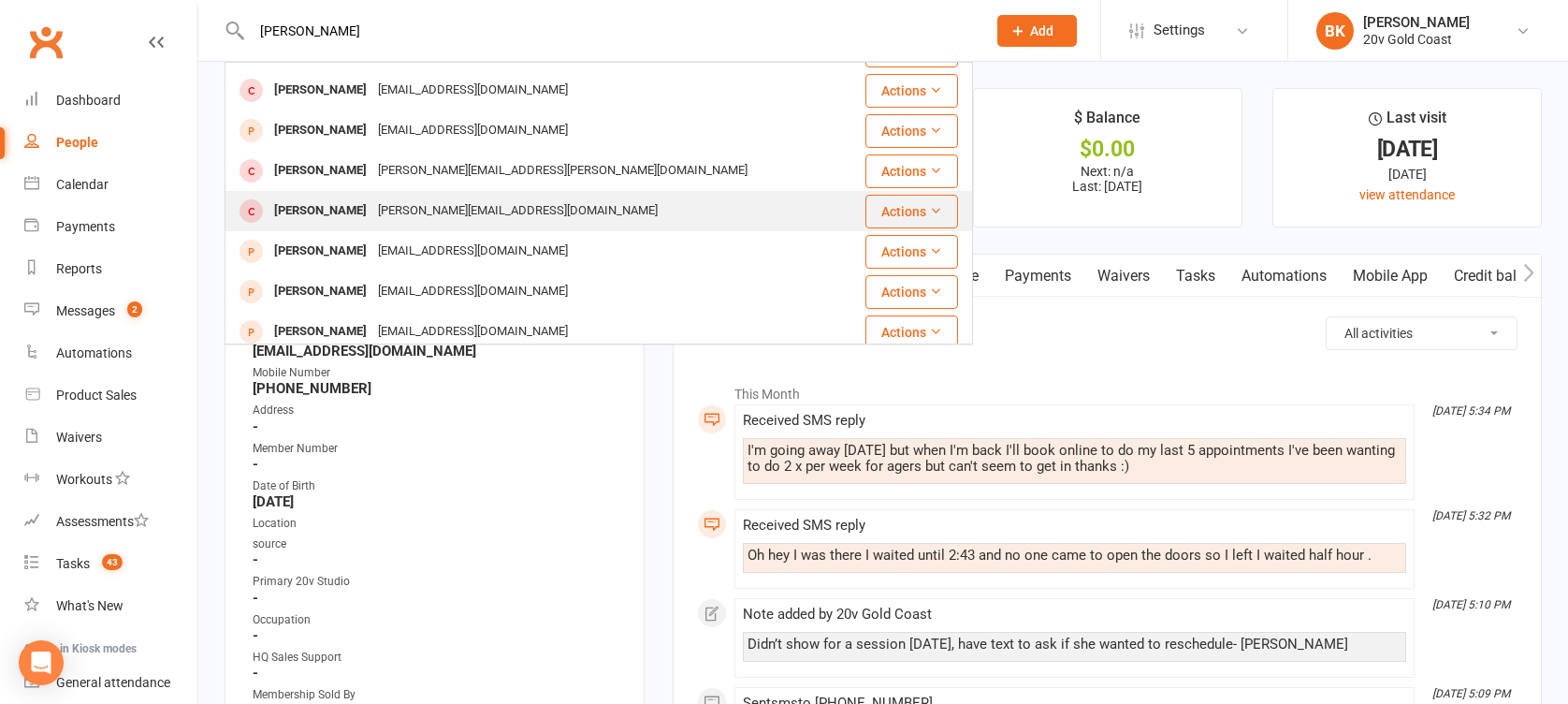
type input "[PERSON_NAME]"
click at [325, 200] on div "[PERSON_NAME]" at bounding box center [320, 211] width 103 height 27
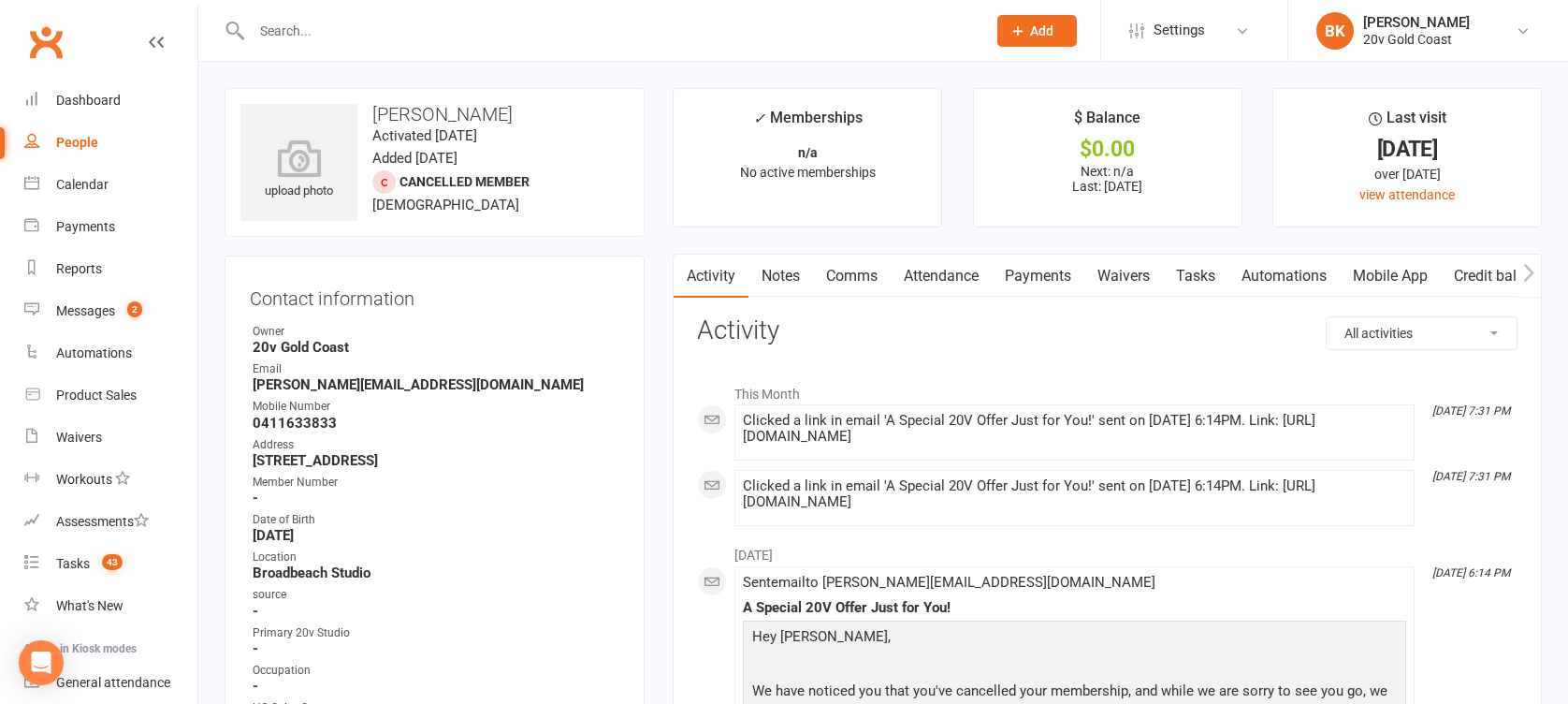
click at [1203, 283] on link "Tasks" at bounding box center [1196, 276] width 65 height 43
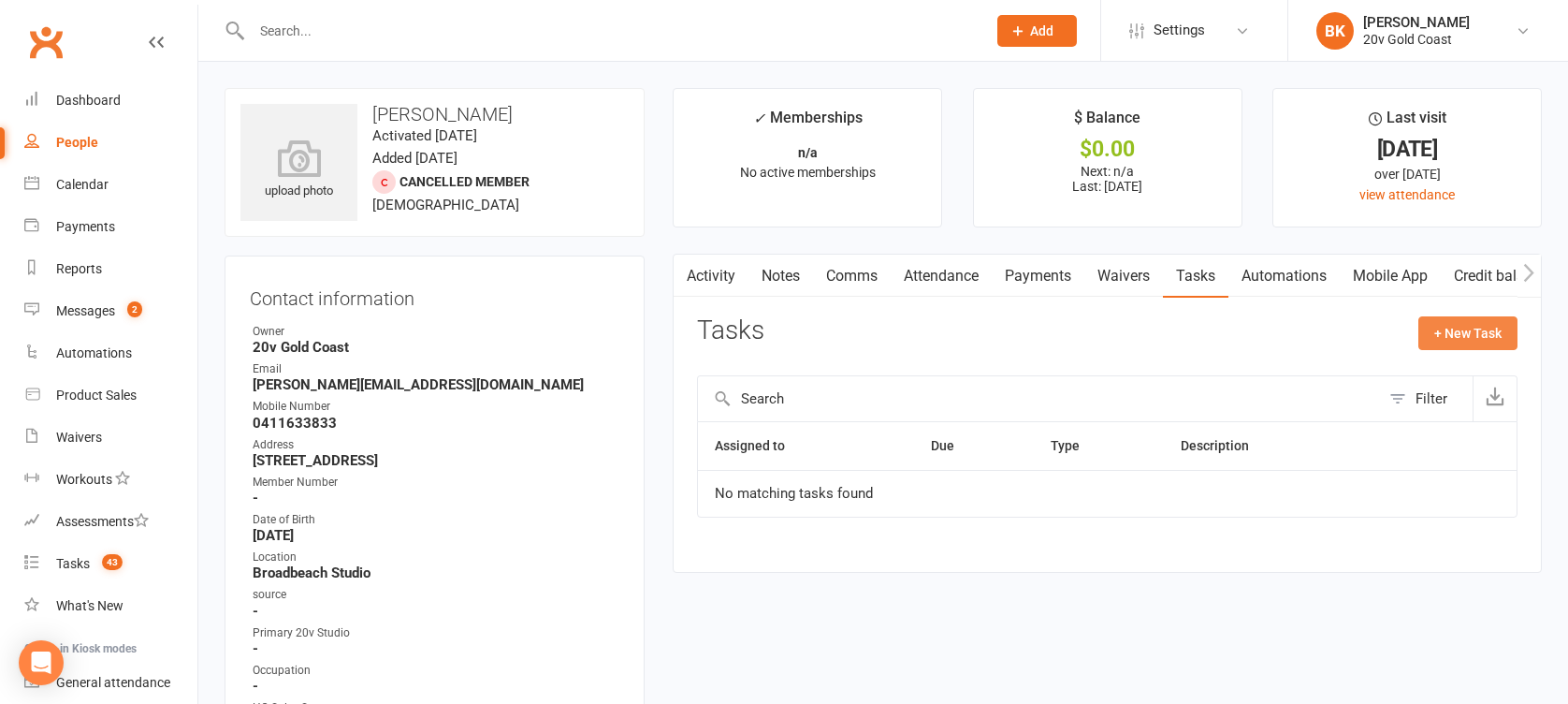
click at [1463, 335] on button "+ New Task" at bounding box center [1468, 332] width 100 height 34
select select "46005"
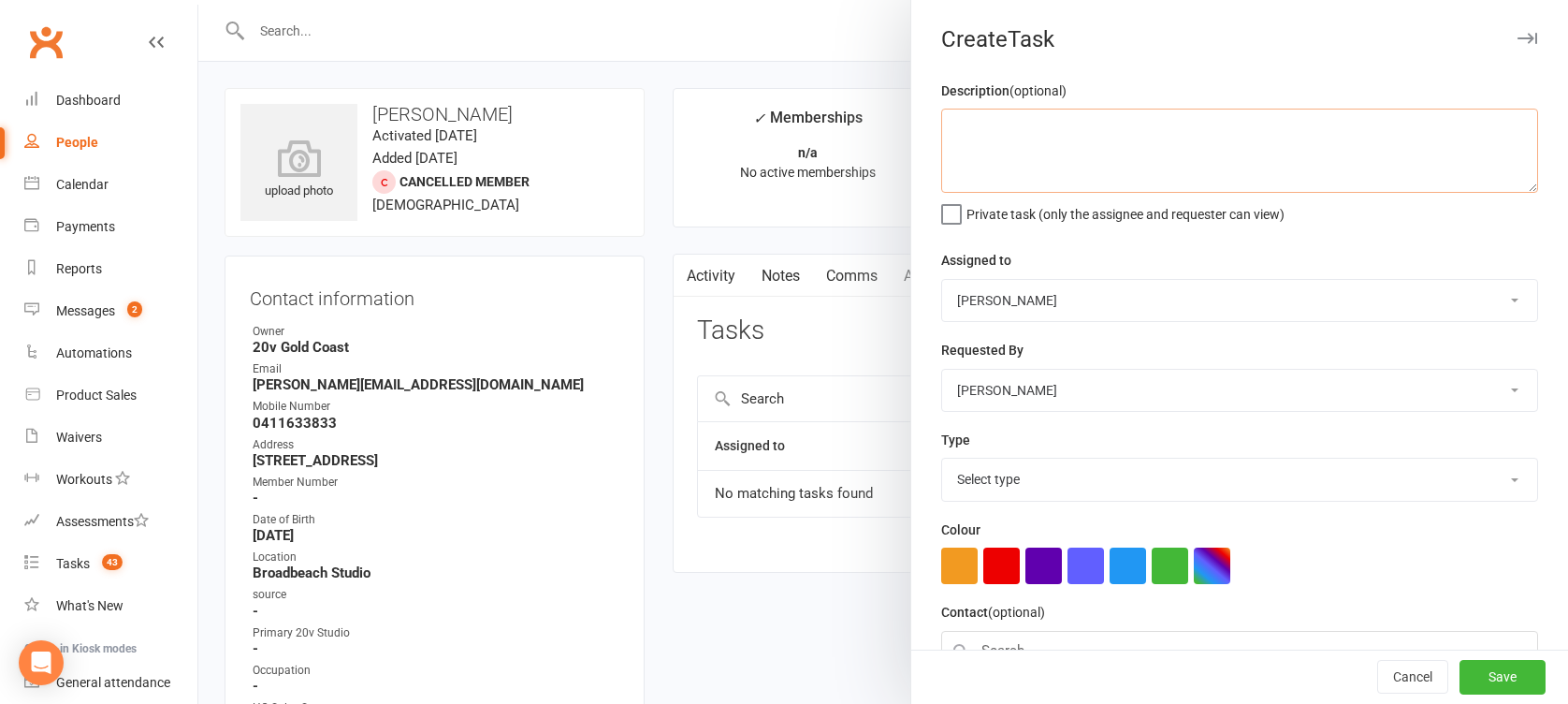
click at [1066, 144] on textarea at bounding box center [1239, 150] width 596 height 84
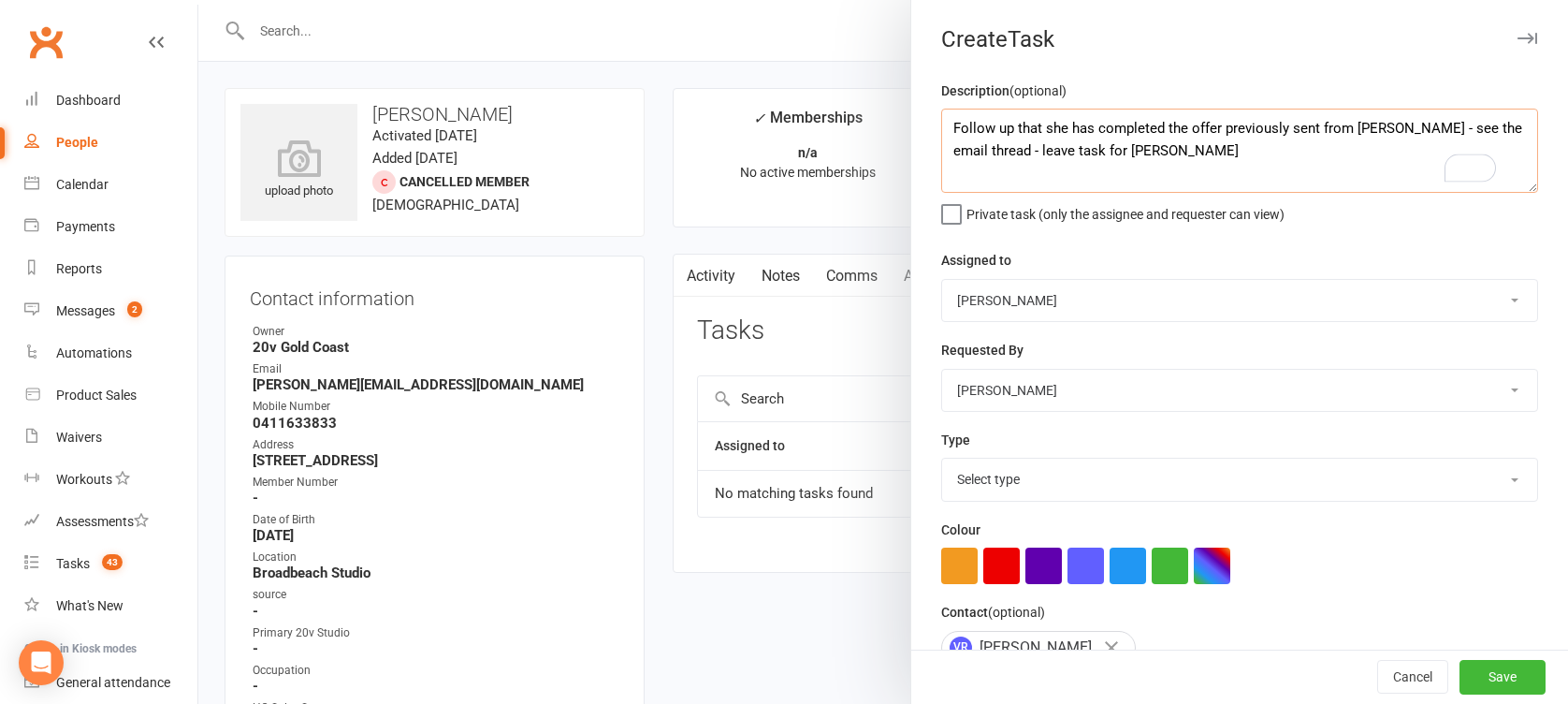
type textarea "Follow up that she has completed the offer previously sent from [PERSON_NAME] -…"
click at [1008, 475] on select "Select type Call Call - to book trial Confirm session attendance Confirm trial …" at bounding box center [1240, 479] width 595 height 41
select select "35690"
click at [942, 459] on select "Select type Call Call - to book trial Confirm session attendance Confirm trial …" at bounding box center [1240, 479] width 595 height 41
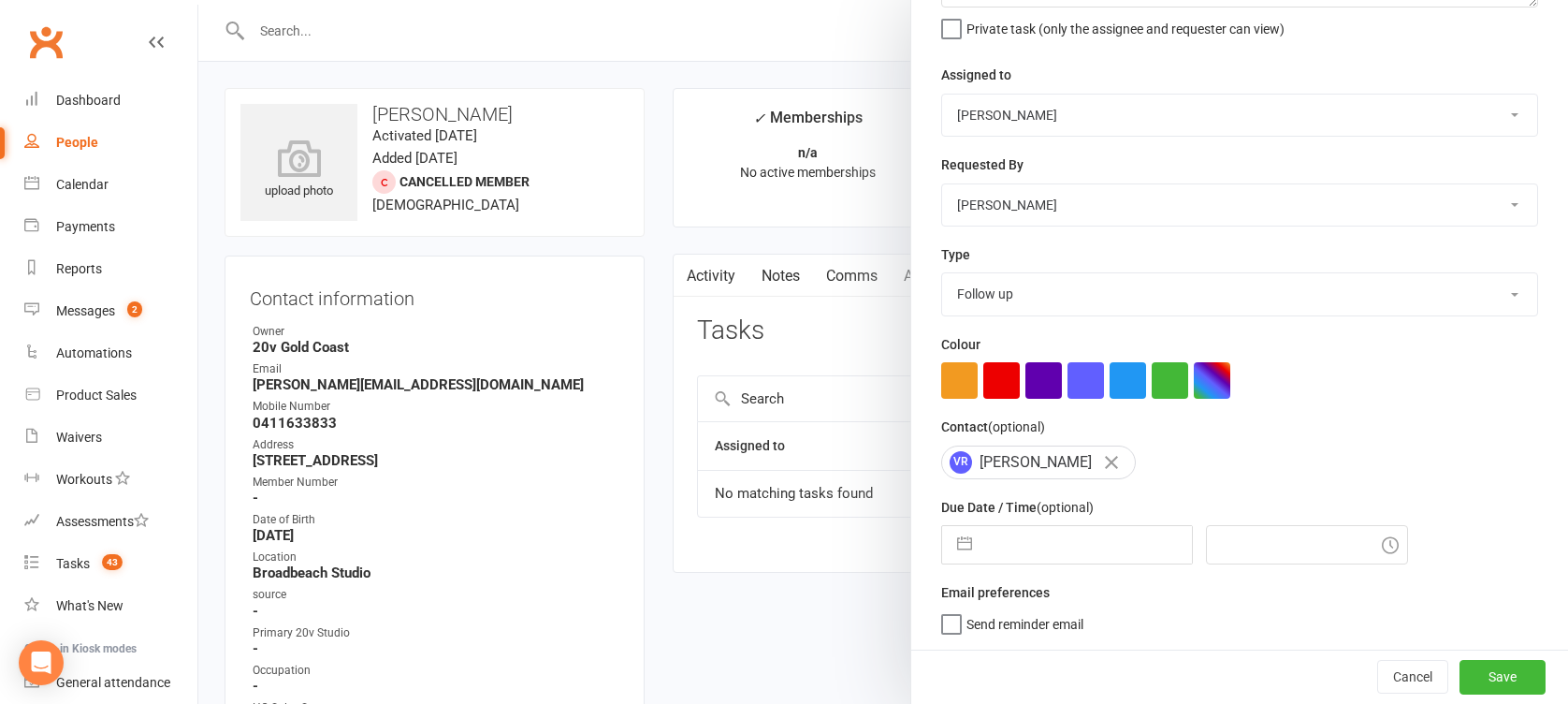
click at [961, 536] on button "button" at bounding box center [964, 544] width 34 height 37
select select "8"
select select "2025"
select select "9"
select select "2025"
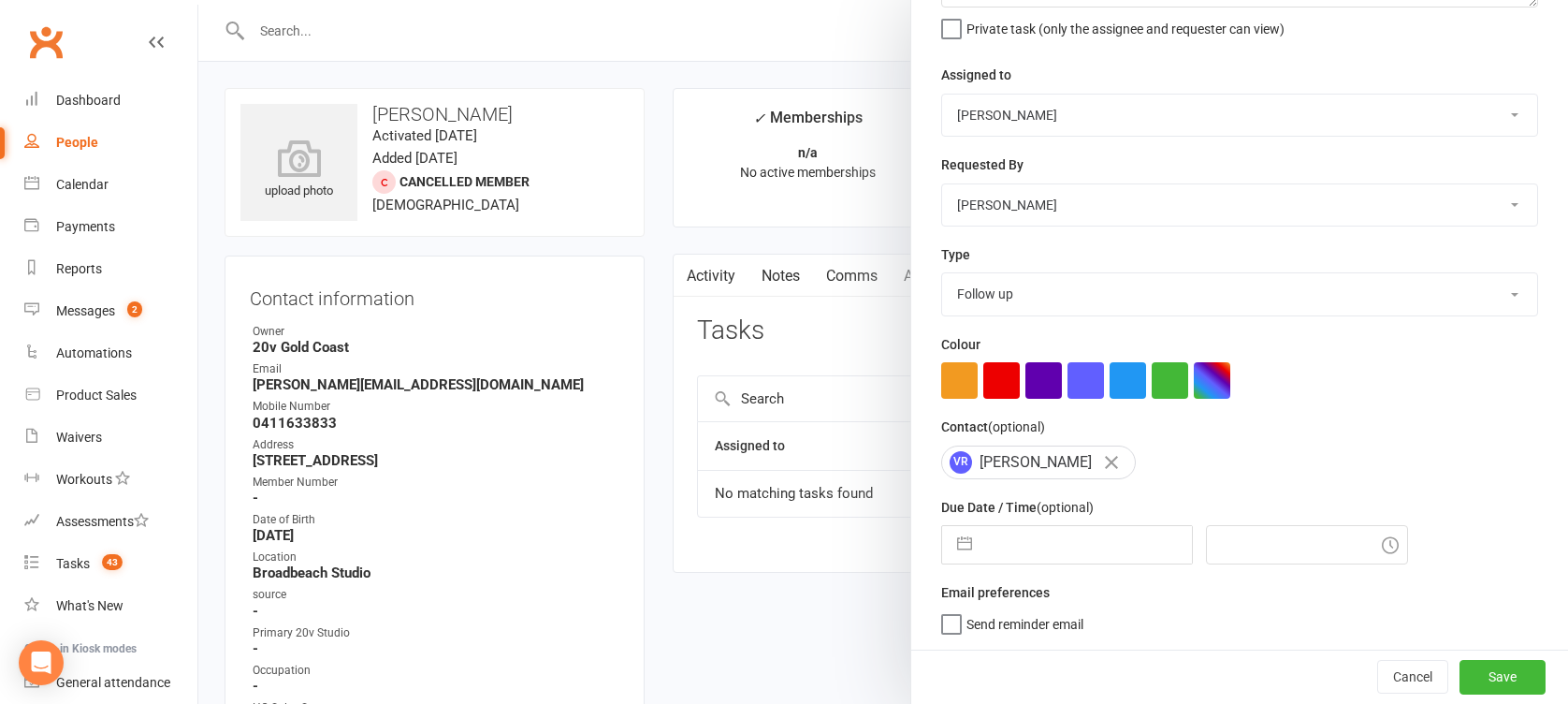
select select "10"
select select "2025"
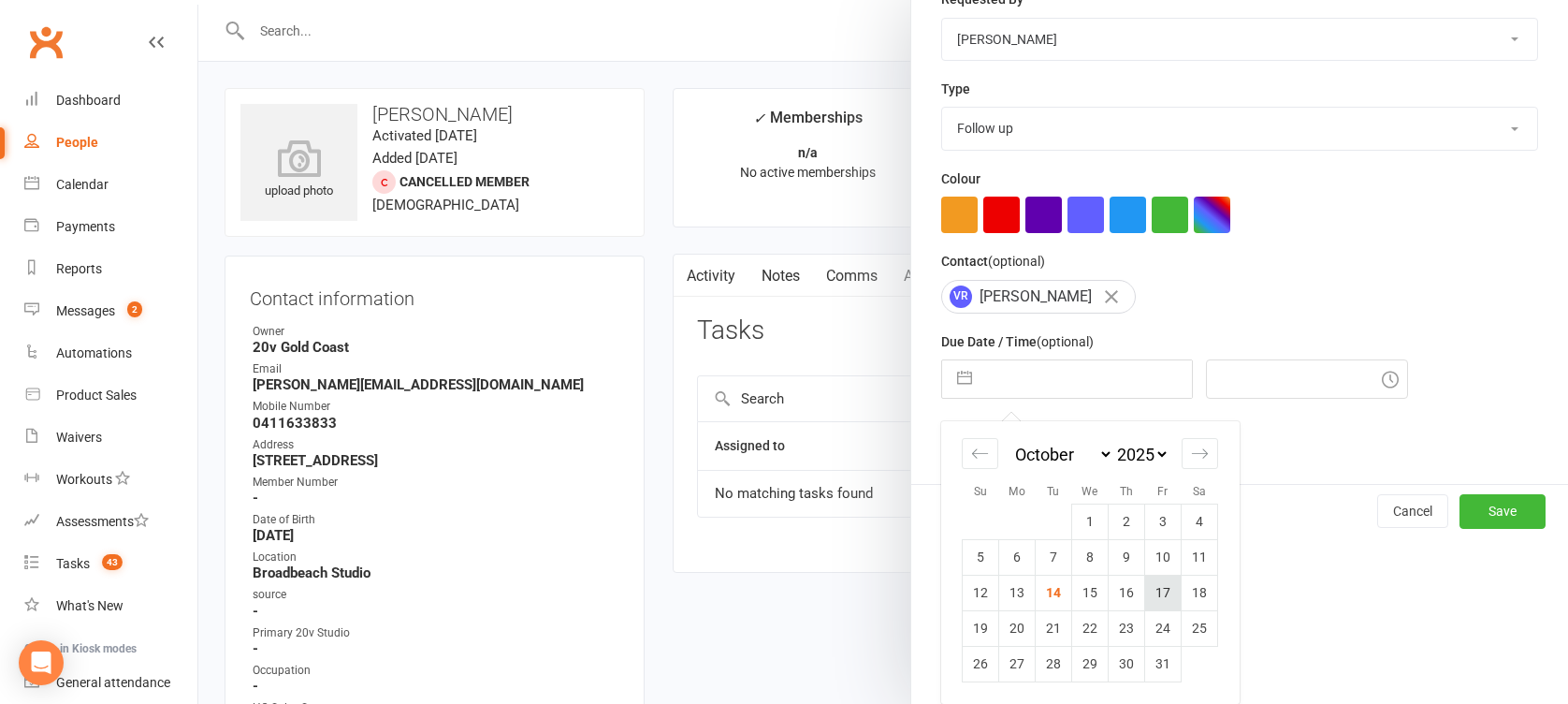
click at [1145, 599] on td "17" at bounding box center [1163, 592] width 36 height 35
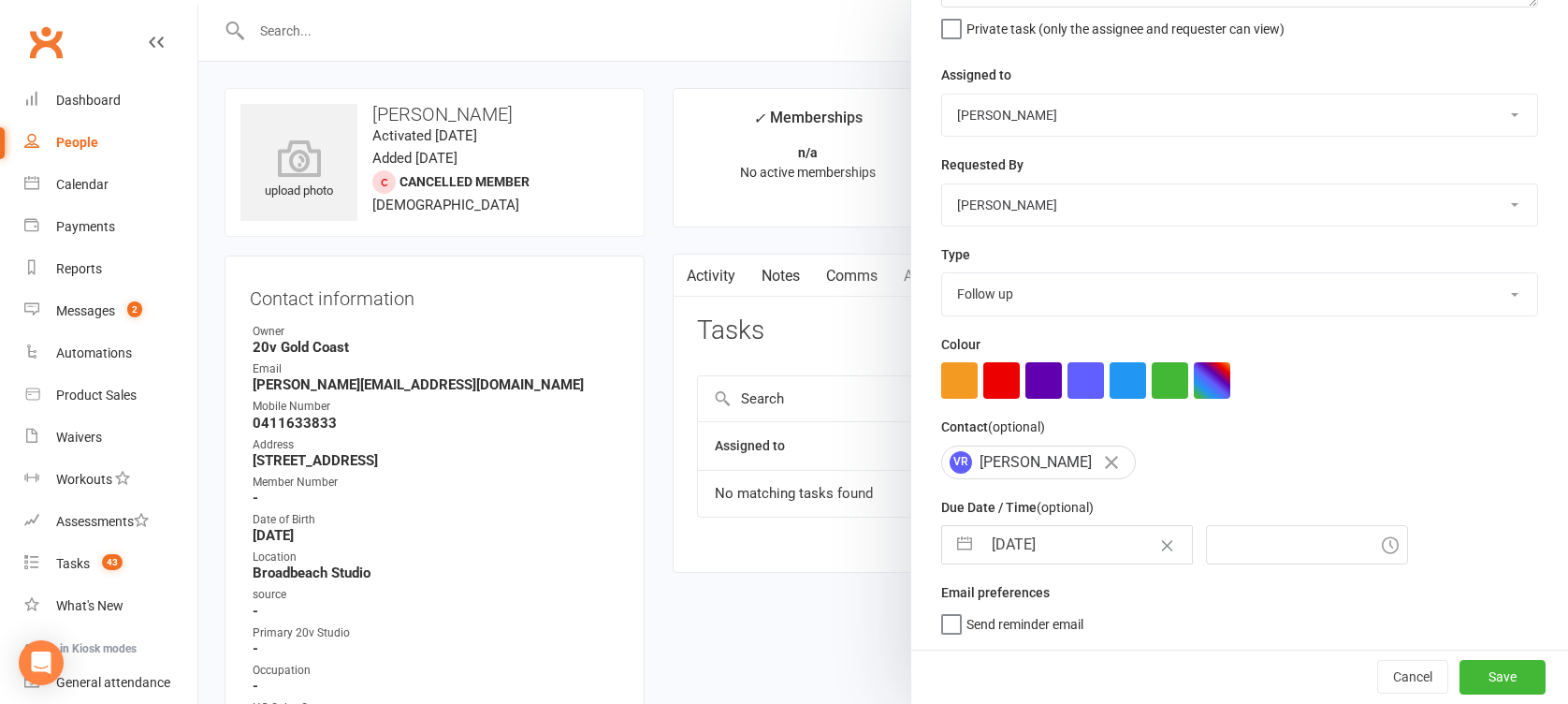
type input "[DATE]"
click at [1249, 545] on div "7:45pm" at bounding box center [1307, 544] width 202 height 39
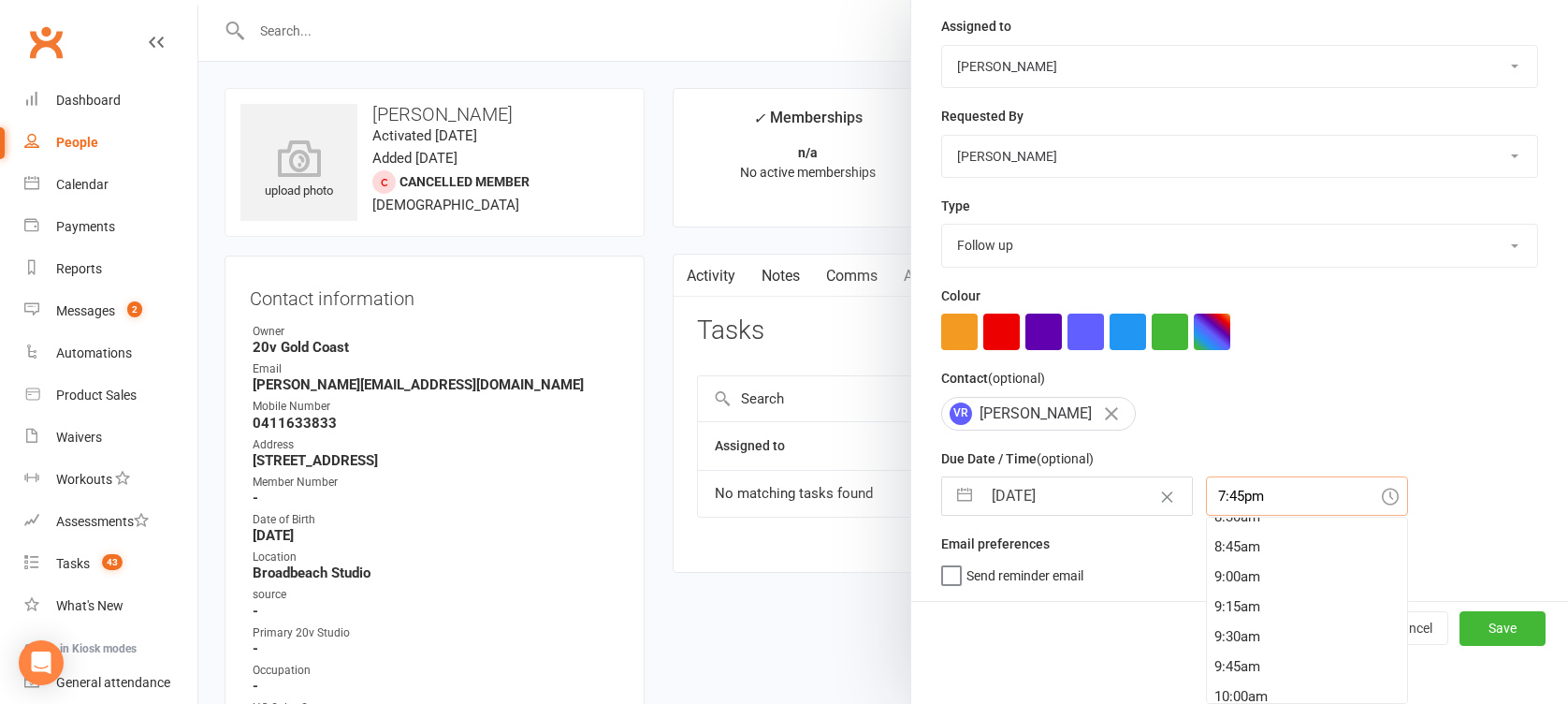
scroll to position [1033, 0]
click at [1246, 577] on div "9:00am" at bounding box center [1307, 577] width 200 height 30
type input "9:00am"
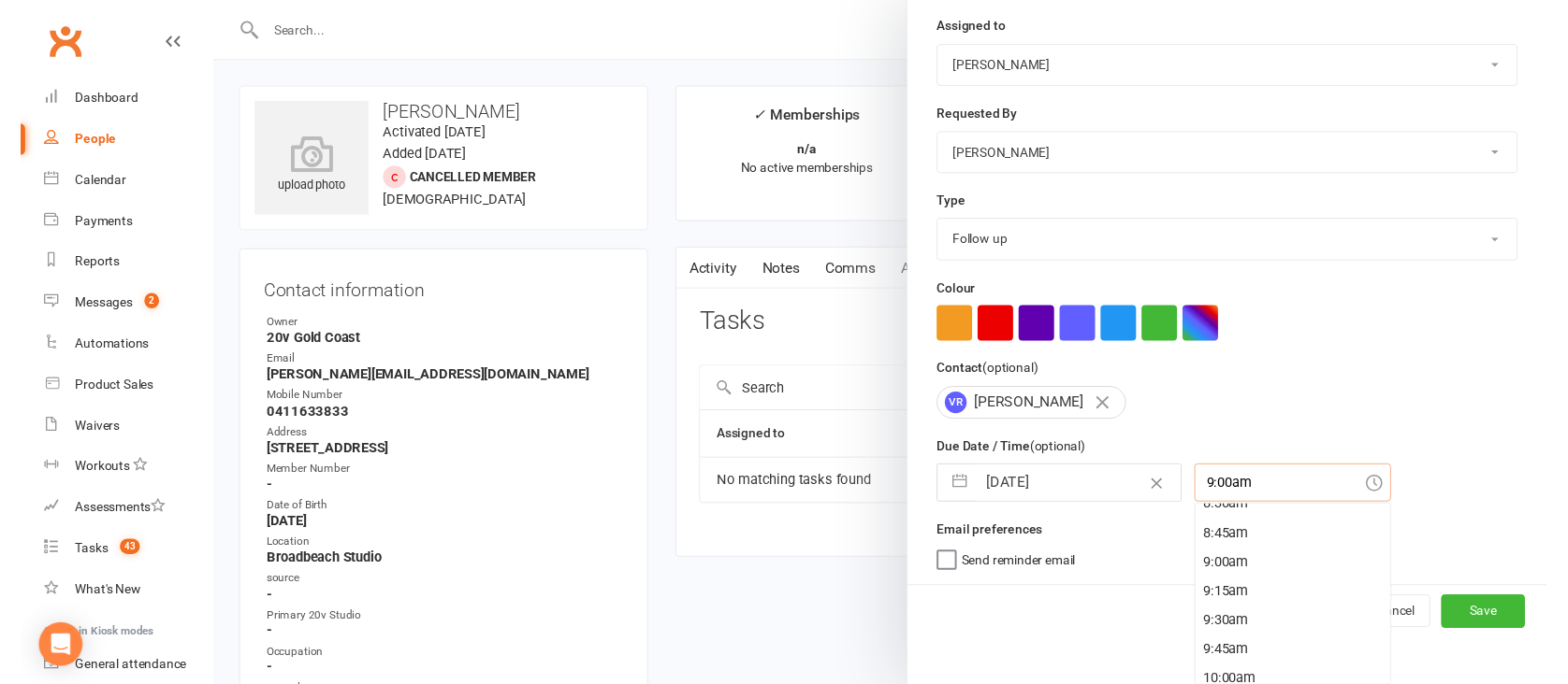
scroll to position [186, 0]
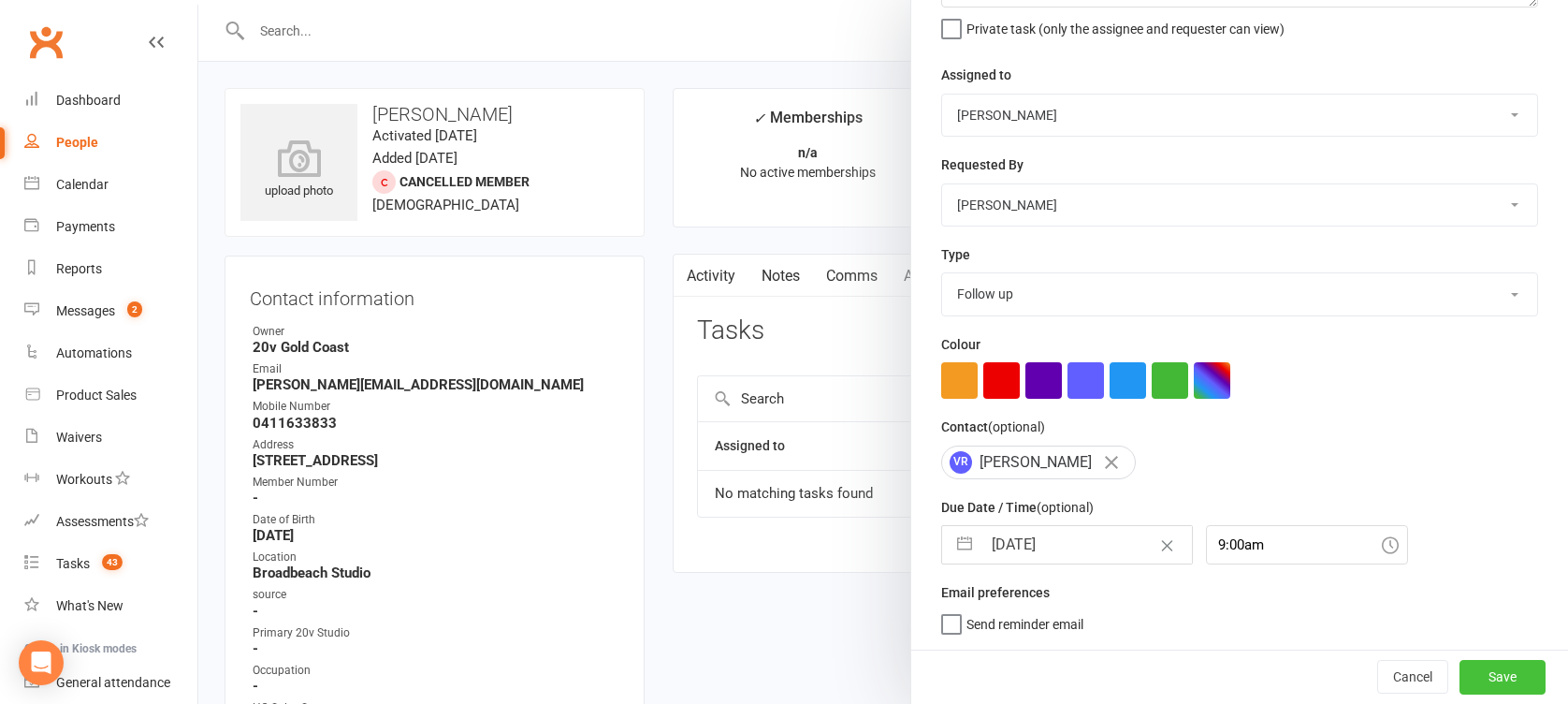
click at [1460, 672] on button "Save" at bounding box center [1503, 676] width 86 height 34
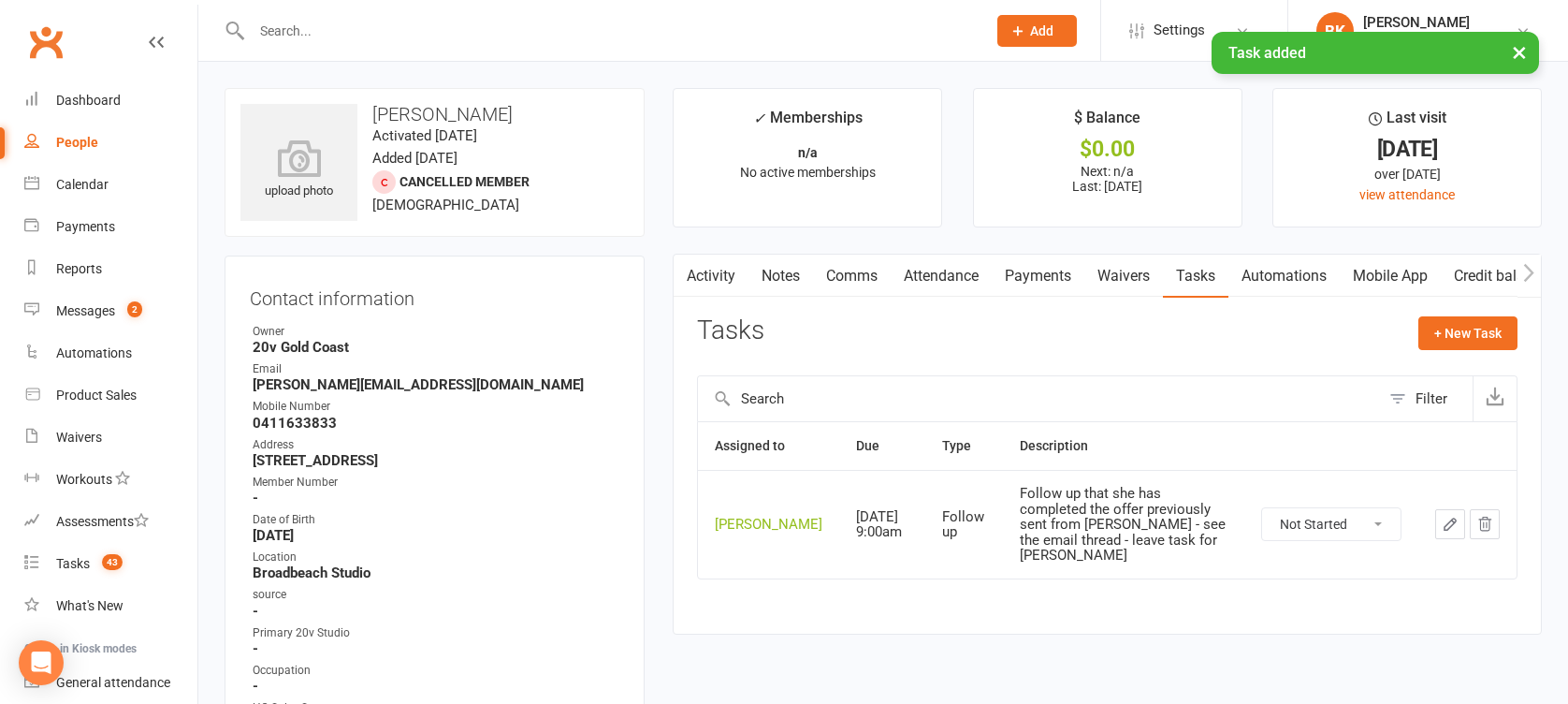
click at [797, 286] on link "Notes" at bounding box center [780, 276] width 64 height 43
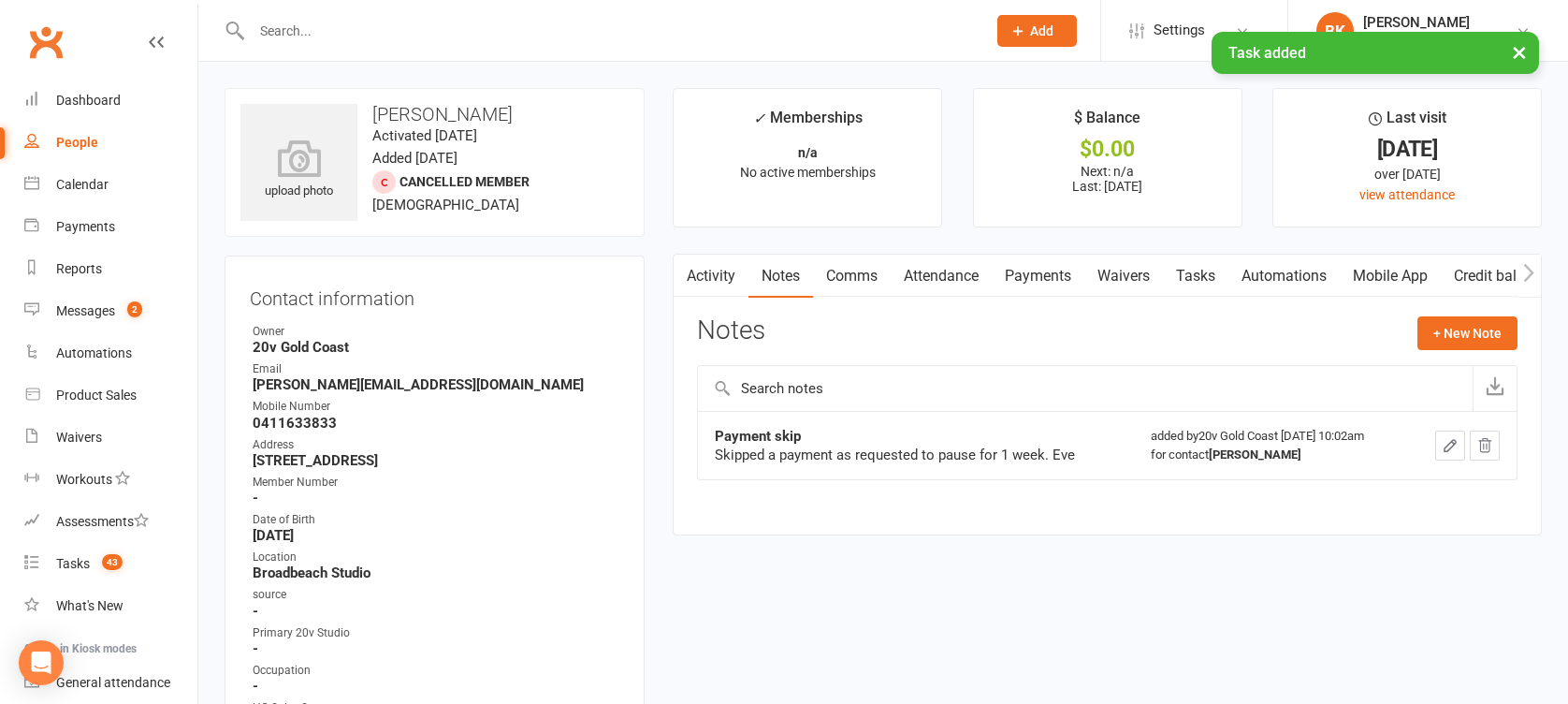
click at [1422, 352] on div "Notes + New Note" at bounding box center [1107, 340] width 820 height 49
click at [1451, 334] on button "+ New Note" at bounding box center [1467, 332] width 101 height 34
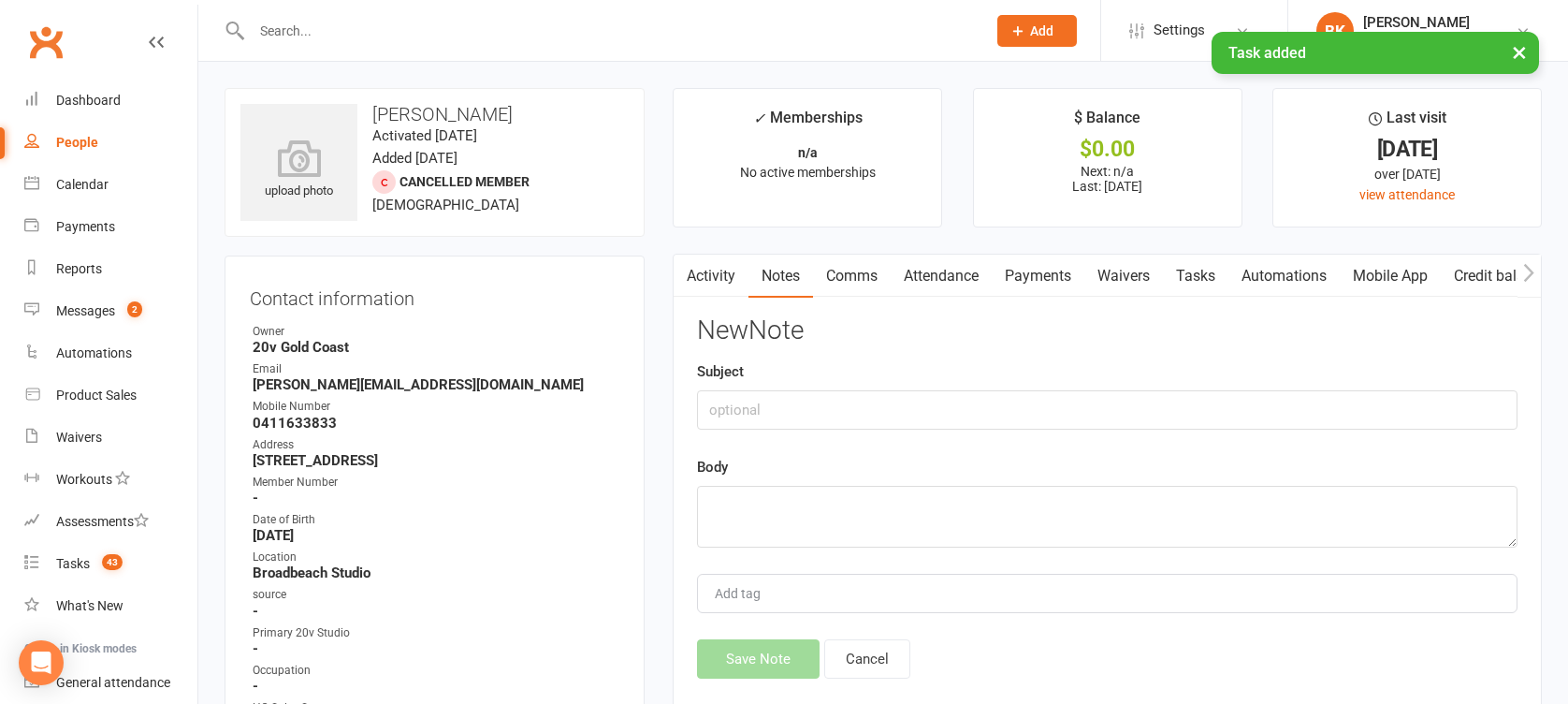
click at [1136, 381] on div "Subject" at bounding box center [1107, 395] width 820 height 69
click at [1073, 422] on input "text" at bounding box center [1107, 410] width 820 height 39
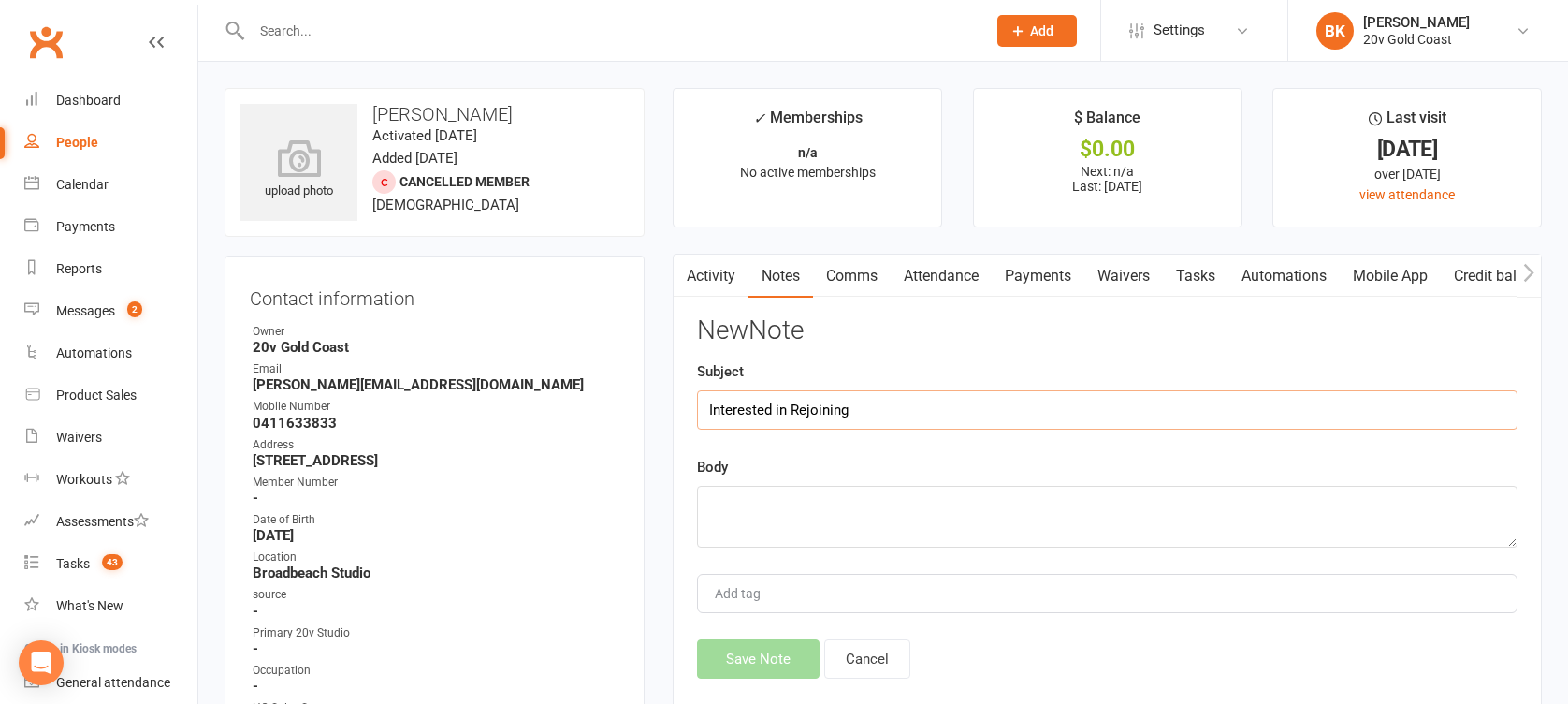
type input "Interested in Rejoining"
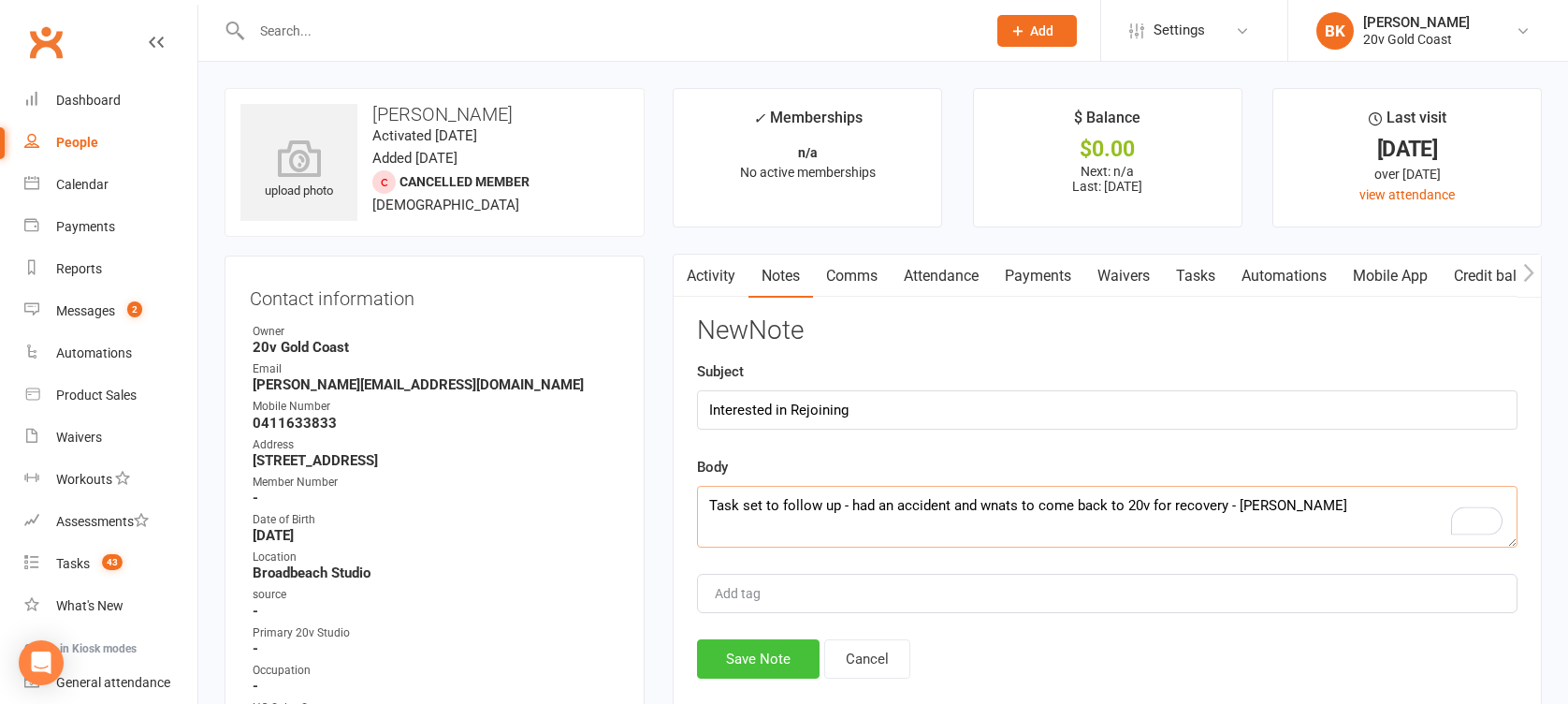
type textarea "Task set to follow up - had an accident and wnats to come back to 20v for recov…"
click at [781, 664] on button "Save Note" at bounding box center [758, 658] width 123 height 39
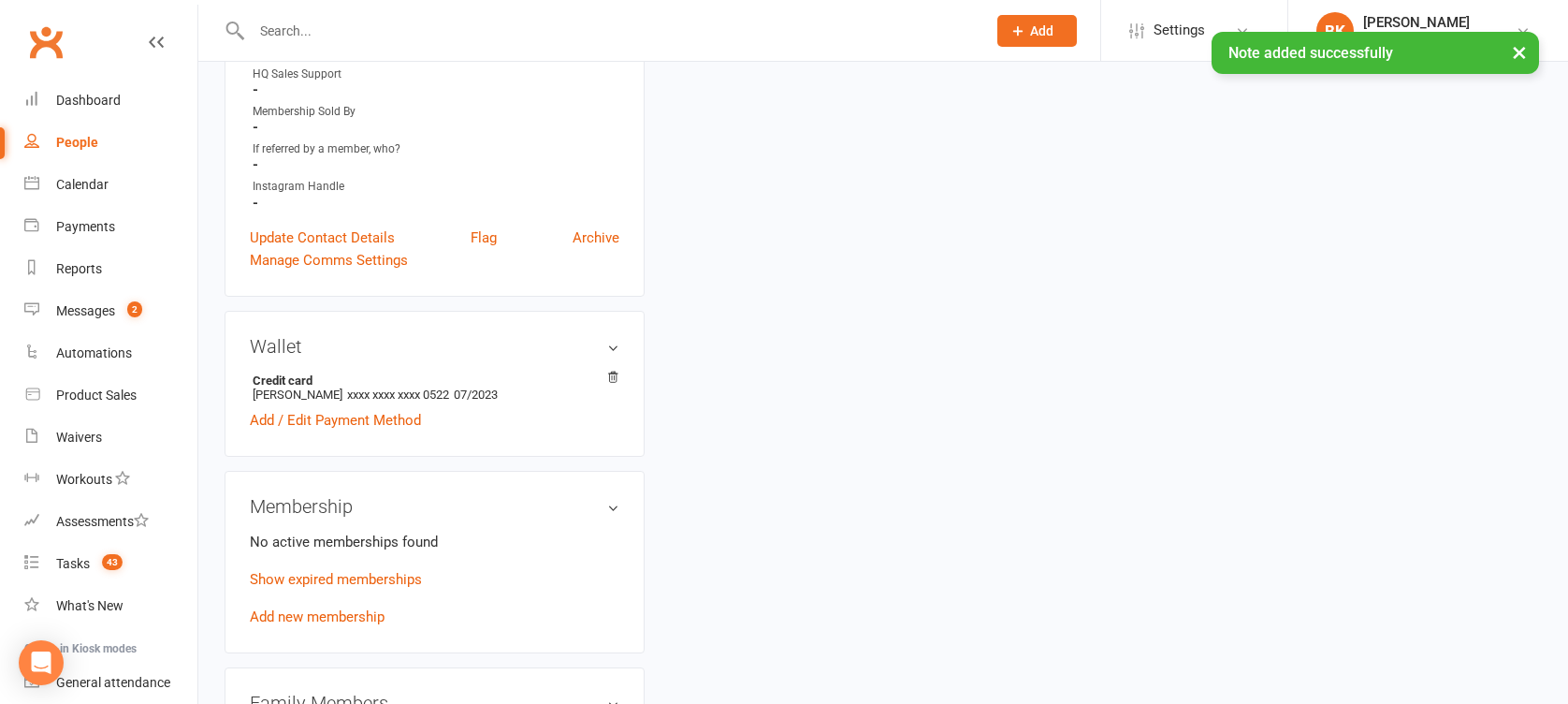
scroll to position [635, 0]
click at [358, 570] on link "Show expired memberships" at bounding box center [336, 579] width 172 height 17
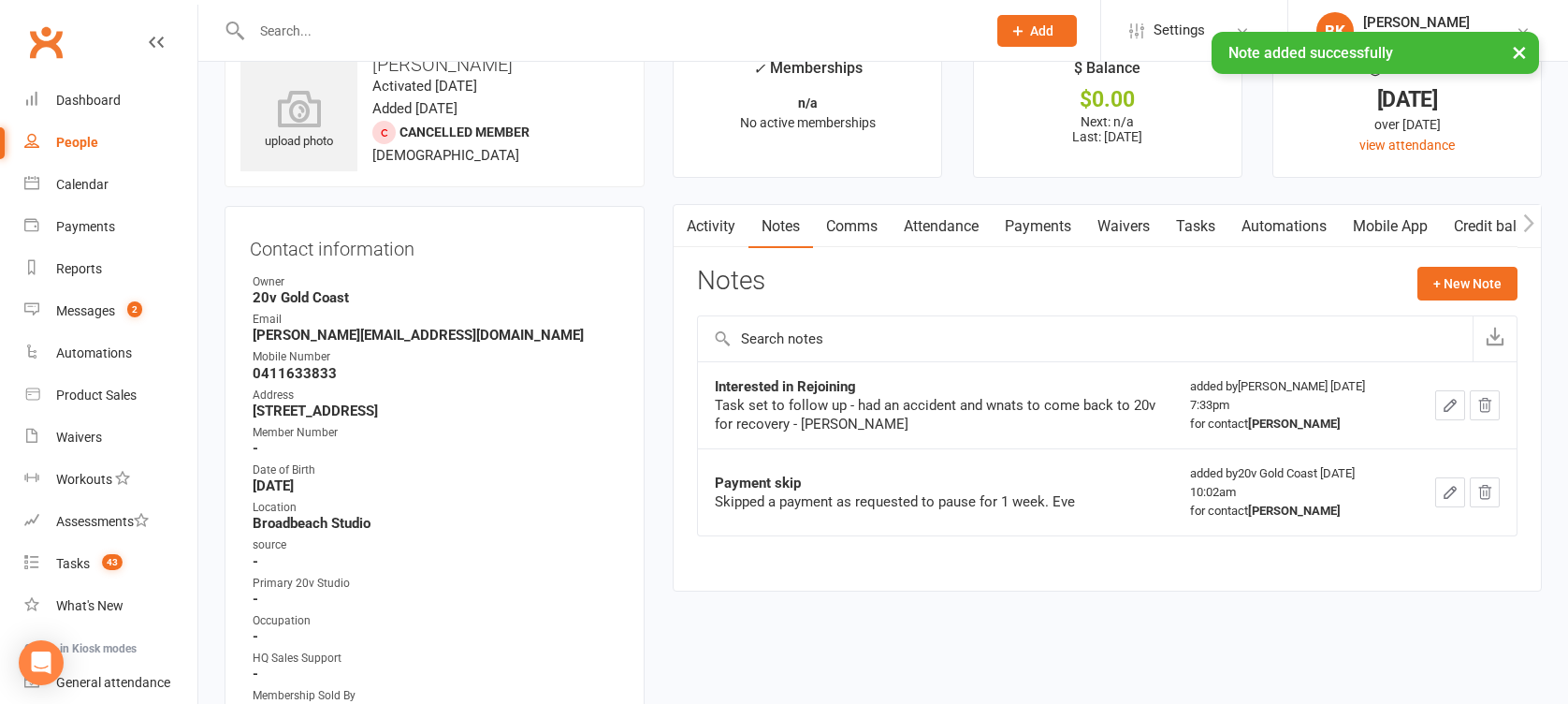
scroll to position [0, 0]
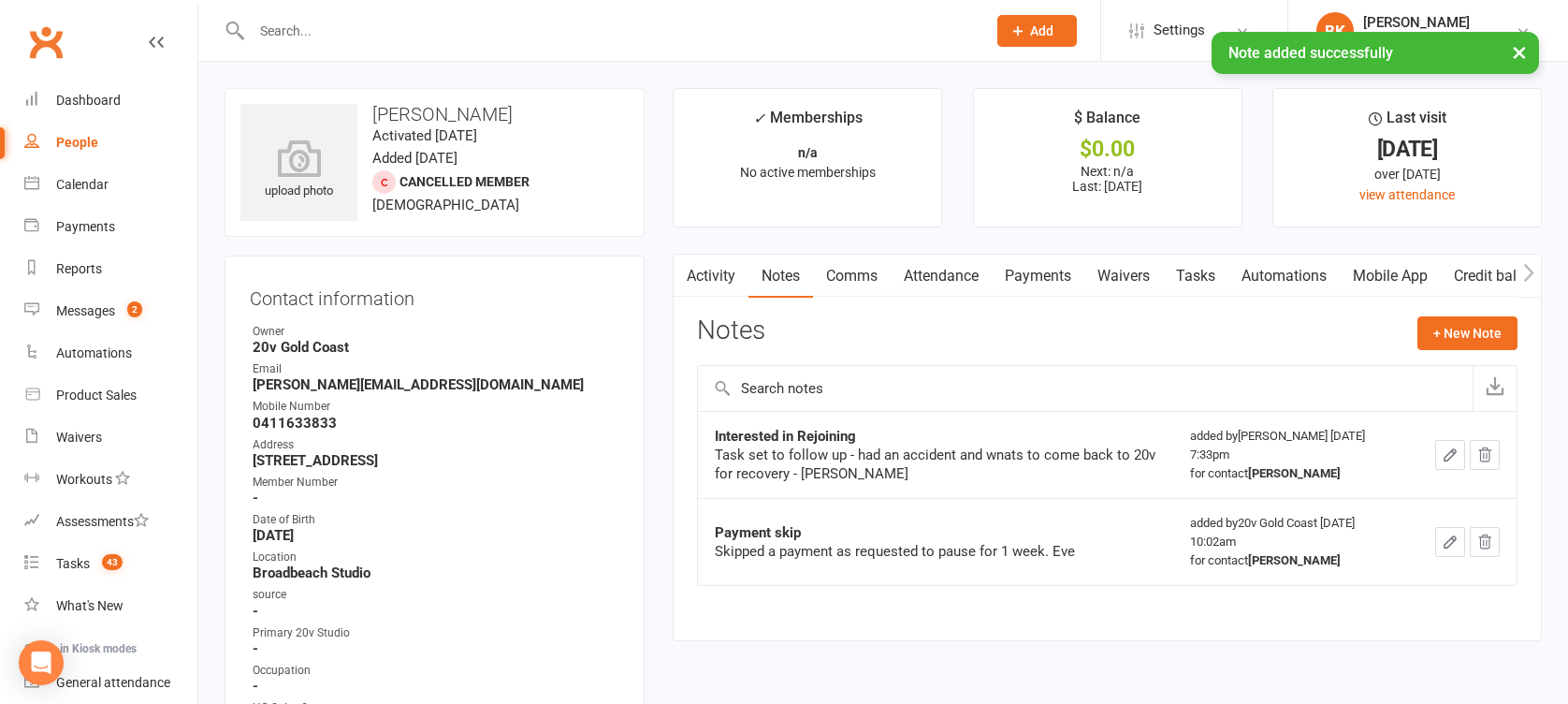
click at [1198, 261] on link "Tasks" at bounding box center [1196, 276] width 65 height 43
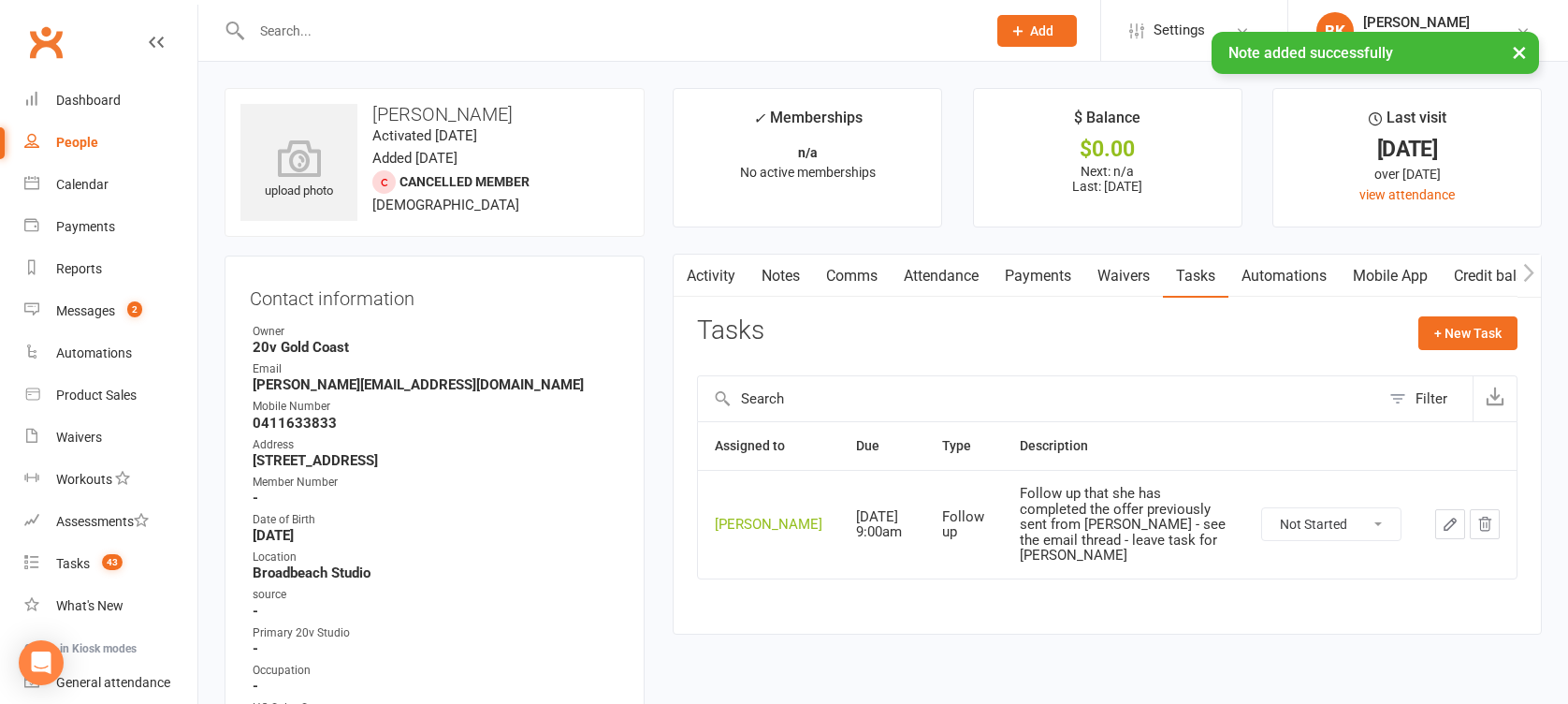
click at [1021, 279] on link "Payments" at bounding box center [1038, 276] width 93 height 43
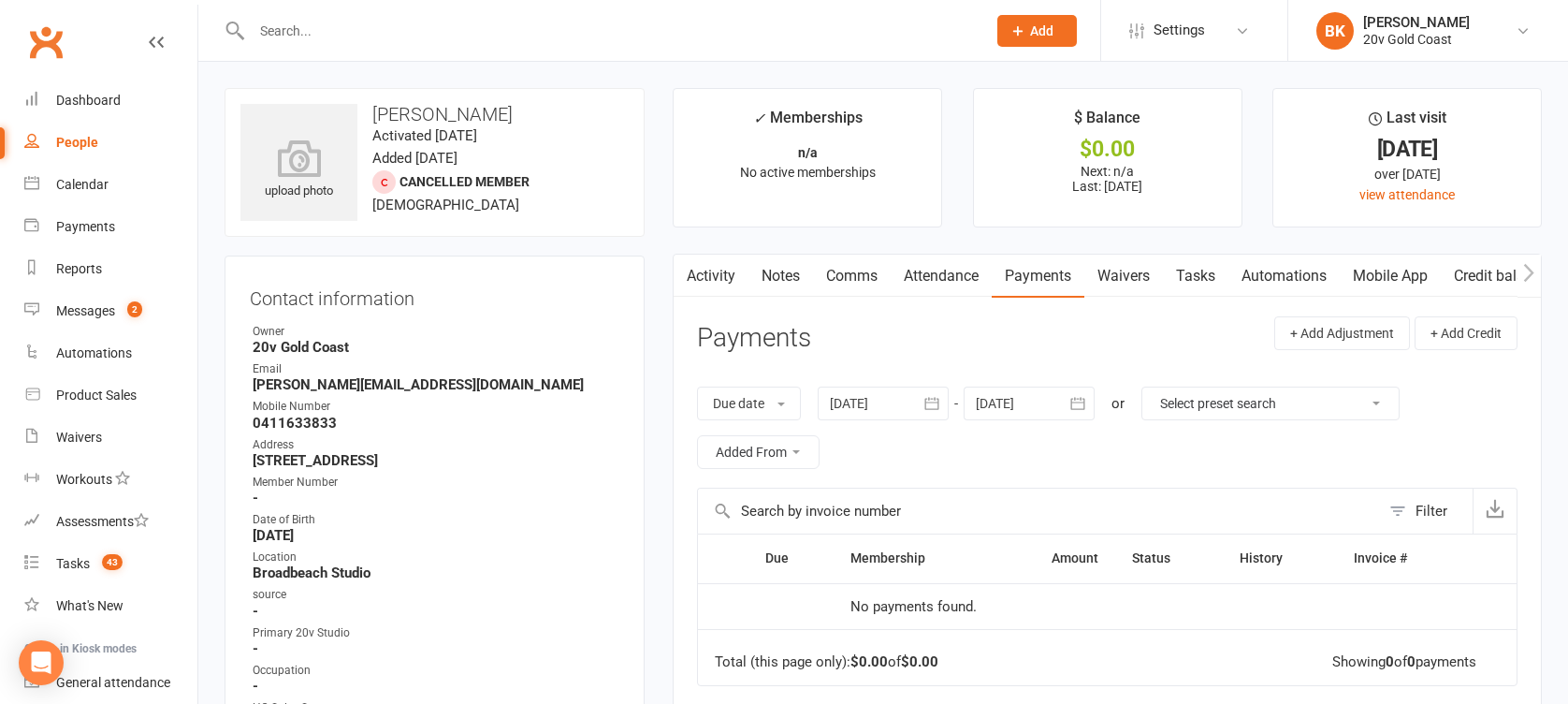
click at [925, 386] on div "Due date Due date Date paid Date failed Date settled [DATE] [DATE] Sun Mon Tue …" at bounding box center [1107, 427] width 820 height 120
click at [925, 402] on button "button" at bounding box center [931, 403] width 34 height 34
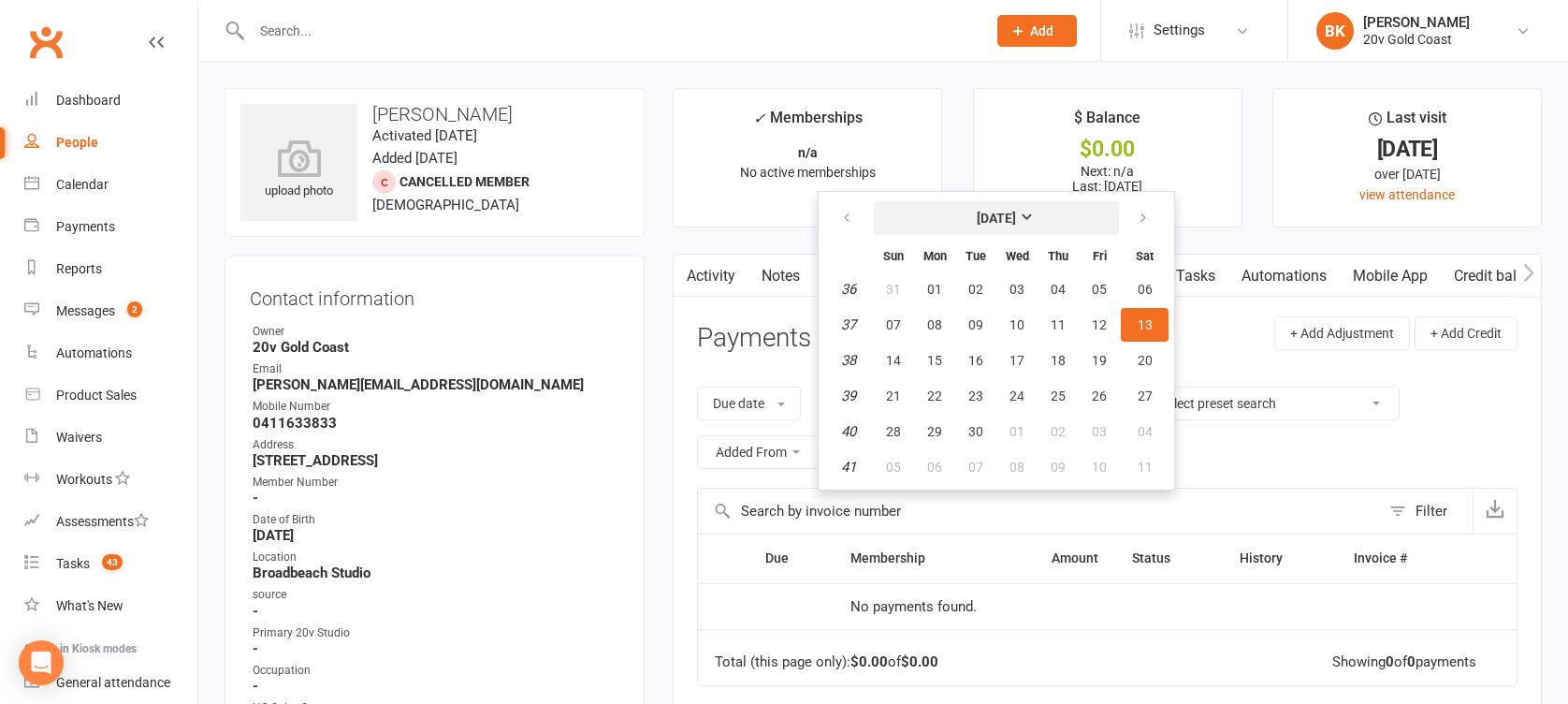
click at [1016, 213] on strong "[DATE]" at bounding box center [996, 218] width 39 height 15
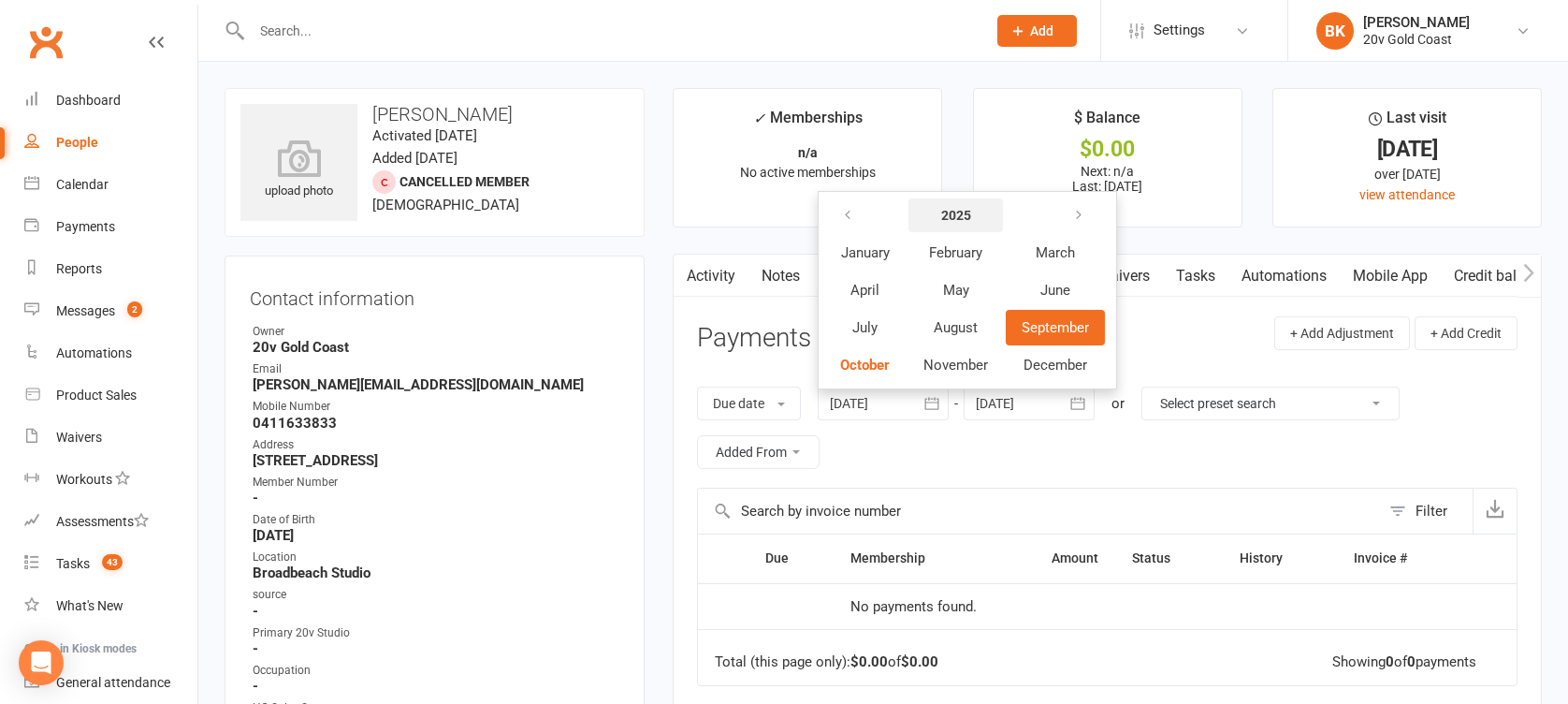
click at [988, 216] on button "2025" at bounding box center [955, 215] width 95 height 34
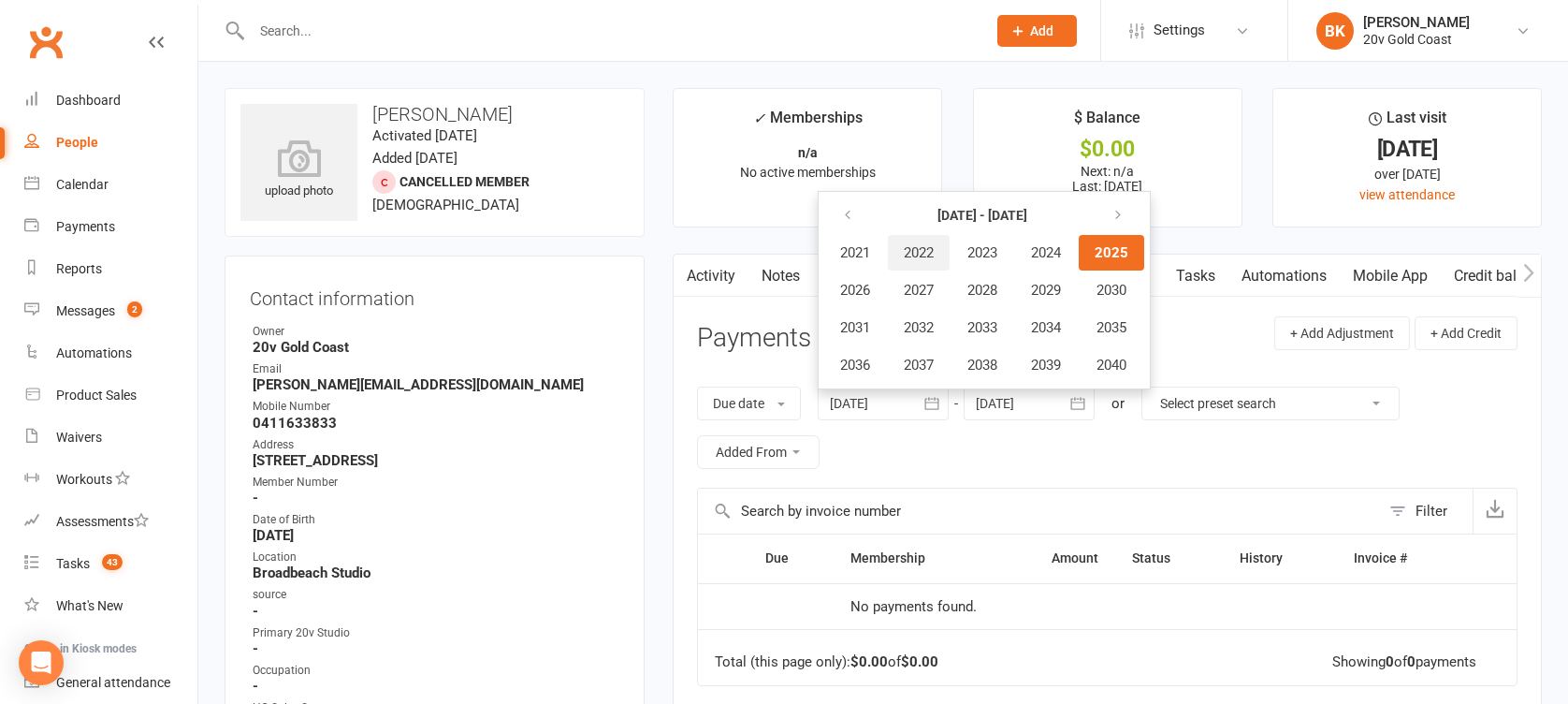
click at [926, 252] on span "2022" at bounding box center [918, 253] width 30 height 17
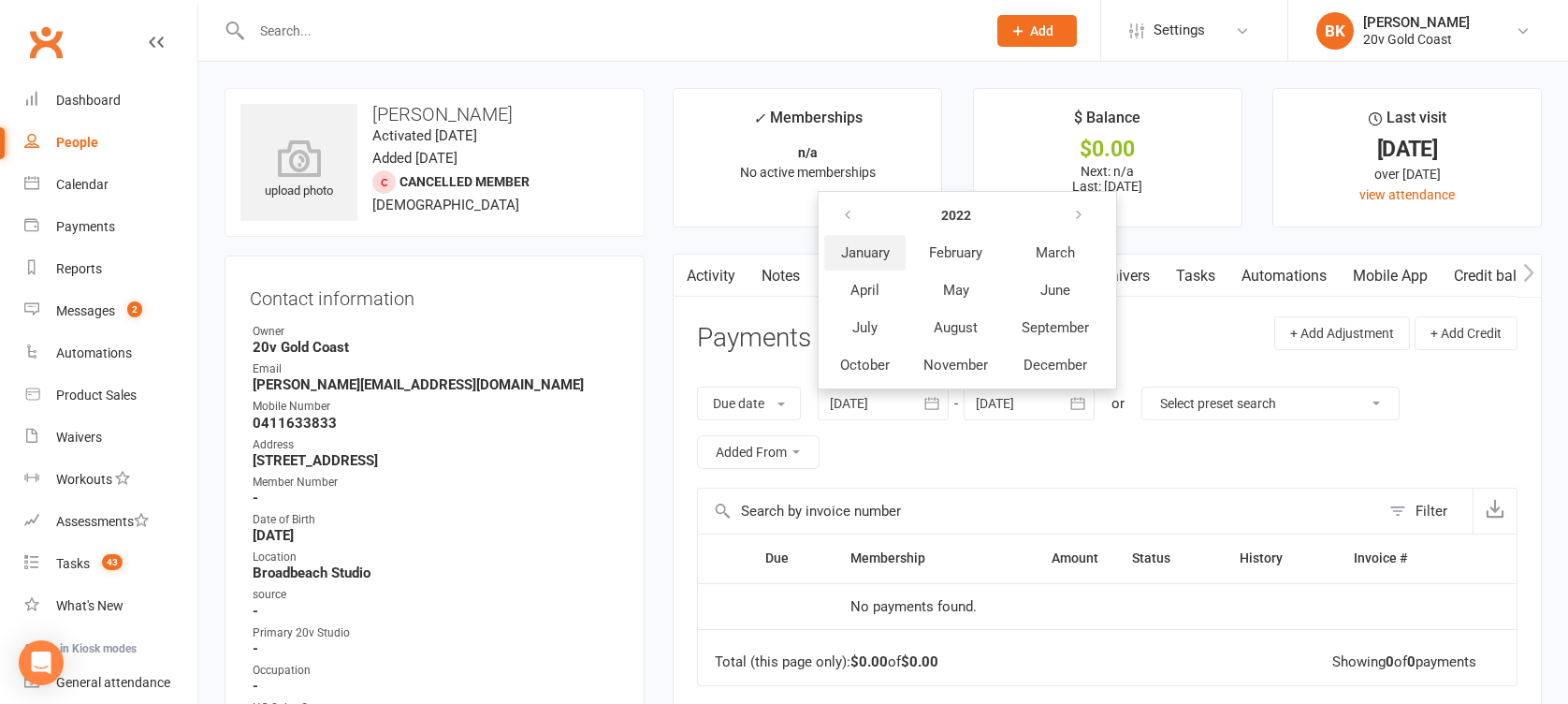
click at [885, 252] on span "January" at bounding box center [865, 253] width 49 height 17
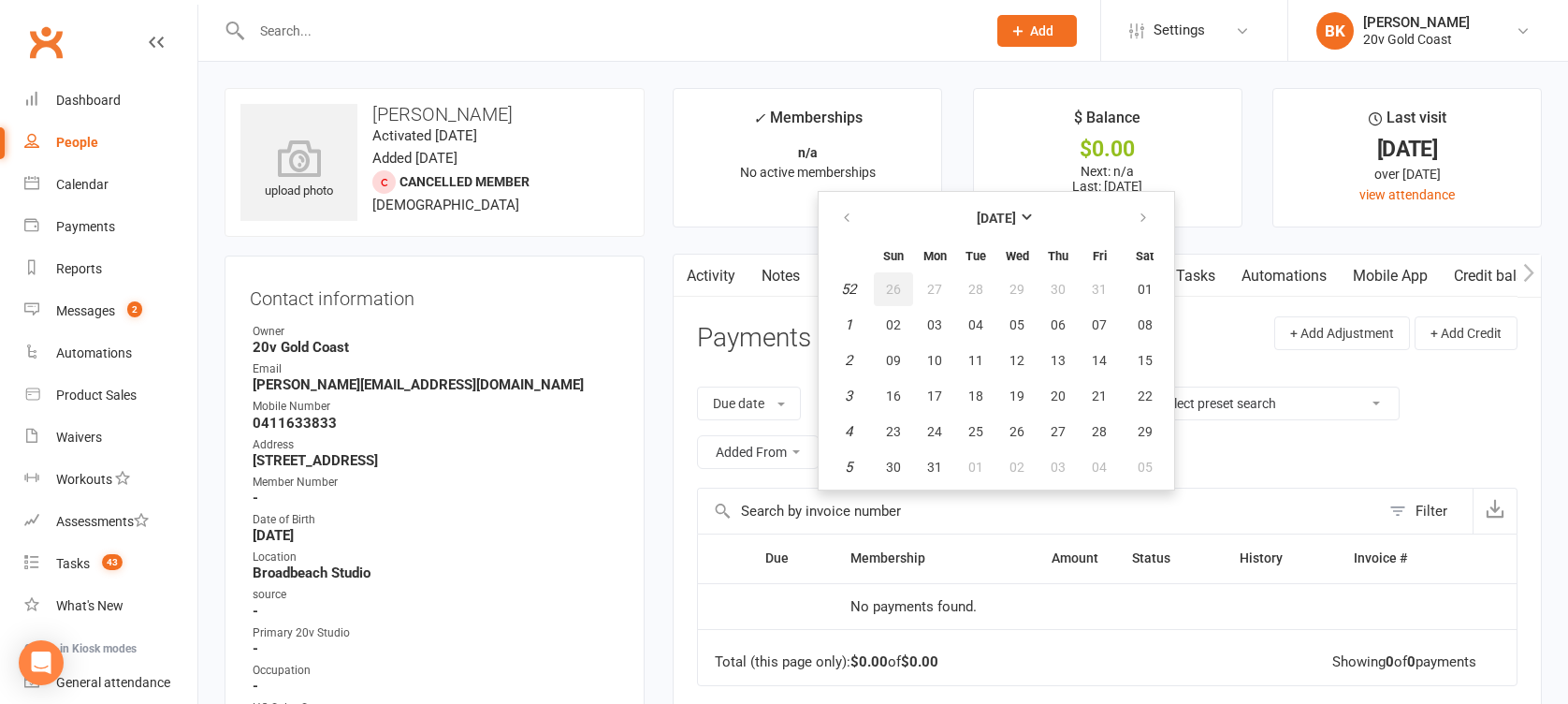
click at [894, 282] on span "26" at bounding box center [893, 289] width 15 height 15
type input "[DATE]"
